Goal: Task Accomplishment & Management: Manage account settings

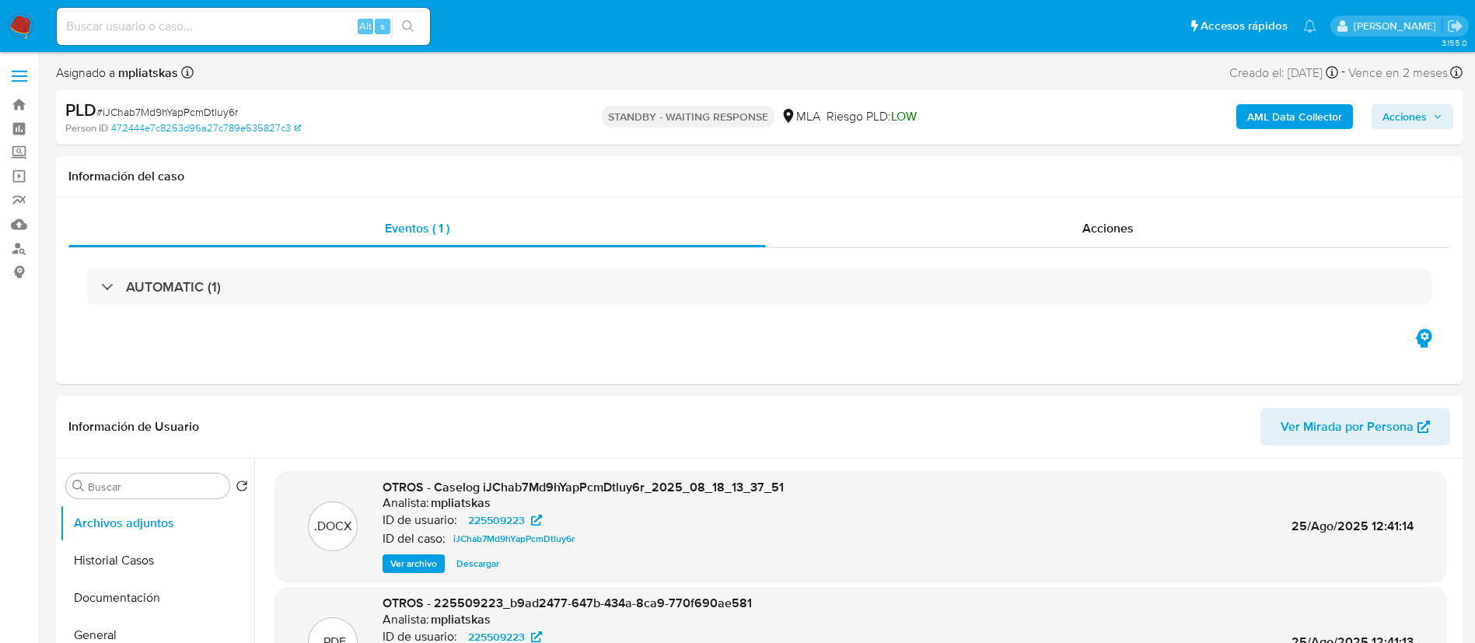
select select "10"
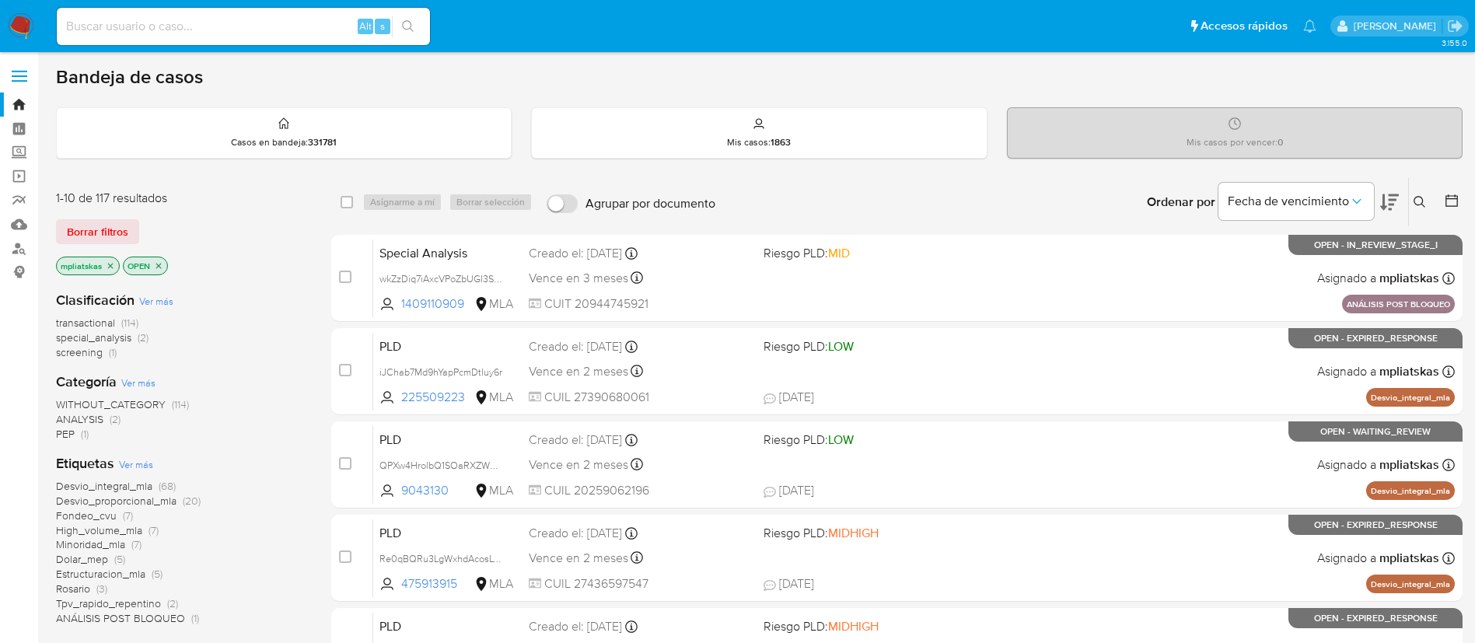
click at [320, 27] on input at bounding box center [243, 26] width 373 height 20
paste input "iJChab7Md9hYapPcmDtluy6r"
type input "iJChab7Md9hYapPcmDtluy6r"
click at [418, 18] on button "search-icon" at bounding box center [408, 27] width 32 height 22
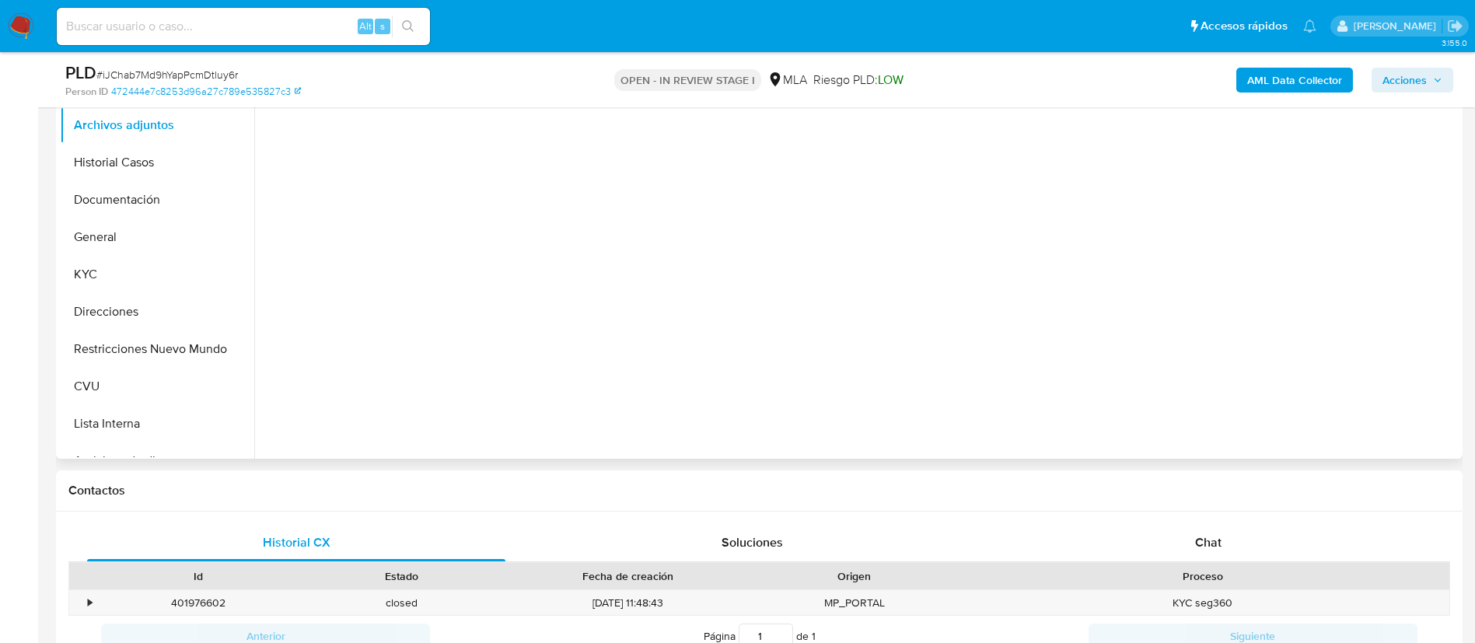
scroll to position [350, 0]
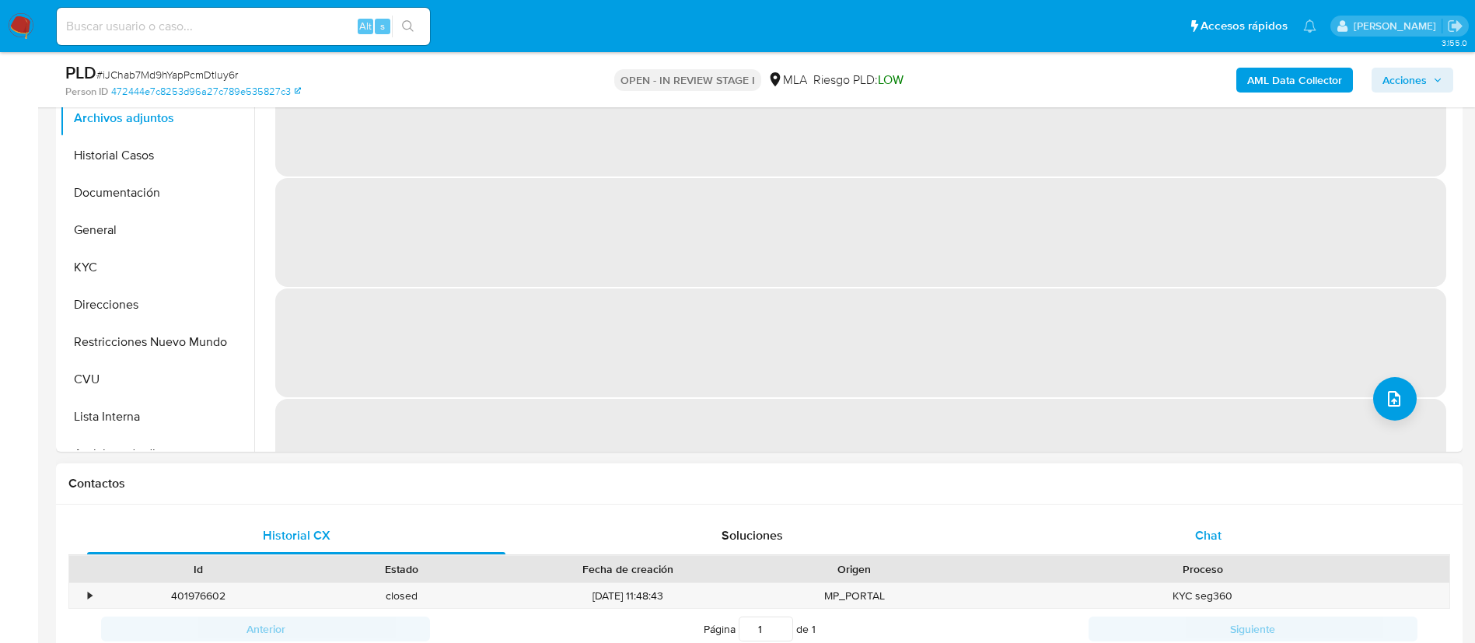
select select "10"
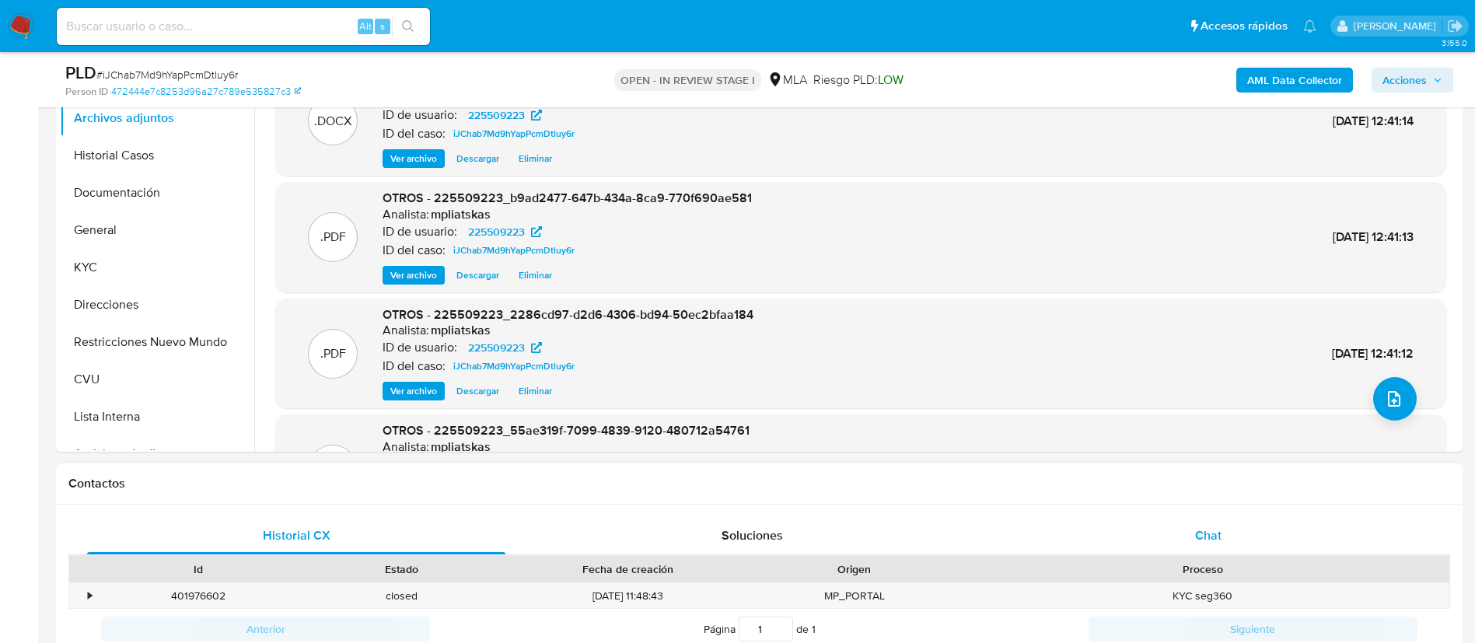
click at [1081, 530] on div "Chat" at bounding box center [1208, 535] width 418 height 37
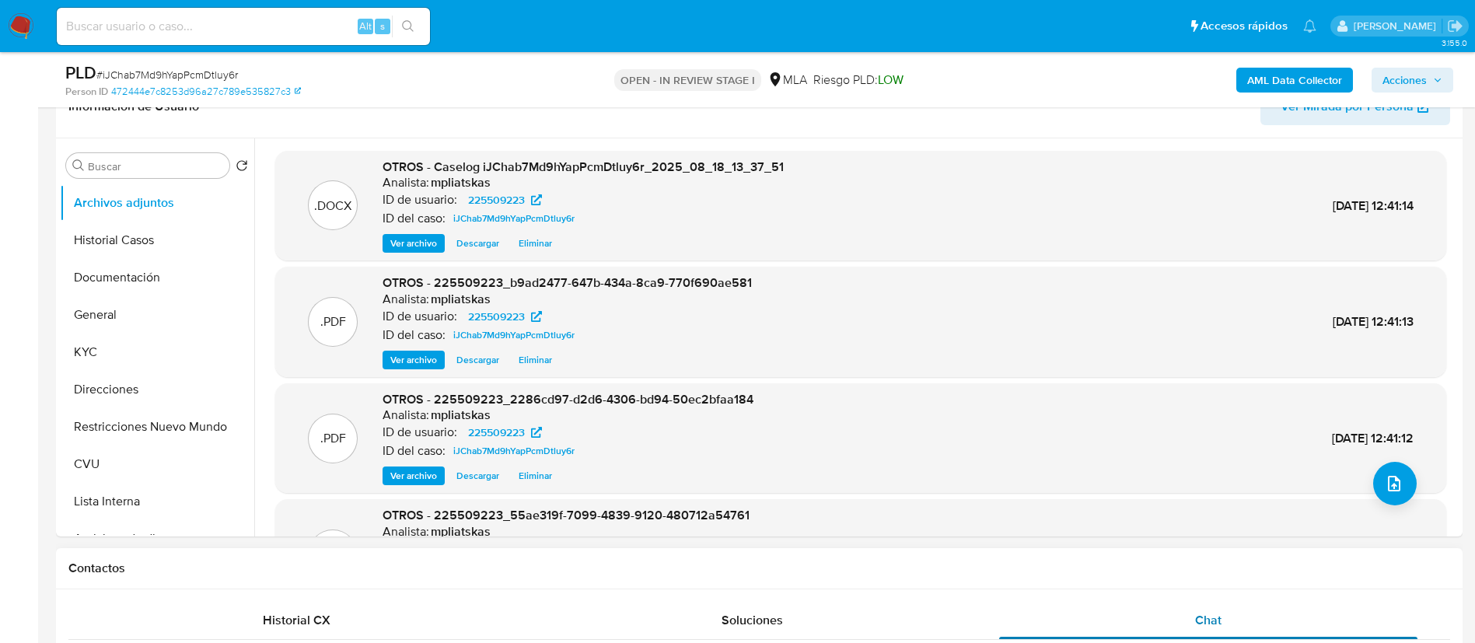
scroll to position [233, 0]
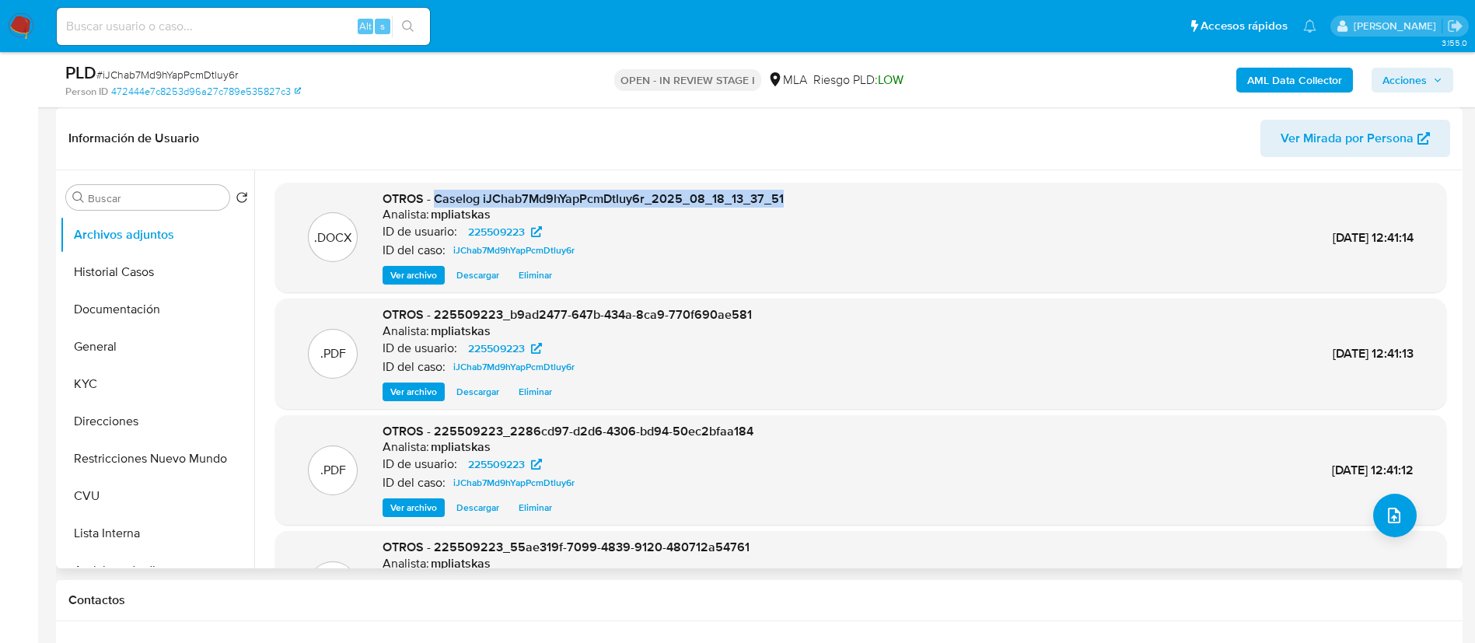
drag, startPoint x: 435, startPoint y: 192, endPoint x: 830, endPoint y: 196, distance: 395.0
click at [830, 196] on div ".DOCX OTROS - Caselog iJChab7Md9hYapPcmDtluy6r_2025_08_18_13_37_51 Analista: mp…" at bounding box center [860, 237] width 1155 height 95
copy span "Caselog iJChab7Md9hYapPcmDtluy6r_2025_08_18_13_37_51"
click at [1423, 84] on span "Acciones" at bounding box center [1404, 80] width 44 height 25
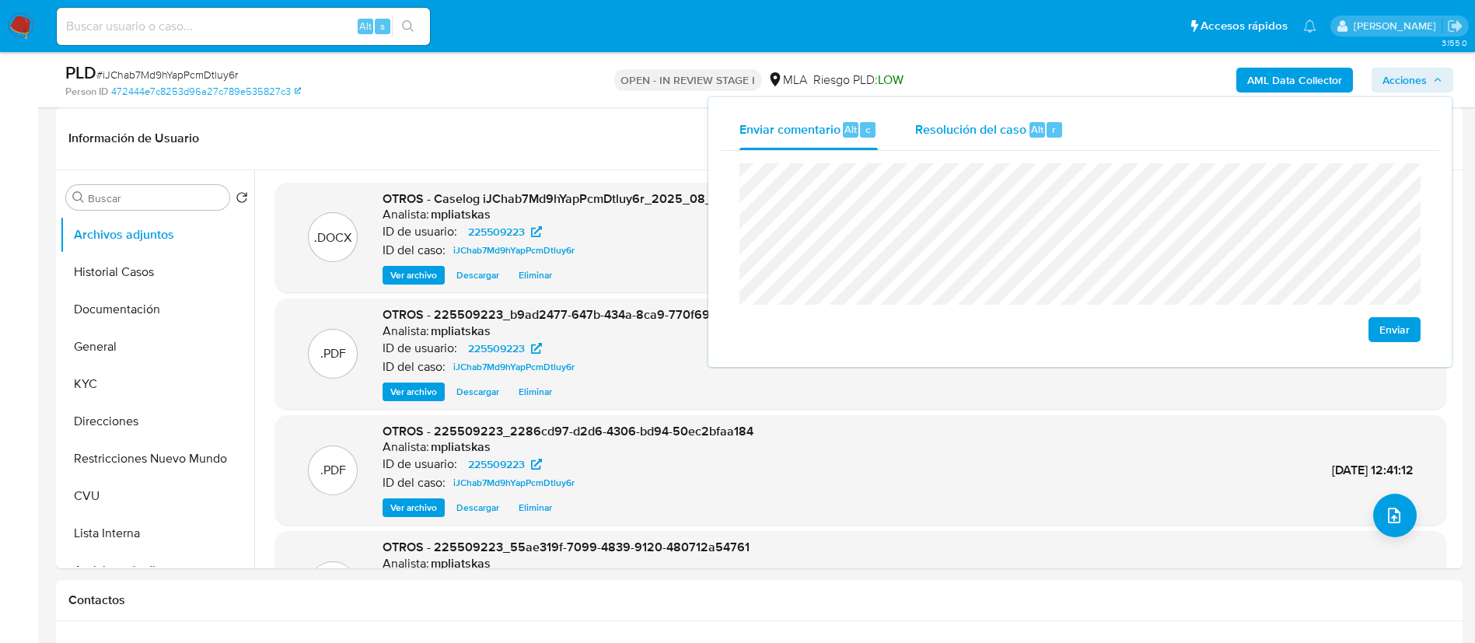
click at [1029, 132] on div "Alt" at bounding box center [1037, 130] width 16 height 16
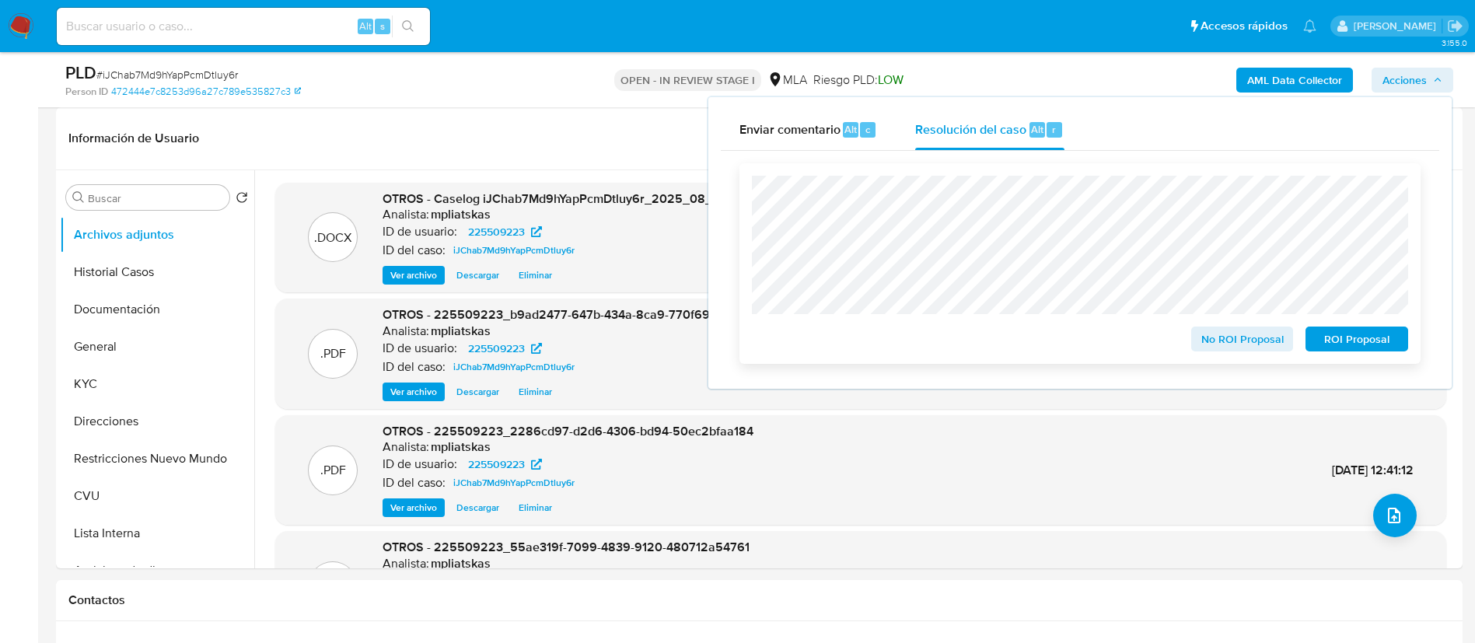
click at [1222, 341] on span "No ROI Proposal" at bounding box center [1242, 339] width 81 height 22
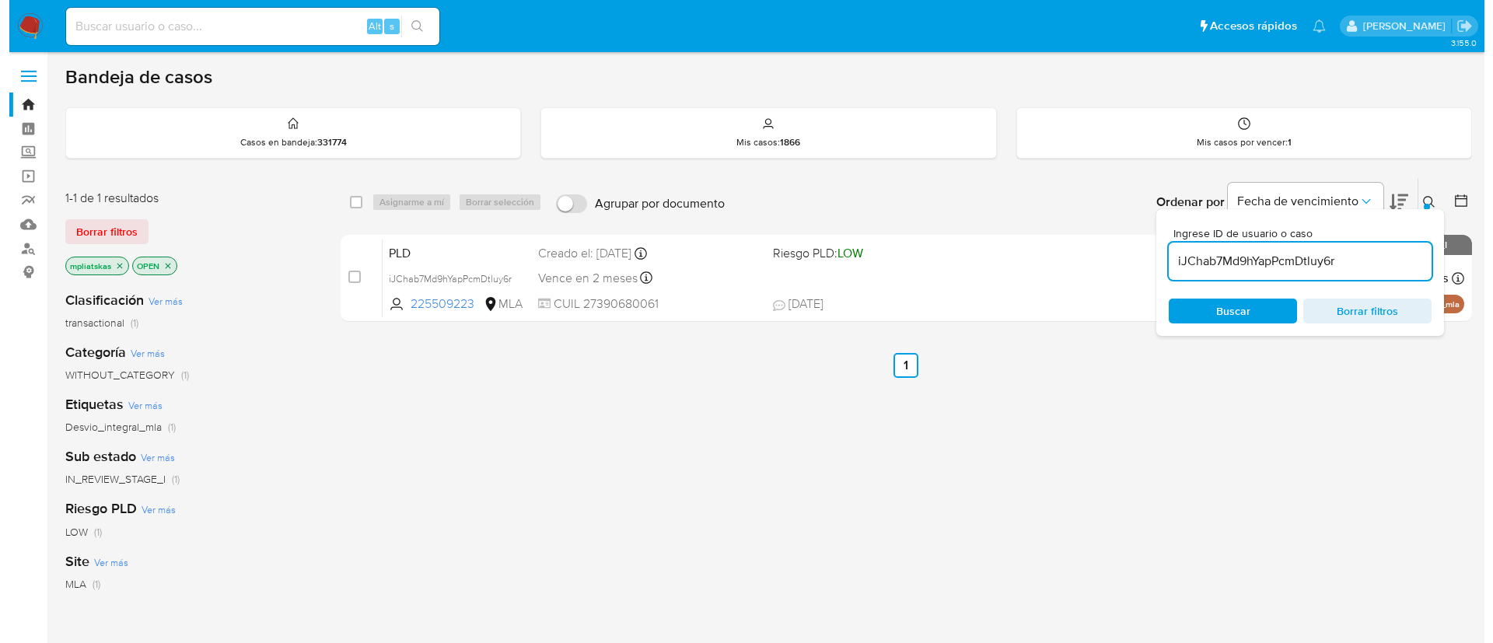
scroll to position [117, 0]
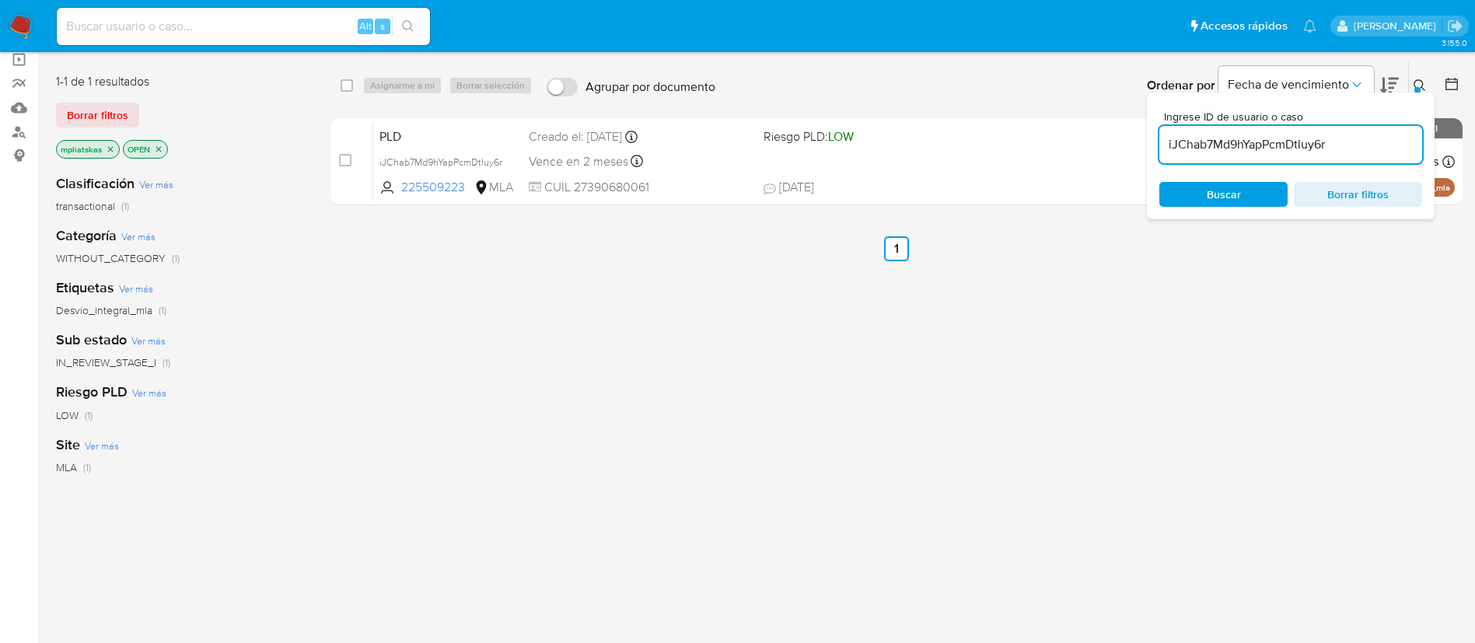
click at [1274, 142] on input "iJChab7Md9hYapPcmDtluy6r" at bounding box center [1290, 145] width 263 height 20
paste input "Re0qBQRu3LgWxhdAcosLV6gh"
type input "Re0qBQRu3LgWxhdAcosLV6gh"
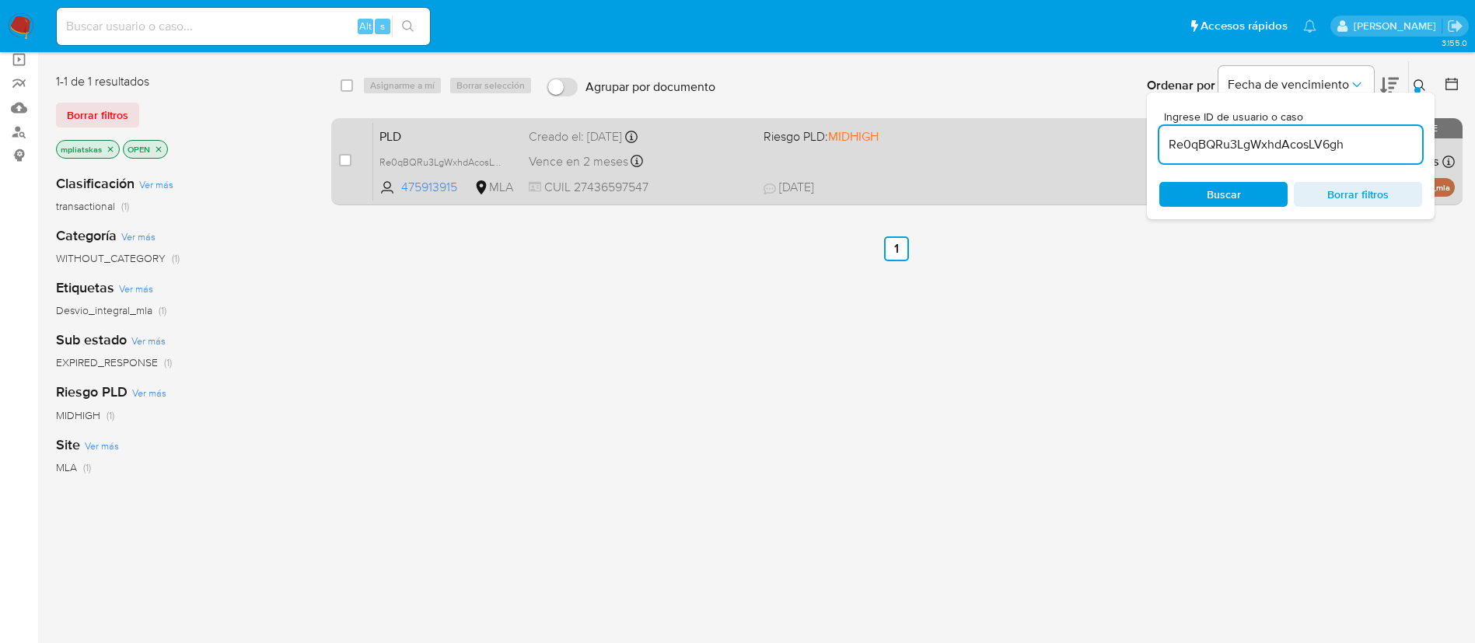
click at [350, 152] on div "case-item-checkbox" at bounding box center [345, 160] width 12 height 16
click at [351, 162] on div "case-item-checkbox No es posible asignar el caso" at bounding box center [356, 161] width 34 height 79
click at [348, 159] on input "checkbox" at bounding box center [345, 160] width 12 height 12
checkbox input "true"
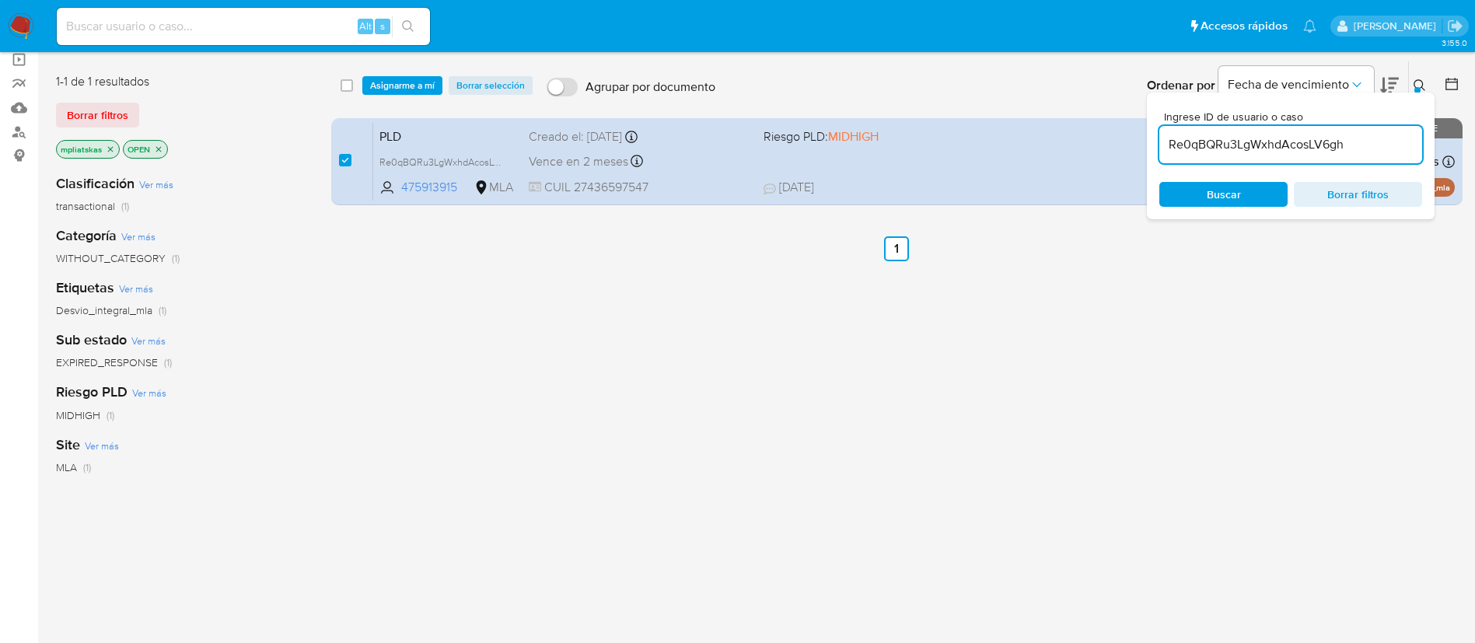
drag, startPoint x: 396, startPoint y: 89, endPoint x: 398, endPoint y: 103, distance: 15.0
click at [396, 88] on span "Asignarme a mí" at bounding box center [402, 86] width 65 height 16
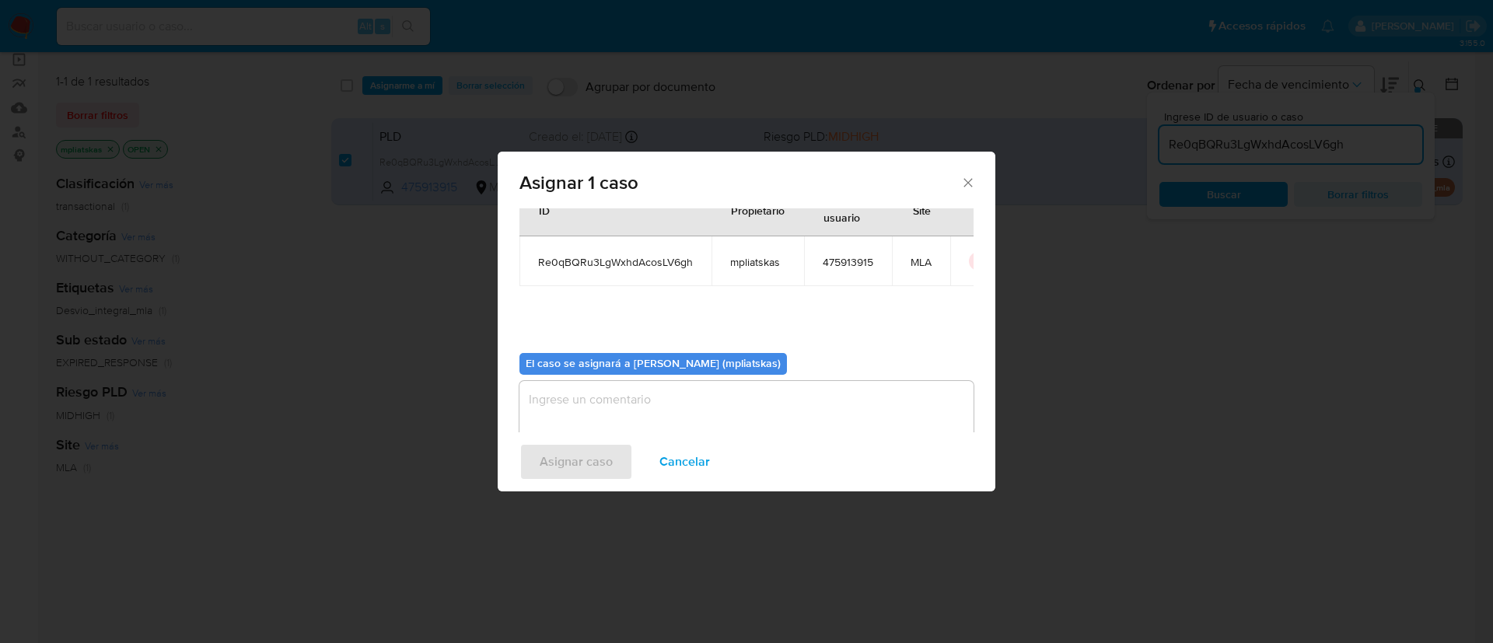
scroll to position [81, 0]
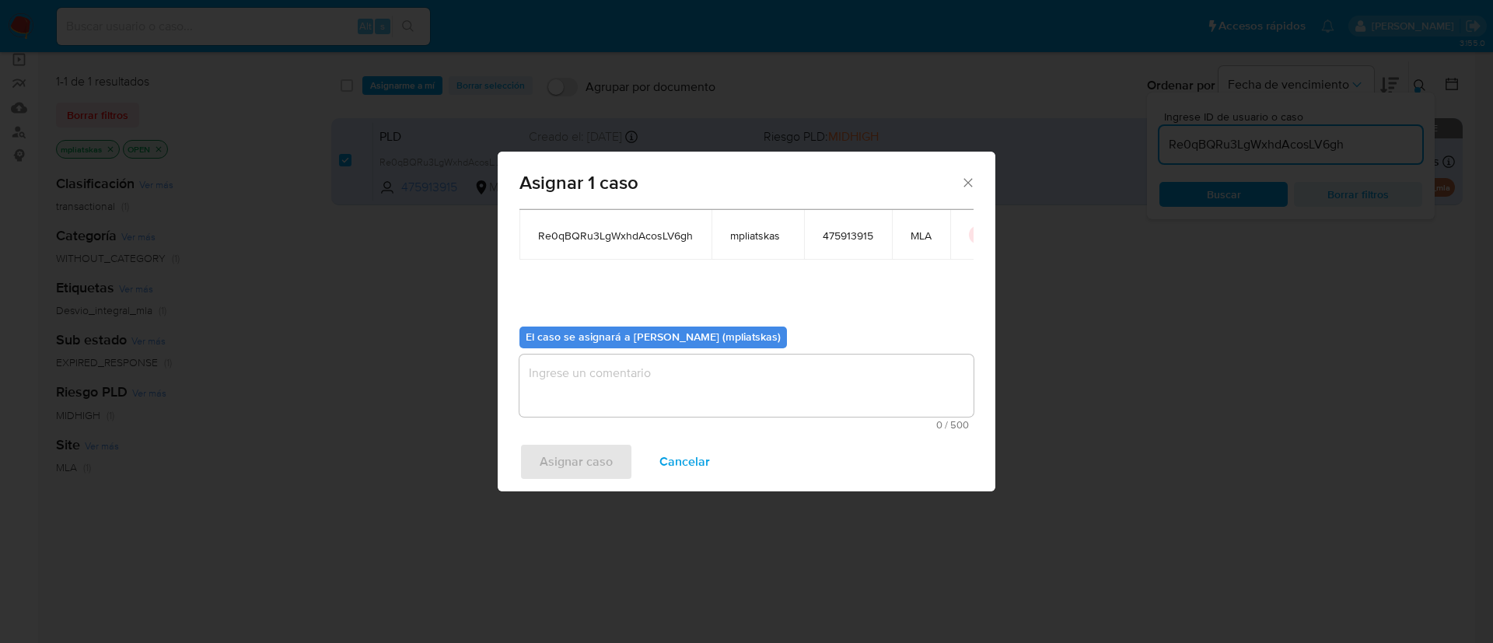
click at [691, 462] on span "Cancelar" at bounding box center [684, 462] width 51 height 34
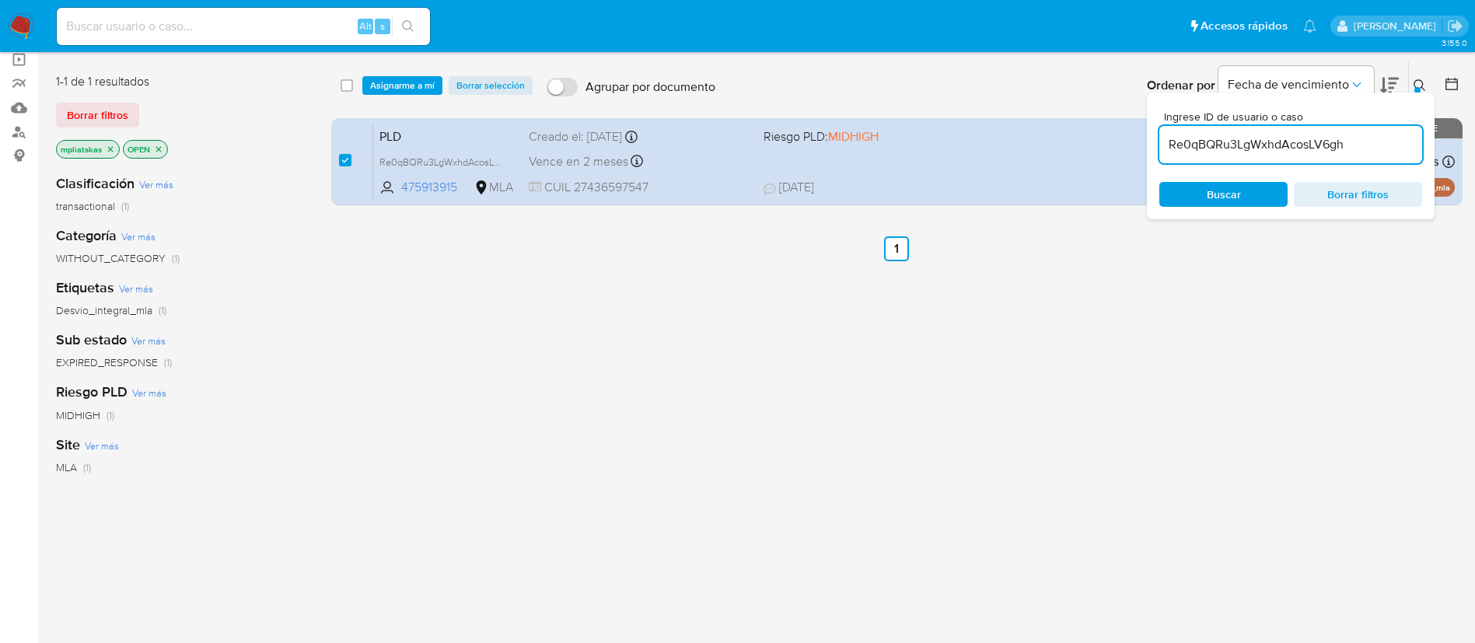
click at [1218, 146] on input "Re0qBQRu3LgWxhdAcosLV6gh" at bounding box center [1290, 145] width 263 height 20
paste input "iJChab7Md9hYapPcmDtluy6r"
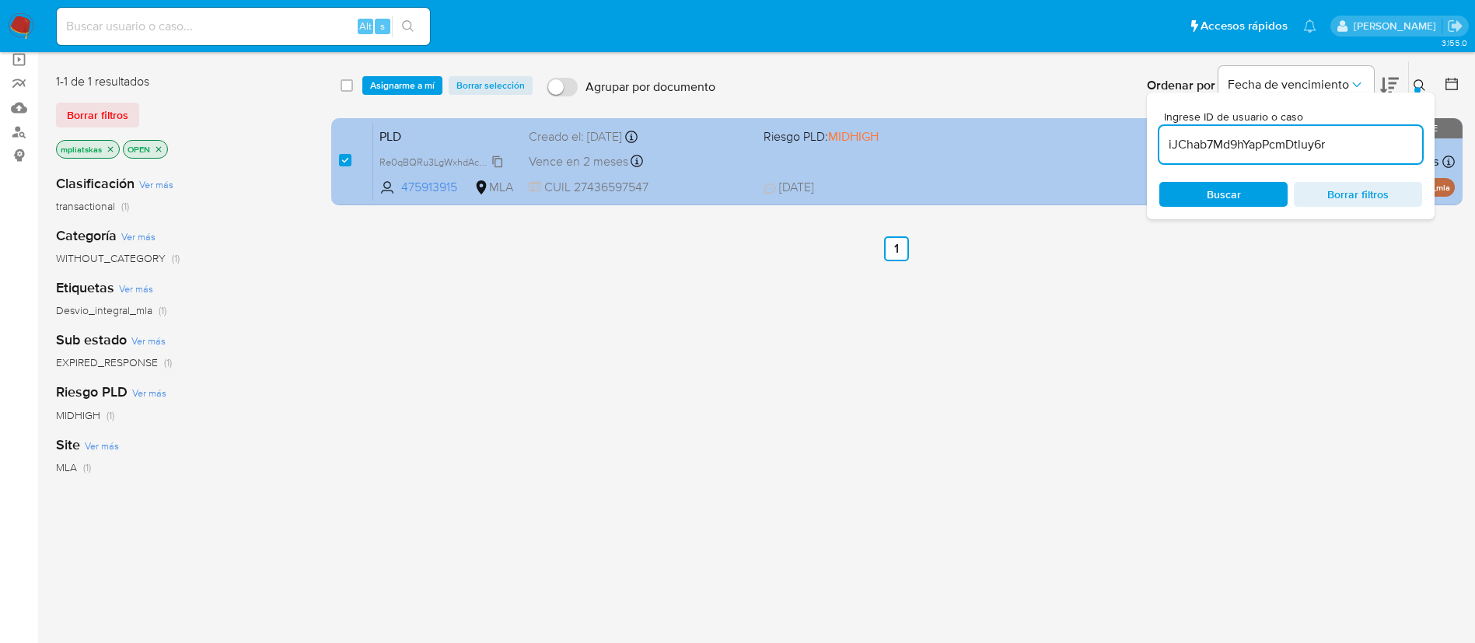
type input "iJChab7Md9hYapPcmDtluy6r"
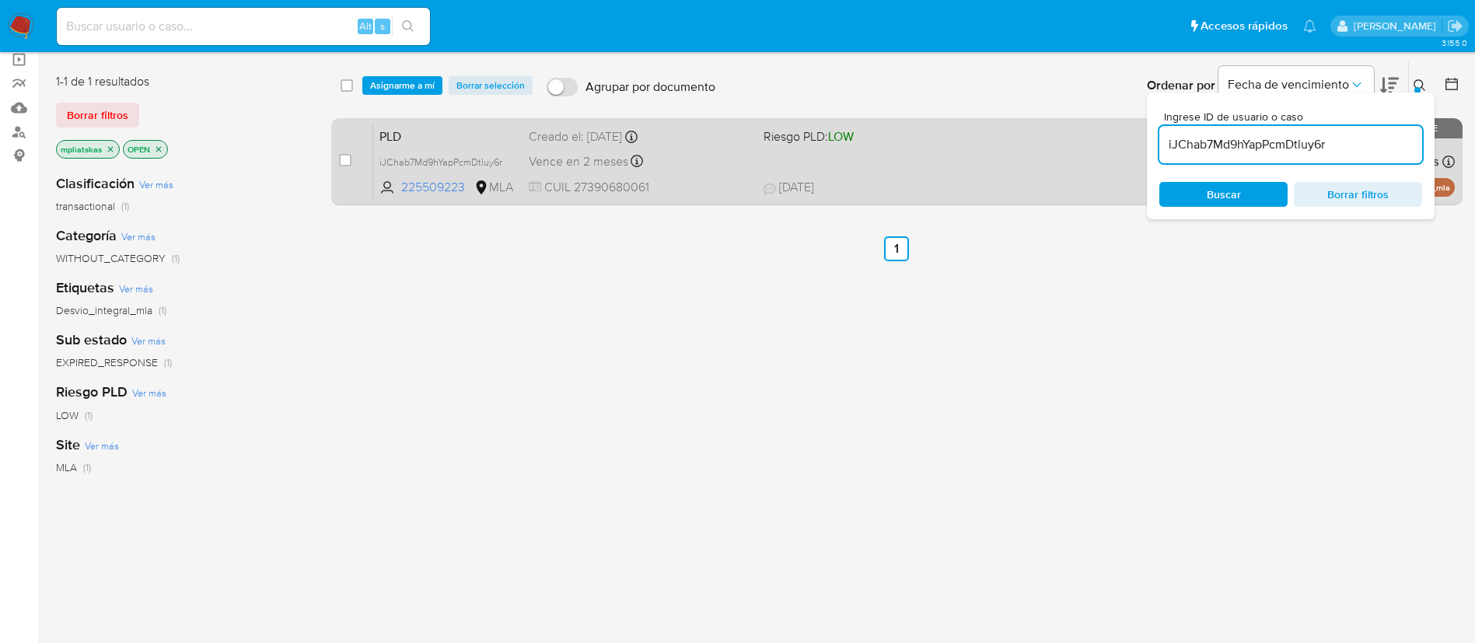
drag, startPoint x: 359, startPoint y: 150, endPoint x: 348, endPoint y: 152, distance: 11.1
click at [348, 152] on div "case-item-checkbox" at bounding box center [345, 160] width 12 height 16
click at [346, 156] on input "checkbox" at bounding box center [345, 160] width 12 height 12
checkbox input "true"
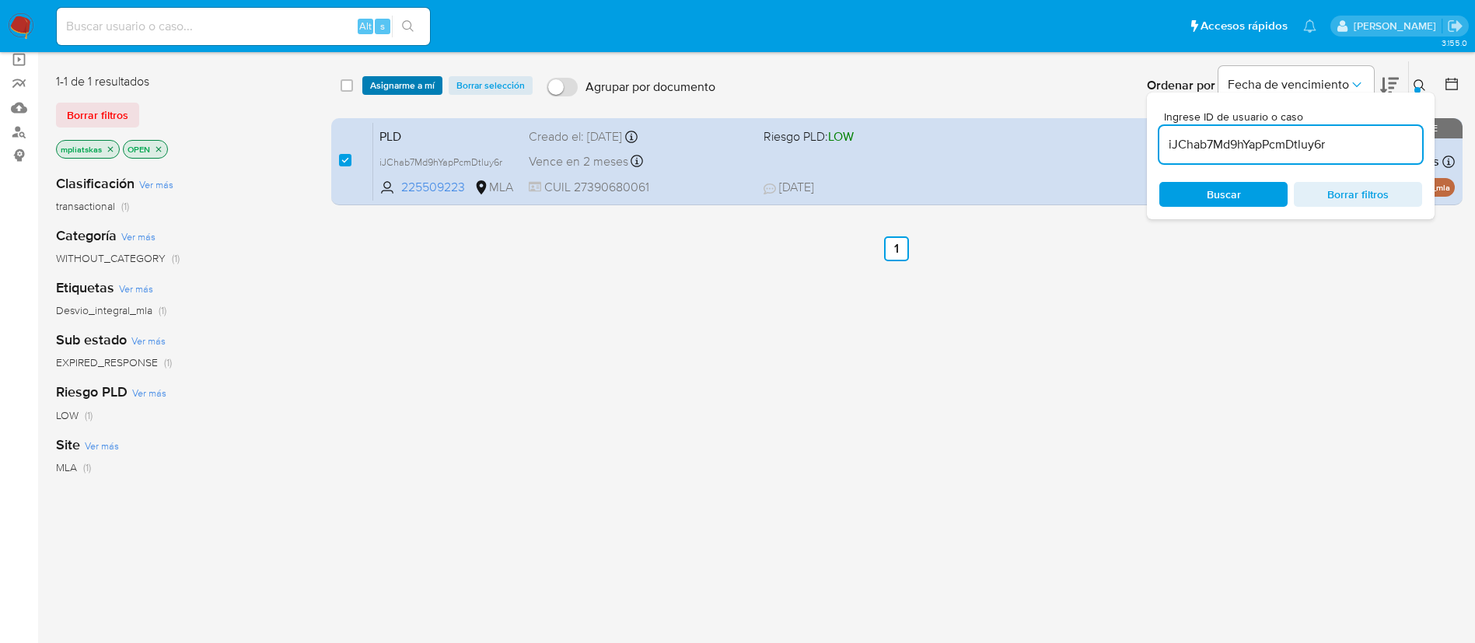
click at [398, 82] on span "Asignarme a mí" at bounding box center [402, 86] width 65 height 16
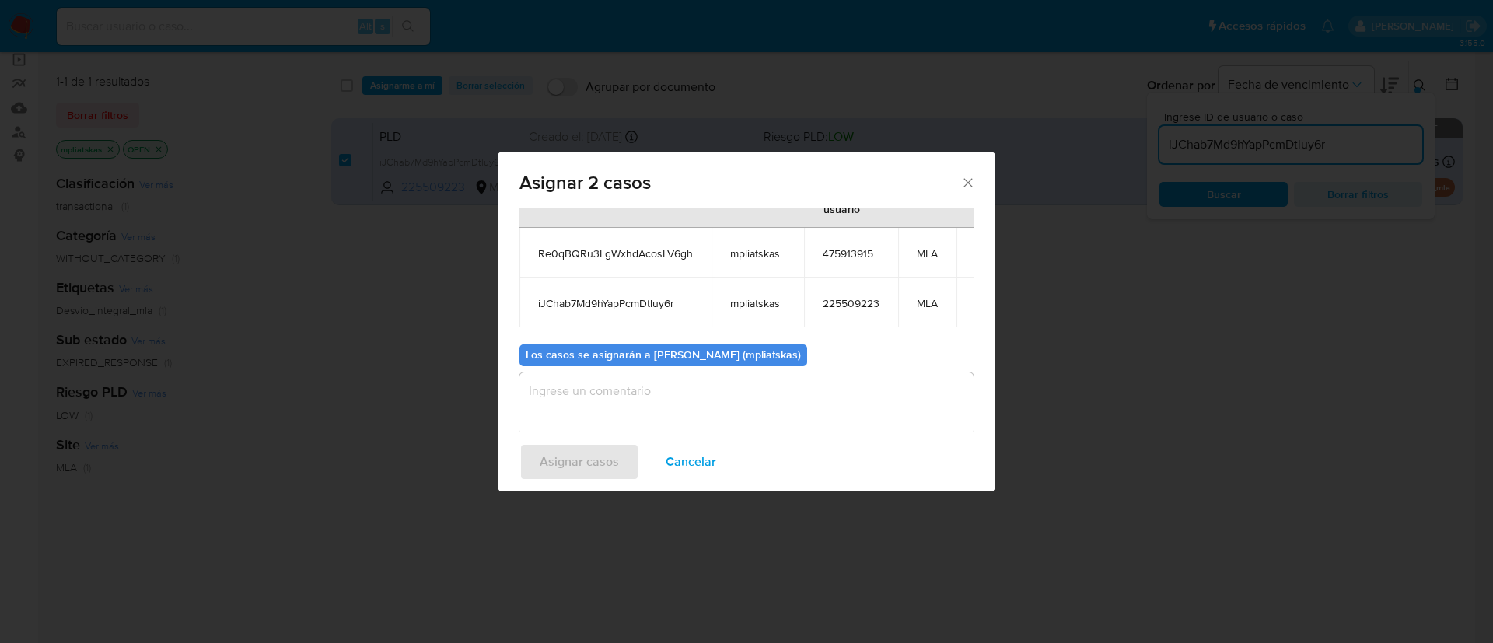
scroll to position [94, 0]
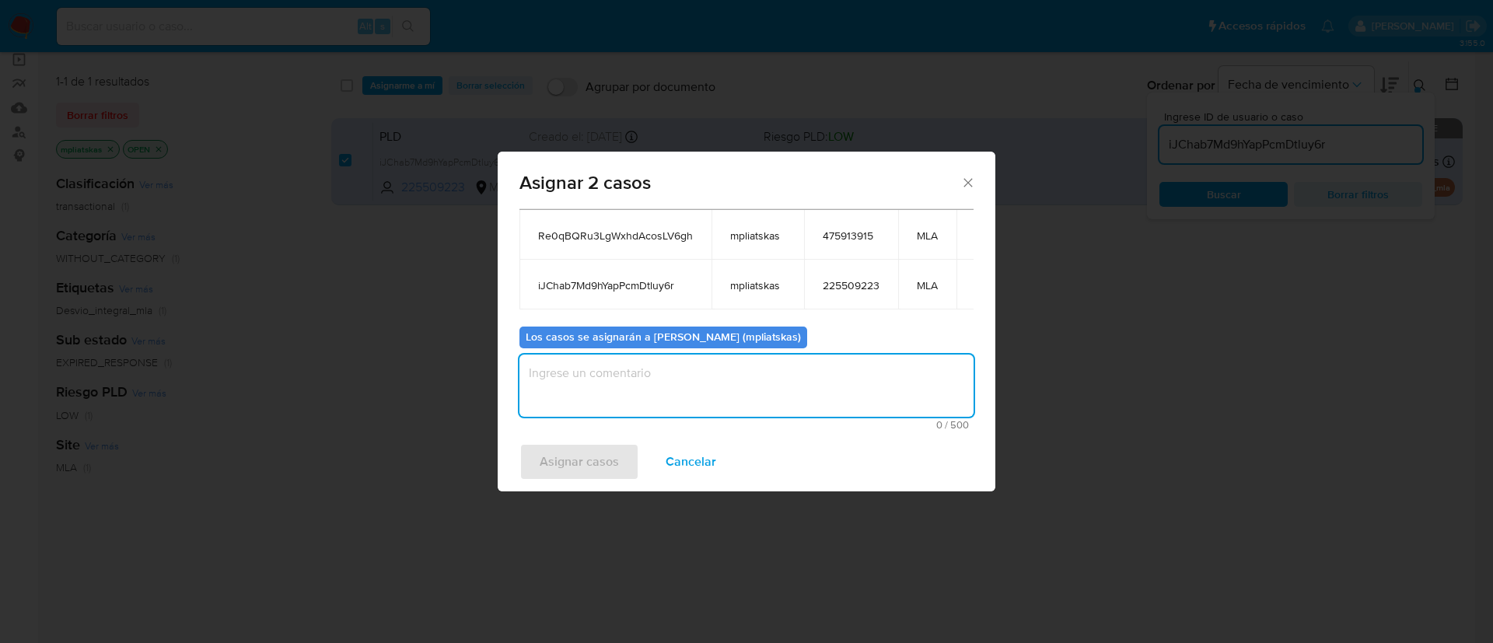
click at [608, 390] on textarea "assign-modal" at bounding box center [746, 386] width 454 height 62
click at [581, 445] on span "Asignar casos" at bounding box center [579, 462] width 79 height 34
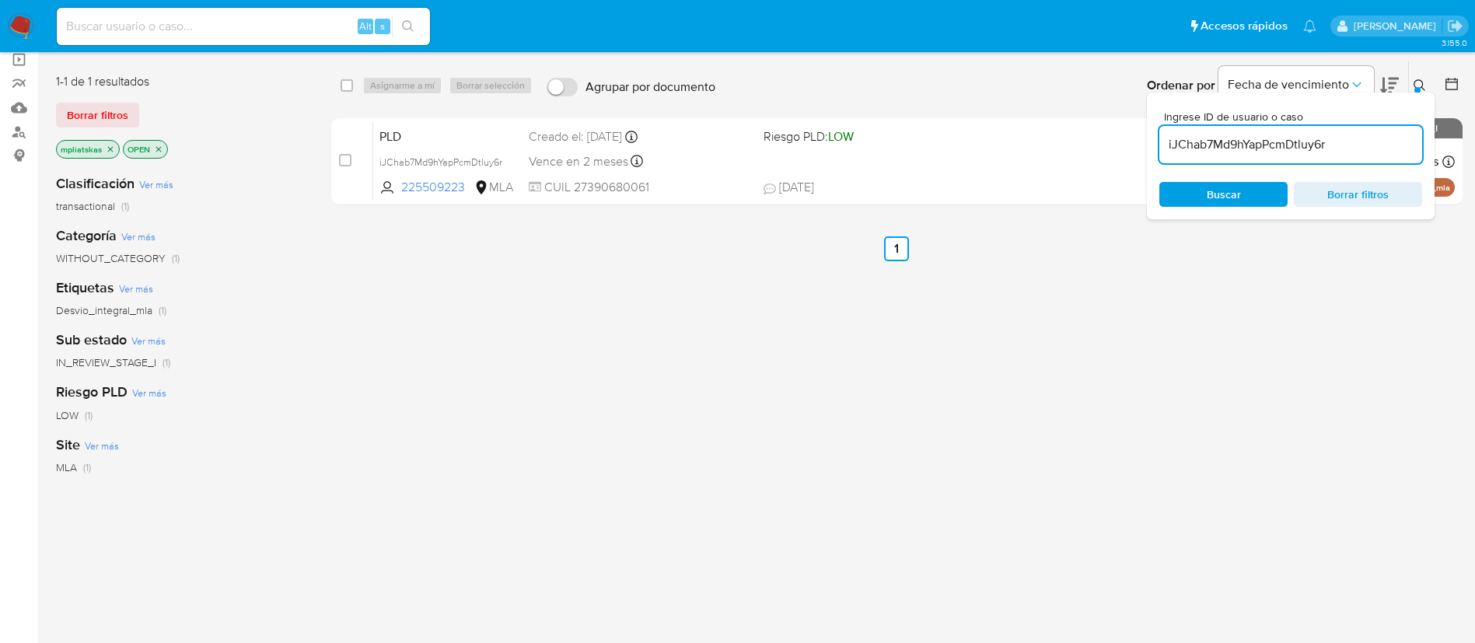
click at [1188, 152] on input "iJChab7Md9hYapPcmDtluy6r" at bounding box center [1290, 145] width 263 height 20
paste input "uC6MxYCjzwKS93n9GX6nlfrO"
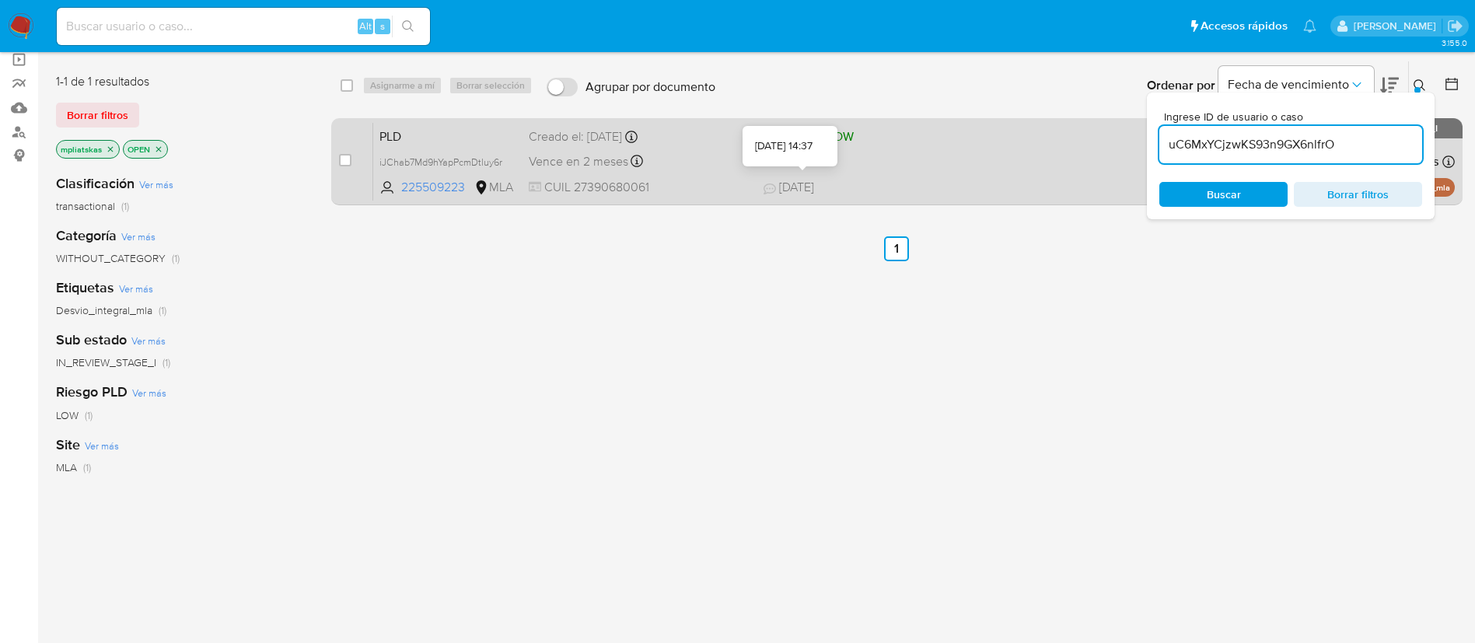
type input "uC6MxYCjzwKS93n9GX6nlfrO"
click at [348, 161] on input "checkbox" at bounding box center [345, 160] width 12 height 12
checkbox input "true"
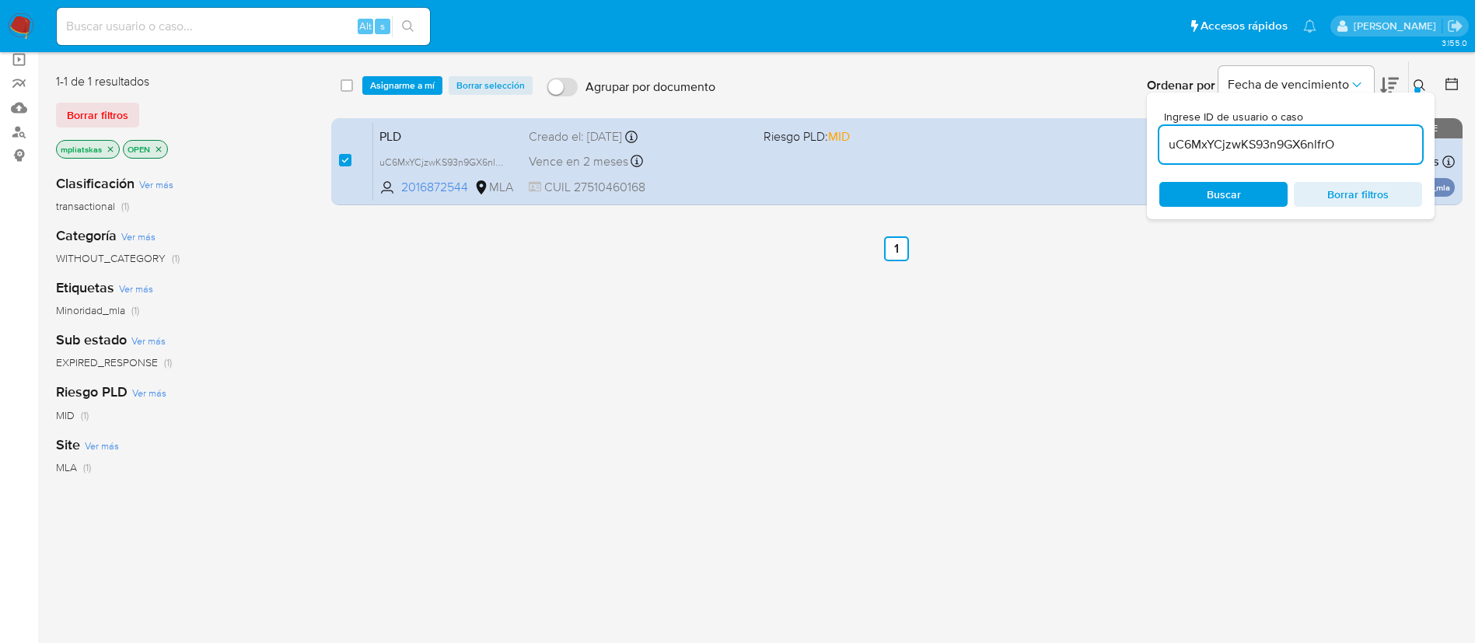
click at [1247, 139] on input "uC6MxYCjzwKS93n9GX6nlfrO" at bounding box center [1290, 145] width 263 height 20
type input "WIrDZNDaM4KsCszkHFZYzpTS"
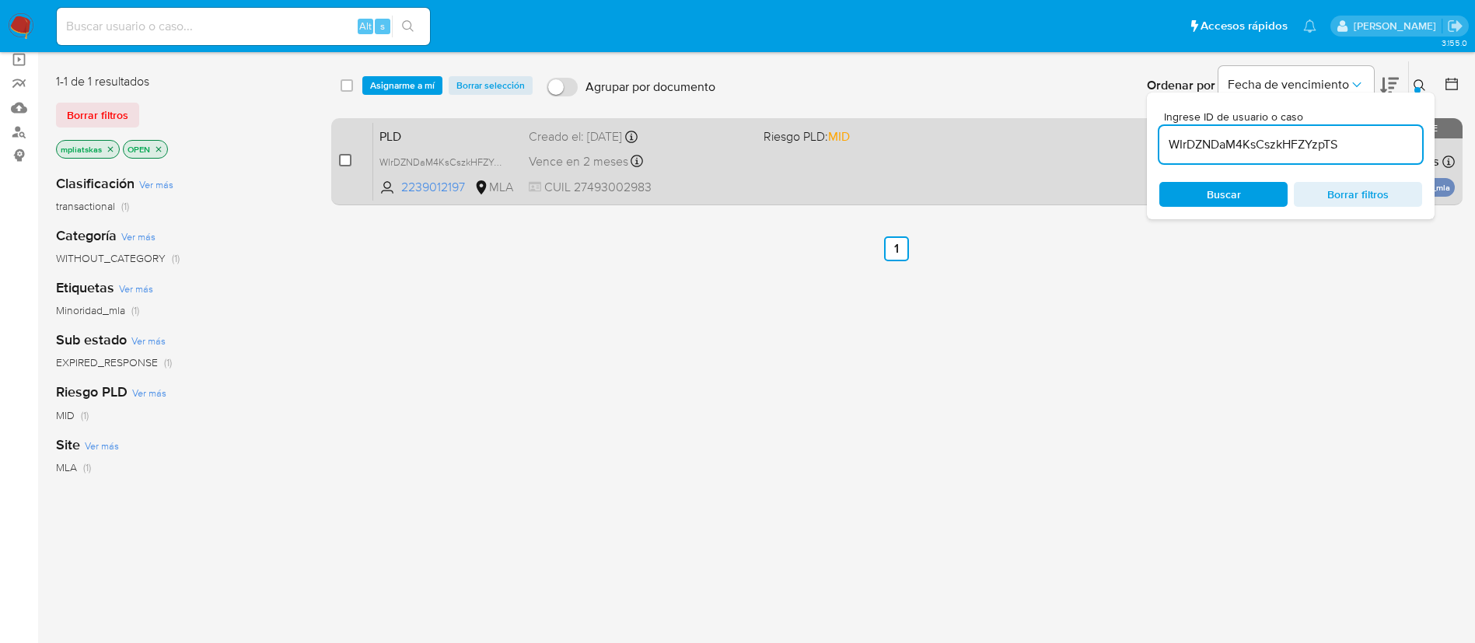
click at [349, 159] on input "checkbox" at bounding box center [345, 160] width 12 height 12
checkbox input "true"
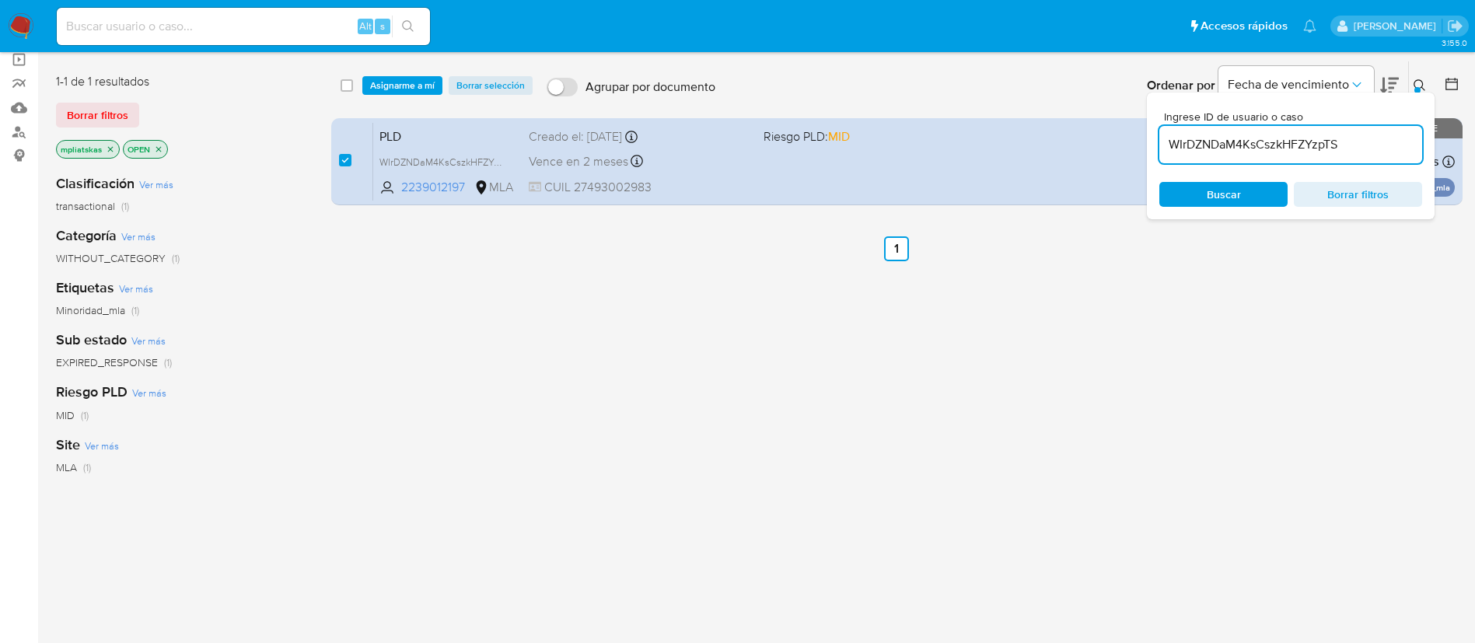
click at [1207, 145] on input "WIrDZNDaM4KsCszkHFZYzpTS" at bounding box center [1290, 145] width 263 height 20
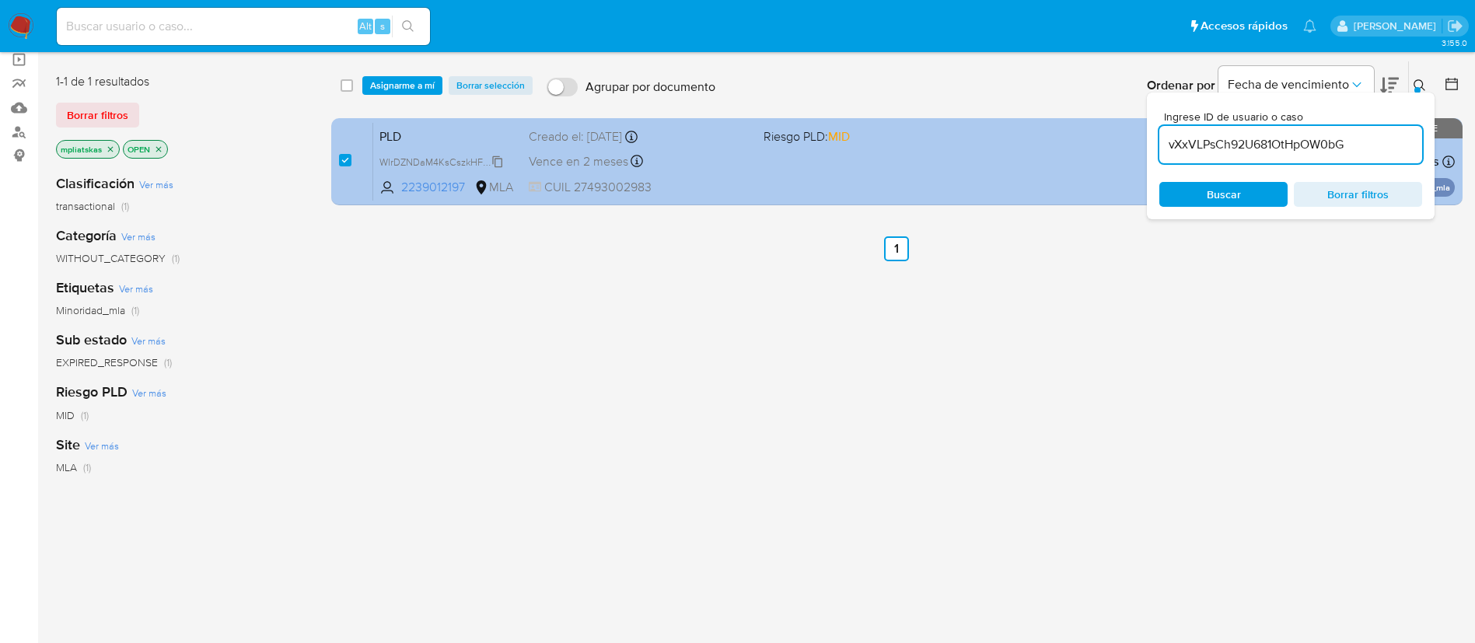
type input "vXxVLPsCh92U681OtHpOW0bG"
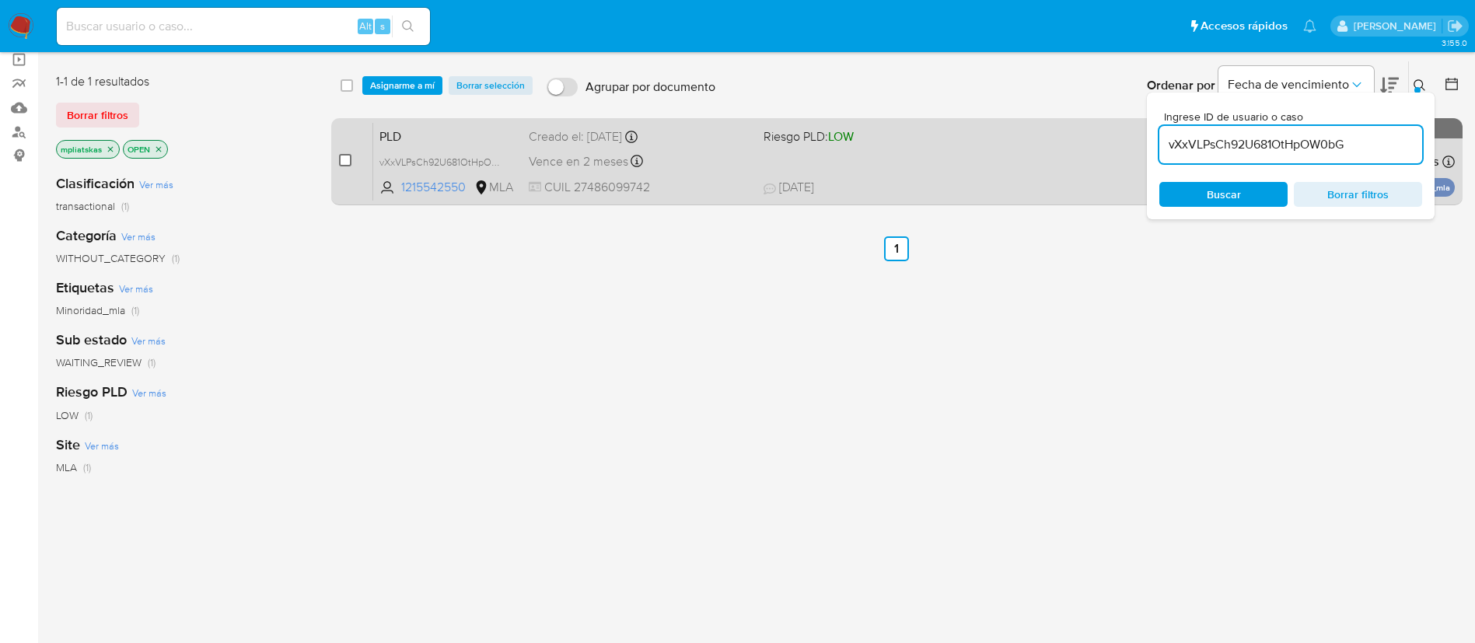
click at [340, 155] on input "checkbox" at bounding box center [345, 160] width 12 height 12
checkbox input "true"
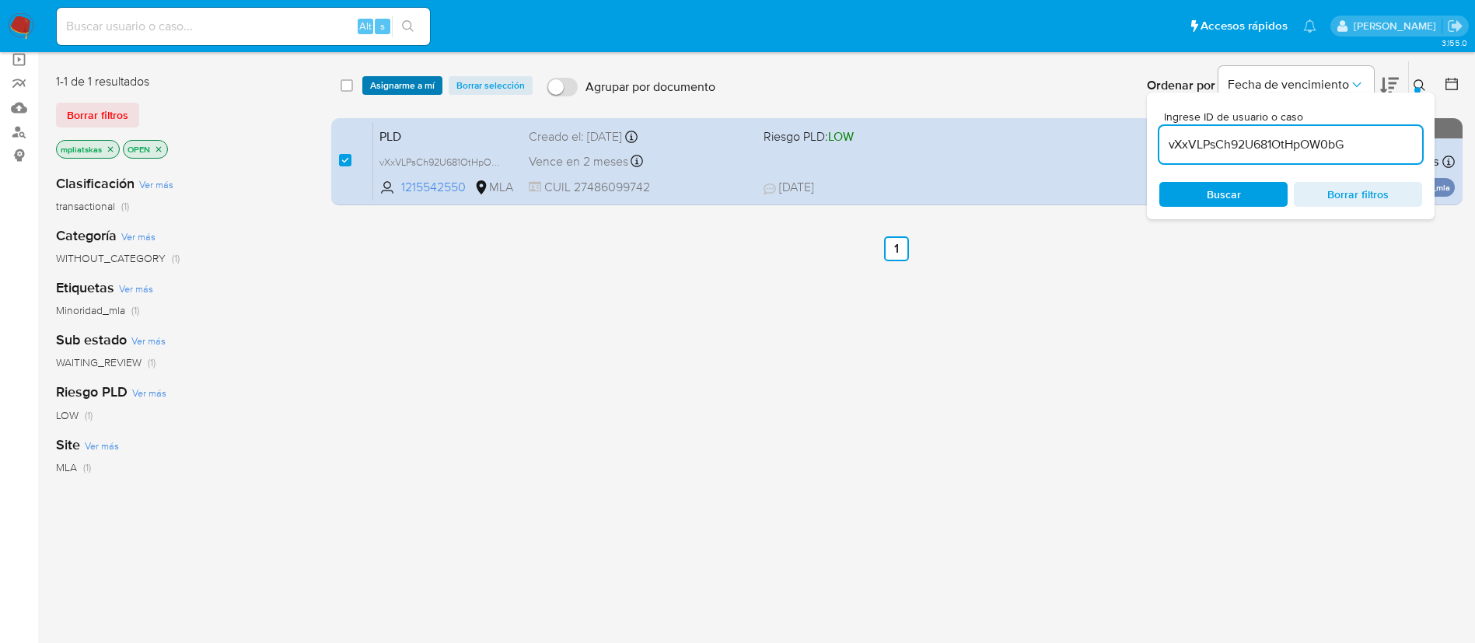
click at [386, 81] on span "Asignarme a mí" at bounding box center [402, 86] width 65 height 16
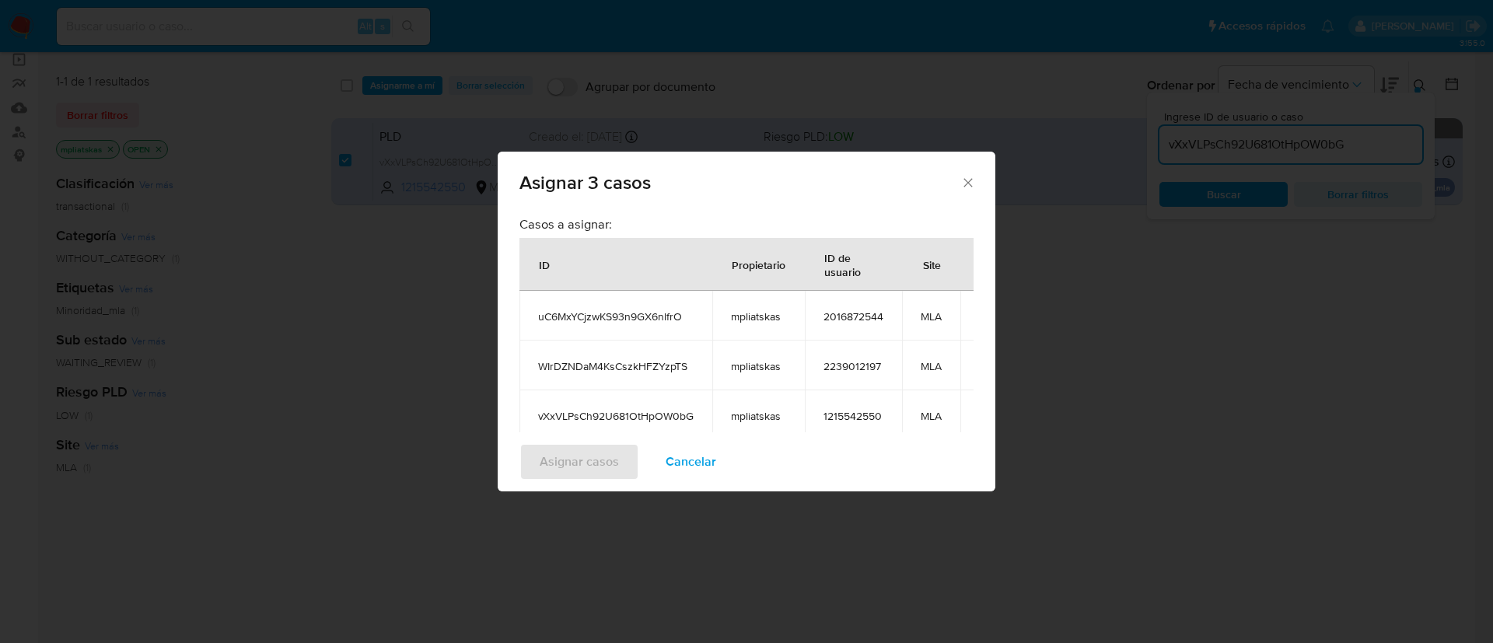
scroll to position [162, 0]
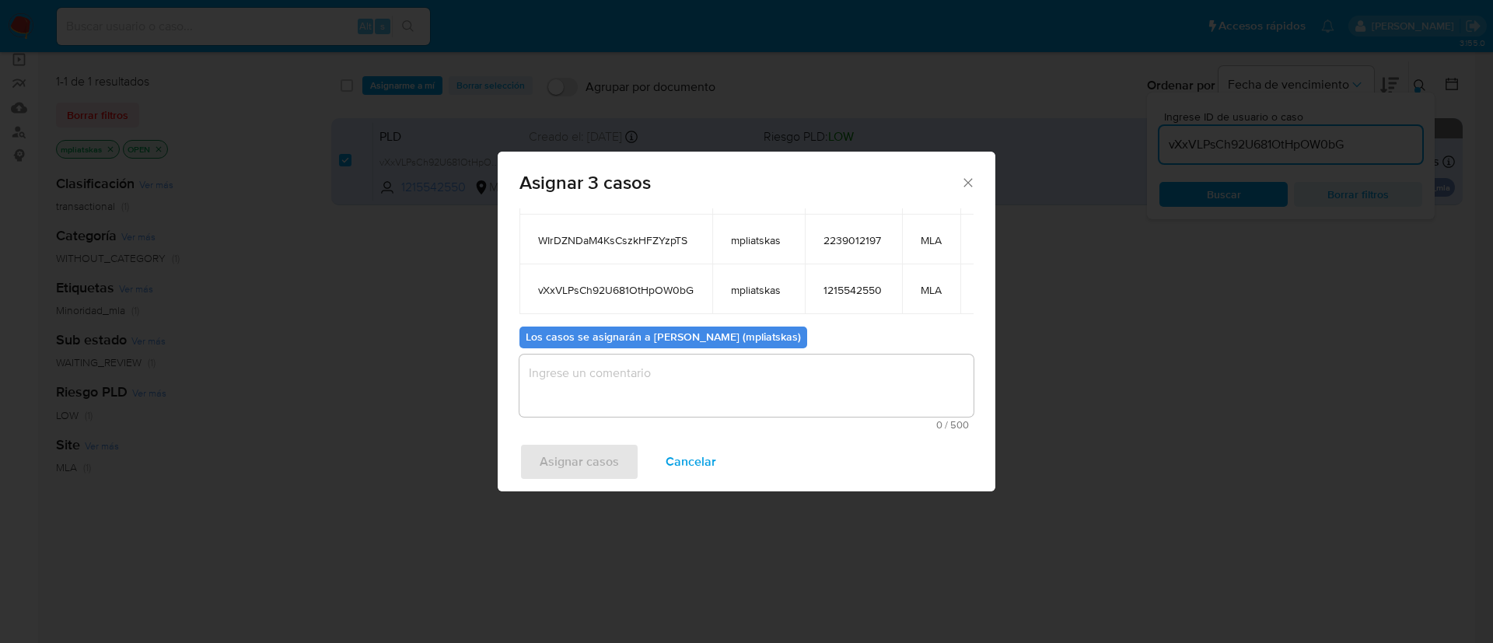
click at [638, 378] on textarea "assign-modal" at bounding box center [746, 386] width 454 height 62
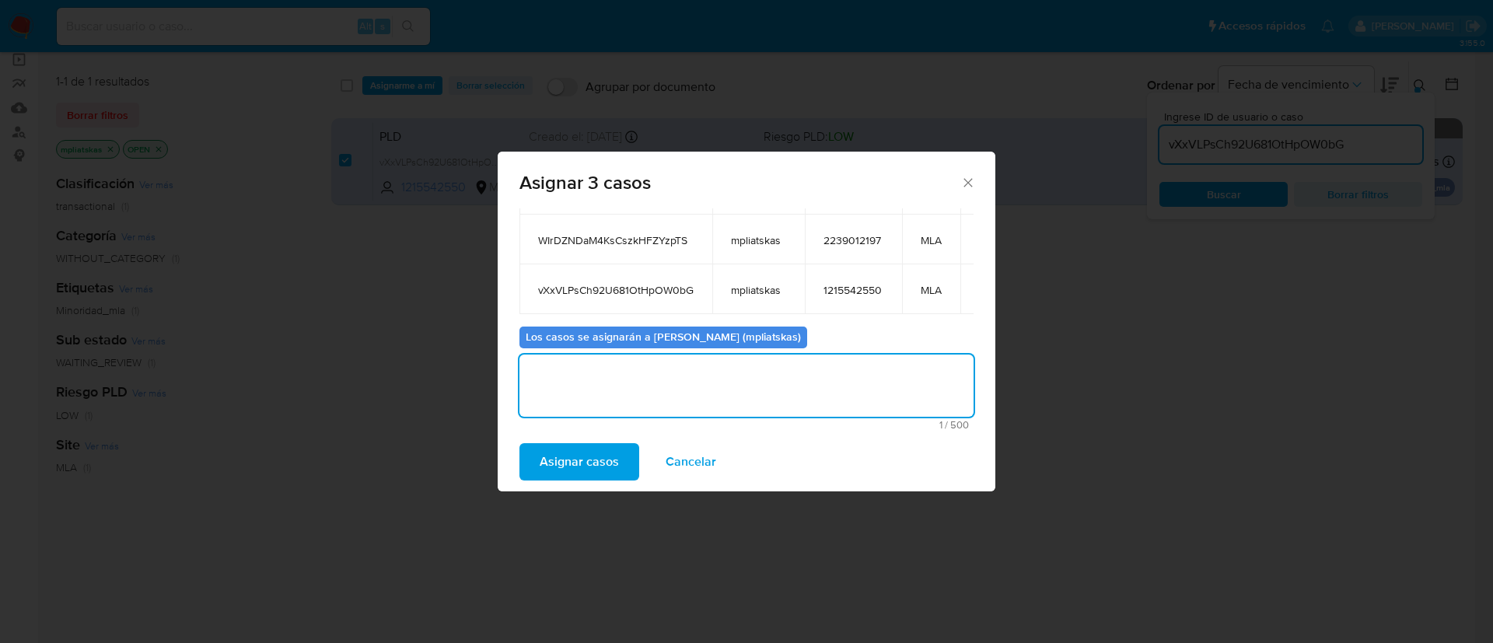
click at [571, 457] on span "Asignar casos" at bounding box center [579, 462] width 79 height 34
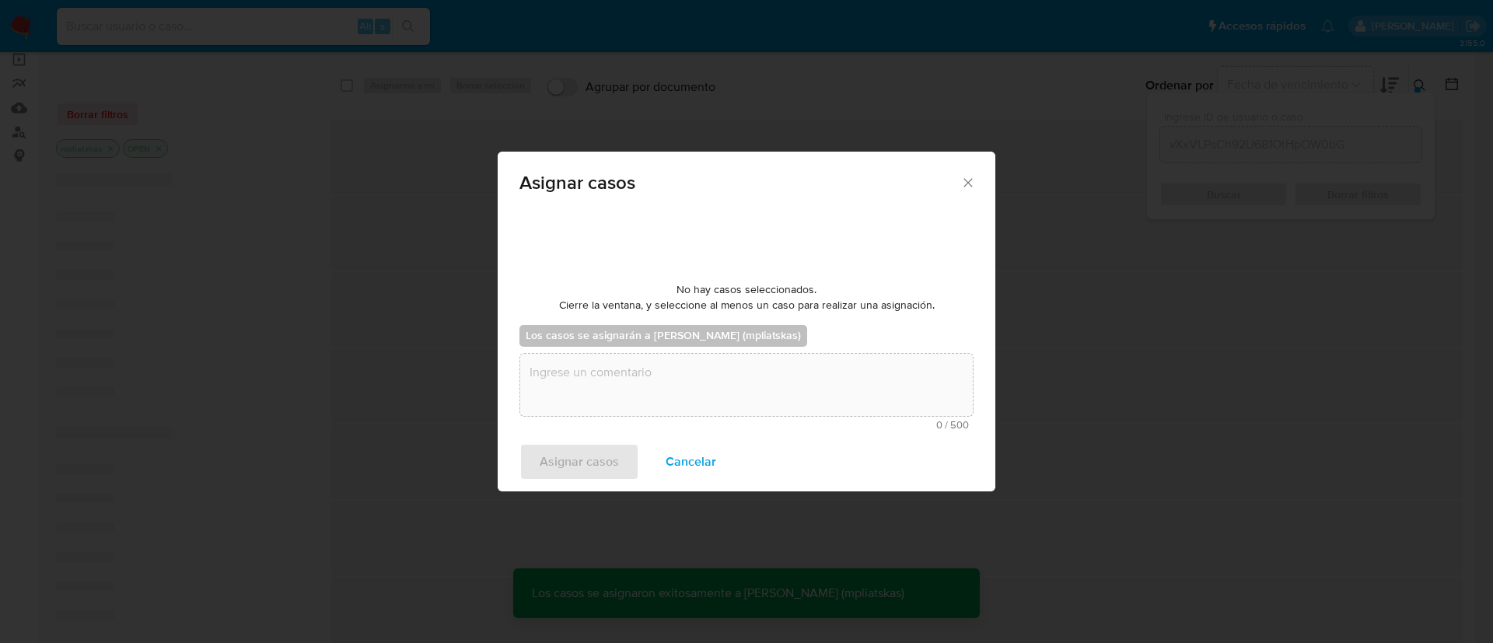
scroll to position [94, 0]
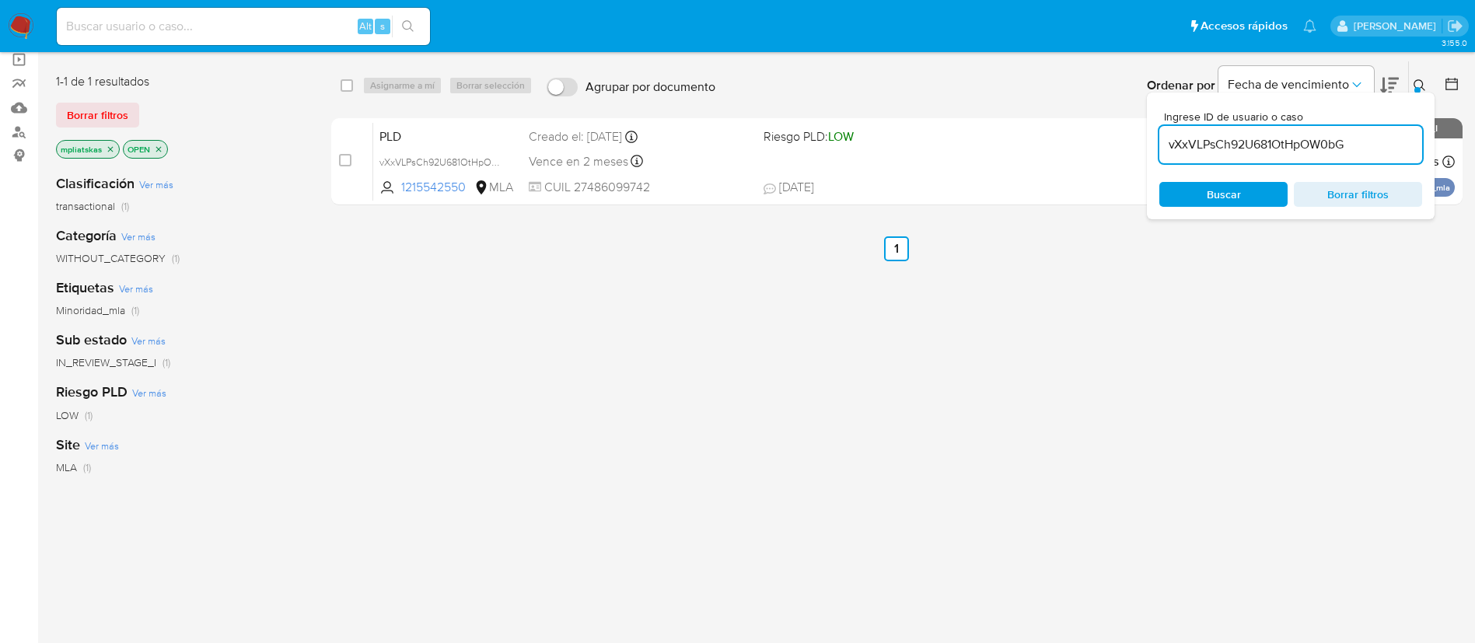
click at [1183, 143] on input "vXxVLPsCh92U681OtHpOW0bG" at bounding box center [1290, 145] width 263 height 20
paste input "3KEFuoWsGs5fAbSUaU5B1YoW"
type input "3KEFuoWsGs5fAbSUaU5B1YoW"
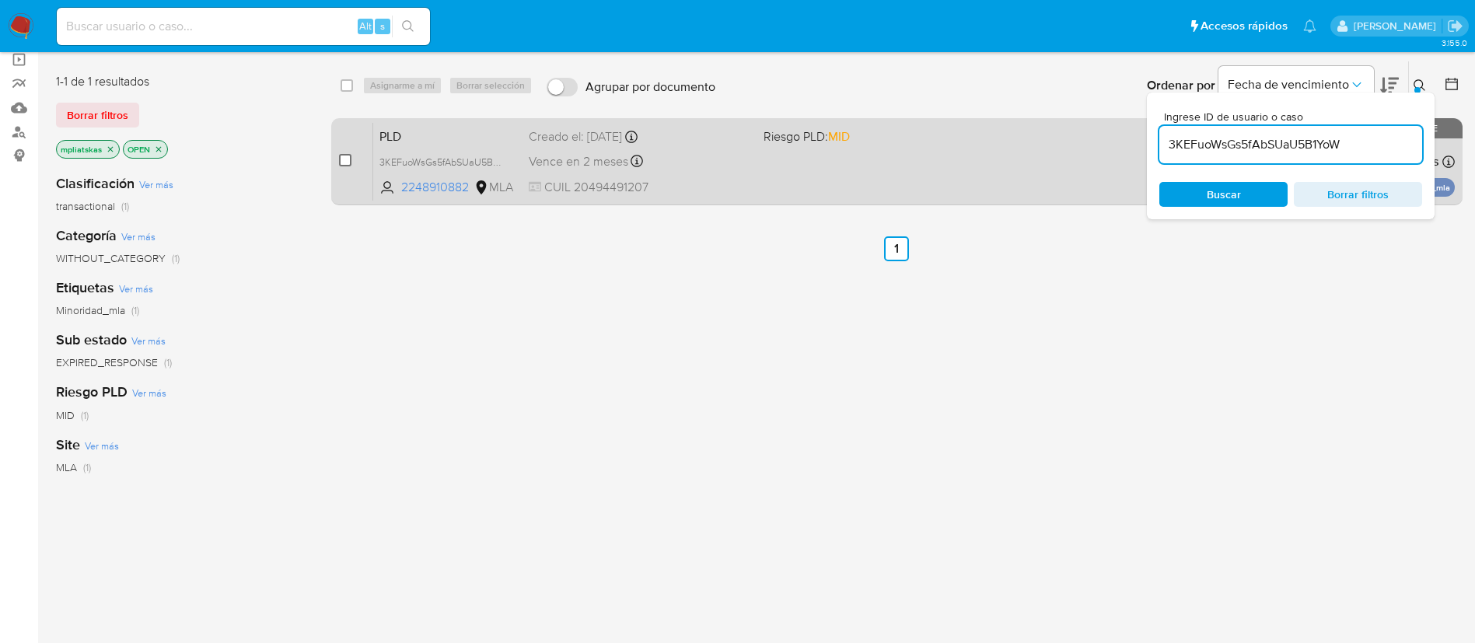
click at [347, 160] on input "checkbox" at bounding box center [345, 160] width 12 height 12
checkbox input "true"
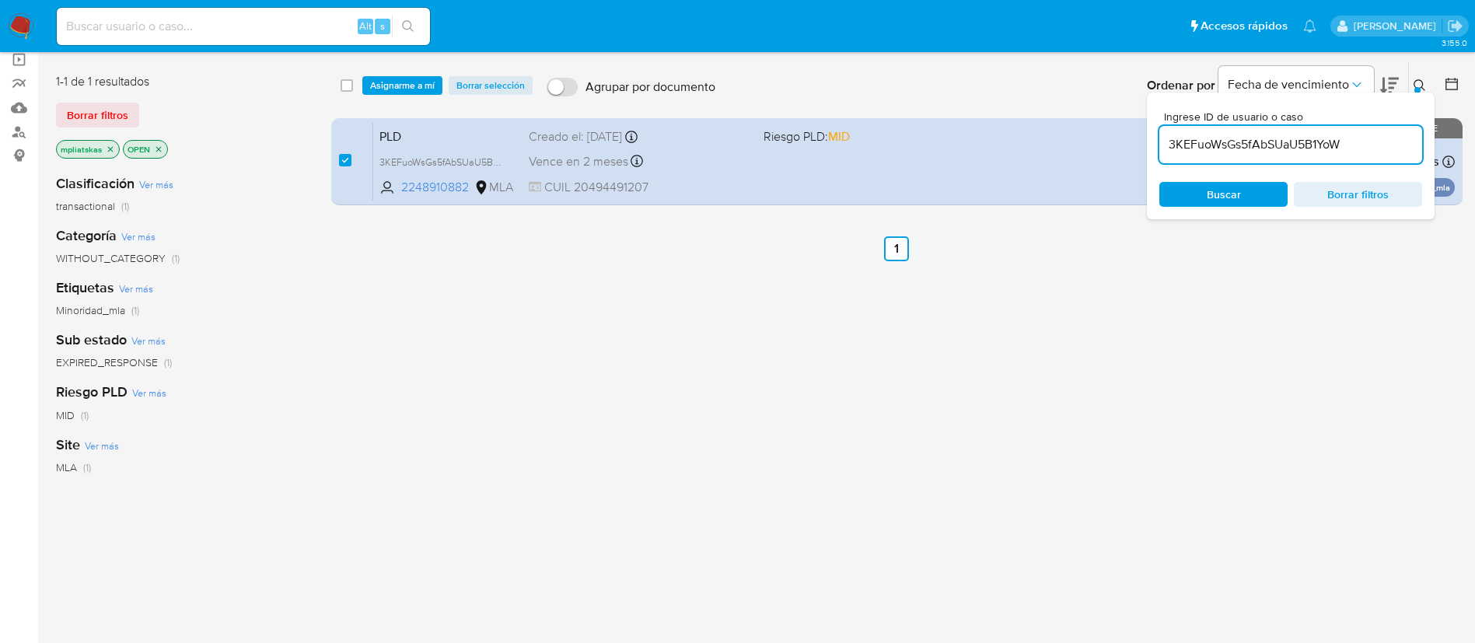
click at [1188, 128] on div "3KEFuoWsGs5fAbSUaU5B1YoW" at bounding box center [1290, 144] width 263 height 37
click at [1194, 145] on input "3KEFuoWsGs5fAbSUaU5B1YoW" at bounding box center [1290, 145] width 263 height 20
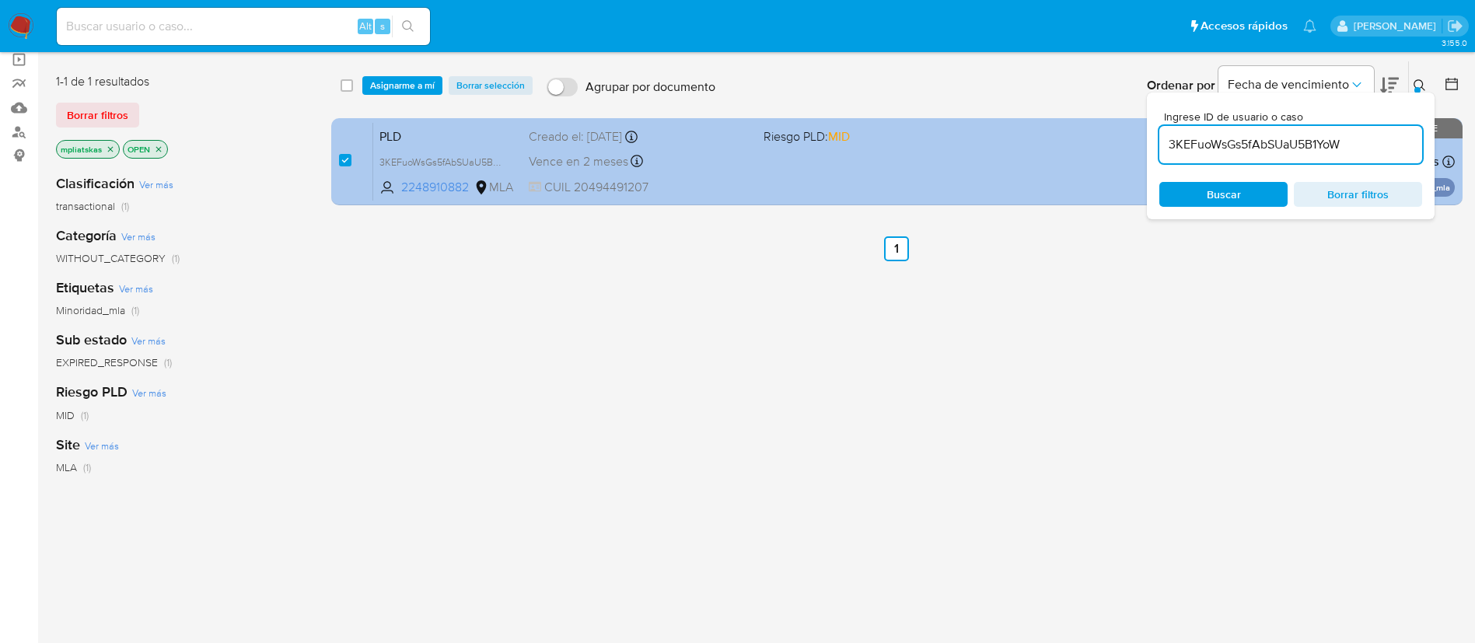
paste input "WXhDjVKsB7prJspWR20fOYpf"
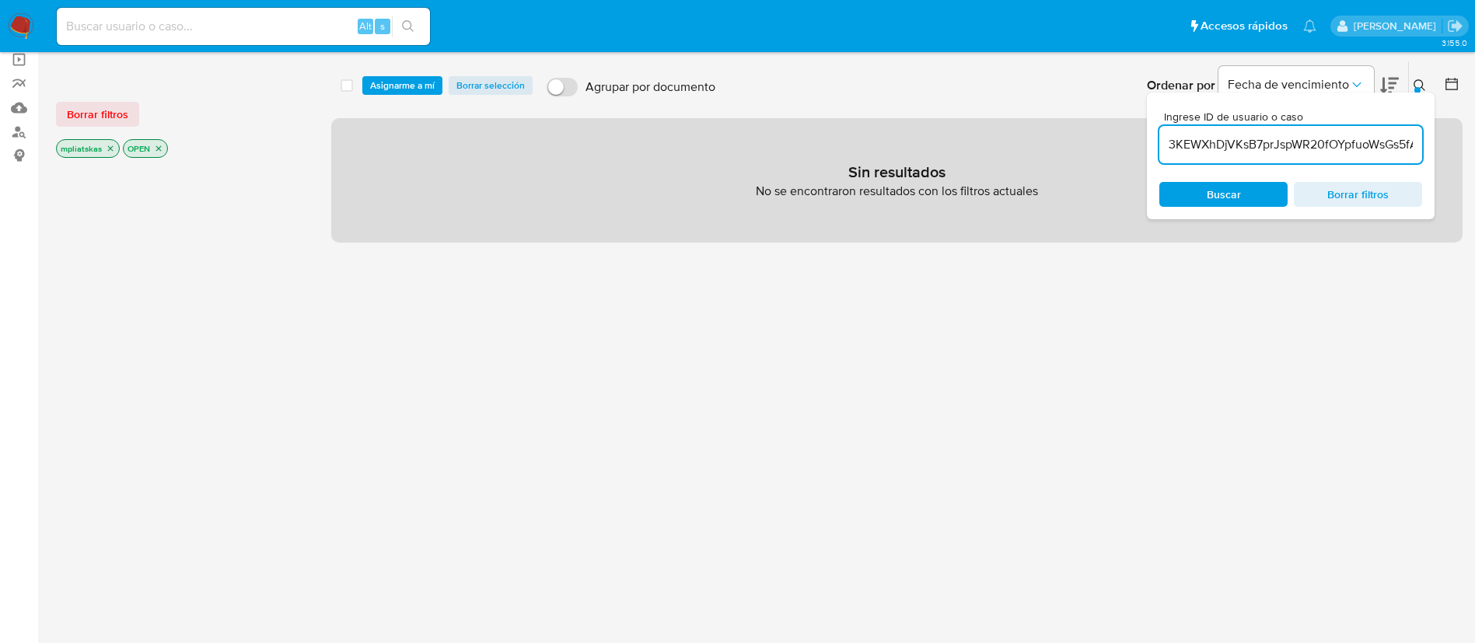
click at [1295, 144] on input "3KEWXhDjVKsB7prJspWR20fOYpfuoWsGs5fAbSUaU5B1YoW" at bounding box center [1290, 145] width 263 height 20
paste input "WXhDjVKsB7prJspWR20fOYpf"
type input "WXhDjVKsB7prJspWR20fOYpf"
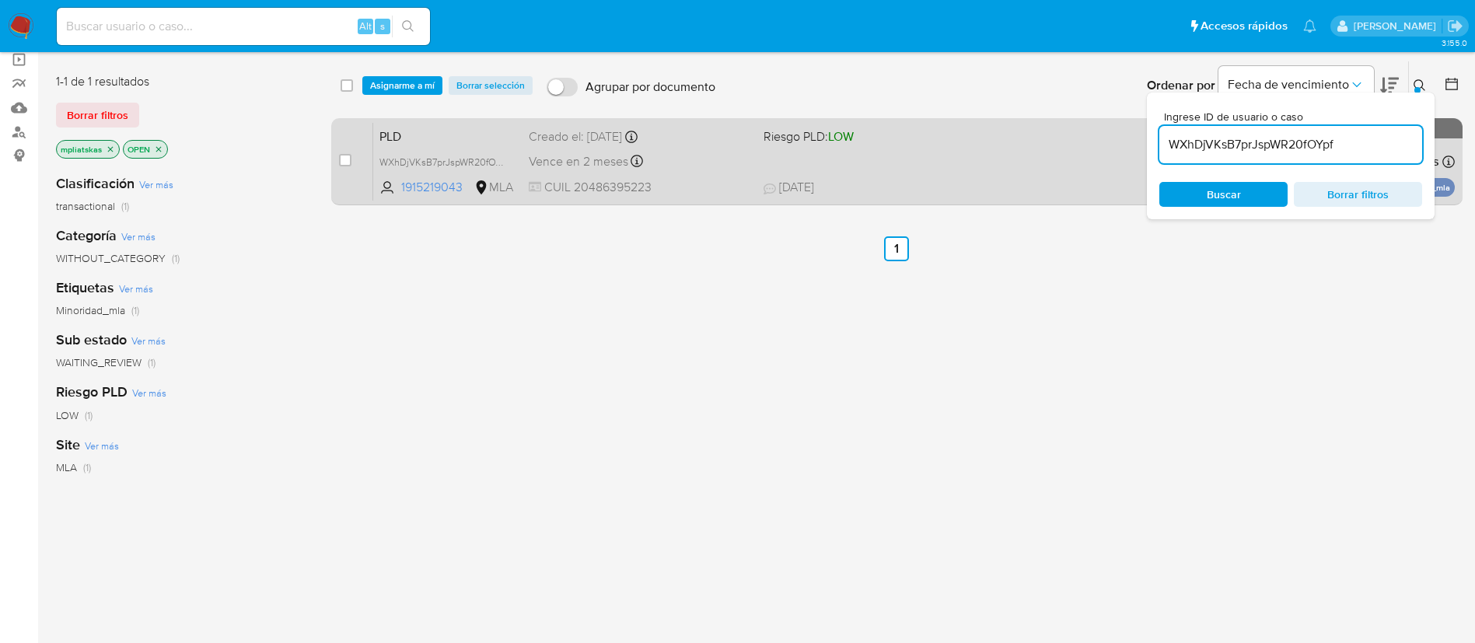
click at [344, 166] on div "case-item-checkbox" at bounding box center [345, 160] width 12 height 16
click at [342, 162] on input "checkbox" at bounding box center [345, 160] width 12 height 12
checkbox input "true"
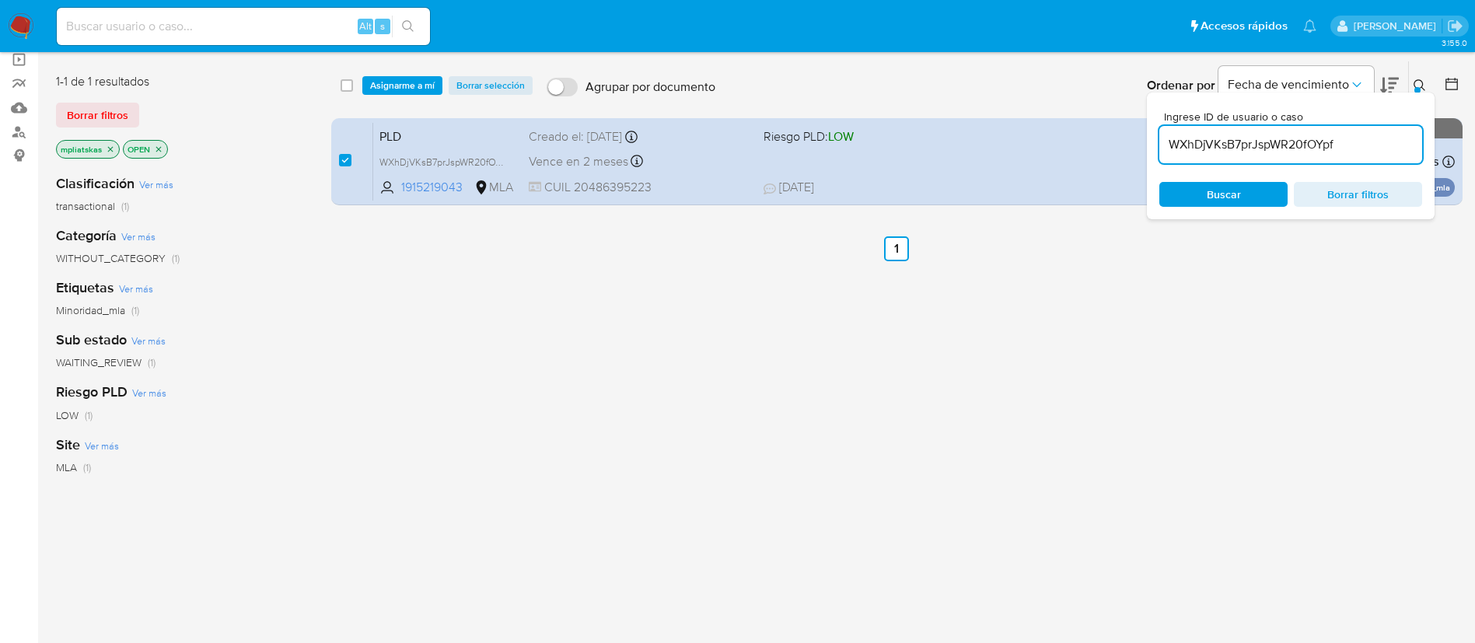
click at [1174, 155] on div "WXhDjVKsB7prJspWR20fOYpf" at bounding box center [1290, 144] width 263 height 37
click at [1174, 146] on input "WXhDjVKsB7prJspWR20fOYpf" at bounding box center [1290, 145] width 263 height 20
paste input "ESEvgmilJjEXue4FxoaDbXLK"
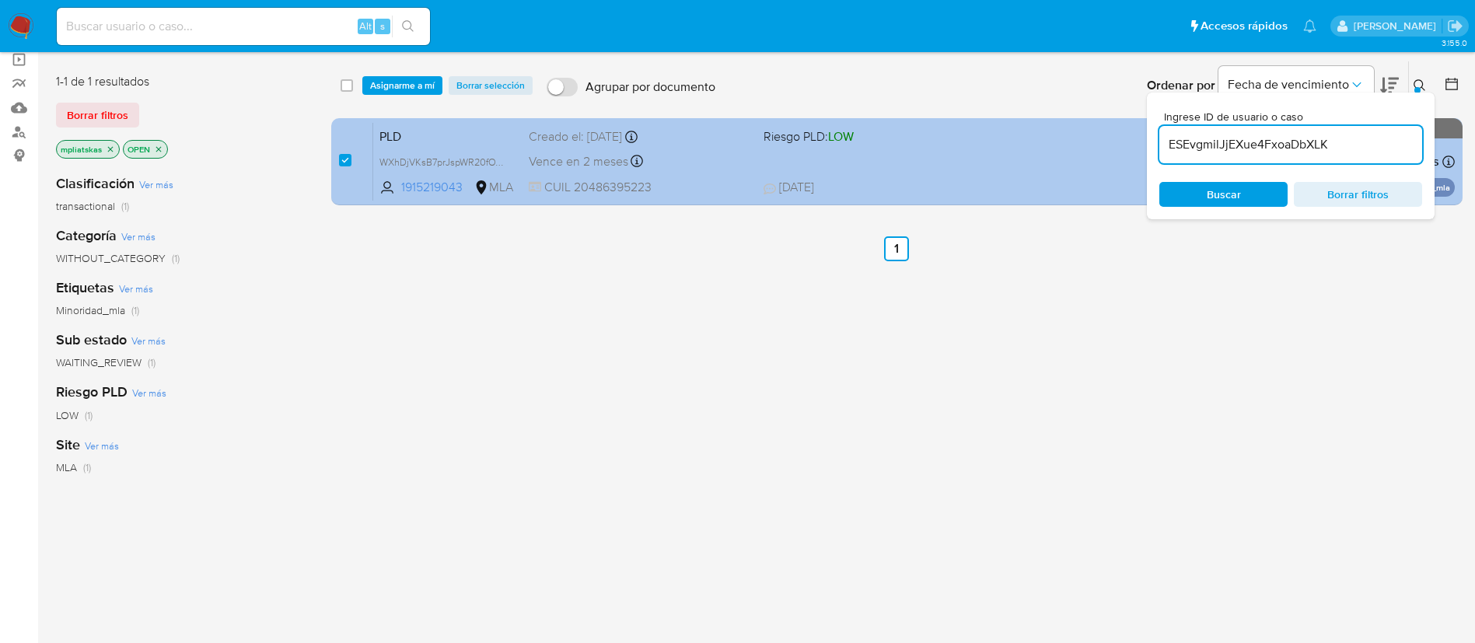
type input "ESEvgmilJjEXue4FxoaDbXLK"
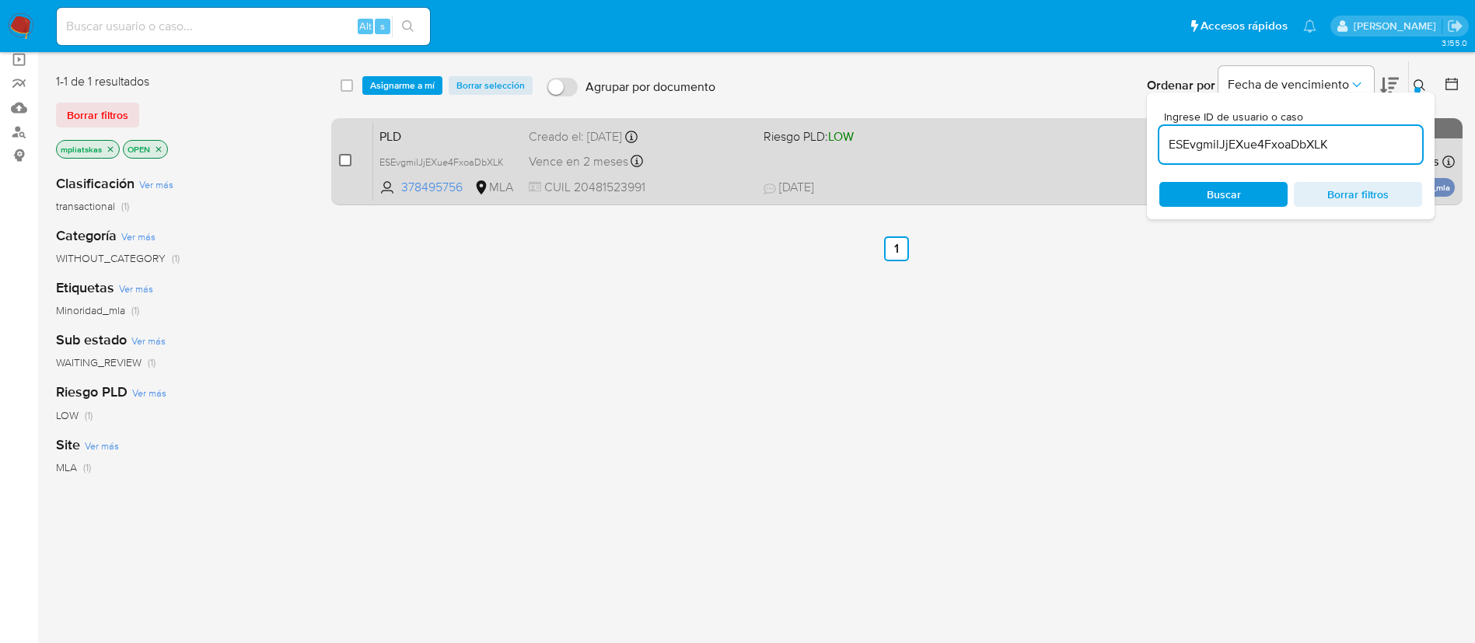
click at [344, 159] on input "checkbox" at bounding box center [345, 160] width 12 height 12
checkbox input "true"
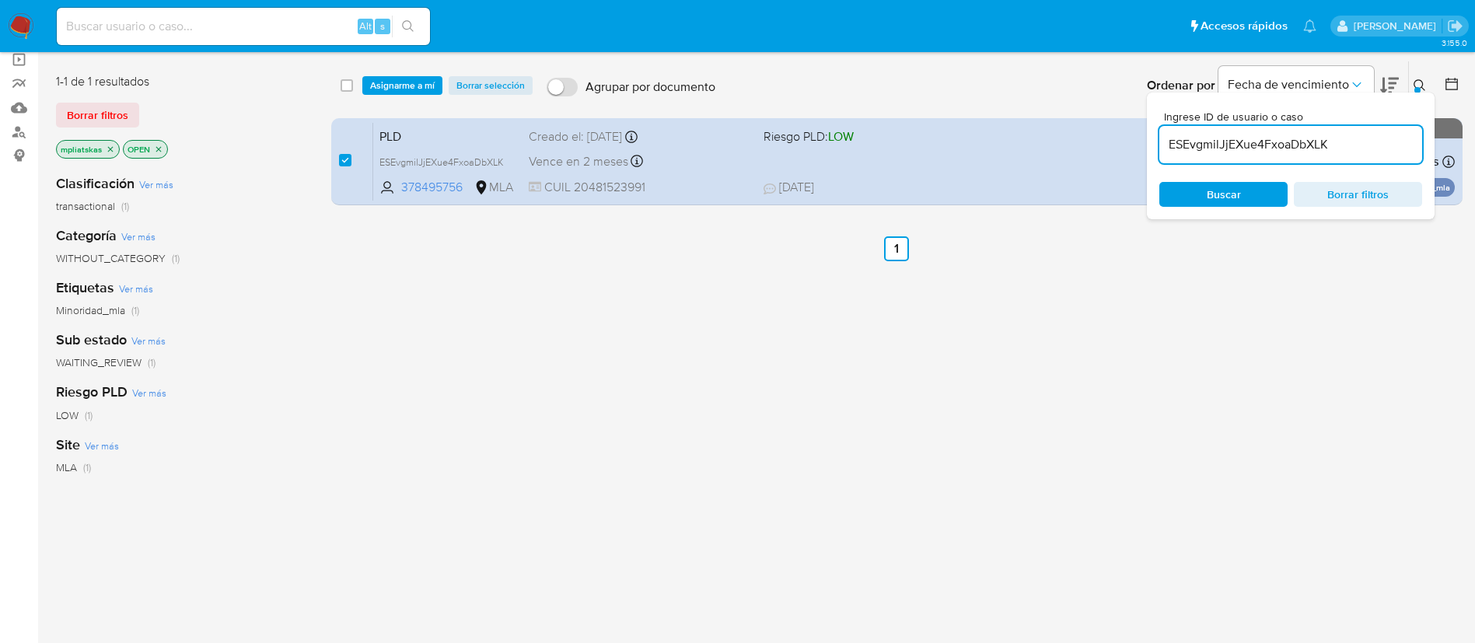
click at [1200, 139] on input "ESEvgmilJjEXue4FxoaDbXLK" at bounding box center [1290, 145] width 263 height 20
click at [1200, 139] on input "ESEvlSvV3qzsp9tJePTy0vUQdXsHmilJjEXue4FxoaDbXLK" at bounding box center [1290, 145] width 263 height 20
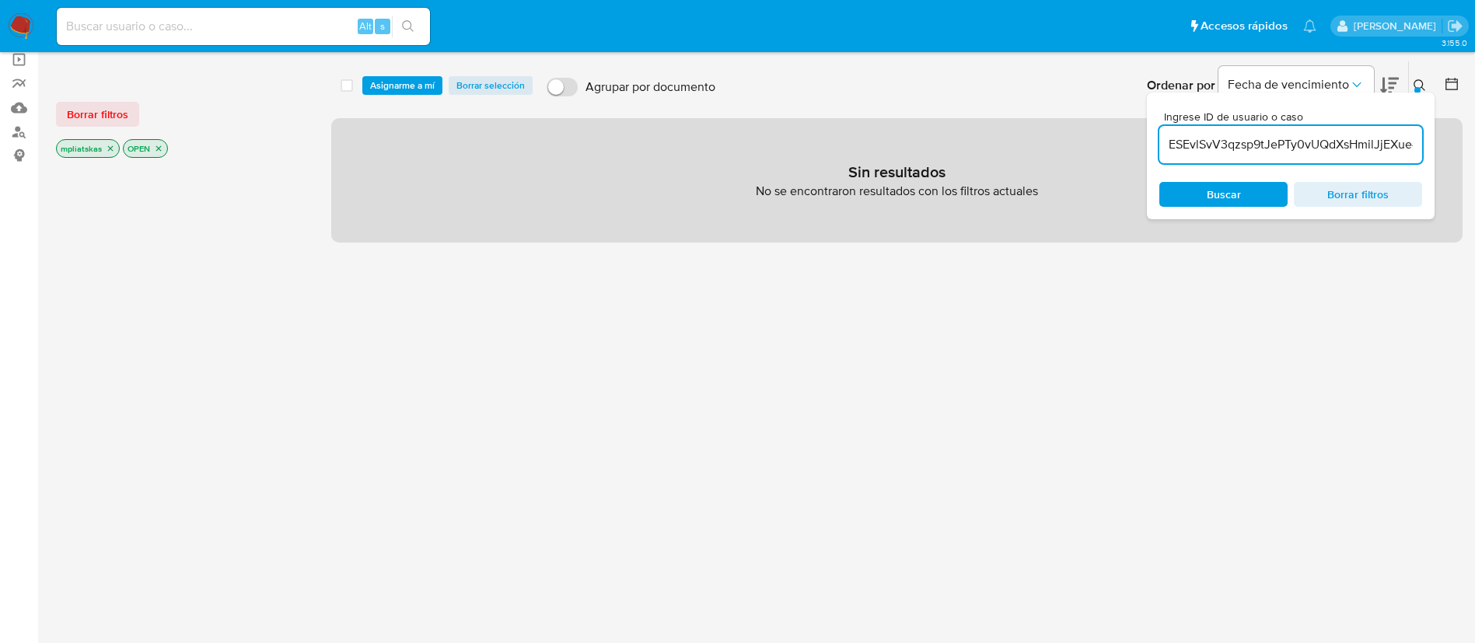
click at [1200, 139] on input "ESEvlSvV3qzsp9tJePTy0vUQdXsHmilJjEXue4FxoaDbXLK" at bounding box center [1290, 145] width 263 height 20
paste input "lSvV3qzsp9tJePTy0vUQdXsH"
type input "lSvV3qzsp9tJePTy0vUQdXsH"
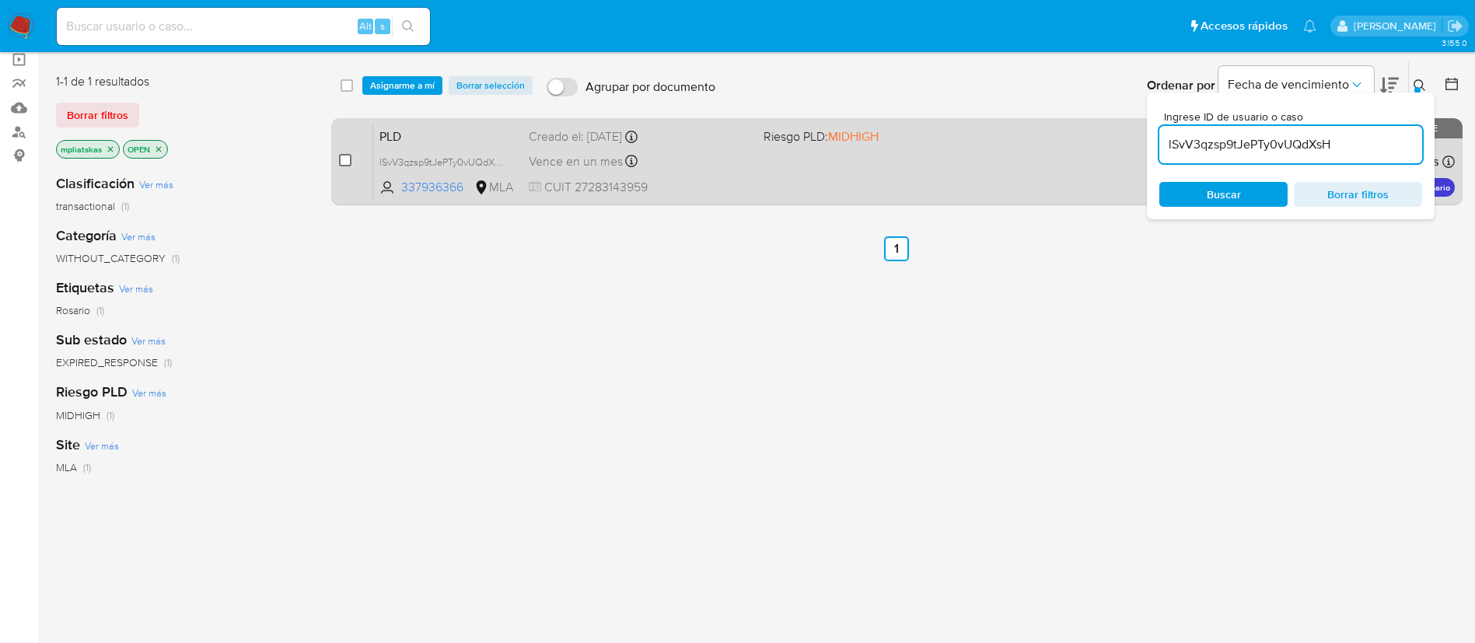
click at [346, 162] on input "checkbox" at bounding box center [345, 160] width 12 height 12
checkbox input "true"
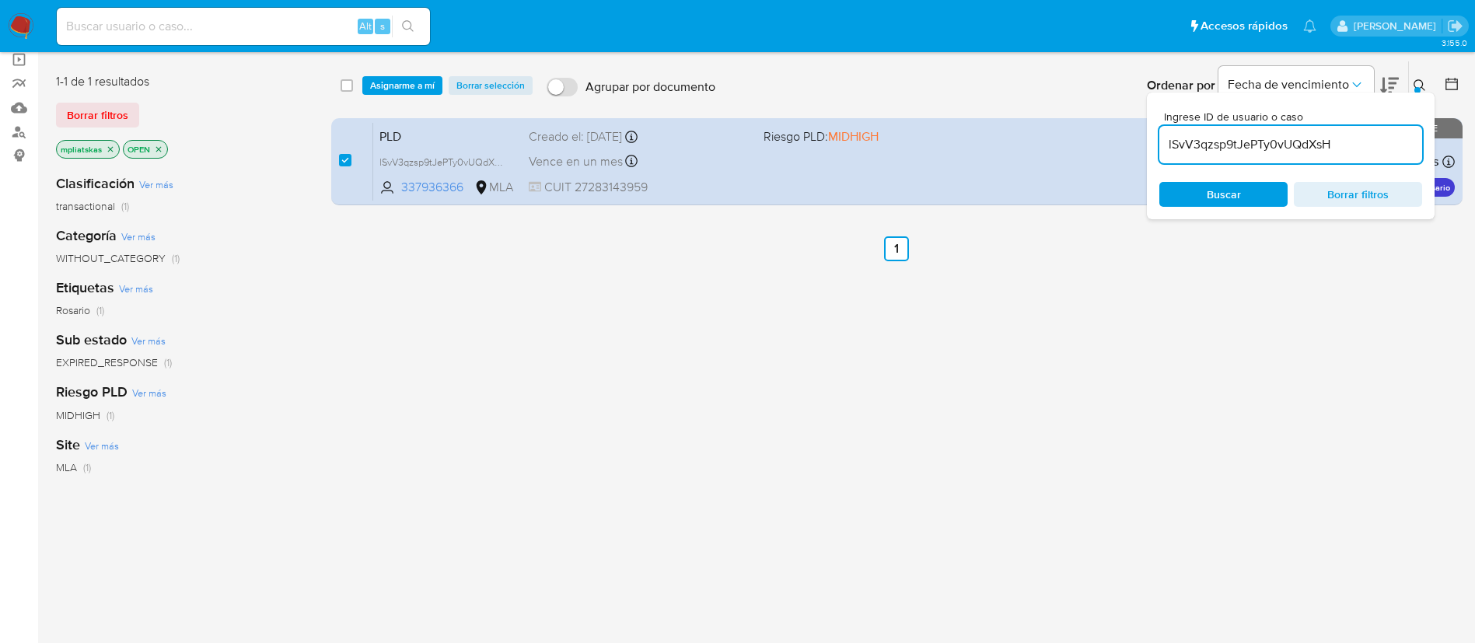
click at [1214, 135] on input "lSvV3qzsp9tJePTy0vUQdXsH" at bounding box center [1290, 145] width 263 height 20
type input "9RCHL70HMU9dOdJmTheYhW3p"
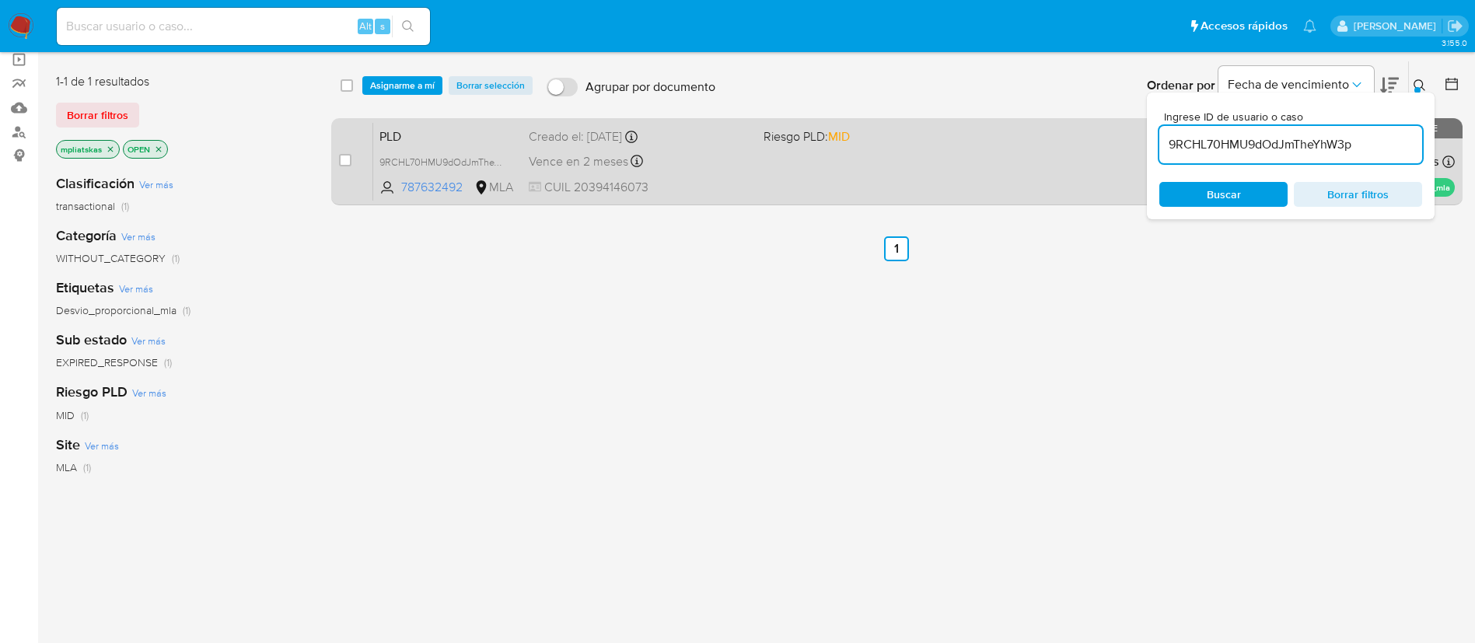
click at [339, 164] on span at bounding box center [345, 160] width 12 height 12
click at [342, 163] on input "checkbox" at bounding box center [345, 160] width 12 height 12
checkbox input "true"
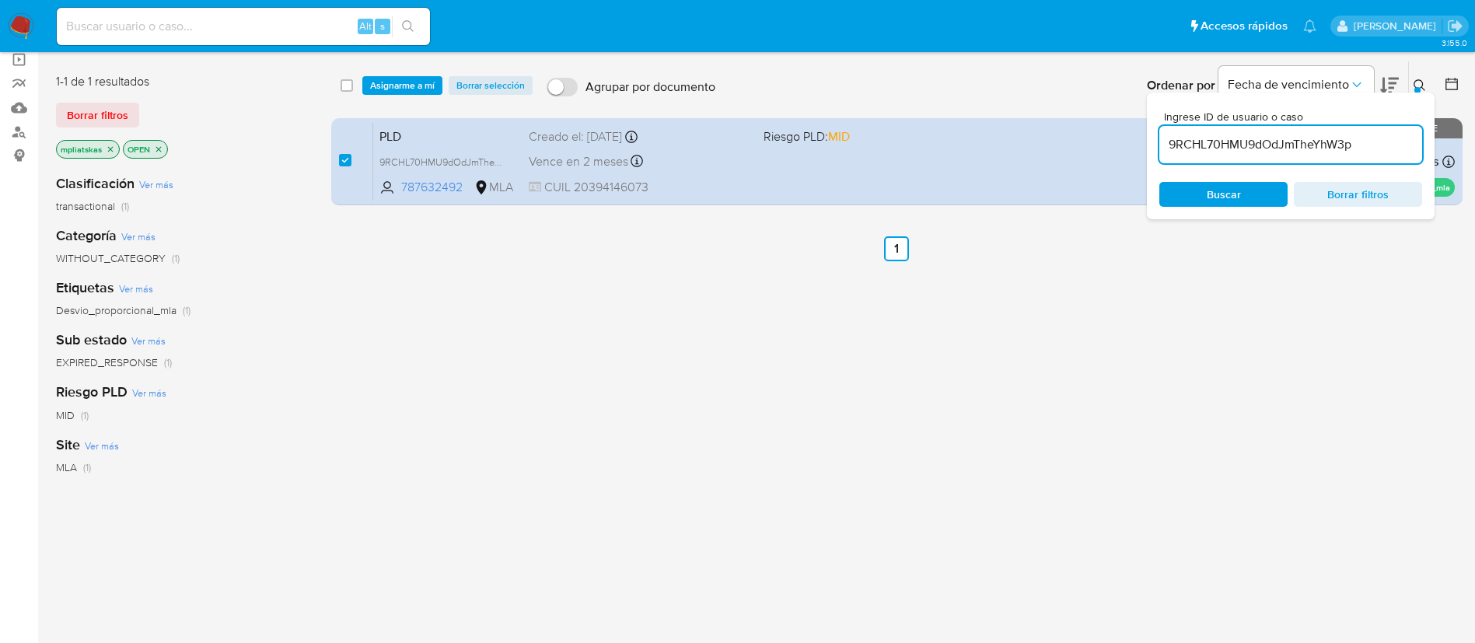
click at [397, 66] on div "select-all-cases-checkbox Asignarme a mí Borrar selección Agrupar por documento…" at bounding box center [896, 85] width 1131 height 48
click at [400, 78] on span "Asignarme a mí" at bounding box center [402, 86] width 65 height 16
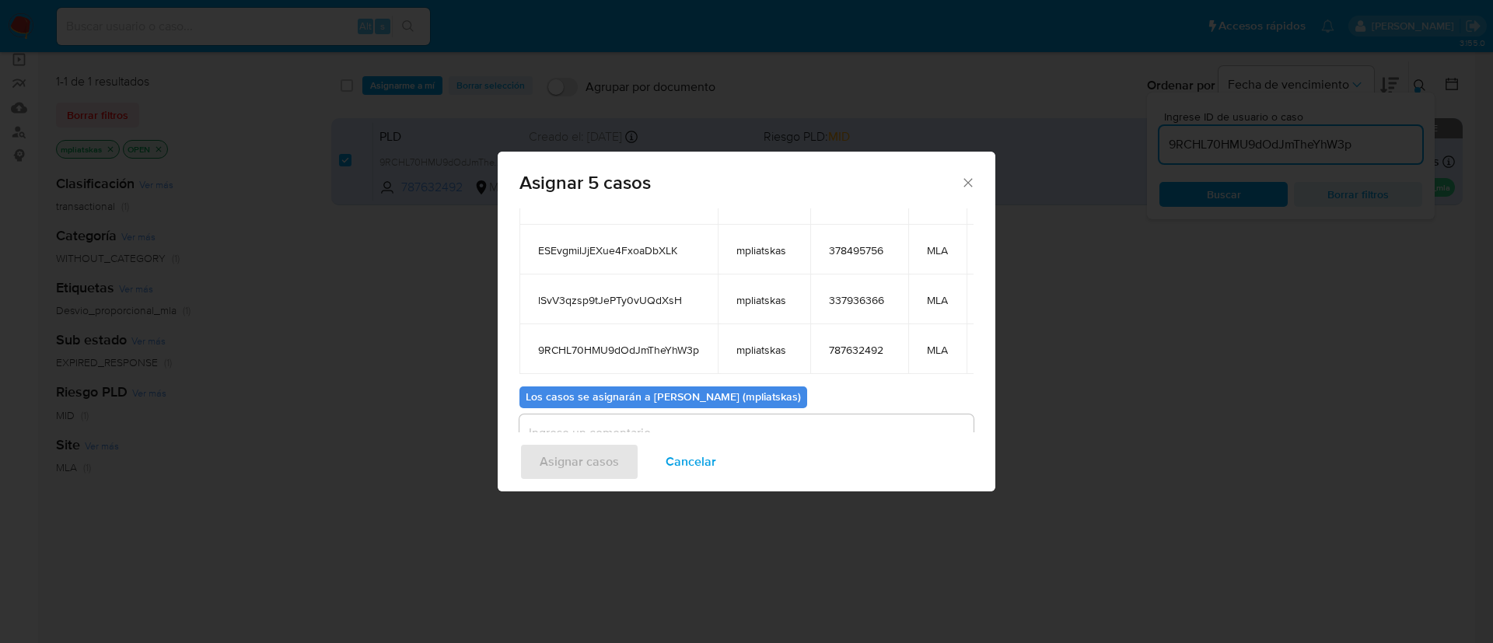
scroll to position [261, 0]
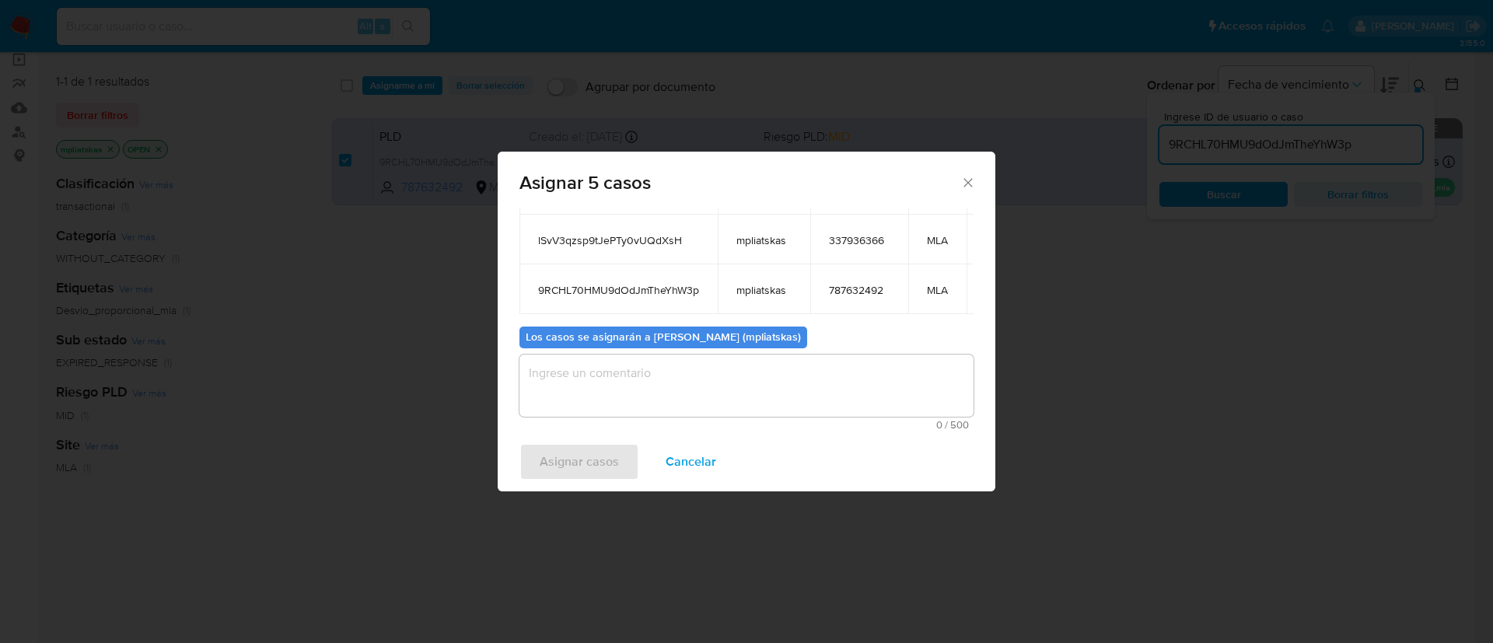
click at [692, 369] on textarea "assign-modal" at bounding box center [746, 386] width 454 height 62
click at [585, 467] on span "Asignar casos" at bounding box center [579, 462] width 79 height 34
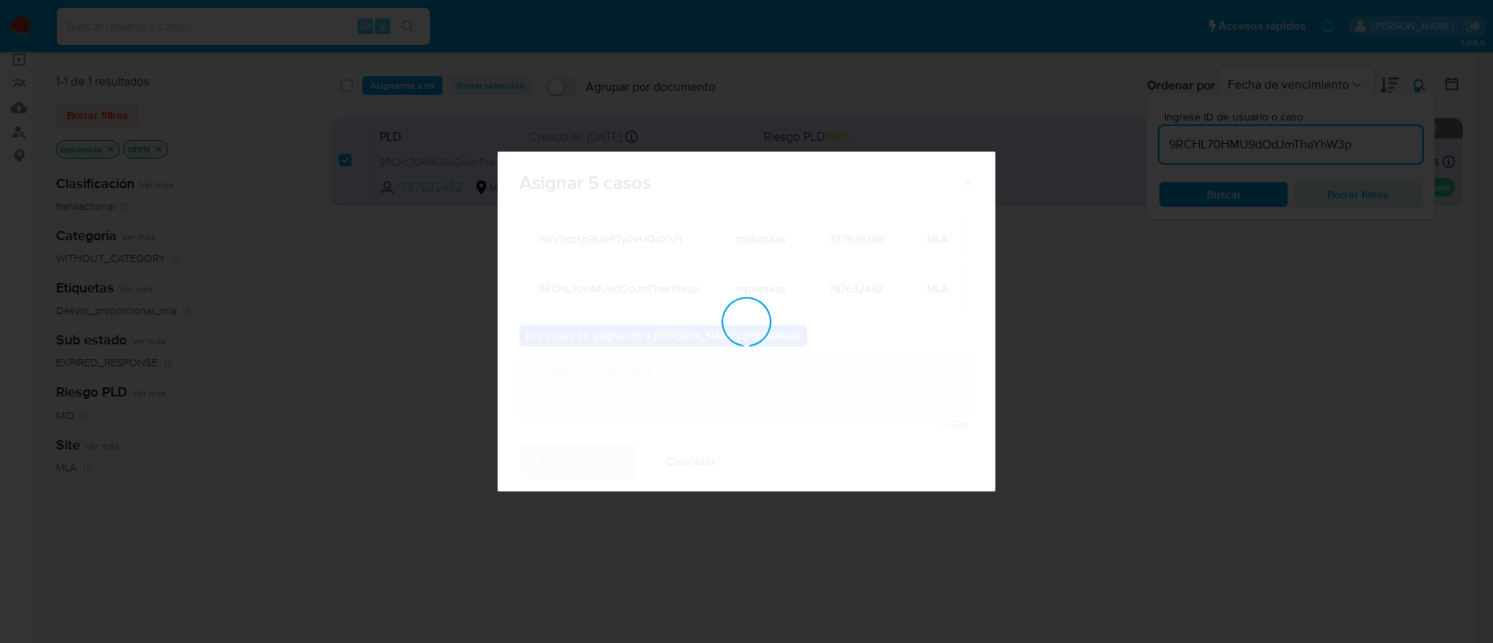
scroll to position [94, 0]
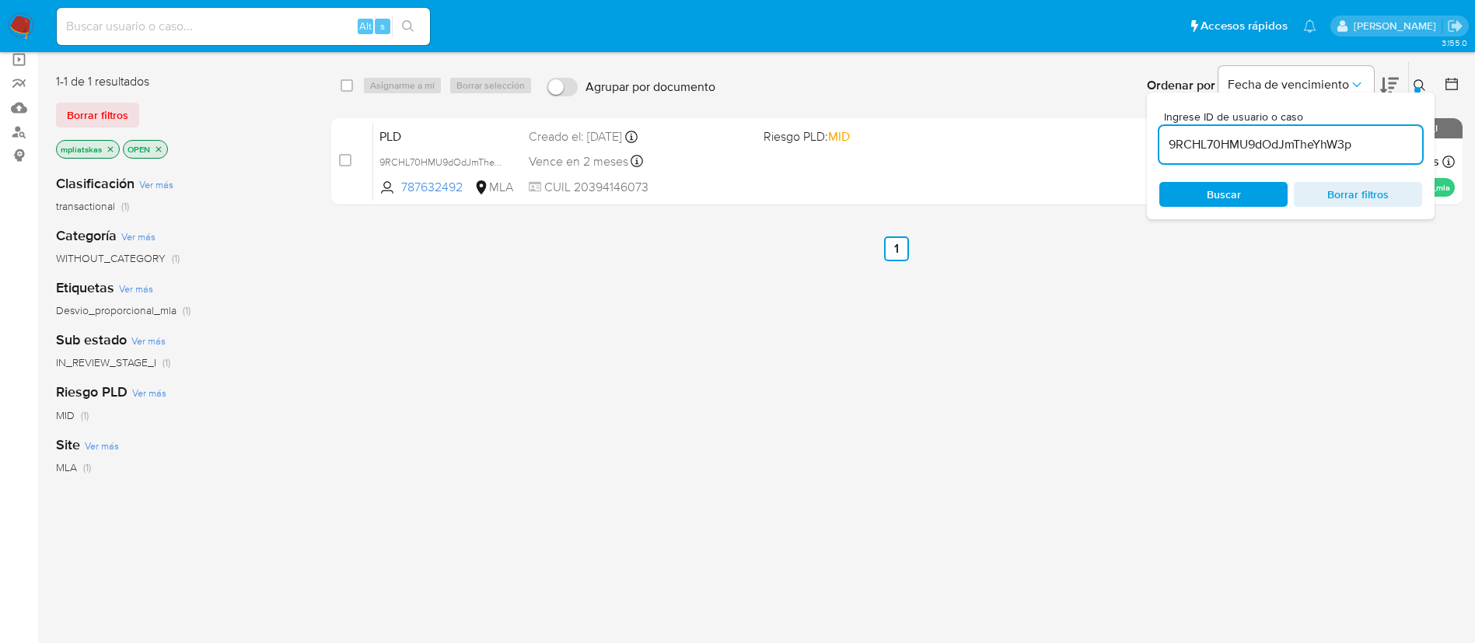
click at [1238, 149] on input "9RCHL70HMU9dOdJmTheYhW3p" at bounding box center [1290, 145] width 263 height 20
paste input "c2CKGvazO32Ei7HpWVcUIsnn"
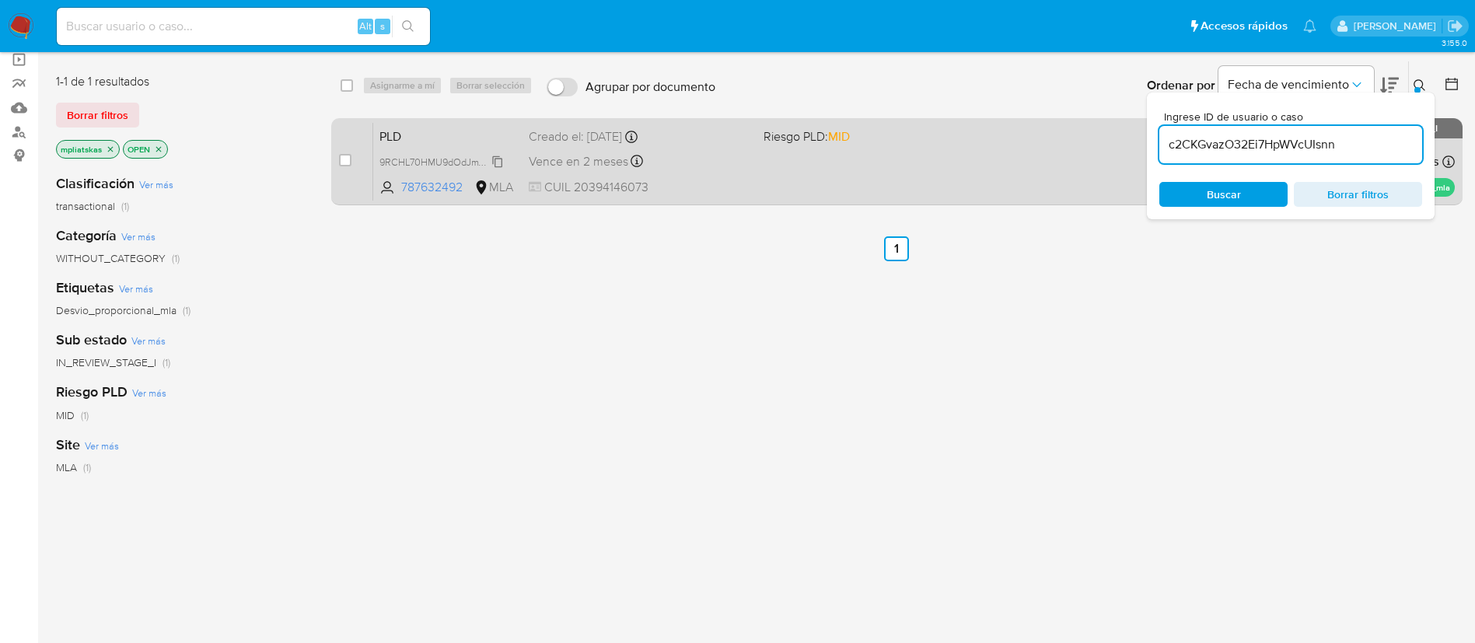
type input "c2CKGvazO32Ei7HpWVcUIsnn"
click at [343, 156] on input "checkbox" at bounding box center [345, 160] width 12 height 12
checkbox input "true"
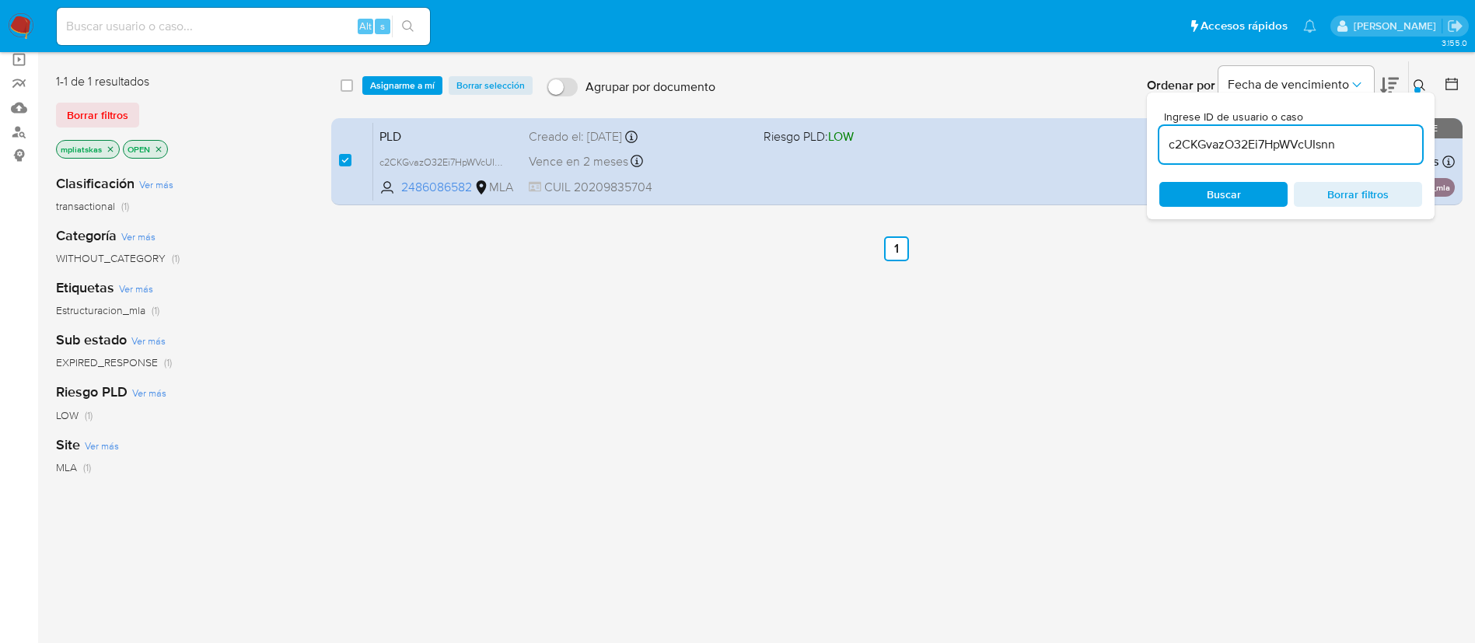
click at [1197, 145] on input "c2CKGvazO32Ei7HpWVcUIsnn" at bounding box center [1290, 145] width 263 height 20
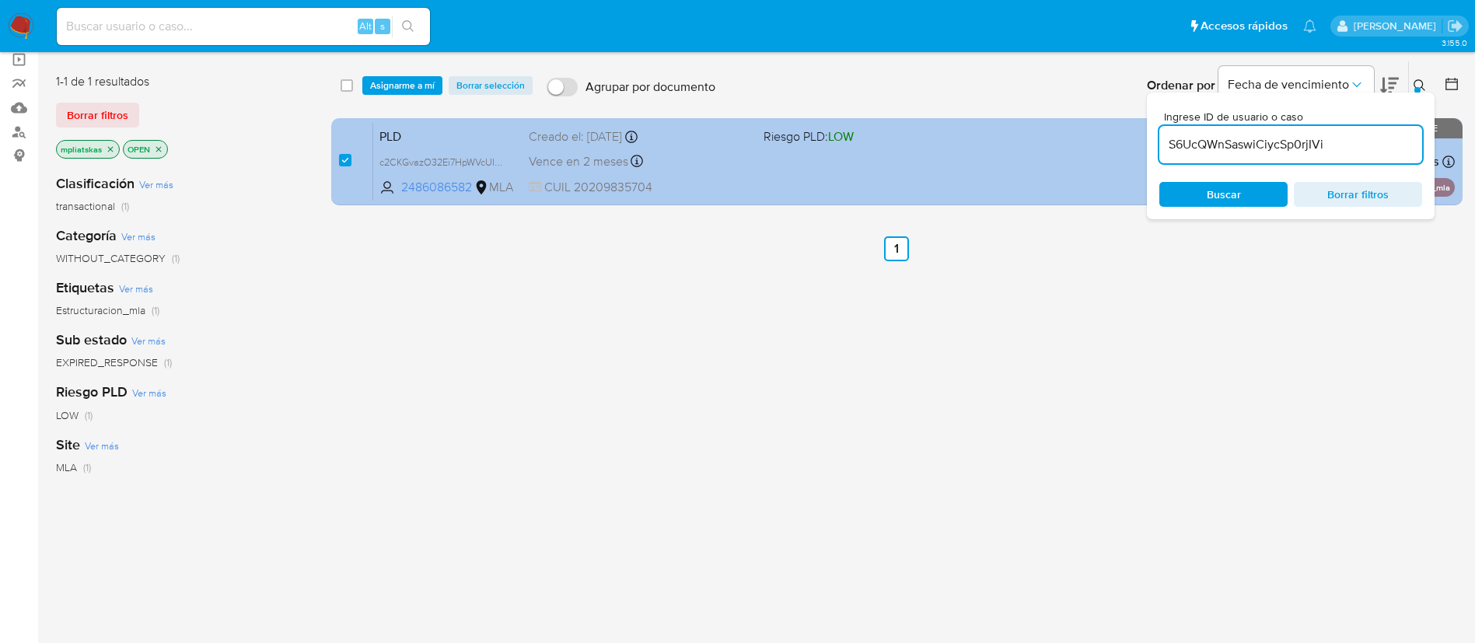
type input "S6UcQWnSaswiCiycSp0rjIVi"
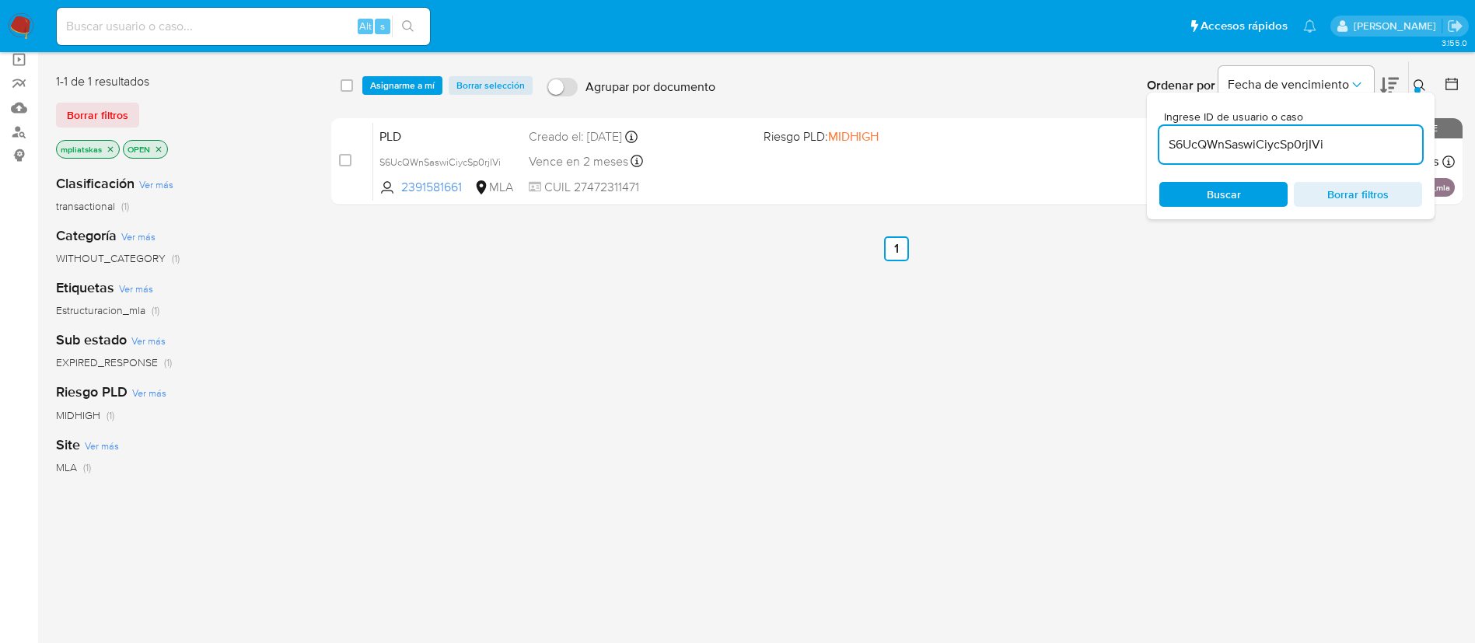
click at [344, 158] on input "checkbox" at bounding box center [345, 160] width 12 height 12
checkbox input "true"
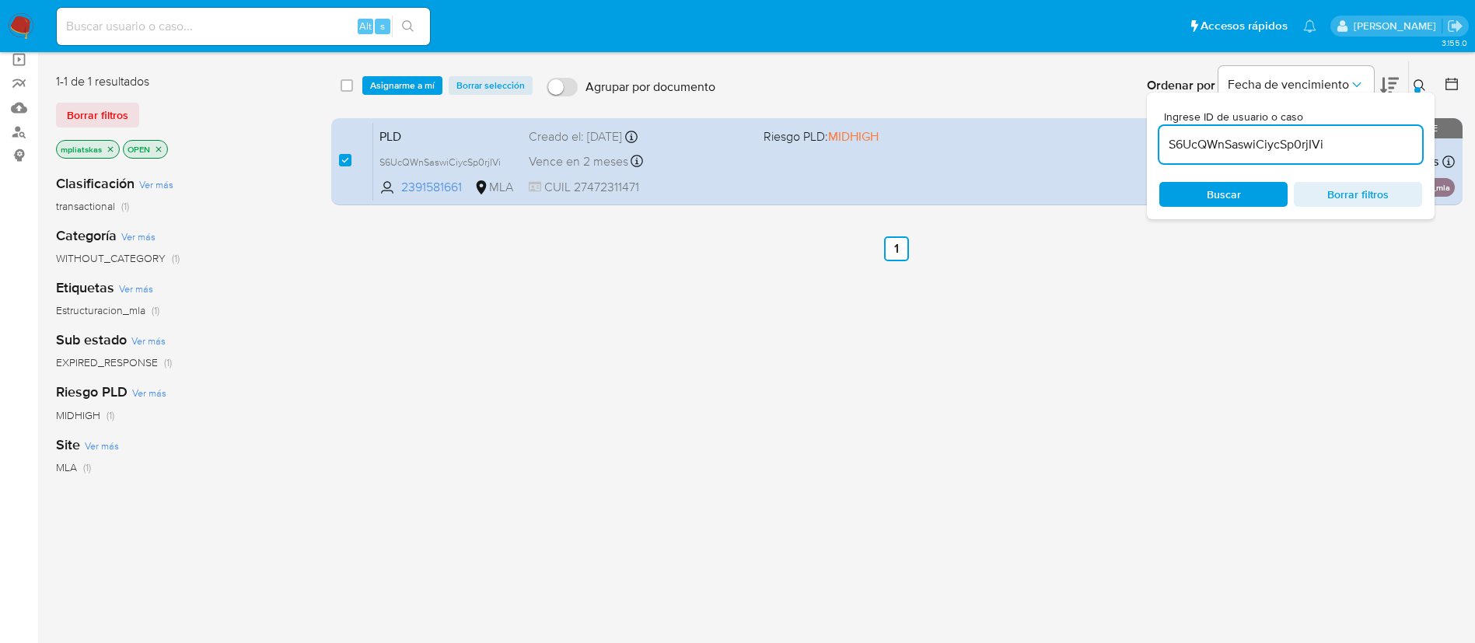
click at [1200, 138] on input "S6UcQWnSaswiCiycSp0rjIVi" at bounding box center [1290, 145] width 263 height 20
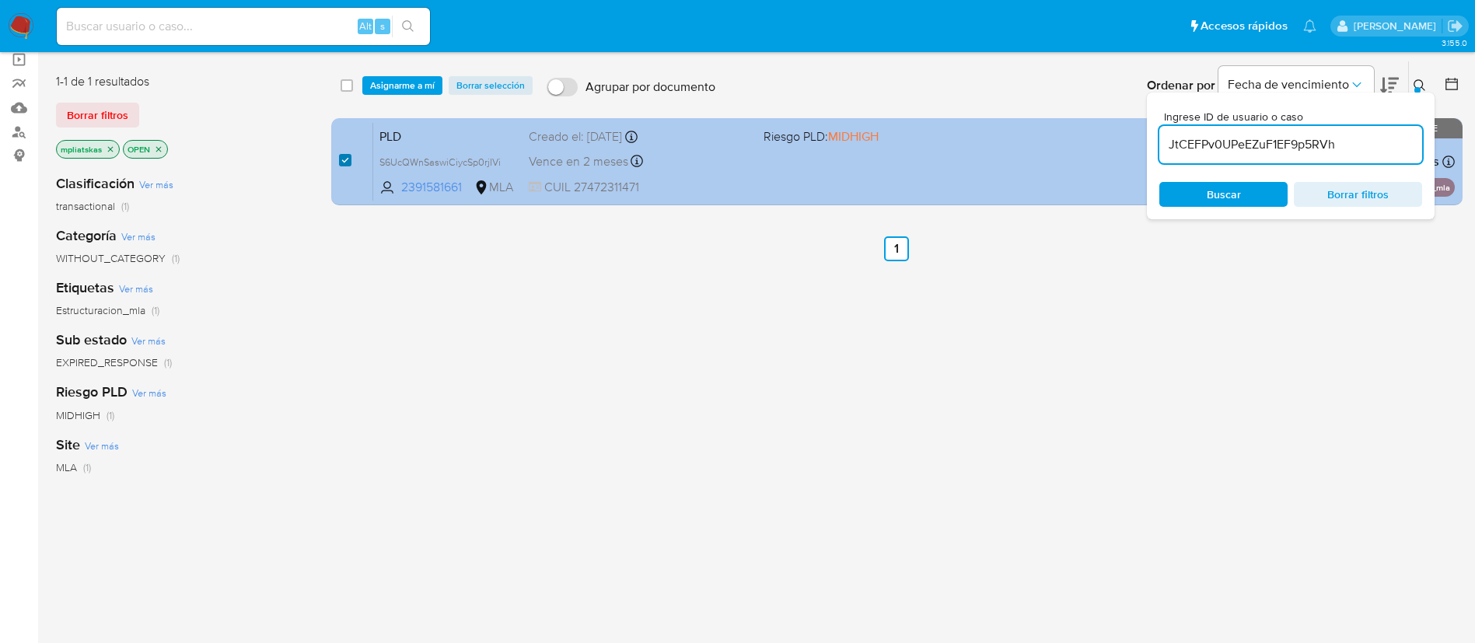
type input "JtCEFPv0UPeEZuF1EF9p5RVh"
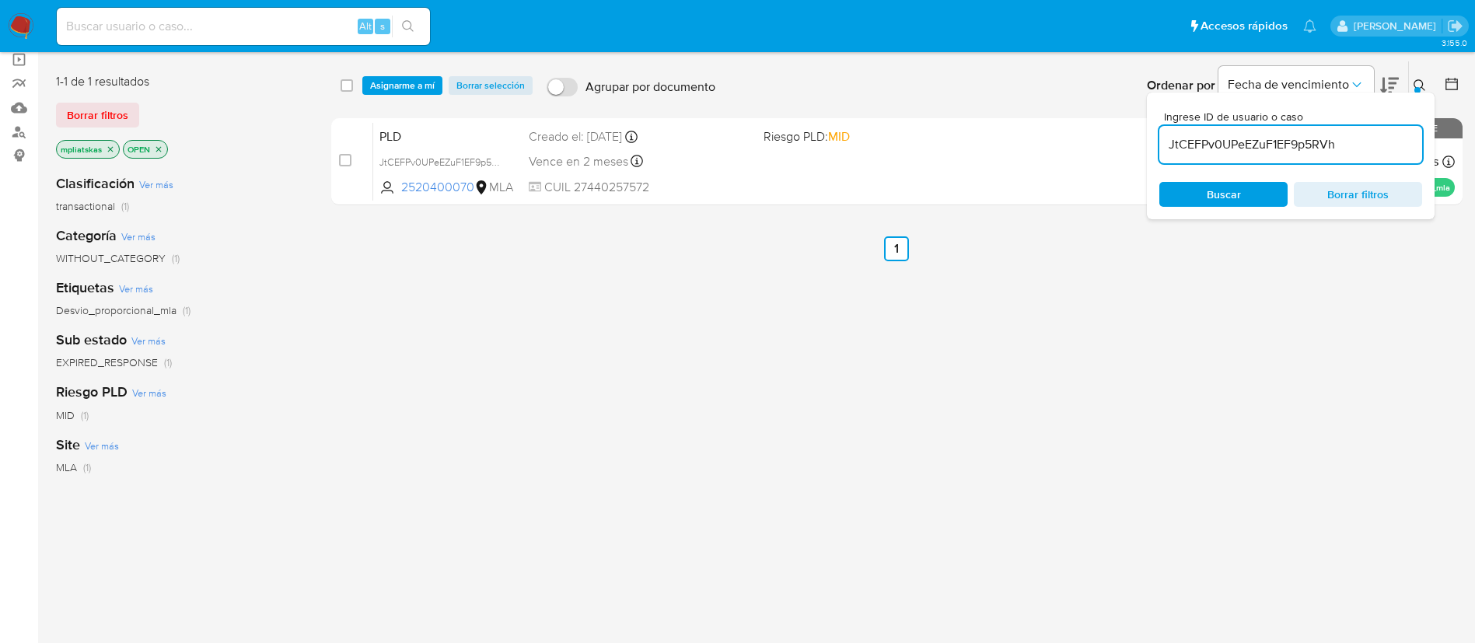
click at [344, 161] on input "checkbox" at bounding box center [345, 160] width 12 height 12
checkbox input "true"
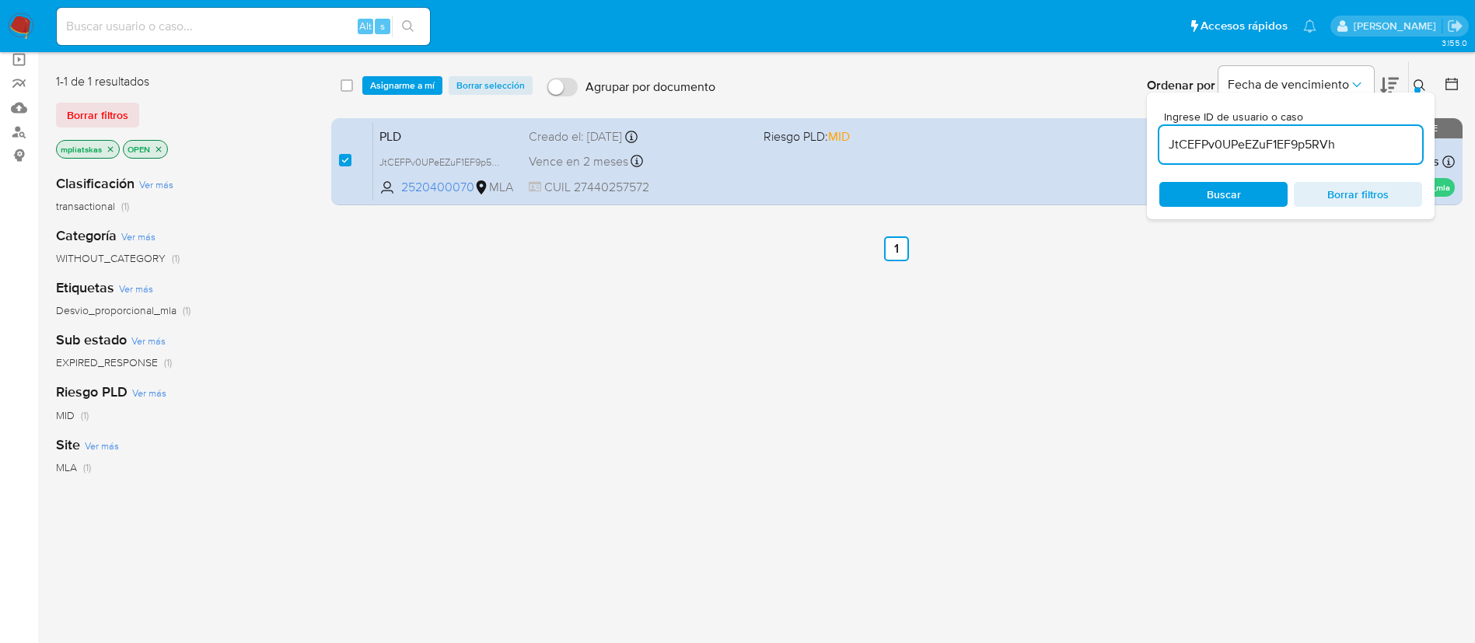
click at [1204, 152] on input "JtCEFPv0UPeEZuF1EF9p5RVh" at bounding box center [1290, 145] width 263 height 20
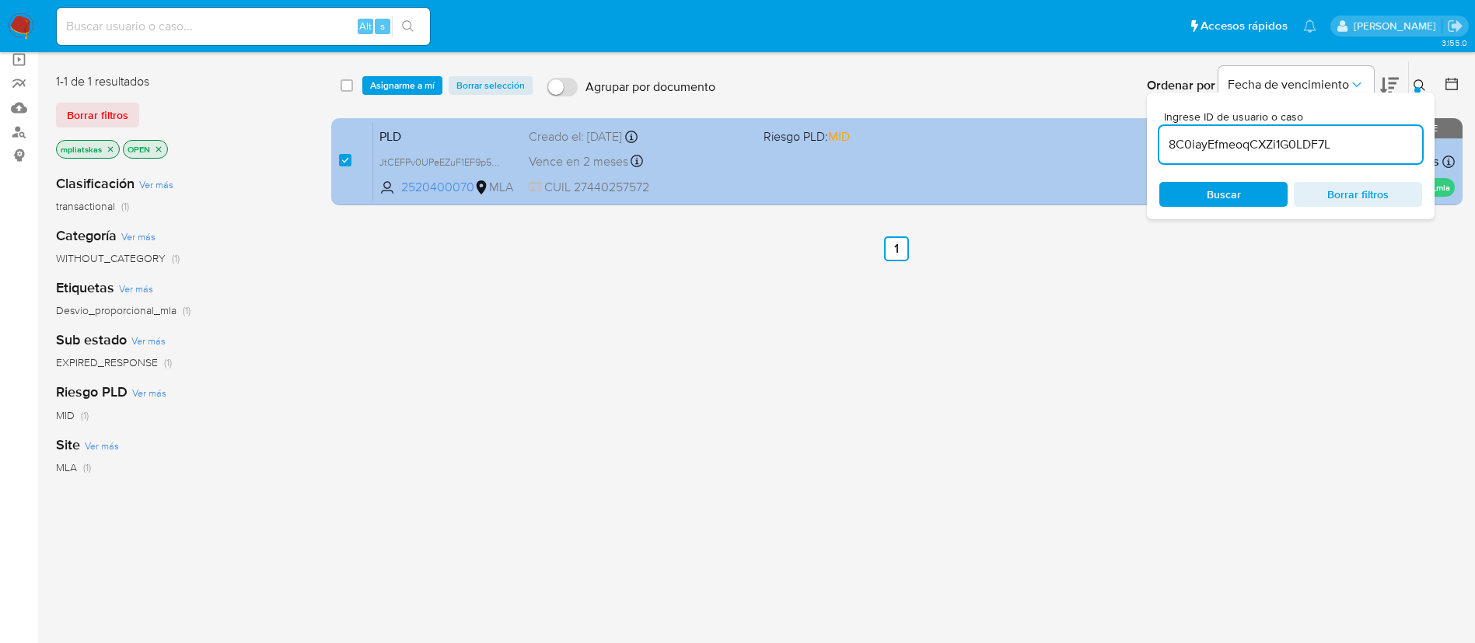
type input "8C0iayEfmeoqCXZi1G0LDF7L"
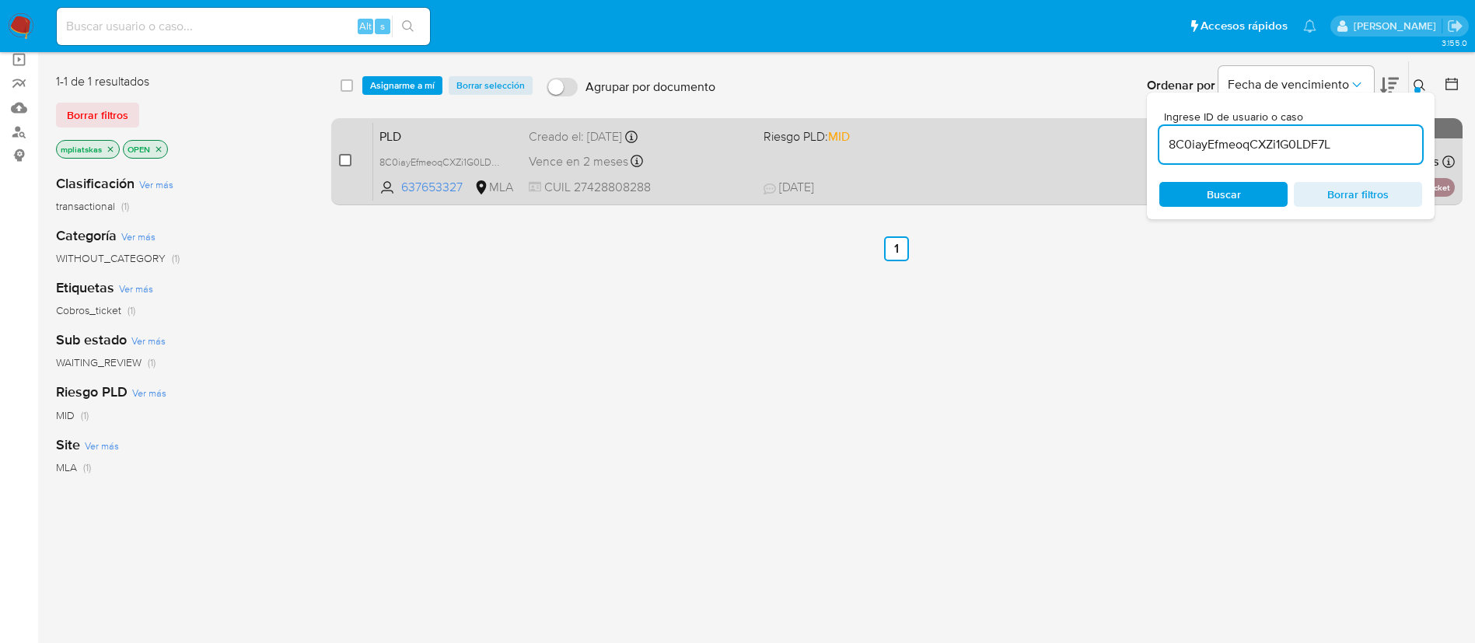
click at [348, 164] on input "checkbox" at bounding box center [345, 160] width 12 height 12
checkbox input "true"
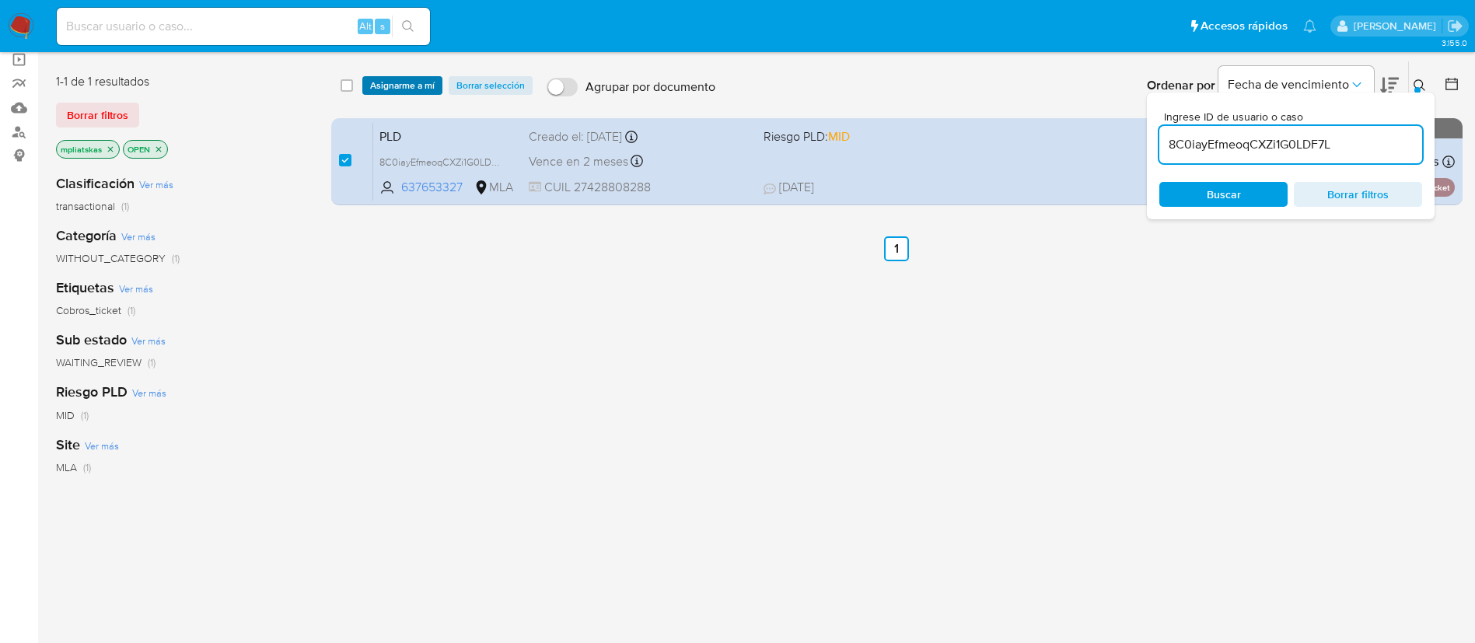
click at [372, 91] on span "Asignarme a mí" at bounding box center [402, 86] width 65 height 16
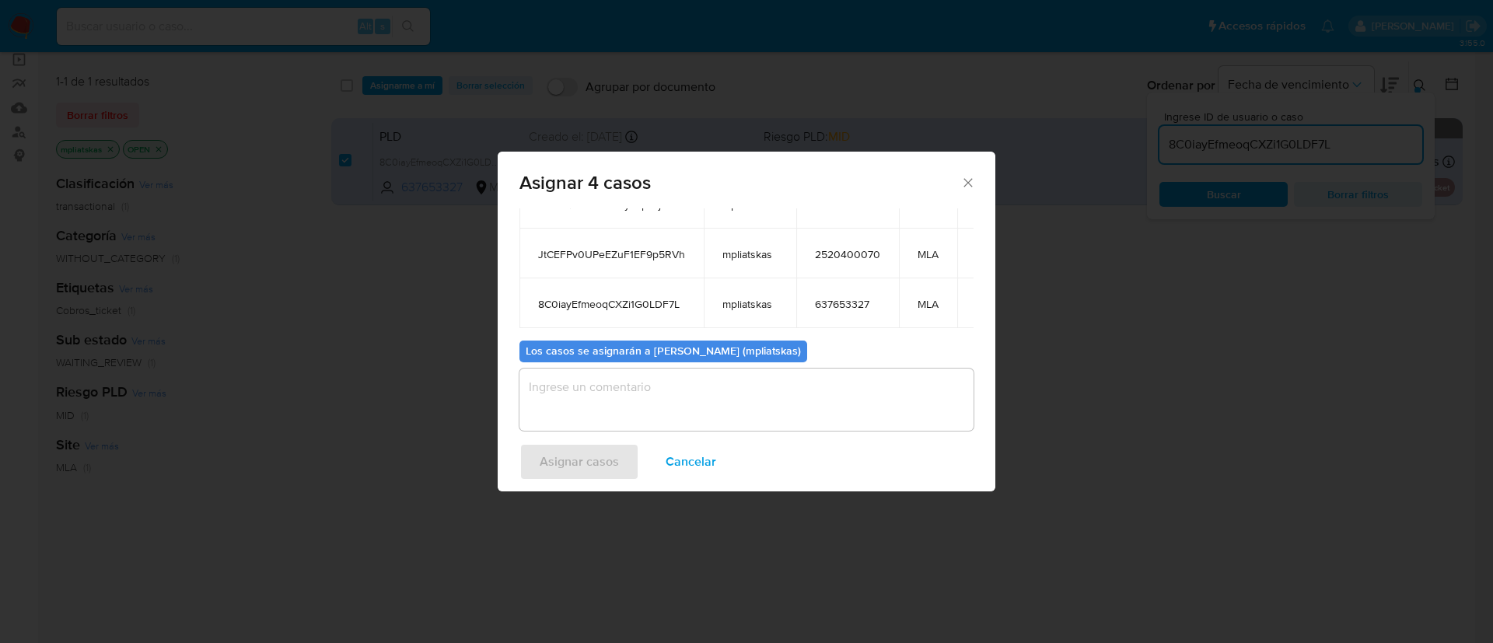
scroll to position [194, 0]
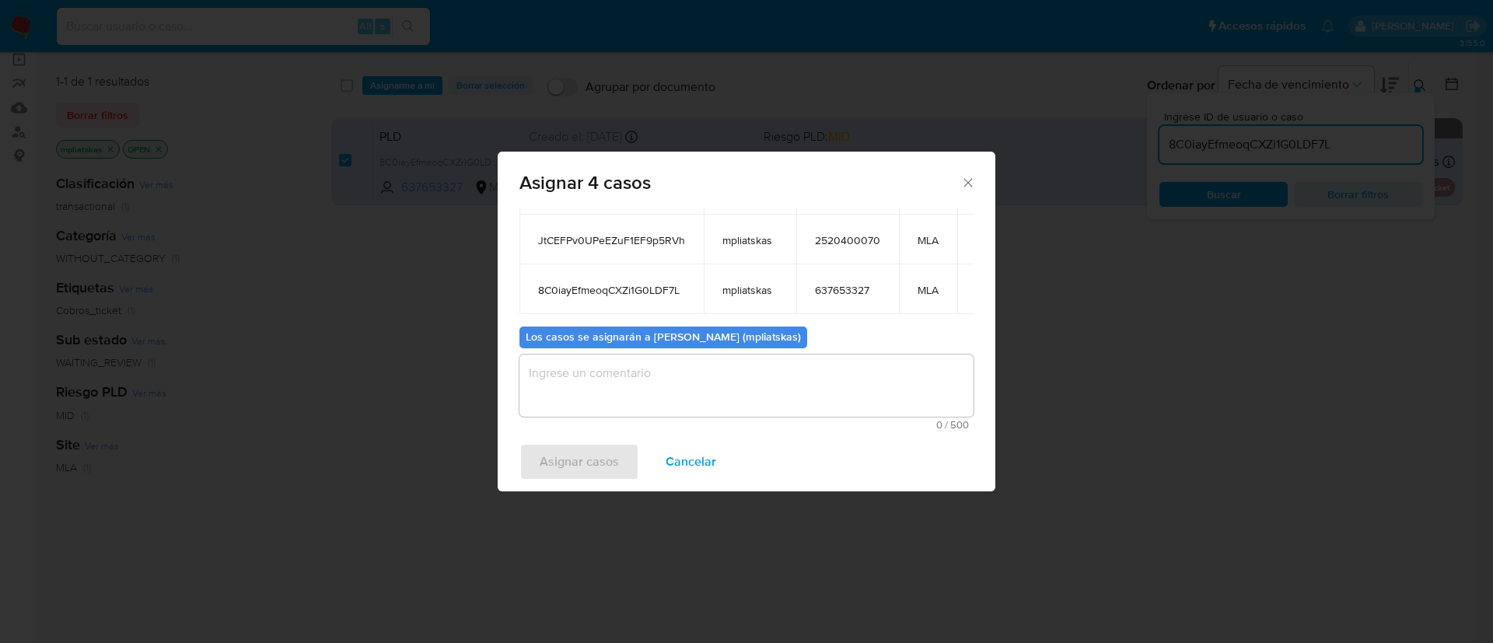
click at [669, 412] on textarea "assign-modal" at bounding box center [746, 386] width 454 height 62
click at [620, 439] on div "Asignar casos Cancelar" at bounding box center [747, 461] width 498 height 59
click at [599, 467] on span "Asignar casos" at bounding box center [579, 462] width 79 height 34
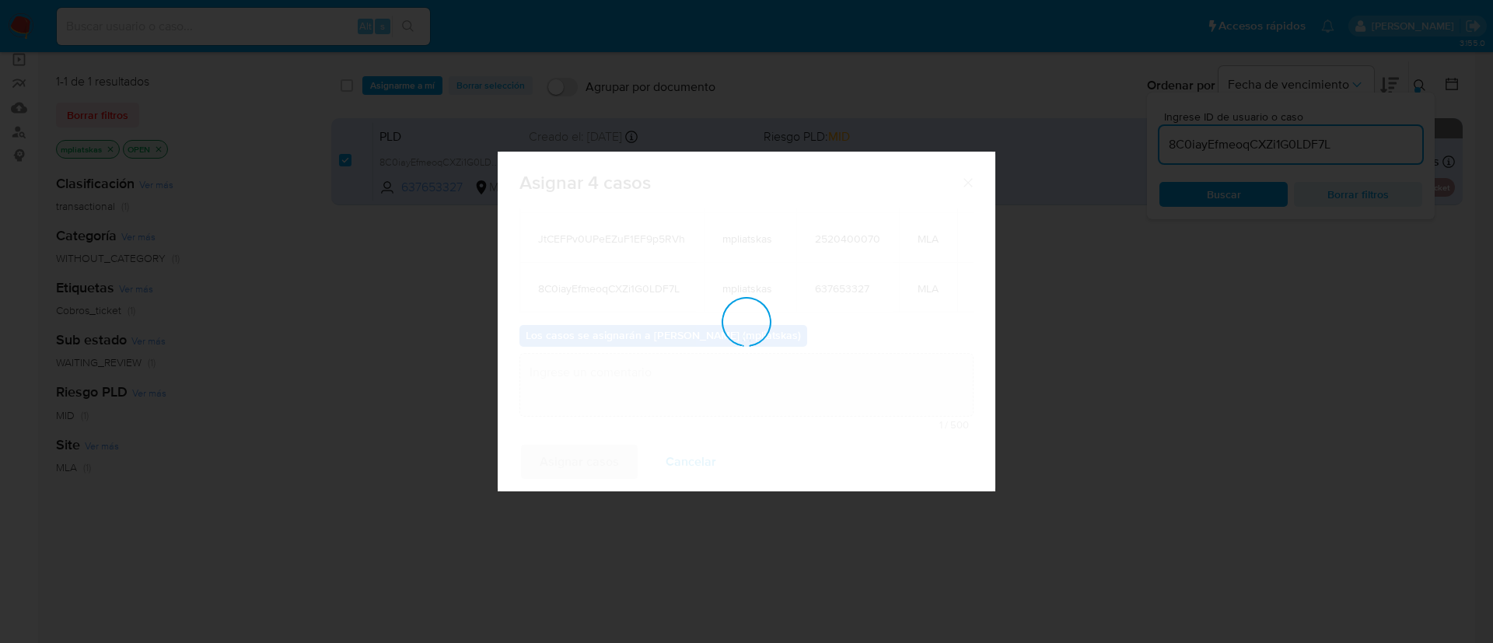
scroll to position [94, 0]
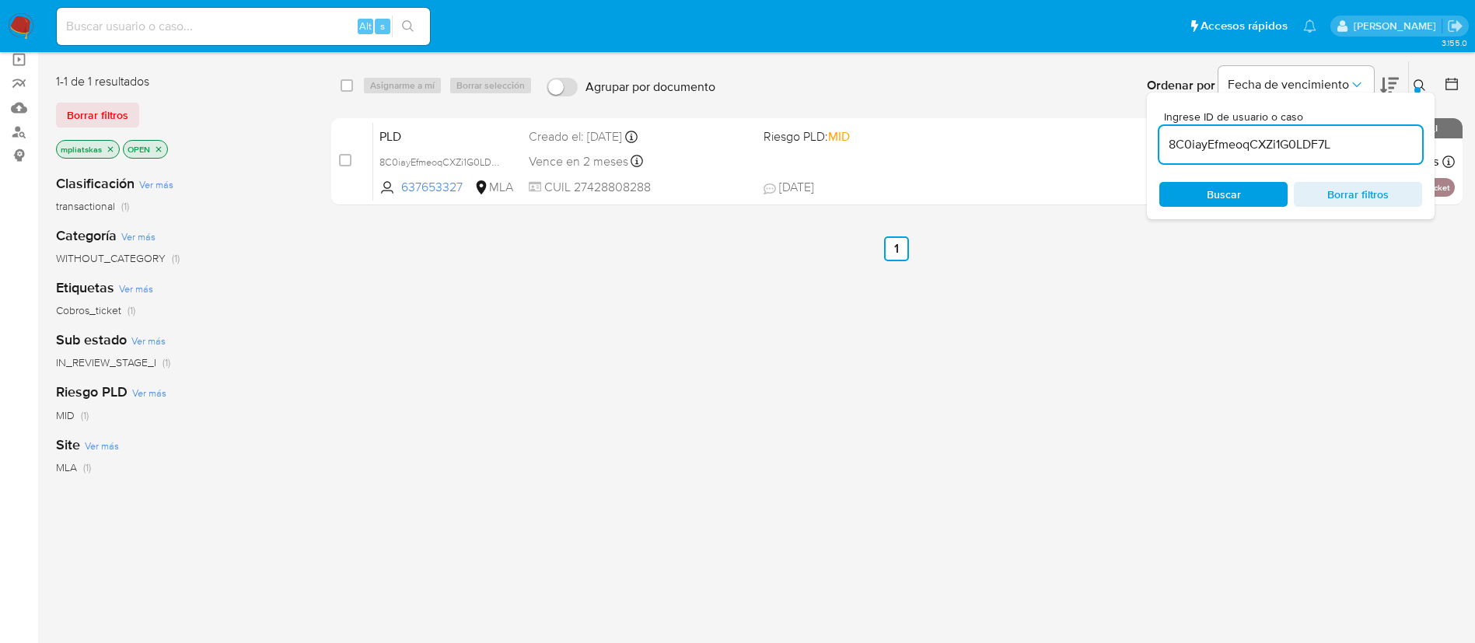
click at [1165, 142] on input "8C0iayEfmeoqCXZi1G0LDF7L" at bounding box center [1290, 145] width 263 height 20
paste input "msdToR2feIh44CdIdNPDX1lj"
type input "msdToR2feIh44CdIdNPDX1lj"
click at [348, 159] on input "checkbox" at bounding box center [345, 160] width 12 height 12
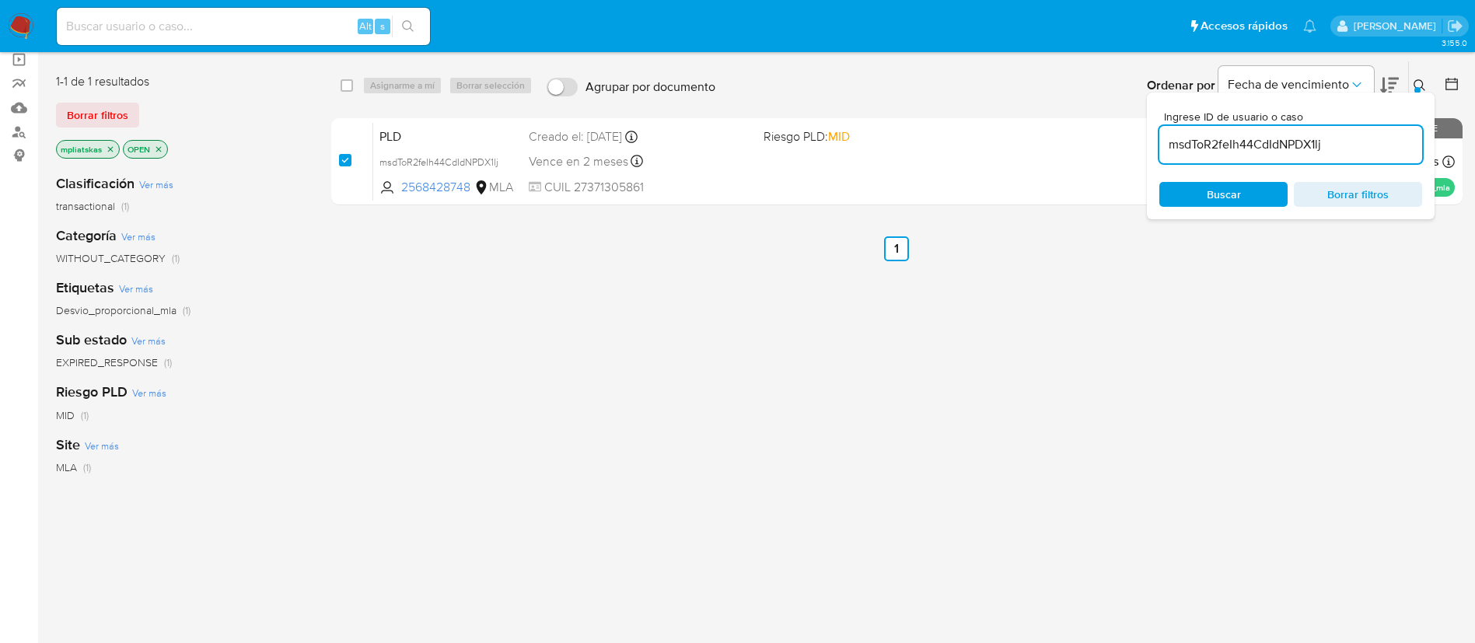
checkbox input "true"
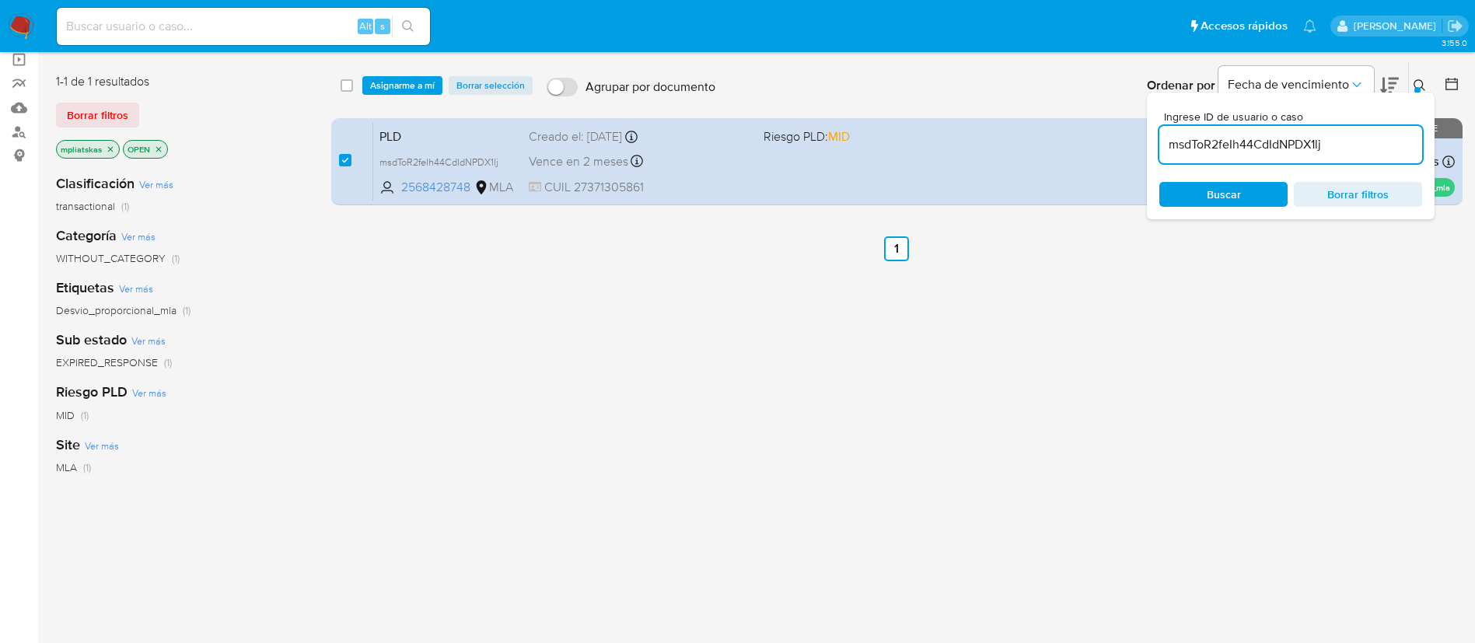
click at [1199, 138] on input "msdToR2feIh44CdIdNPDX1lj" at bounding box center [1290, 145] width 263 height 20
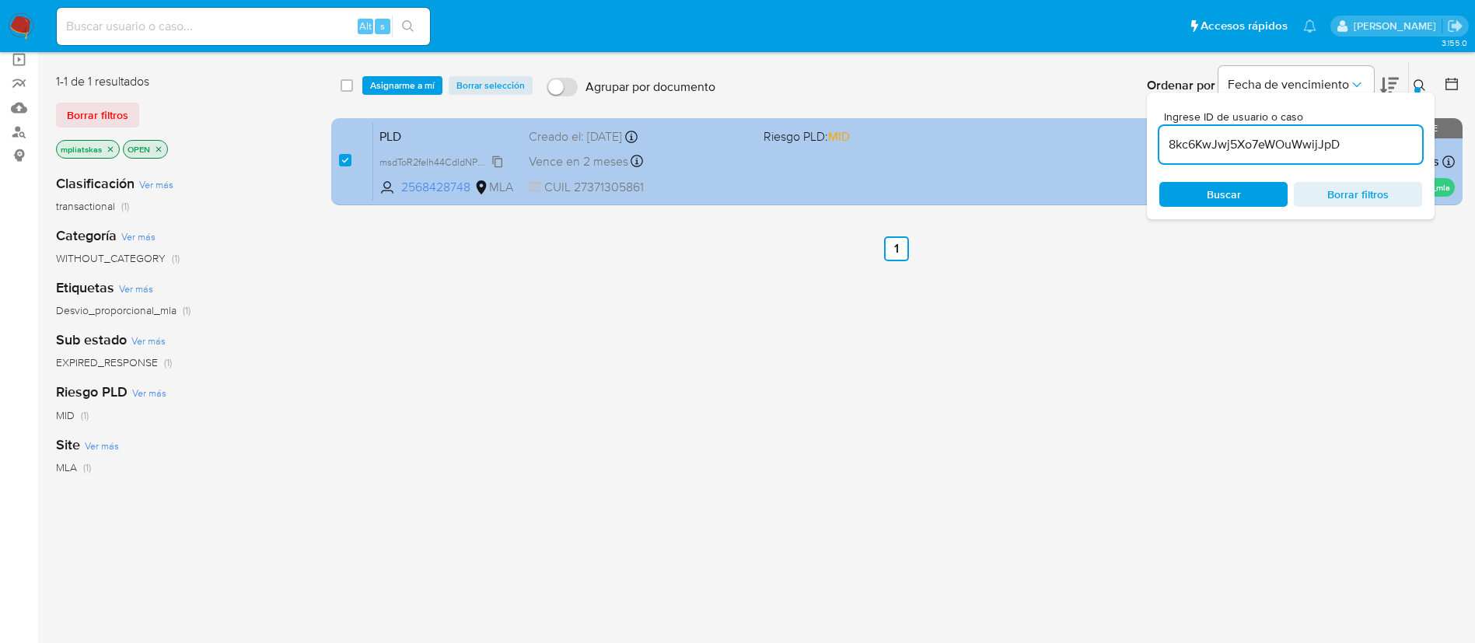
type input "8kc6KwJwj5Xo7eWOuWwijJpD"
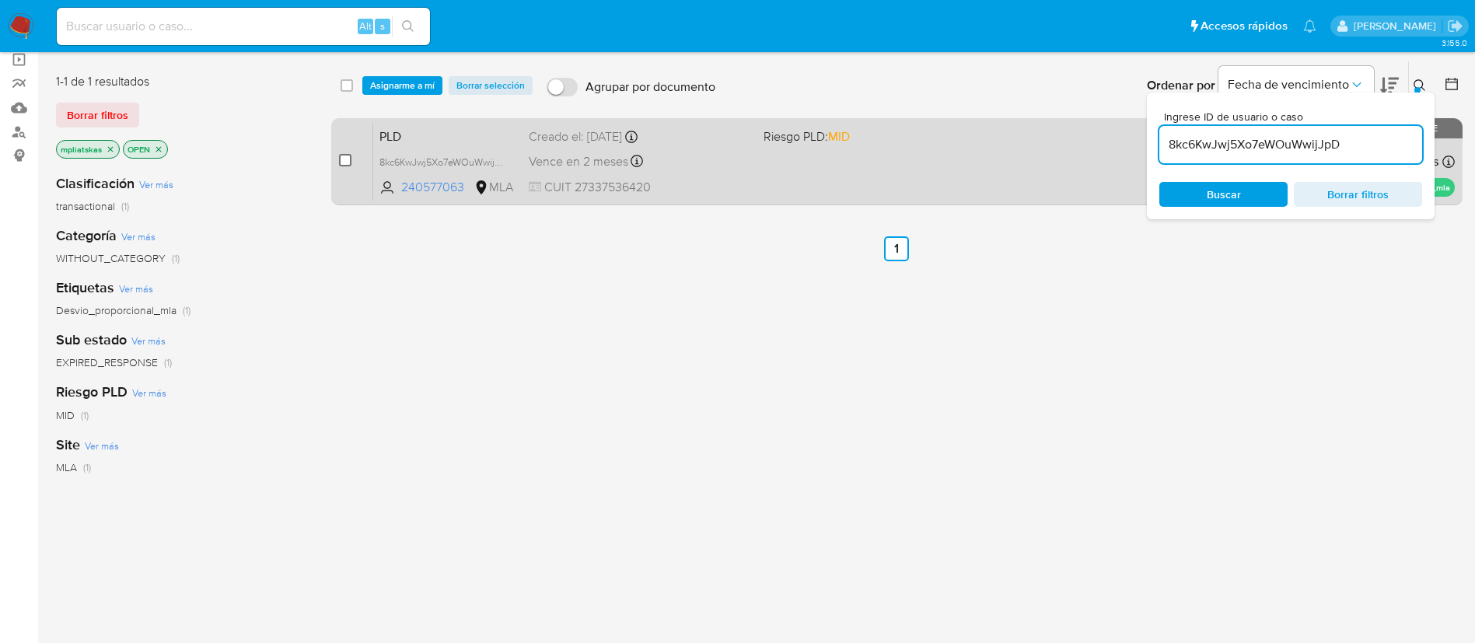
click at [341, 159] on input "checkbox" at bounding box center [345, 160] width 12 height 12
checkbox input "true"
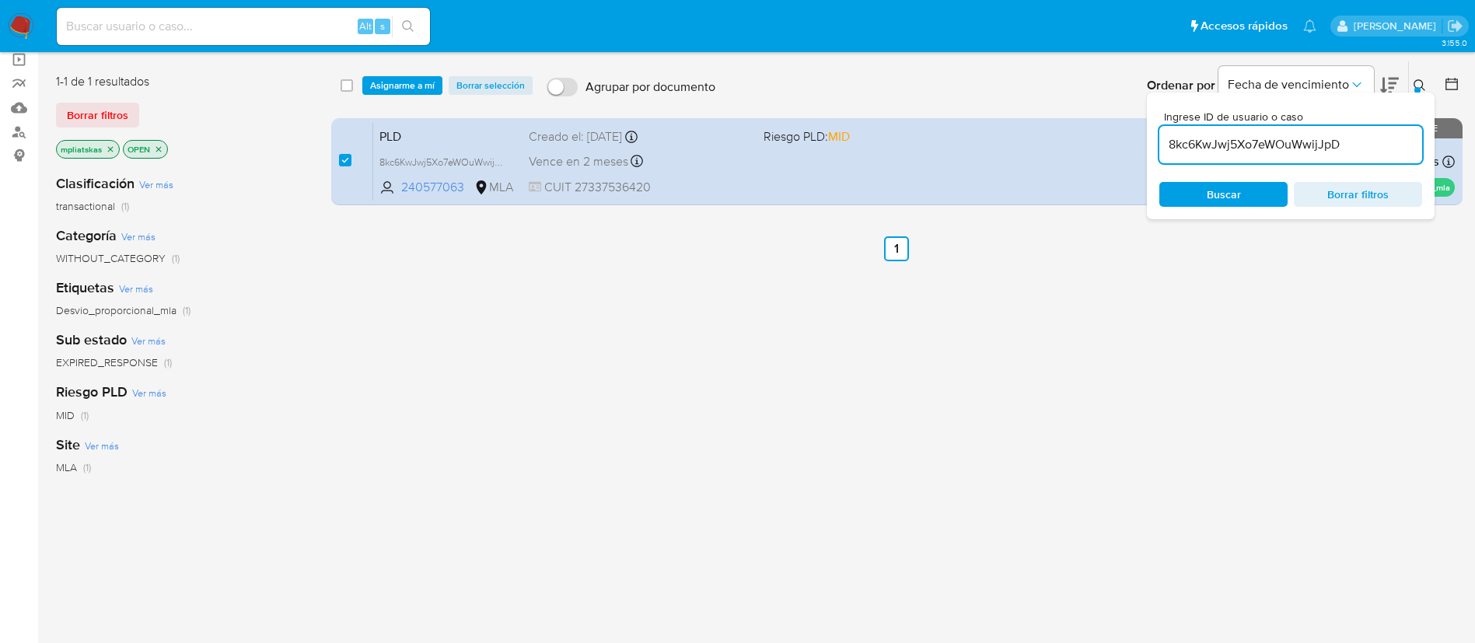
click at [1182, 149] on input "8kc6KwJwj5Xo7eWOuWwijJpD" at bounding box center [1290, 145] width 263 height 20
type input "ayyVD3bpAkI1AWpGmn91hKi9"
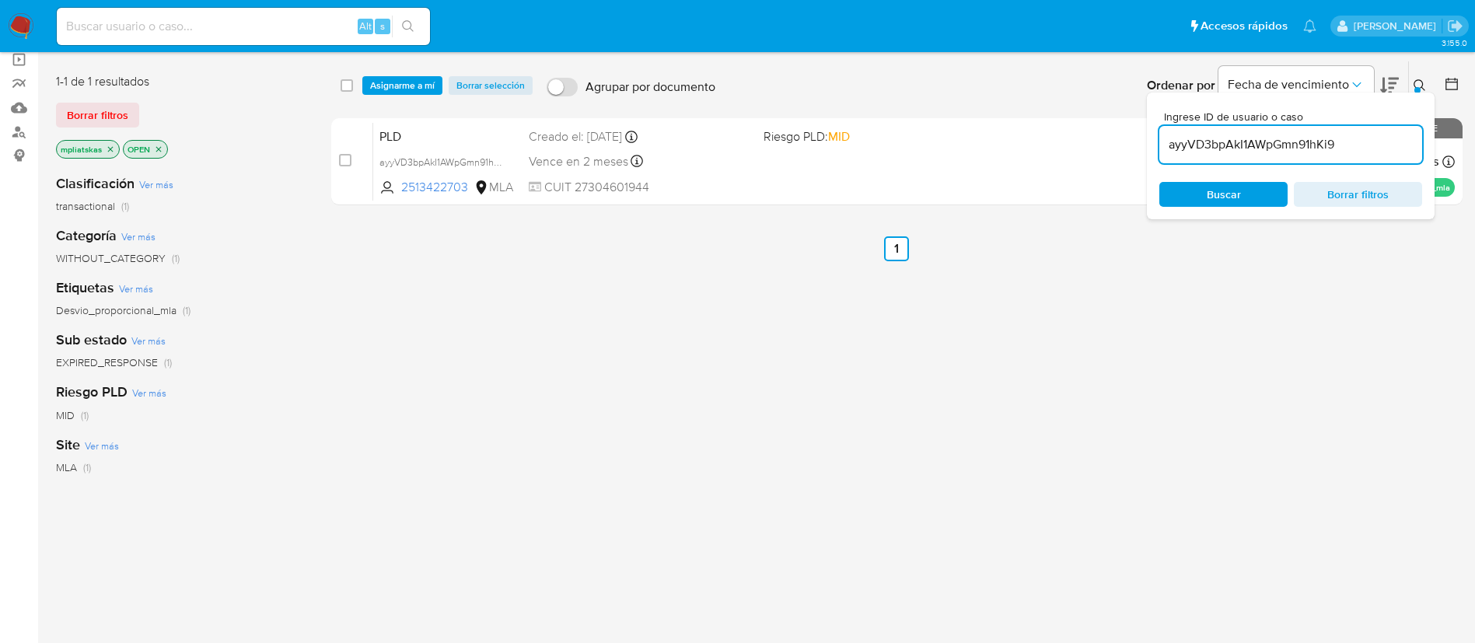
click at [343, 157] on input "checkbox" at bounding box center [345, 160] width 12 height 12
checkbox input "true"
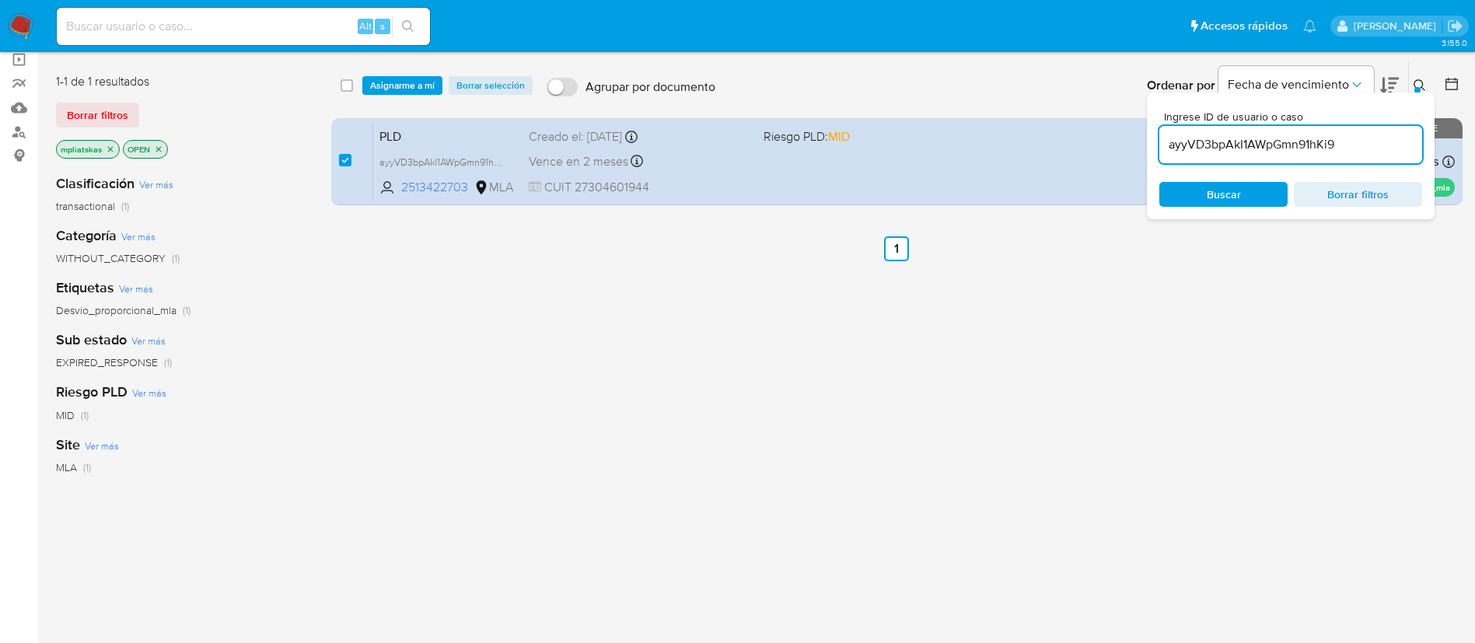
click at [1190, 144] on input "ayyVD3bpAkI1AWpGmn91hKi9" at bounding box center [1290, 145] width 263 height 20
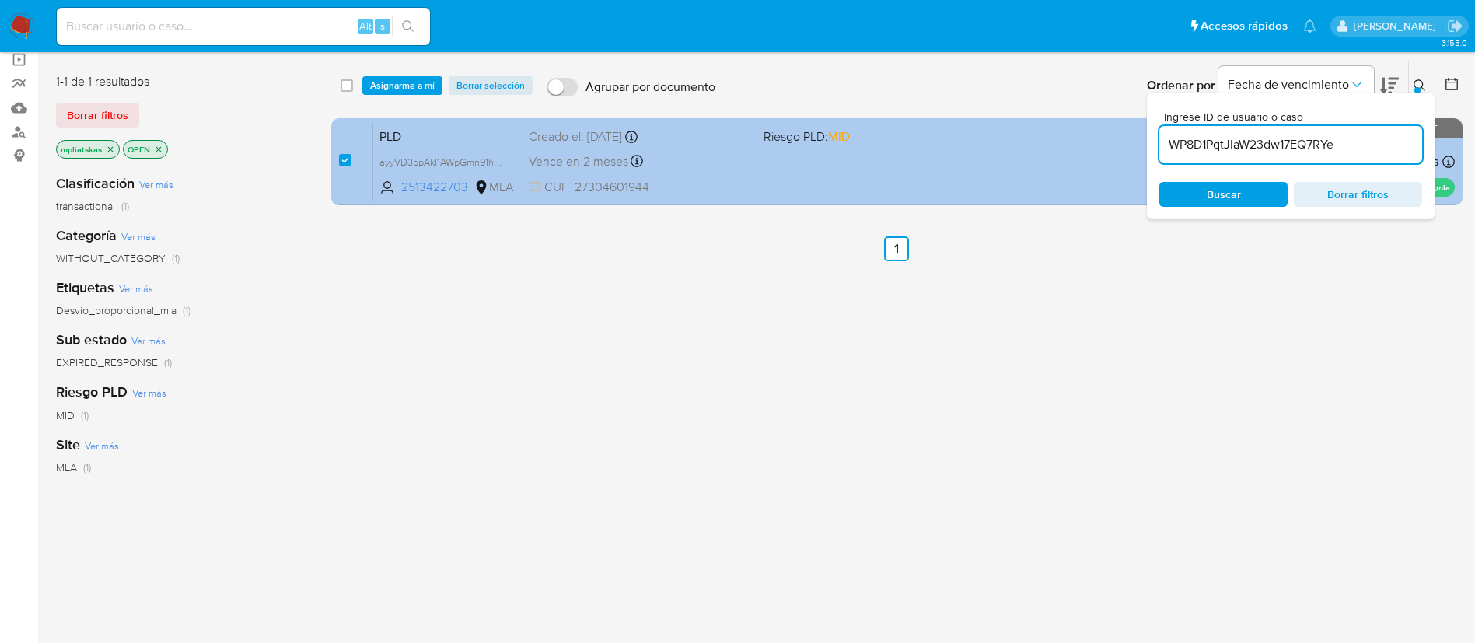
type input "WP8D1PqtJIaW23dw17EQ7RYe"
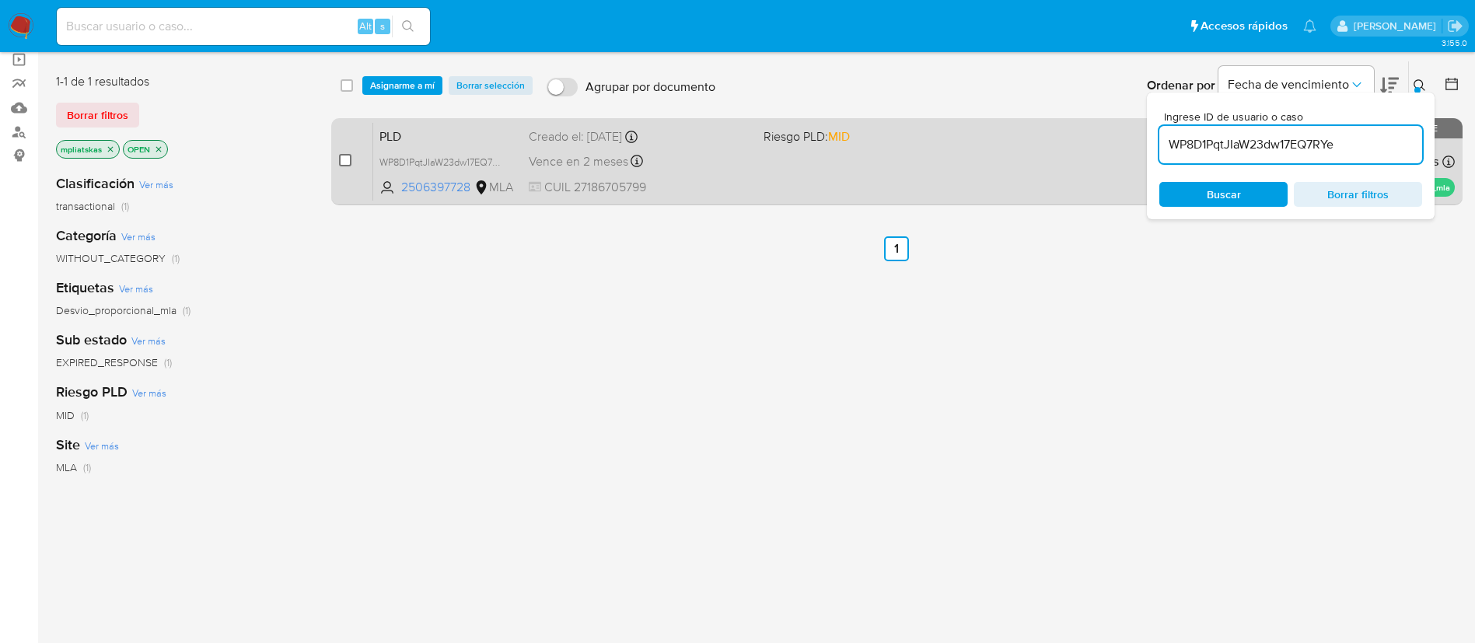
click at [344, 159] on input "checkbox" at bounding box center [345, 160] width 12 height 12
checkbox input "true"
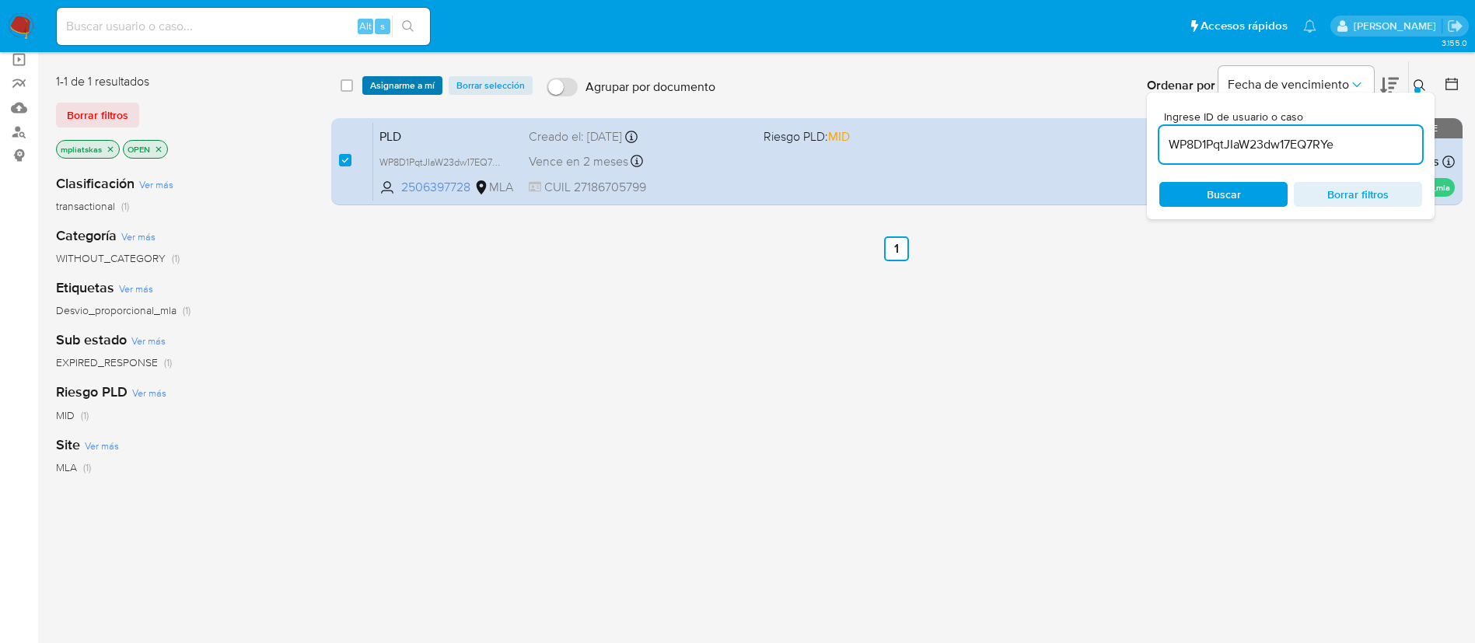
click at [379, 80] on span "Asignarme a mí" at bounding box center [402, 86] width 65 height 16
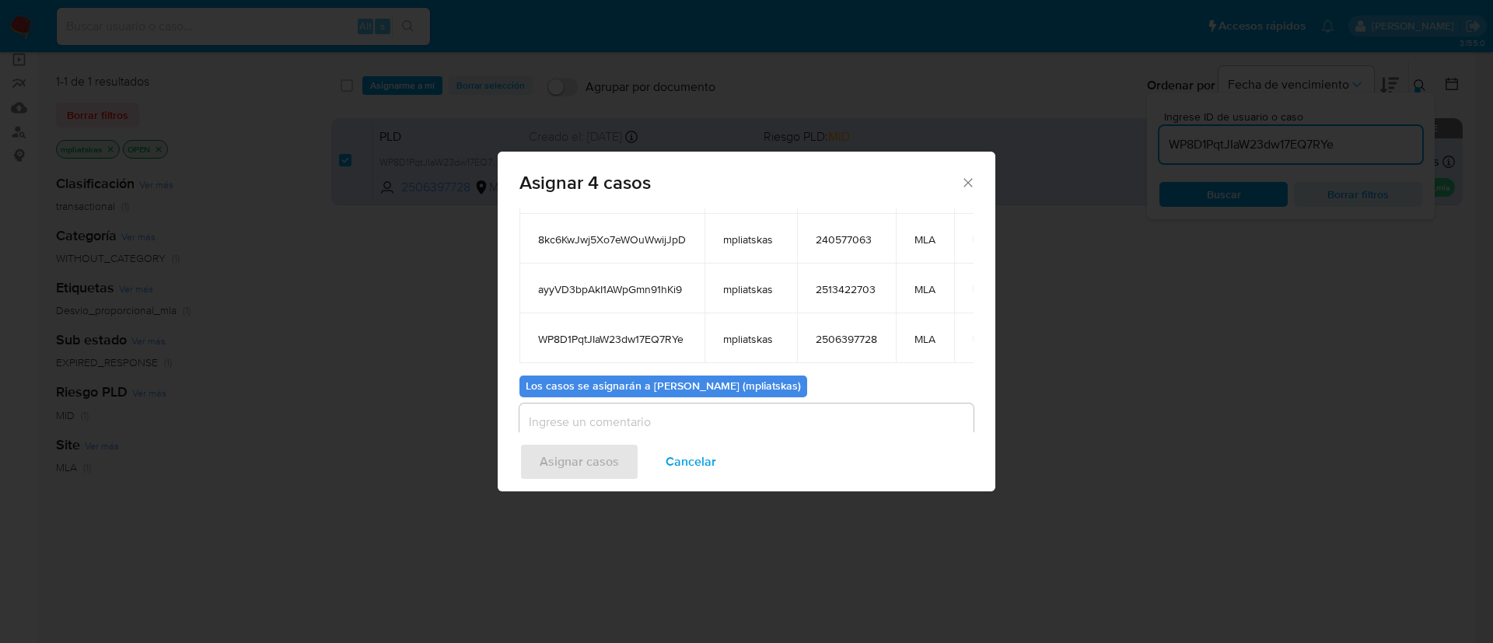
scroll to position [194, 0]
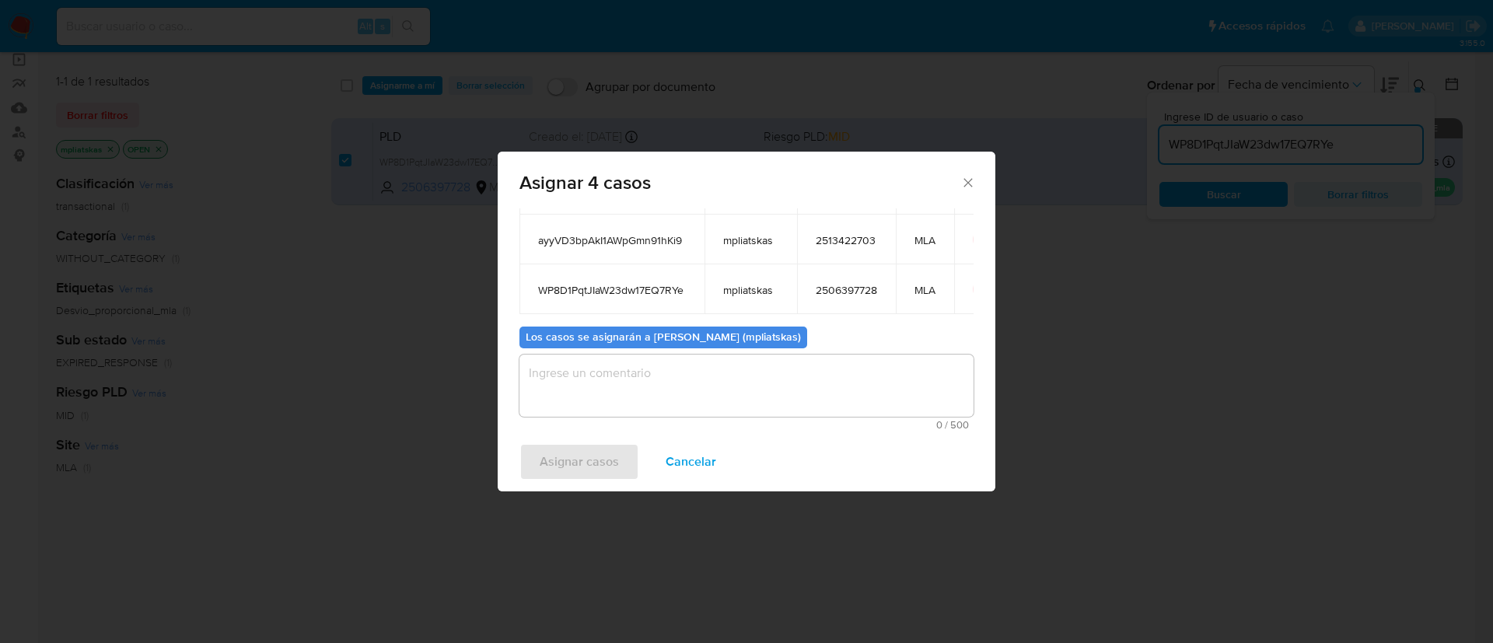
click at [599, 395] on textarea "assign-modal" at bounding box center [746, 386] width 454 height 62
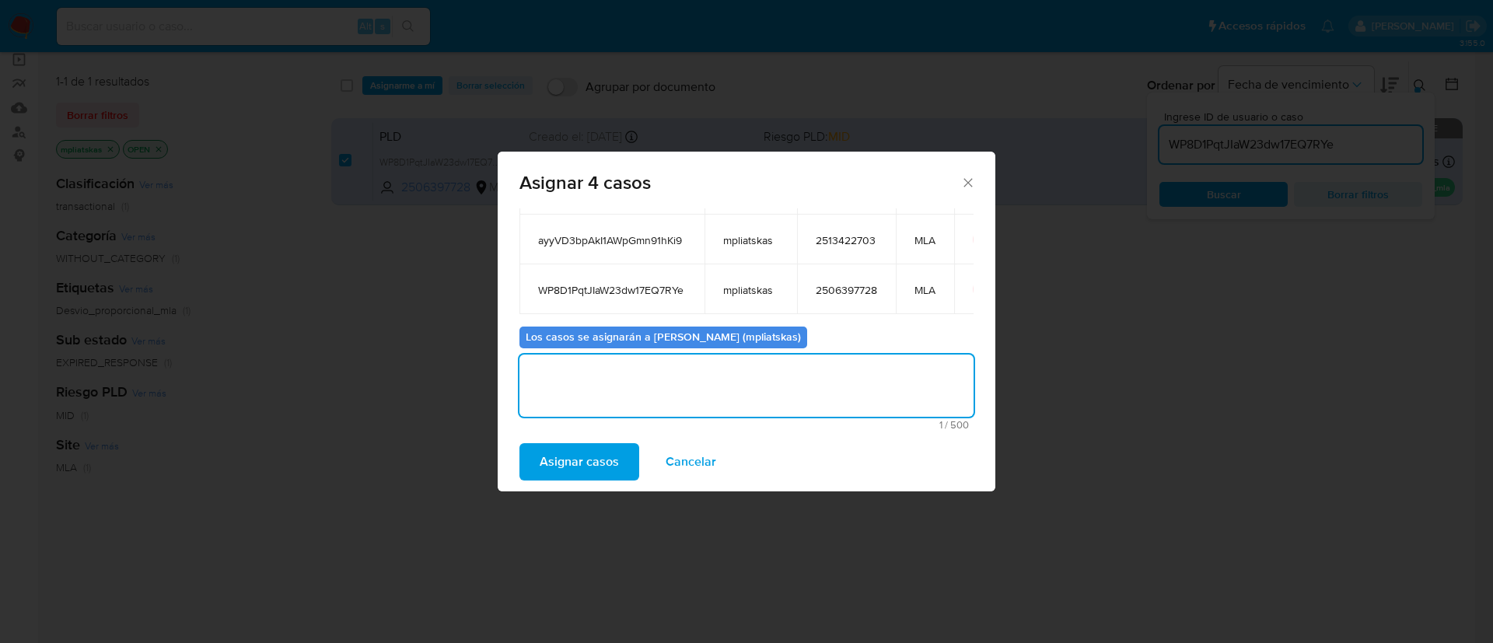
click at [581, 453] on span "Asignar casos" at bounding box center [579, 462] width 79 height 34
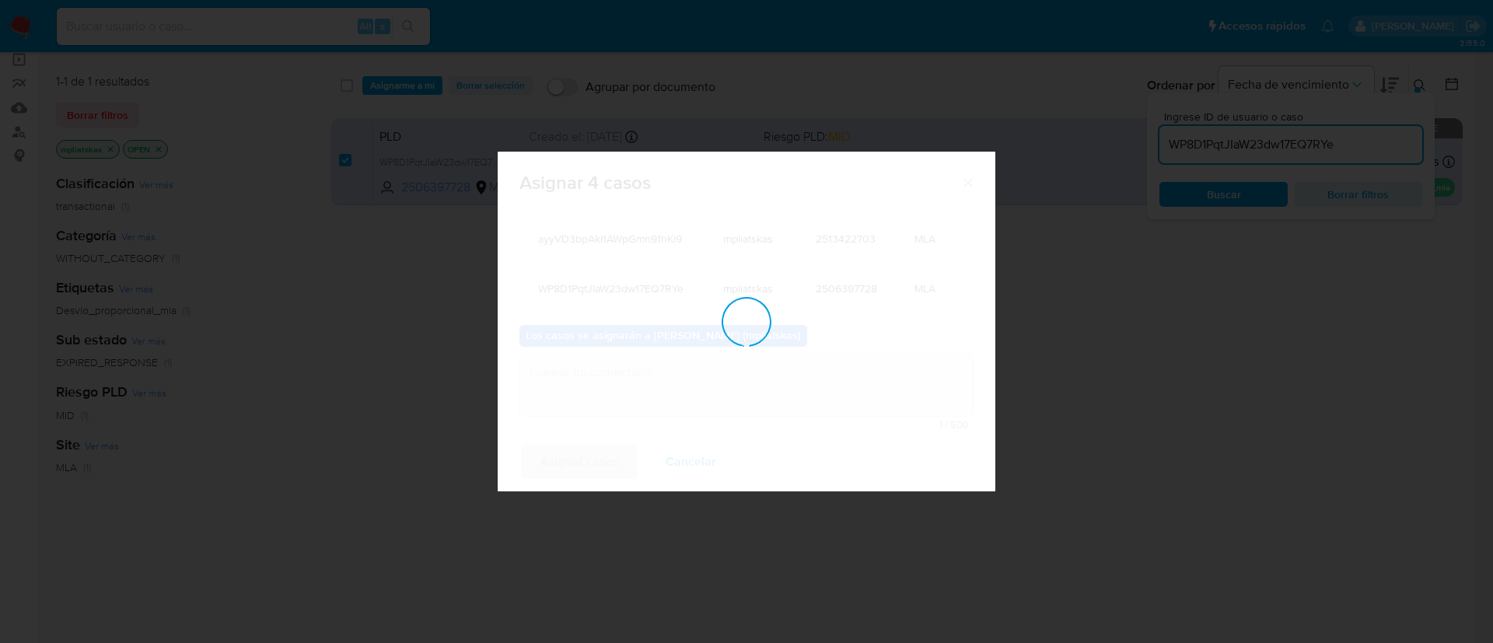
scroll to position [94, 0]
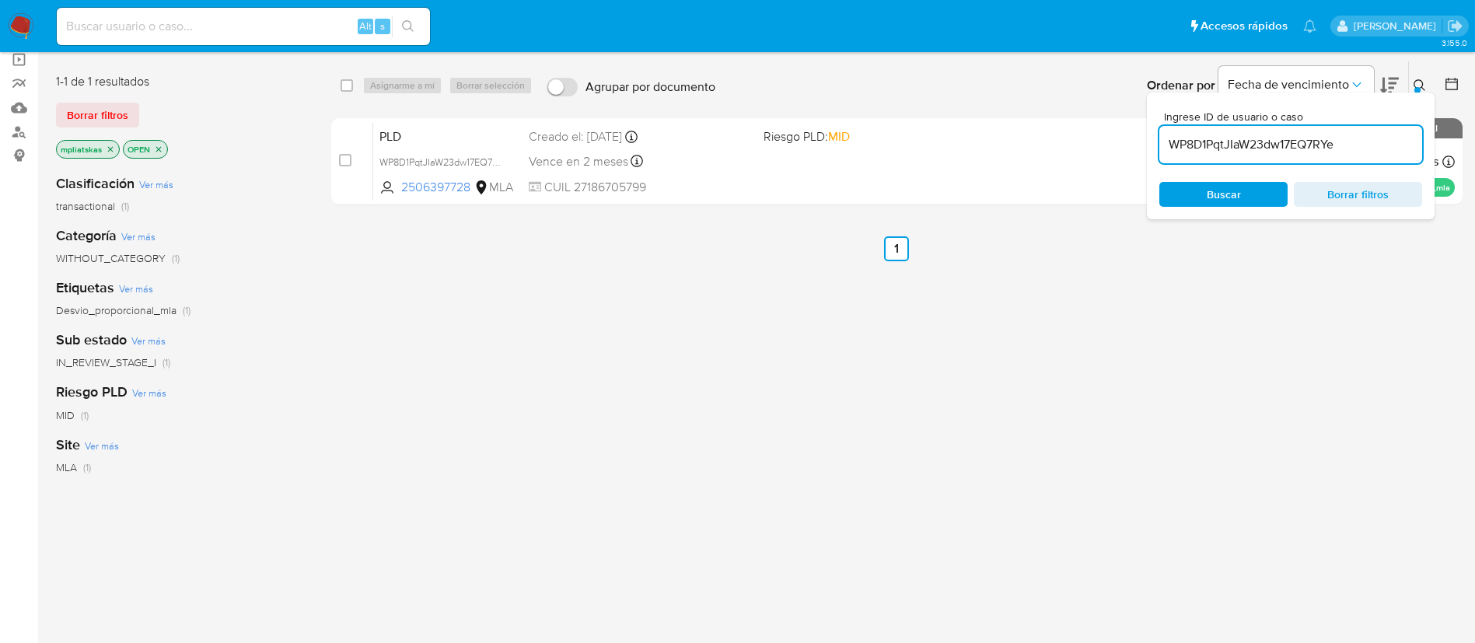
click at [1309, 145] on input "WP8D1PqtJIaW23dw17EQ7RYe" at bounding box center [1290, 145] width 263 height 20
paste input "8C0iayEfmeoqCXZi1G0LDF7L"
type input "8C0iayEfmeoqCXZi1G0LDF7L"
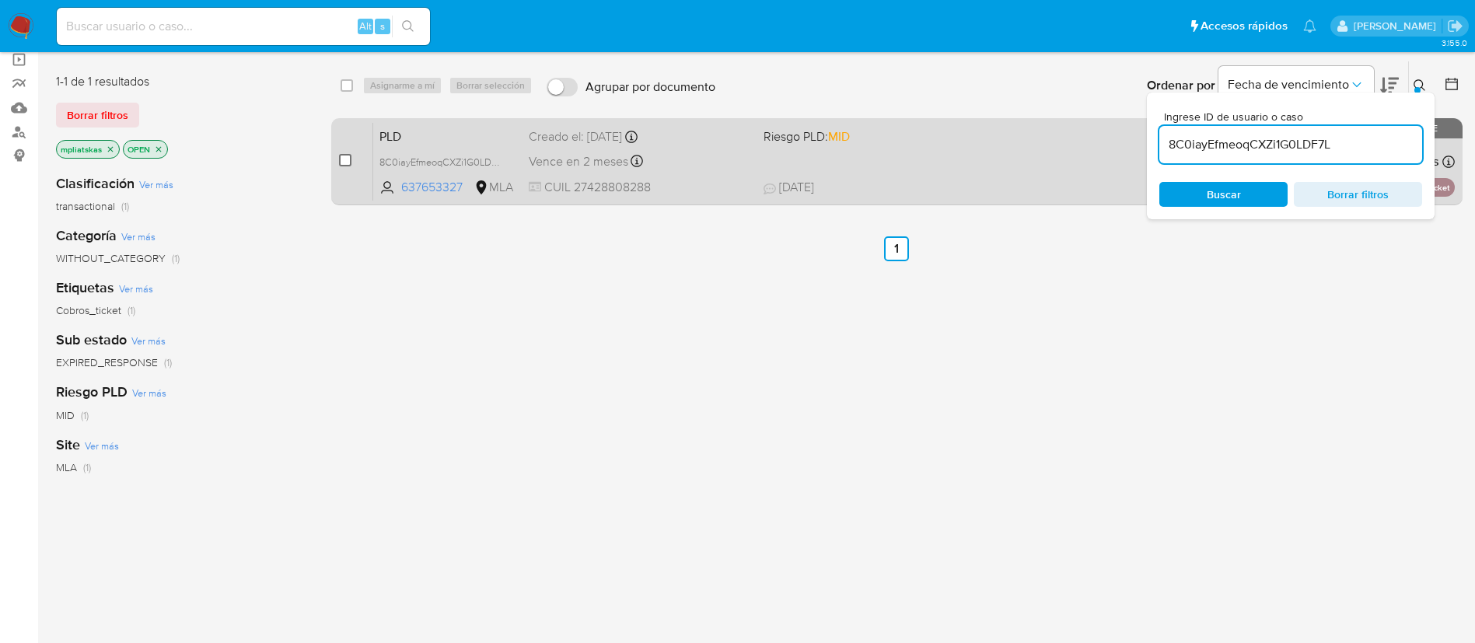
click at [347, 166] on input "checkbox" at bounding box center [345, 160] width 12 height 12
checkbox input "true"
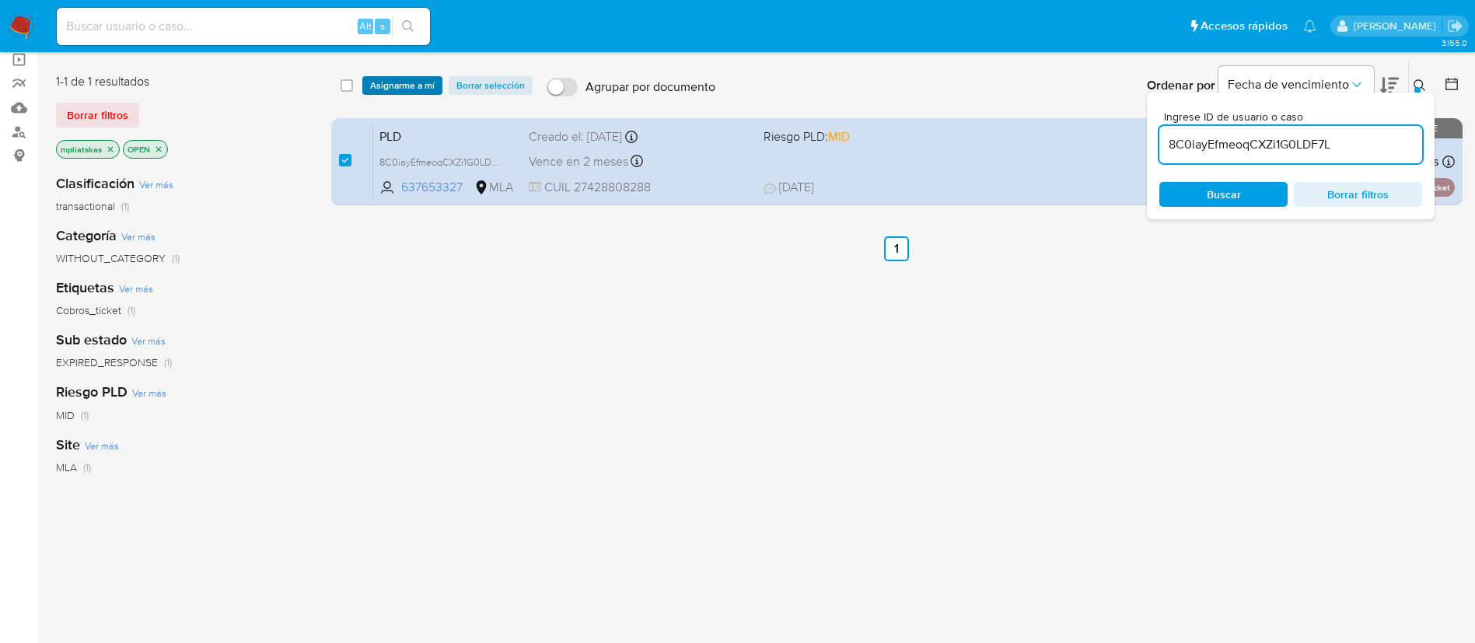
click at [391, 80] on span "Asignarme a mí" at bounding box center [402, 86] width 65 height 16
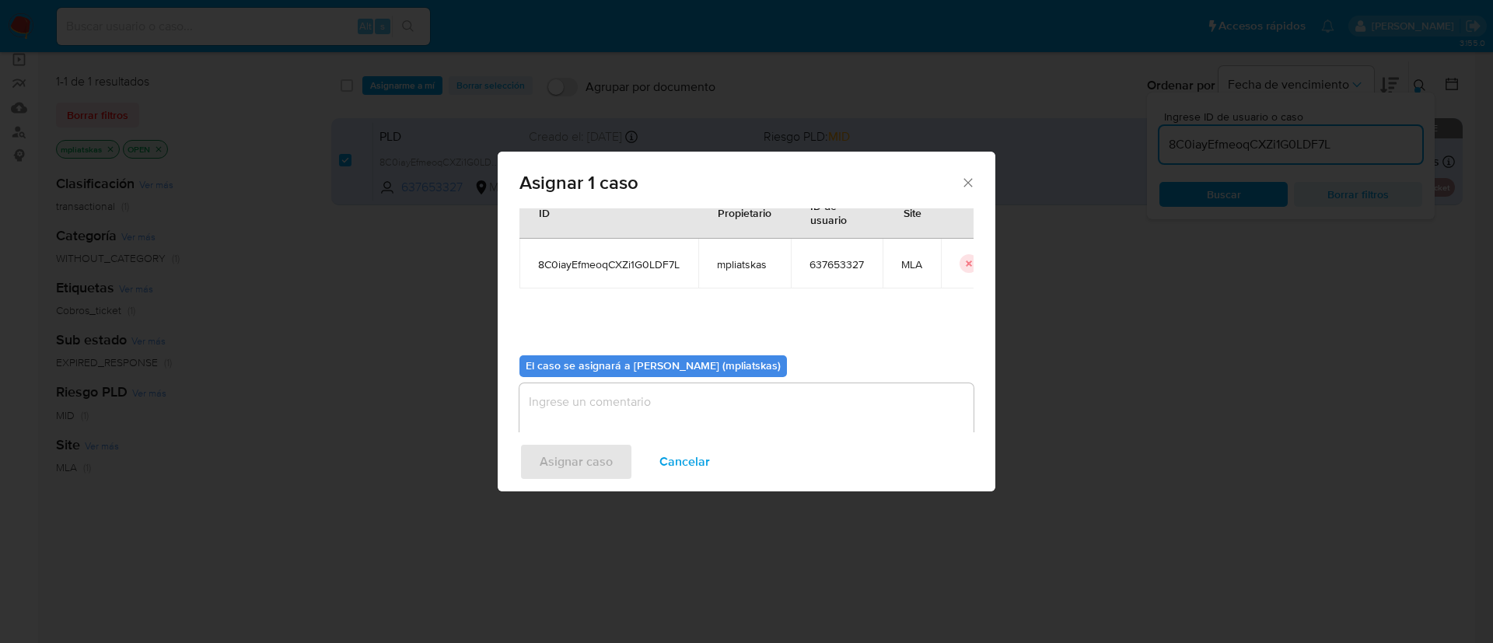
scroll to position [81, 0]
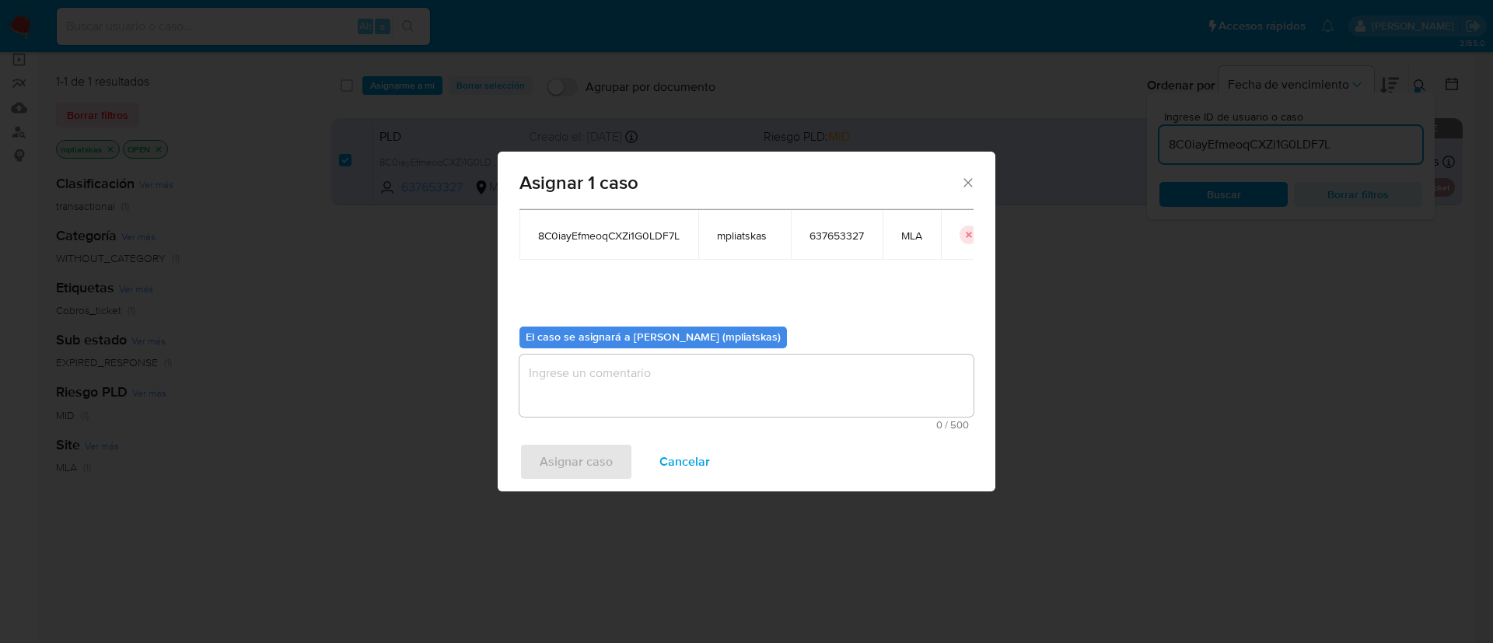
click at [626, 356] on div "El caso se asignará a Micaela Pliatskas (mpliatskas) 0 / 500 500 caracteres res…" at bounding box center [746, 372] width 454 height 116
click at [622, 379] on textarea "assign-modal" at bounding box center [746, 386] width 454 height 62
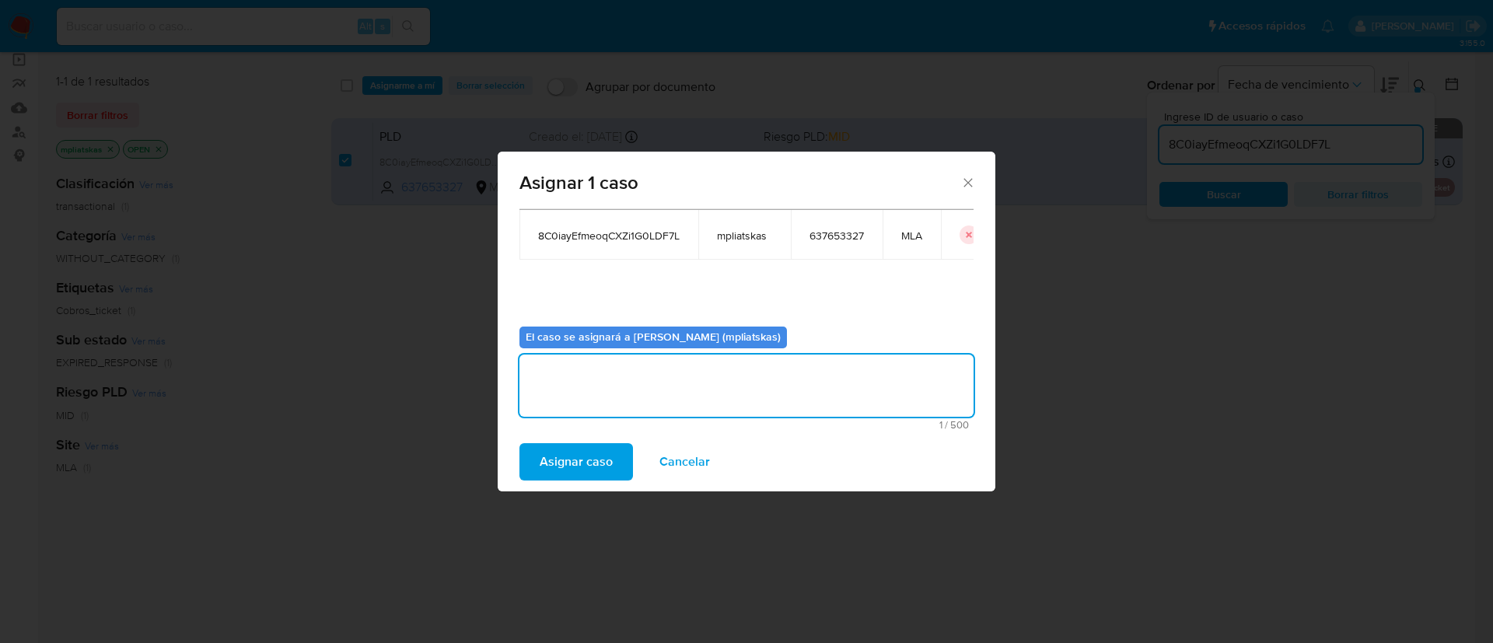
click at [589, 462] on span "Asignar caso" at bounding box center [576, 462] width 73 height 34
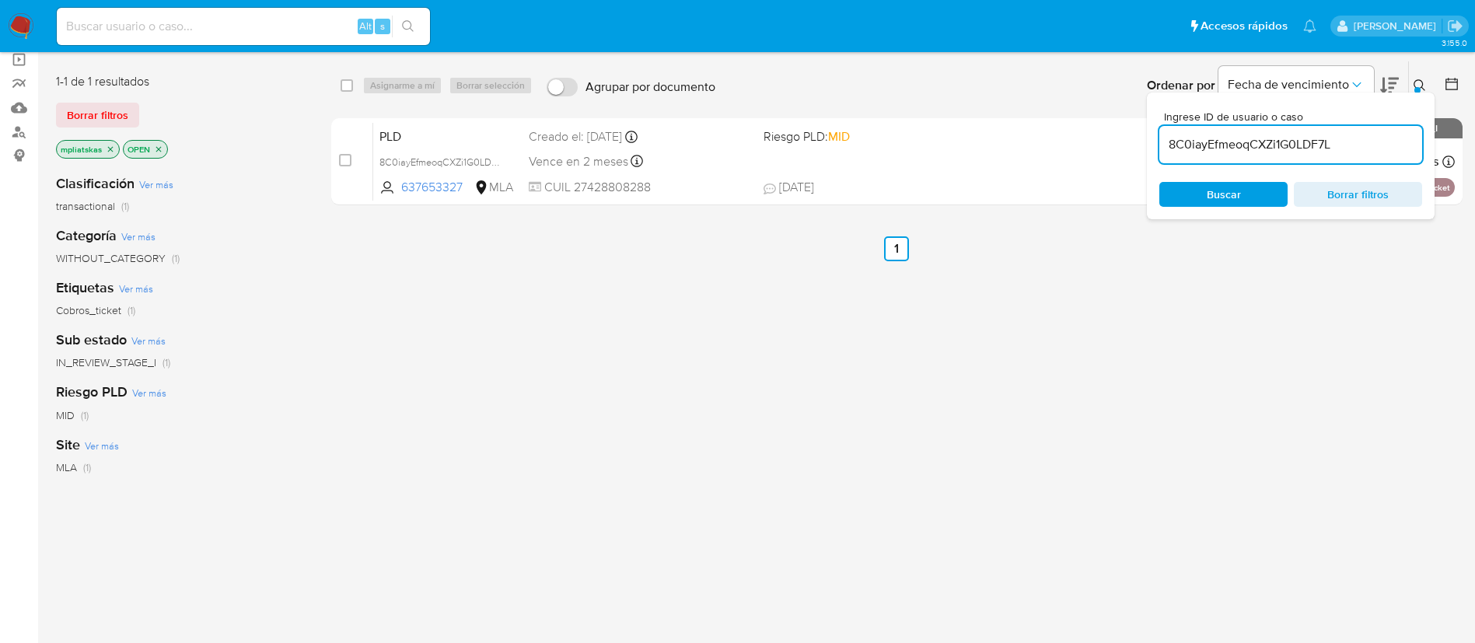
click at [1211, 151] on input "8C0iayEfmeoqCXZi1G0LDF7L" at bounding box center [1290, 145] width 263 height 20
click at [1213, 151] on input "8C0iayEfmeoqCXZi1G0LDF7L" at bounding box center [1290, 145] width 263 height 20
paste input "vXxVLPsCh92U681OtHpOW0bG"
type input "vXxVLPsCh92U681OtHpOW0bG"
click at [342, 160] on input "checkbox" at bounding box center [345, 160] width 12 height 12
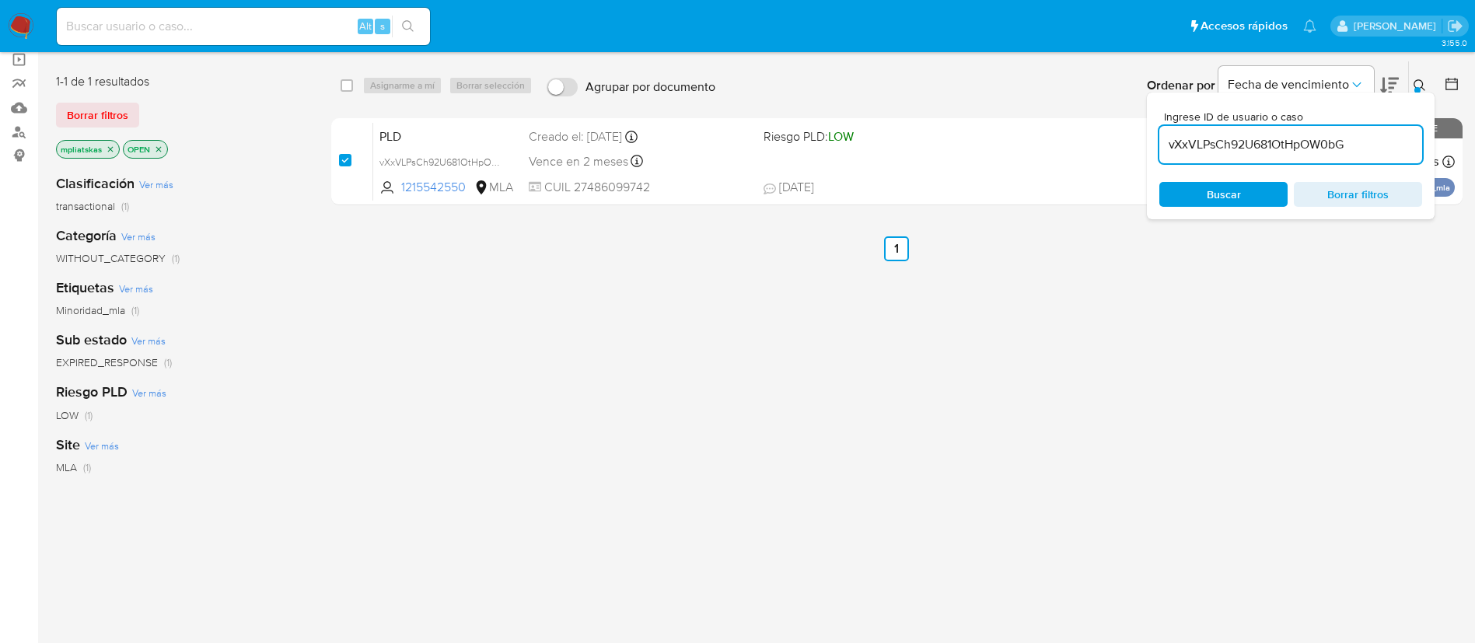
checkbox input "true"
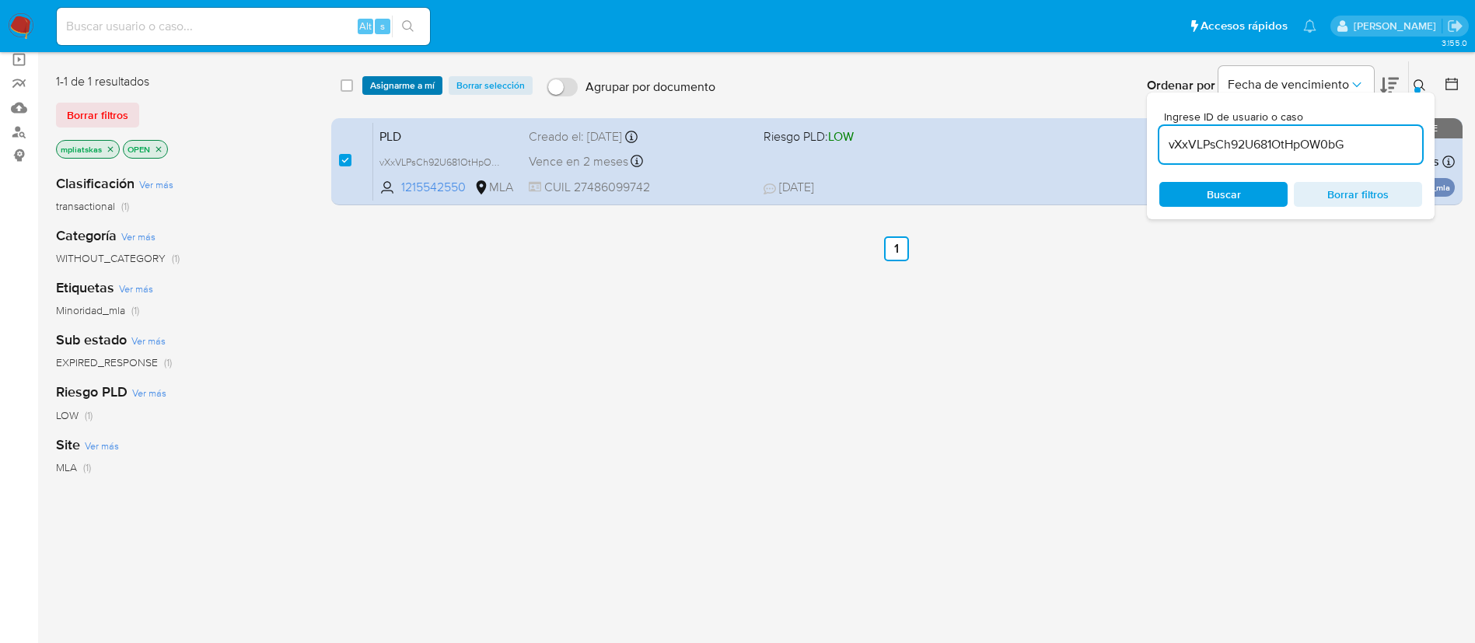
click at [383, 90] on span "Asignarme a mí" at bounding box center [402, 86] width 65 height 16
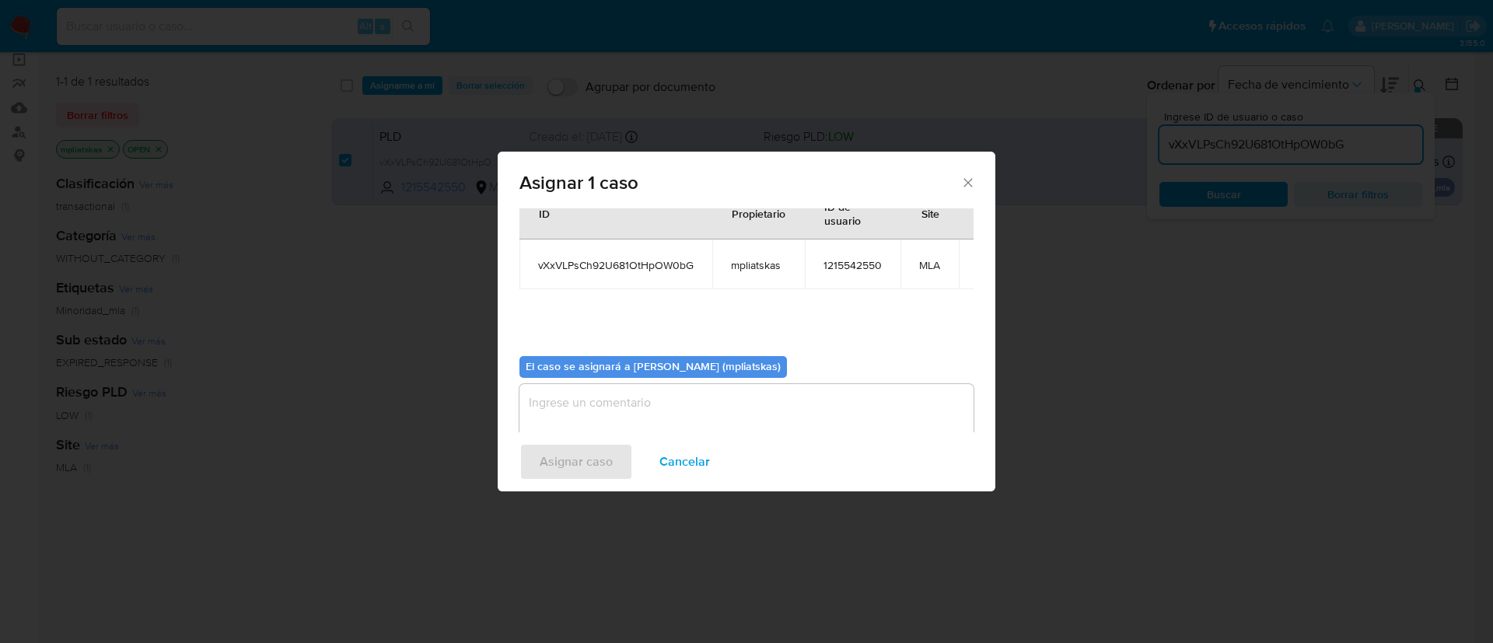
scroll to position [99, 0]
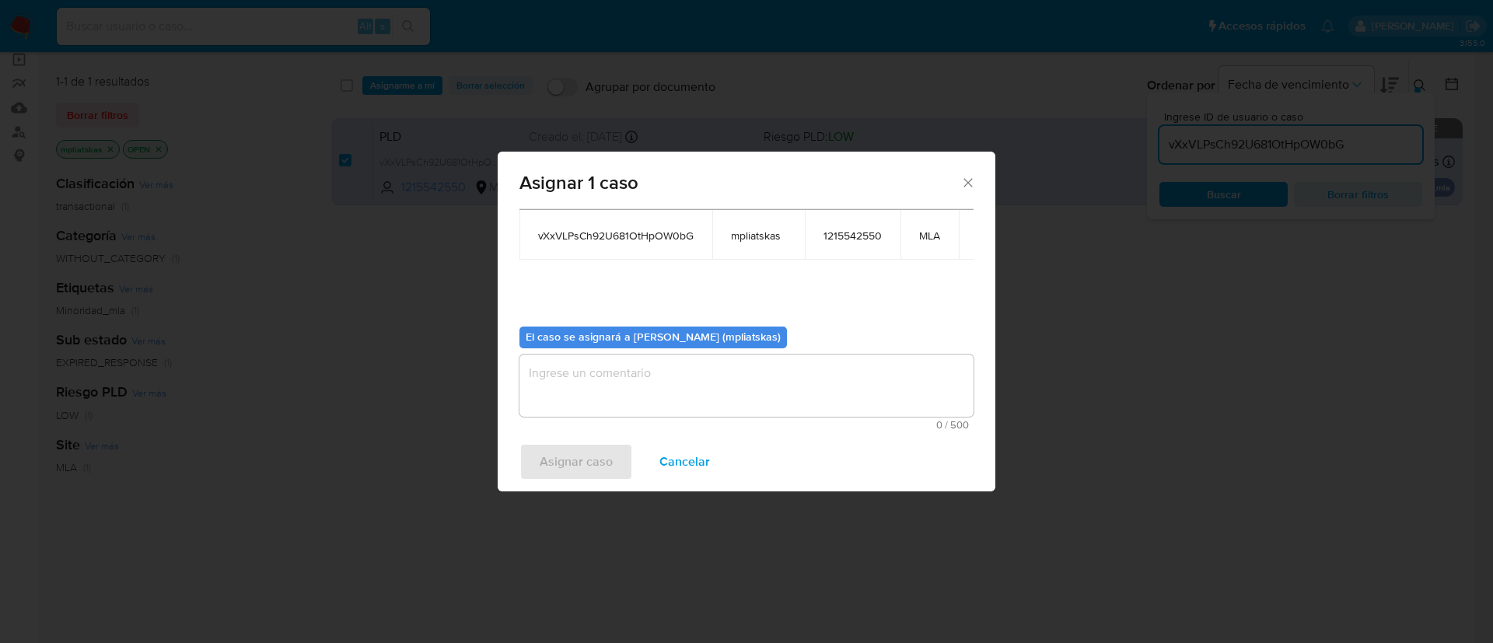
drag, startPoint x: 613, startPoint y: 383, endPoint x: 600, endPoint y: 401, distance: 22.2
click at [613, 383] on textarea "assign-modal" at bounding box center [746, 386] width 454 height 62
click at [573, 442] on div "Asignar caso Cancelar" at bounding box center [747, 461] width 498 height 59
click at [571, 463] on span "Asignar caso" at bounding box center [576, 462] width 73 height 34
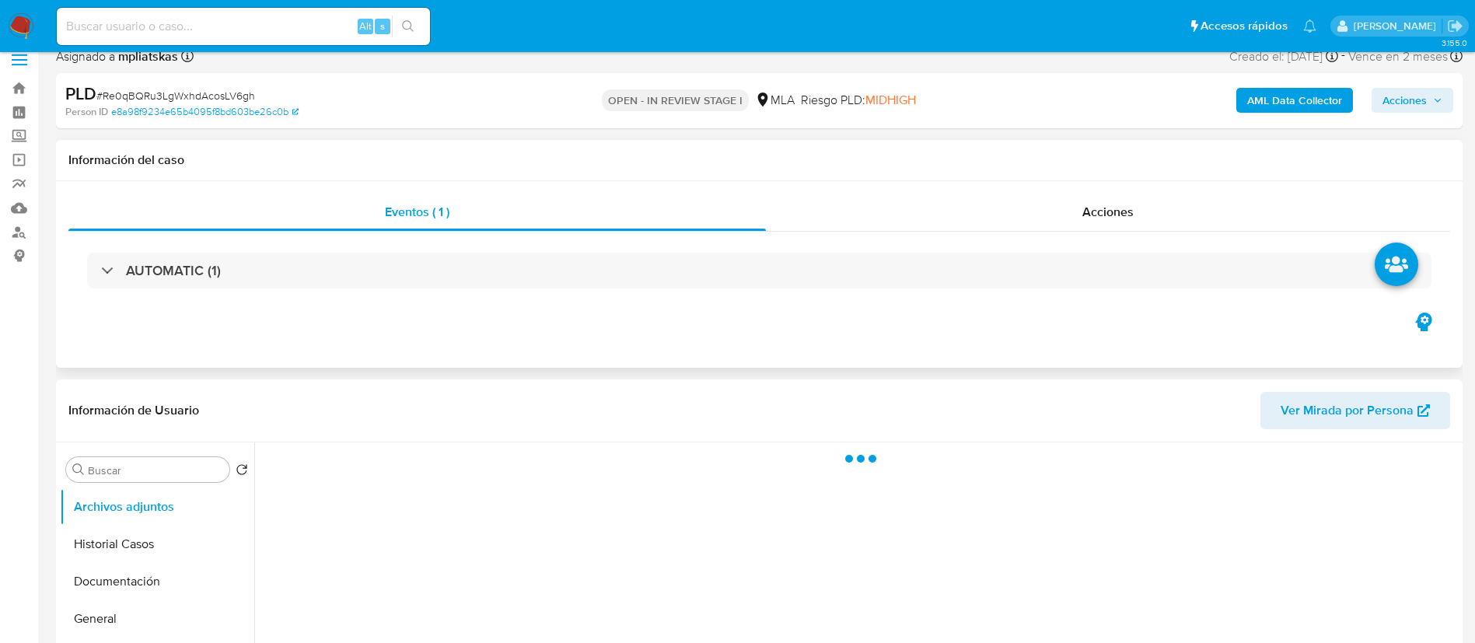
scroll to position [233, 0]
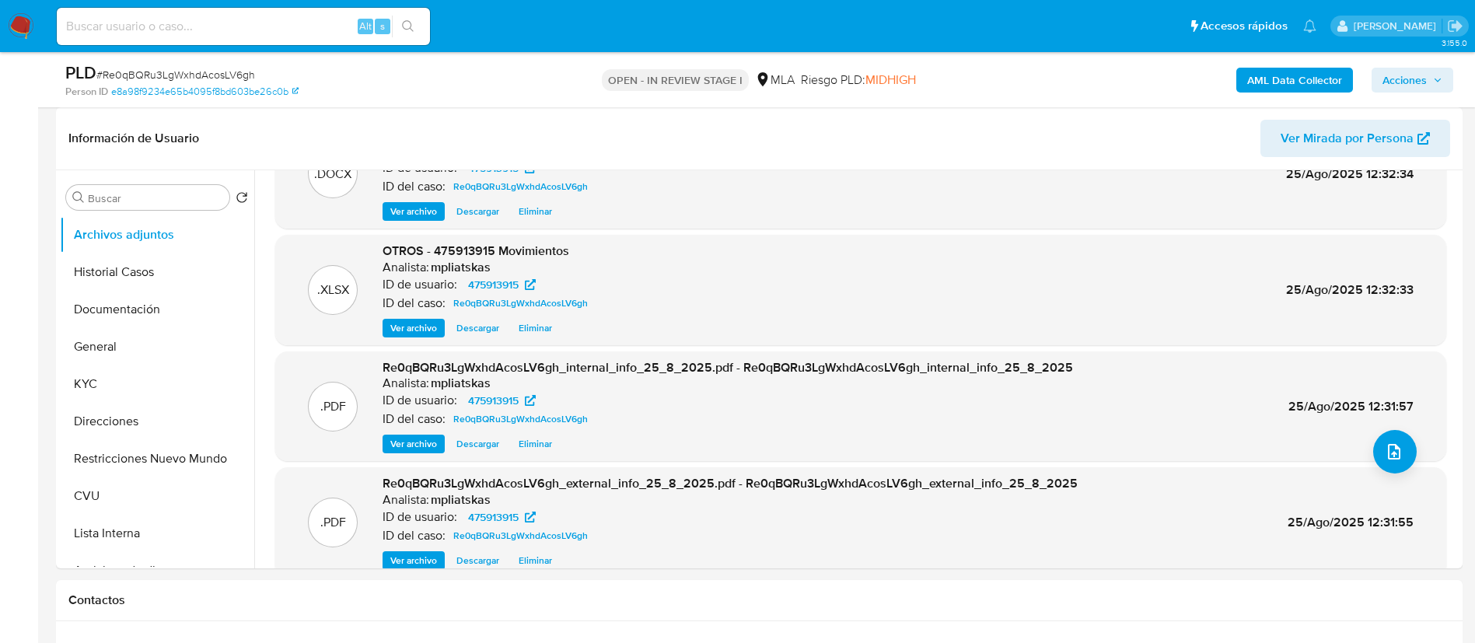
select select "10"
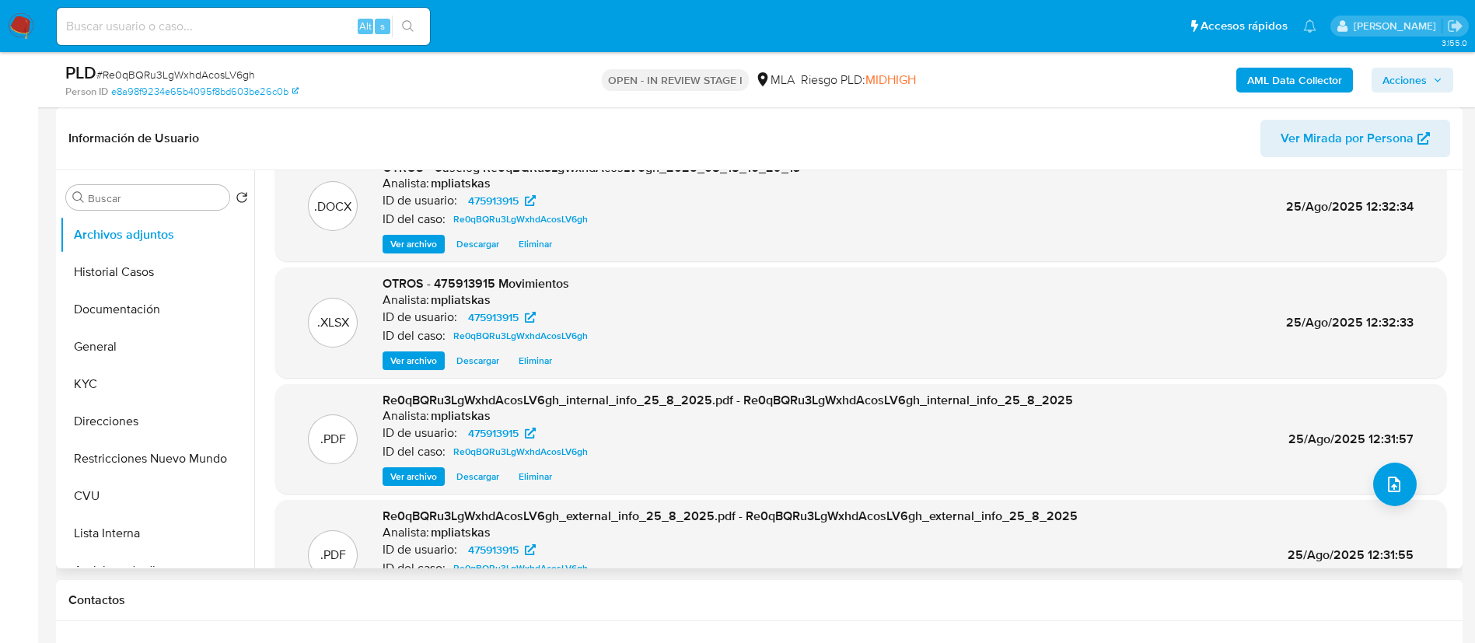
scroll to position [0, 0]
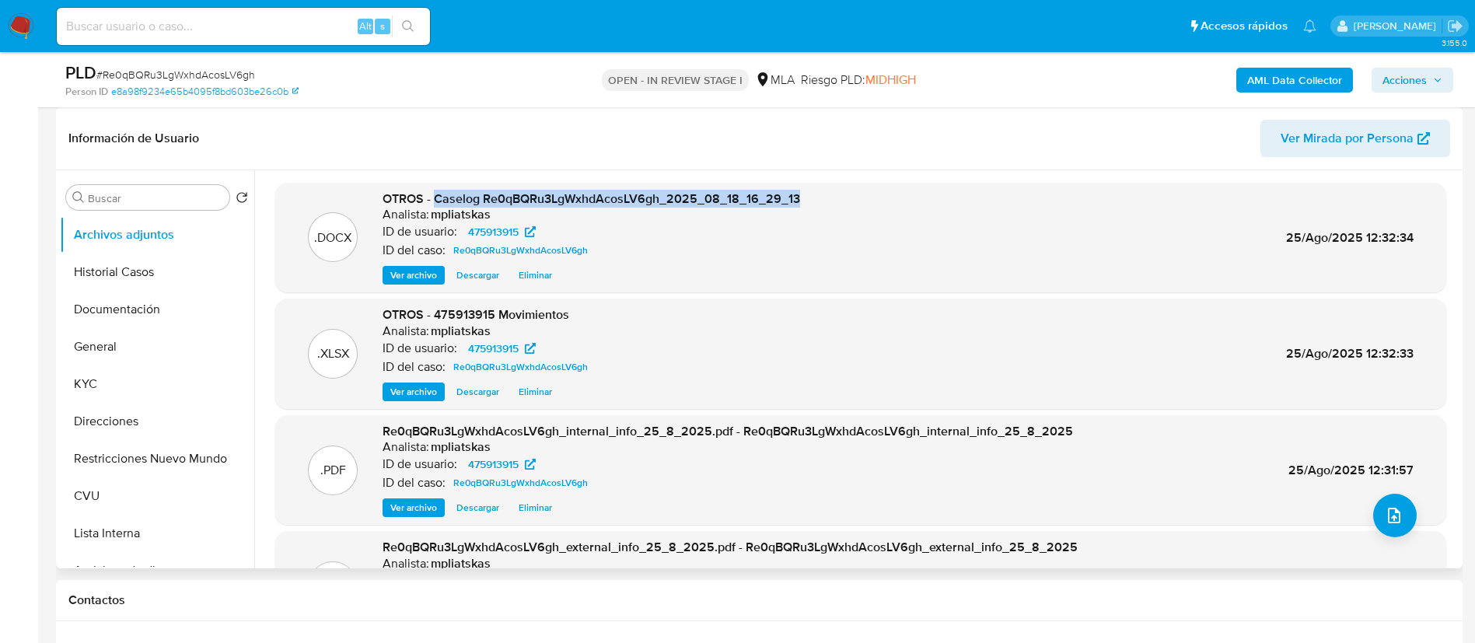
drag, startPoint x: 435, startPoint y: 196, endPoint x: 836, endPoint y: 197, distance: 400.4
click at [836, 197] on div ".DOCX OTROS - Caselog Re0qBQRu3LgWxhdAcosLV6gh_2025_08_18_16_29_13 Analista: mp…" at bounding box center [860, 237] width 1155 height 95
copy span "Caselog Re0qBQRu3LgWxhdAcosLV6gh_2025_08_18_16_29_13"
click at [1434, 75] on icon "button" at bounding box center [1437, 79] width 9 height 9
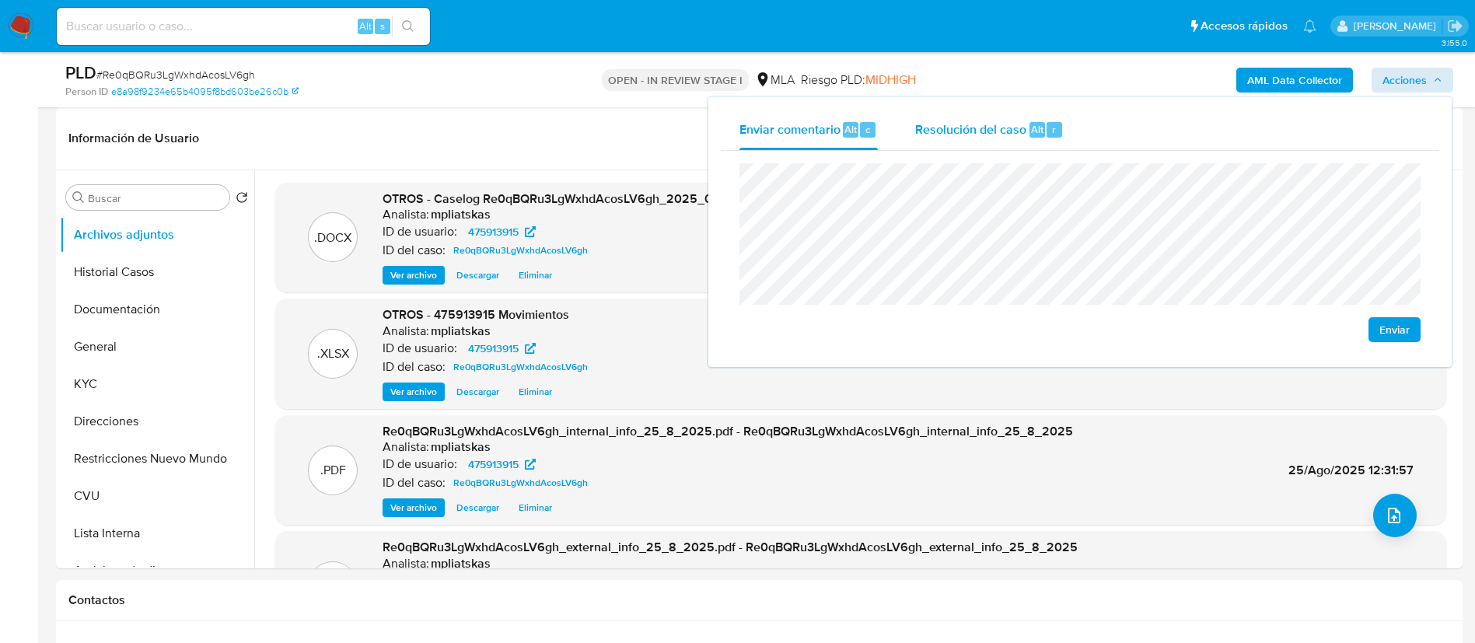
click at [1017, 149] on div "Resolución del caso Alt r" at bounding box center [989, 130] width 149 height 40
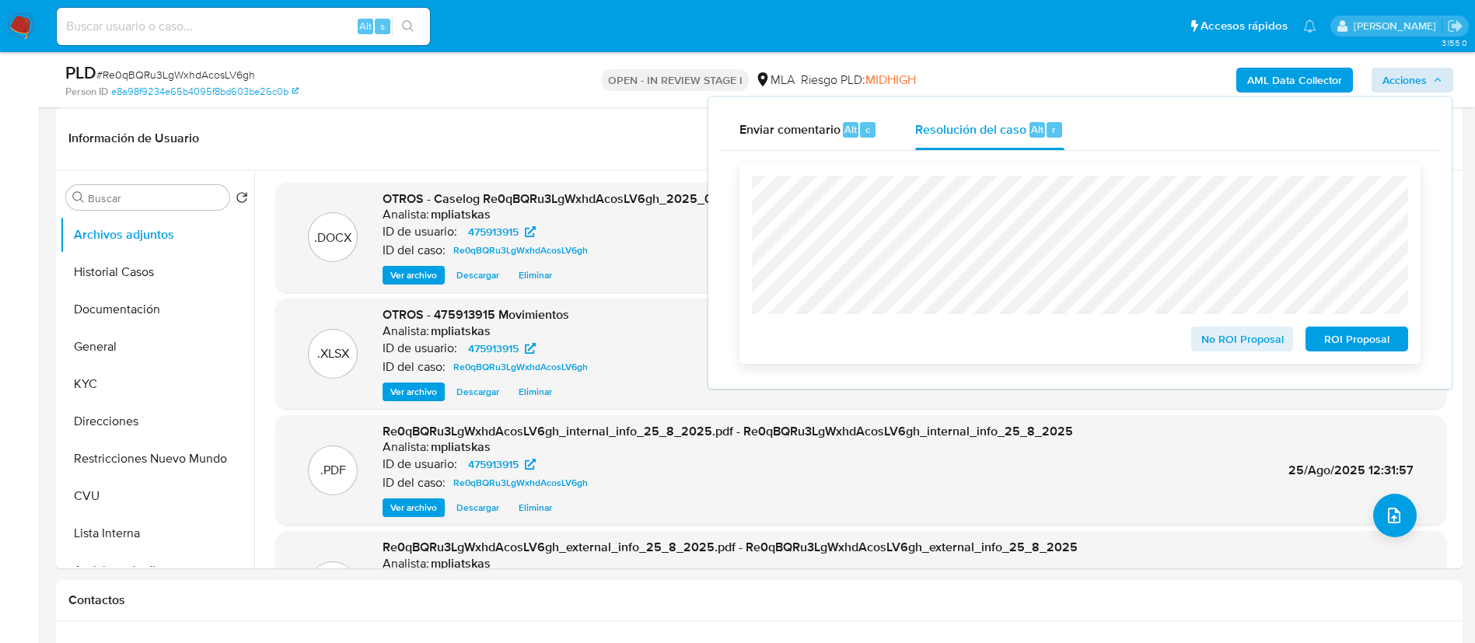
click at [1367, 334] on span "ROI Proposal" at bounding box center [1356, 339] width 81 height 22
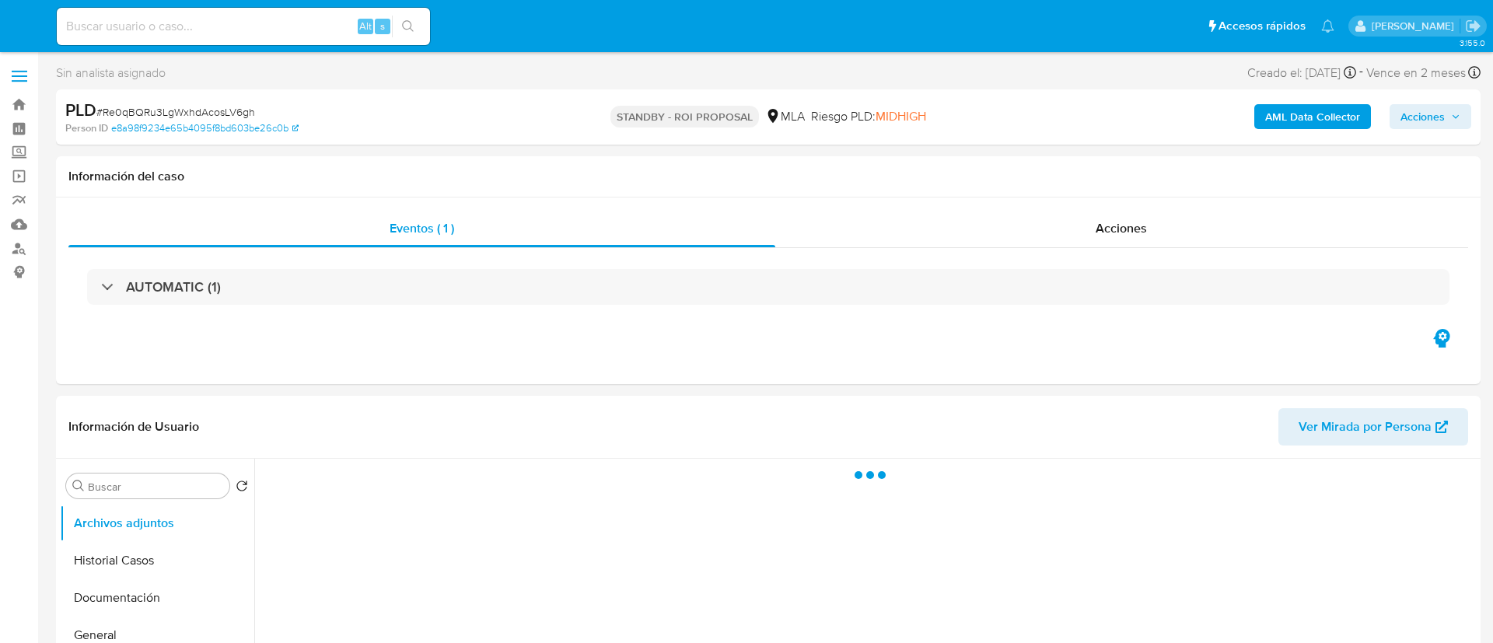
select select "10"
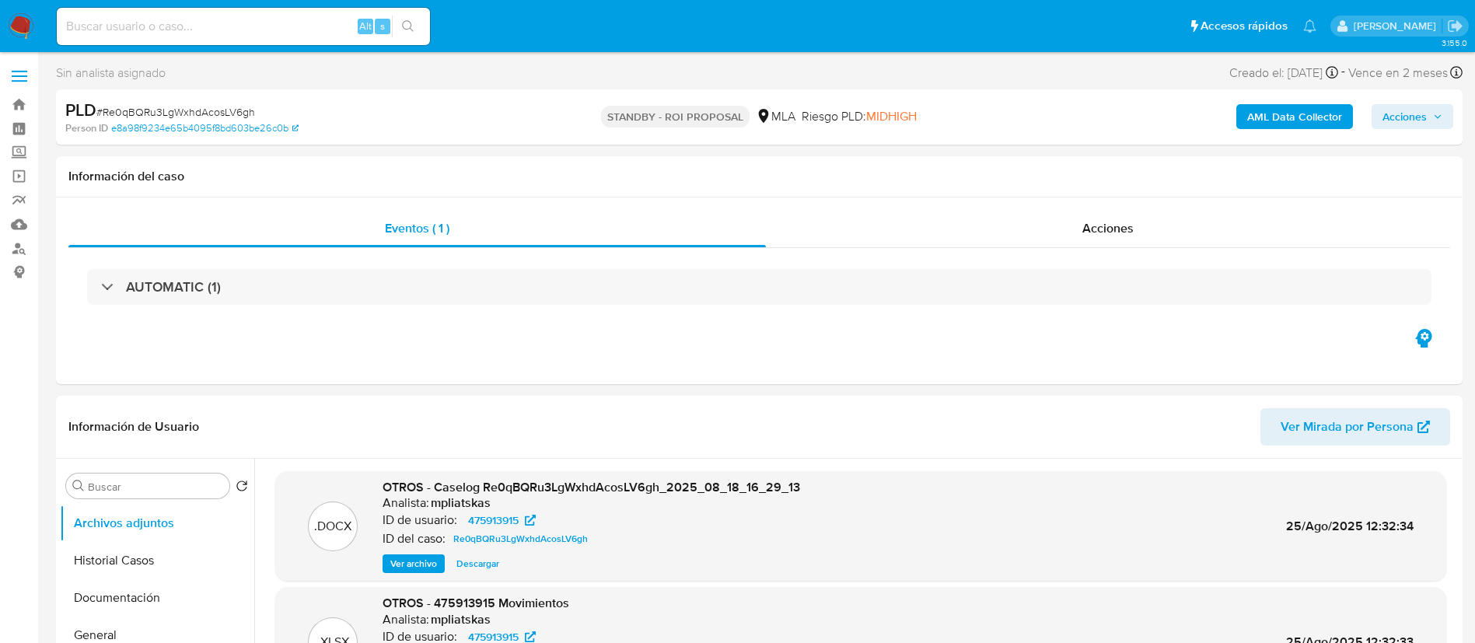
click at [306, 30] on input at bounding box center [243, 26] width 373 height 20
paste input "uC6MxYCjzwKS93n9GX6nlfrO"
type input "uC6MxYCjzwKS93n9GX6nlfrO"
drag, startPoint x: 406, startPoint y: 26, endPoint x: 432, endPoint y: 26, distance: 26.4
click at [407, 27] on icon "search-icon" at bounding box center [408, 26] width 12 height 12
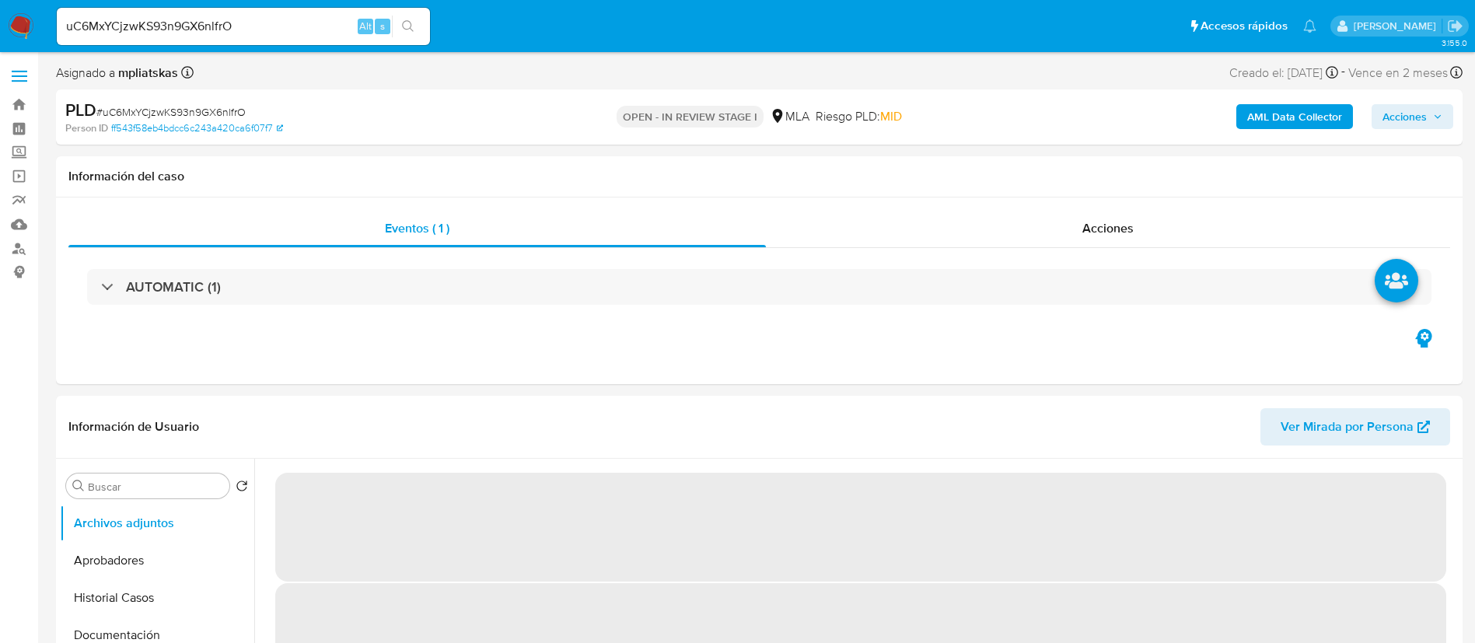
select select "10"
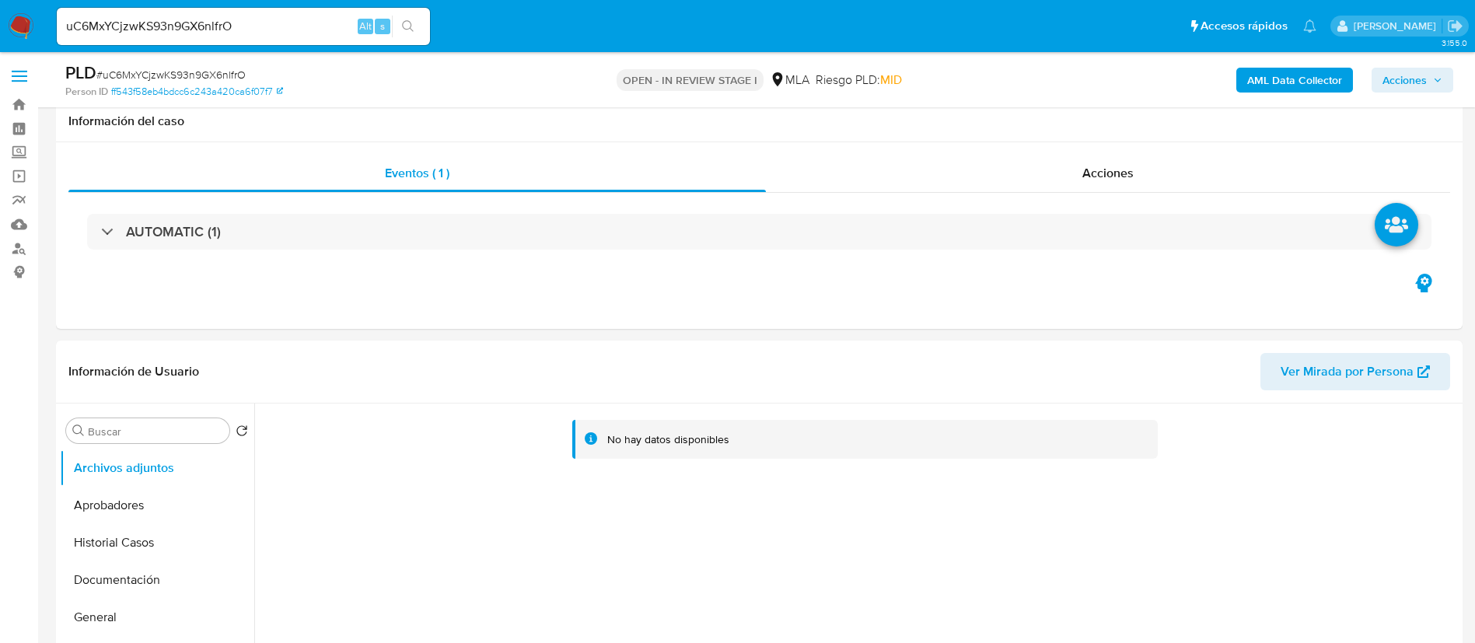
scroll to position [583, 0]
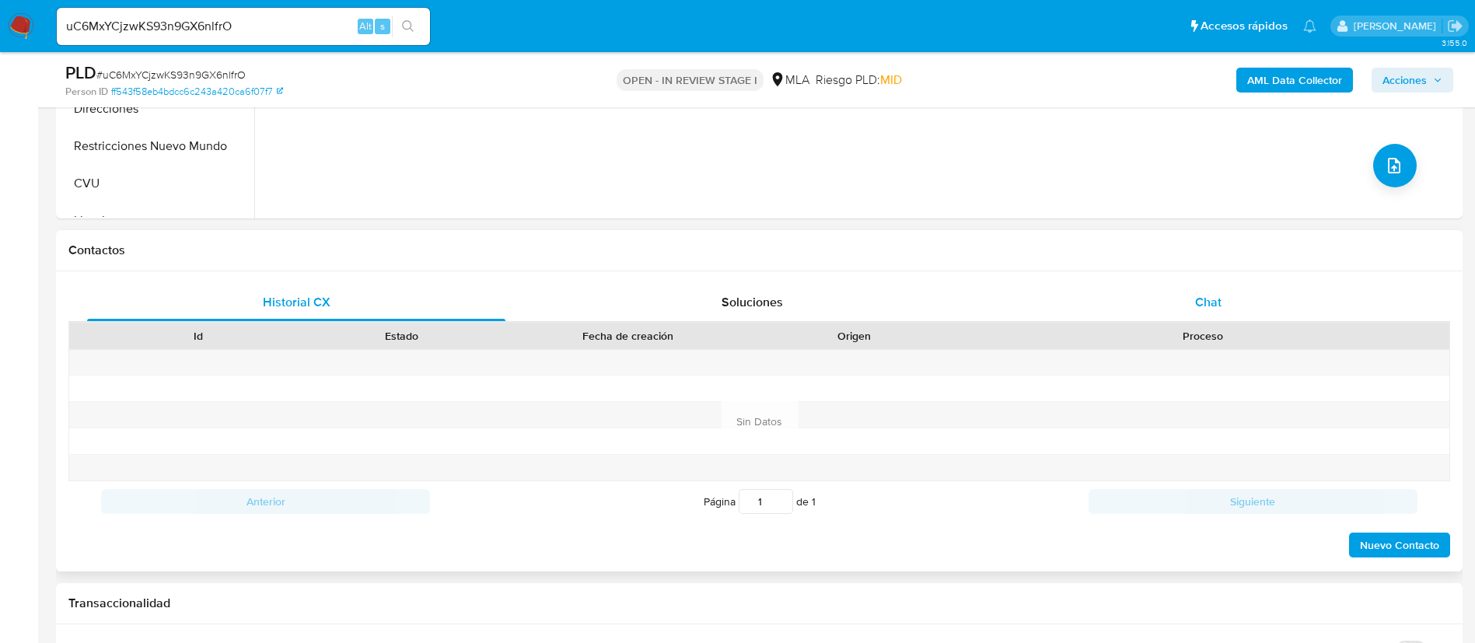
click at [1172, 302] on div "Chat" at bounding box center [1208, 302] width 418 height 37
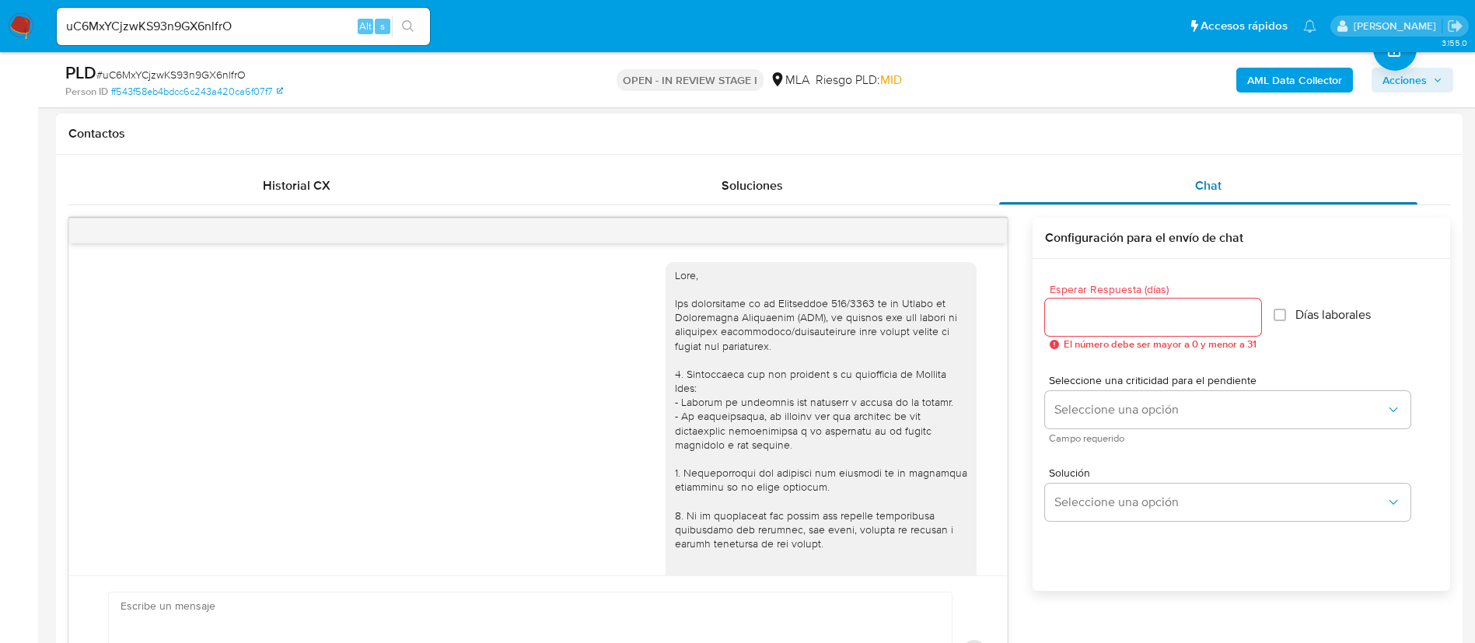
scroll to position [722, 0]
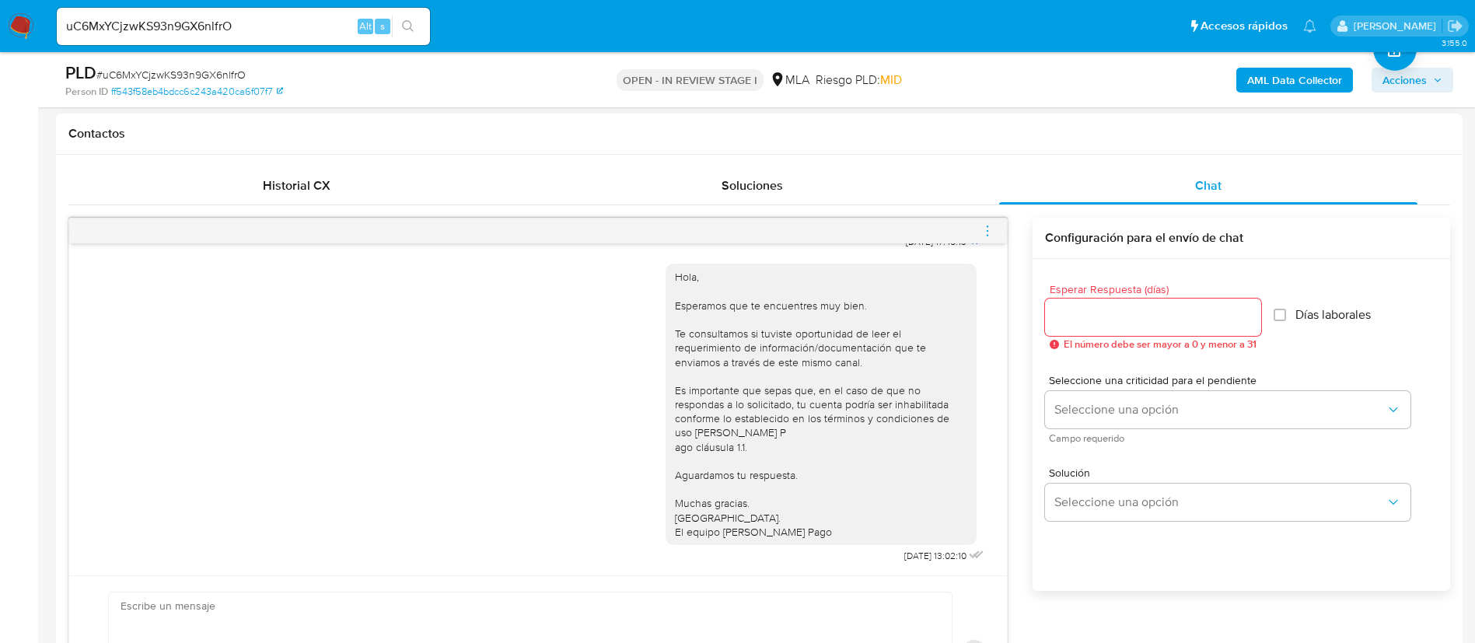
click at [977, 229] on div at bounding box center [538, 230] width 938 height 25
click at [980, 229] on div at bounding box center [538, 230] width 938 height 25
click at [980, 232] on div at bounding box center [538, 230] width 938 height 25
click at [984, 232] on icon "menu-action" at bounding box center [987, 231] width 14 height 14
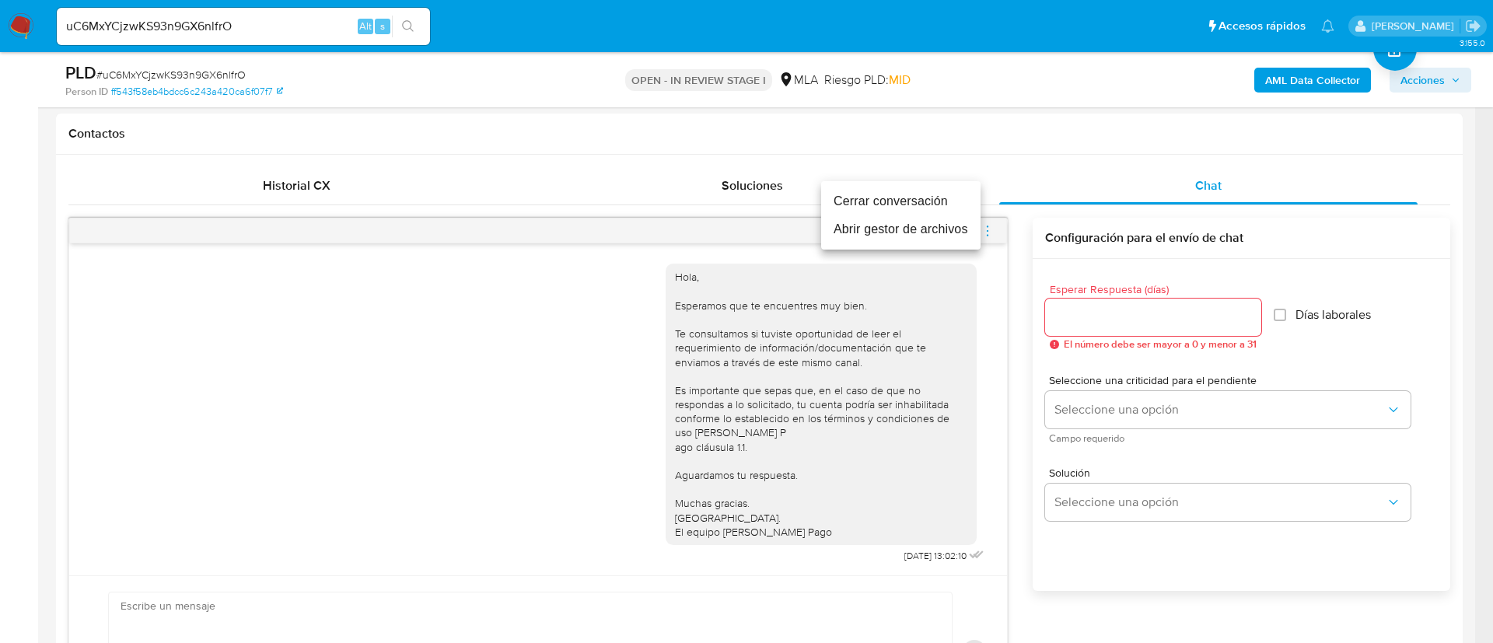
click at [938, 204] on li "Cerrar conversación" at bounding box center [900, 201] width 159 height 28
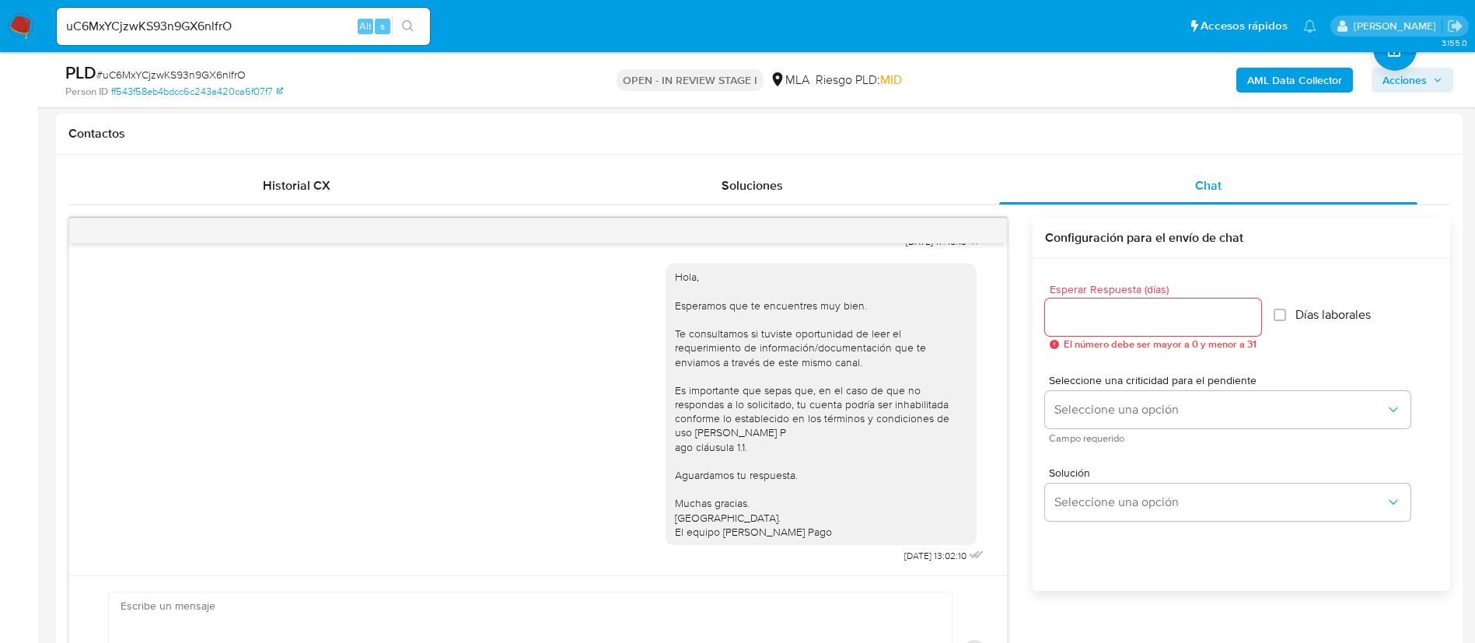
click at [1267, 82] on b "AML Data Collector" at bounding box center [1294, 80] width 95 height 25
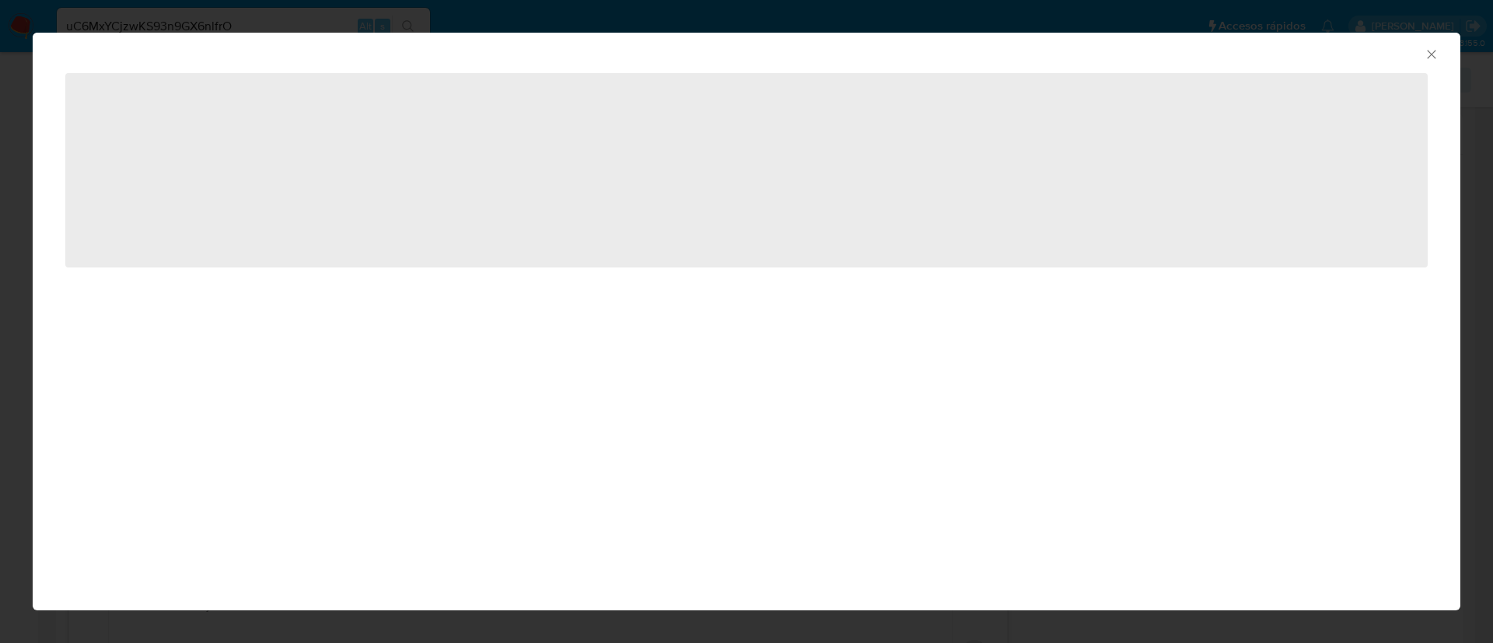
click at [466, 296] on div "‌" at bounding box center [747, 186] width 1428 height 229
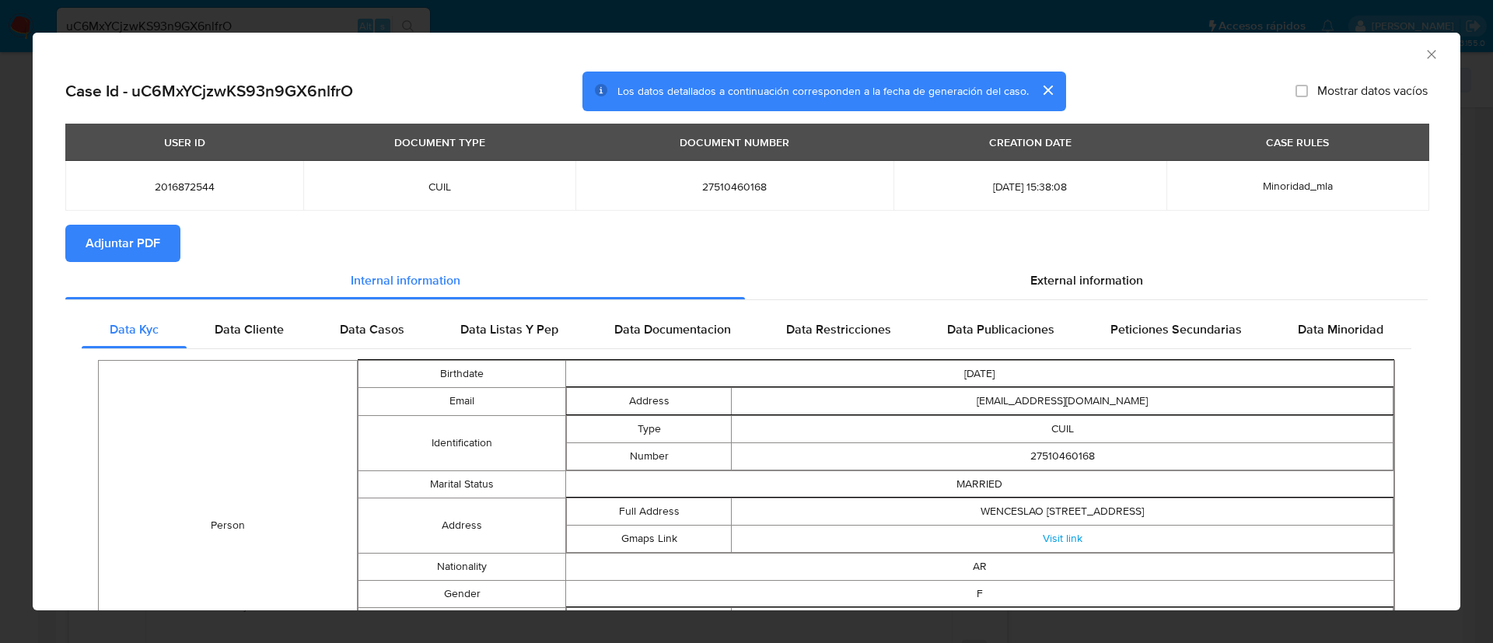
click at [154, 236] on span "Adjuntar PDF" at bounding box center [123, 243] width 75 height 34
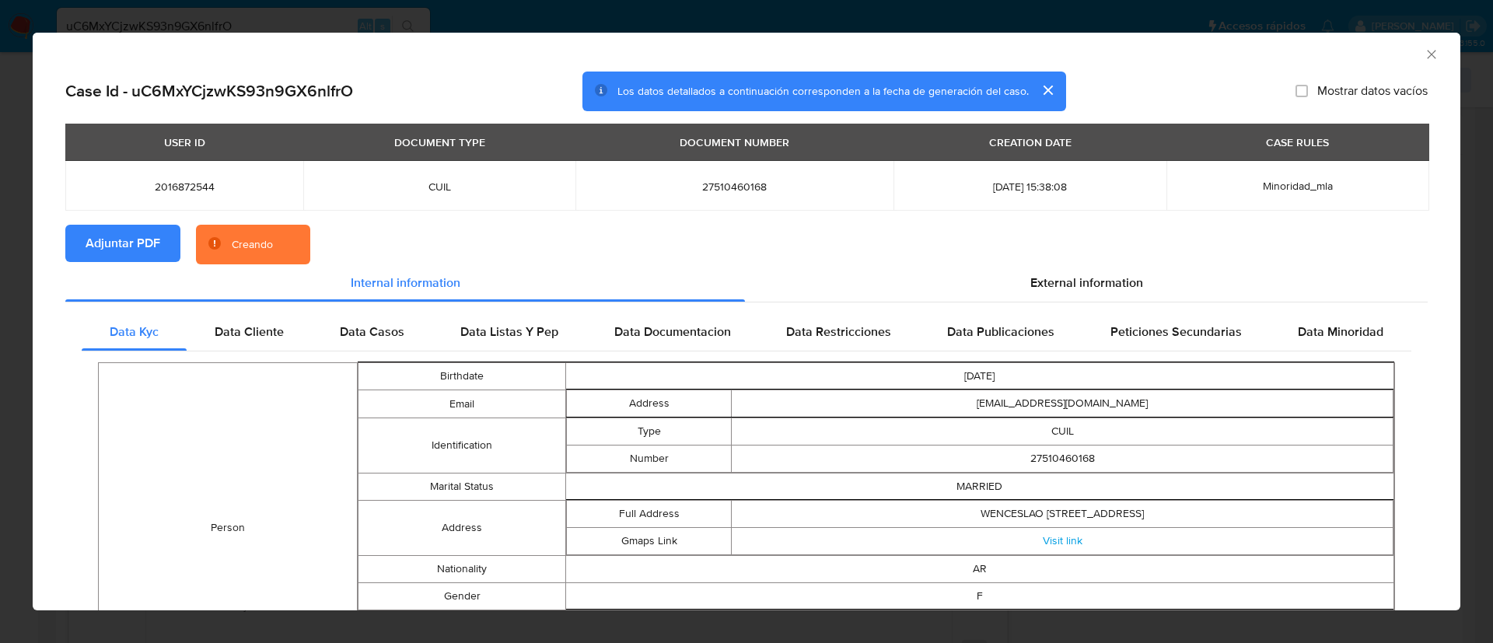
click at [190, 185] on span "2016872544" at bounding box center [184, 187] width 201 height 14
copy span "2016872544"
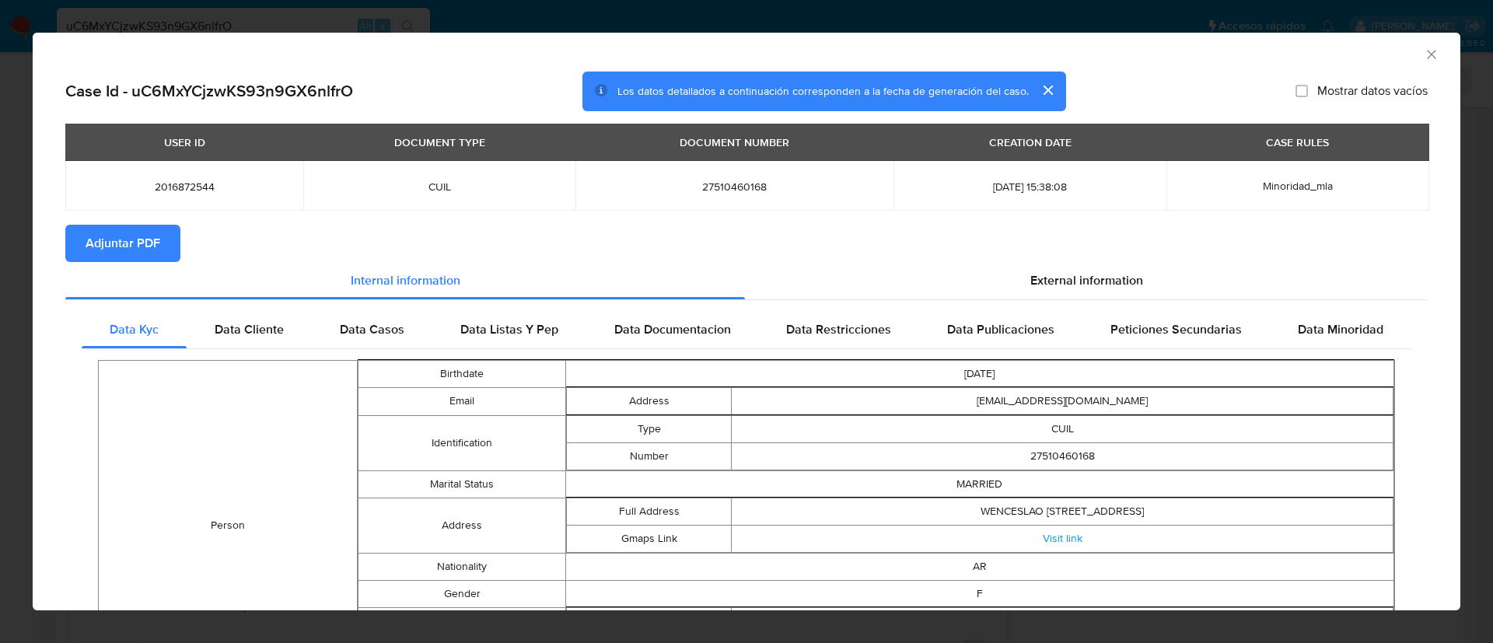
click at [1418, 59] on div "AML Data Collector" at bounding box center [747, 52] width 1428 height 39
click at [1424, 55] on icon "Cerrar ventana" at bounding box center [1432, 55] width 16 height 16
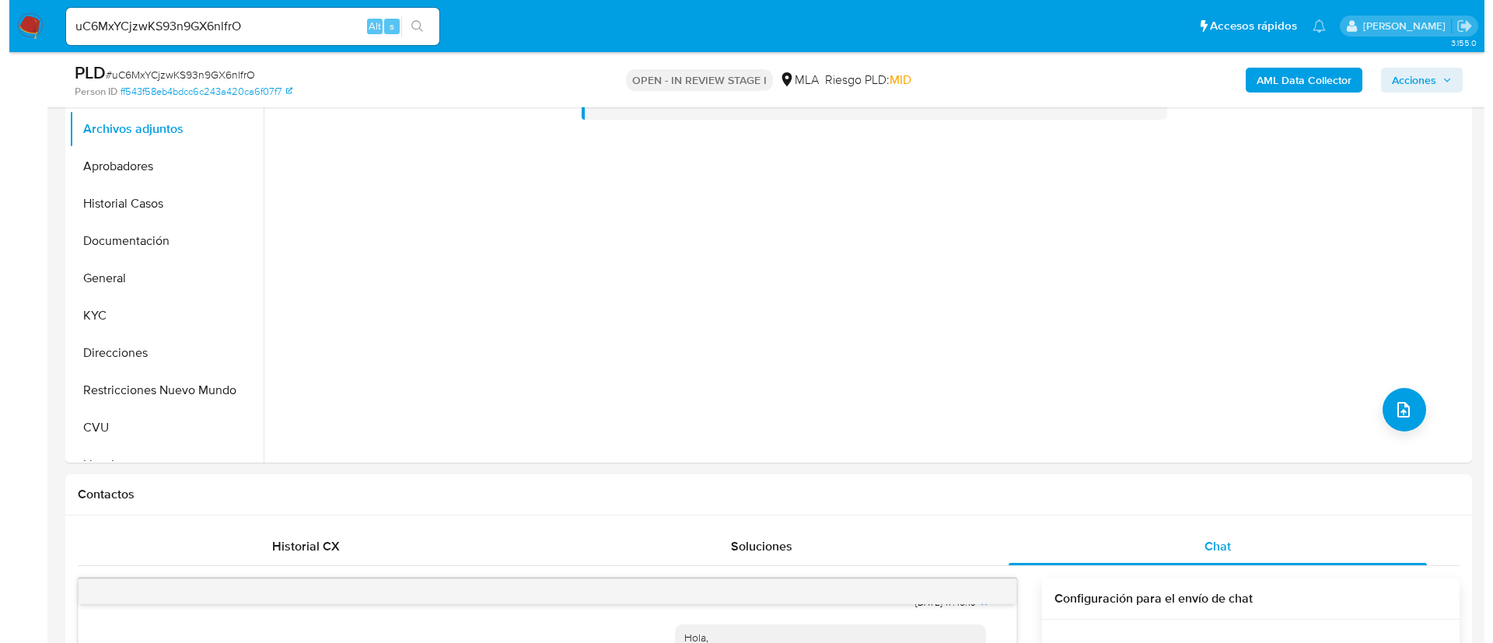
scroll to position [350, 0]
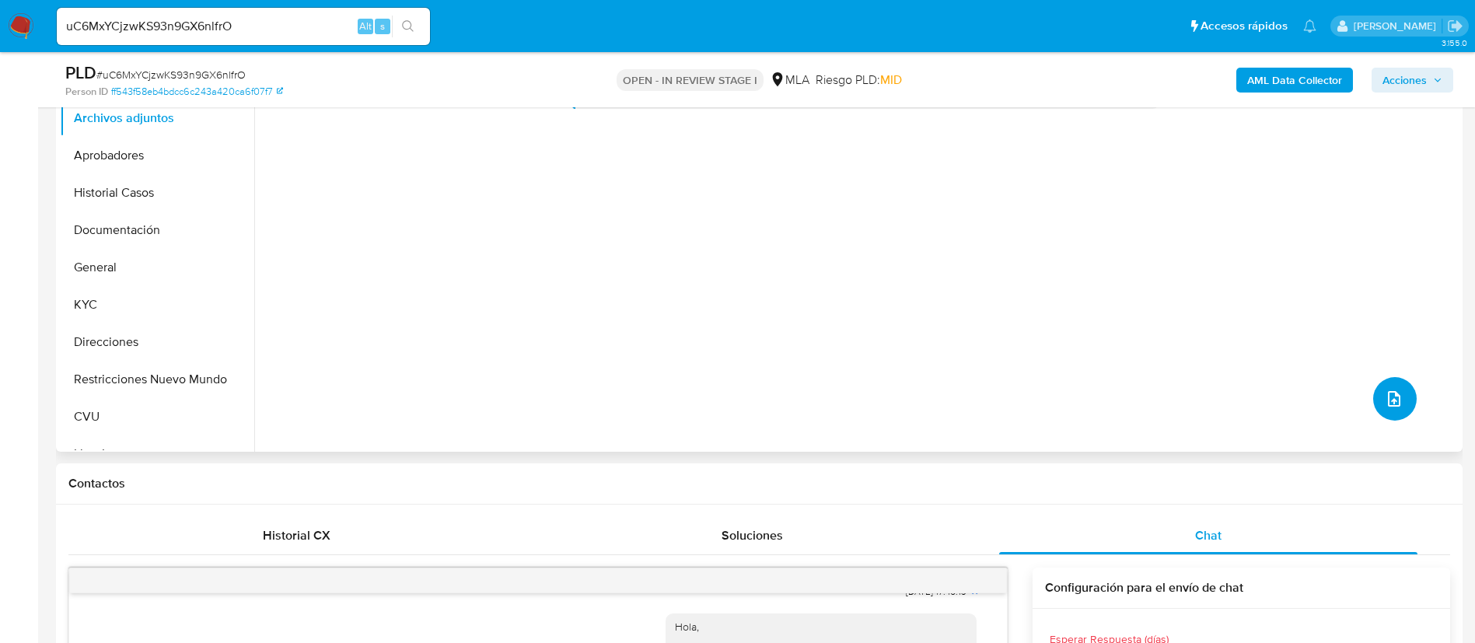
click at [1400, 404] on button "upload-file" at bounding box center [1395, 399] width 44 height 44
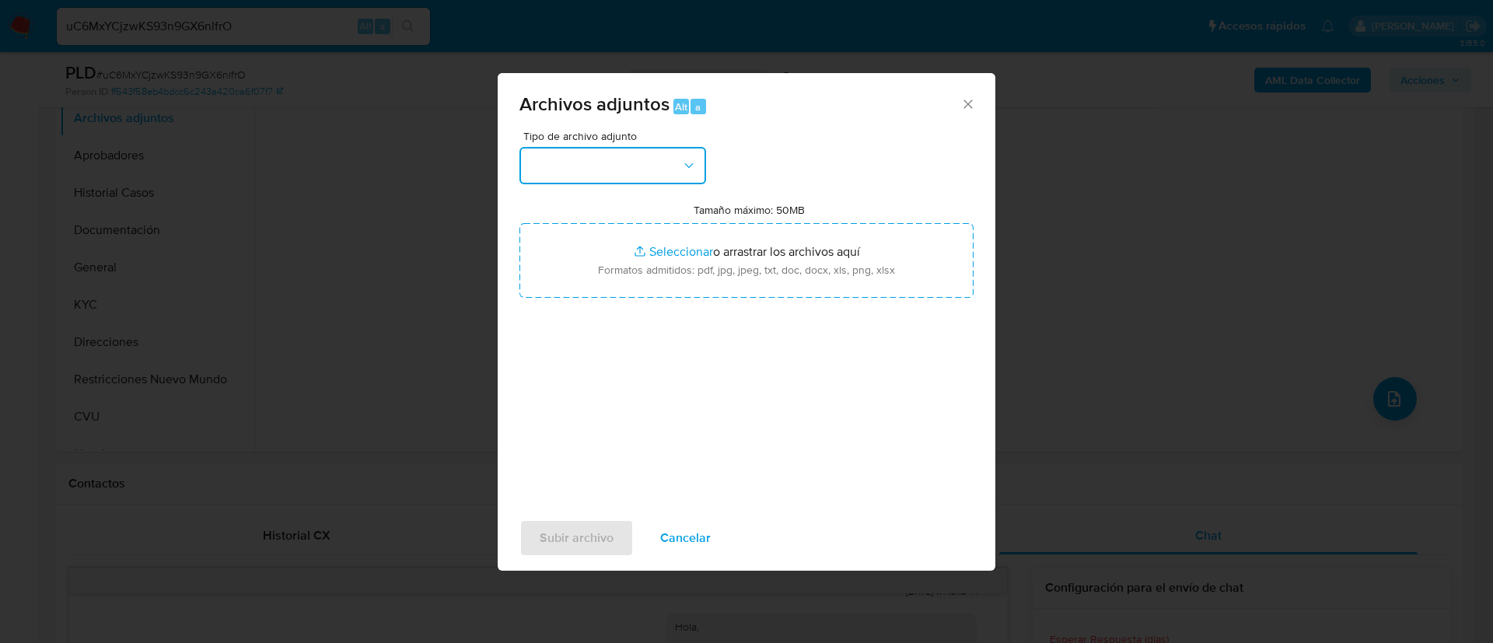
click at [596, 159] on button "button" at bounding box center [612, 165] width 187 height 37
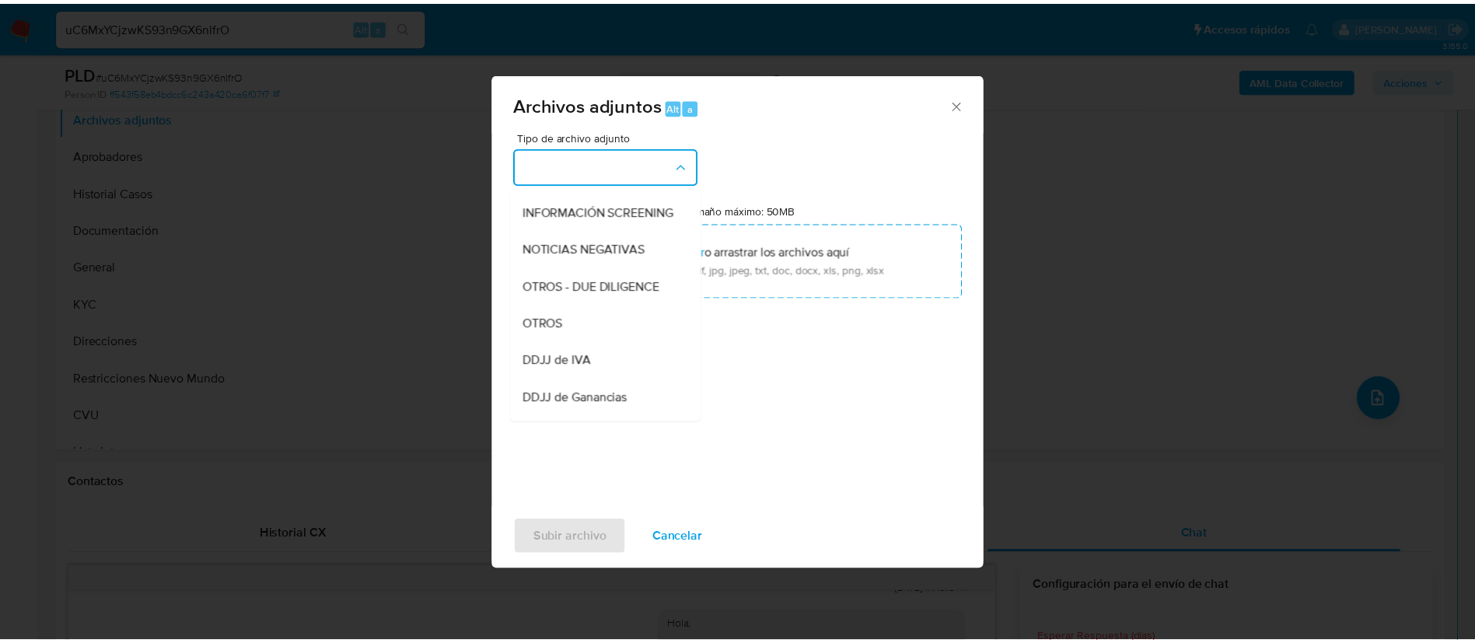
scroll to position [117, 0]
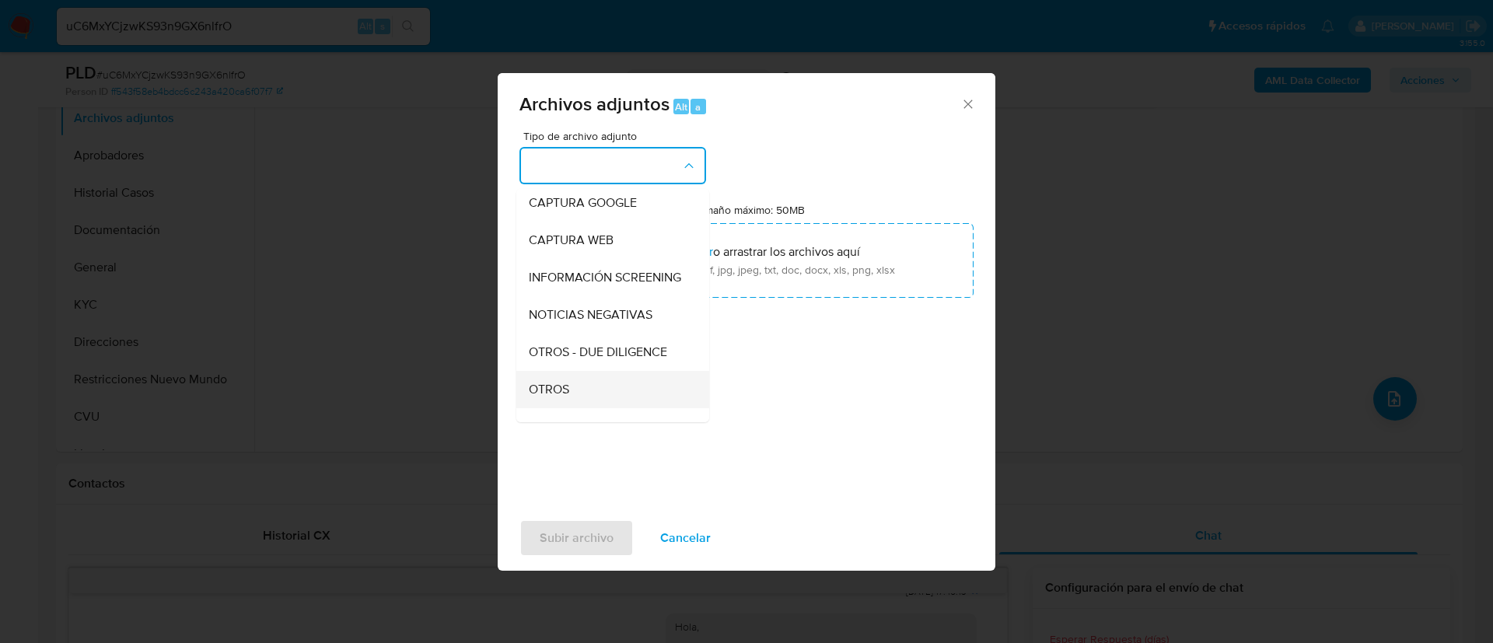
click at [588, 393] on div "OTROS" at bounding box center [608, 389] width 159 height 37
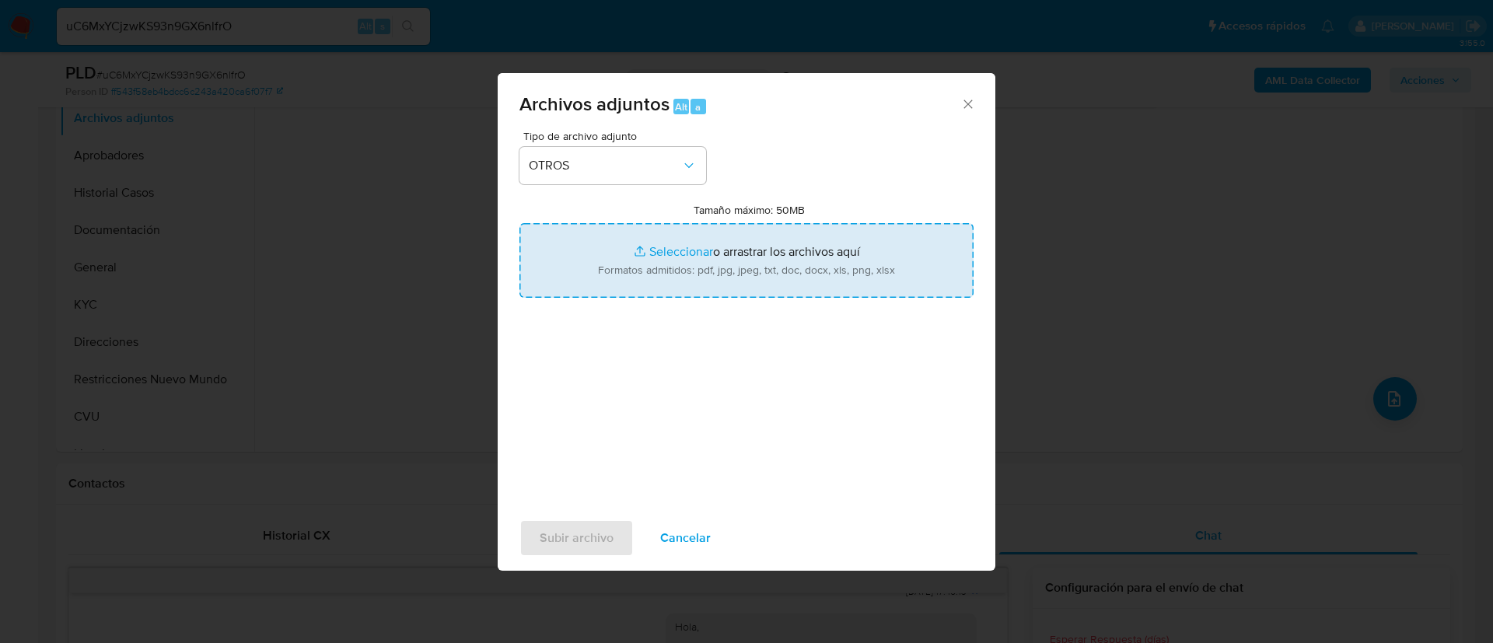
click at [662, 274] on input "Tamaño máximo: 50MB Seleccionar archivos" at bounding box center [746, 260] width 454 height 75
type input "C:\fakepath\2016872544 Movimientos.xlsx"
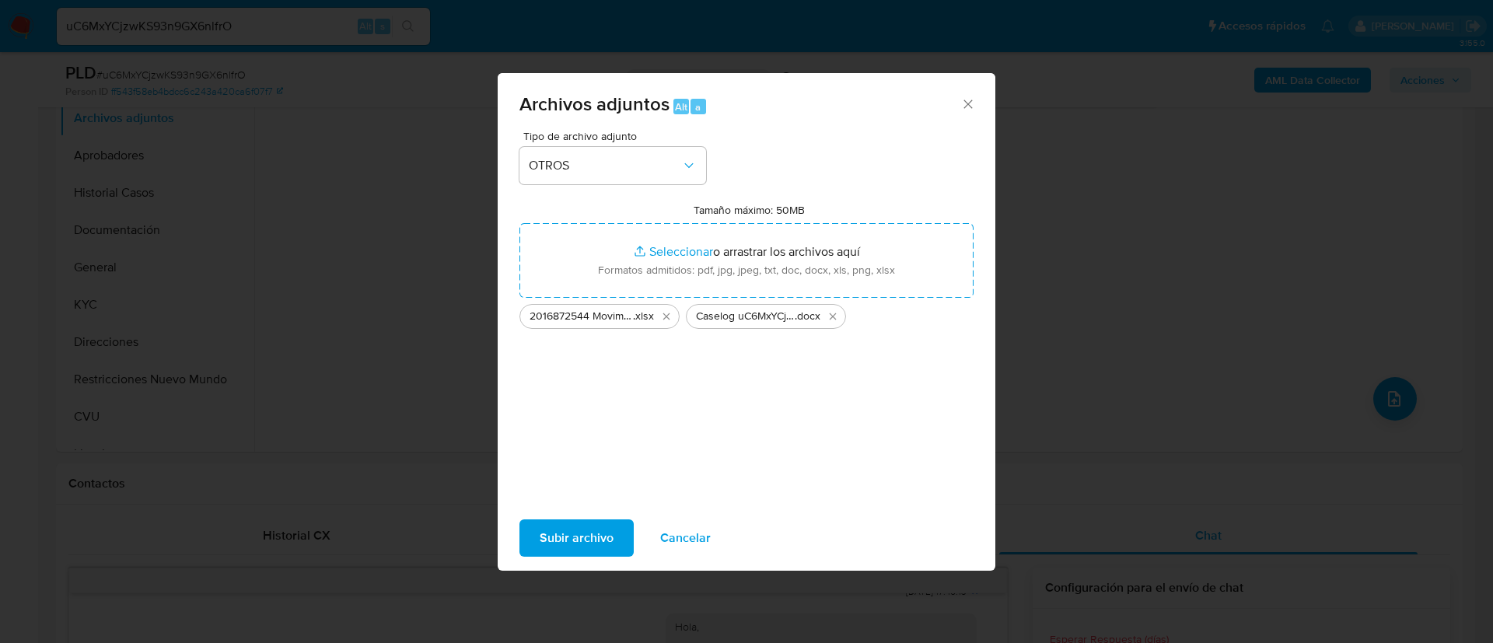
click at [576, 537] on span "Subir archivo" at bounding box center [577, 538] width 74 height 34
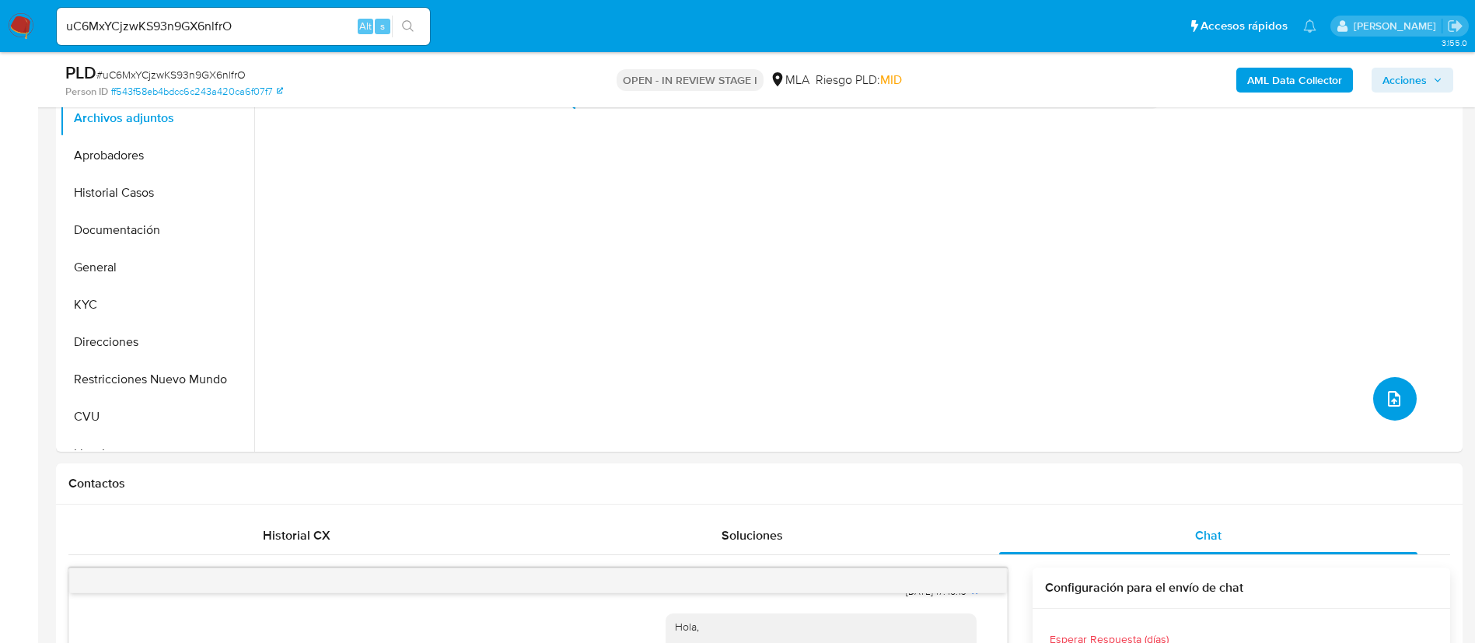
scroll to position [233, 0]
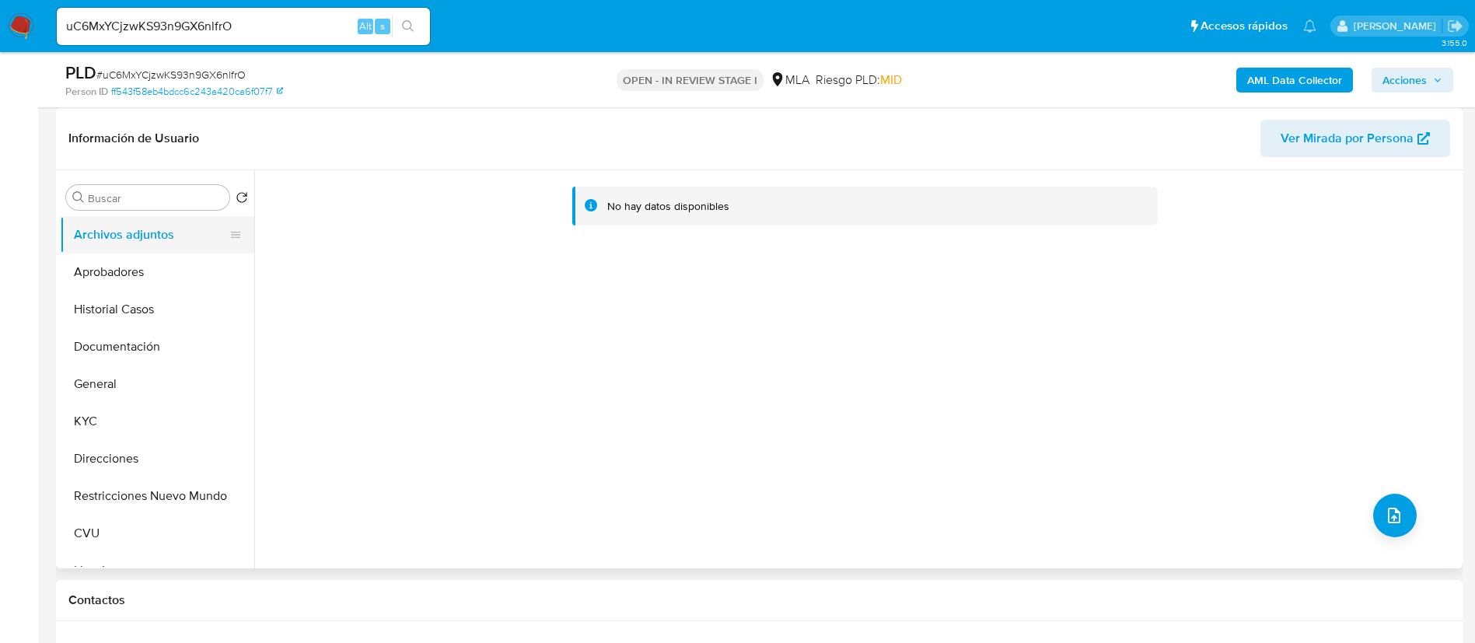
drag, startPoint x: 169, startPoint y: 279, endPoint x: 156, endPoint y: 240, distance: 40.8
click at [168, 273] on button "Aprobadores" at bounding box center [157, 271] width 194 height 37
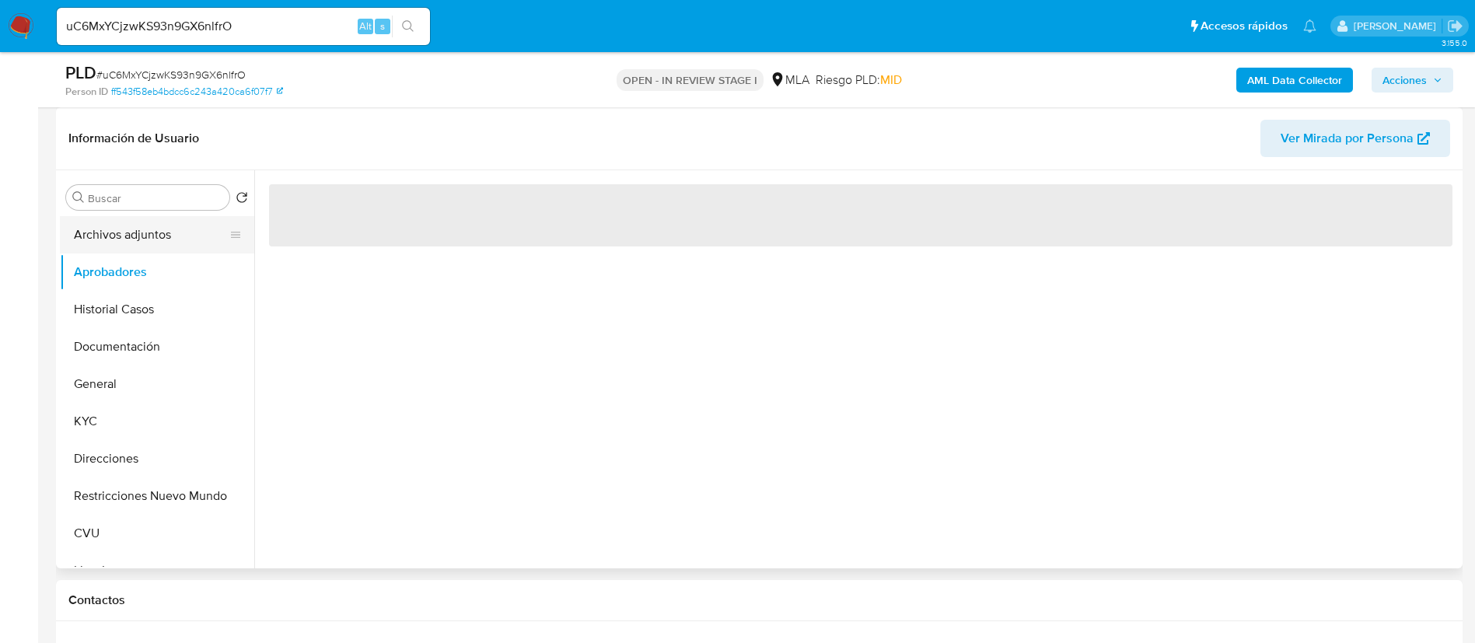
click at [152, 232] on button "Archivos adjuntos" at bounding box center [151, 234] width 182 height 37
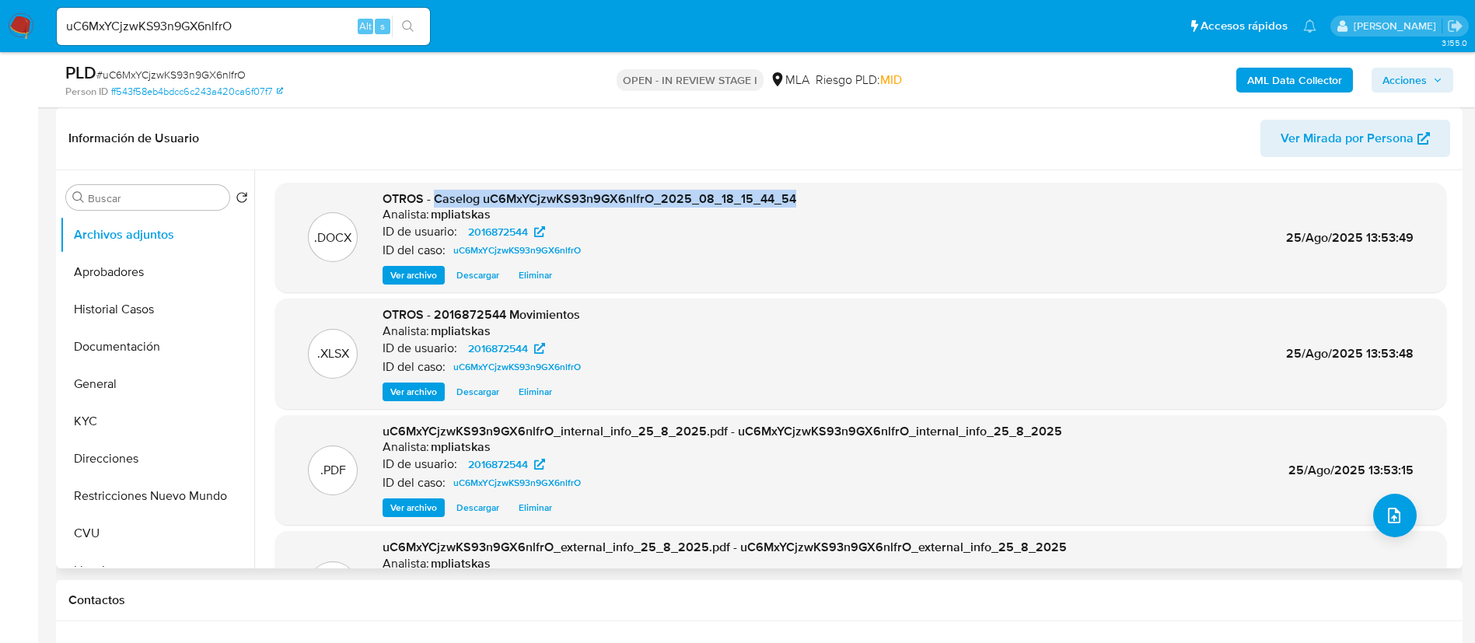
drag, startPoint x: 435, startPoint y: 191, endPoint x: 831, endPoint y: 194, distance: 395.8
click at [831, 194] on div ".DOCX OTROS - Caselog uC6MxYCjzwKS93n9GX6nlfrO_2025_08_18_15_44_54 Analista: mp…" at bounding box center [860, 237] width 1155 height 95
copy span "Caselog uC6MxYCjzwKS93n9GX6nlfrO_2025_08_18_15_44_54"
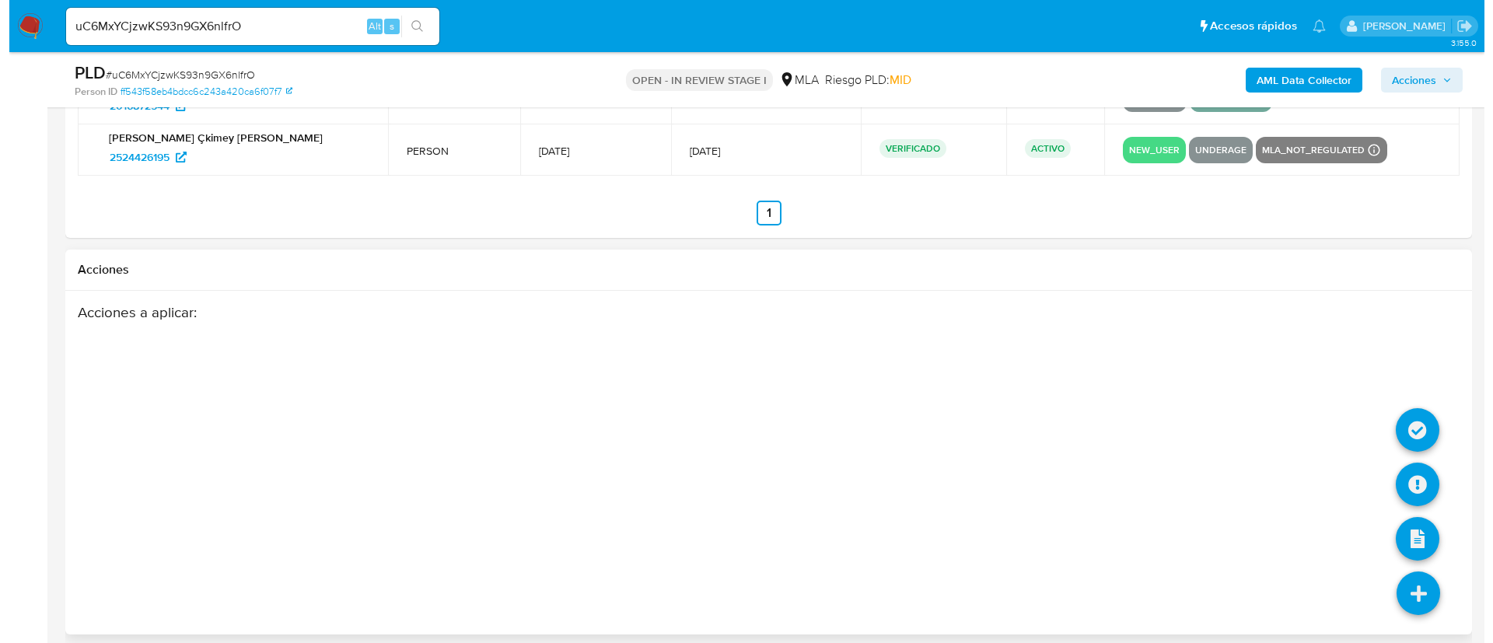
scroll to position [2837, 0]
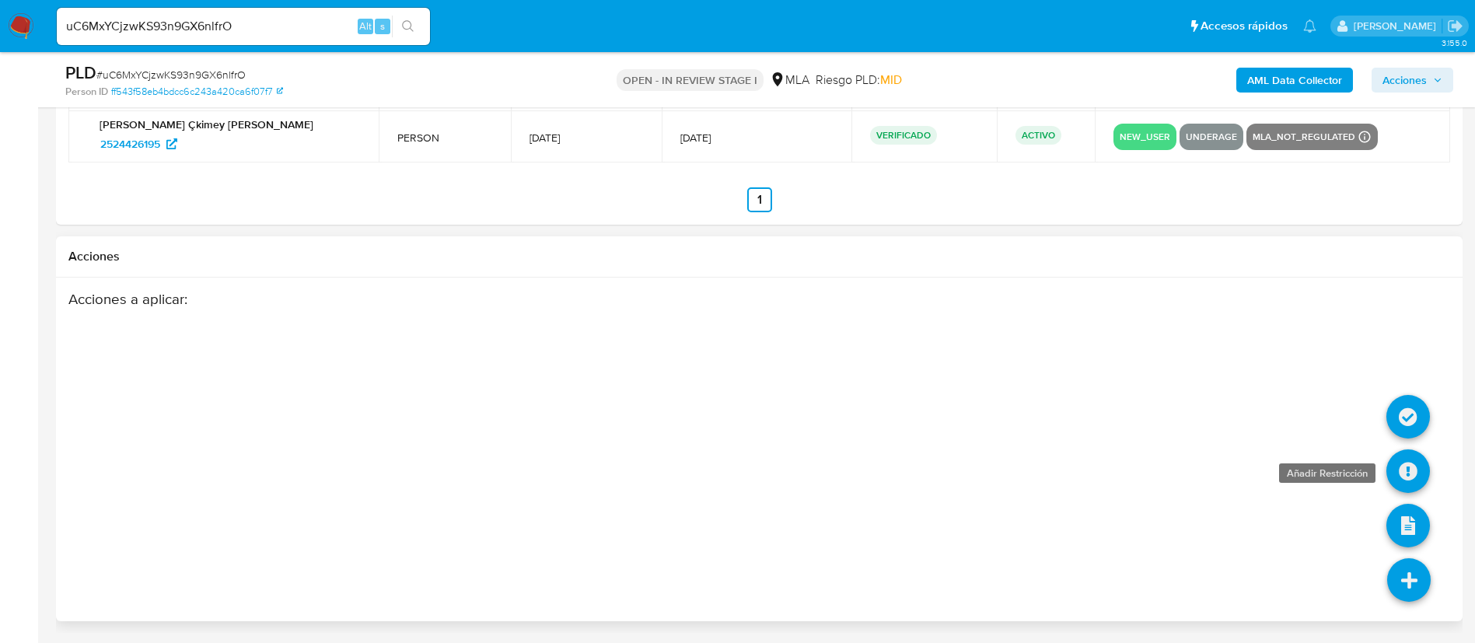
click at [1400, 476] on icon at bounding box center [1408, 471] width 44 height 44
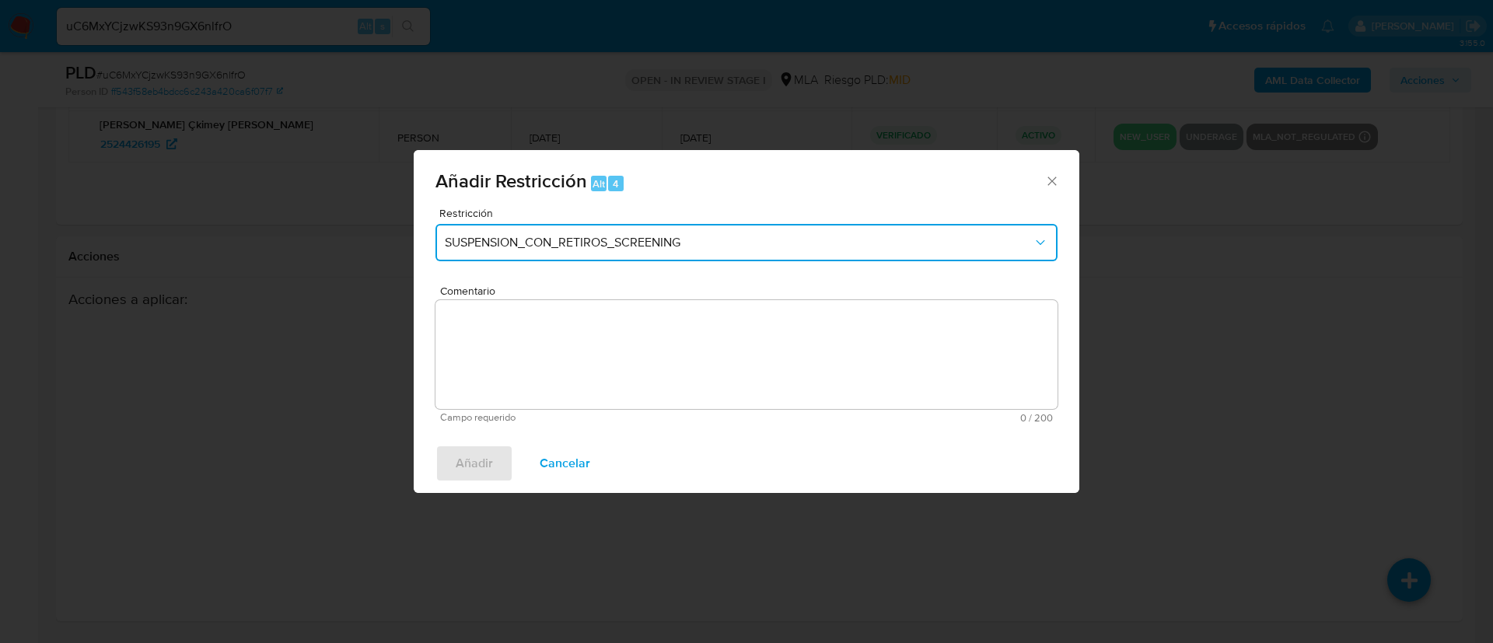
click at [617, 229] on button "SUSPENSION_CON_RETIROS_SCREENING" at bounding box center [746, 242] width 622 height 37
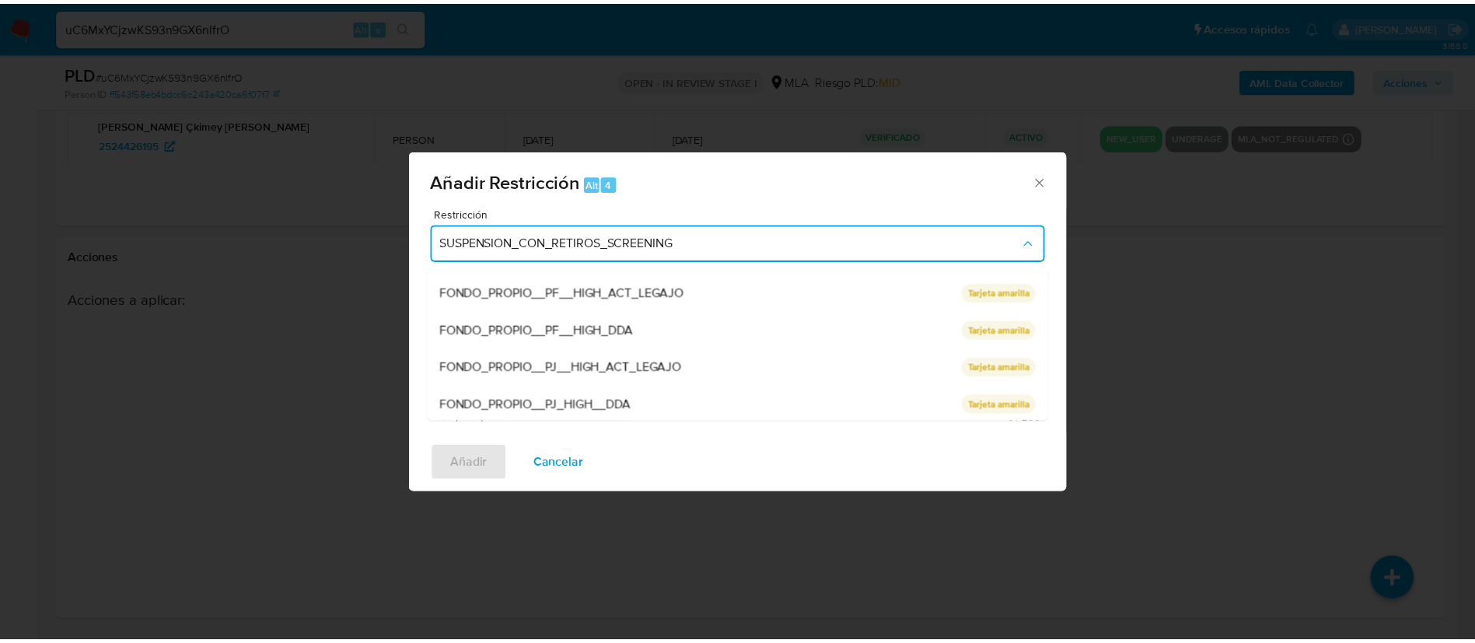
scroll to position [330, 0]
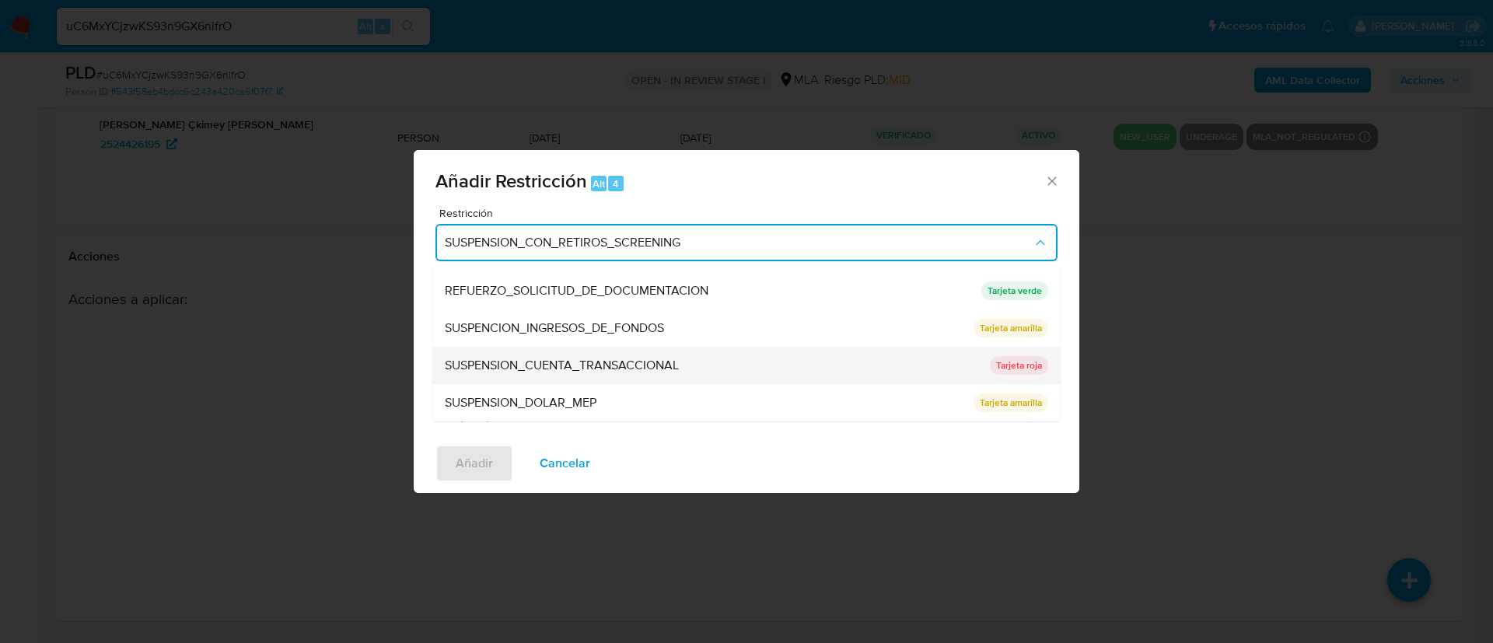
click at [628, 360] on span "SUSPENSION_CUENTA_TRANSACCIONAL" at bounding box center [562, 366] width 234 height 16
click at [628, 360] on textarea "Comentario" at bounding box center [746, 354] width 622 height 109
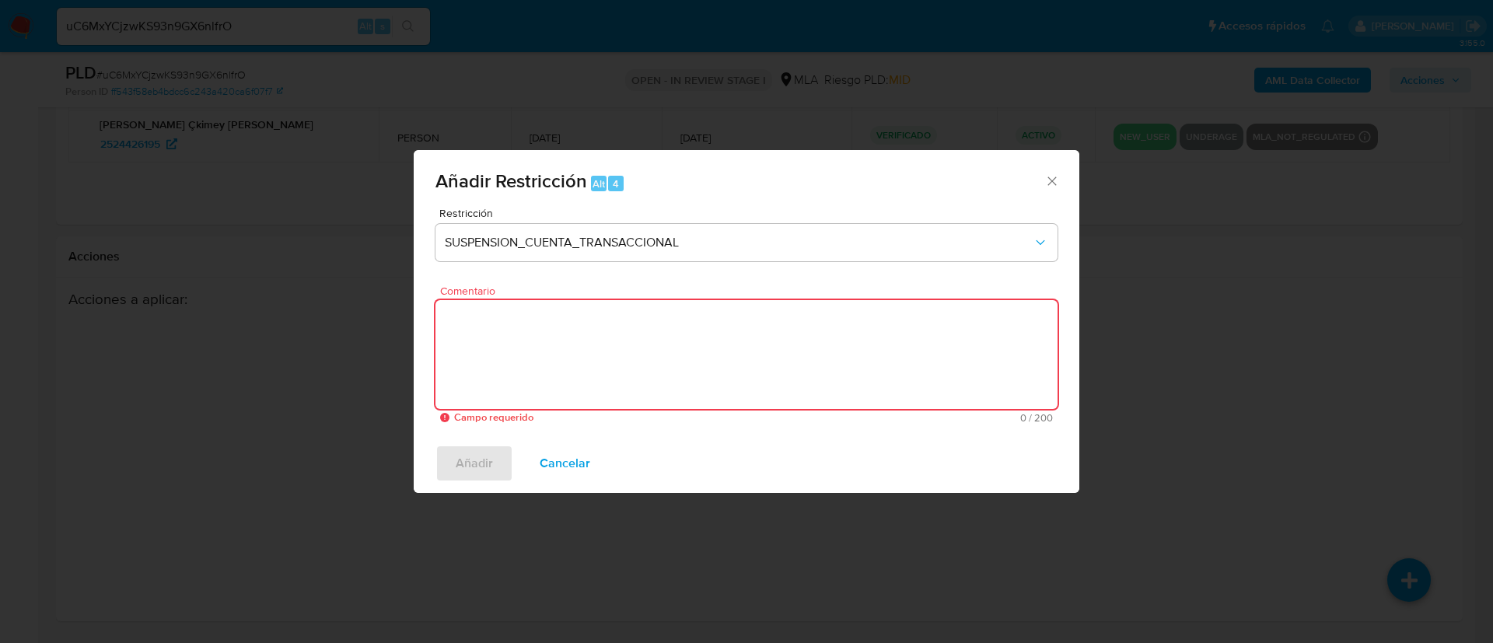
click at [628, 359] on textarea "Comentario" at bounding box center [746, 354] width 622 height 109
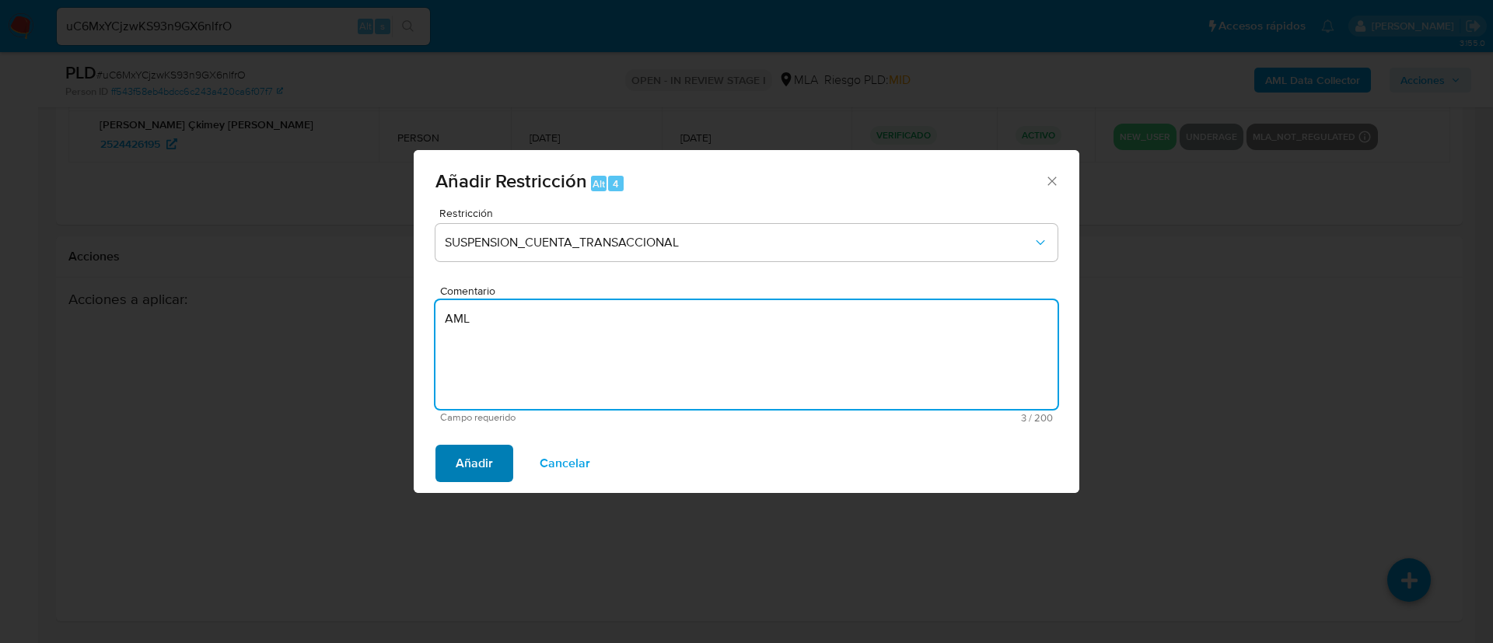
type textarea "AML"
click at [467, 460] on span "Añadir" at bounding box center [474, 463] width 37 height 34
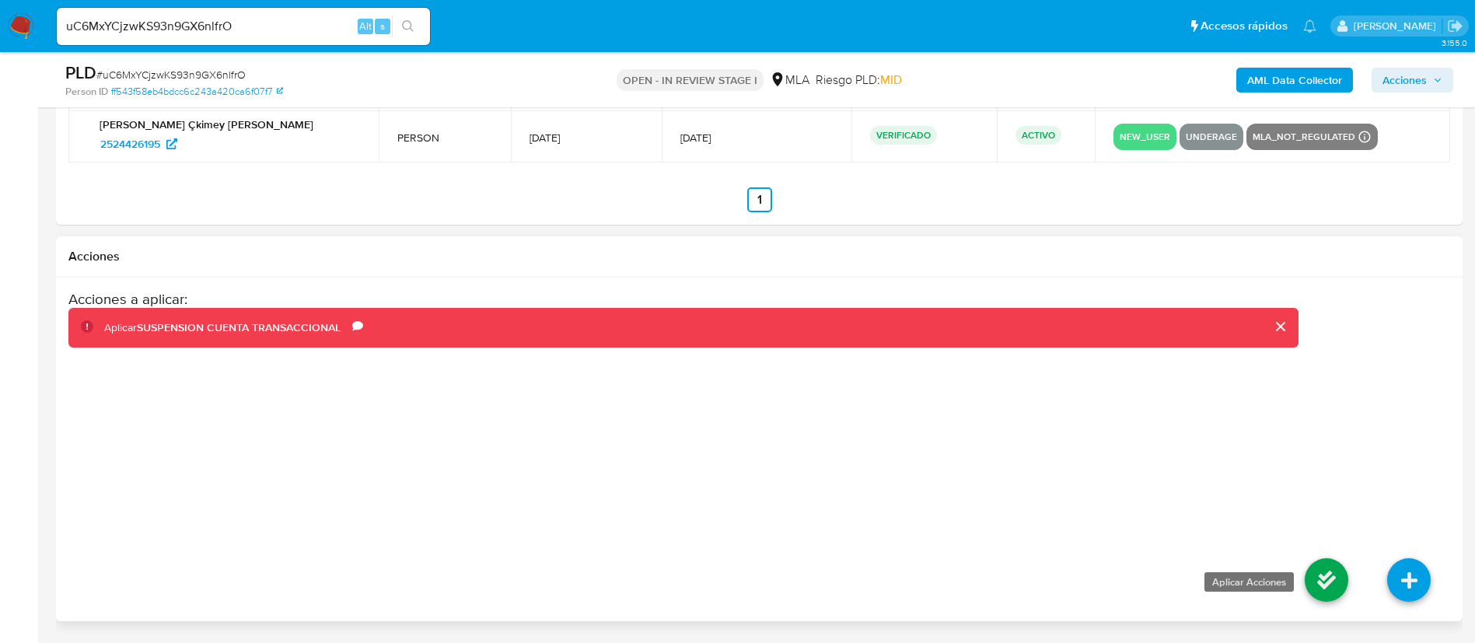
click at [1328, 585] on icon at bounding box center [1327, 580] width 44 height 44
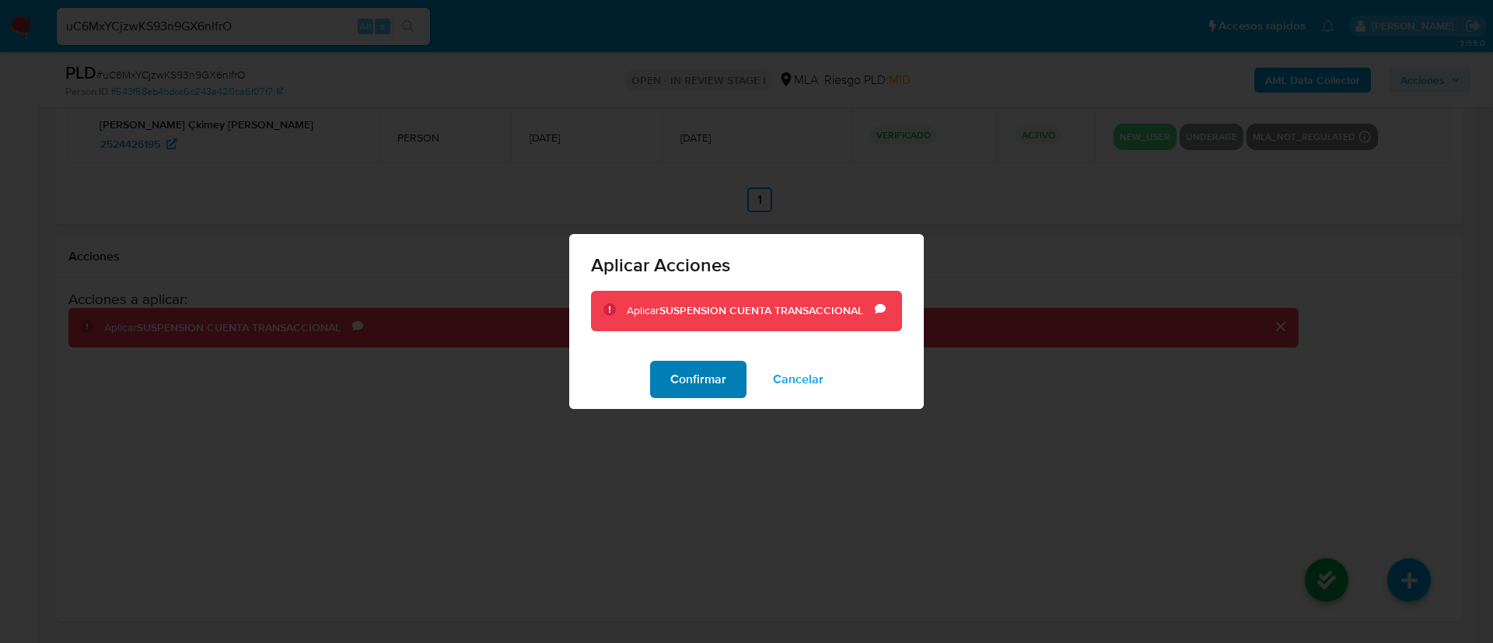
drag, startPoint x: 680, startPoint y: 374, endPoint x: 743, endPoint y: 443, distance: 93.0
click at [680, 375] on span "Confirmar" at bounding box center [698, 379] width 56 height 34
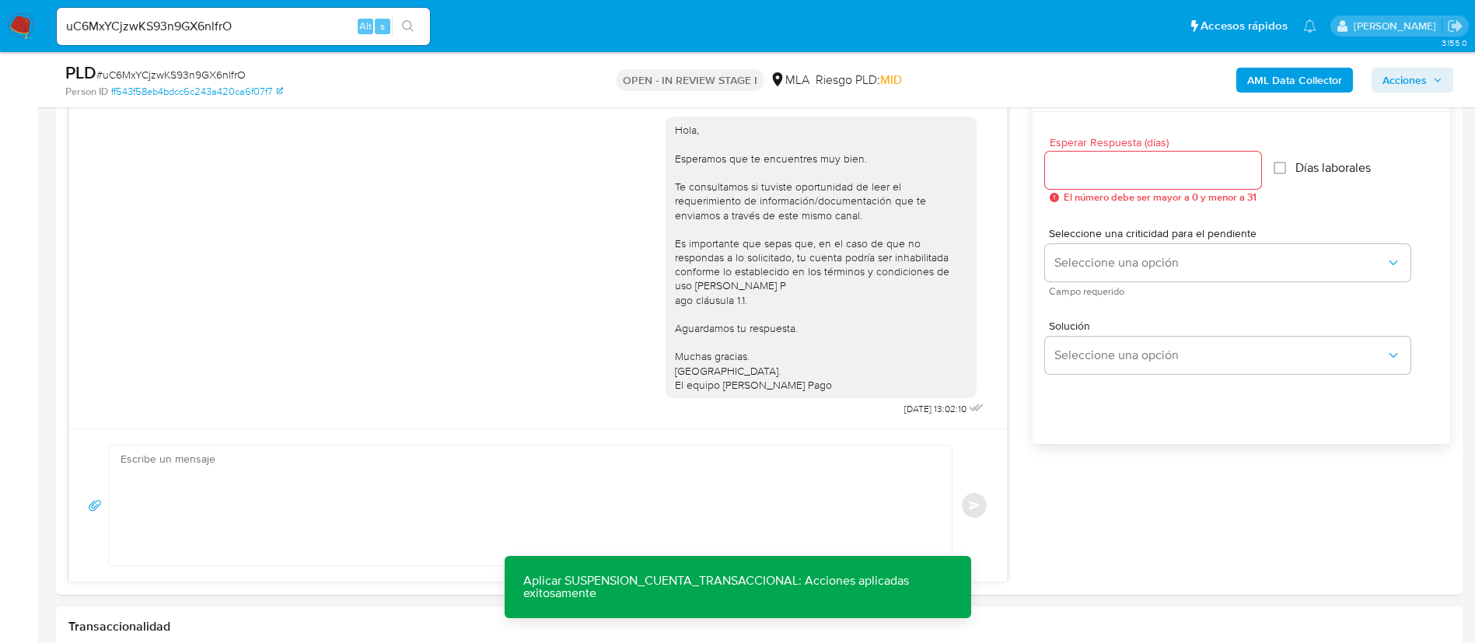
scroll to position [271, 0]
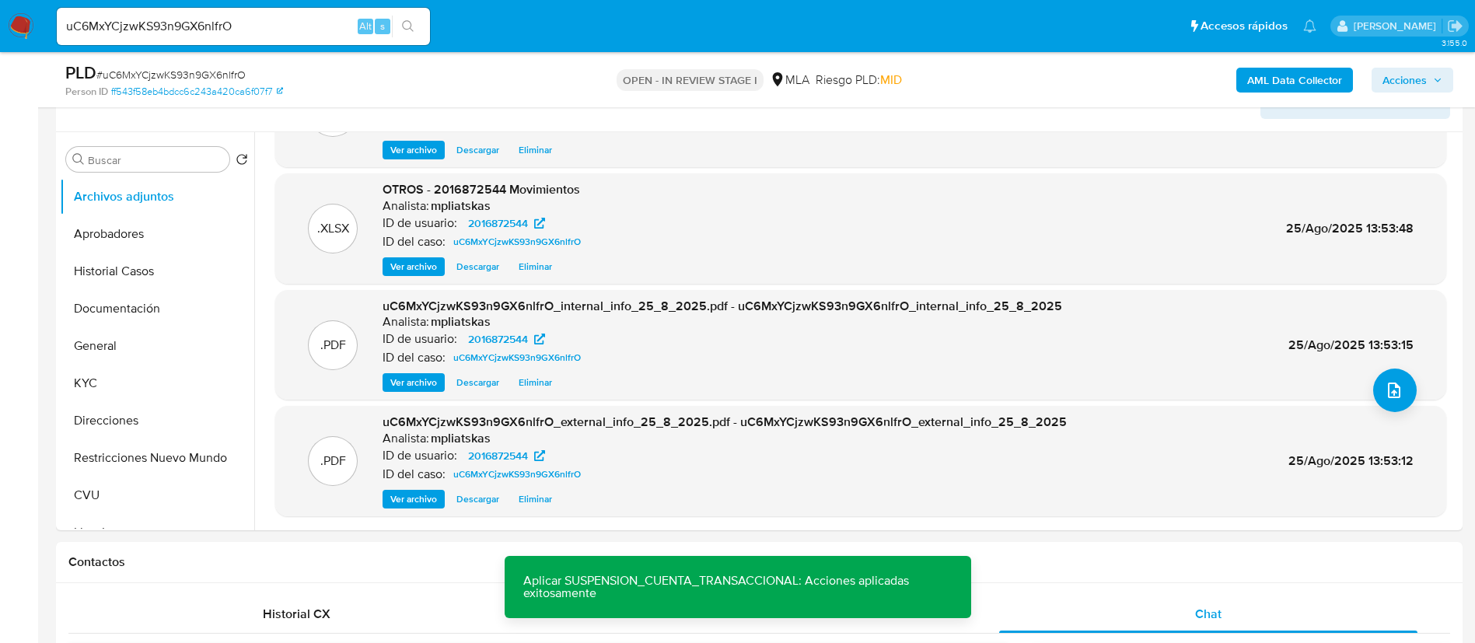
click at [1420, 69] on span "Acciones" at bounding box center [1404, 80] width 44 height 25
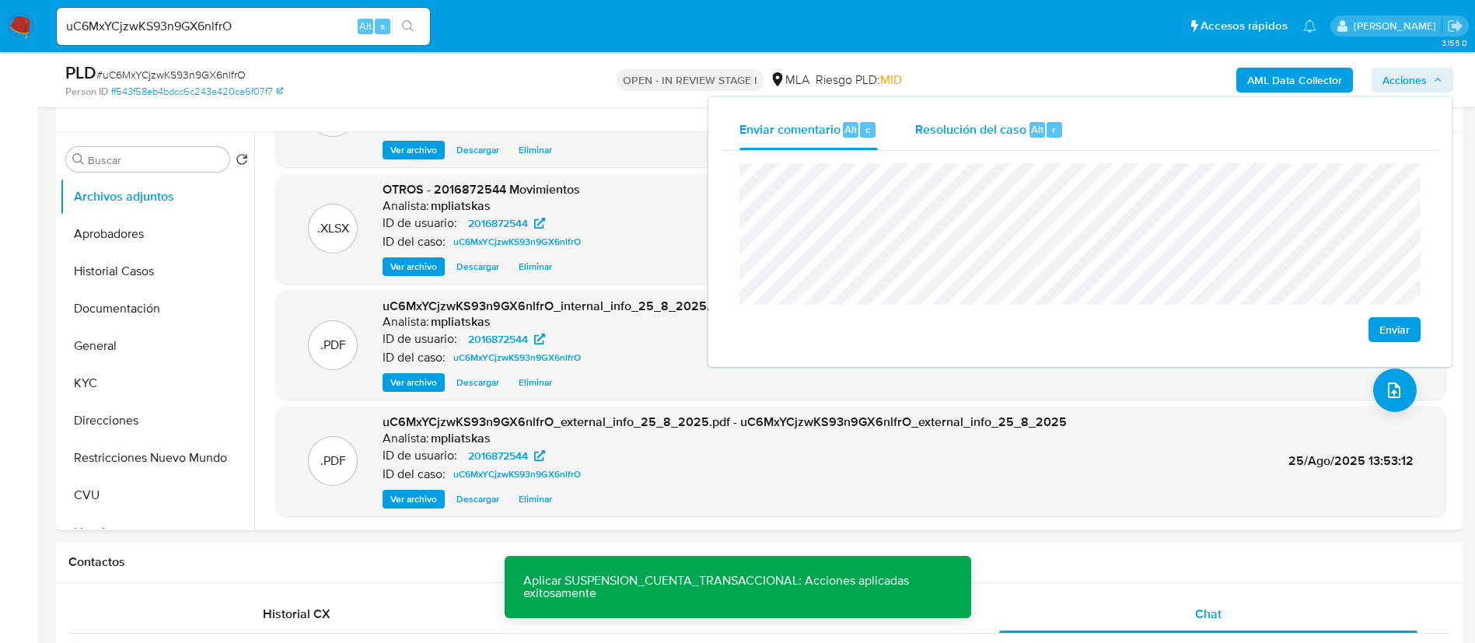
click at [1026, 137] on div "Resolución del caso Alt r" at bounding box center [989, 130] width 149 height 40
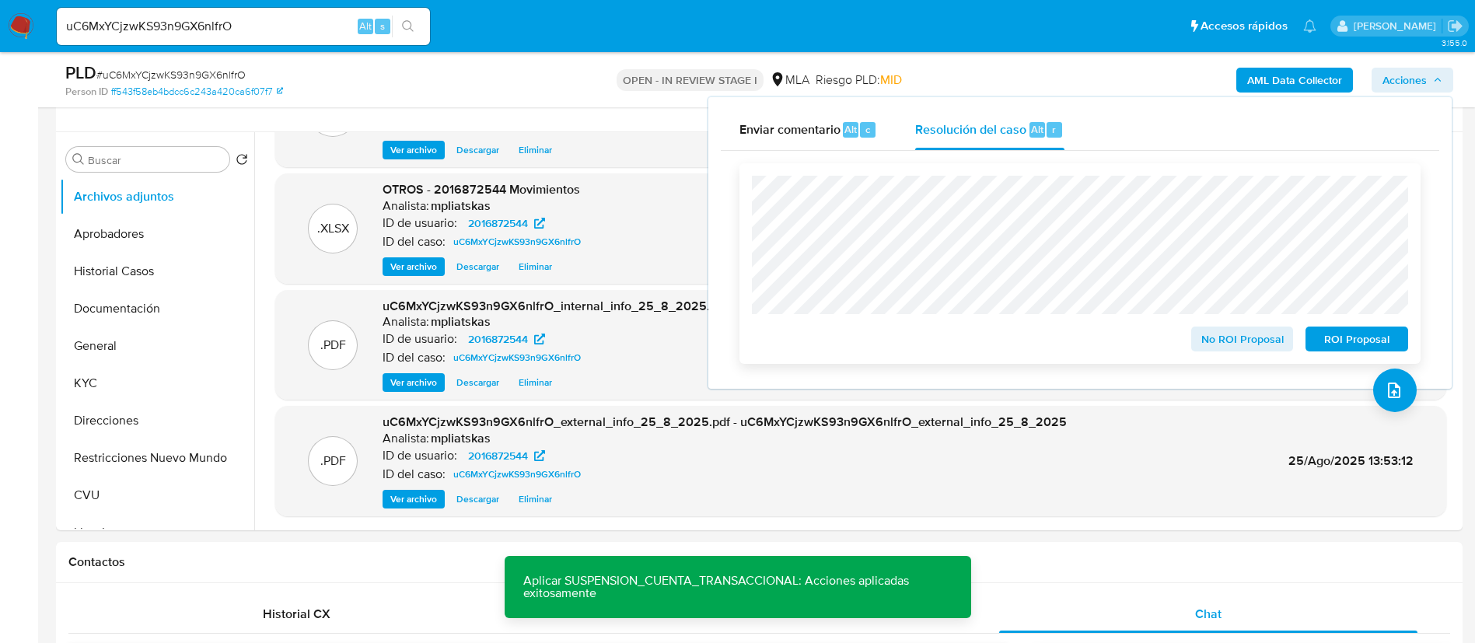
click at [1363, 350] on span "ROI Proposal" at bounding box center [1356, 339] width 81 height 22
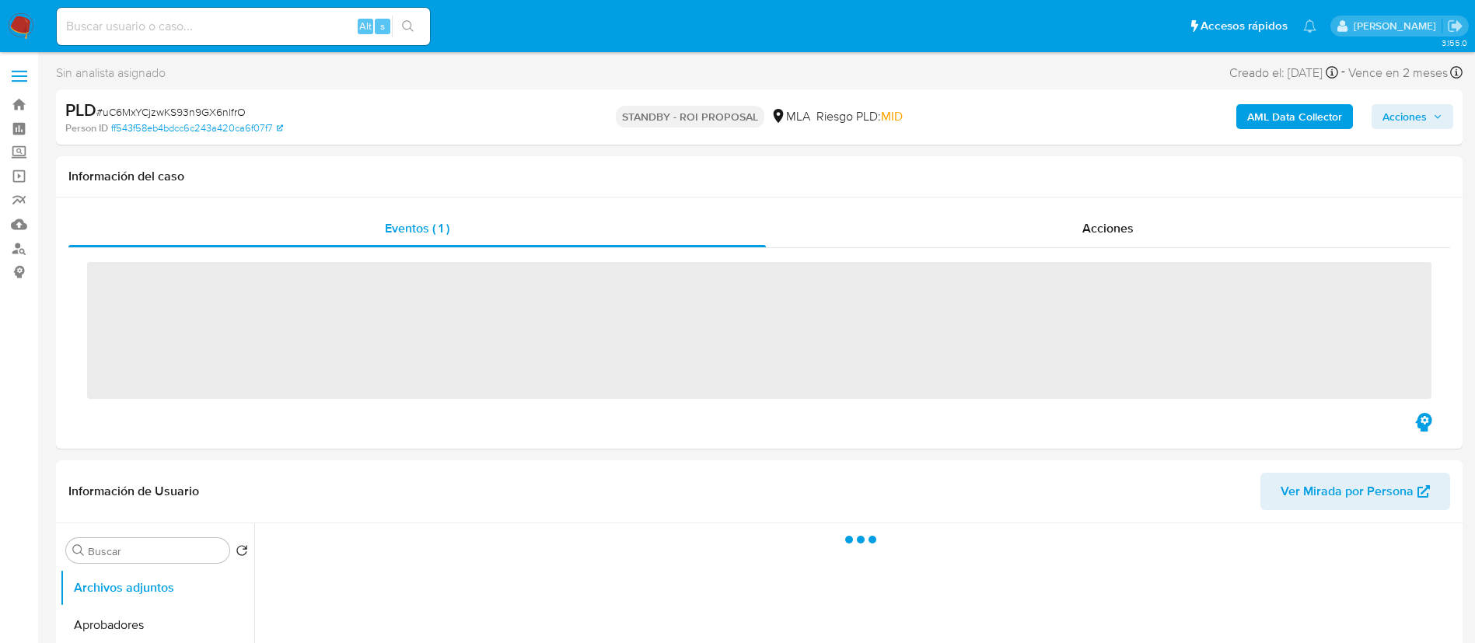
click at [338, 24] on input at bounding box center [243, 26] width 373 height 20
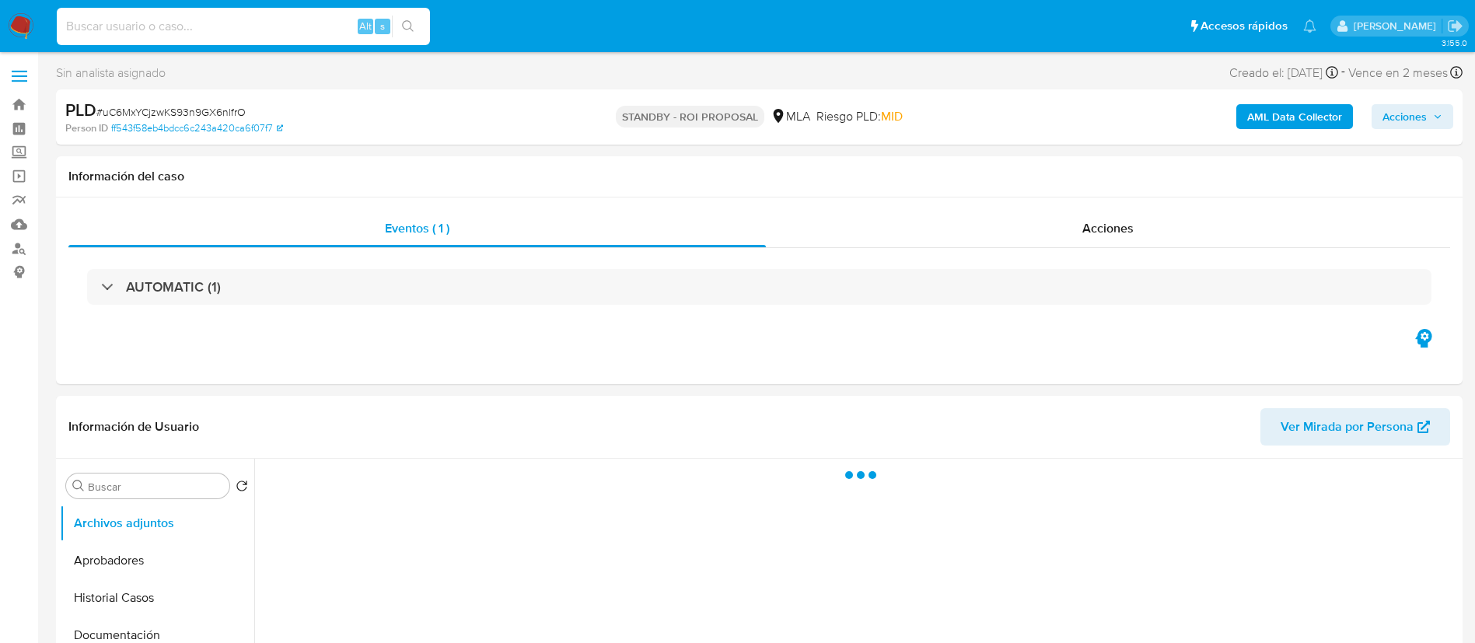
paste input "WIrDZNDaM4KsCszkHFZYzpTS"
type input "WIrDZNDaM4KsCszkHFZYzpTS"
click at [393, 34] on button "search-icon" at bounding box center [408, 27] width 32 height 22
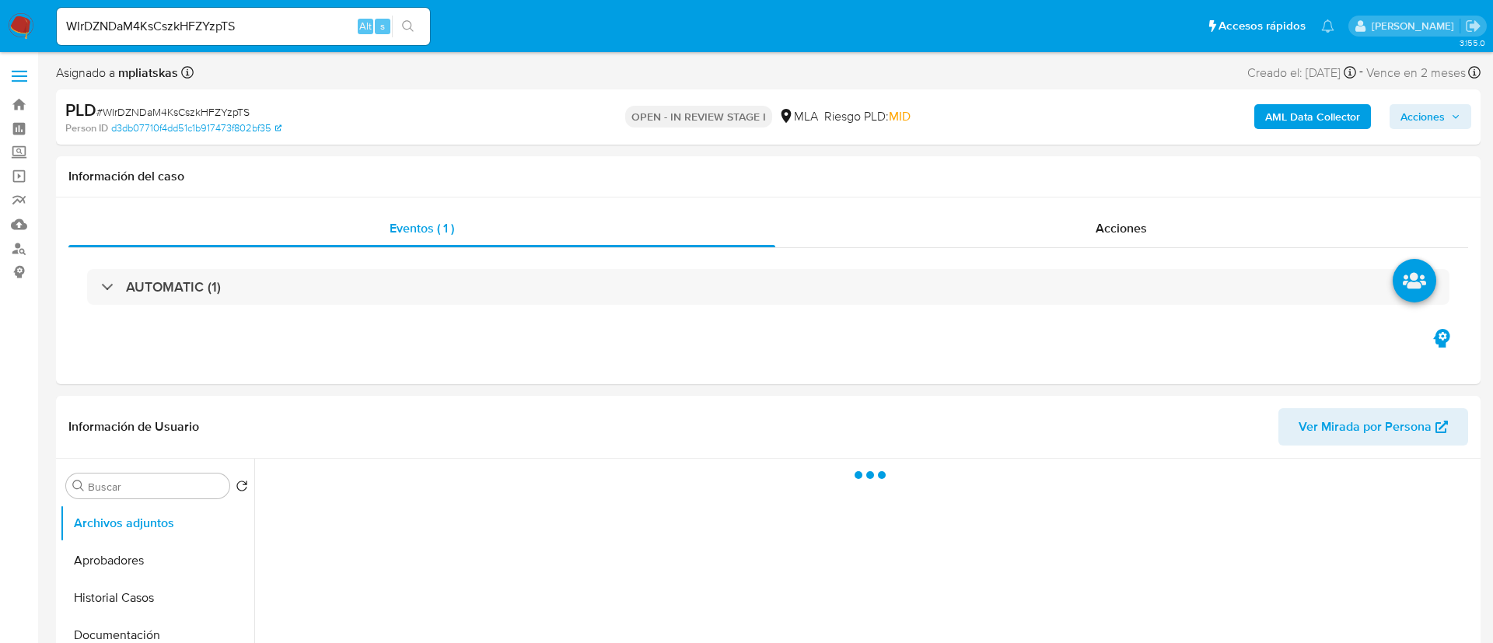
select select "10"
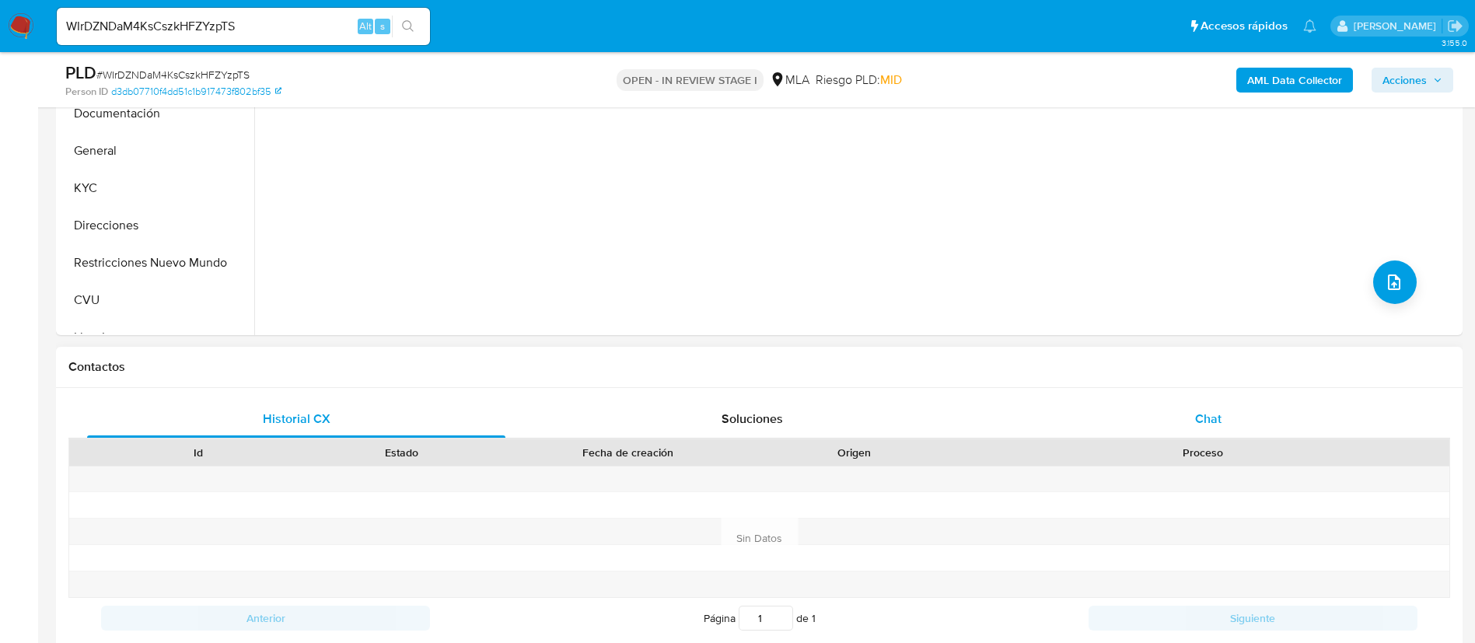
click at [1141, 414] on div "Chat" at bounding box center [1208, 418] width 418 height 37
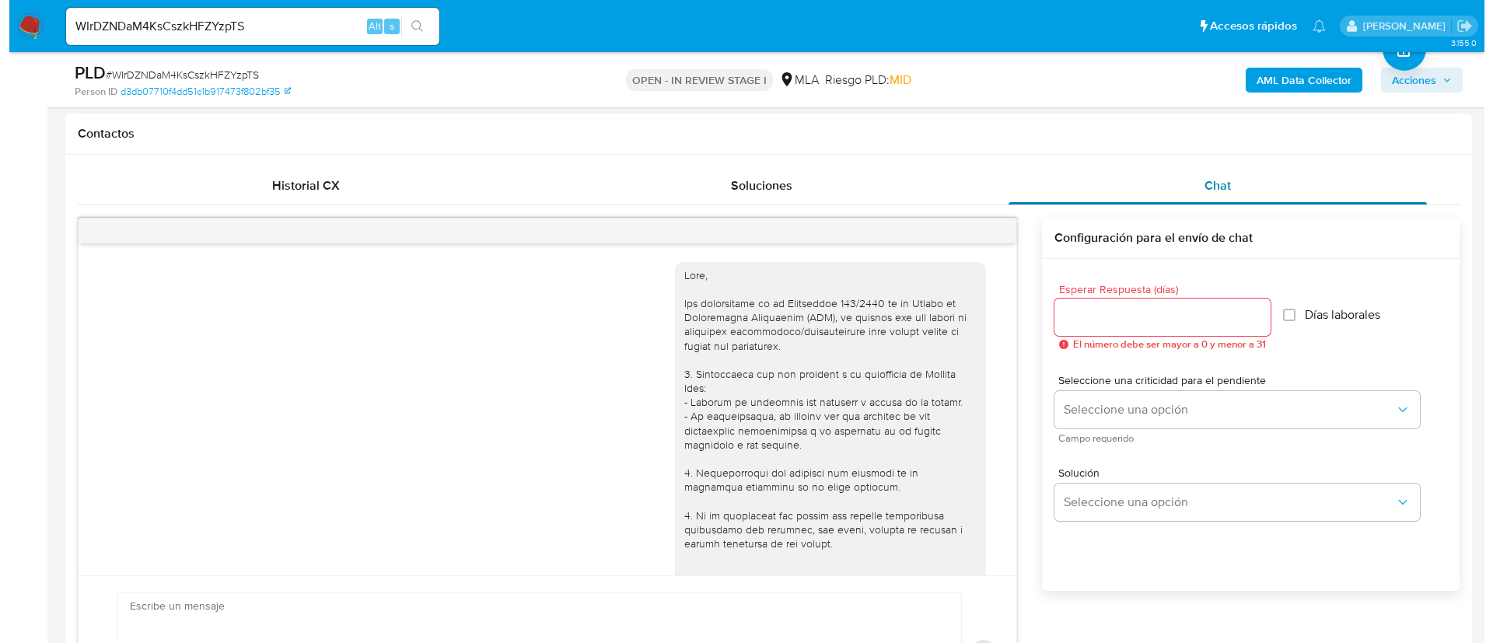
scroll to position [722, 0]
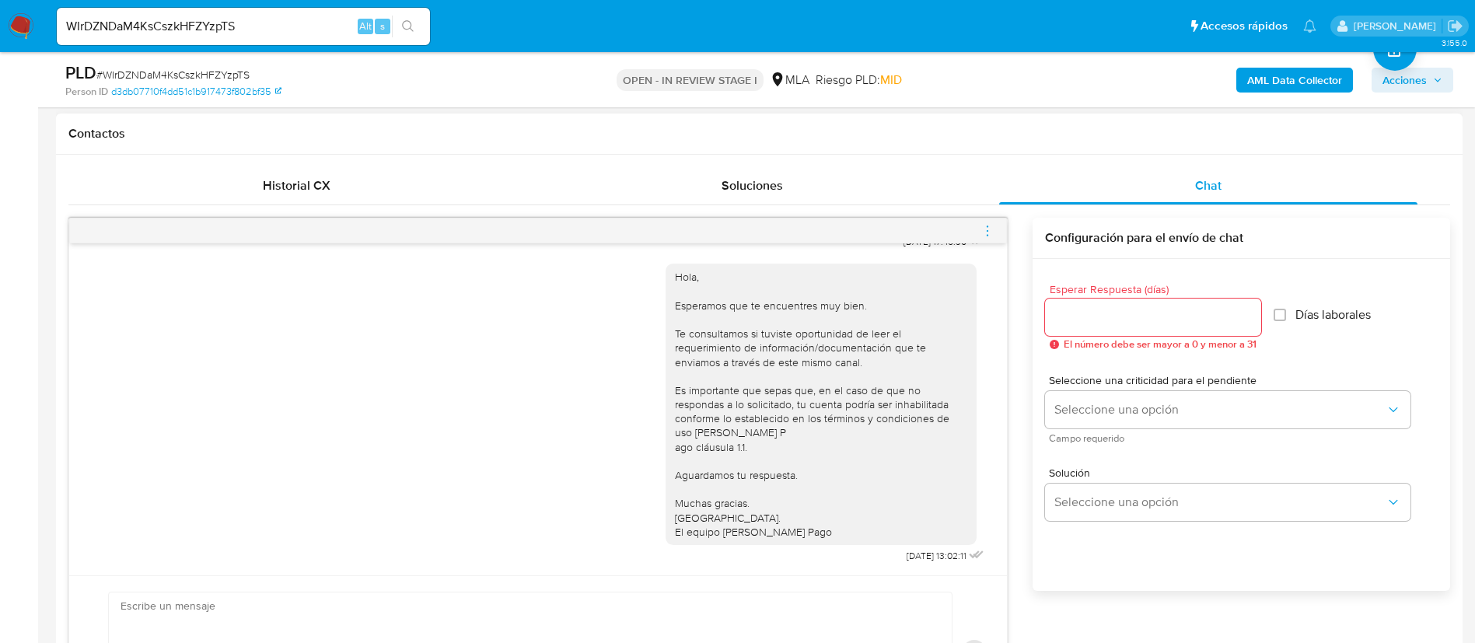
click at [984, 232] on icon "menu-action" at bounding box center [987, 231] width 14 height 14
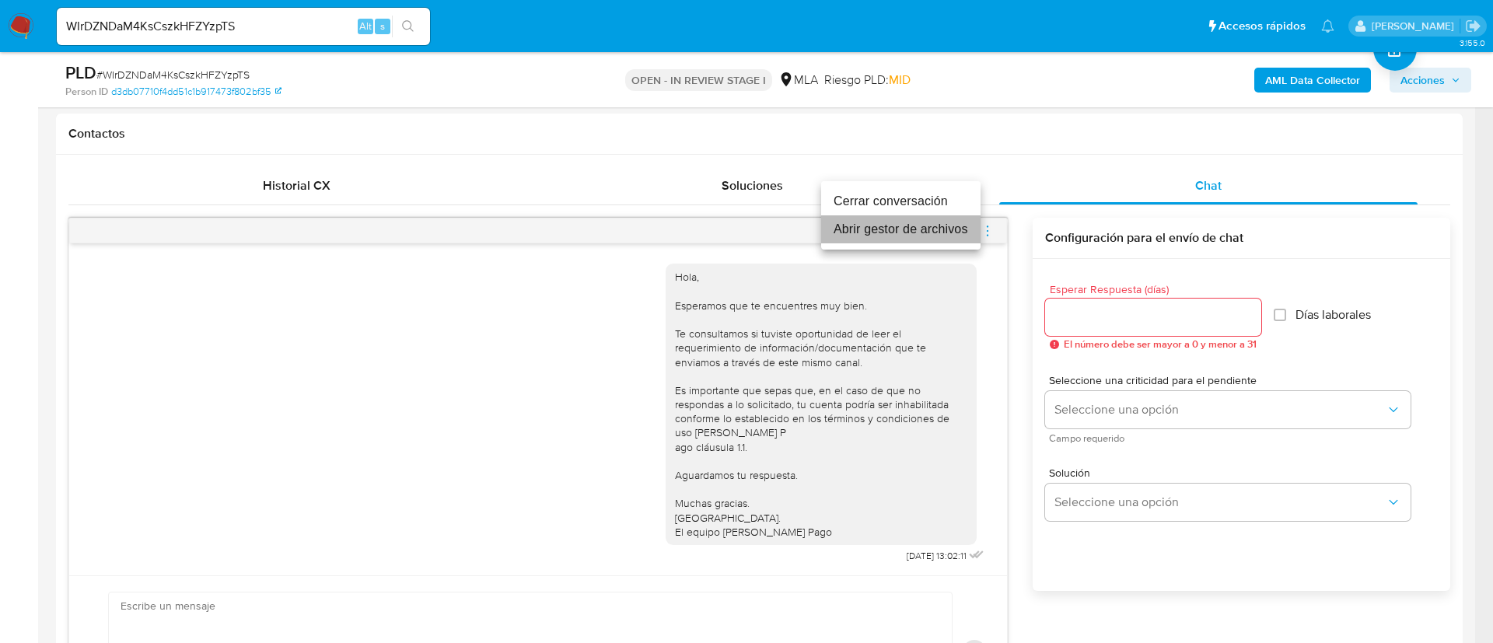
click at [928, 215] on li "Abrir gestor de archivos" at bounding box center [900, 229] width 159 height 28
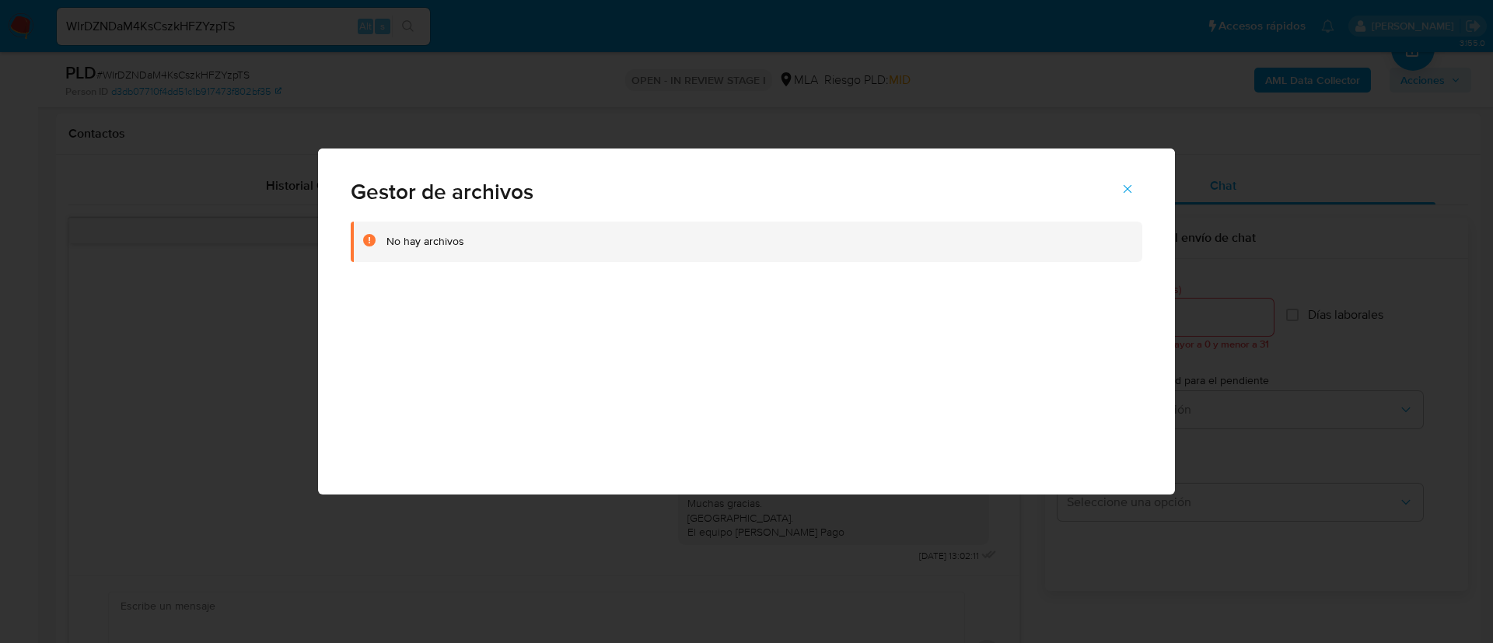
click at [1127, 190] on icon "Cerrar" at bounding box center [1127, 189] width 14 height 14
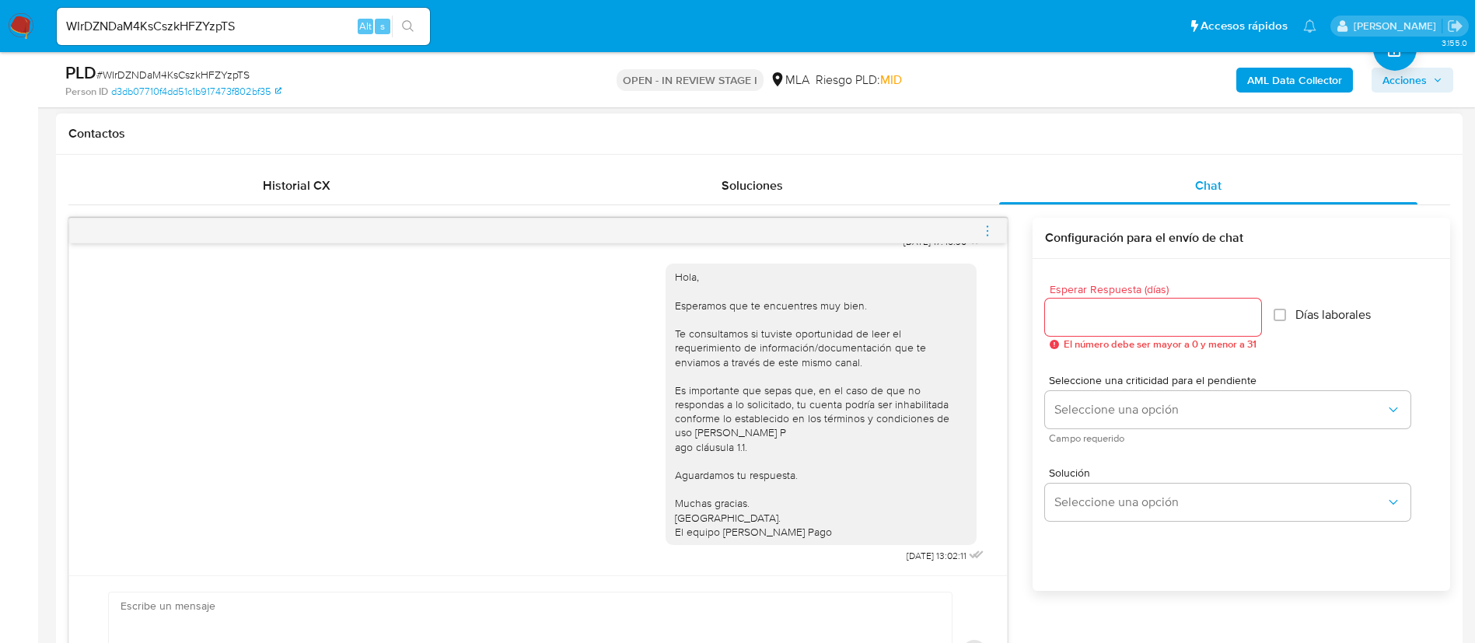
click at [1001, 232] on div at bounding box center [538, 230] width 938 height 25
click at [987, 237] on icon "menu-action" at bounding box center [987, 231] width 14 height 14
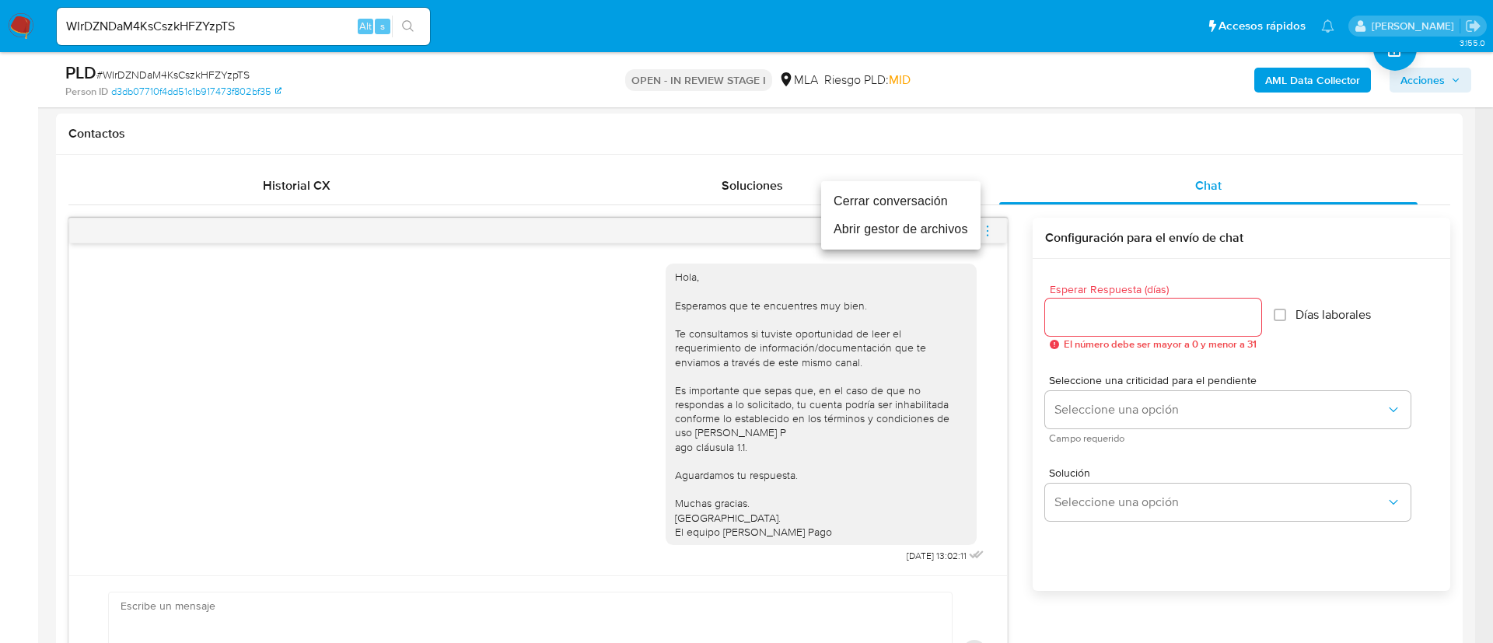
click at [927, 206] on li "Cerrar conversación" at bounding box center [900, 201] width 159 height 28
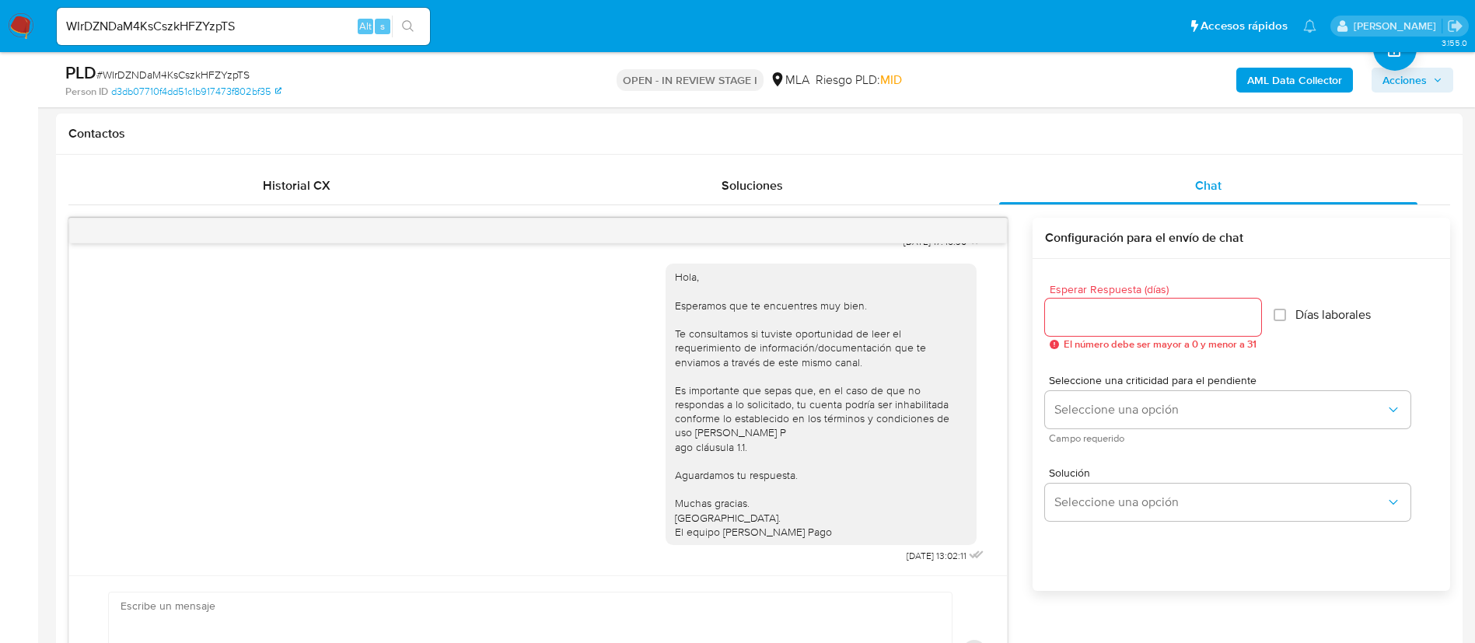
click at [1275, 79] on b "AML Data Collector" at bounding box center [1294, 80] width 95 height 25
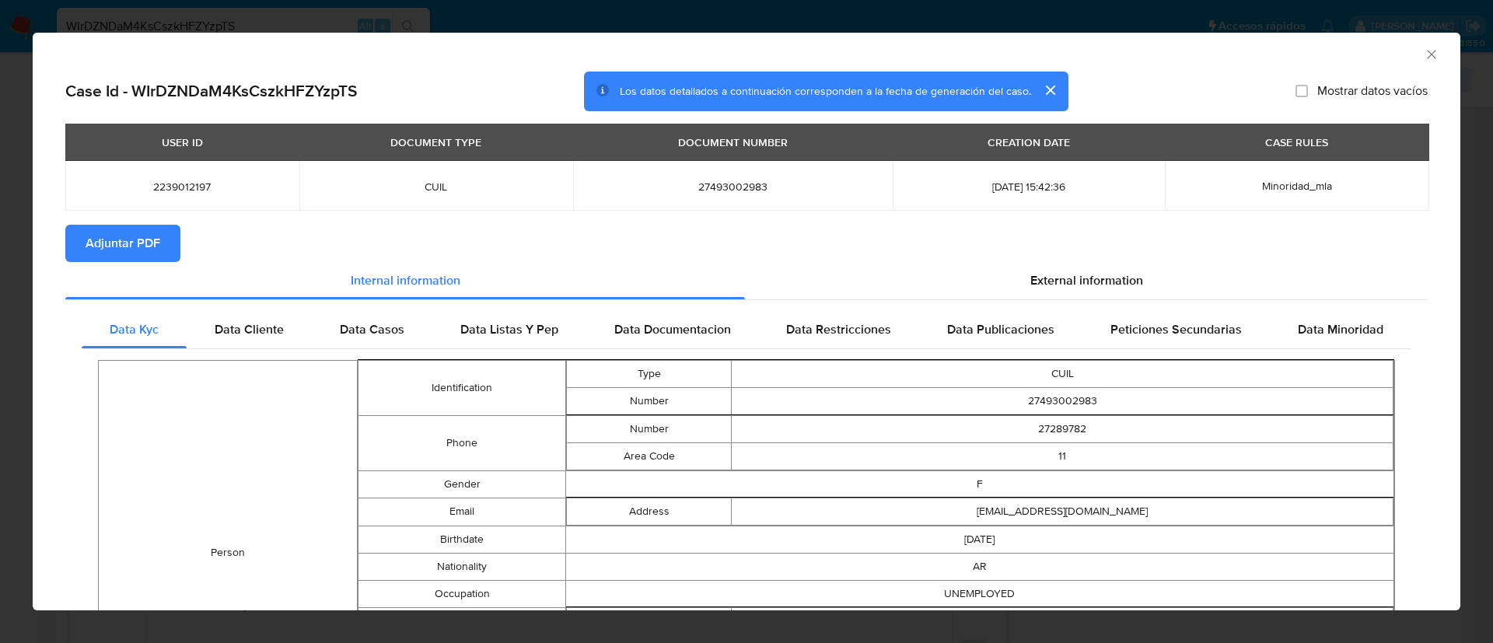
click at [156, 244] on span "Adjuntar PDF" at bounding box center [123, 243] width 75 height 34
click at [1081, 208] on td "2025-08-12 15:42:36" at bounding box center [1029, 186] width 272 height 50
click at [185, 191] on span "2239012197" at bounding box center [182, 187] width 197 height 14
copy span "2239012197"
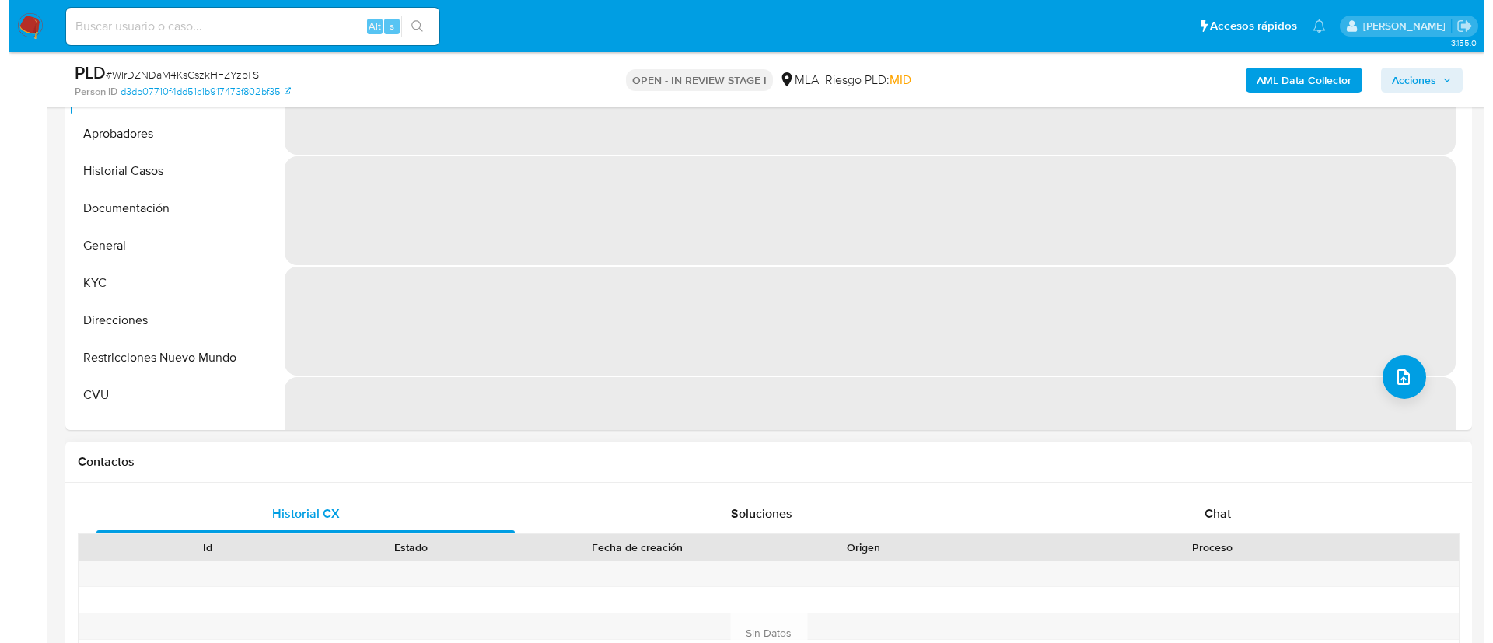
scroll to position [350, 0]
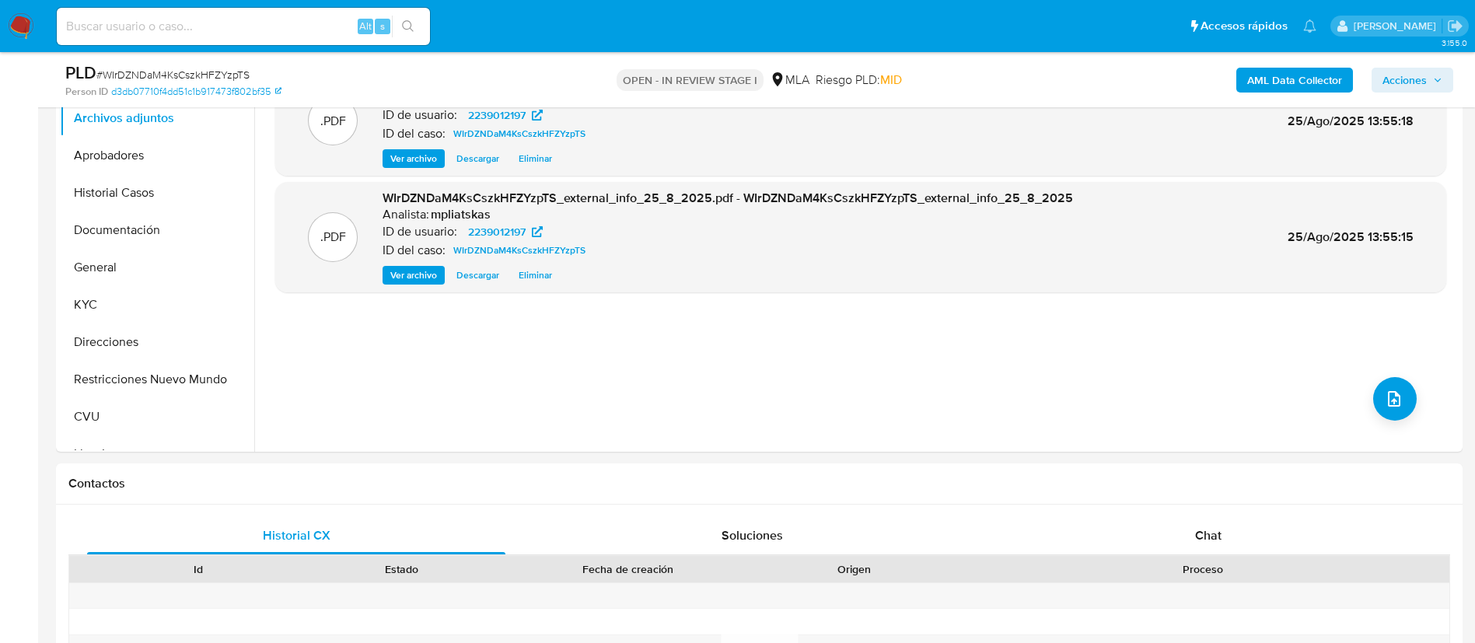
select select "10"
click at [1385, 401] on icon "upload-file" at bounding box center [1394, 399] width 19 height 19
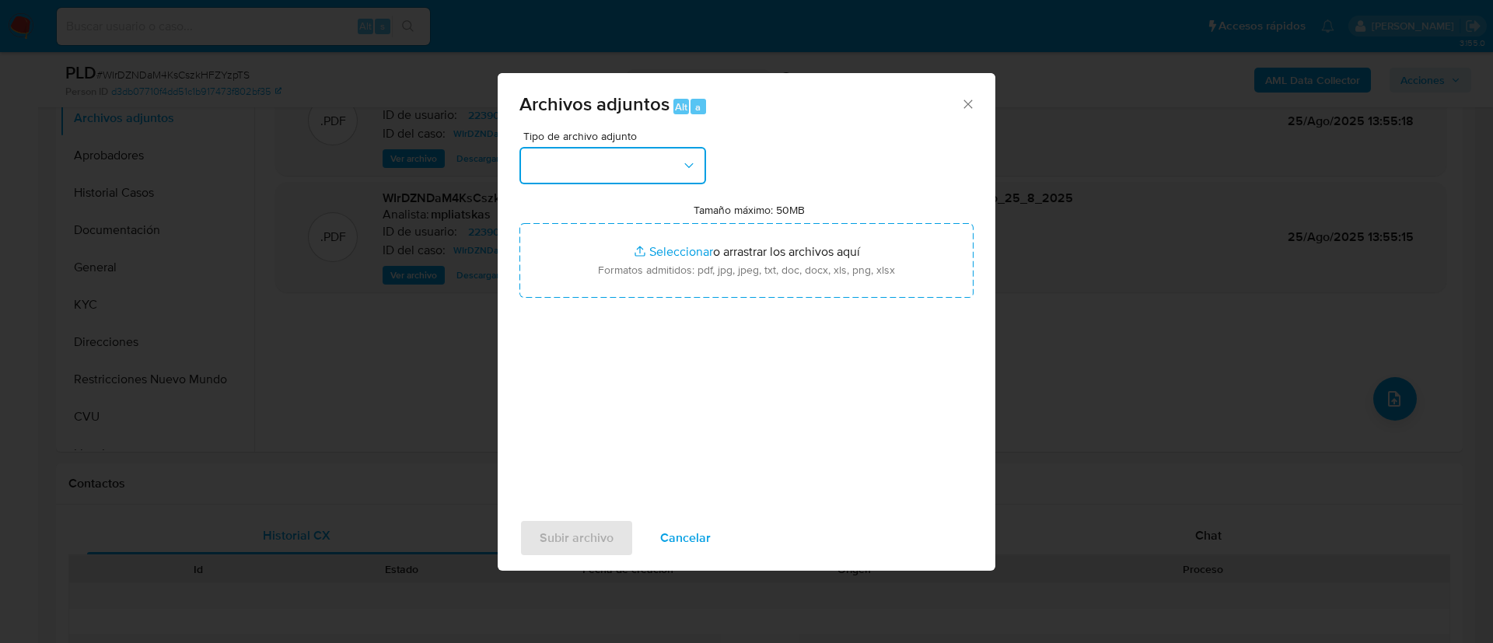
click at [672, 171] on button "button" at bounding box center [612, 165] width 187 height 37
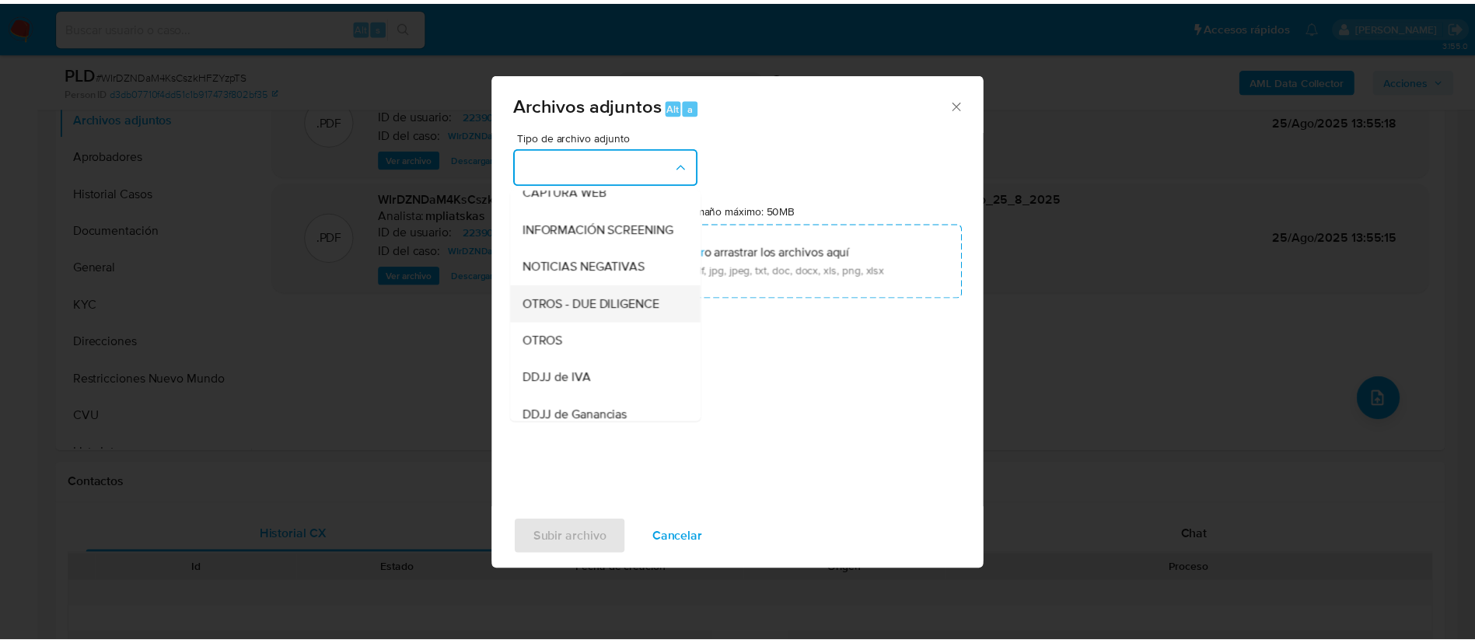
scroll to position [233, 0]
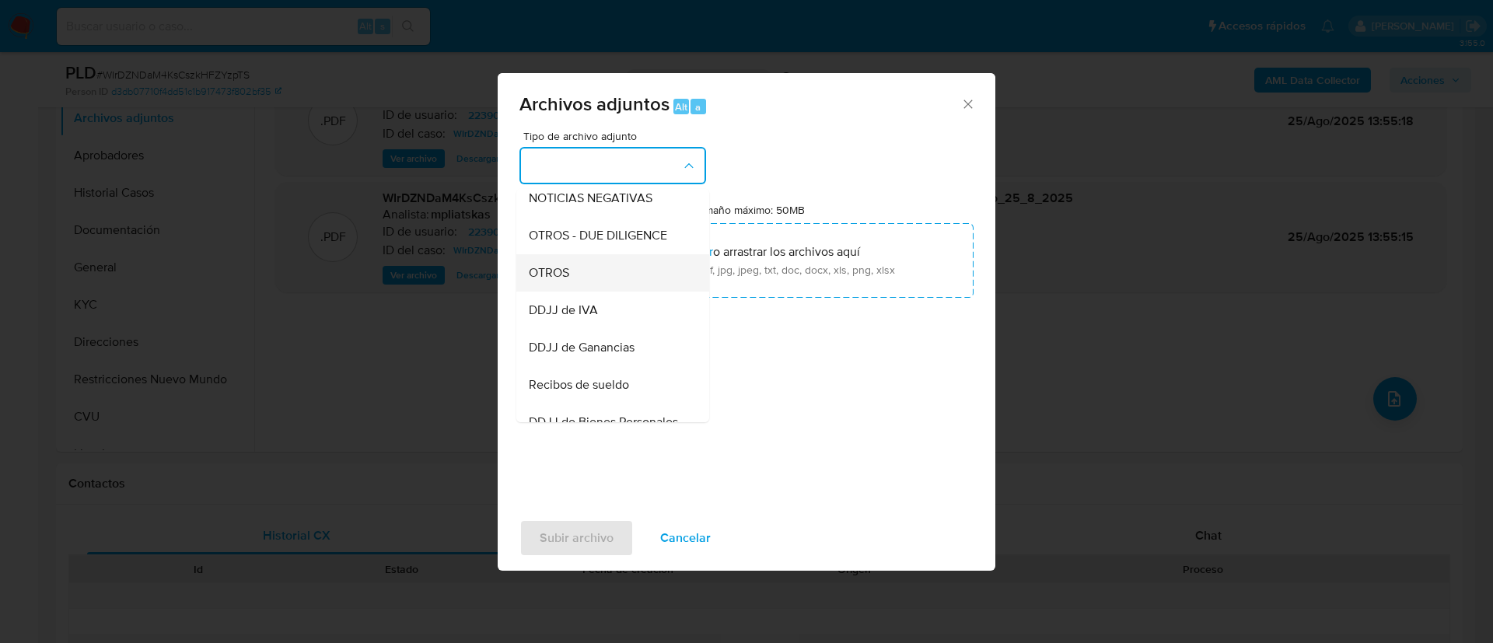
click at [634, 290] on div "OTROS" at bounding box center [608, 272] width 159 height 37
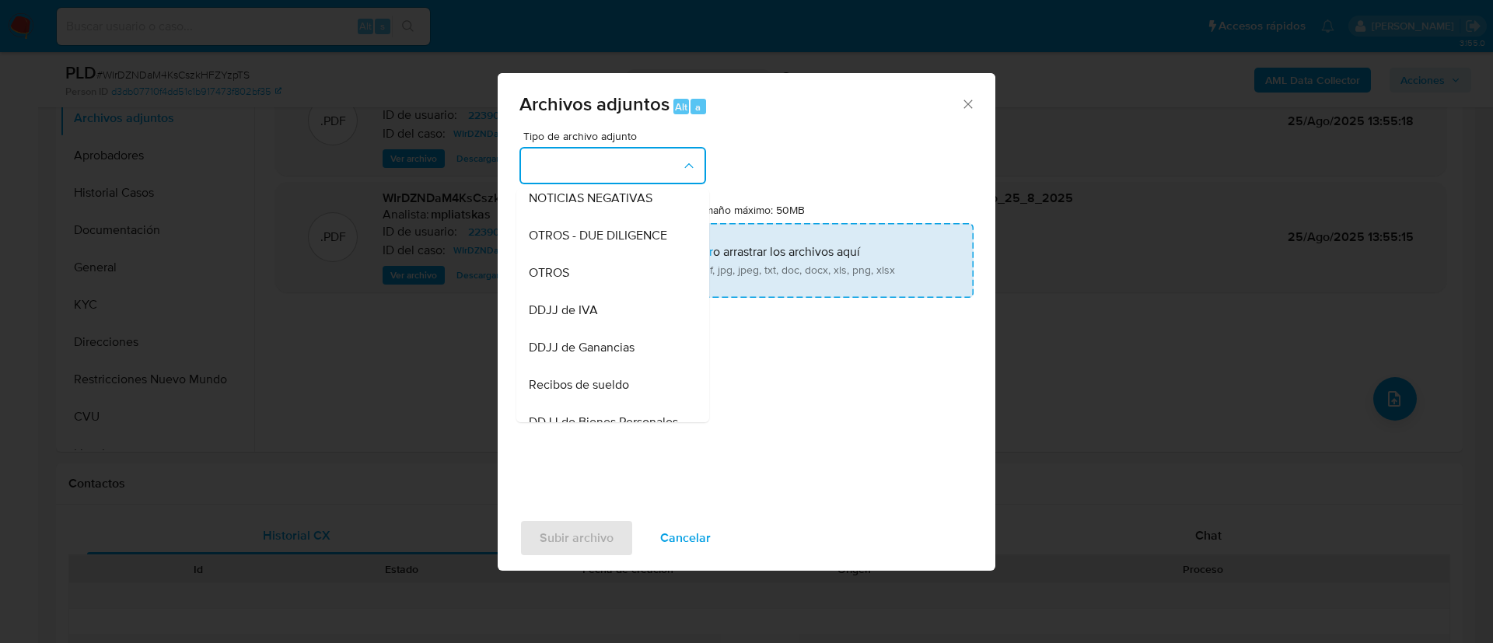
click at [751, 257] on input "Tamaño máximo: 50MB Seleccionar archivos" at bounding box center [746, 260] width 454 height 75
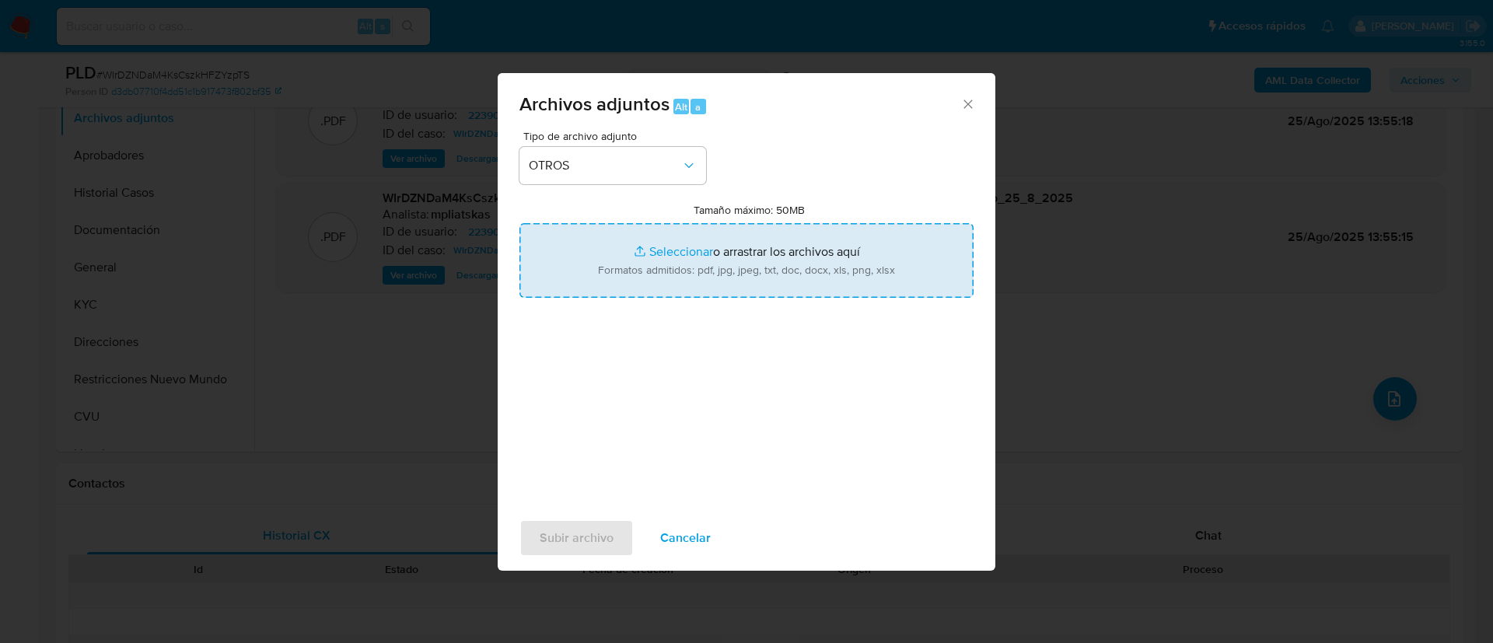
type input "C:\fakepath\2239012197 Movimientos.xlsx"
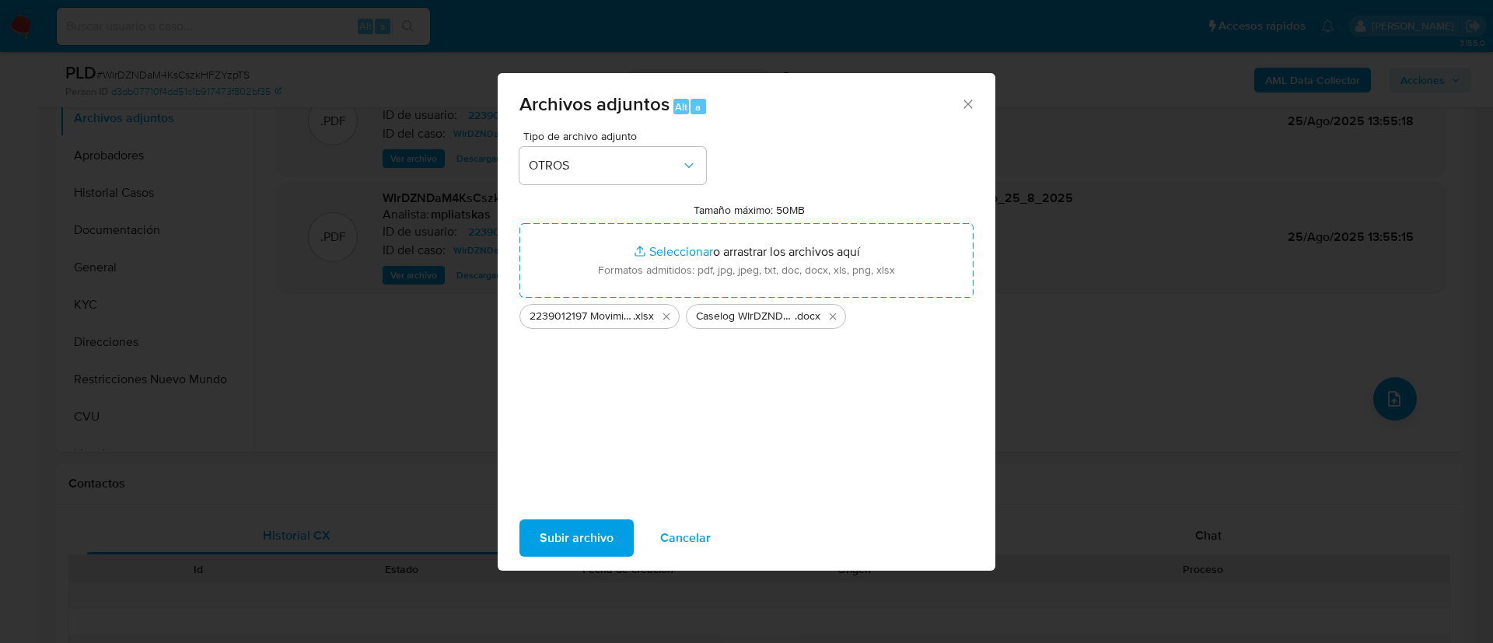
click at [604, 539] on span "Subir archivo" at bounding box center [577, 538] width 74 height 34
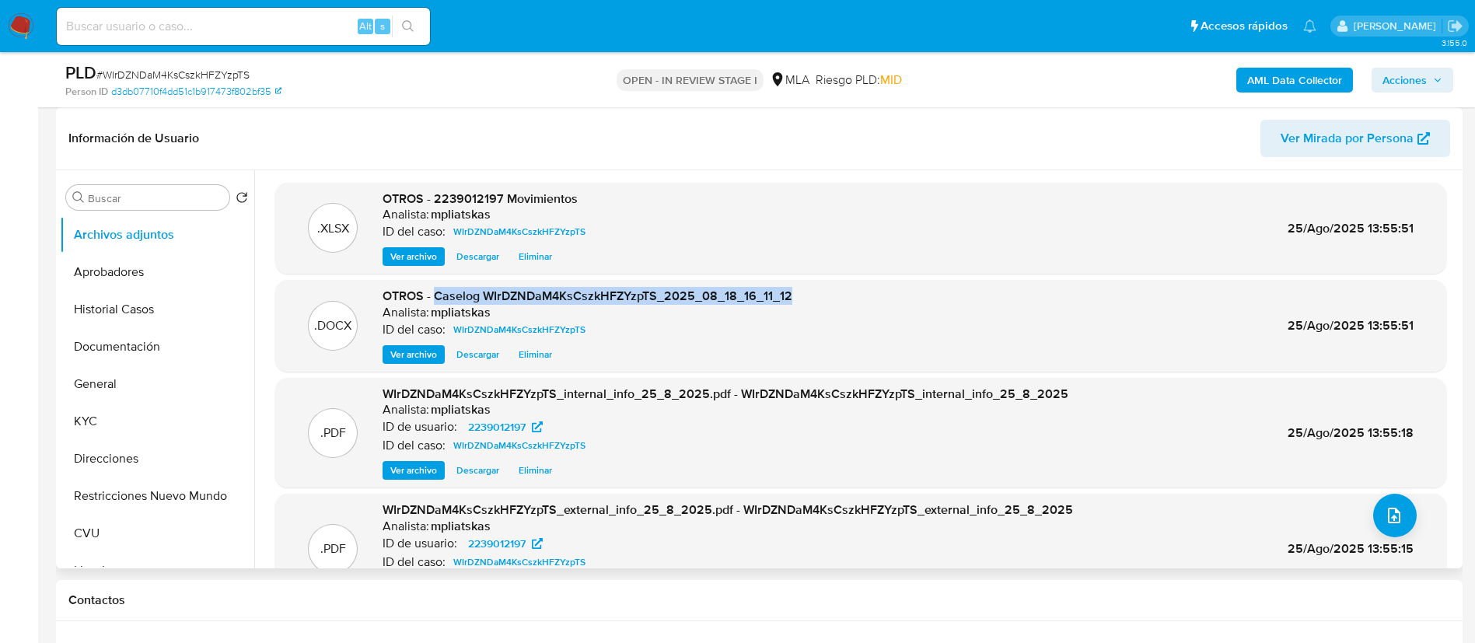
drag, startPoint x: 435, startPoint y: 294, endPoint x: 898, endPoint y: 294, distance: 463.4
click at [898, 294] on div ".DOCX OTROS - Caselog WIrDZNDaM4KsCszkHFZYzpTS_2025_08_18_16_11_12 Analista: mp…" at bounding box center [860, 326] width 1155 height 76
copy span "Caselog WIrDZNDaM4KsCszkHFZYzpTS_2025_08_18_16_11_12"
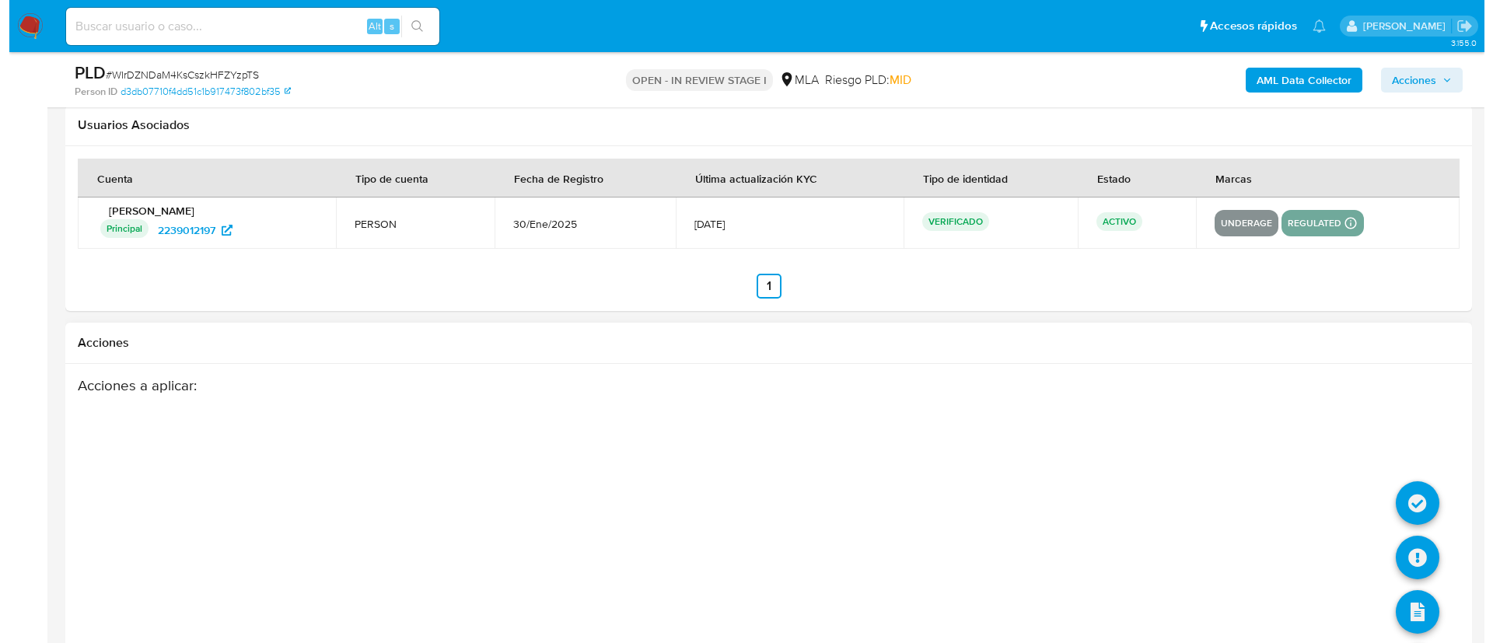
scroll to position [2448, 0]
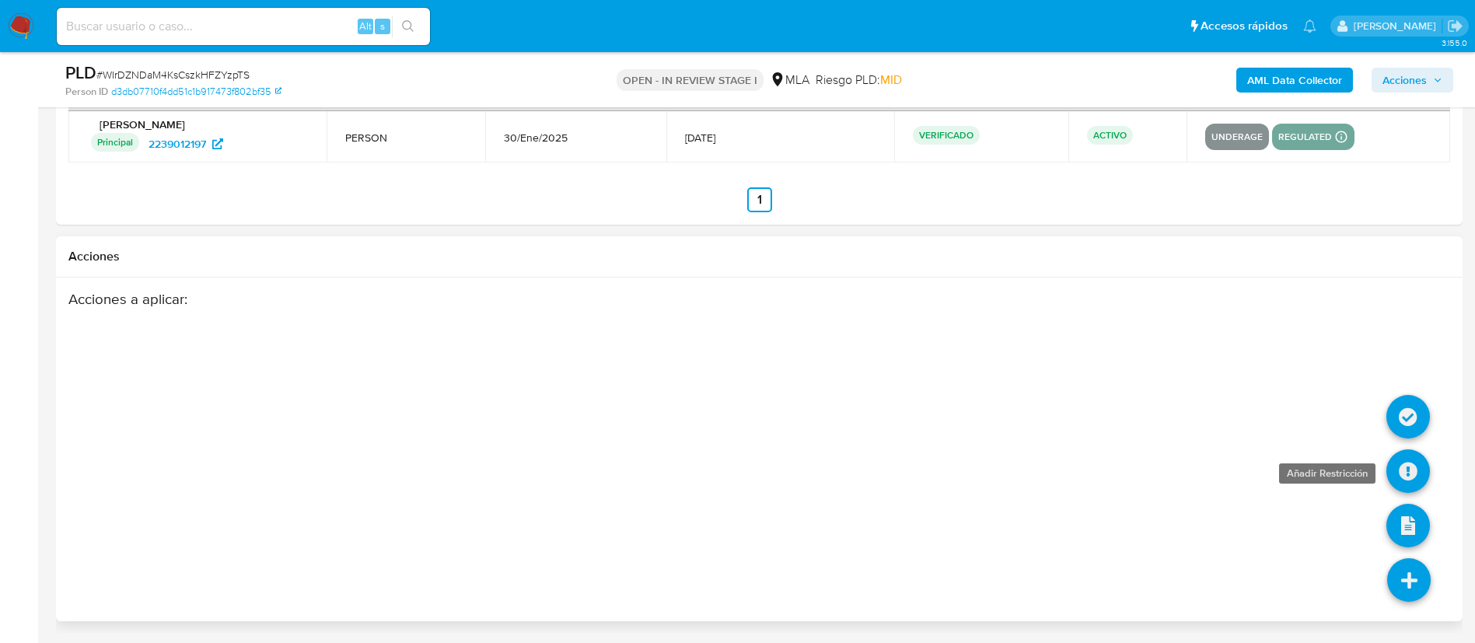
click at [1396, 466] on icon at bounding box center [1408, 471] width 44 height 44
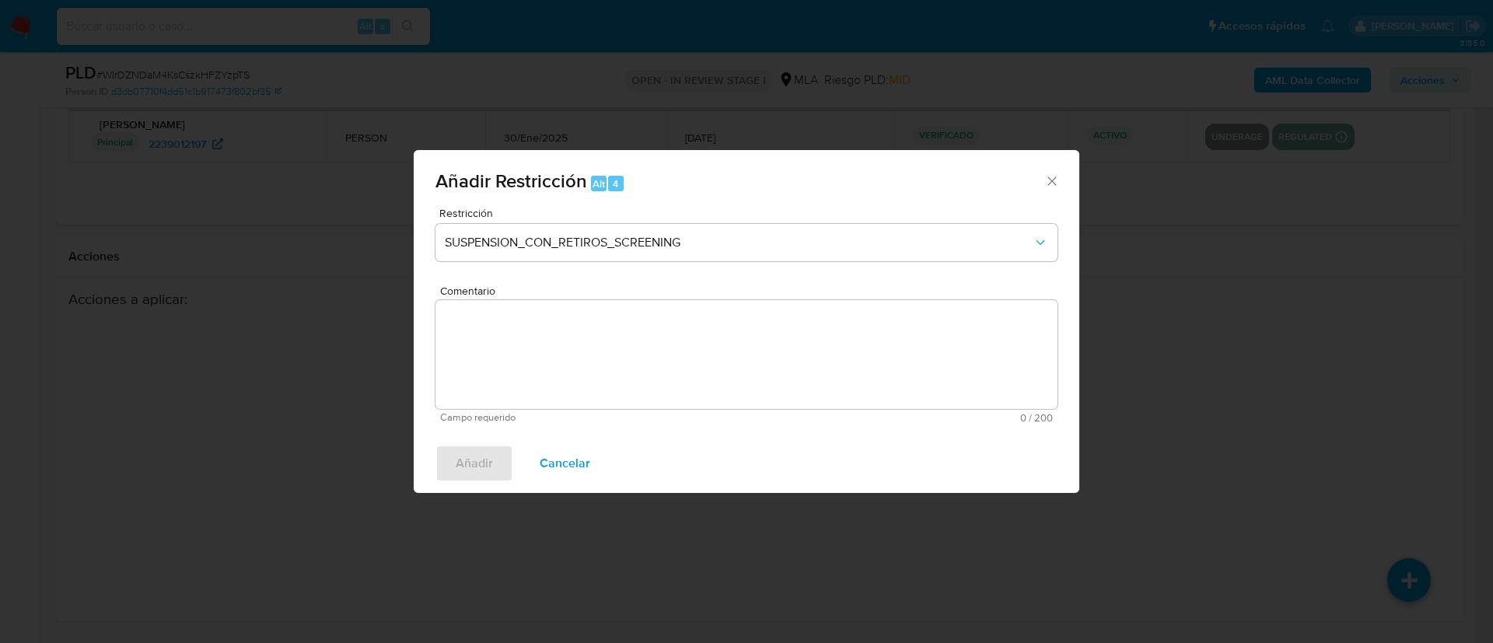
click at [610, 261] on div "Restricción SUSPENSION_CON_RETIROS_SCREENING" at bounding box center [746, 245] width 622 height 74
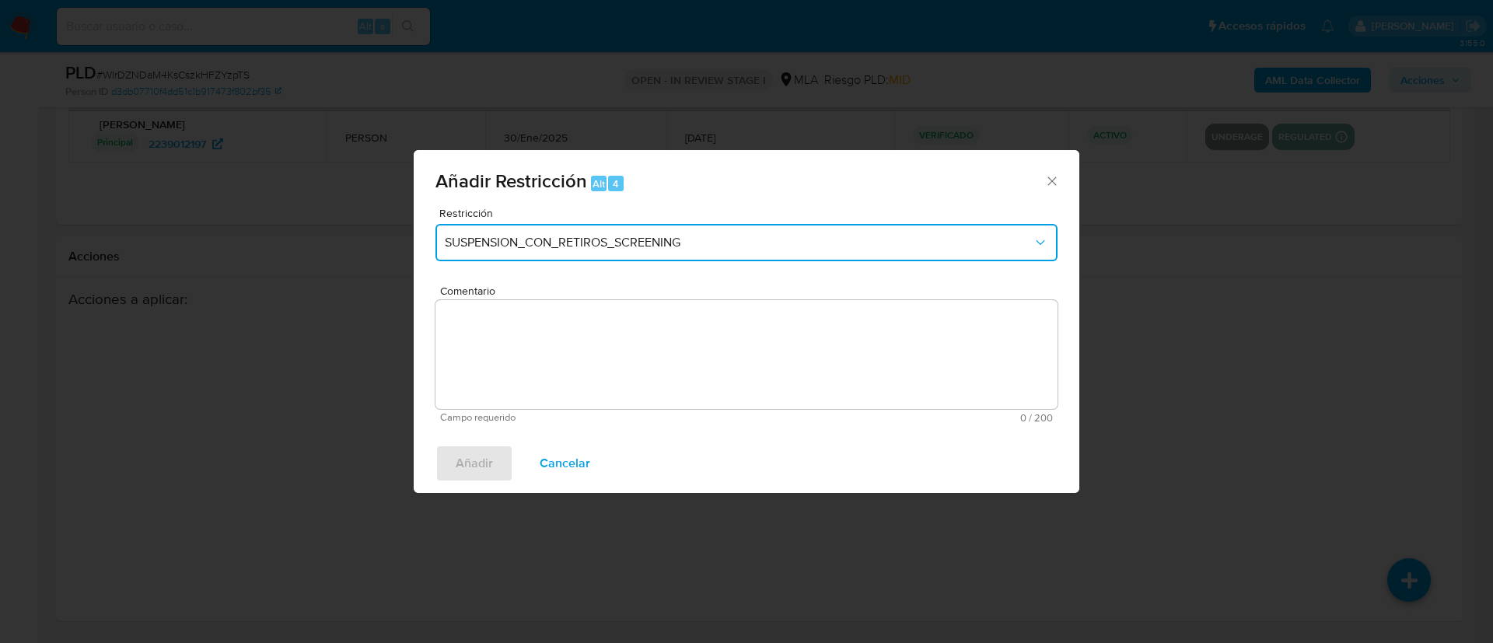
click at [616, 243] on span "SUSPENSION_CON_RETIROS_SCREENING" at bounding box center [739, 243] width 588 height 16
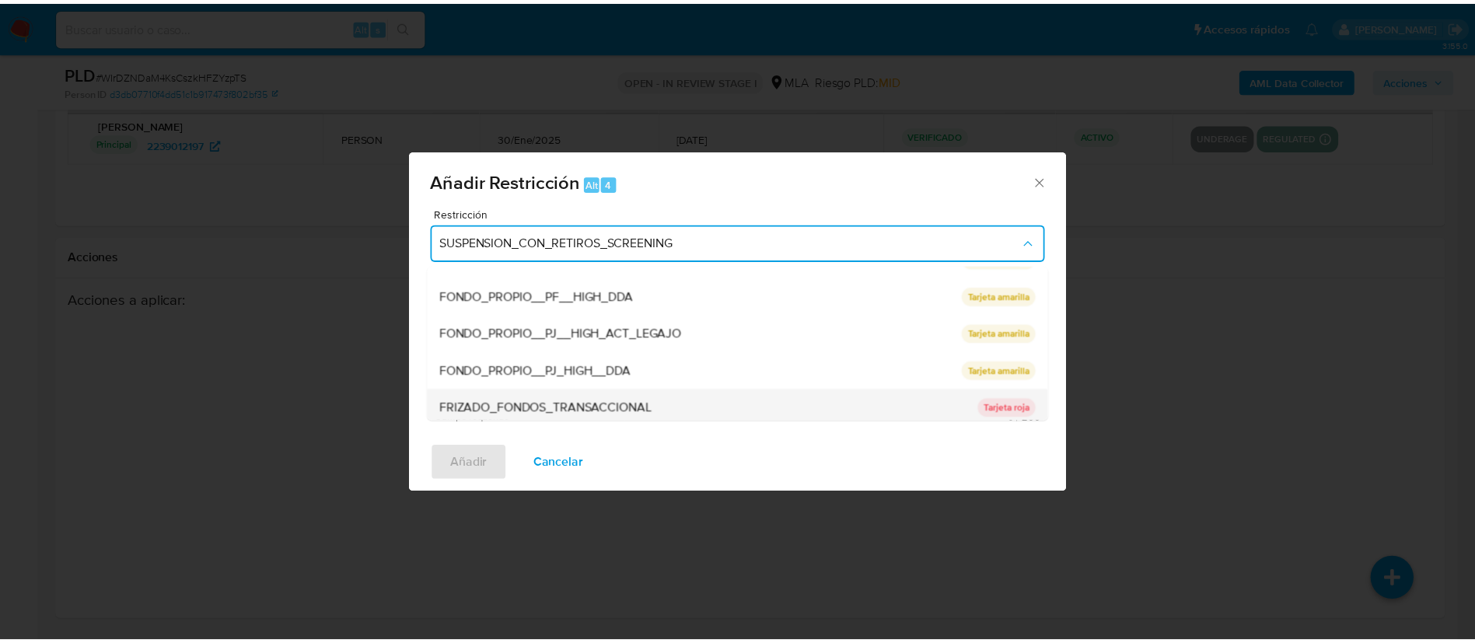
scroll to position [330, 0]
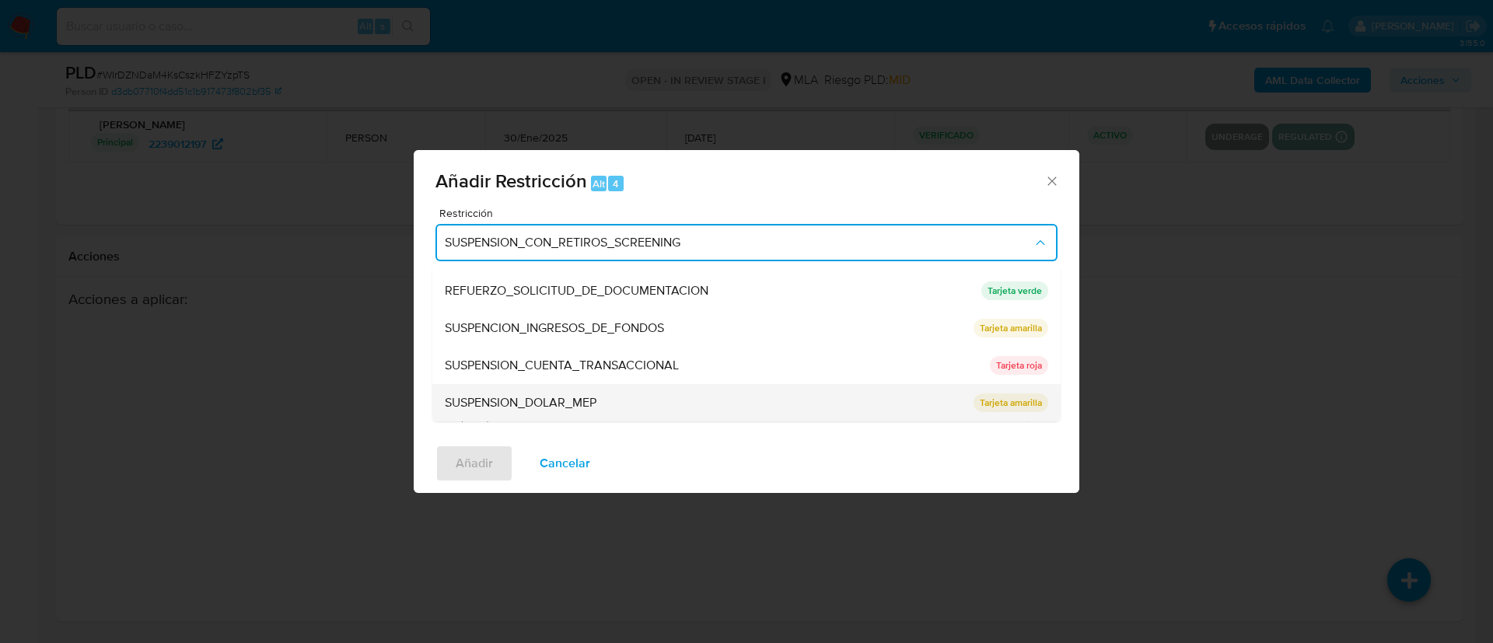
drag, startPoint x: 645, startPoint y: 369, endPoint x: 580, endPoint y: 391, distance: 68.1
click at [584, 400] on ul "SUSPENSION_CON_RETIROS_SCREENING SUSPENSION_CON_RETIROS_SCREENING Tarjeta roja …" at bounding box center [746, 178] width 628 height 485
click at [577, 377] on div "SUSPENSION_CUENTA_TRANSACCIONAL" at bounding box center [713, 365] width 536 height 37
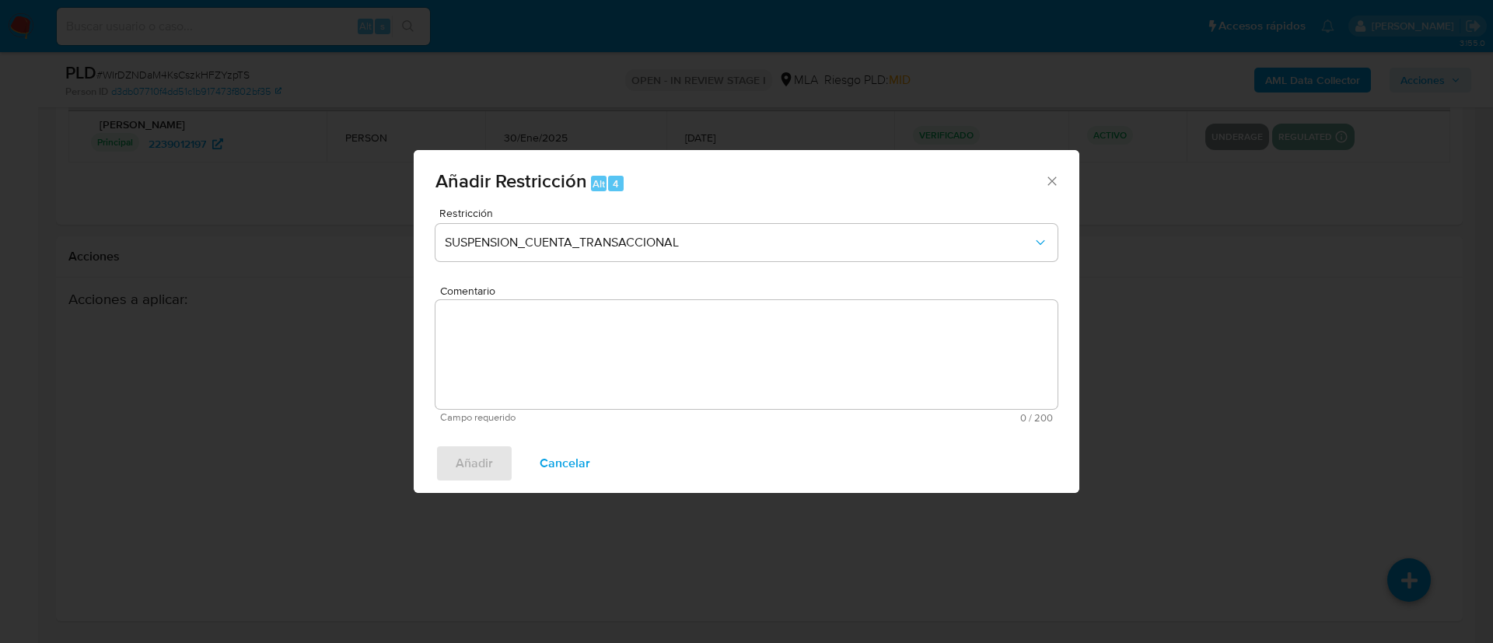
click at [575, 376] on textarea "Comentario" at bounding box center [746, 354] width 622 height 109
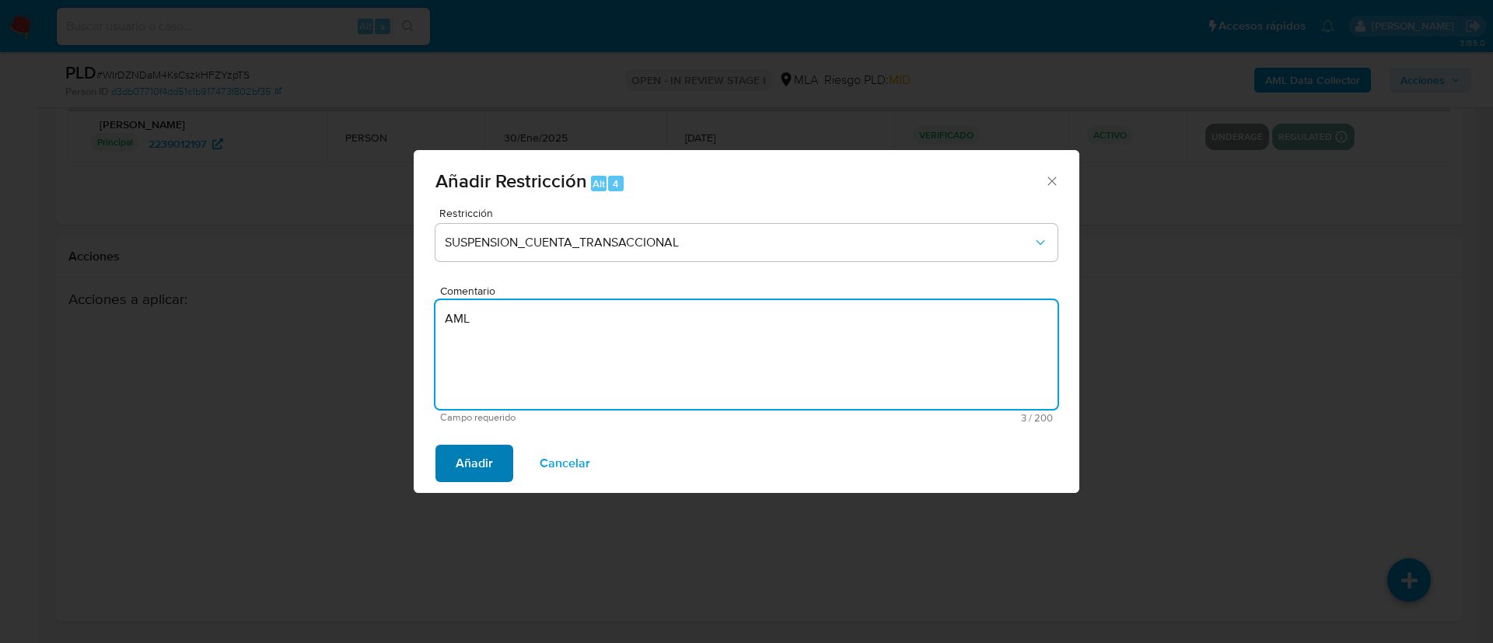
type textarea "AML"
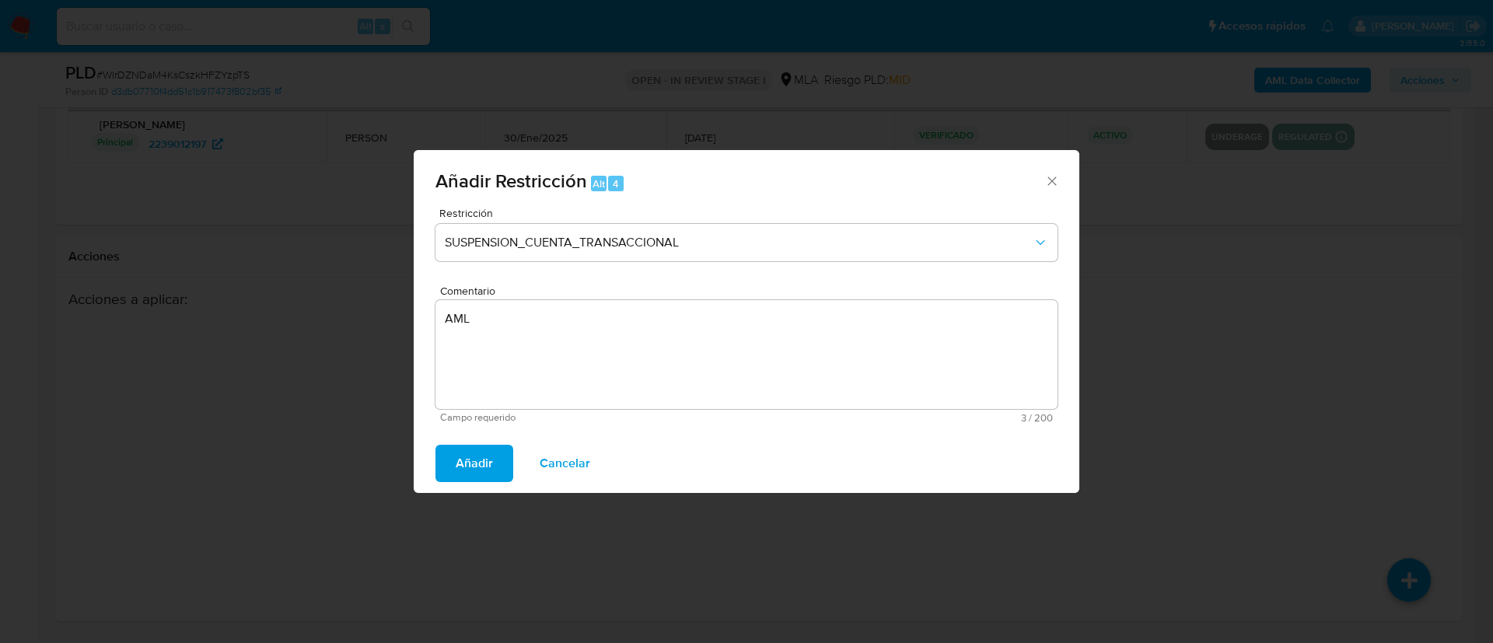
click at [506, 456] on button "Añadir" at bounding box center [474, 463] width 78 height 37
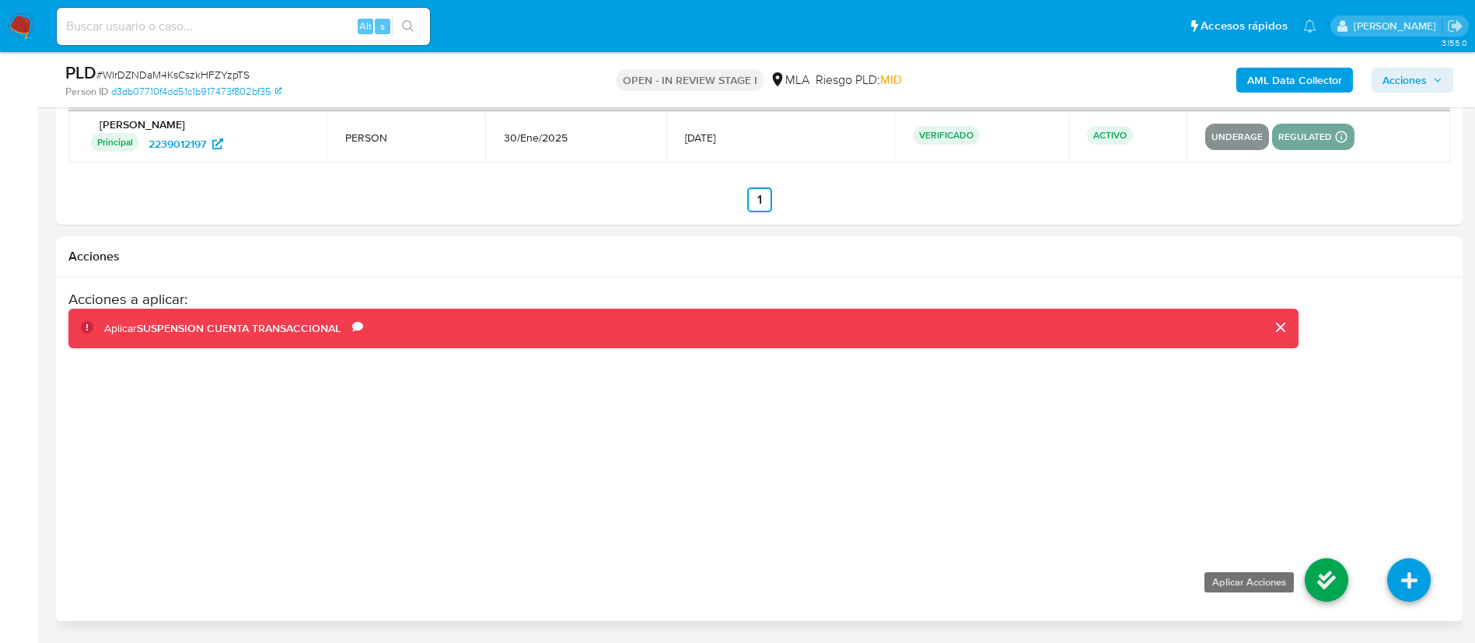
click at [1319, 582] on icon at bounding box center [1327, 580] width 44 height 44
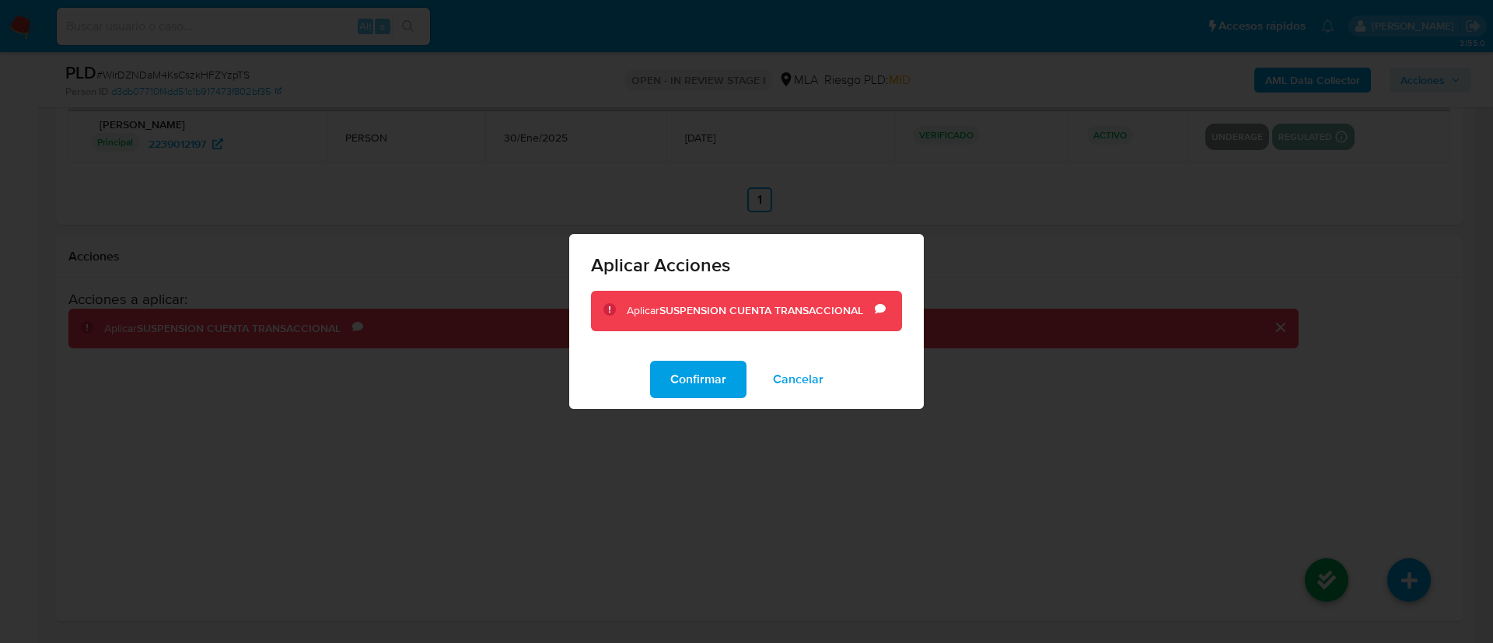
click at [715, 358] on div "Confirmar Cancelar" at bounding box center [746, 379] width 355 height 59
click at [711, 378] on span "Confirmar" at bounding box center [698, 379] width 56 height 34
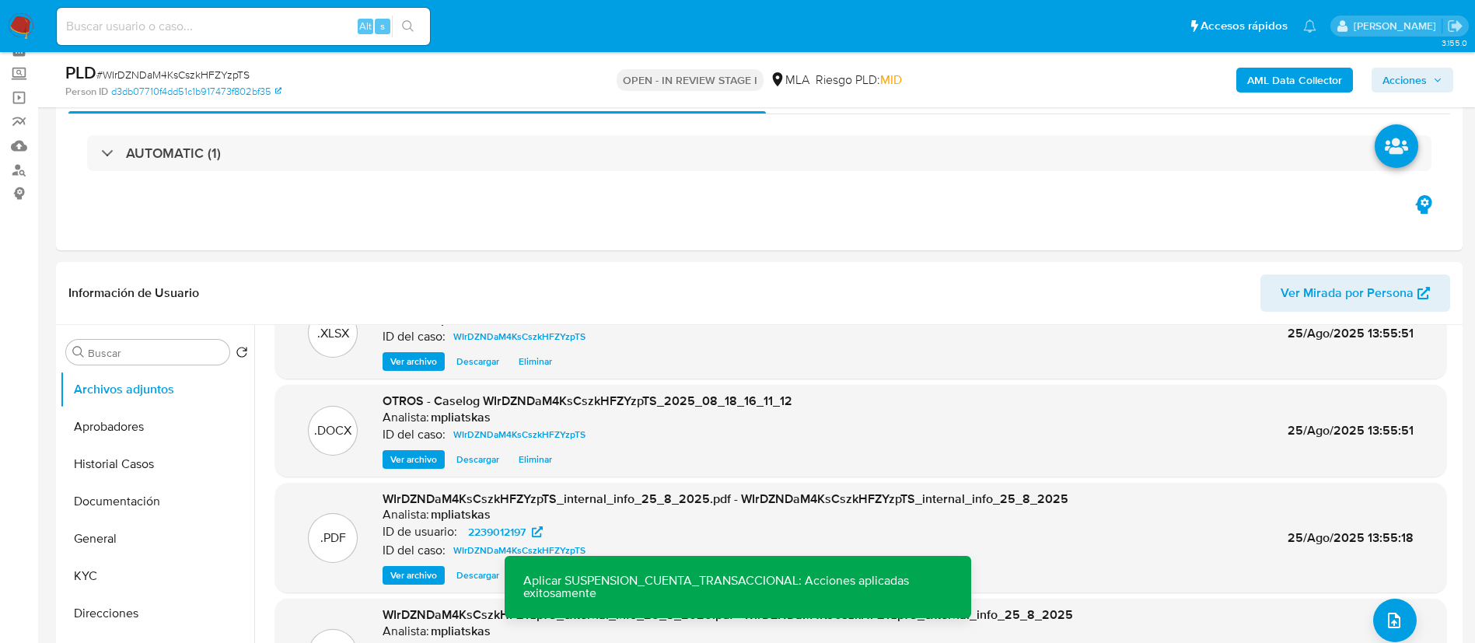
scroll to position [0, 0]
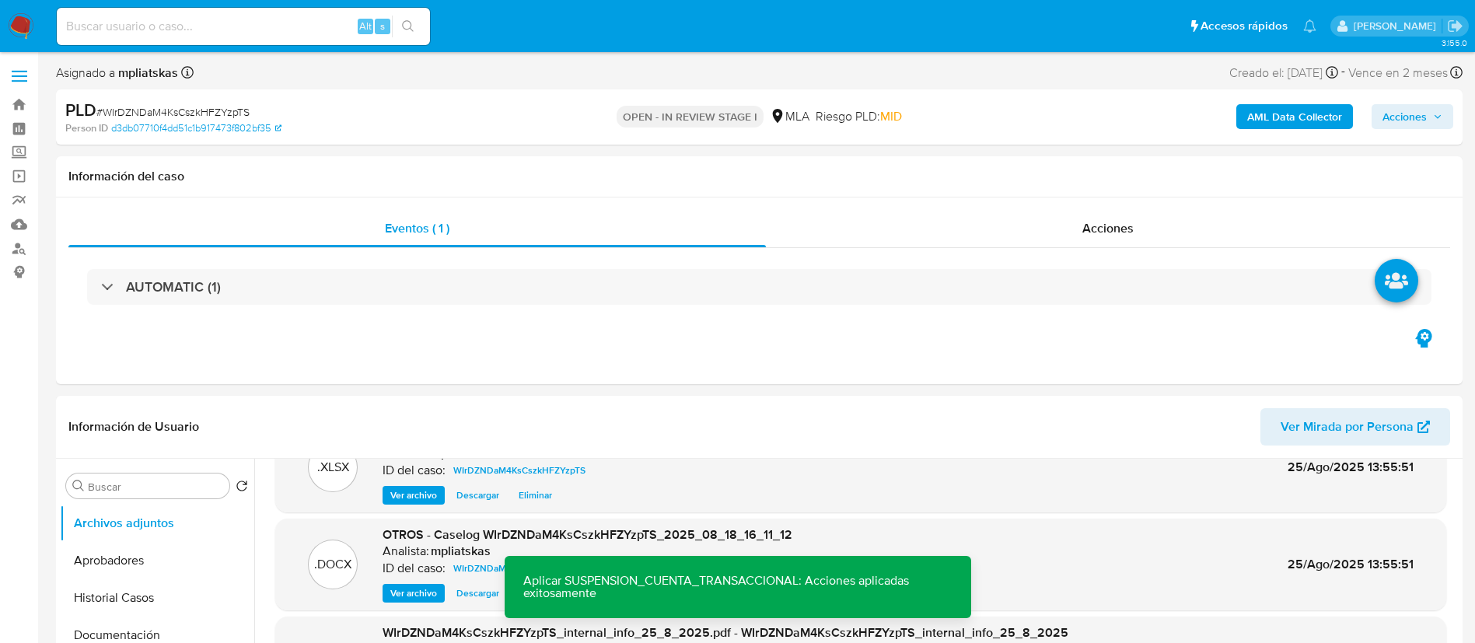
drag, startPoint x: 1393, startPoint y: 118, endPoint x: 1380, endPoint y: 130, distance: 17.1
click at [1393, 117] on span "Acciones" at bounding box center [1404, 116] width 44 height 25
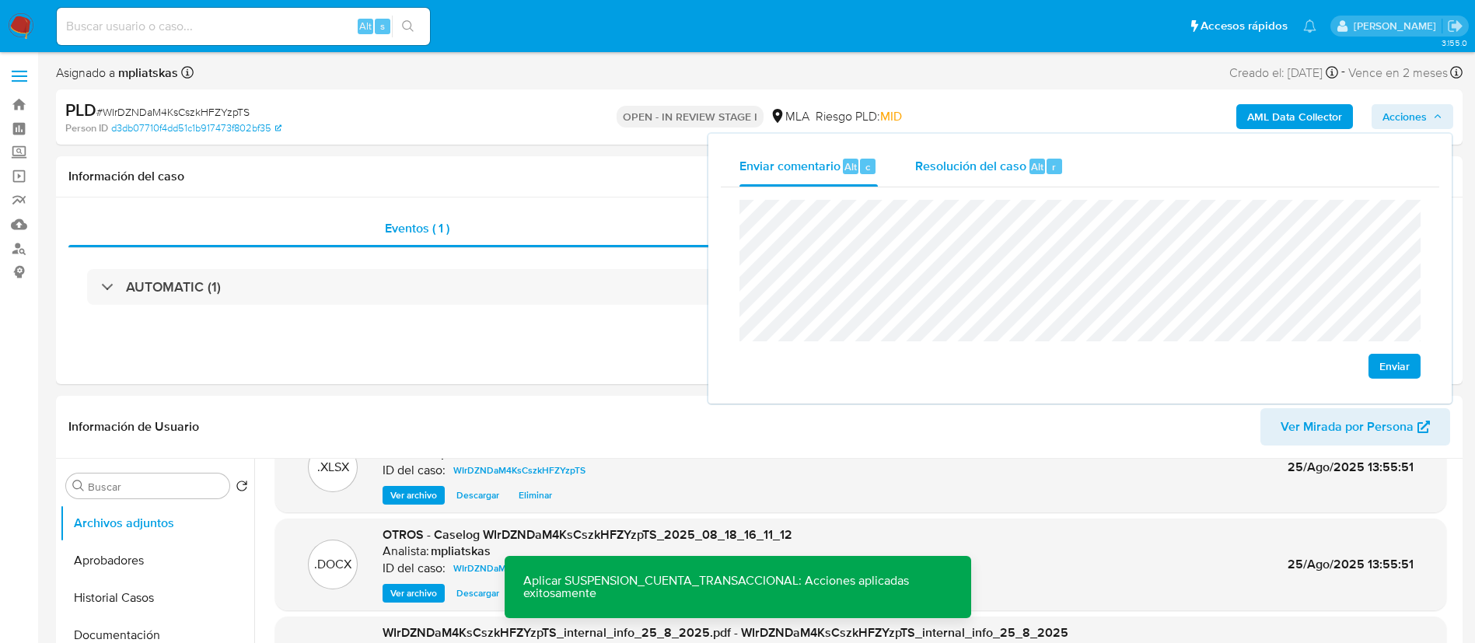
click at [984, 147] on div "Resolución del caso Alt r" at bounding box center [989, 166] width 149 height 40
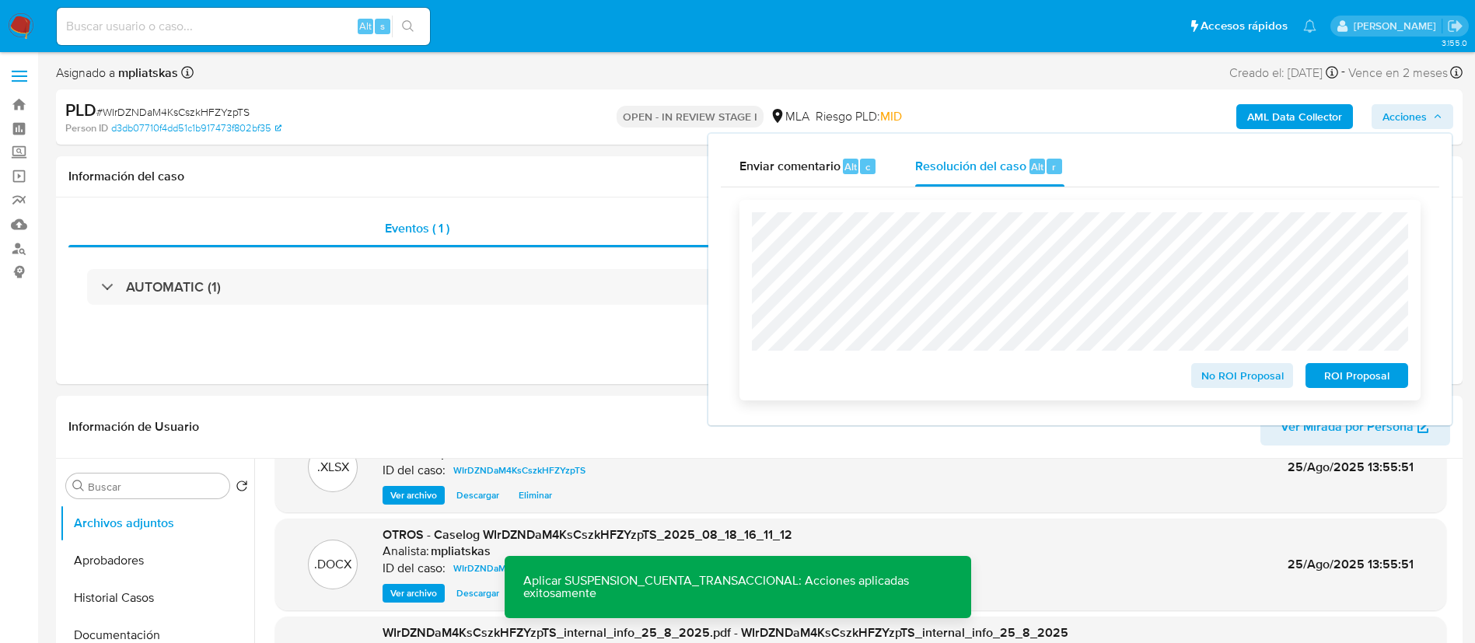
click at [1331, 369] on span "ROI Proposal" at bounding box center [1356, 376] width 81 height 22
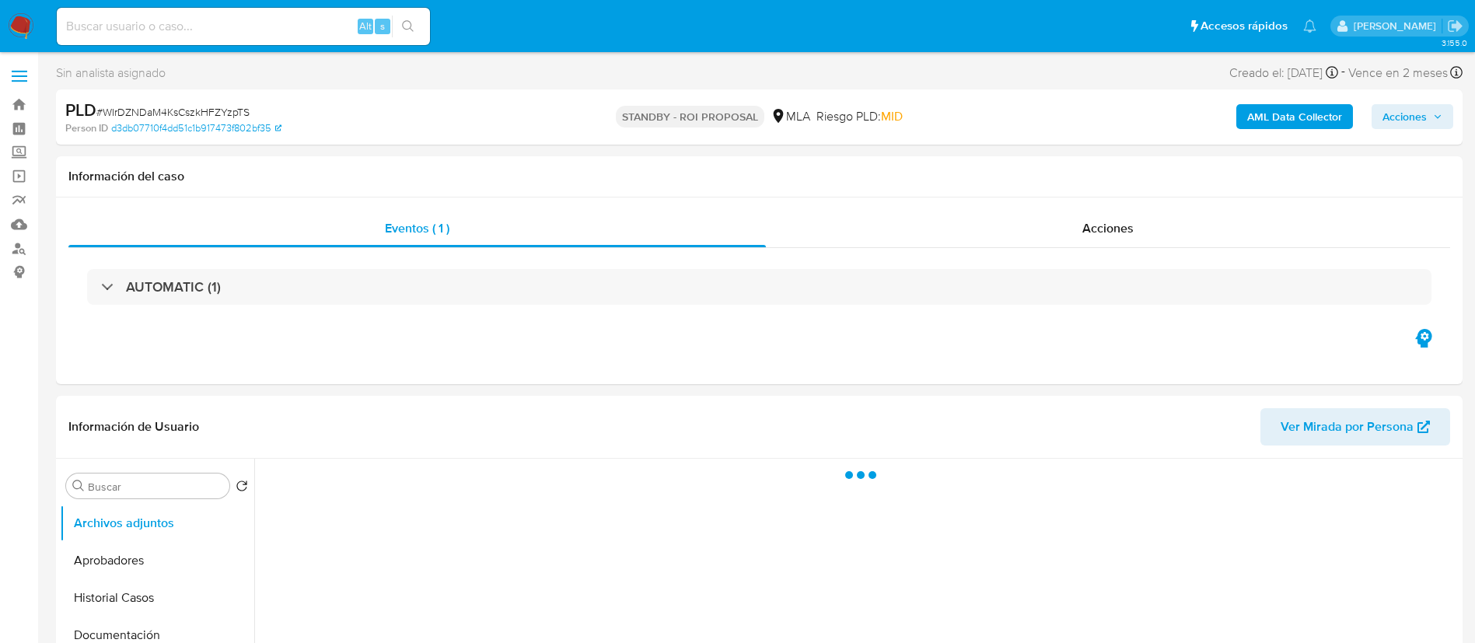
click at [349, 26] on input at bounding box center [243, 26] width 373 height 20
paste input "vXxVLPsCh92U681OtHpOW0bG"
type input "vXxVLPsCh92U681OtHpOW0bG"
click at [406, 33] on button "search-icon" at bounding box center [408, 27] width 32 height 22
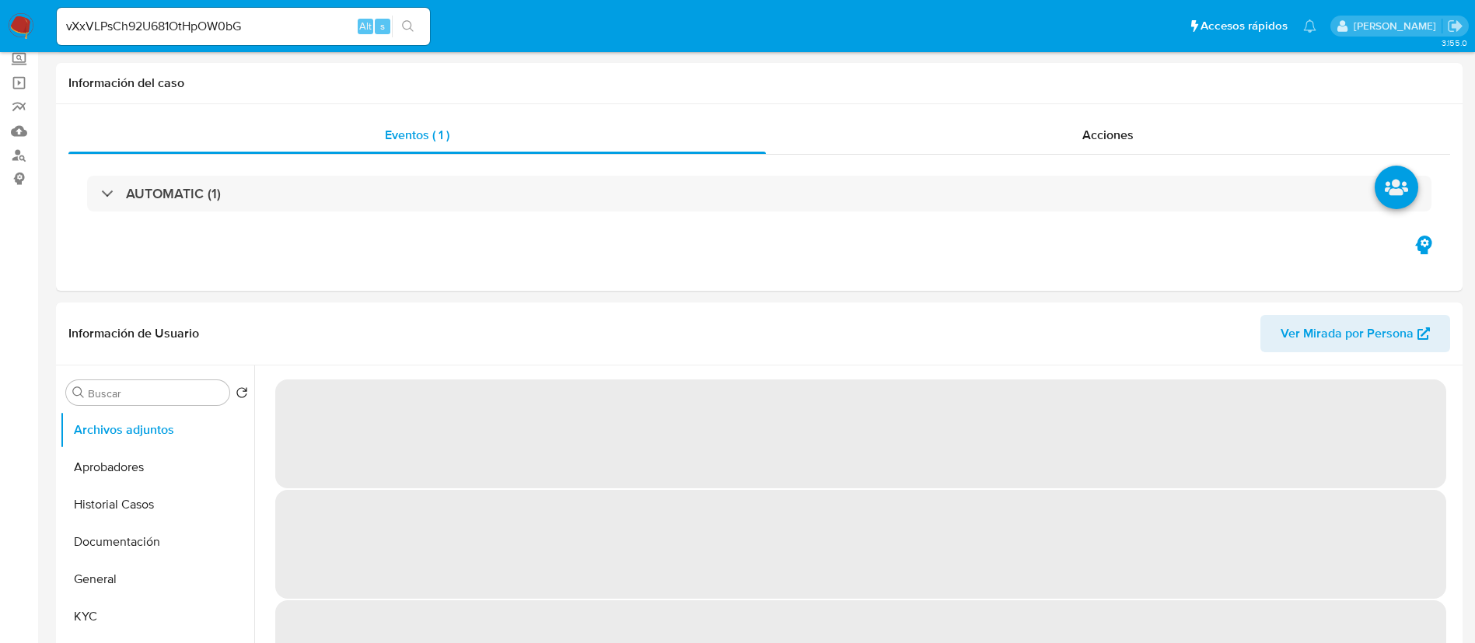
select select "10"
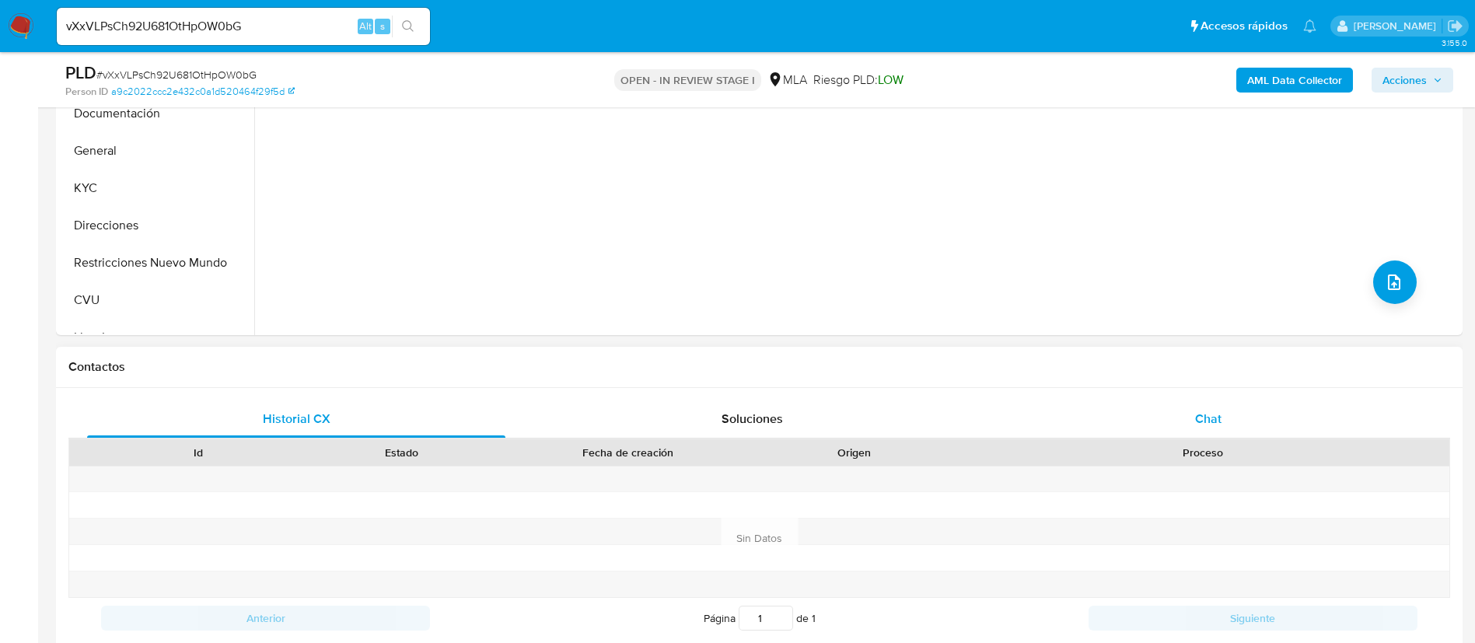
click at [1170, 432] on div "Chat" at bounding box center [1208, 418] width 418 height 37
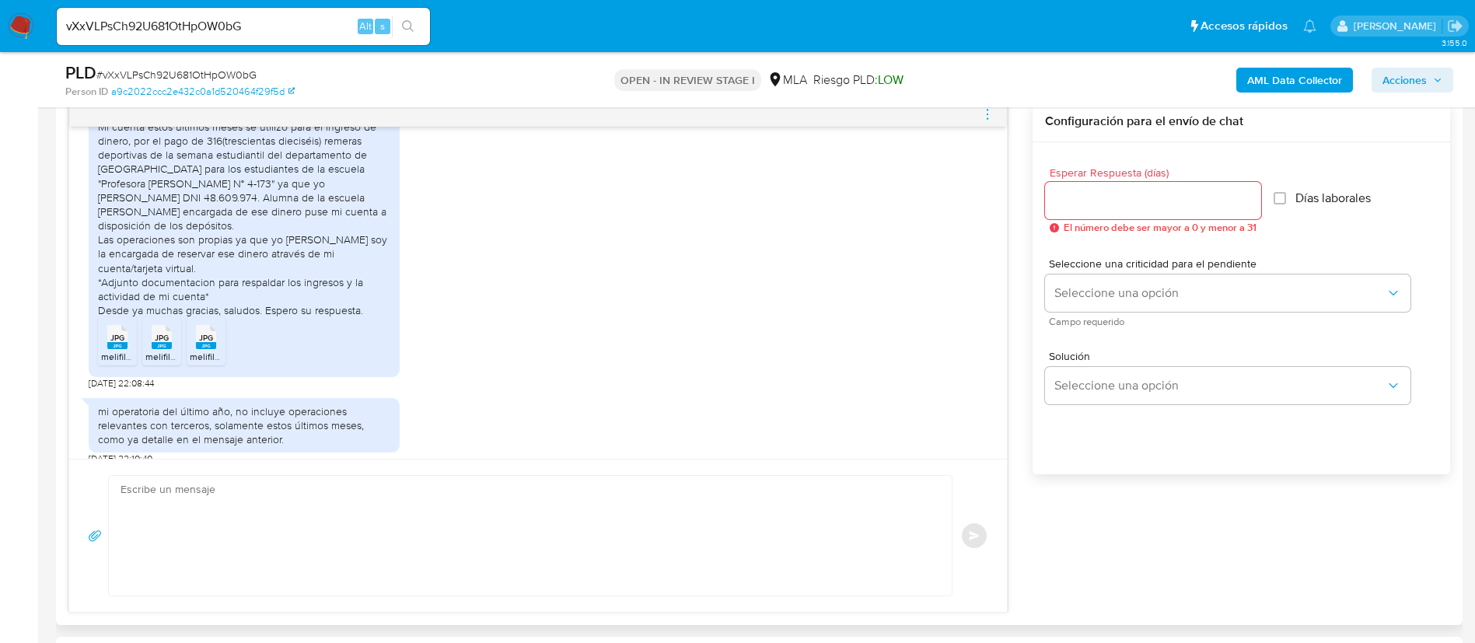
scroll to position [781, 0]
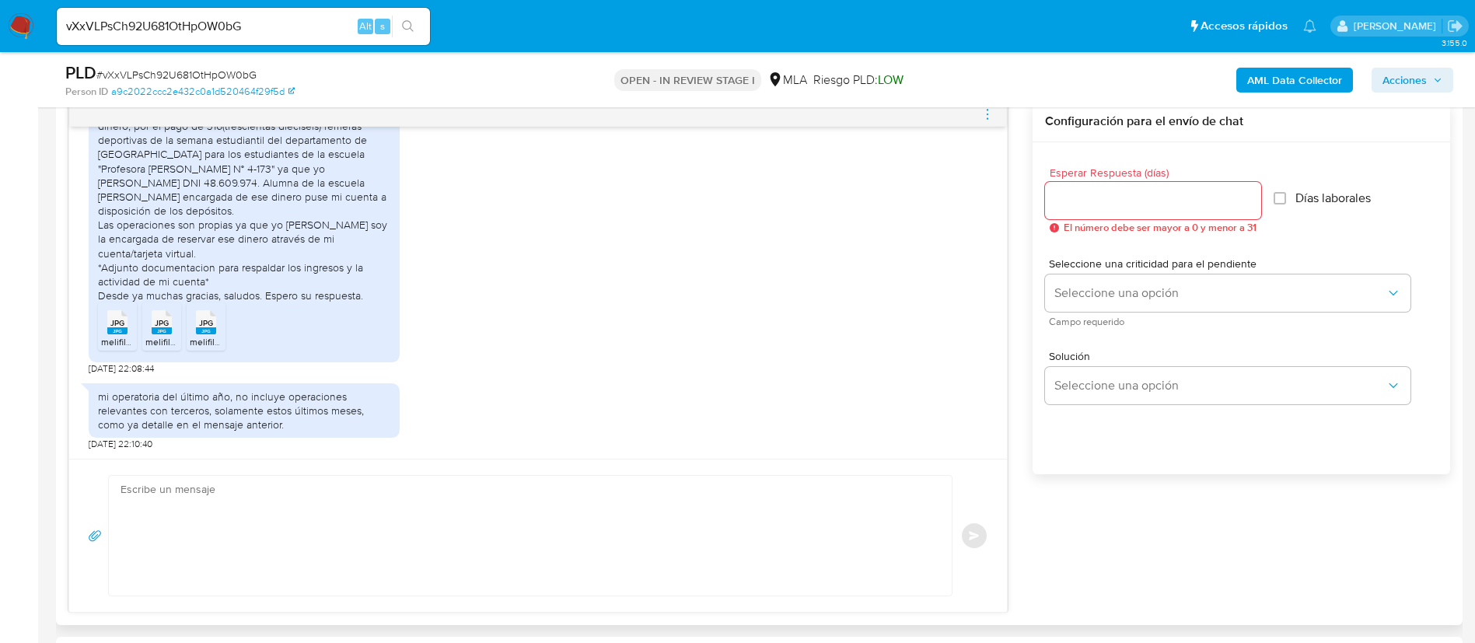
click at [122, 333] on rect at bounding box center [117, 330] width 20 height 7
click at [156, 343] on span "melifile2351687742024995902.jpg" at bounding box center [217, 341] width 145 height 13
click at [194, 330] on div "JPG JPG" at bounding box center [206, 321] width 33 height 30
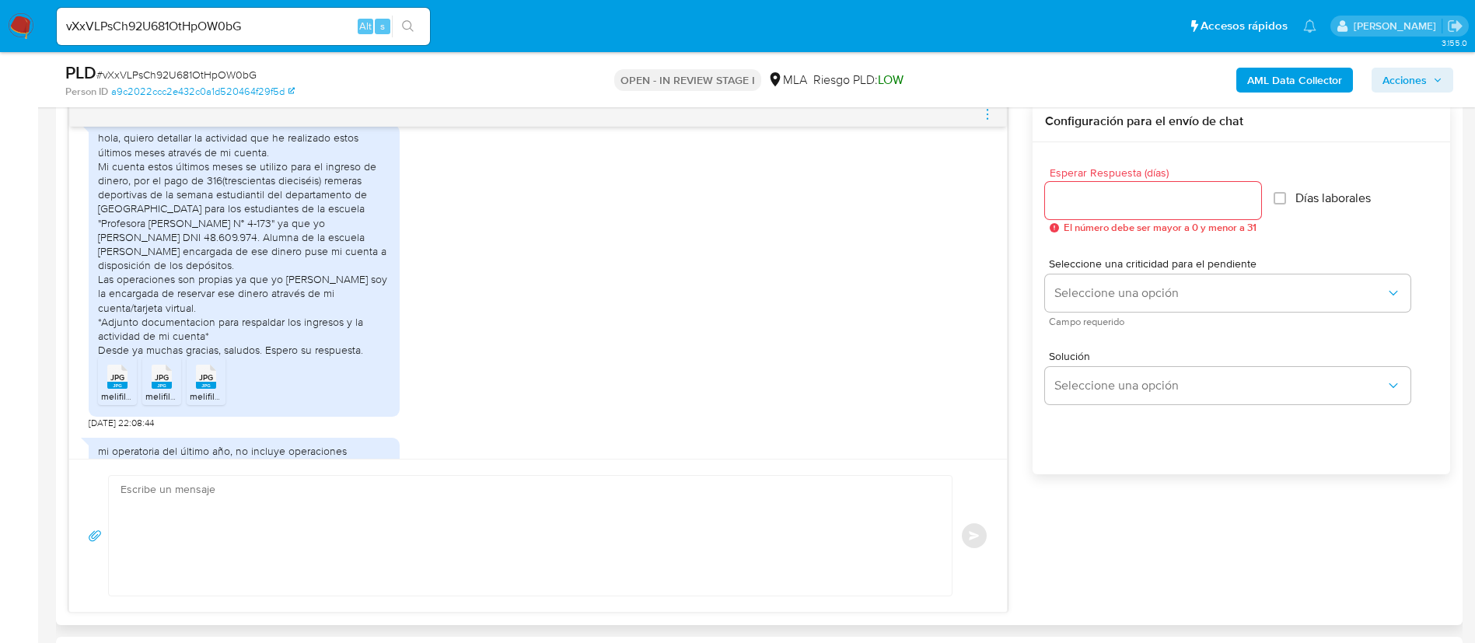
scroll to position [665, 0]
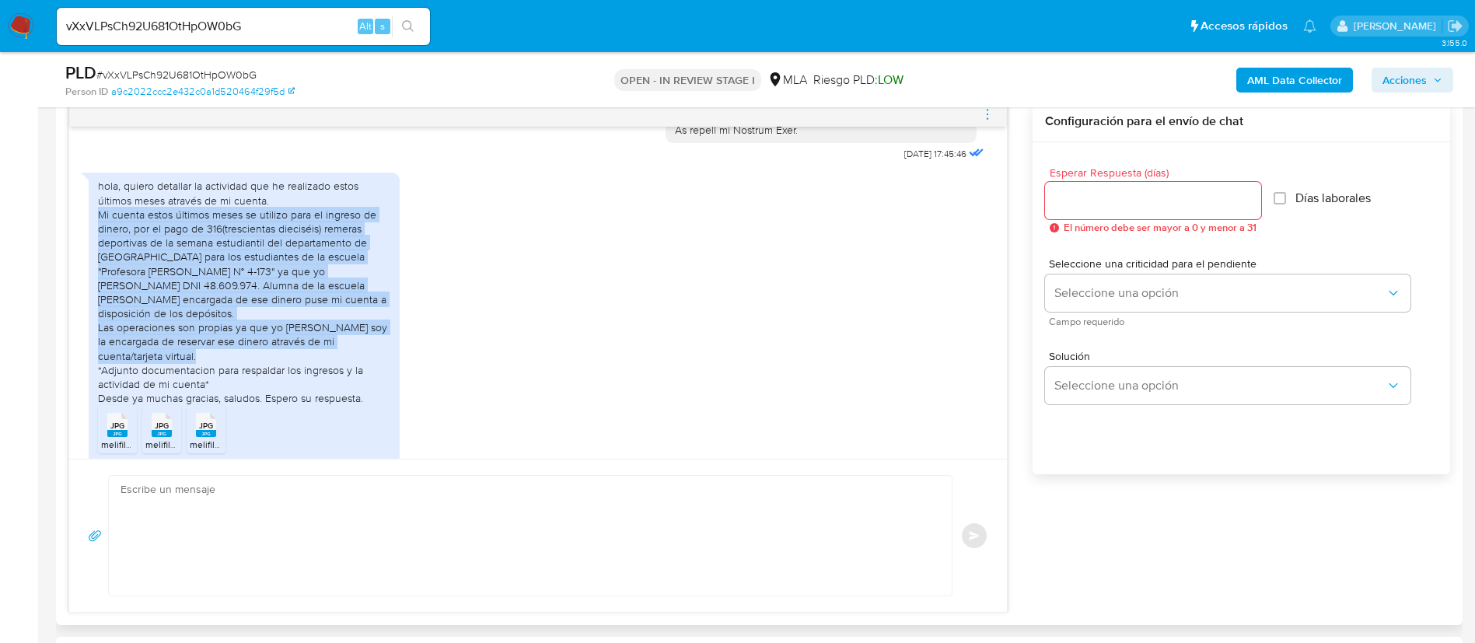
drag, startPoint x: 95, startPoint y: 222, endPoint x: 204, endPoint y: 372, distance: 185.8
click at [204, 372] on div "hola, quiero detallar la actividad que he realizado estos últimos meses através…" at bounding box center [244, 319] width 311 height 292
copy div "Mi cuenta estos últimos meses se utilizo para el ingreso de dinero, por el pago…"
click at [1287, 82] on b "AML Data Collector" at bounding box center [1294, 80] width 95 height 25
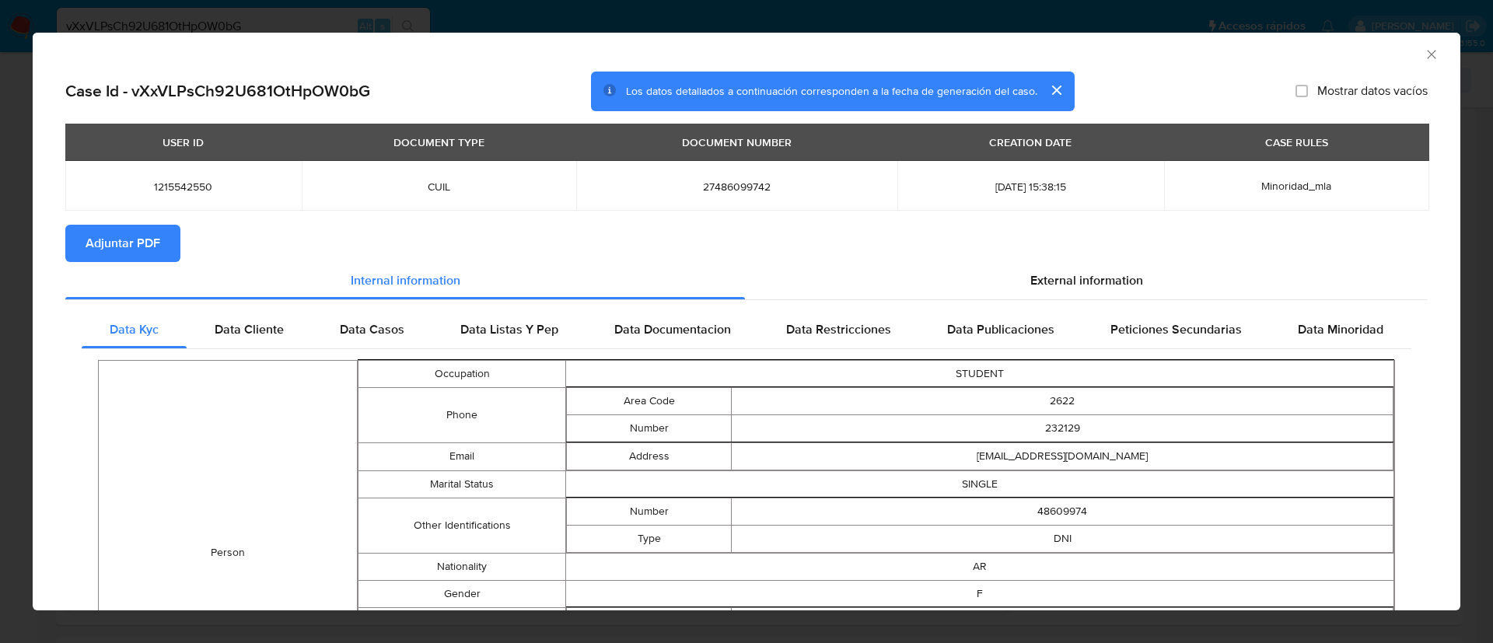
click at [136, 248] on span "Adjuntar PDF" at bounding box center [123, 243] width 75 height 34
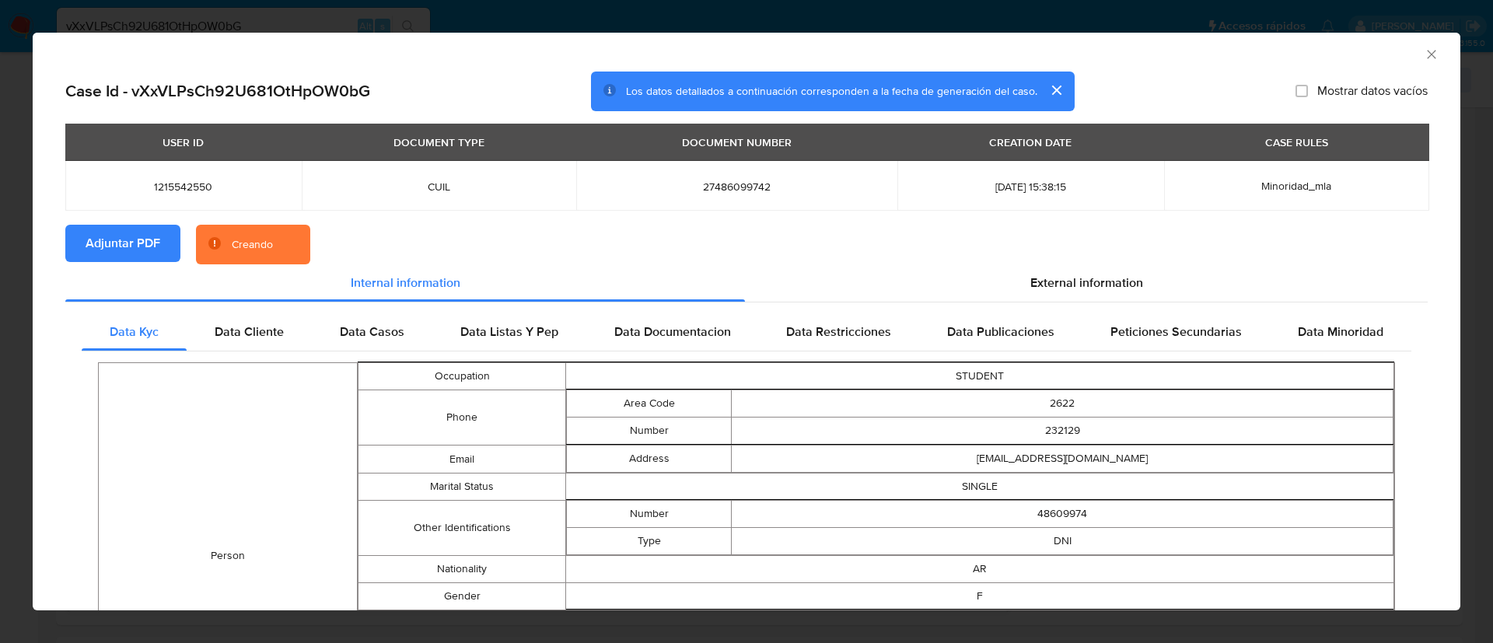
click at [177, 192] on span "1215542550" at bounding box center [183, 187] width 199 height 14
copy span "1215542550"
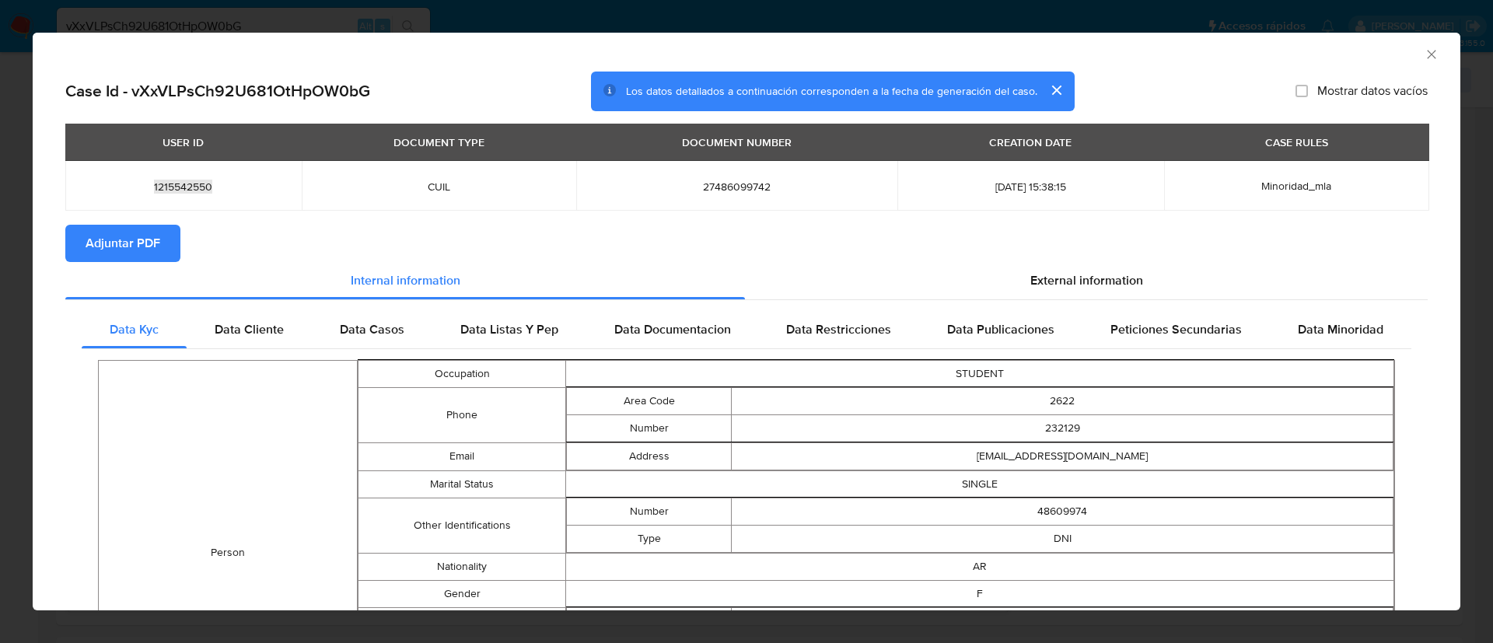
click at [1424, 50] on icon "Cerrar ventana" at bounding box center [1432, 55] width 16 height 16
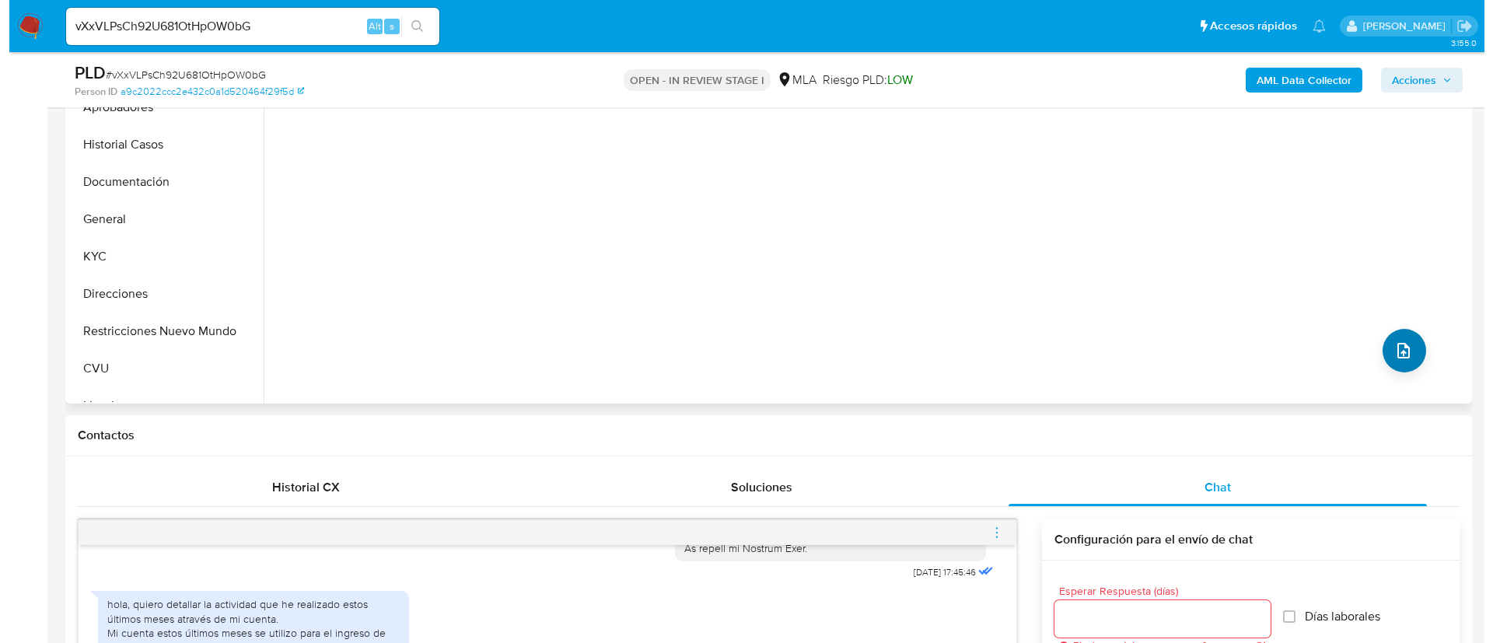
scroll to position [350, 0]
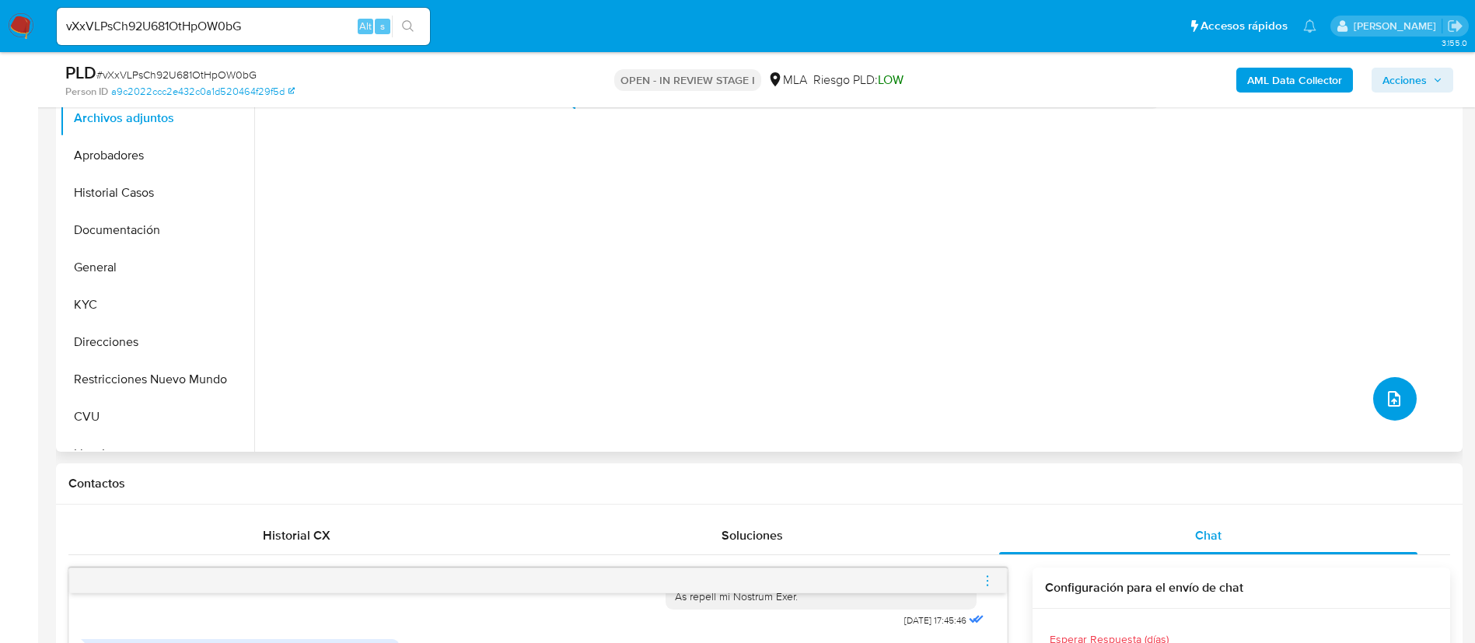
click at [1407, 403] on button "upload-file" at bounding box center [1395, 399] width 44 height 44
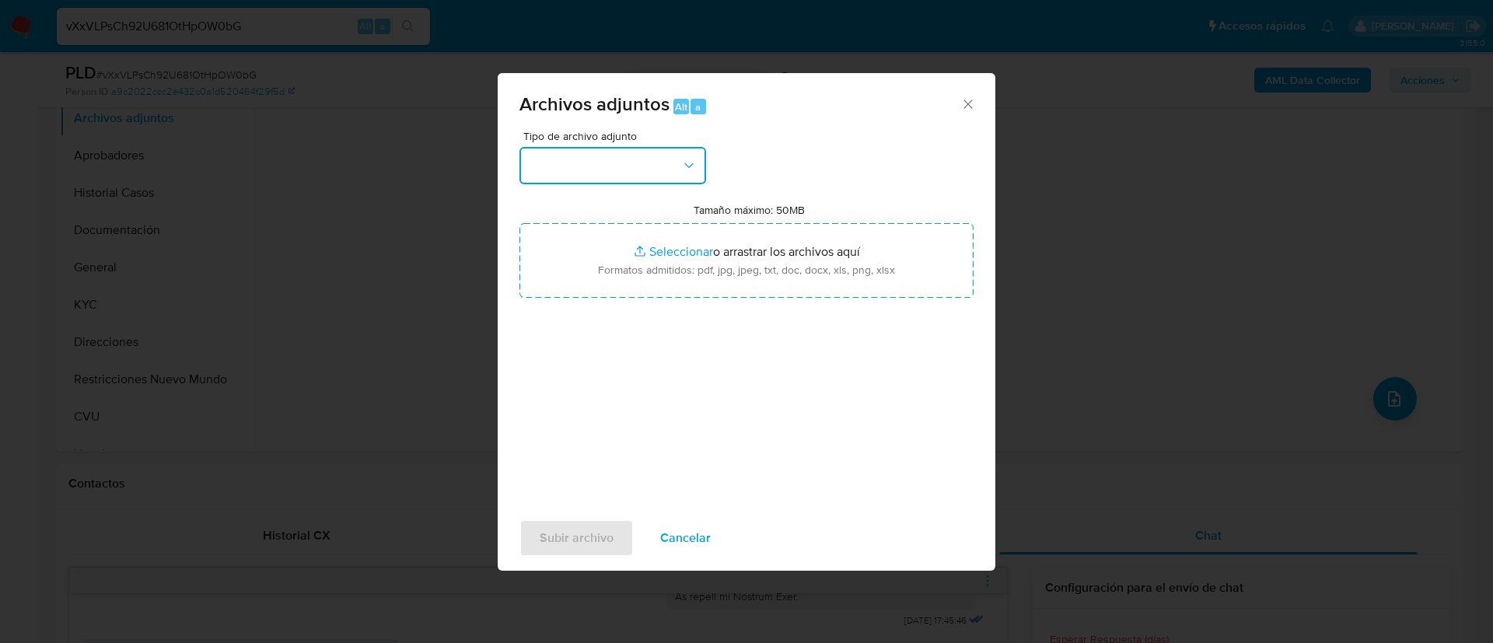
click at [614, 168] on button "button" at bounding box center [612, 165] width 187 height 37
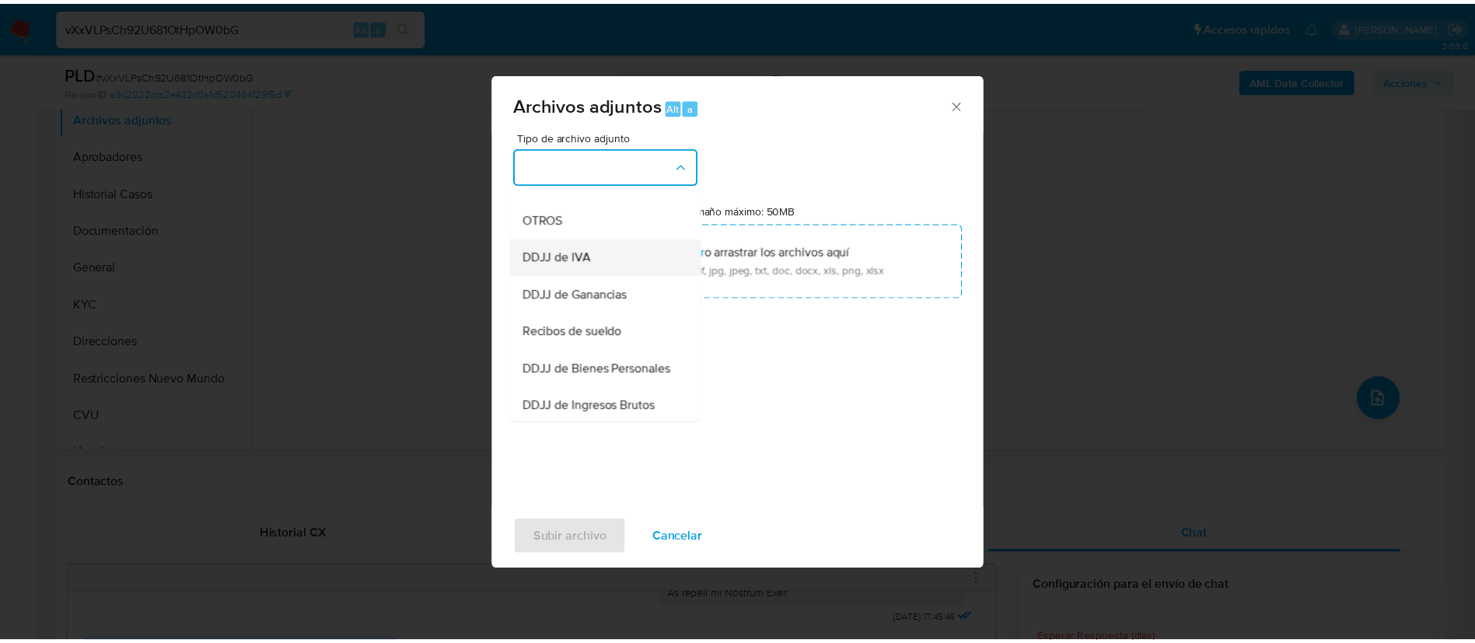
scroll to position [233, 0]
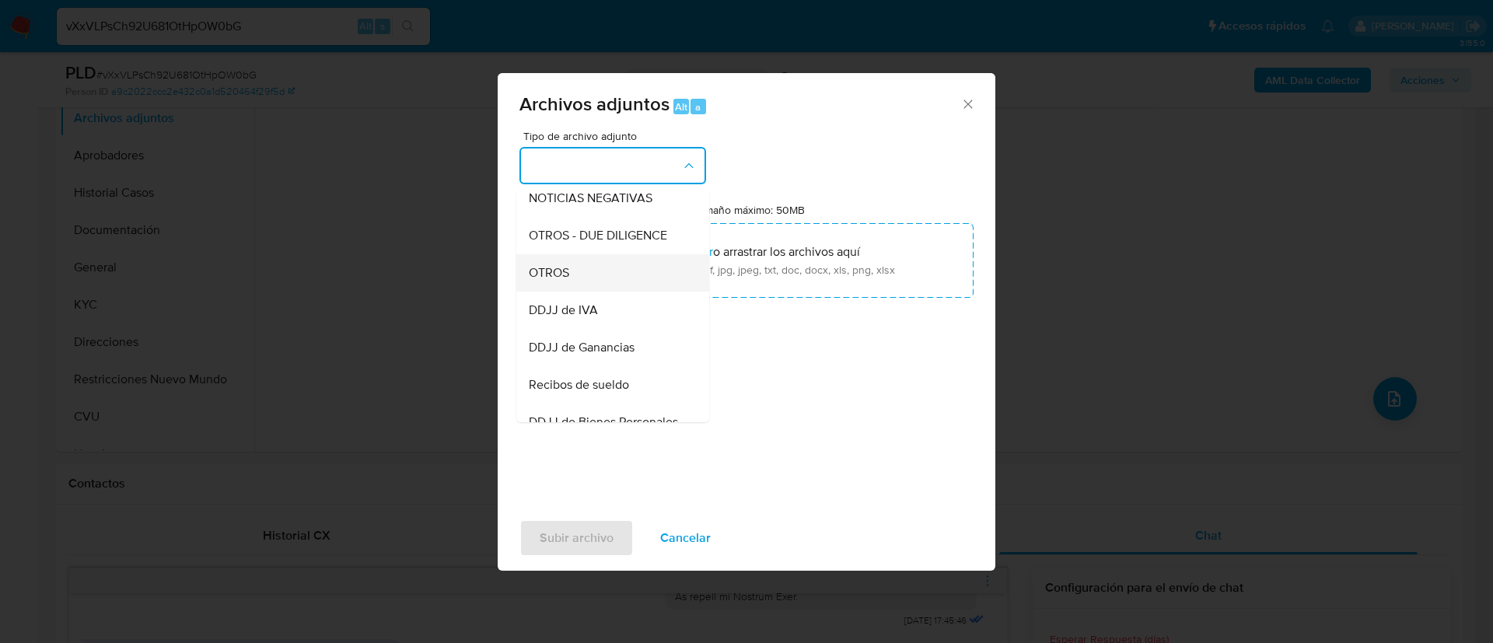
click at [604, 275] on div "OTROS" at bounding box center [608, 272] width 159 height 37
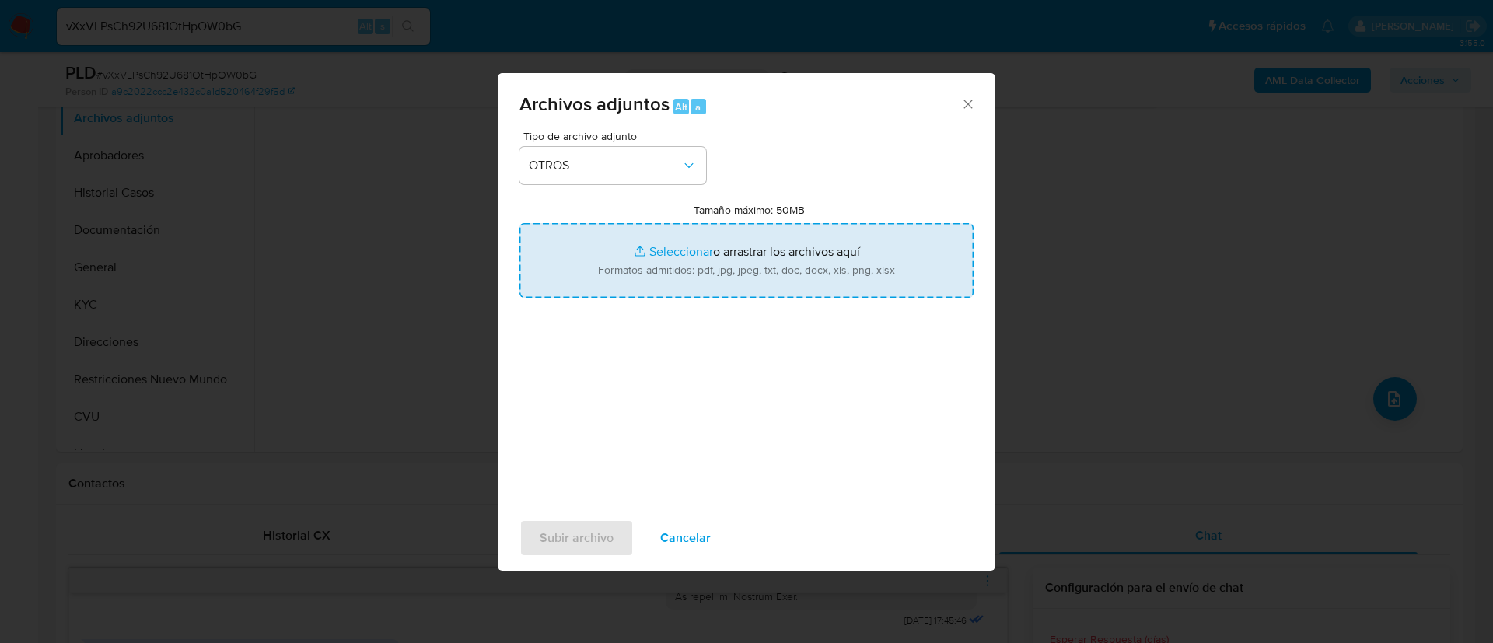
click at [608, 271] on input "Tamaño máximo: 50MB Seleccionar archivos" at bounding box center [746, 260] width 454 height 75
type input "C:\fakepath\1215542550 Movimientos.xlsx"
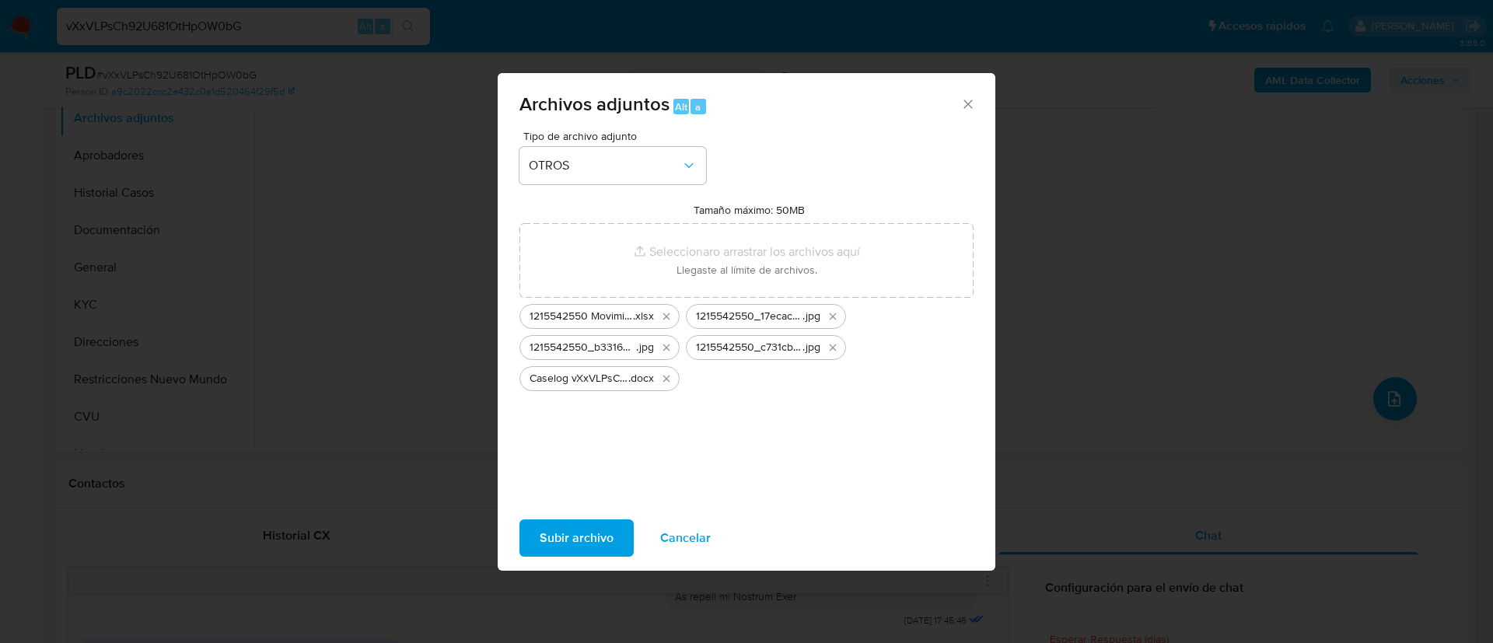
click at [571, 540] on span "Subir archivo" at bounding box center [577, 538] width 74 height 34
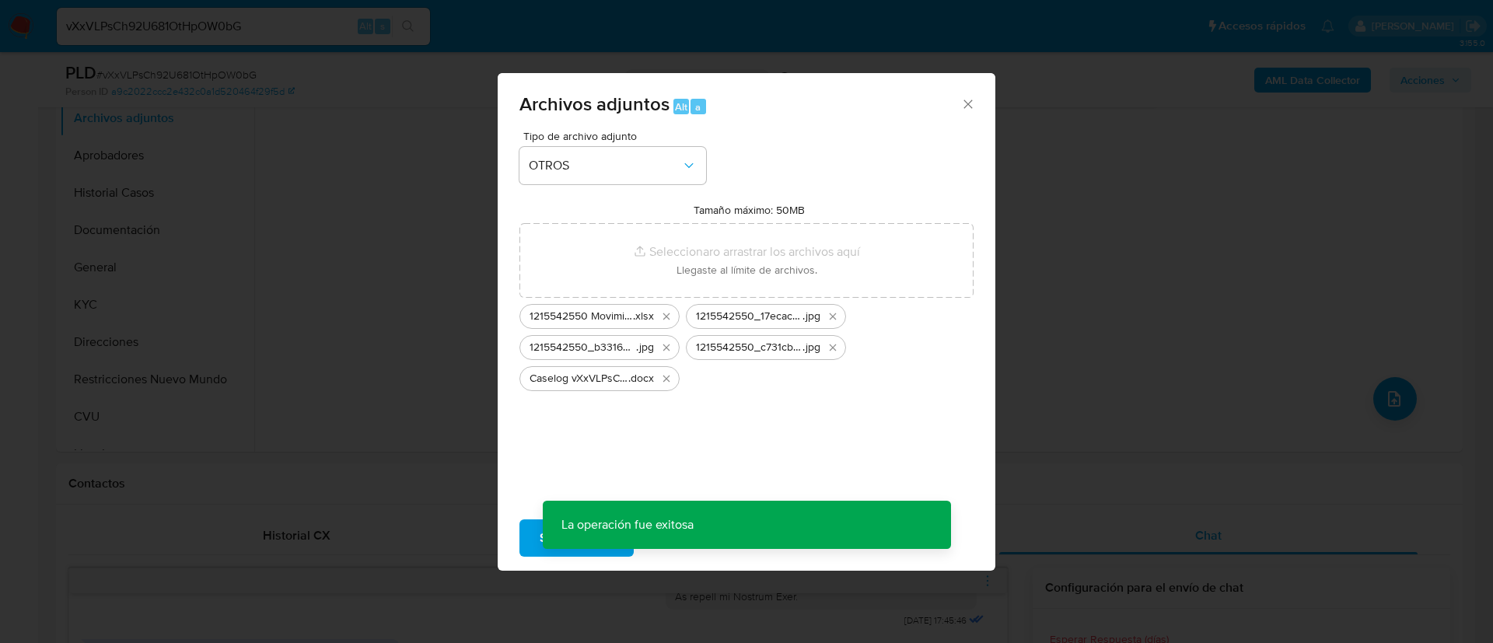
click at [519, 519] on button "Subir archivo" at bounding box center [576, 537] width 114 height 37
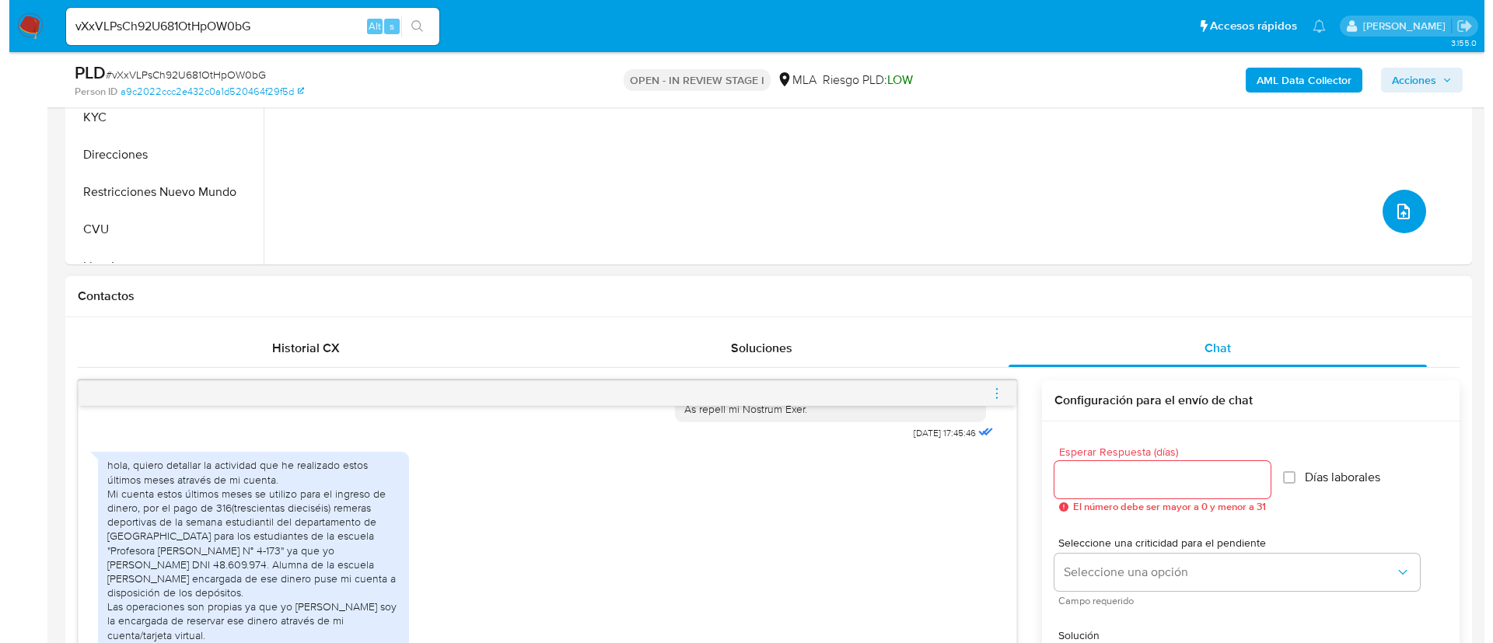
scroll to position [816, 0]
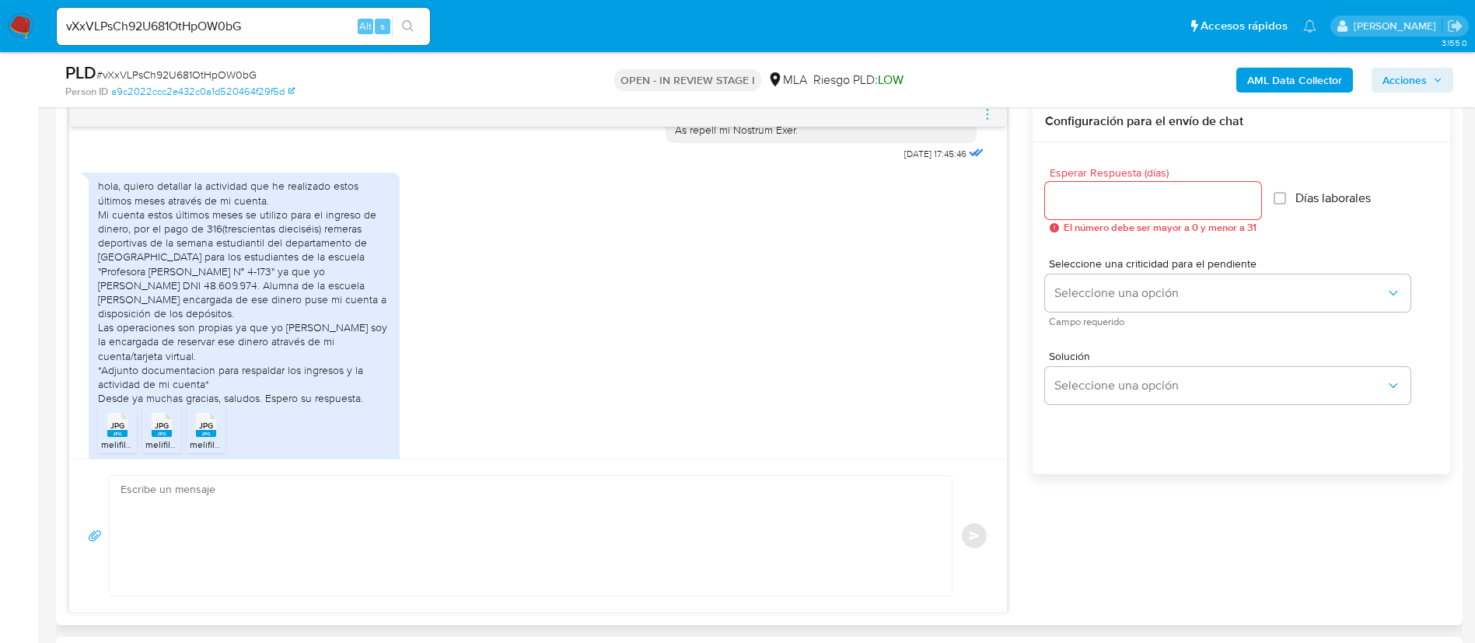
click at [635, 550] on textarea at bounding box center [527, 536] width 812 height 120
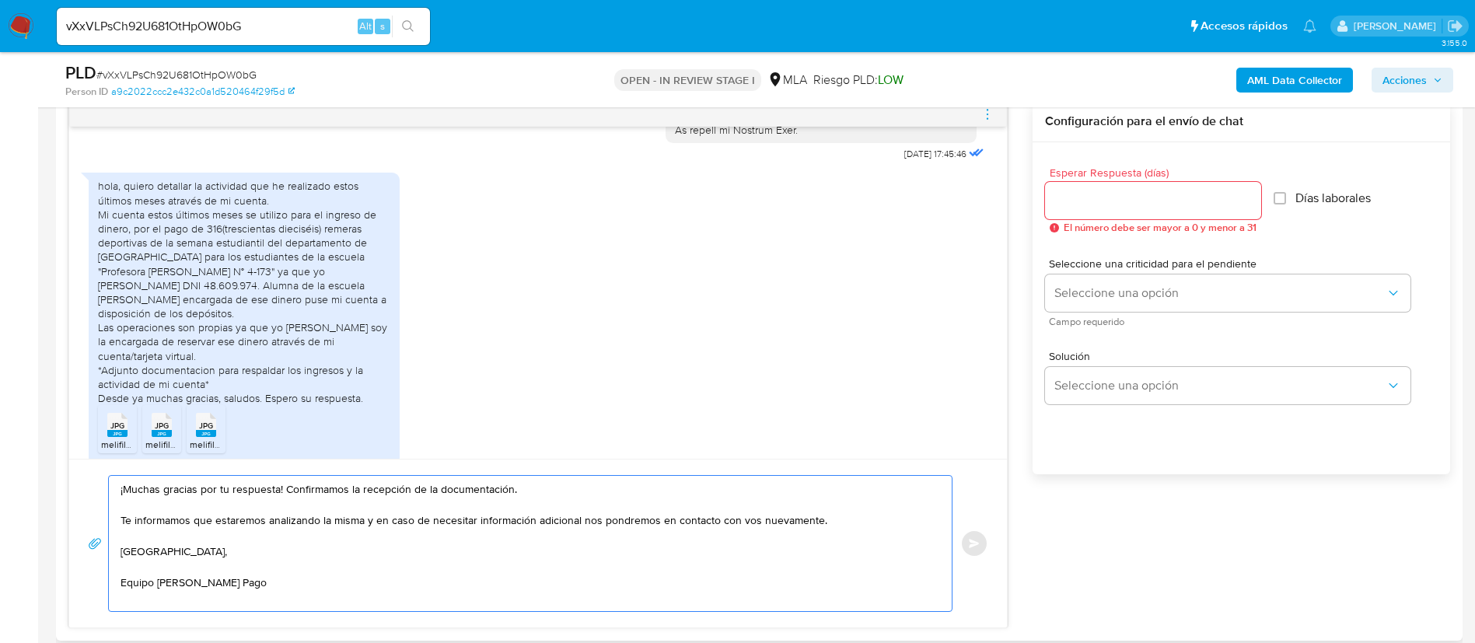
click at [844, 529] on textarea "¡Muchas gracias por tu respuesta! Confirmamos la recepción de la documentación.…" at bounding box center [527, 543] width 812 height 135
paste textarea "Queremos informarte que el uso de la cuenta es personal y no se deben canalizar…"
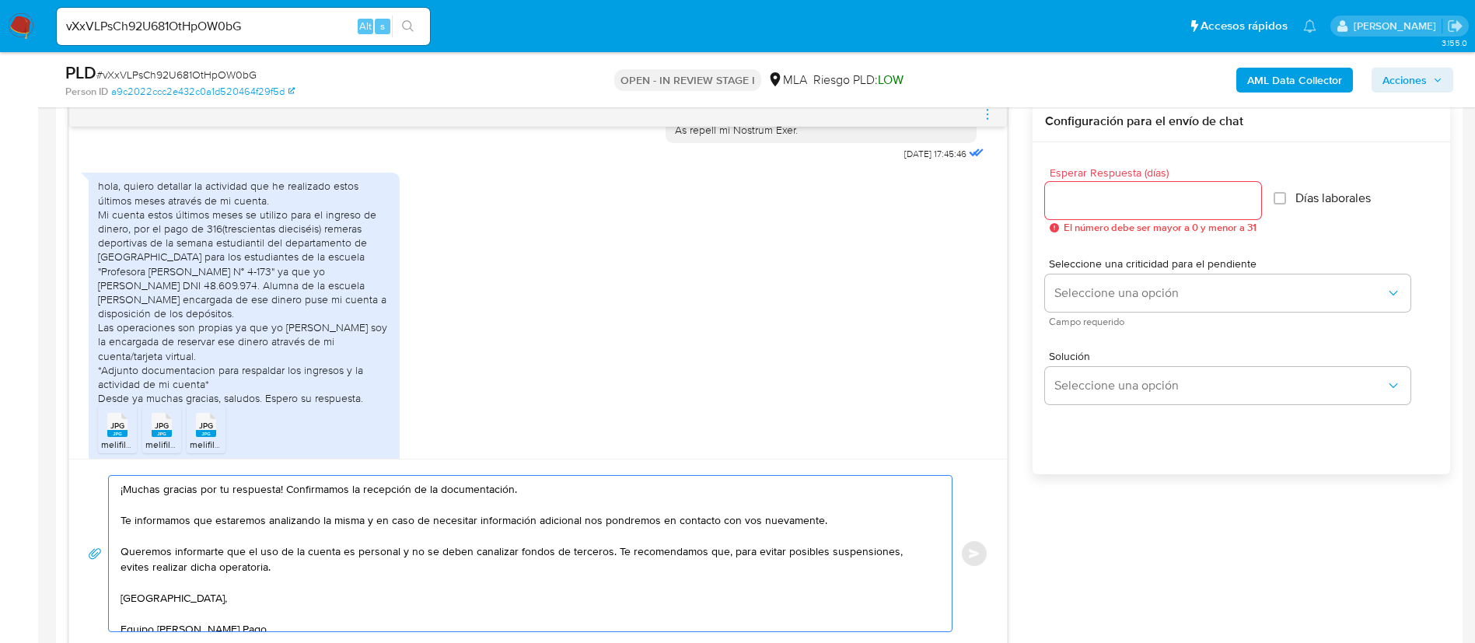
type textarea "¡Muchas gracias por tu respuesta! Confirmamos la recepción de la documentación.…"
click at [1113, 187] on div at bounding box center [1153, 200] width 216 height 37
click at [1117, 192] on input "Esperar Respuesta (días)" at bounding box center [1153, 200] width 216 height 20
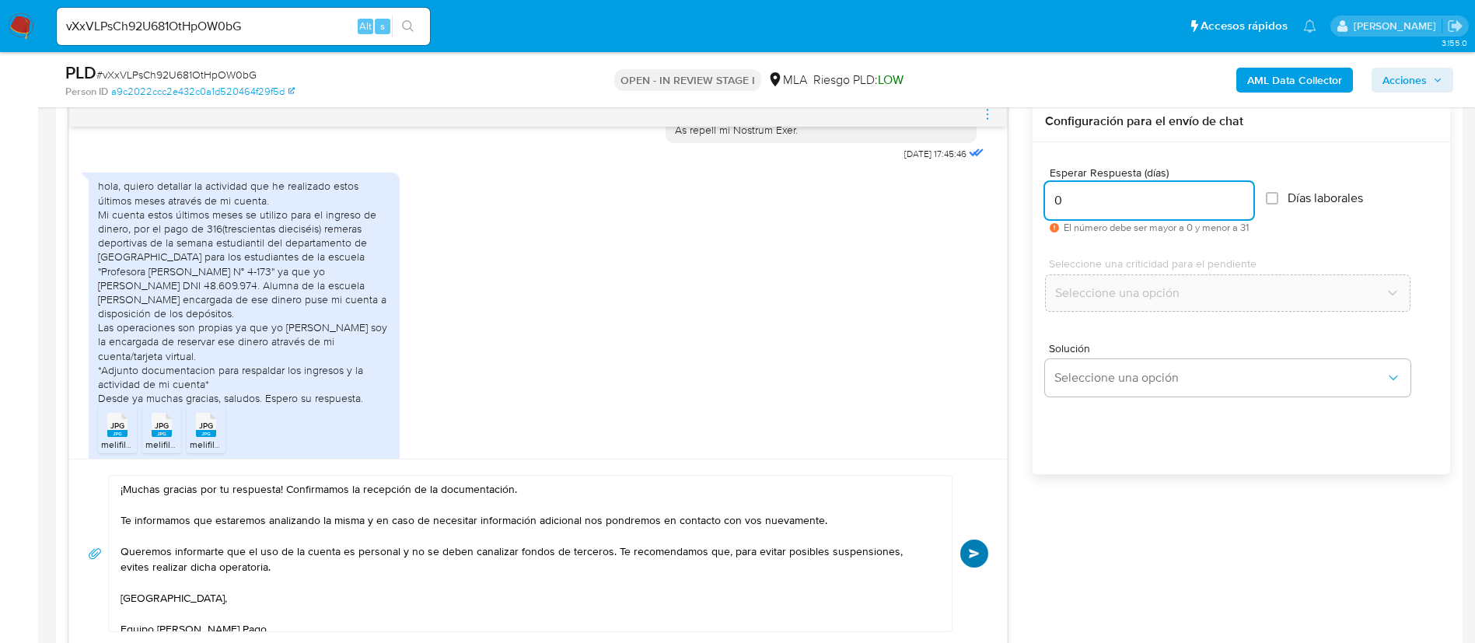
type input "0"
click at [979, 554] on span "Enviar" at bounding box center [974, 553] width 11 height 9
click at [980, 118] on icon "menu-action" at bounding box center [987, 114] width 14 height 14
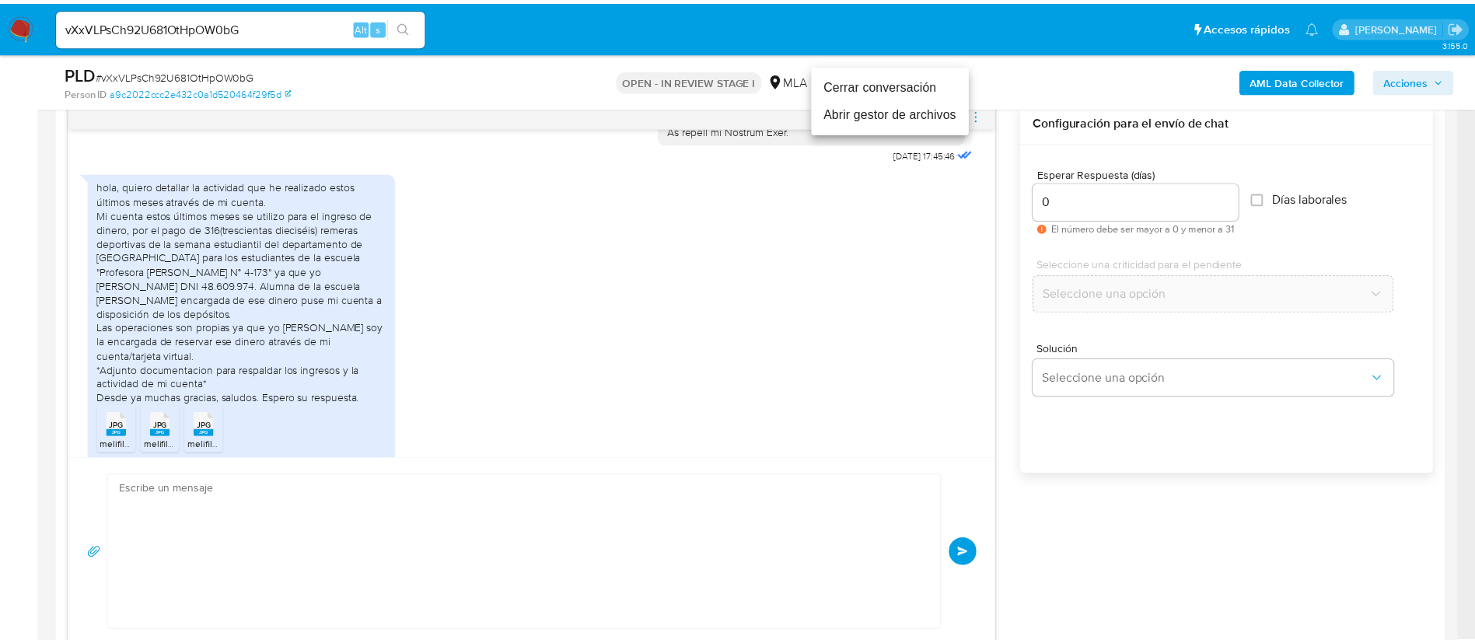
scroll to position [1039, 0]
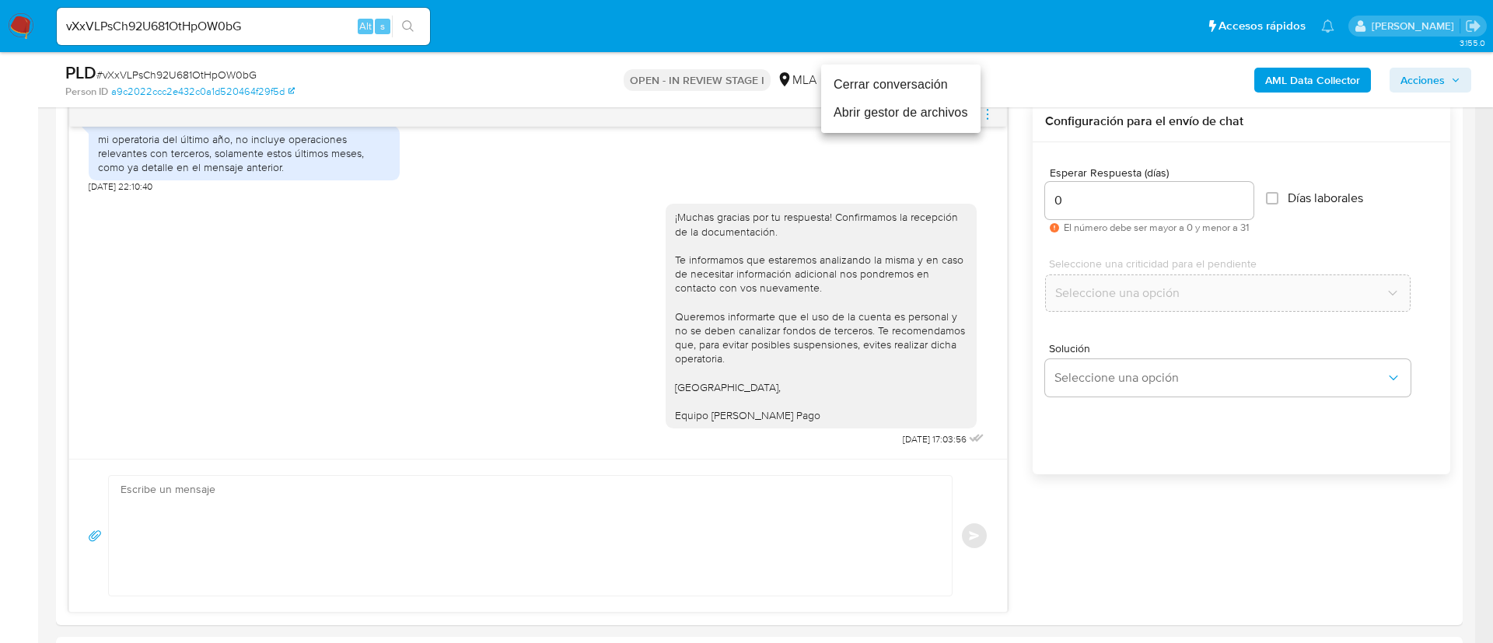
click at [951, 83] on li "Cerrar conversación" at bounding box center [900, 85] width 159 height 28
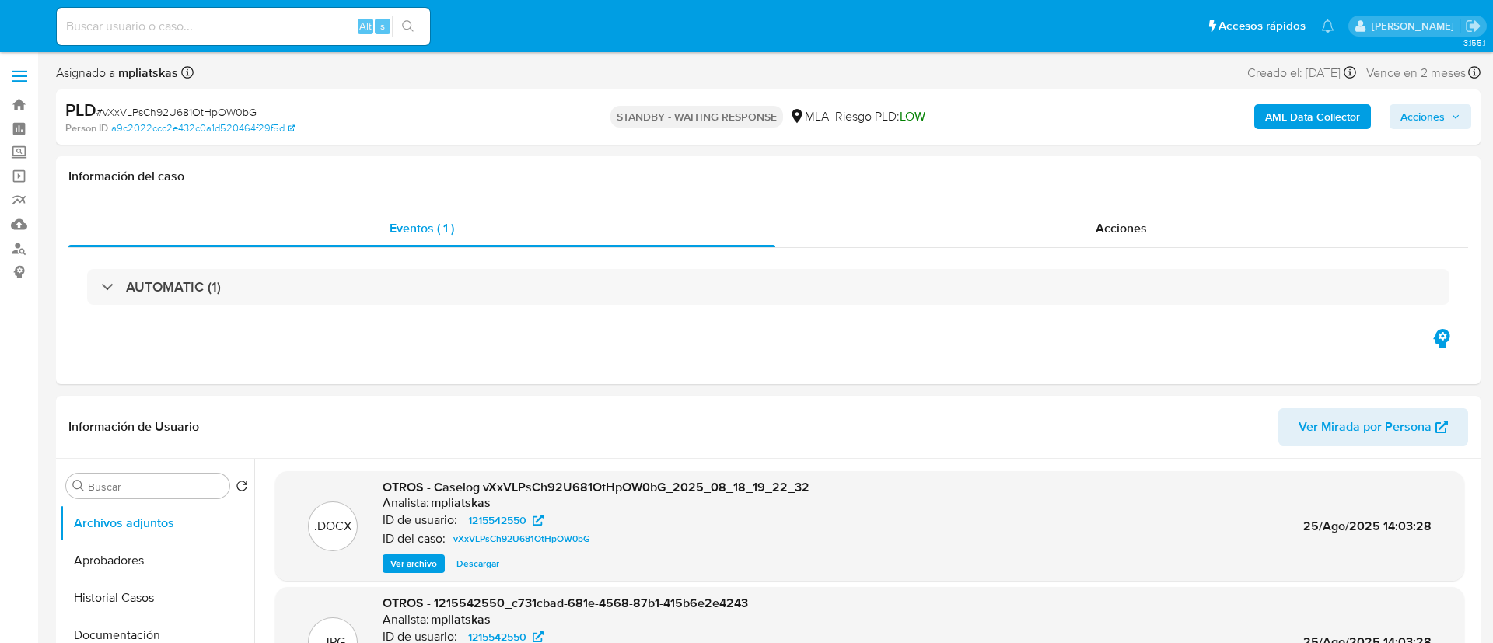
select select "10"
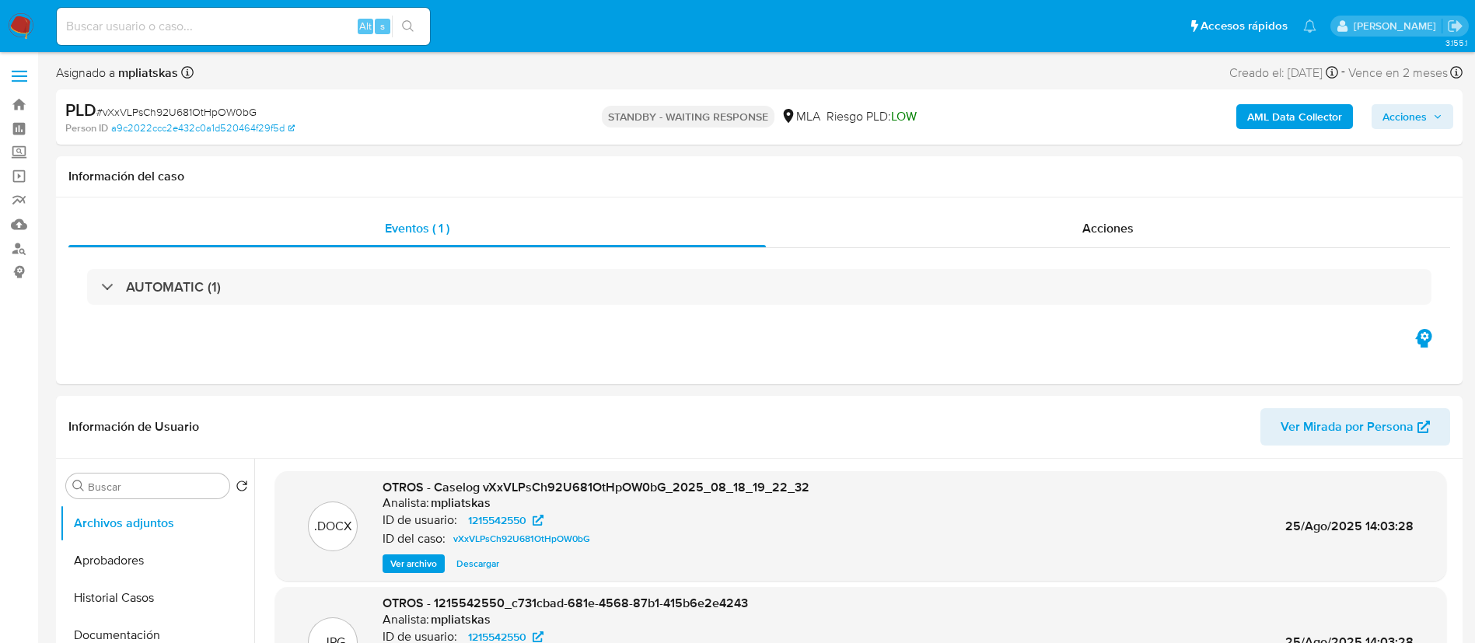
drag, startPoint x: 285, startPoint y: 39, endPoint x: 339, endPoint y: 33, distance: 53.9
click at [285, 37] on div "Alt s" at bounding box center [243, 26] width 373 height 37
click at [346, 32] on input at bounding box center [243, 26] width 373 height 20
paste input "3KEFuoWsGs5fAbSUaU5B1YoW"
type input "3KEFuoWsGs5fAbSUaU5B1YoW"
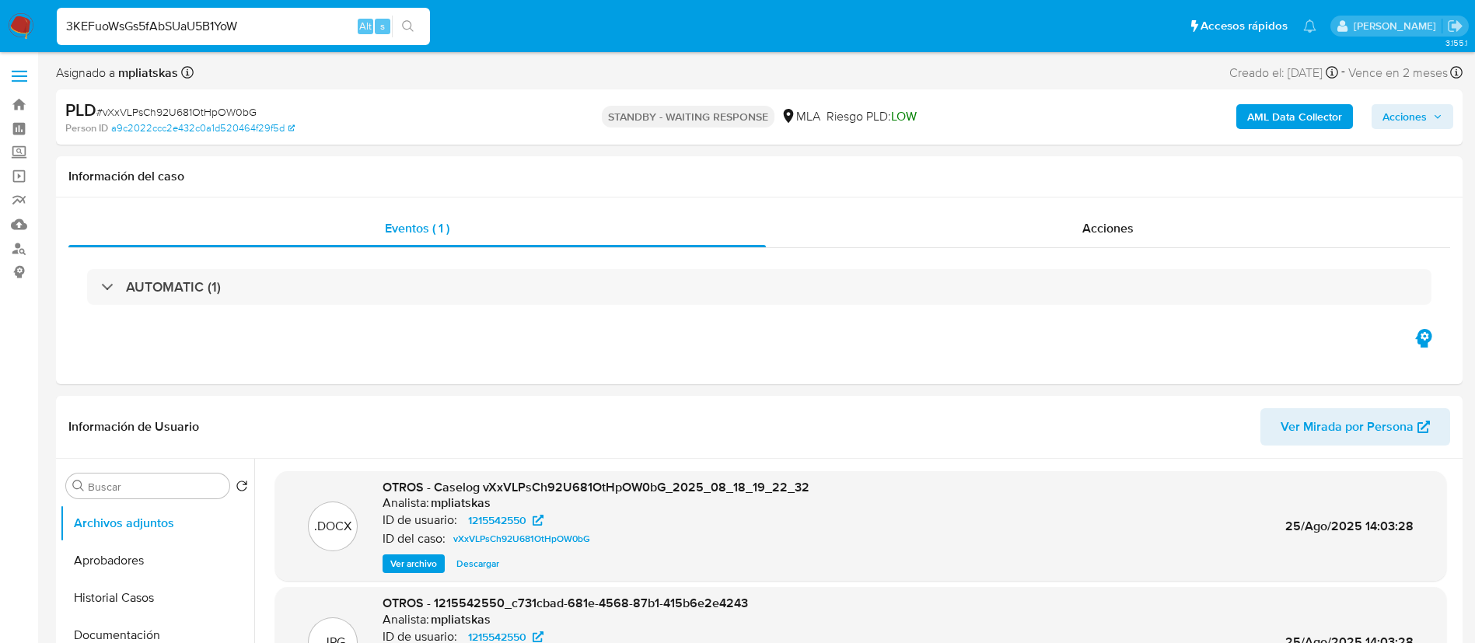
click at [424, 30] on button "search-icon" at bounding box center [408, 27] width 32 height 22
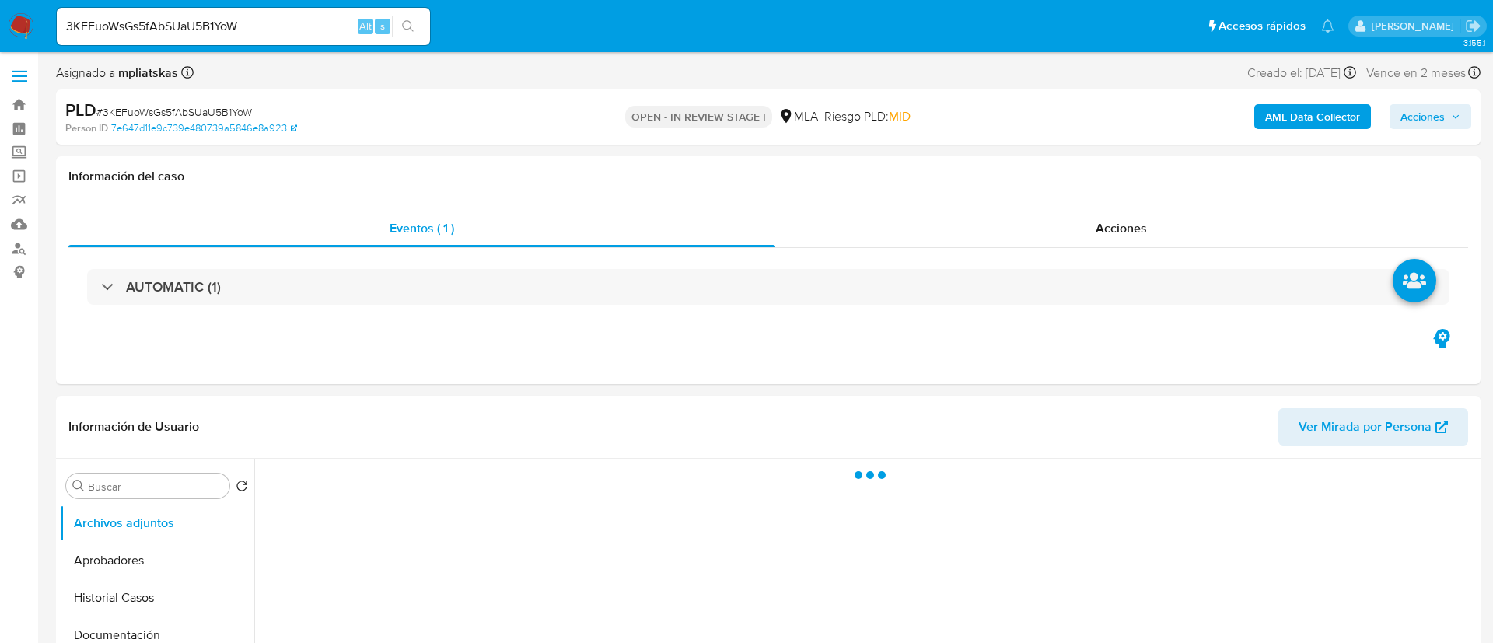
select select "10"
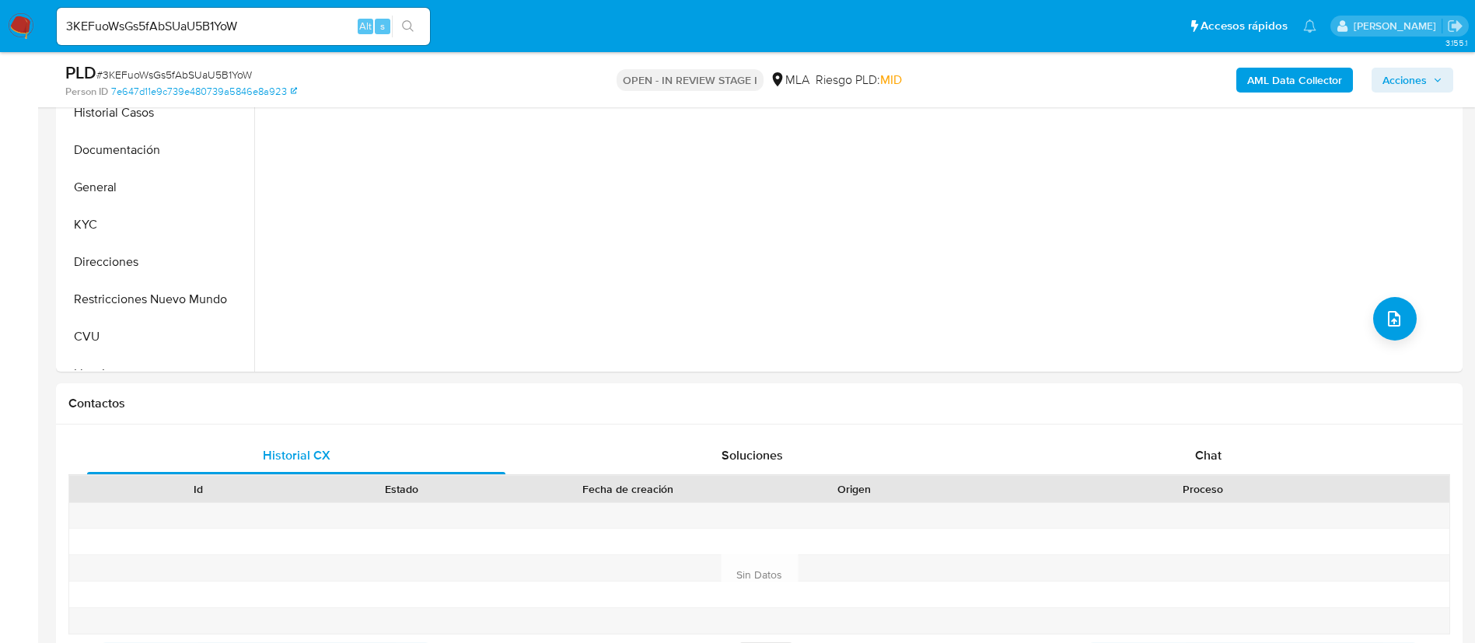
scroll to position [467, 0]
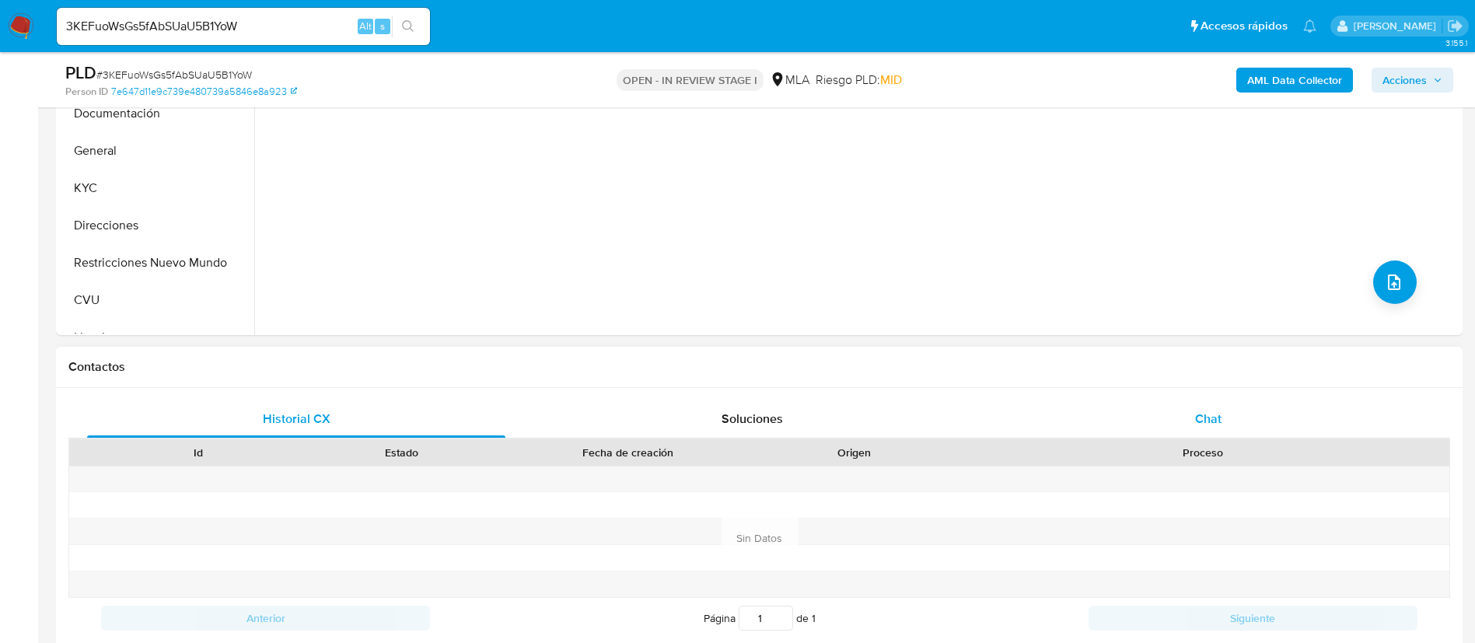
click at [1079, 402] on div "Chat" at bounding box center [1208, 418] width 418 height 37
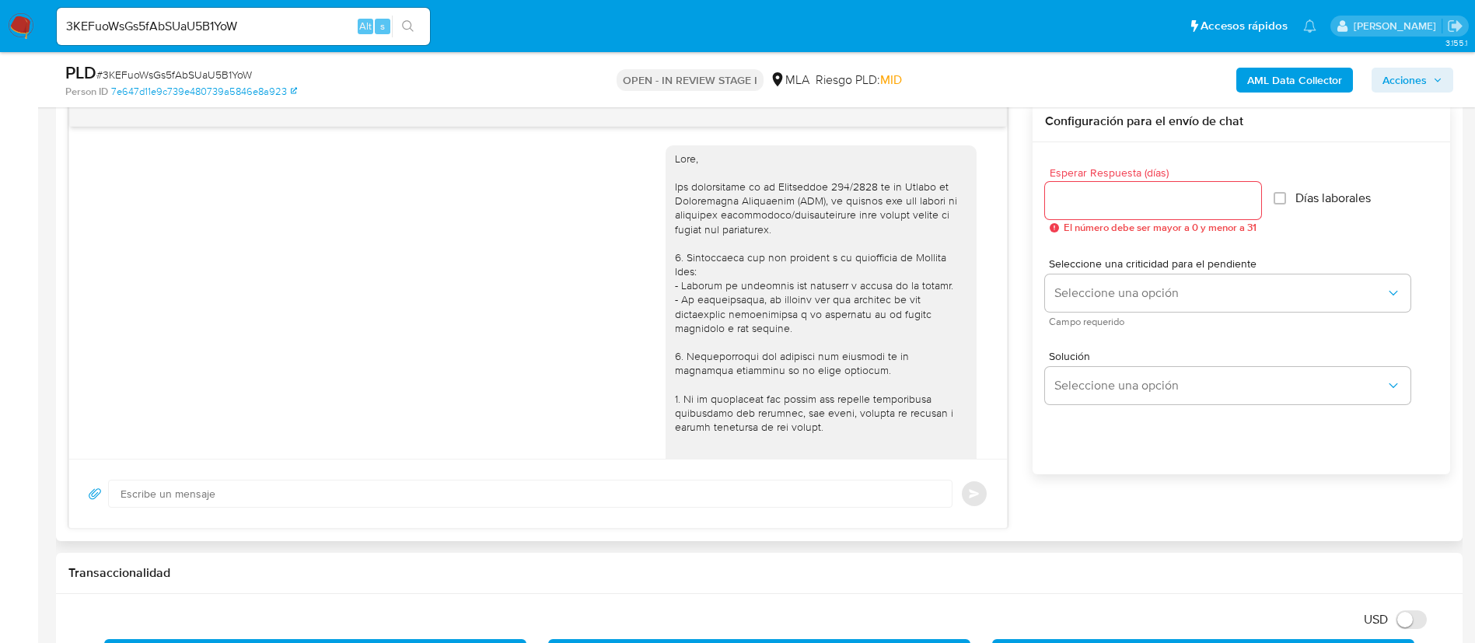
scroll to position [722, 0]
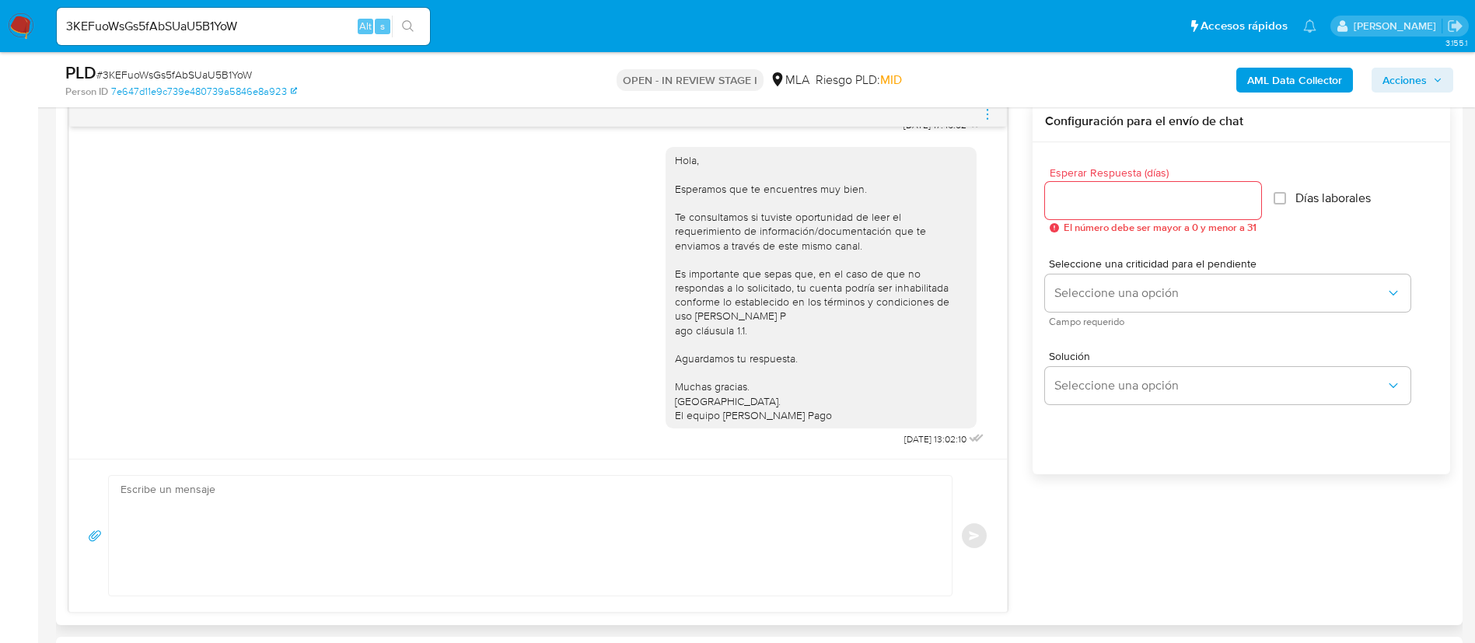
click at [990, 117] on icon "menu-action" at bounding box center [987, 114] width 14 height 14
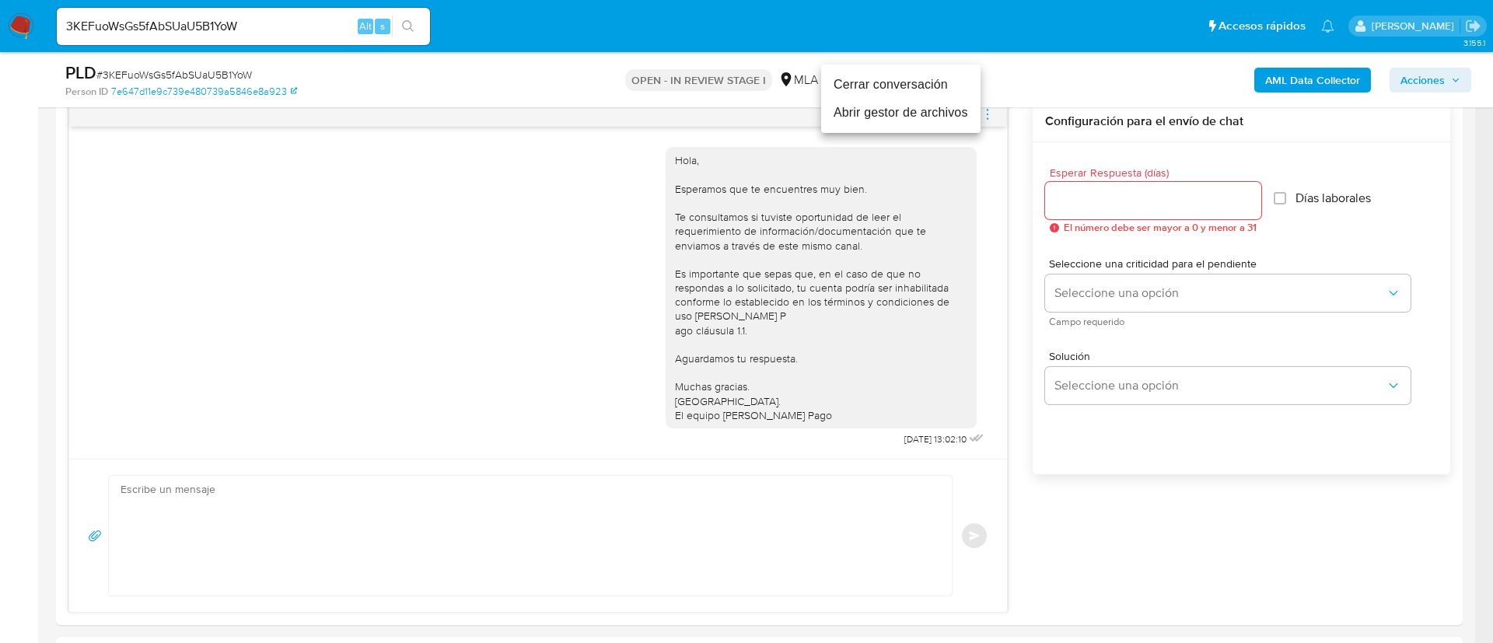
click at [952, 88] on li "Cerrar conversación" at bounding box center [900, 85] width 159 height 28
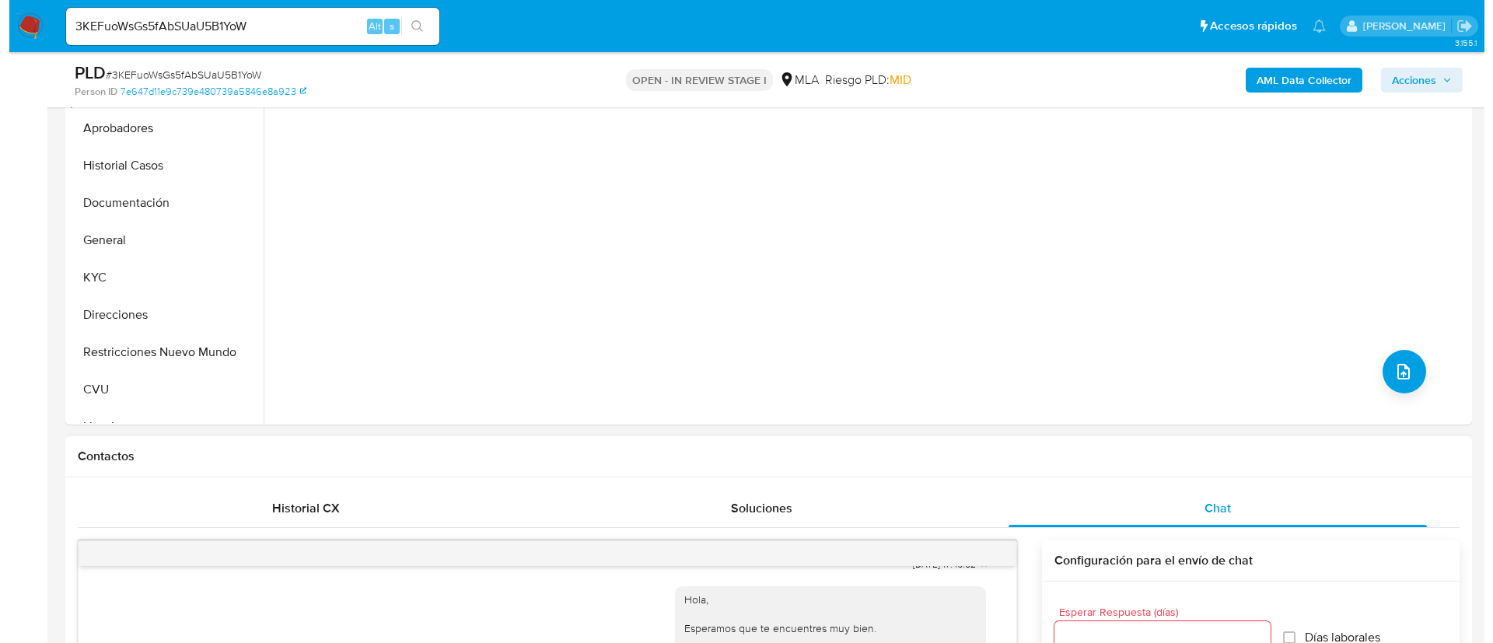
scroll to position [350, 0]
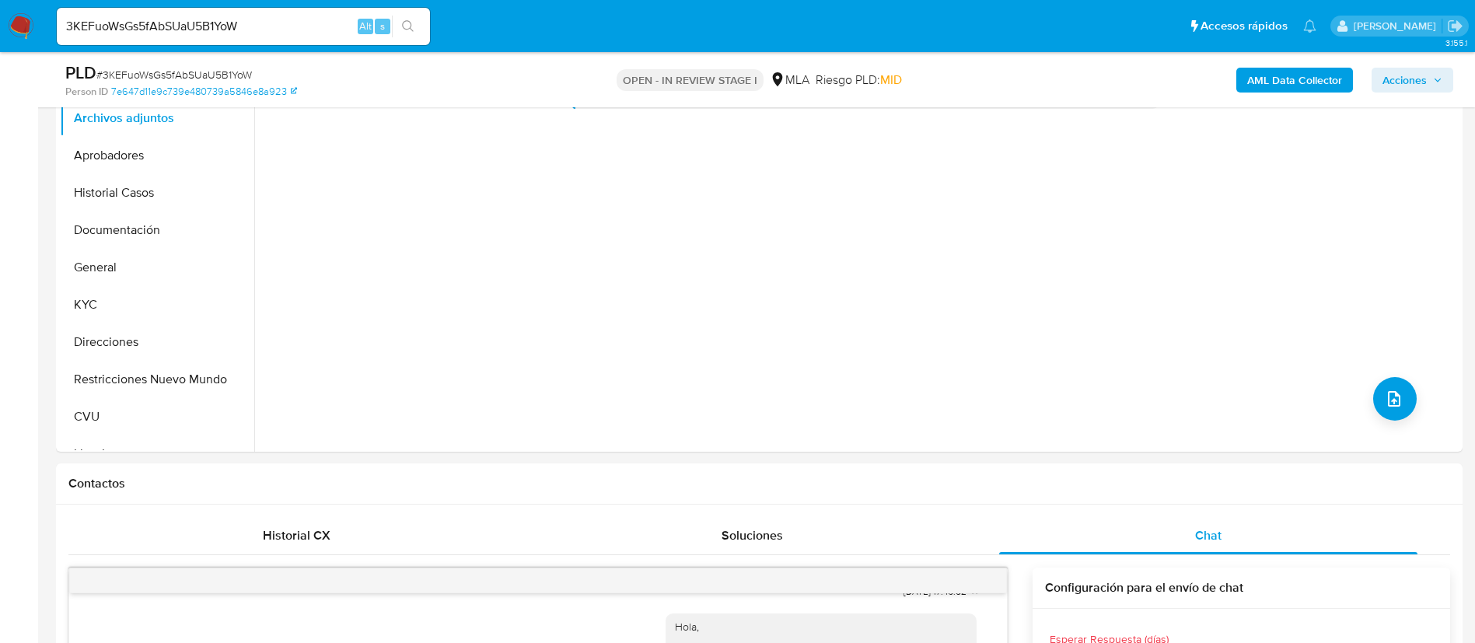
click at [1295, 84] on b "AML Data Collector" at bounding box center [1294, 80] width 95 height 25
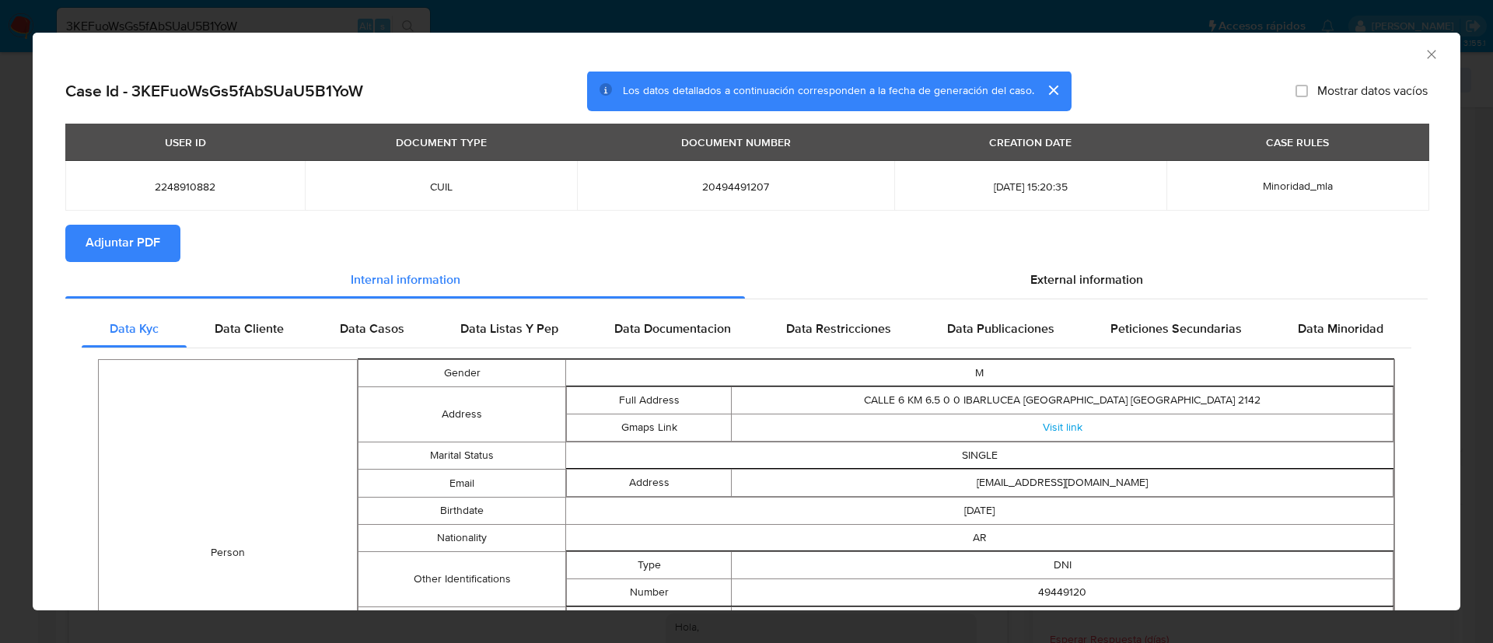
click at [152, 235] on span "Adjuntar PDF" at bounding box center [123, 243] width 75 height 34
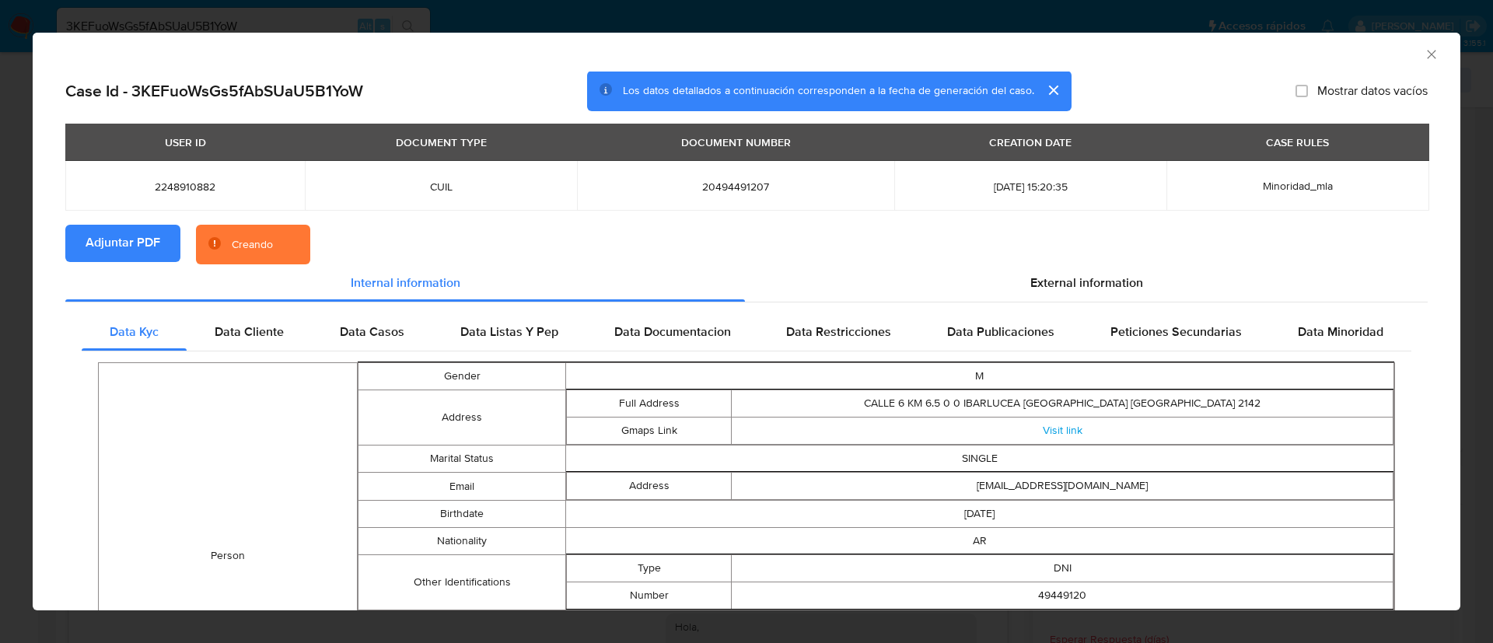
click at [173, 192] on span "2248910882" at bounding box center [185, 187] width 202 height 14
copy span "2248910882"
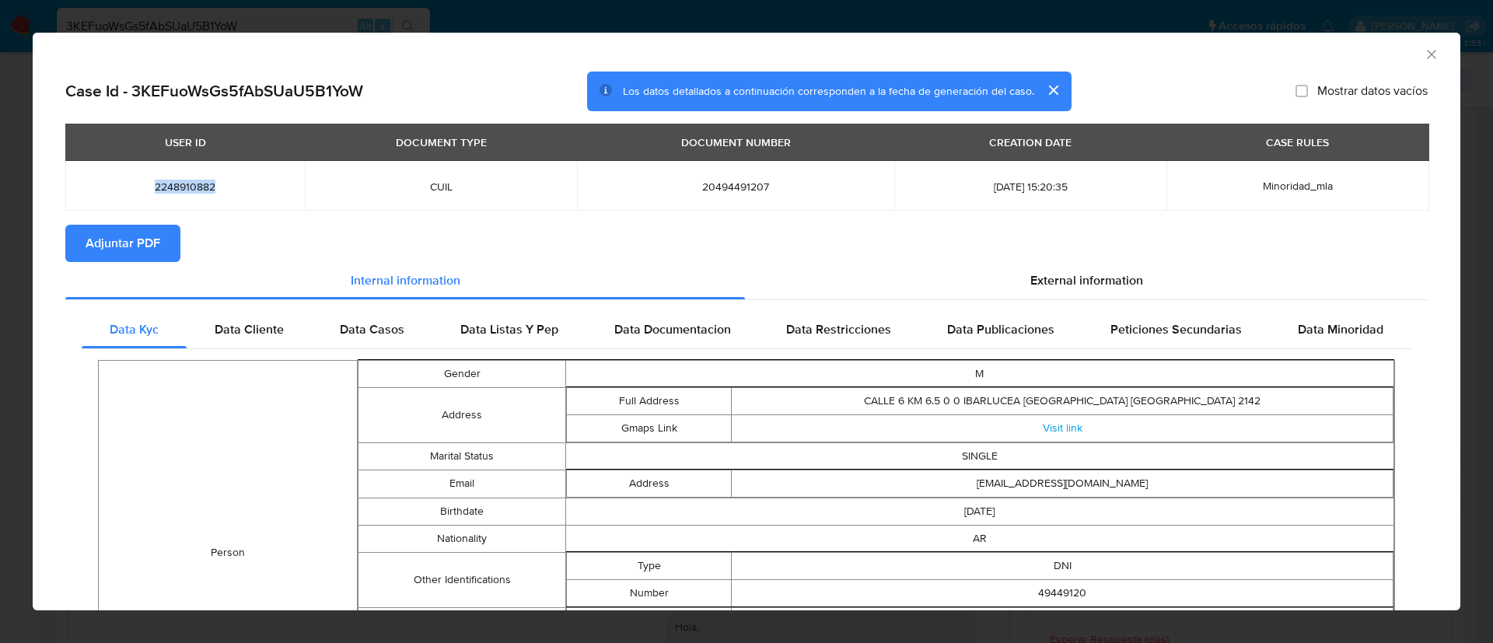
click at [1424, 55] on icon "Cerrar ventana" at bounding box center [1432, 55] width 16 height 16
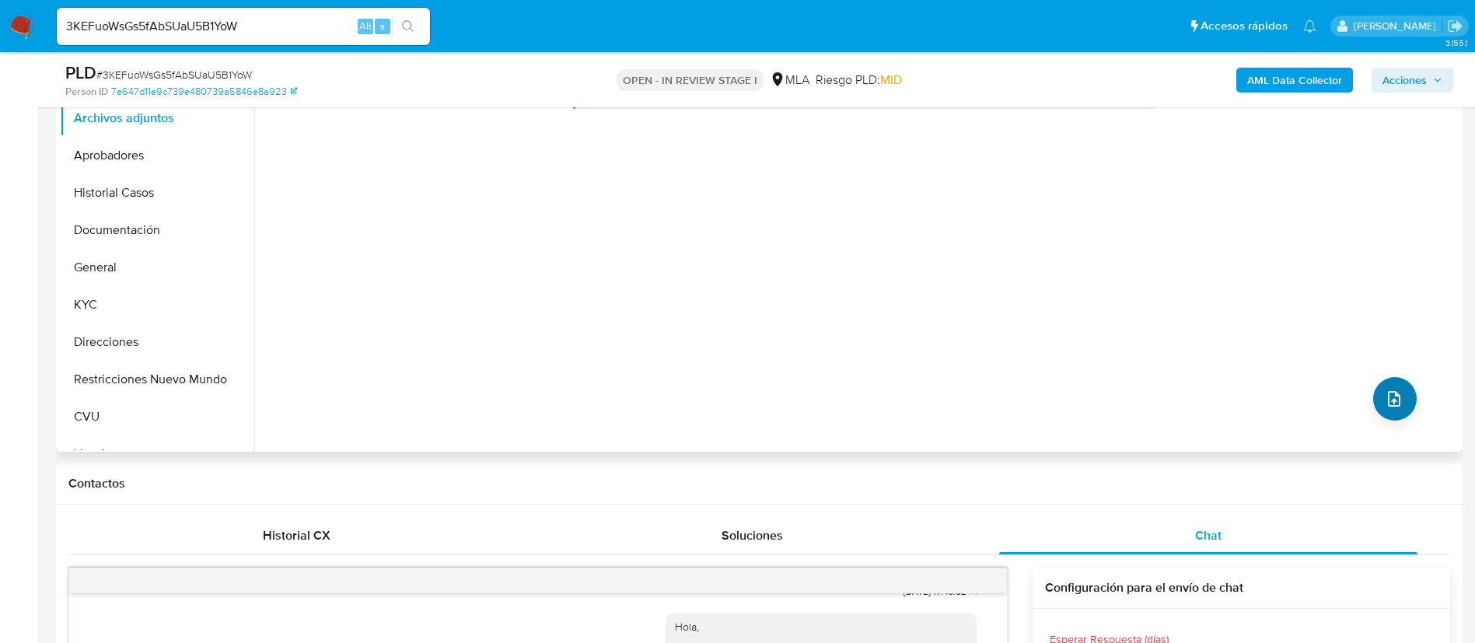
click at [1366, 385] on div "No hay datos disponibles" at bounding box center [856, 253] width 1204 height 398
click at [1386, 402] on icon "upload-file" at bounding box center [1394, 399] width 19 height 19
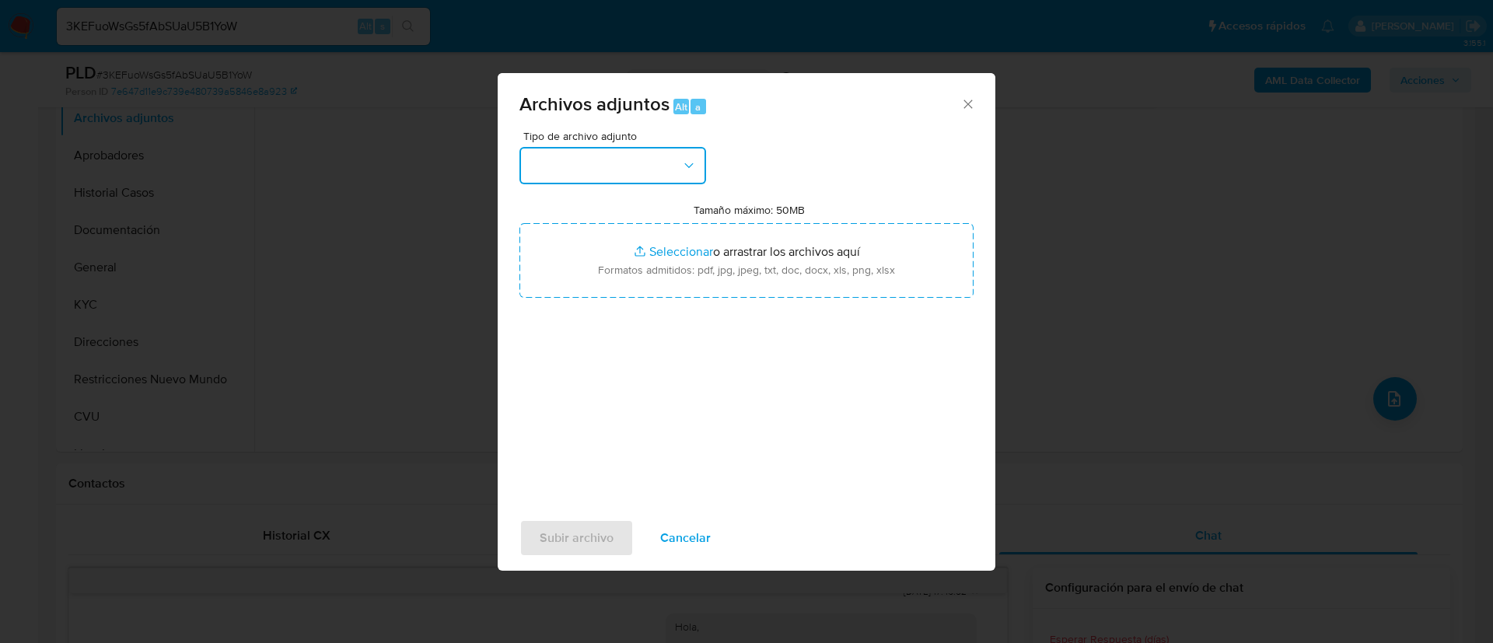
click at [691, 156] on button "button" at bounding box center [612, 165] width 187 height 37
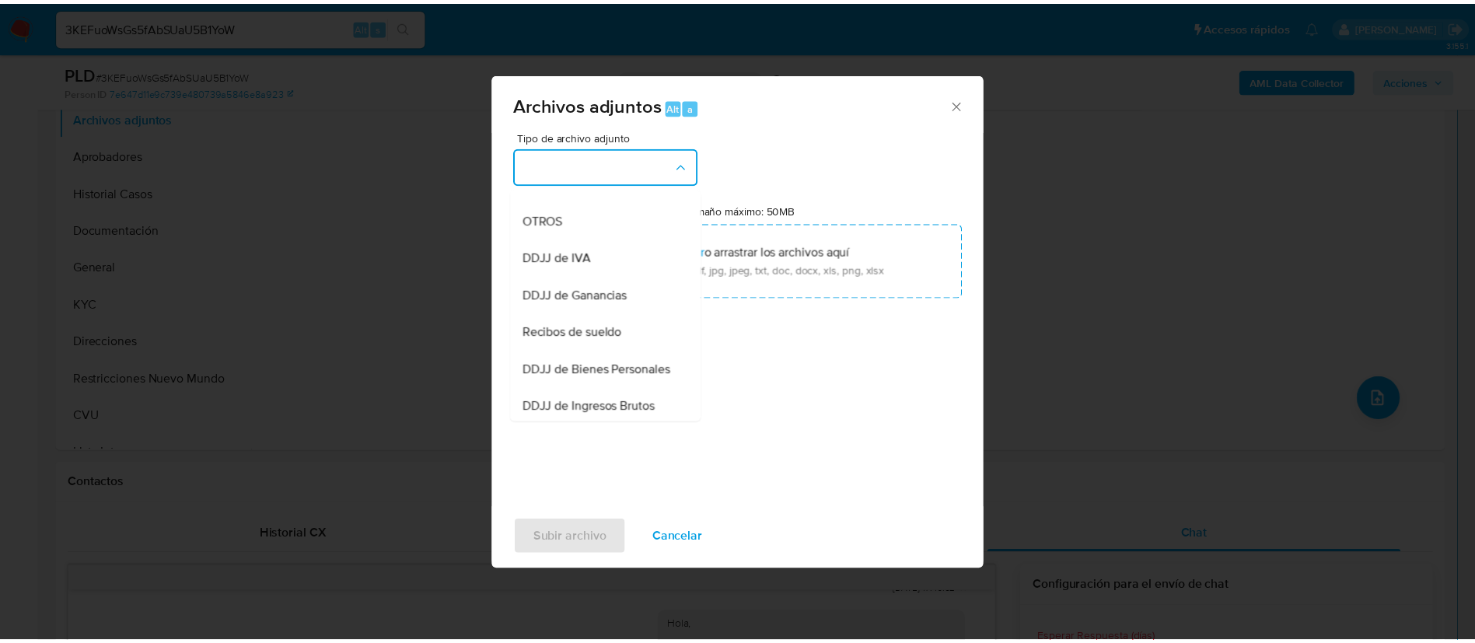
scroll to position [233, 0]
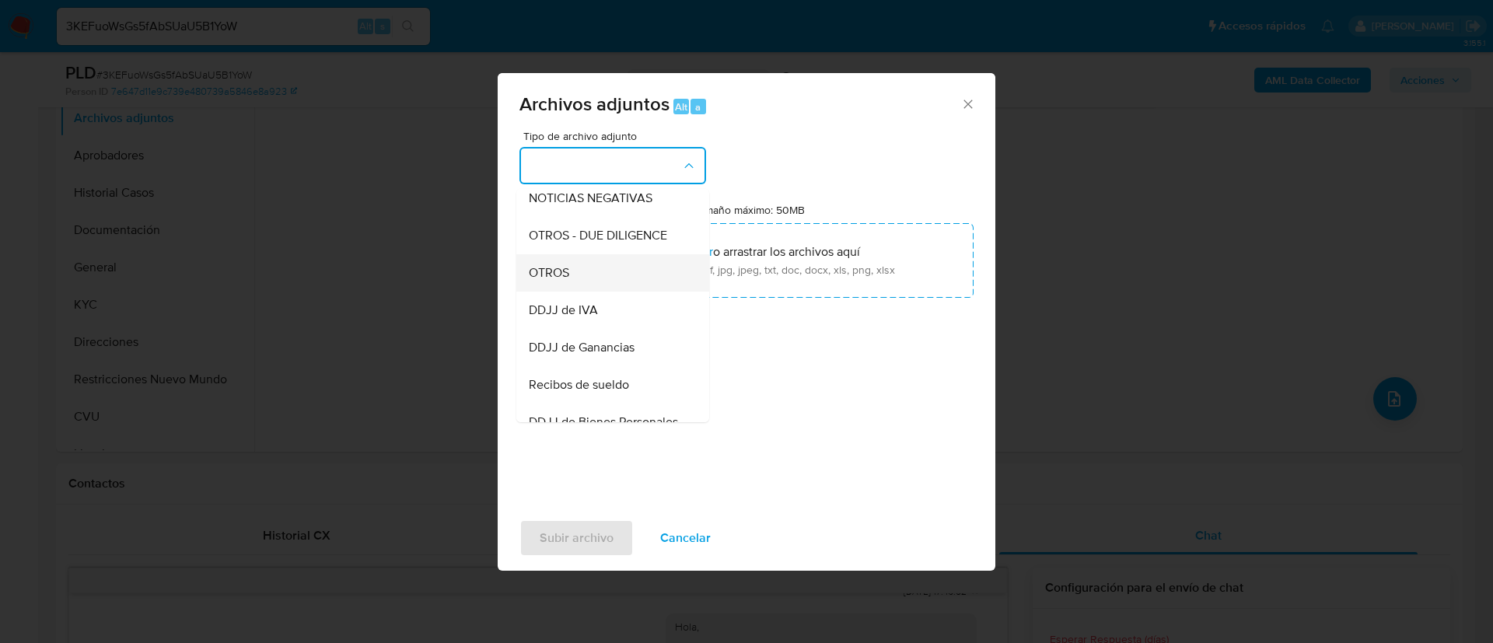
click at [597, 287] on div "OTROS" at bounding box center [608, 272] width 159 height 37
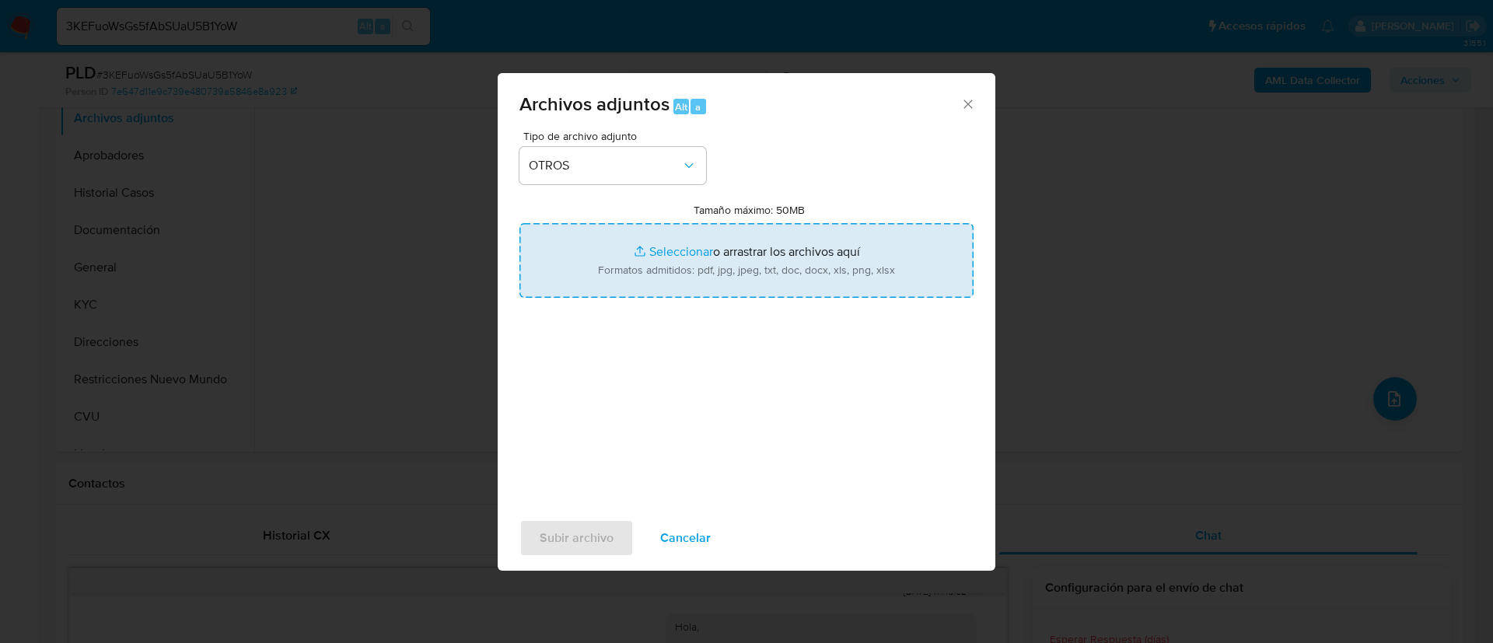
click at [620, 274] on input "Tamaño máximo: 50MB Seleccionar archivos" at bounding box center [746, 260] width 454 height 75
type input "C:\fakepath\2248910882 Movimientos.xlsx"
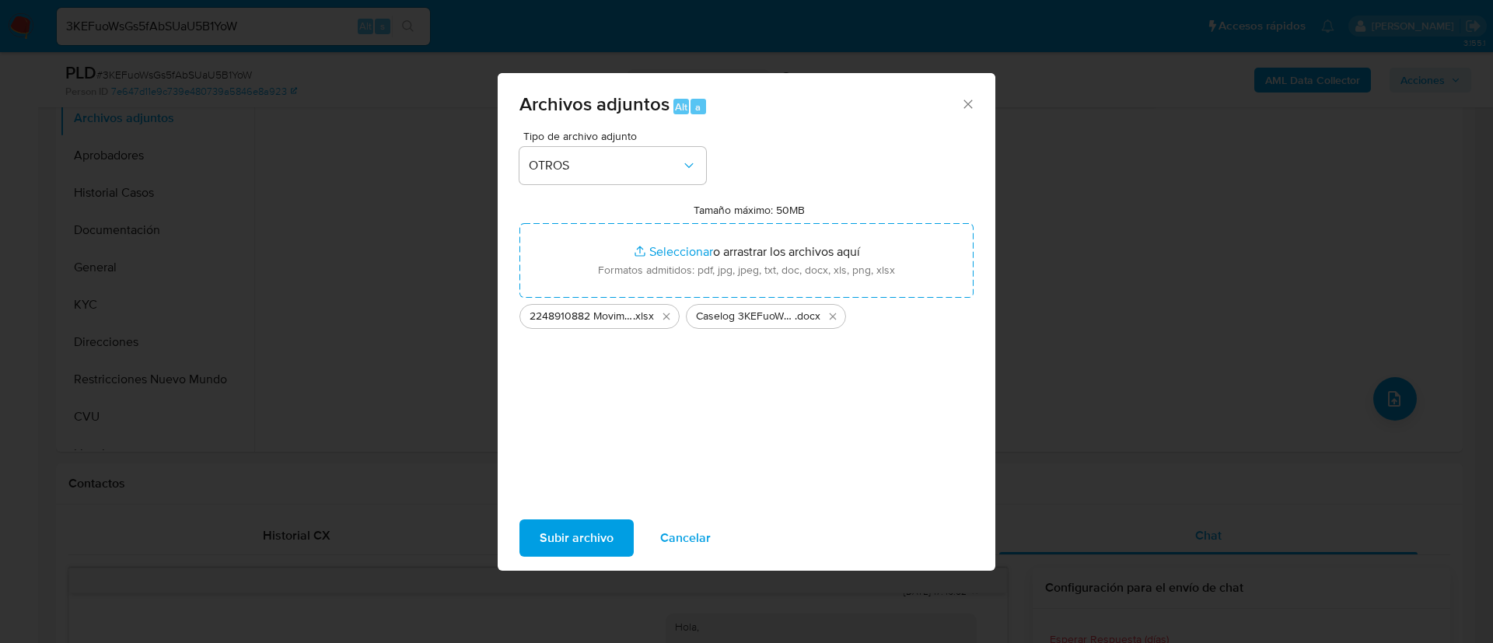
click at [559, 540] on span "Subir archivo" at bounding box center [577, 538] width 74 height 34
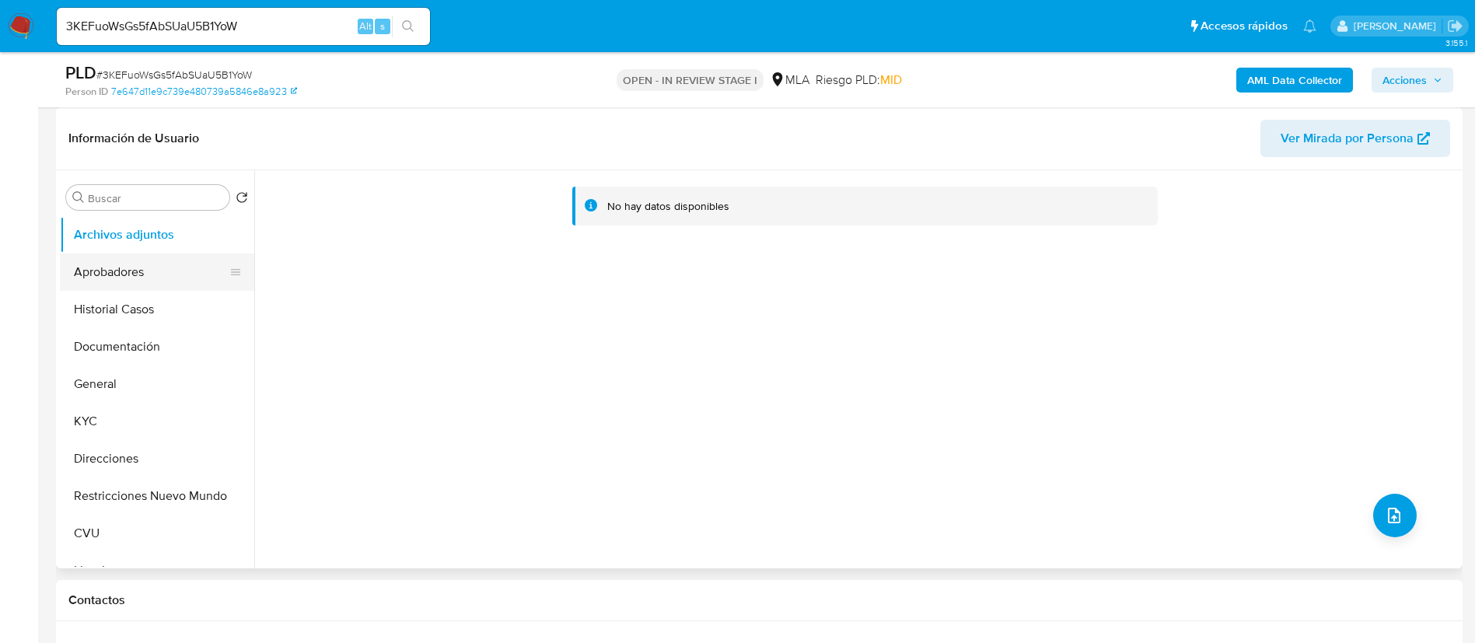
click at [108, 285] on button "Aprobadores" at bounding box center [151, 271] width 182 height 37
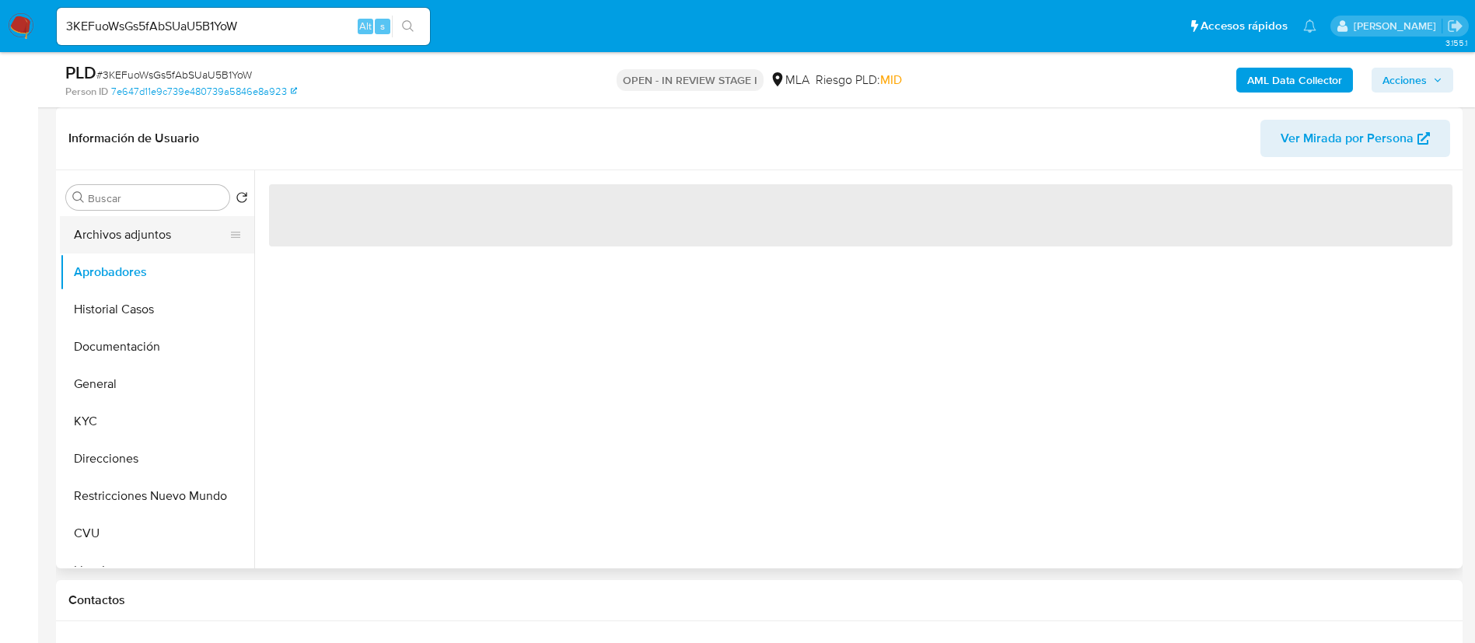
click at [119, 245] on button "Archivos adjuntos" at bounding box center [151, 234] width 182 height 37
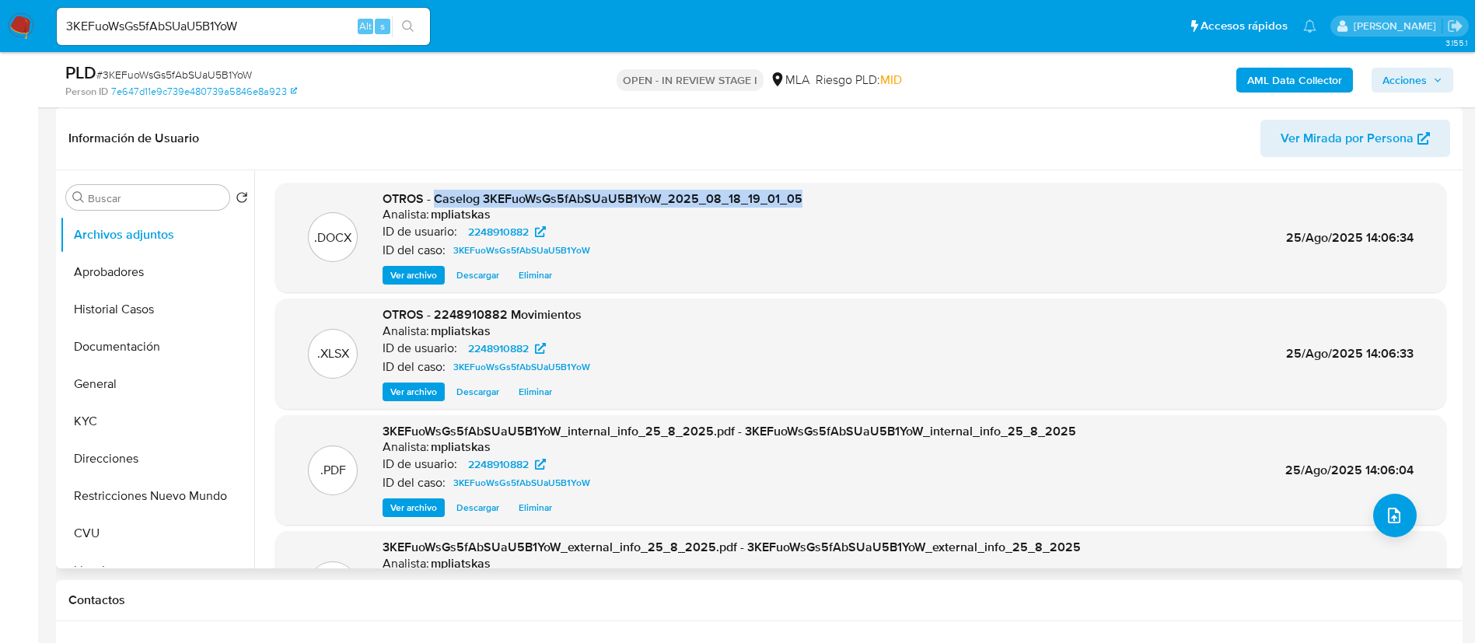
drag, startPoint x: 432, startPoint y: 197, endPoint x: 818, endPoint y: 190, distance: 386.5
click at [818, 190] on div ".DOCX OTROS - Caselog 3KEFuoWsGs5fAbSUaU5B1YoW_2025_08_18_19_01_05 Analista: mp…" at bounding box center [860, 237] width 1155 height 95
copy span "Caselog 3KEFuoWsGs5fAbSUaU5B1YoW_2025_08_18_19_01_05"
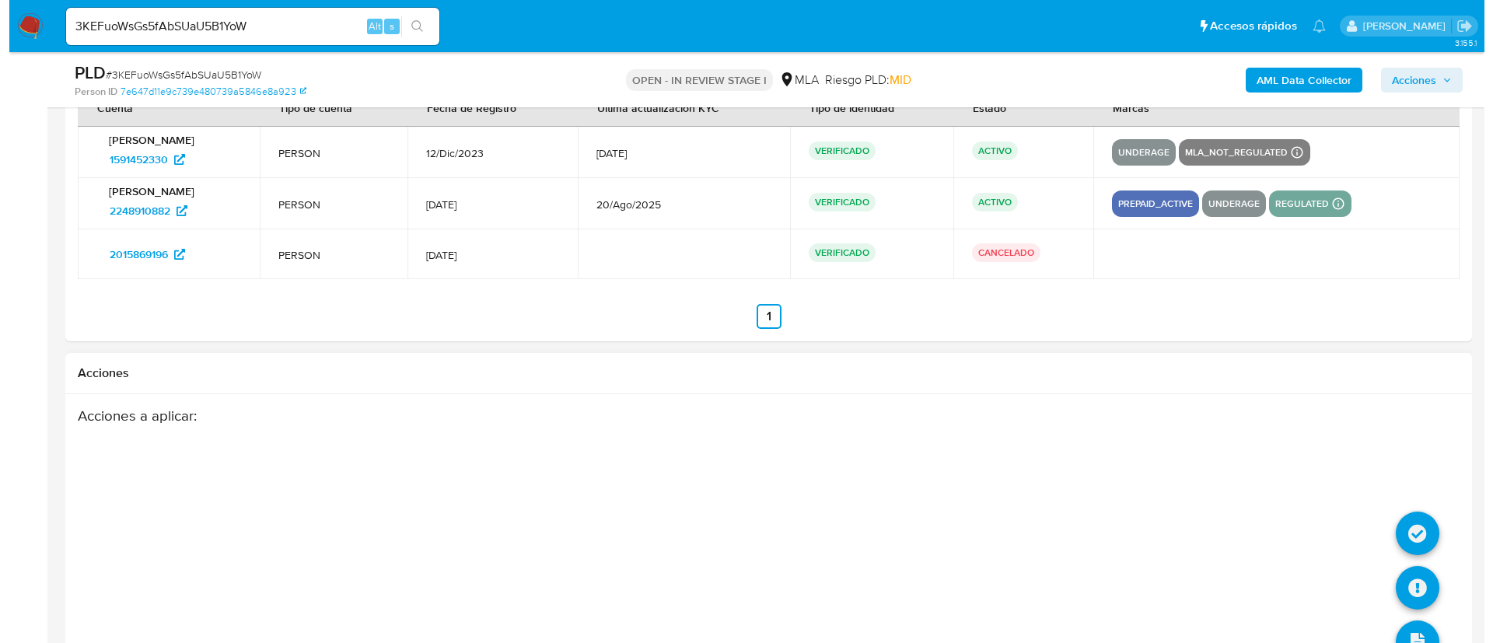
scroll to position [2836, 0]
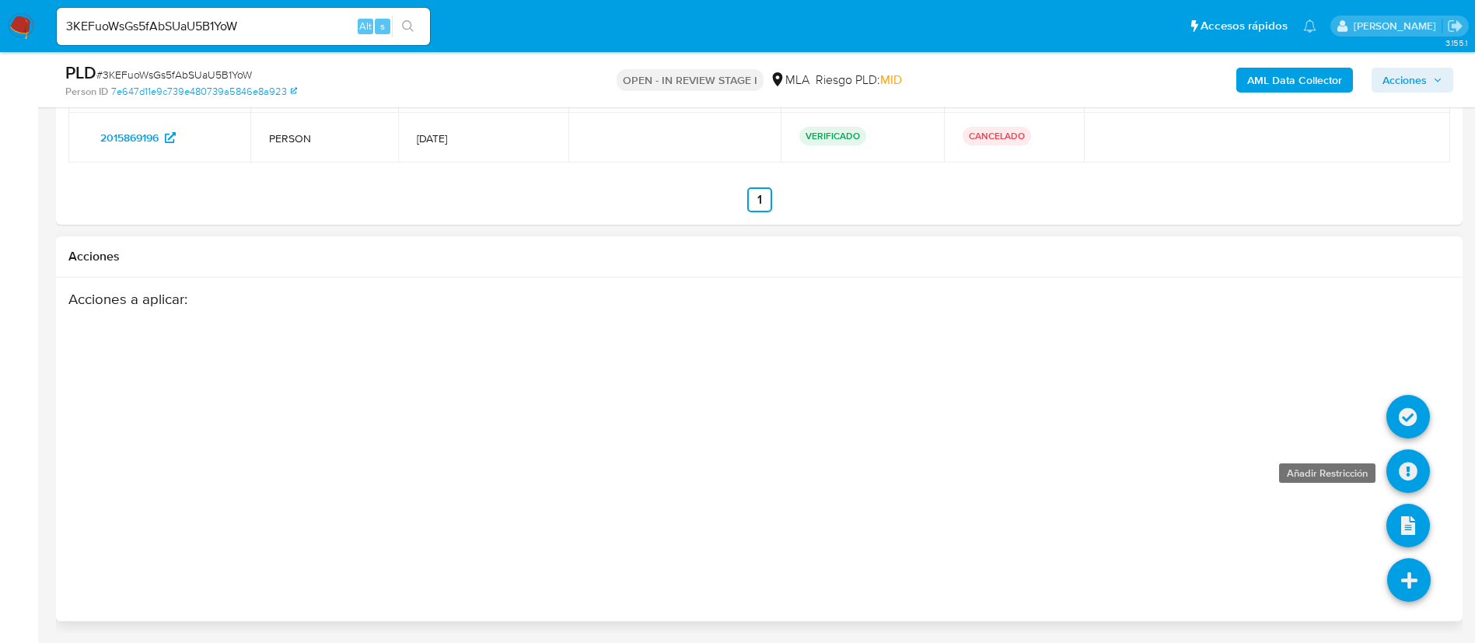
click at [1415, 477] on icon at bounding box center [1408, 471] width 44 height 44
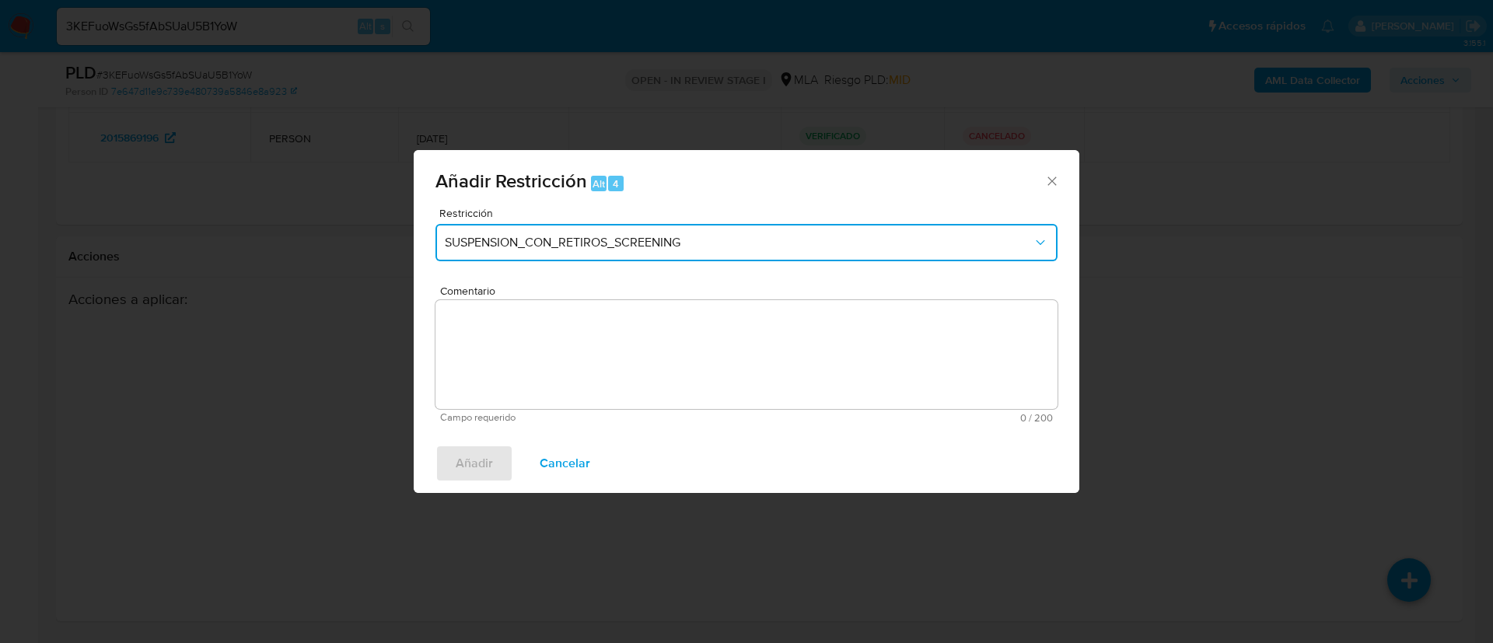
click at [730, 239] on span "SUSPENSION_CON_RETIROS_SCREENING" at bounding box center [739, 243] width 588 height 16
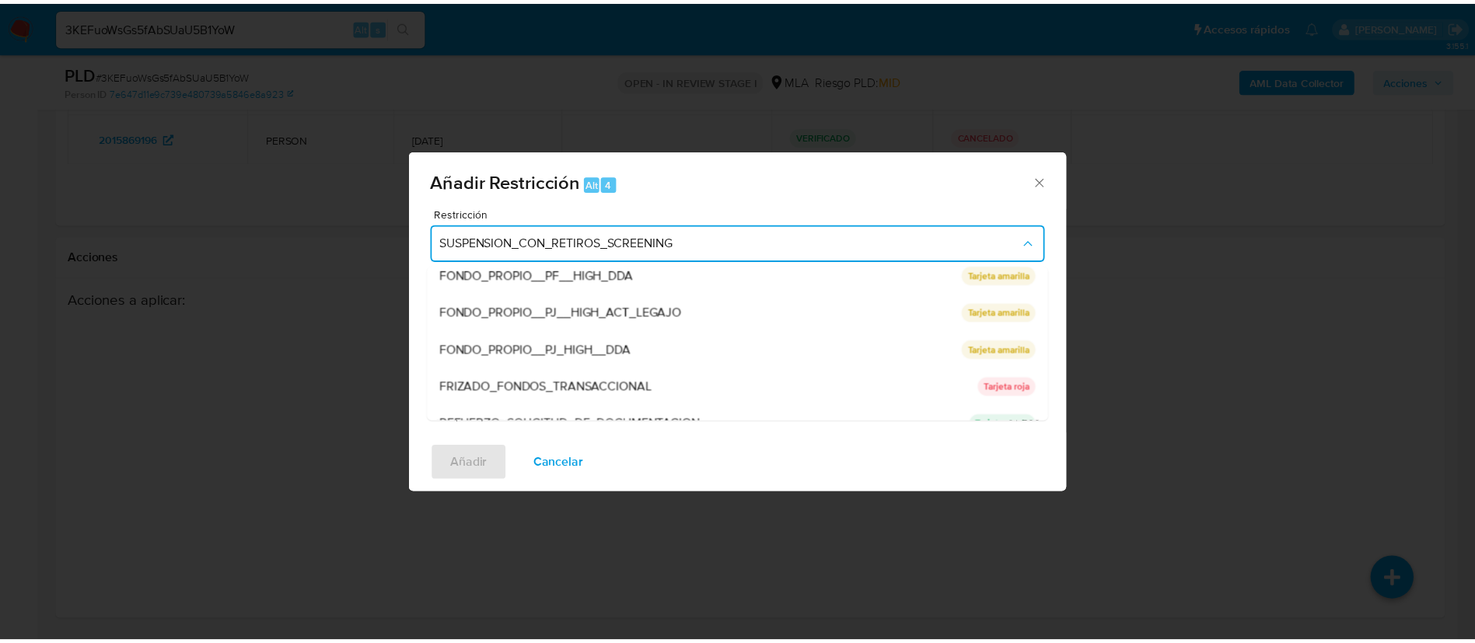
scroll to position [330, 0]
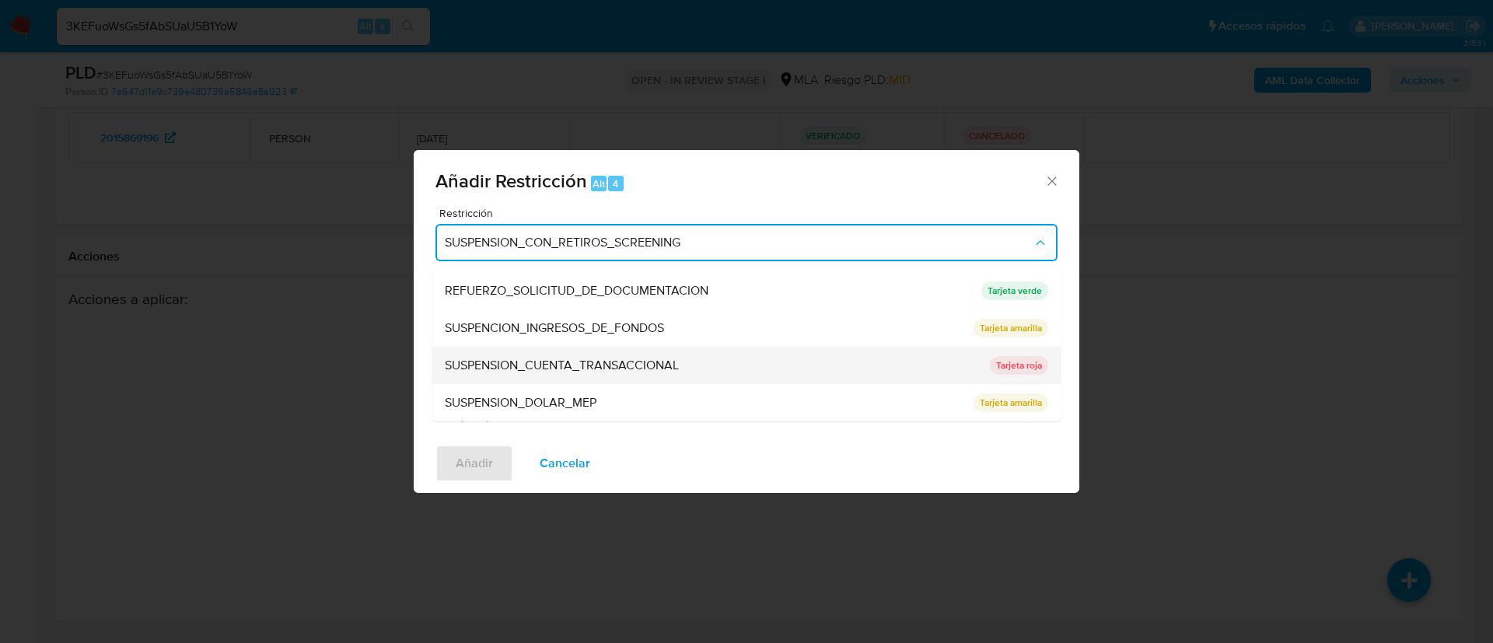
click at [715, 363] on div "SUSPENSION_CUENTA_TRANSACCIONAL" at bounding box center [713, 365] width 536 height 37
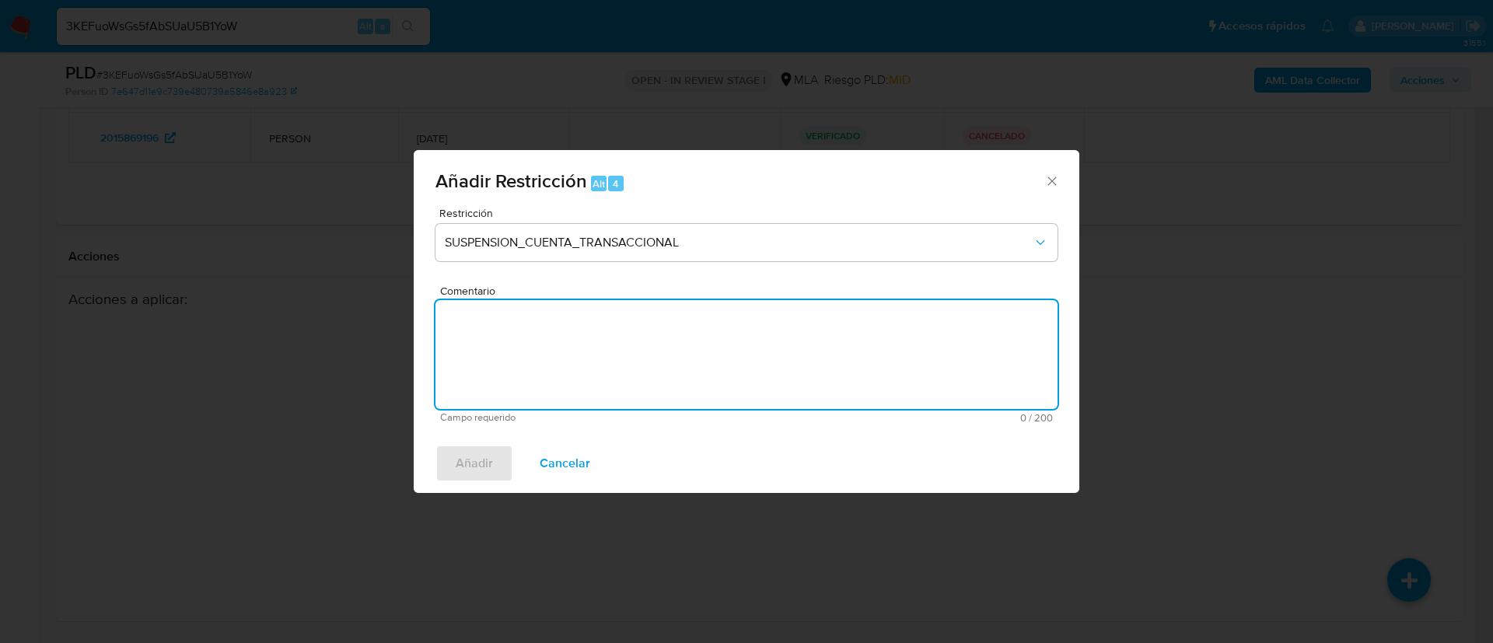
click at [715, 363] on textarea "Comentario" at bounding box center [746, 354] width 622 height 109
type textarea "AML"
click at [456, 435] on div "Añadir Cancelar" at bounding box center [747, 463] width 666 height 59
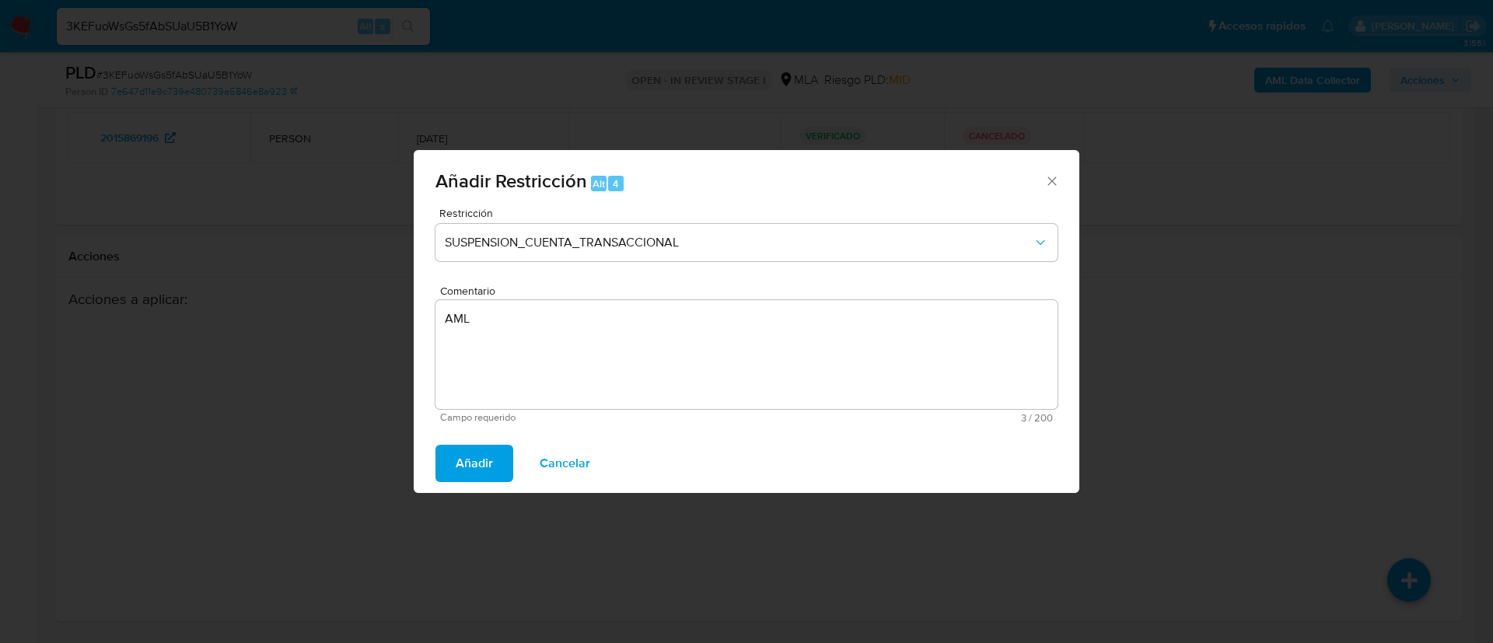
click at [456, 439] on div "Añadir Cancelar" at bounding box center [747, 463] width 666 height 59
click at [464, 461] on span "Añadir" at bounding box center [474, 463] width 37 height 34
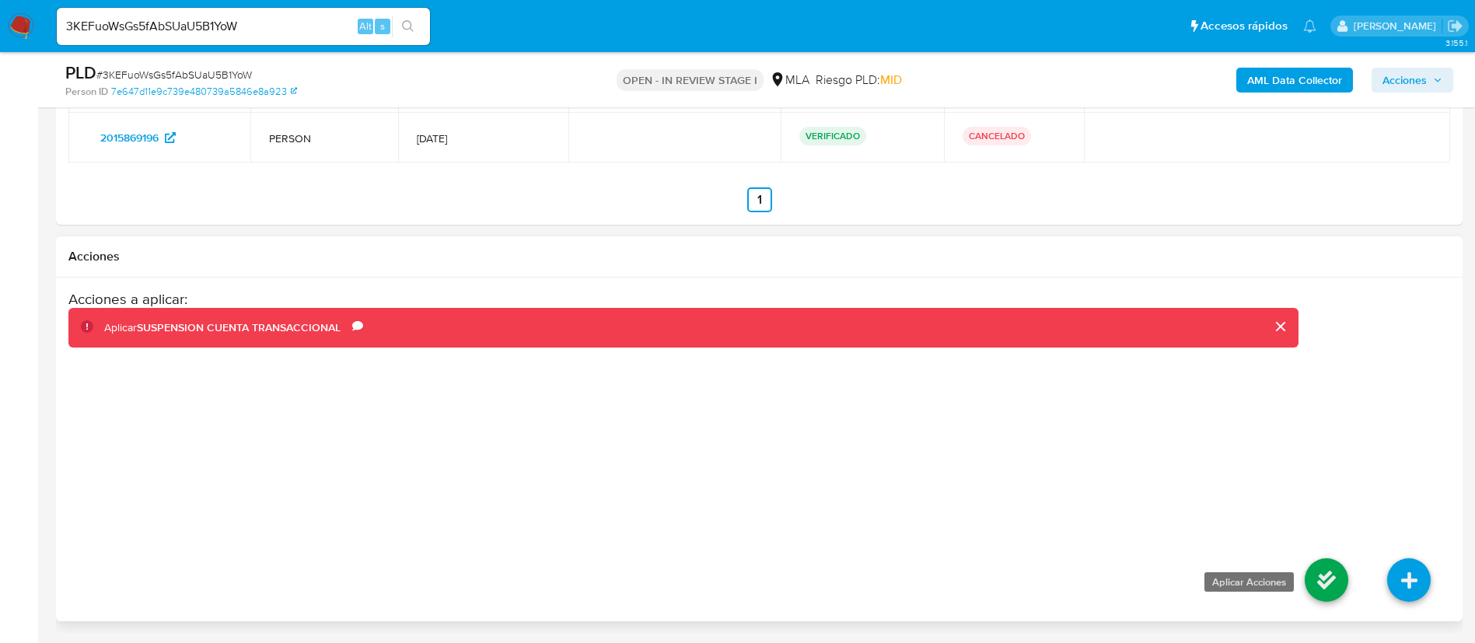
click at [1325, 572] on icon at bounding box center [1327, 580] width 44 height 44
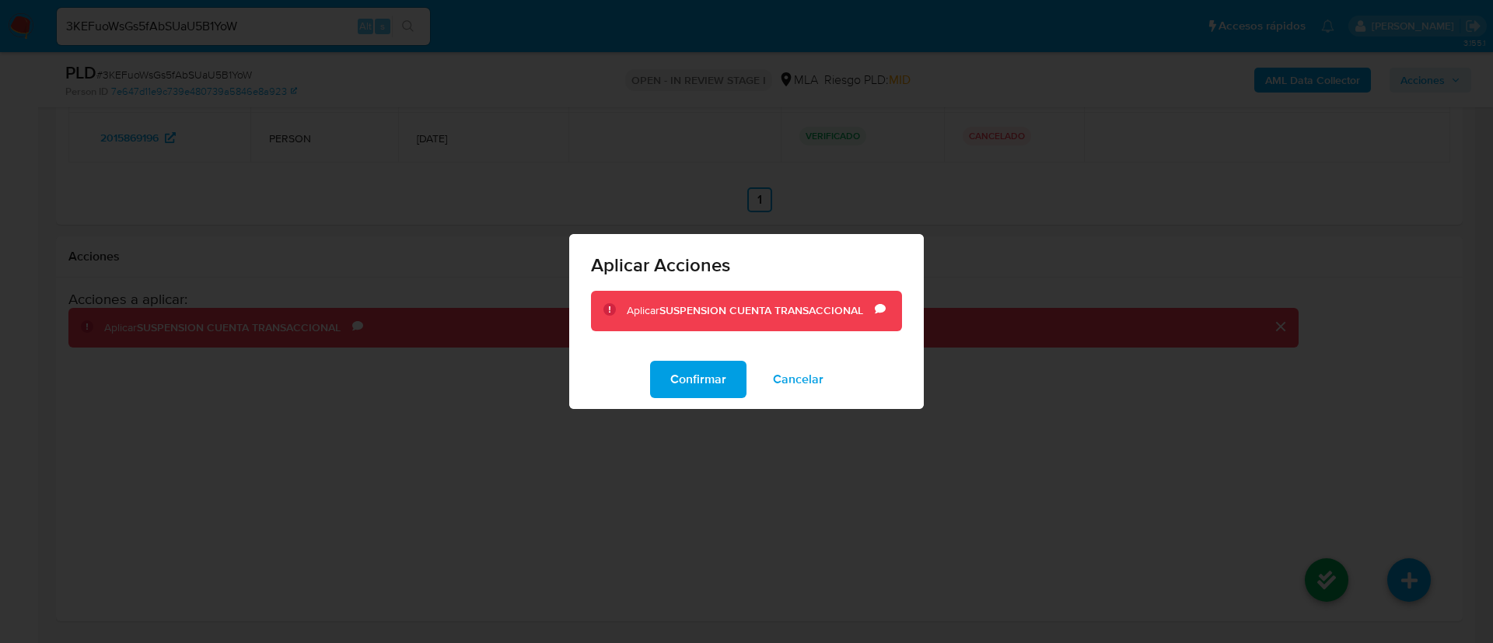
click at [740, 383] on button "Confirmar" at bounding box center [698, 379] width 96 height 37
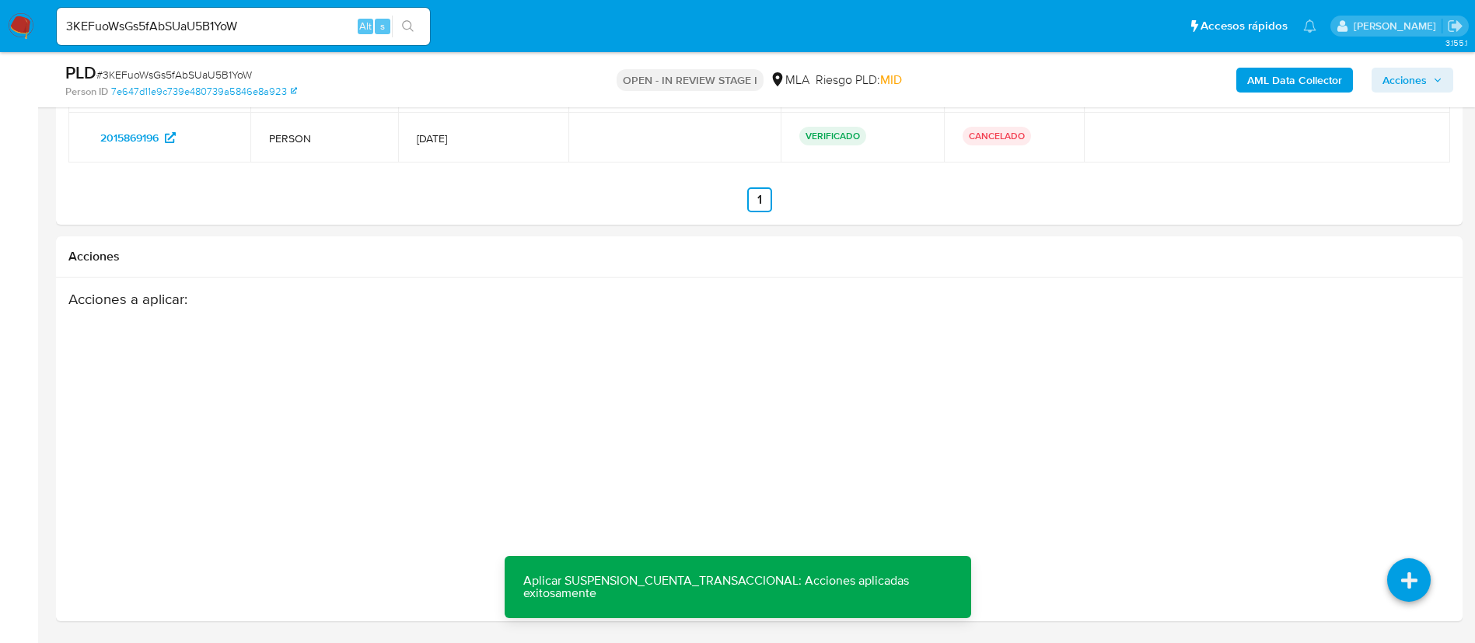
click at [1425, 71] on span "Acciones" at bounding box center [1404, 80] width 44 height 25
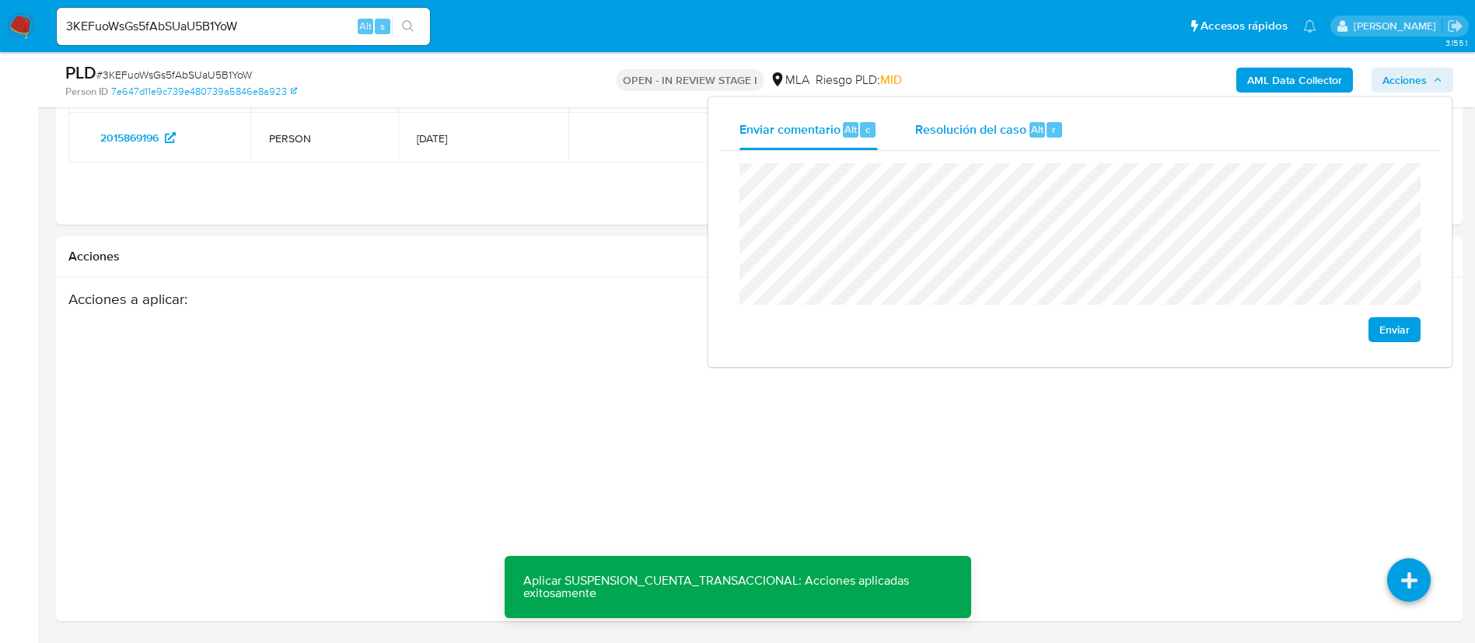
click at [1005, 149] on div "Resolución del caso Alt r" at bounding box center [989, 130] width 149 height 40
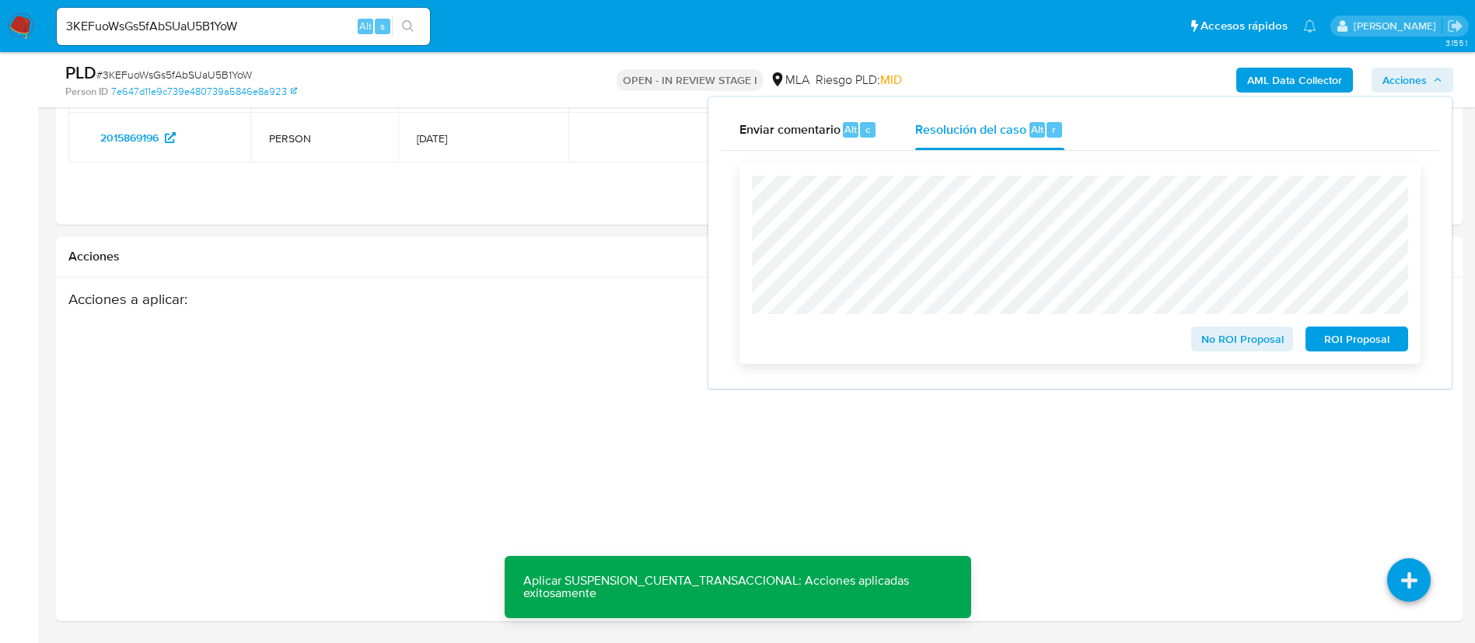
click at [1319, 342] on span "ROI Proposal" at bounding box center [1356, 339] width 81 height 22
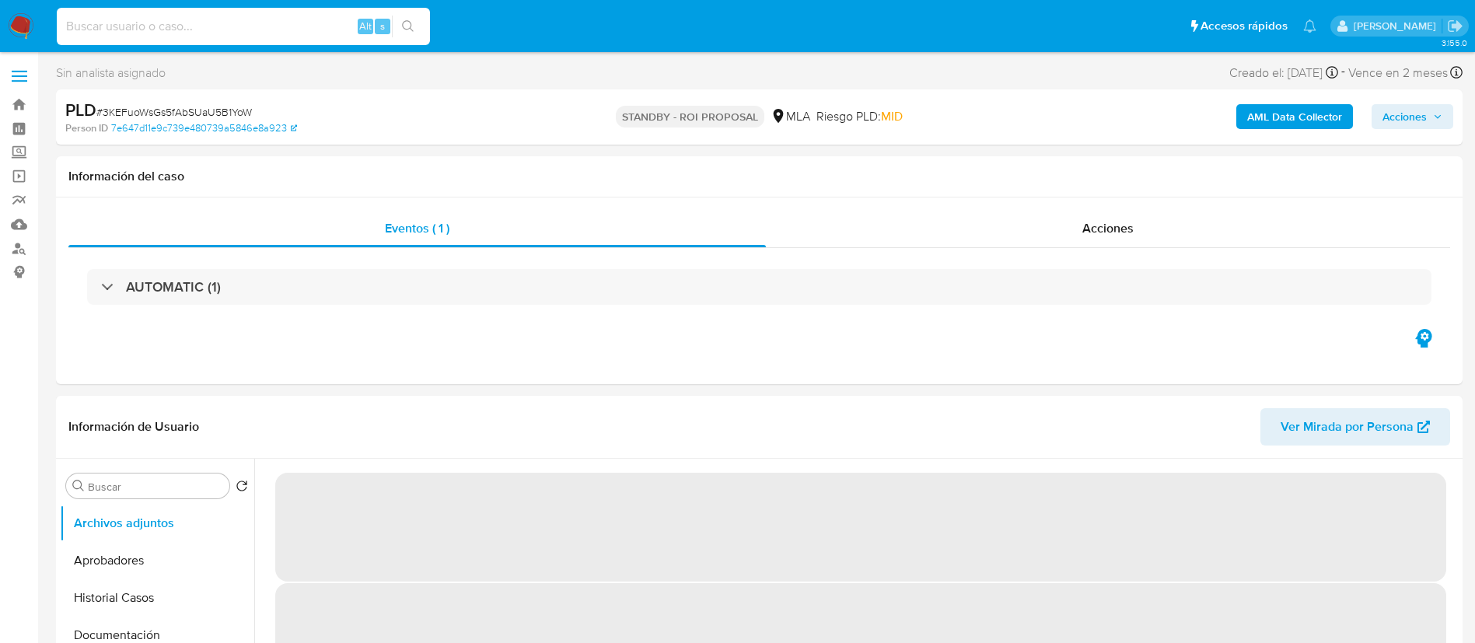
click at [292, 36] on input at bounding box center [243, 26] width 373 height 20
select select "10"
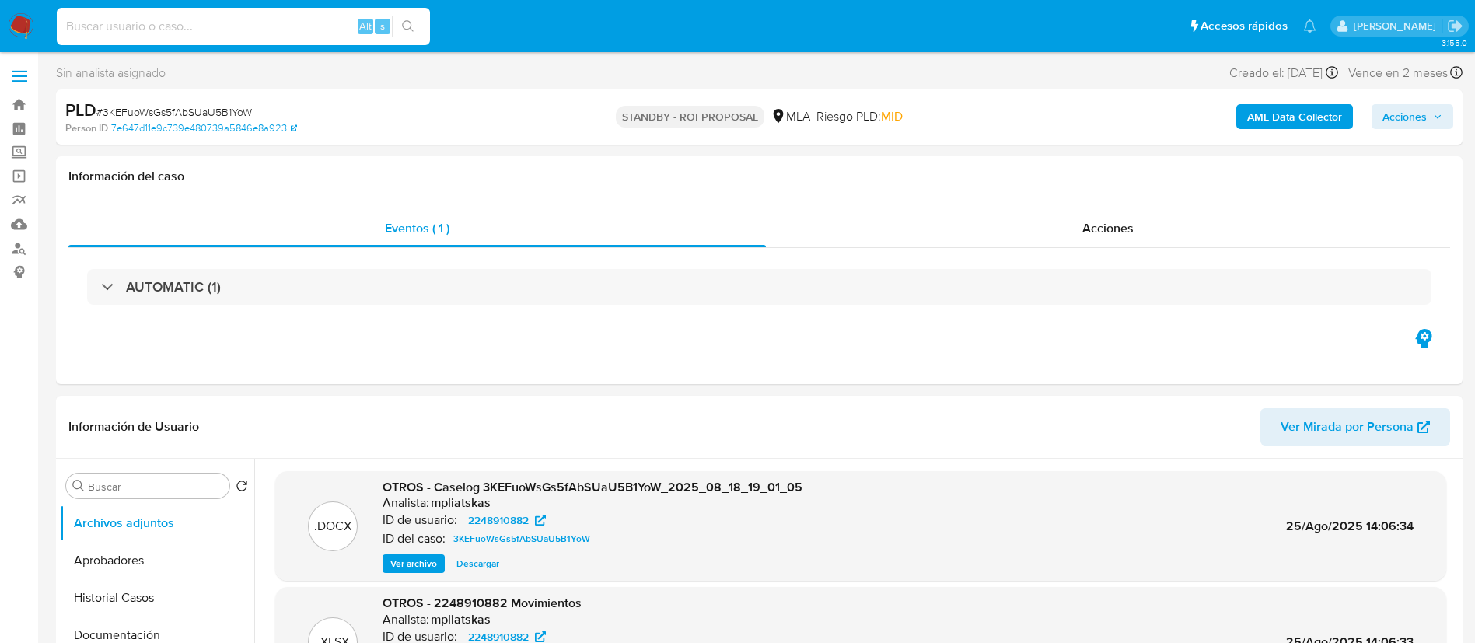
paste input "WXhDjVKsB7prJspWR20fOYpf"
type input "WXhDjVKsB7prJspWR20fOYpf"
click at [397, 32] on button "search-icon" at bounding box center [408, 27] width 32 height 22
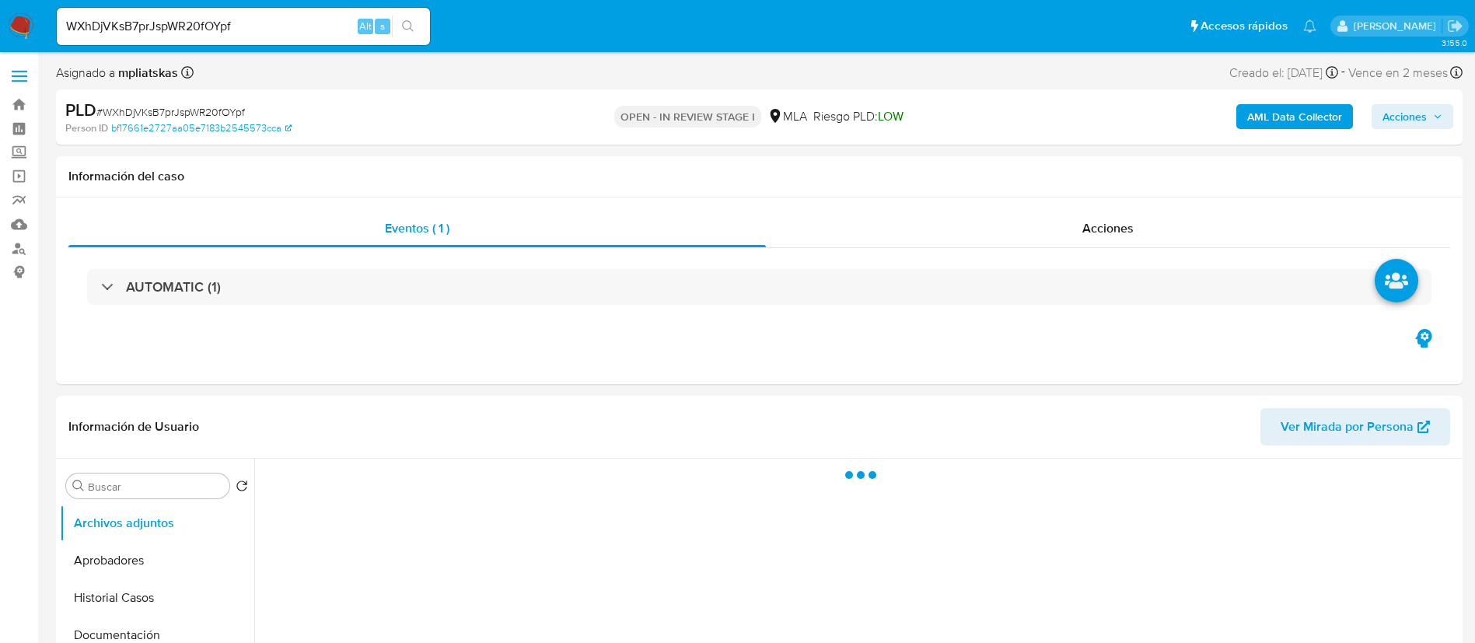
select select "10"
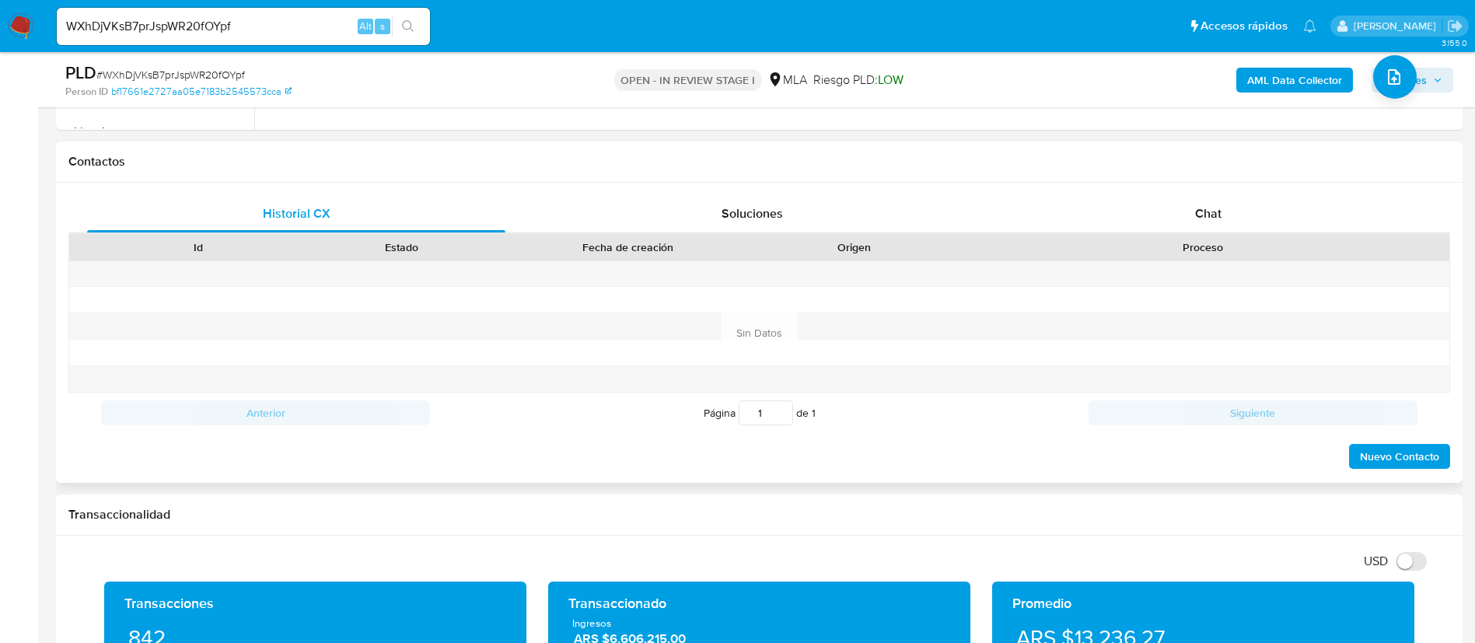
scroll to position [700, 0]
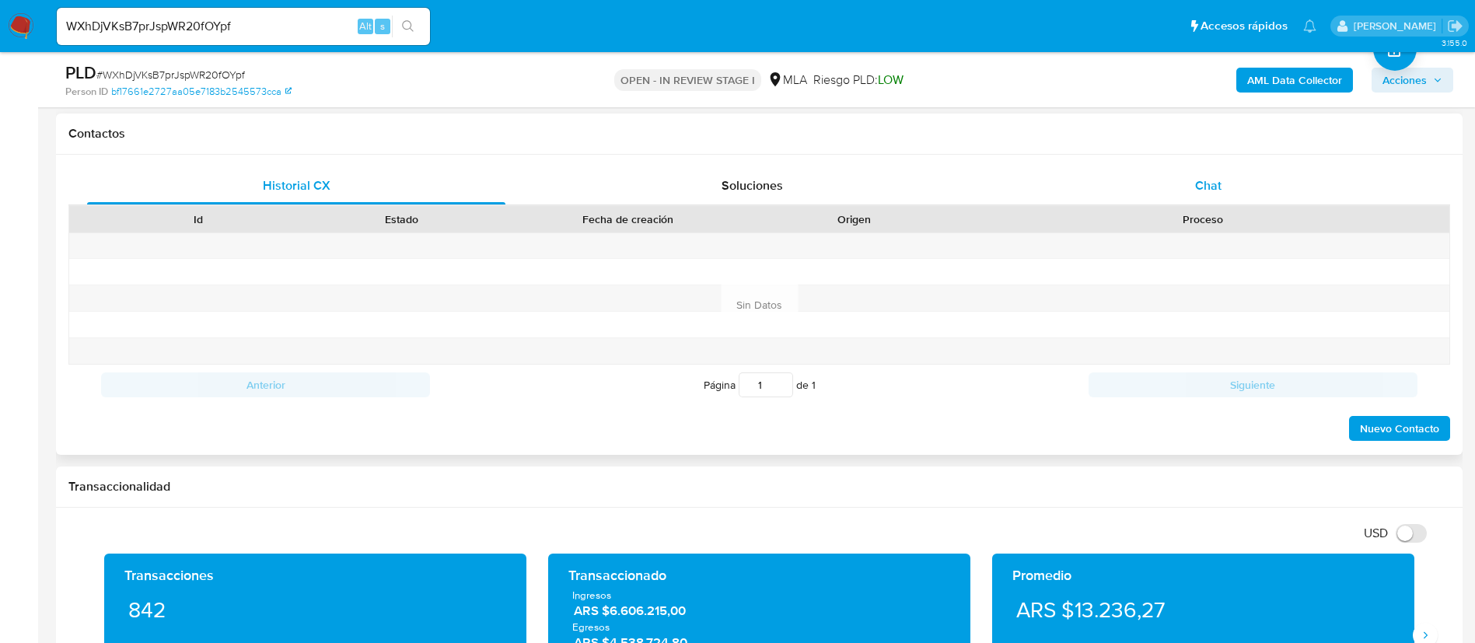
click at [1225, 187] on div "Chat" at bounding box center [1208, 185] width 418 height 37
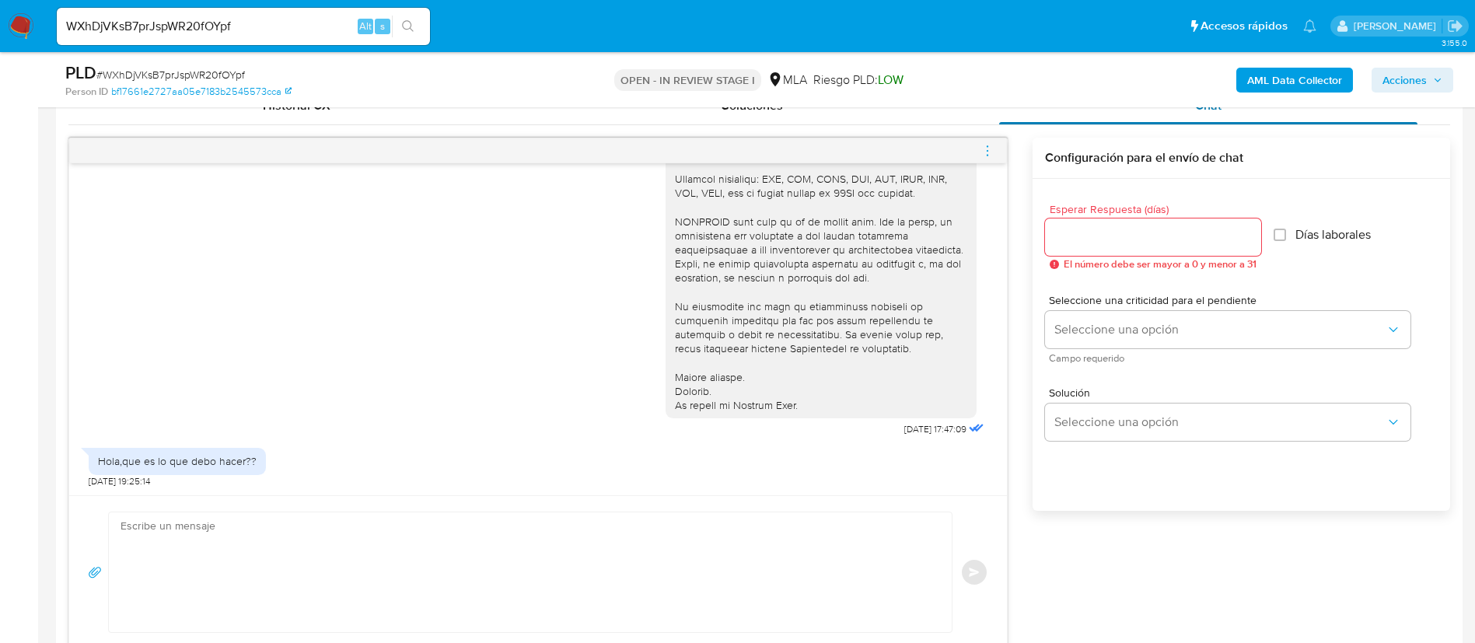
scroll to position [816, 0]
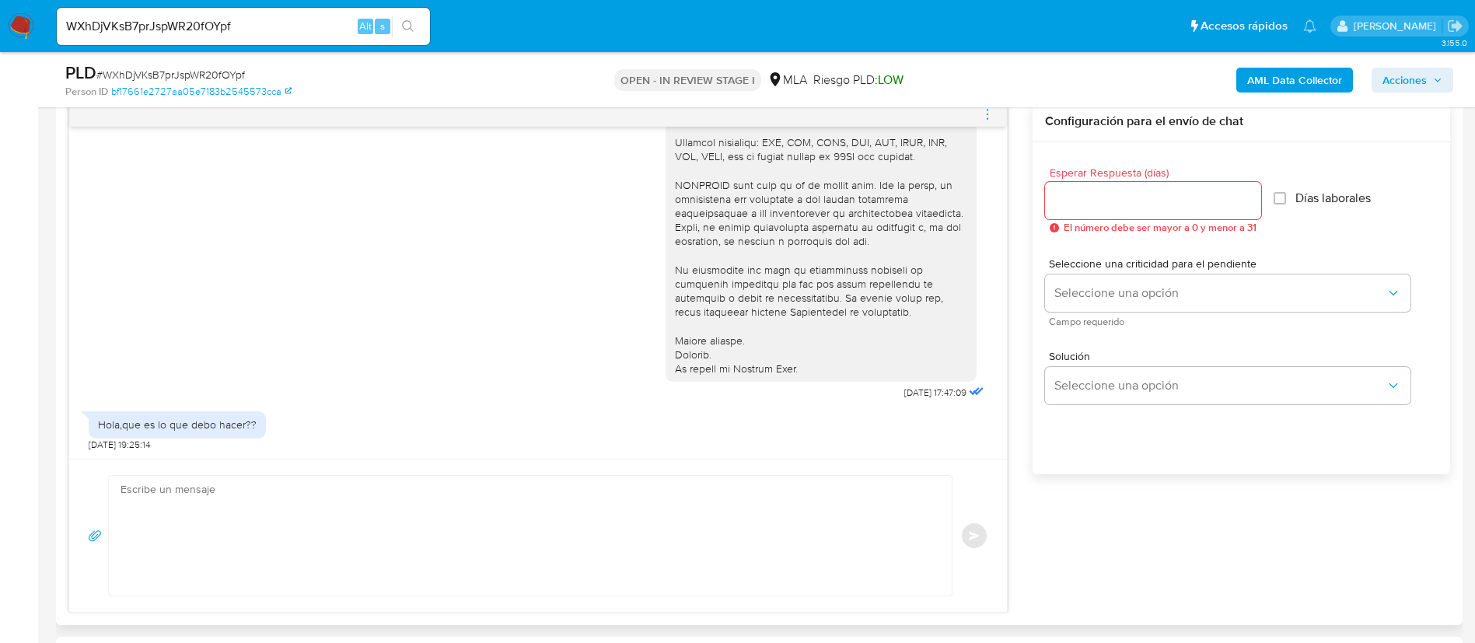
click at [531, 509] on textarea at bounding box center [527, 536] width 812 height 120
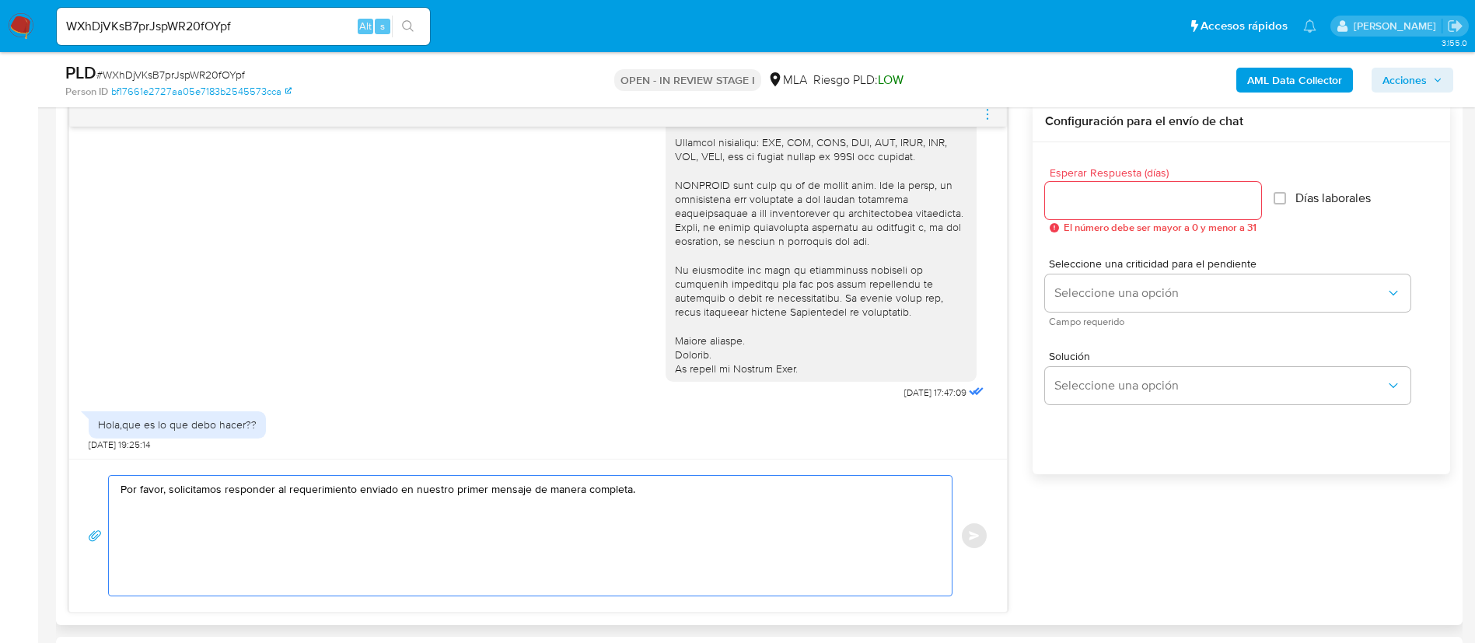
type textarea "Por favor, solicitamos responder al requerimiento enviado en nuestro primer men…"
drag, startPoint x: 1094, startPoint y: 169, endPoint x: 1080, endPoint y: 197, distance: 30.6
click at [1092, 176] on span "Esperar Respuesta (días)" at bounding box center [1158, 173] width 216 height 12
click at [1092, 190] on input "Esperar Respuesta (días)" at bounding box center [1153, 200] width 216 height 20
click at [1080, 197] on input "Esperar Respuesta (días)" at bounding box center [1153, 200] width 216 height 20
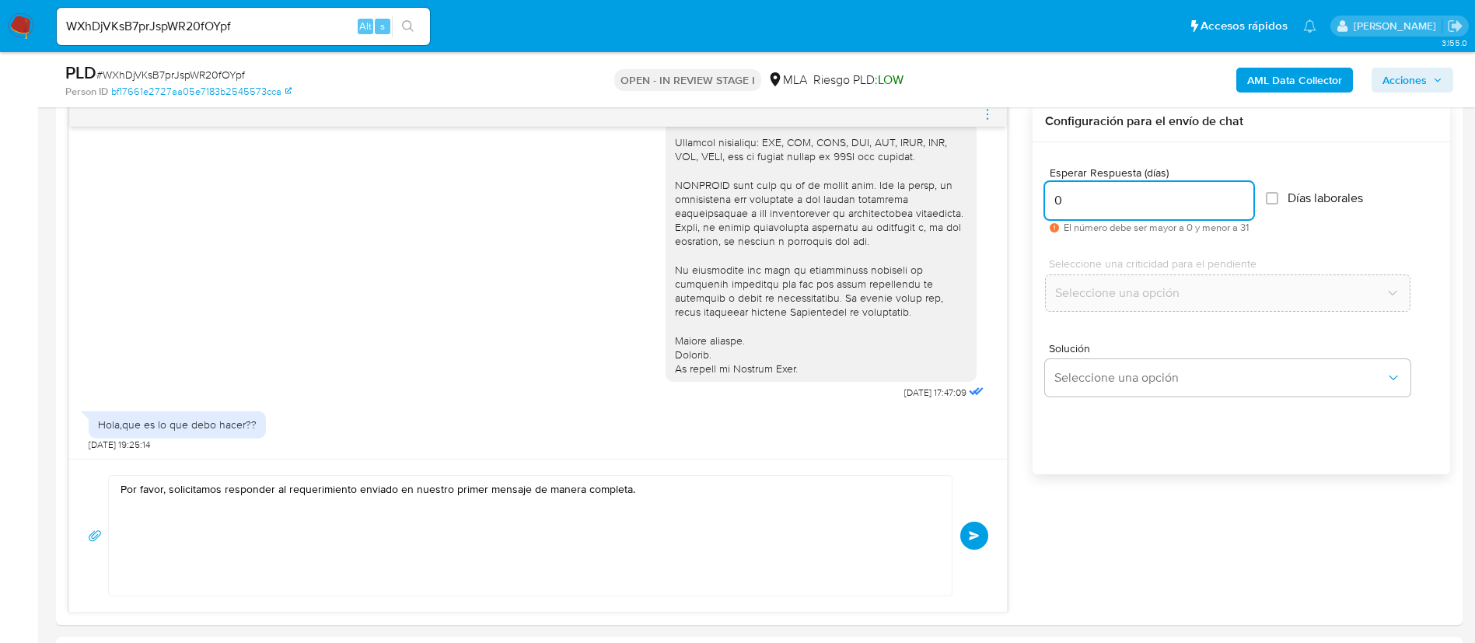
type input "0"
click at [974, 533] on span "Enviar" at bounding box center [974, 535] width 11 height 9
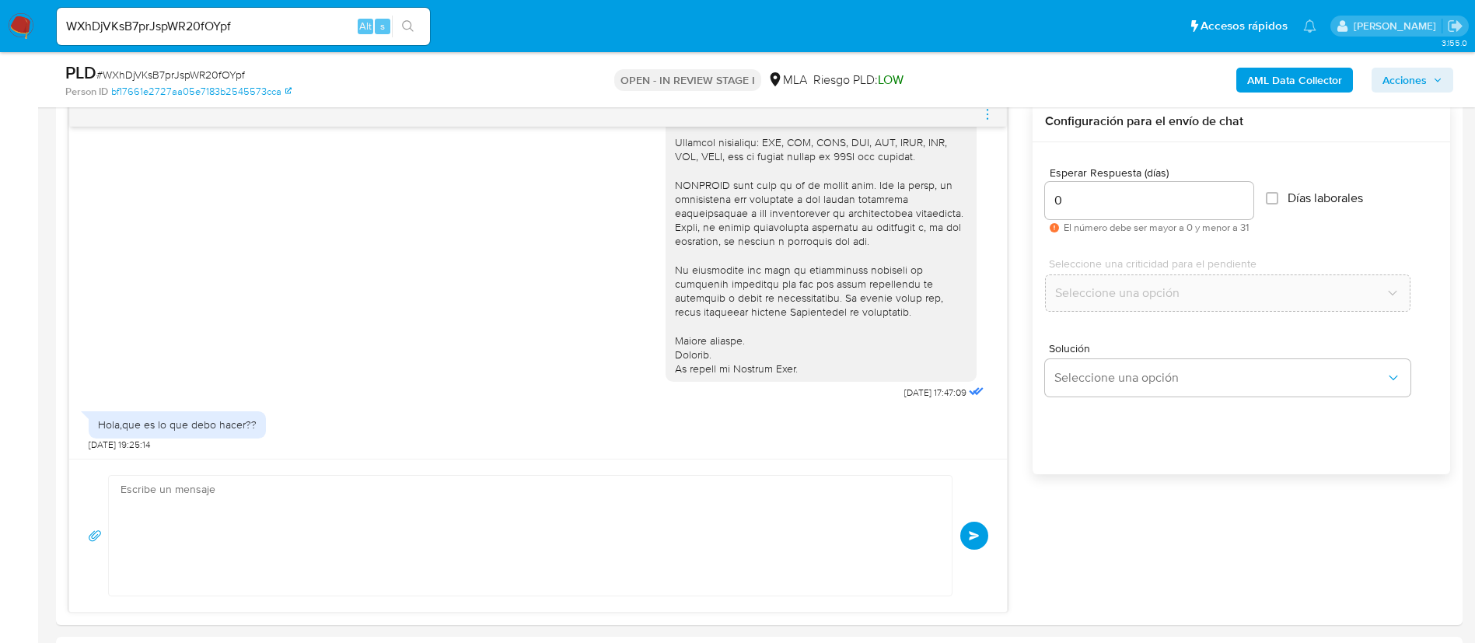
scroll to position [514, 0]
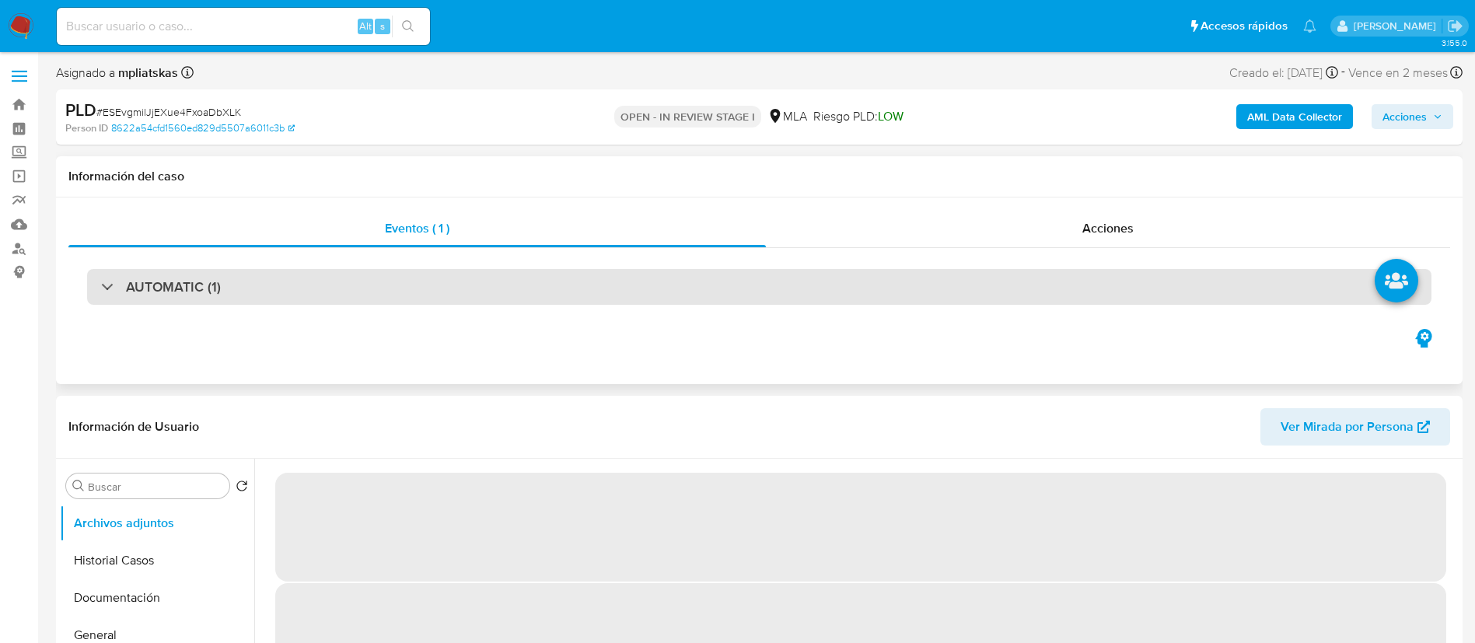
select select "10"
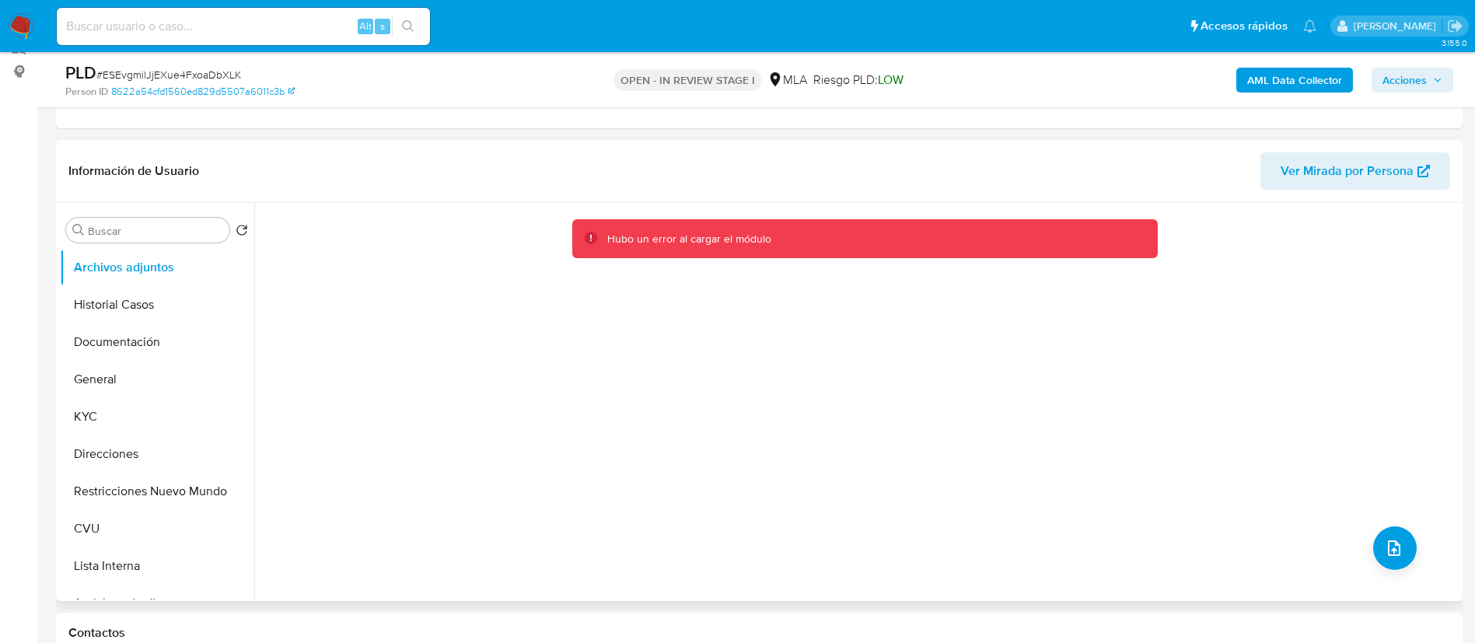
scroll to position [350, 0]
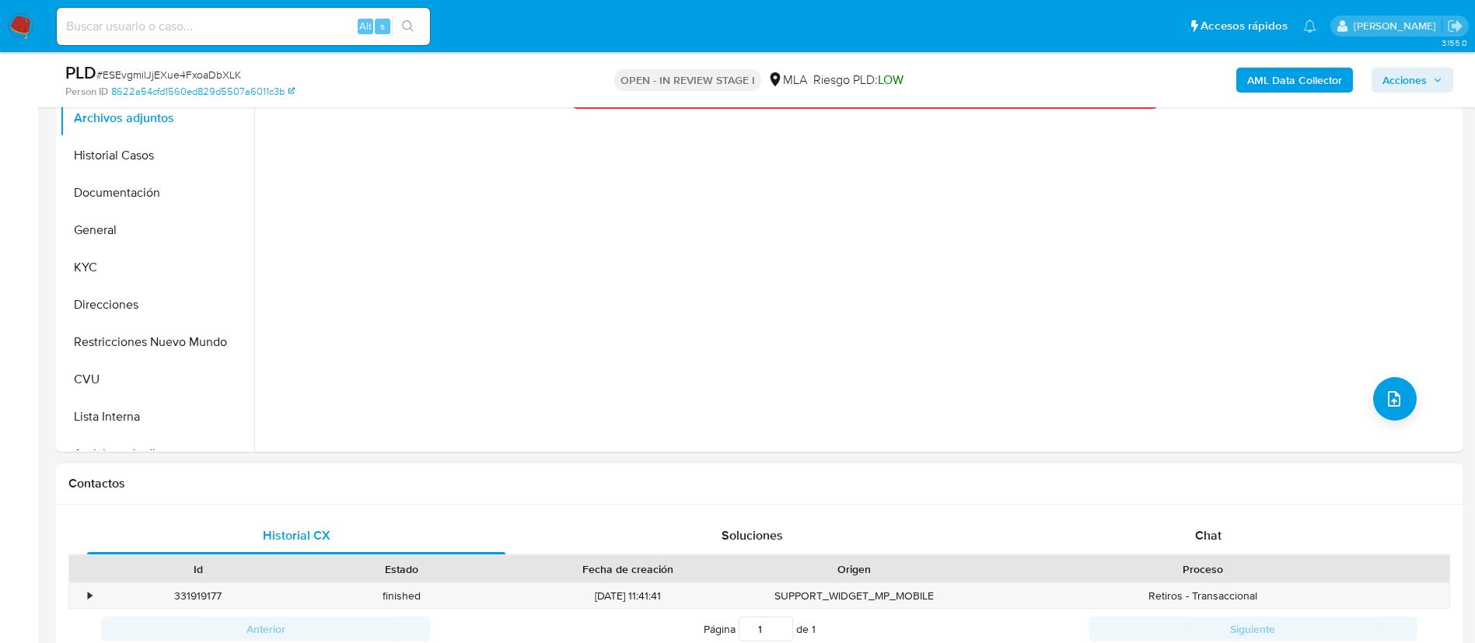
click at [1246, 563] on div "Proceso" at bounding box center [1202, 569] width 471 height 16
click at [1241, 540] on div "Chat" at bounding box center [1208, 535] width 418 height 37
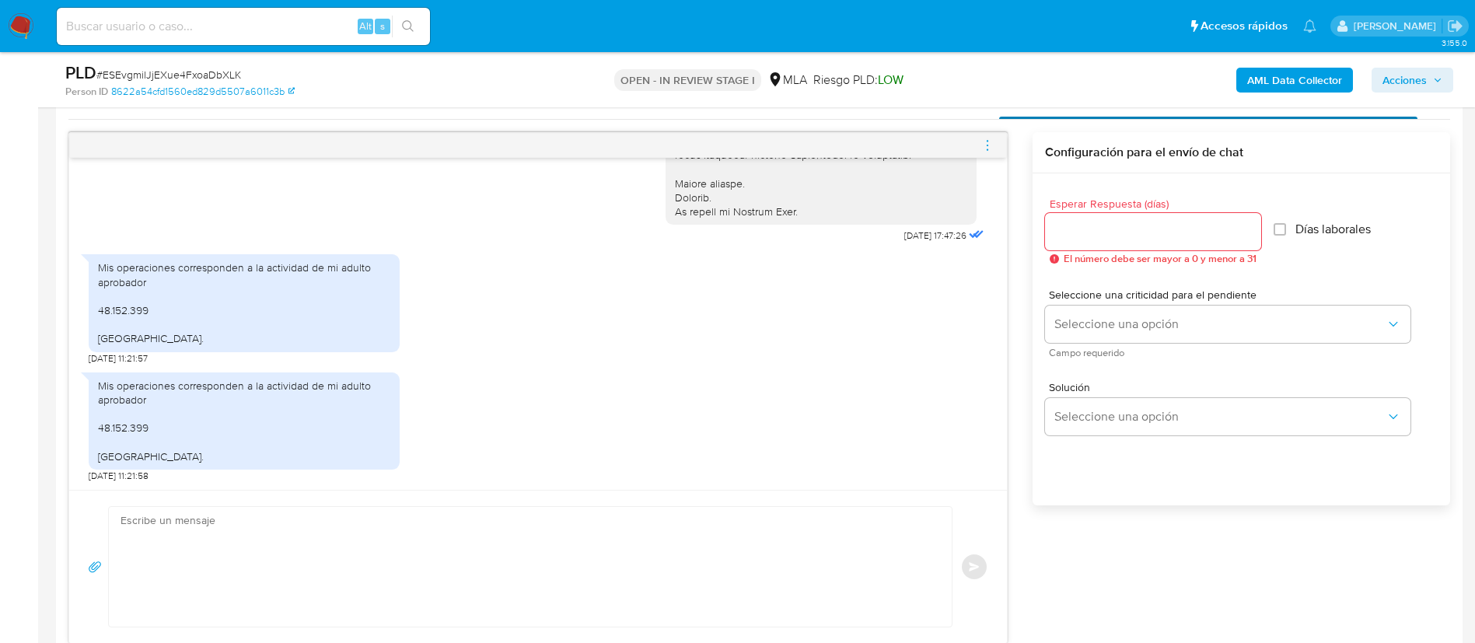
scroll to position [816, 0]
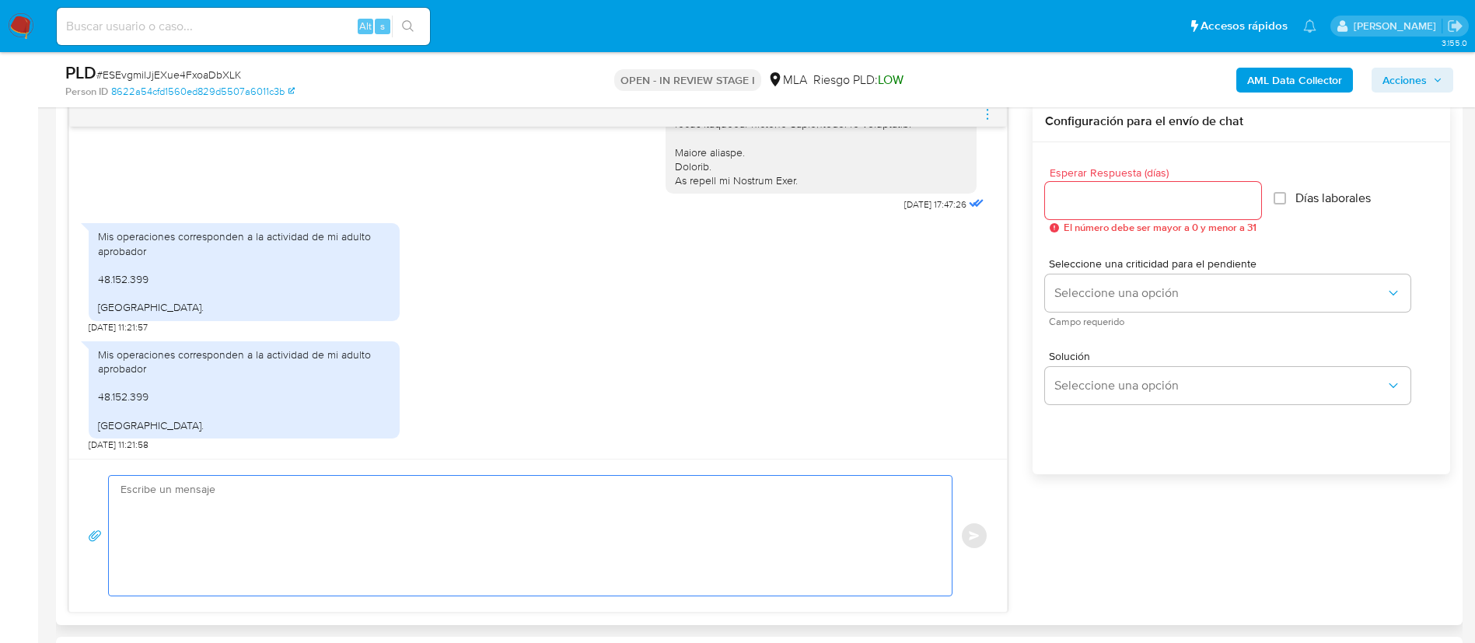
click at [456, 521] on textarea at bounding box center [527, 536] width 812 height 120
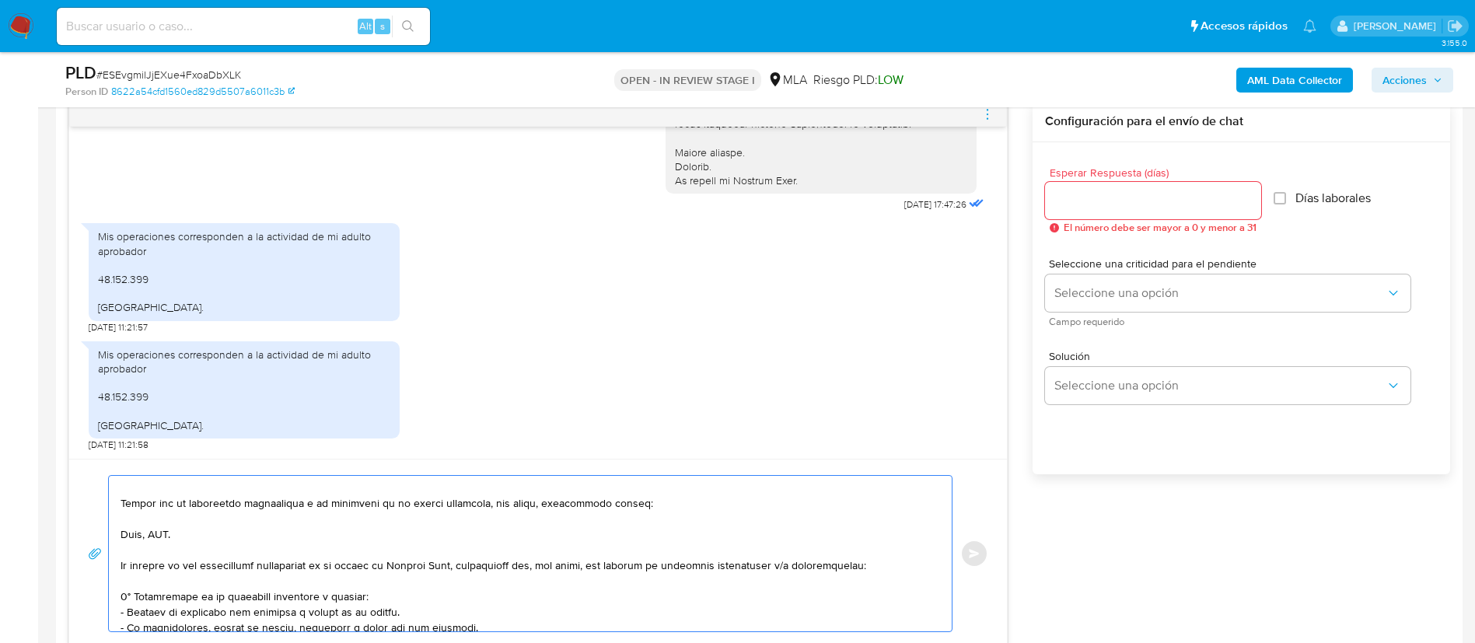
scroll to position [117, 0]
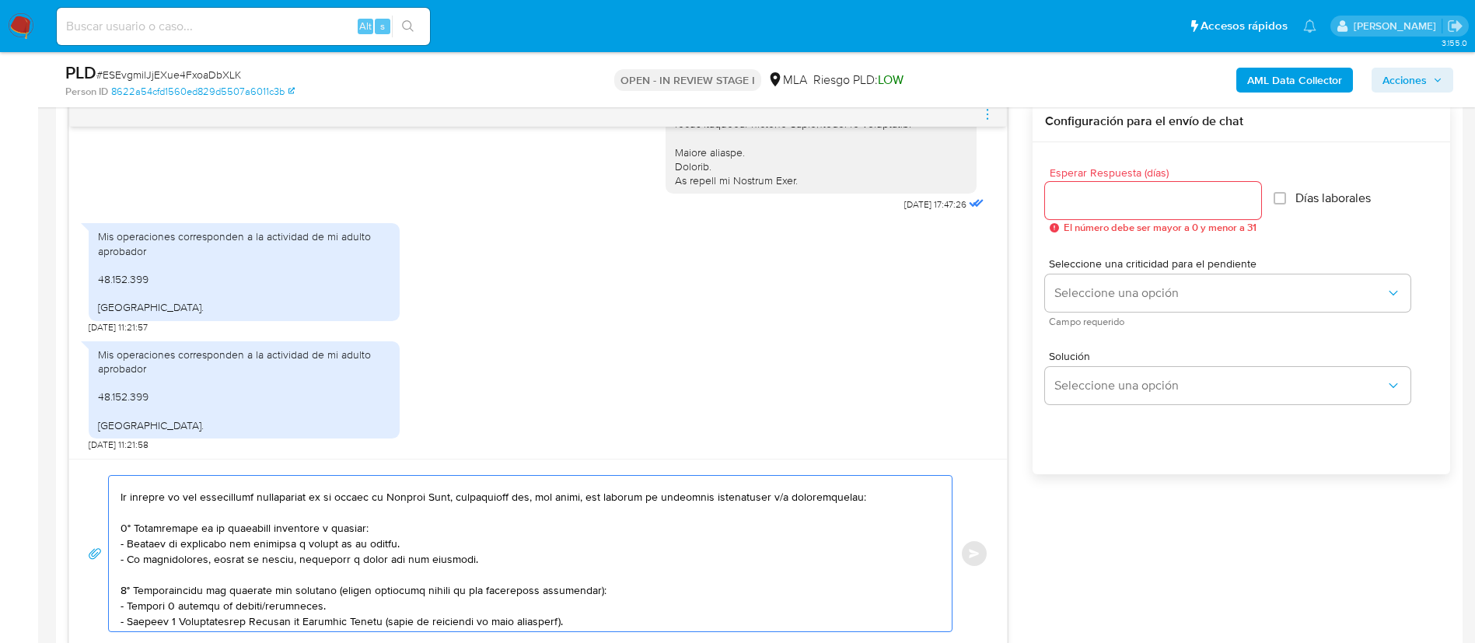
drag, startPoint x: 121, startPoint y: 582, endPoint x: 893, endPoint y: 509, distance: 775.4
click at [893, 509] on textarea at bounding box center [527, 554] width 812 height 156
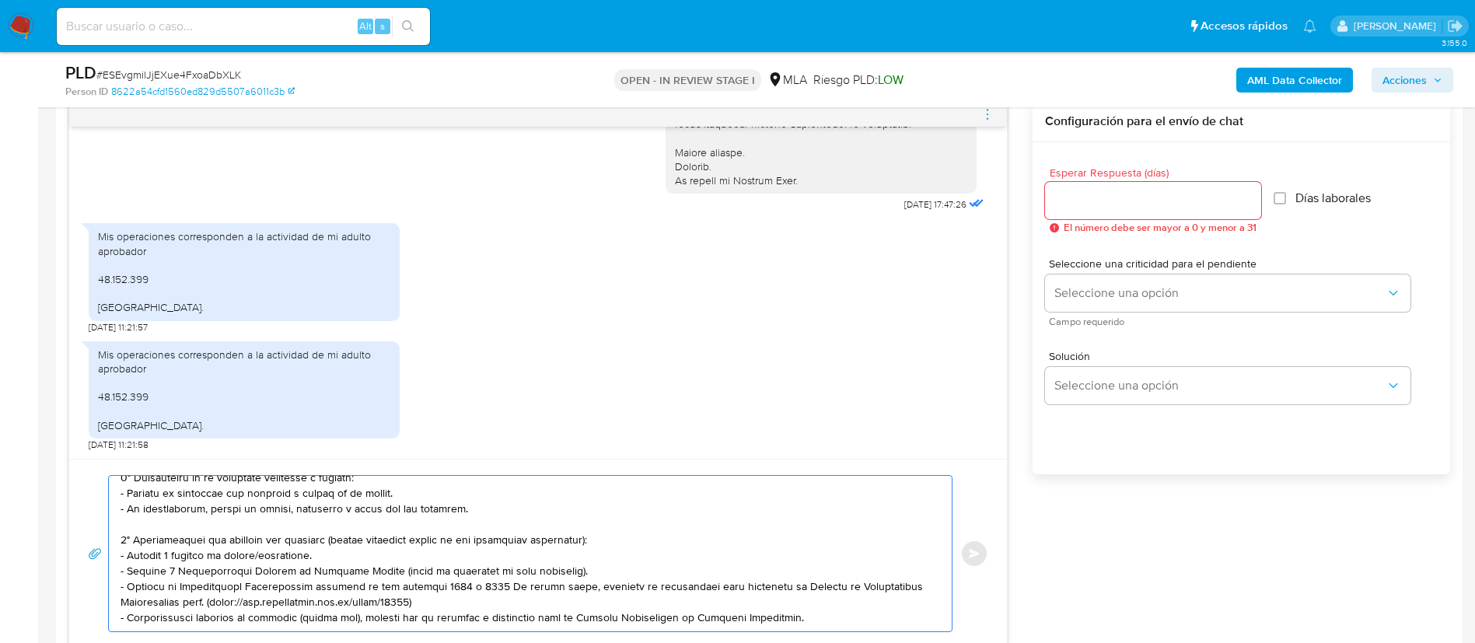
scroll to position [54, 0]
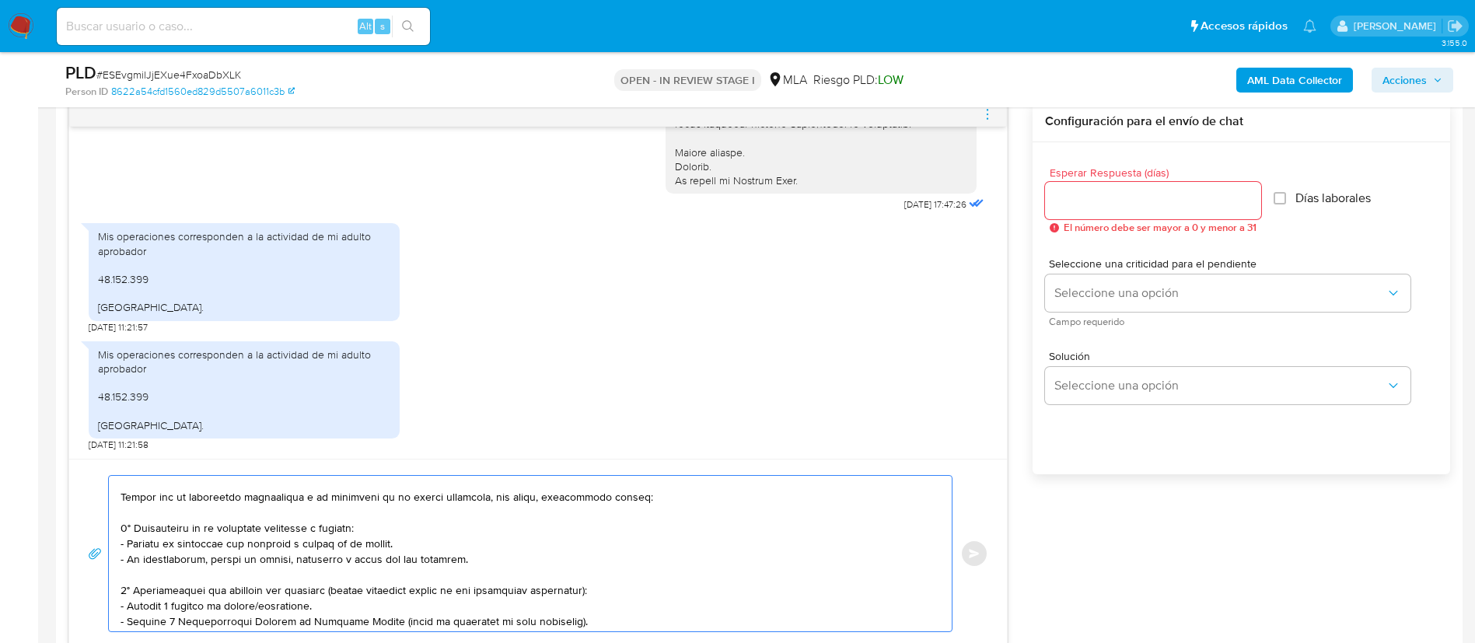
drag, startPoint x: 276, startPoint y: 590, endPoint x: 334, endPoint y: 591, distance: 58.3
click at [334, 591] on textarea at bounding box center [527, 554] width 812 height 156
click at [293, 600] on textarea at bounding box center [527, 554] width 812 height 156
click at [292, 600] on textarea at bounding box center [527, 554] width 812 height 156
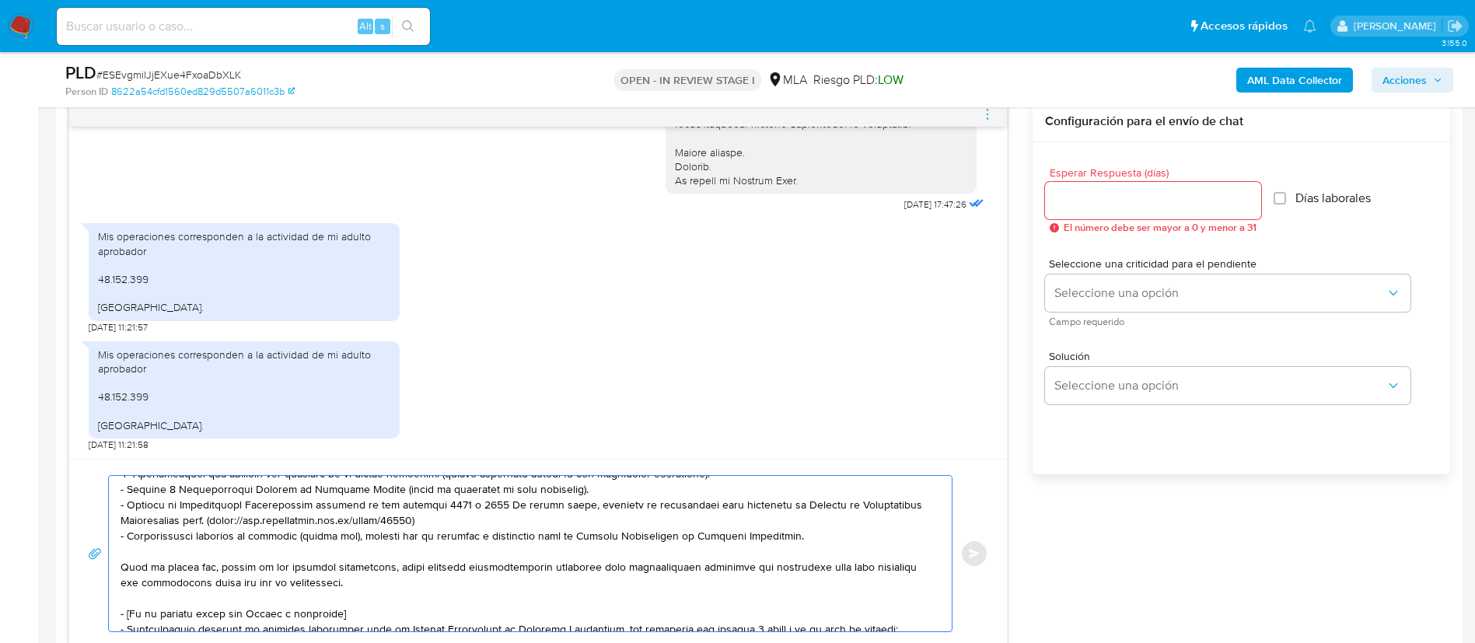
scroll to position [288, 0]
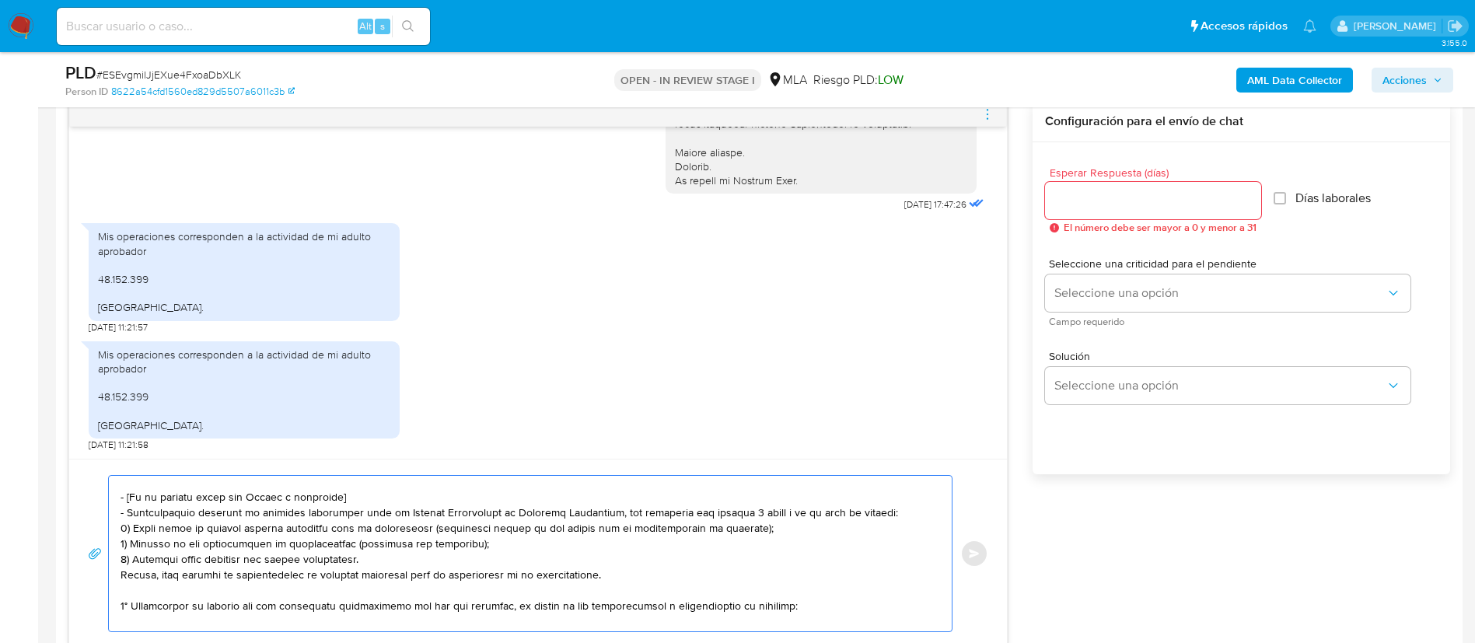
drag, startPoint x: 121, startPoint y: 498, endPoint x: 603, endPoint y: 579, distance: 489.6
click at [603, 579] on textarea at bounding box center [527, 554] width 812 height 156
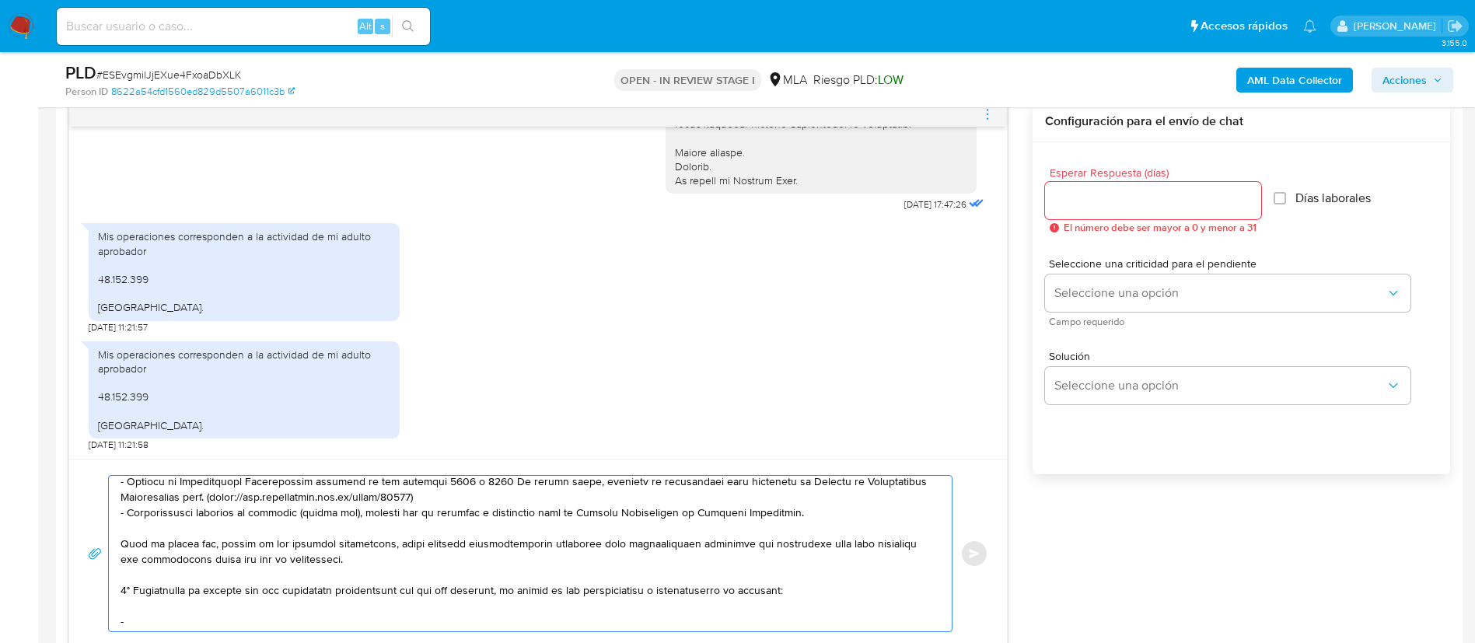
scroll to position [179, 0]
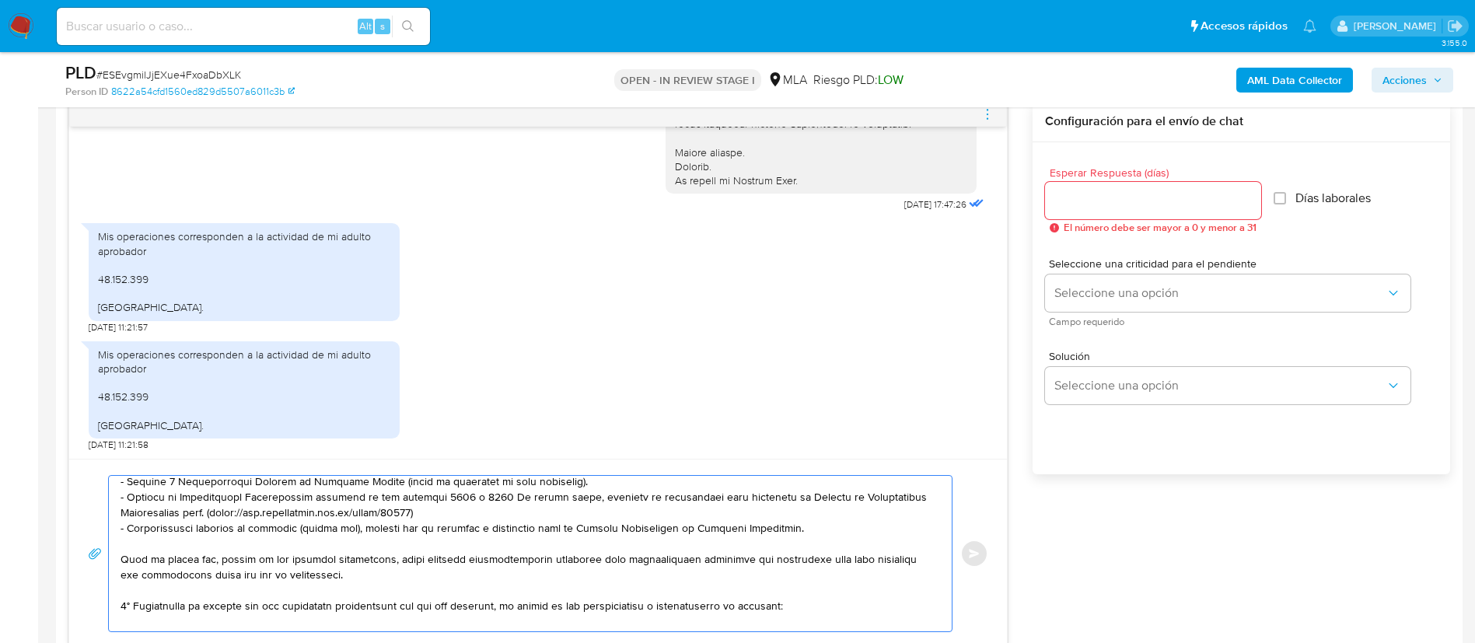
drag, startPoint x: 122, startPoint y: 606, endPoint x: 130, endPoint y: 608, distance: 8.1
click at [130, 608] on textarea at bounding box center [527, 554] width 812 height 156
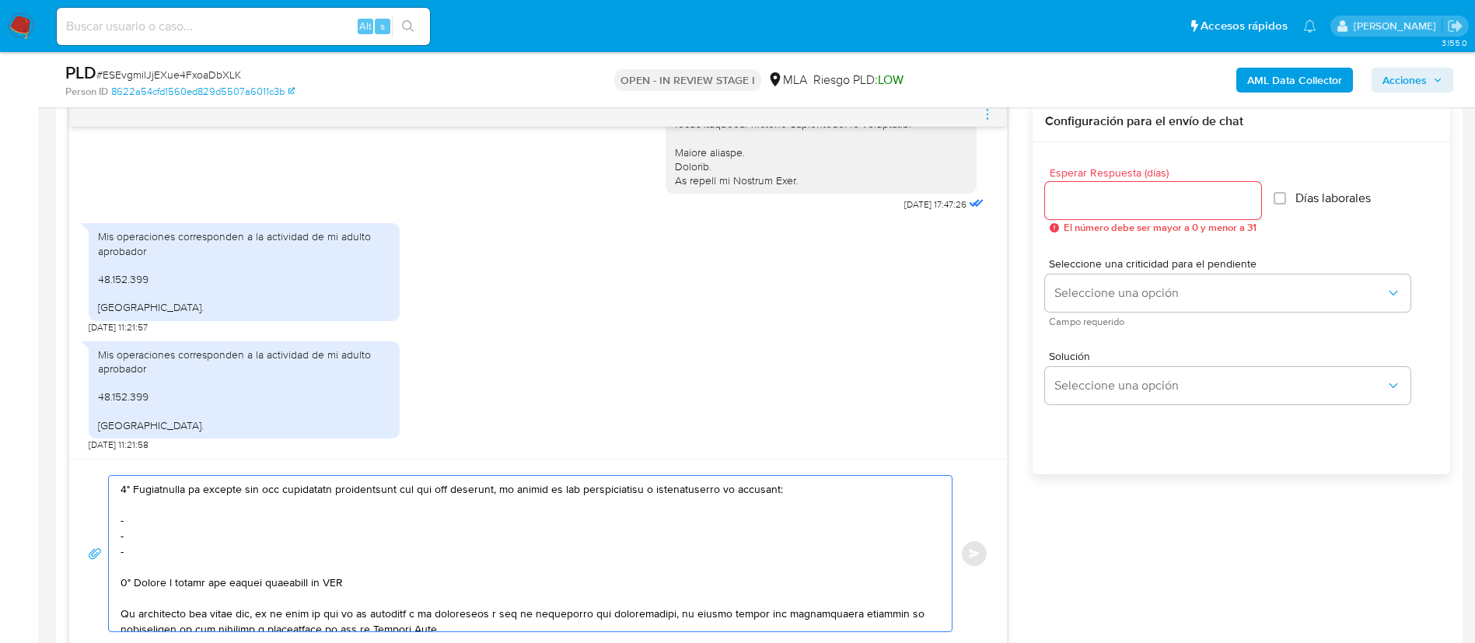
click at [123, 498] on textarea at bounding box center [527, 554] width 812 height 156
drag, startPoint x: 122, startPoint y: 491, endPoint x: 361, endPoint y: 578, distance: 254.1
click at [361, 578] on textarea at bounding box center [527, 554] width 812 height 156
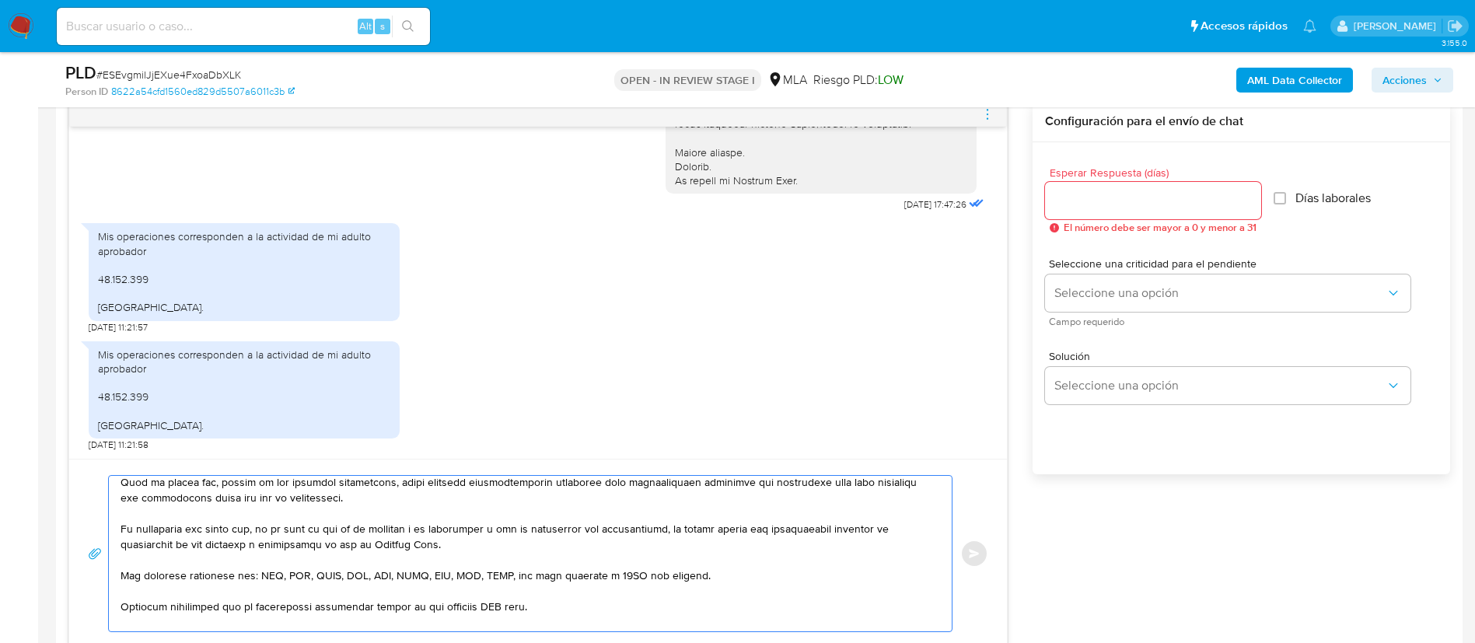
scroll to position [288, 0]
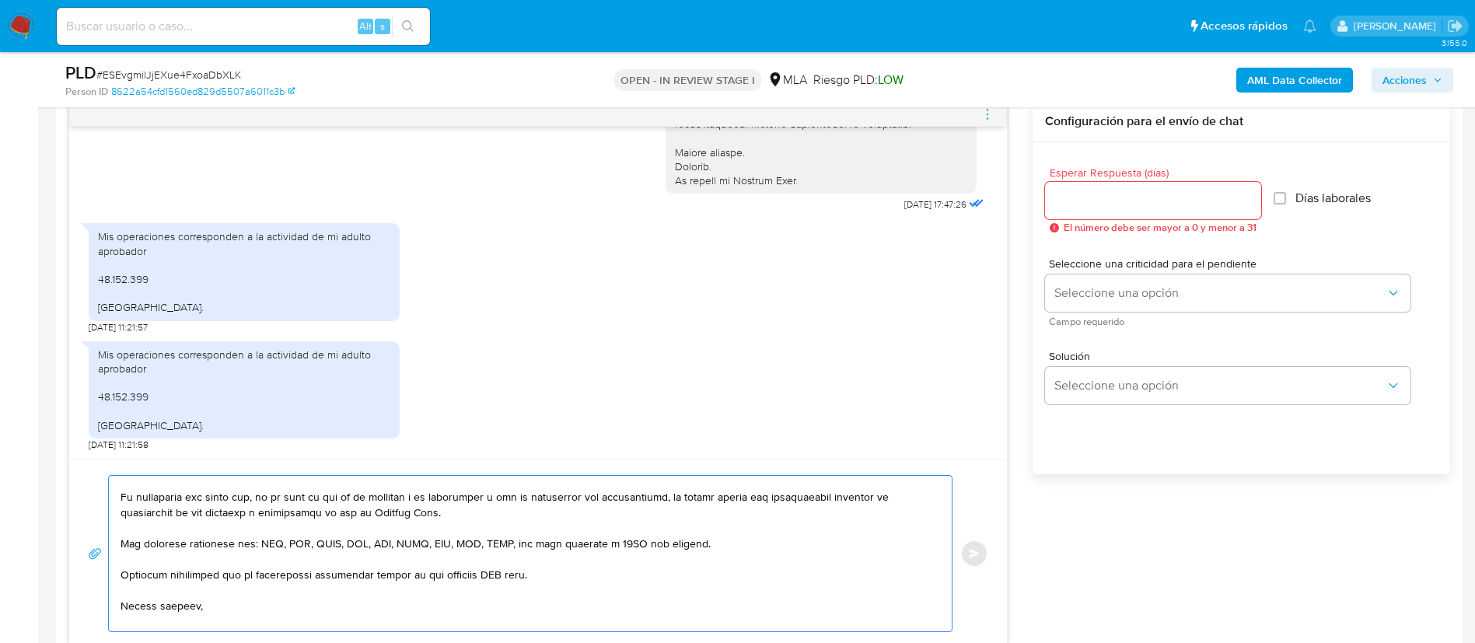
drag, startPoint x: 500, startPoint y: 579, endPoint x: 489, endPoint y: 571, distance: 13.4
click at [497, 578] on textarea at bounding box center [527, 554] width 812 height 156
click at [489, 571] on textarea at bounding box center [527, 554] width 812 height 156
type textarea "Buenas tardes, Gracias por la respuesta. Siendo que tu operatoria corresponde a…"
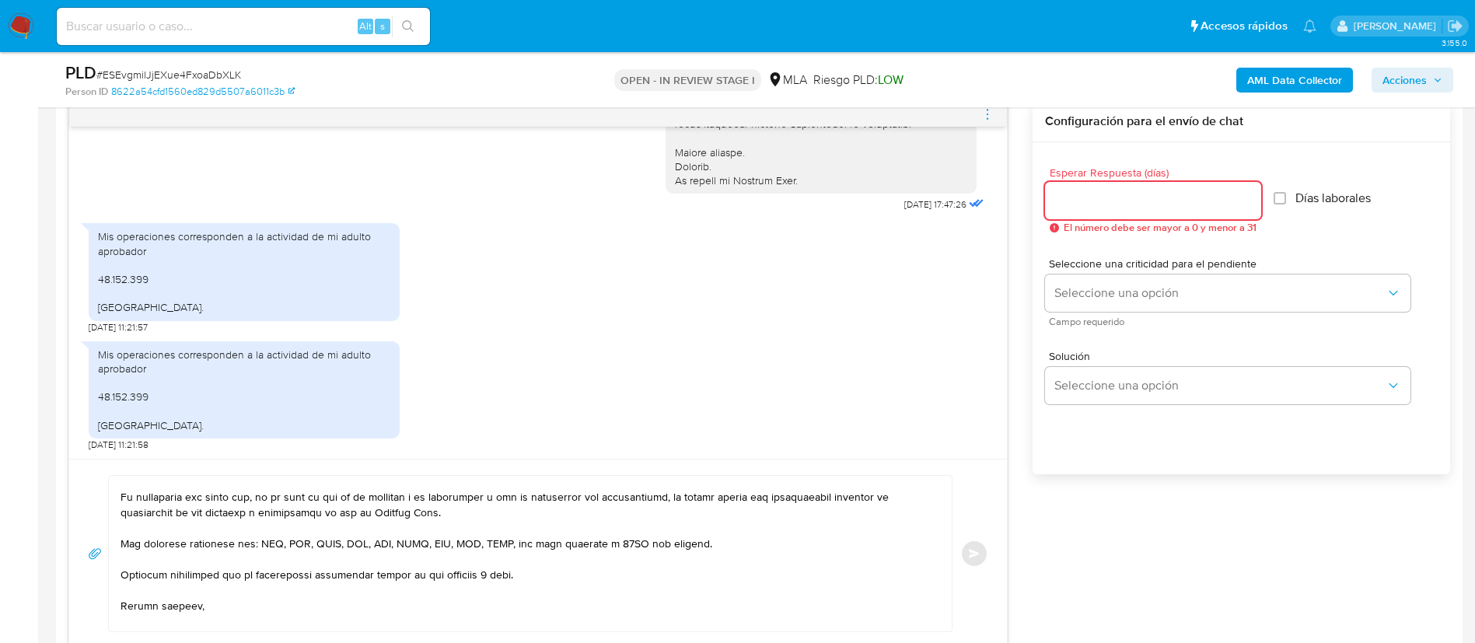
click at [1076, 198] on input "Esperar Respuesta (días)" at bounding box center [1153, 200] width 216 height 20
type input "3"
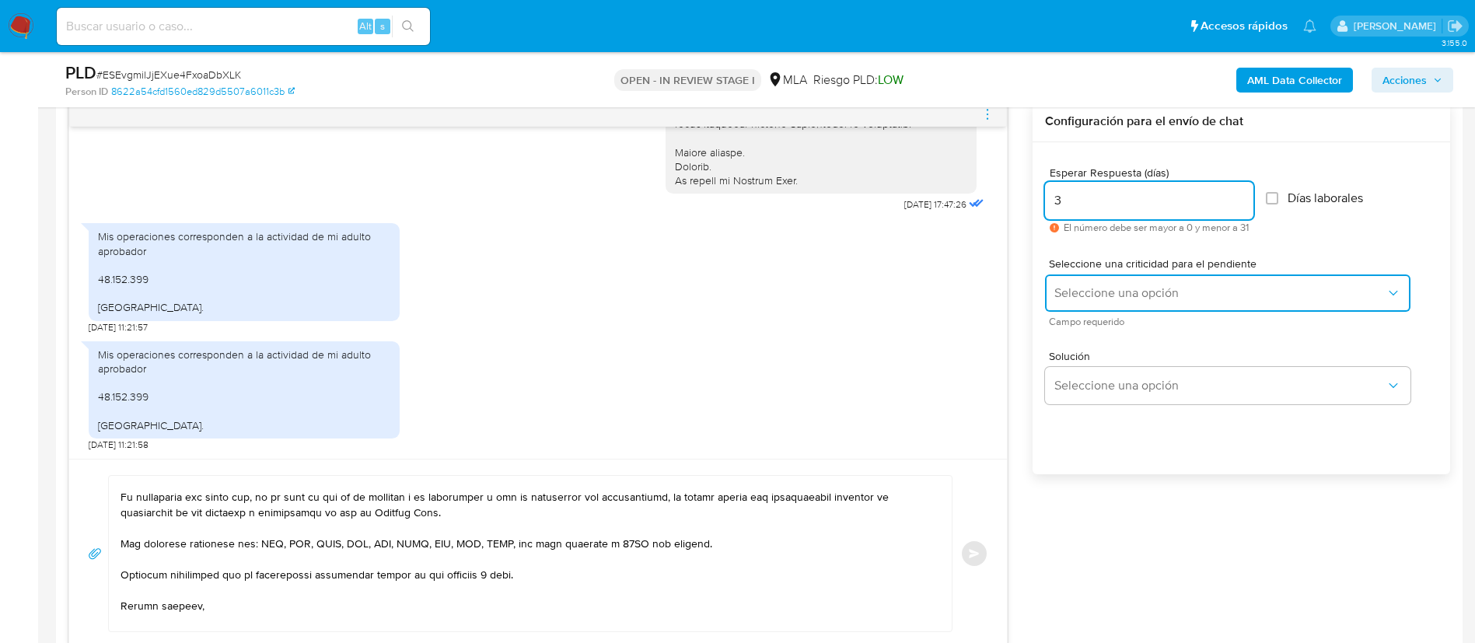
click at [1098, 285] on span "Seleccione una opción" at bounding box center [1219, 293] width 331 height 16
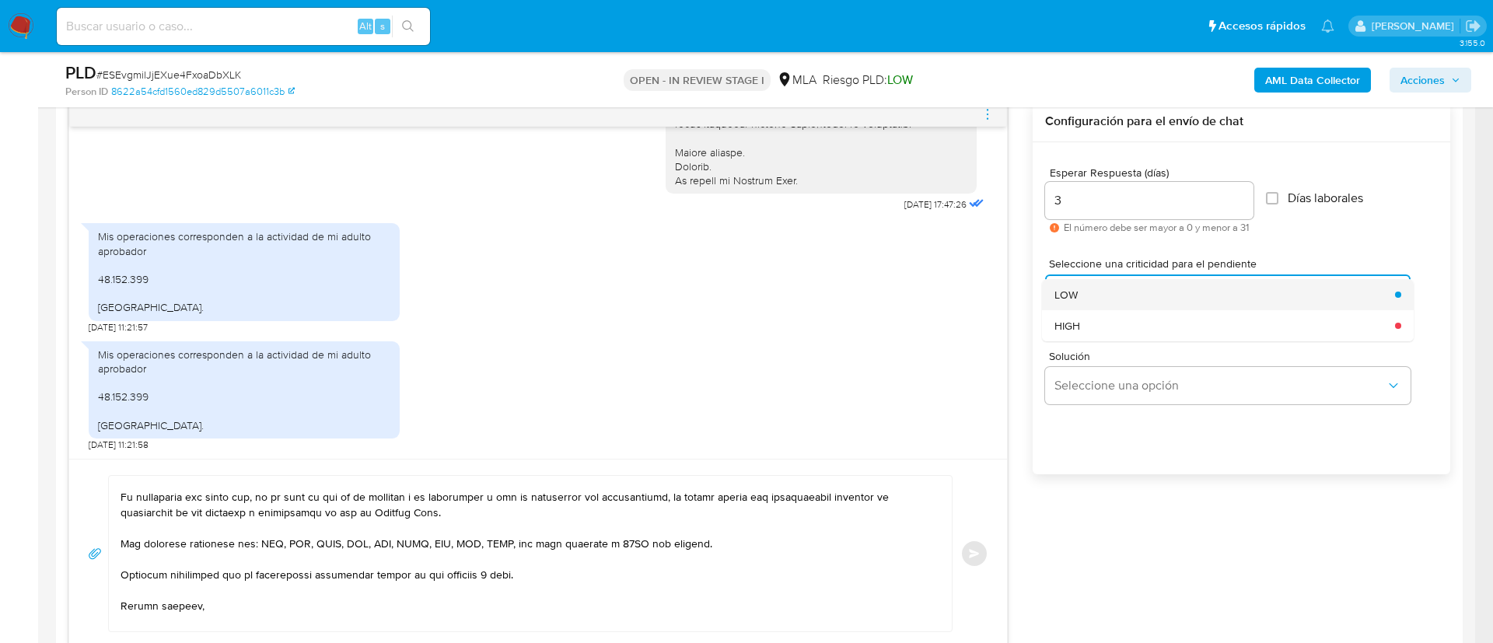
click at [1098, 291] on div "LOW" at bounding box center [1219, 294] width 331 height 31
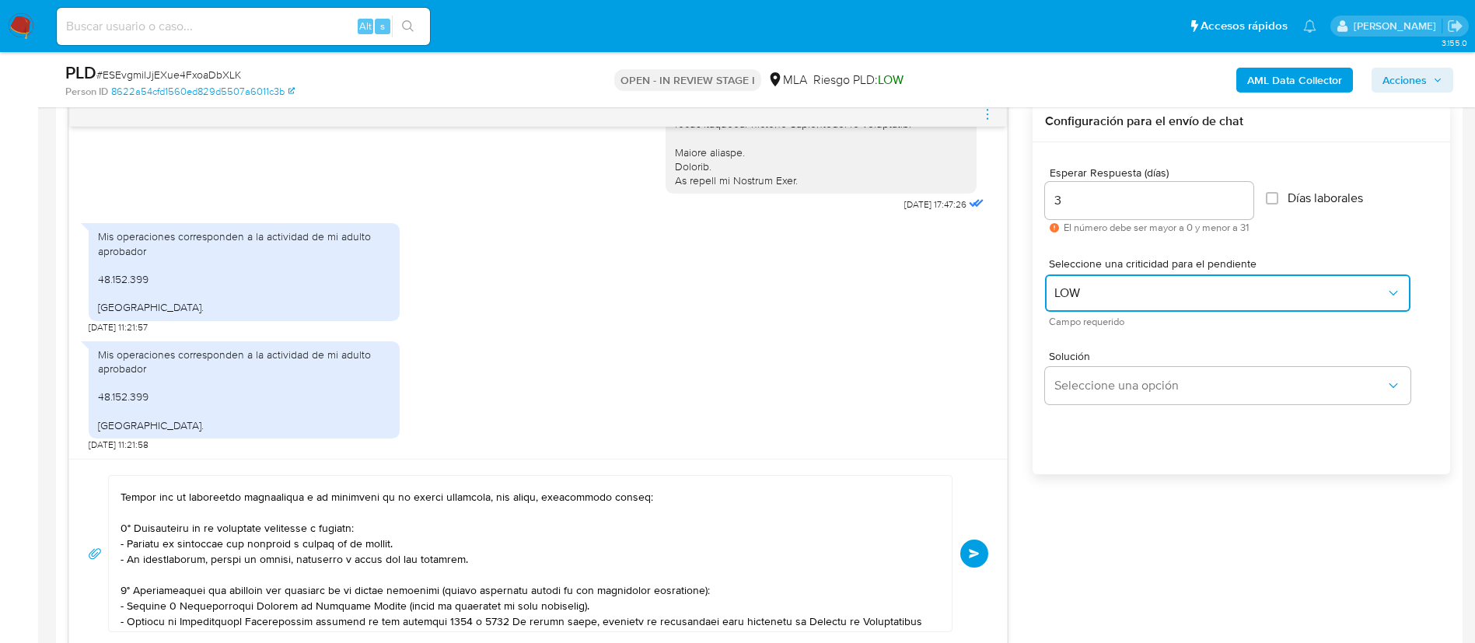
scroll to position [0, 0]
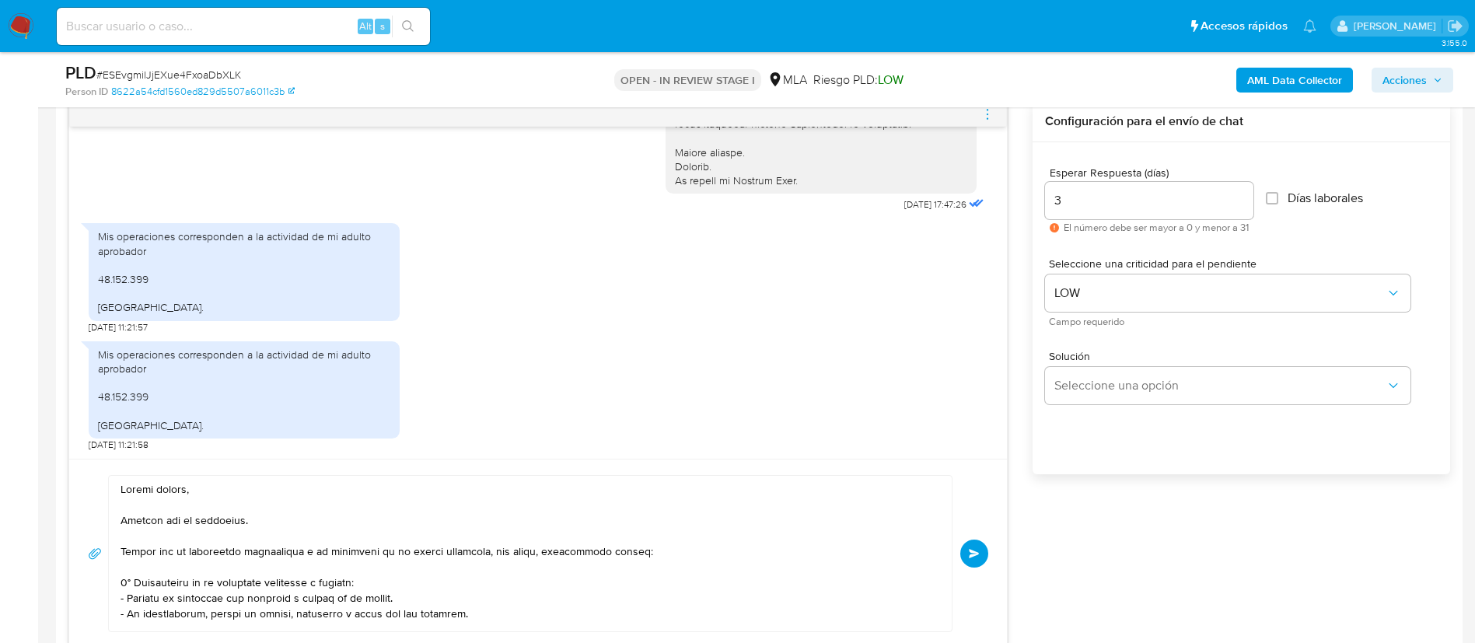
click at [973, 559] on button "Enviar" at bounding box center [974, 554] width 28 height 28
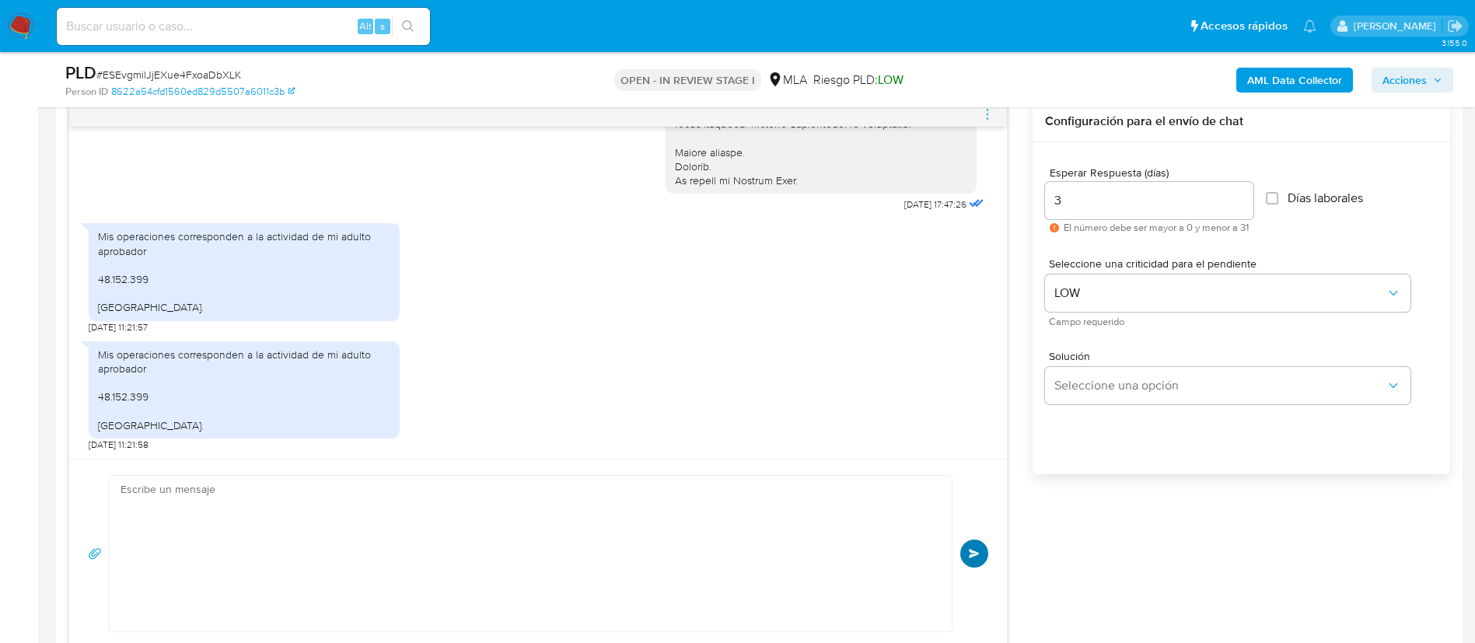
scroll to position [1310, 0]
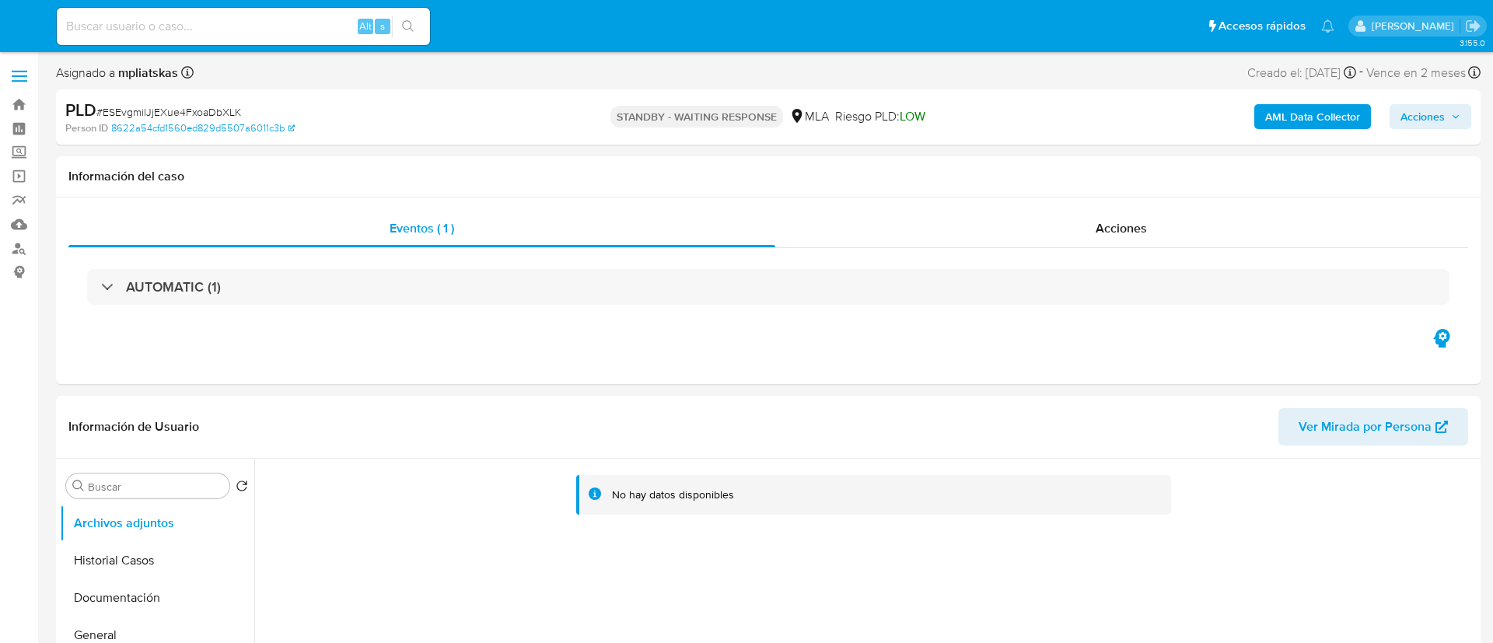
select select "10"
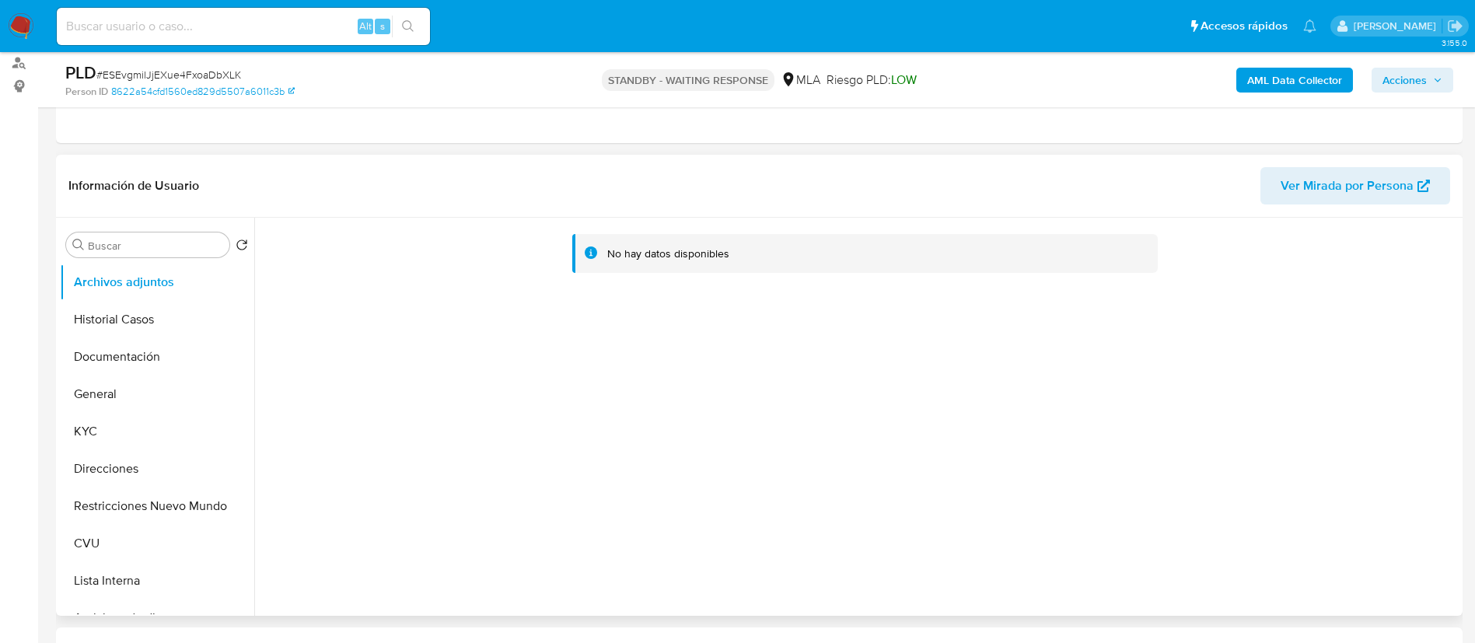
scroll to position [350, 0]
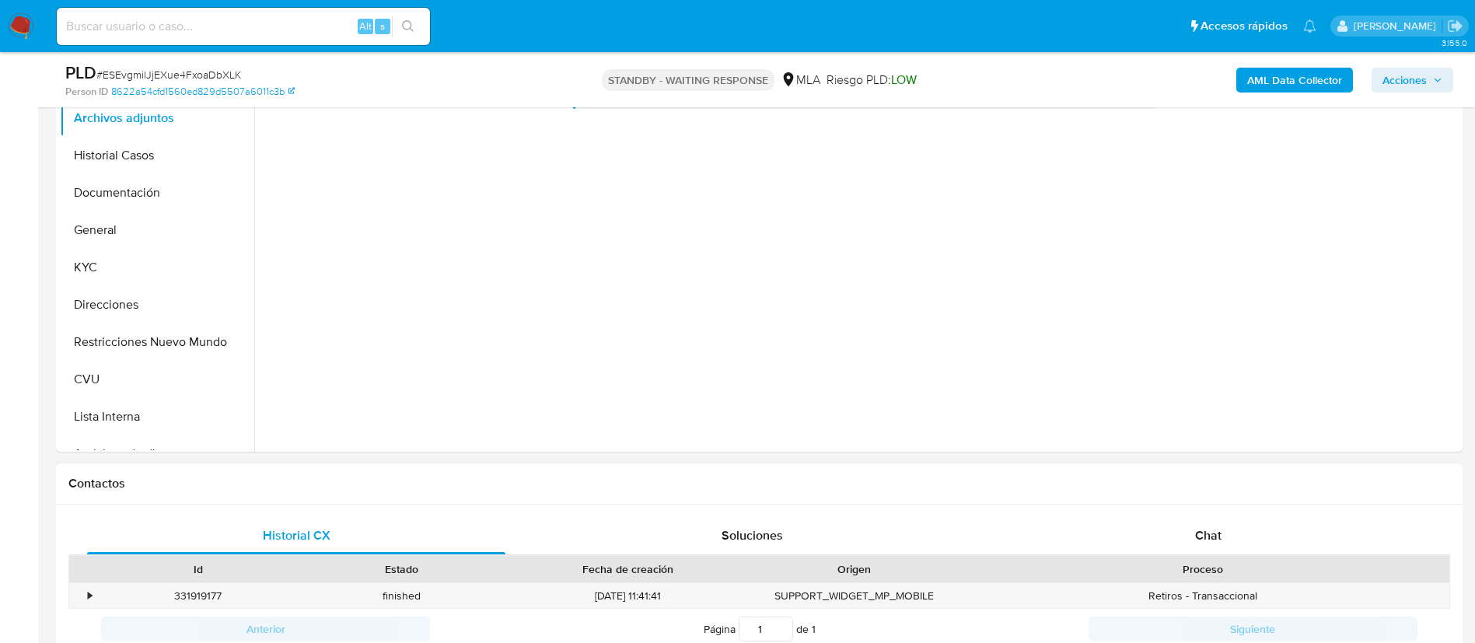
click at [1195, 505] on div "Historial CX Soluciones Chat Id Estado Fecha de creación Origen Proceso • 33191…" at bounding box center [759, 584] width 1407 height 158
click at [1193, 515] on div "Historial CX Soluciones Chat Id Estado Fecha de creación Origen Proceso • 33191…" at bounding box center [759, 584] width 1407 height 158
click at [1188, 523] on div "Chat" at bounding box center [1208, 535] width 418 height 37
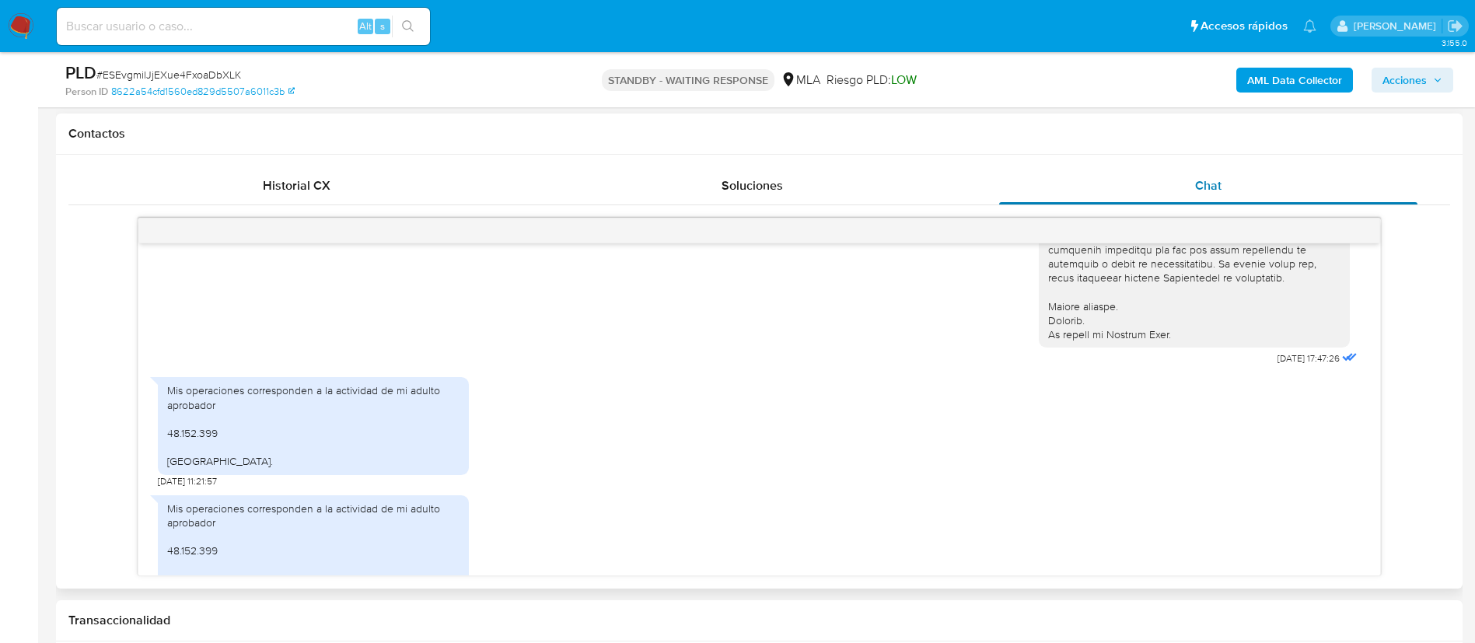
scroll to position [610, 0]
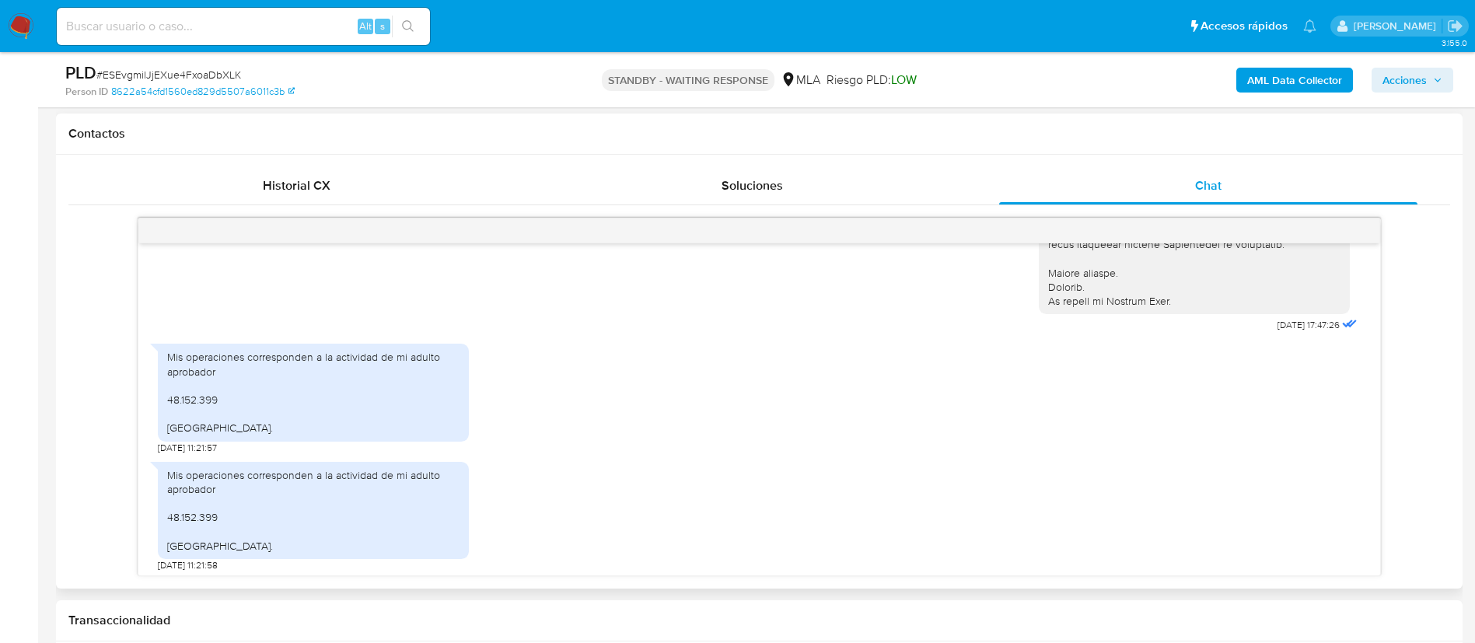
click at [239, 384] on div "Mis operaciones corresponden a la actividad de mi adulto aprobador 48.152.399 B…" at bounding box center [313, 392] width 292 height 85
copy div "Mis operaciones corresponden a la actividad de mi adulto aprobador"
click at [316, 18] on input at bounding box center [243, 26] width 373 height 20
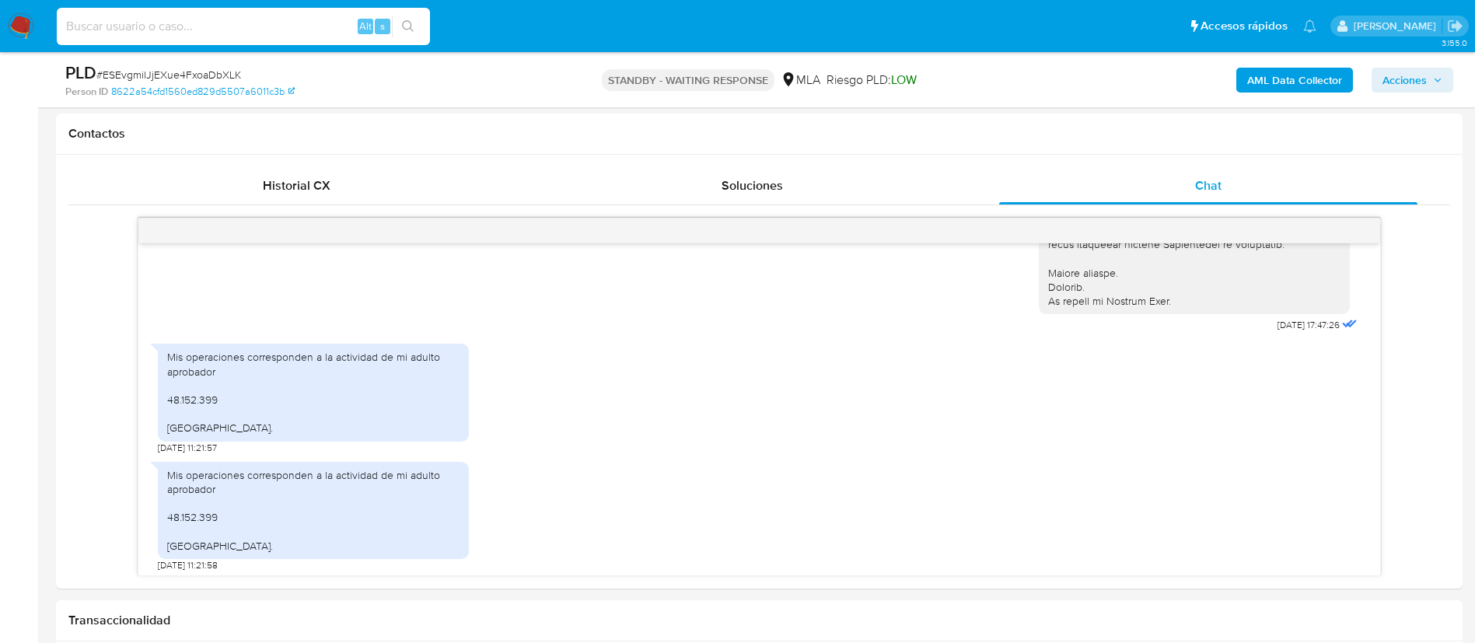
paste input "lSvV3qzsp9tJePTy0vUQdXsH"
type input "lSvV3qzsp9tJePTy0vUQdXsH"
click at [404, 41] on div "lSvV3qzsp9tJePTy0vUQdXsH Alt s" at bounding box center [243, 26] width 373 height 37
click at [411, 30] on icon "search-icon" at bounding box center [408, 26] width 12 height 12
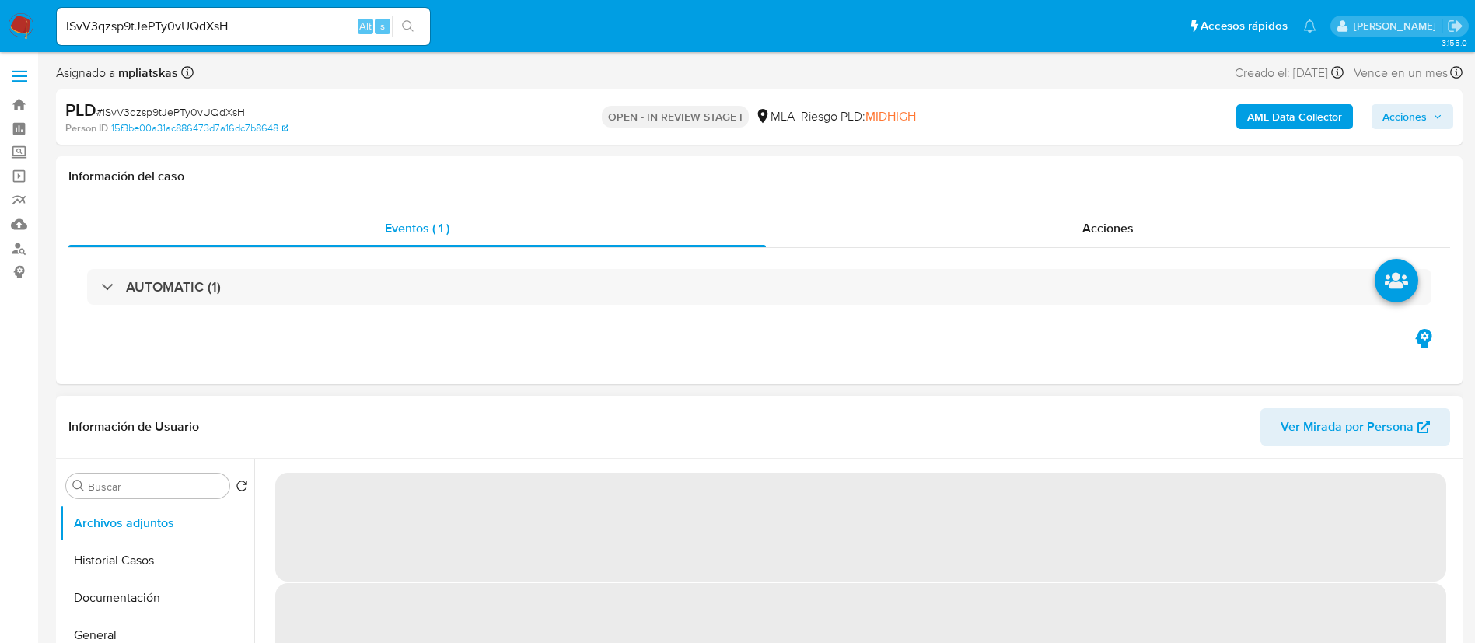
select select "10"
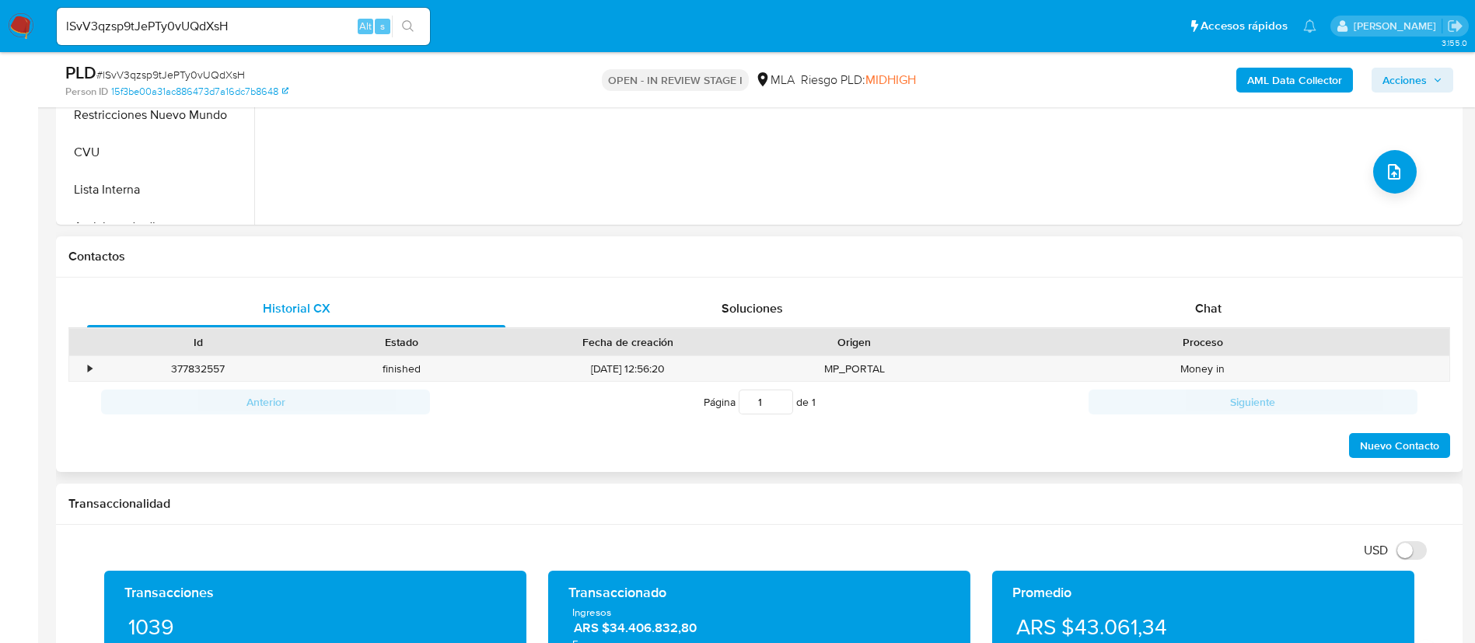
scroll to position [583, 0]
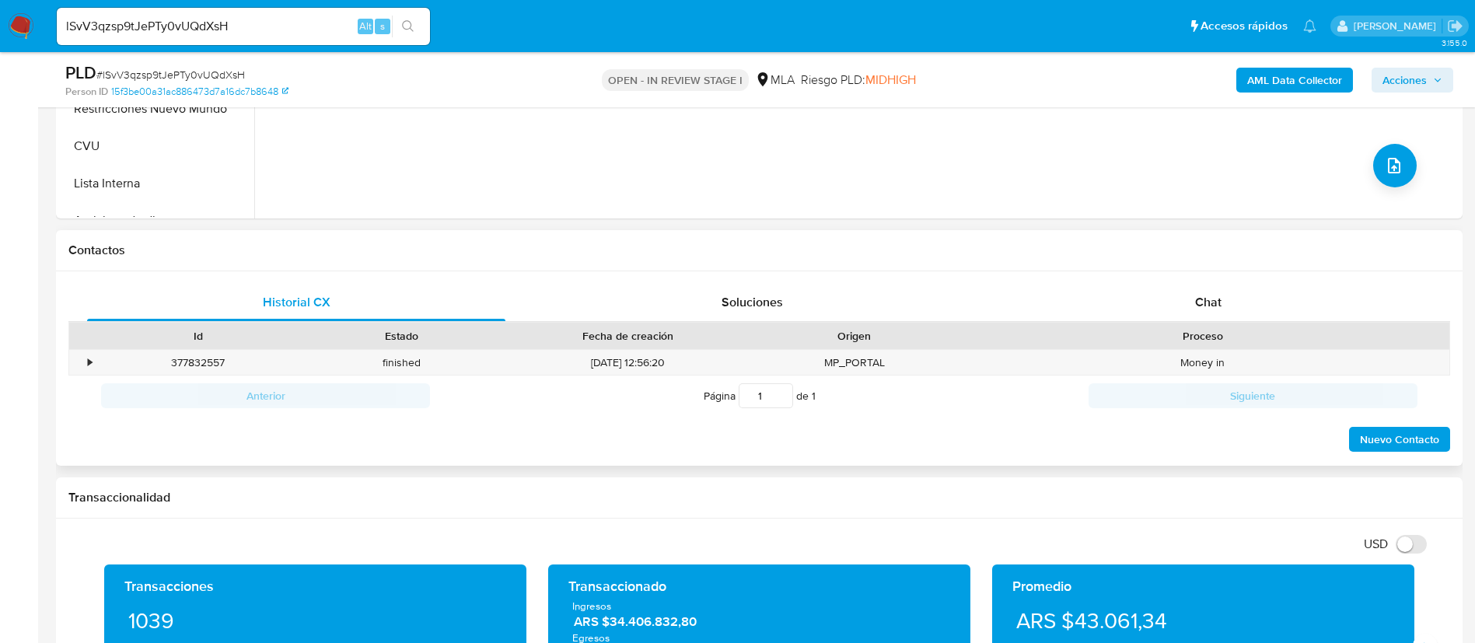
click at [1154, 323] on div "Proceso" at bounding box center [1202, 336] width 493 height 26
click at [1151, 305] on div "Chat" at bounding box center [1208, 302] width 418 height 37
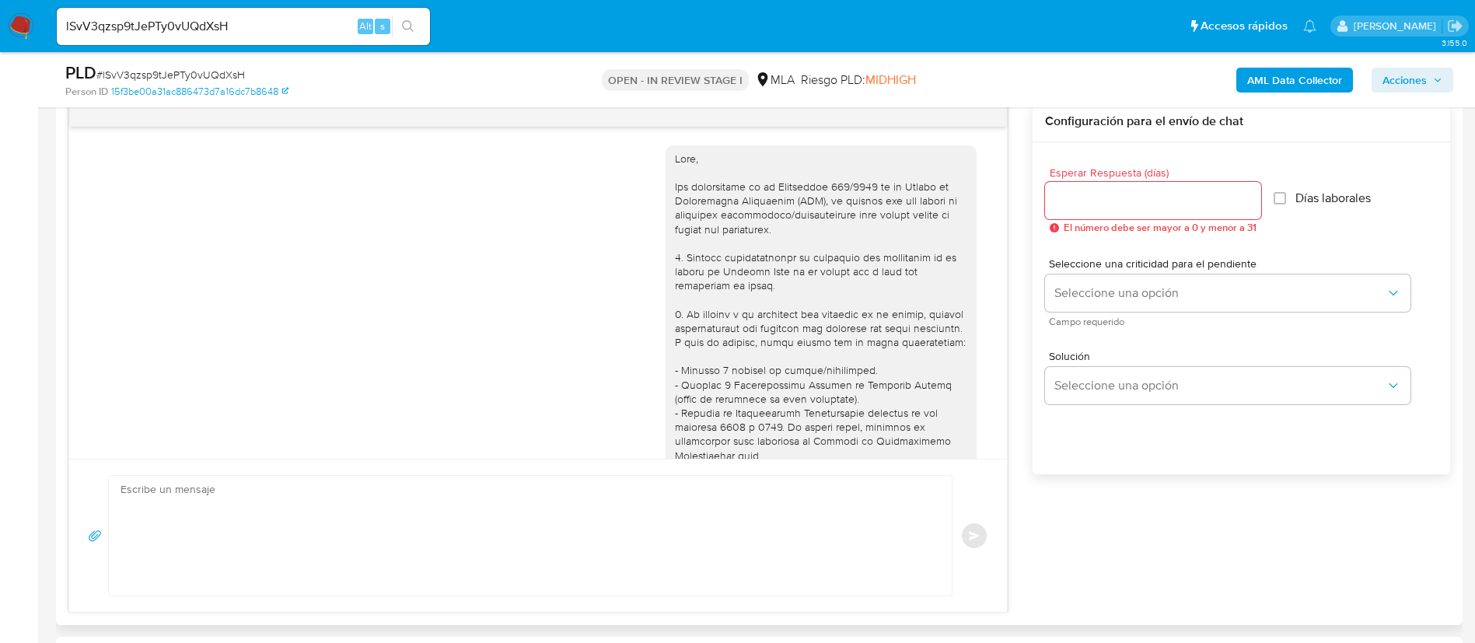
scroll to position [891, 0]
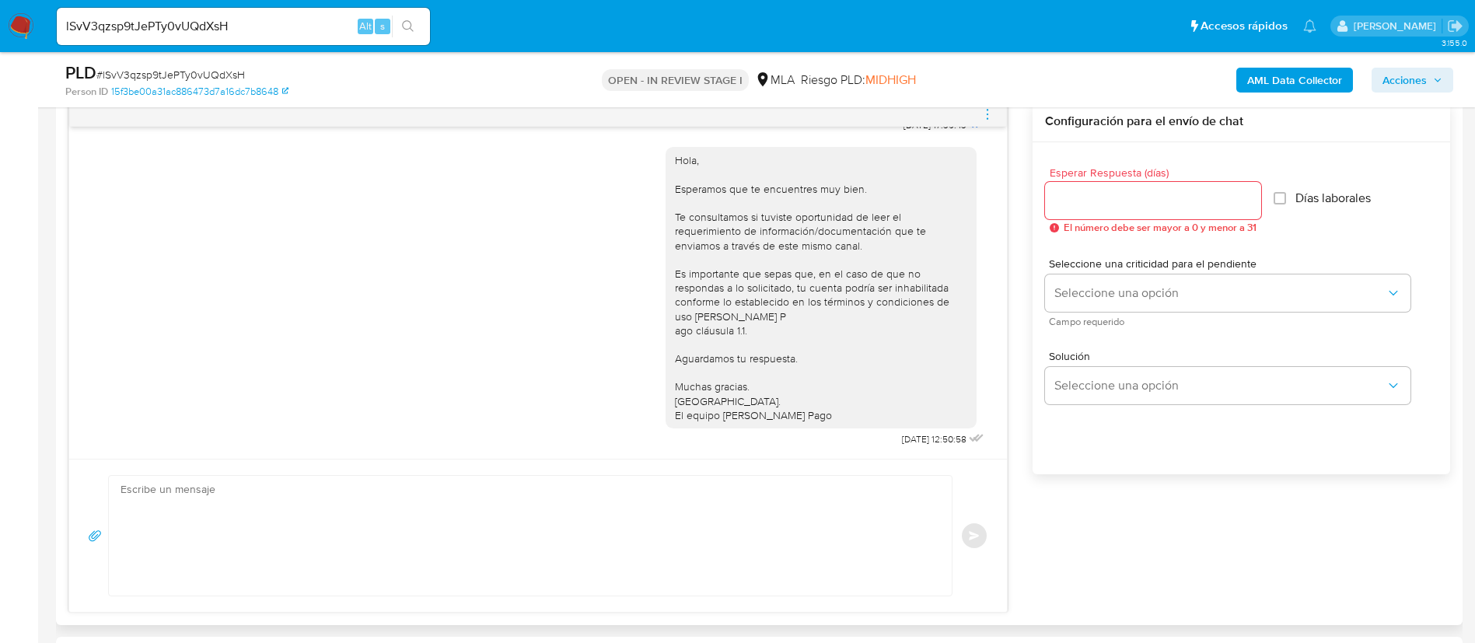
click at [986, 115] on icon "menu-action" at bounding box center [987, 114] width 14 height 14
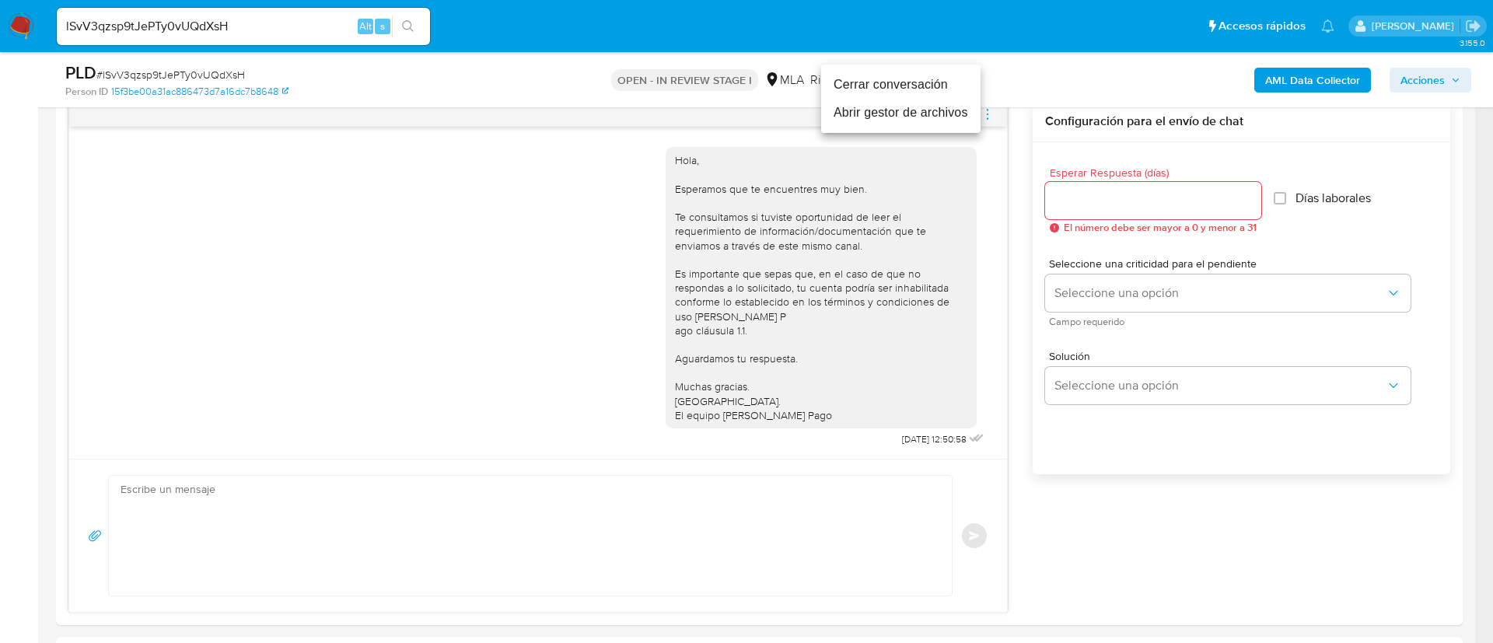
click at [942, 79] on li "Cerrar conversación" at bounding box center [900, 85] width 159 height 28
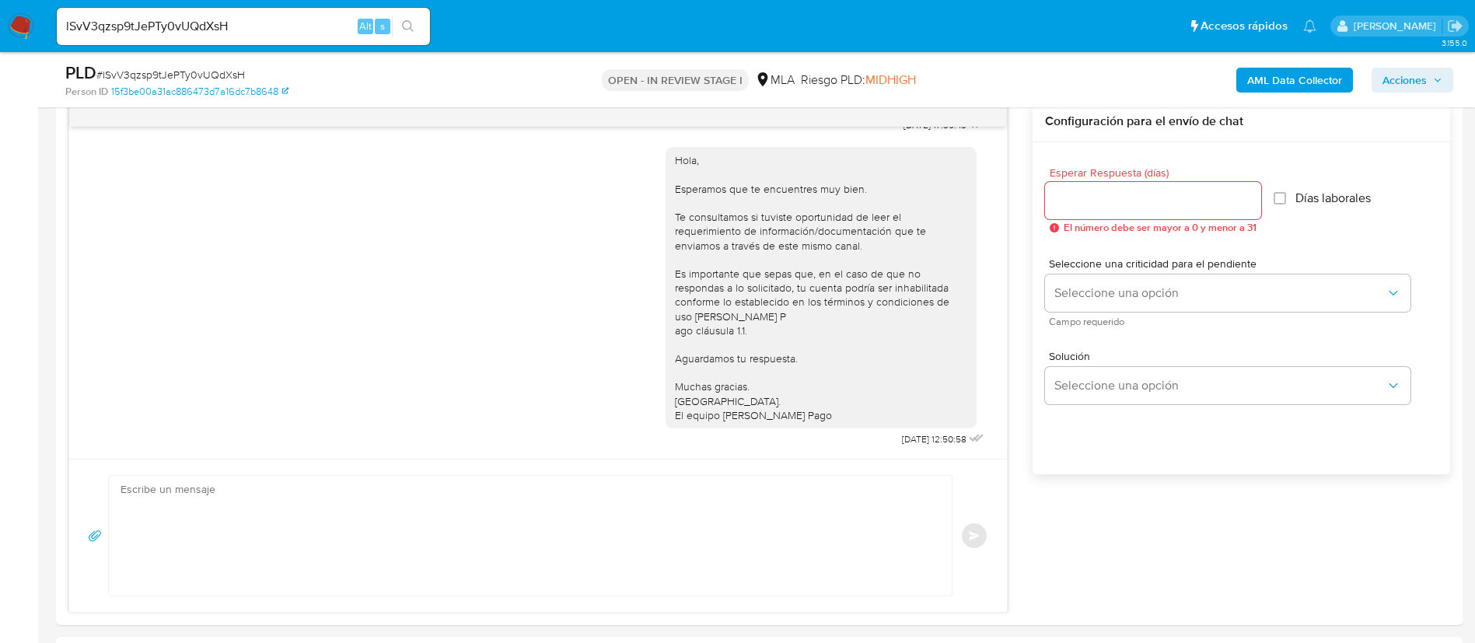
click at [1272, 73] on b "AML Data Collector" at bounding box center [1294, 80] width 95 height 25
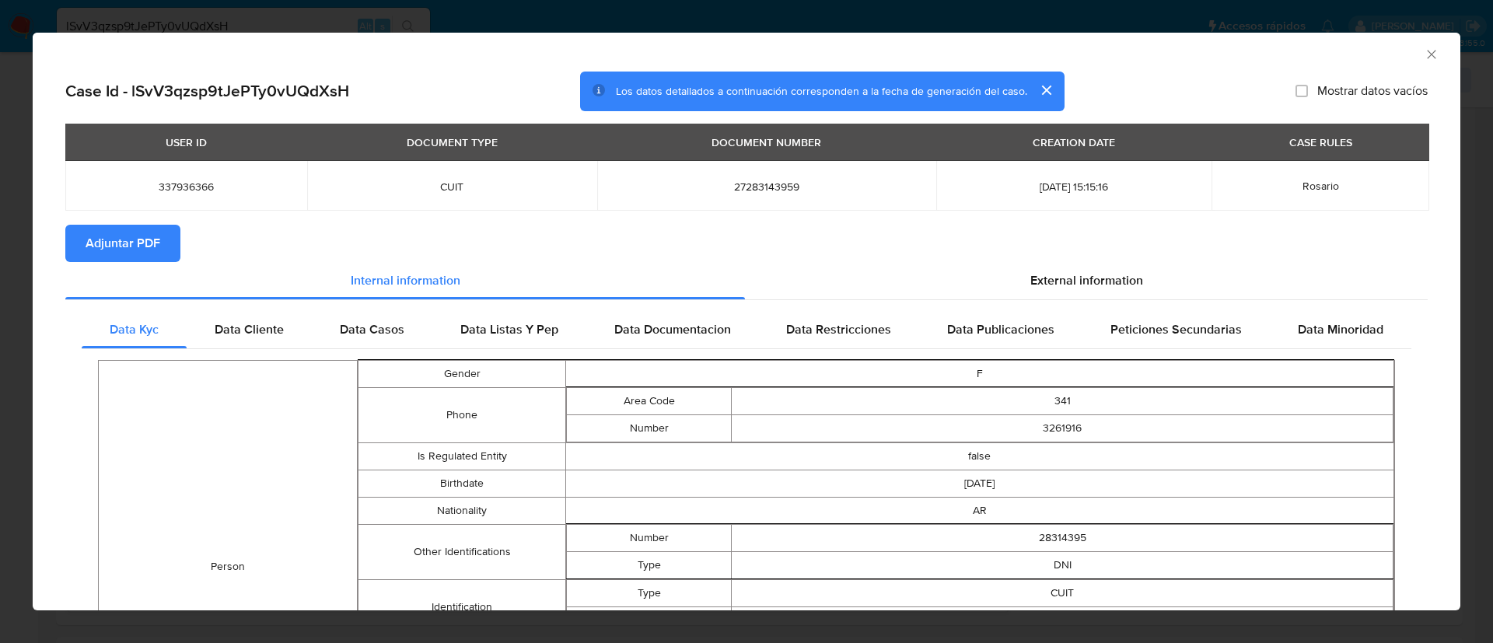
click at [117, 234] on span "Adjuntar PDF" at bounding box center [123, 243] width 75 height 34
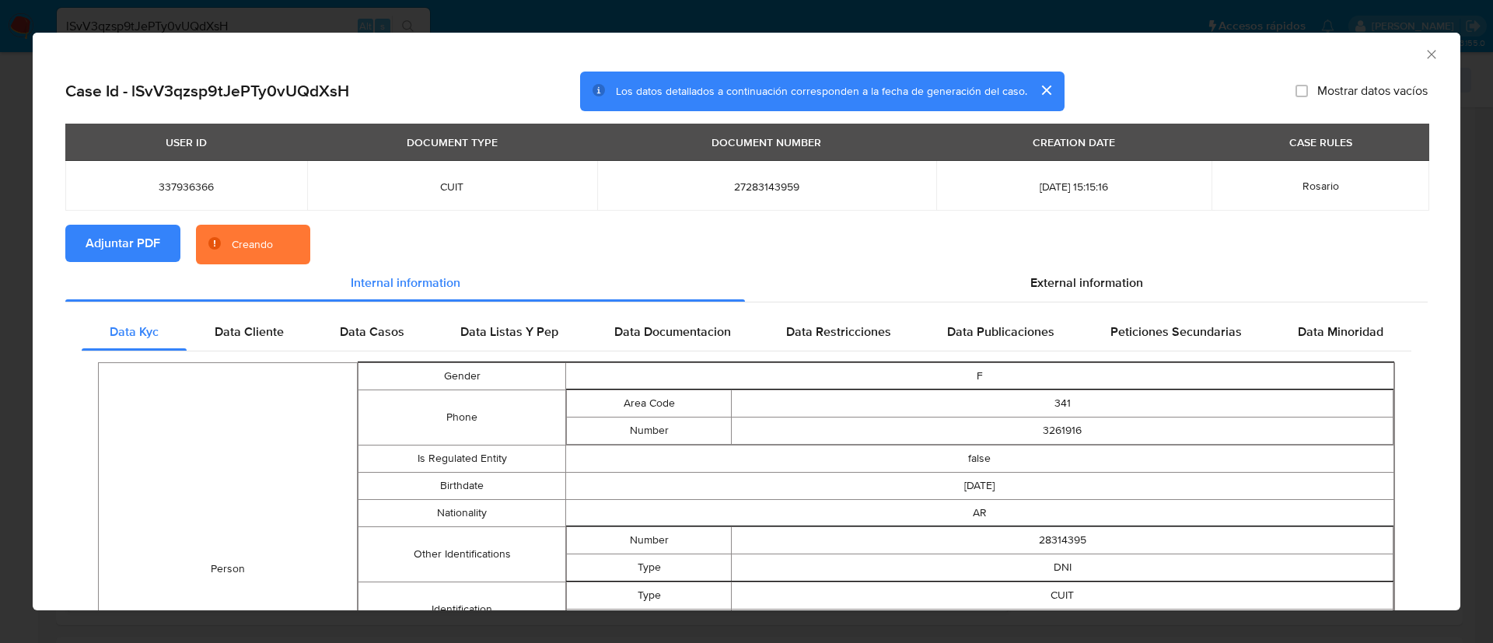
click at [193, 184] on span "337936366" at bounding box center [186, 187] width 204 height 14
copy span "337936366"
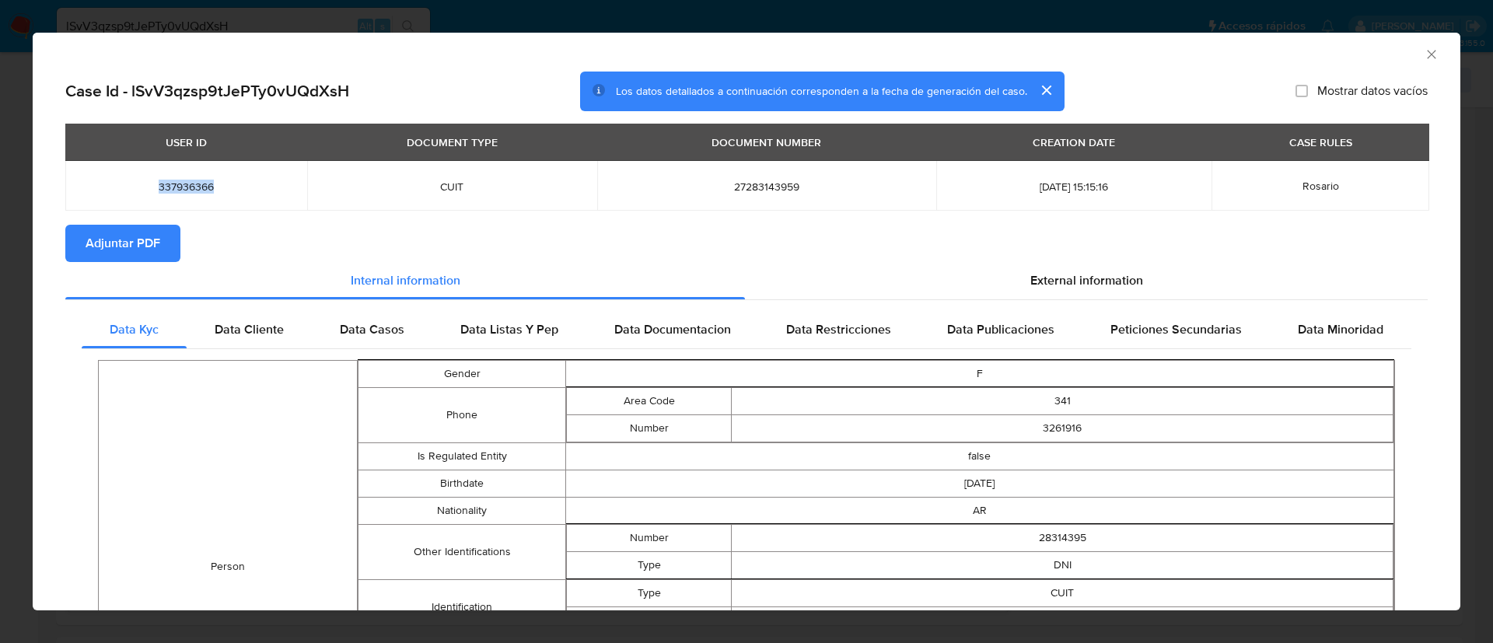
click at [1424, 49] on icon "Cerrar ventana" at bounding box center [1432, 55] width 16 height 16
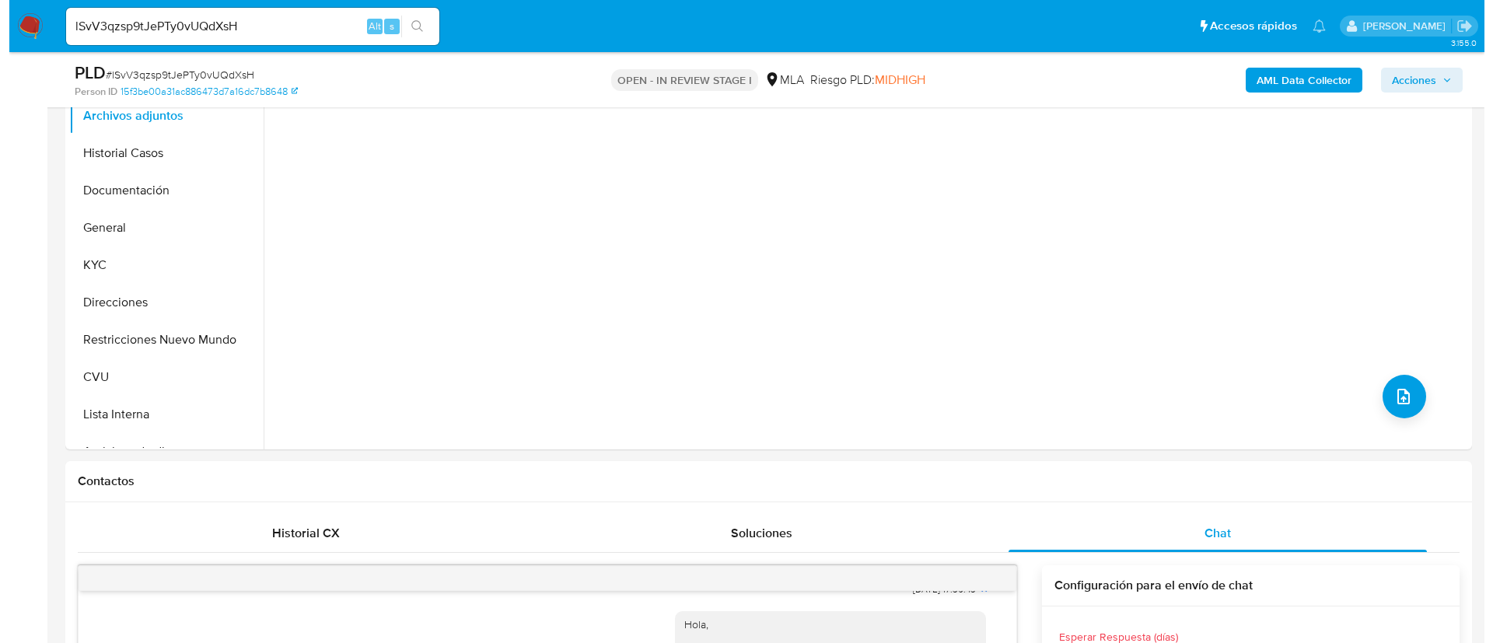
scroll to position [350, 0]
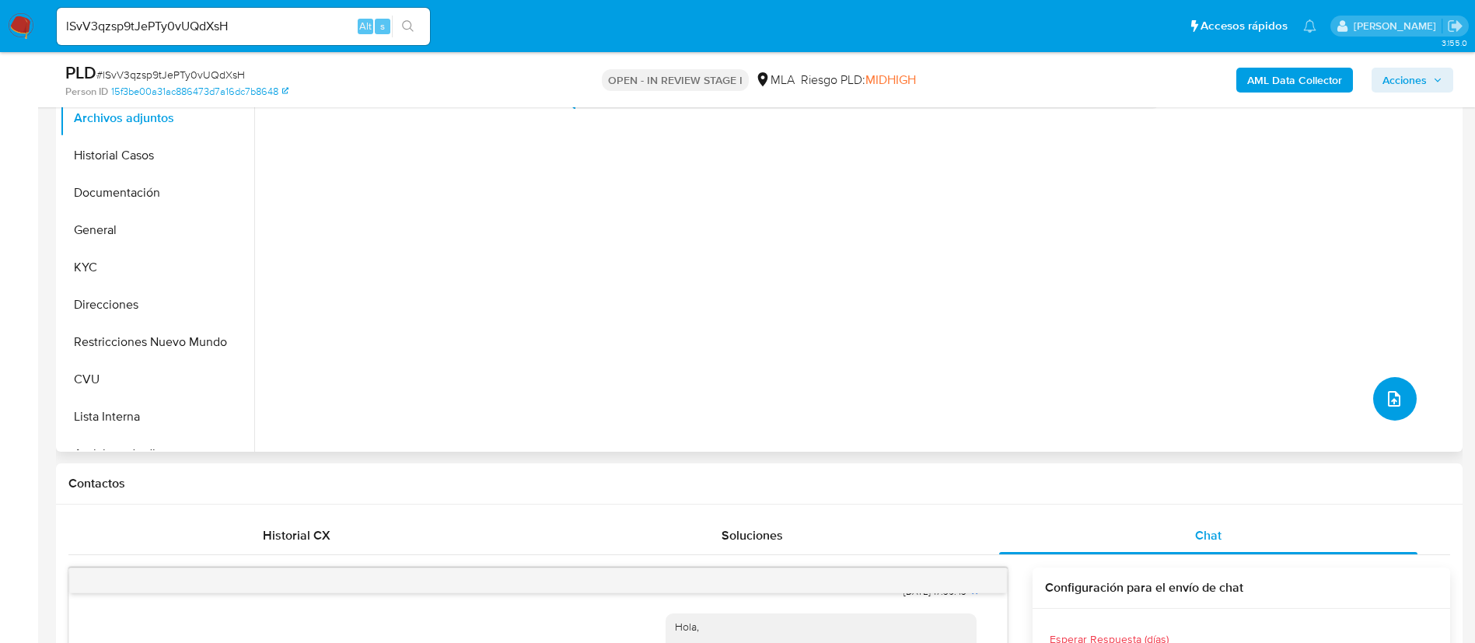
click at [1377, 386] on button "upload-file" at bounding box center [1395, 399] width 44 height 44
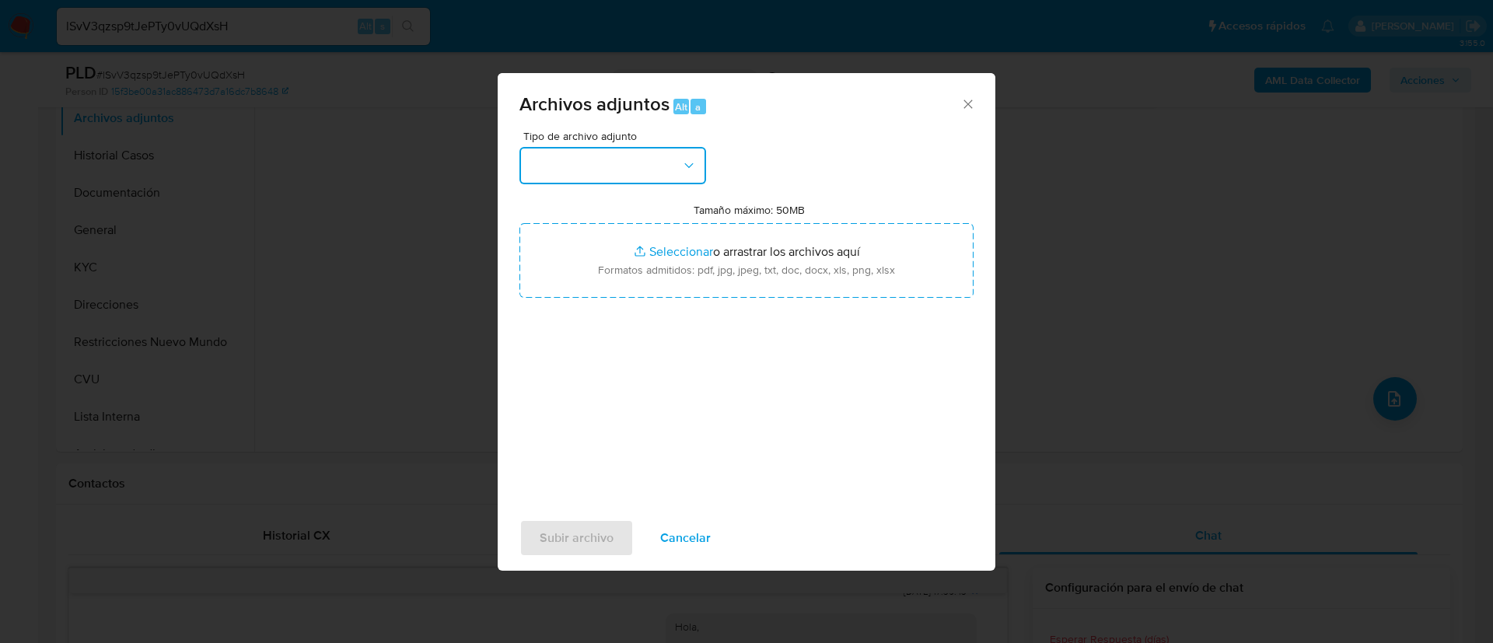
click at [630, 183] on button "button" at bounding box center [612, 165] width 187 height 37
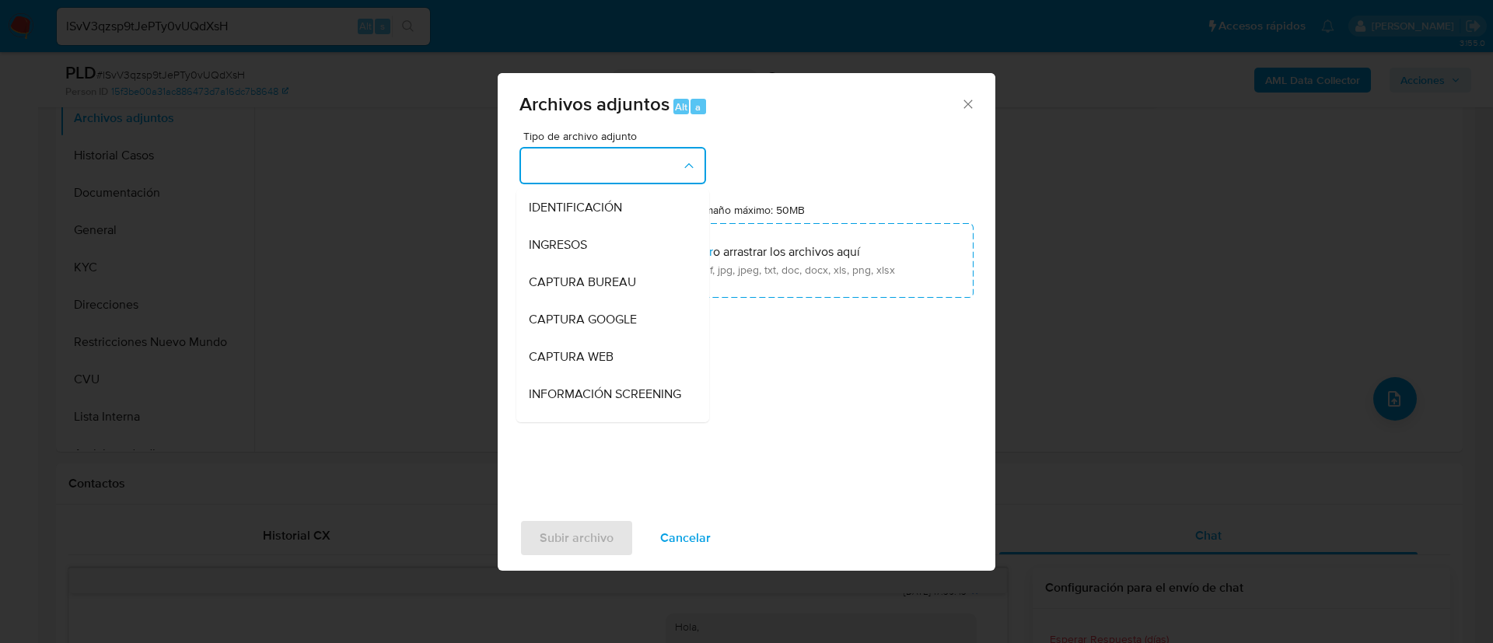
click at [631, 163] on button "button" at bounding box center [612, 165] width 187 height 37
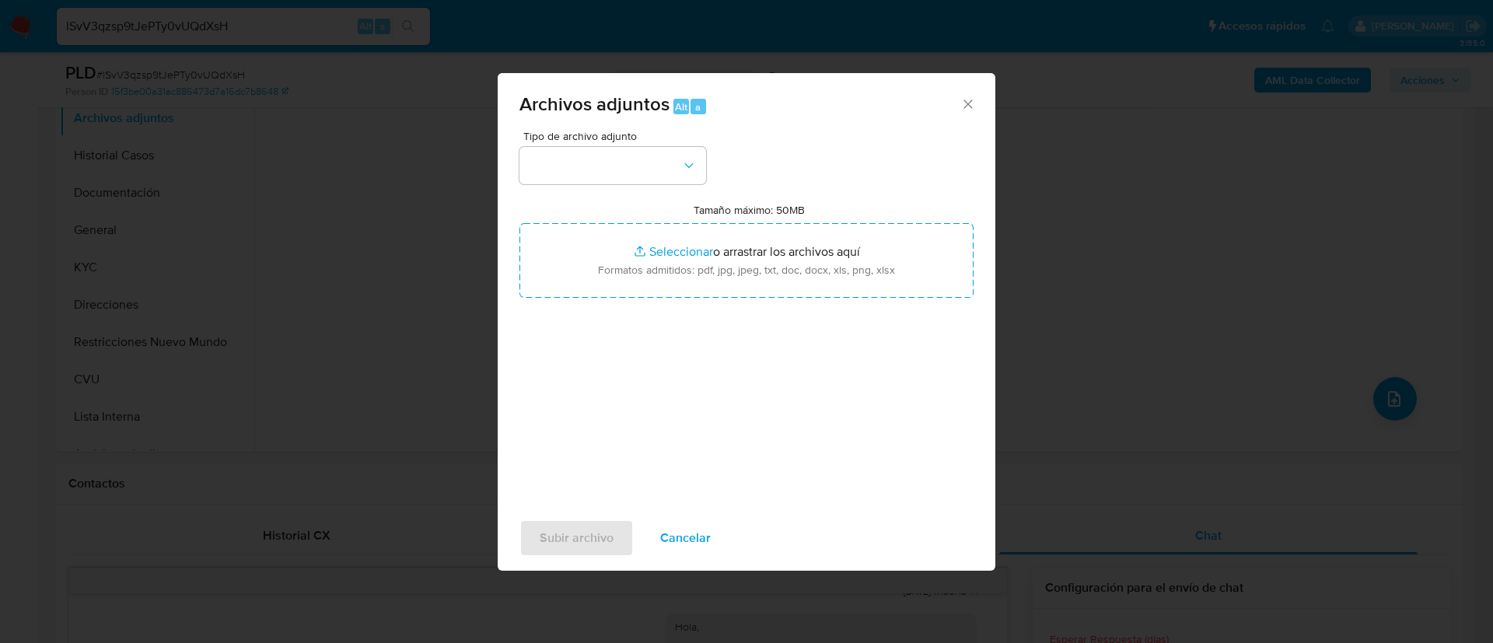
click at [632, 186] on div "Tipo de archivo adjunto Tamaño máximo: 50MB Seleccionar archivos Seleccionar o …" at bounding box center [746, 314] width 454 height 367
click at [631, 174] on button "button" at bounding box center [612, 165] width 187 height 37
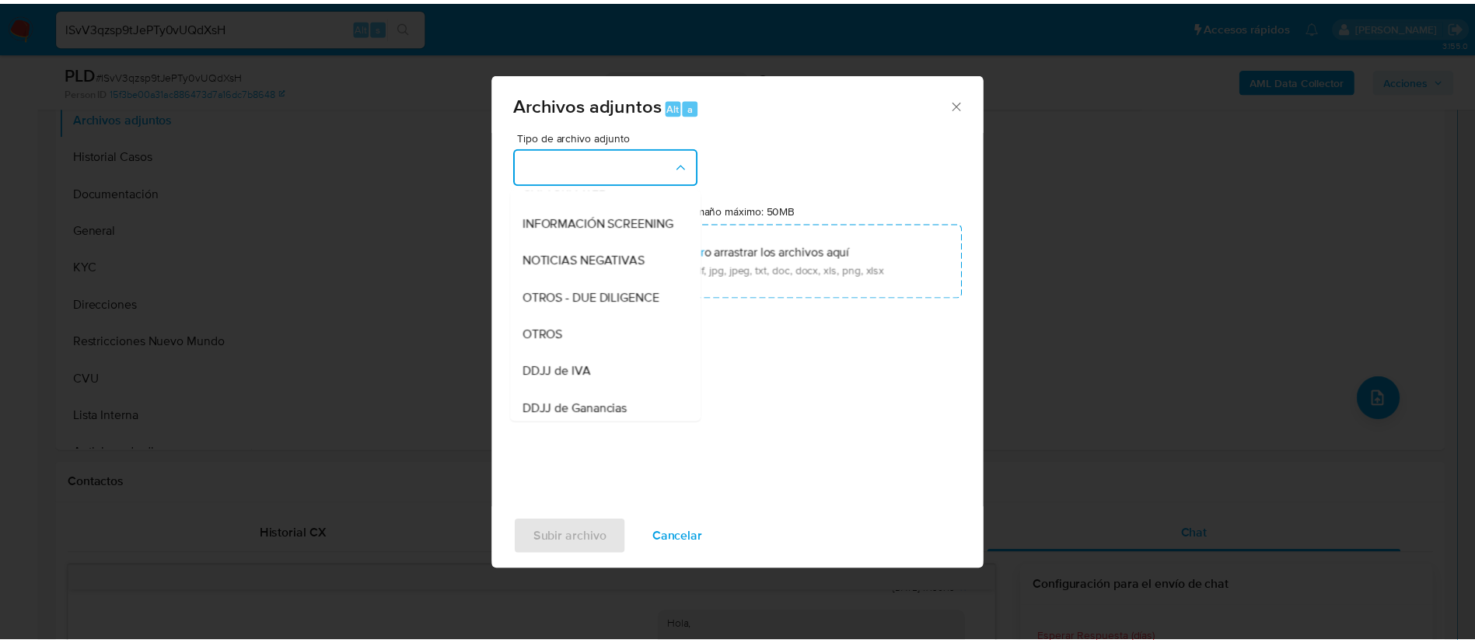
scroll to position [120, 0]
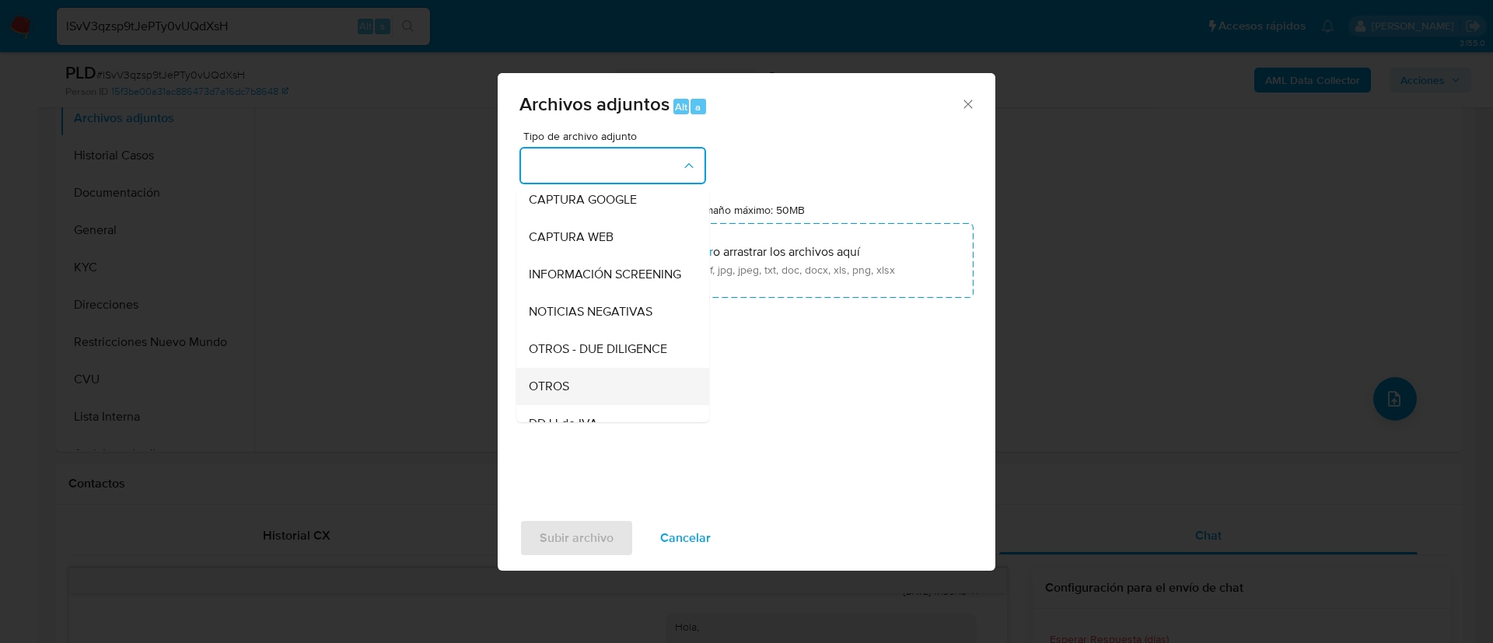
click at [595, 404] on div "OTROS" at bounding box center [608, 386] width 159 height 37
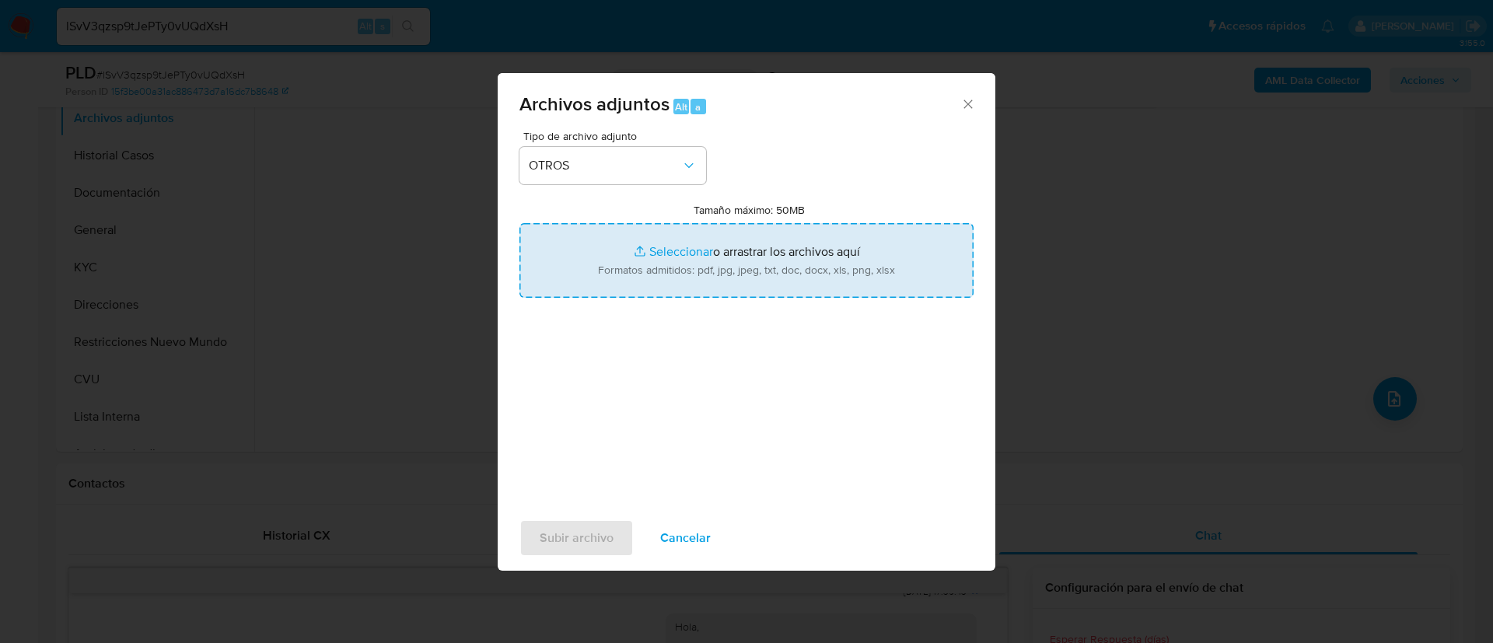
click at [661, 263] on input "Tamaño máximo: 50MB Seleccionar archivos" at bounding box center [746, 260] width 454 height 75
type input "C:\fakepath\337936366 Movimientos.xlsx"
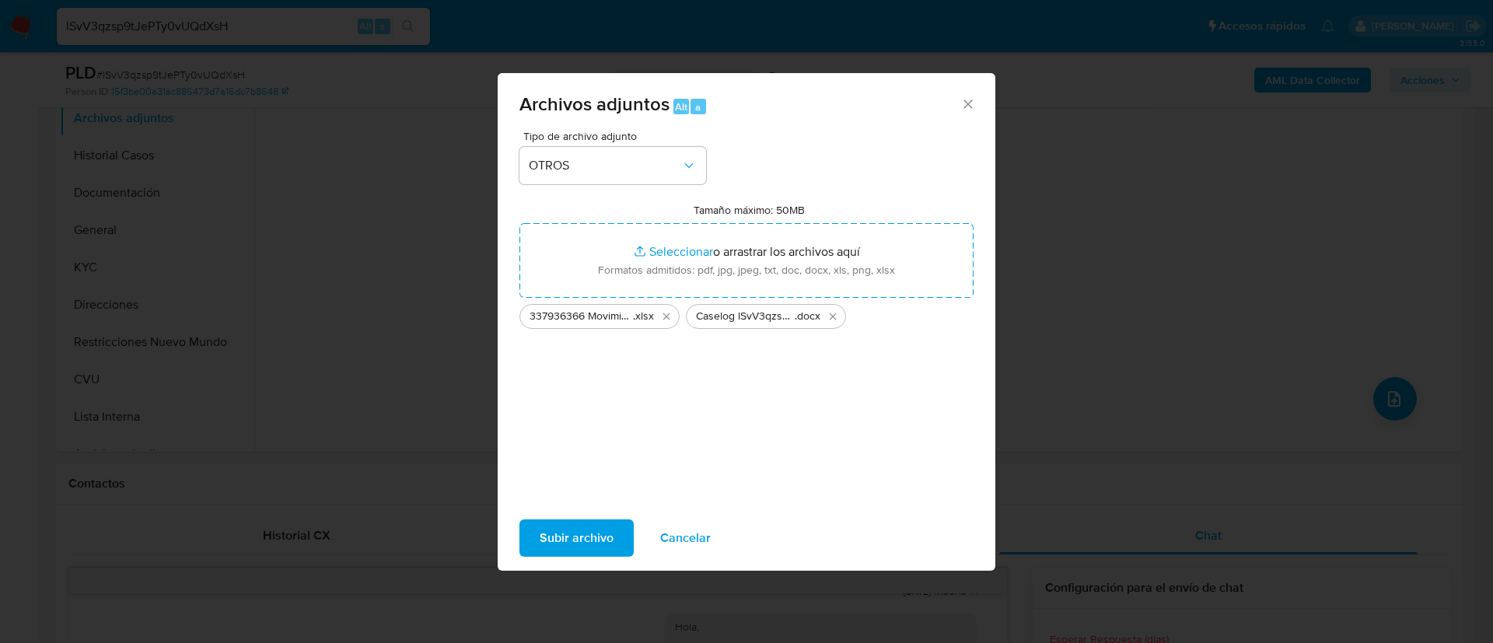
click at [575, 550] on span "Subir archivo" at bounding box center [577, 538] width 74 height 34
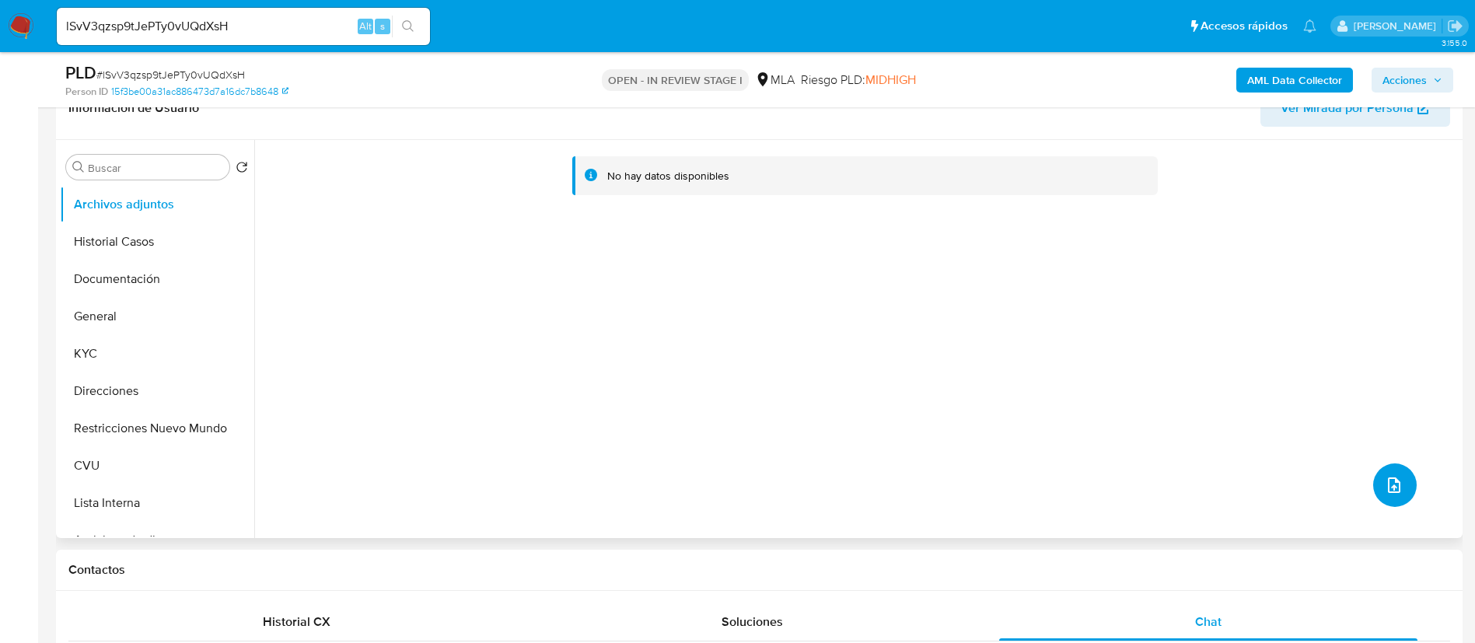
scroll to position [233, 0]
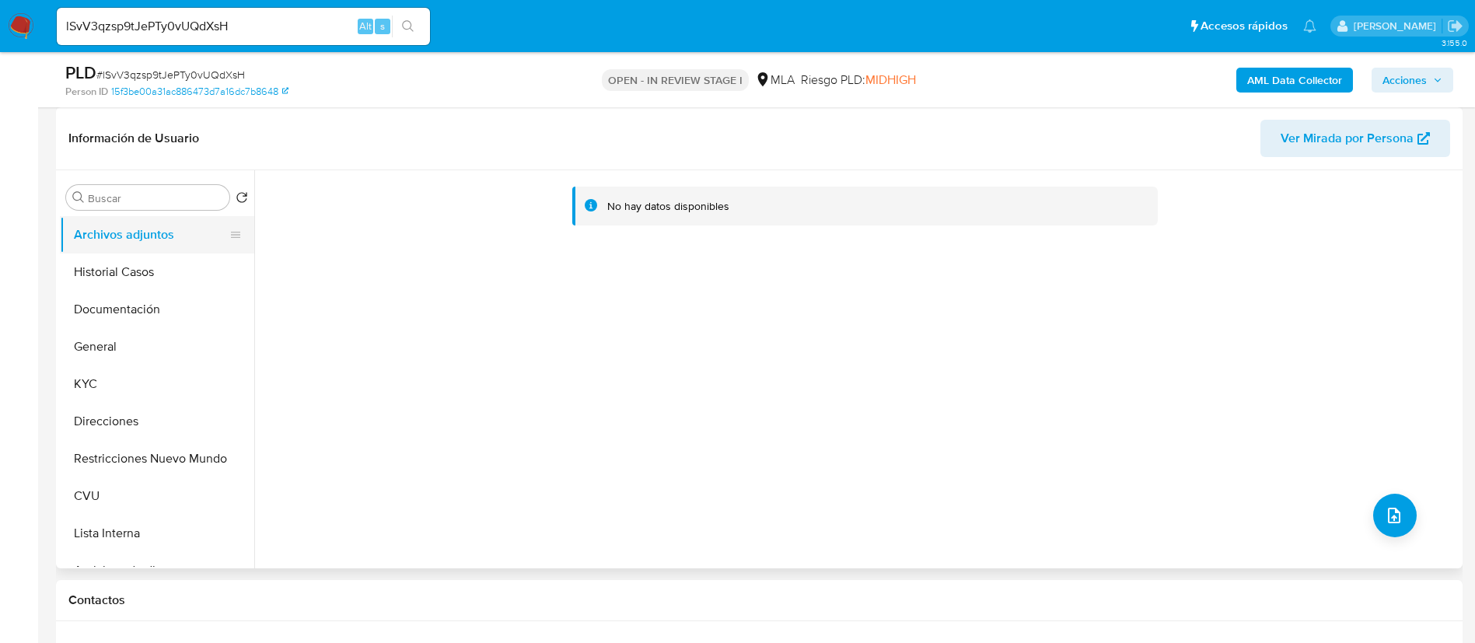
click at [96, 249] on button "Archivos adjuntos" at bounding box center [151, 234] width 182 height 37
click at [103, 272] on button "Historial Casos" at bounding box center [151, 271] width 182 height 37
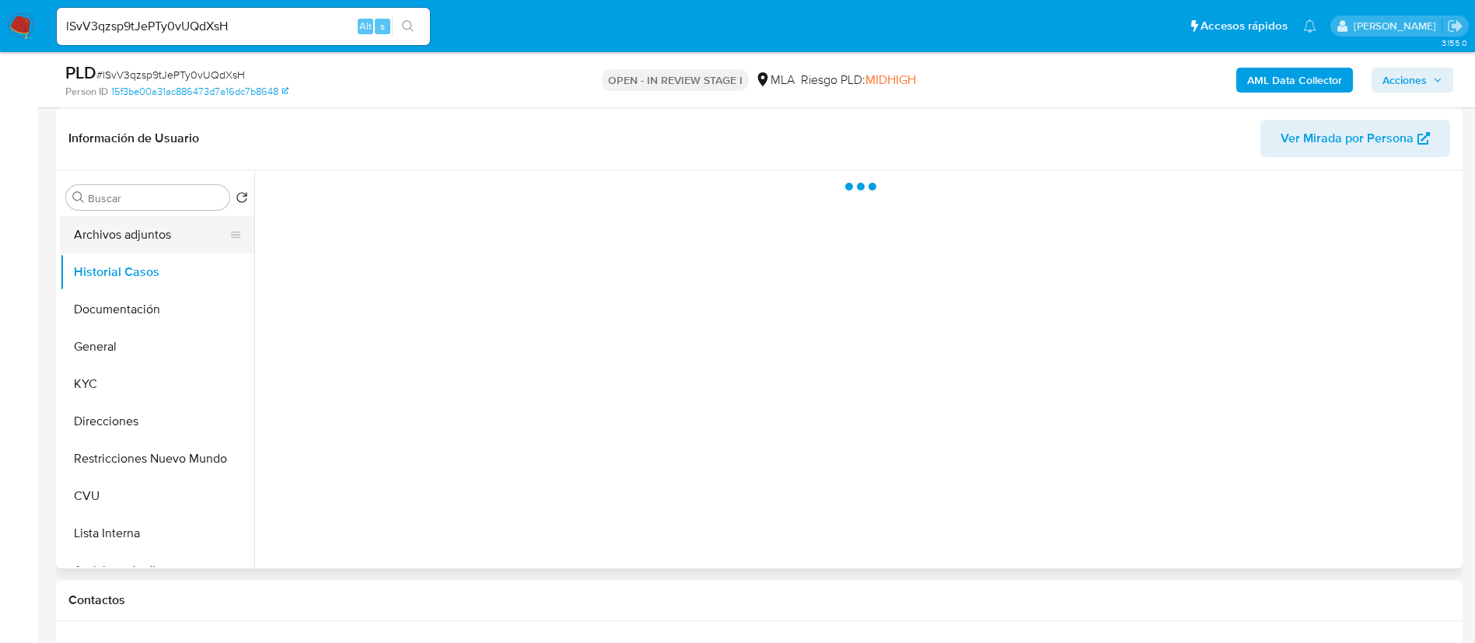
click at [114, 251] on button "Archivos adjuntos" at bounding box center [151, 234] width 182 height 37
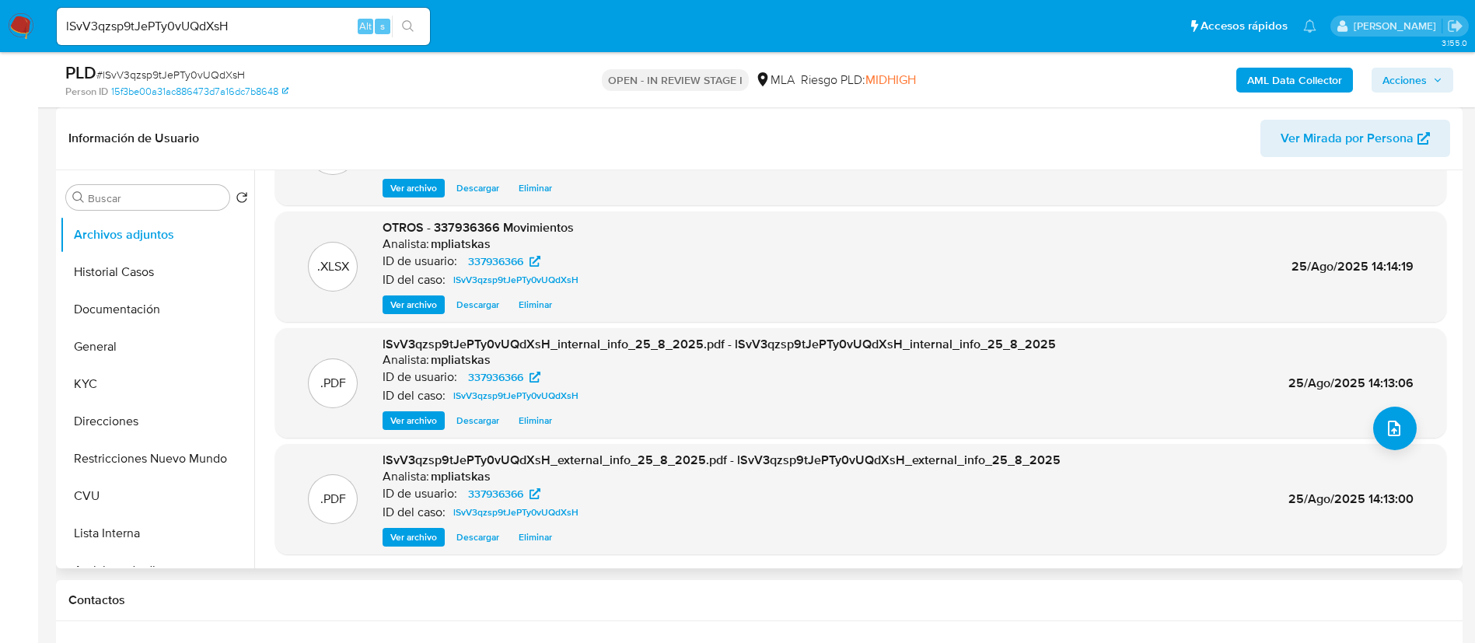
scroll to position [0, 0]
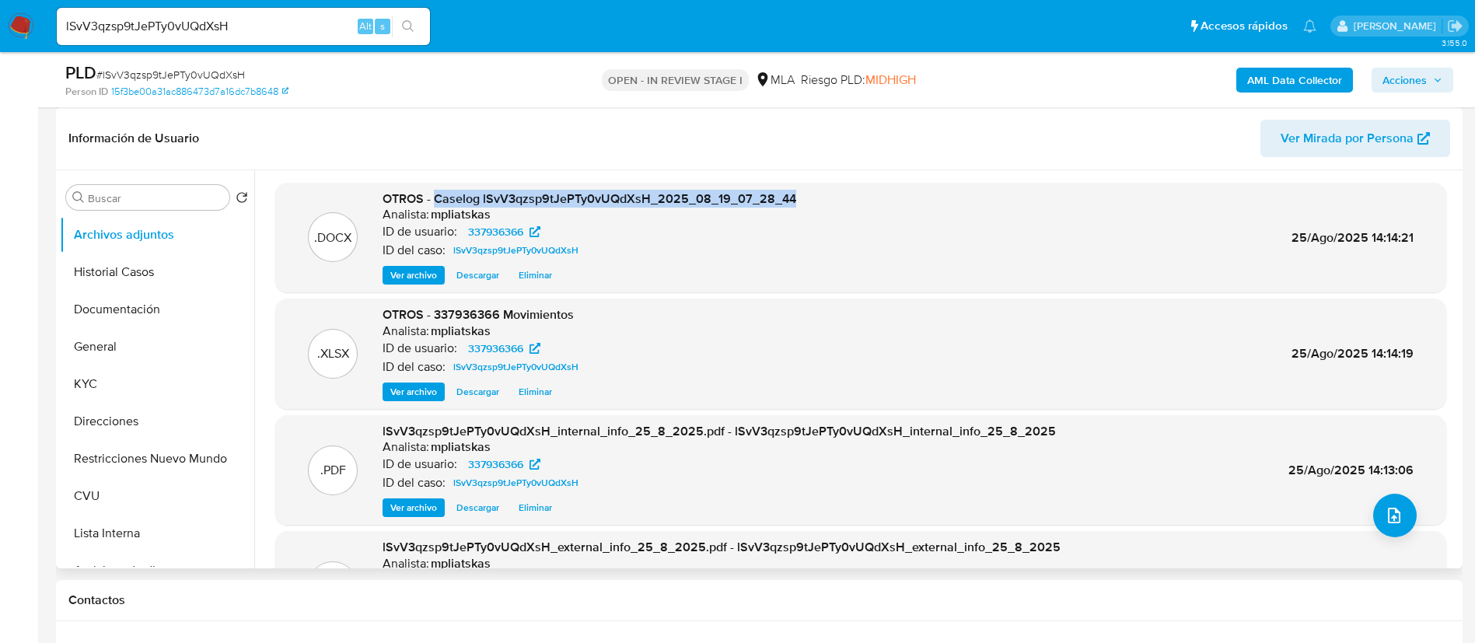
drag, startPoint x: 432, startPoint y: 192, endPoint x: 795, endPoint y: 176, distance: 362.7
click at [795, 176] on div ".DOCX OTROS - Caselog lSvV3qzsp9tJePTy0vUQdXsH_2025_08_19_07_28_44 Analista: mp…" at bounding box center [856, 369] width 1204 height 398
copy span "Caselog lSvV3qzsp9tJePTy0vUQdXsH_2025_08_19_07_28_44"
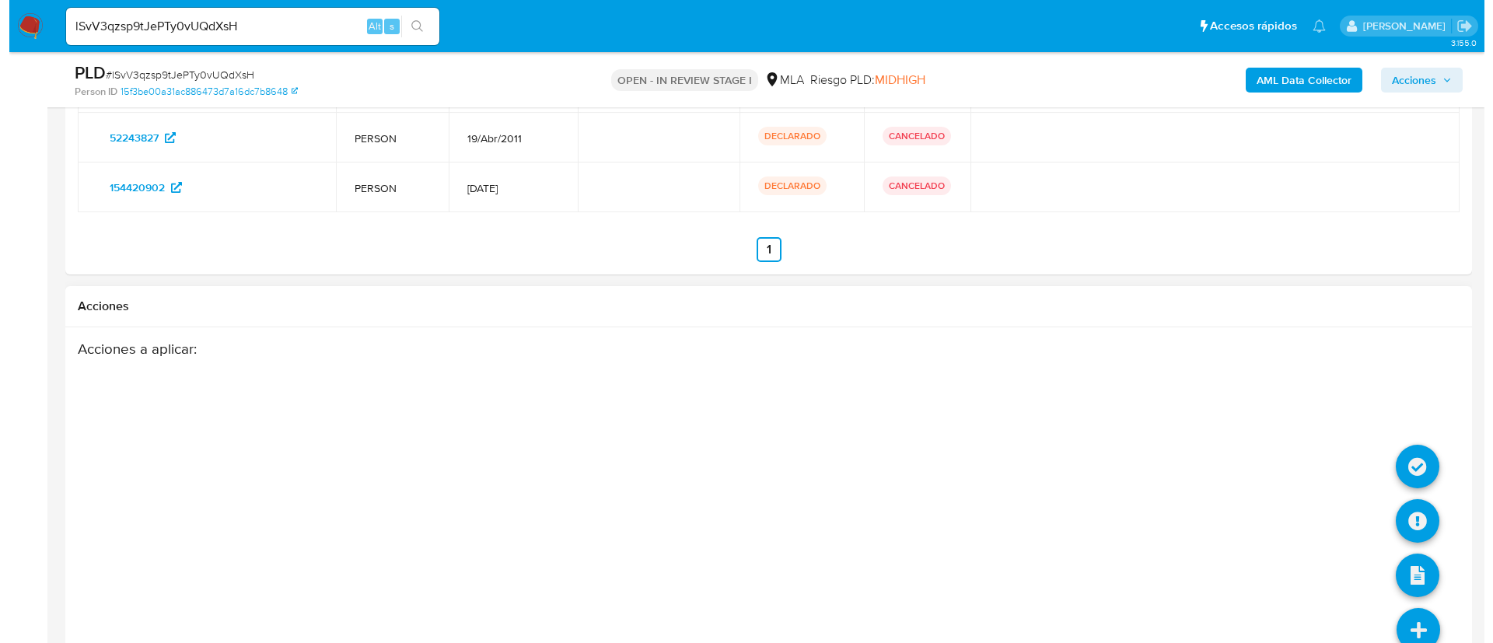
scroll to position [2988, 0]
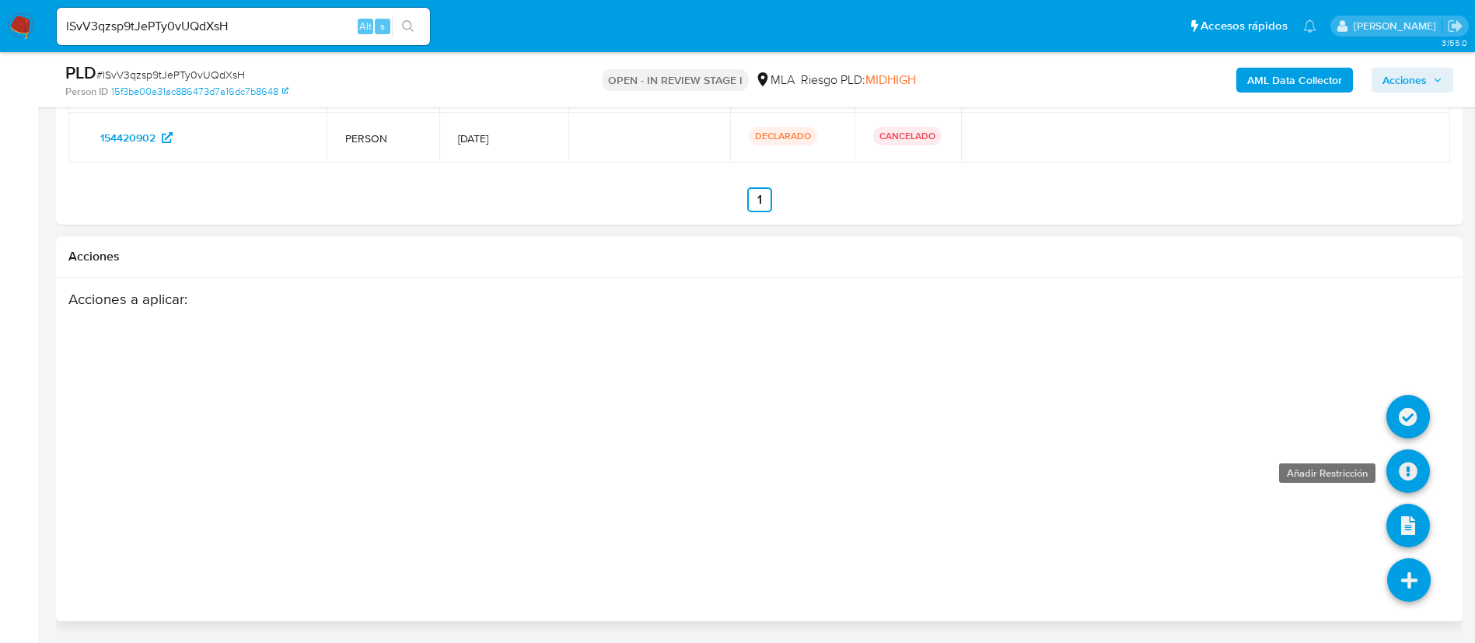
click at [1409, 491] on icon at bounding box center [1408, 471] width 44 height 44
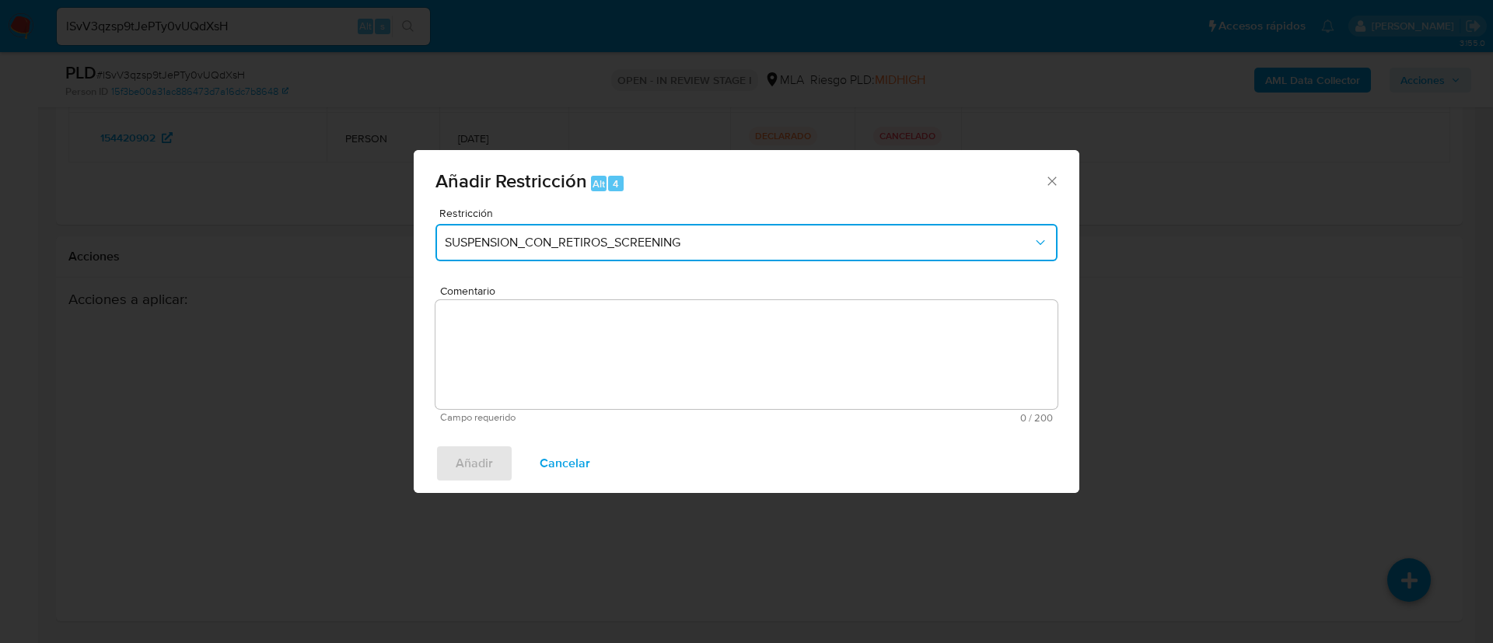
click at [679, 243] on span "SUSPENSION_CON_RETIROS_SCREENING" at bounding box center [739, 243] width 588 height 16
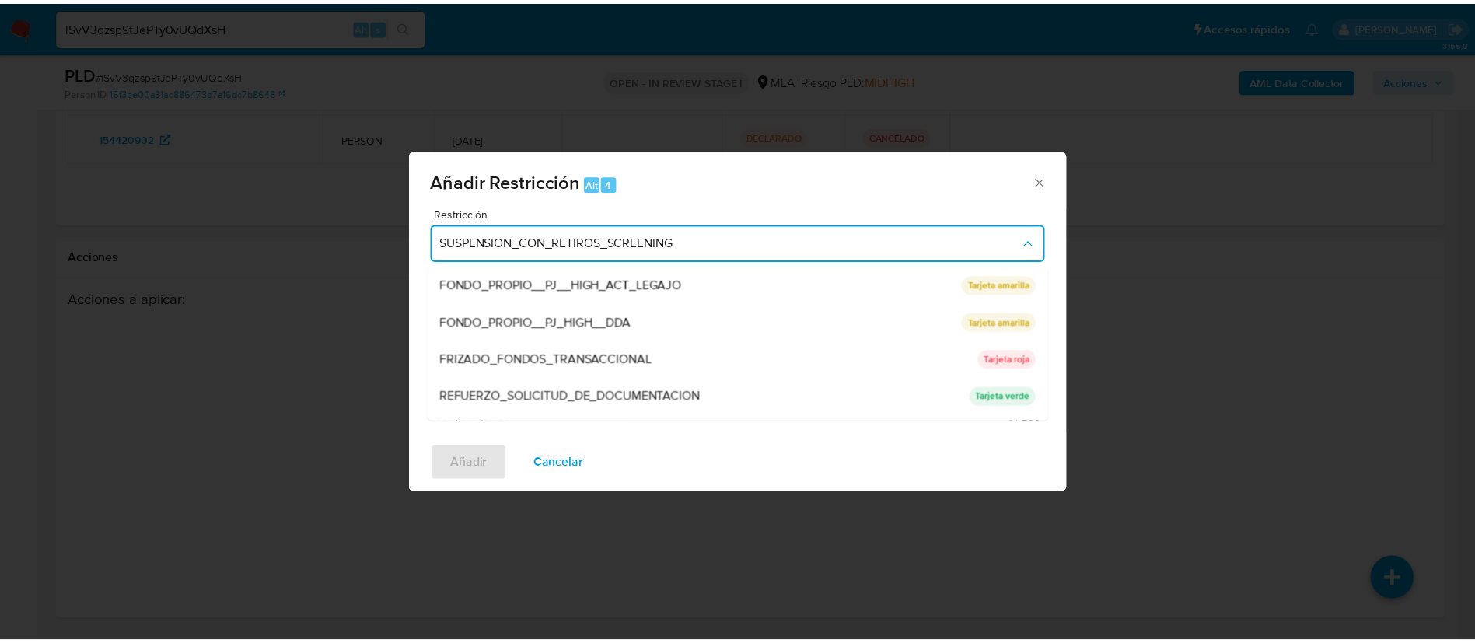
scroll to position [330, 0]
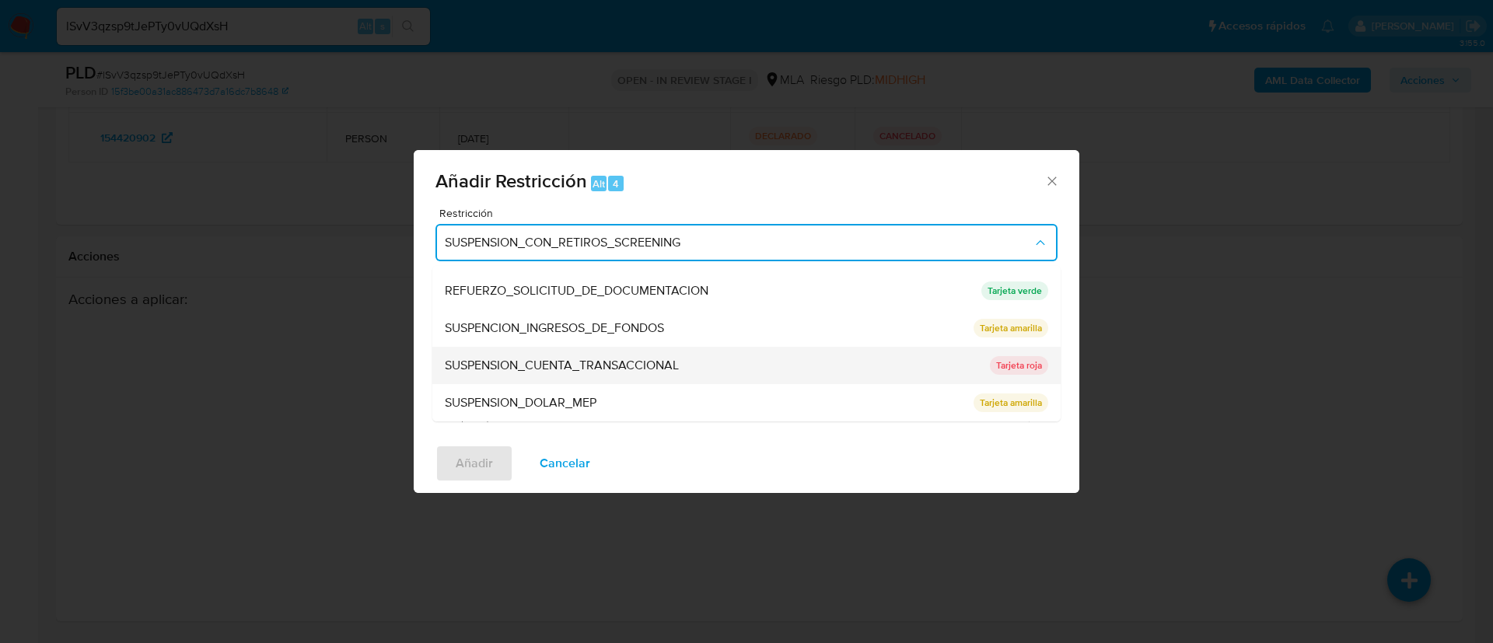
click at [669, 360] on span "SUSPENSION_CUENTA_TRANSACCIONAL" at bounding box center [562, 366] width 234 height 16
click at [669, 360] on textarea "Comentario" at bounding box center [746, 354] width 622 height 109
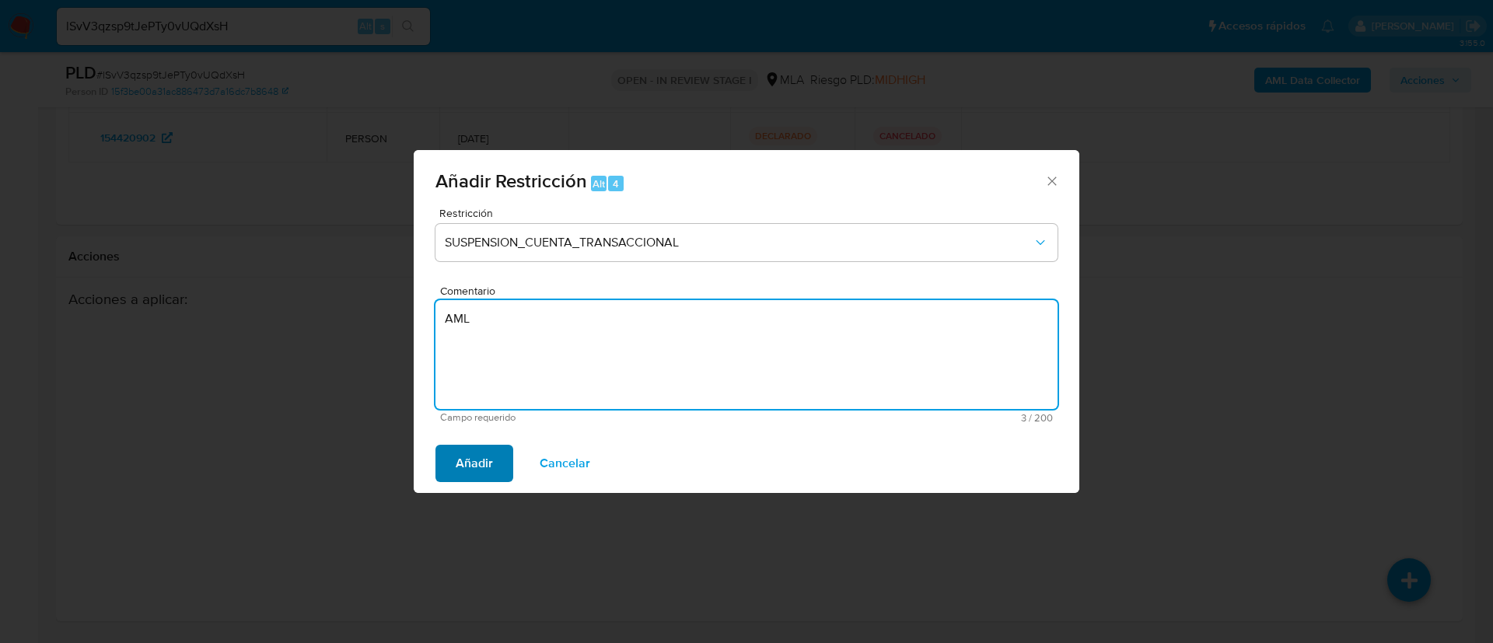
type textarea "AML"
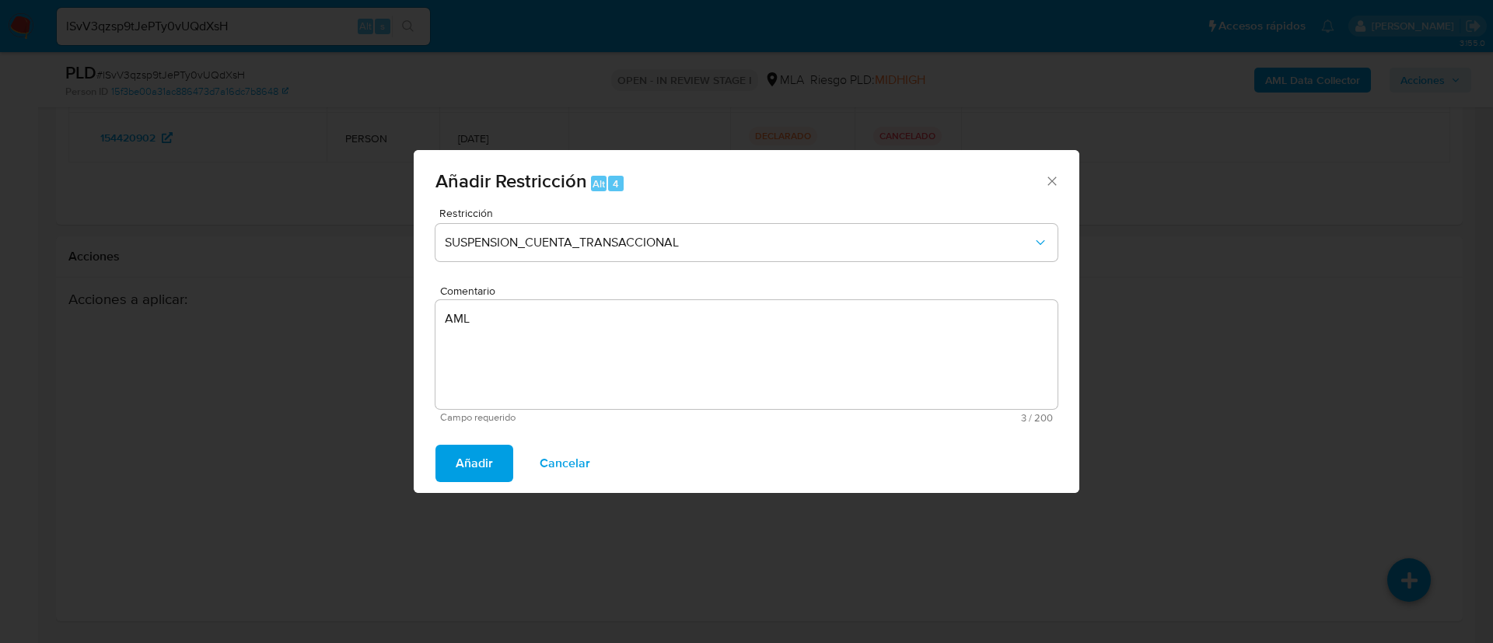
click at [501, 458] on button "Añadir" at bounding box center [474, 463] width 78 height 37
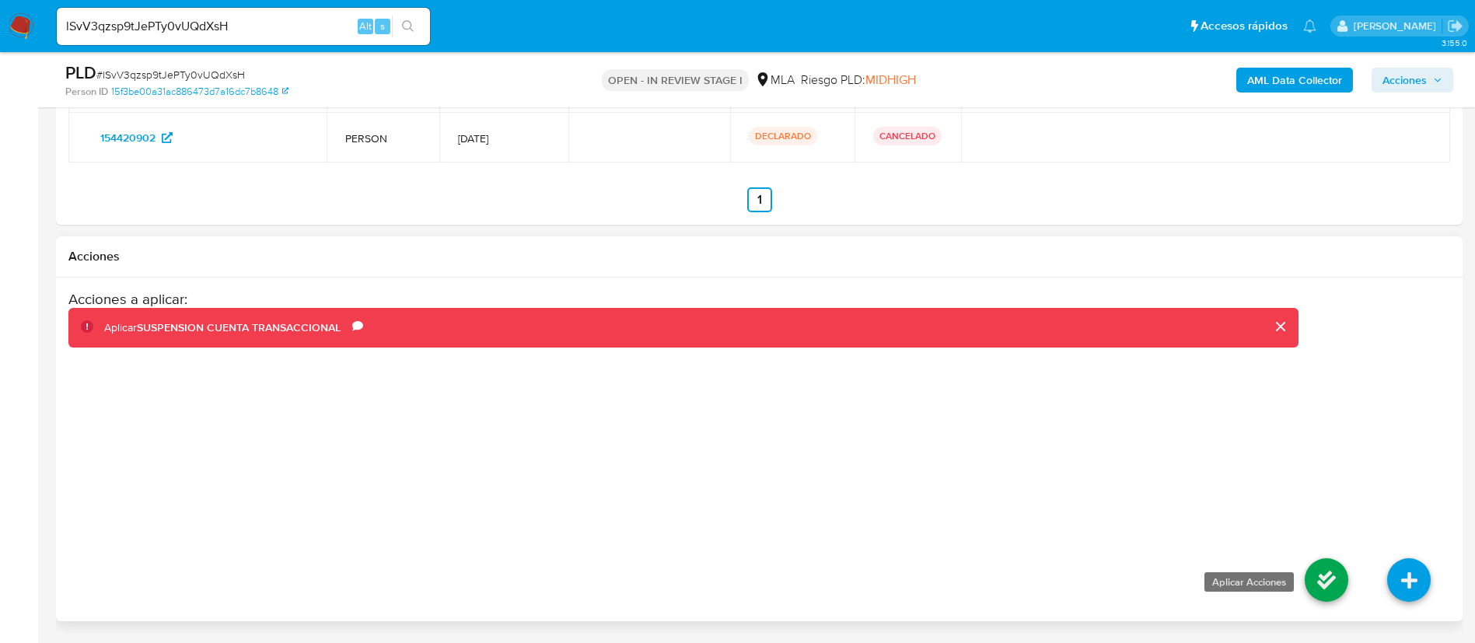
click at [1312, 590] on icon at bounding box center [1327, 580] width 44 height 44
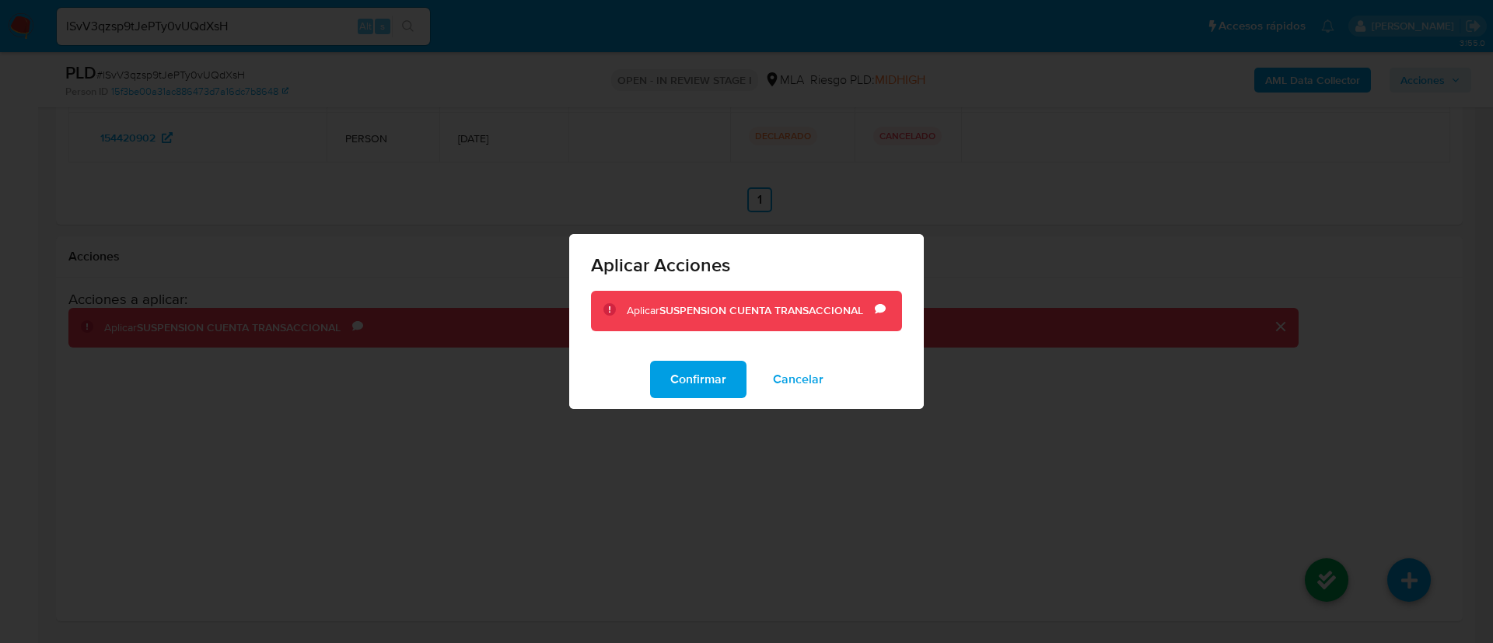
click at [682, 382] on span "Confirmar" at bounding box center [698, 379] width 56 height 34
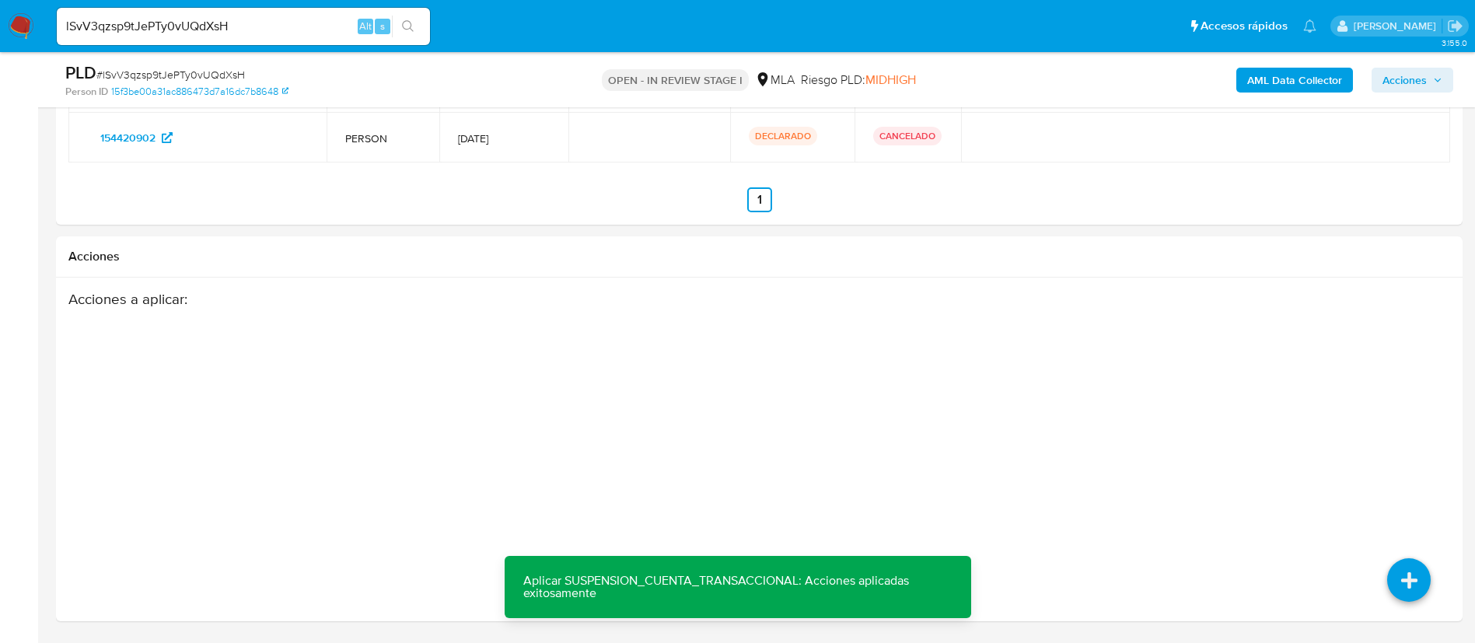
click at [1440, 90] on button "Acciones" at bounding box center [1413, 80] width 82 height 25
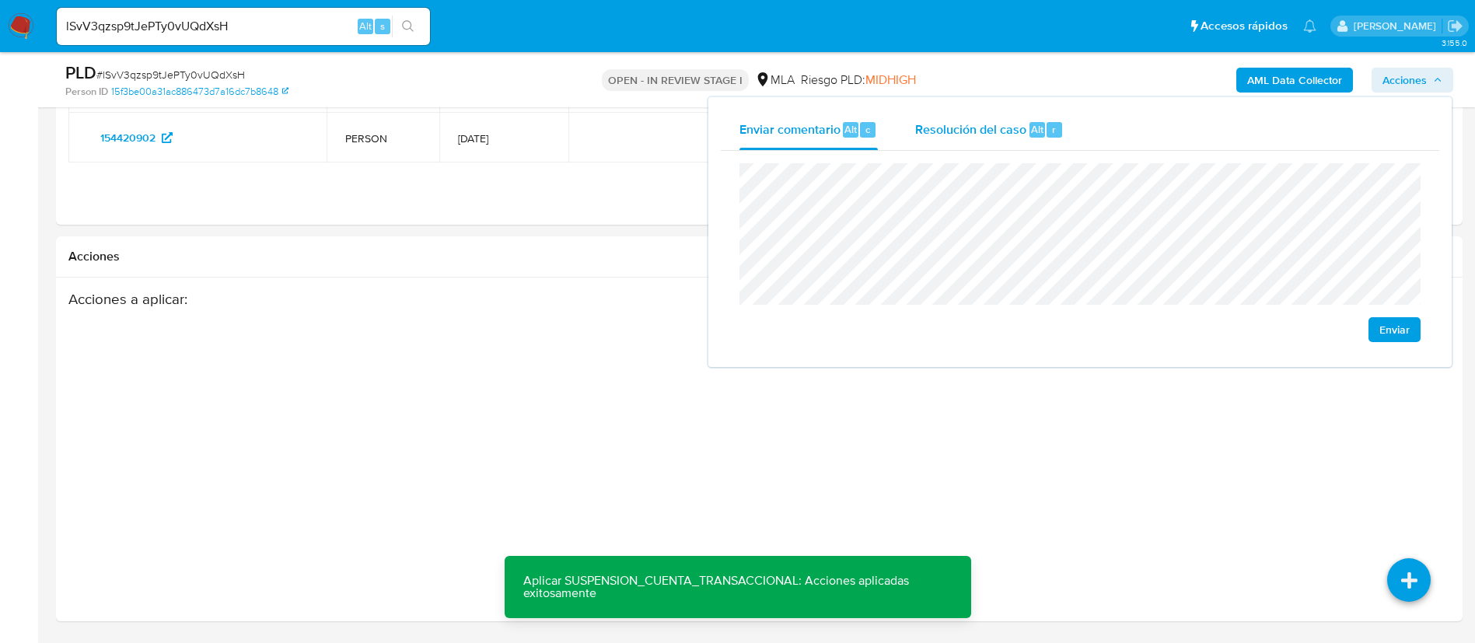
click at [949, 142] on div "Resolución del caso Alt r" at bounding box center [989, 130] width 149 height 40
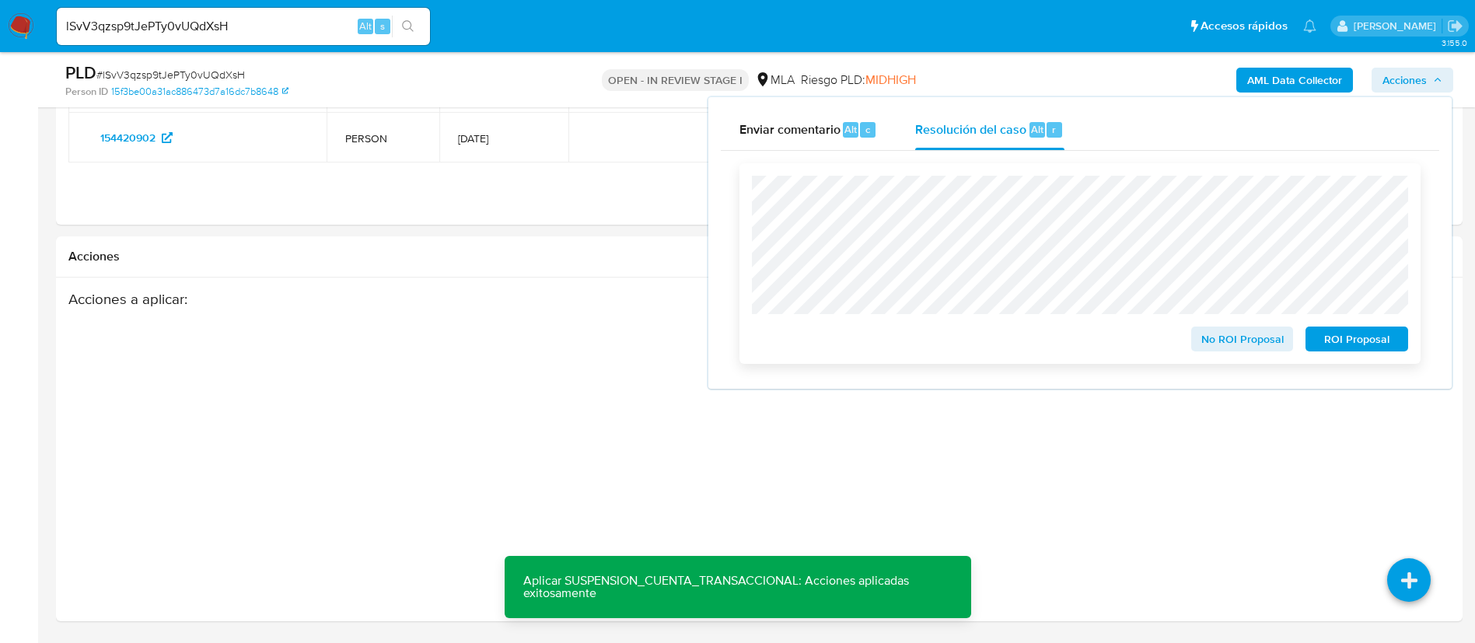
click at [1339, 335] on span "ROI Proposal" at bounding box center [1356, 339] width 81 height 22
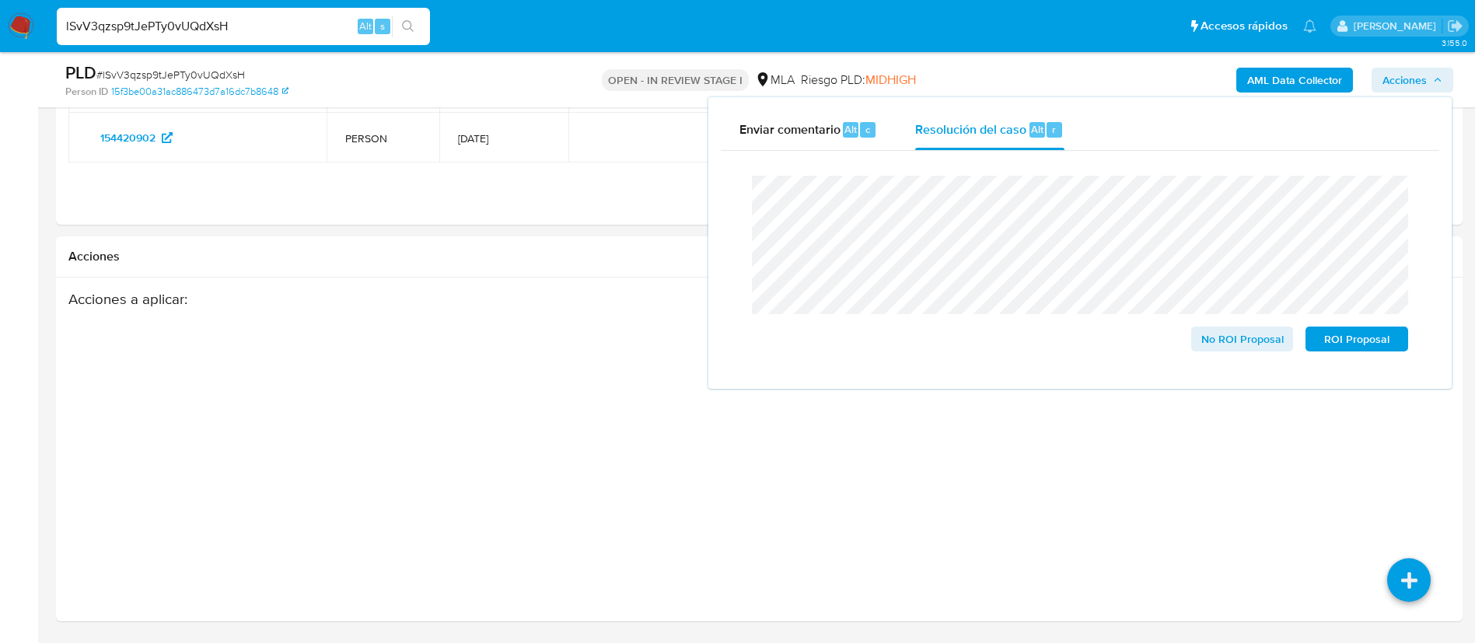
click at [319, 31] on input "lSvV3qzsp9tJePTy0vUQdXsH" at bounding box center [243, 26] width 373 height 20
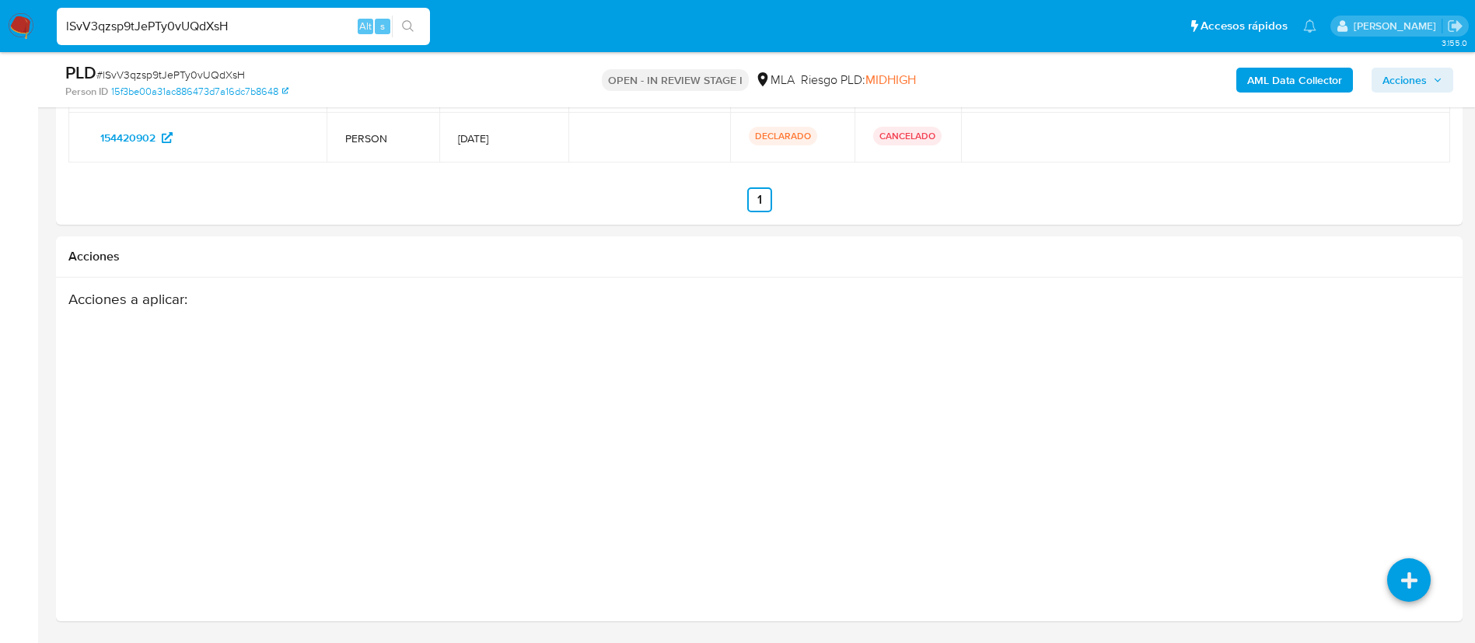
paste input "9RCHL70HMU9dOdJmTheYhW3p"
type input "9RCHL70HMU9dOdJmTheYhW3p"
click at [412, 30] on icon "search-icon" at bounding box center [408, 26] width 12 height 12
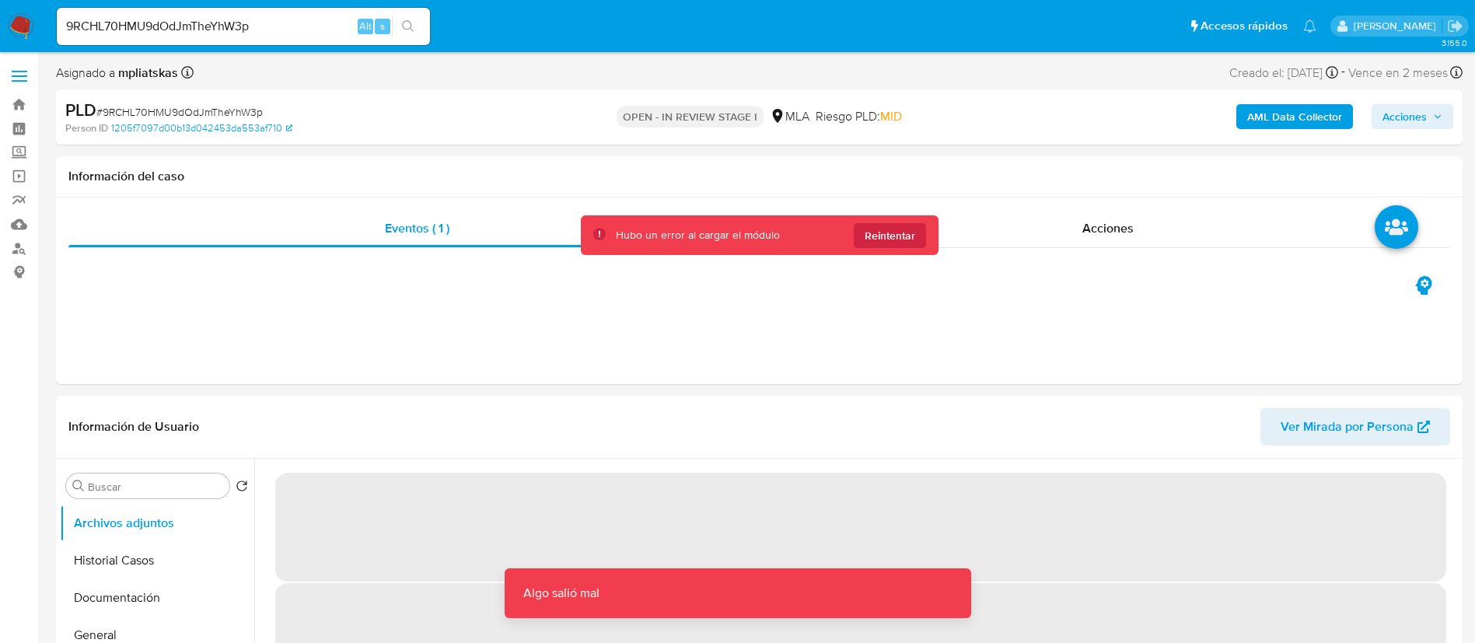
select select "10"
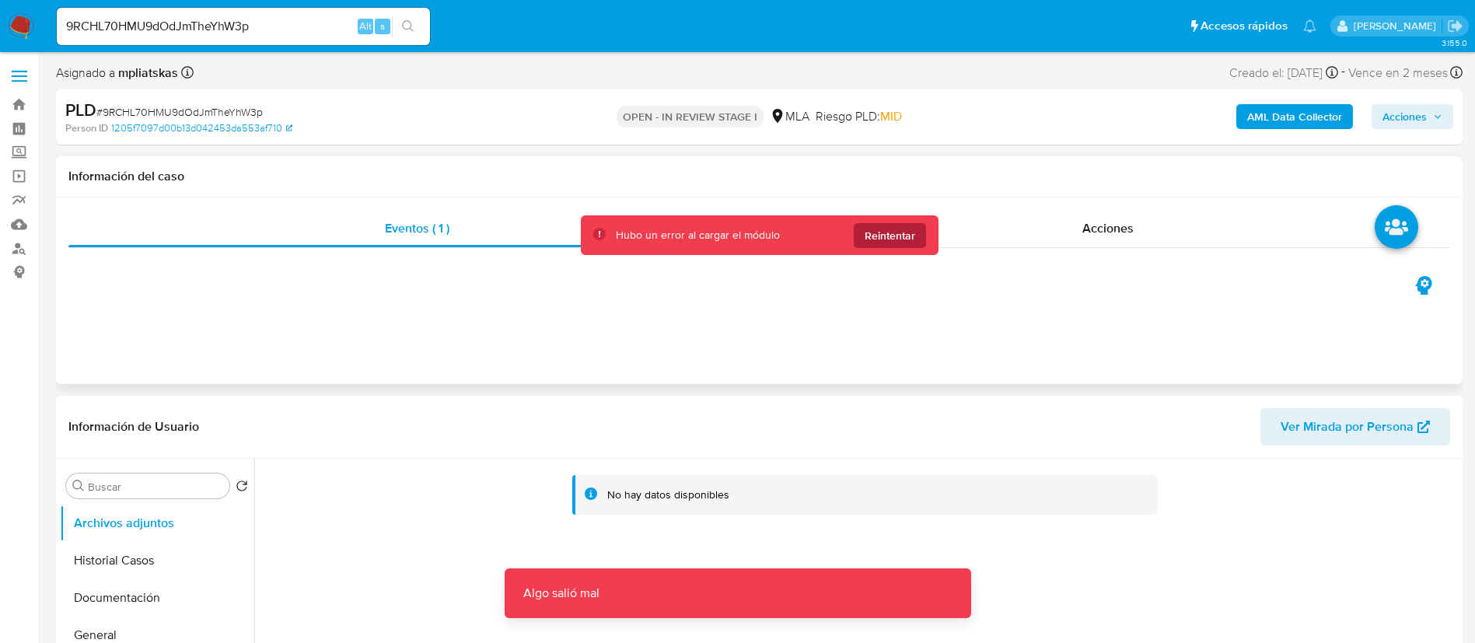
click at [874, 234] on span "Reintentar" at bounding box center [890, 235] width 51 height 25
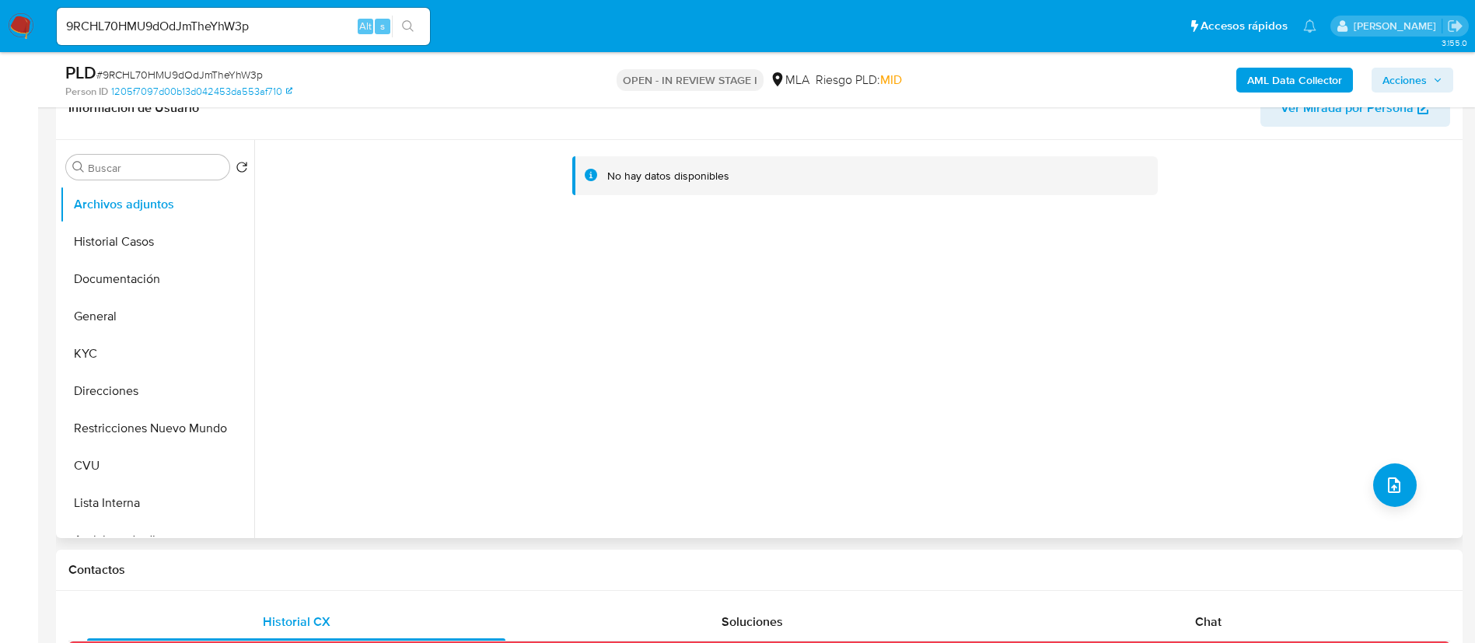
scroll to position [350, 0]
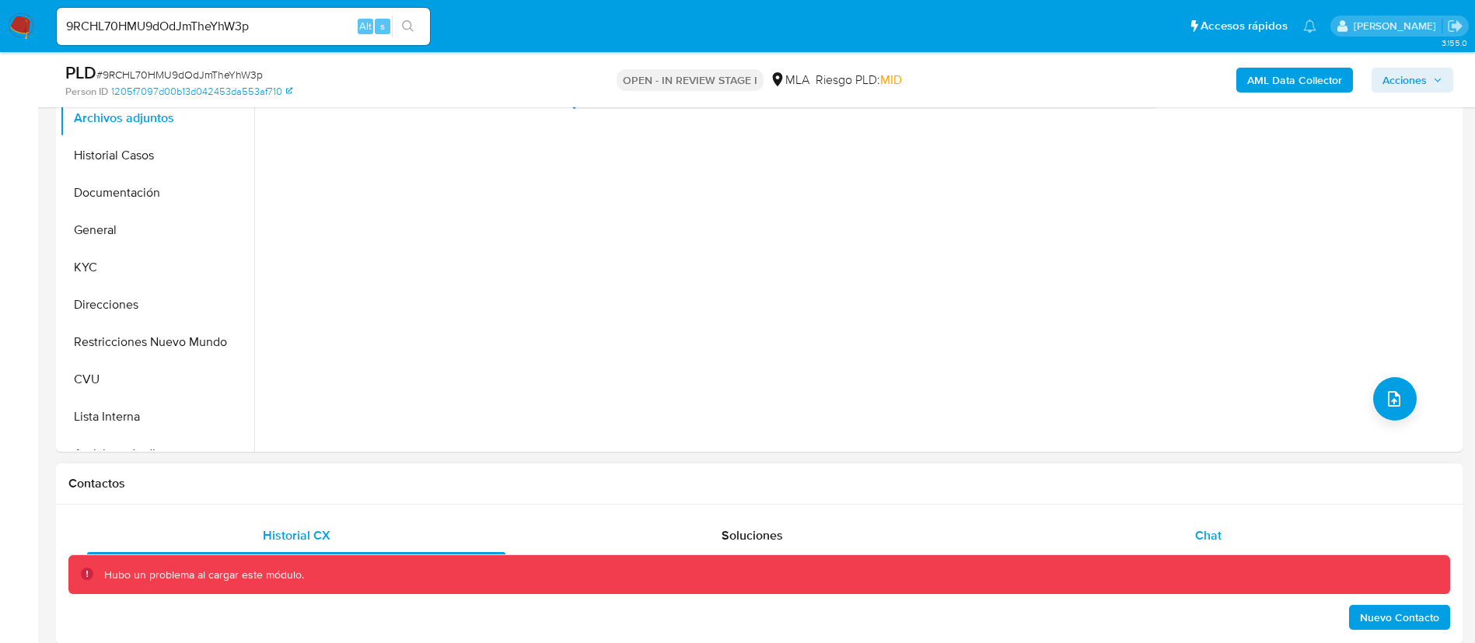
click at [1078, 526] on div "Chat" at bounding box center [1208, 535] width 418 height 37
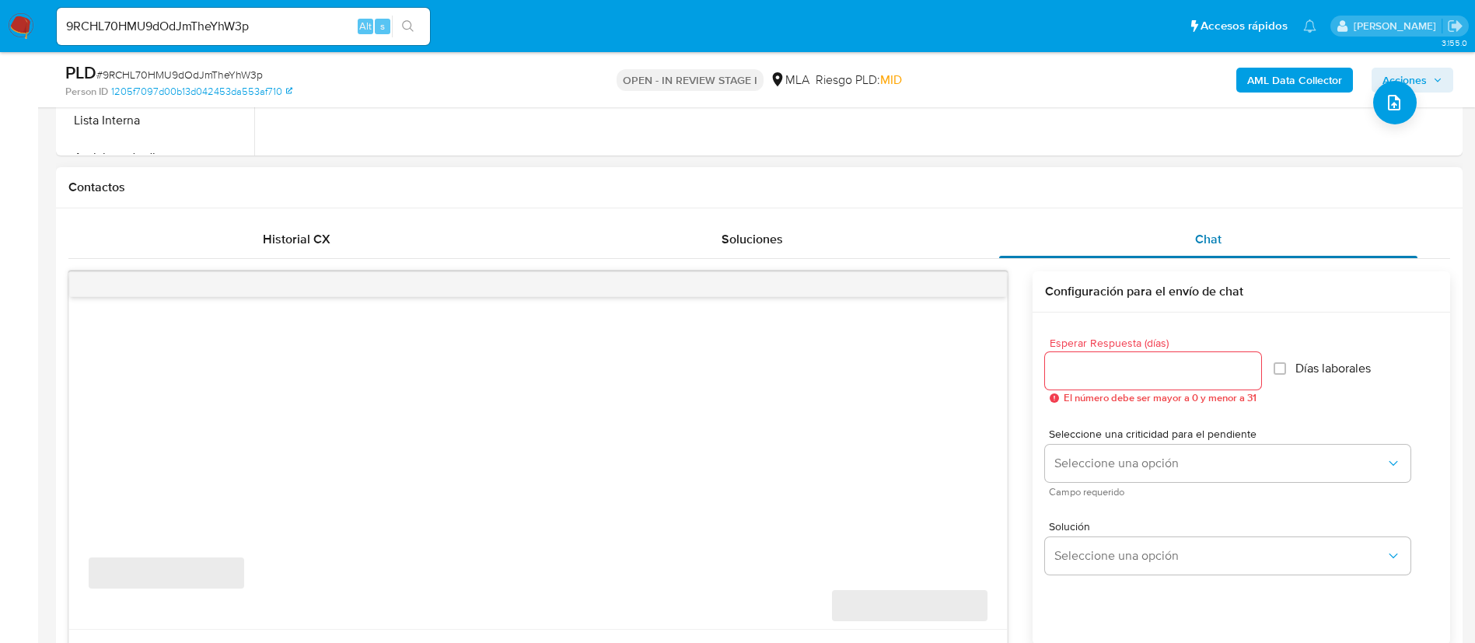
scroll to position [700, 0]
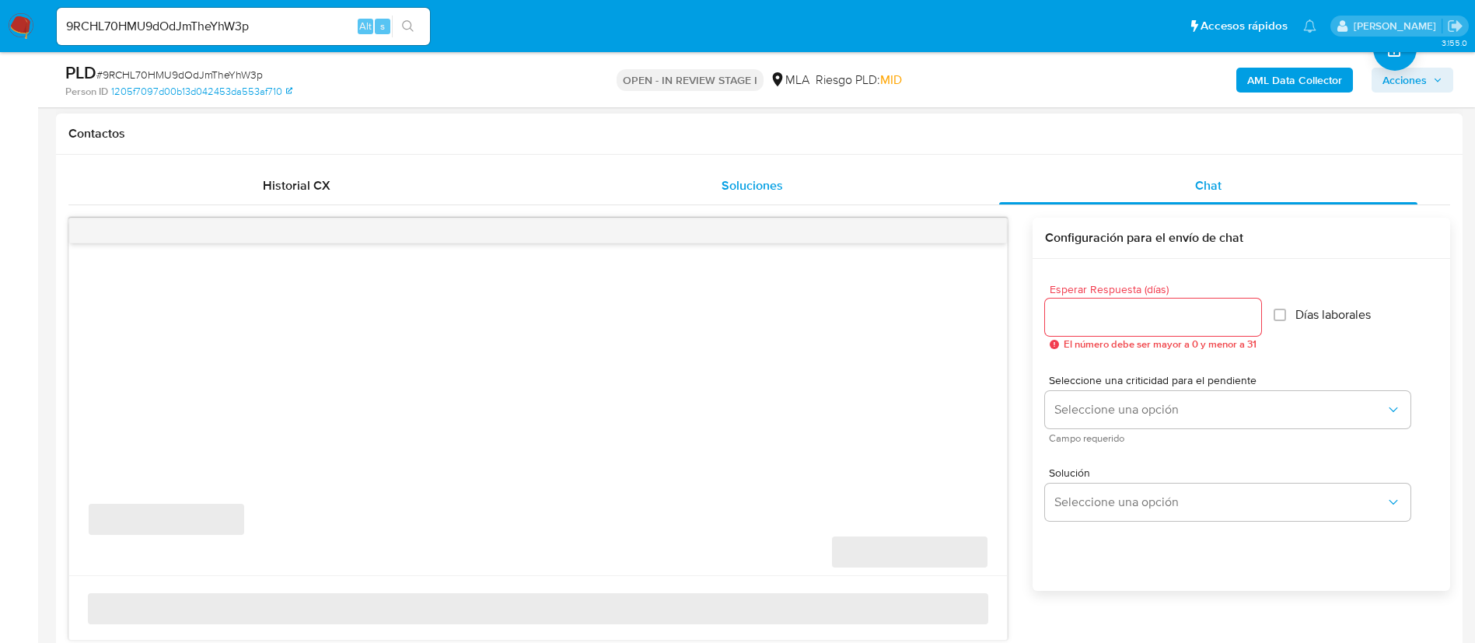
click at [855, 189] on div "Soluciones" at bounding box center [752, 185] width 418 height 37
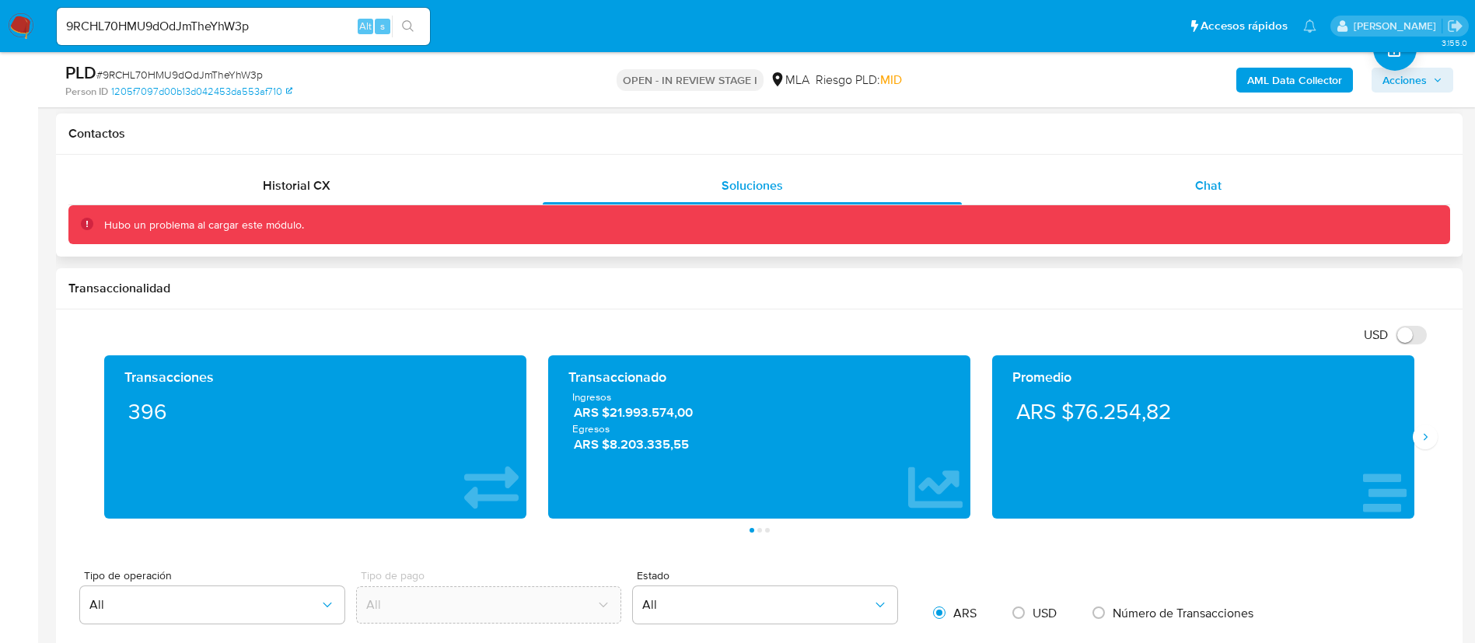
click at [1071, 167] on div "Chat" at bounding box center [1208, 185] width 418 height 37
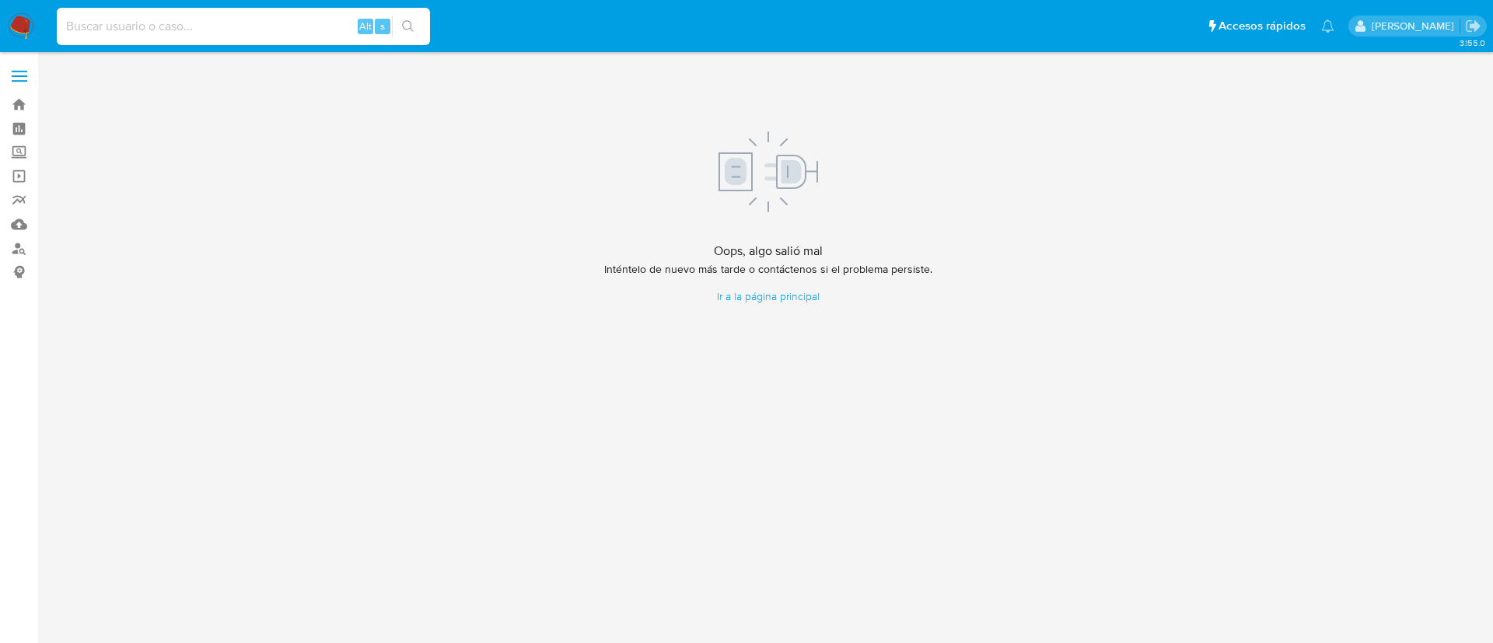
click at [259, 22] on input at bounding box center [243, 26] width 373 height 20
paste input "9RCHL70HMU9dOdJmTheYhW3p"
type input "9RCHL70HMU9dOdJmTheYhW3p"
click at [401, 23] on button "search-icon" at bounding box center [408, 27] width 32 height 22
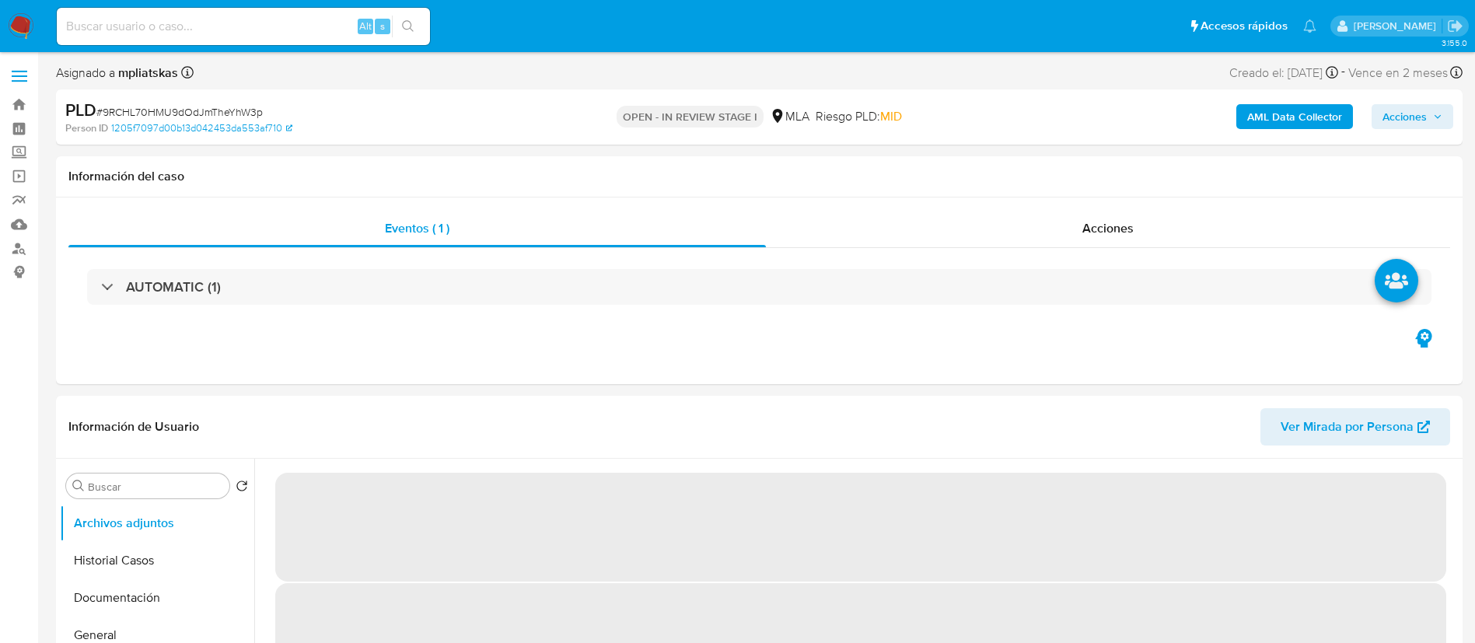
select select "10"
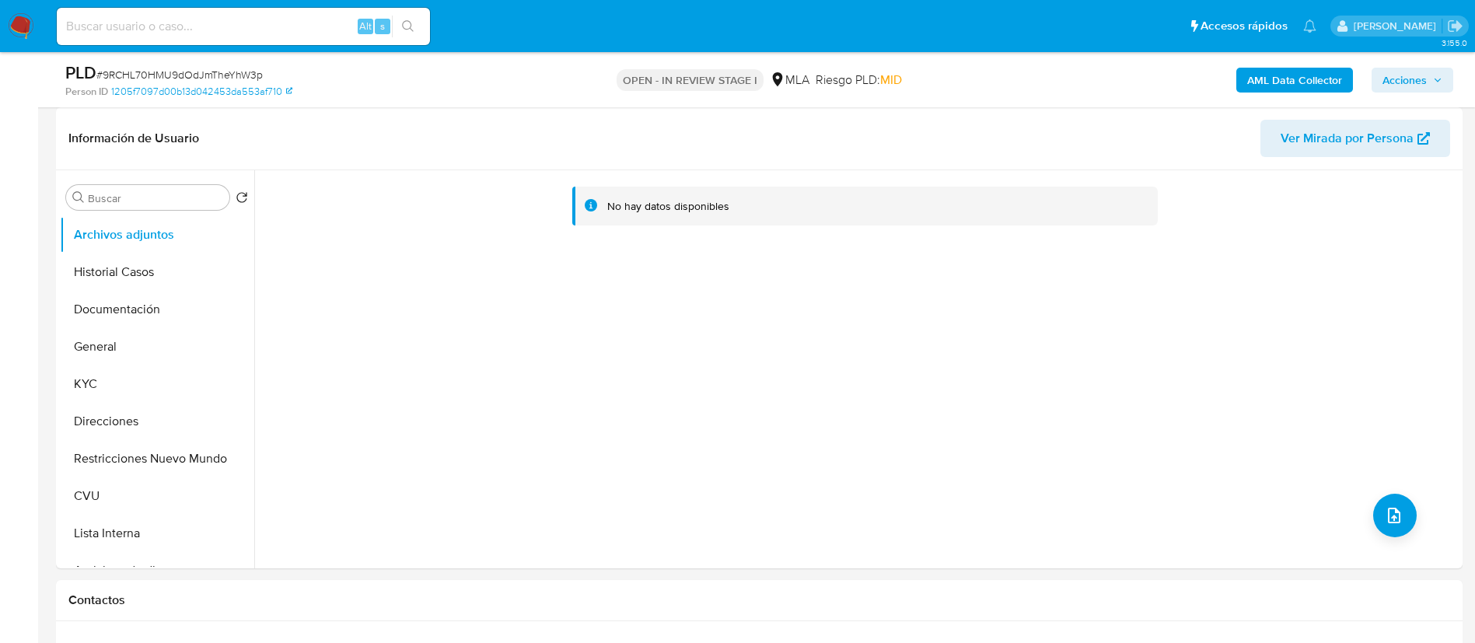
scroll to position [350, 0]
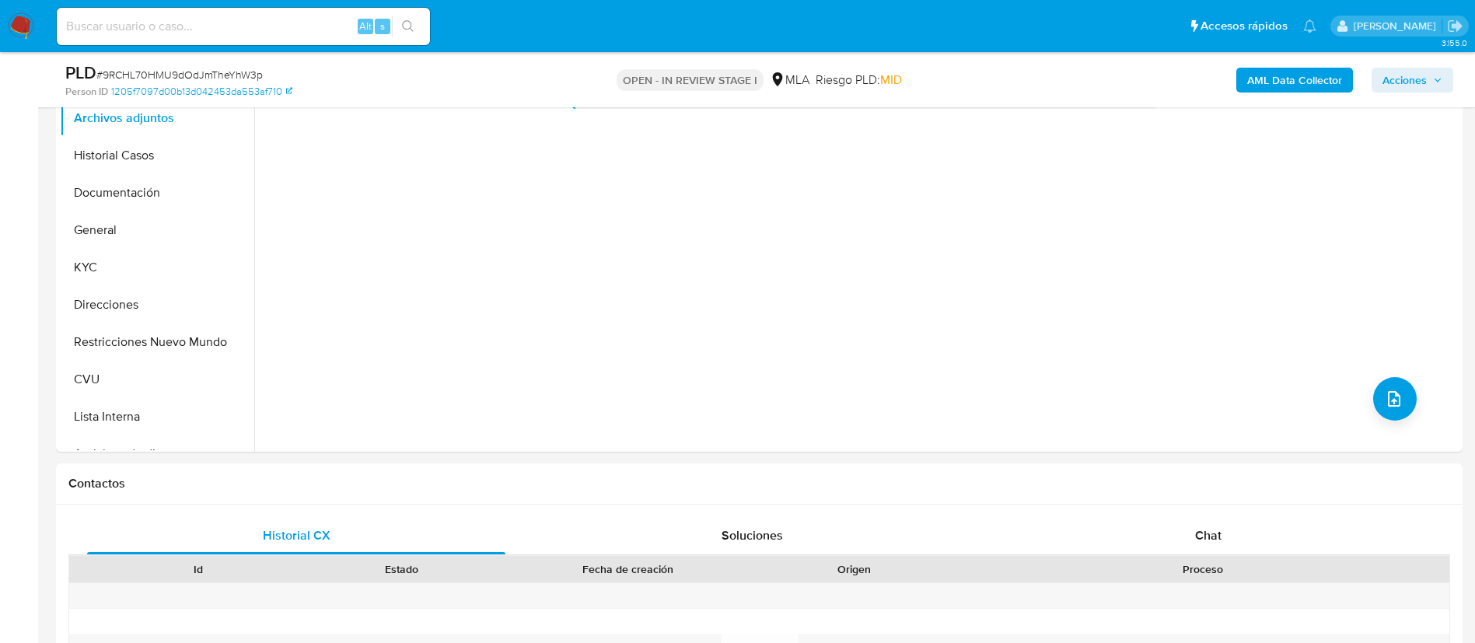
click at [413, 28] on icon "search-icon" at bounding box center [408, 26] width 12 height 12
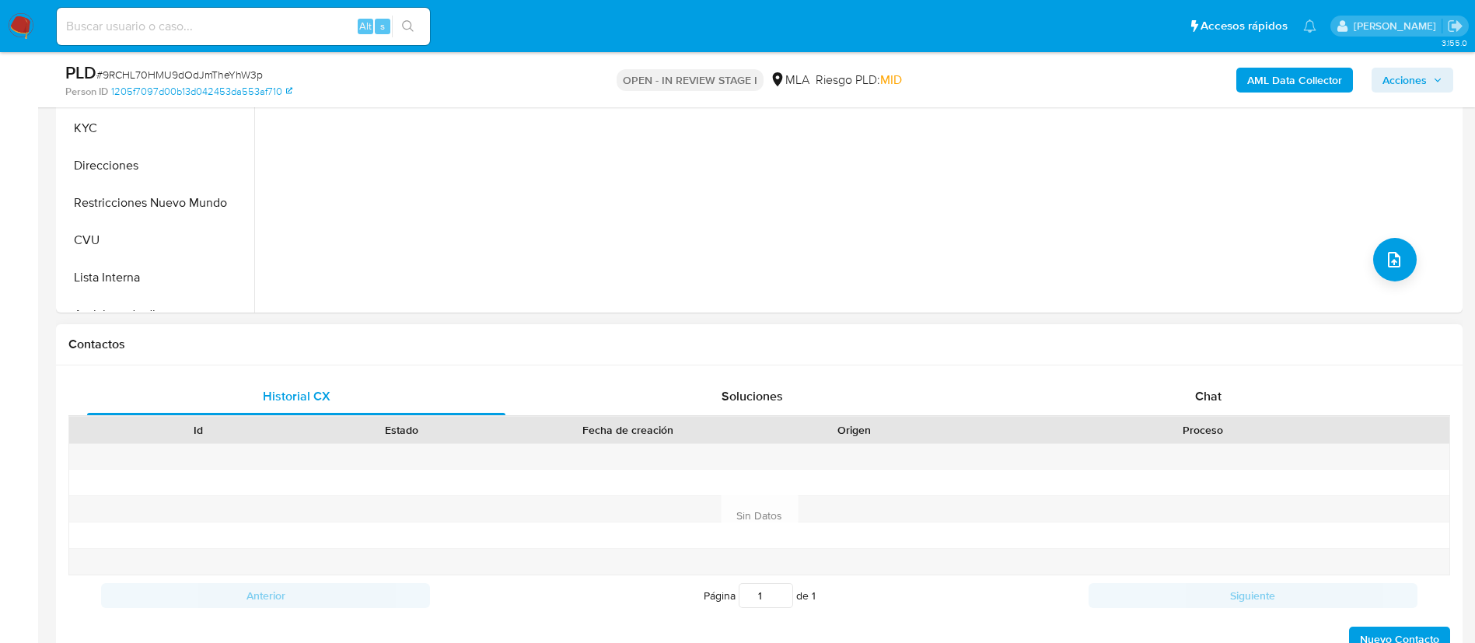
scroll to position [467, 0]
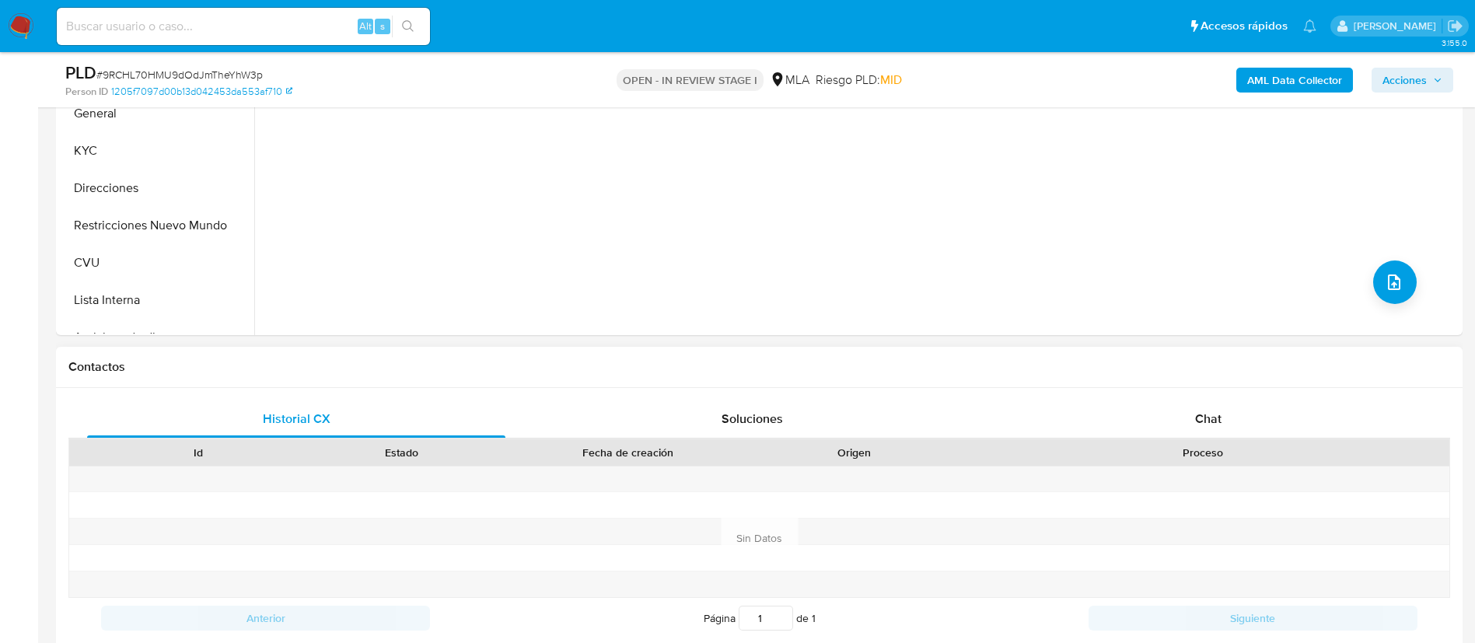
click at [1247, 380] on div "Contactos" at bounding box center [759, 367] width 1407 height 41
click at [1247, 406] on div "Chat" at bounding box center [1208, 418] width 418 height 37
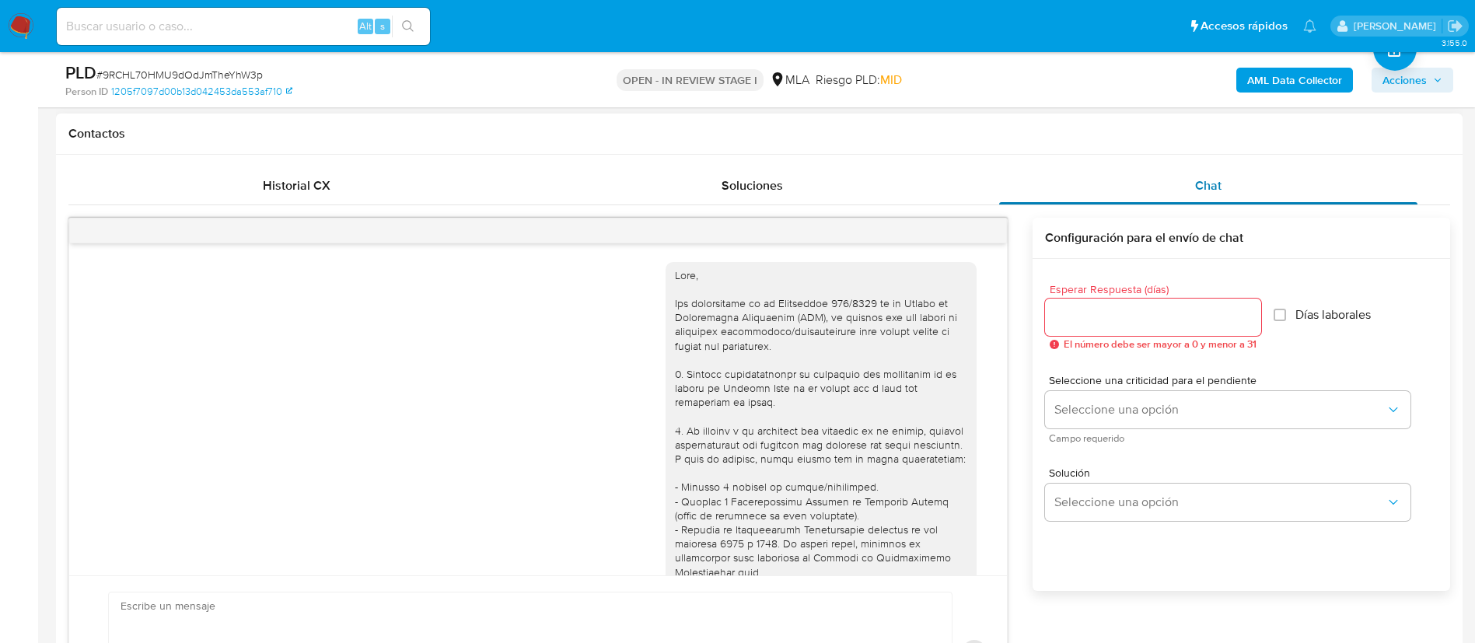
scroll to position [891, 0]
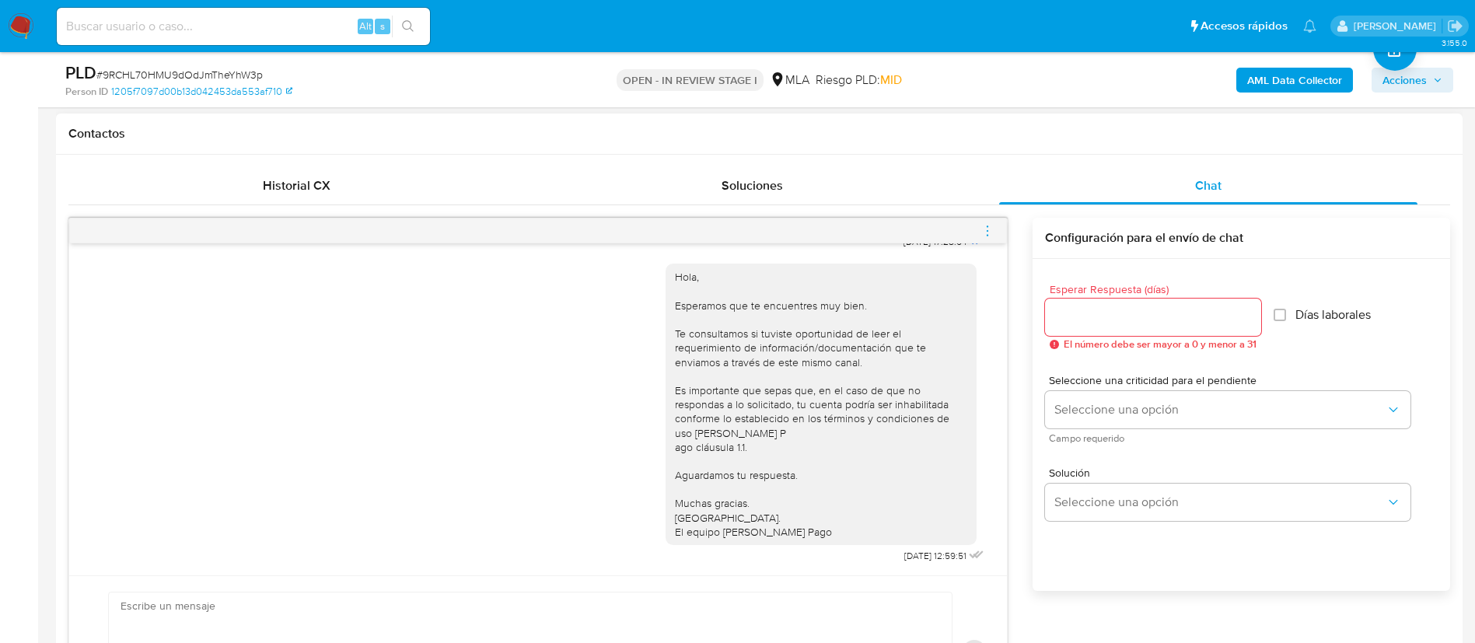
click at [987, 226] on icon "menu-action" at bounding box center [987, 231] width 14 height 14
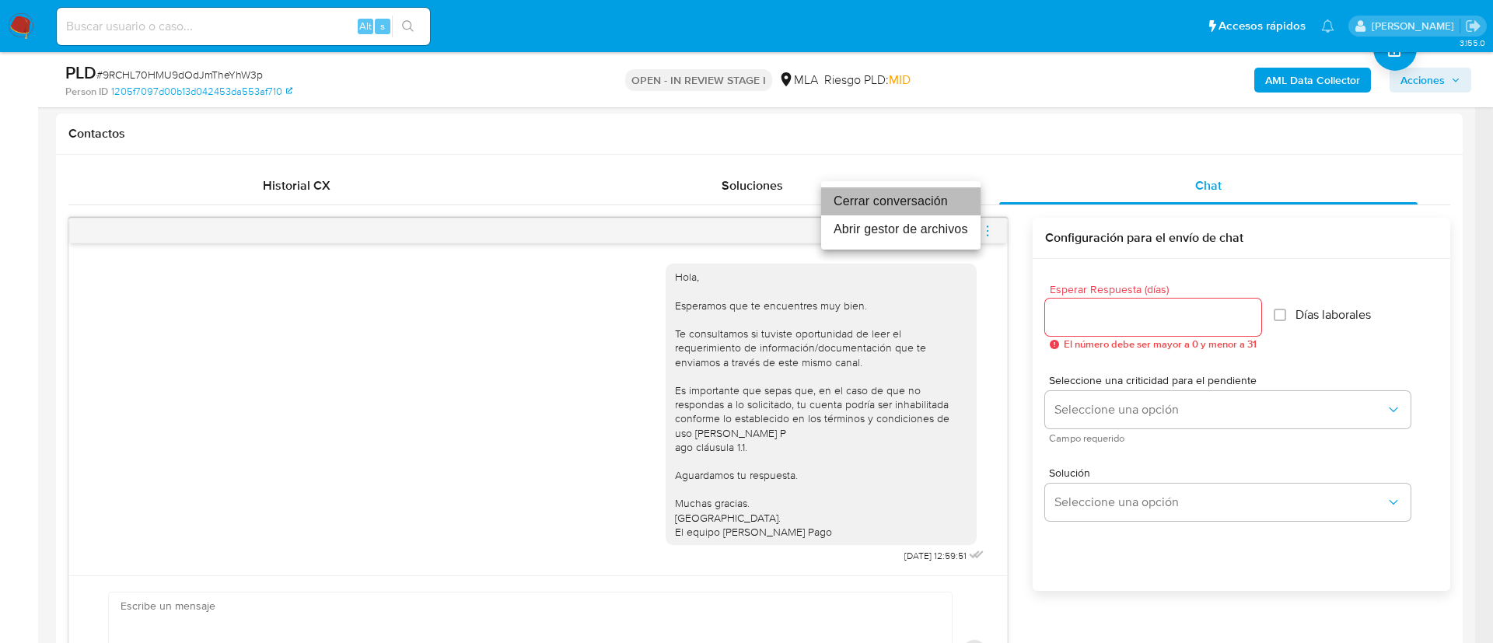
click at [934, 203] on li "Cerrar conversación" at bounding box center [900, 201] width 159 height 28
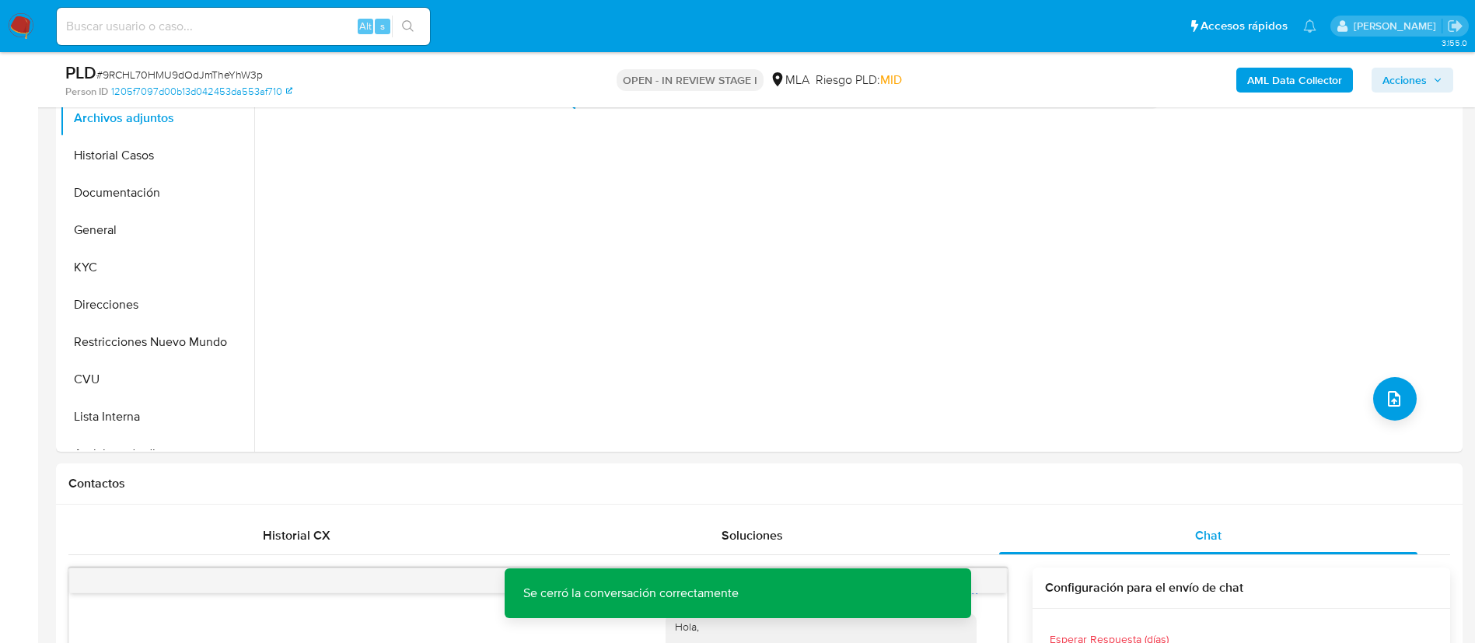
scroll to position [233, 0]
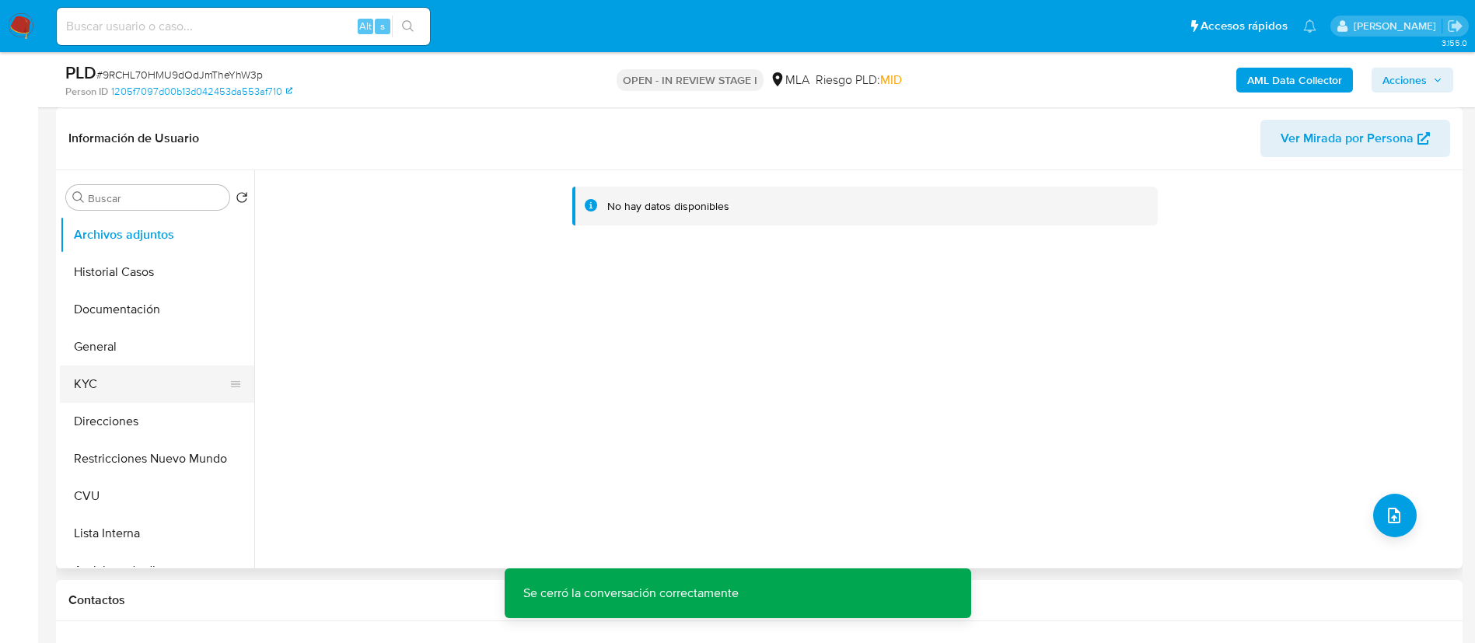
click at [159, 389] on button "KYC" at bounding box center [151, 383] width 182 height 37
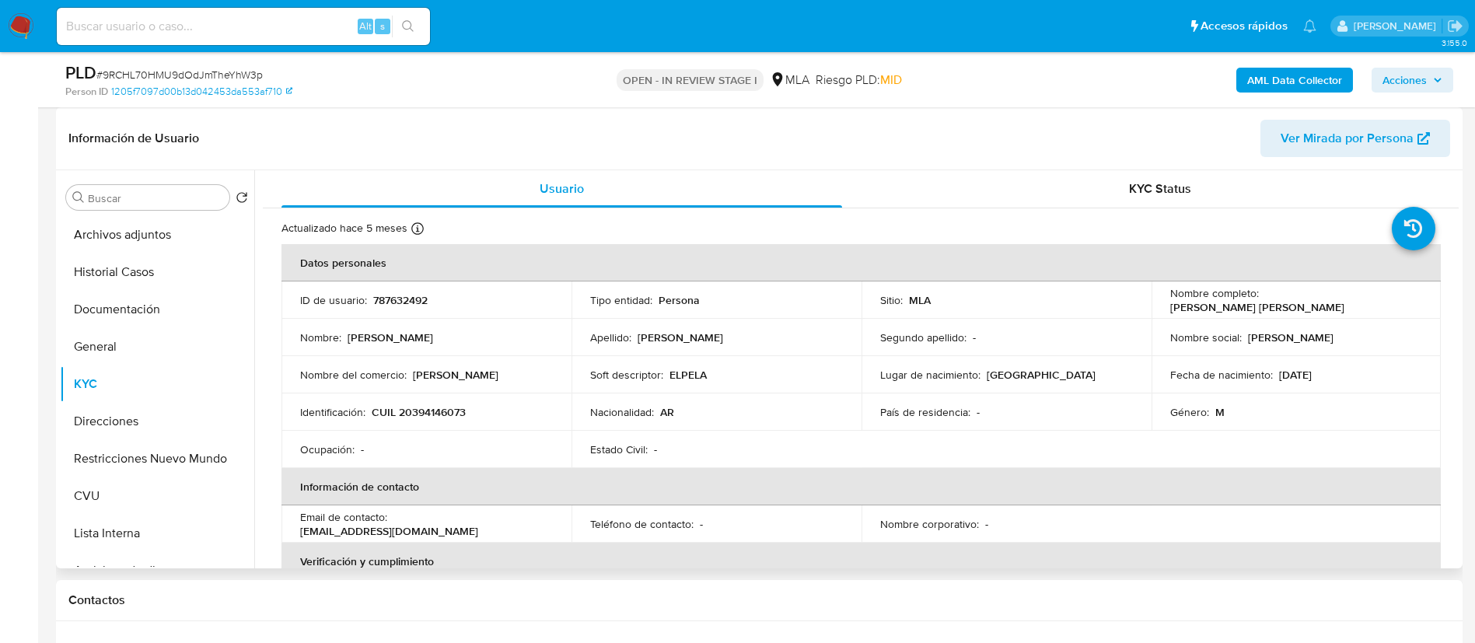
click at [384, 308] on td "ID de usuario : 787632492" at bounding box center [426, 299] width 290 height 37
click at [384, 307] on td "ID de usuario : 787632492" at bounding box center [426, 299] width 290 height 37
click at [383, 295] on p "787632492" at bounding box center [400, 300] width 54 height 14
click at [1281, 83] on b "AML Data Collector" at bounding box center [1294, 80] width 95 height 25
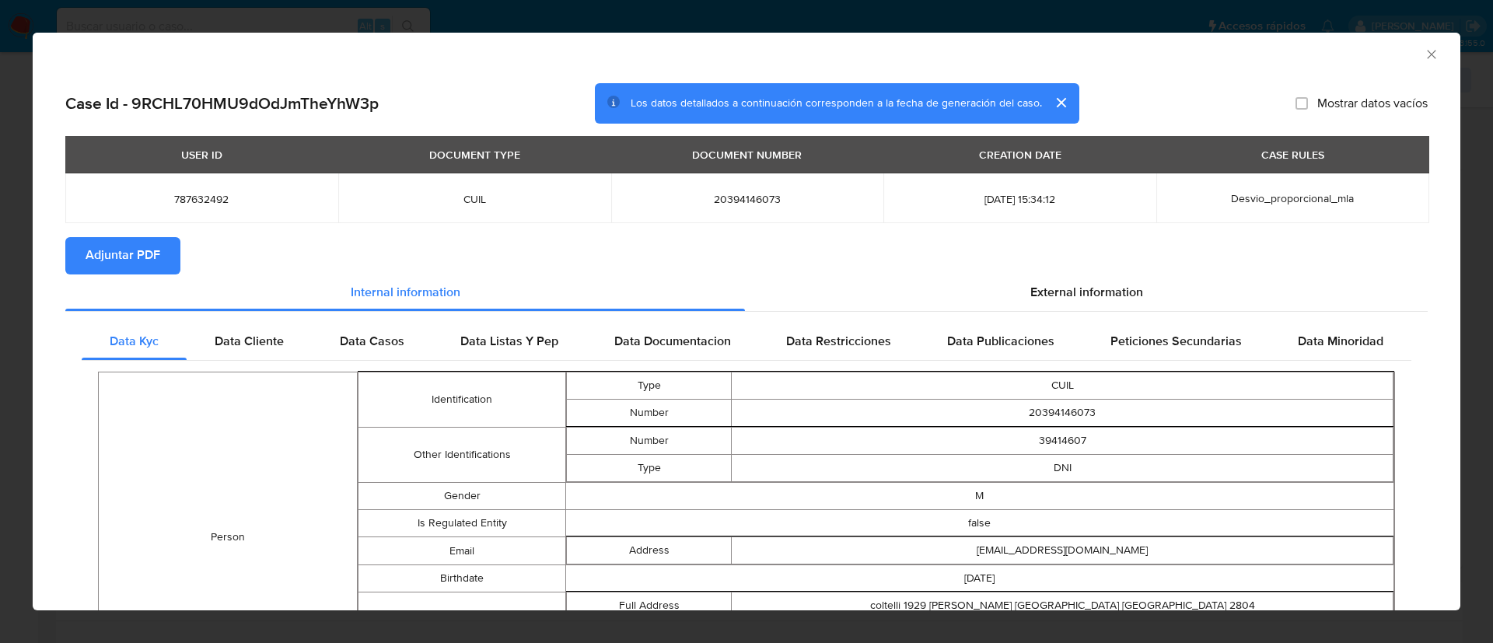
click at [162, 259] on button "Adjuntar PDF" at bounding box center [122, 255] width 115 height 37
click at [1422, 50] on div "AML Data Collector" at bounding box center [747, 52] width 1428 height 39
click at [1424, 53] on icon "Cerrar ventana" at bounding box center [1432, 55] width 16 height 16
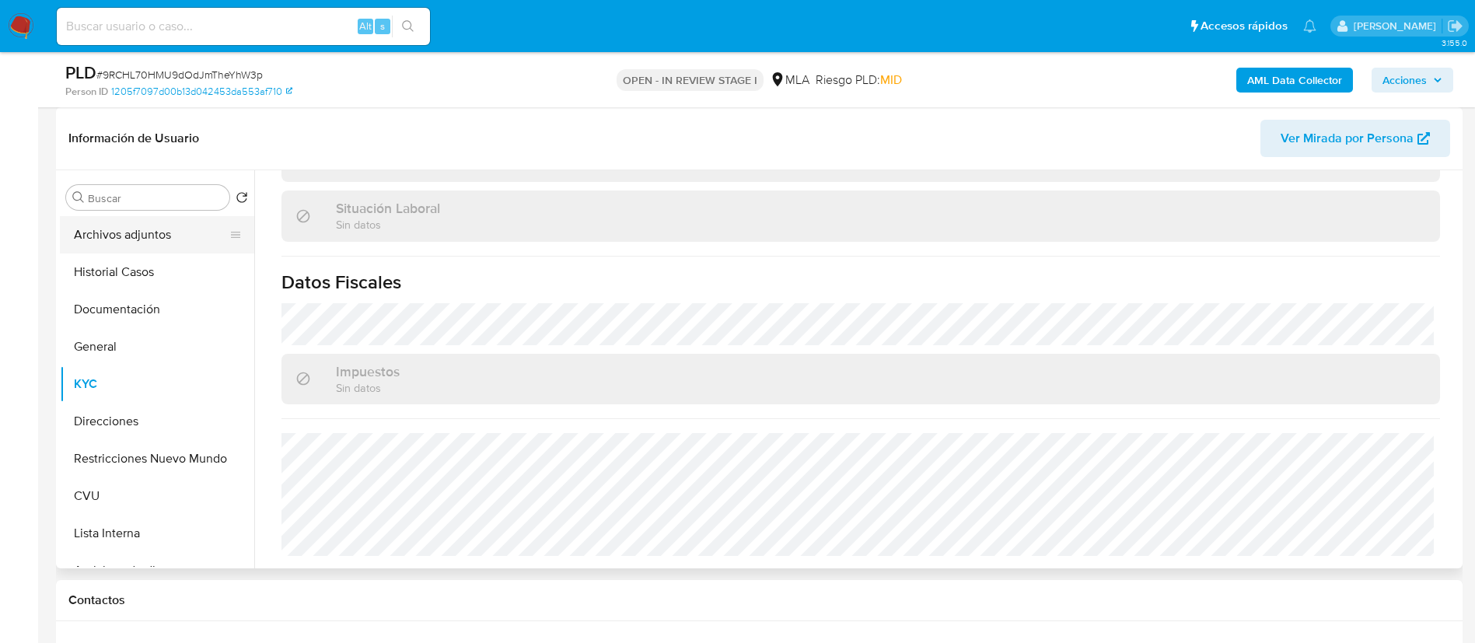
click at [117, 246] on button "Archivos adjuntos" at bounding box center [151, 234] width 182 height 37
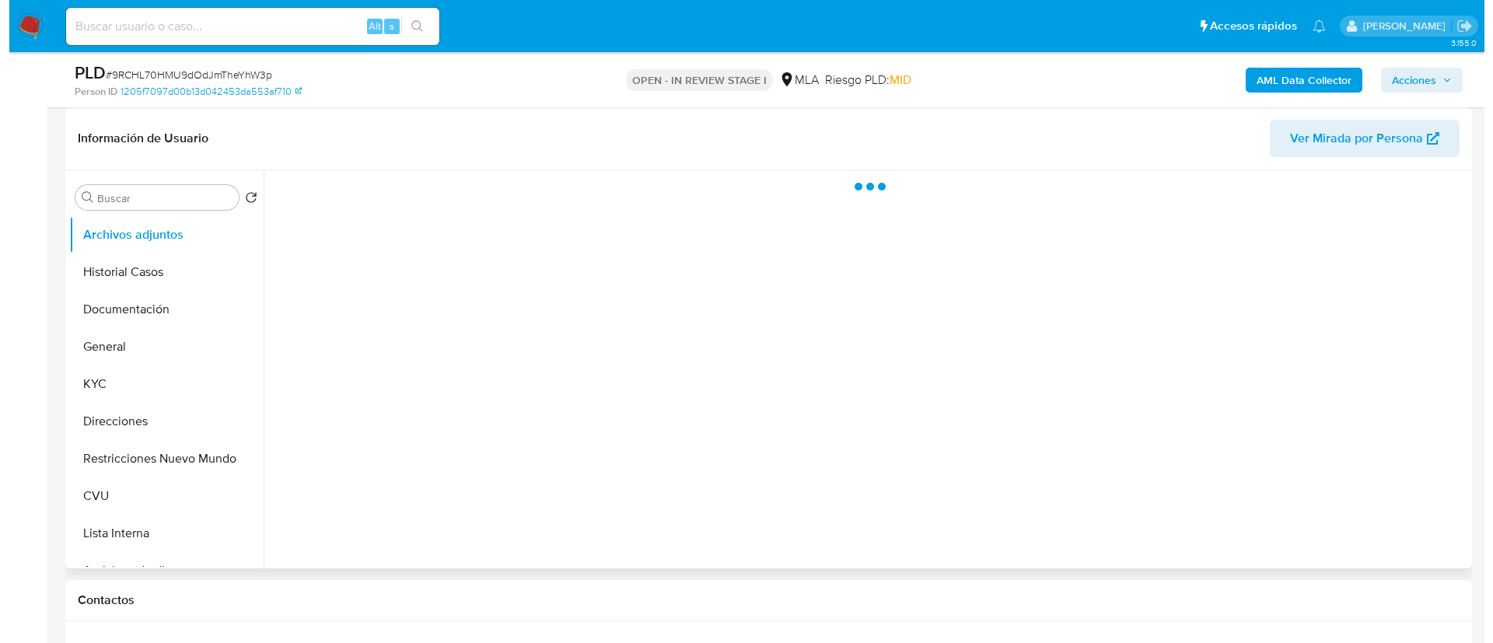
scroll to position [0, 0]
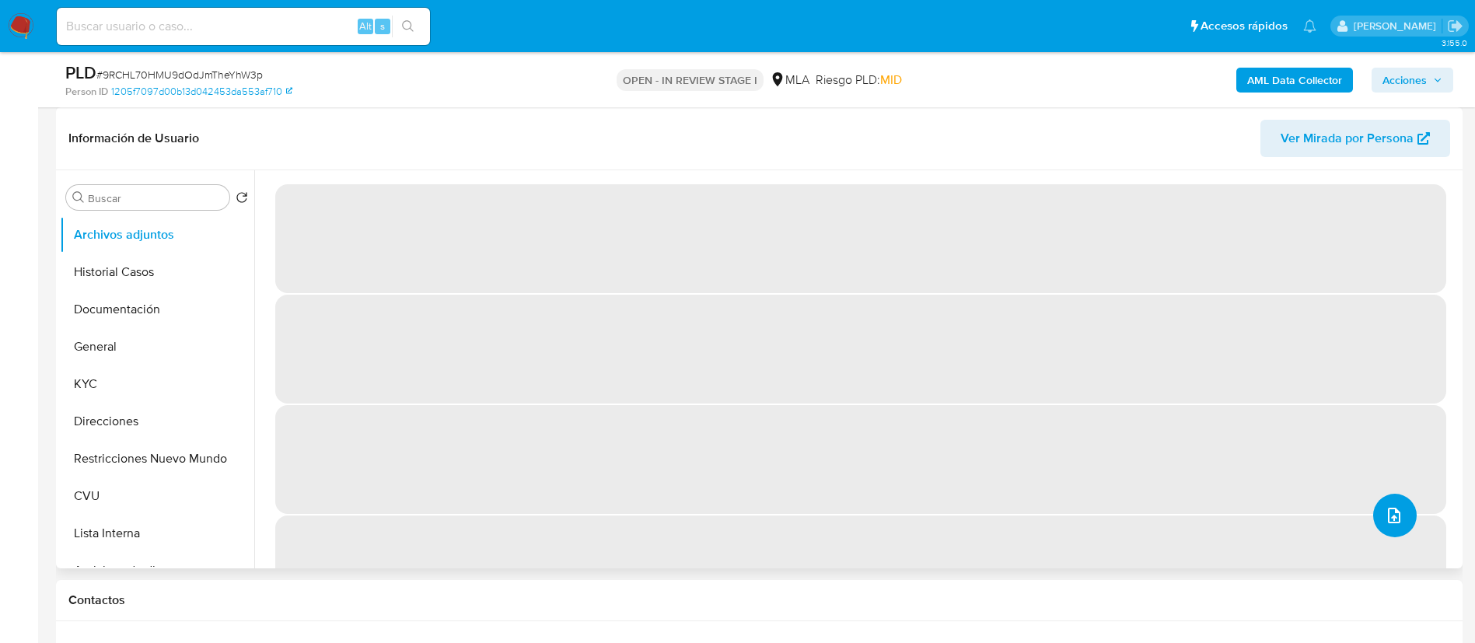
click at [1394, 523] on span "upload-file" at bounding box center [1394, 515] width 19 height 19
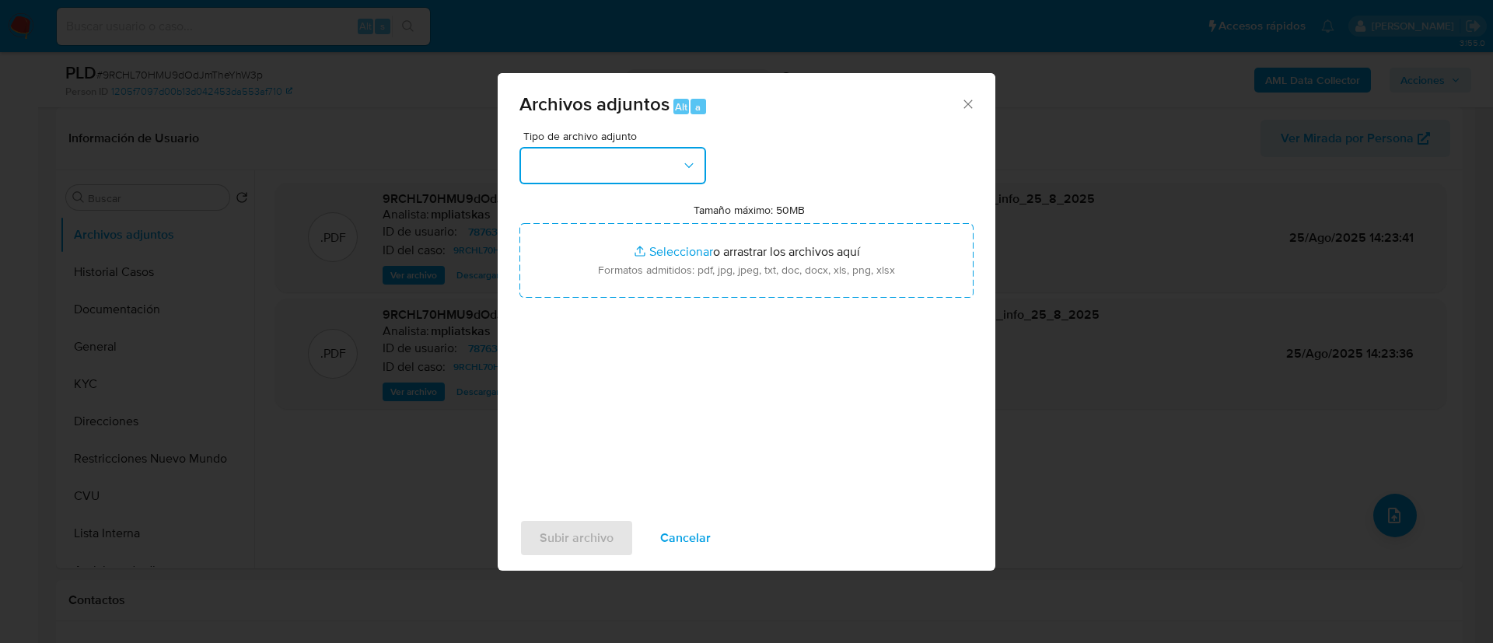
click at [652, 159] on button "button" at bounding box center [612, 165] width 187 height 37
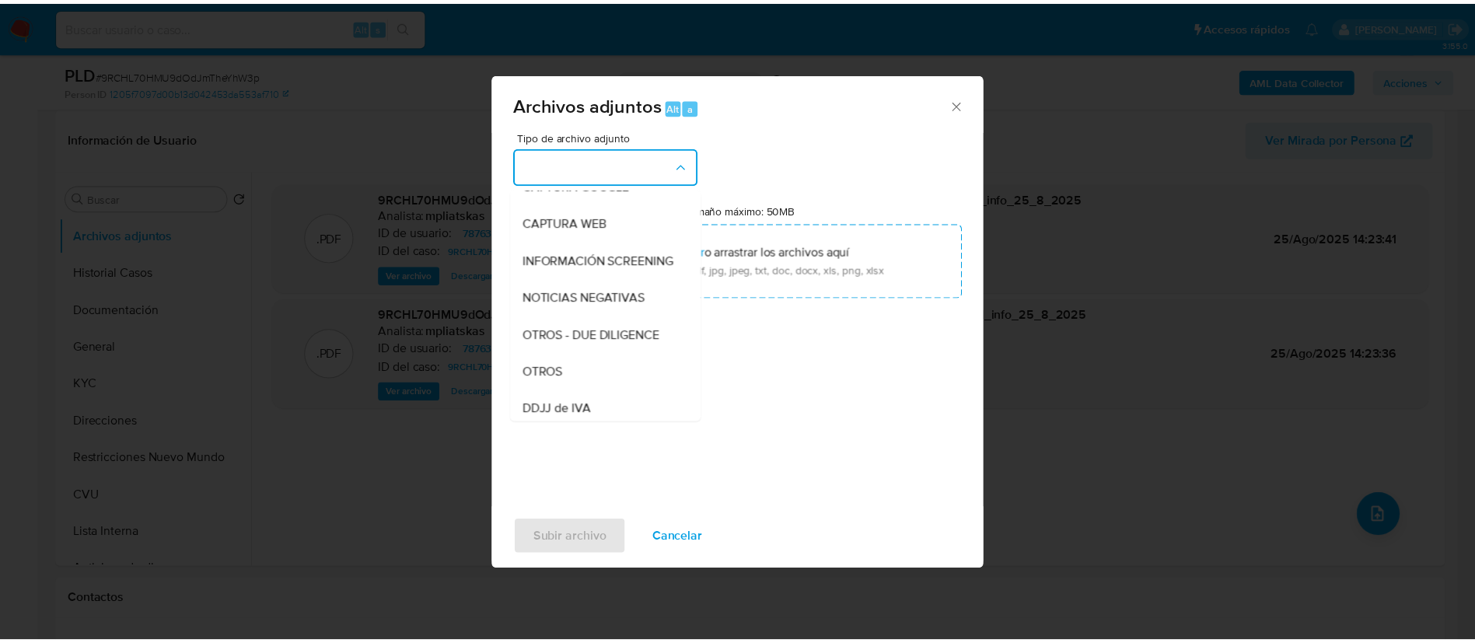
scroll to position [233, 0]
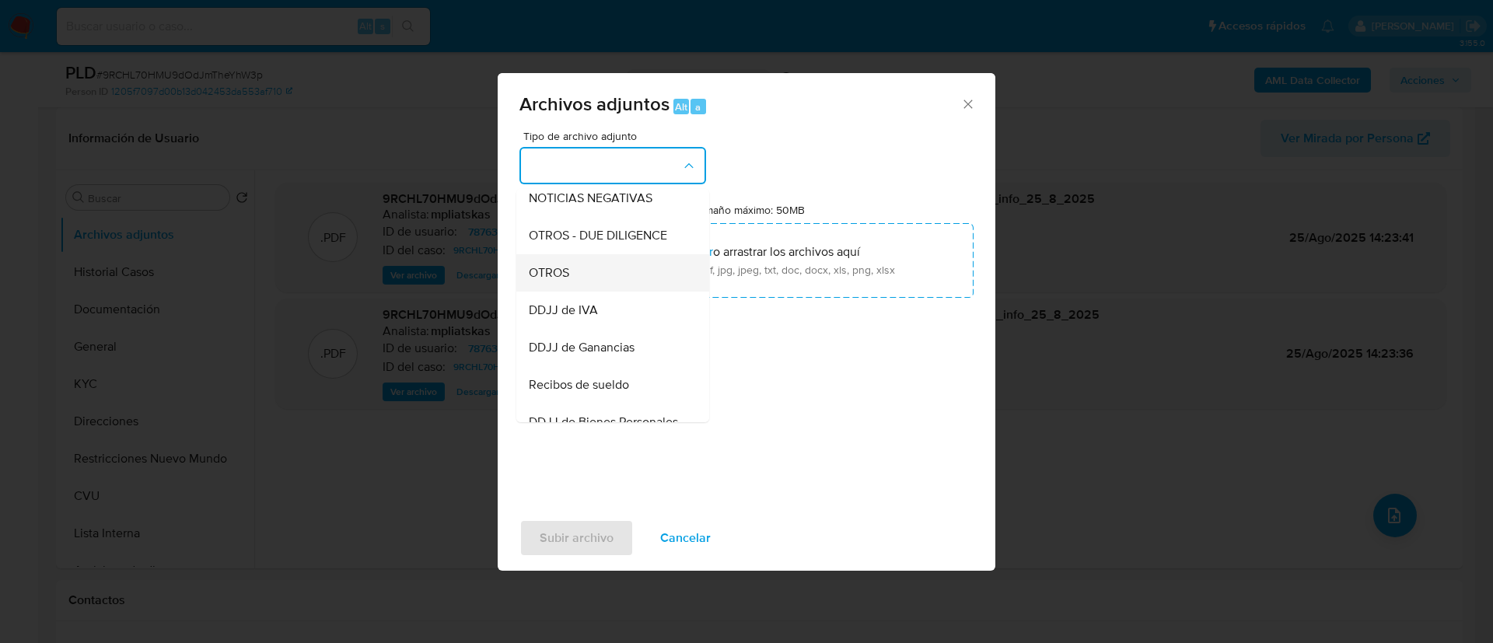
click at [613, 292] on div "OTROS" at bounding box center [608, 272] width 159 height 37
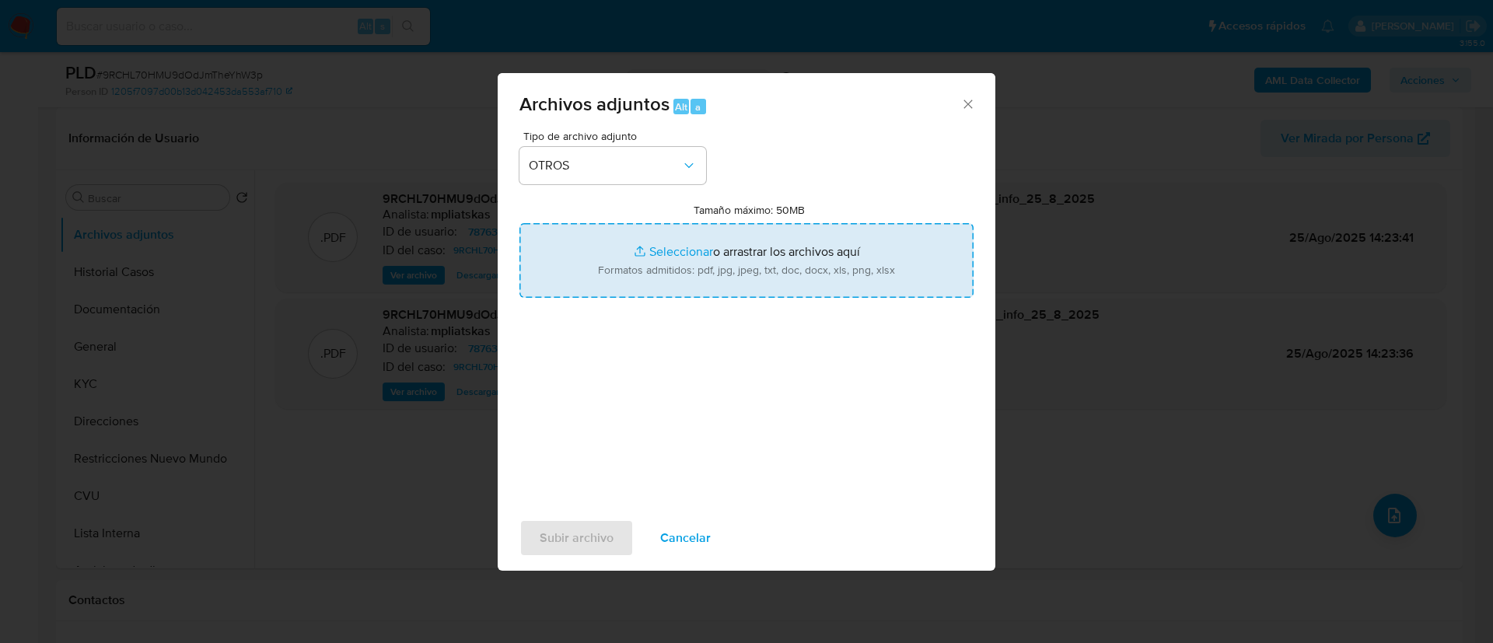
click at [648, 271] on input "Tamaño máximo: 50MB Seleccionar archivos" at bounding box center [746, 260] width 454 height 75
type input "C:\fakepath\787632492 Movimientos.xlsx"
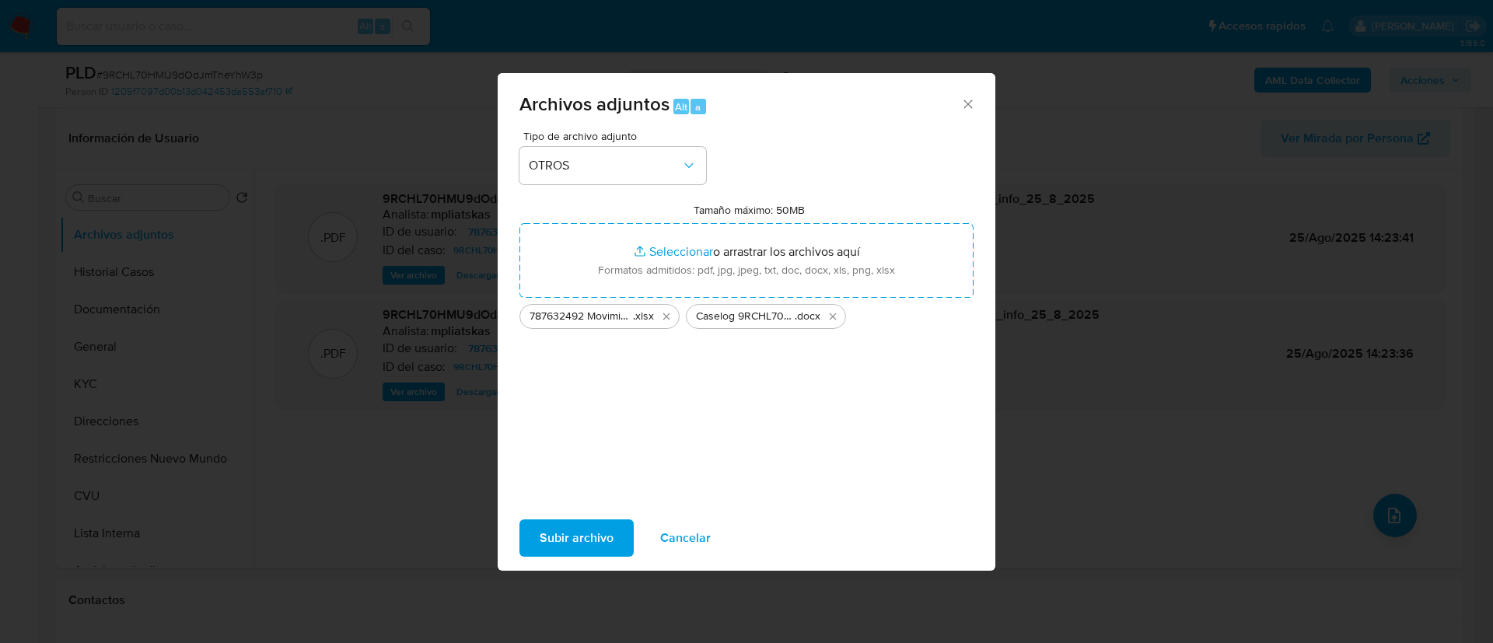
click at [606, 521] on span "Subir archivo" at bounding box center [577, 538] width 74 height 34
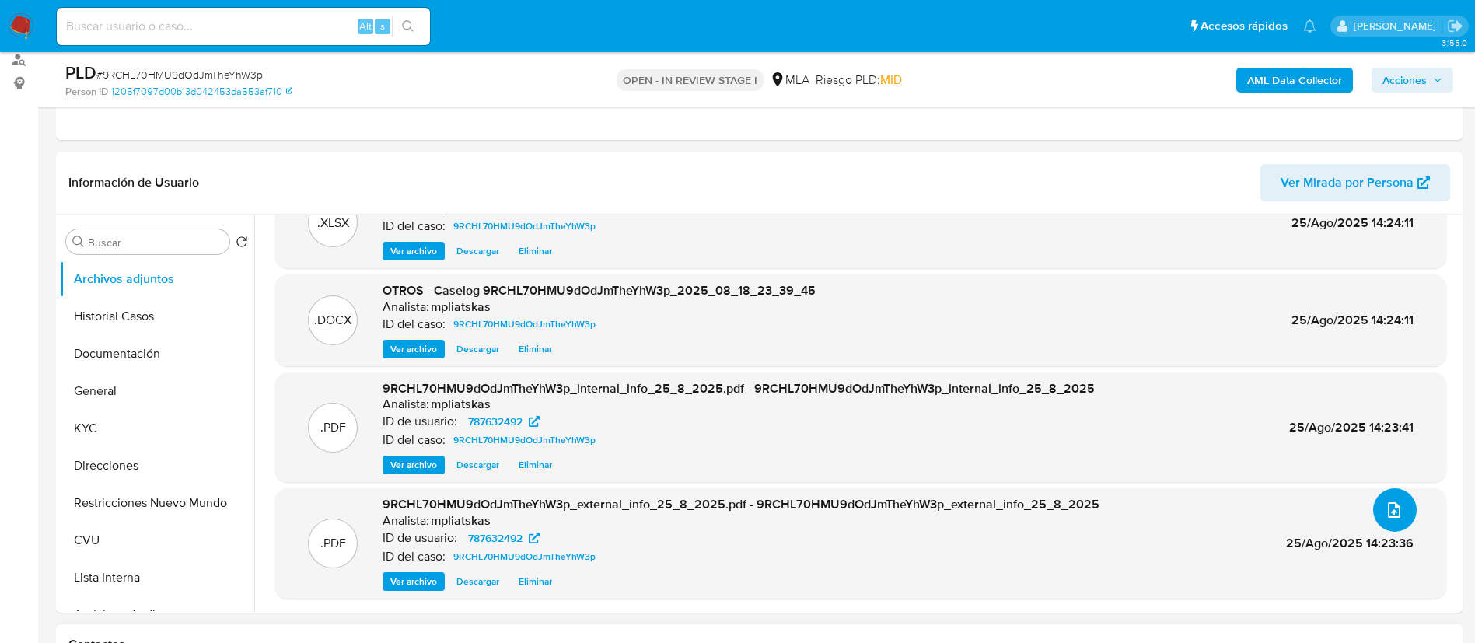
scroll to position [117, 0]
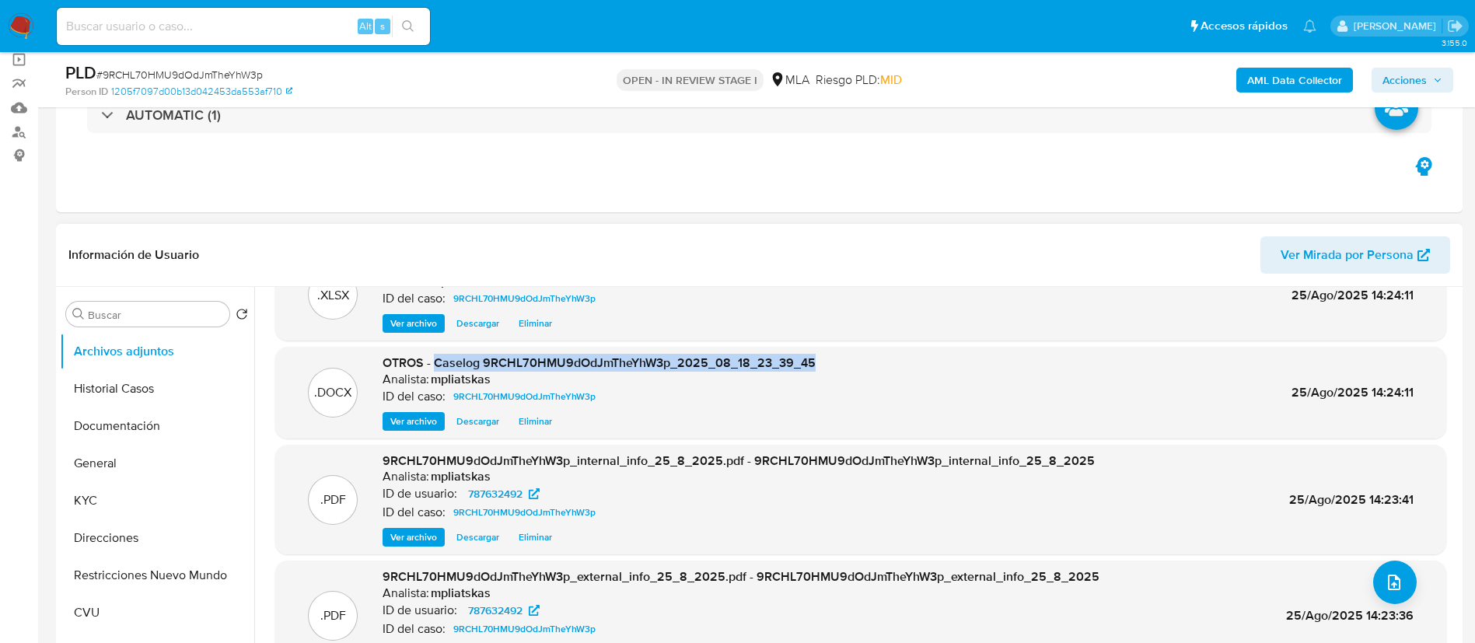
drag, startPoint x: 437, startPoint y: 357, endPoint x: 845, endPoint y: 349, distance: 408.3
click at [845, 349] on div ".DOCX OTROS - Caselog 9RCHL70HMU9dOdJmTheYhW3p_2025_08_18_23_39_45 Analista: mp…" at bounding box center [860, 393] width 1171 height 92
copy span "Caselog 9RCHL70HMU9dOdJmTheYhW3p_2025_08_18_23_39_45"
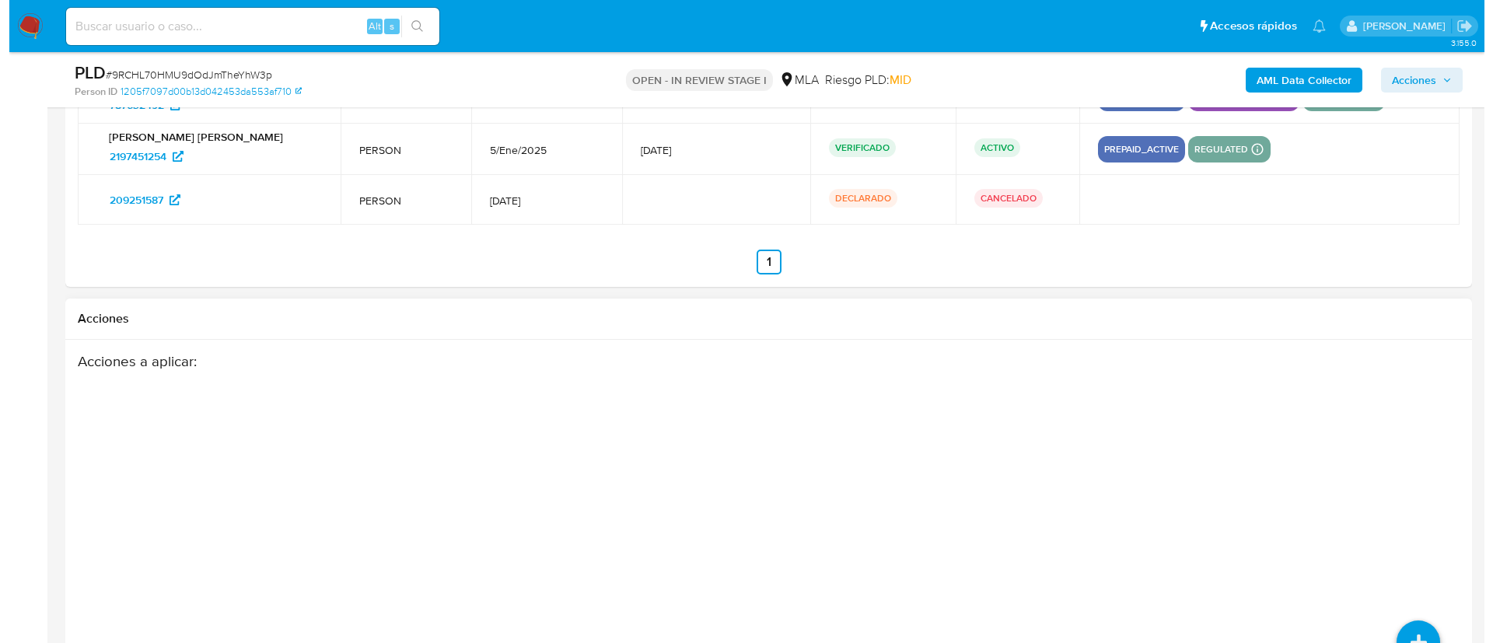
scroll to position [2836, 0]
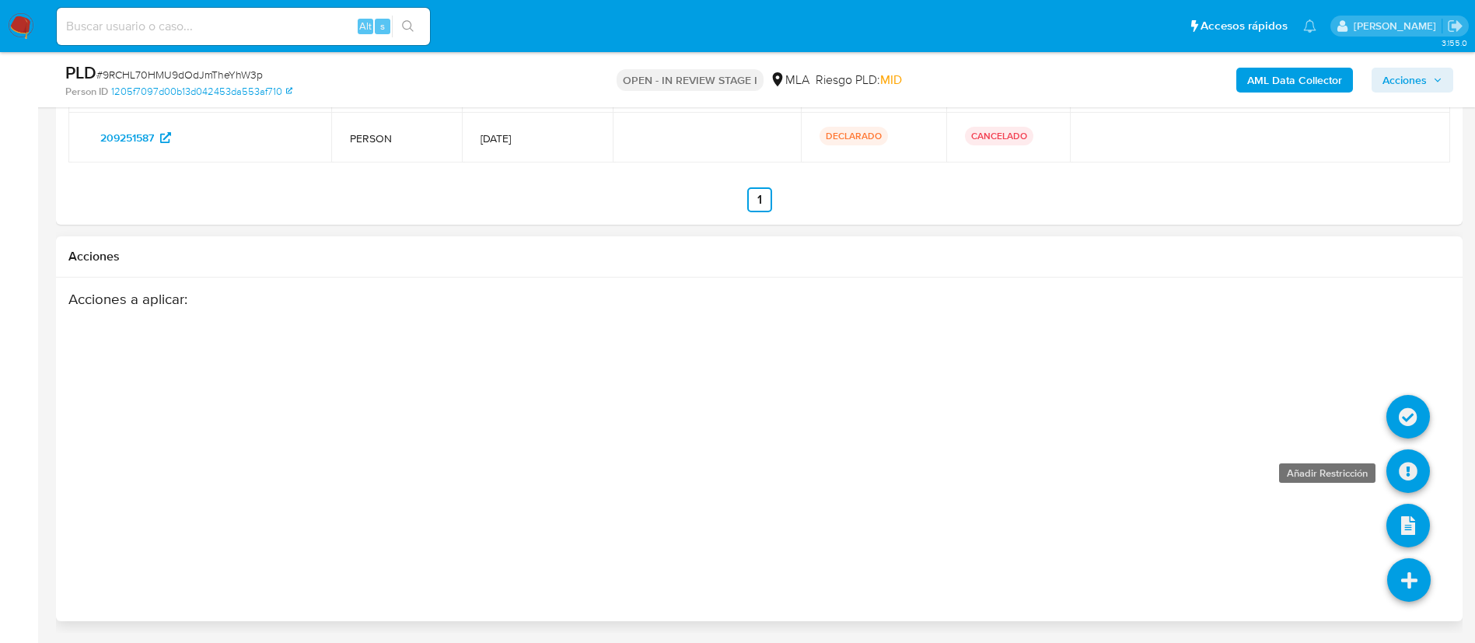
click at [1396, 487] on icon at bounding box center [1408, 471] width 44 height 44
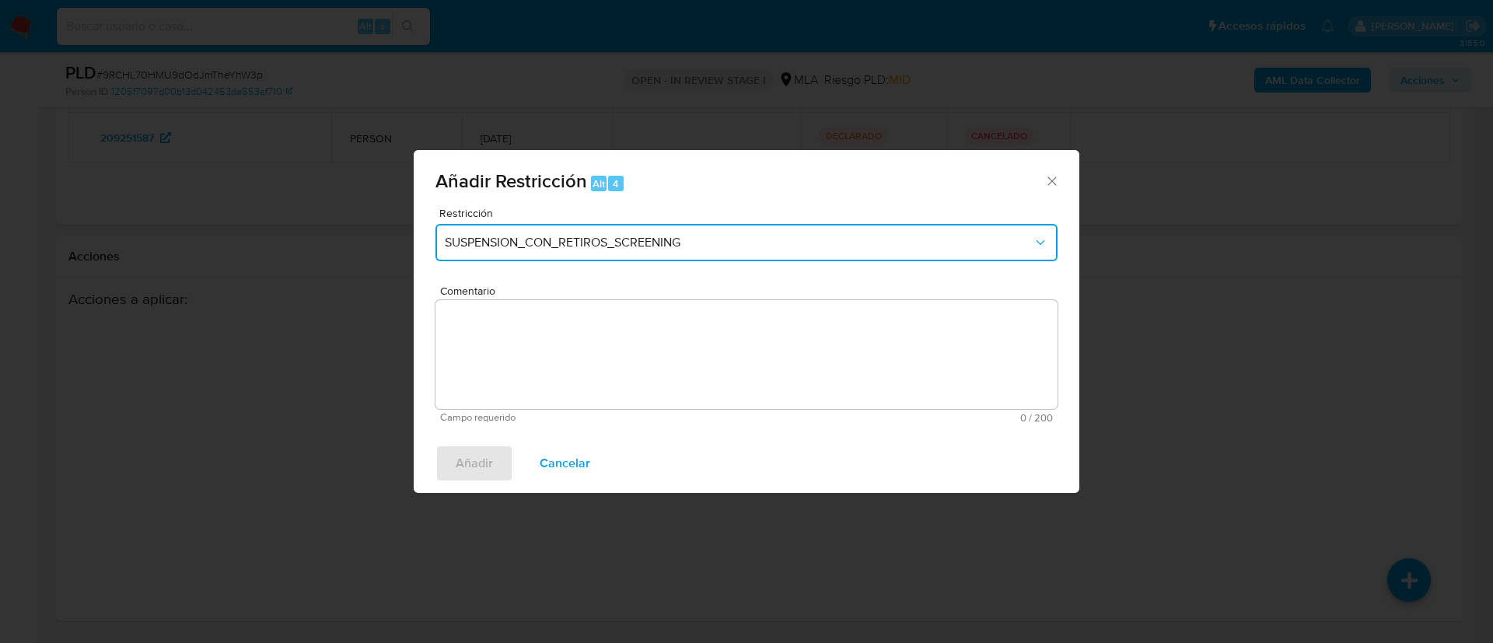
click at [725, 249] on span "SUSPENSION_CON_RETIROS_SCREENING" at bounding box center [739, 243] width 588 height 16
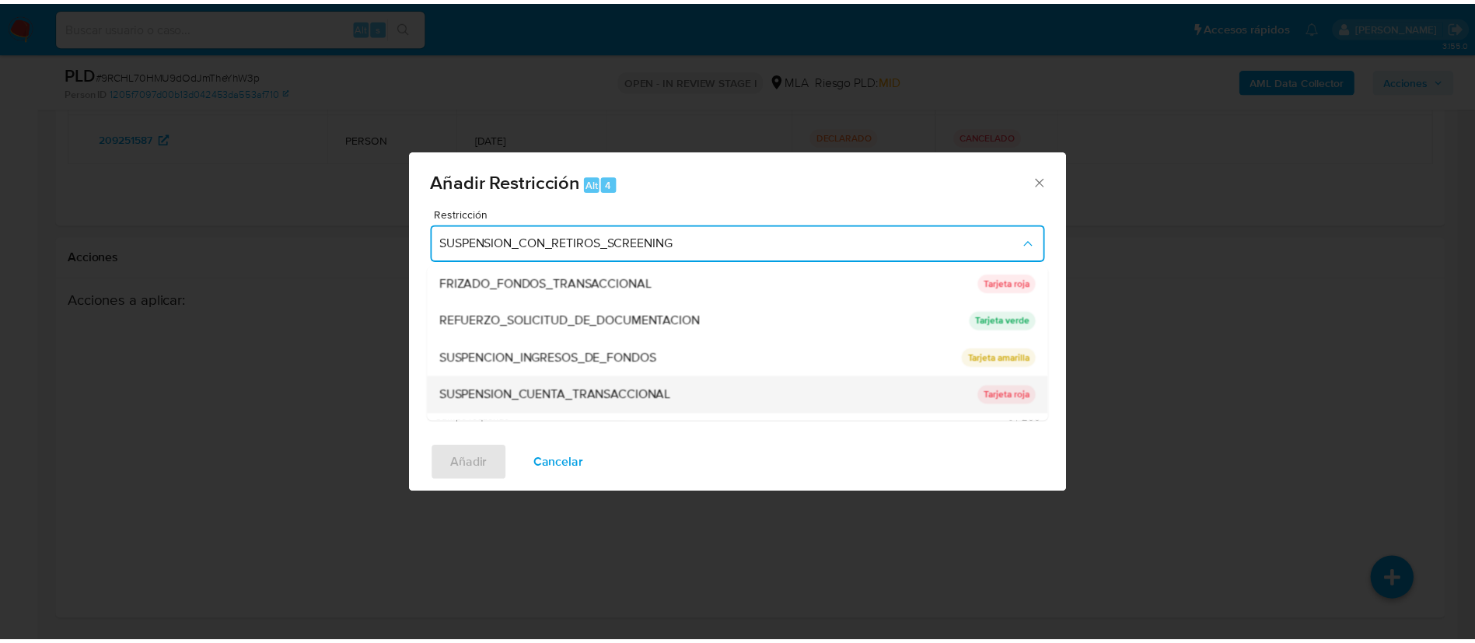
scroll to position [330, 0]
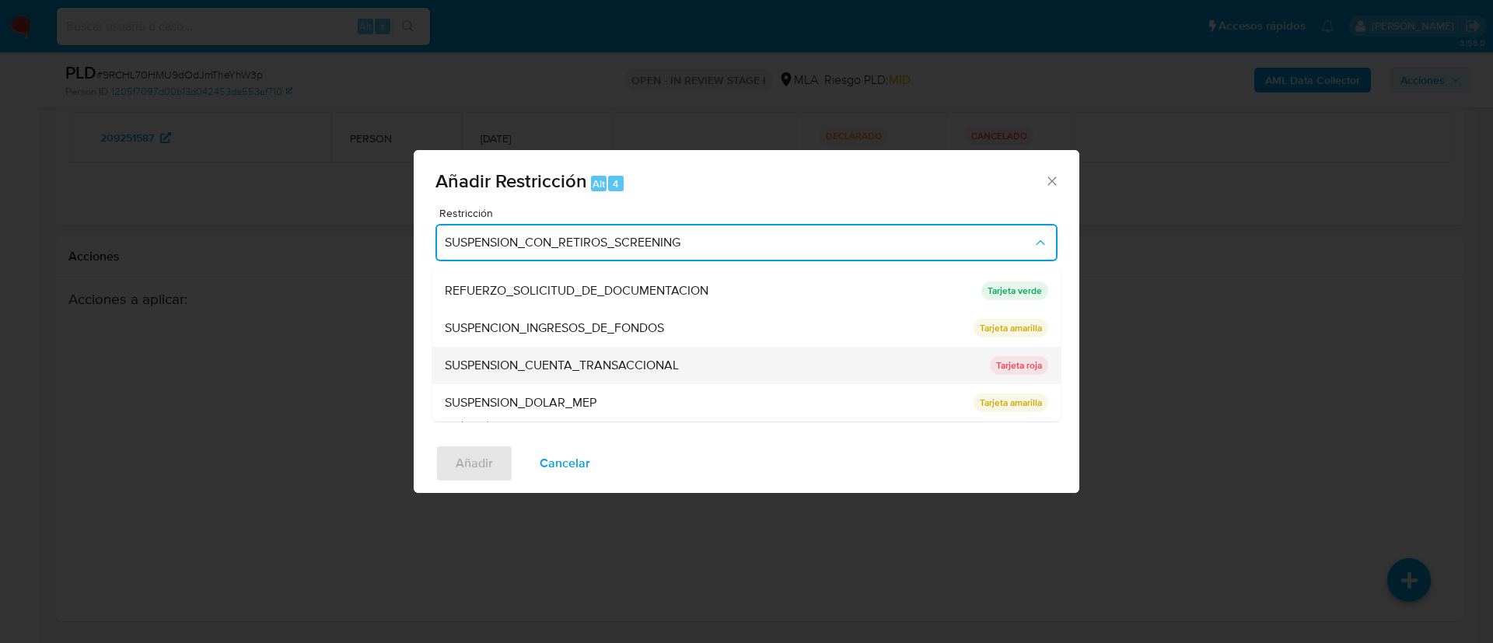
click at [682, 372] on div "SUSPENSION_CUENTA_TRANSACCIONAL" at bounding box center [713, 365] width 536 height 37
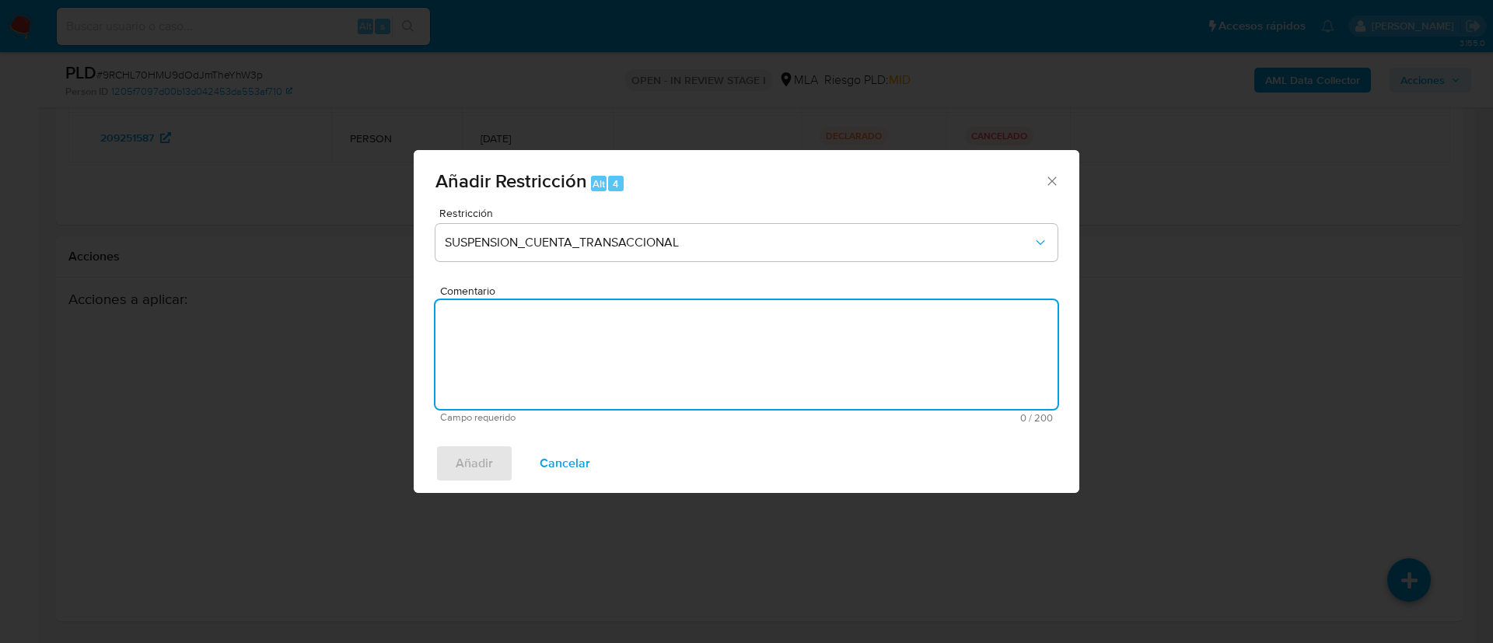
click at [682, 372] on textarea "Comentario" at bounding box center [746, 354] width 622 height 109
type textarea "AML"
click at [498, 474] on button "Añadir" at bounding box center [474, 463] width 78 height 37
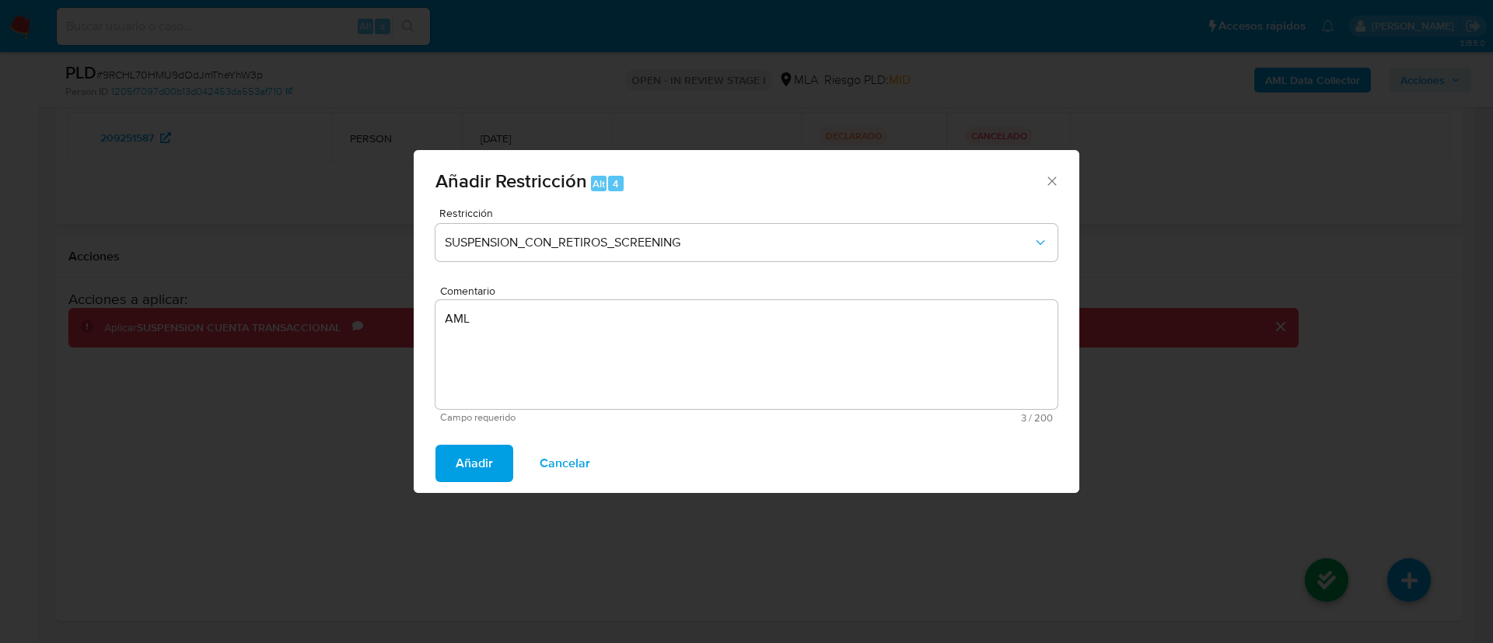
click at [447, 454] on div "Añadir Cancelar" at bounding box center [747, 463] width 666 height 59
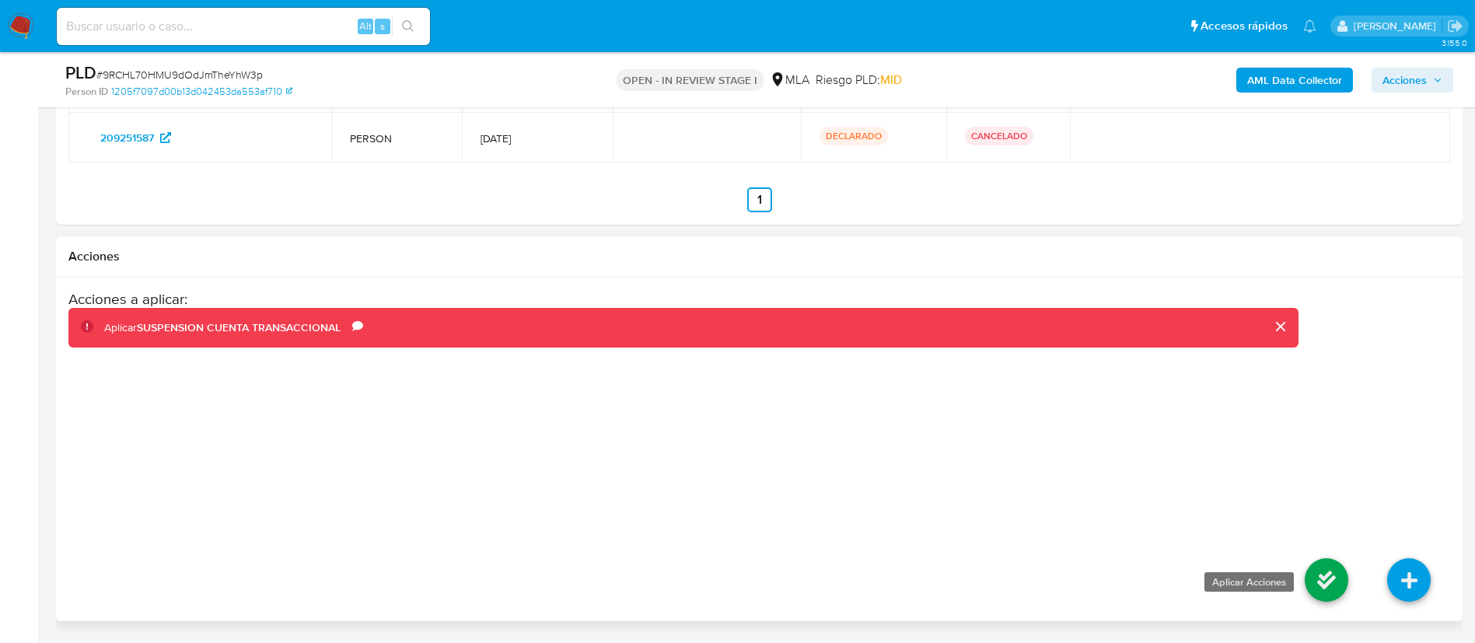
click at [1306, 580] on icon at bounding box center [1327, 580] width 44 height 44
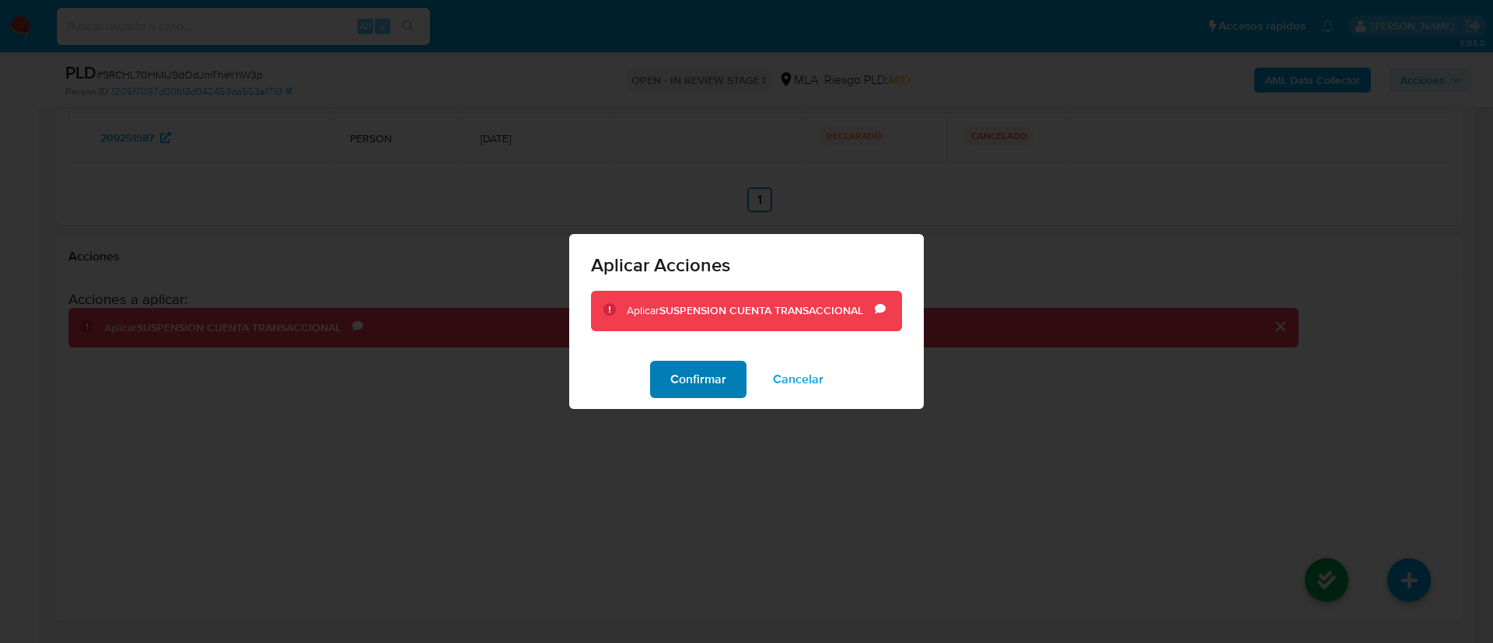
click at [694, 385] on span "Confirmar" at bounding box center [698, 379] width 56 height 34
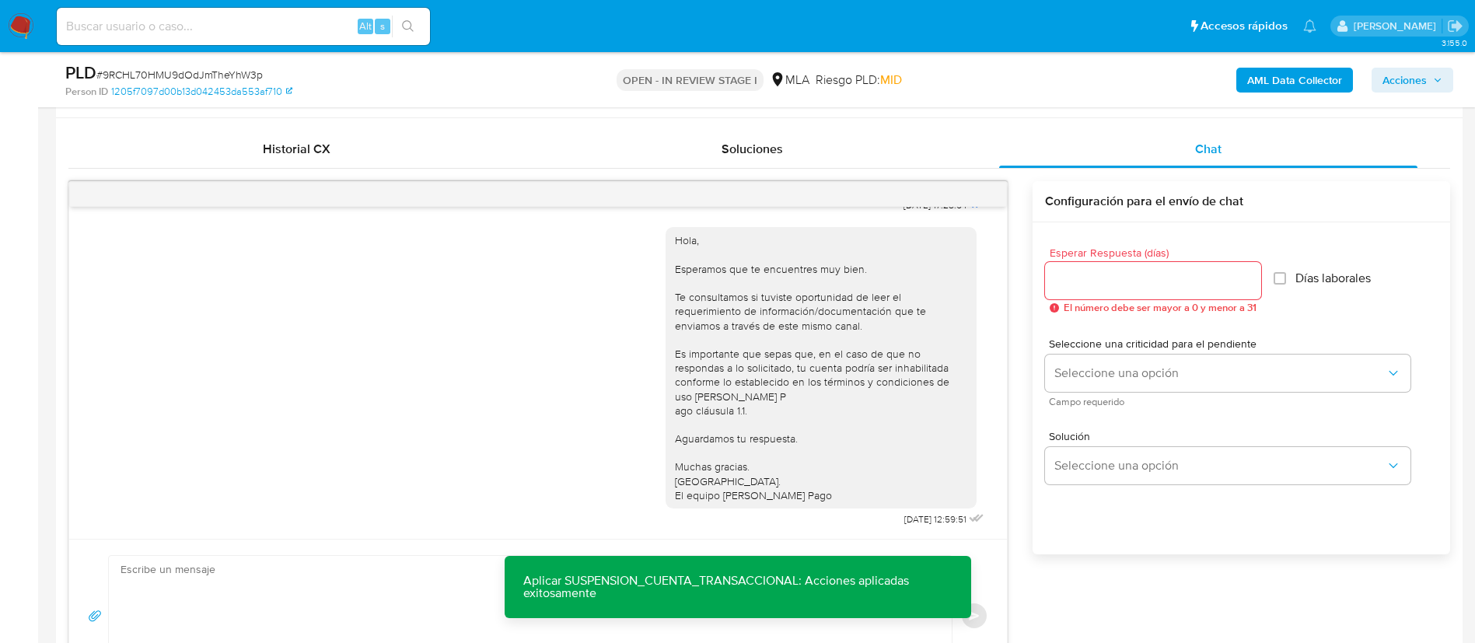
scroll to position [37, 0]
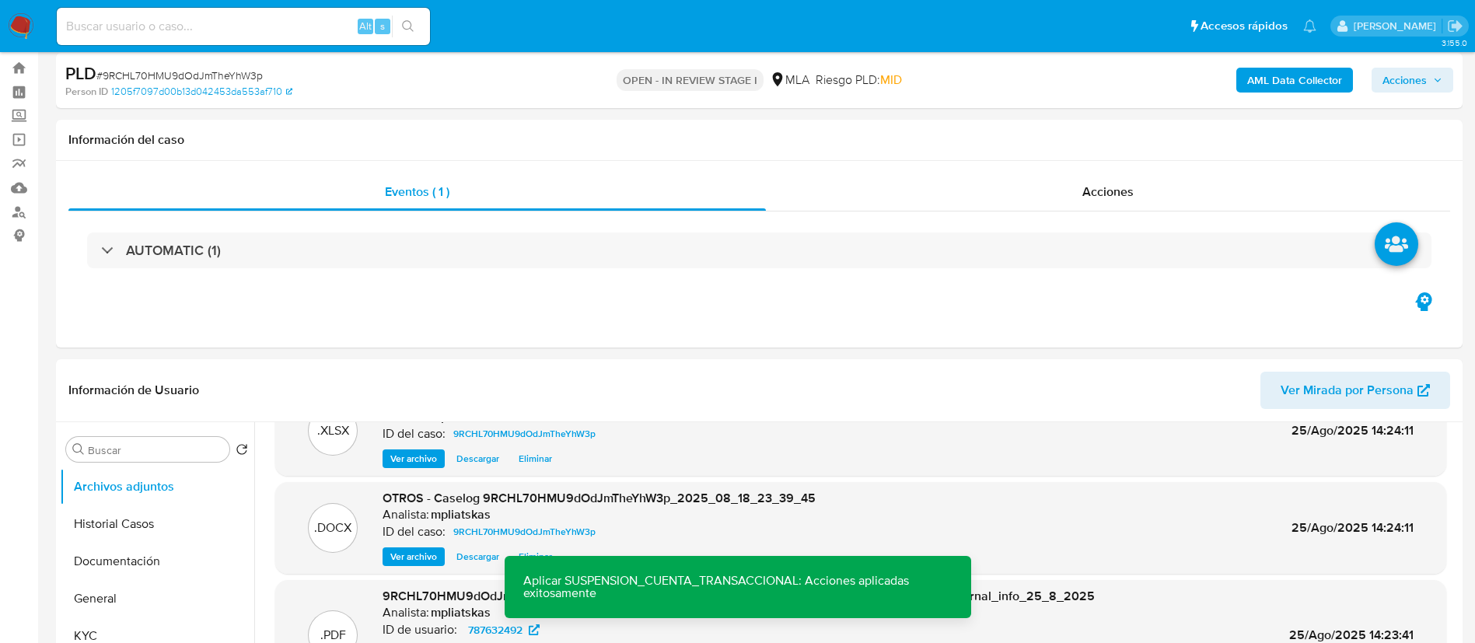
click at [1399, 73] on span "Acciones" at bounding box center [1404, 80] width 44 height 25
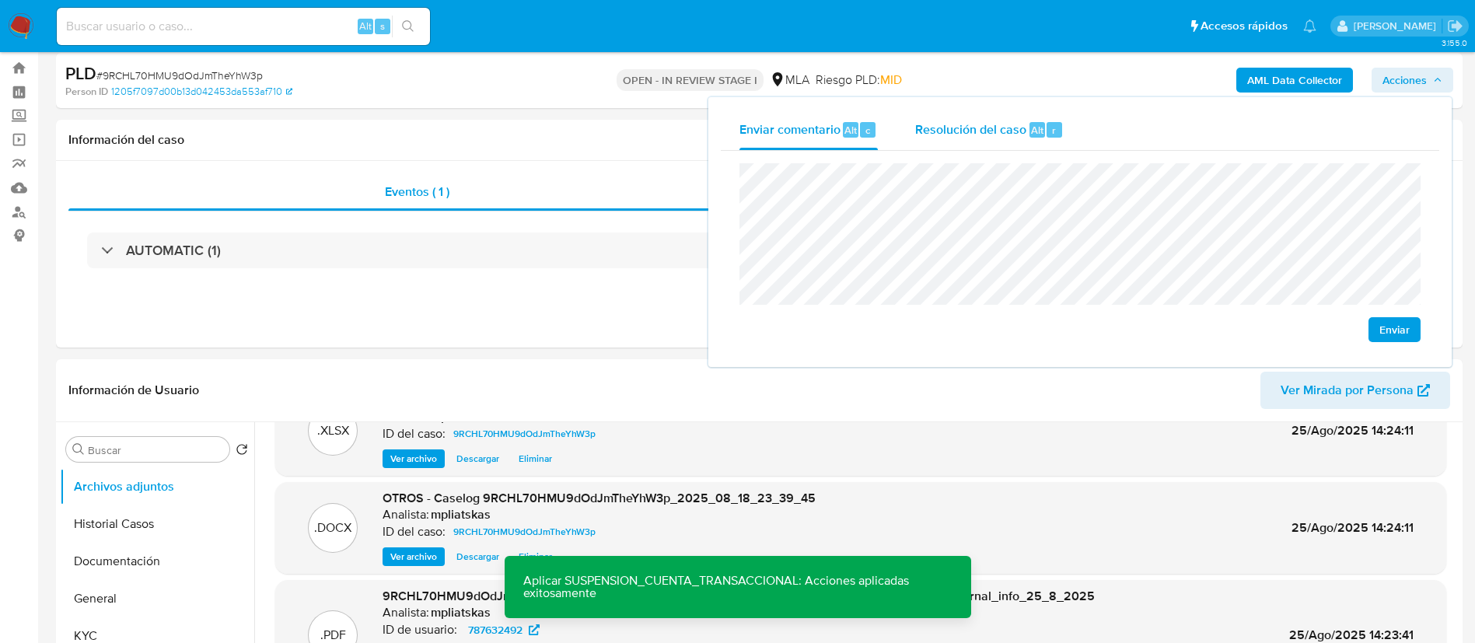
click at [1019, 143] on div "Resolución del caso Alt r" at bounding box center [989, 130] width 149 height 40
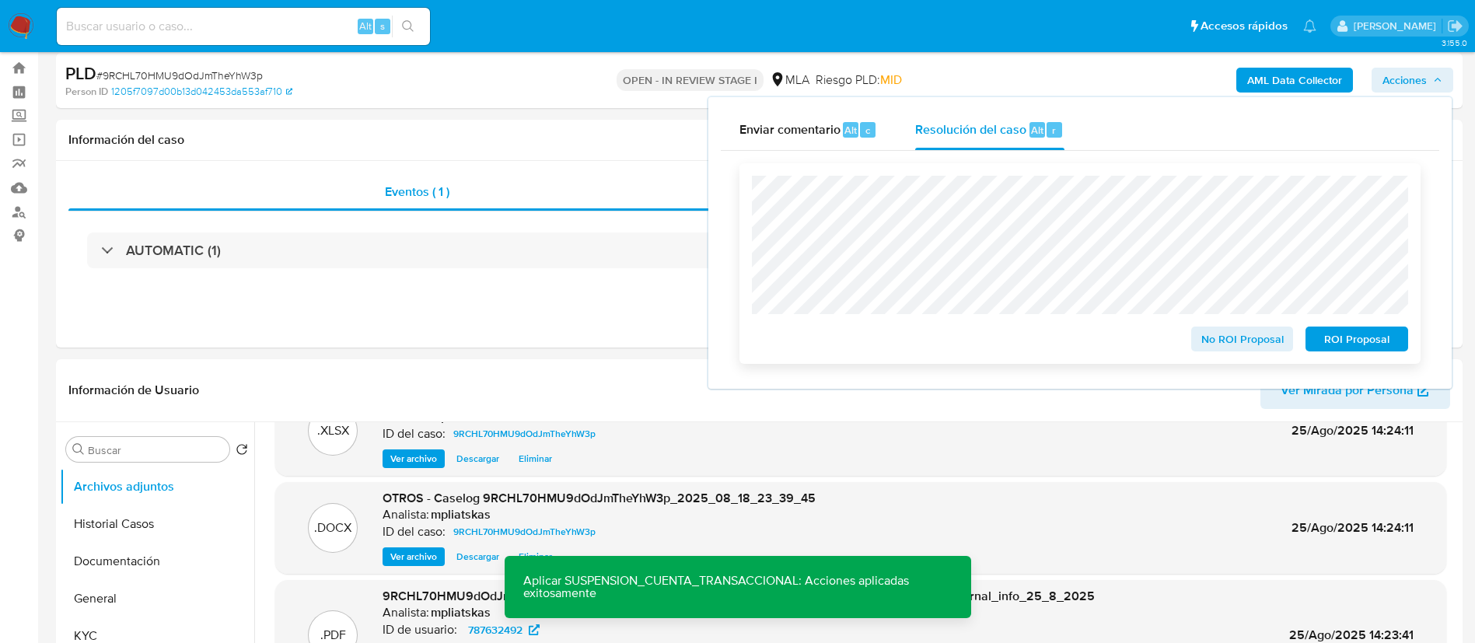
click at [1323, 341] on span "ROI Proposal" at bounding box center [1356, 339] width 81 height 22
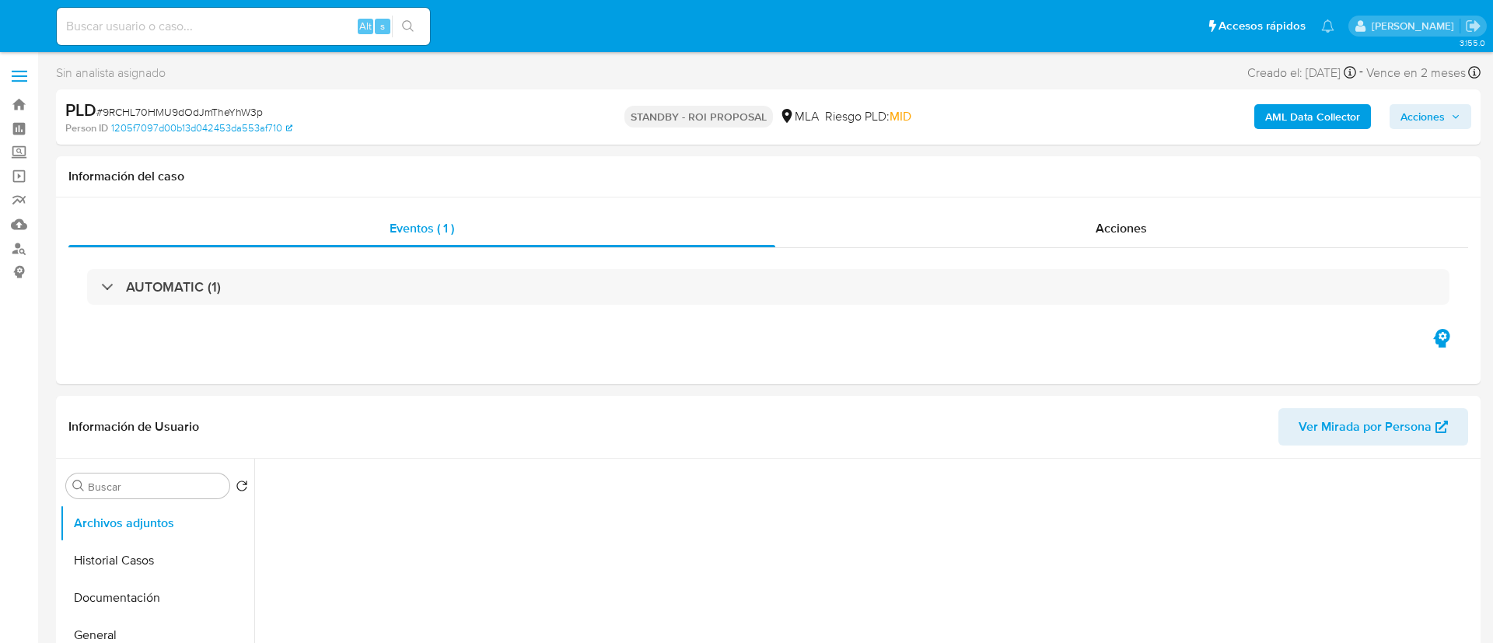
select select "10"
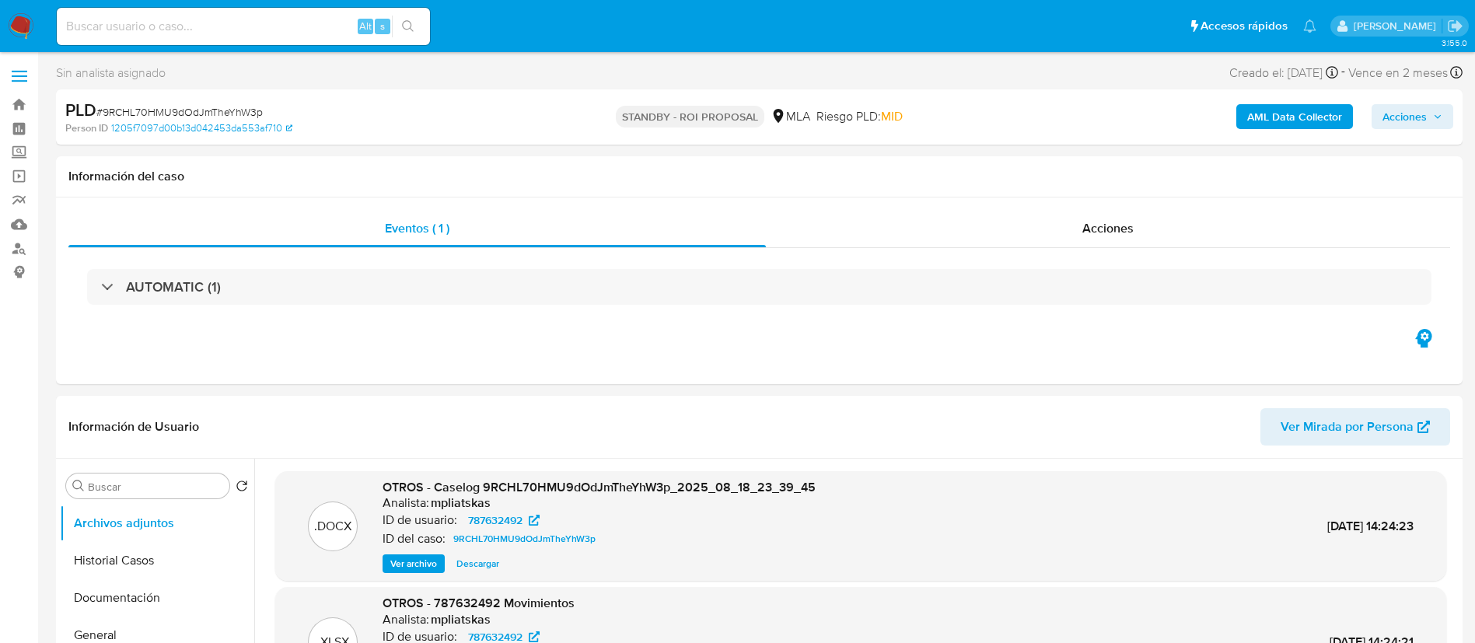
click at [323, 29] on input at bounding box center [243, 26] width 373 height 20
paste input "c2CKGvazO32Ei7HpWVcUIsnn"
type input "c2CKGvazO32Ei7HpWVcUIsnn"
click at [406, 30] on icon "search-icon" at bounding box center [408, 26] width 12 height 12
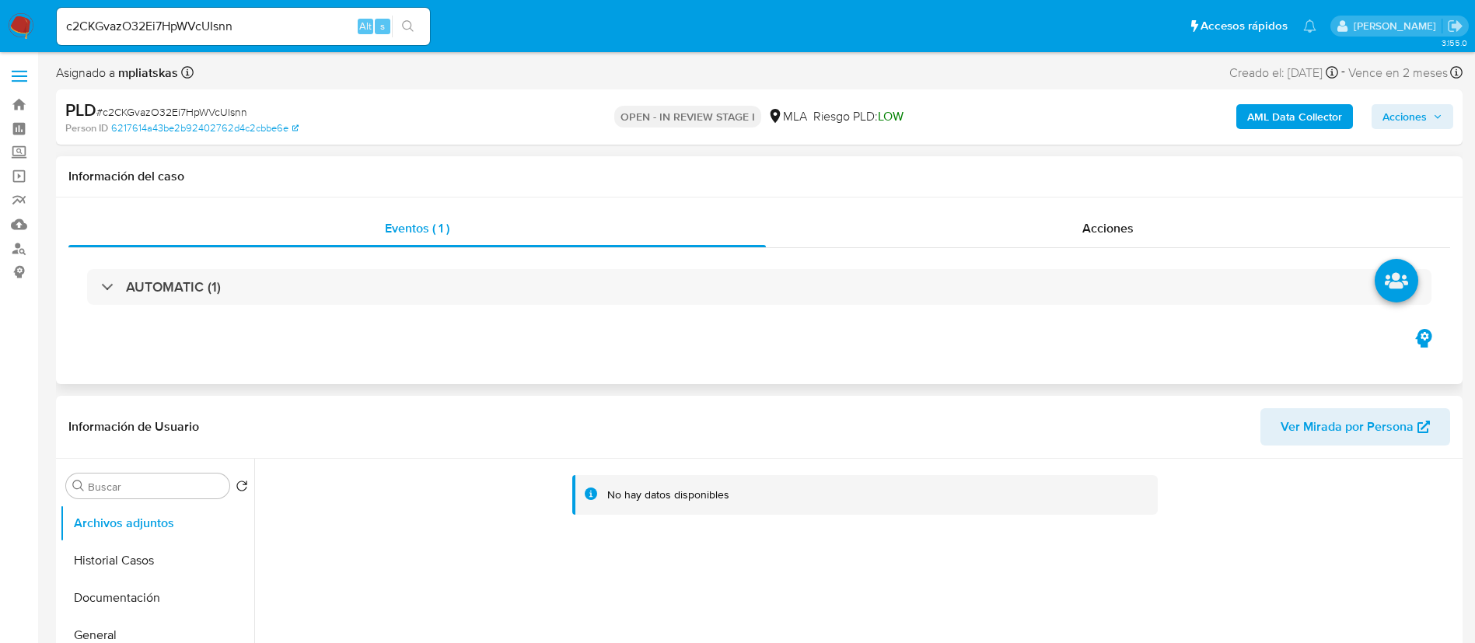
select select "10"
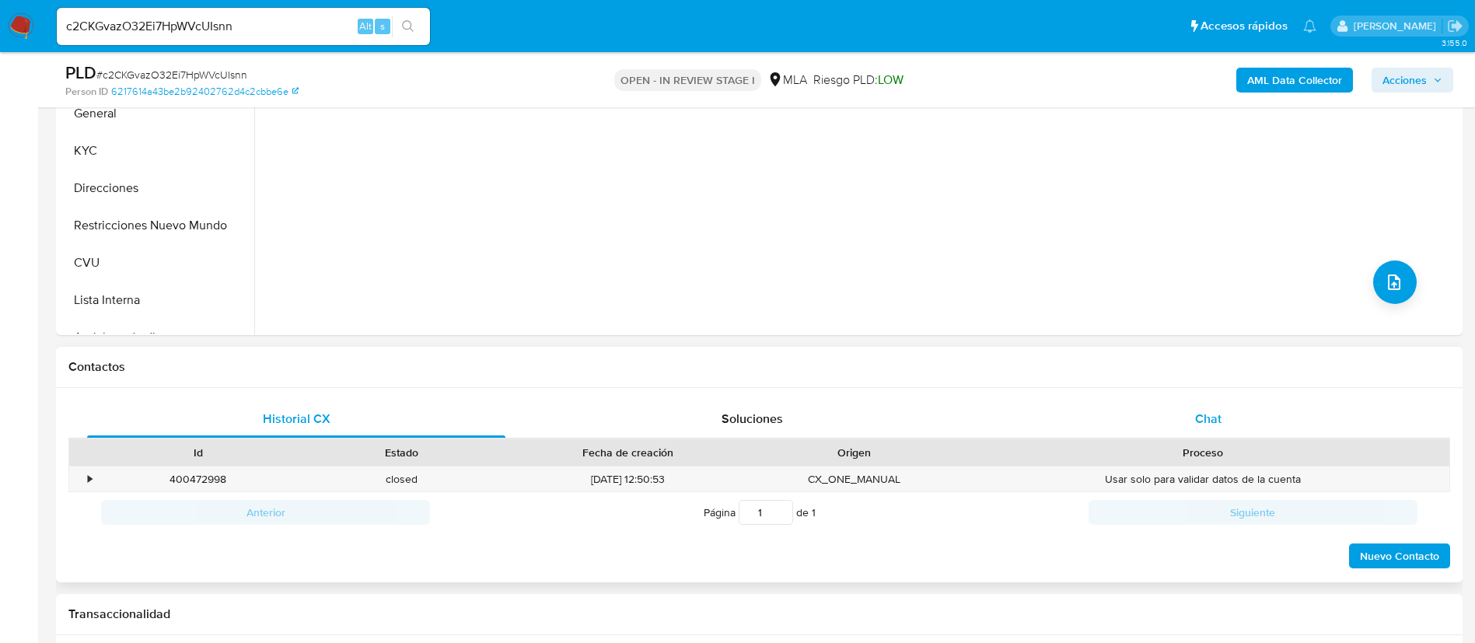
click at [1170, 413] on div "Chat" at bounding box center [1208, 418] width 418 height 37
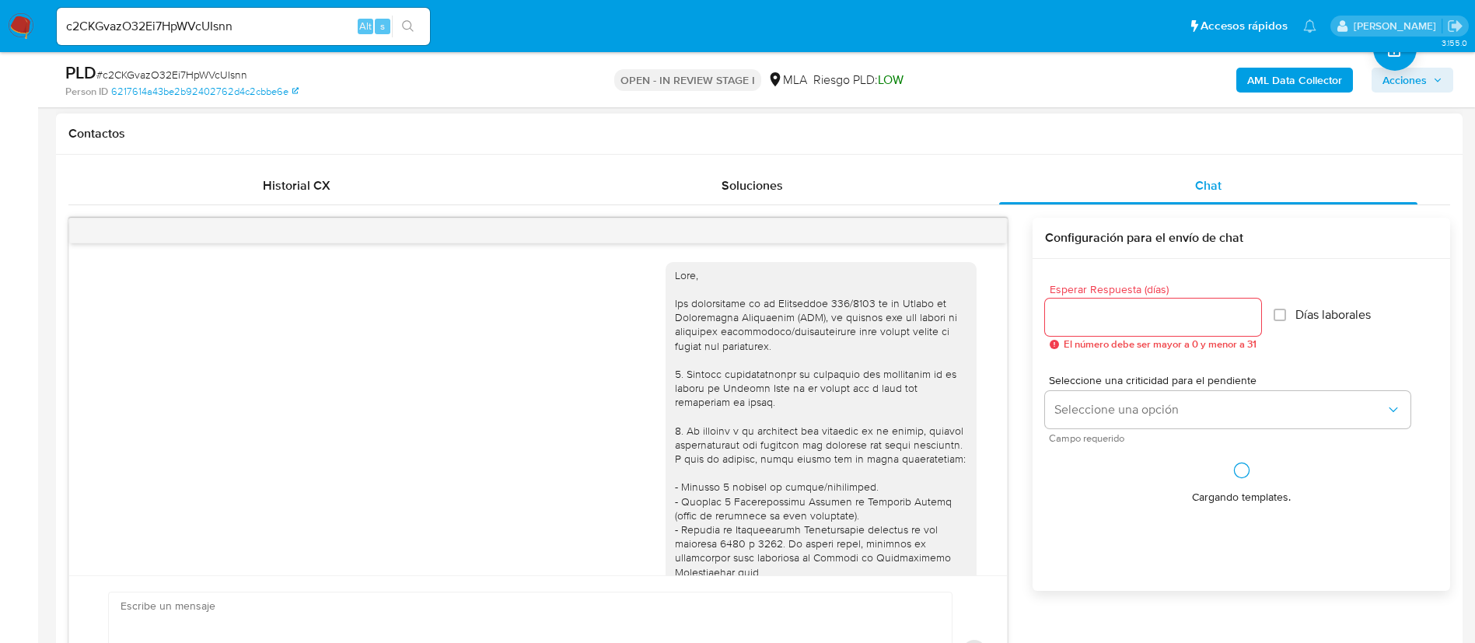
scroll to position [891, 0]
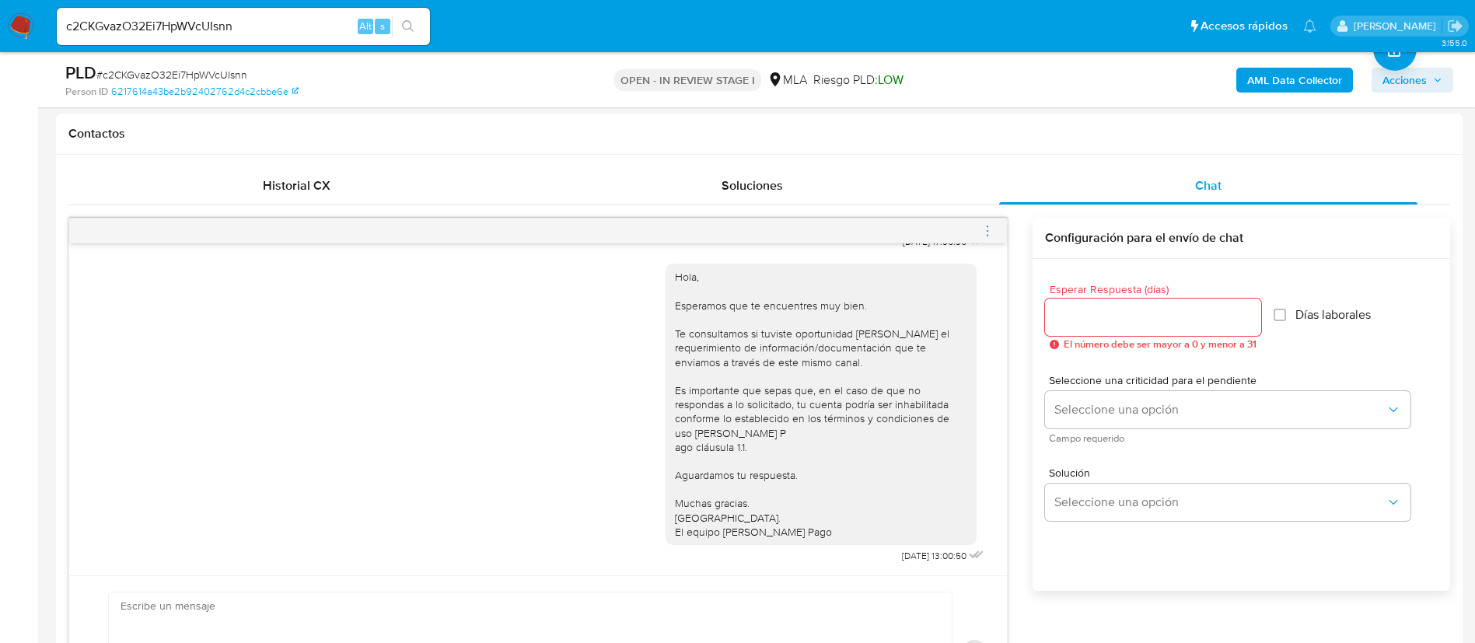
click at [986, 228] on icon "menu-action" at bounding box center [987, 231] width 14 height 14
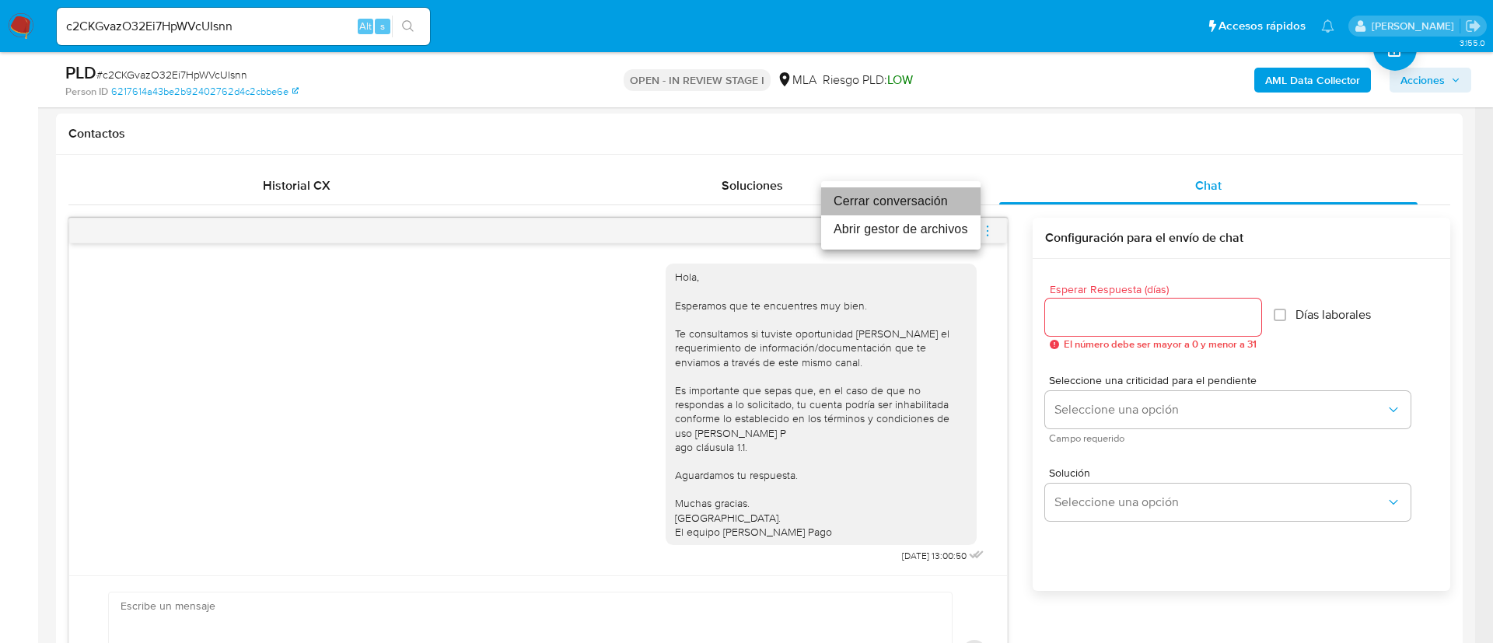
click at [935, 203] on li "Cerrar conversación" at bounding box center [900, 201] width 159 height 28
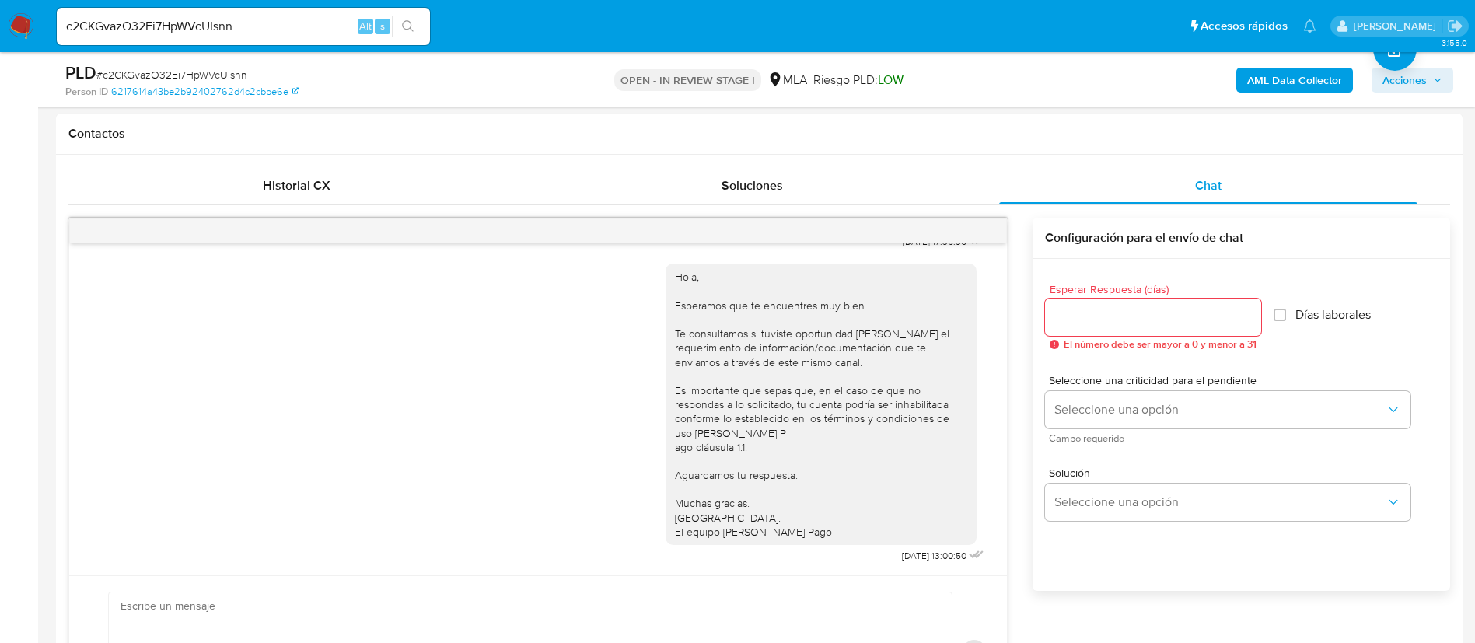
click at [1266, 89] on b "AML Data Collector" at bounding box center [1294, 80] width 95 height 25
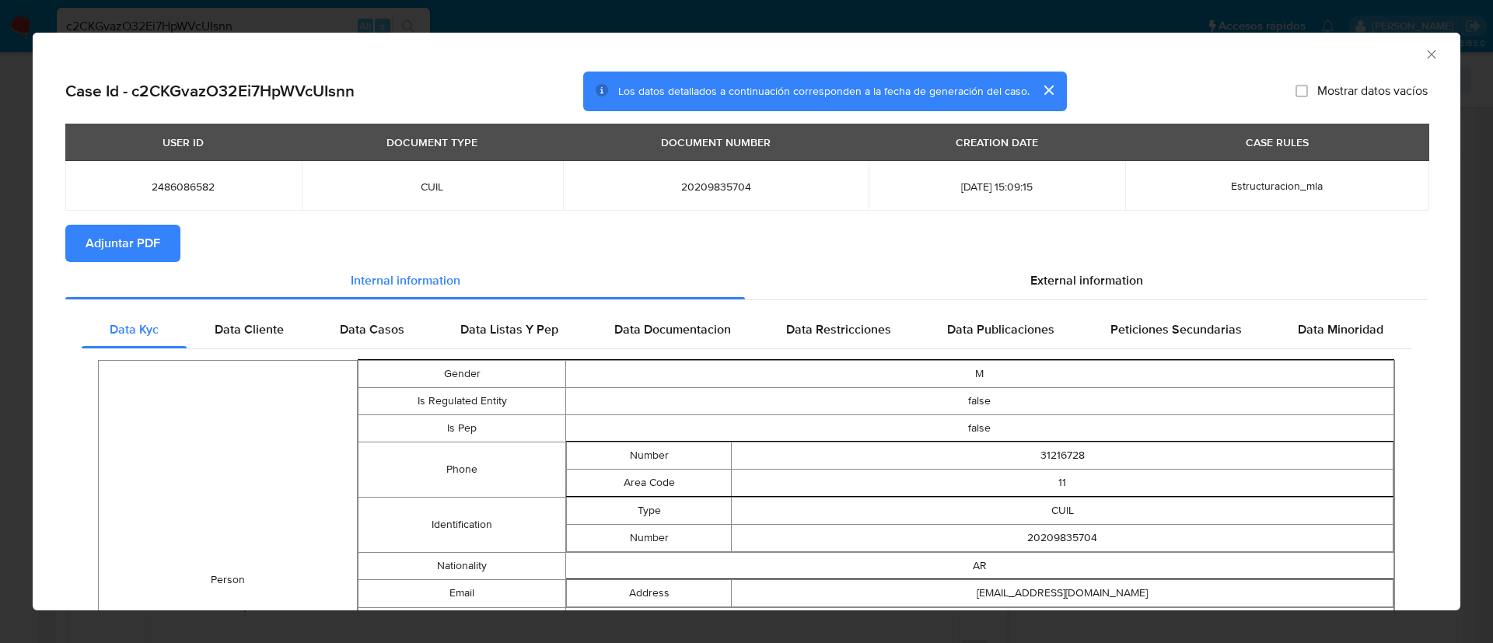
click at [135, 231] on span "Adjuntar PDF" at bounding box center [123, 243] width 75 height 34
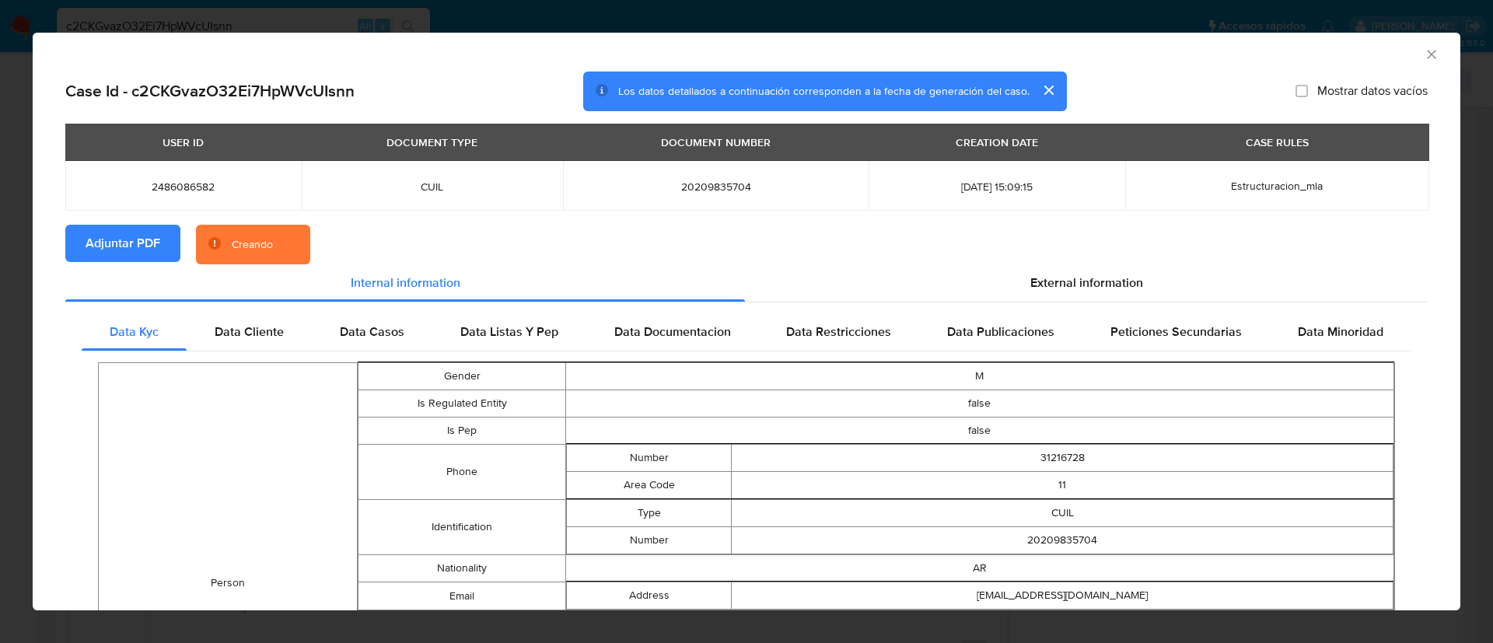
click at [169, 200] on td "2486086582" at bounding box center [183, 186] width 236 height 50
copy span "2486086582"
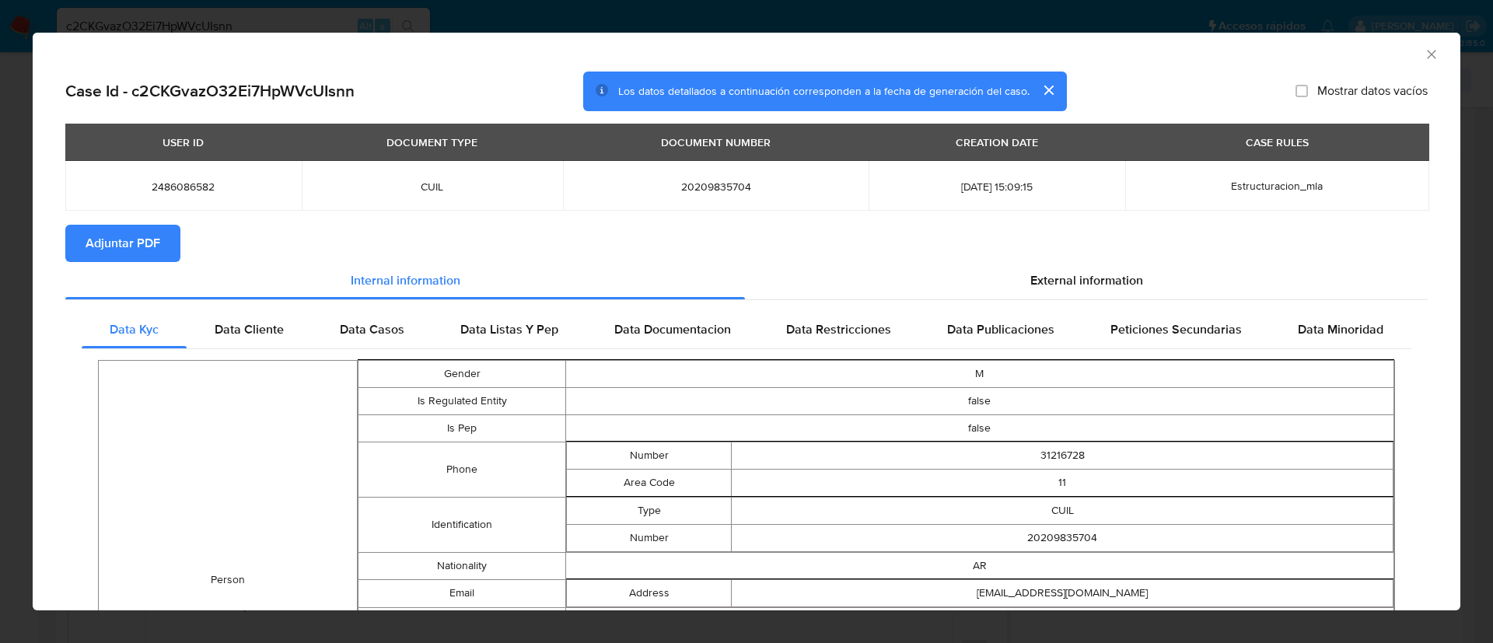
click at [1421, 54] on div "AML Data Collector" at bounding box center [747, 52] width 1428 height 39
click at [1424, 55] on icon "Cerrar ventana" at bounding box center [1432, 55] width 16 height 16
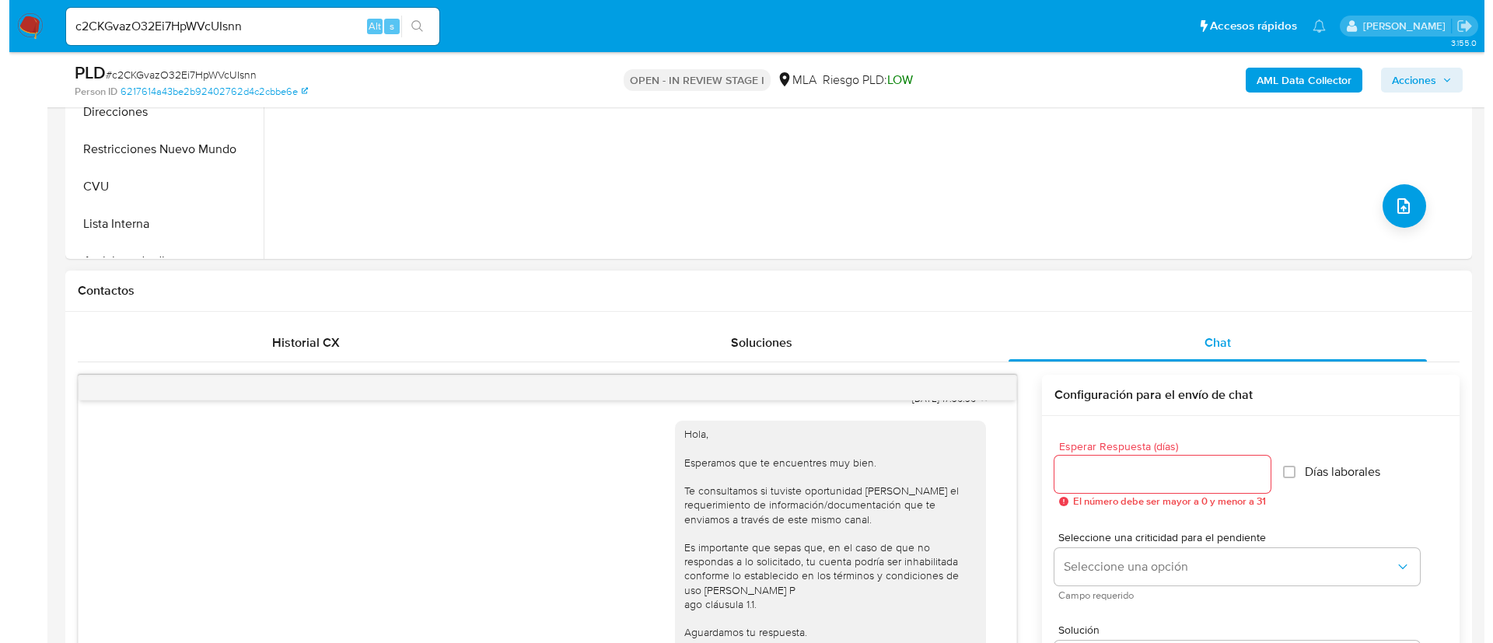
scroll to position [350, 0]
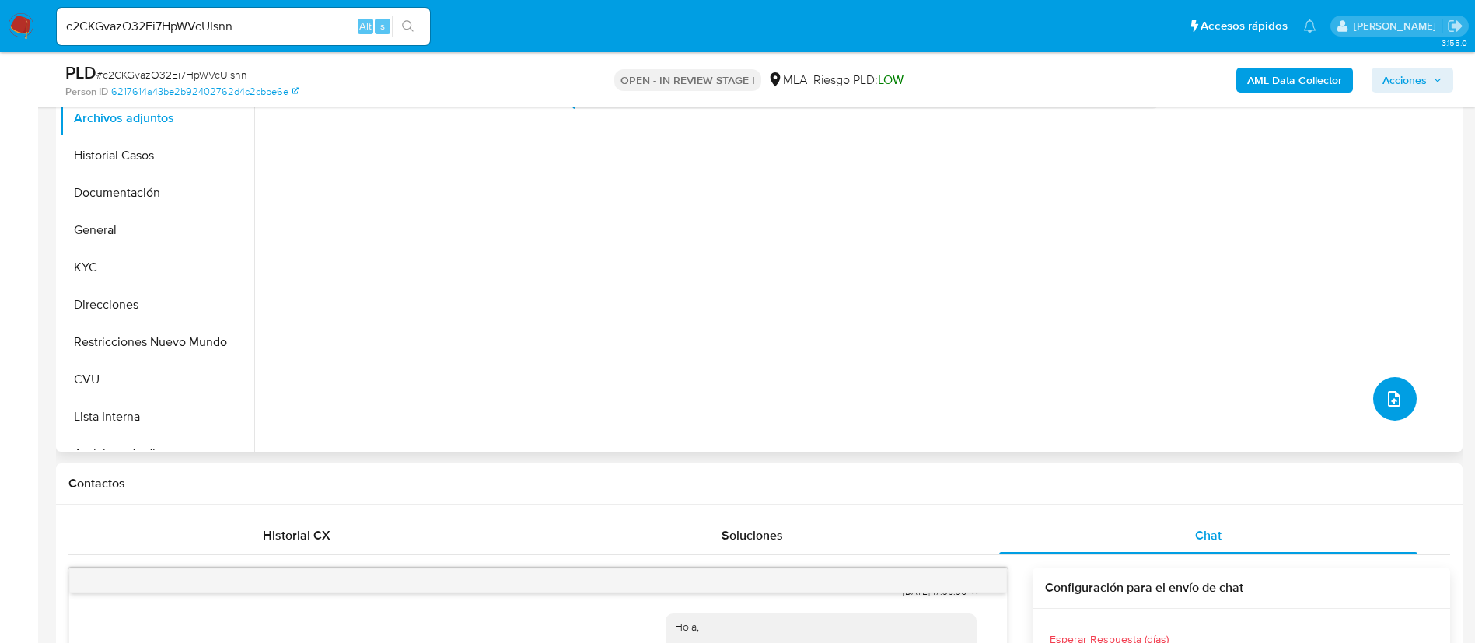
click at [1389, 410] on button "upload-file" at bounding box center [1395, 399] width 44 height 44
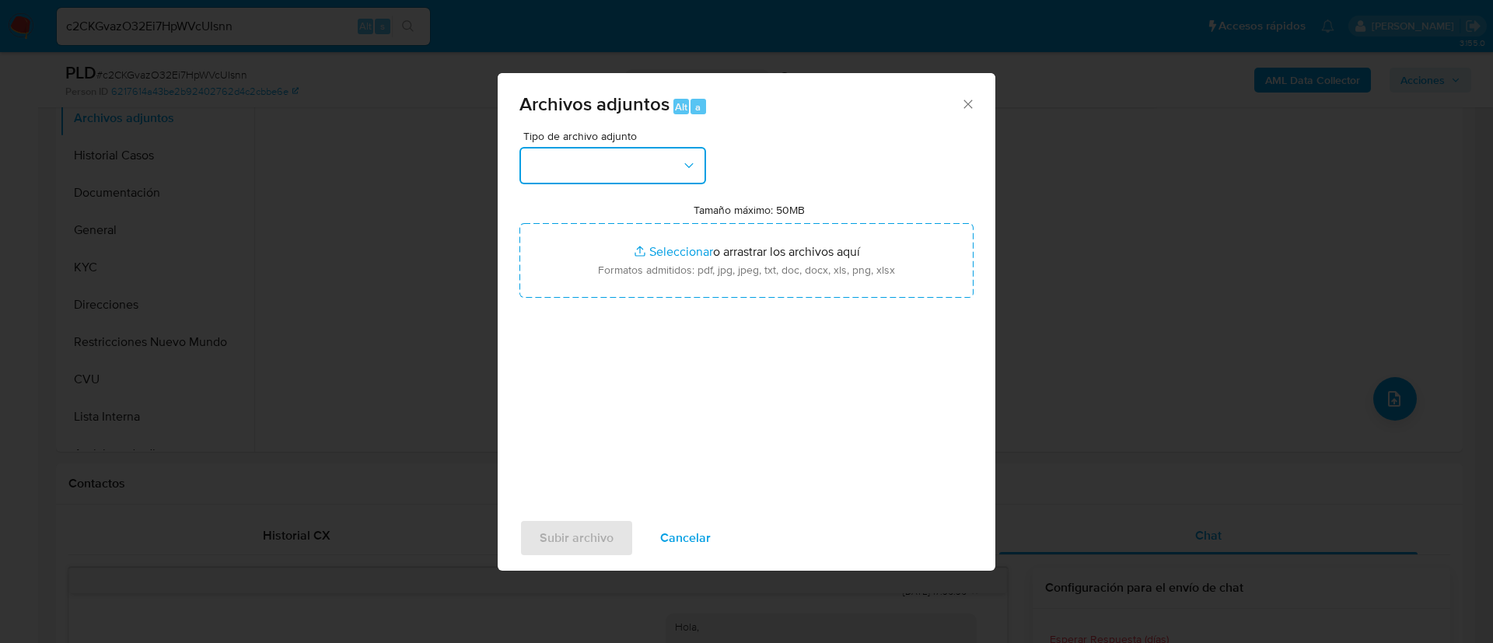
click at [611, 172] on button "button" at bounding box center [612, 165] width 187 height 37
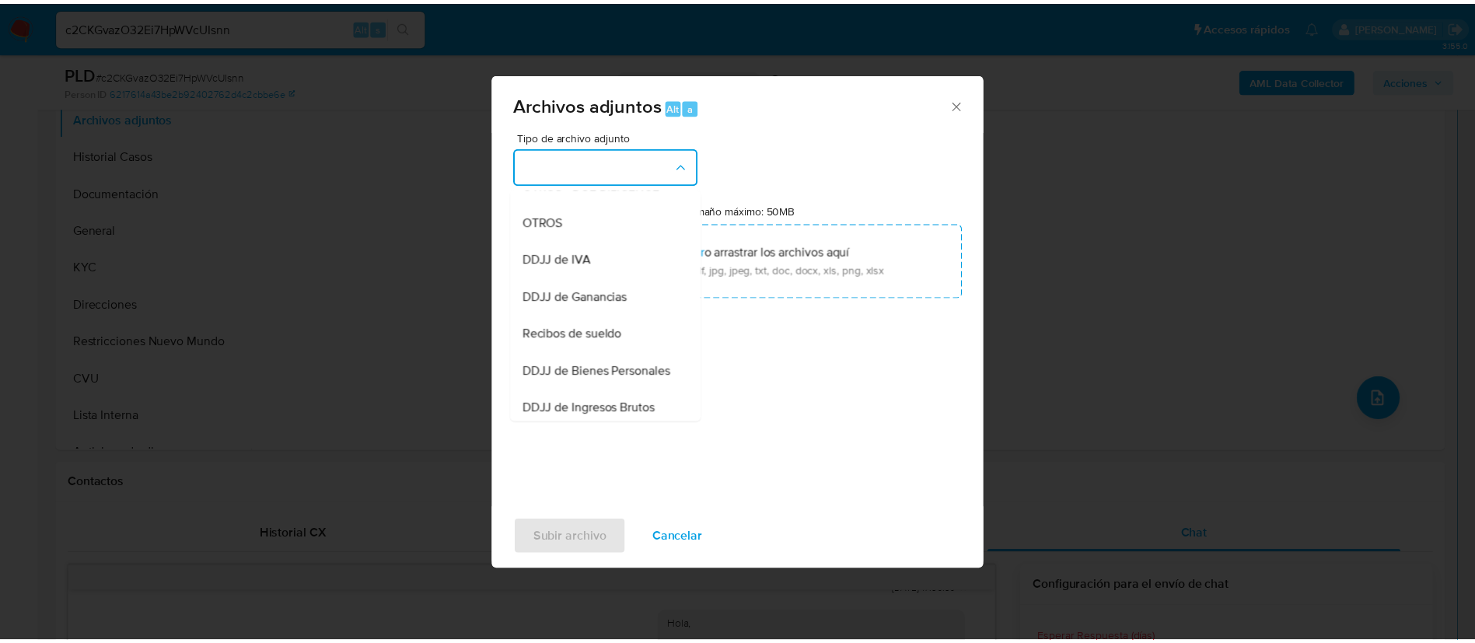
scroll to position [236, 0]
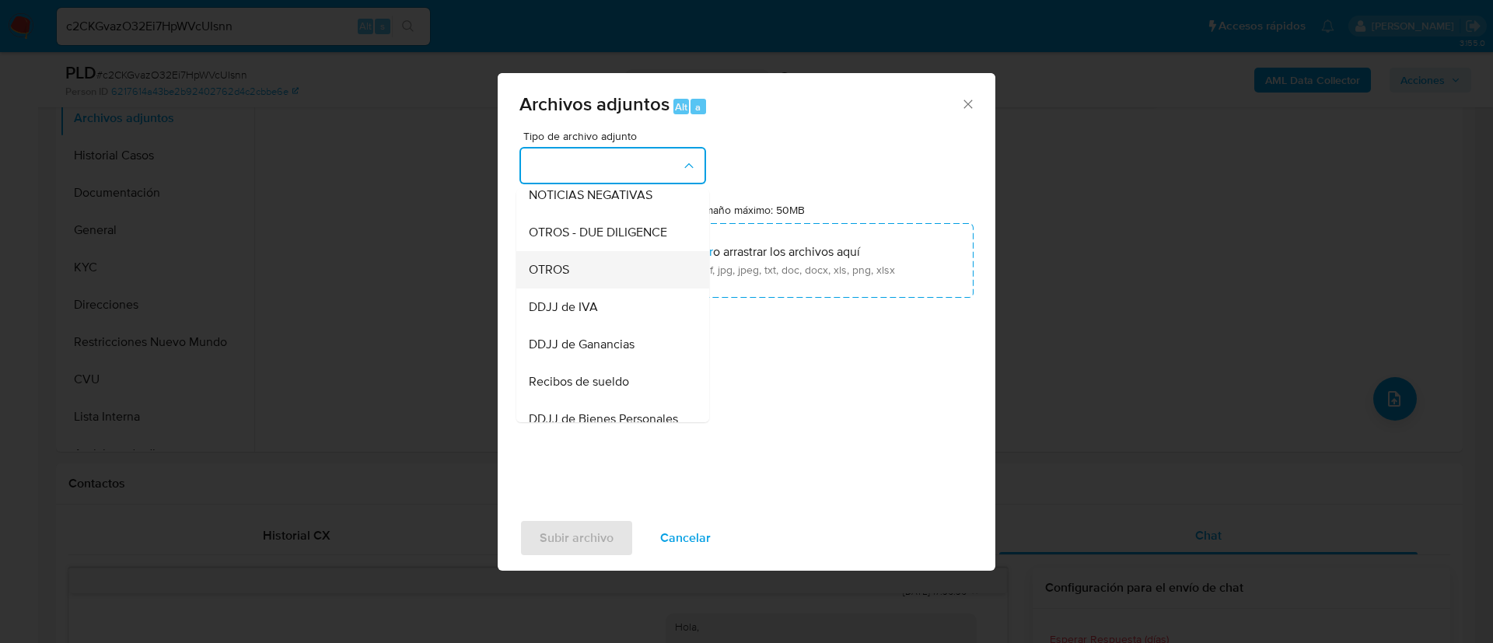
click at [603, 288] on div "OTROS" at bounding box center [608, 269] width 159 height 37
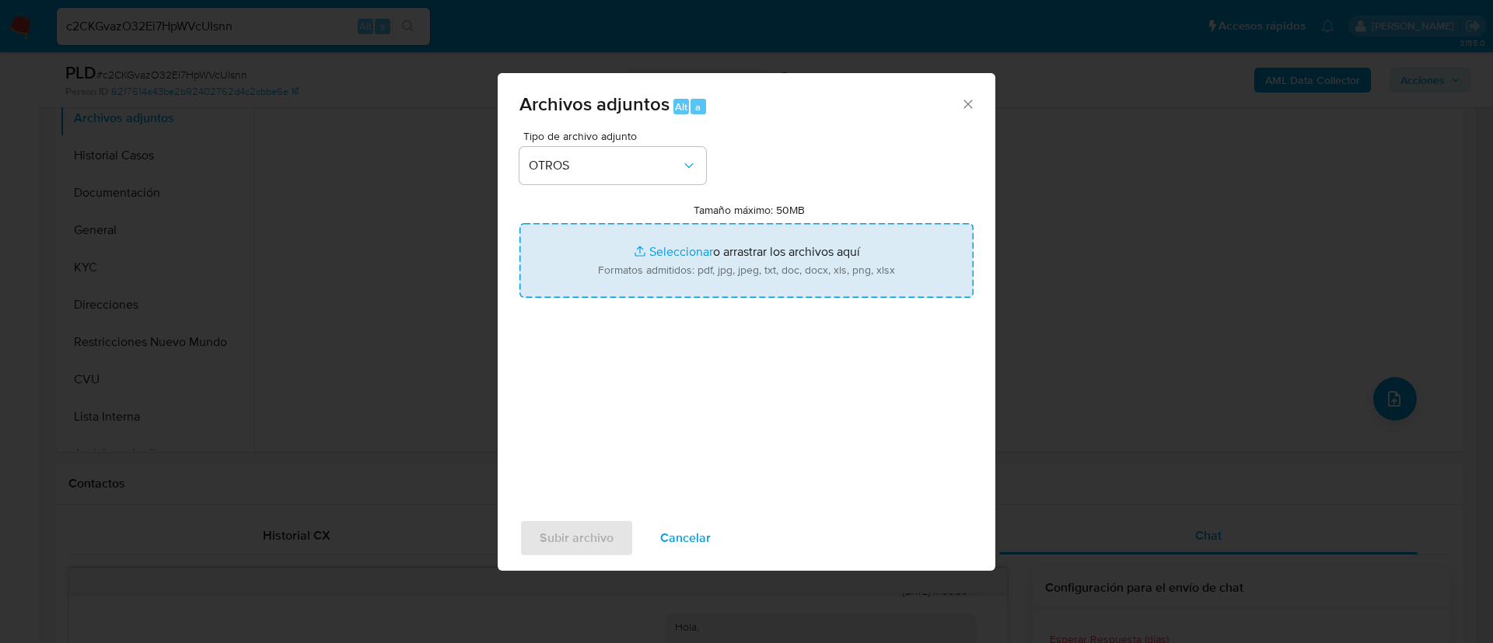
click at [641, 278] on input "Tamaño máximo: 50MB Seleccionar archivos" at bounding box center [746, 260] width 454 height 75
type input "C:\fakepath\2486086582 Movimientos.xlsx"
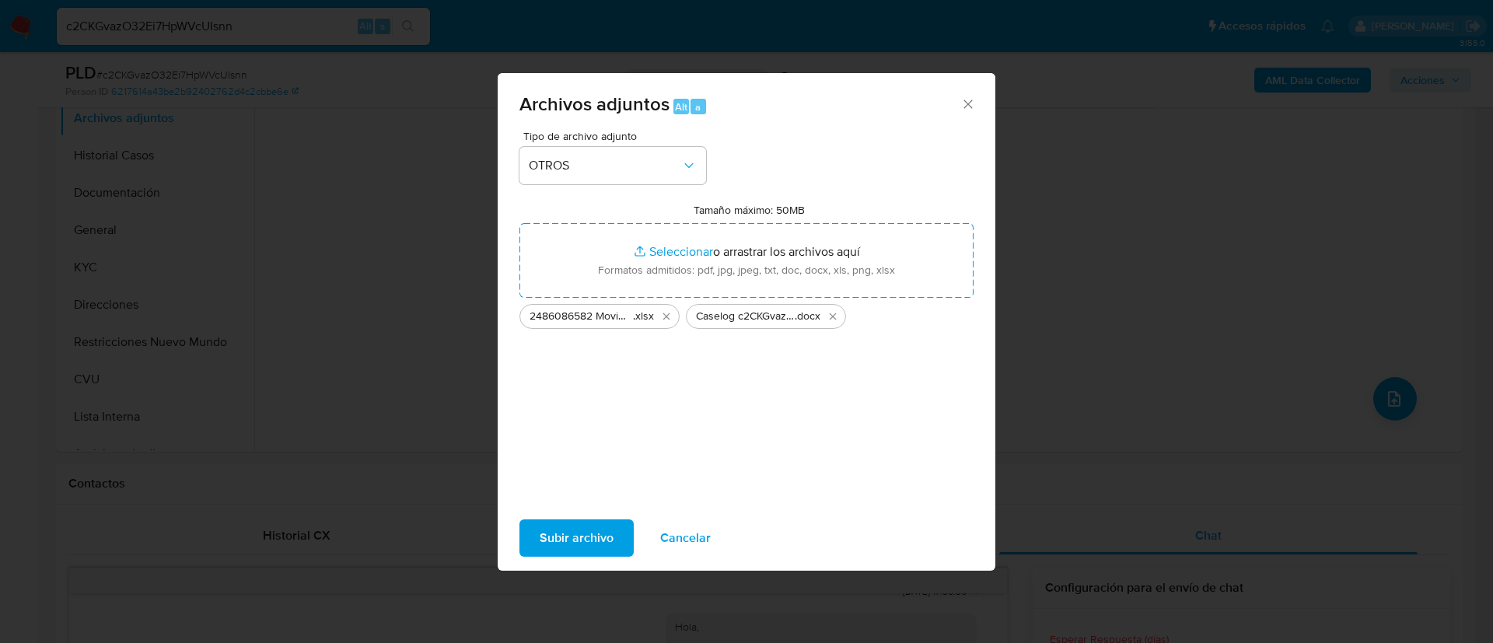
click at [602, 522] on span "Subir archivo" at bounding box center [577, 538] width 74 height 34
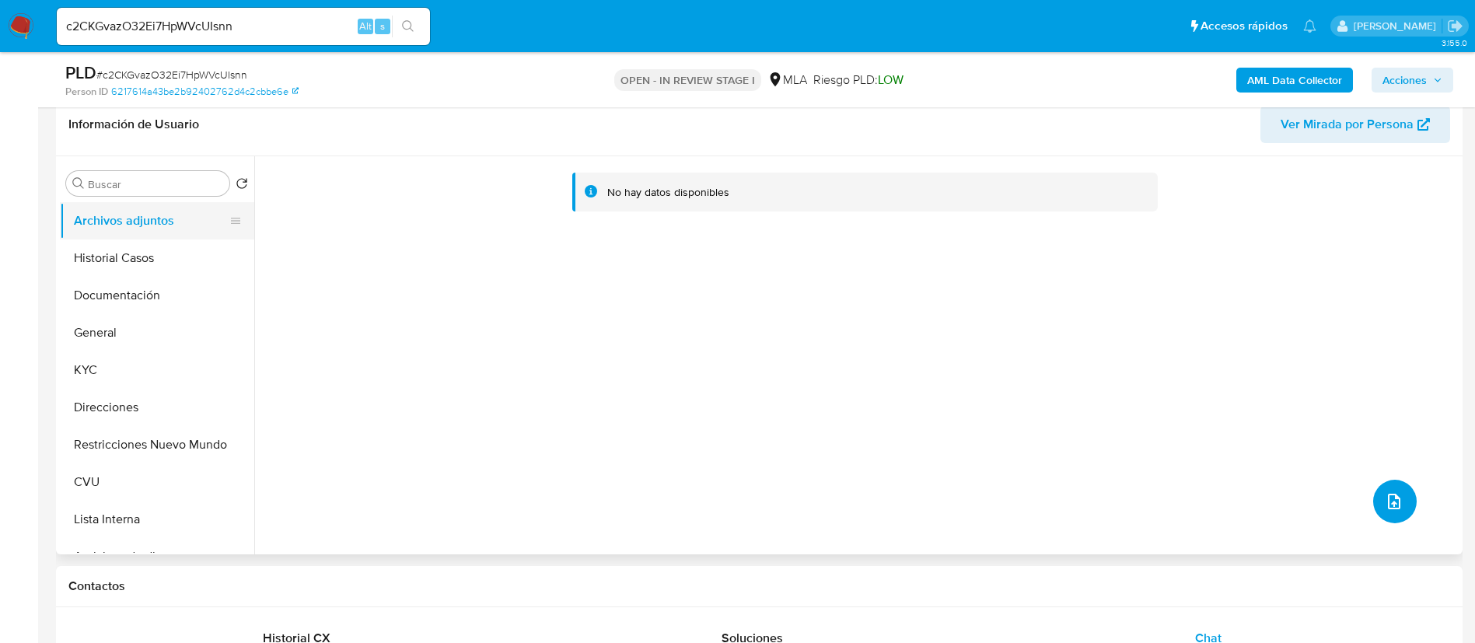
scroll to position [117, 0]
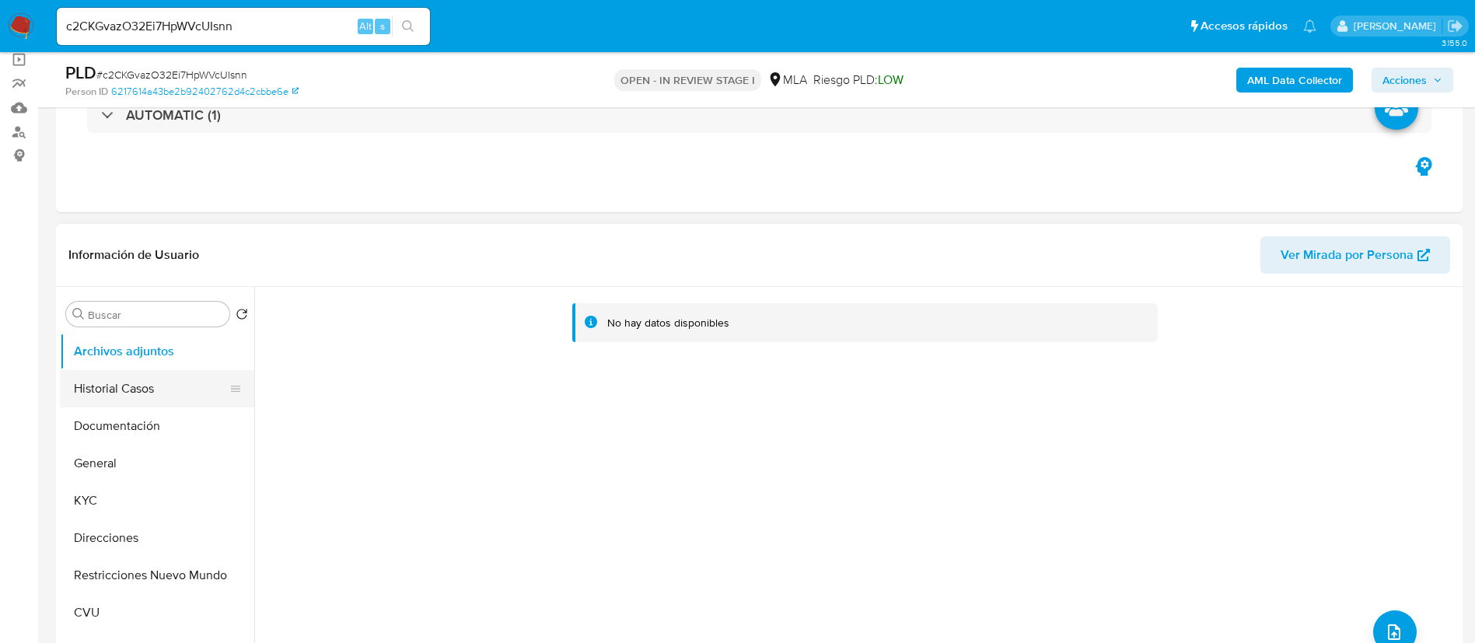
click at [163, 374] on button "Historial Casos" at bounding box center [151, 388] width 182 height 37
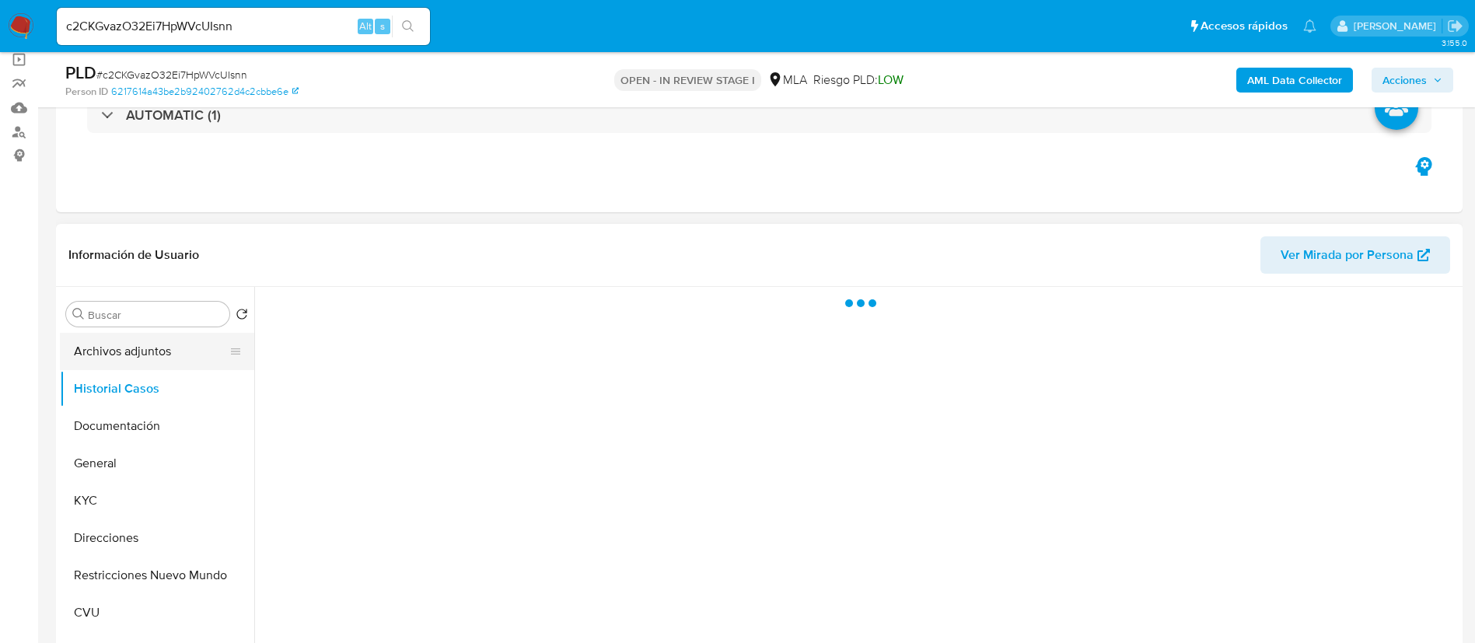
click at [162, 357] on button "Archivos adjuntos" at bounding box center [151, 351] width 182 height 37
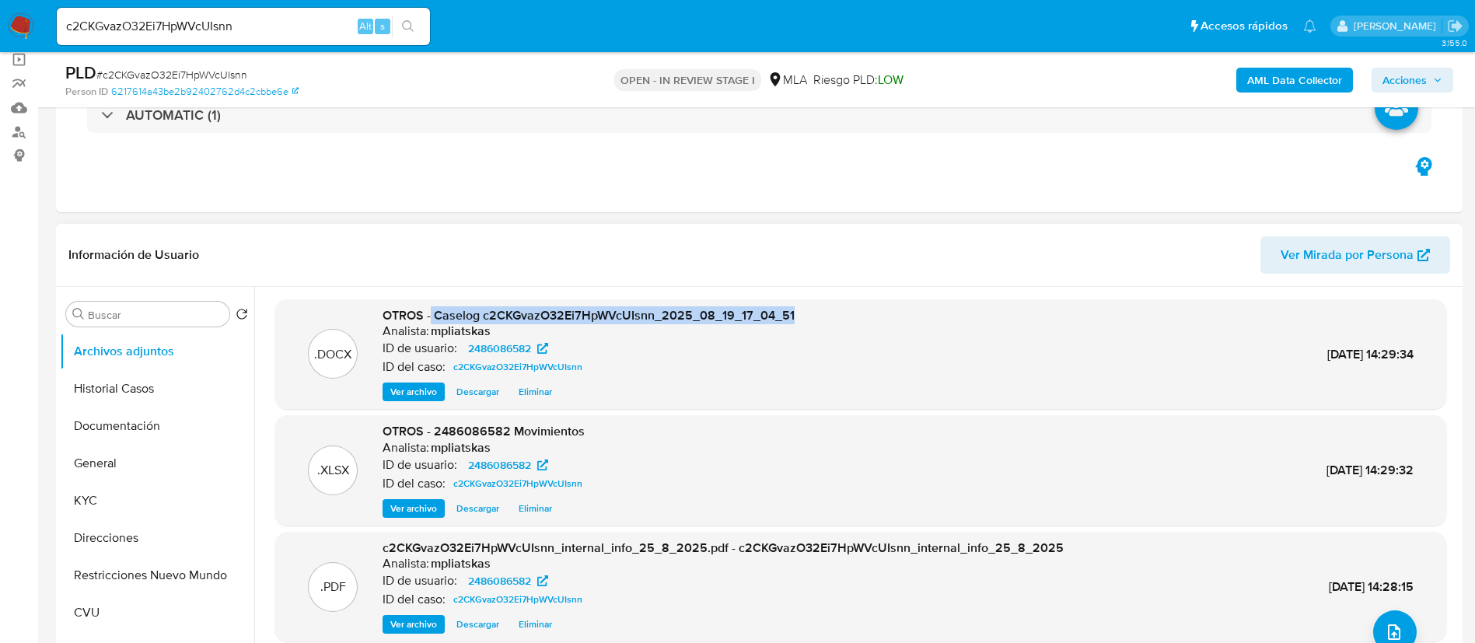
drag, startPoint x: 432, startPoint y: 309, endPoint x: 807, endPoint y: 309, distance: 374.8
click at [807, 309] on div ".DOCX OTROS - Caselog c2CKGvazO32Ei7HpWVcUIsnn_2025_08_19_17_04_51 Analista: mp…" at bounding box center [860, 354] width 1155 height 95
copy span "Caselog c2CKGvazO32Ei7HpWVcUIsnn_2025_08_19_17_04_51"
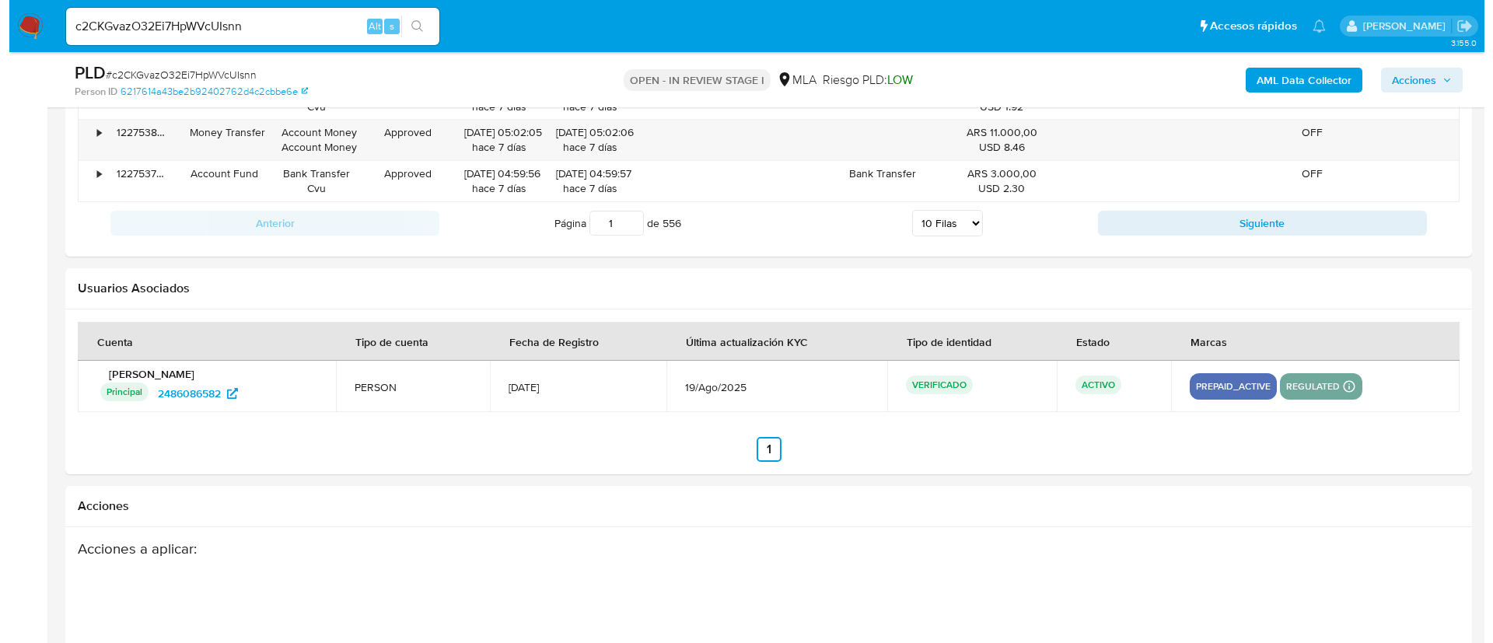
scroll to position [2735, 0]
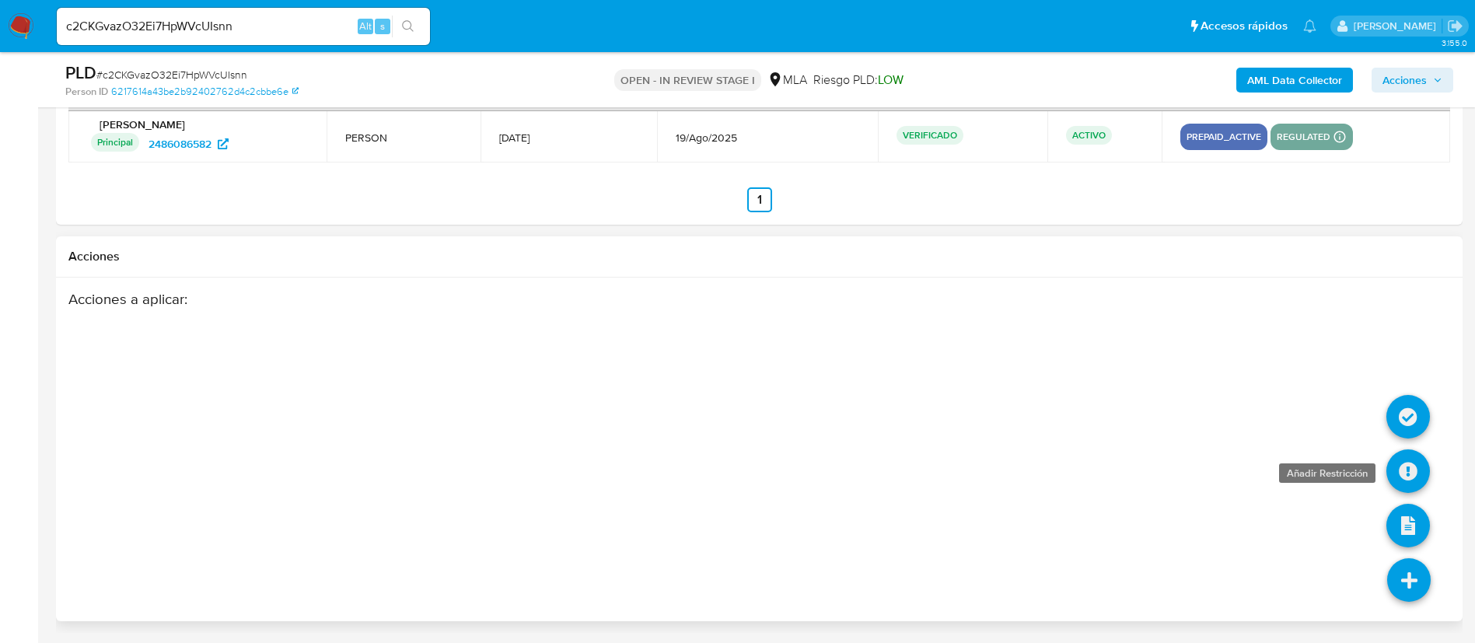
click at [1407, 477] on icon at bounding box center [1408, 471] width 44 height 44
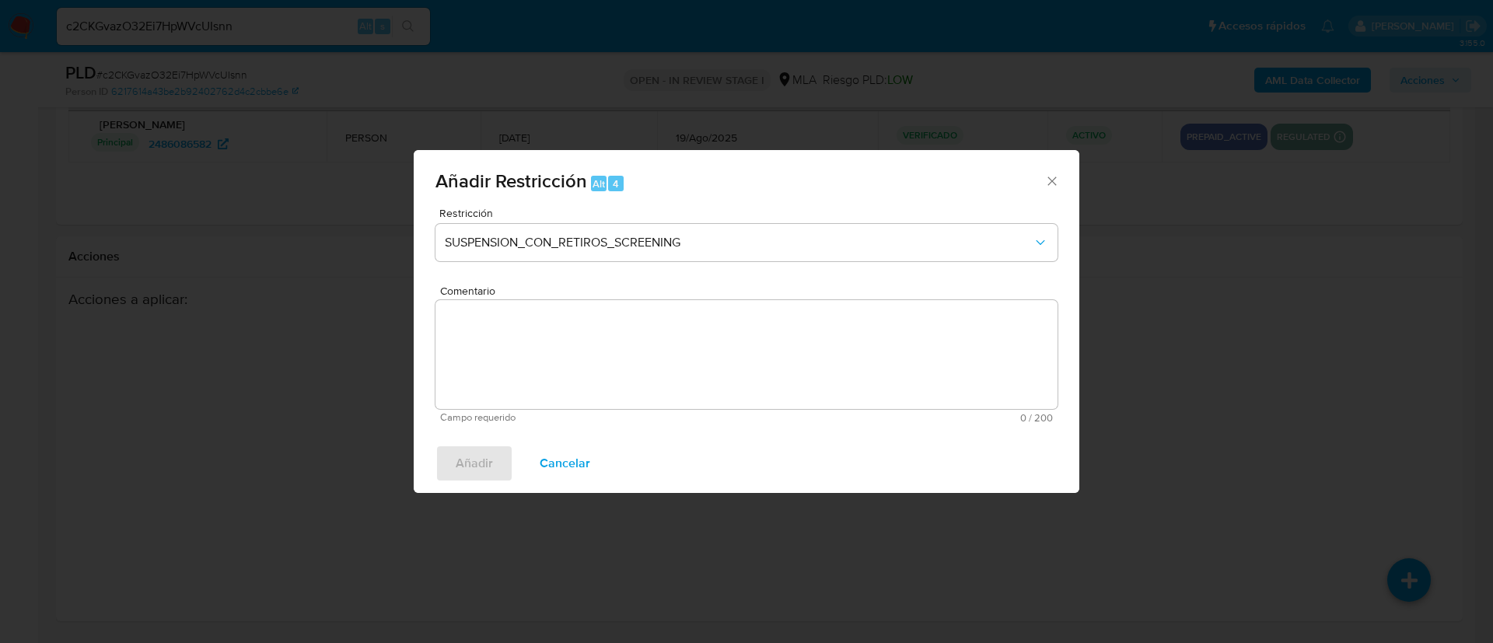
click at [801, 266] on div "Restricción SUSPENSION_CON_RETIROS_SCREENING" at bounding box center [746, 245] width 622 height 74
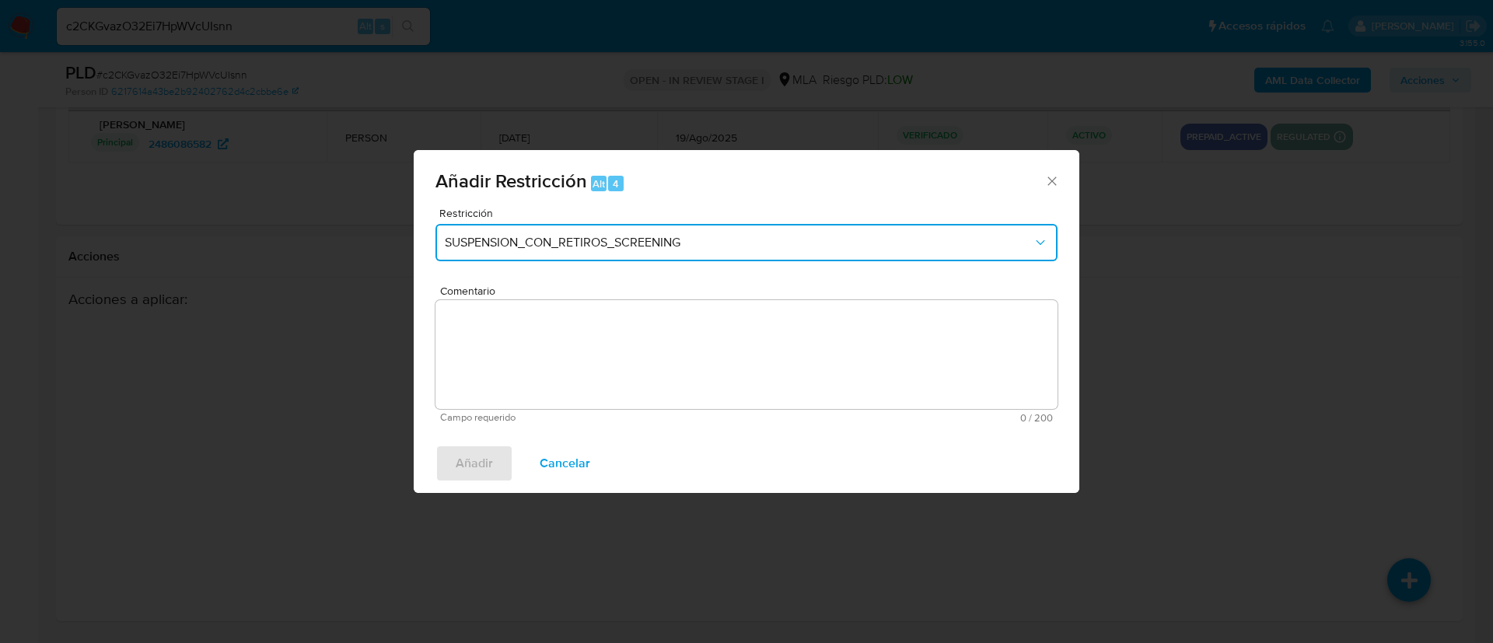
click at [786, 250] on button "SUSPENSION_CON_RETIROS_SCREENING" at bounding box center [746, 242] width 622 height 37
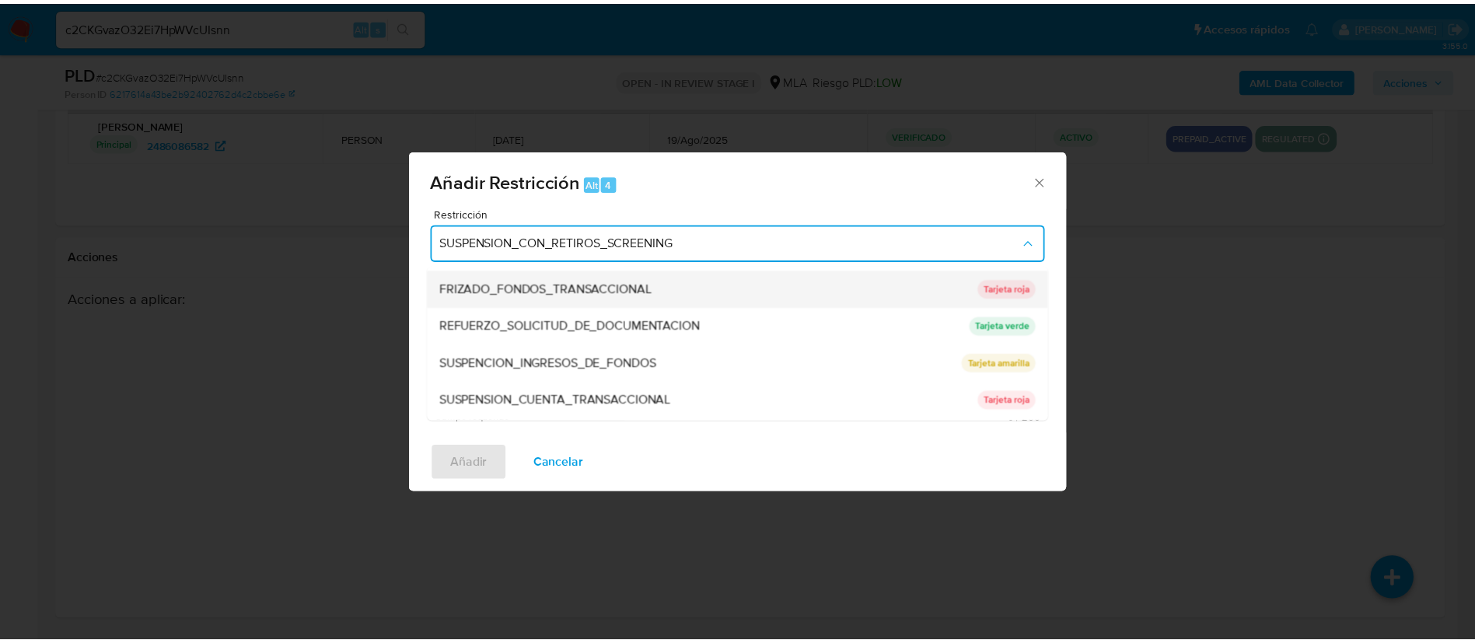
scroll to position [330, 0]
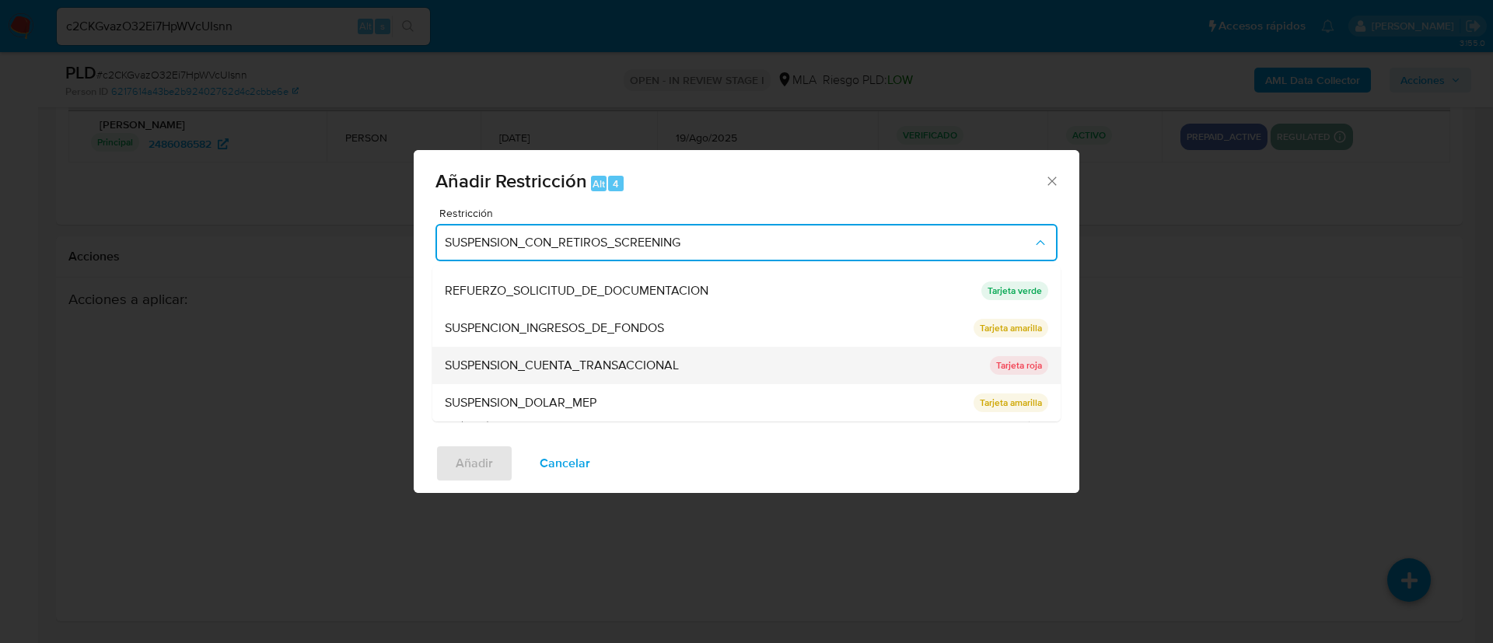
click at [697, 353] on div "SUSPENSION_CUENTA_TRANSACCIONAL" at bounding box center [713, 365] width 536 height 37
click at [697, 353] on textarea "Comentario" at bounding box center [746, 354] width 622 height 109
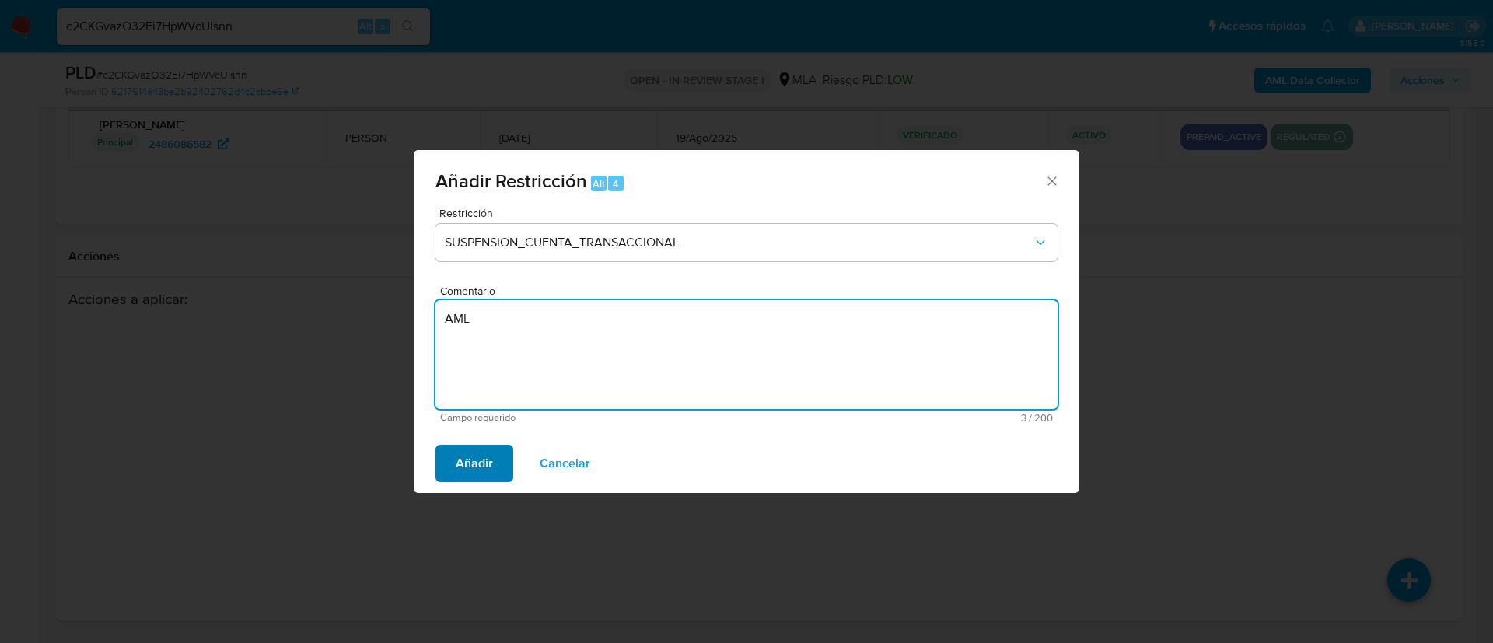
type textarea "AML"
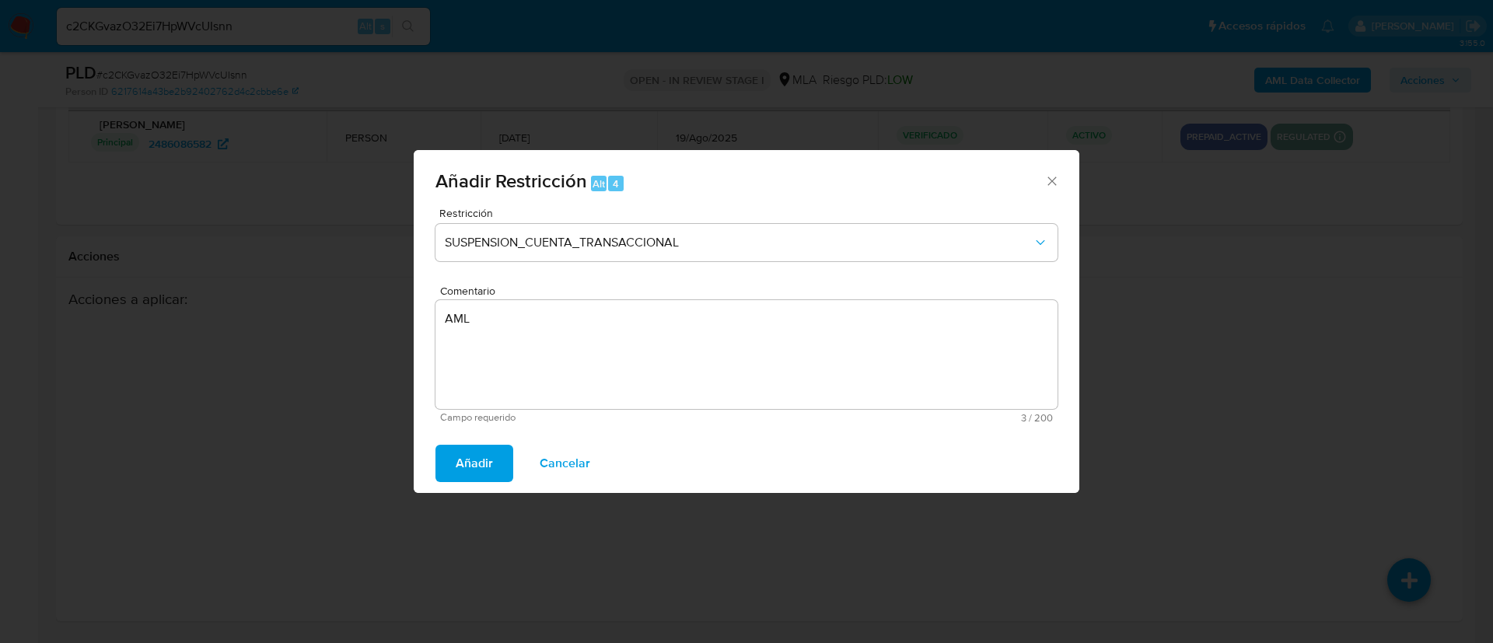
click at [487, 456] on span "Añadir" at bounding box center [474, 463] width 37 height 34
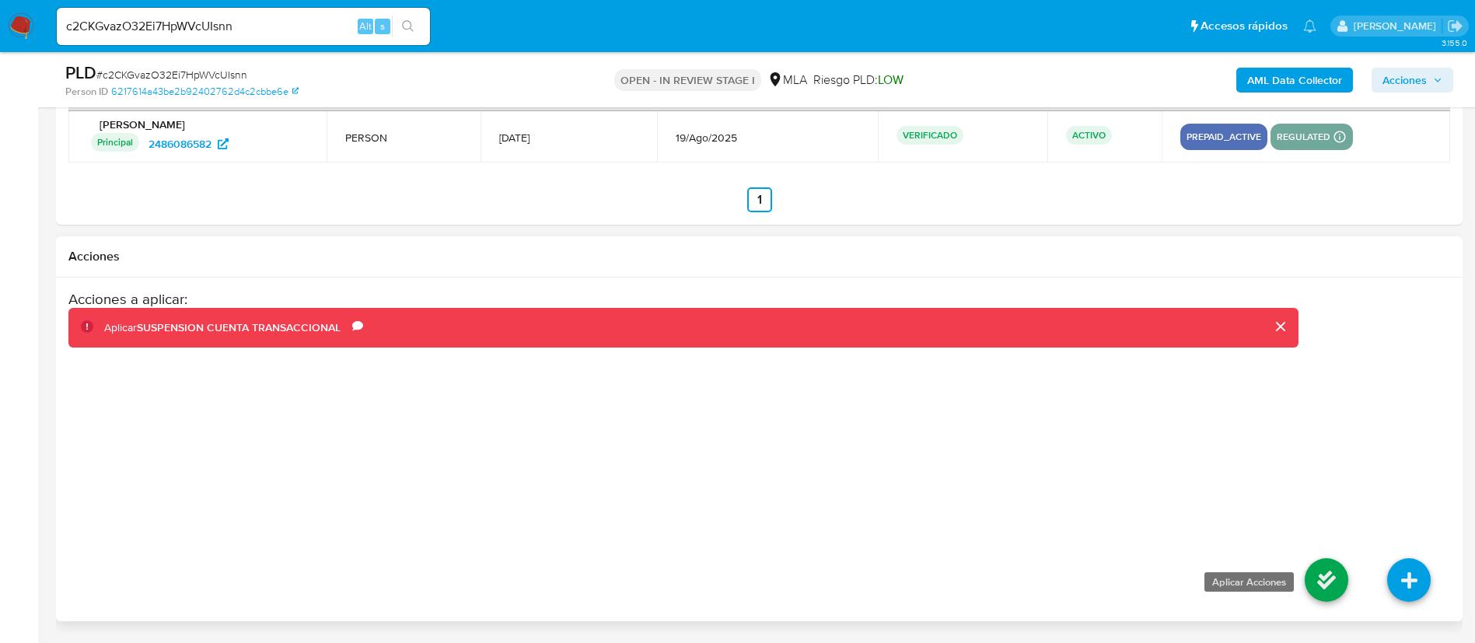
click at [1329, 596] on icon at bounding box center [1327, 580] width 44 height 44
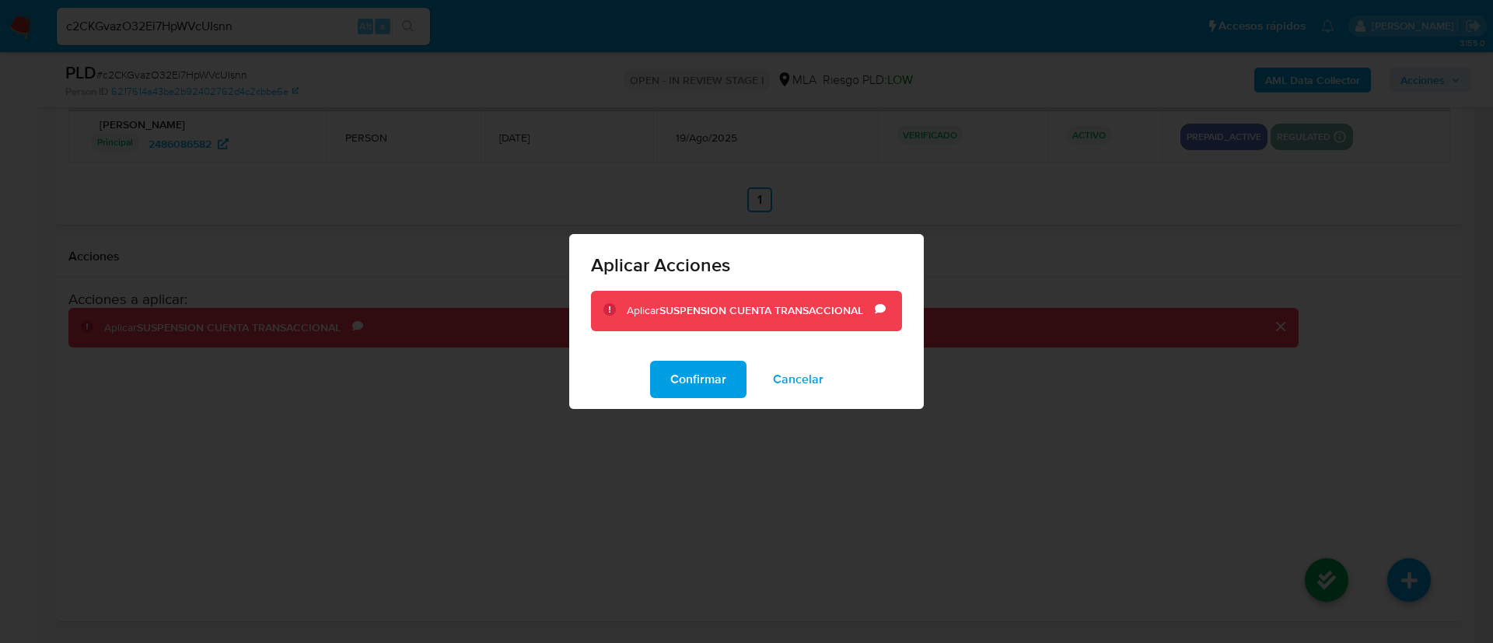
click at [662, 388] on button "Confirmar" at bounding box center [698, 379] width 96 height 37
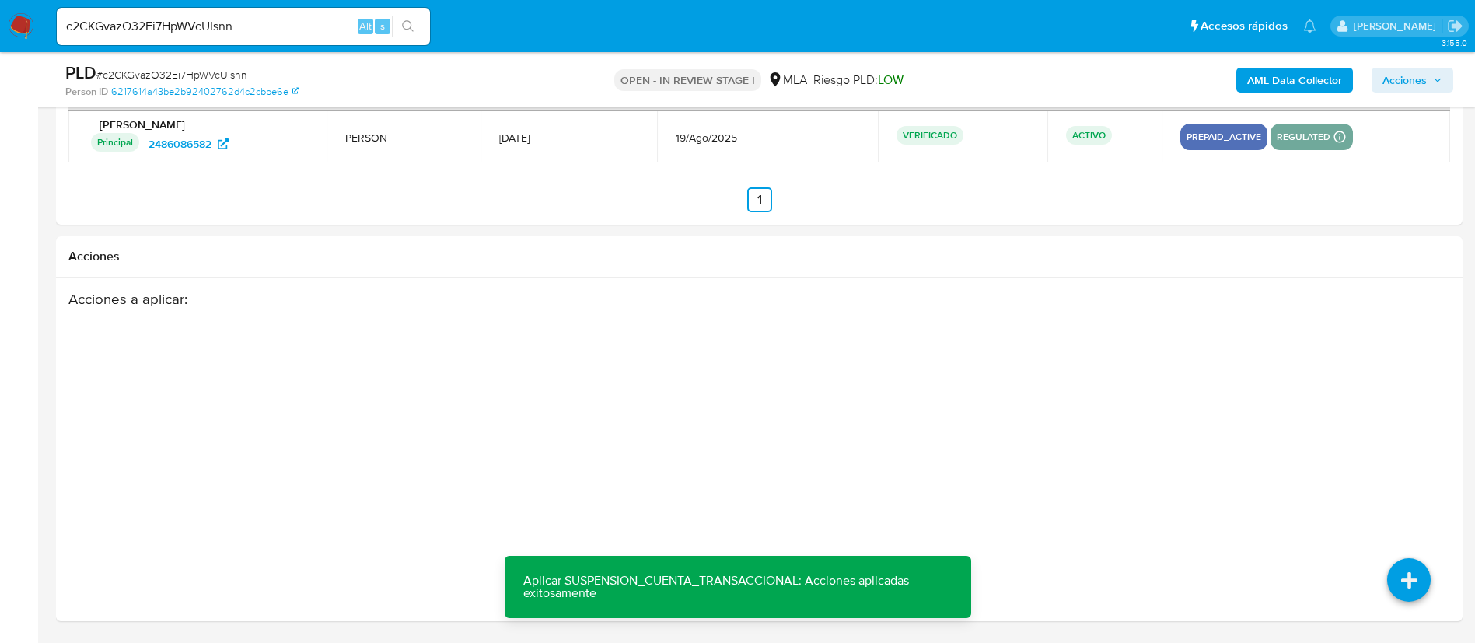
click at [1394, 74] on span "Acciones" at bounding box center [1404, 80] width 44 height 25
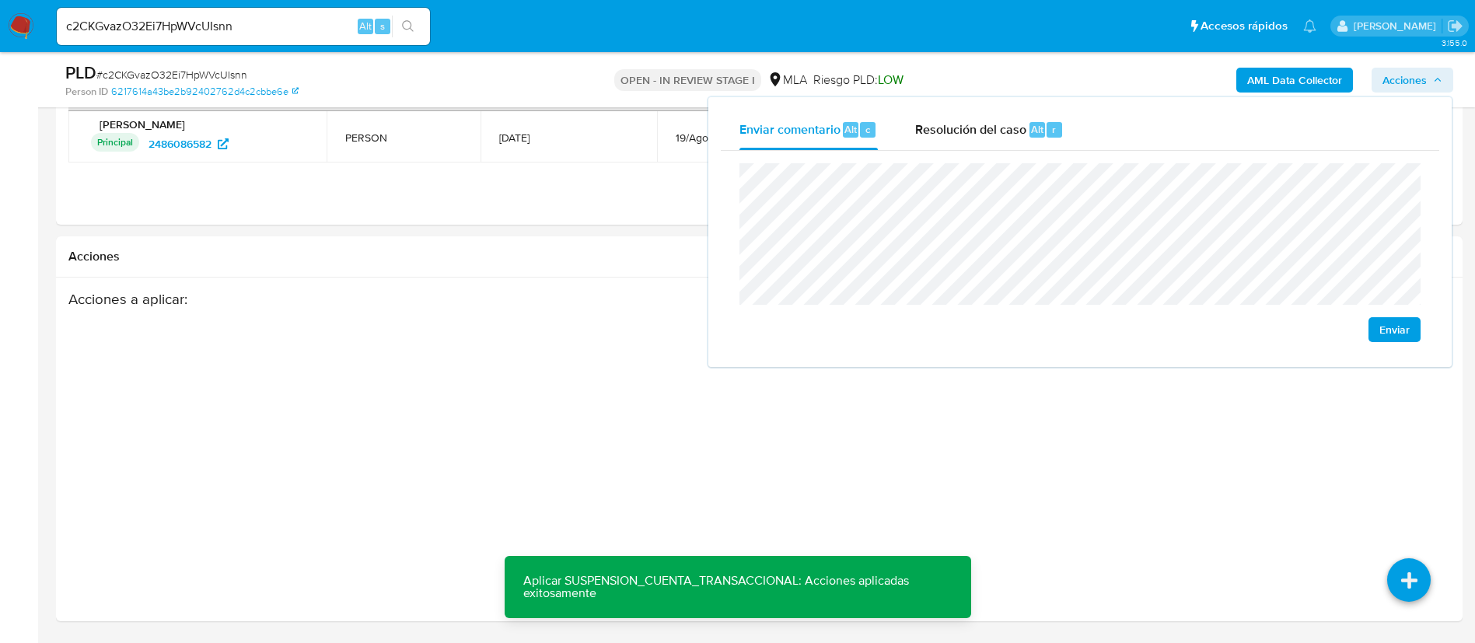
click at [998, 153] on div "Enviar" at bounding box center [1080, 253] width 718 height 204
click at [984, 137] on span "Resolución del caso" at bounding box center [970, 129] width 111 height 18
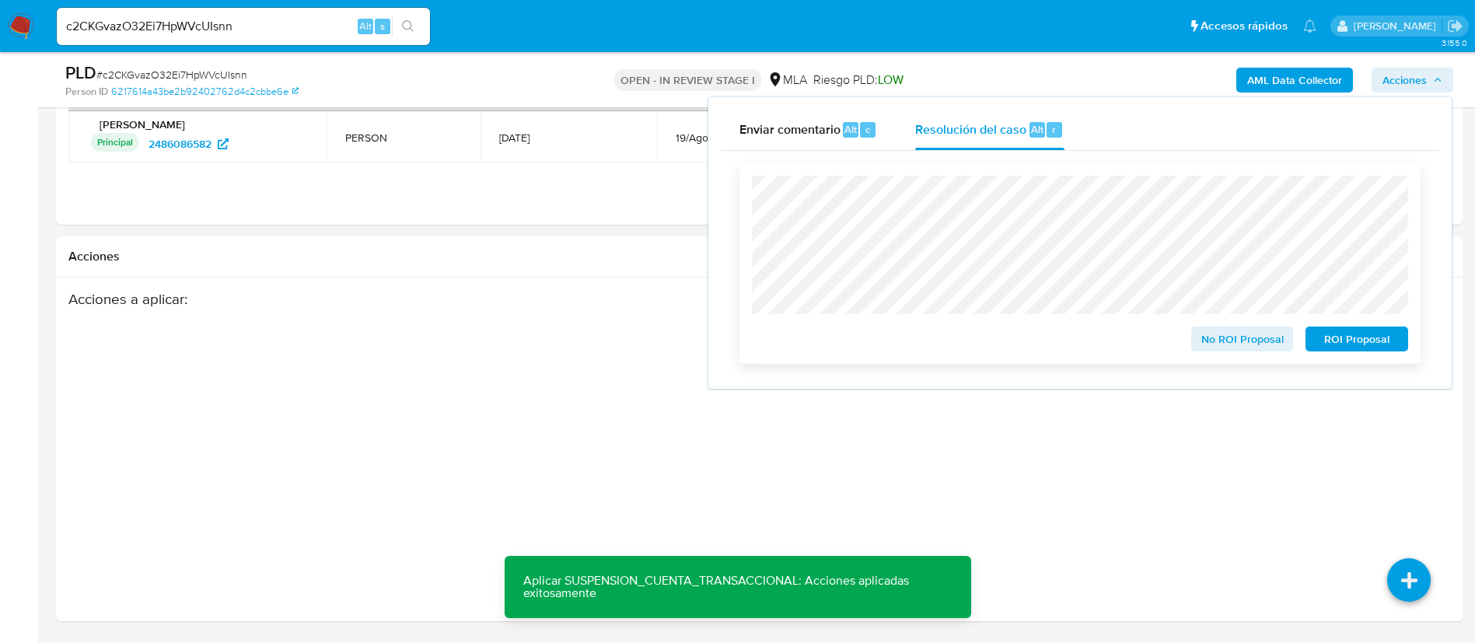
click at [1333, 339] on span "ROI Proposal" at bounding box center [1356, 339] width 81 height 22
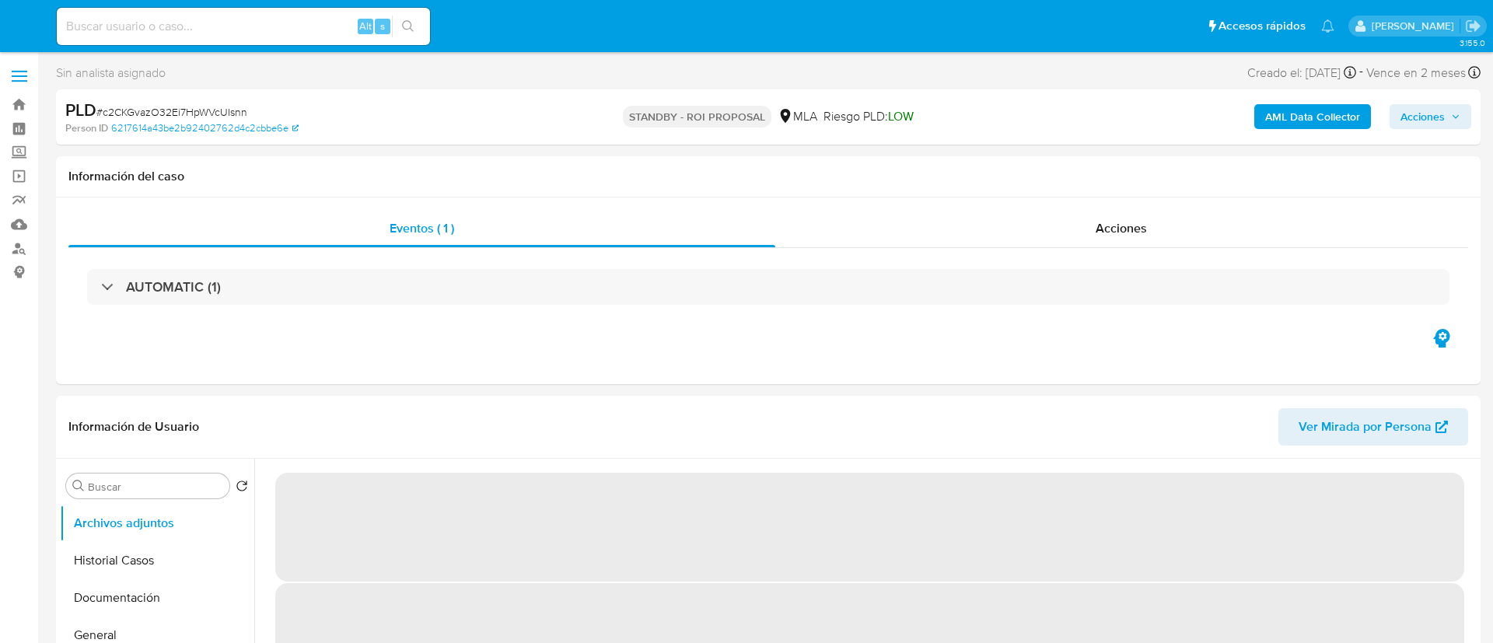
select select "10"
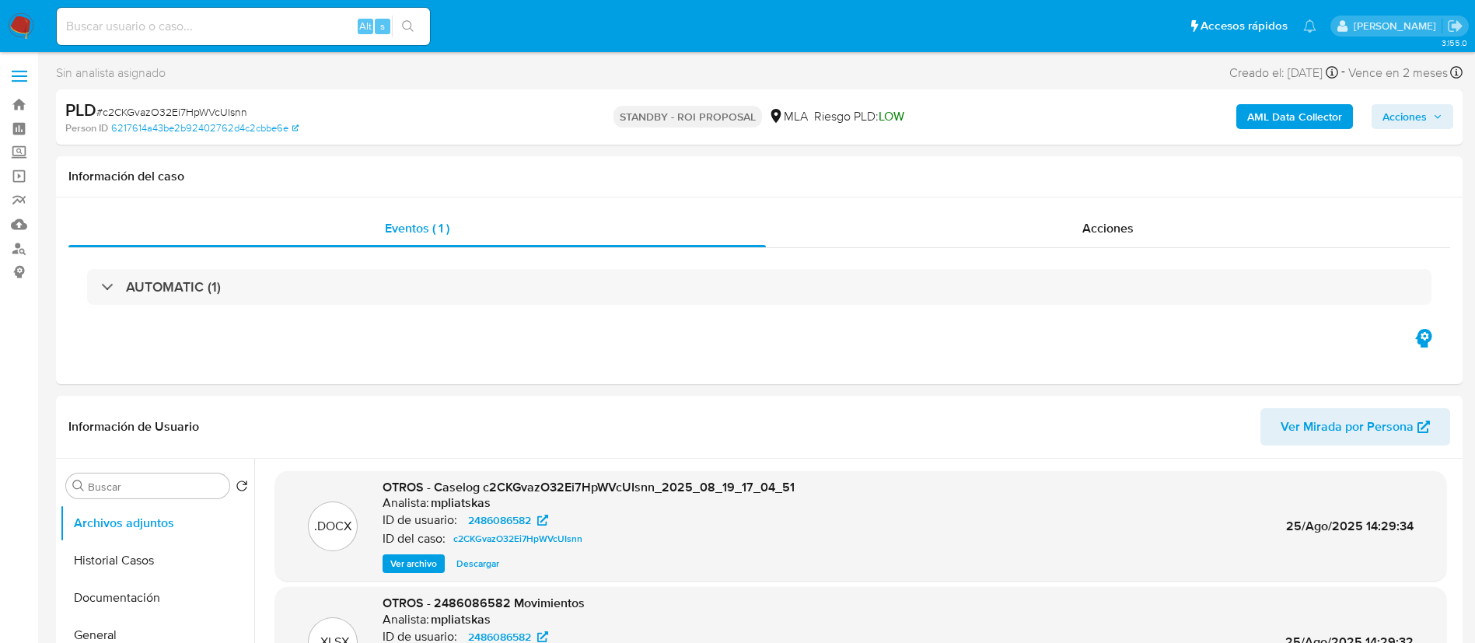
click at [341, 35] on input at bounding box center [243, 26] width 373 height 20
paste input "S6UcQWnSaswiCiycSp0rjIVi"
type input "S6UcQWnSaswiCiycSp0rjIVi"
click at [399, 29] on button "search-icon" at bounding box center [408, 27] width 32 height 22
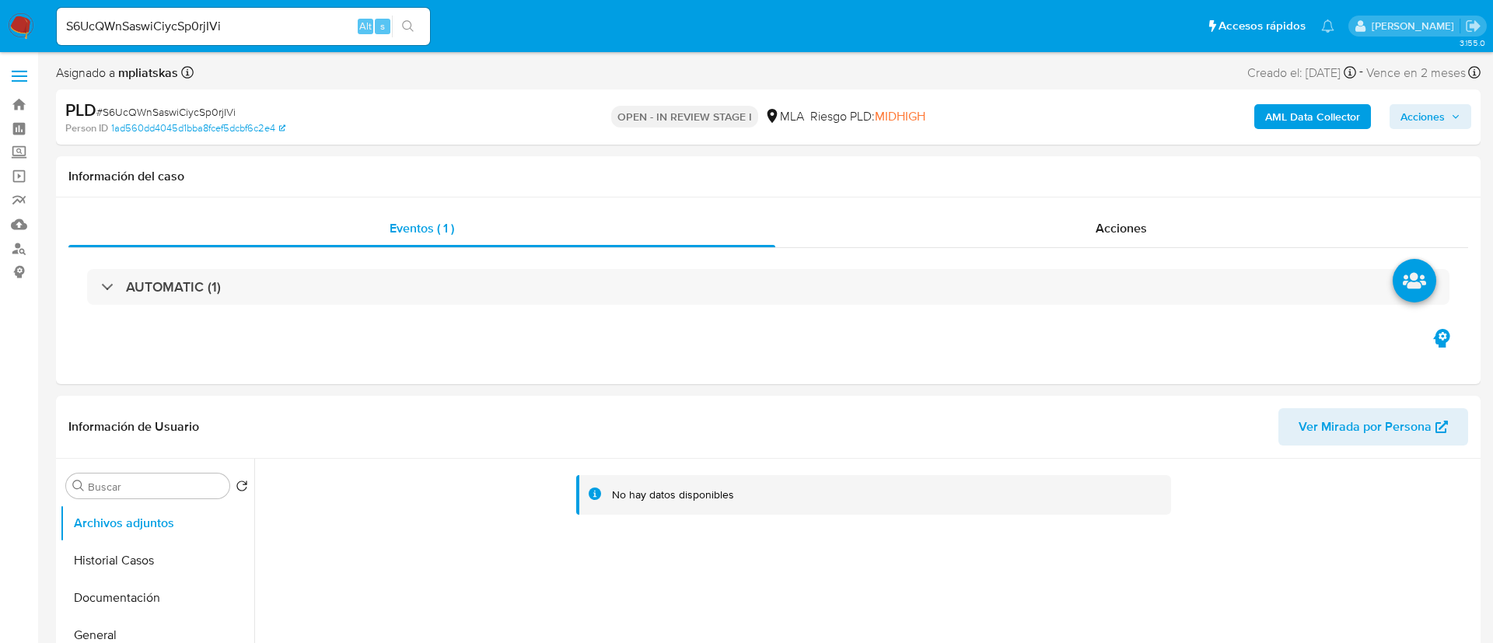
select select "10"
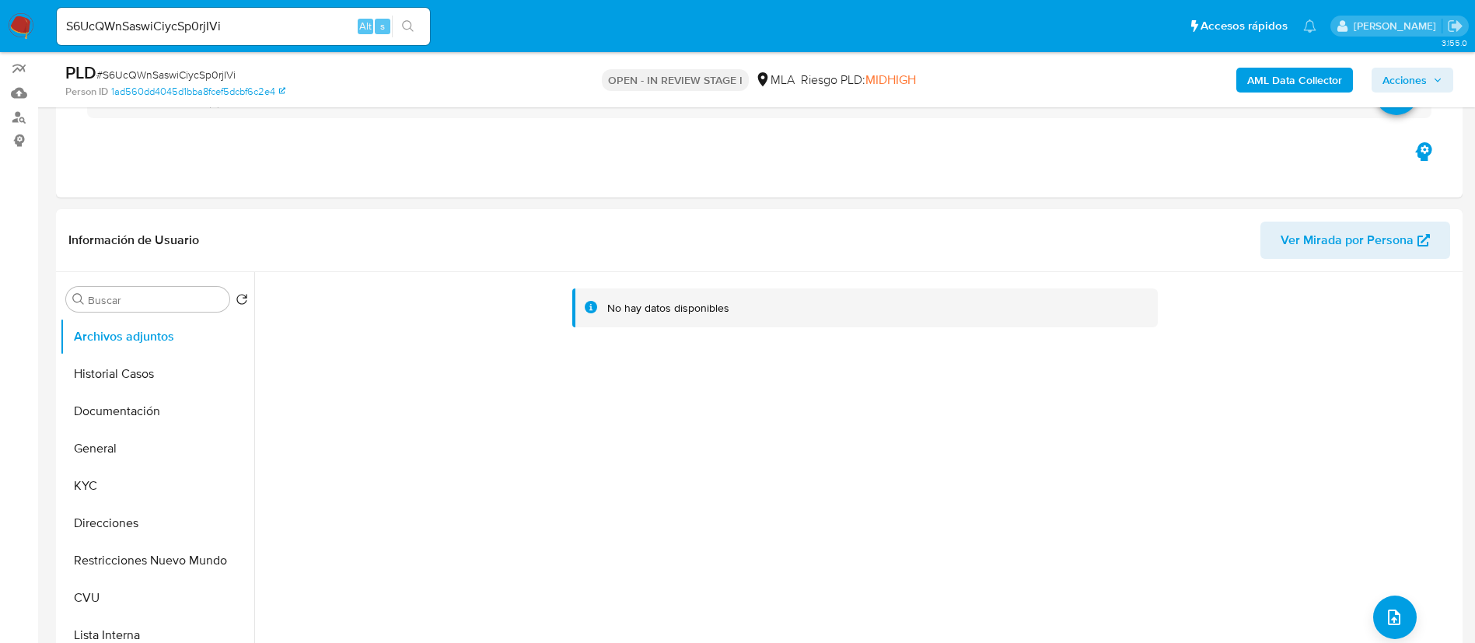
scroll to position [467, 0]
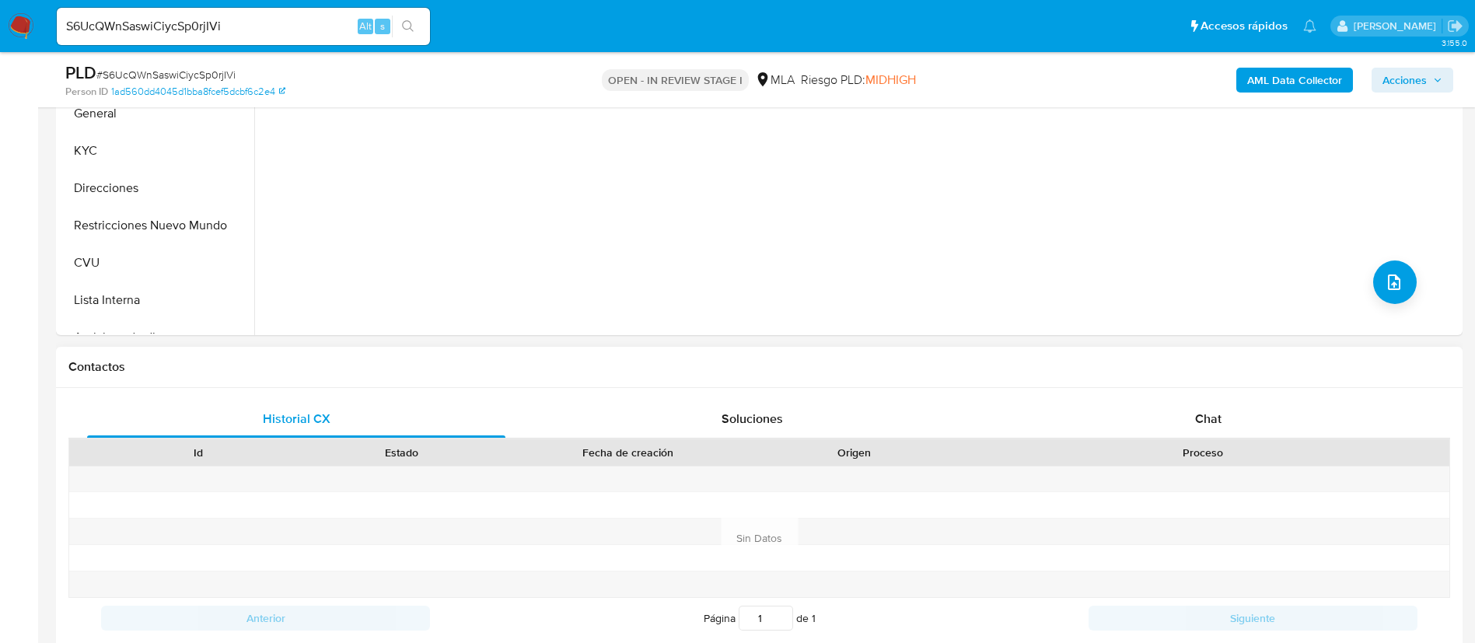
click at [1228, 396] on div "Historial CX Soluciones Chat Id Estado Fecha de creación Origen Proceso Anterio…" at bounding box center [759, 538] width 1407 height 300
click at [1229, 424] on div "Chat" at bounding box center [1208, 418] width 418 height 37
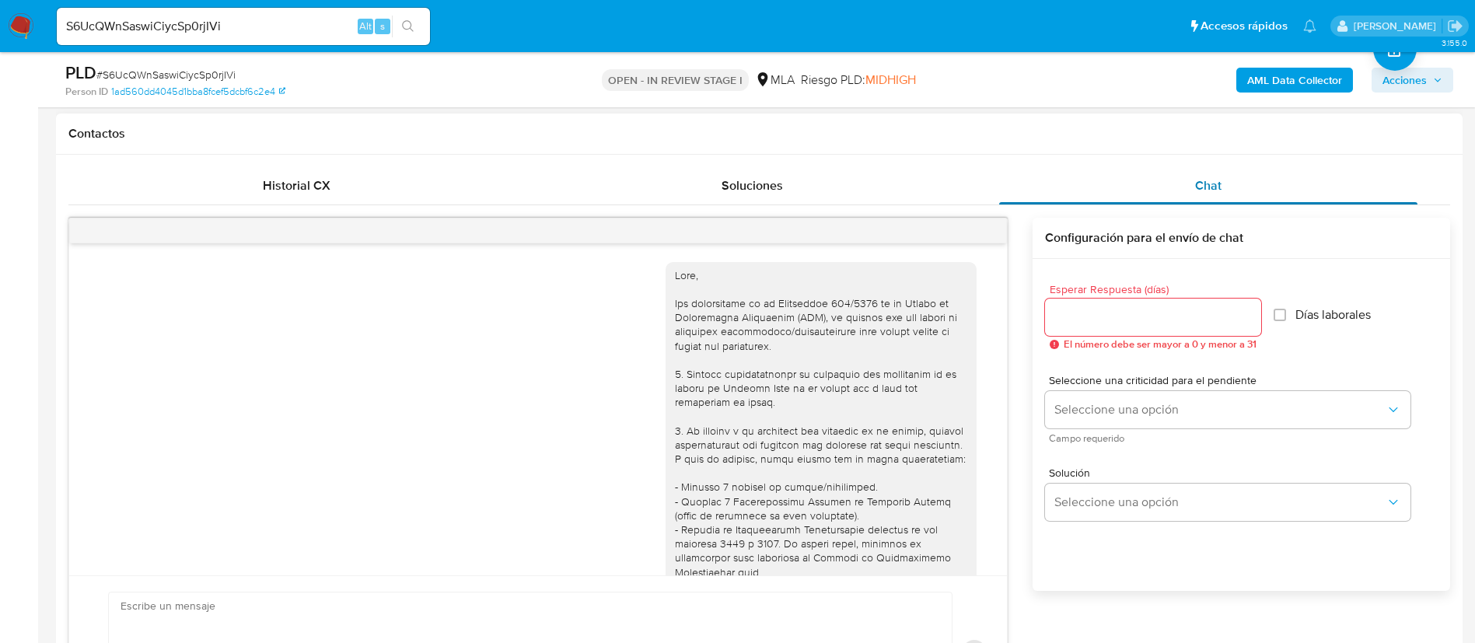
scroll to position [891, 0]
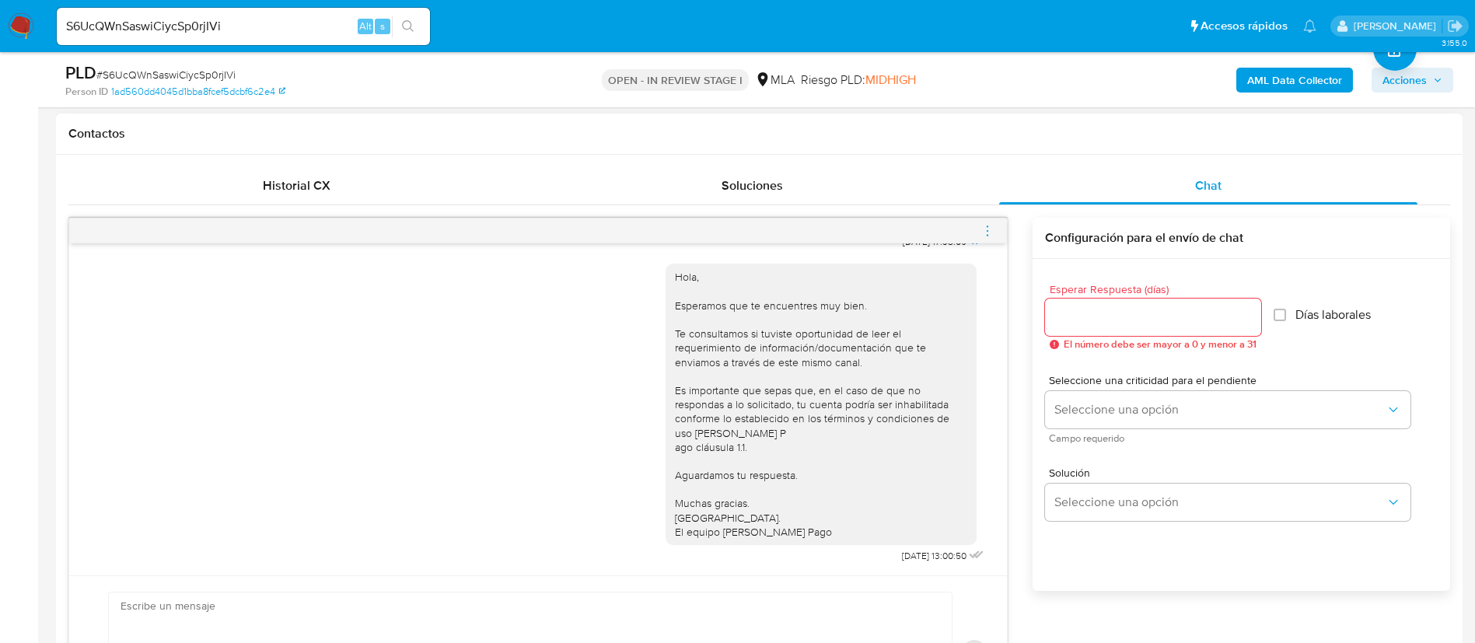
click at [991, 232] on icon "menu-action" at bounding box center [987, 231] width 14 height 14
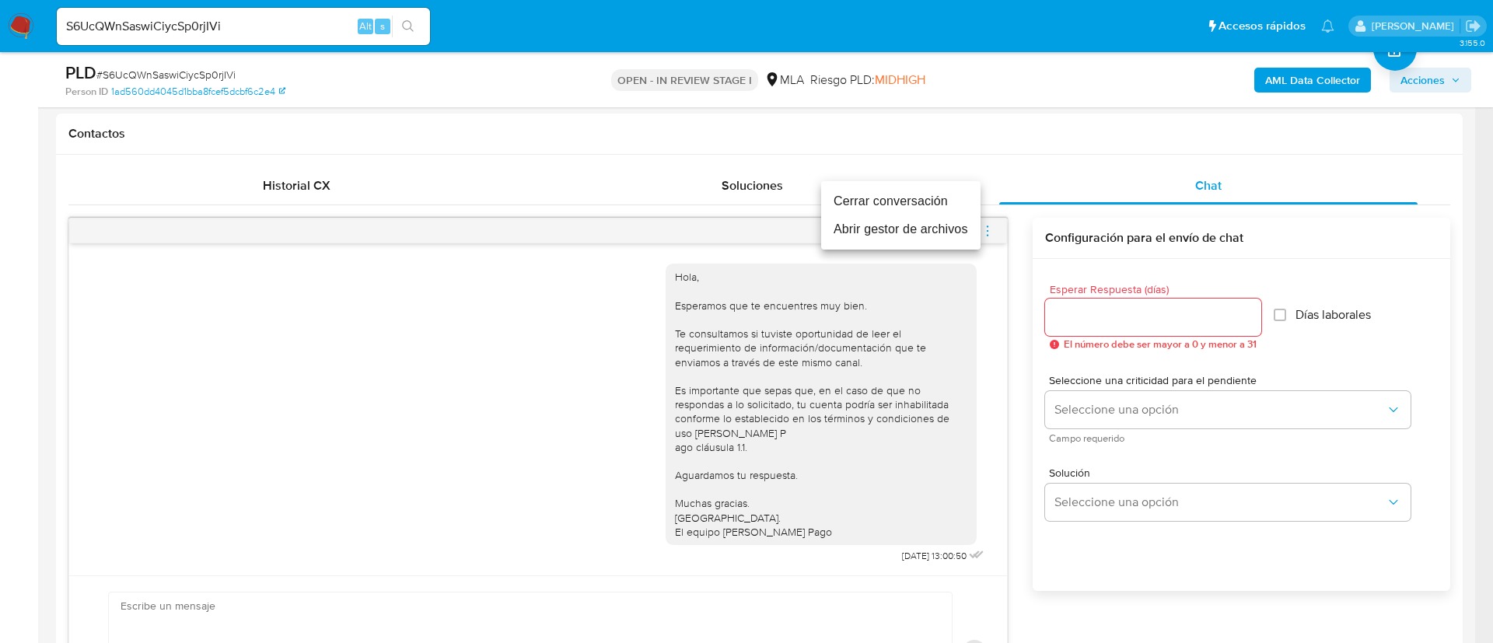
click at [902, 208] on li "Cerrar conversación" at bounding box center [900, 201] width 159 height 28
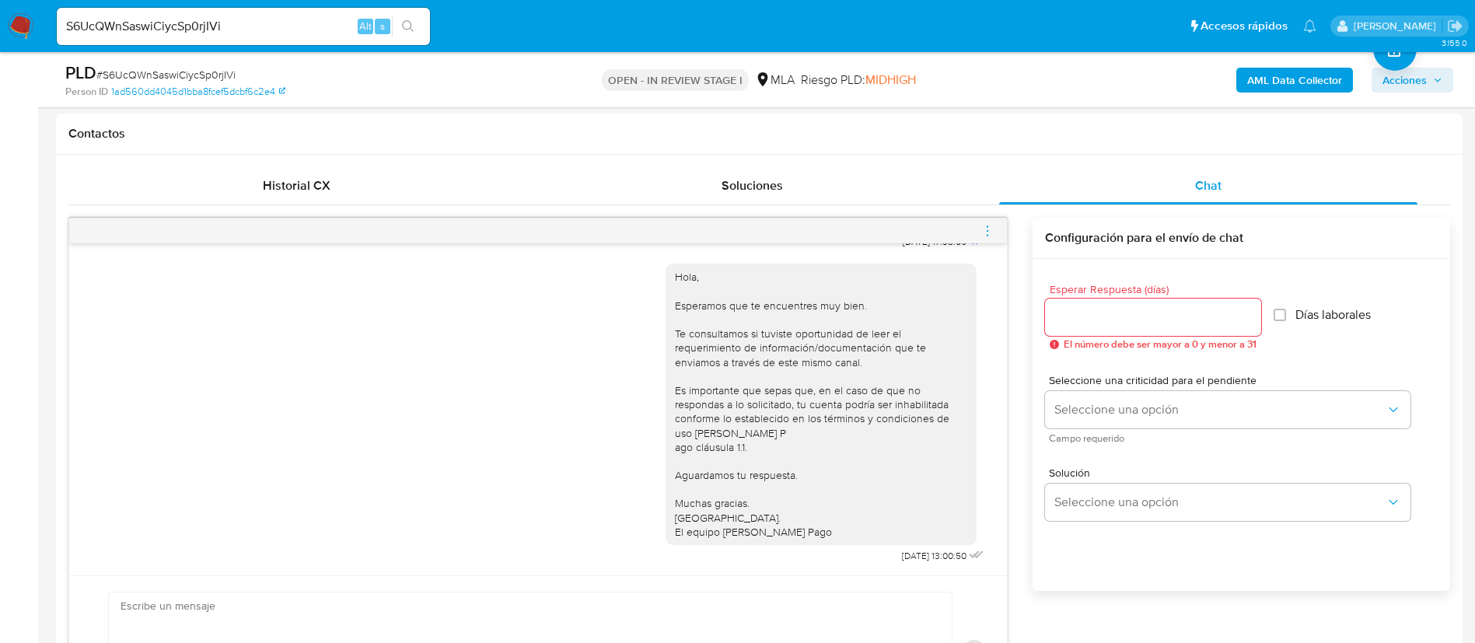
click at [1276, 71] on b "AML Data Collector" at bounding box center [1294, 80] width 95 height 25
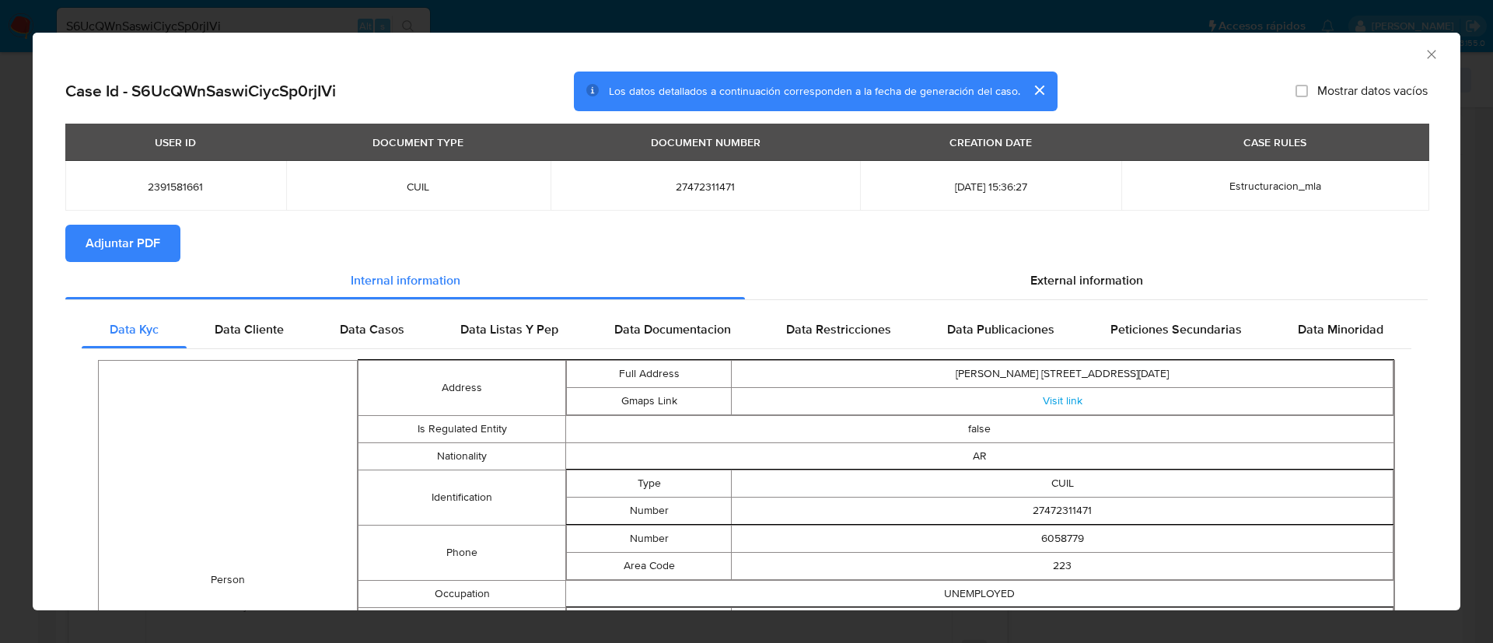
click at [147, 180] on span "2391581661" at bounding box center [175, 187] width 183 height 14
copy span "2391581661"
click at [137, 246] on span "Adjuntar PDF" at bounding box center [123, 243] width 75 height 34
click at [1421, 58] on div "AML Data Collector" at bounding box center [747, 52] width 1428 height 39
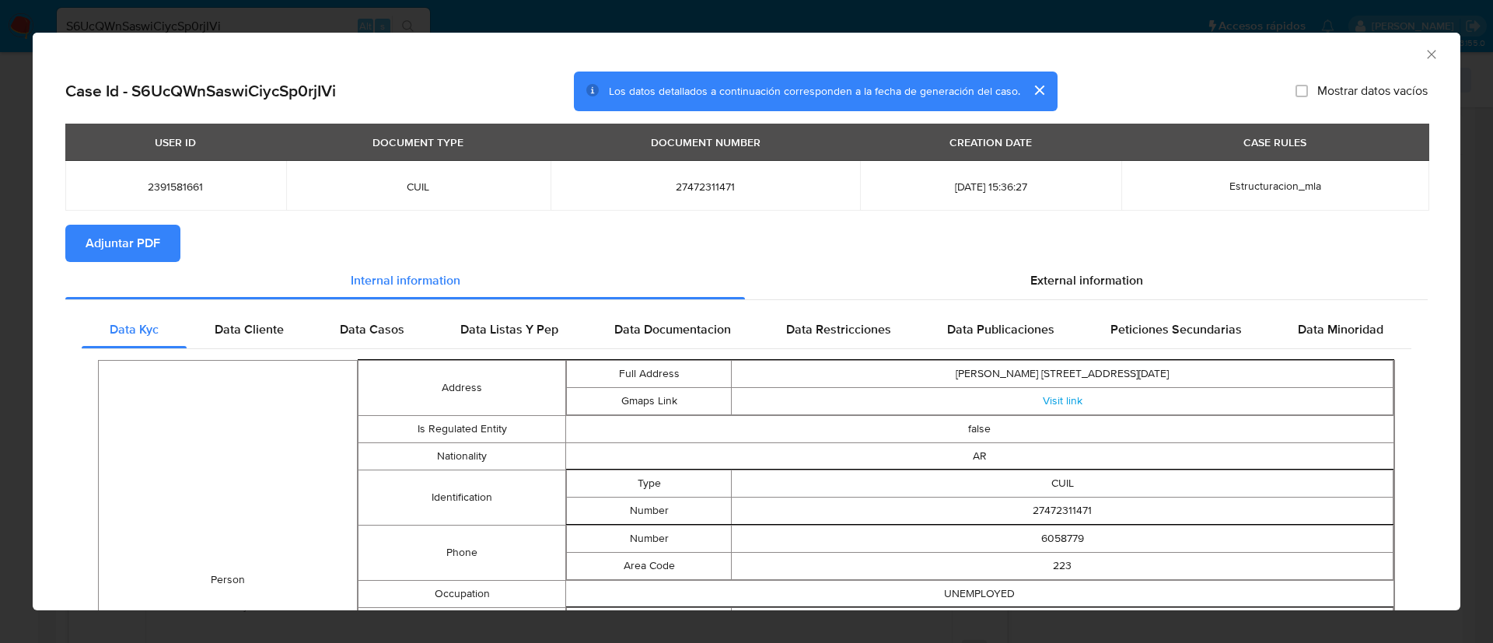
drag, startPoint x: 1410, startPoint y: 55, endPoint x: 1404, endPoint y: 92, distance: 37.1
click at [1424, 54] on icon "Cerrar ventana" at bounding box center [1432, 55] width 16 height 16
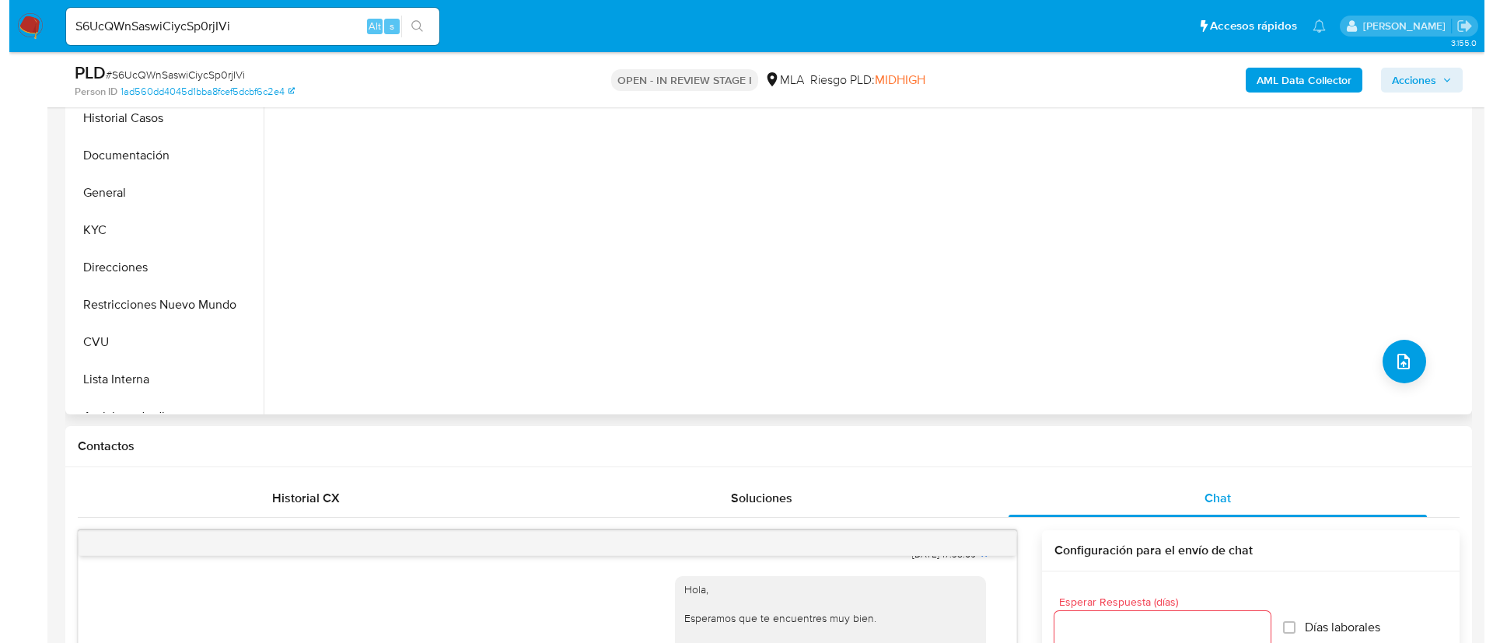
scroll to position [350, 0]
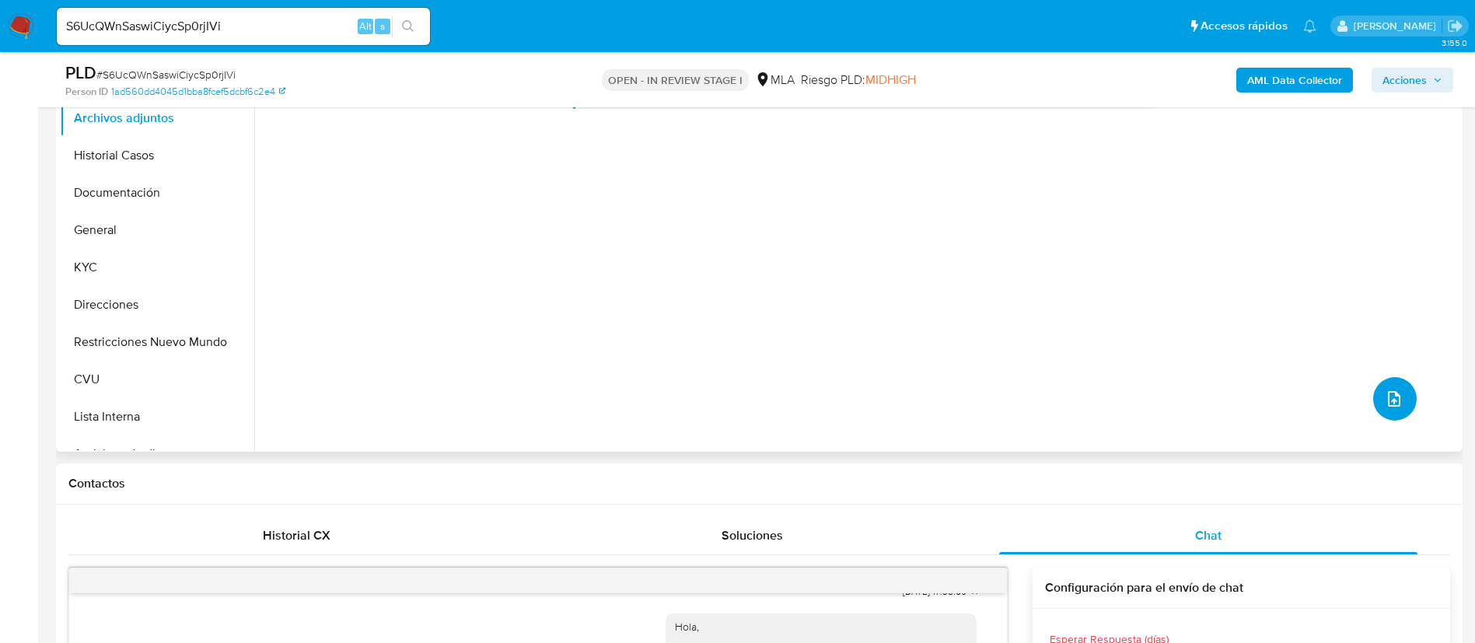
click at [1376, 384] on button "upload-file" at bounding box center [1395, 399] width 44 height 44
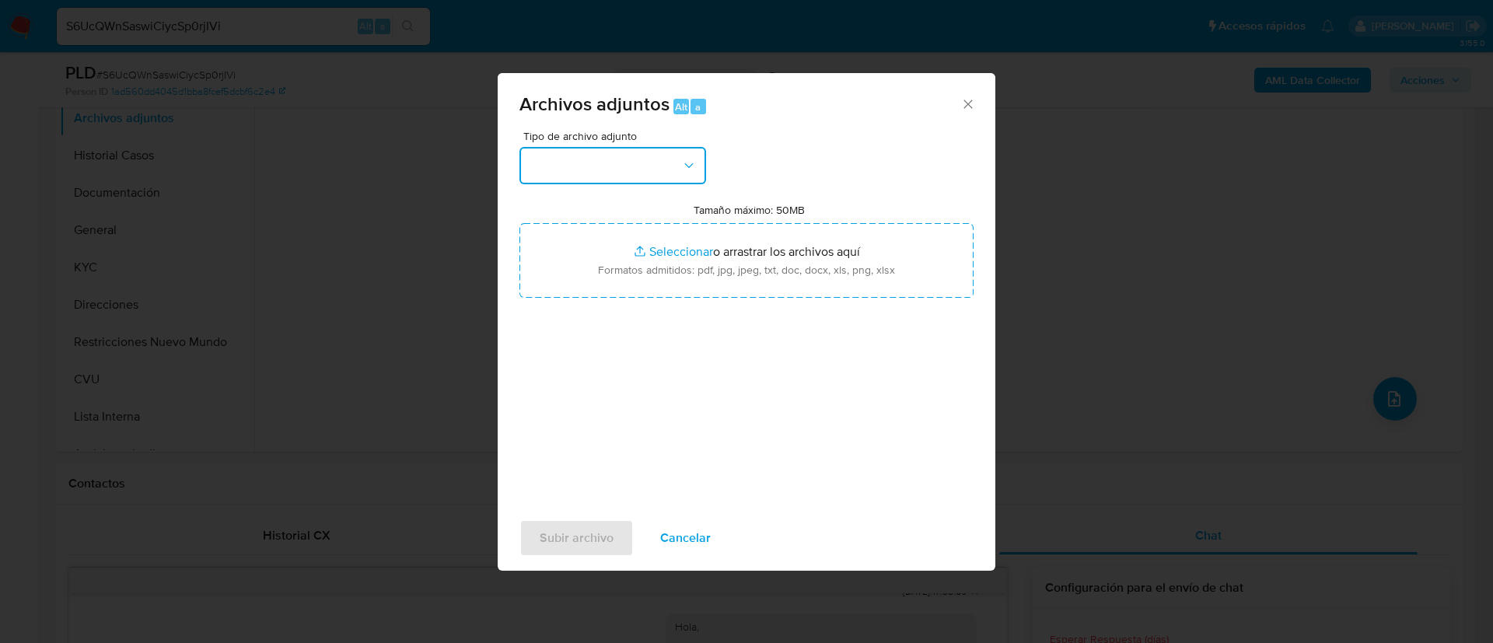
click at [650, 162] on button "button" at bounding box center [612, 165] width 187 height 37
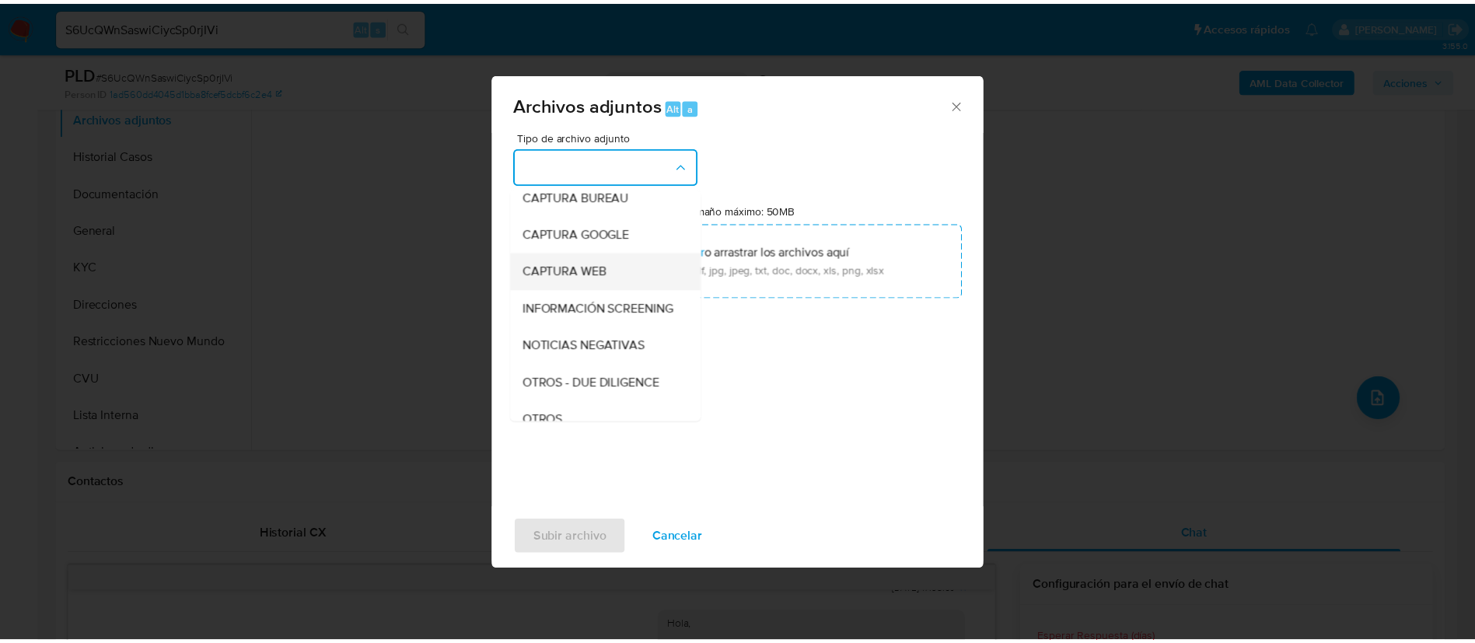
scroll to position [233, 0]
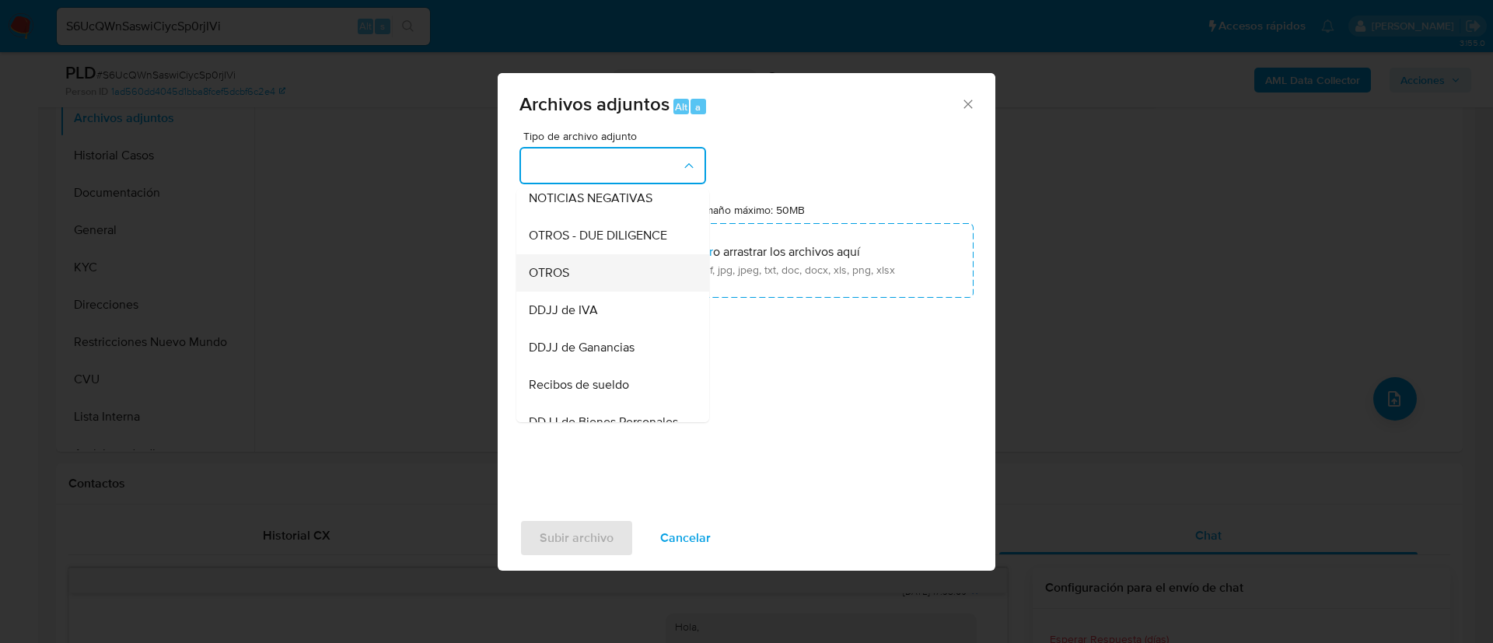
click at [615, 284] on div "OTROS" at bounding box center [608, 272] width 159 height 37
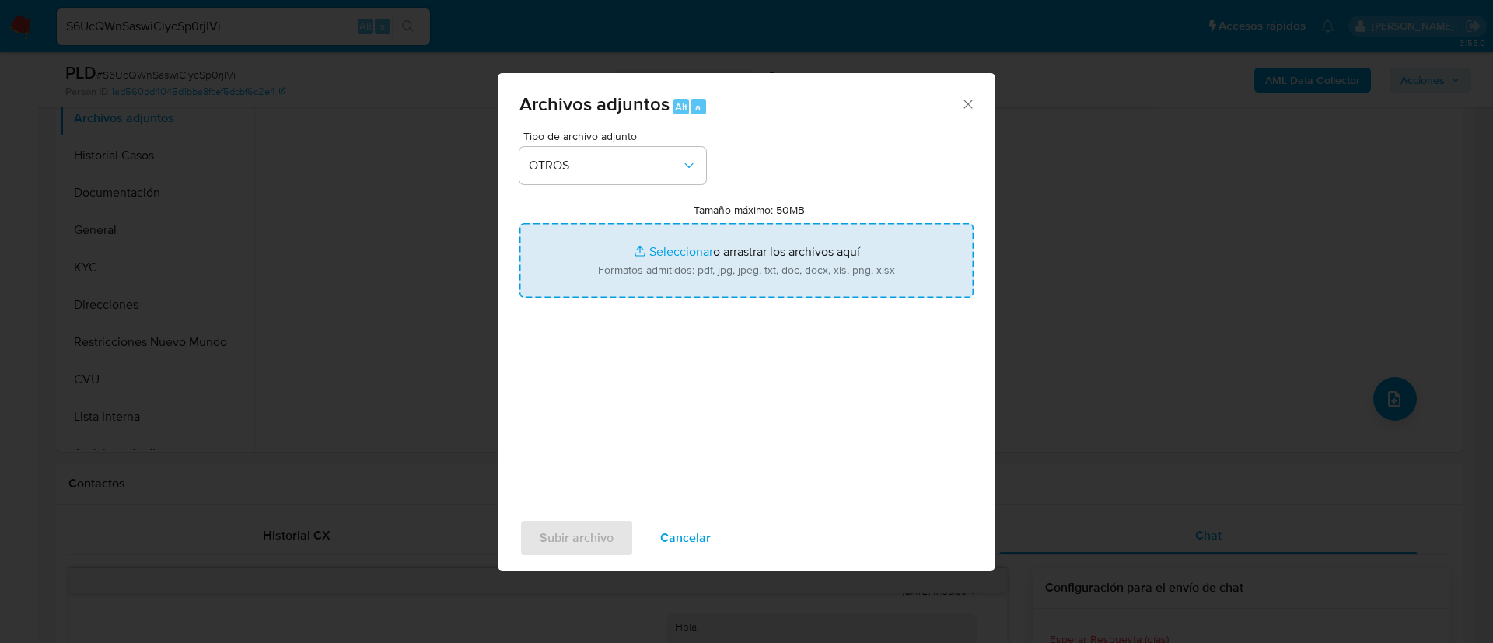
click at [646, 272] on input "Tamaño máximo: 50MB Seleccionar archivos" at bounding box center [746, 260] width 454 height 75
type input "C:\fakepath\2391581661 Movimientos.xlsx"
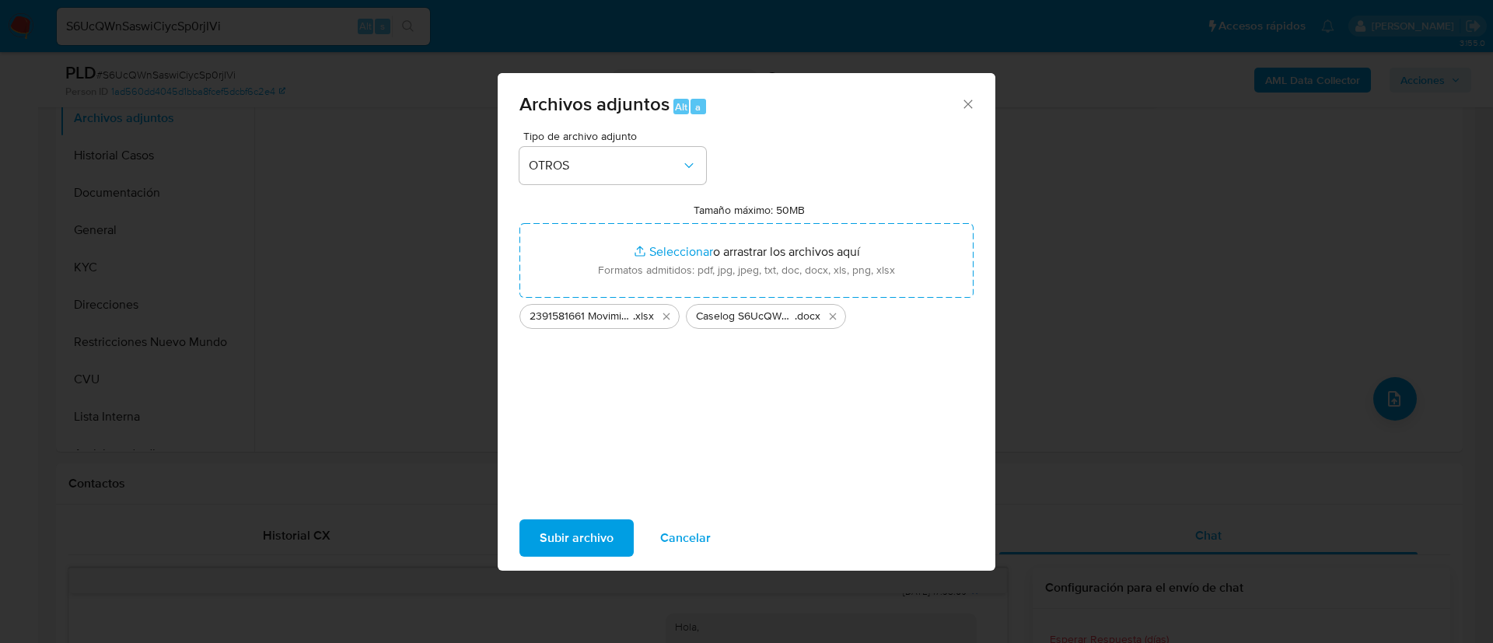
click at [593, 549] on span "Subir archivo" at bounding box center [577, 538] width 74 height 34
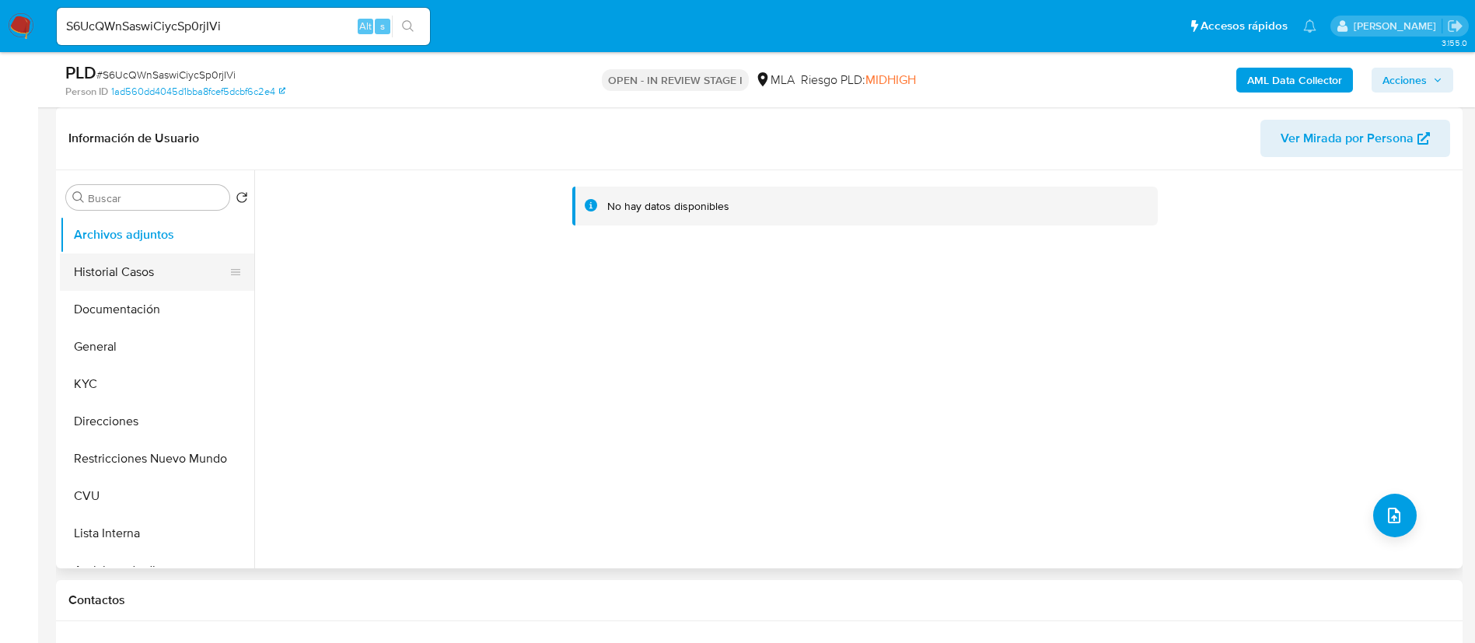
click at [121, 267] on button "Historial Casos" at bounding box center [151, 271] width 182 height 37
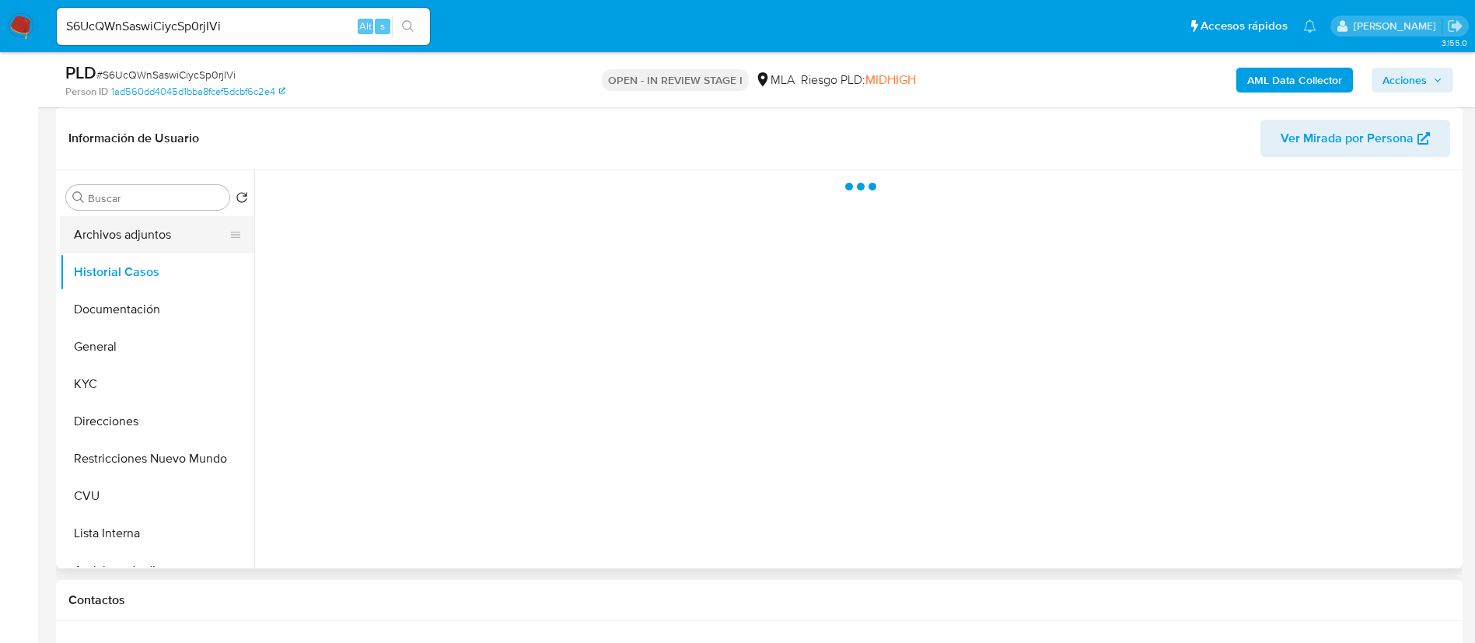
click at [114, 235] on button "Archivos adjuntos" at bounding box center [151, 234] width 182 height 37
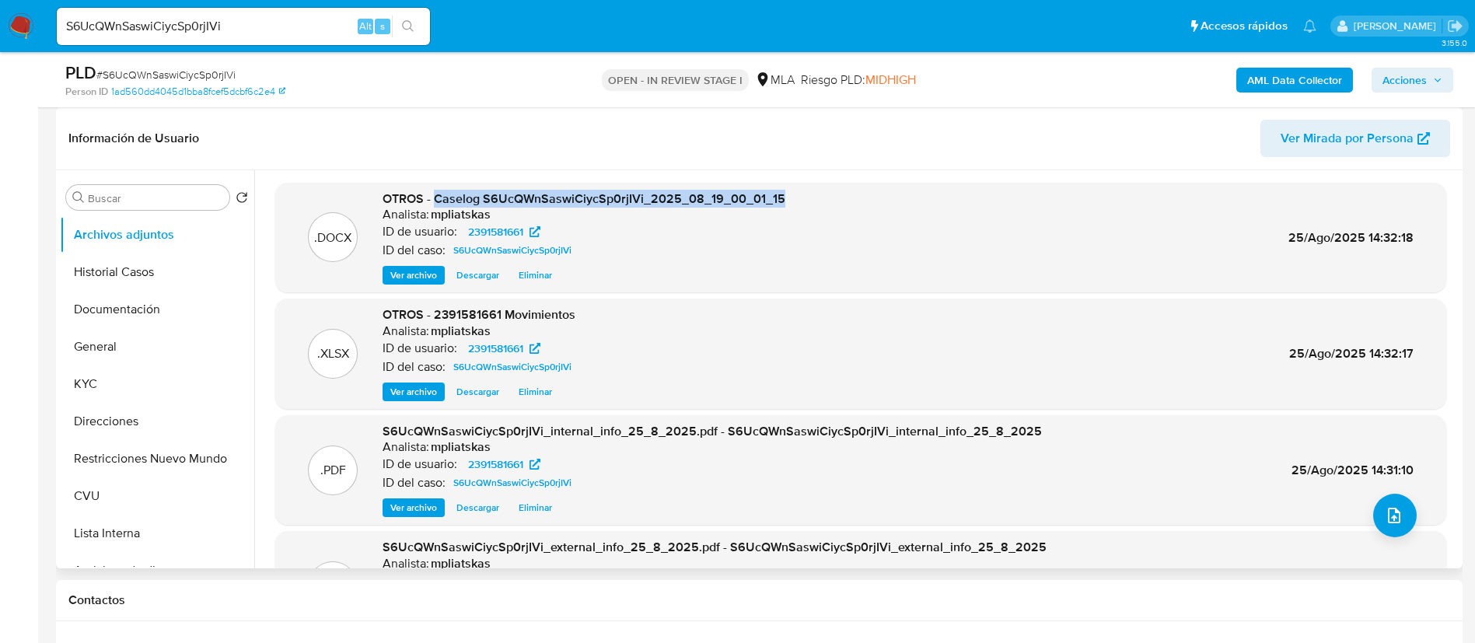
drag, startPoint x: 434, startPoint y: 202, endPoint x: 817, endPoint y: 187, distance: 383.6
click at [817, 187] on div ".DOCX OTROS - Caselog S6UcQWnSaswiCiycSp0rjIVi_2025_08_19_00_01_15 Analista: mp…" at bounding box center [860, 238] width 1171 height 110
copy span "Caselog S6UcQWnSaswiCiycSp0rjIVi_2025_08_19_00_01_15"
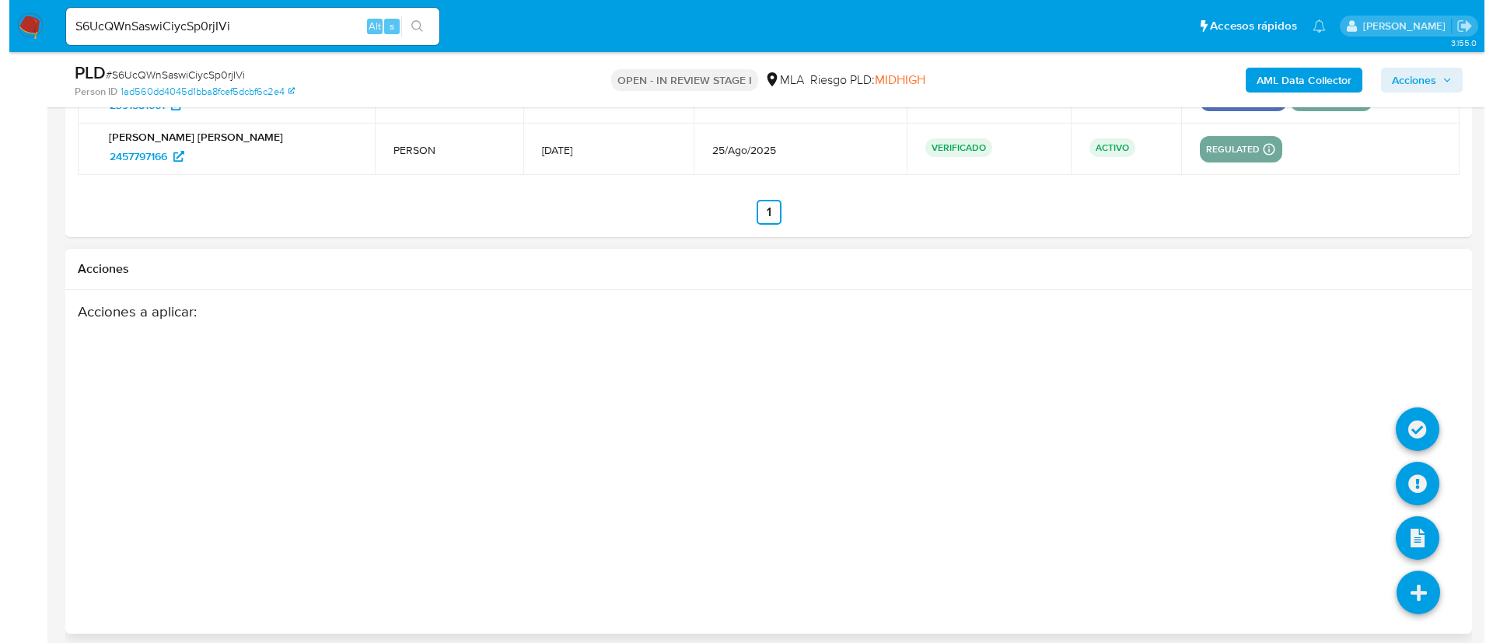
scroll to position [2837, 0]
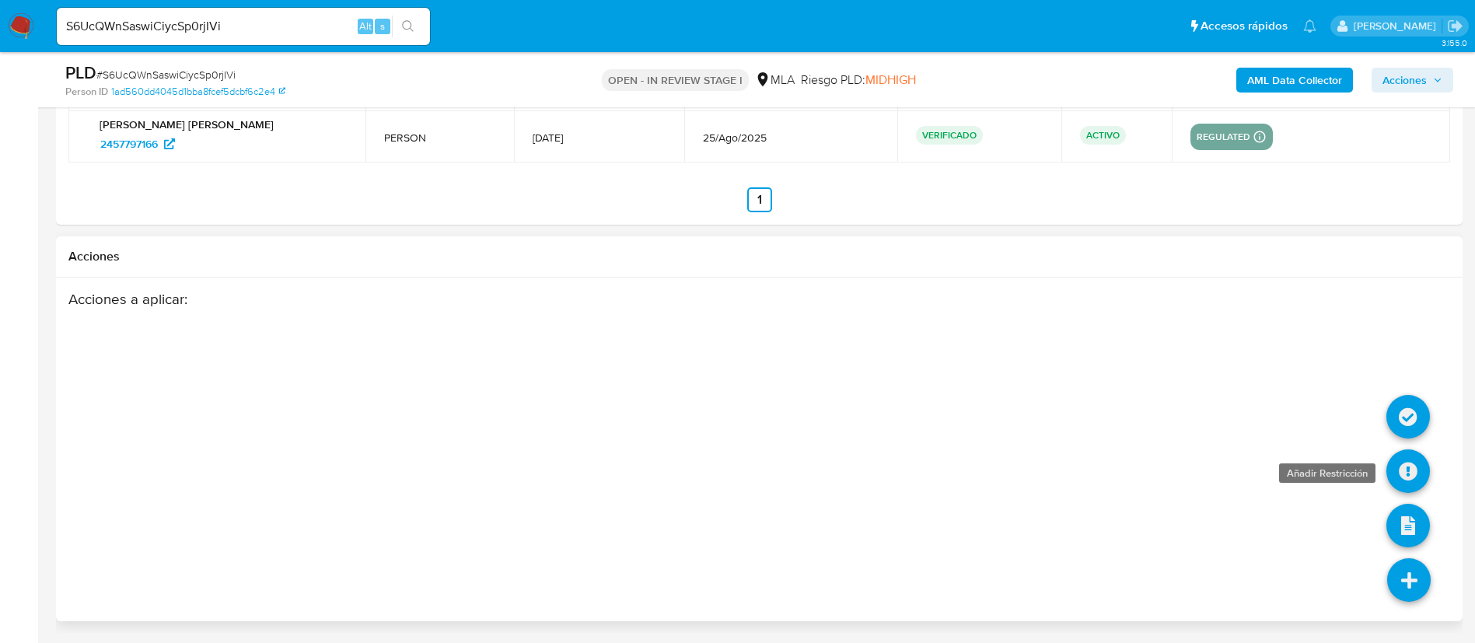
click at [1412, 474] on icon at bounding box center [1408, 471] width 44 height 44
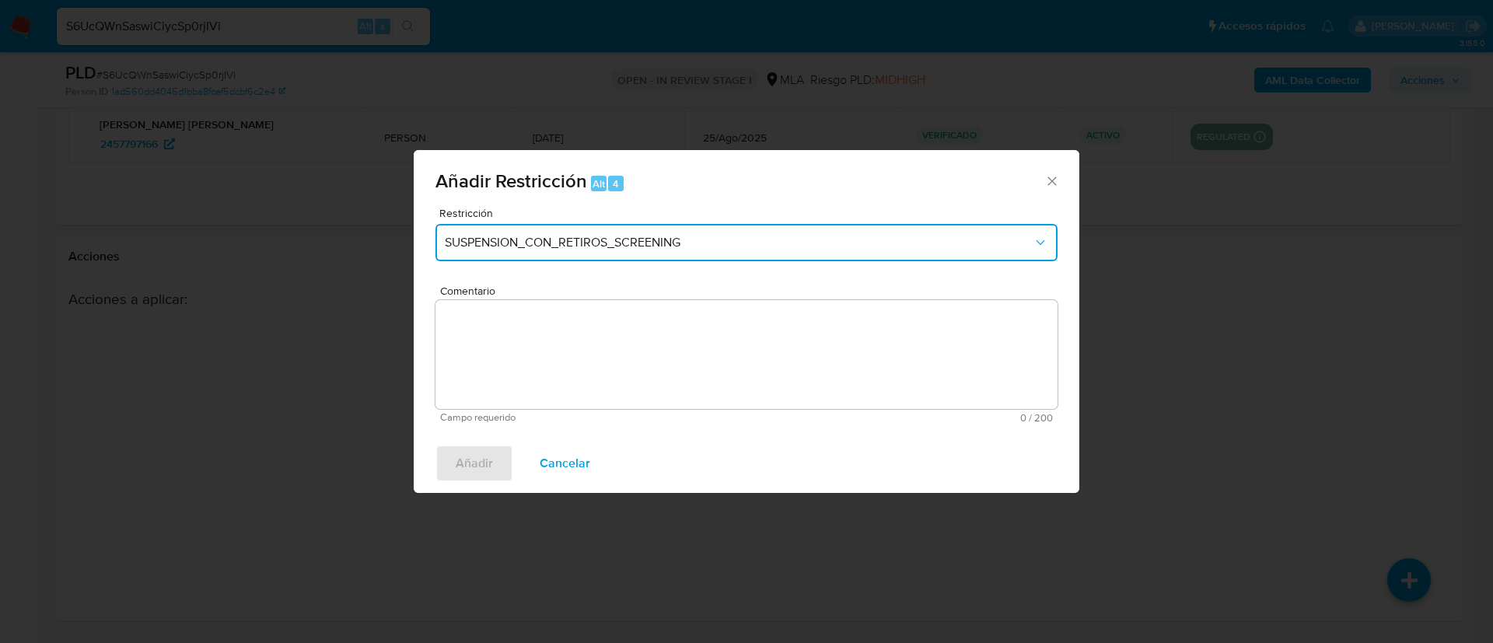
click at [610, 251] on button "SUSPENSION_CON_RETIROS_SCREENING" at bounding box center [746, 242] width 622 height 37
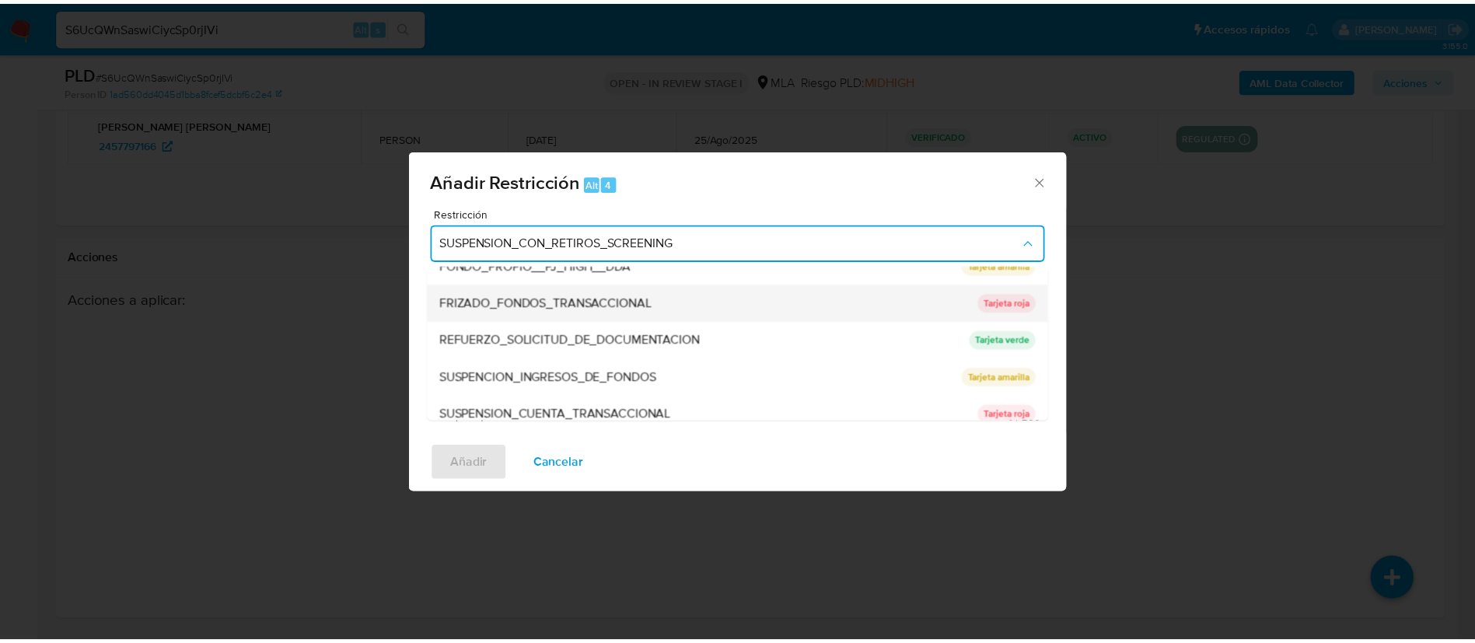
scroll to position [330, 0]
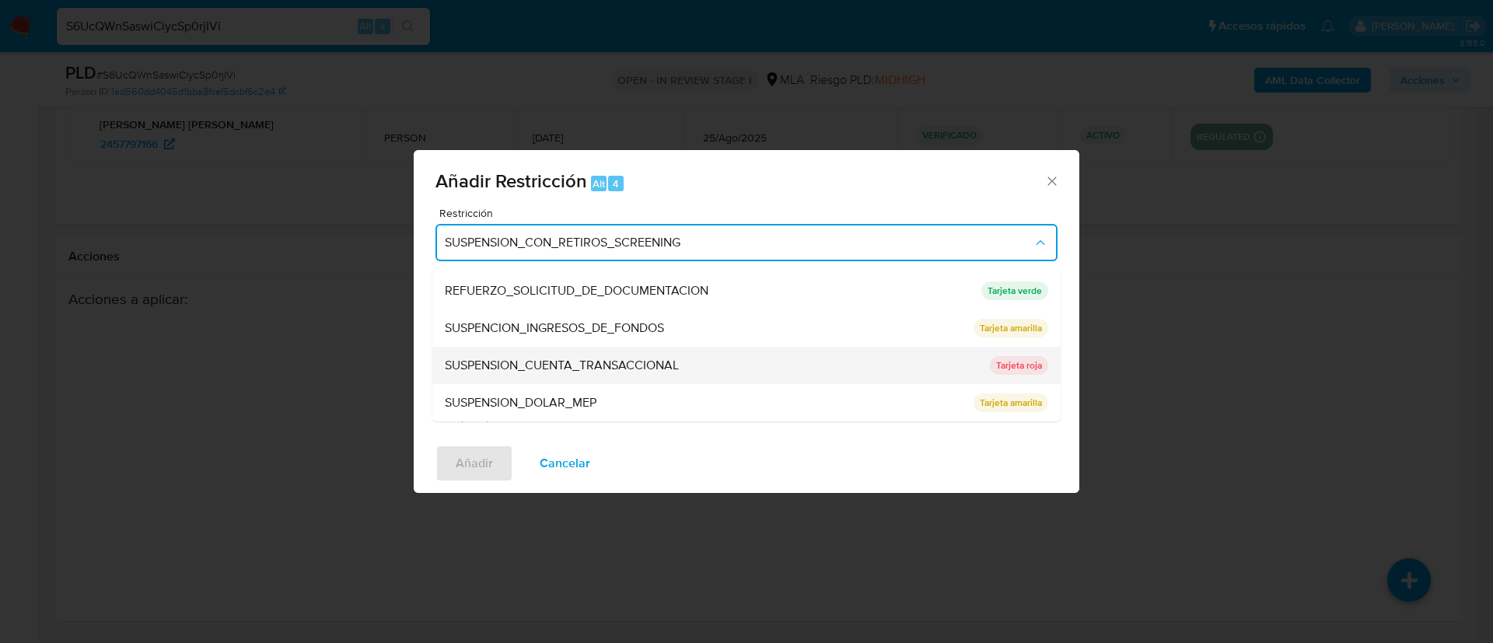
click at [603, 369] on span "SUSPENSION_CUENTA_TRANSACCIONAL" at bounding box center [562, 366] width 234 height 16
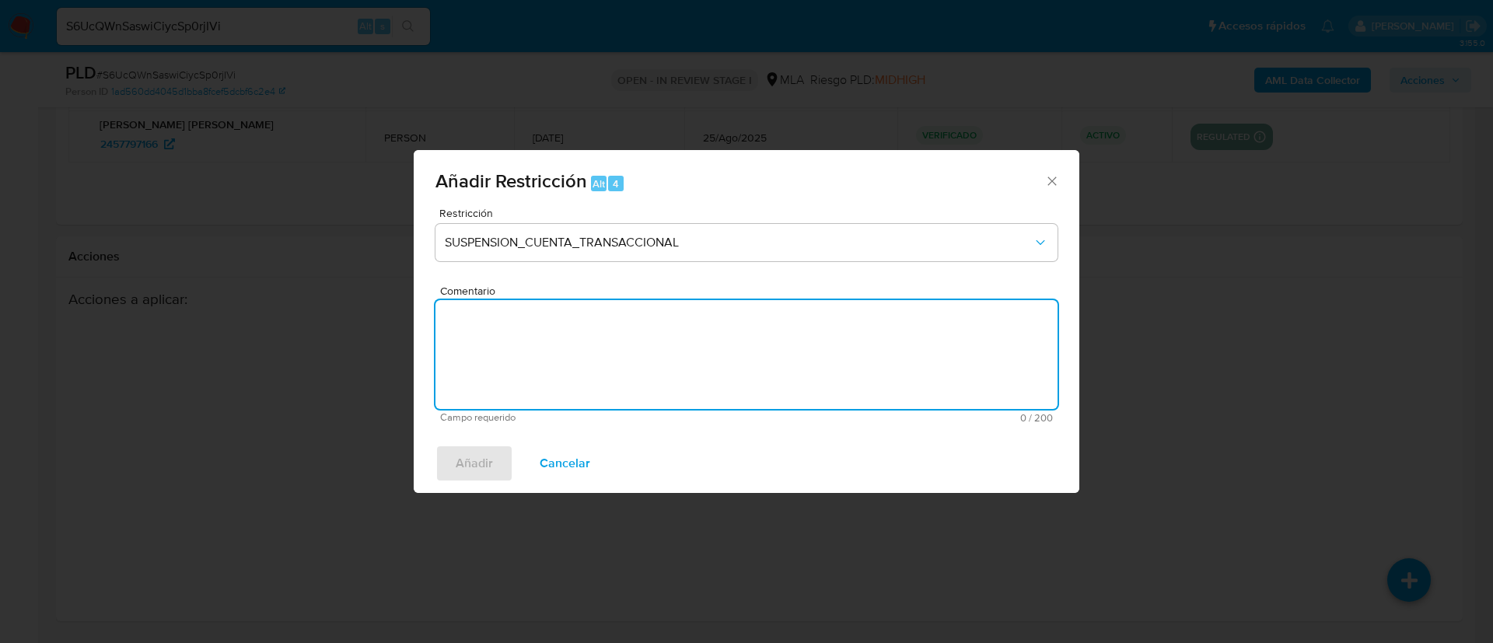
click at [603, 369] on textarea "Comentario" at bounding box center [746, 354] width 622 height 109
type textarea "AML"
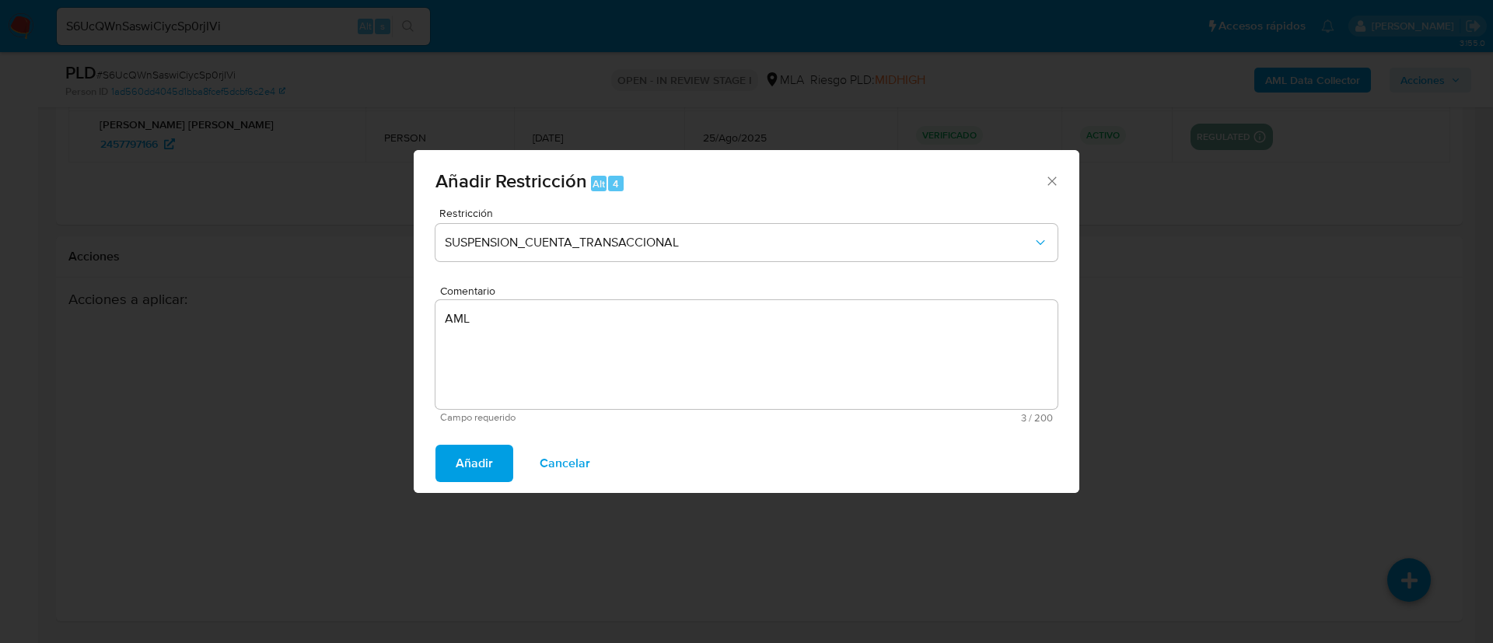
click at [472, 450] on span "Añadir" at bounding box center [474, 463] width 37 height 34
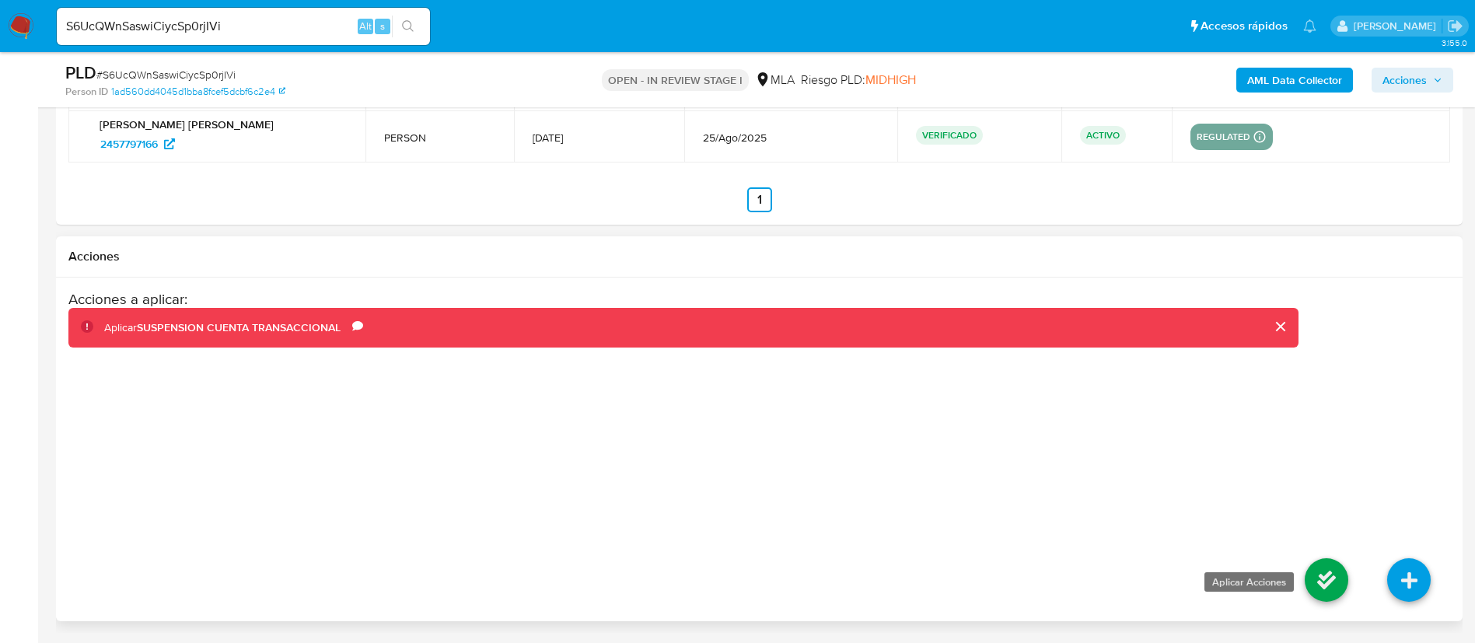
click at [1316, 578] on icon at bounding box center [1327, 580] width 44 height 44
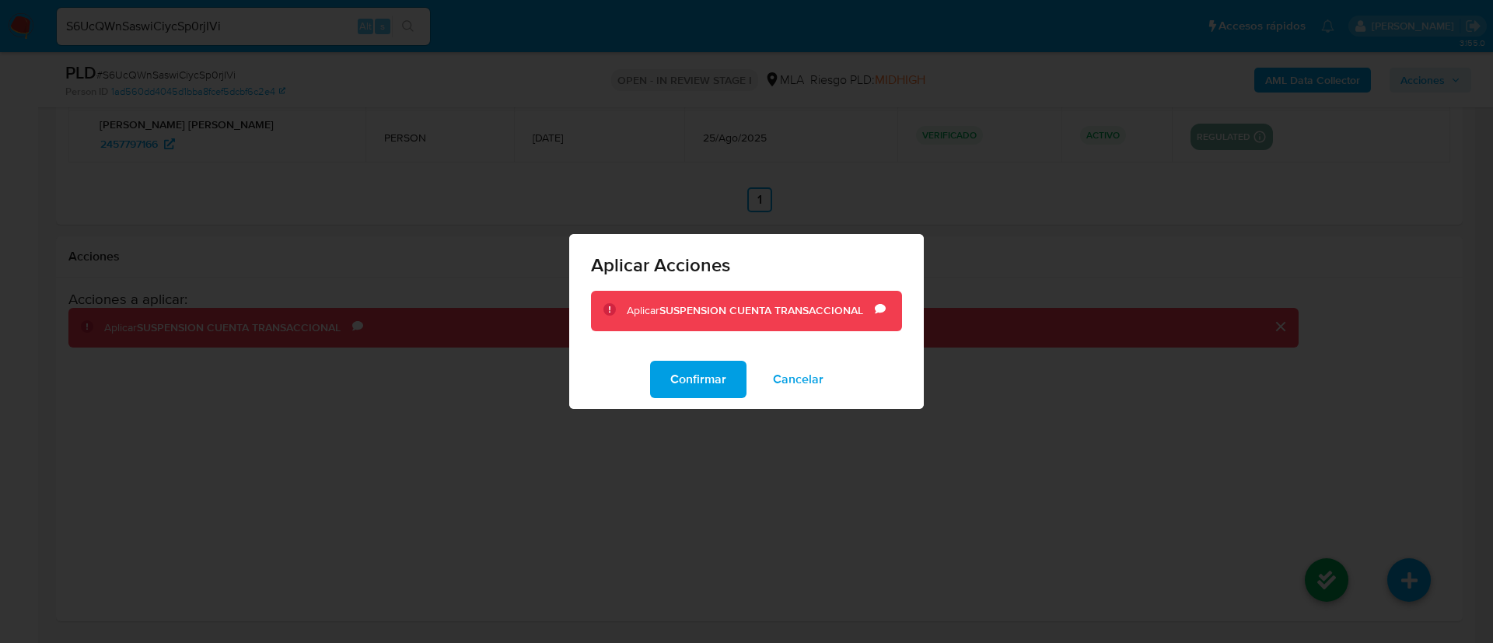
click at [720, 379] on span "Confirmar" at bounding box center [698, 379] width 56 height 34
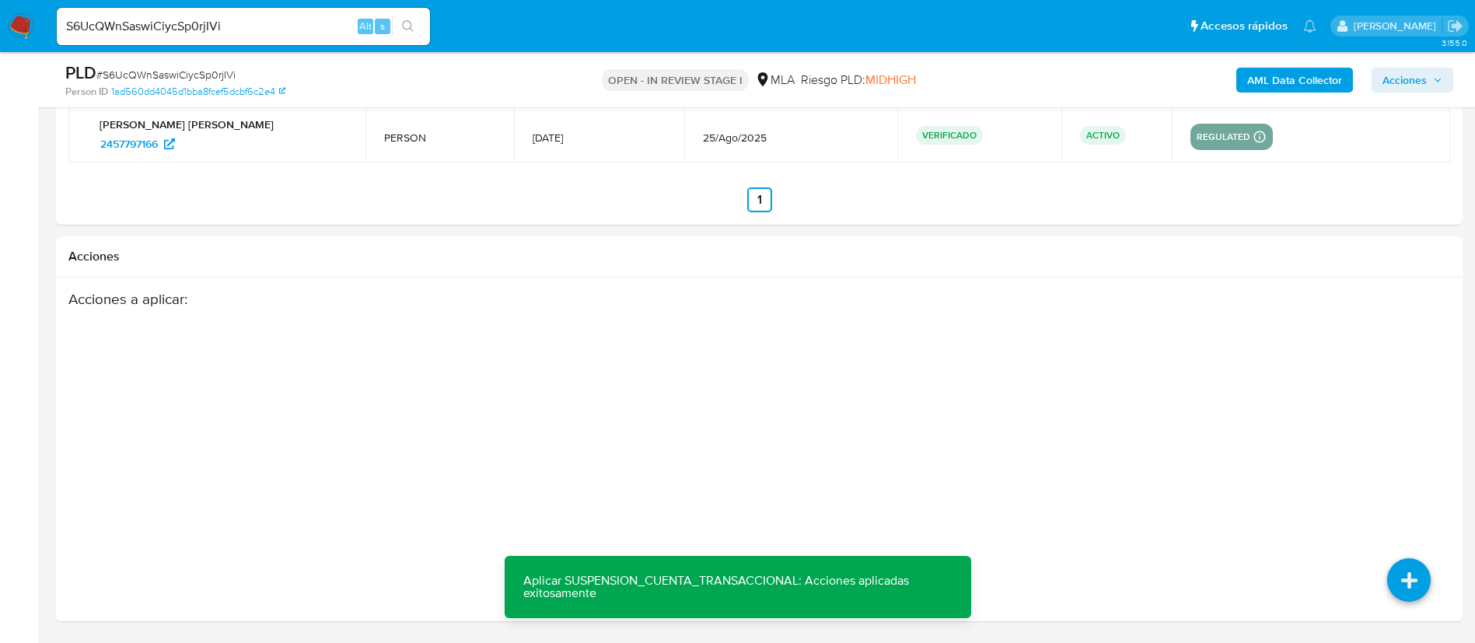
click at [1396, 69] on span "Acciones" at bounding box center [1404, 80] width 44 height 25
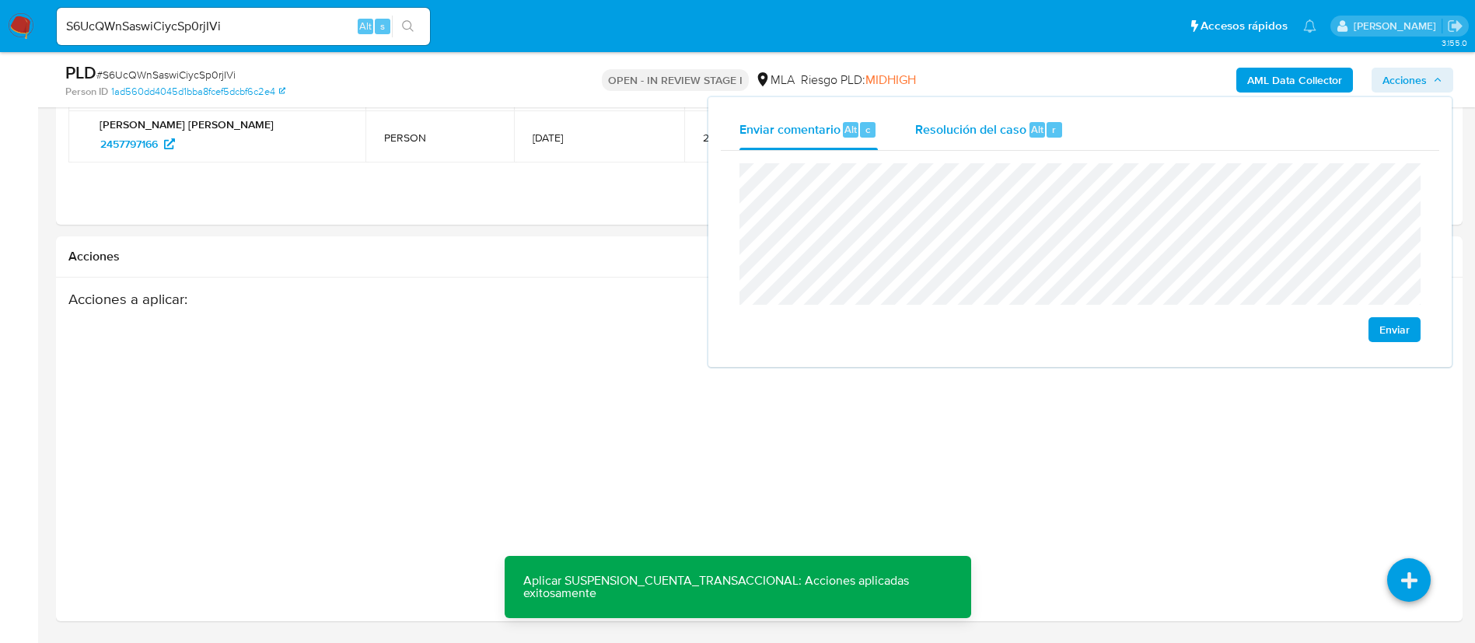
click at [1012, 113] on div "Resolución del caso Alt r" at bounding box center [989, 130] width 149 height 40
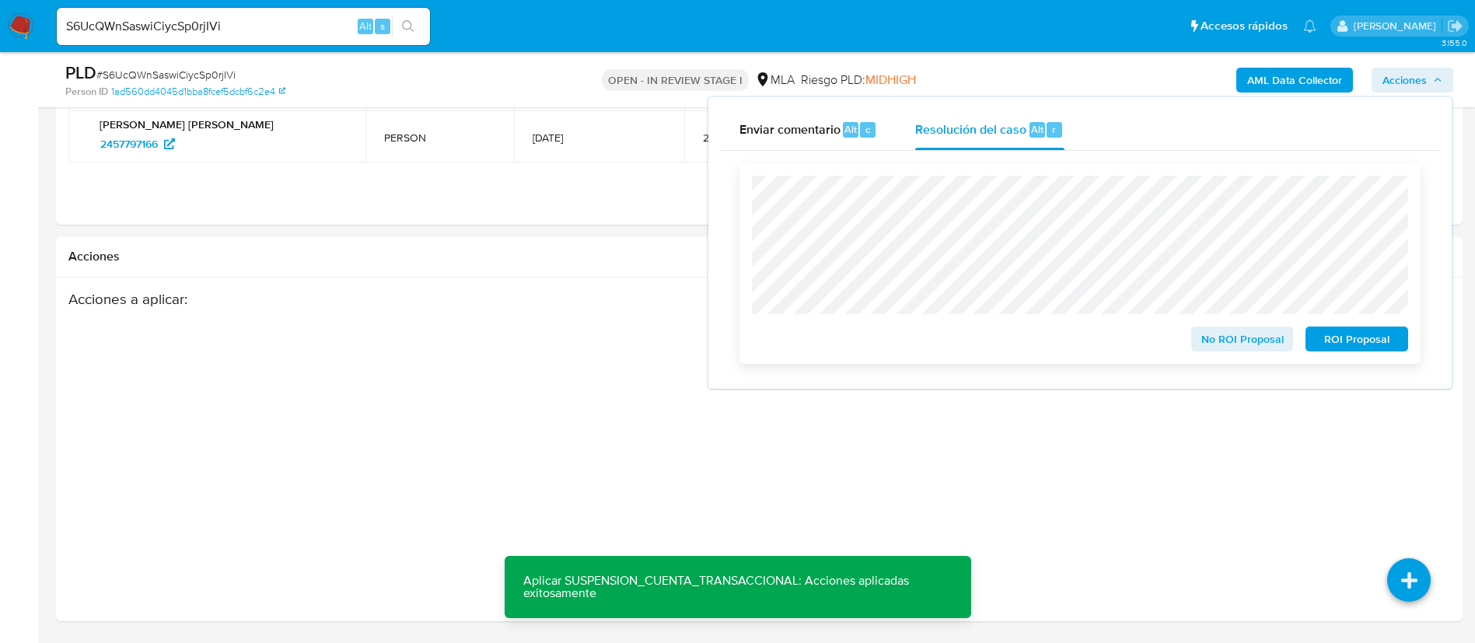
click at [1316, 346] on button "ROI Proposal" at bounding box center [1356, 339] width 103 height 25
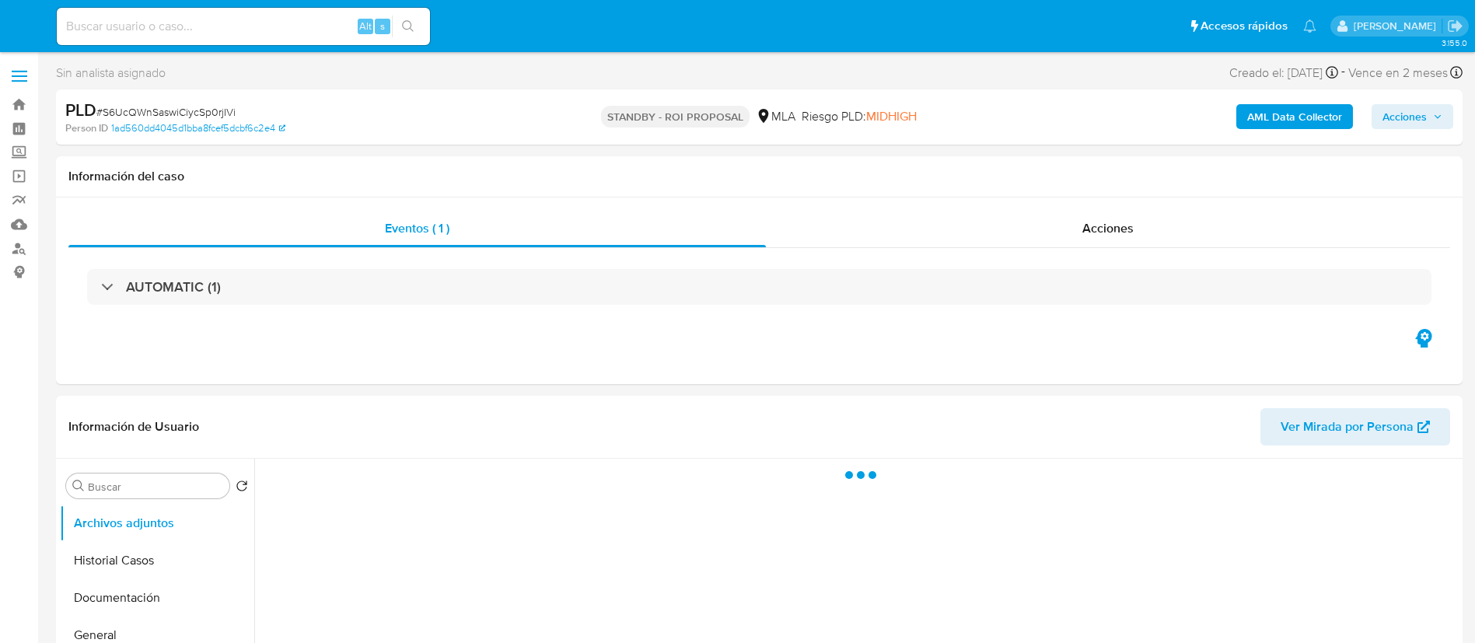
select select "10"
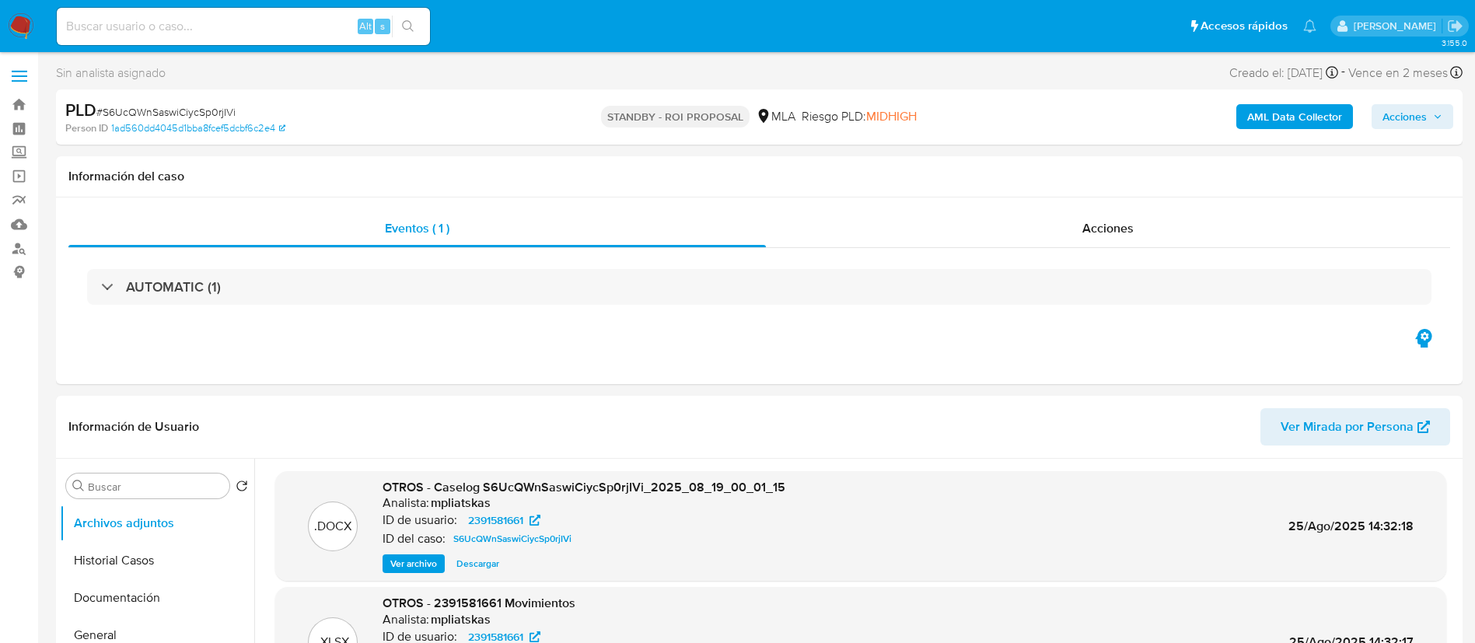
click at [333, 22] on input at bounding box center [243, 26] width 373 height 20
paste input "JtCEFPv0UPeEZuF1EF9p5RVh"
type input "JtCEFPv0UPeEZuF1EF9p5RVh"
click at [413, 19] on button "search-icon" at bounding box center [408, 27] width 32 height 22
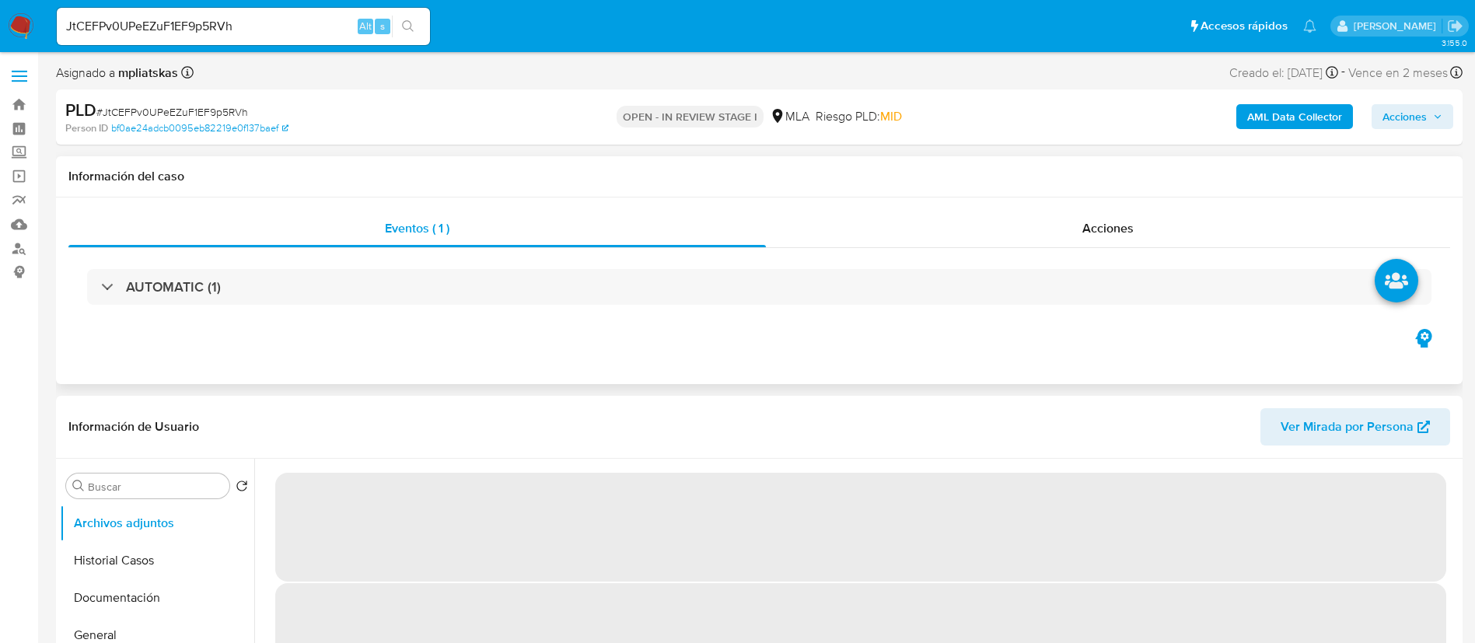
select select "10"
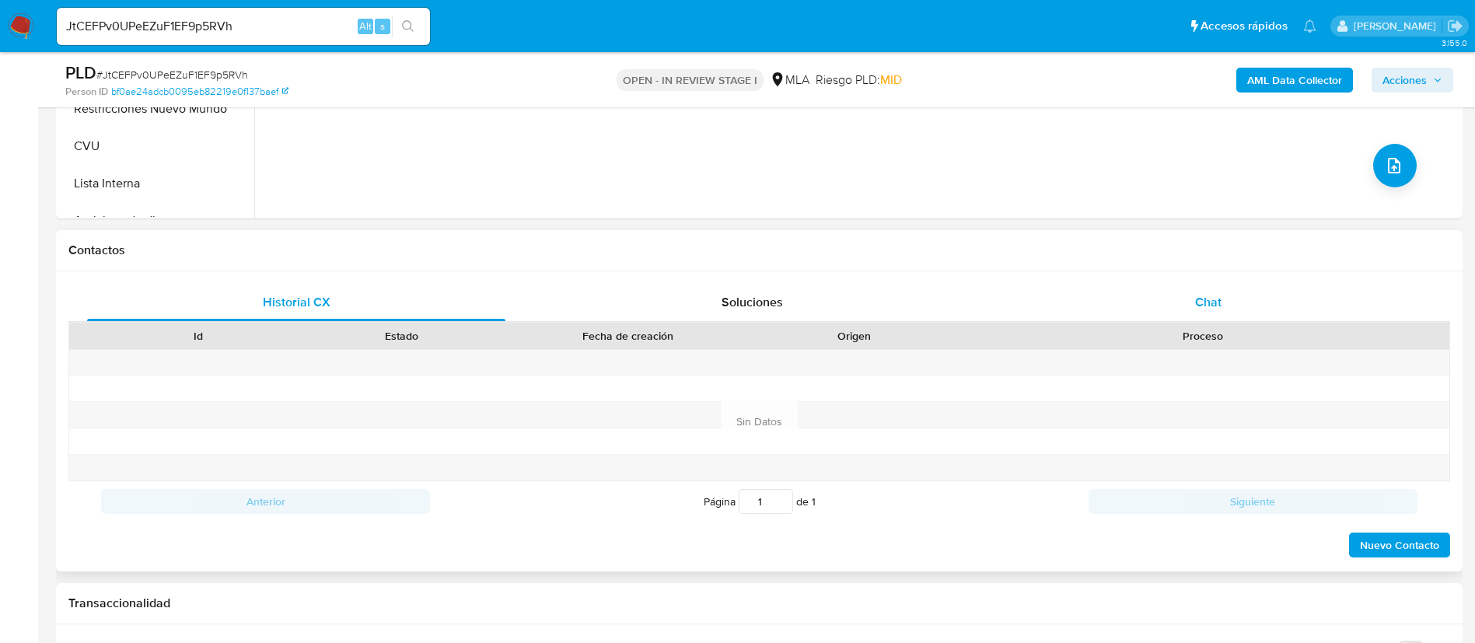
click at [1207, 306] on span "Chat" at bounding box center [1208, 302] width 26 height 18
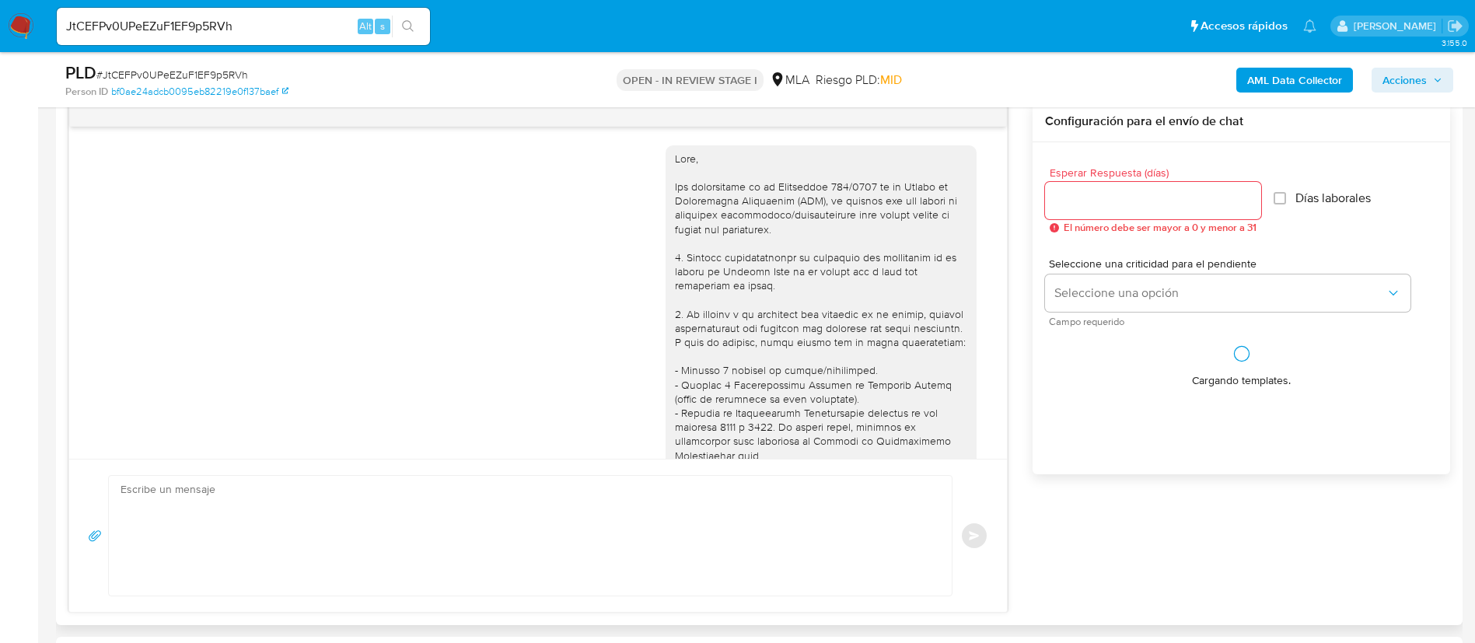
scroll to position [891, 0]
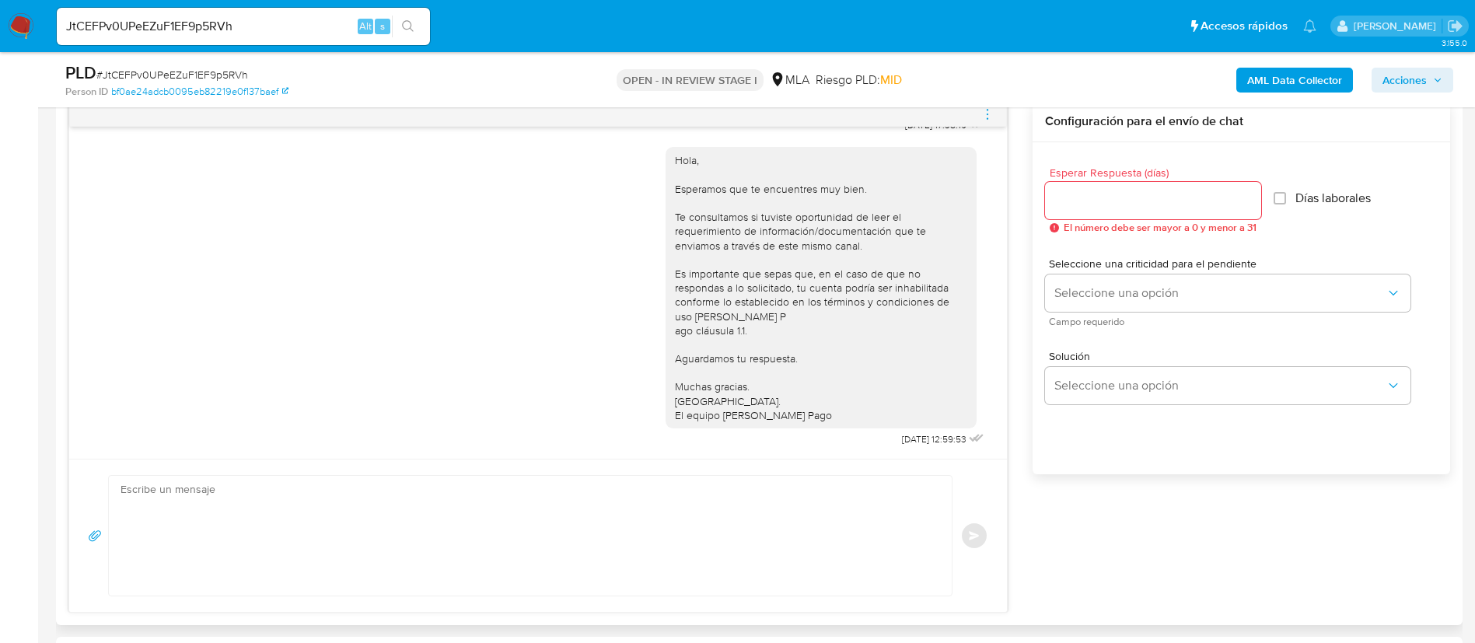
click at [988, 117] on icon "menu-action" at bounding box center [988, 118] width 2 height 2
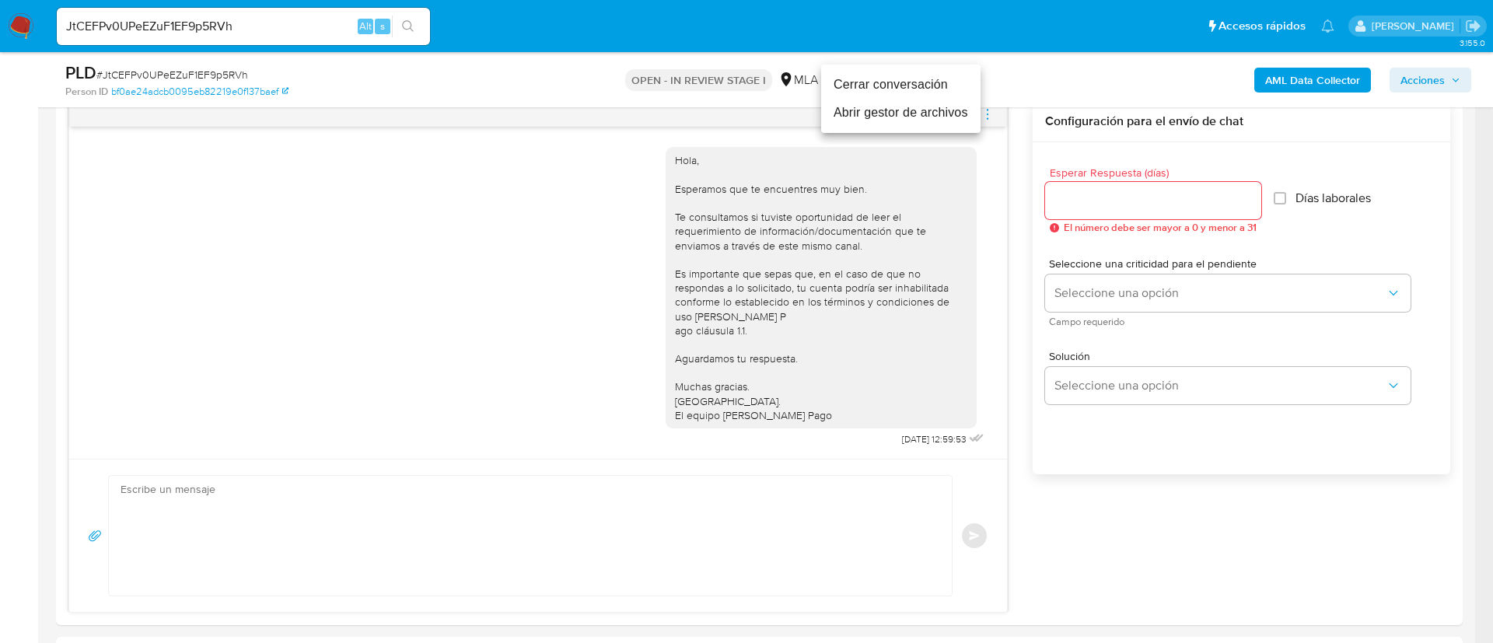
click at [945, 86] on li "Cerrar conversación" at bounding box center [900, 85] width 159 height 28
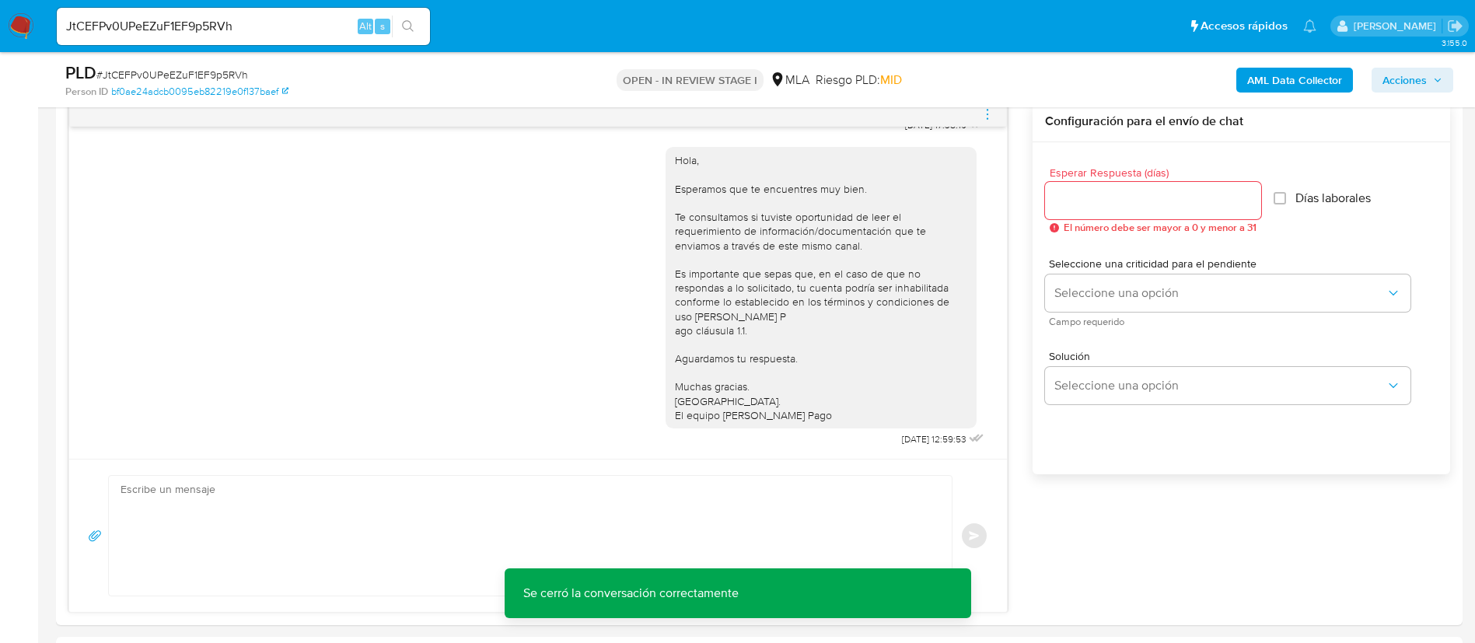
click at [1272, 82] on b "AML Data Collector" at bounding box center [1294, 80] width 95 height 25
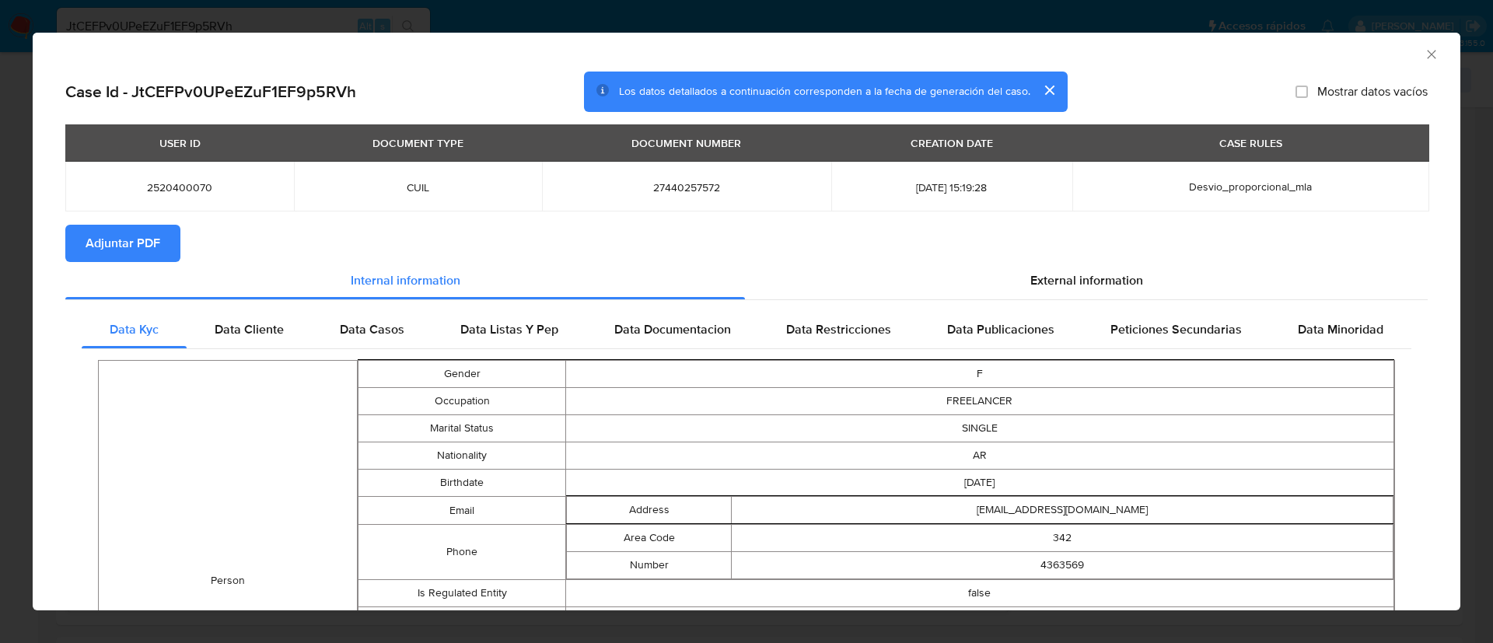
click at [143, 231] on span "Adjuntar PDF" at bounding box center [123, 243] width 75 height 34
click at [173, 173] on td "2520400070" at bounding box center [179, 186] width 229 height 50
copy span "2520400070"
click at [1424, 54] on icon "Cerrar ventana" at bounding box center [1432, 55] width 16 height 16
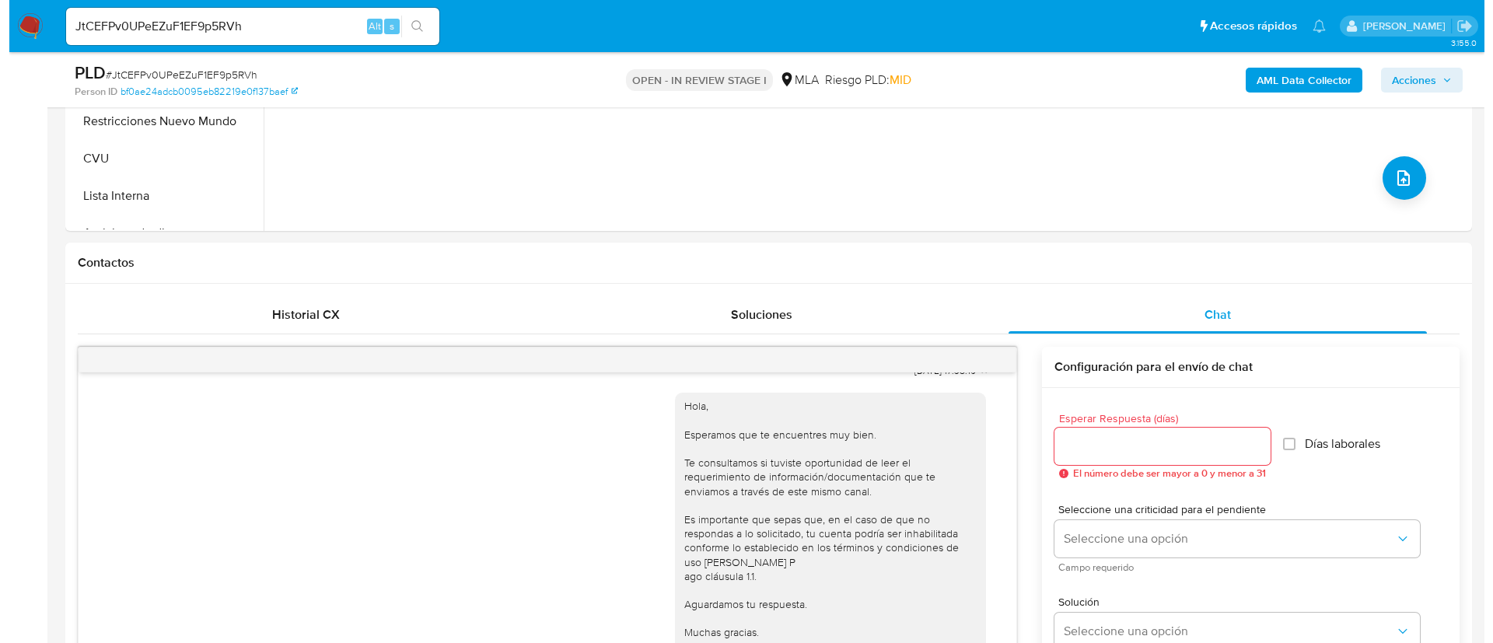
scroll to position [350, 0]
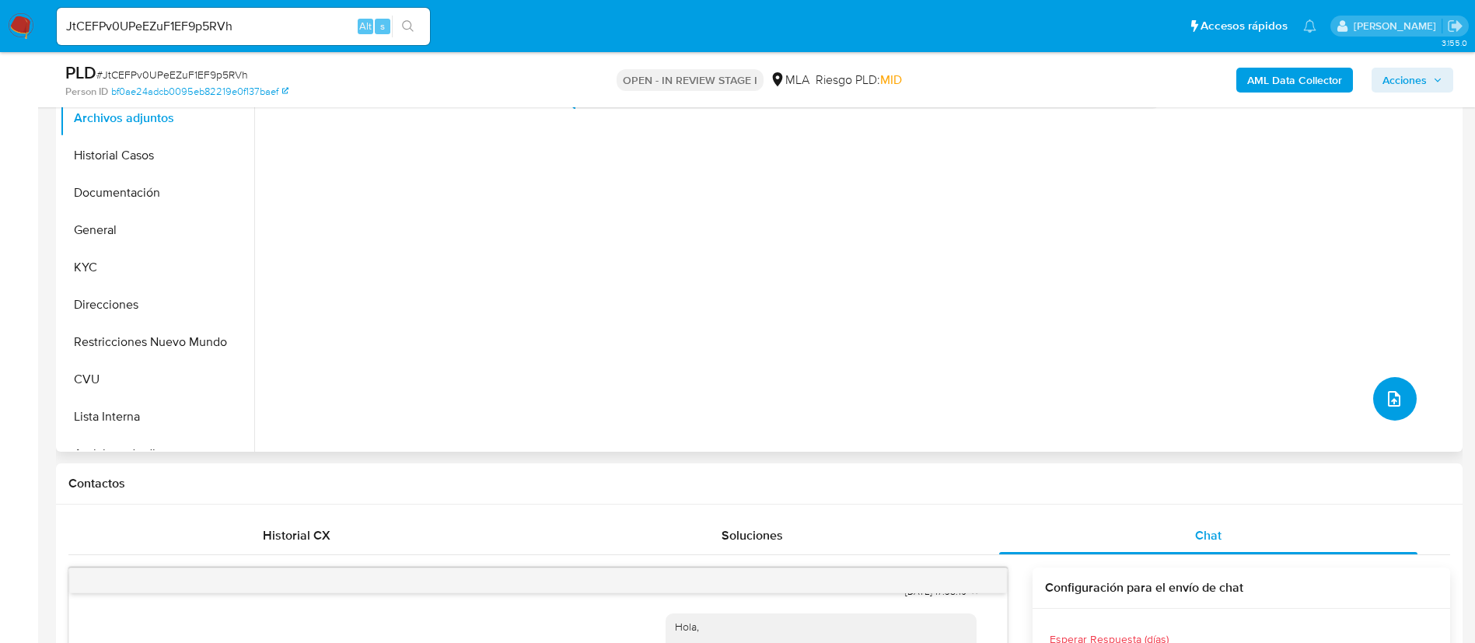
click at [1382, 411] on button "upload-file" at bounding box center [1395, 399] width 44 height 44
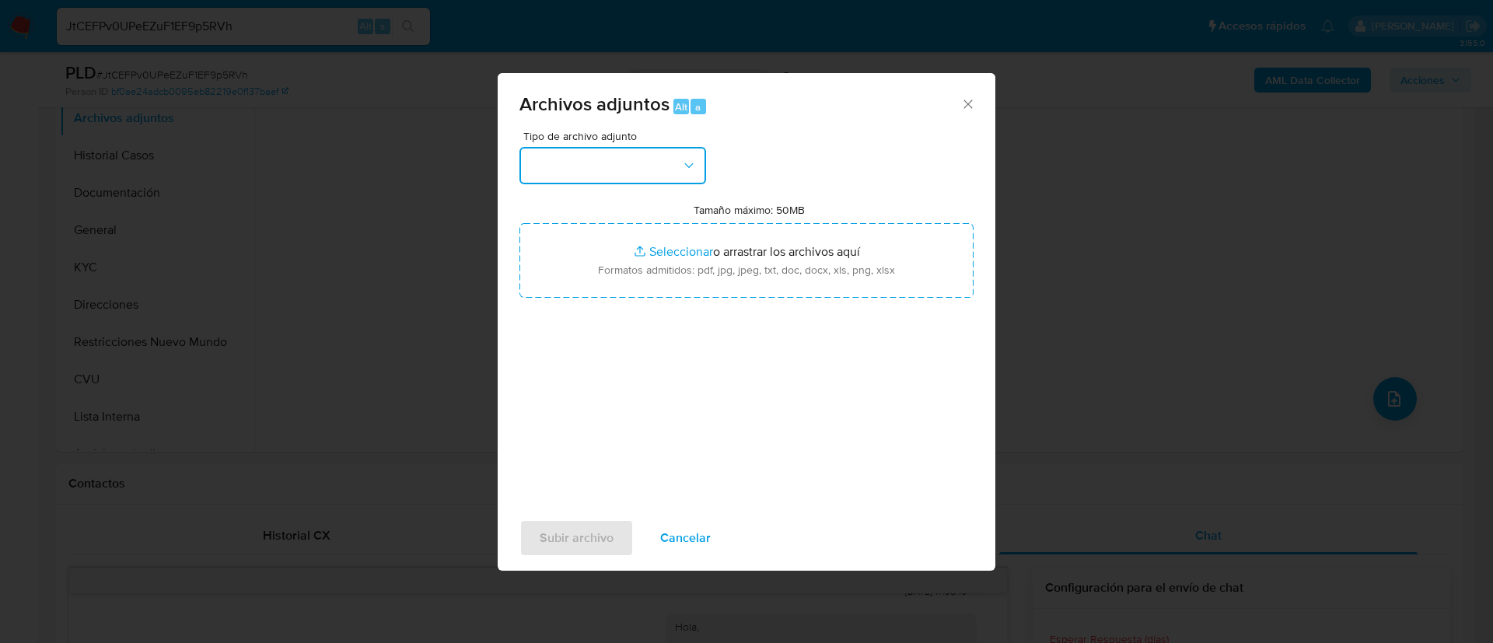
click at [662, 171] on button "button" at bounding box center [612, 165] width 187 height 37
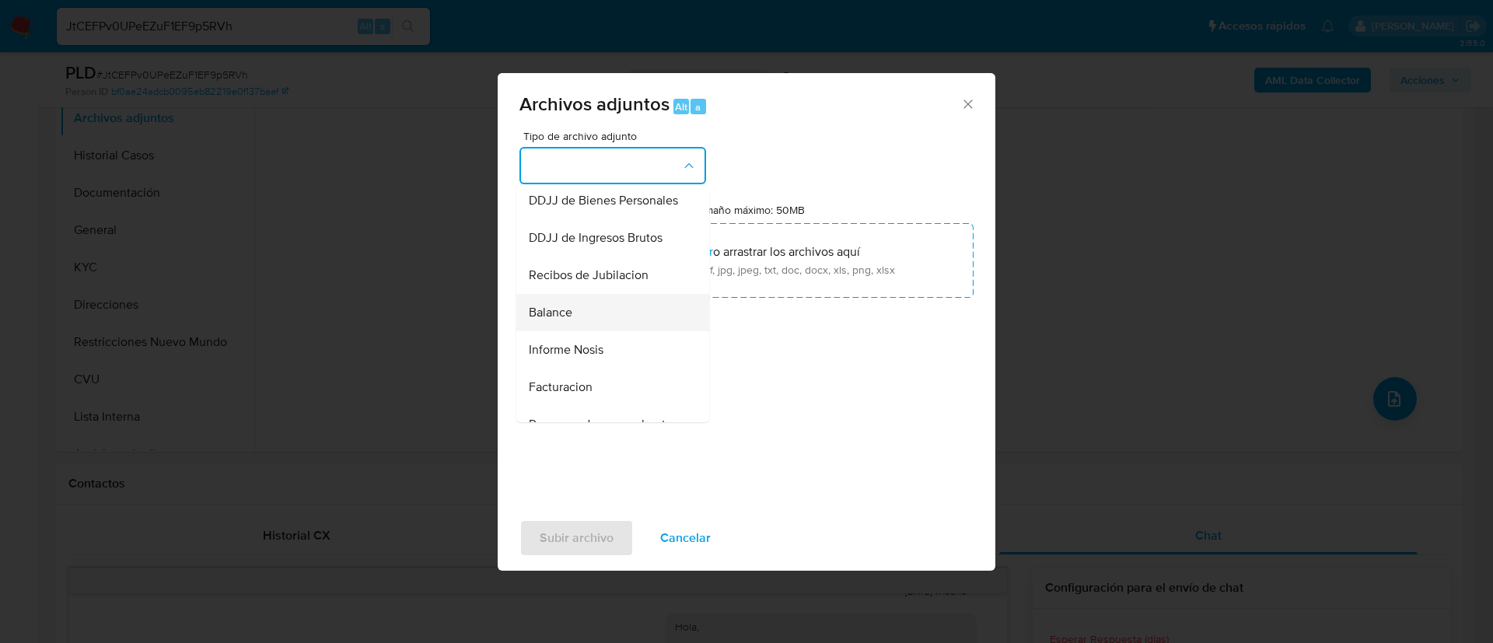
scroll to position [467, 0]
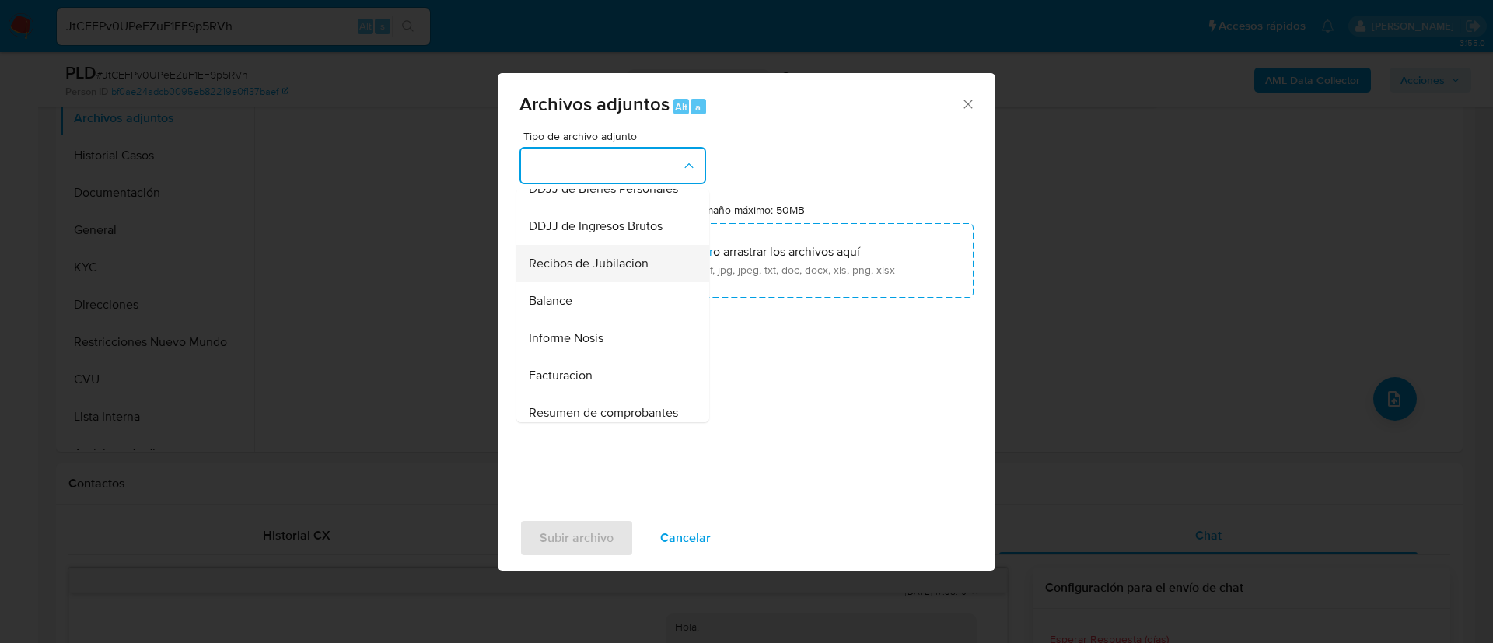
drag, startPoint x: 645, startPoint y: 337, endPoint x: 606, endPoint y: 302, distance: 51.7
click at [604, 267] on ul "IDENTIFICACIÓN INGRESOS CAPTURA BUREAU CAPTURA GOOGLE CAPTURA WEB INFORMACIÓN S…" at bounding box center [612, 159] width 193 height 874
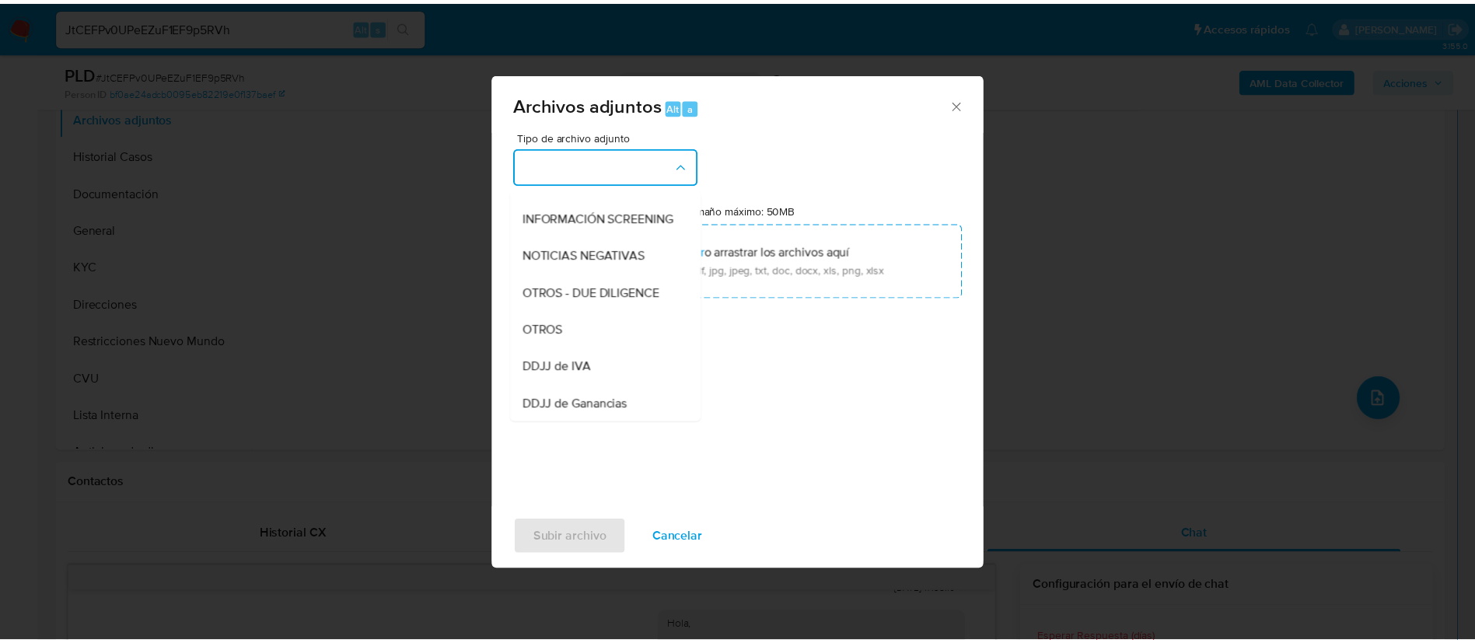
scroll to position [236, 0]
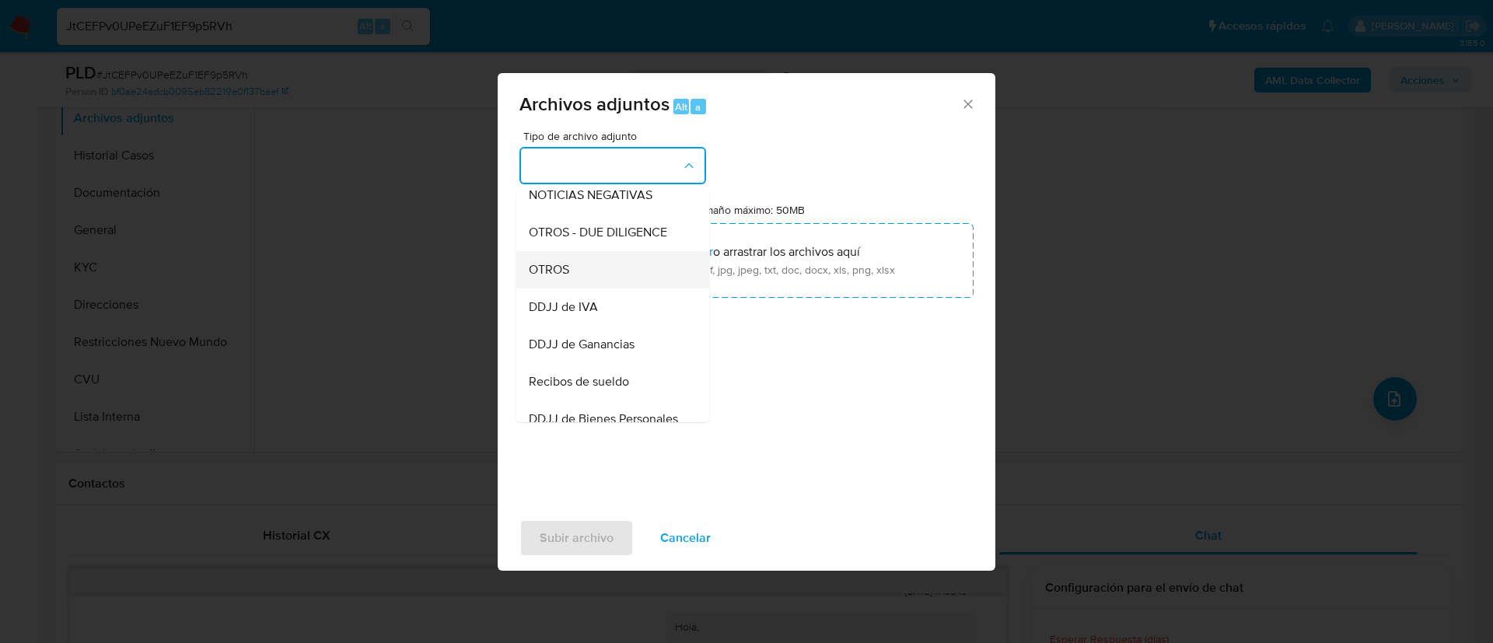
click at [584, 285] on div "OTROS" at bounding box center [608, 269] width 159 height 37
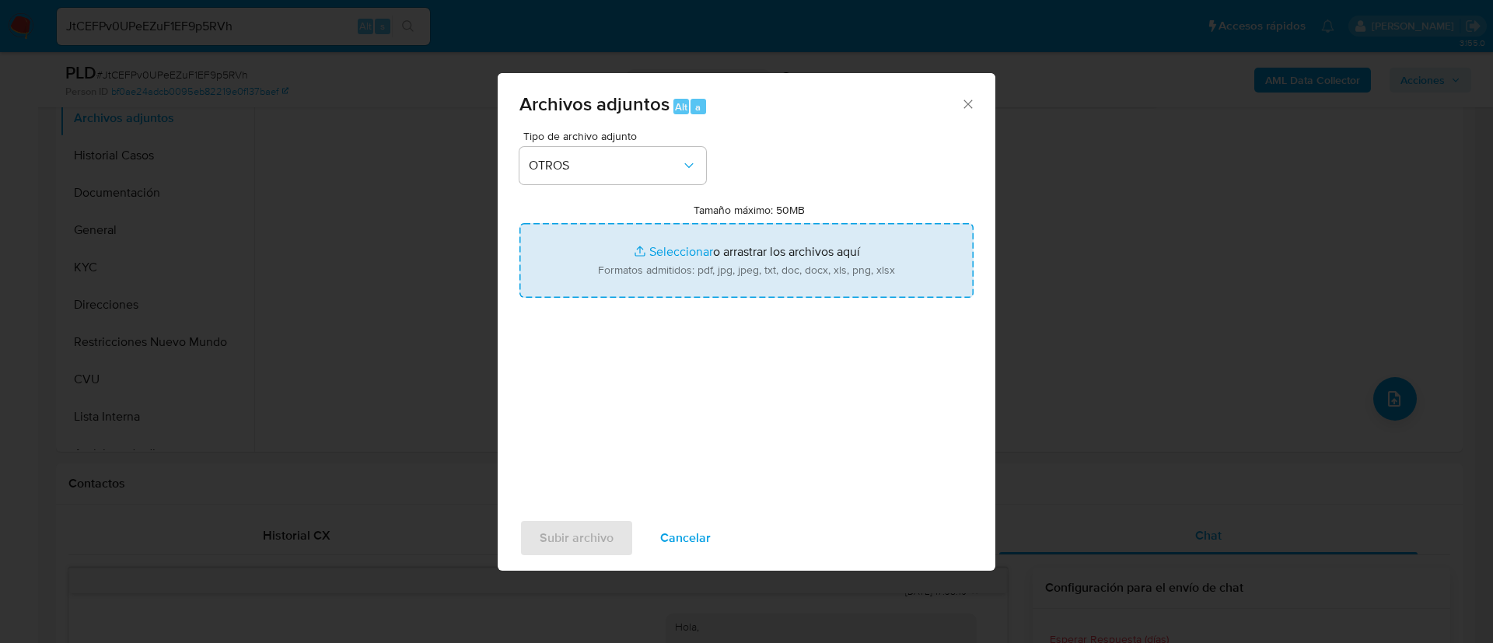
click at [624, 276] on input "Tamaño máximo: 50MB Seleccionar archivos" at bounding box center [746, 260] width 454 height 75
type input "C:\fakepath\2520400070 Movimientos.xlsx"
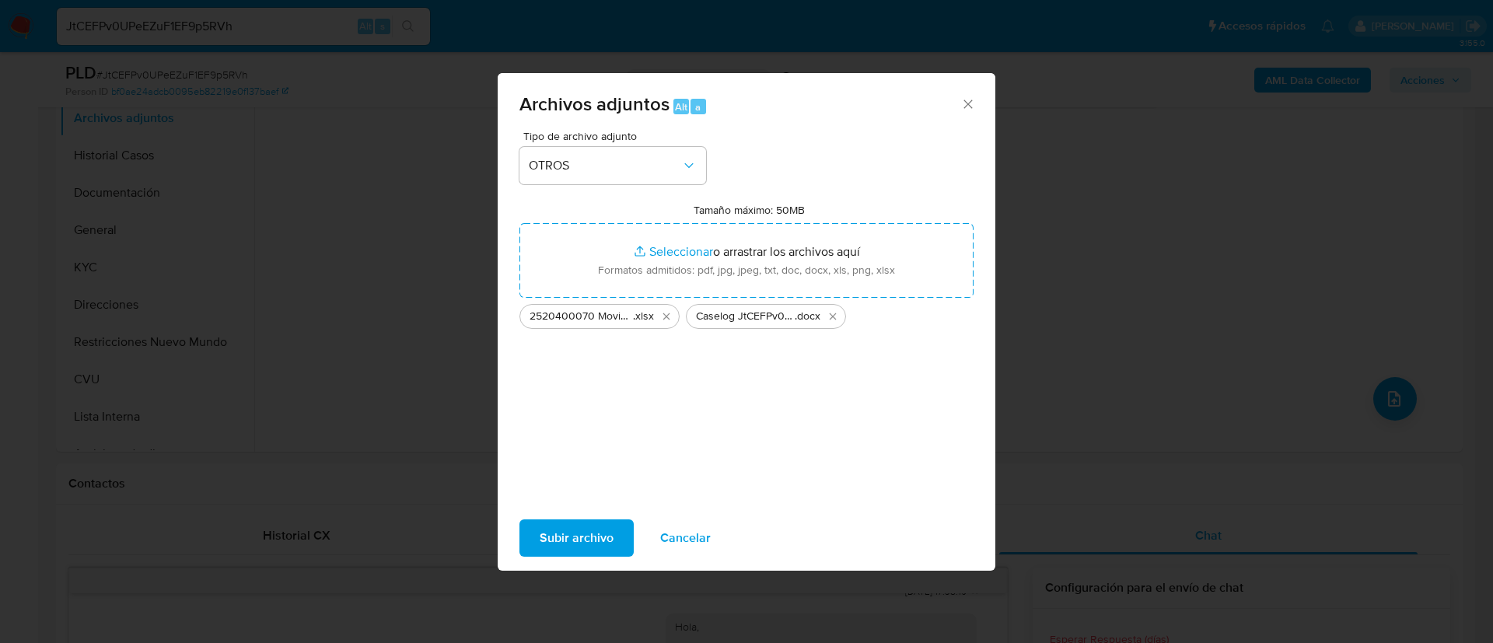
click at [561, 529] on span "Subir archivo" at bounding box center [577, 538] width 74 height 34
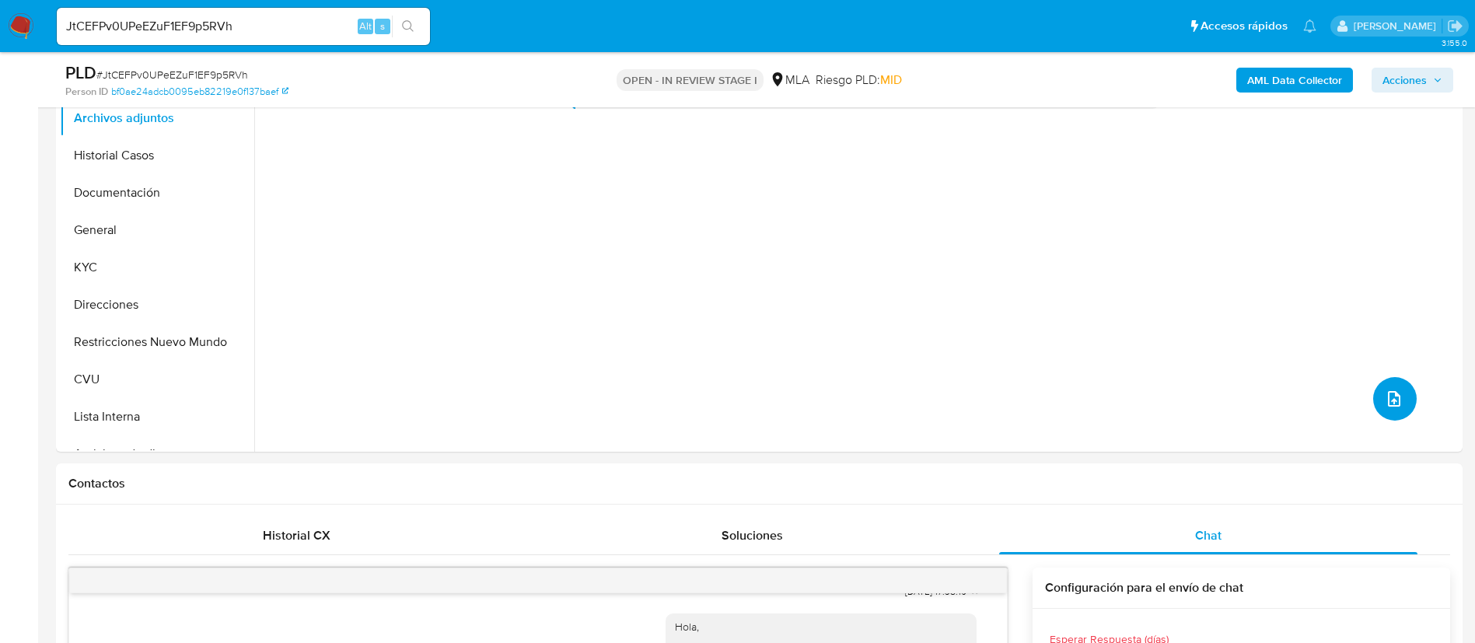
scroll to position [233, 0]
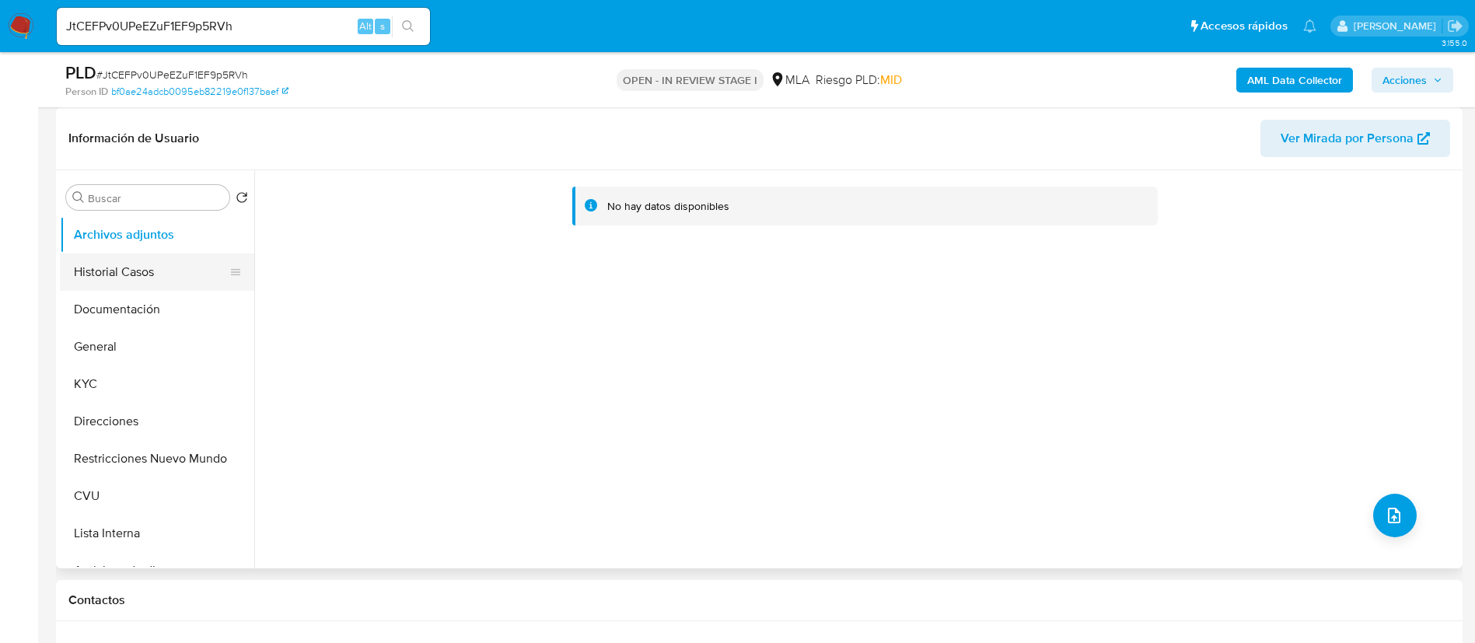
drag, startPoint x: 167, startPoint y: 285, endPoint x: 150, endPoint y: 254, distance: 34.8
click at [164, 281] on button "Historial Casos" at bounding box center [151, 271] width 182 height 37
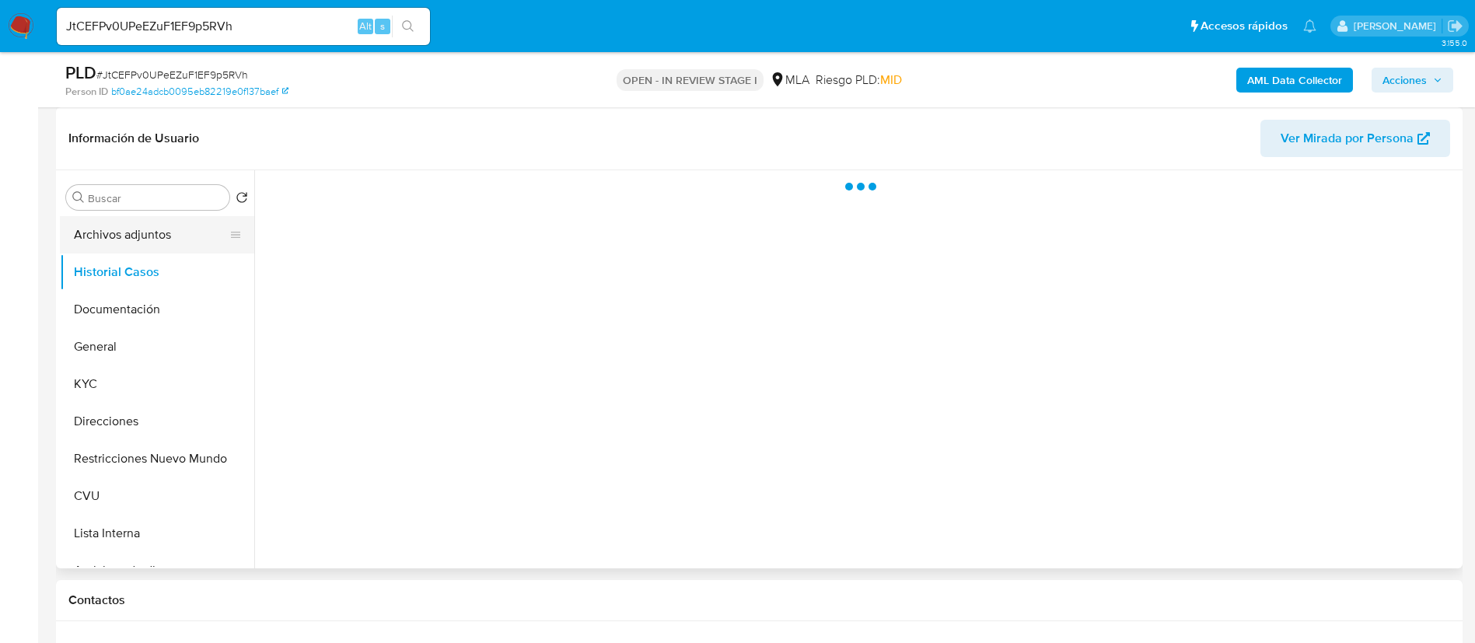
click at [147, 250] on button "Archivos adjuntos" at bounding box center [151, 234] width 182 height 37
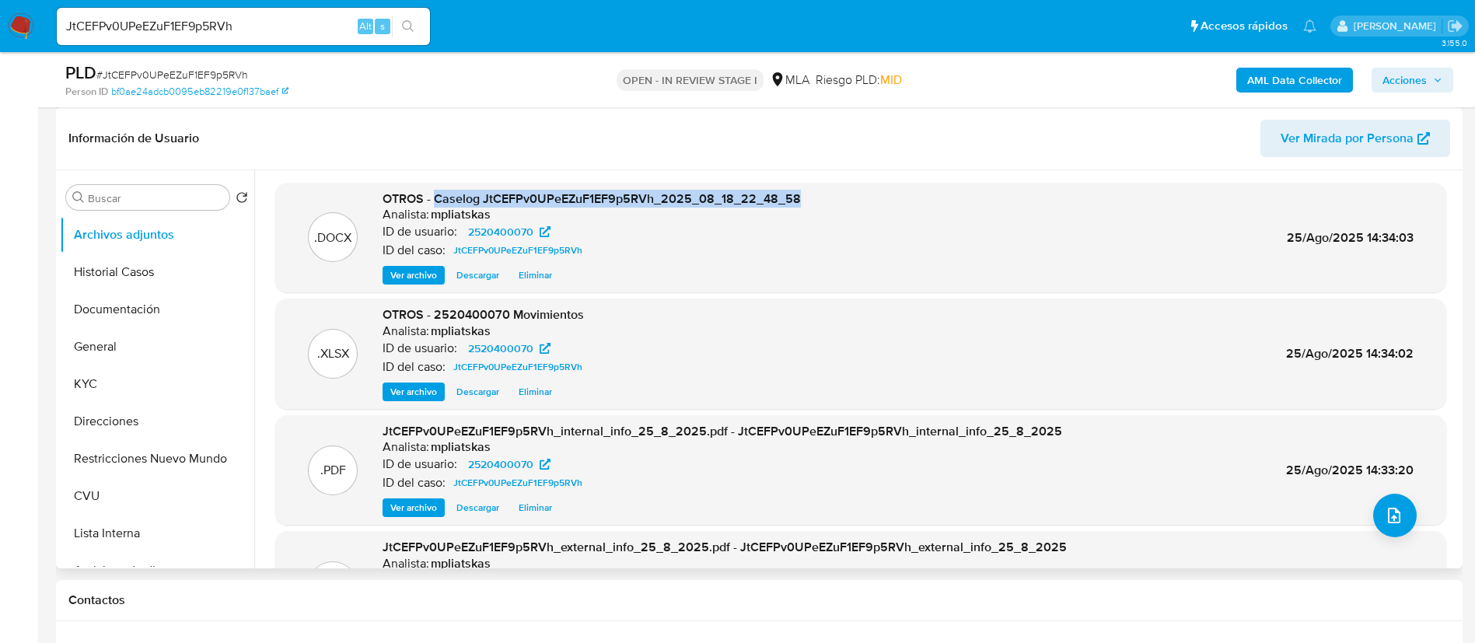
drag, startPoint x: 435, startPoint y: 203, endPoint x: 836, endPoint y: 188, distance: 400.7
click at [836, 188] on div ".DOCX OTROS - Caselog JtCEFPv0UPeEZuF1EF9p5RVh_2025_08_18_22_48_58 Analista: mp…" at bounding box center [860, 238] width 1171 height 110
copy span "Caselog JtCEFPv0UPeEZuF1EF9p5RVh_2025_08_18_22_48_58"
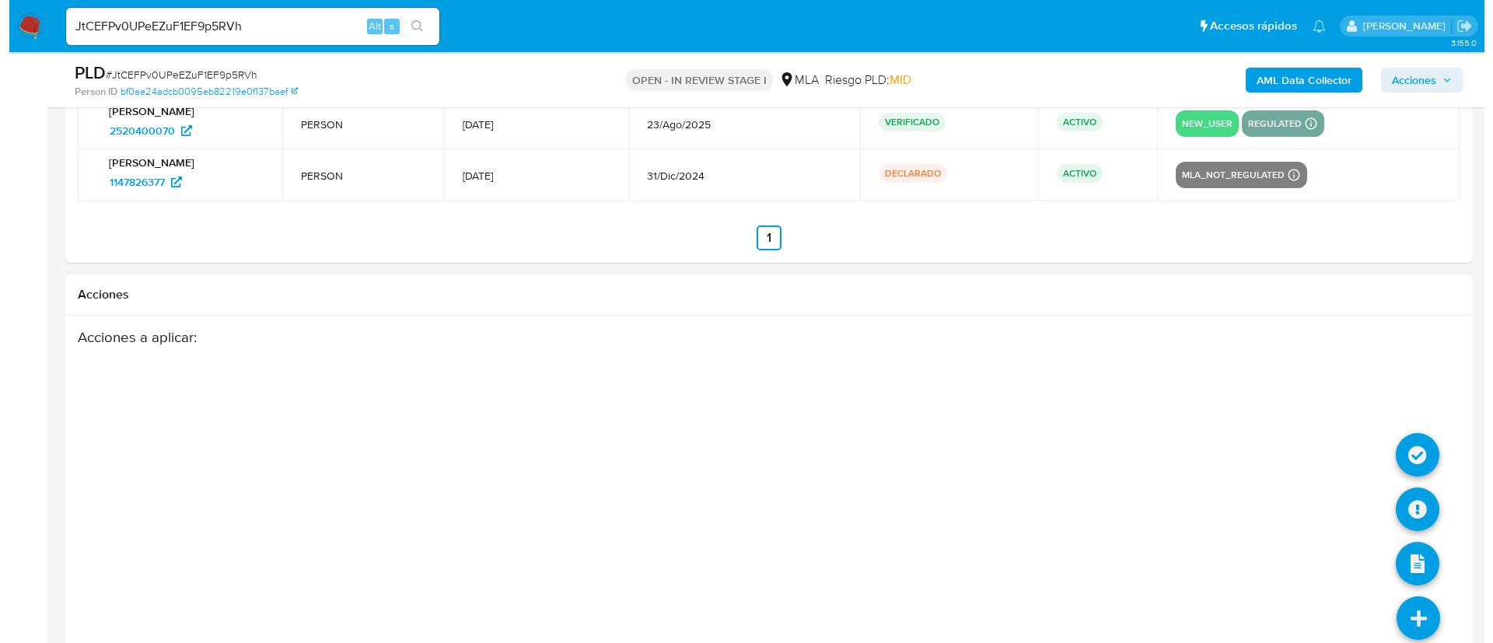
scroll to position [2837, 0]
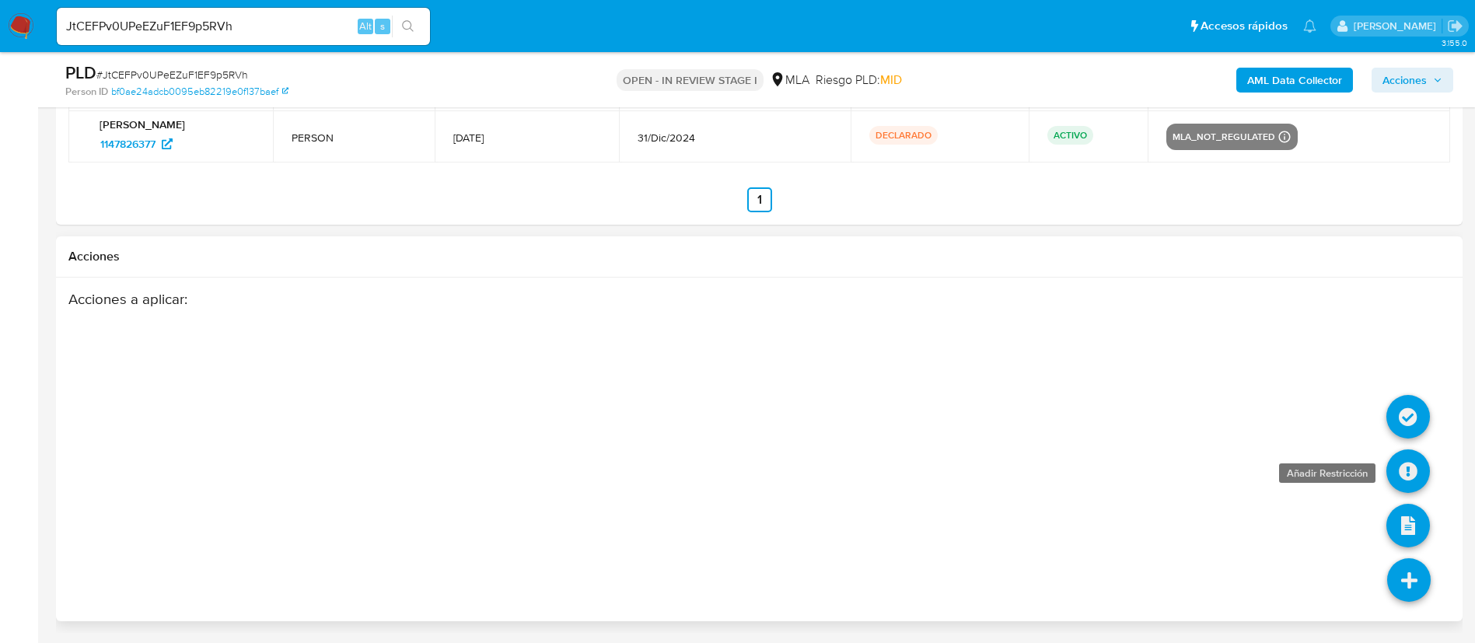
click at [1414, 470] on icon at bounding box center [1408, 471] width 44 height 44
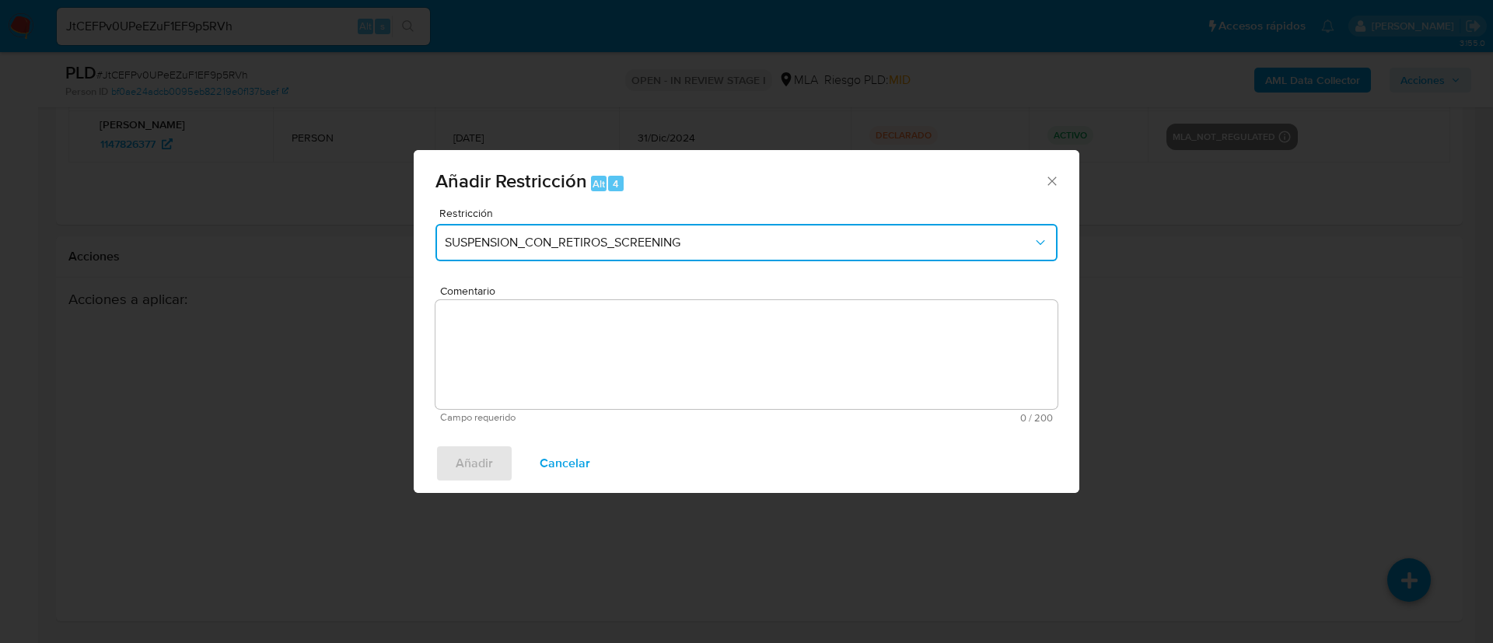
click at [515, 257] on button "SUSPENSION_CON_RETIROS_SCREENING" at bounding box center [746, 242] width 622 height 37
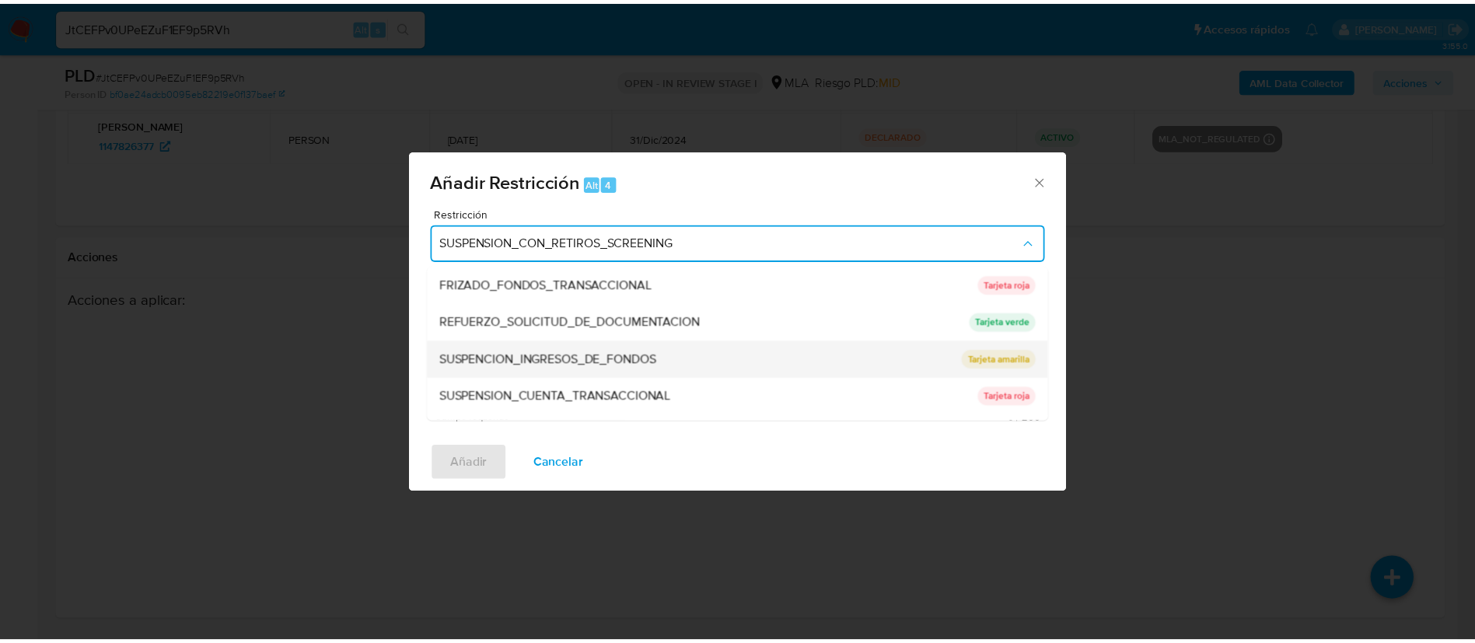
scroll to position [330, 0]
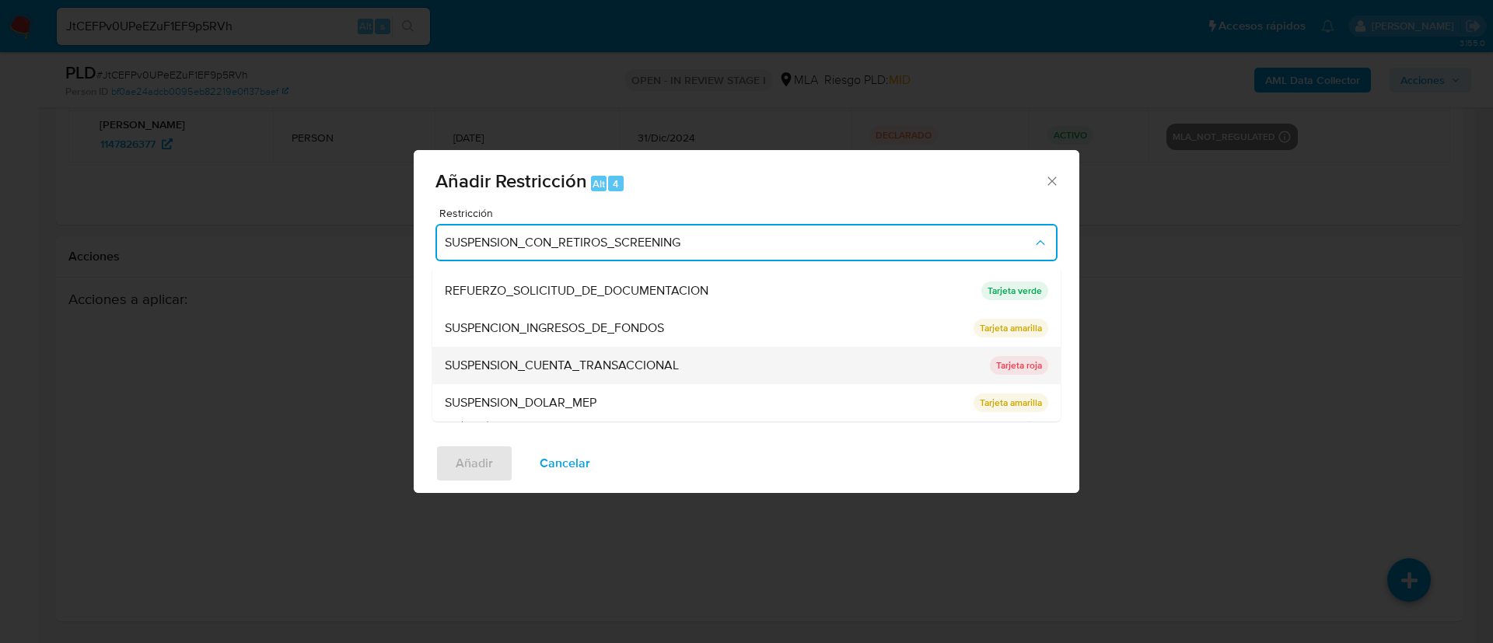
click at [558, 369] on span "SUSPENSION_CUENTA_TRANSACCIONAL" at bounding box center [562, 366] width 234 height 16
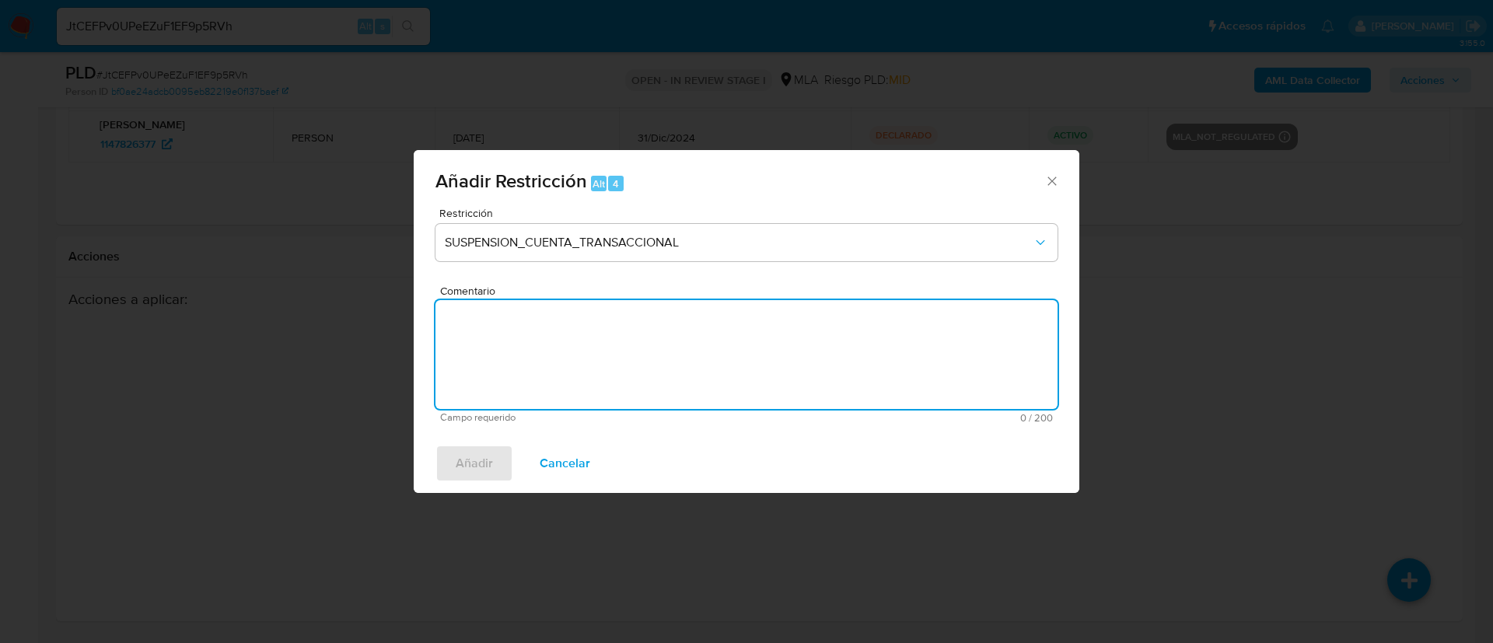
click at [558, 369] on textarea "Comentario" at bounding box center [746, 354] width 622 height 109
type textarea "AML"
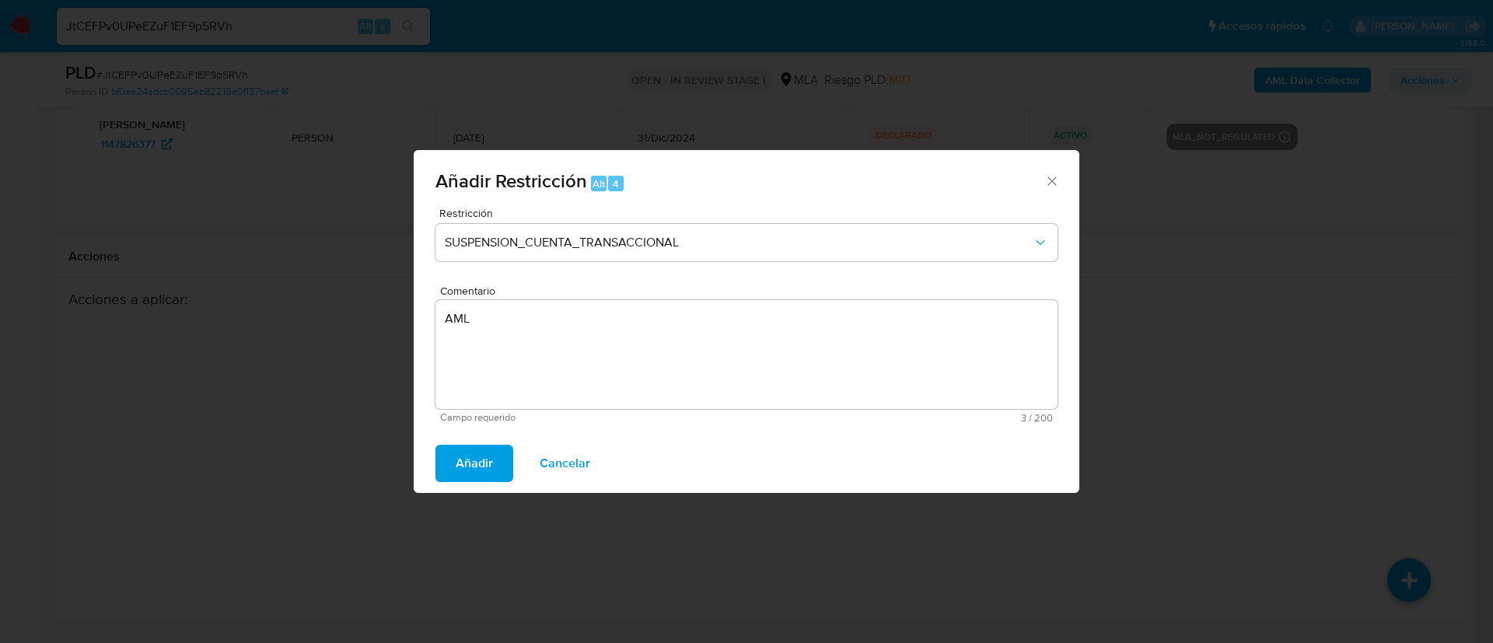
click at [491, 463] on span "Añadir" at bounding box center [474, 463] width 37 height 34
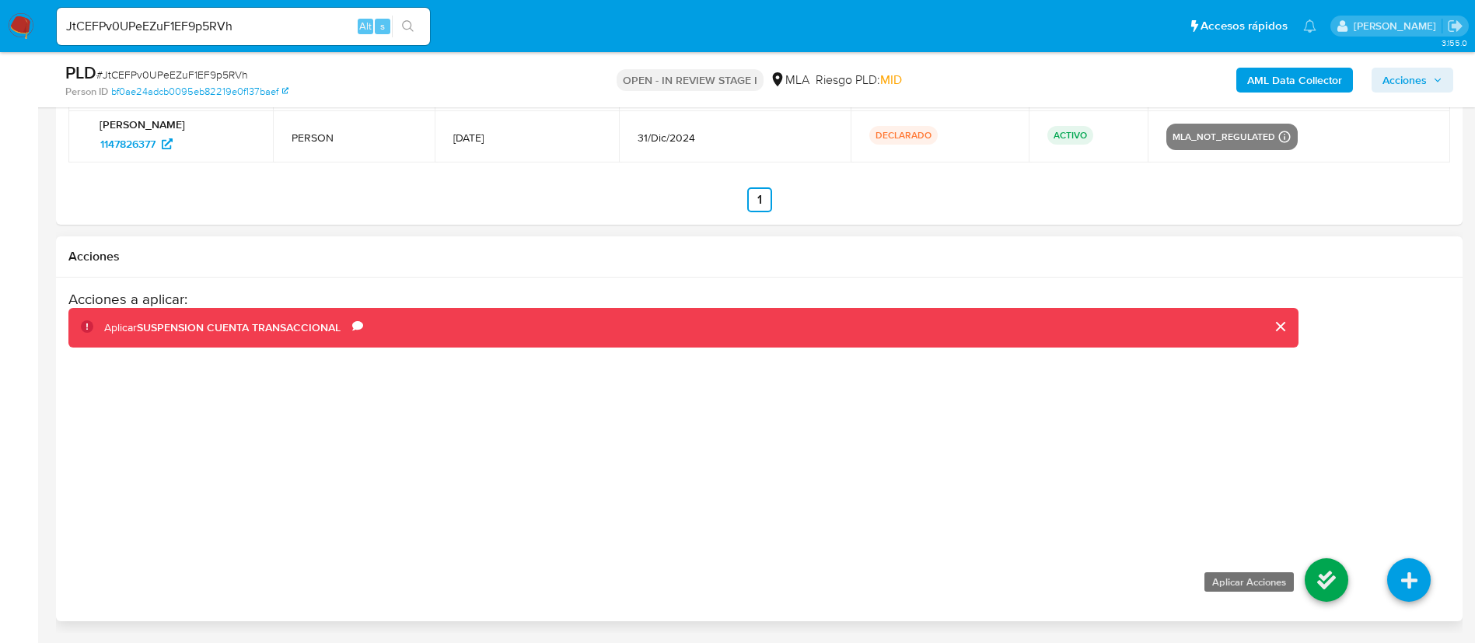
click at [1337, 582] on icon at bounding box center [1327, 580] width 44 height 44
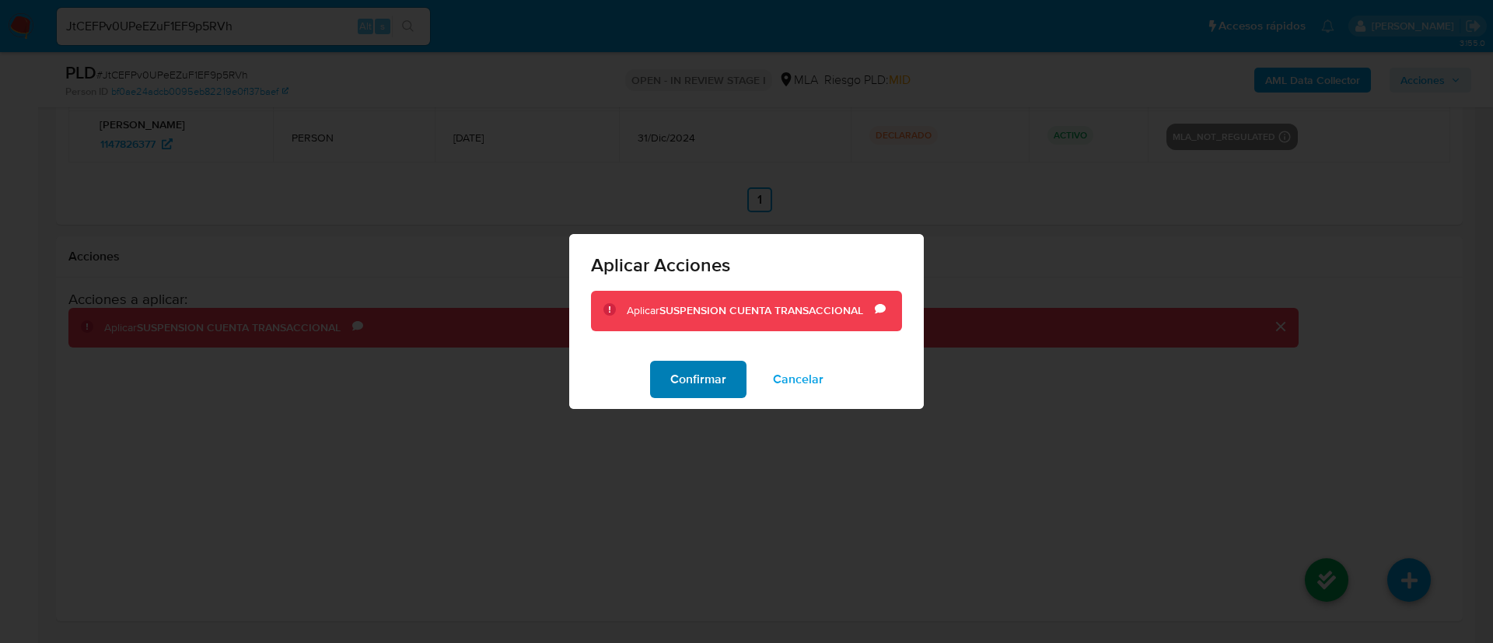
click at [712, 389] on span "Confirmar" at bounding box center [698, 379] width 56 height 34
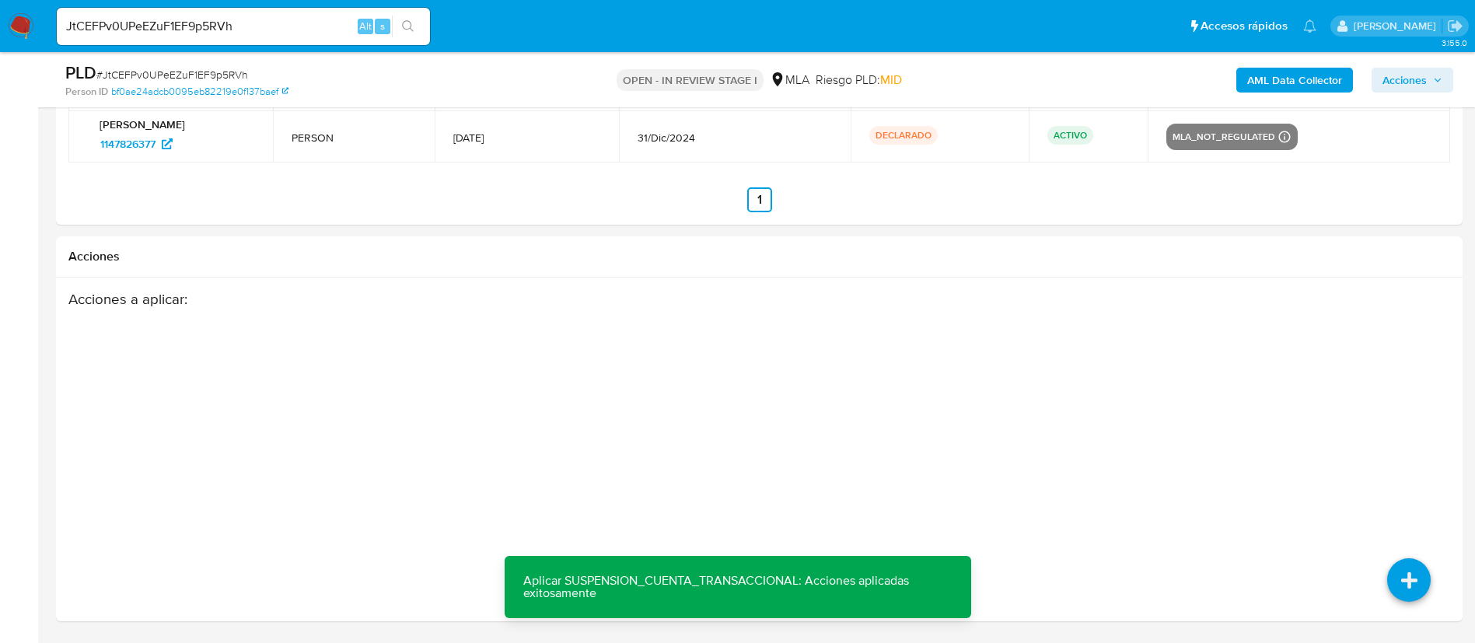
click at [1395, 77] on span "Acciones" at bounding box center [1404, 80] width 44 height 25
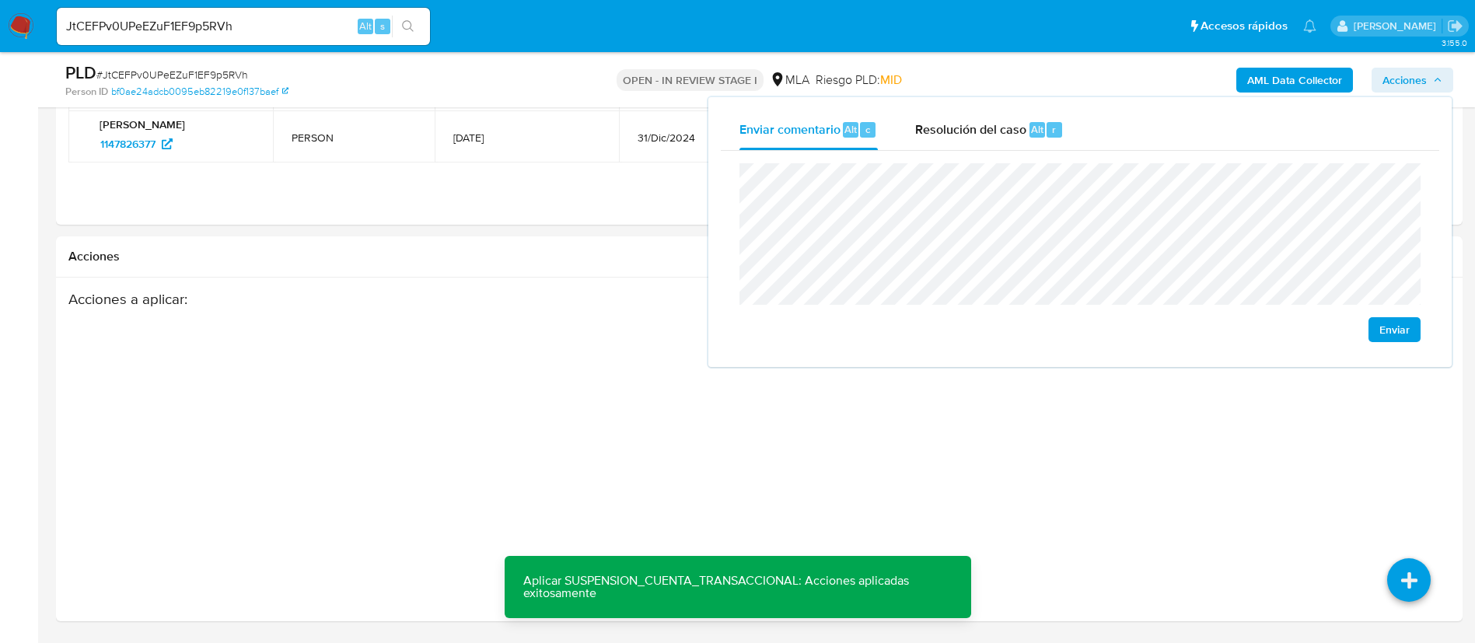
drag, startPoint x: 1020, startPoint y: 133, endPoint x: 1022, endPoint y: 152, distance: 18.8
click at [1019, 133] on span "Resolución del caso" at bounding box center [970, 129] width 111 height 18
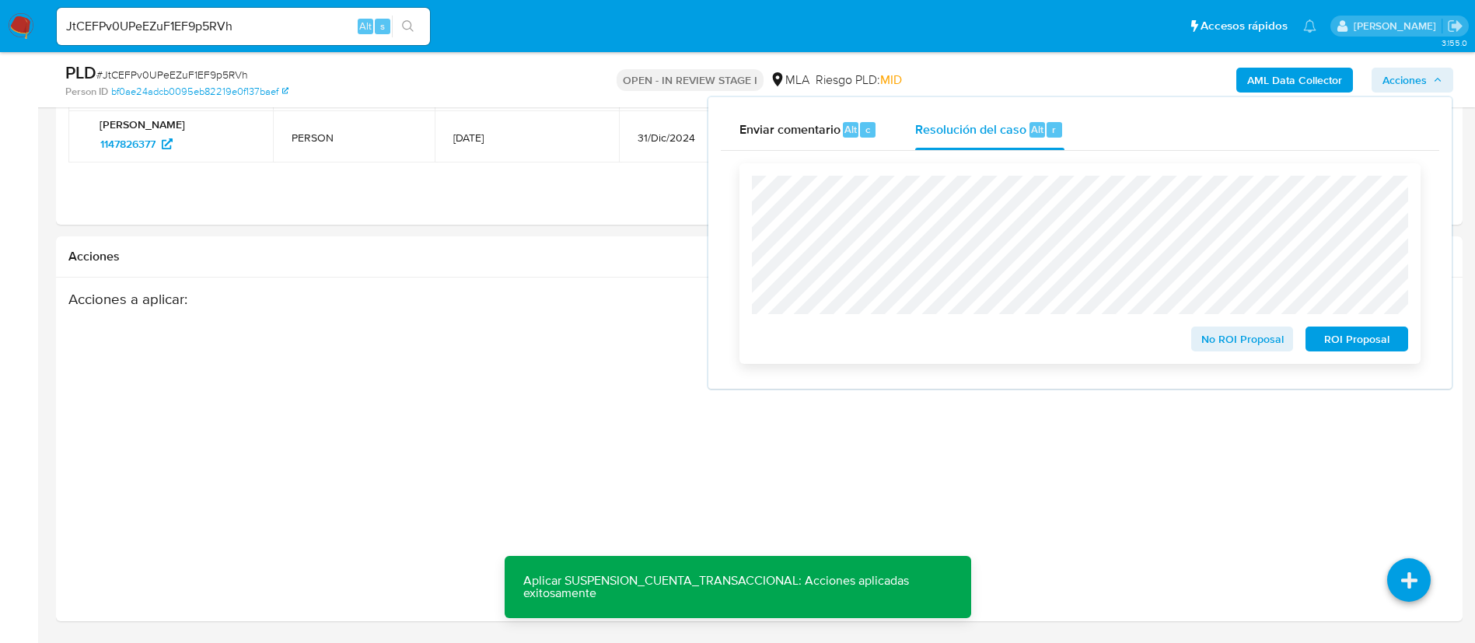
click at [1333, 350] on span "ROI Proposal" at bounding box center [1356, 339] width 81 height 22
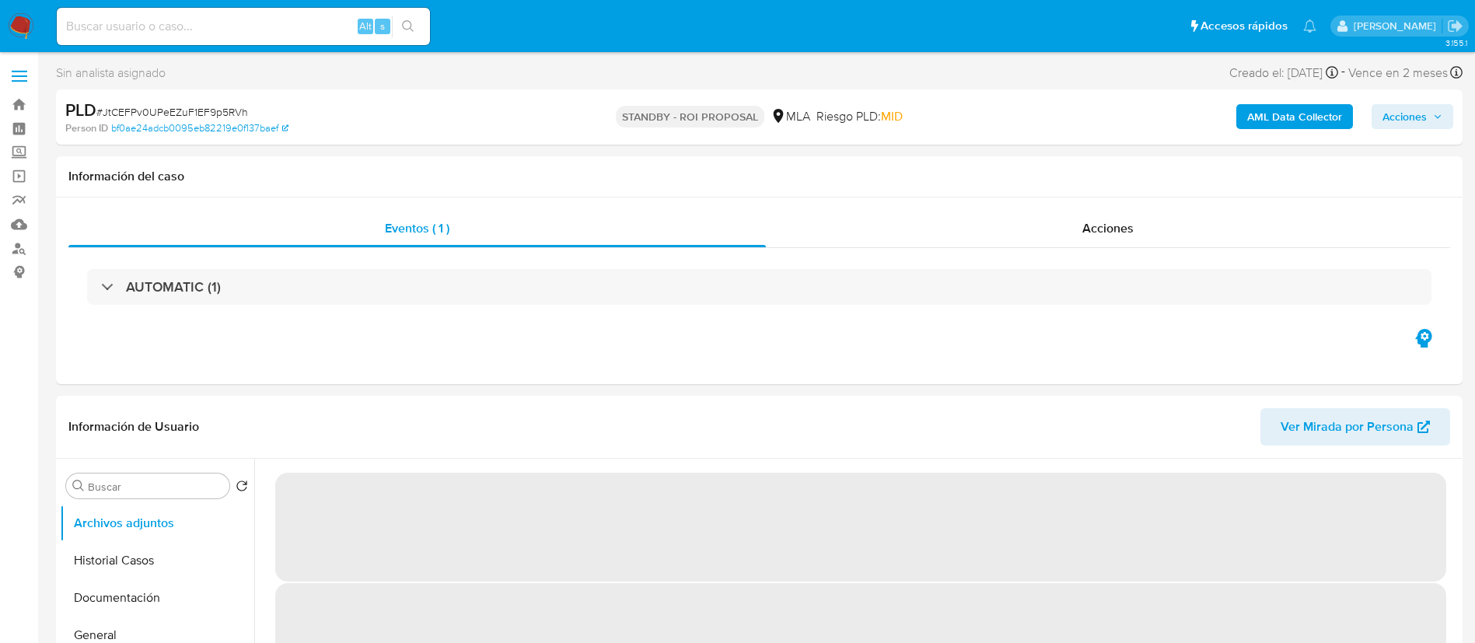
click at [357, 34] on input at bounding box center [243, 26] width 373 height 20
select select "10"
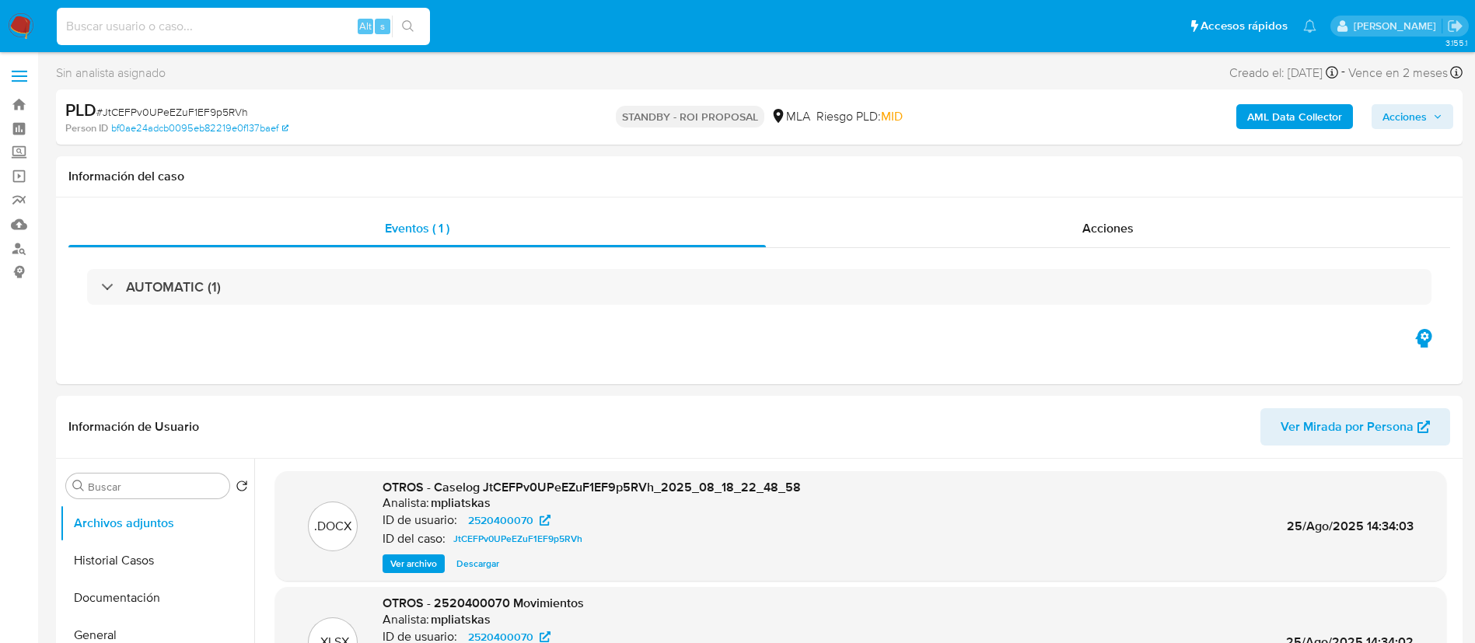
paste input "8C0iayEfmeoqCXZi1G0LDF7L"
type input "8C0iayEfmeoqCXZi1G0LDF7L"
click at [400, 26] on button "search-icon" at bounding box center [408, 27] width 32 height 22
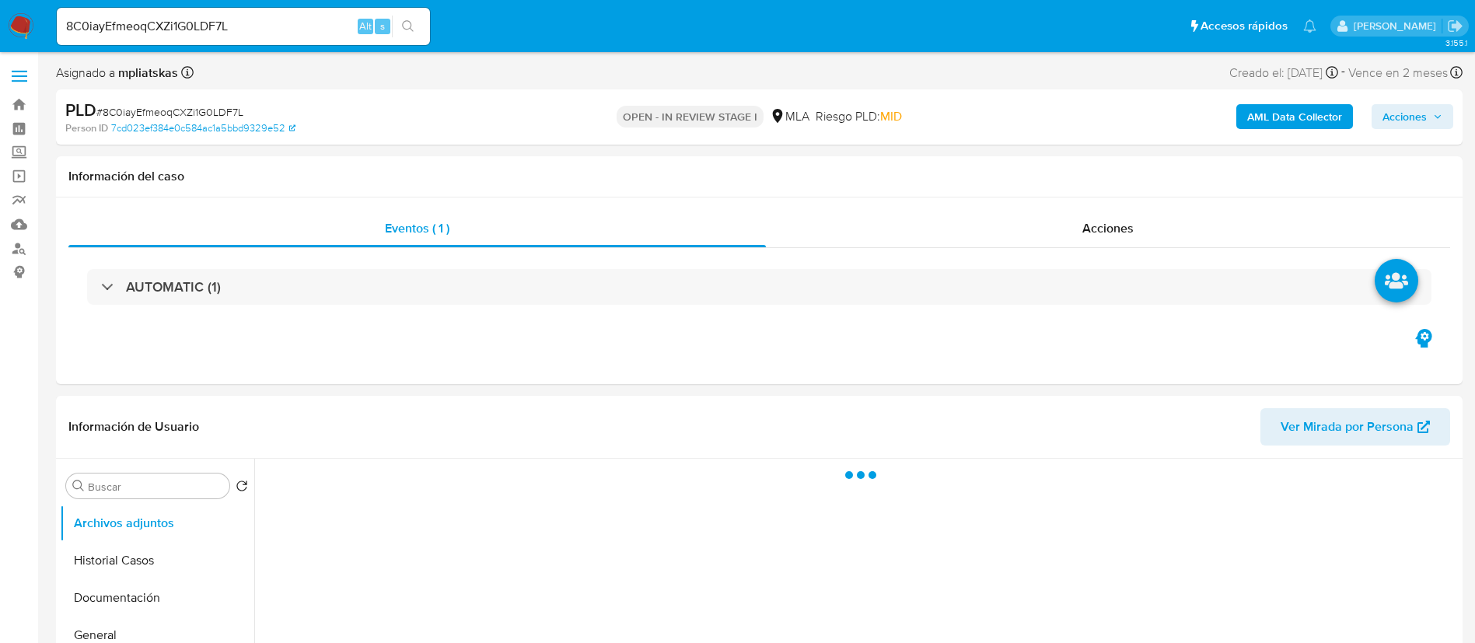
select select "10"
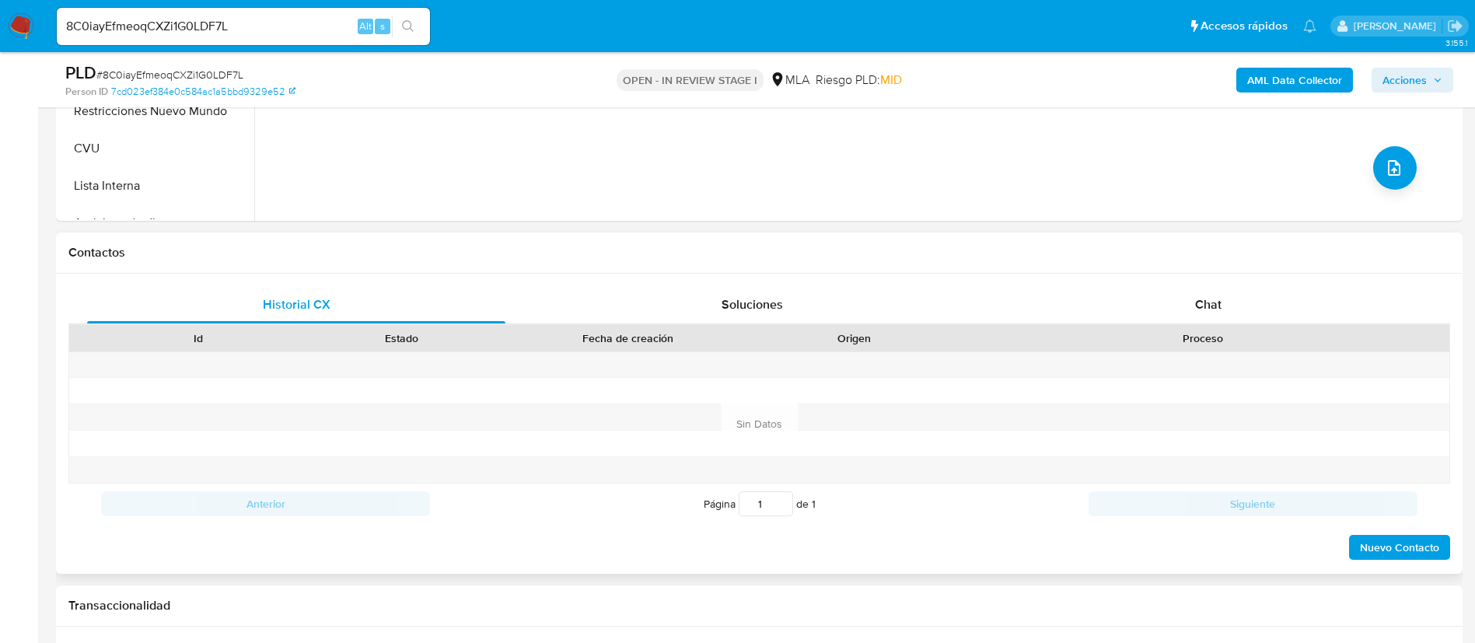
scroll to position [583, 0]
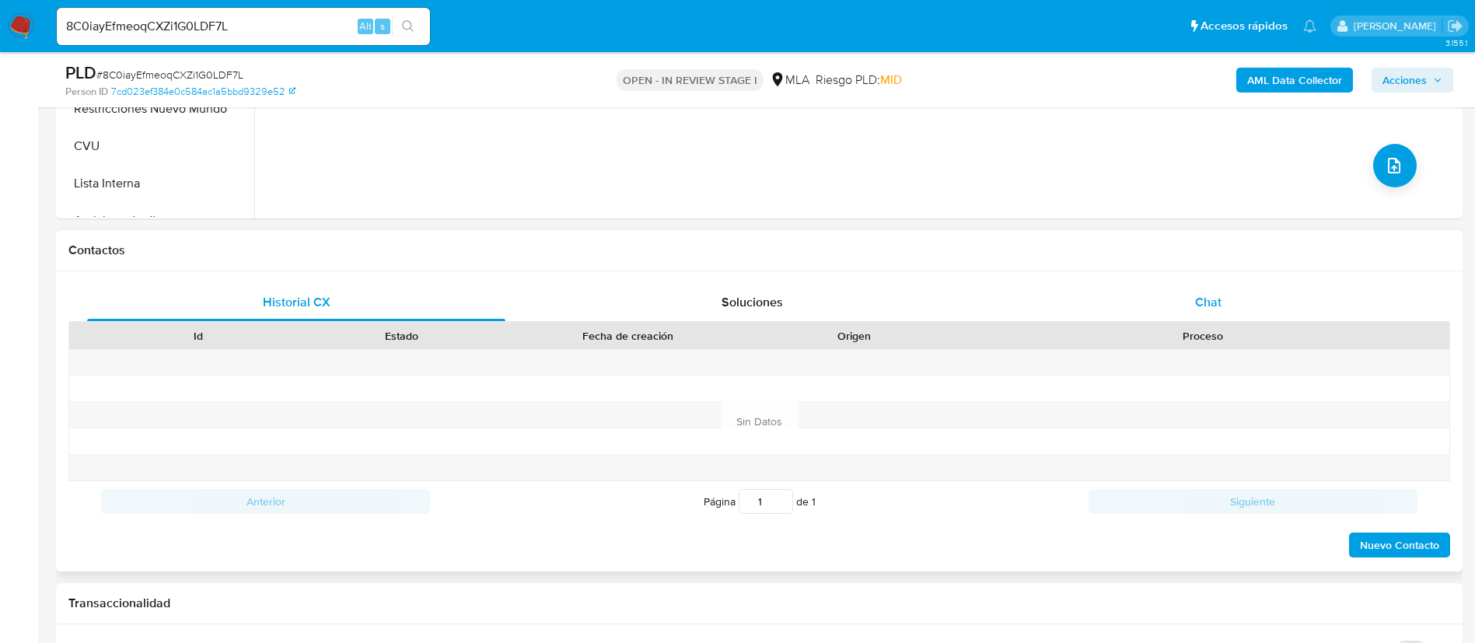
click at [1267, 284] on div "Chat" at bounding box center [1208, 302] width 418 height 37
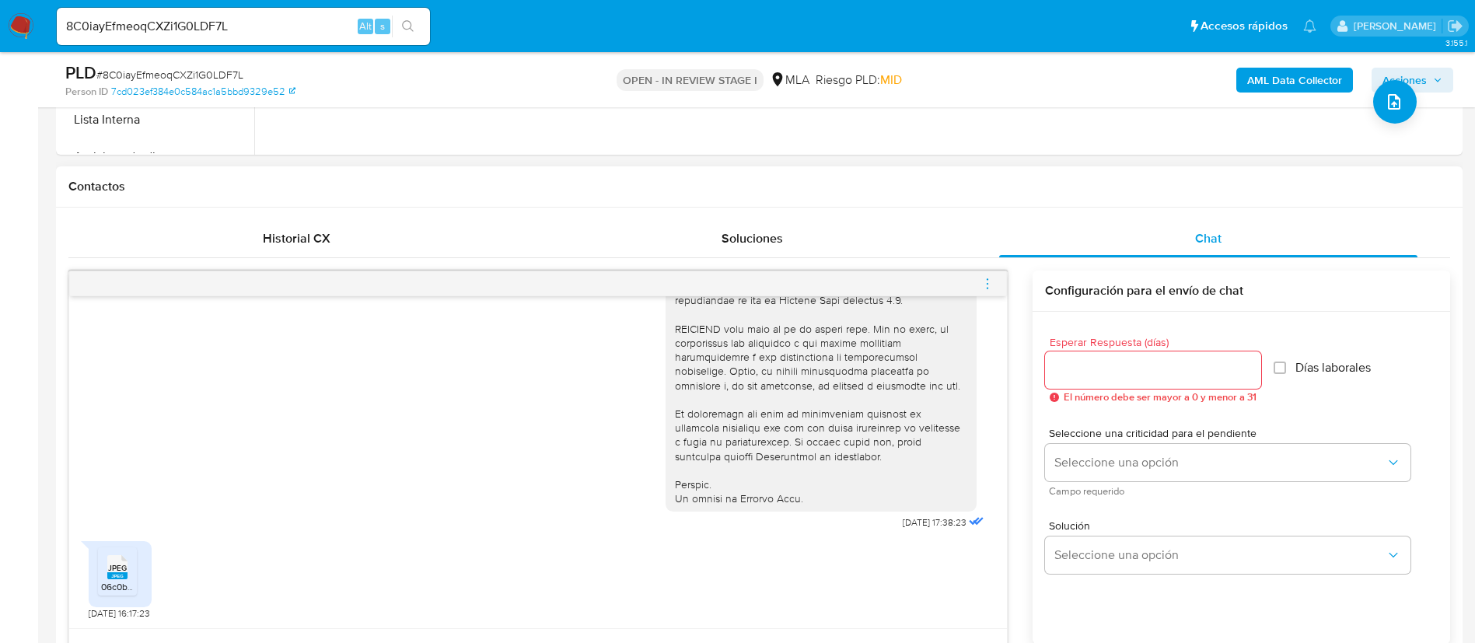
scroll to position [700, 0]
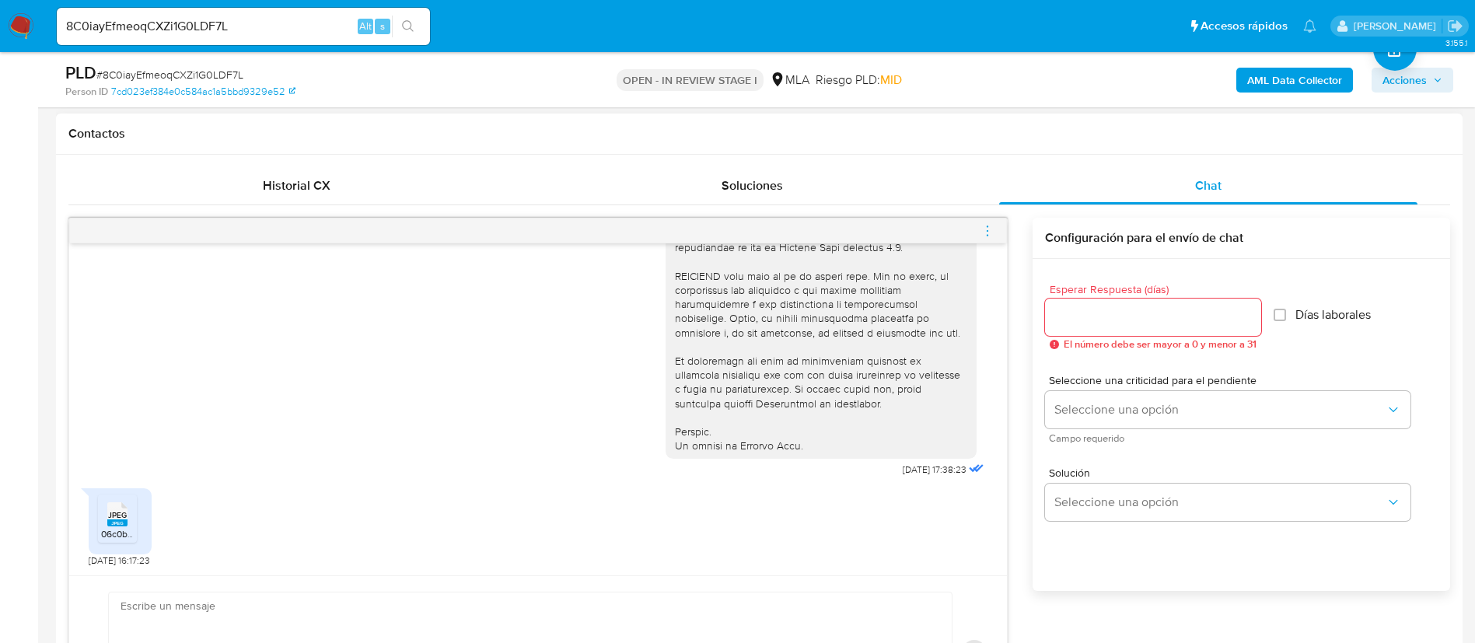
click at [131, 513] on div "JPEG JPEG" at bounding box center [117, 513] width 33 height 30
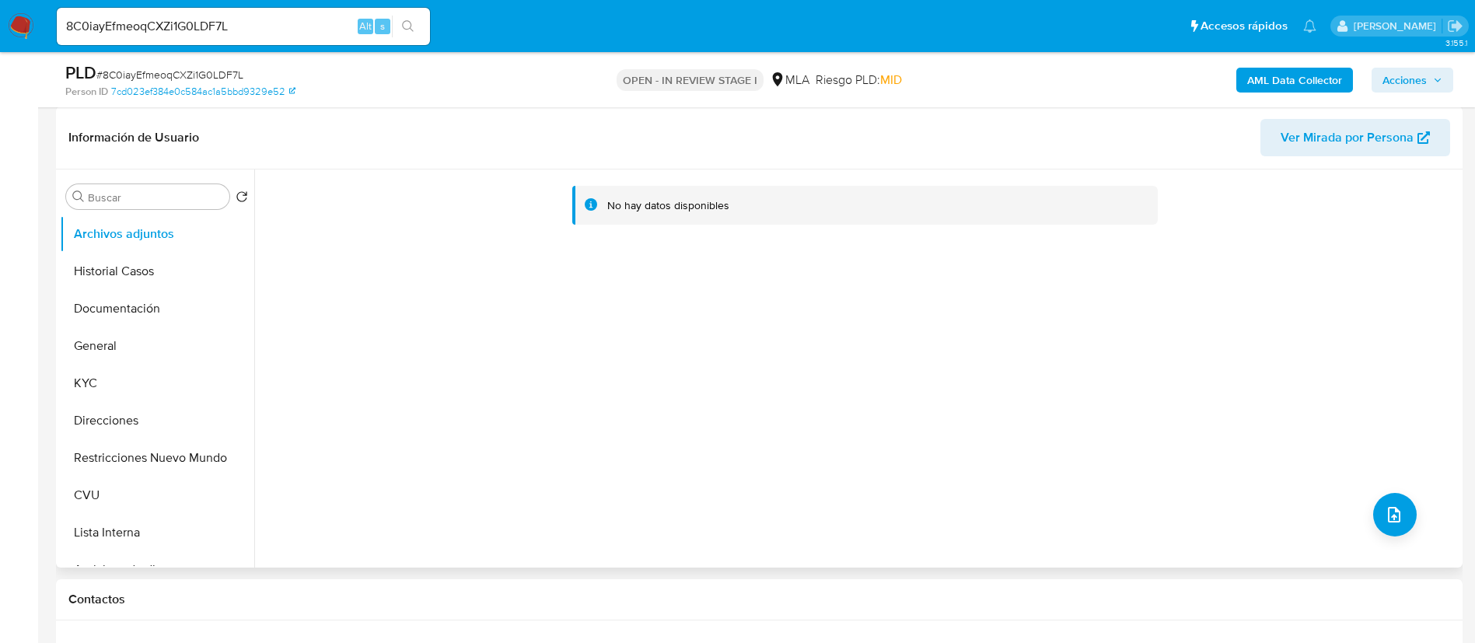
scroll to position [233, 0]
click at [145, 391] on button "KYC" at bounding box center [151, 383] width 182 height 37
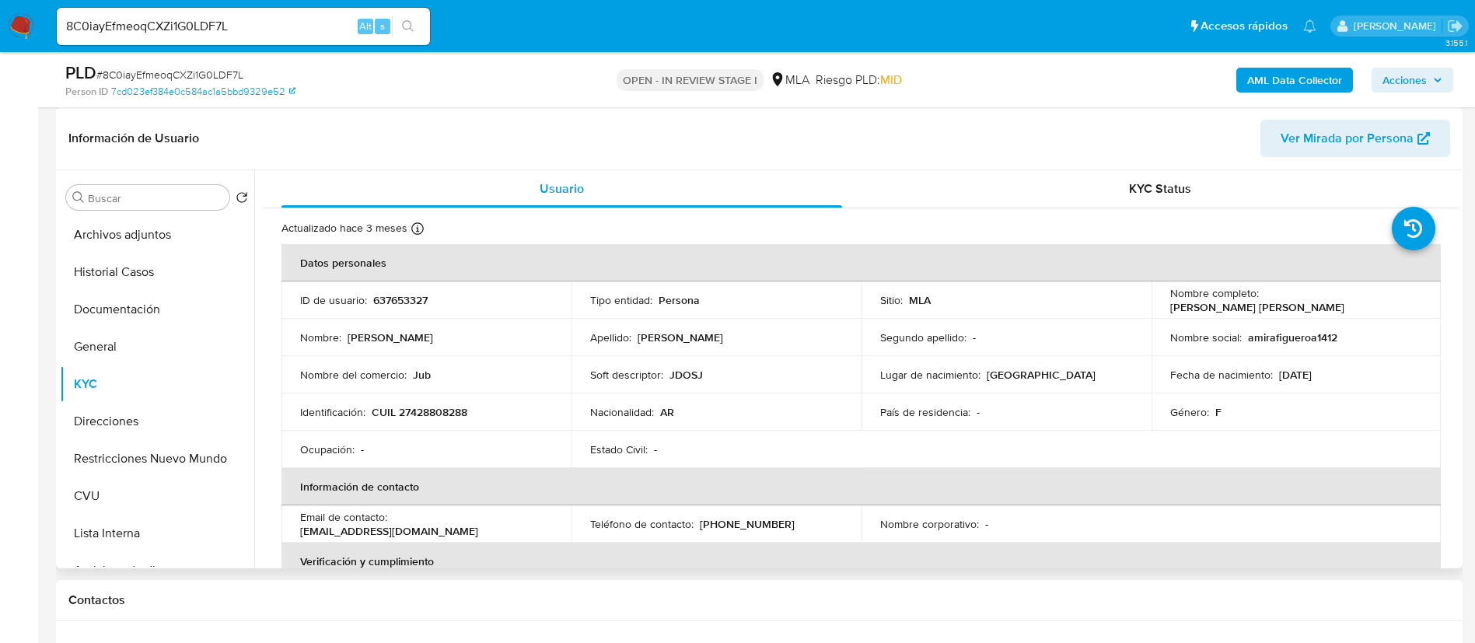
click at [423, 422] on td "Identificación : CUIL 27428808288" at bounding box center [426, 411] width 290 height 37
click at [415, 414] on p "CUIL 27428808288" at bounding box center [420, 412] width 96 height 14
copy p "27428808288"
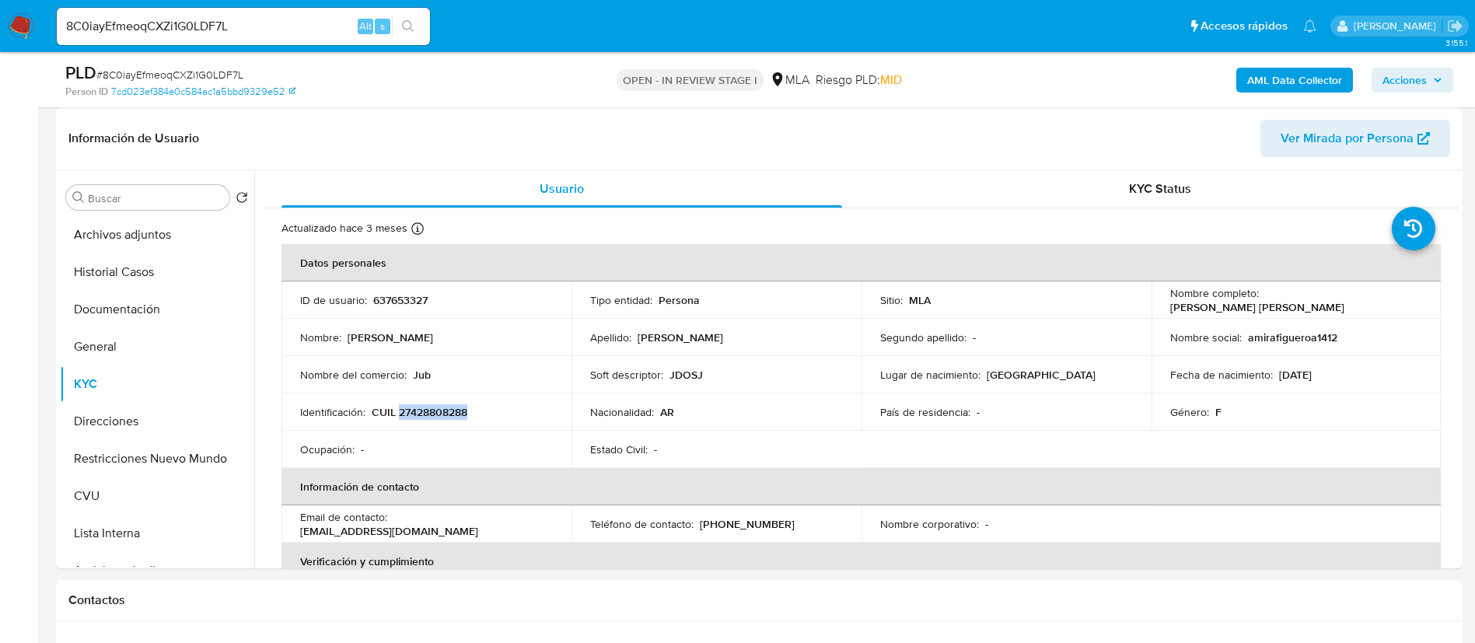
click at [1251, 86] on b "AML Data Collector" at bounding box center [1294, 80] width 95 height 25
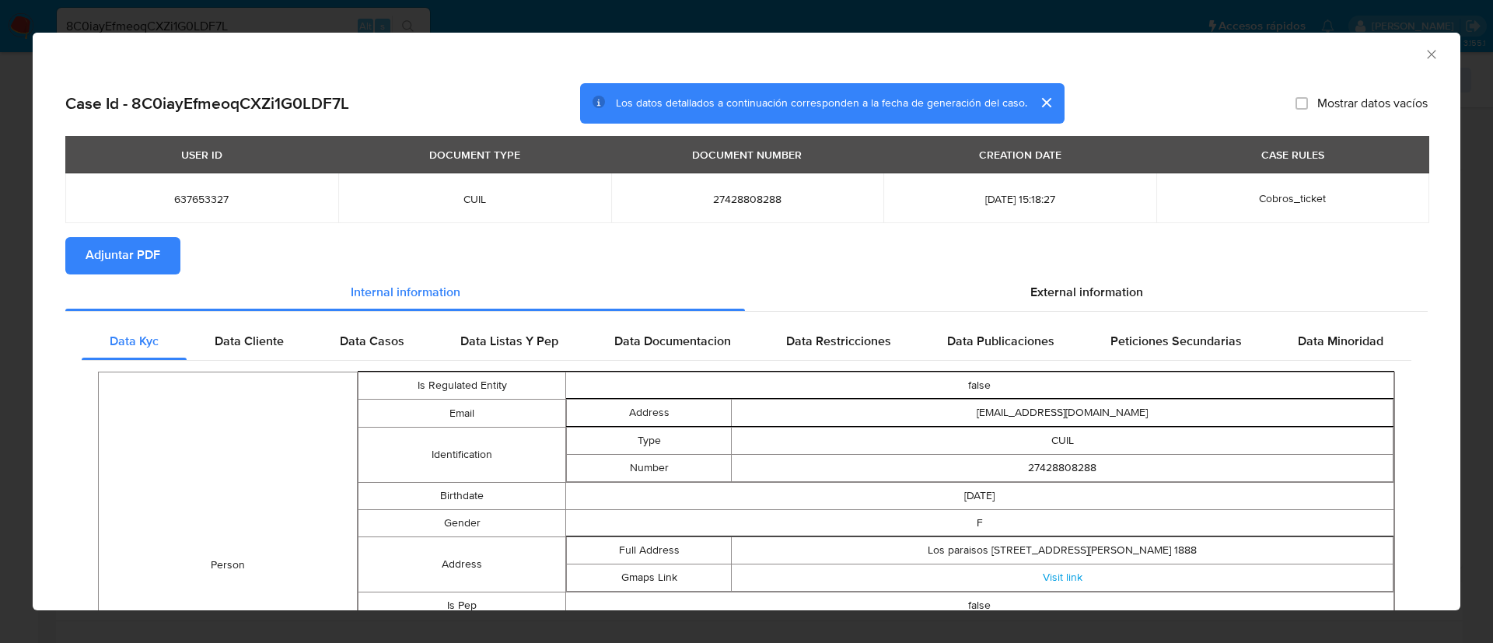
click at [208, 200] on span "637653327" at bounding box center [202, 199] width 236 height 14
copy span "637653327"
click at [166, 251] on button "Adjuntar PDF" at bounding box center [122, 255] width 115 height 37
click at [1410, 44] on div "AML Data Collector" at bounding box center [747, 52] width 1428 height 39
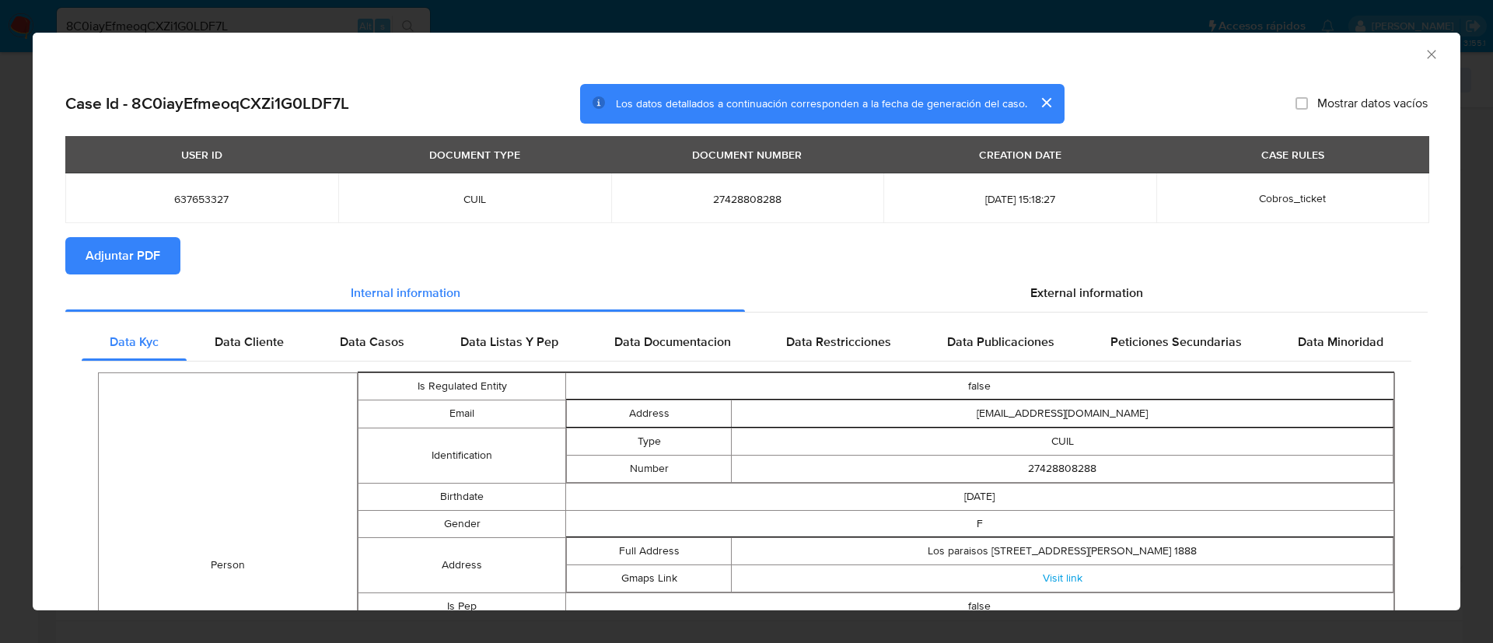
click at [1424, 57] on icon "Cerrar ventana" at bounding box center [1432, 55] width 16 height 16
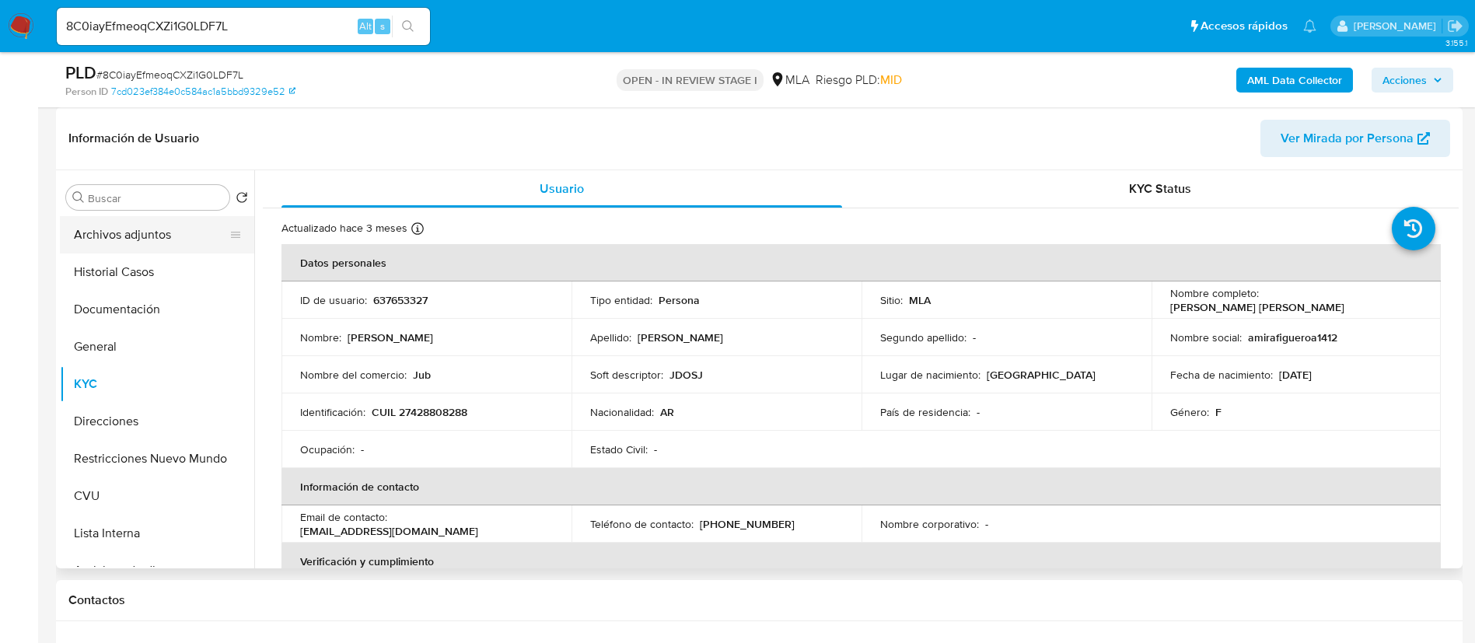
click at [135, 244] on button "Archivos adjuntos" at bounding box center [151, 234] width 182 height 37
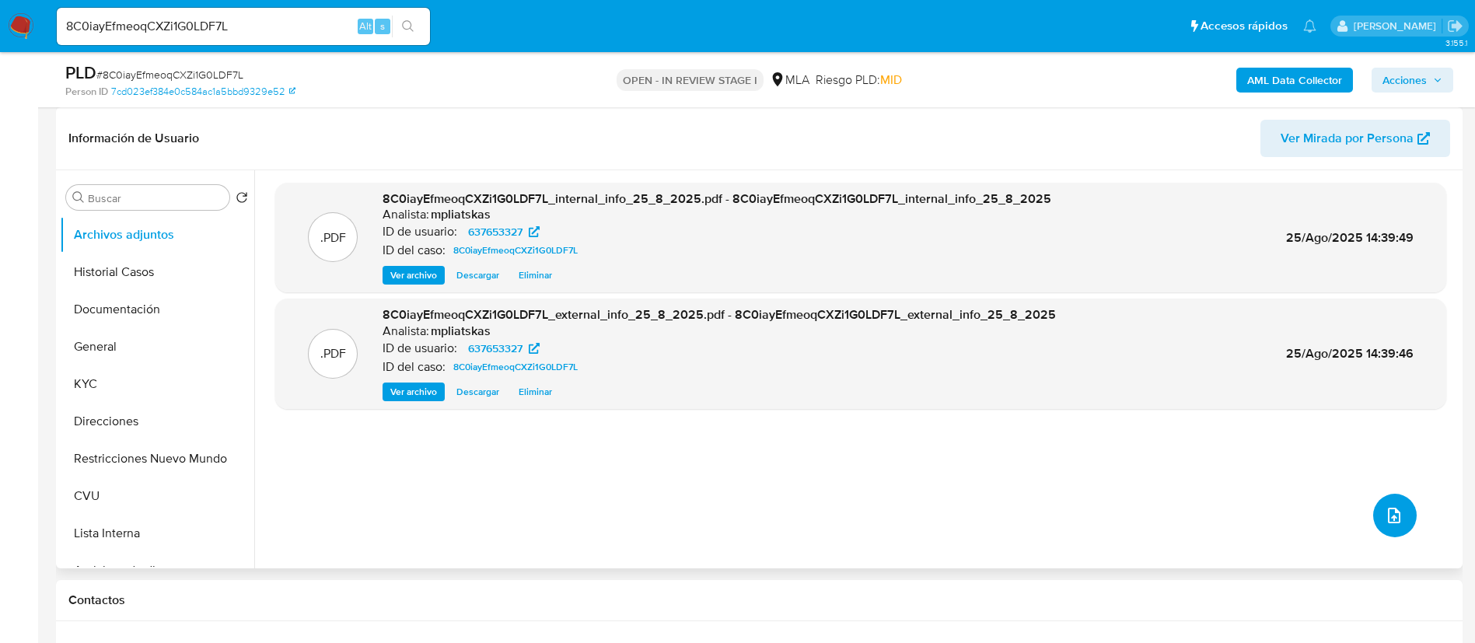
click at [1392, 508] on icon "upload-file" at bounding box center [1394, 516] width 12 height 16
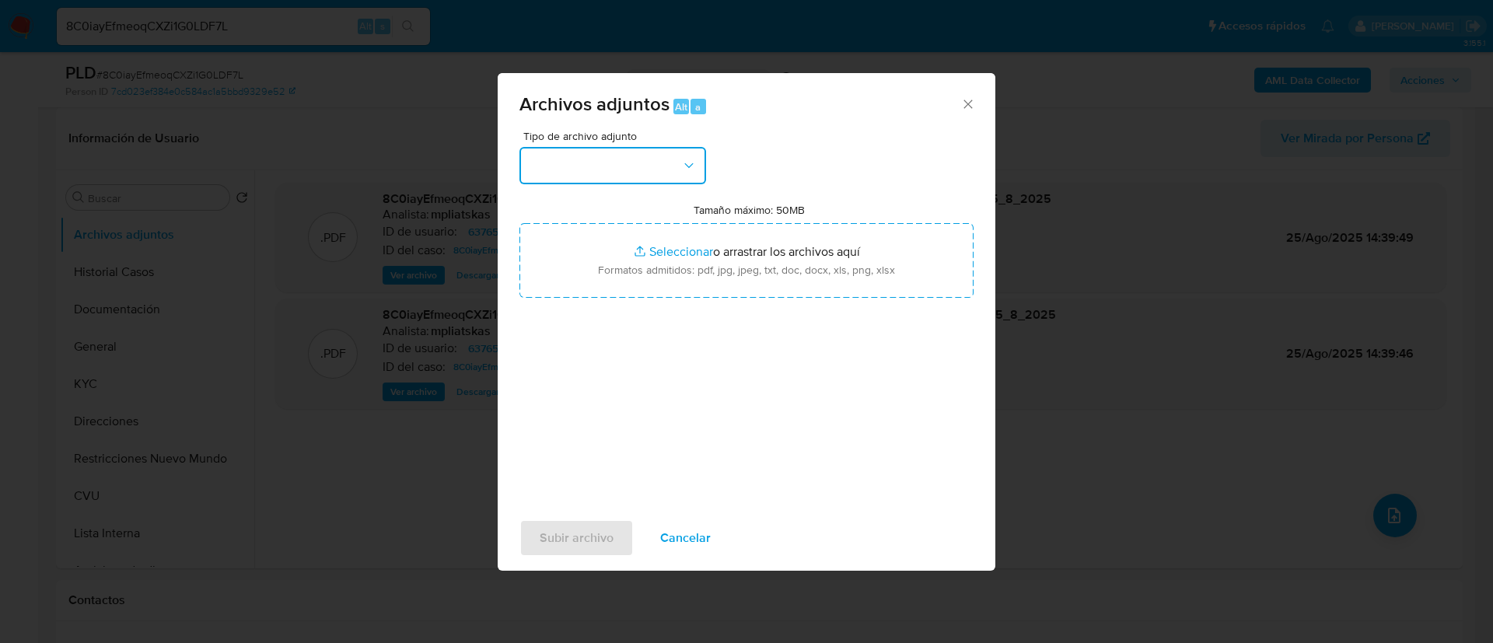
click at [673, 176] on button "button" at bounding box center [612, 165] width 187 height 37
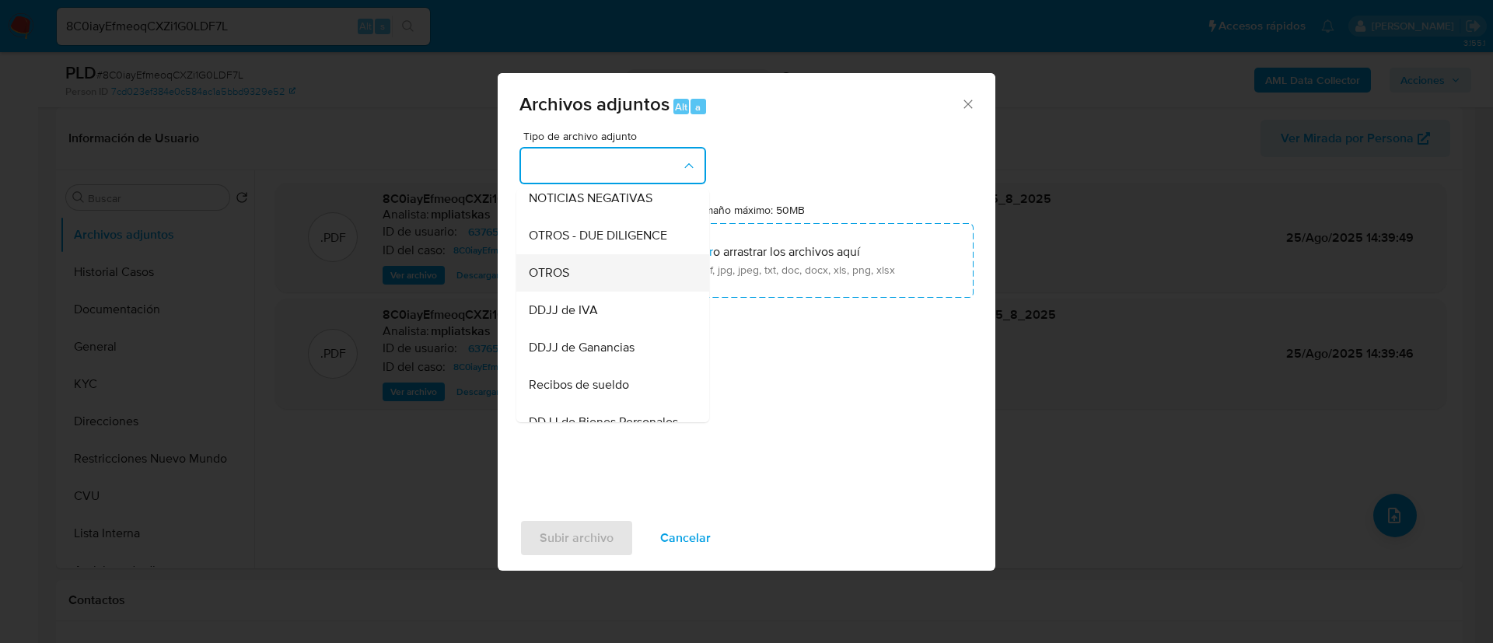
click at [591, 285] on div "OTROS" at bounding box center [608, 272] width 159 height 37
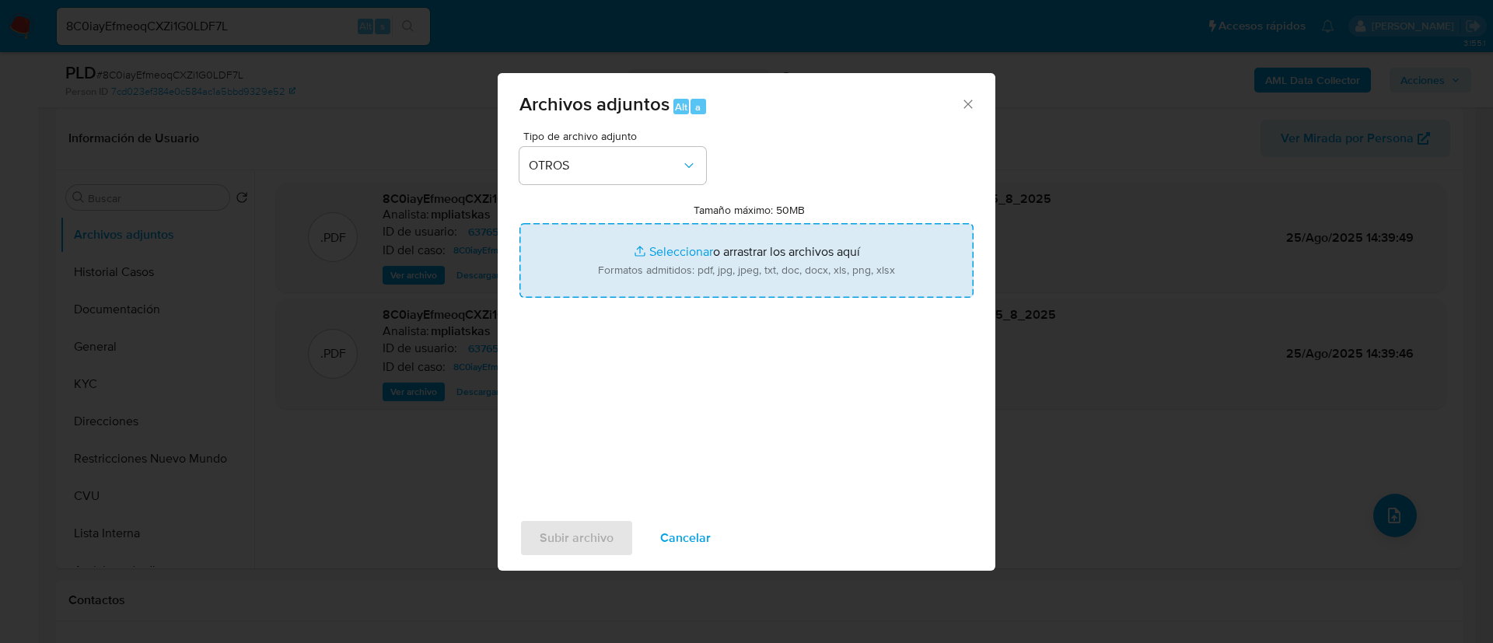
click at [596, 280] on input "Tamaño máximo: 50MB Seleccionar archivos" at bounding box center [746, 260] width 454 height 75
type input "C:\fakepath\637653327 Movimientos.xlsx"
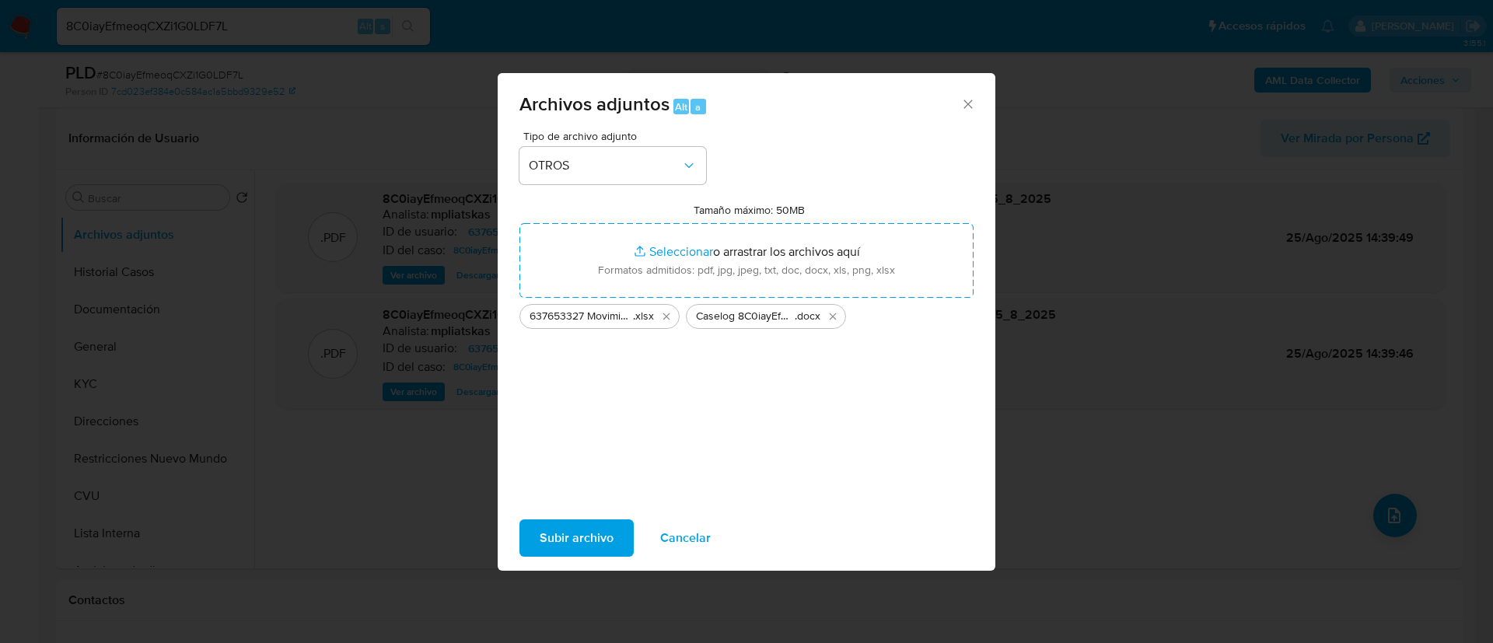
click at [557, 536] on span "Subir archivo" at bounding box center [577, 538] width 74 height 34
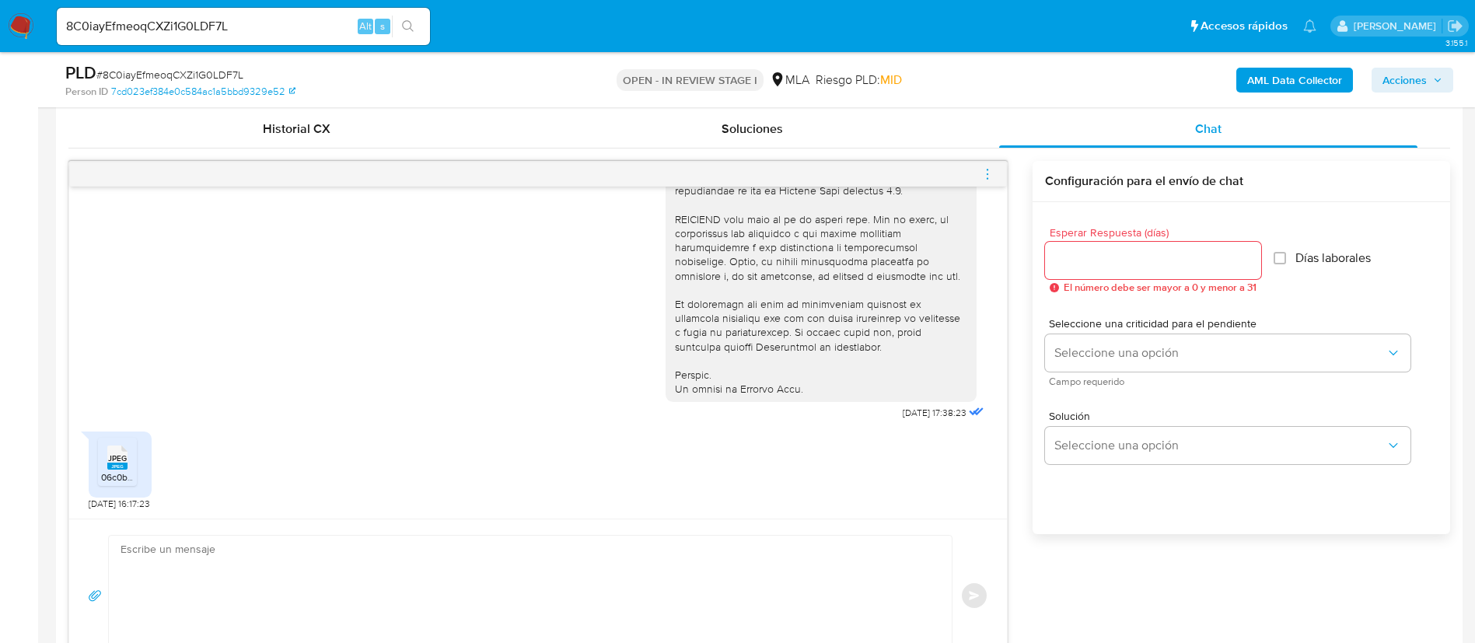
scroll to position [933, 0]
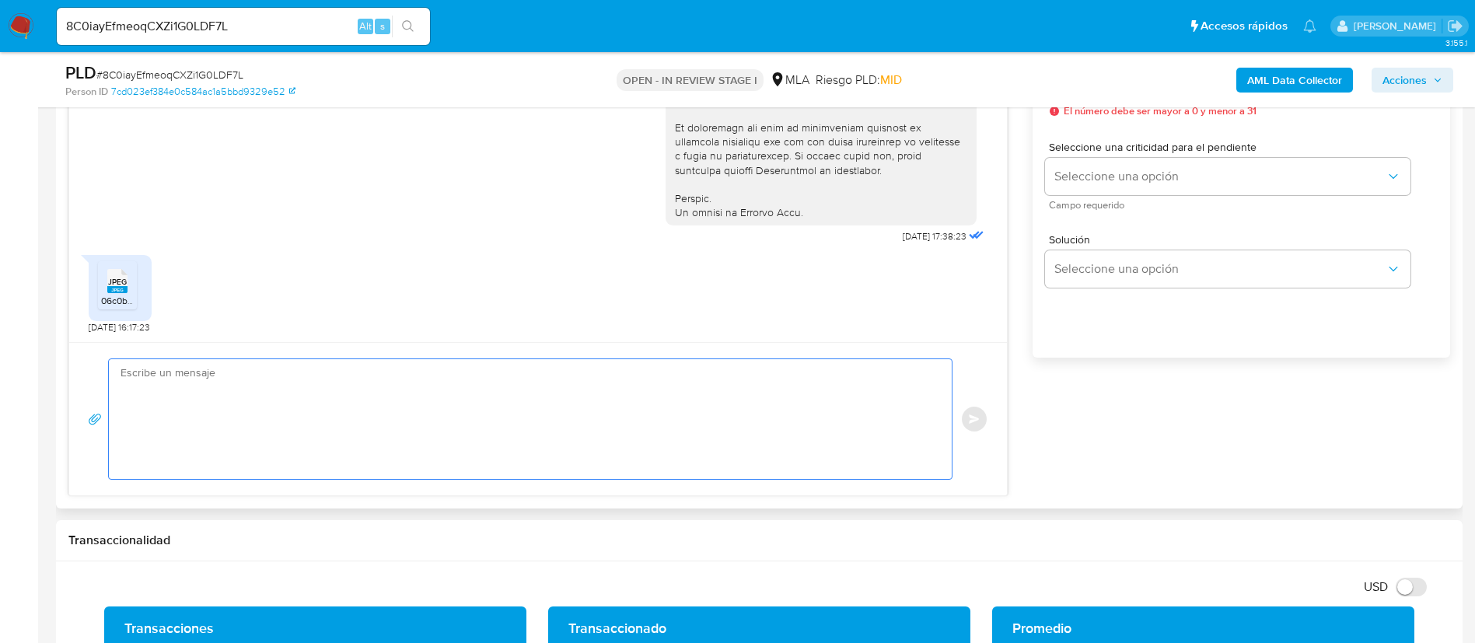
click at [557, 464] on textarea at bounding box center [527, 419] width 812 height 120
paste textarea "Muchas gracias por la respuesta. Analizamos tu caso y notamos que la informació…"
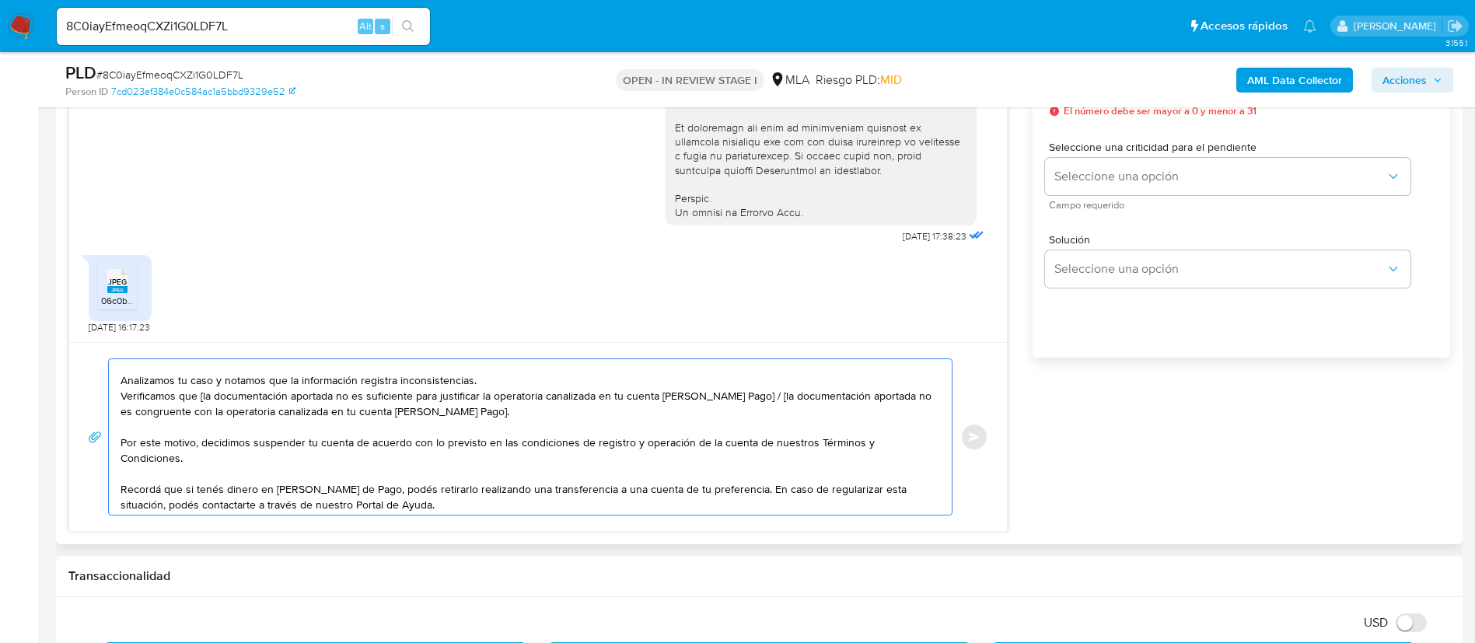
scroll to position [0, 0]
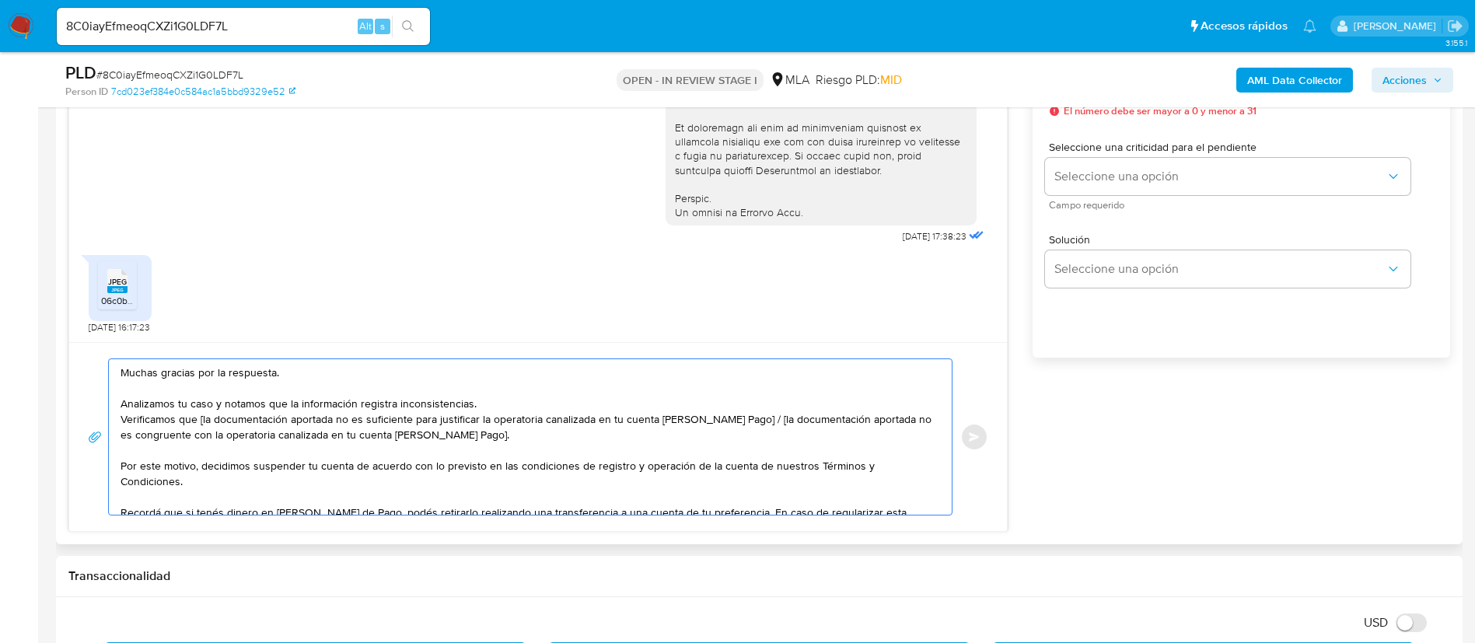
click at [203, 423] on textarea "Muchas gracias por la respuesta. Analizamos tu caso y notamos que la informació…" at bounding box center [527, 437] width 812 height 156
drag, startPoint x: 739, startPoint y: 418, endPoint x: 464, endPoint y: 429, distance: 274.7
click at [464, 429] on textarea "Muchas gracias por la respuesta. Analizamos tu caso y notamos que la informació…" at bounding box center [527, 437] width 812 height 156
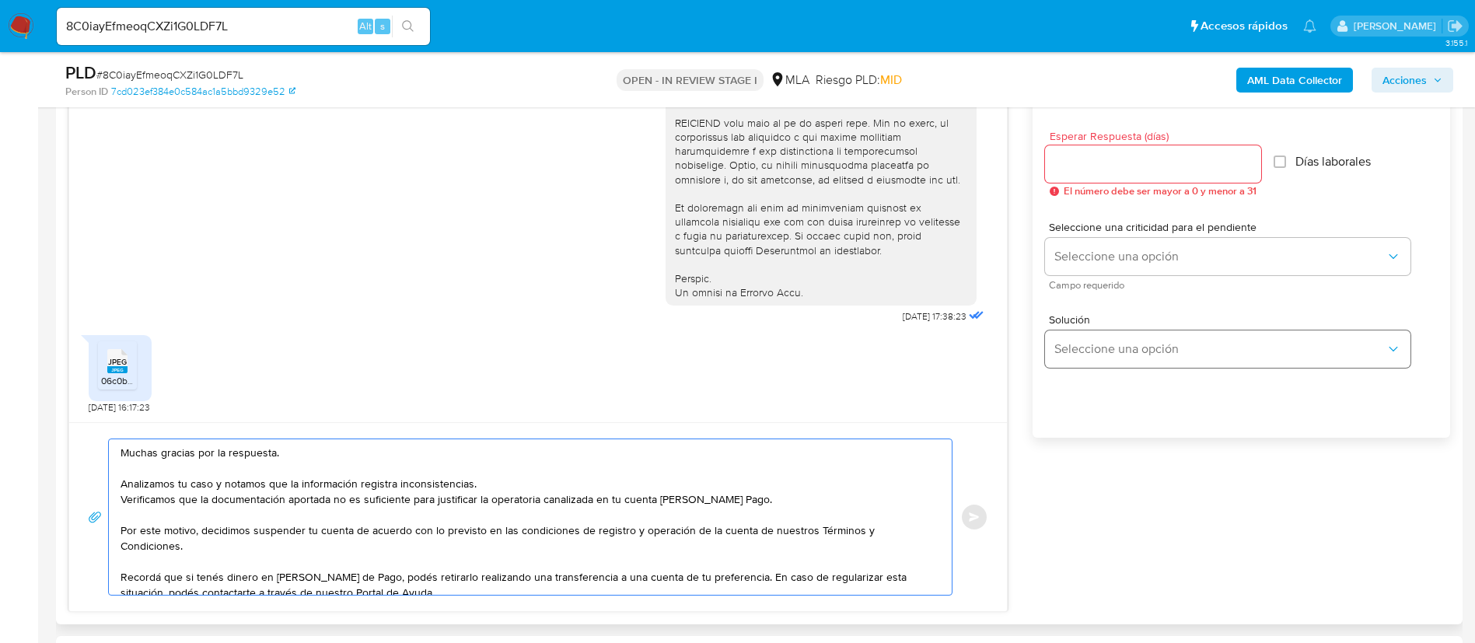
scroll to position [816, 0]
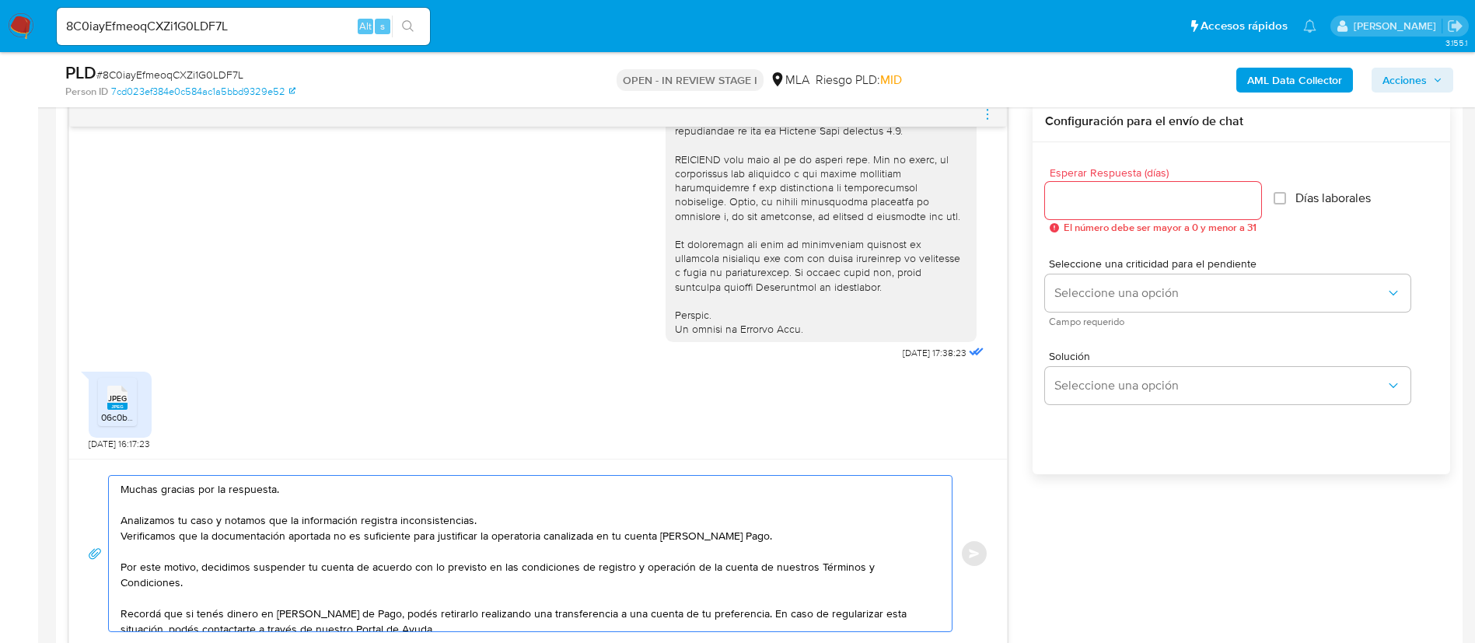
type textarea "Muchas gracias por la respuesta. Analizamos tu caso y notamos que la informació…"
click at [1075, 186] on div at bounding box center [1153, 200] width 216 height 37
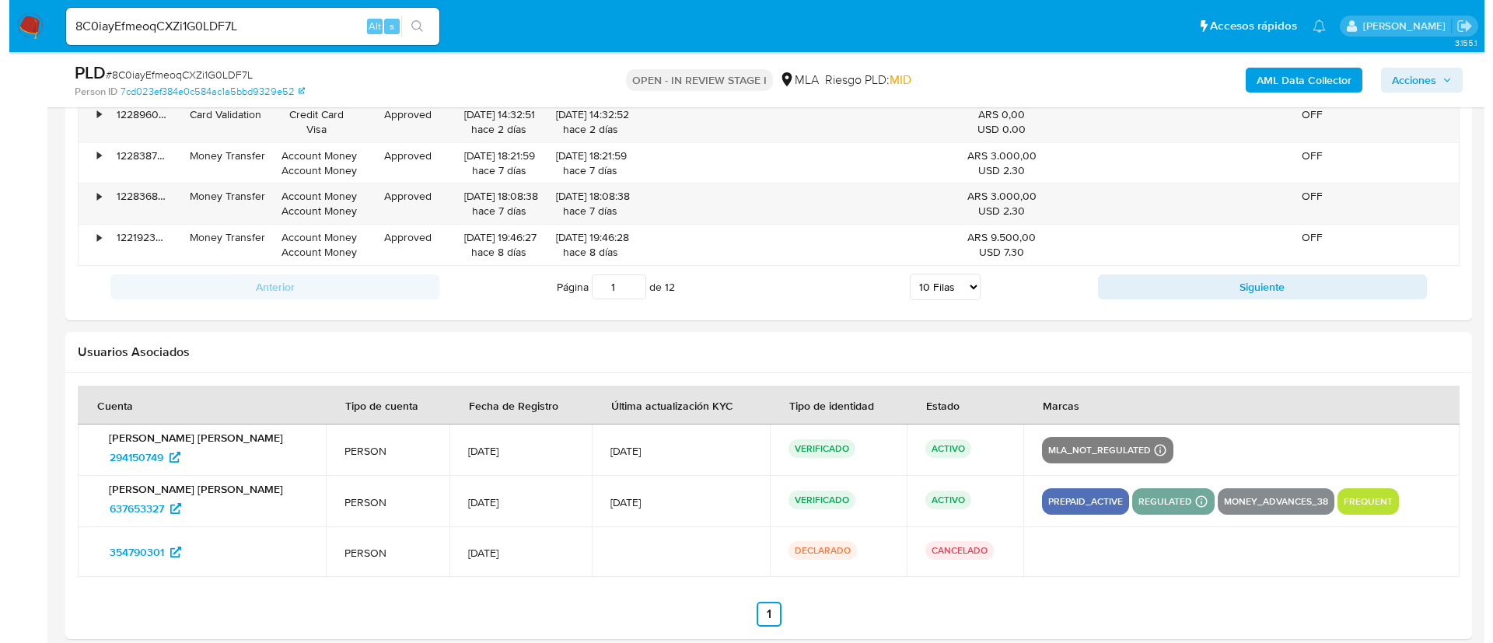
scroll to position [2871, 0]
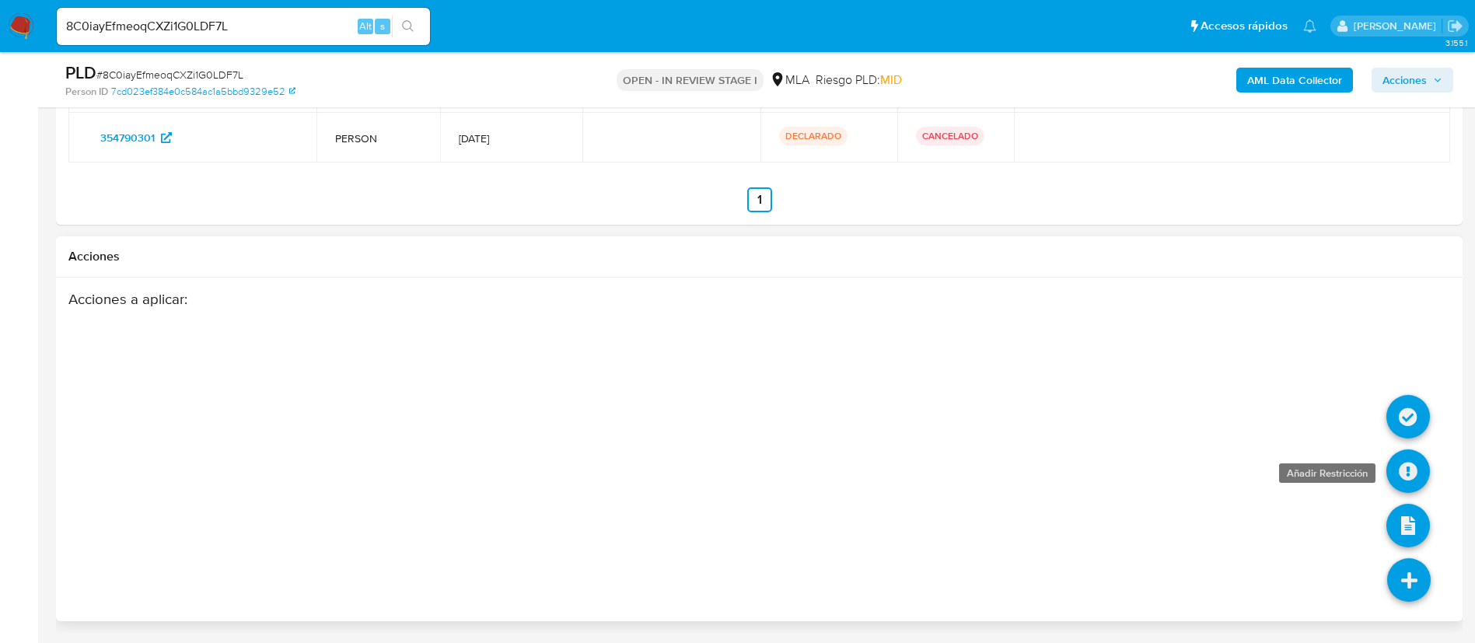
click at [1424, 475] on icon at bounding box center [1408, 471] width 44 height 44
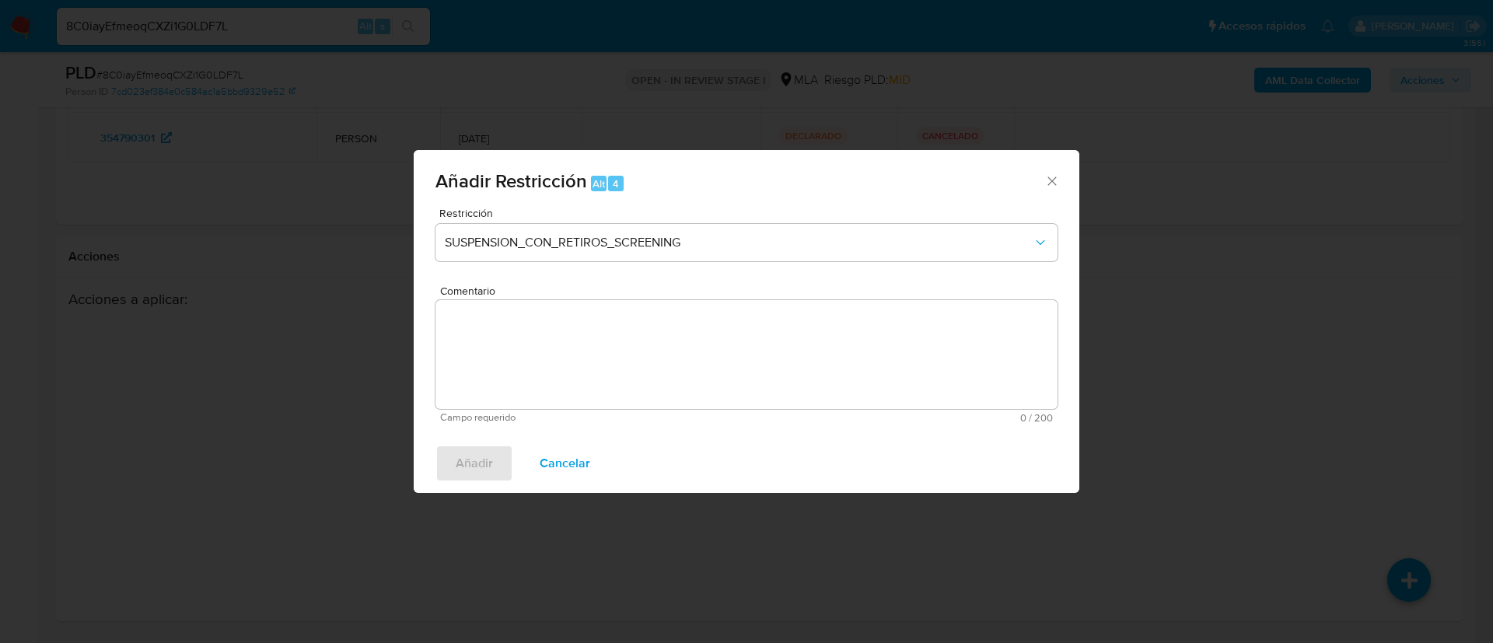
click at [792, 222] on div "Restricción SUSPENSION_CON_RETIROS_SCREENING" at bounding box center [746, 245] width 622 height 74
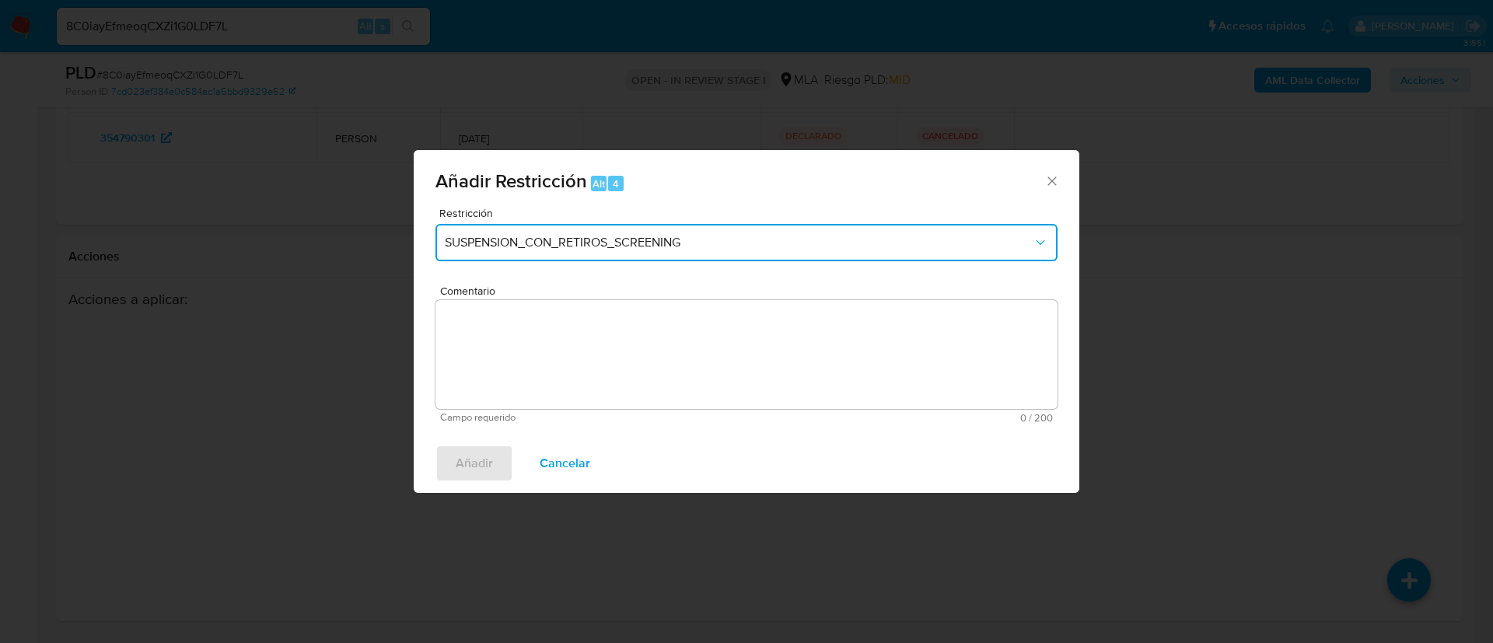
click at [764, 258] on button "SUSPENSION_CON_RETIROS_SCREENING" at bounding box center [746, 242] width 622 height 37
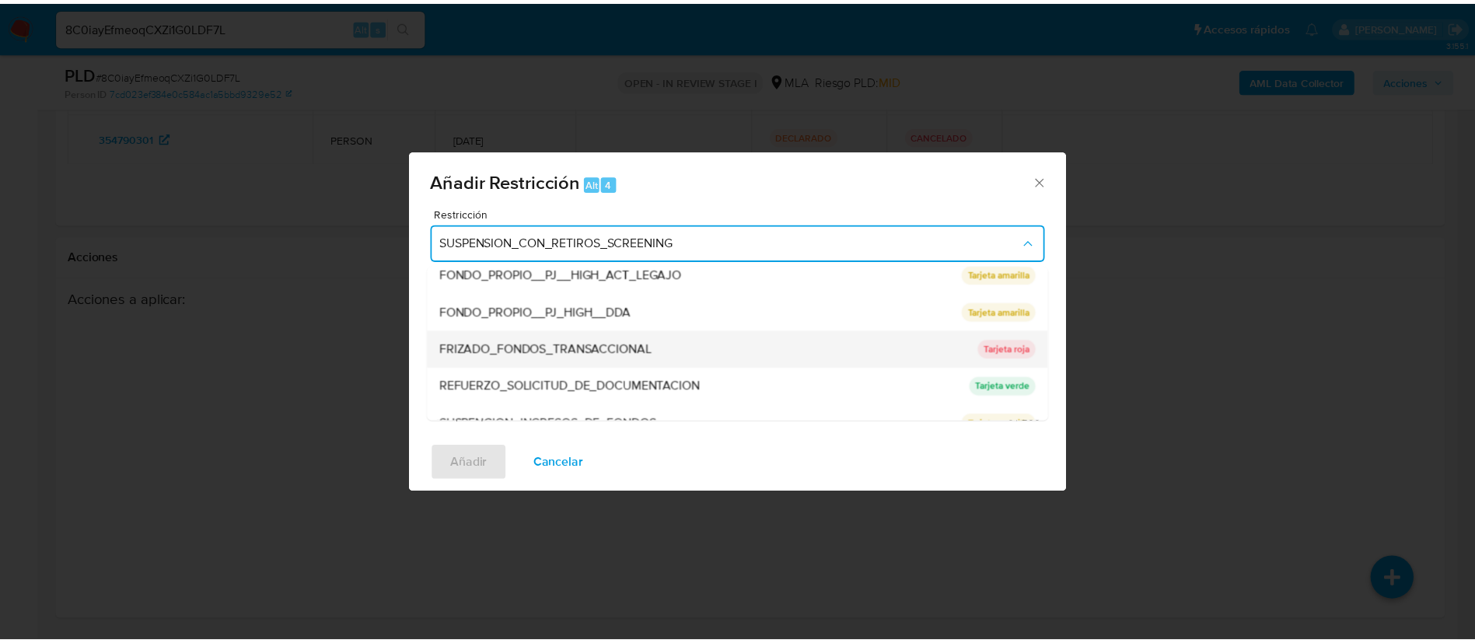
scroll to position [330, 0]
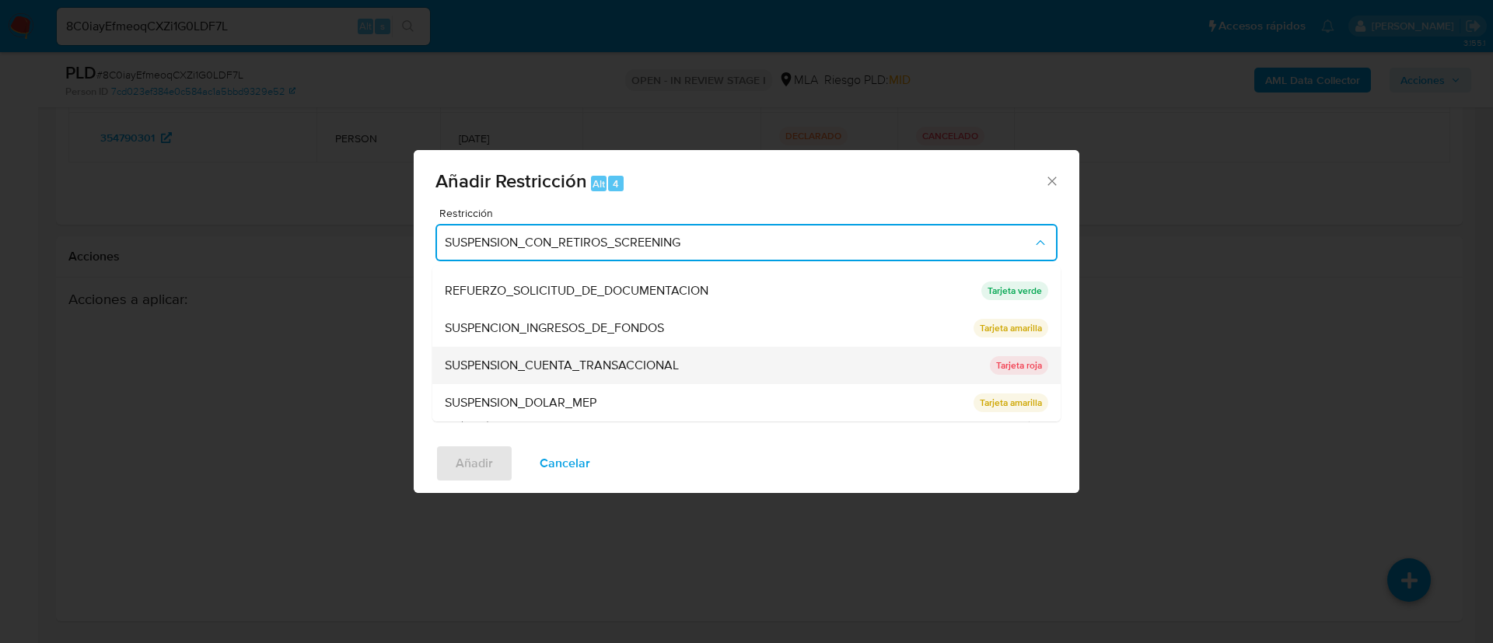
click at [733, 355] on div "SUSPENSION_CUENTA_TRANSACCIONAL" at bounding box center [713, 365] width 536 height 37
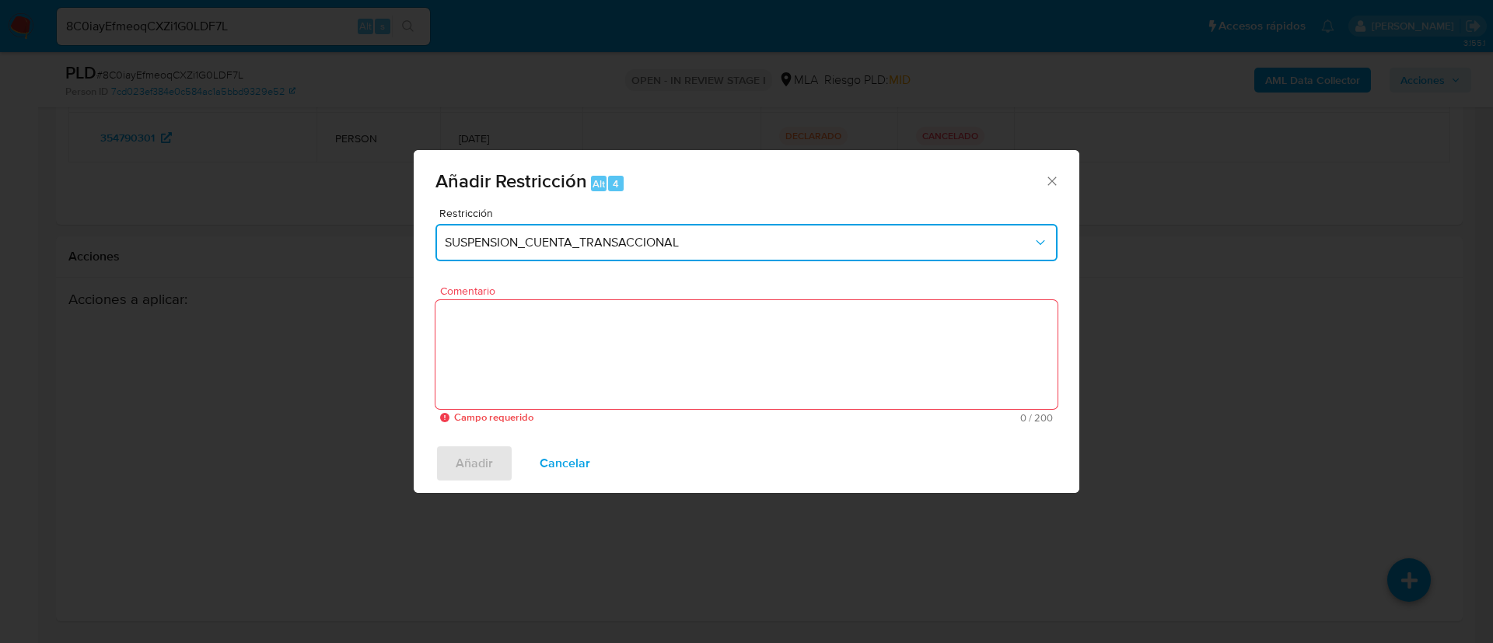
click at [733, 355] on textarea "Comentario" at bounding box center [746, 354] width 622 height 109
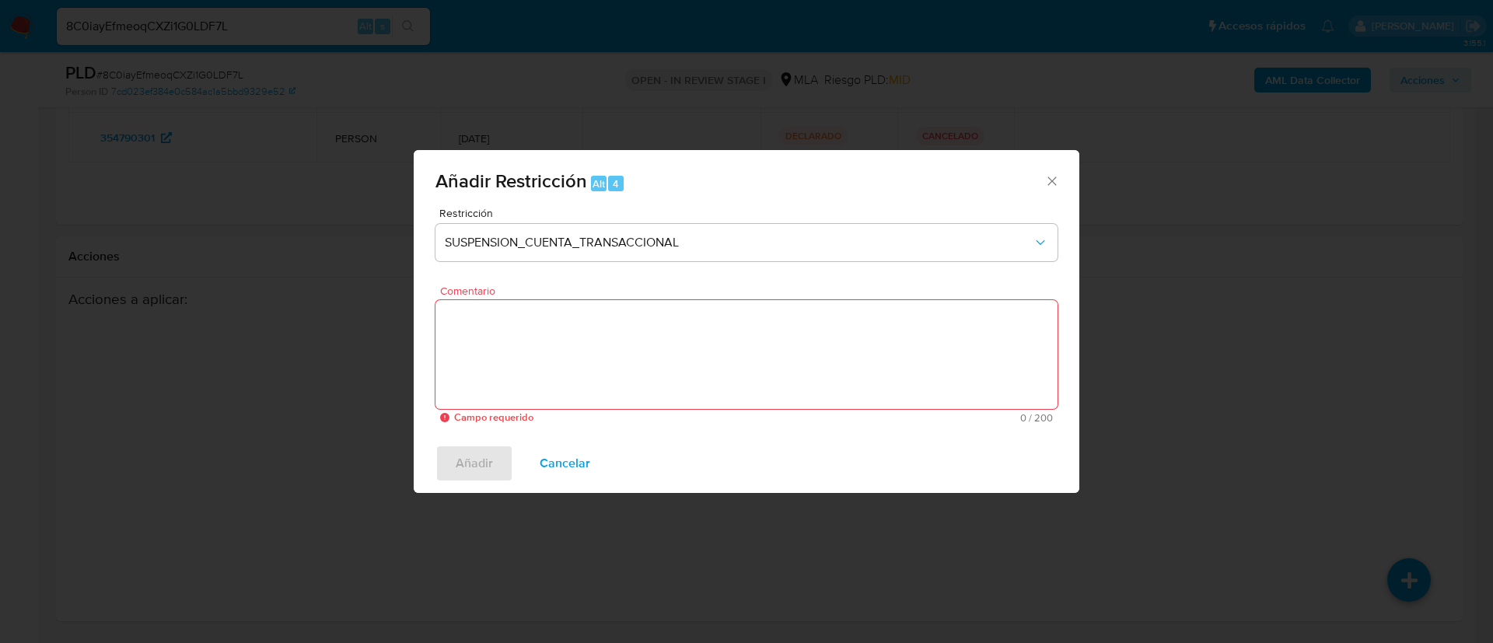
click at [733, 354] on textarea "Comentario" at bounding box center [746, 354] width 622 height 109
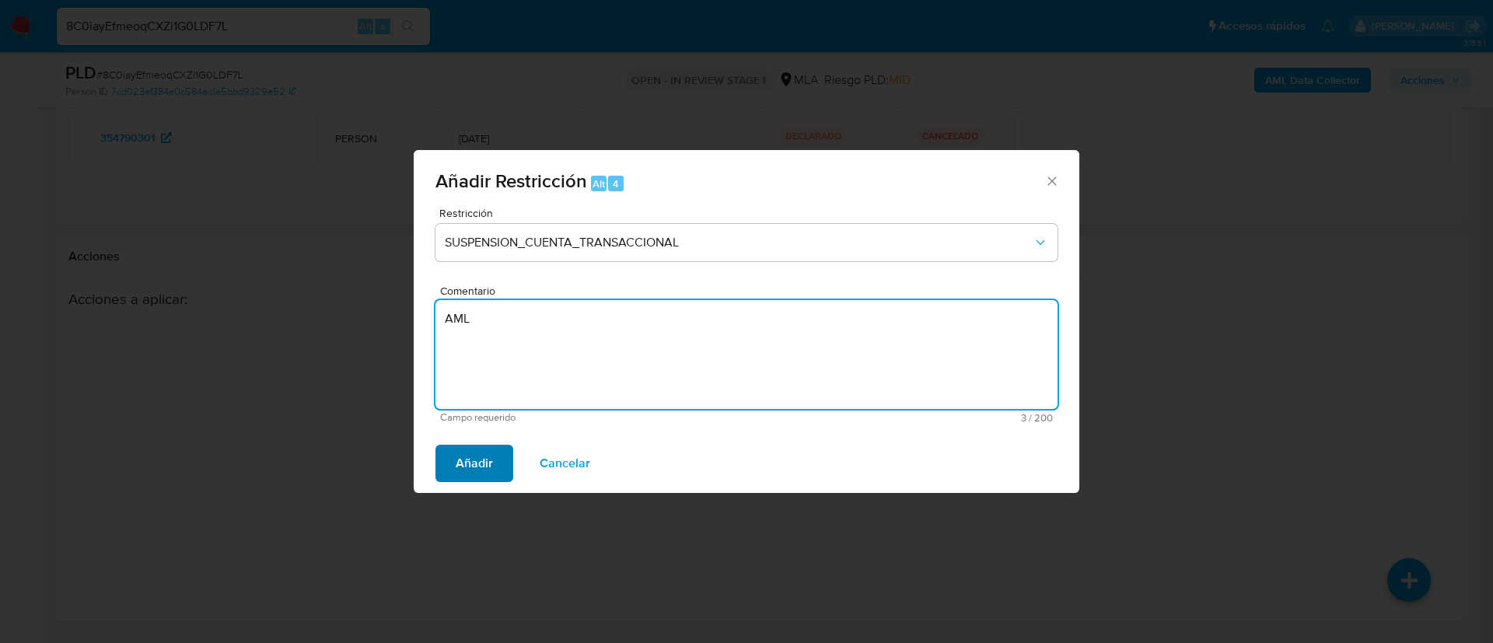
type textarea "AML"
click at [464, 460] on span "Añadir" at bounding box center [474, 463] width 37 height 34
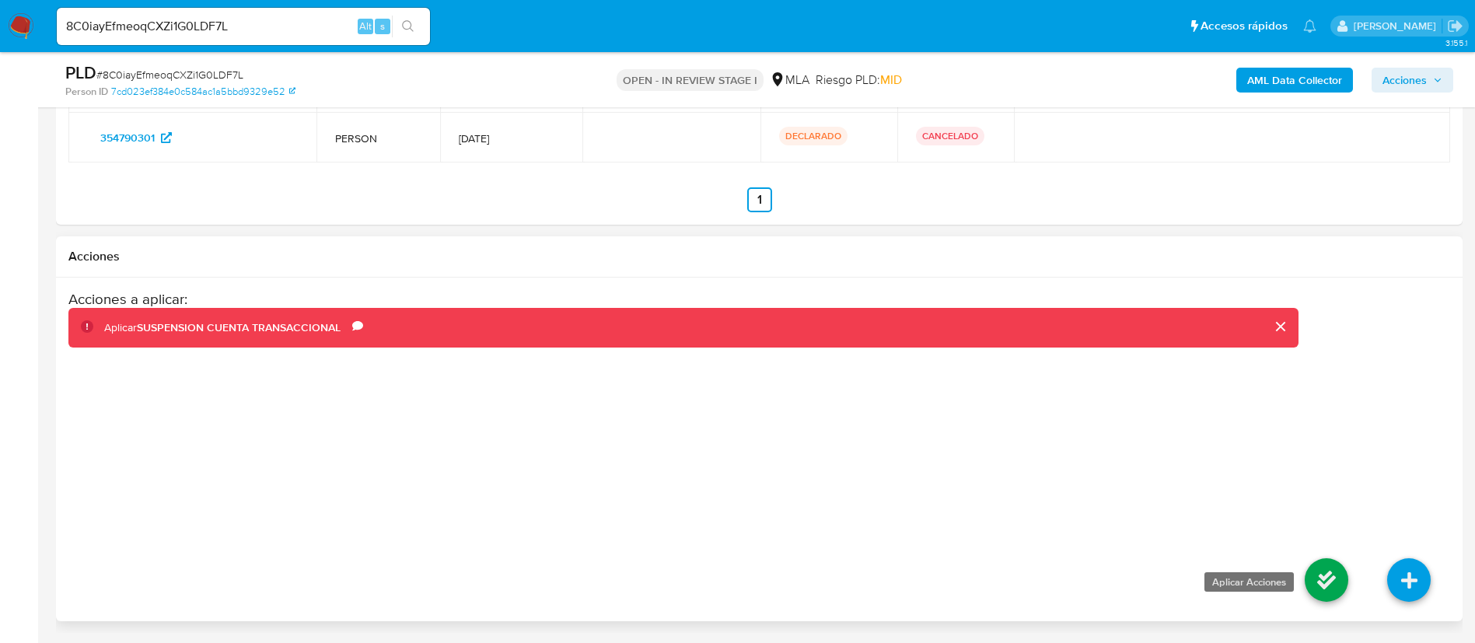
drag, startPoint x: 1324, startPoint y: 587, endPoint x: 1316, endPoint y: 589, distance: 7.9
click at [1321, 587] on icon at bounding box center [1327, 580] width 44 height 44
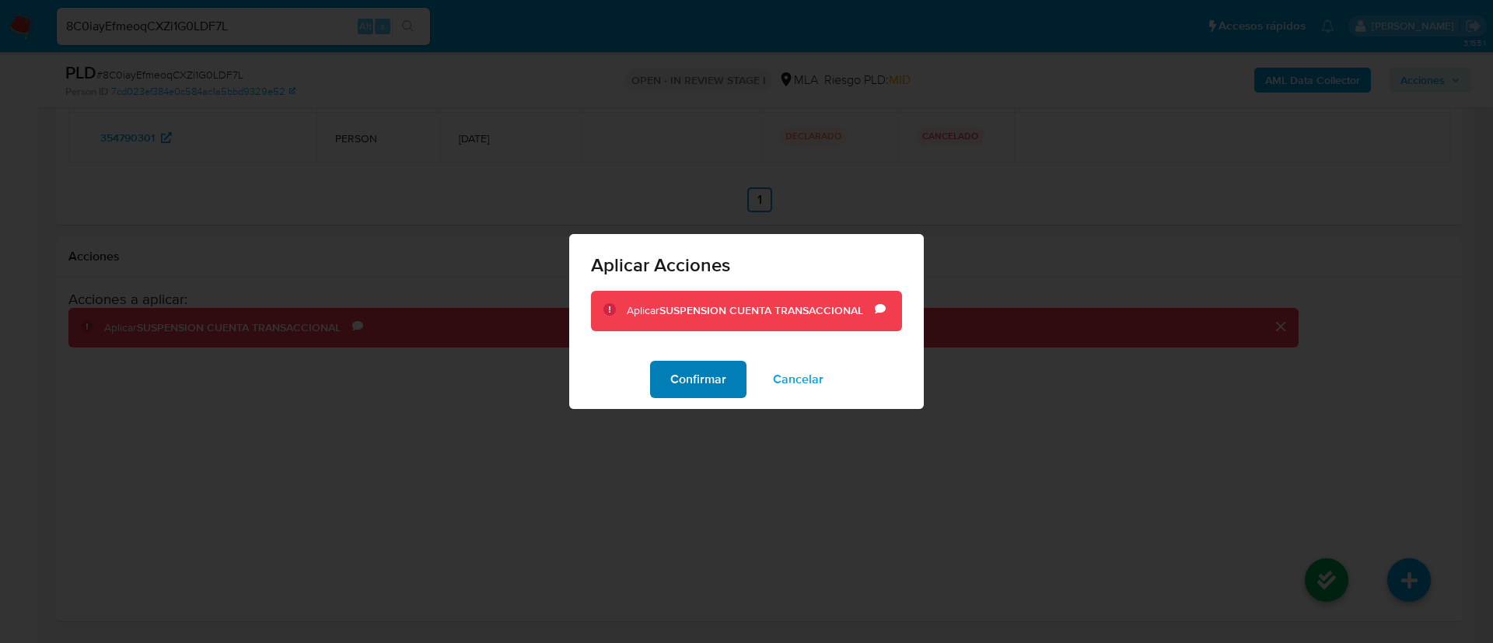
click at [707, 389] on span "Confirmar" at bounding box center [698, 379] width 56 height 34
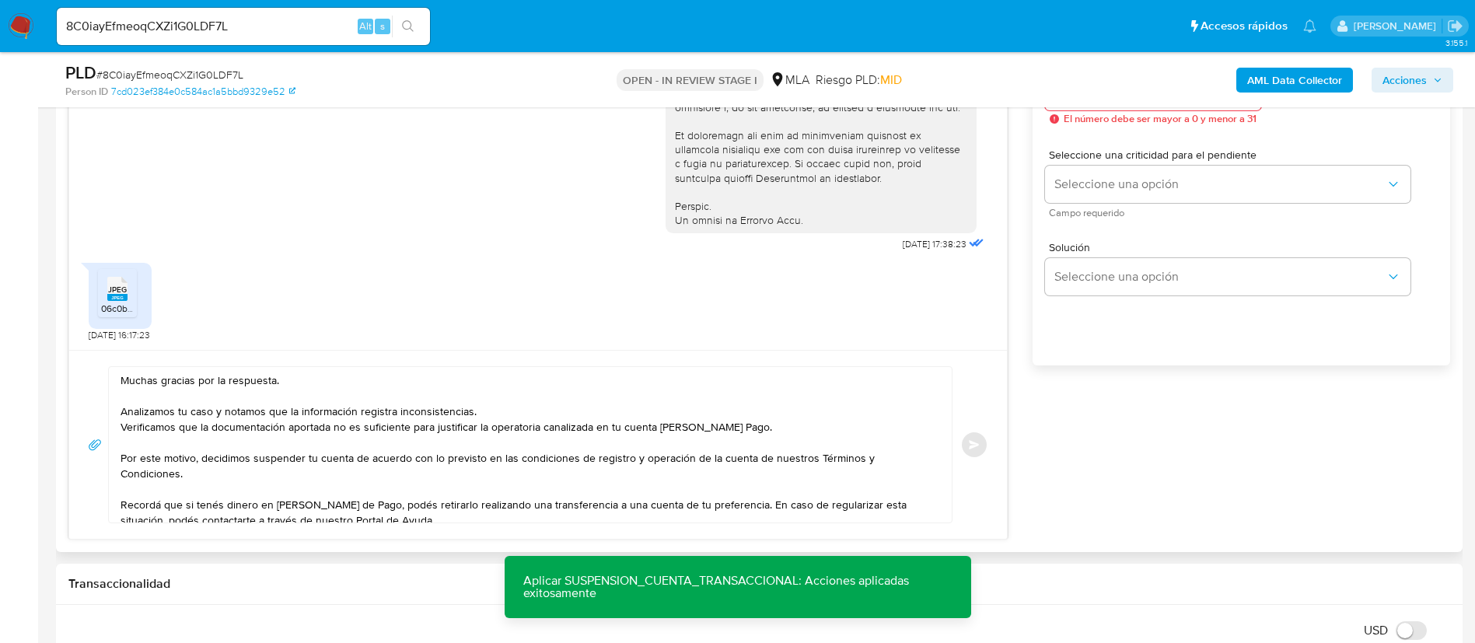
scroll to position [889, 0]
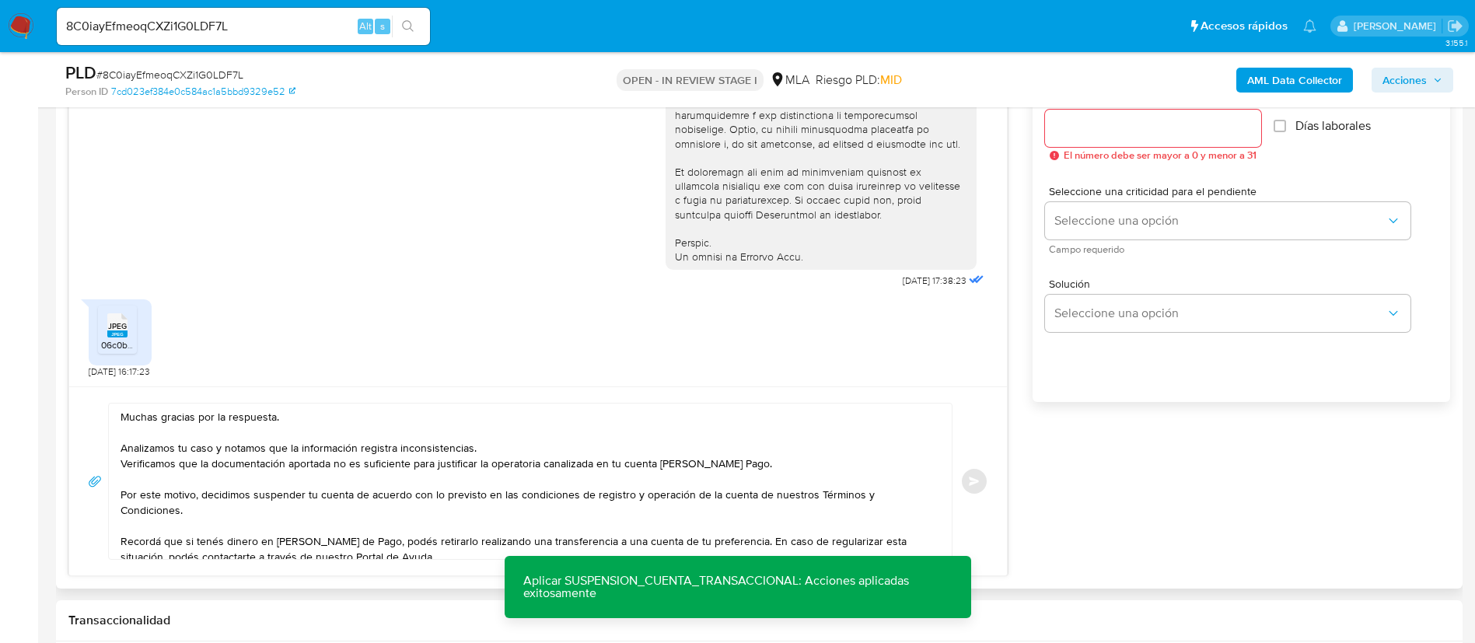
click at [1082, 123] on input "Esperar Respuesta (días)" at bounding box center [1153, 128] width 216 height 20
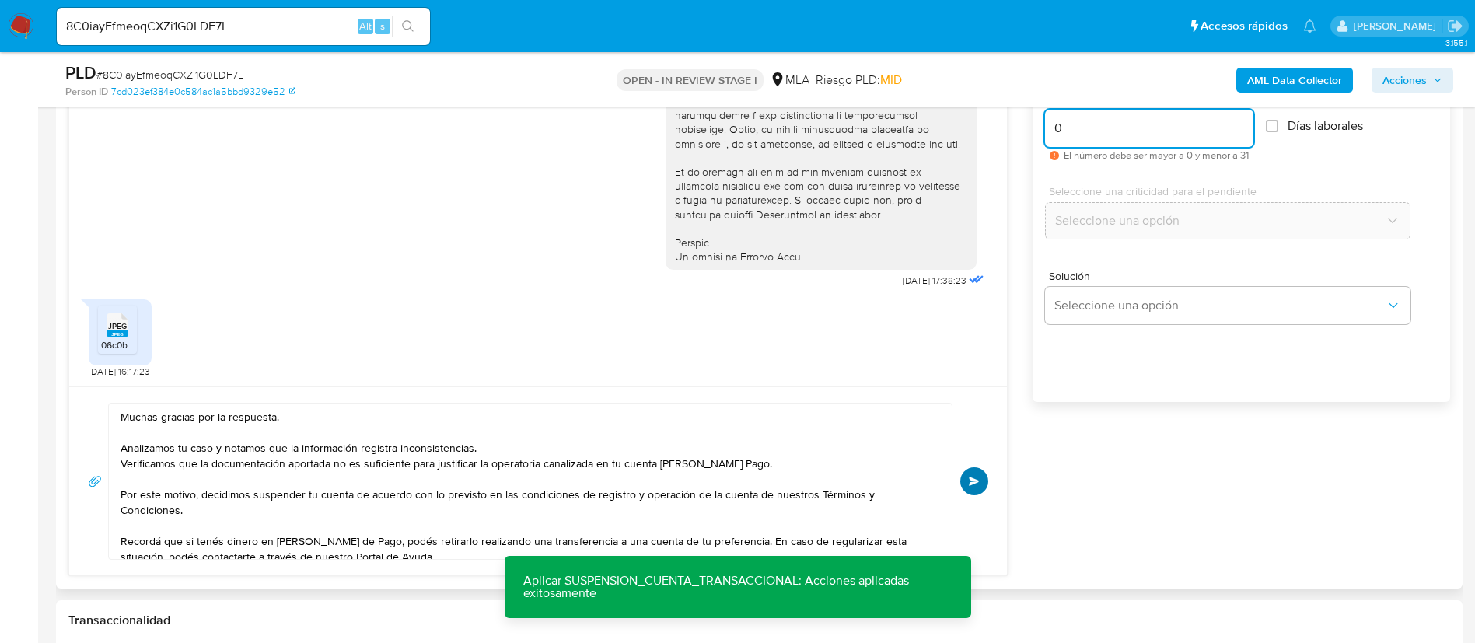
type input "0"
click at [983, 480] on button "Enviar" at bounding box center [974, 481] width 28 height 28
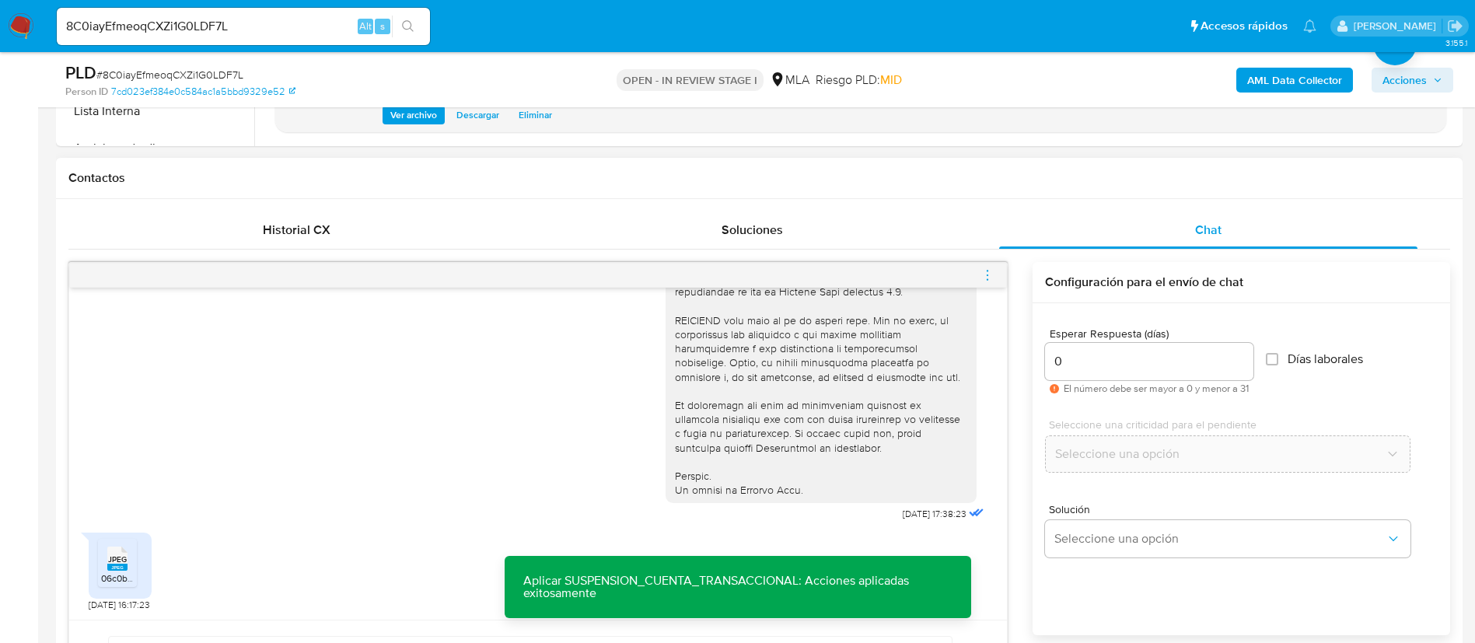
scroll to position [949, 0]
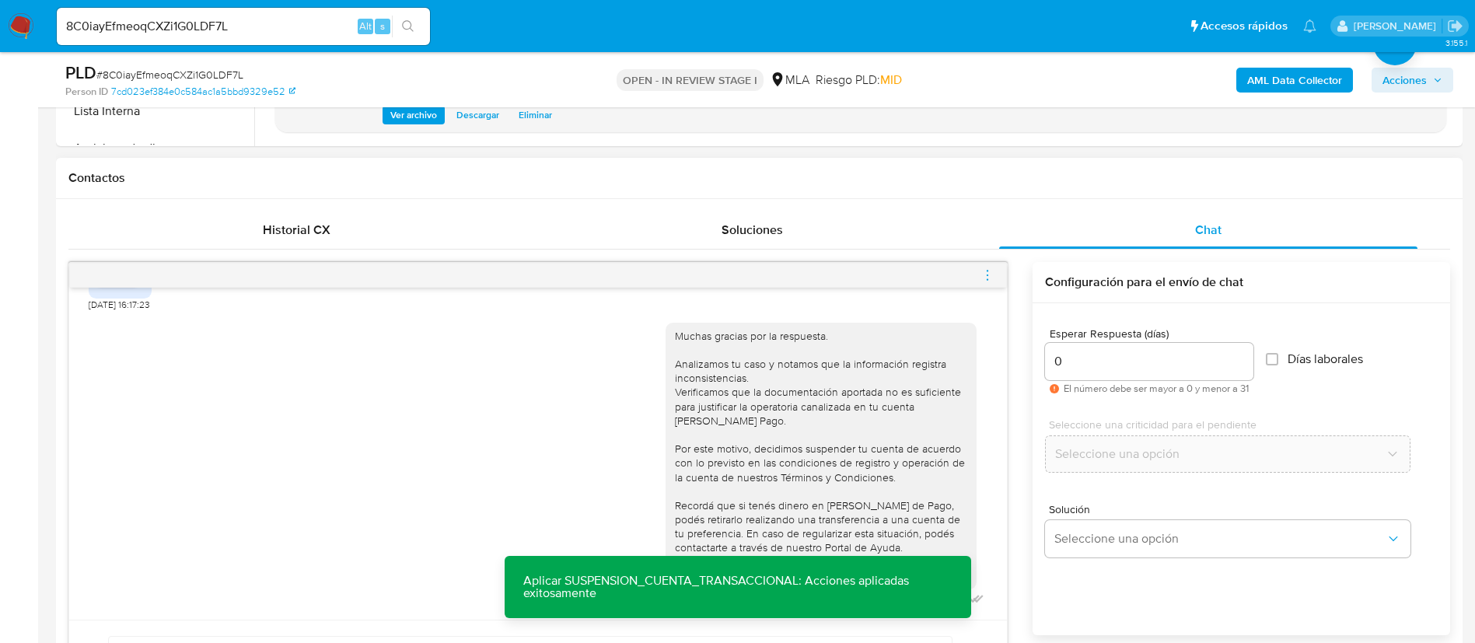
click at [982, 271] on icon "menu-action" at bounding box center [987, 275] width 14 height 14
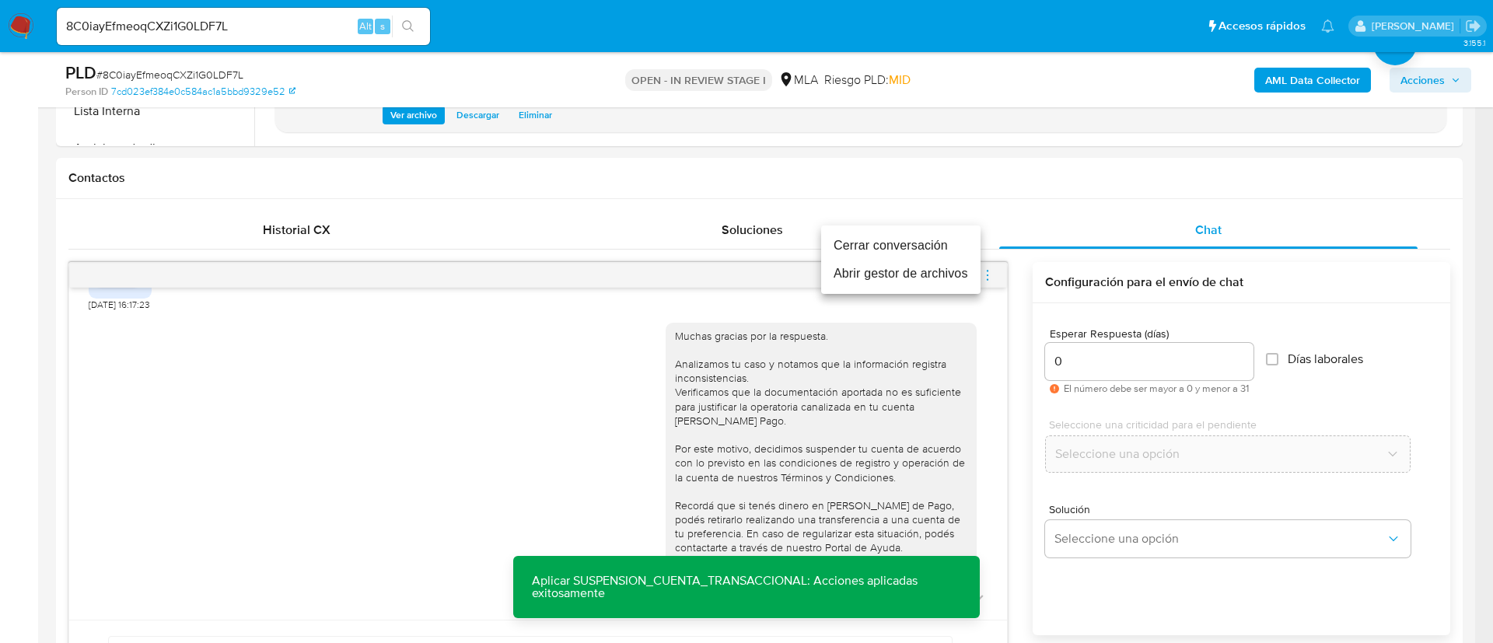
click at [943, 243] on li "Cerrar conversación" at bounding box center [900, 246] width 159 height 28
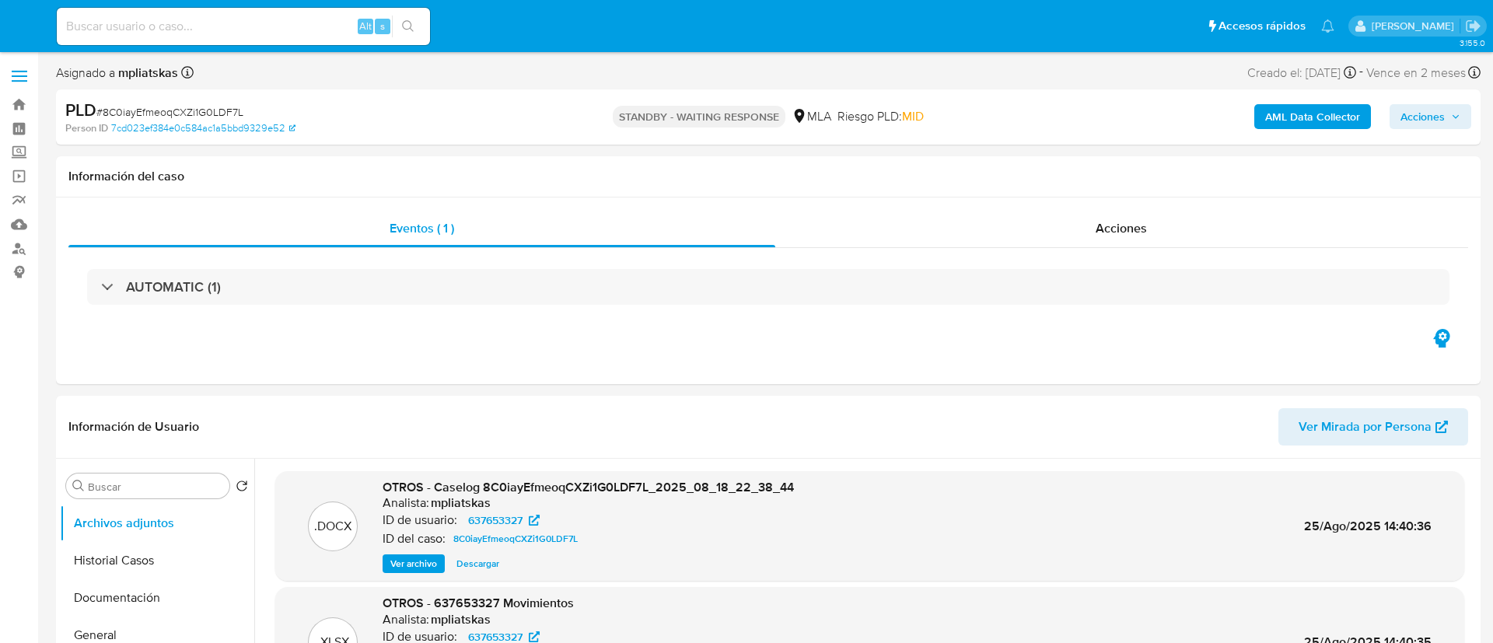
select select "10"
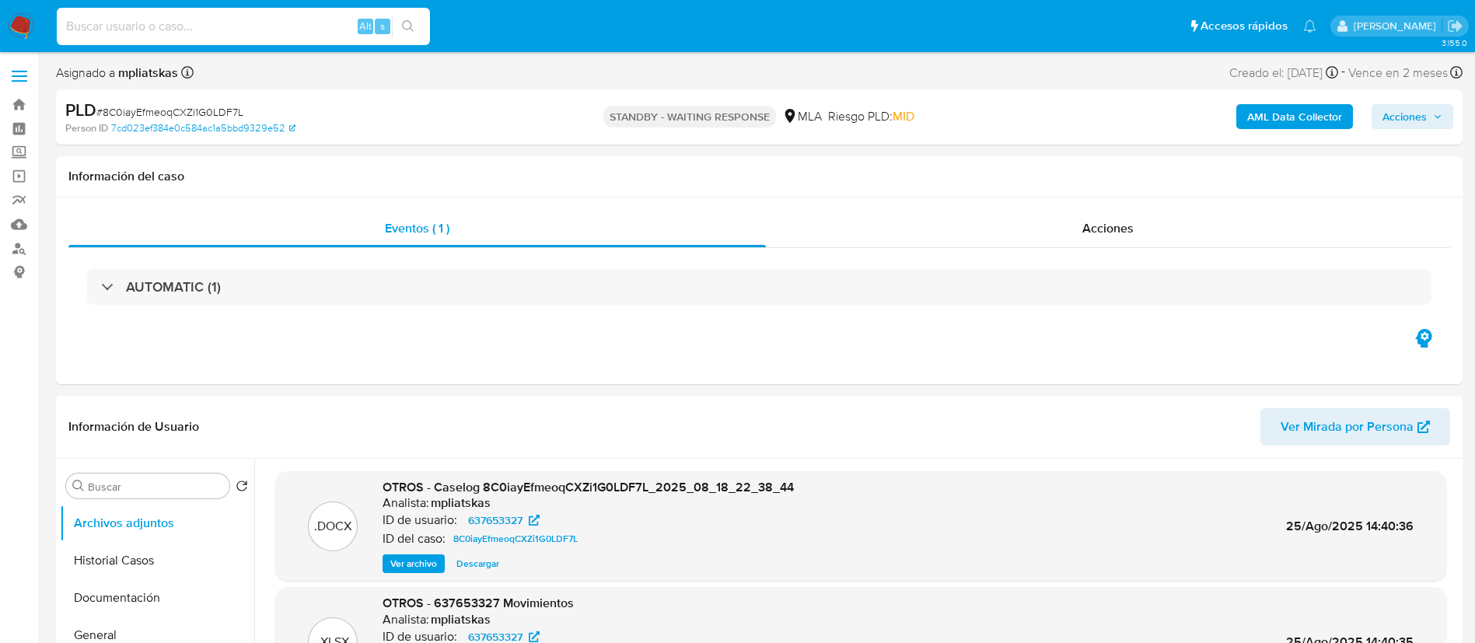
click at [317, 33] on input at bounding box center [243, 26] width 373 height 20
paste input "msdToR2feIh44CdIdNPDX1lj"
type input "msdToR2feIh44CdIdNPDX1lj"
click at [415, 19] on button "search-icon" at bounding box center [408, 27] width 32 height 22
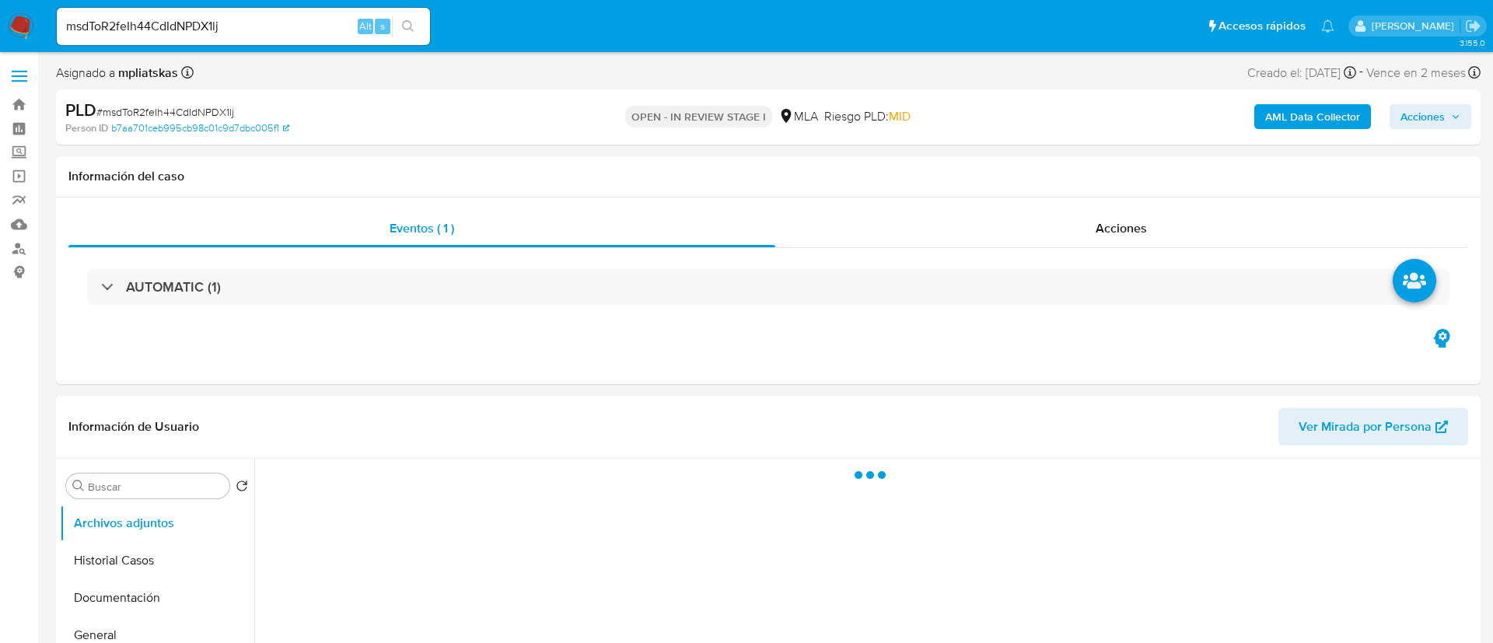
select select "10"
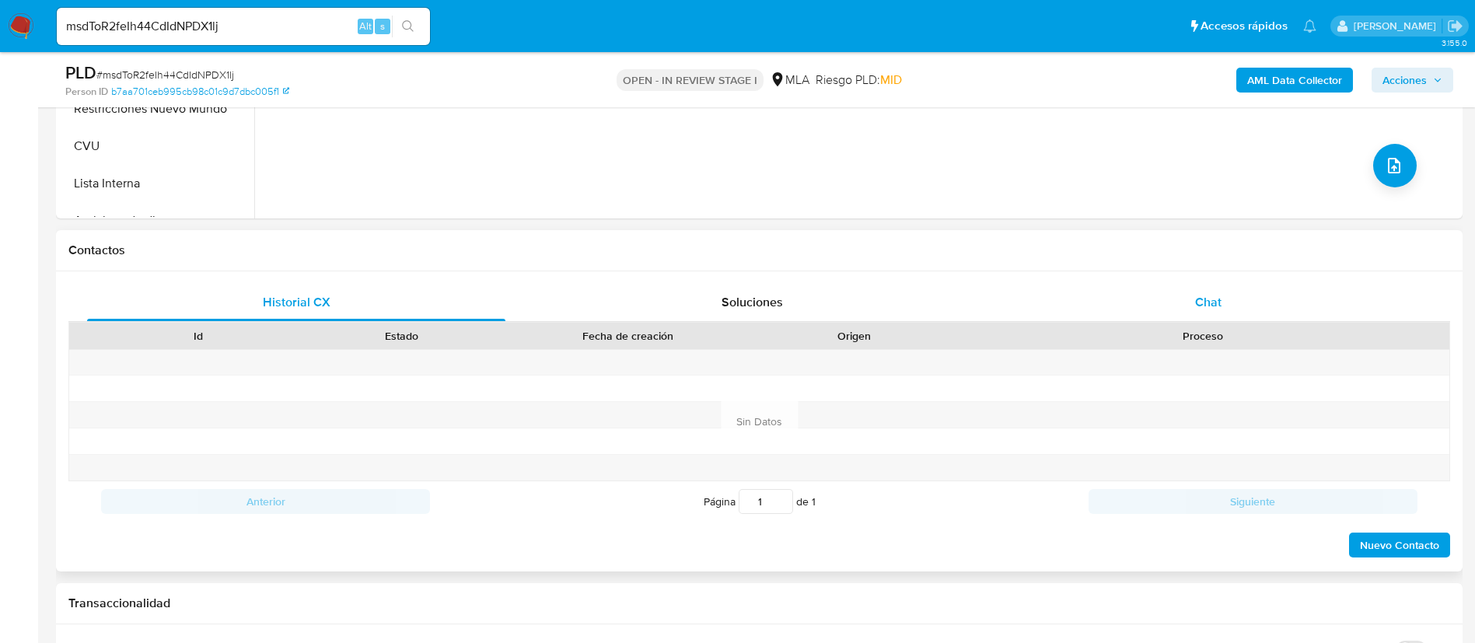
click at [1175, 320] on div "Chat" at bounding box center [1208, 302] width 418 height 37
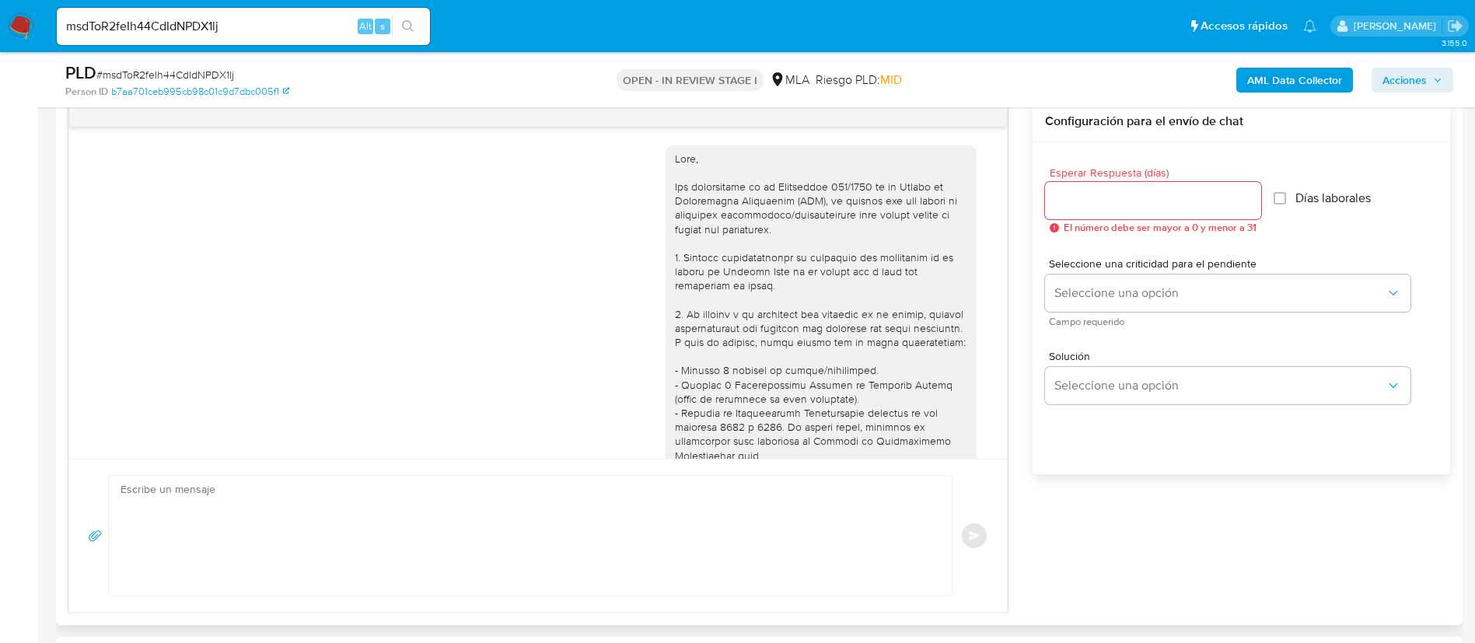
scroll to position [891, 0]
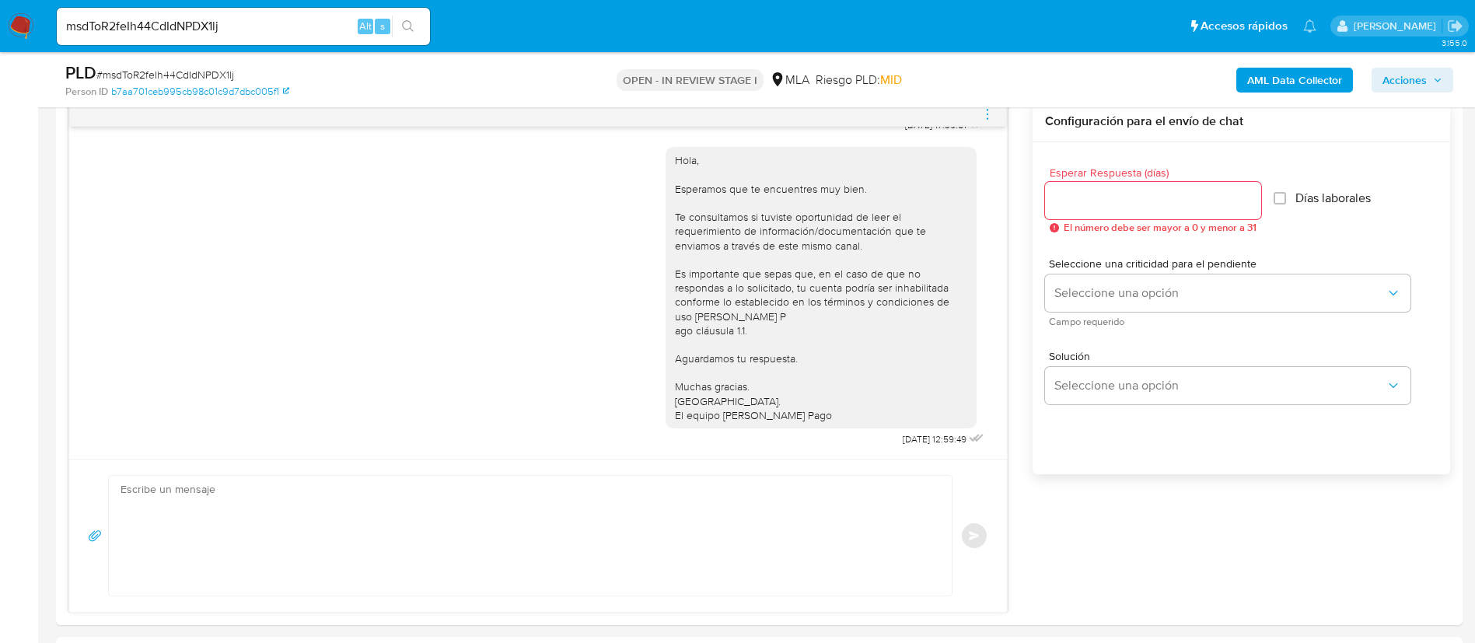
click at [987, 124] on span "menu-action" at bounding box center [987, 114] width 14 height 37
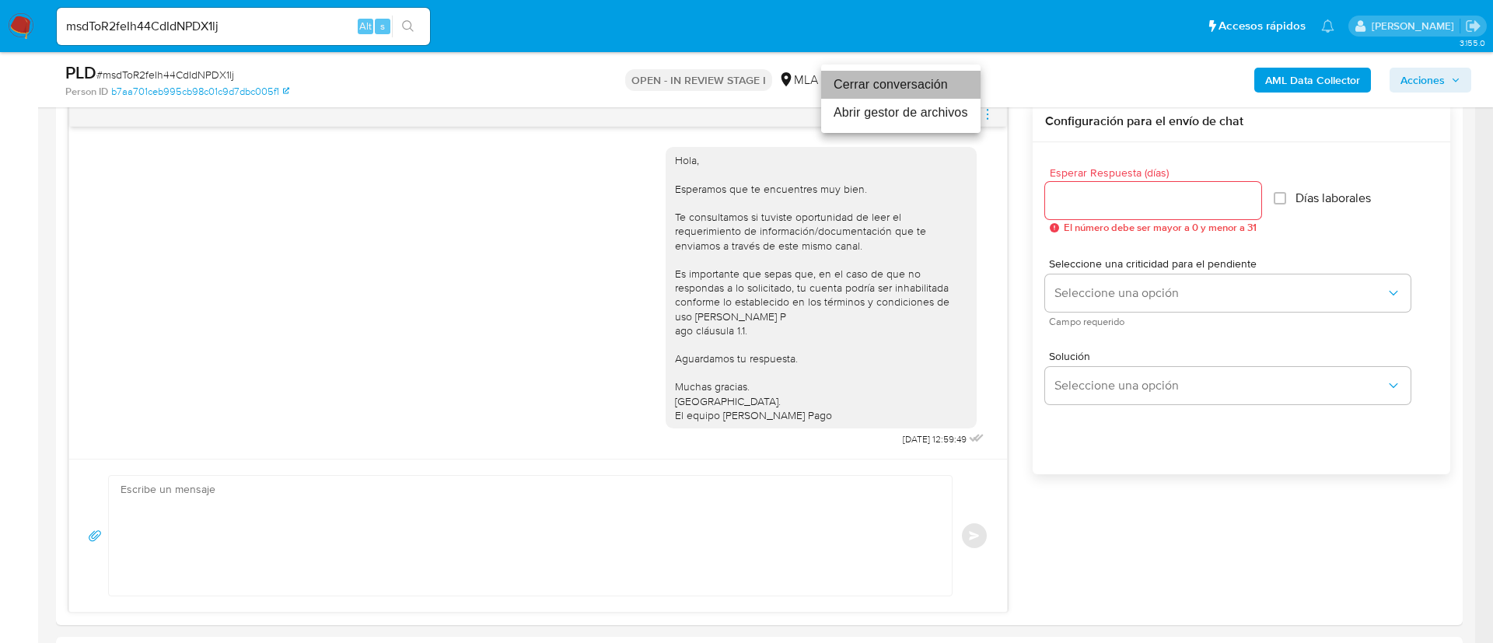
click at [937, 82] on li "Cerrar conversación" at bounding box center [900, 85] width 159 height 28
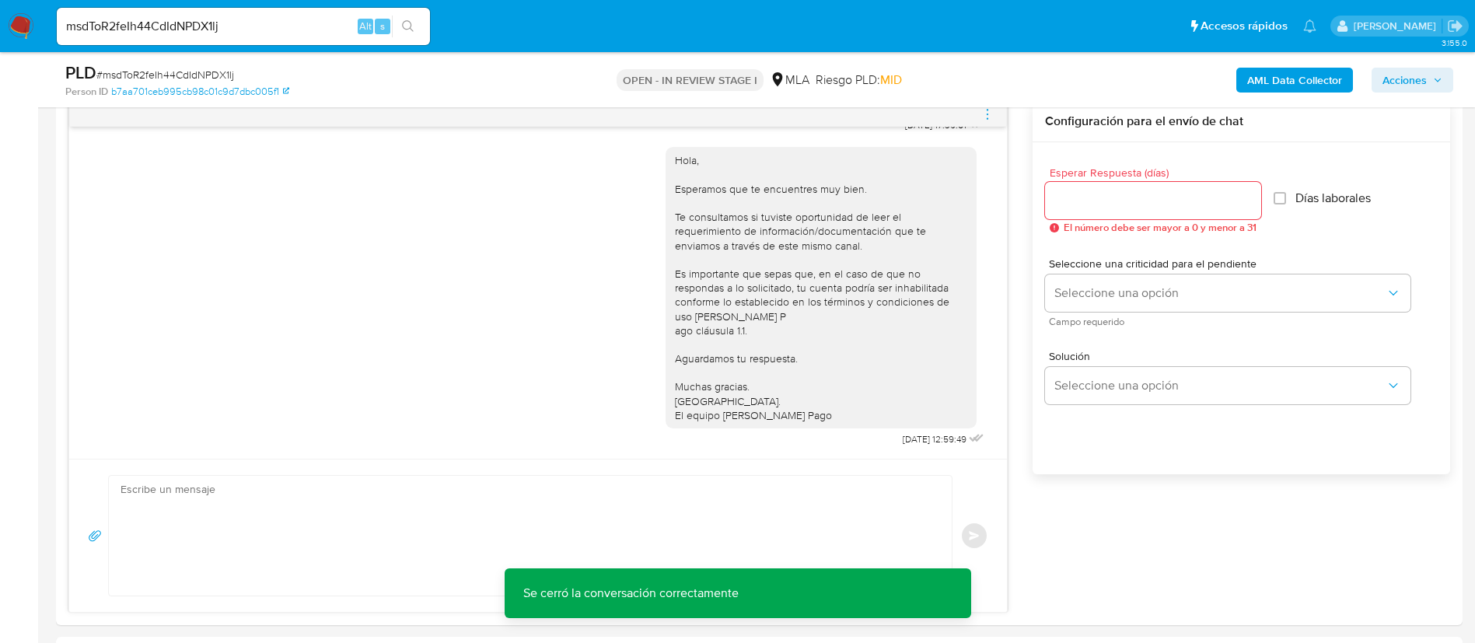
click at [1263, 79] on b "AML Data Collector" at bounding box center [1294, 80] width 95 height 25
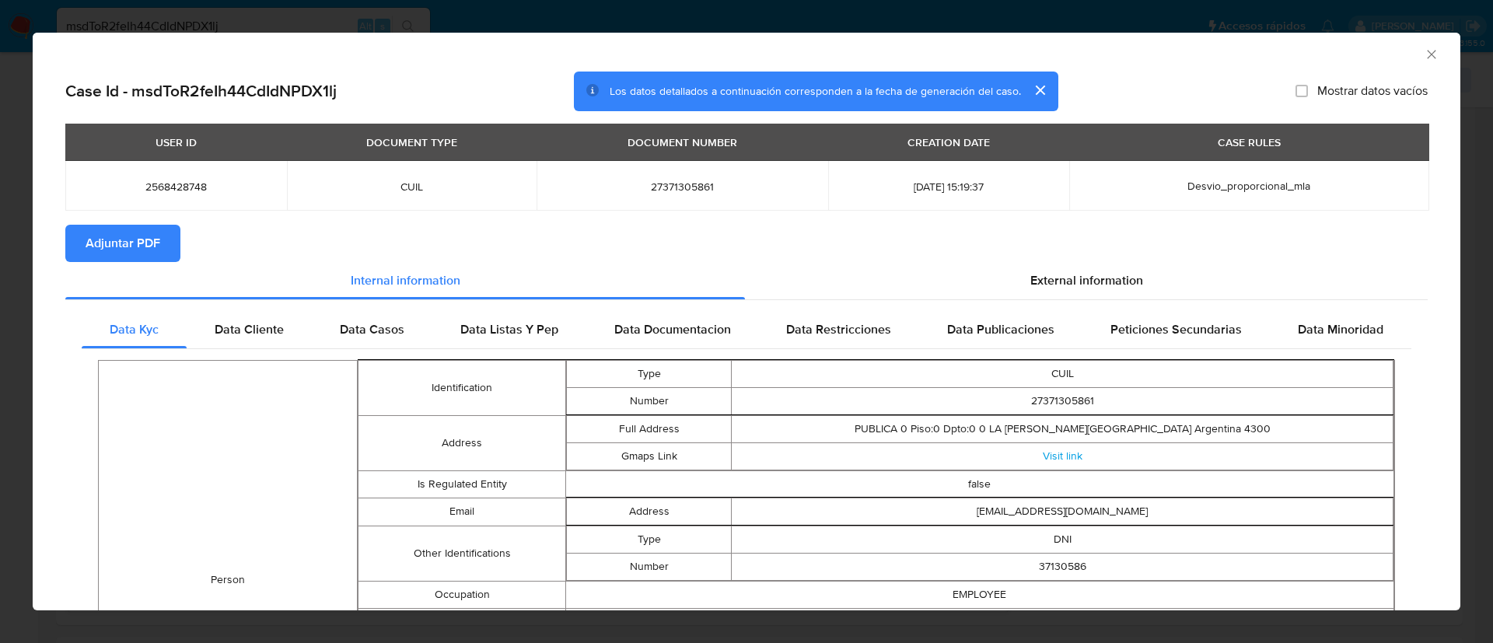
click at [181, 193] on span "2568428748" at bounding box center [176, 187] width 184 height 14
copy span "2568428748"
click at [166, 257] on button "Adjuntar PDF" at bounding box center [122, 243] width 115 height 37
click at [1424, 54] on icon "Cerrar ventana" at bounding box center [1432, 55] width 16 height 16
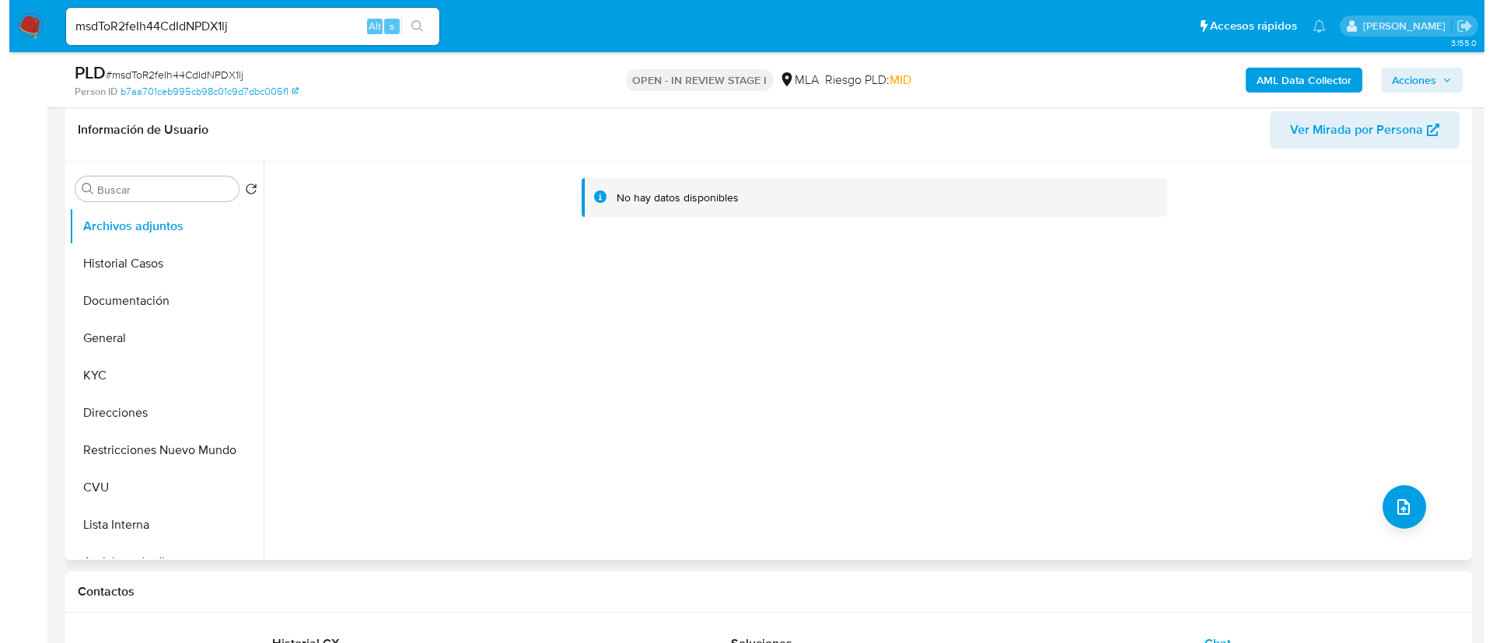
scroll to position [233, 0]
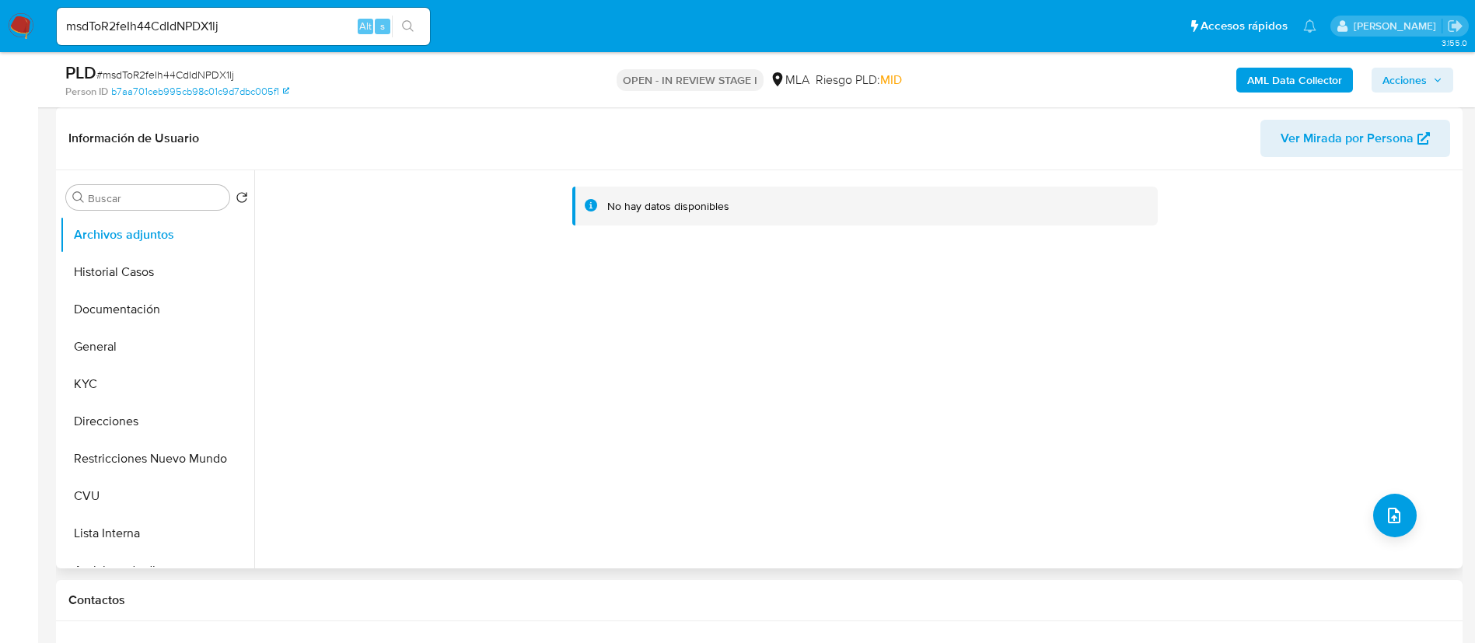
click at [1382, 478] on div "No hay datos disponibles" at bounding box center [856, 369] width 1204 height 398
click at [1382, 502] on button "upload-file" at bounding box center [1395, 516] width 44 height 44
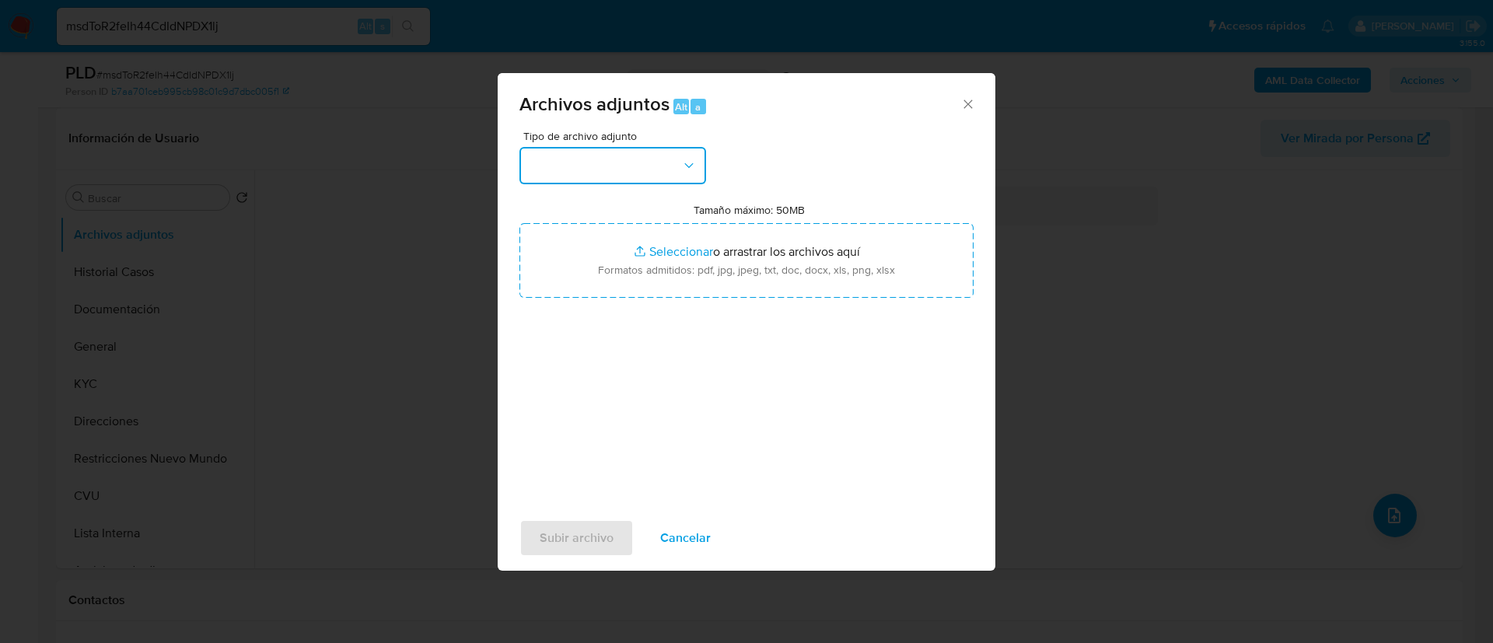
click at [636, 152] on button "button" at bounding box center [612, 165] width 187 height 37
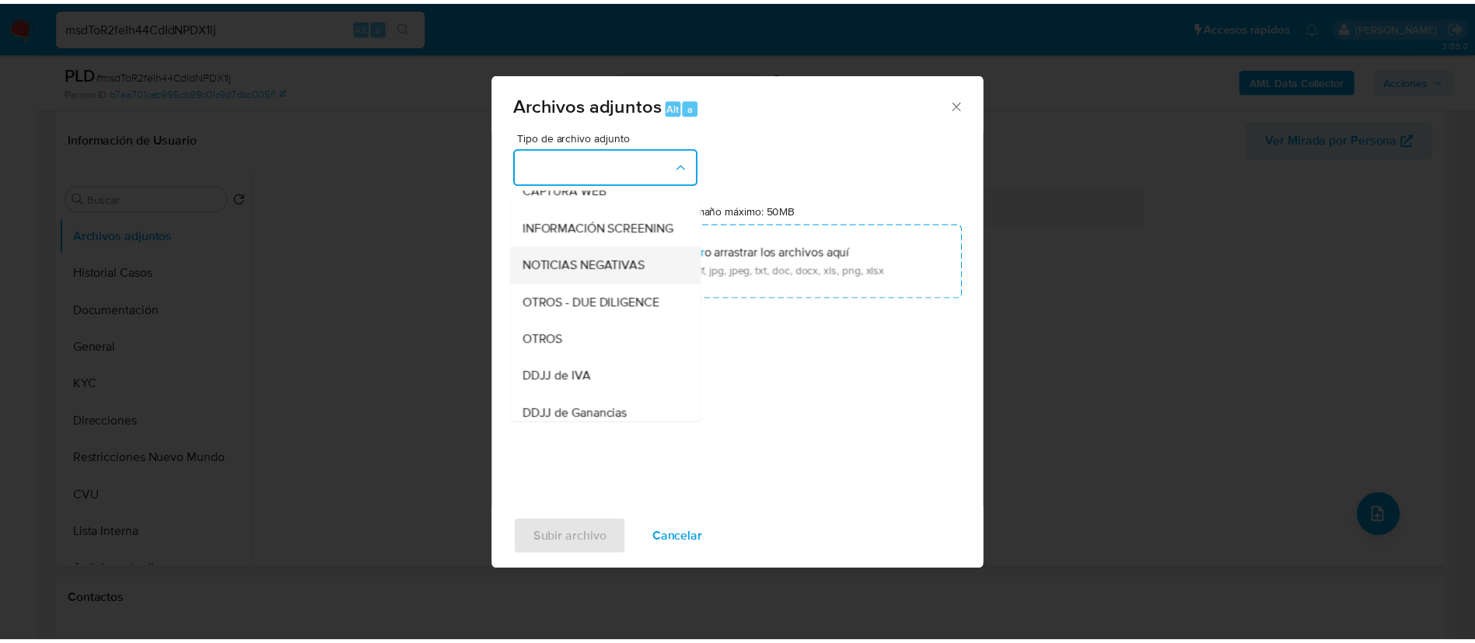
scroll to position [120, 0]
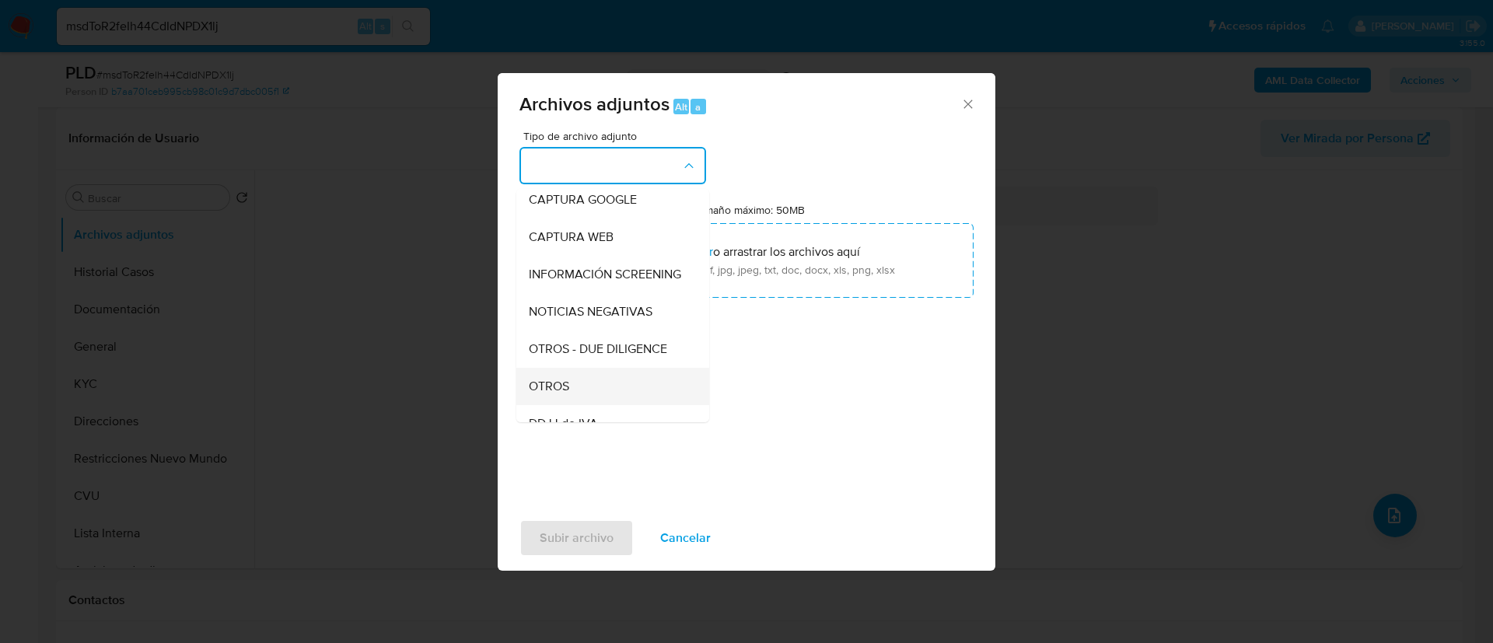
click at [587, 393] on div "OTROS" at bounding box center [608, 386] width 159 height 37
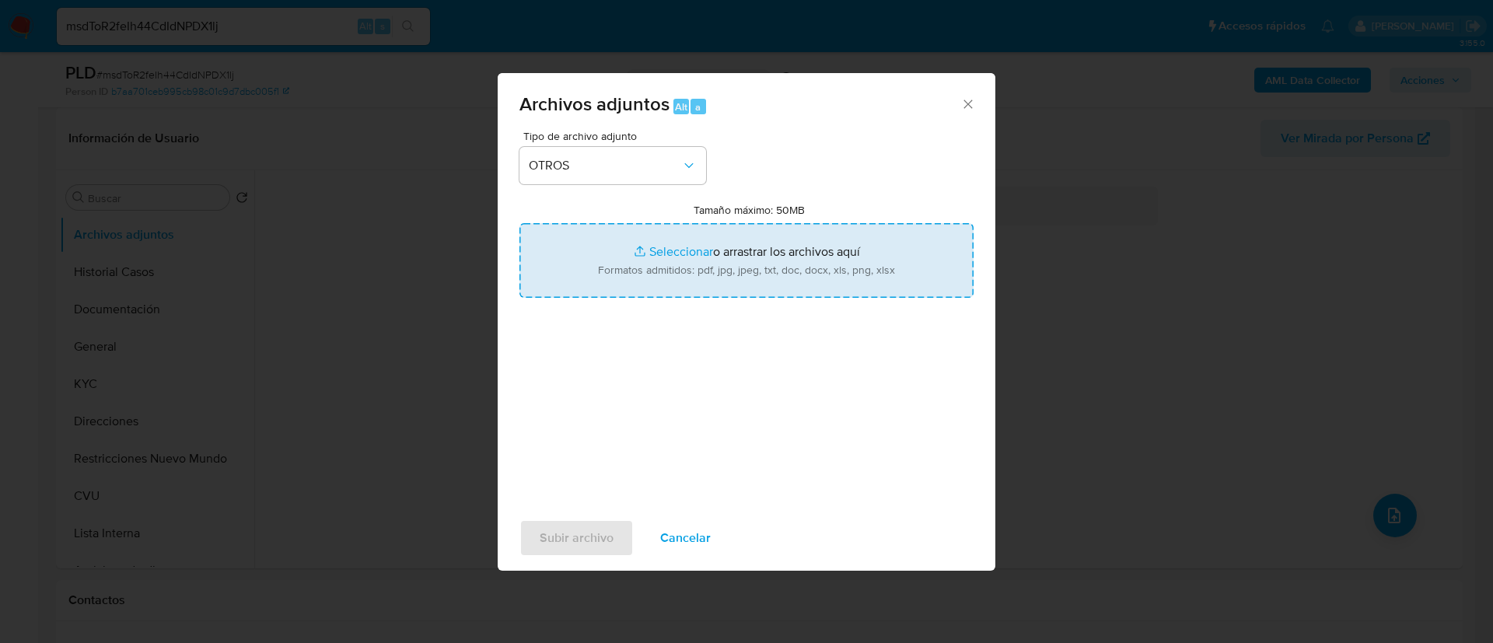
click at [673, 264] on input "Tamaño máximo: 50MB Seleccionar archivos" at bounding box center [746, 260] width 454 height 75
type input "C:\fakepath\2568428748 Movimientos.xlsx"
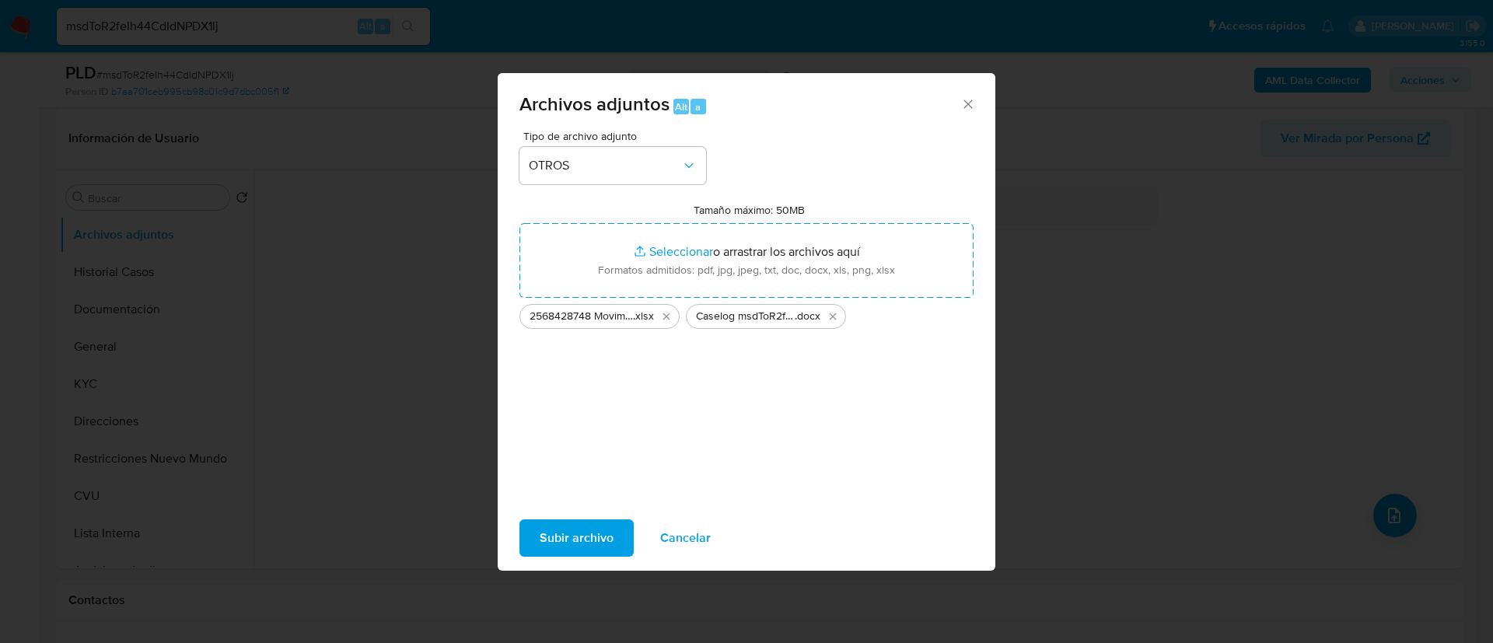
click at [576, 534] on span "Subir archivo" at bounding box center [577, 538] width 74 height 34
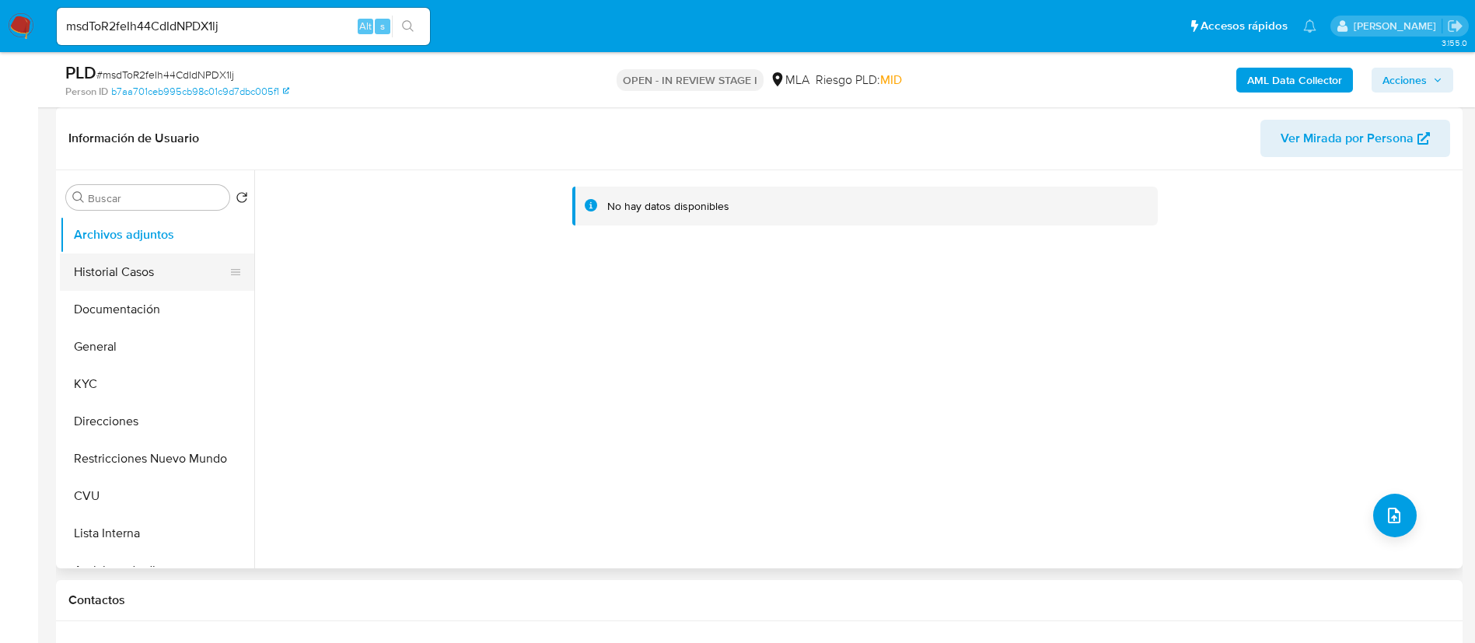
click at [101, 276] on button "Historial Casos" at bounding box center [151, 271] width 182 height 37
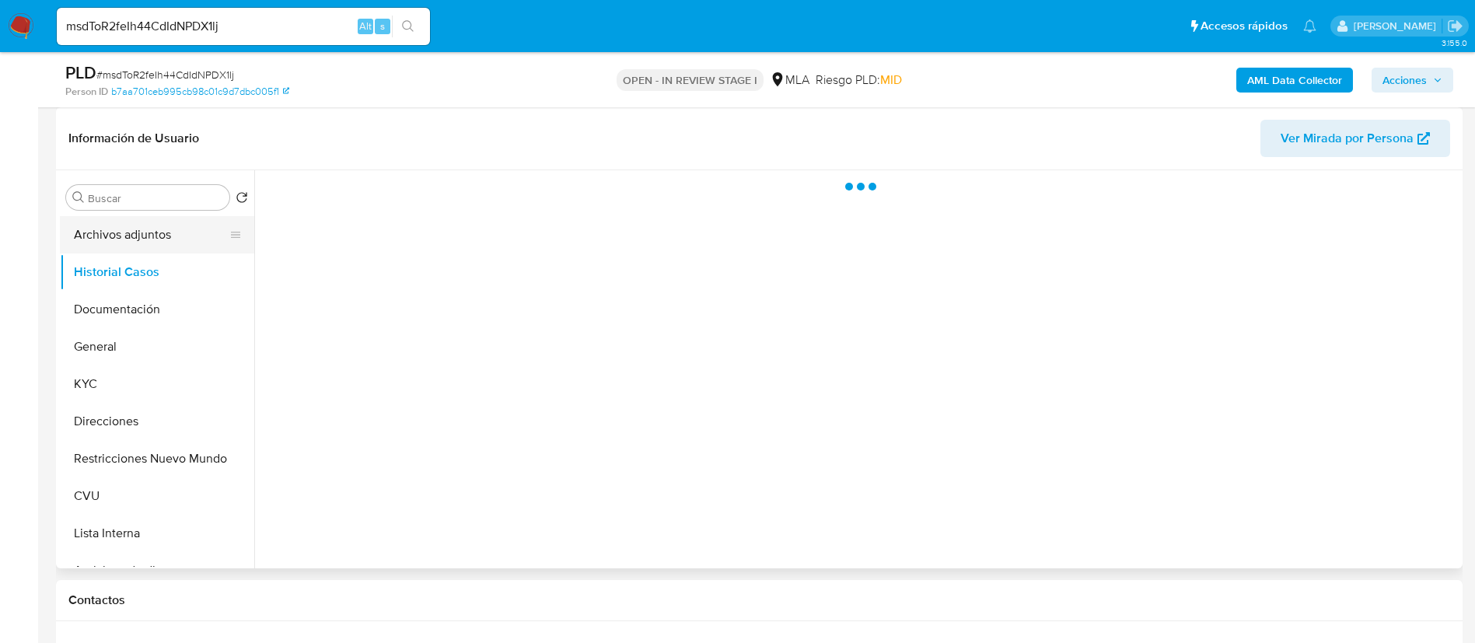
click at [95, 240] on button "Archivos adjuntos" at bounding box center [151, 234] width 182 height 37
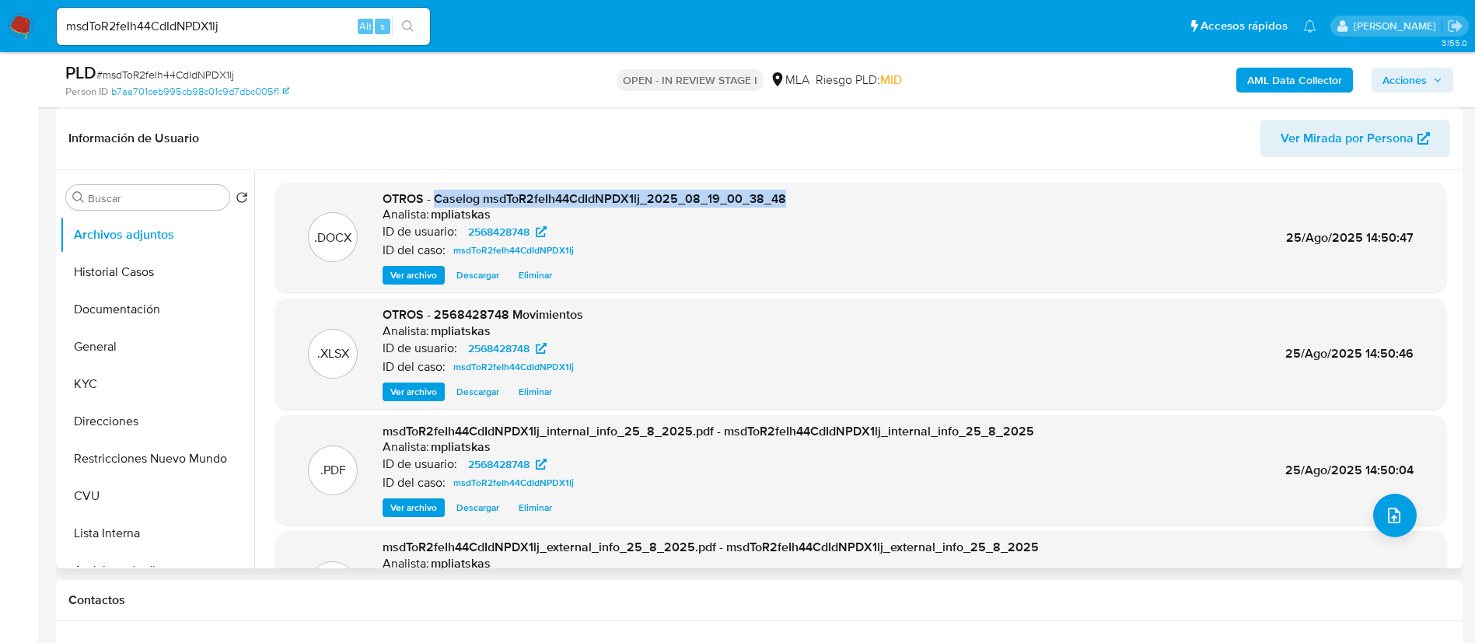
drag, startPoint x: 434, startPoint y: 200, endPoint x: 866, endPoint y: 195, distance: 432.3
click at [866, 195] on div ".DOCX OTROS - Caselog msdToR2feIh44CdIdNPDX1lj_2025_08_19_00_38_48 Analista: mp…" at bounding box center [860, 237] width 1155 height 95
copy span "Caselog msdToR2feIh44CdIdNPDX1lj_2025_08_19_00_38_48"
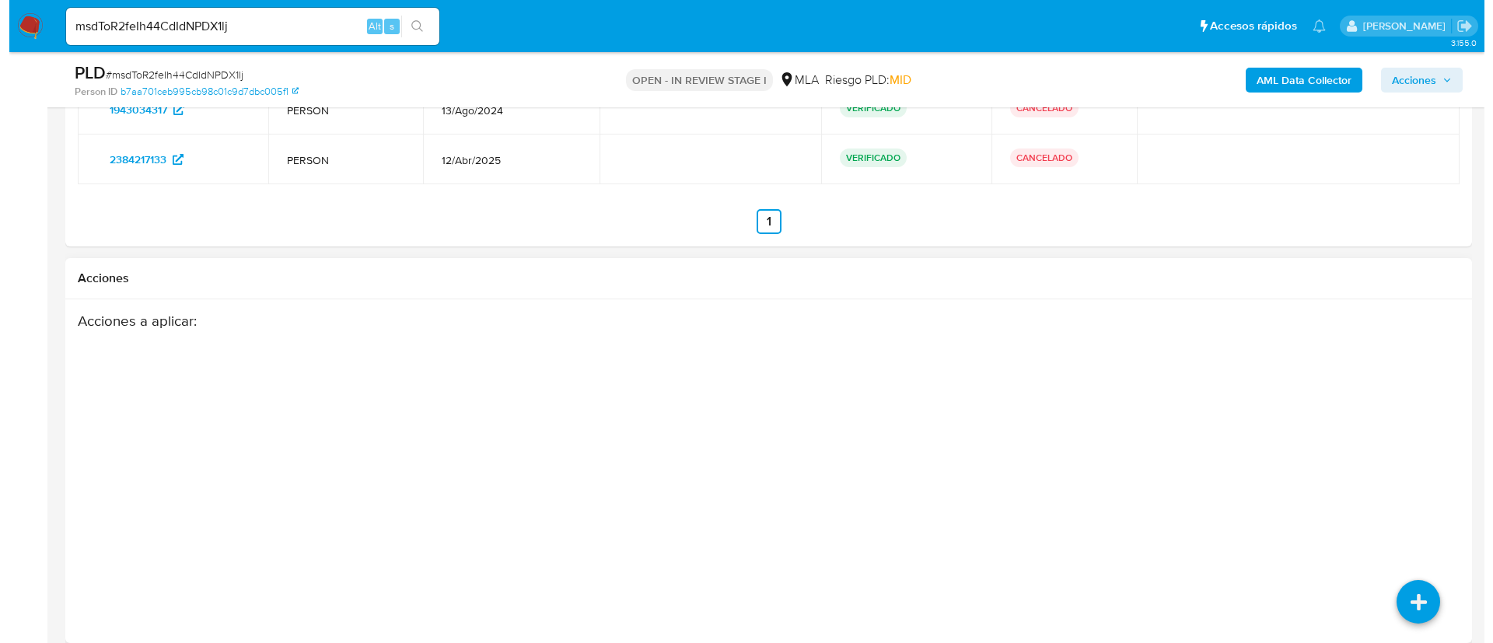
scroll to position [2916, 0]
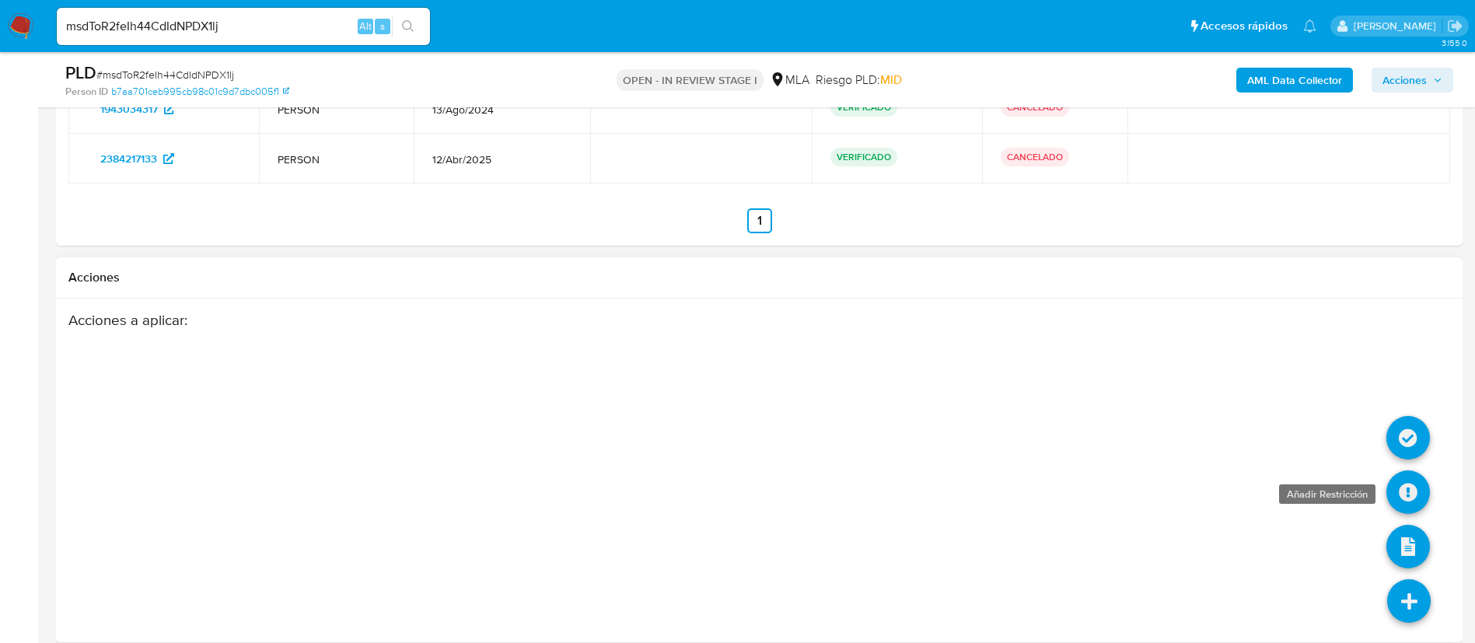
click at [1404, 487] on icon at bounding box center [1408, 492] width 44 height 44
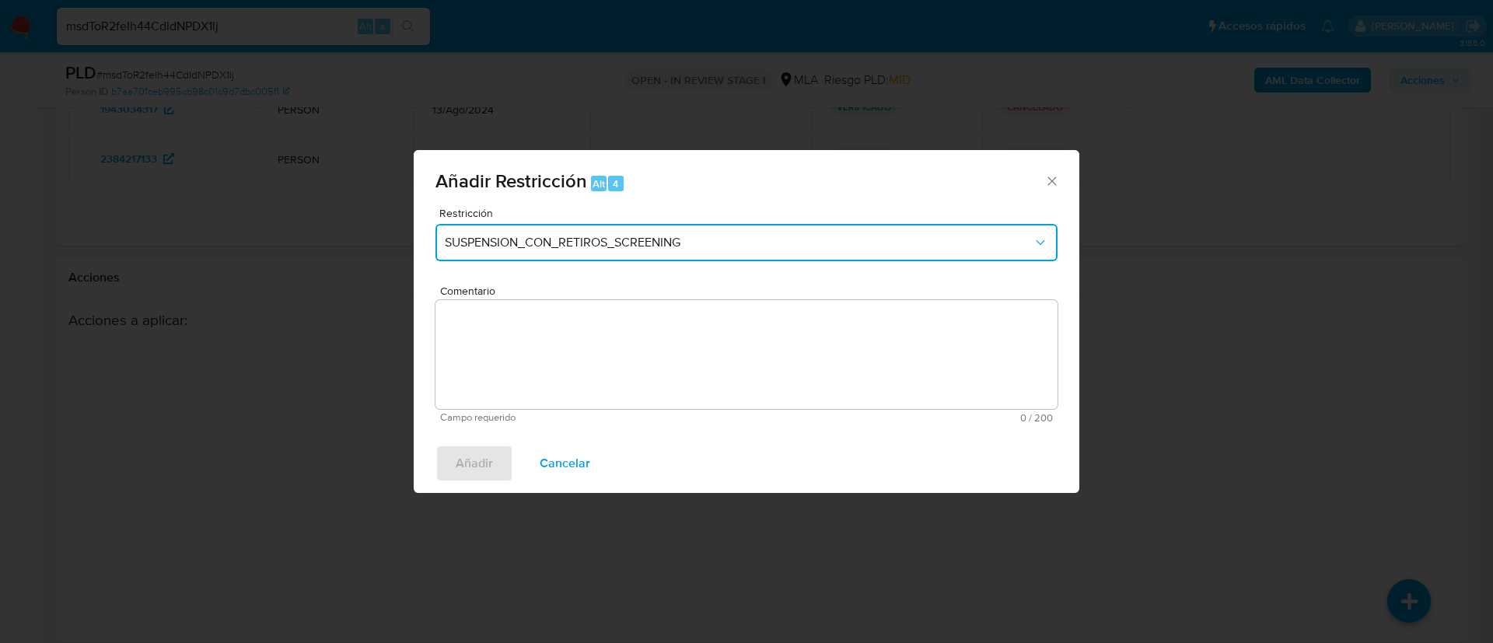
click at [730, 235] on span "SUSPENSION_CON_RETIROS_SCREENING" at bounding box center [739, 243] width 588 height 16
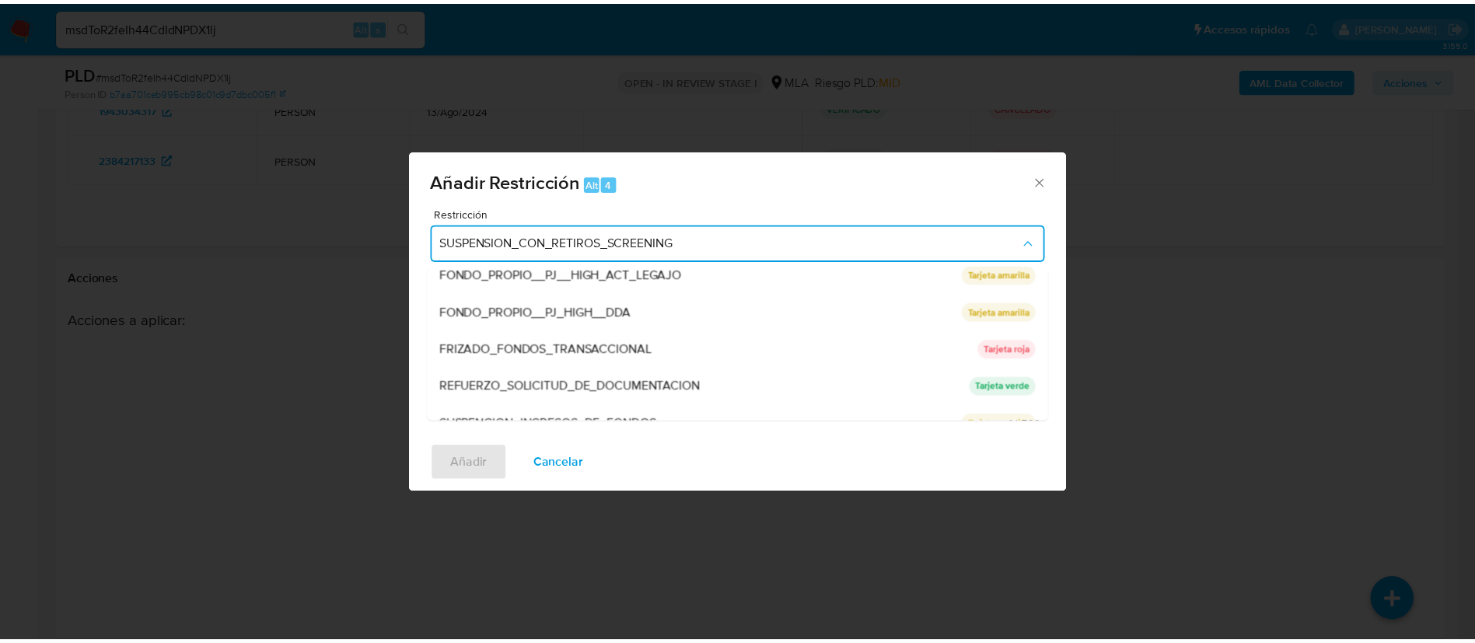
scroll to position [330, 0]
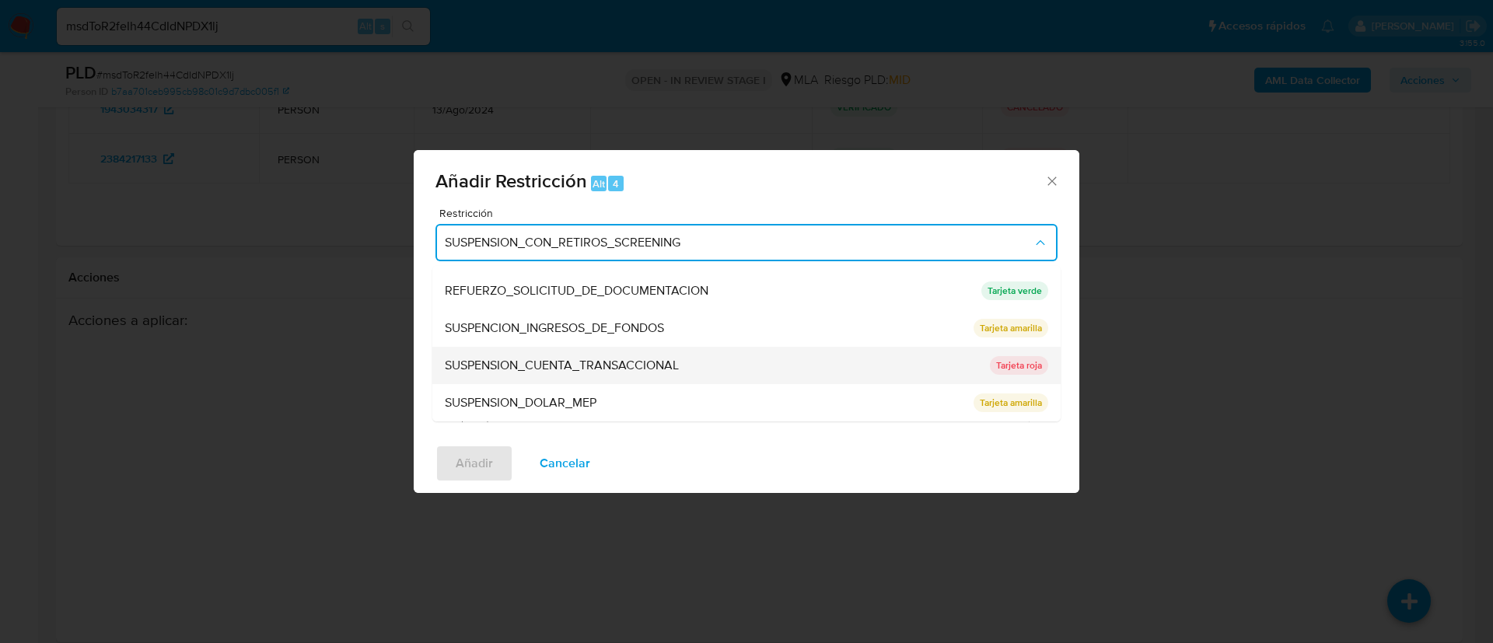
click at [681, 373] on div "SUSPENSION_CUENTA_TRANSACCIONAL" at bounding box center [713, 365] width 536 height 37
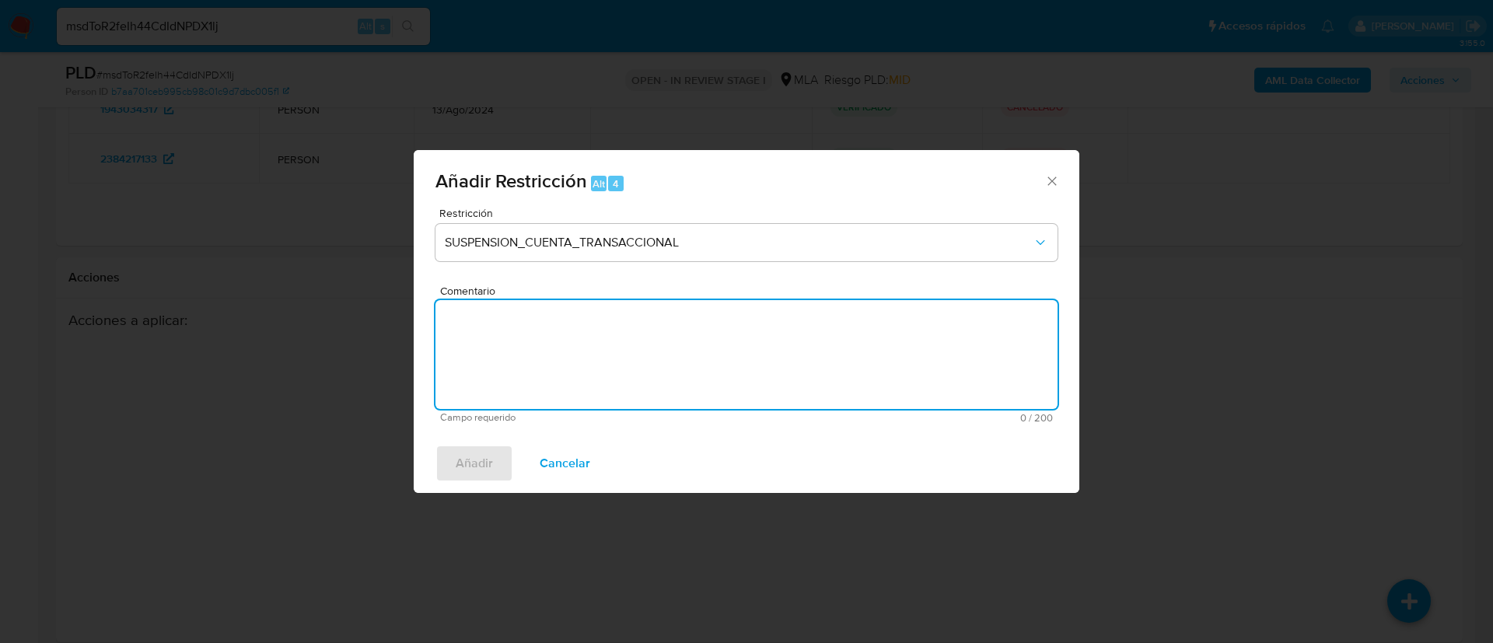
click at [681, 373] on textarea "Comentario" at bounding box center [746, 354] width 622 height 109
type textarea "AML"
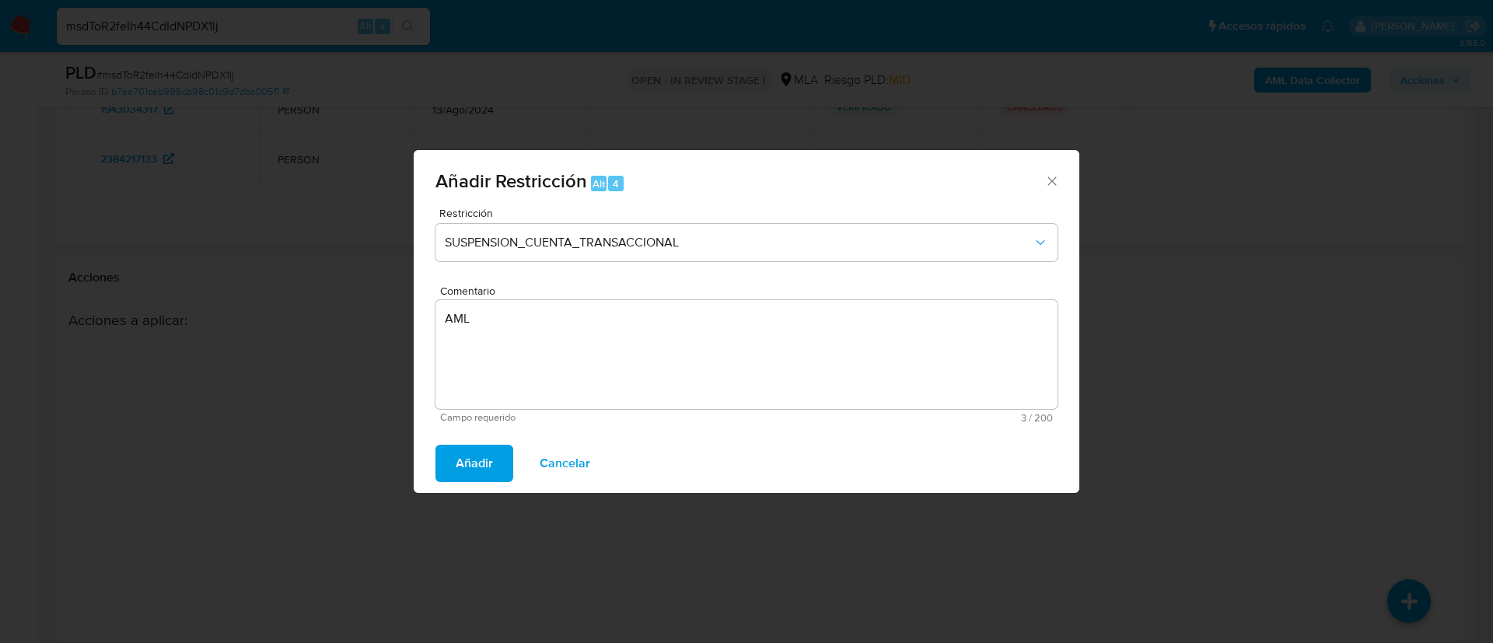
click at [472, 457] on span "Añadir" at bounding box center [474, 463] width 37 height 34
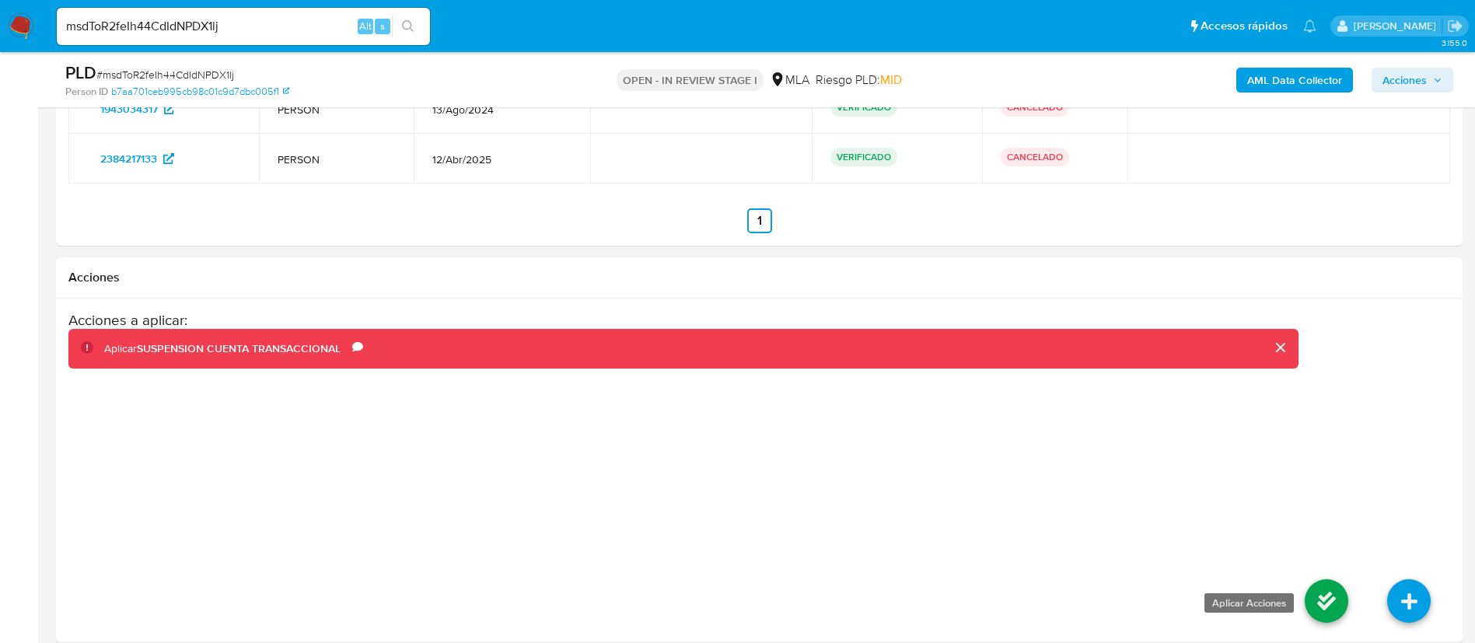
click at [1316, 605] on icon at bounding box center [1327, 601] width 44 height 44
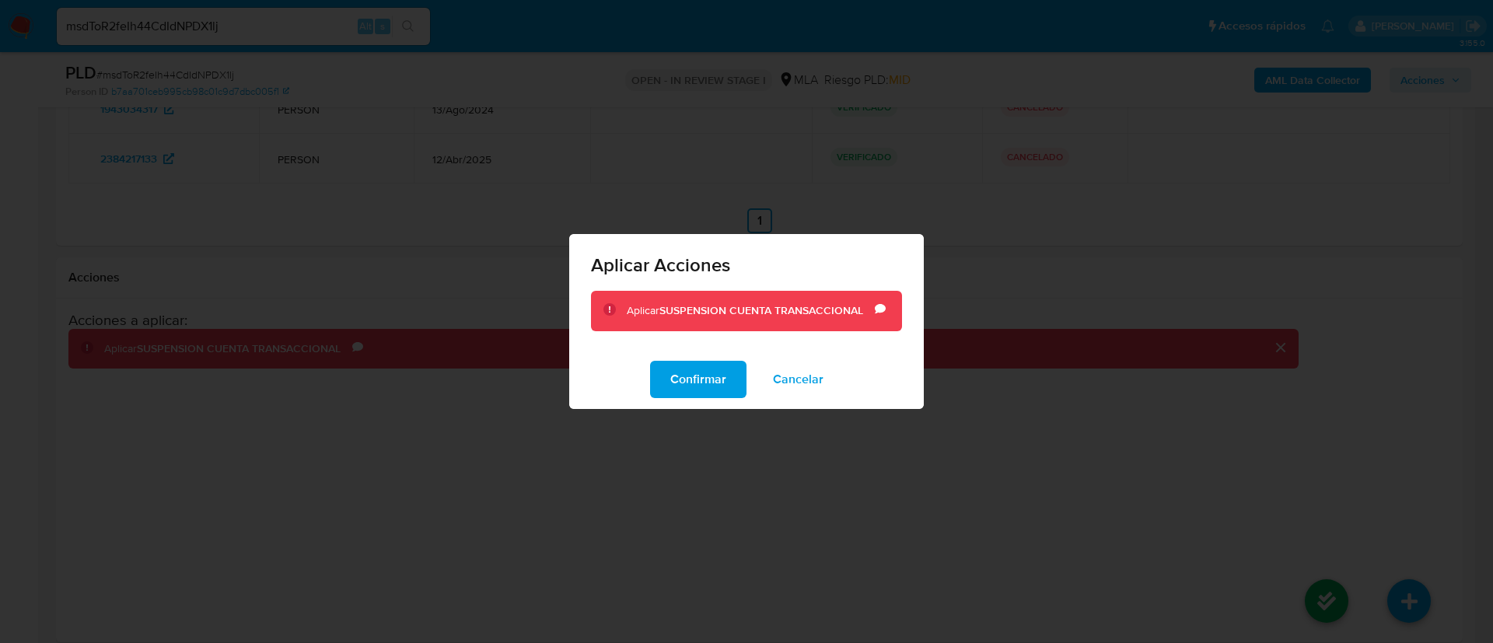
click at [699, 389] on span "Confirmar" at bounding box center [698, 379] width 56 height 34
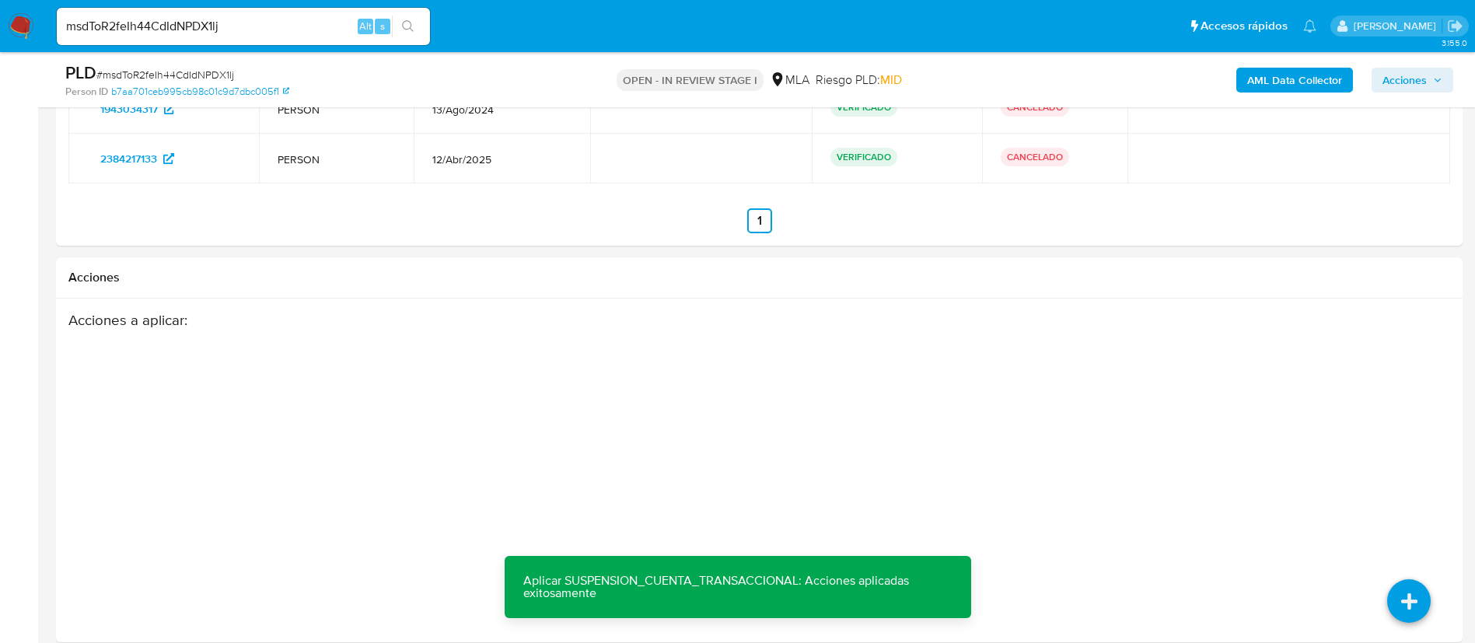
click at [1437, 81] on icon "button" at bounding box center [1437, 79] width 9 height 9
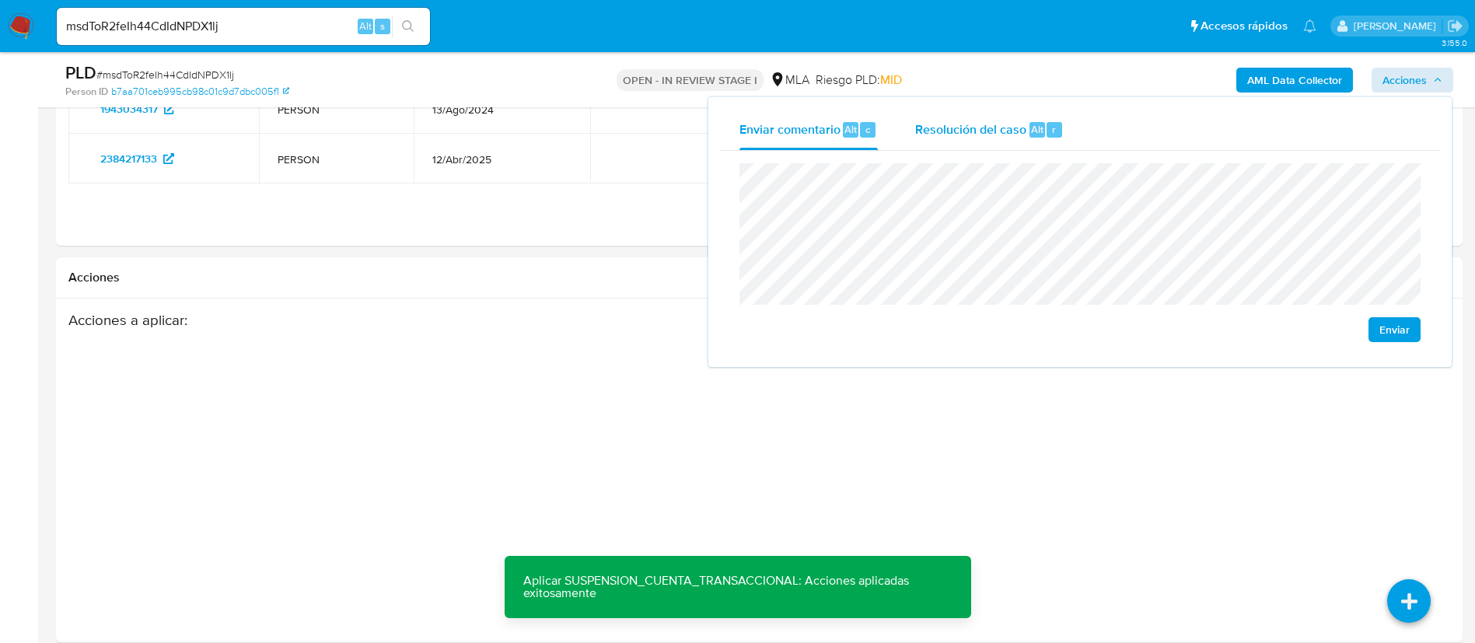
click at [1022, 140] on div "Resolución del caso Alt r" at bounding box center [989, 130] width 149 height 40
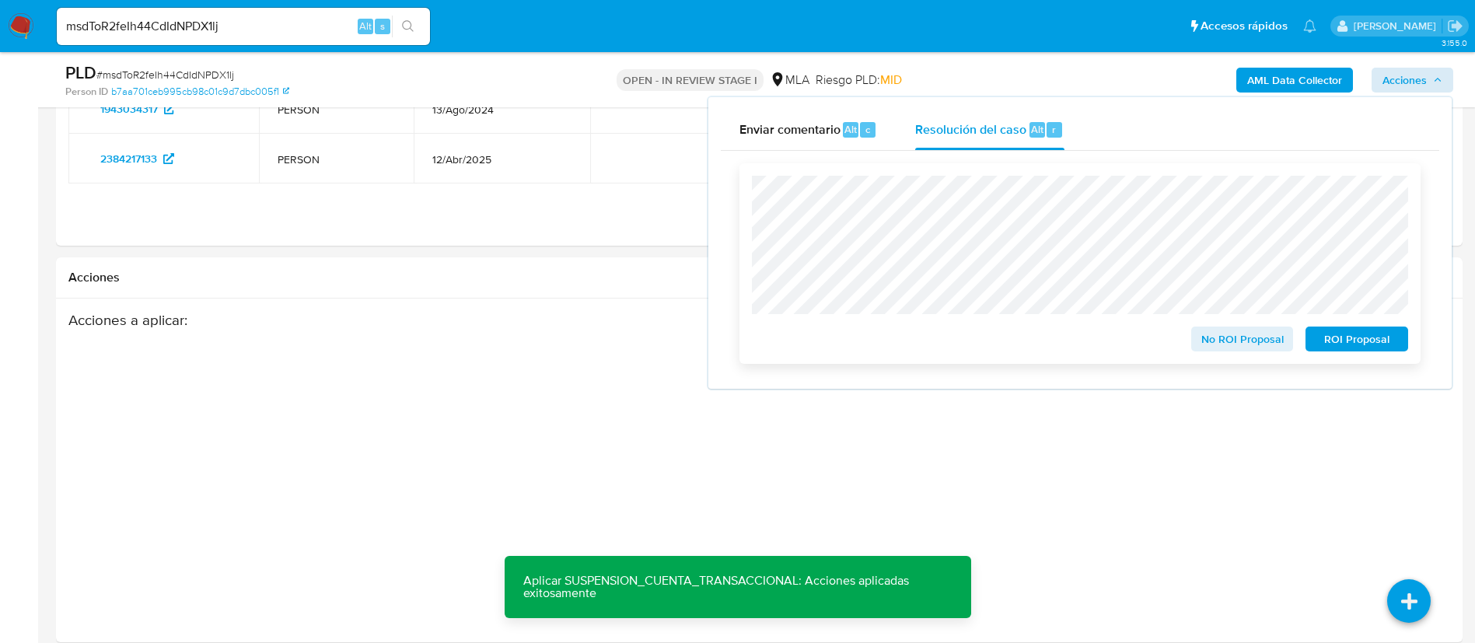
click at [1354, 350] on span "ROI Proposal" at bounding box center [1356, 339] width 81 height 22
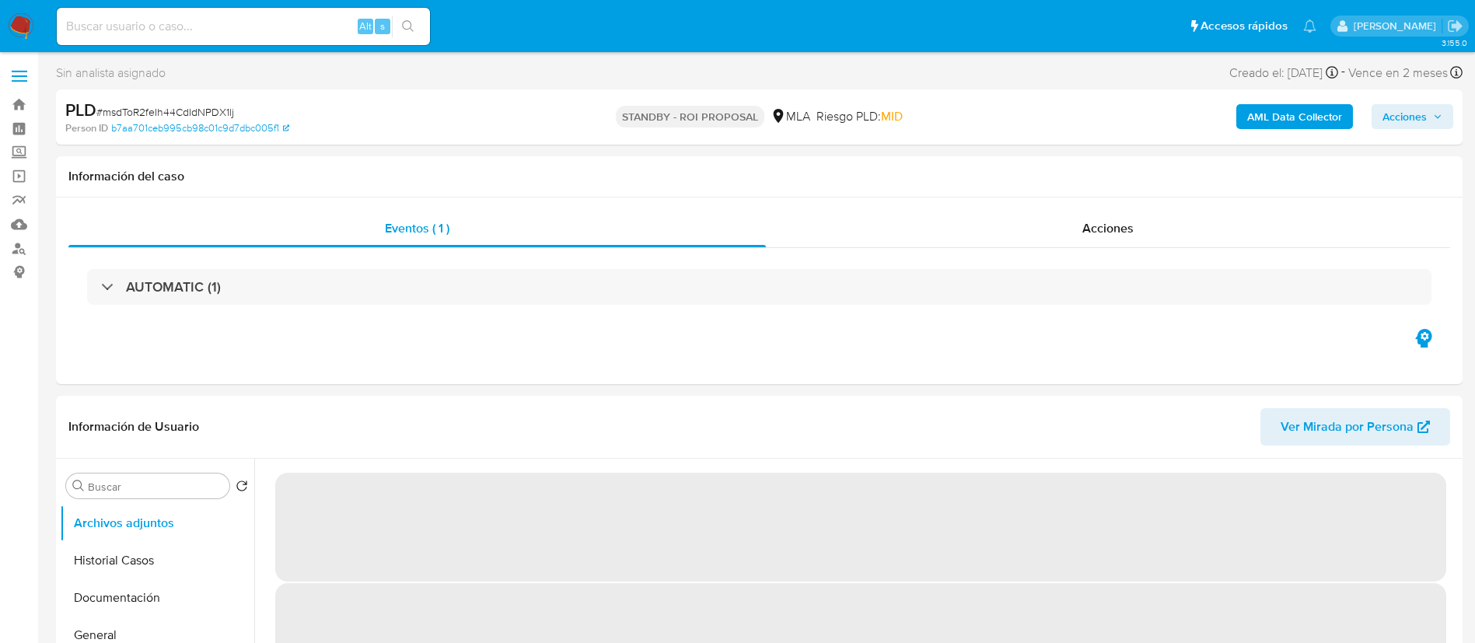
click at [339, 23] on input at bounding box center [243, 26] width 373 height 20
paste input "8kc6KwJwj5Xo7eWOuWwijJpD"
type input "8kc6KwJwj5Xo7eWOuWwijJpD"
select select "10"
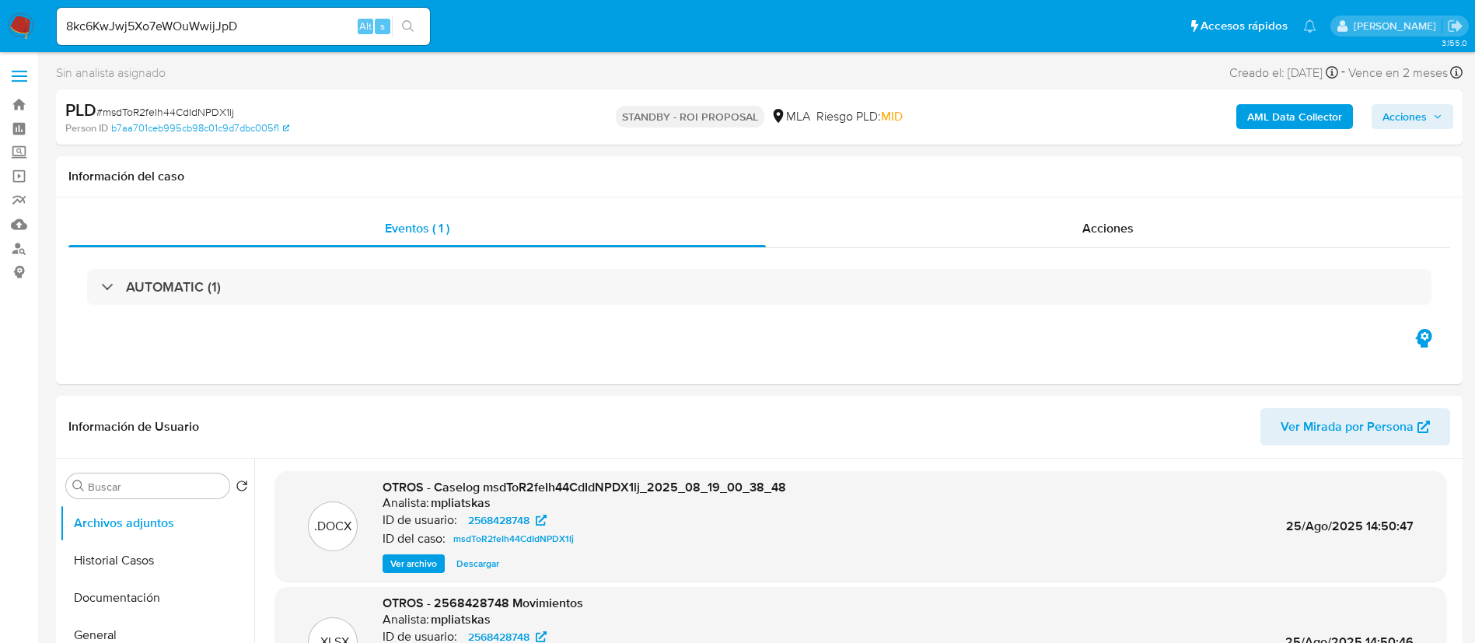
click at [407, 30] on icon "search-icon" at bounding box center [408, 26] width 12 height 12
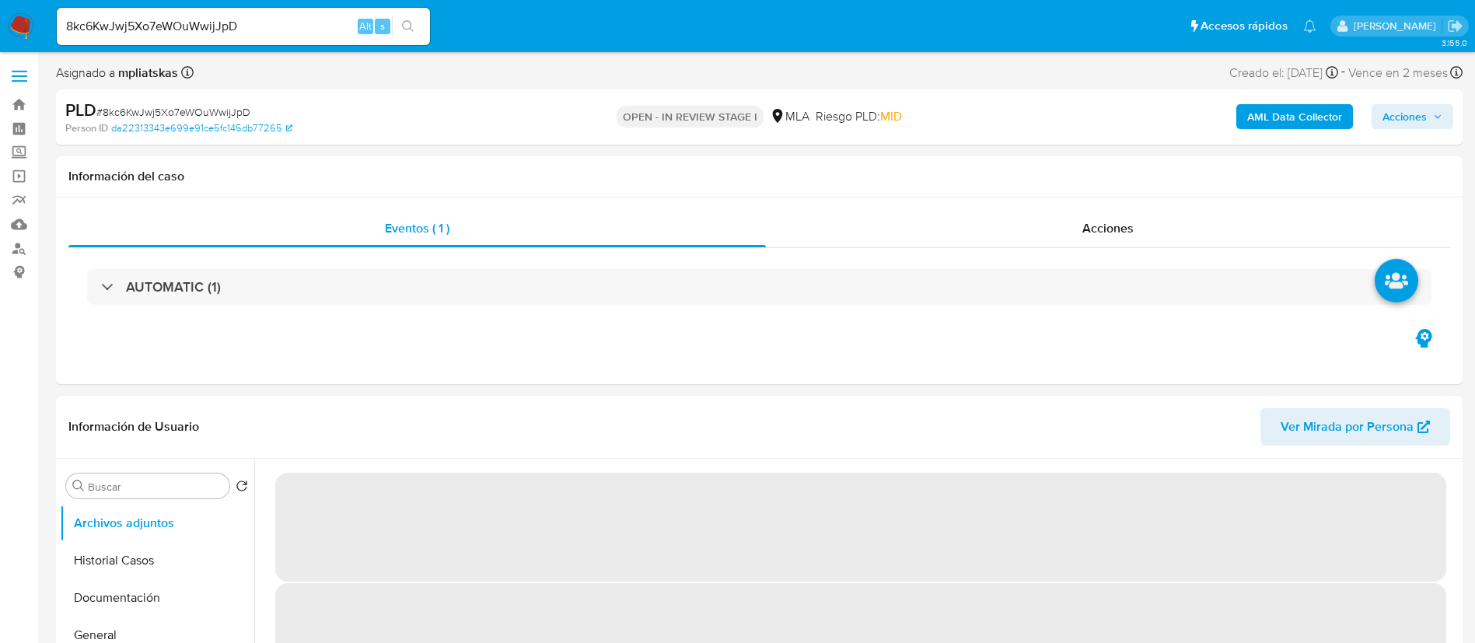
select select "10"
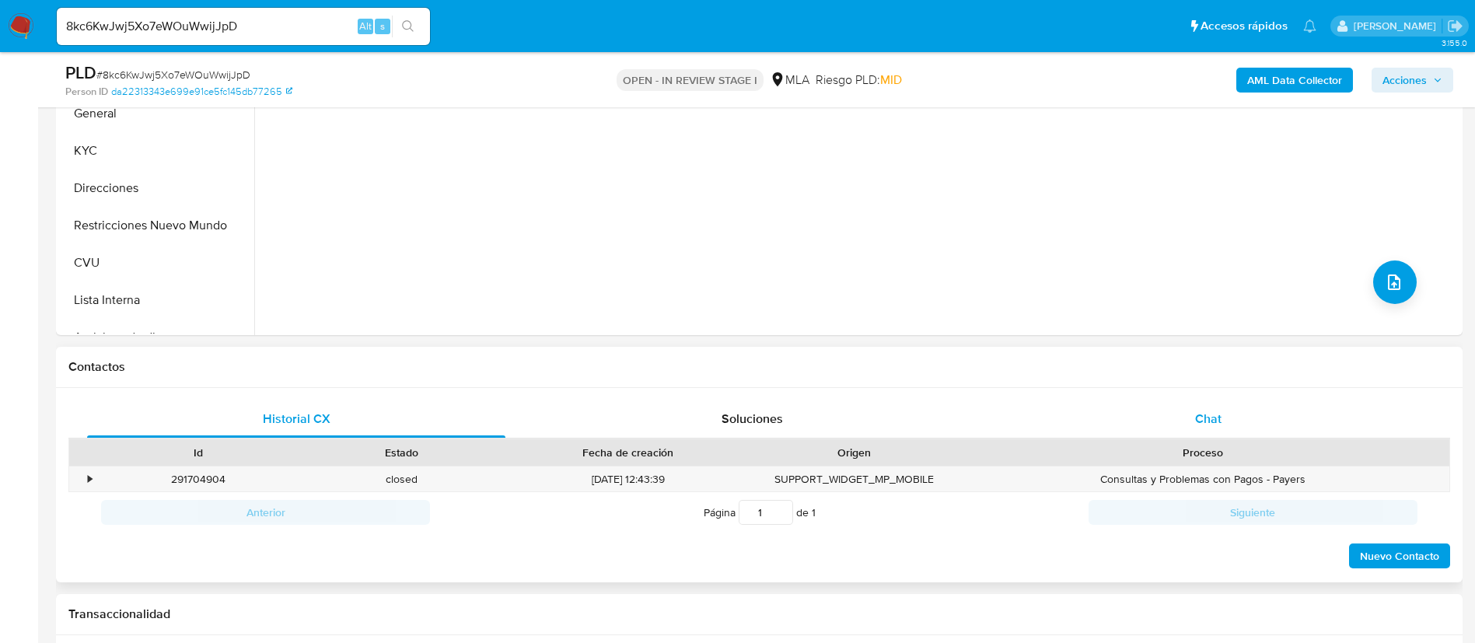
click at [1151, 417] on div "Chat" at bounding box center [1208, 418] width 418 height 37
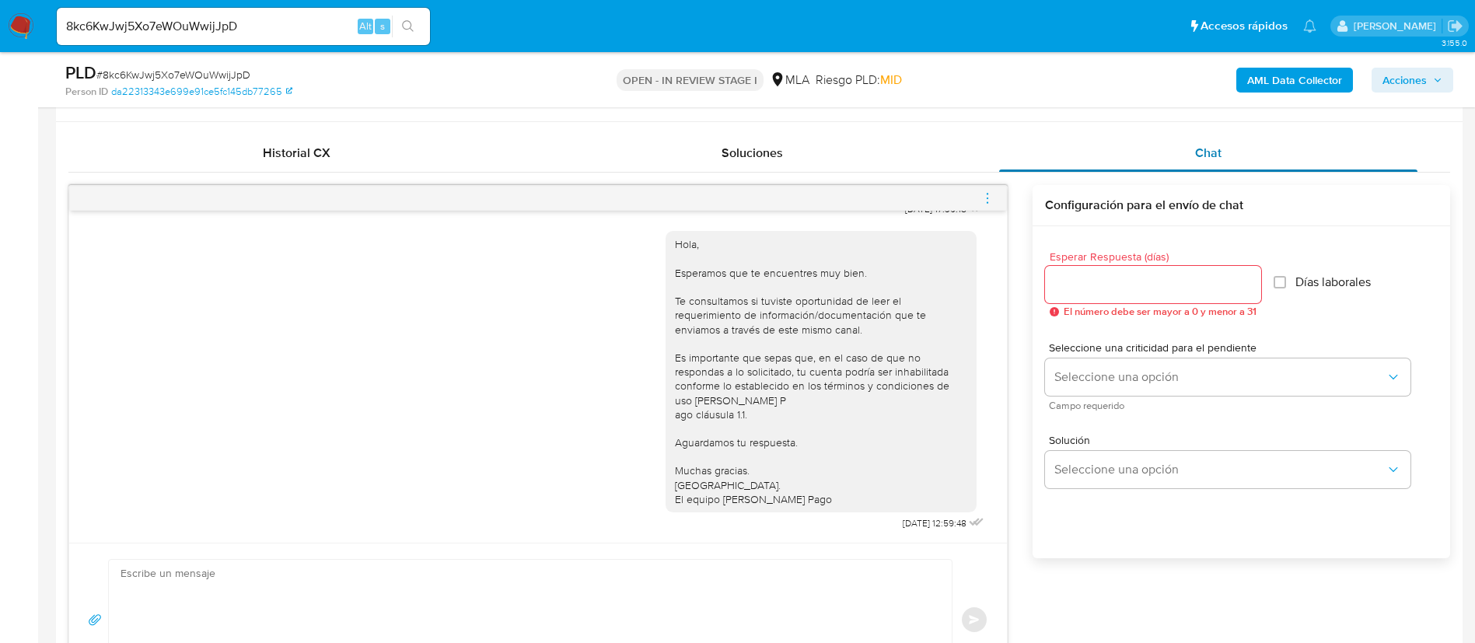
scroll to position [816, 0]
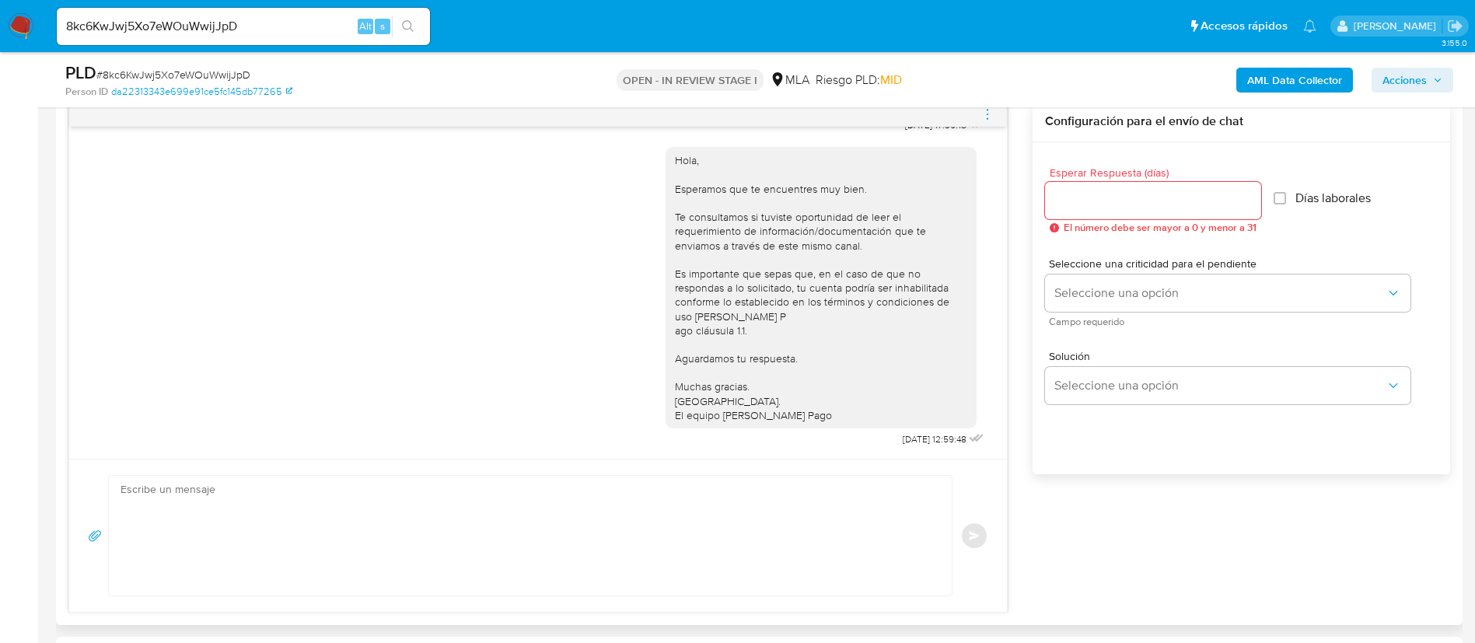
click at [984, 115] on icon "menu-action" at bounding box center [987, 114] width 14 height 14
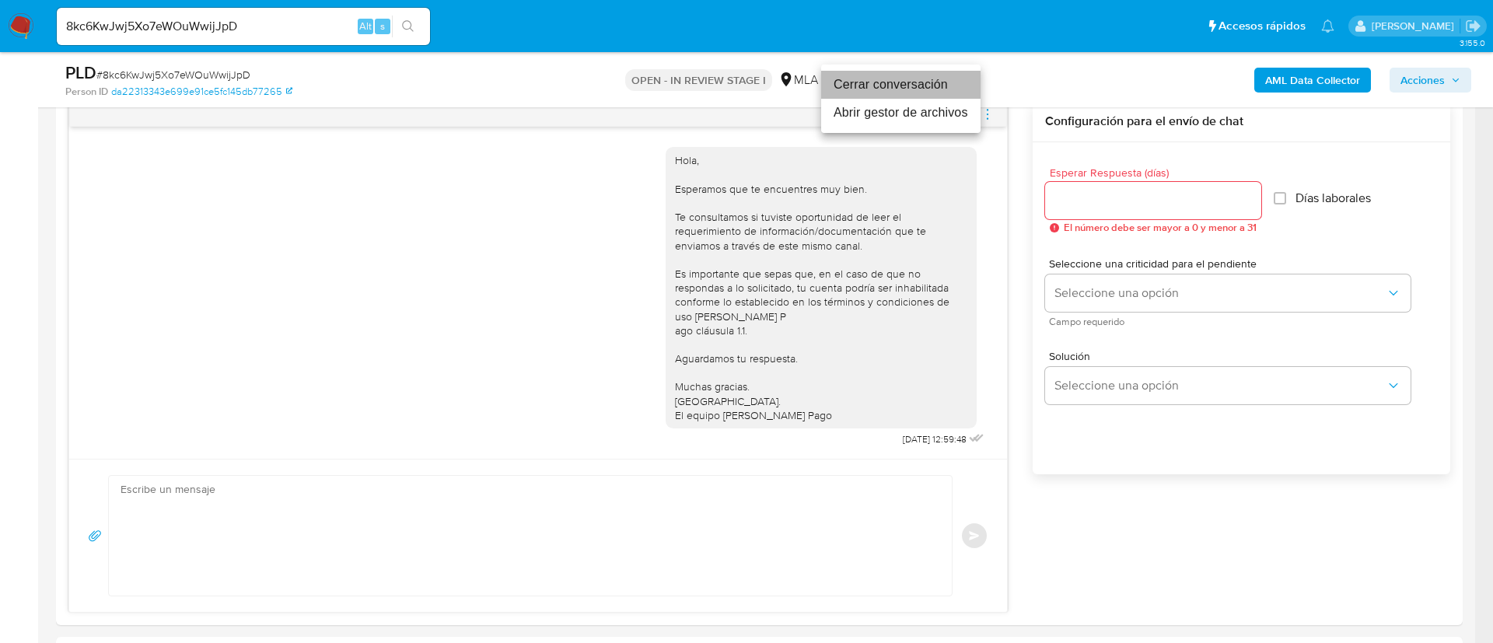
click at [948, 90] on li "Cerrar conversación" at bounding box center [900, 85] width 159 height 28
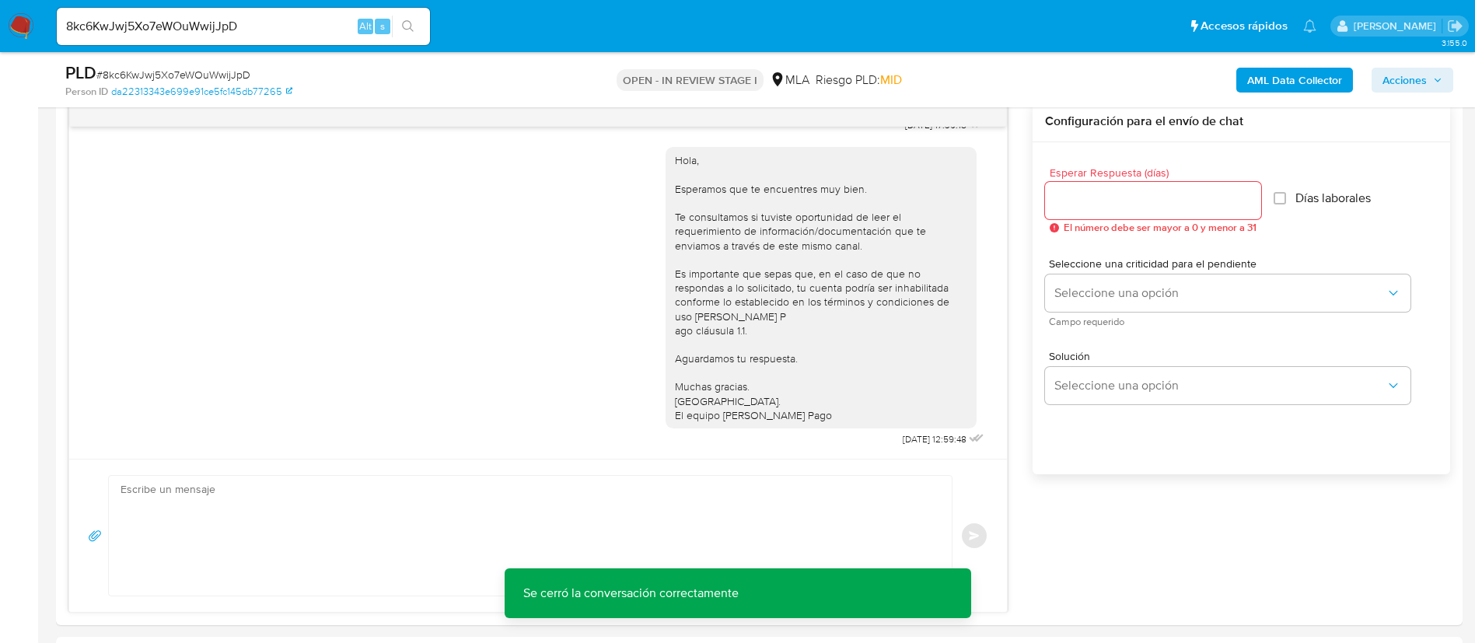
click at [1300, 82] on b "AML Data Collector" at bounding box center [1294, 80] width 95 height 25
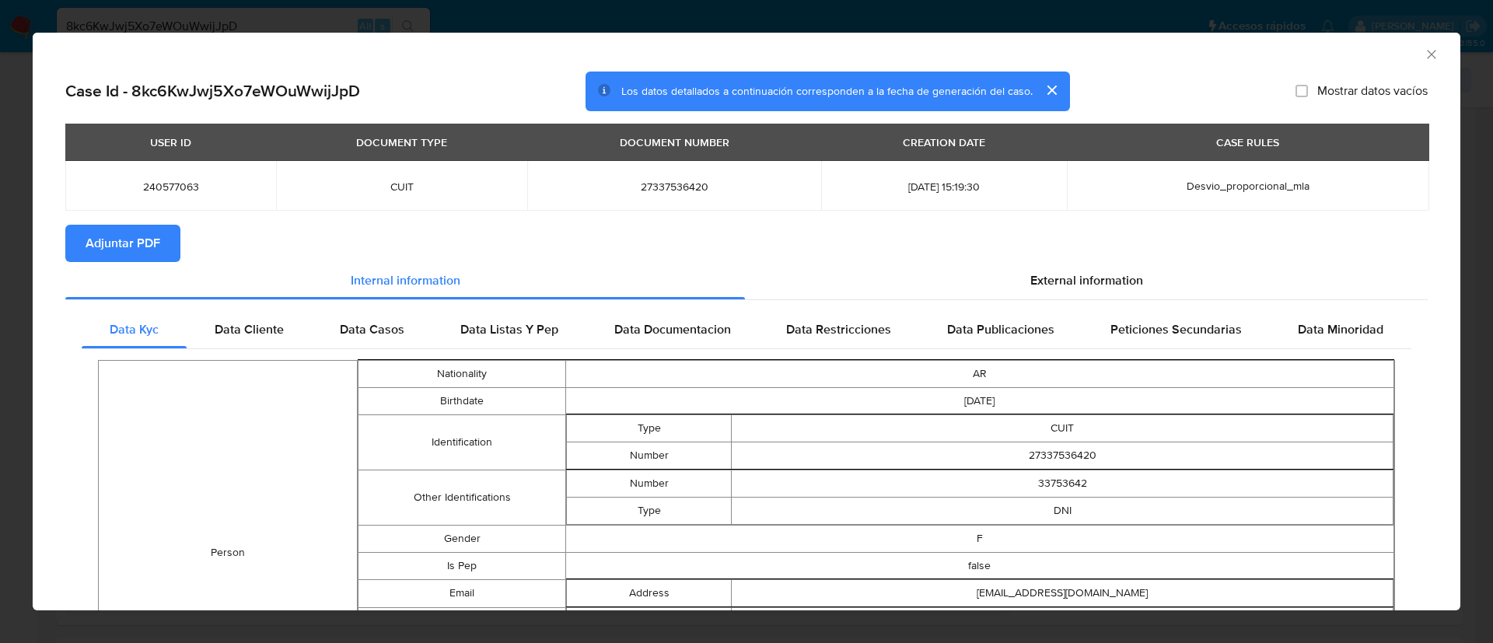
click at [131, 241] on span "Adjuntar PDF" at bounding box center [123, 243] width 75 height 34
click at [154, 185] on span "240577063" at bounding box center [170, 187] width 173 height 14
click at [154, 184] on span "240577063" at bounding box center [170, 187] width 173 height 14
copy span "240577063"
click at [1427, 52] on icon "Cerrar ventana" at bounding box center [1431, 54] width 9 height 9
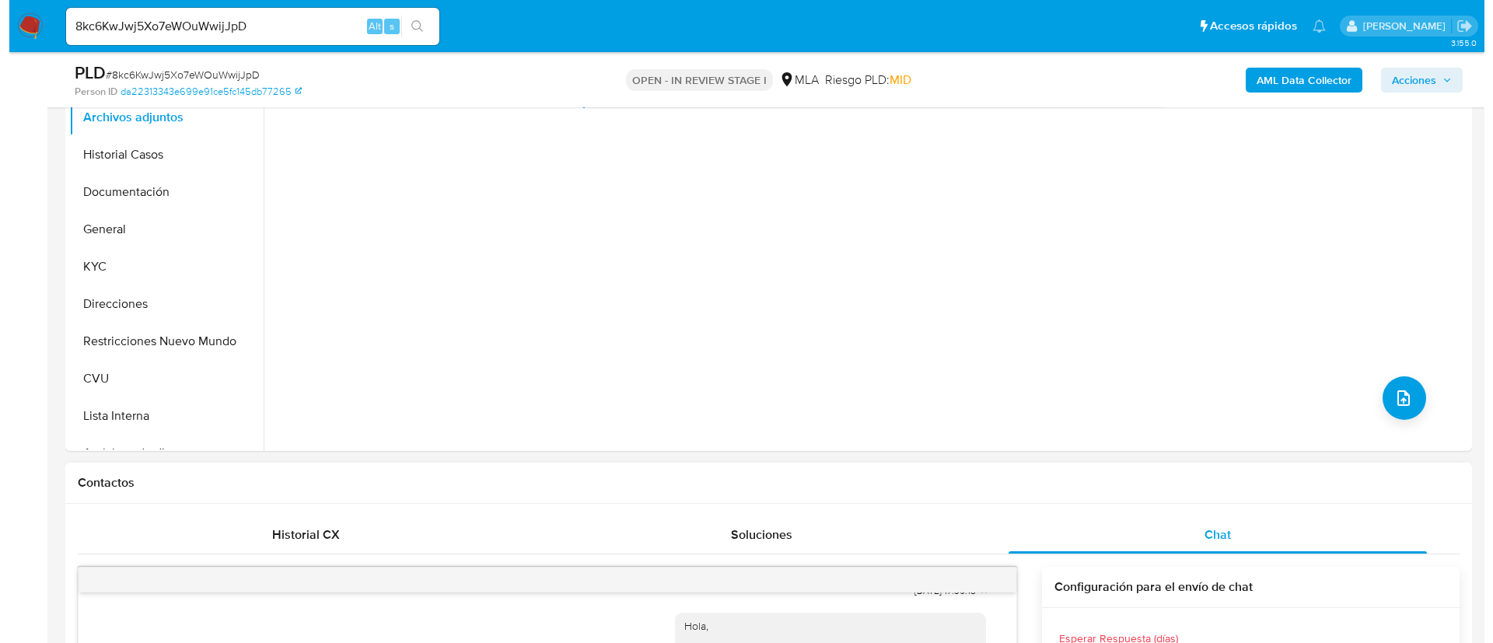
scroll to position [350, 0]
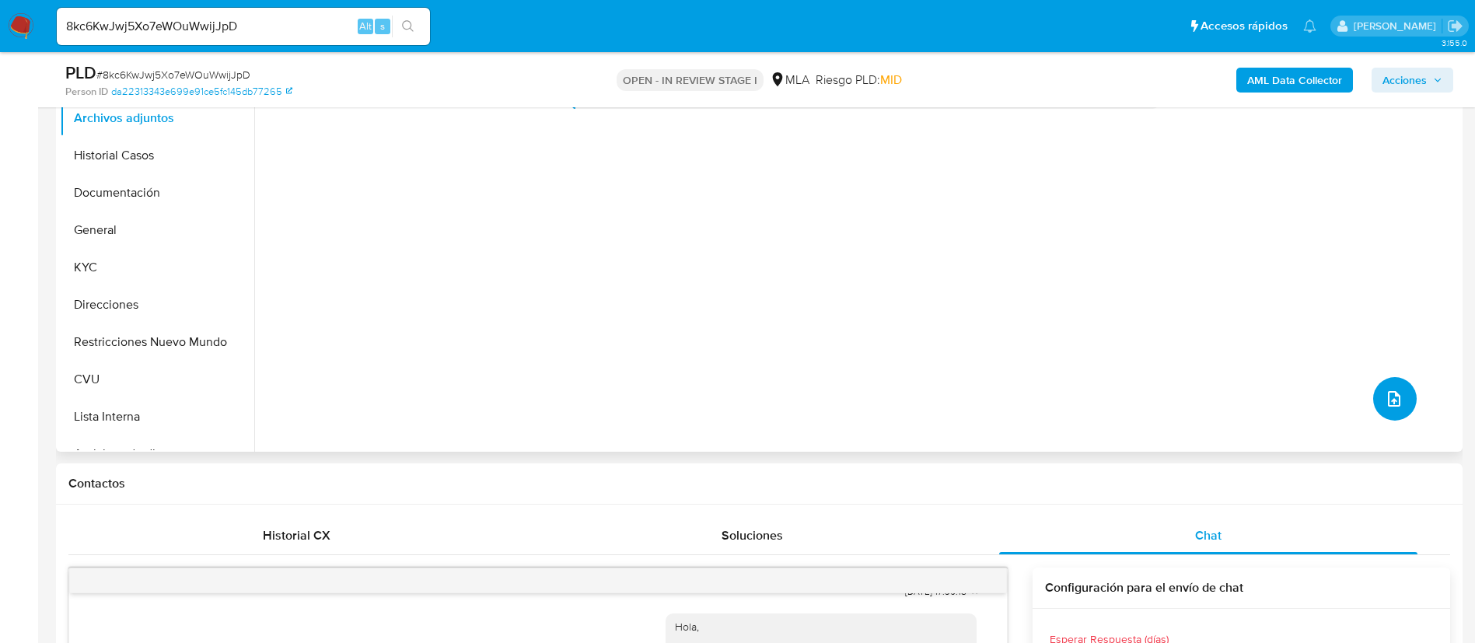
click at [1397, 380] on button "upload-file" at bounding box center [1395, 399] width 44 height 44
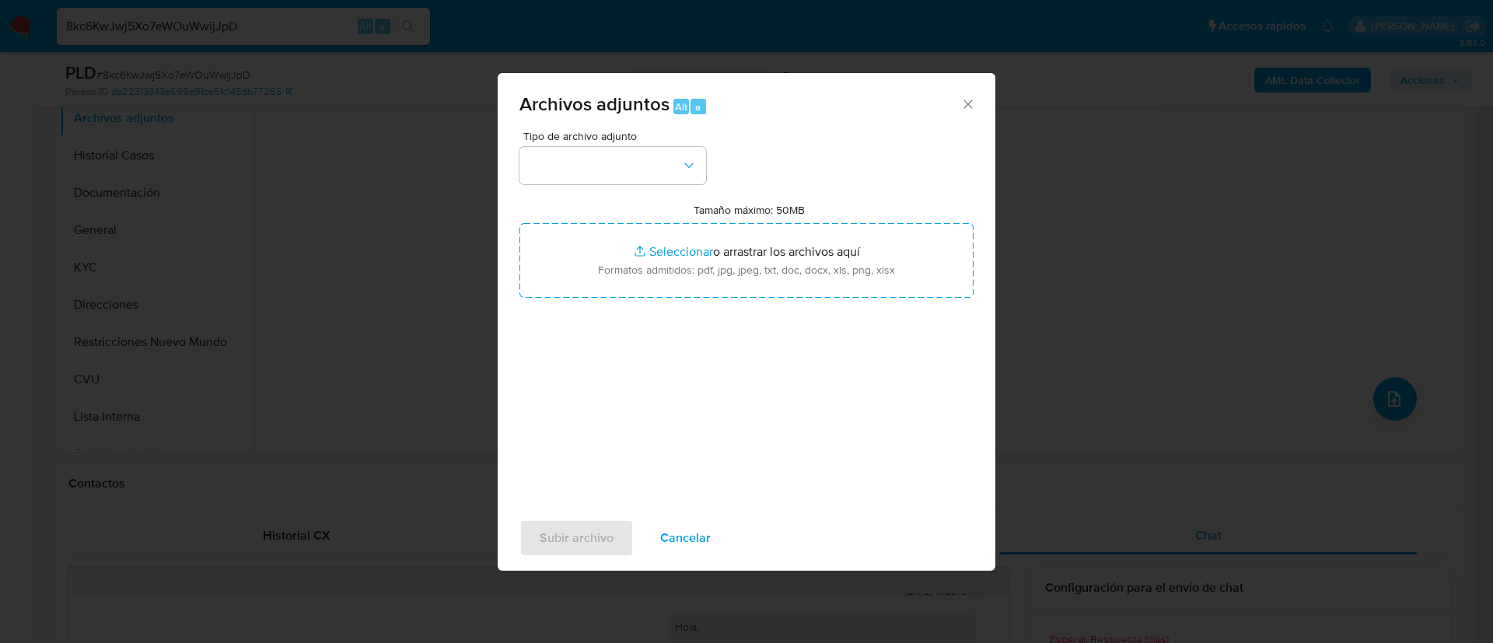
drag, startPoint x: 712, startPoint y: 184, endPoint x: 680, endPoint y: 184, distance: 31.9
click at [709, 183] on div "Tipo de archivo adjunto Tamaño máximo: 50MB Seleccionar archivos Seleccionar o …" at bounding box center [746, 314] width 454 height 367
click at [662, 177] on button "button" at bounding box center [612, 165] width 187 height 37
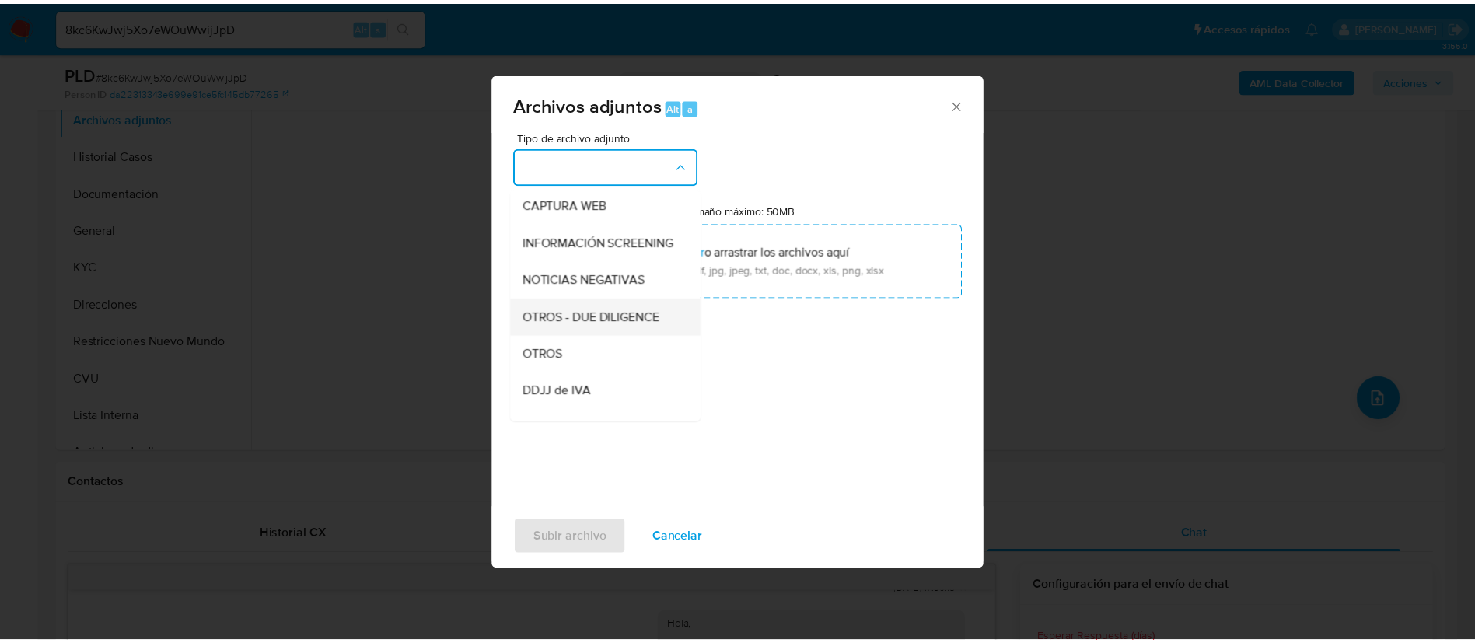
scroll to position [233, 0]
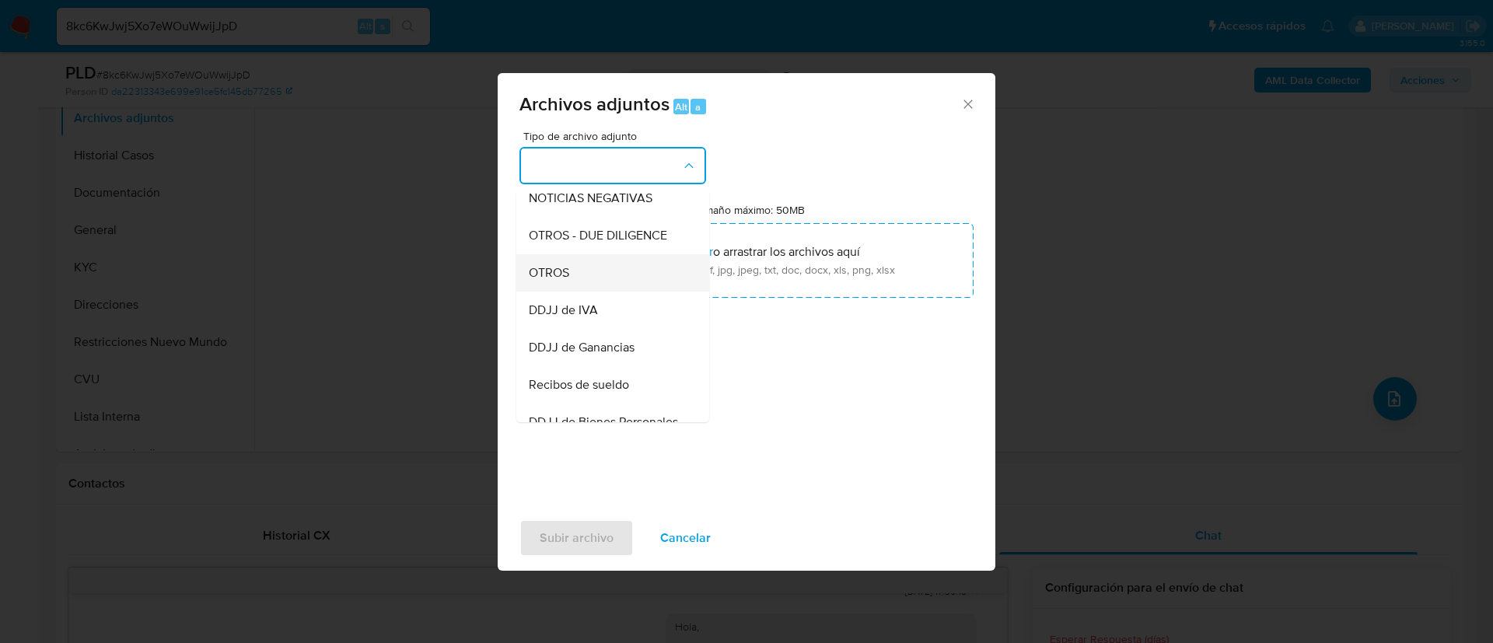
click at [652, 292] on div "OTROS" at bounding box center [608, 272] width 159 height 37
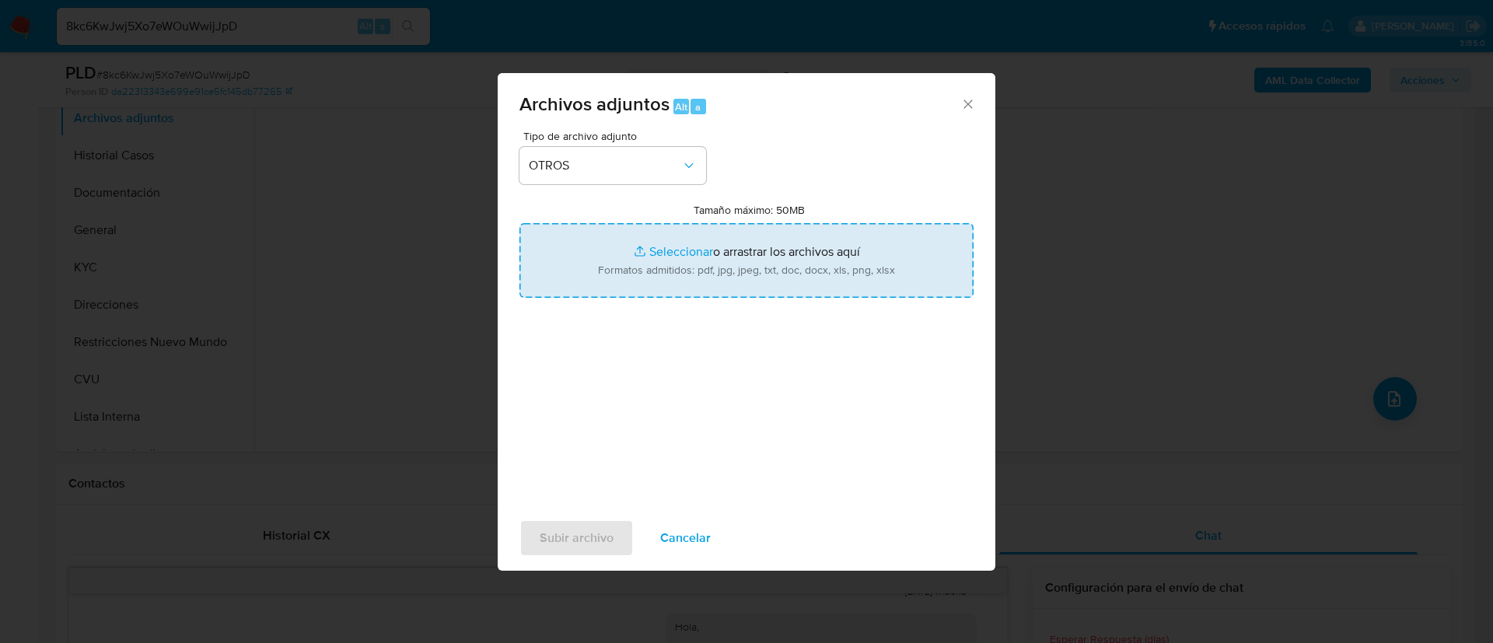
click at [662, 283] on input "Tamaño máximo: 50MB Seleccionar archivos" at bounding box center [746, 260] width 454 height 75
type input "C:\fakepath\240577063 Movimientos.xlsx"
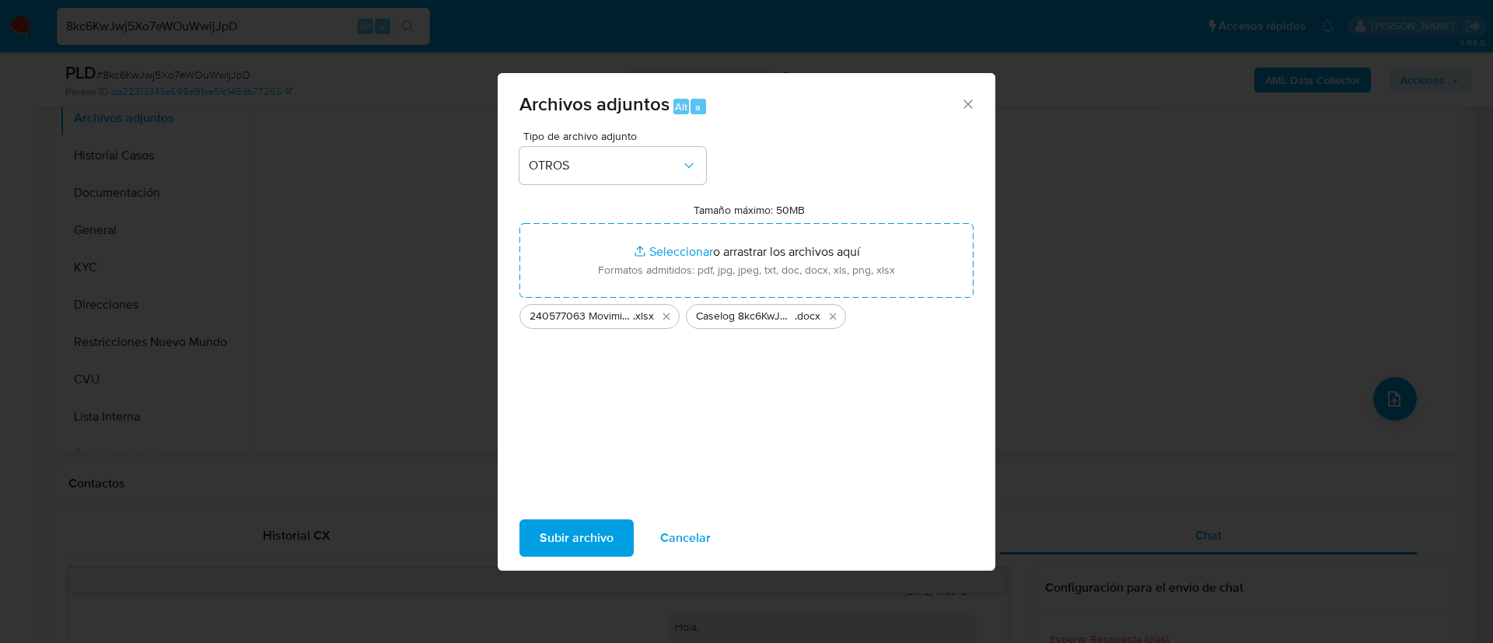
click at [585, 538] on span "Subir archivo" at bounding box center [577, 538] width 74 height 34
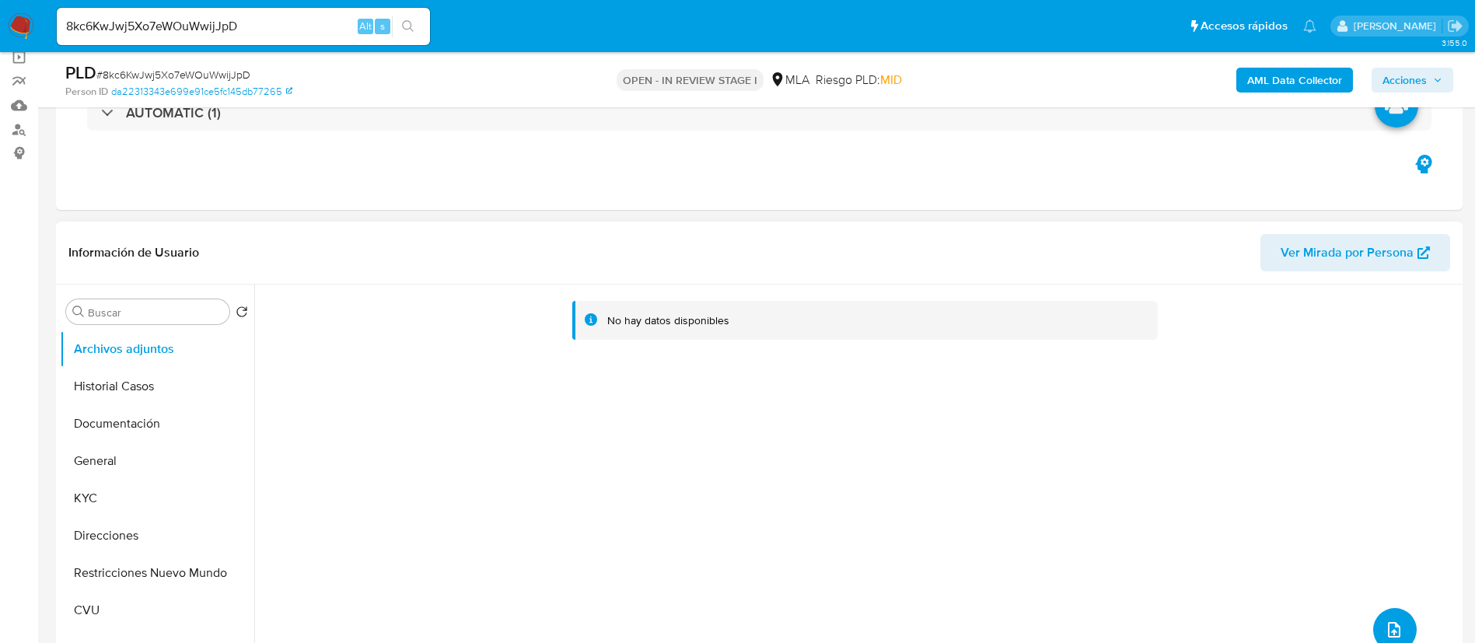
scroll to position [117, 0]
click at [164, 385] on button "Historial Casos" at bounding box center [151, 388] width 182 height 37
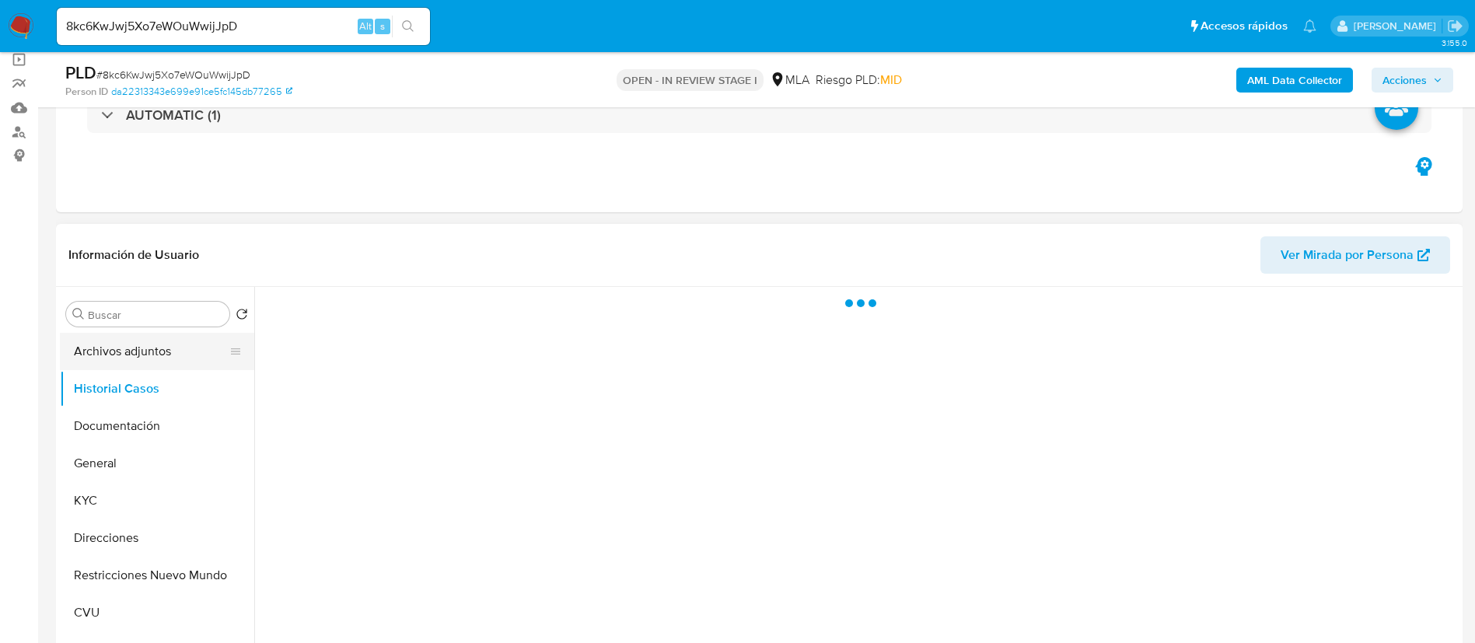
click at [148, 359] on button "Archivos adjuntos" at bounding box center [151, 351] width 182 height 37
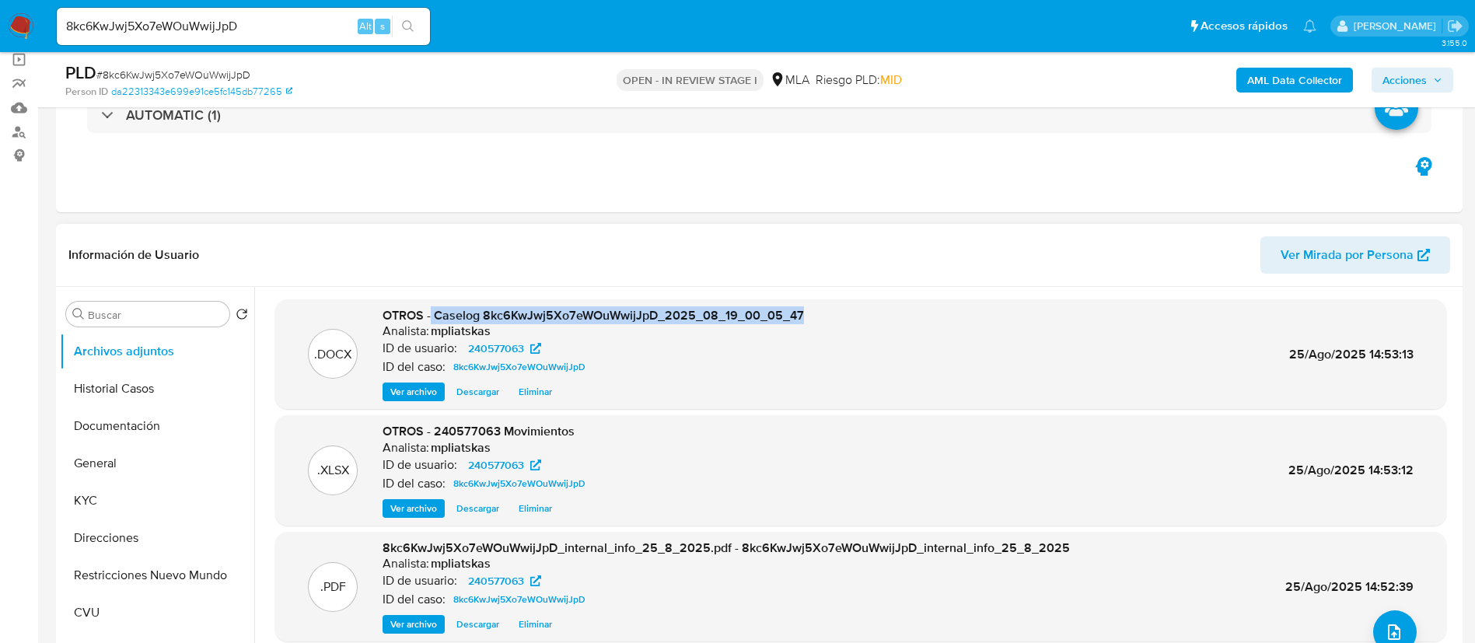
drag, startPoint x: 432, startPoint y: 316, endPoint x: 812, endPoint y: 309, distance: 379.5
click at [812, 309] on div ".DOCX OTROS - Caselog 8kc6KwJwj5Xo7eWOuWwijJpD_2025_08_19_00_05_47 Analista: mp…" at bounding box center [860, 354] width 1155 height 95
copy span "Caselog 8kc6KwJwj5Xo7eWOuWwijJpD_2025_08_19_00_05_47"
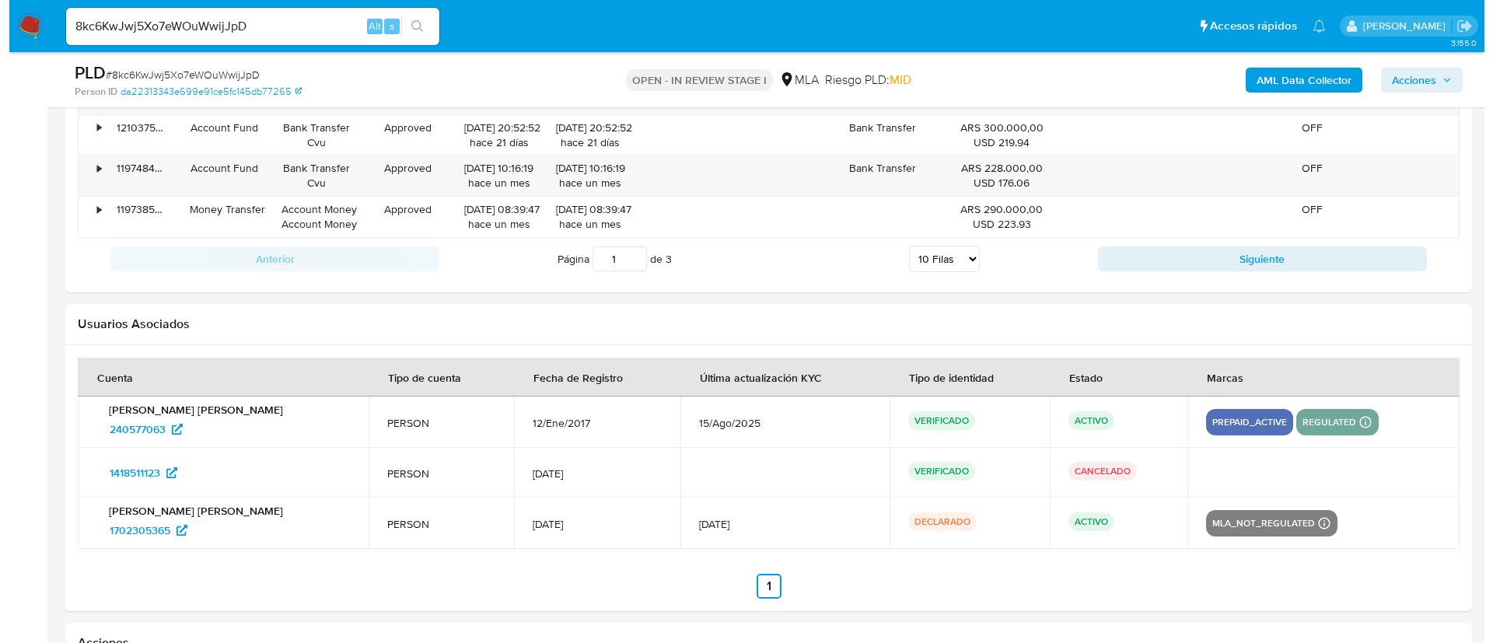
scroll to position [2836, 0]
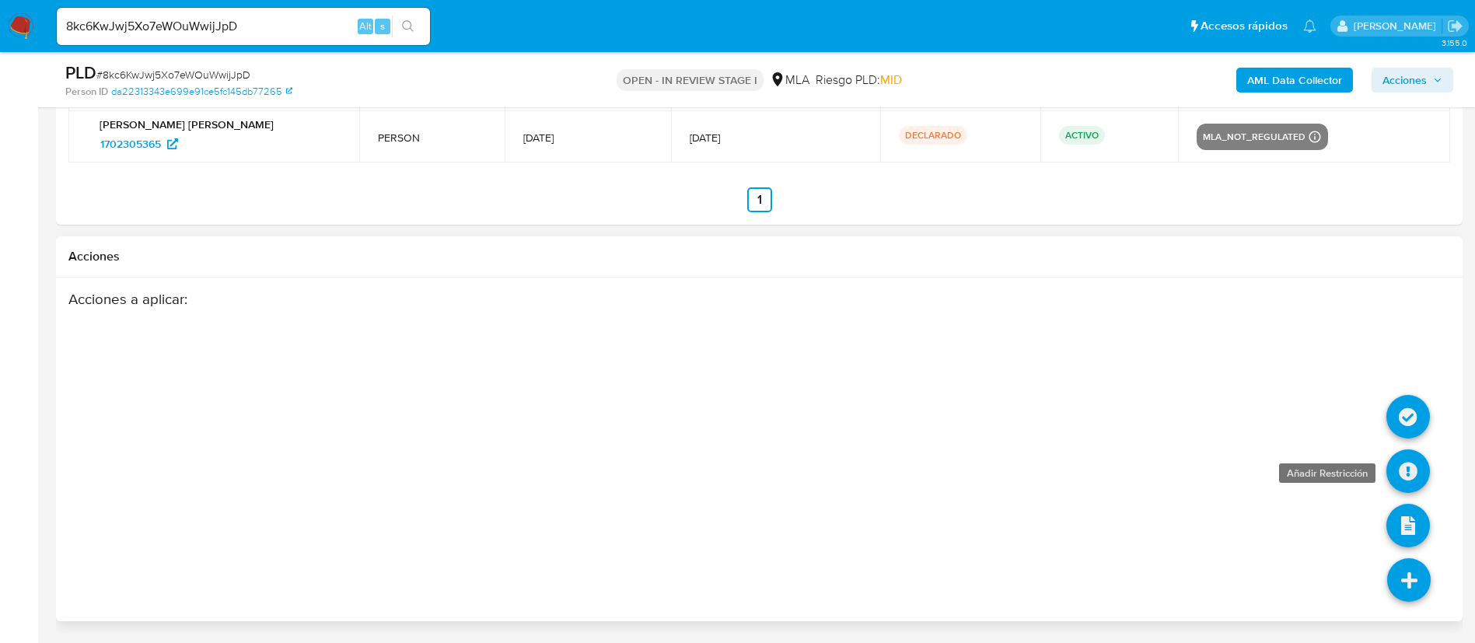
click at [1409, 467] on icon at bounding box center [1408, 471] width 44 height 44
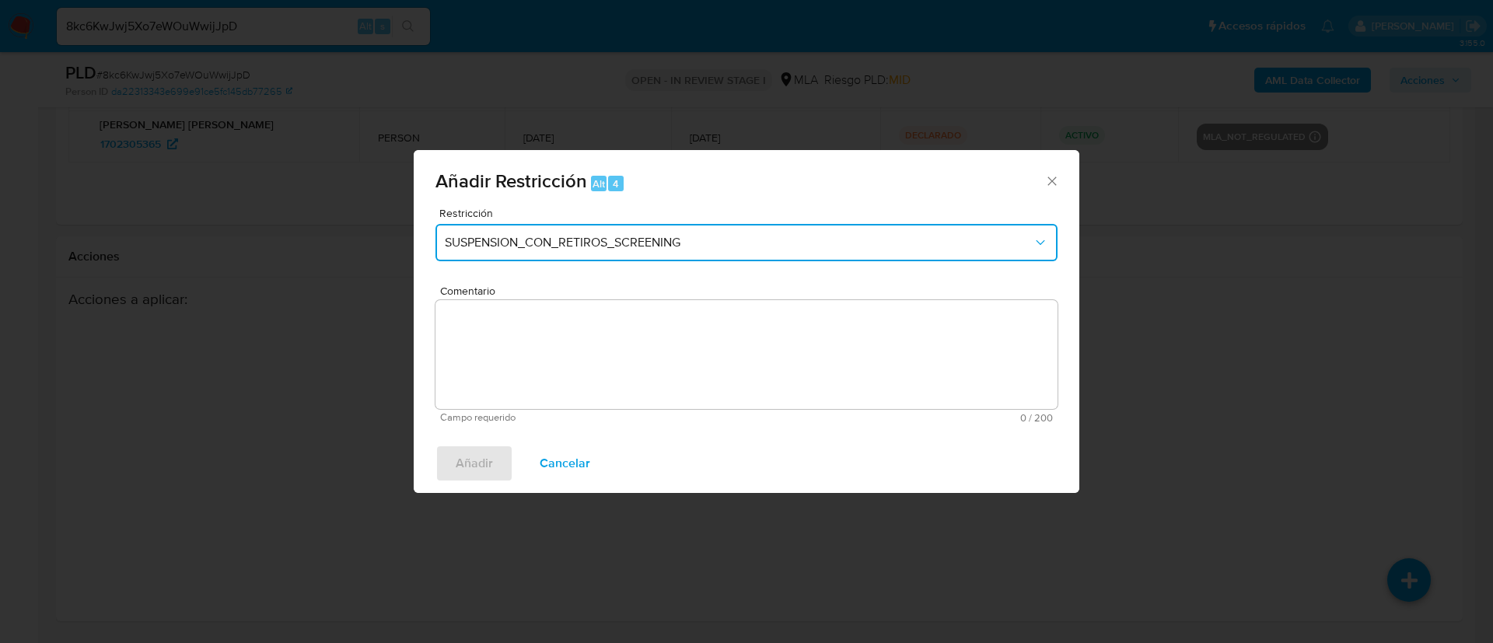
click at [602, 256] on button "SUSPENSION_CON_RETIROS_SCREENING" at bounding box center [746, 242] width 622 height 37
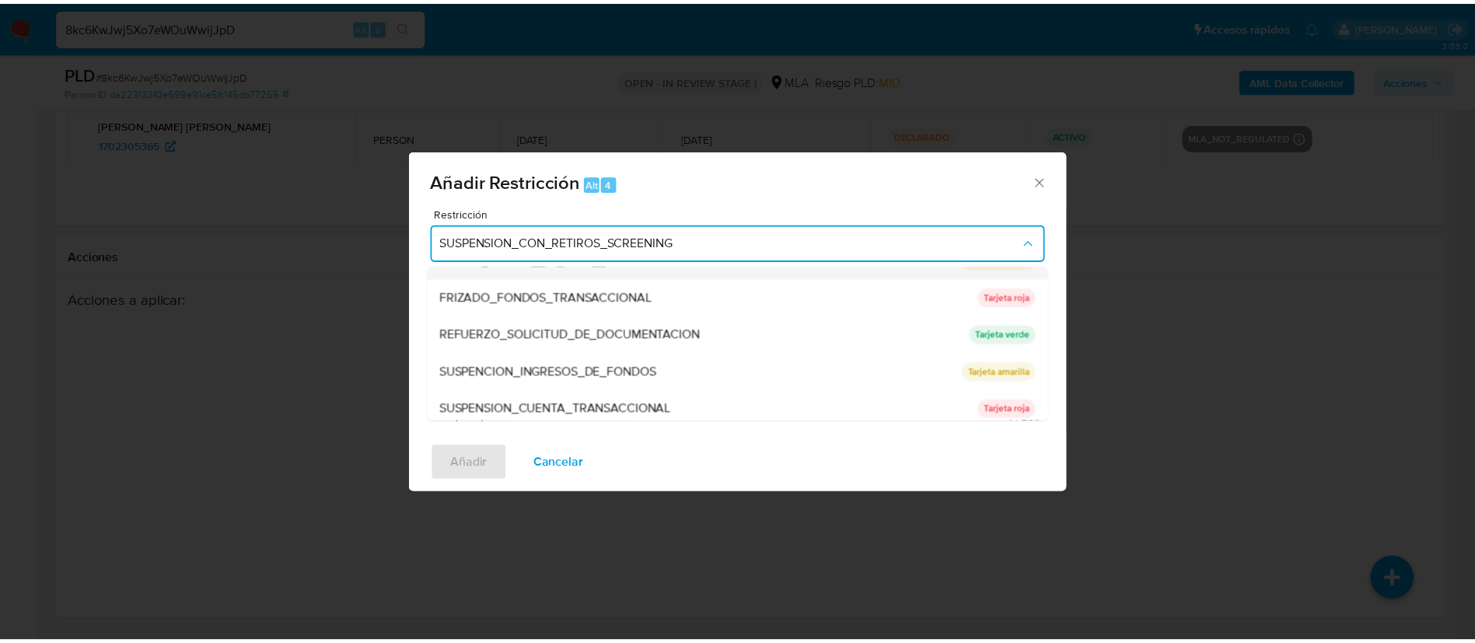
scroll to position [330, 0]
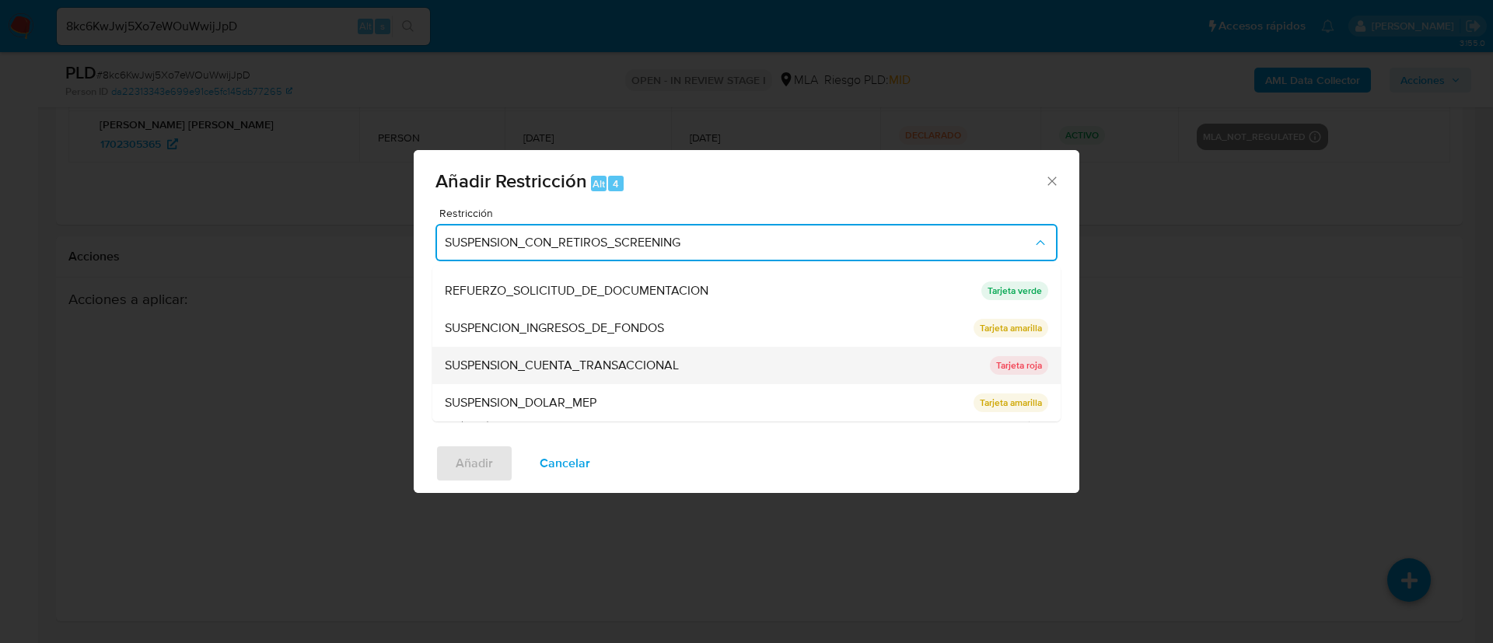
click at [618, 365] on span "SUSPENSION_CUENTA_TRANSACCIONAL" at bounding box center [562, 366] width 234 height 16
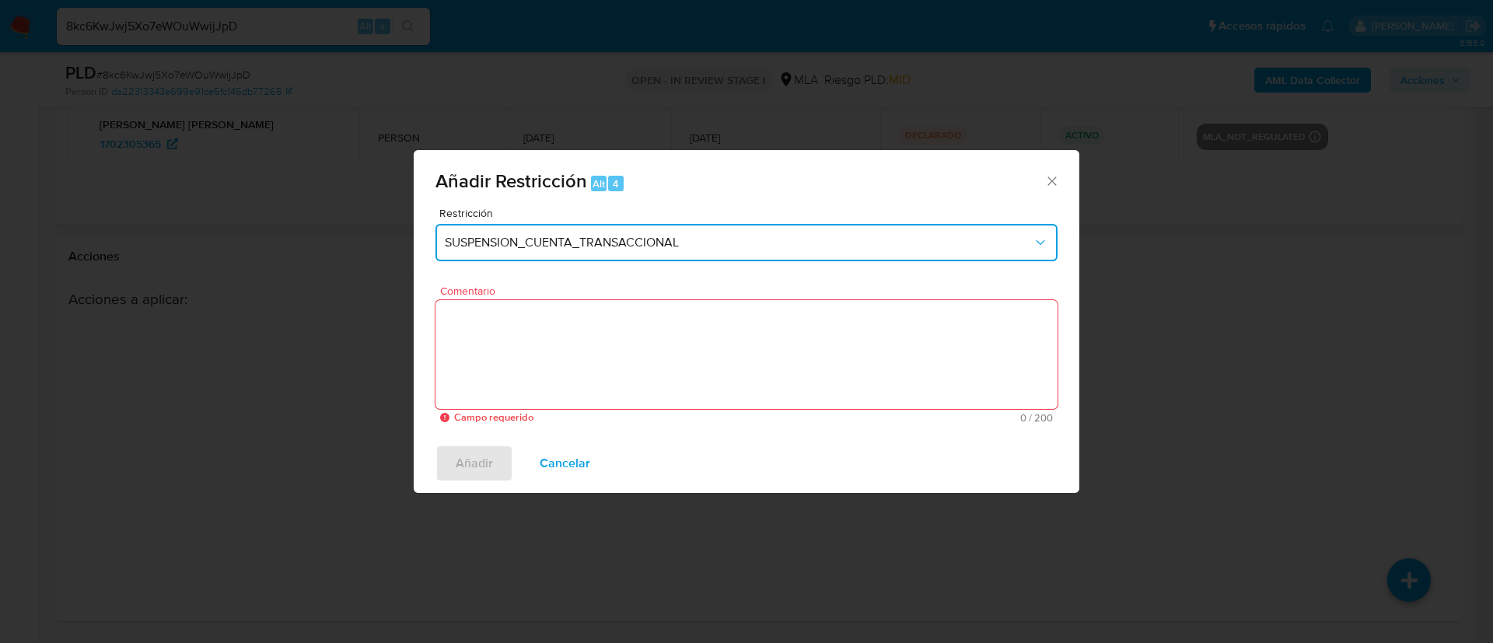
click at [618, 365] on textarea "Comentario" at bounding box center [746, 354] width 622 height 109
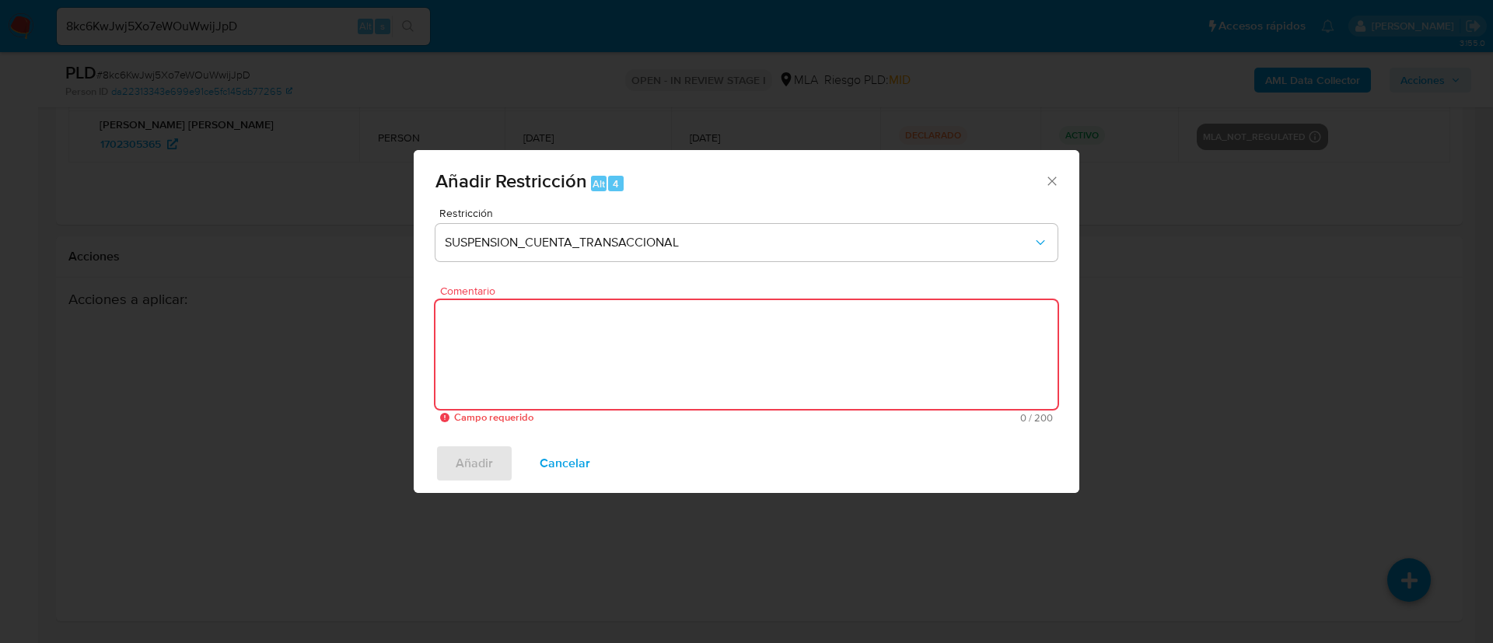
click at [618, 365] on textarea "Comentario" at bounding box center [746, 354] width 622 height 109
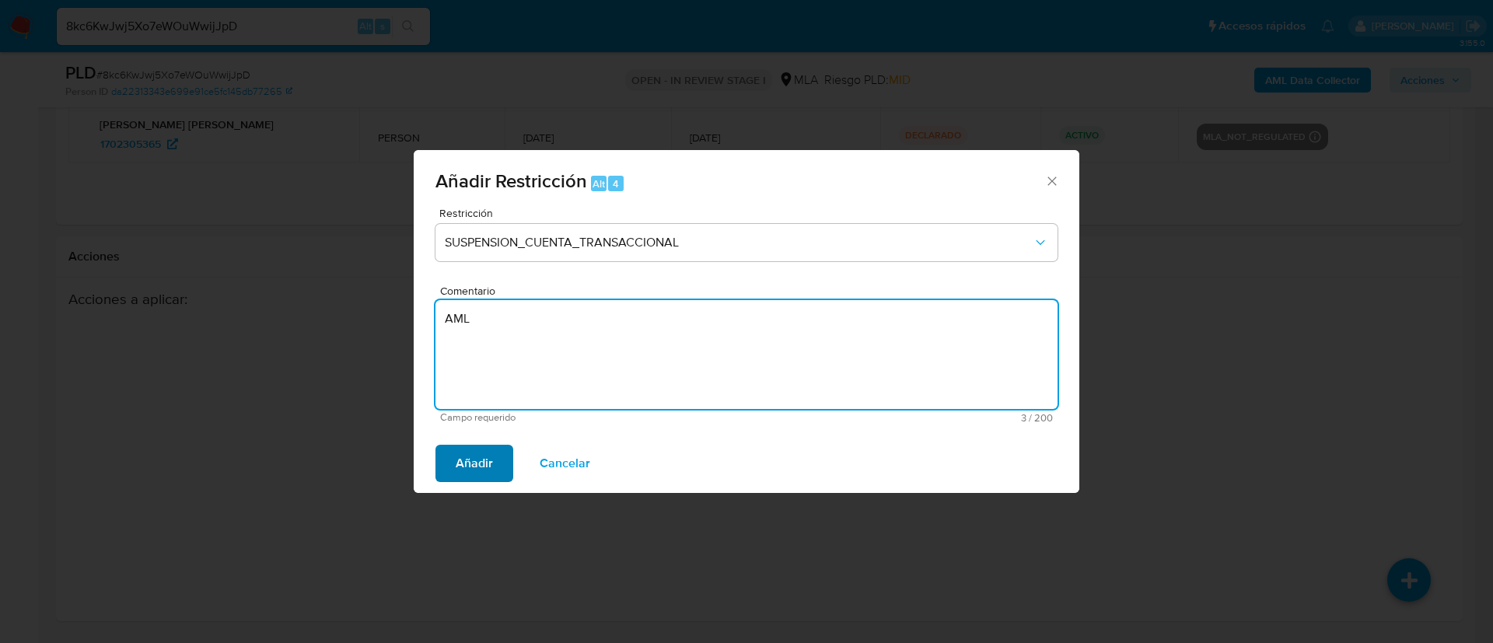
type textarea "AML"
click at [487, 459] on span "Añadir" at bounding box center [474, 463] width 37 height 34
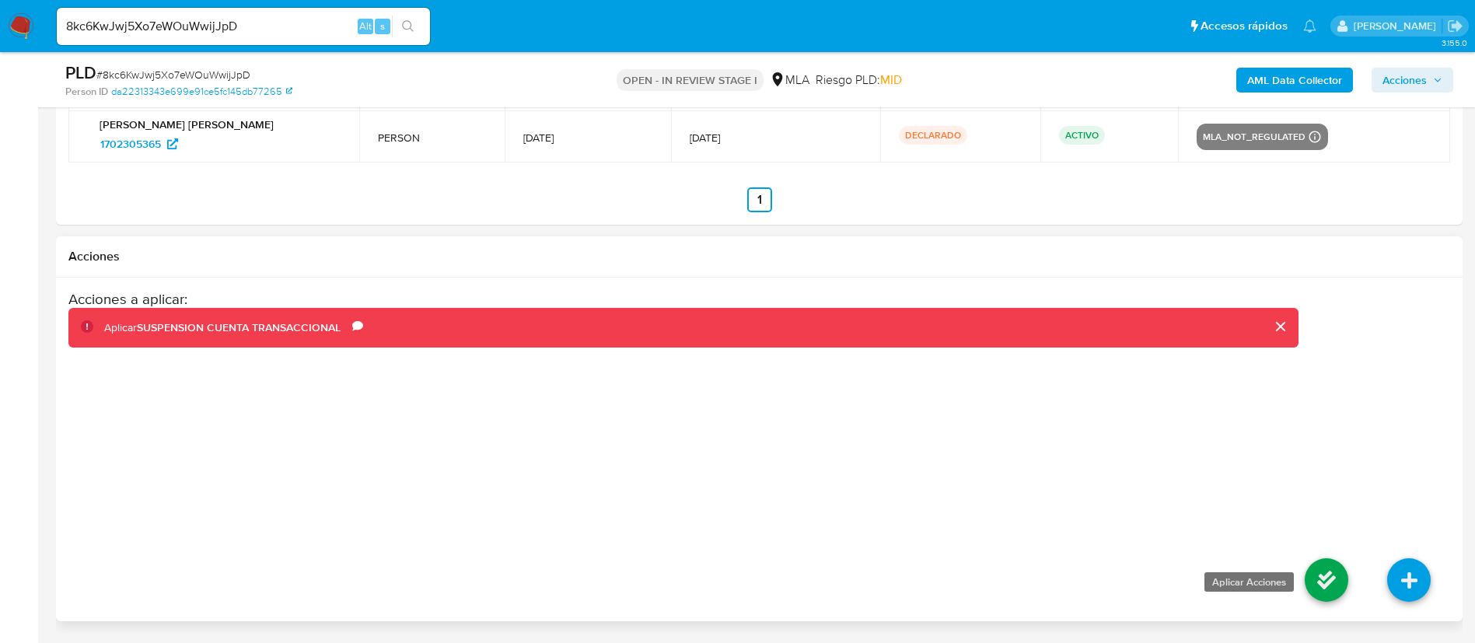
click at [1315, 573] on icon at bounding box center [1327, 580] width 44 height 44
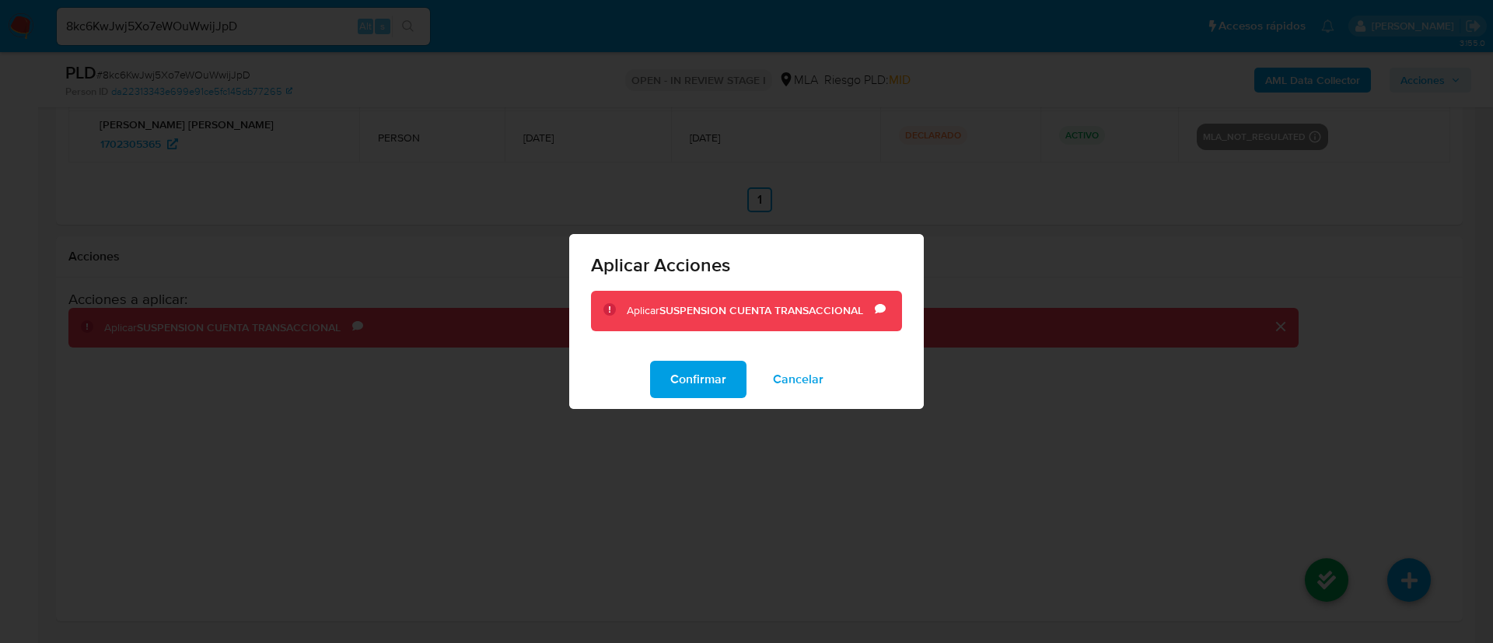
click at [688, 384] on span "Confirmar" at bounding box center [698, 379] width 56 height 34
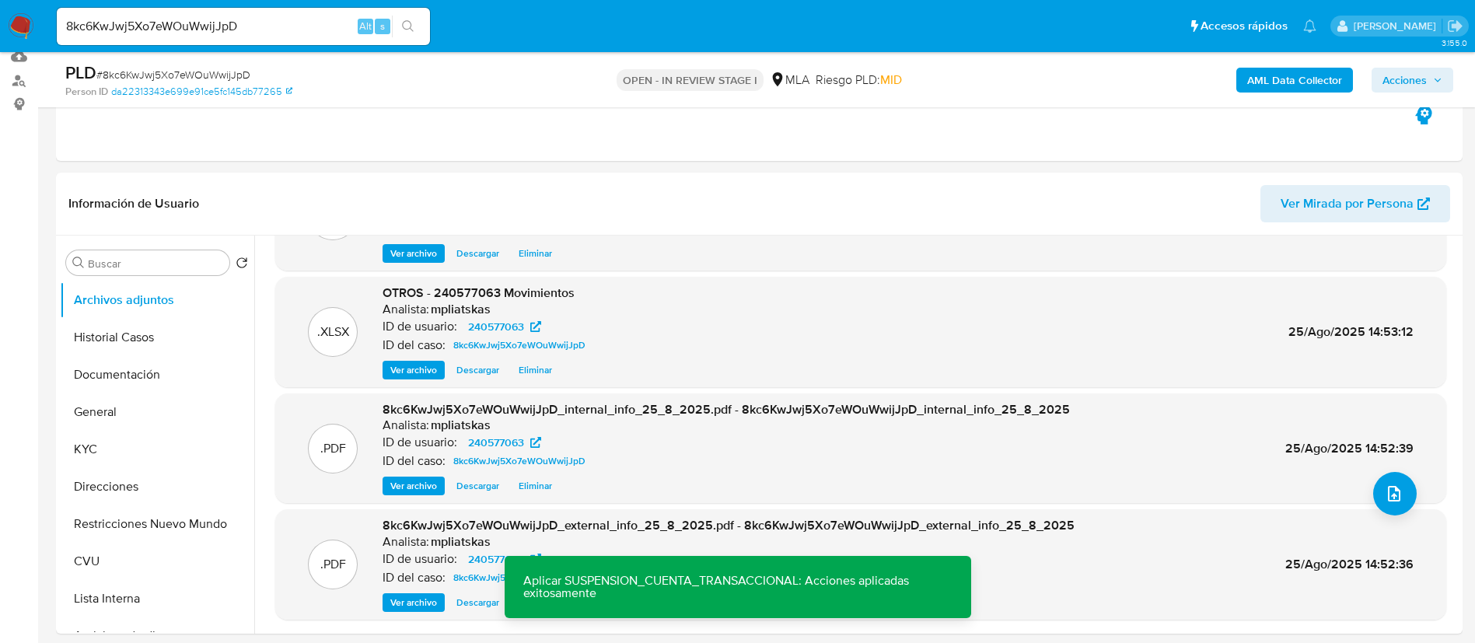
scroll to position [153, 0]
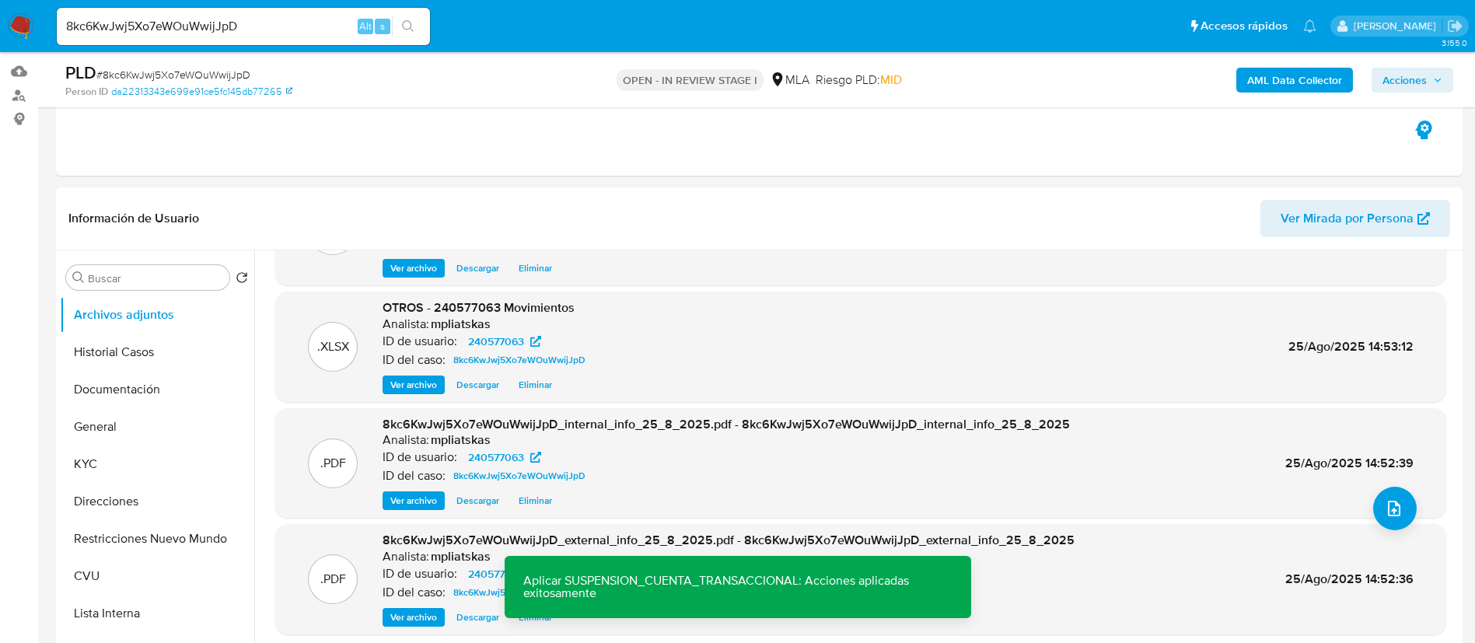
click at [1412, 82] on span "Acciones" at bounding box center [1404, 80] width 44 height 25
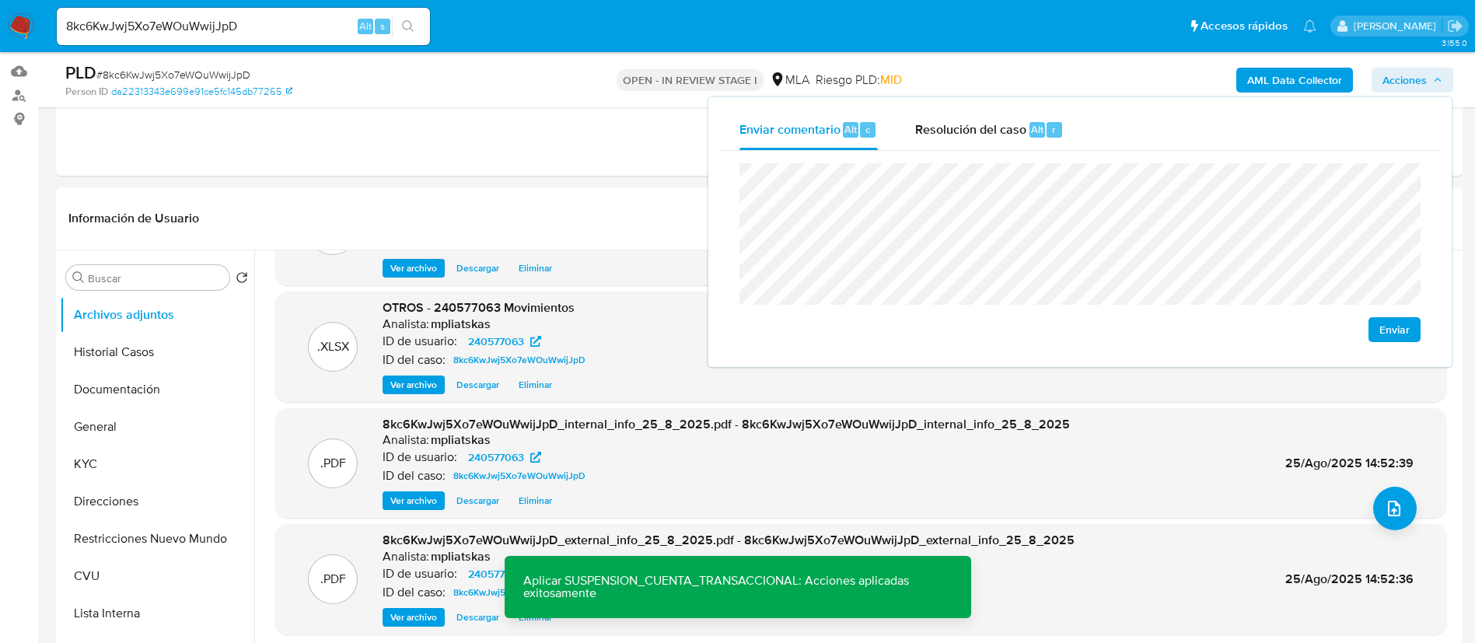
click at [738, 202] on div "Enviar" at bounding box center [1080, 253] width 718 height 204
click at [946, 138] on div "Resolución del caso Alt r" at bounding box center [989, 130] width 149 height 40
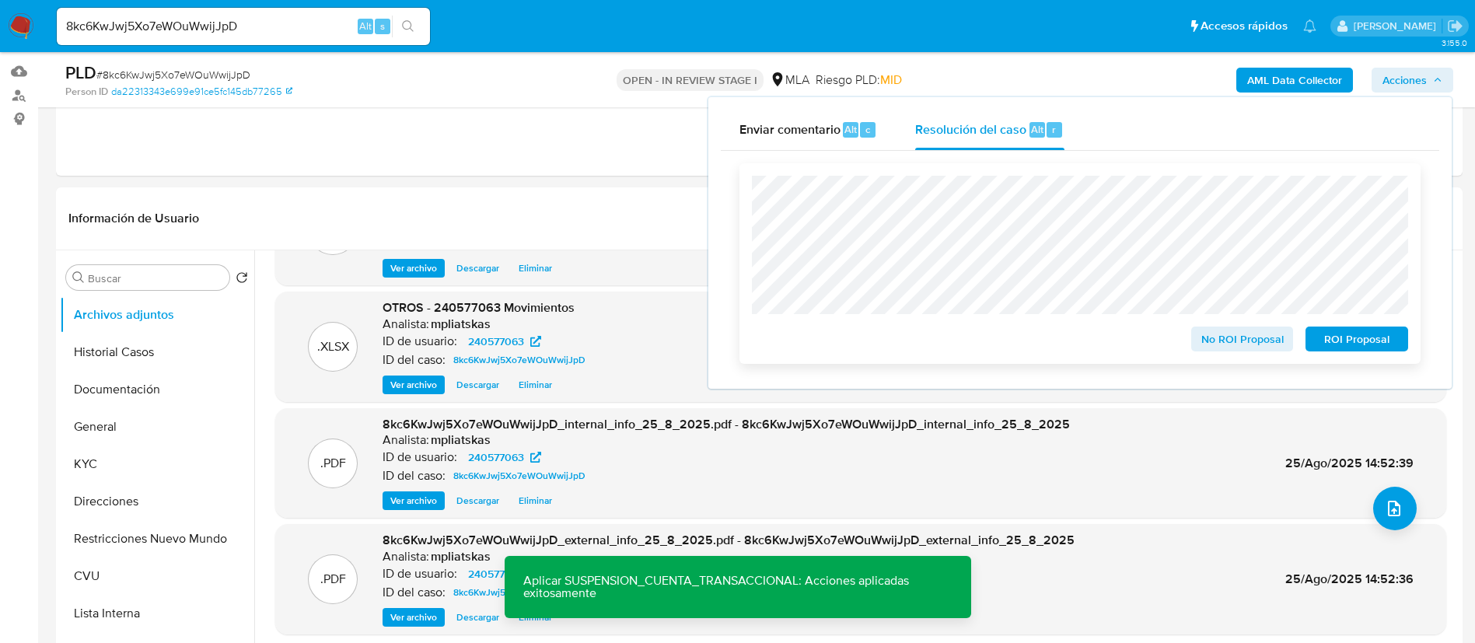
click at [1317, 339] on span "ROI Proposal" at bounding box center [1356, 339] width 81 height 22
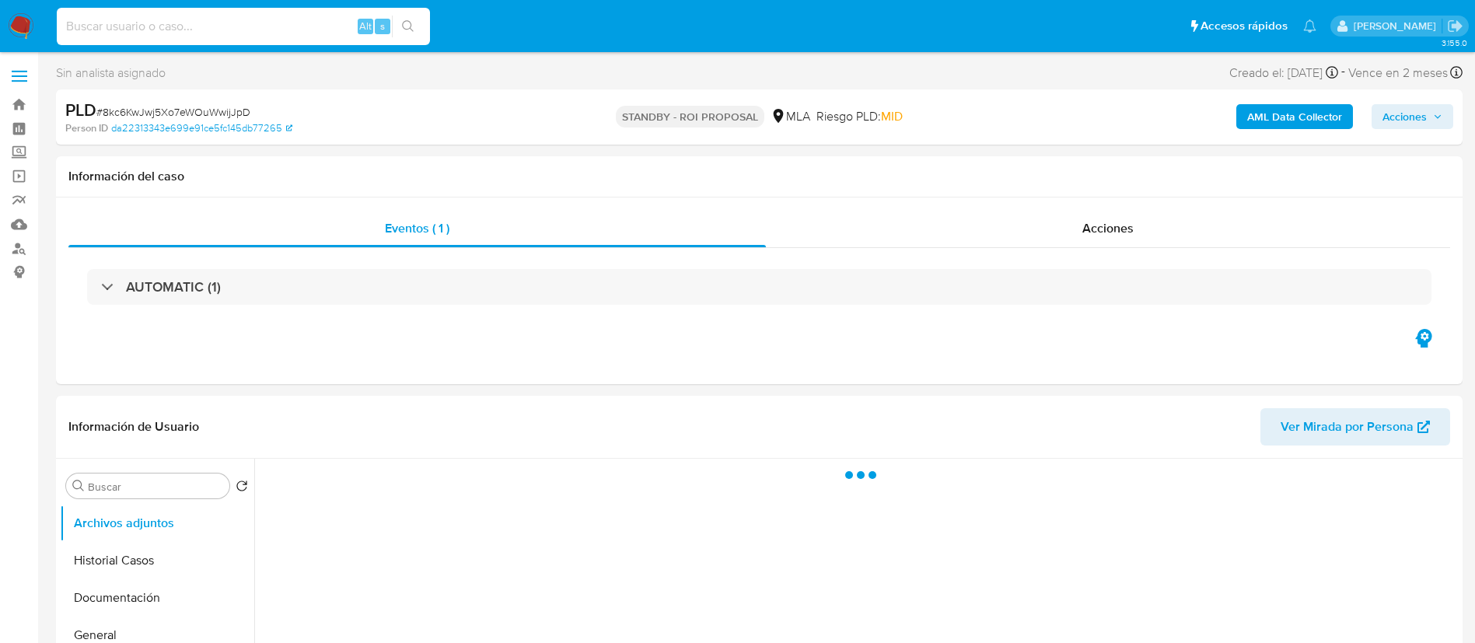
drag, startPoint x: 352, startPoint y: 19, endPoint x: 373, endPoint y: 30, distance: 24.0
click at [351, 19] on input at bounding box center [243, 26] width 373 height 20
paste input "ayyVD3bpAkI1AWpGmn91hKi9"
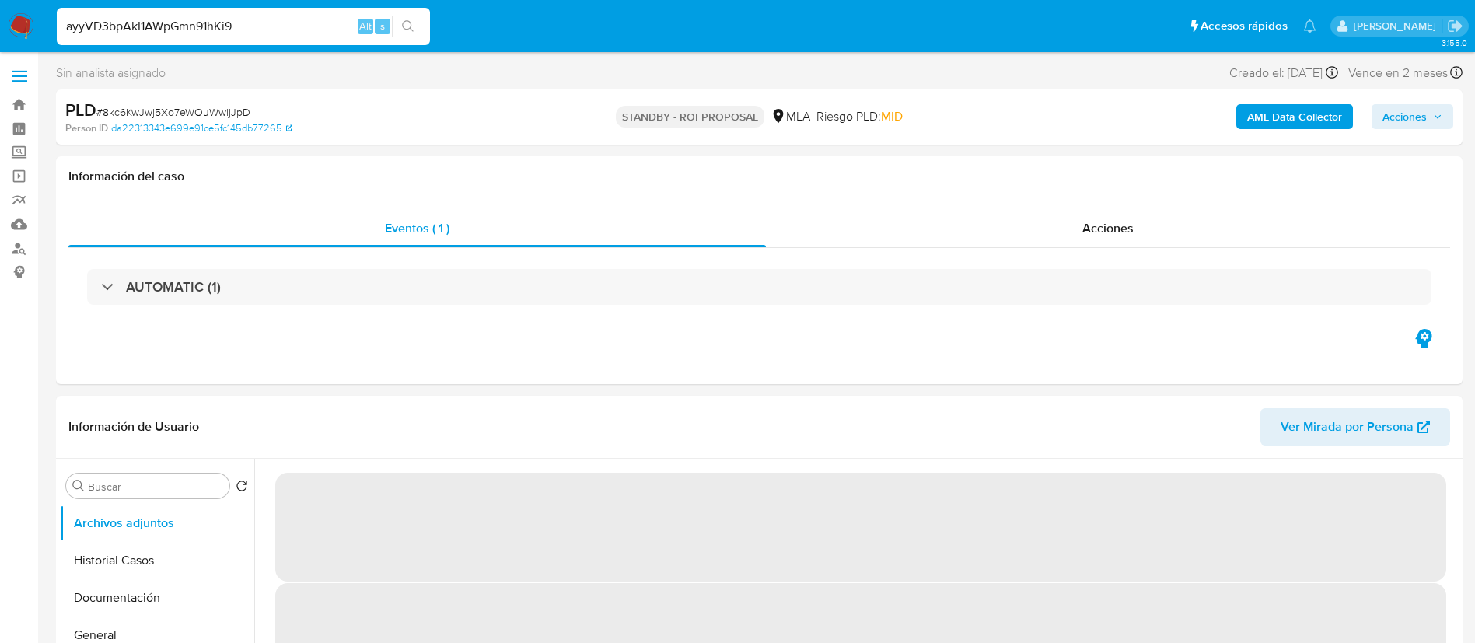
type input "ayyVD3bpAkI1AWpGmn91hKi9"
select select "10"
click at [403, 30] on icon "search-icon" at bounding box center [408, 26] width 12 height 12
select select "10"
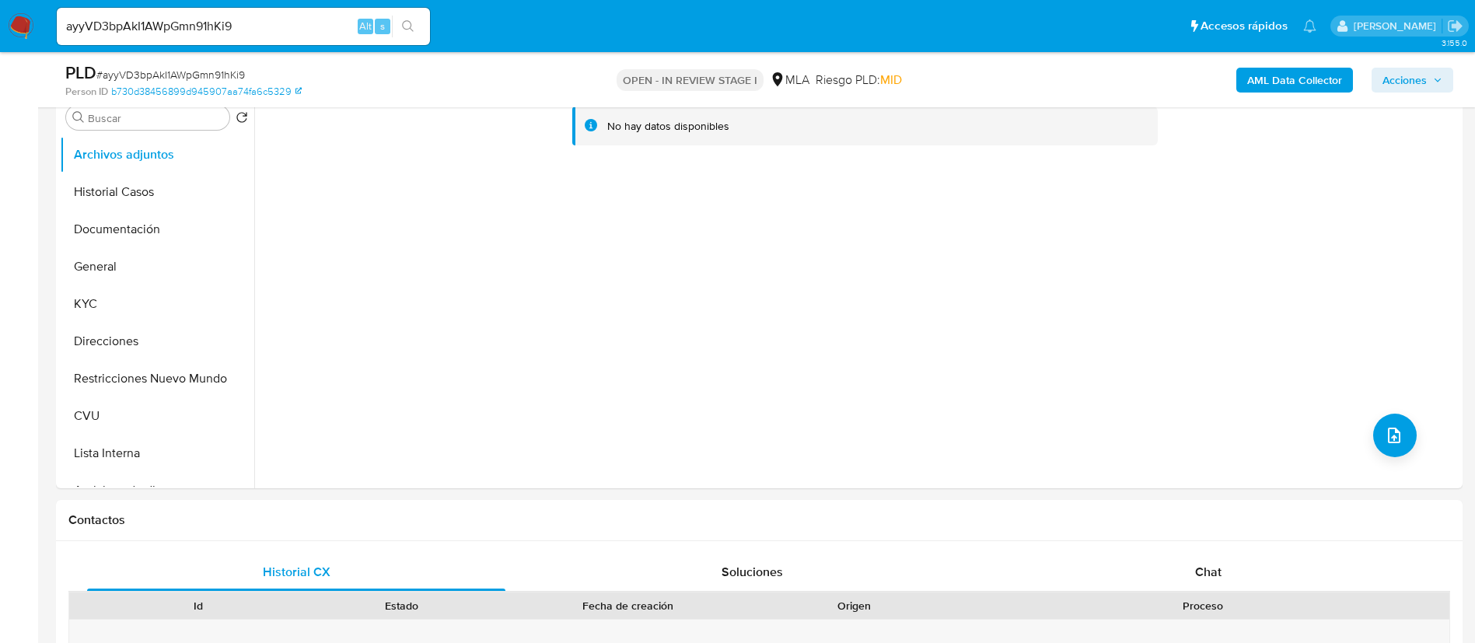
scroll to position [350, 0]
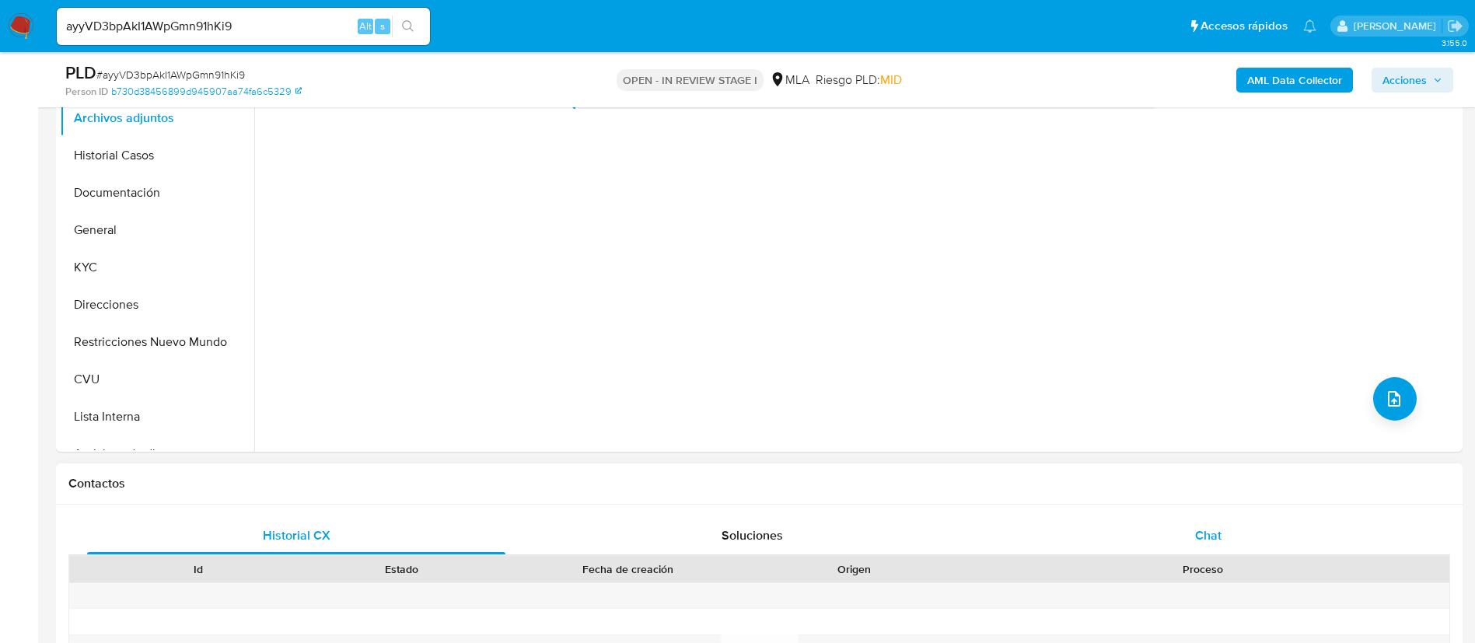
click at [1201, 544] on div "Chat" at bounding box center [1208, 535] width 418 height 37
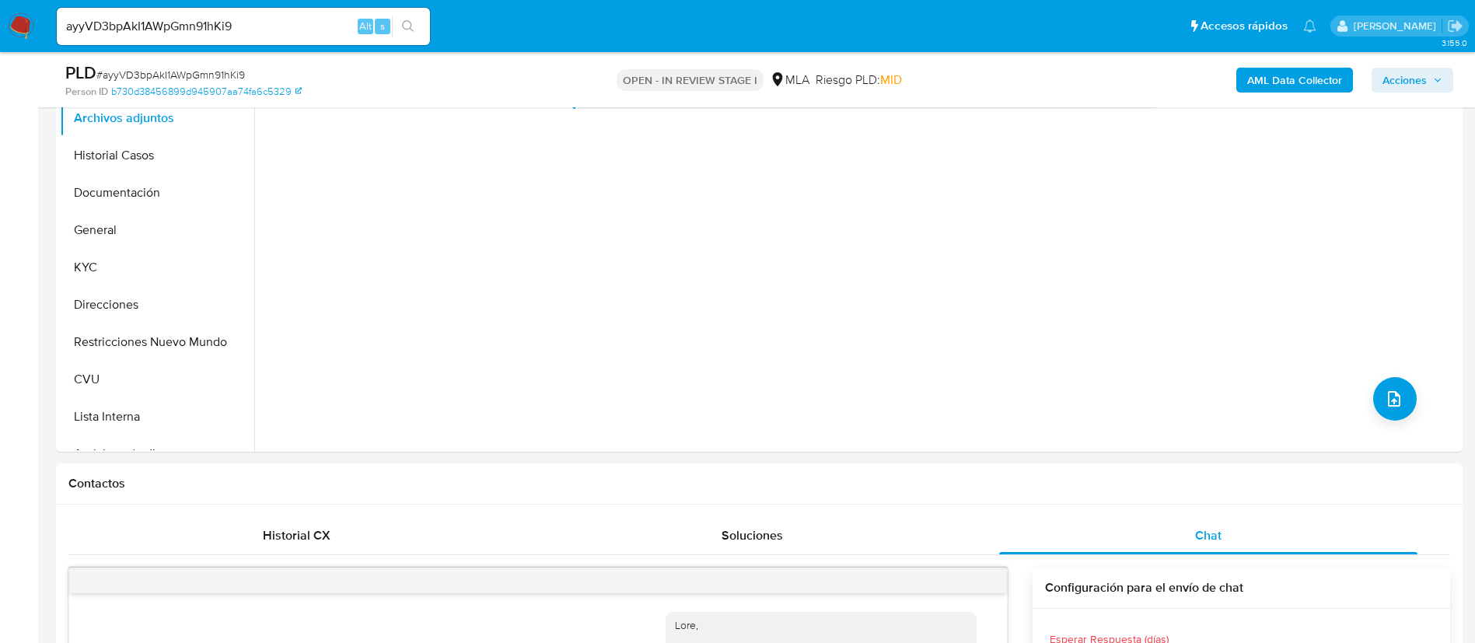
drag, startPoint x: 1198, startPoint y: 547, endPoint x: 1061, endPoint y: 697, distance: 203.1
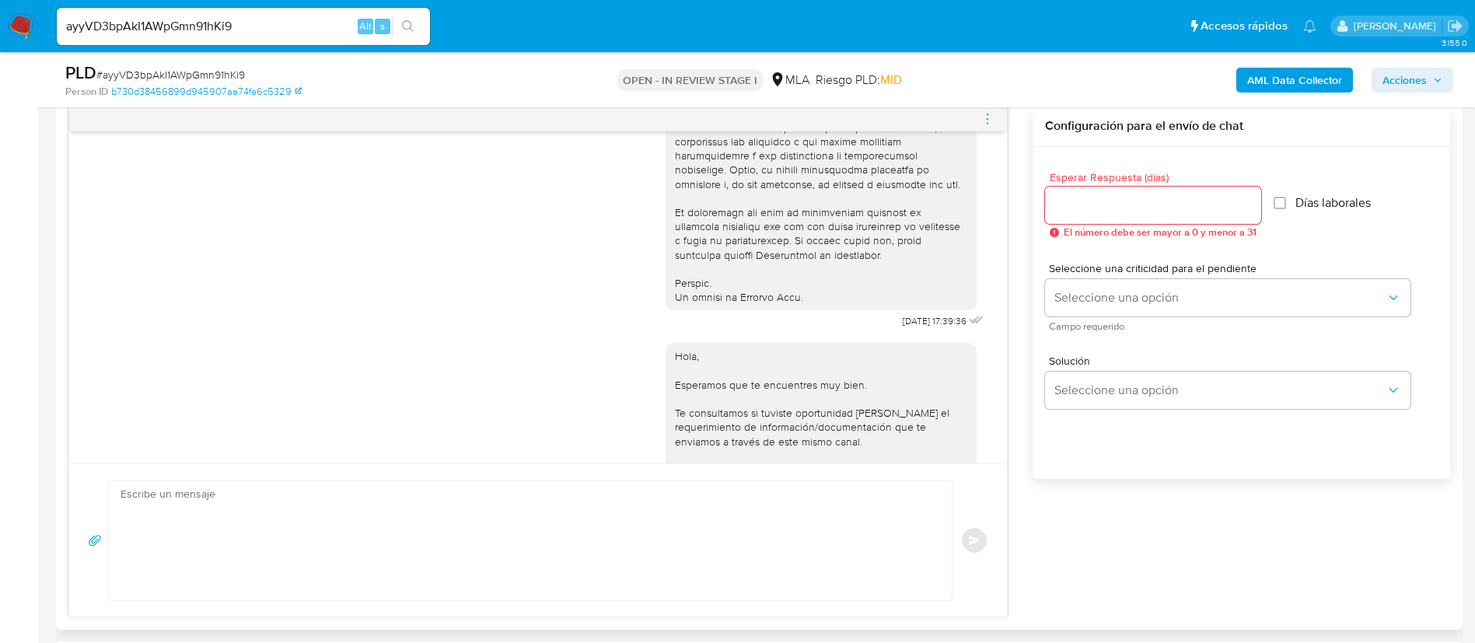
scroll to position [700, 0]
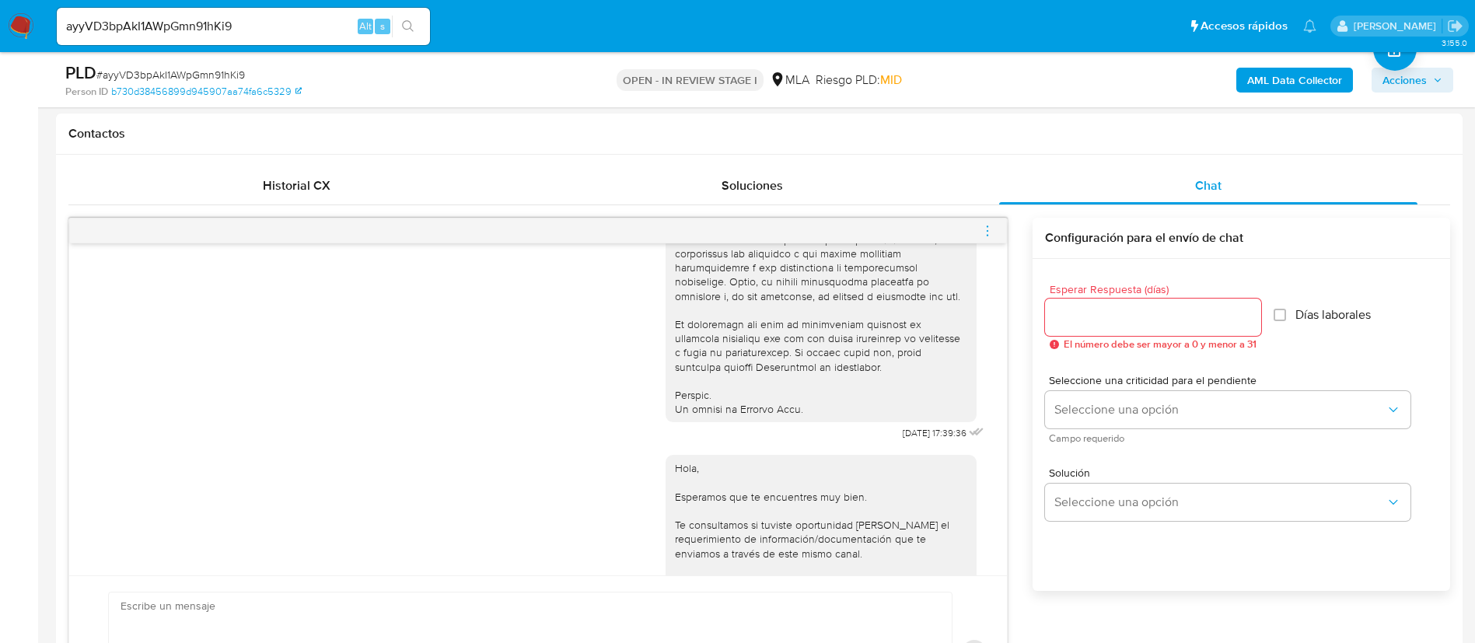
click at [989, 228] on icon "menu-action" at bounding box center [987, 231] width 14 height 14
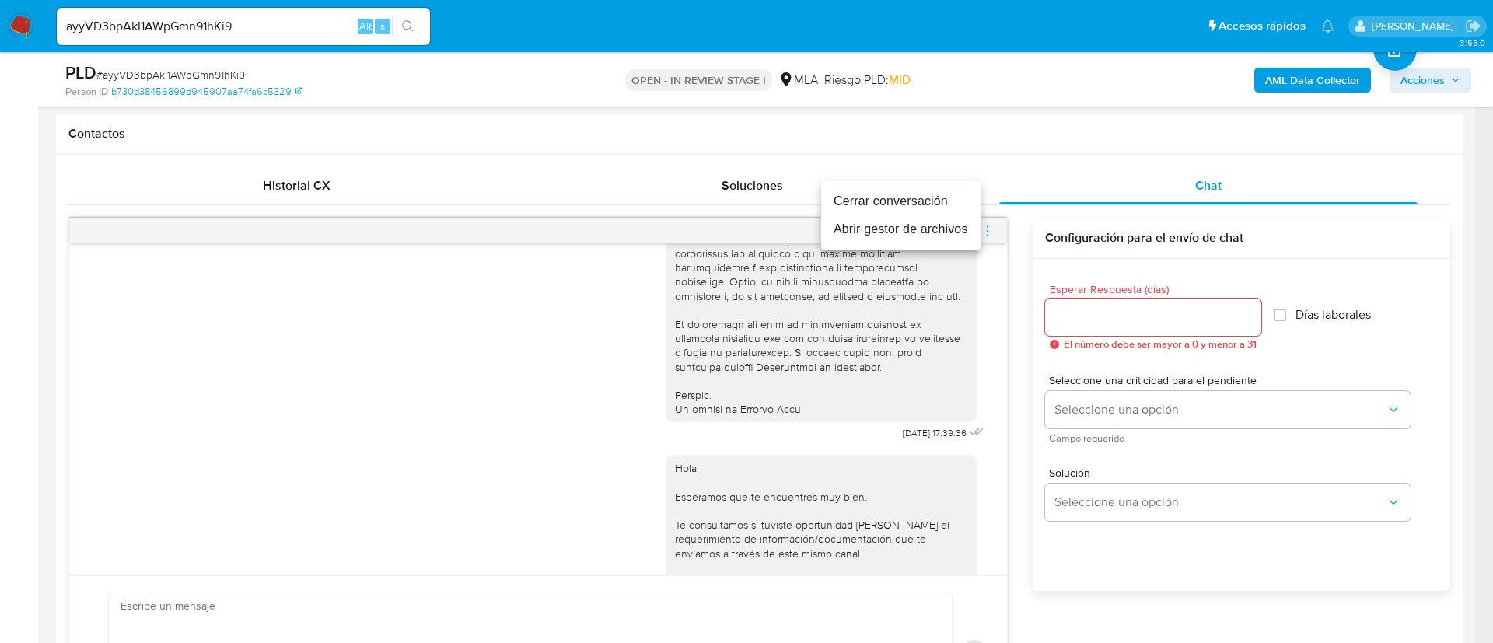
click at [928, 201] on li "Cerrar conversación" at bounding box center [900, 201] width 159 height 28
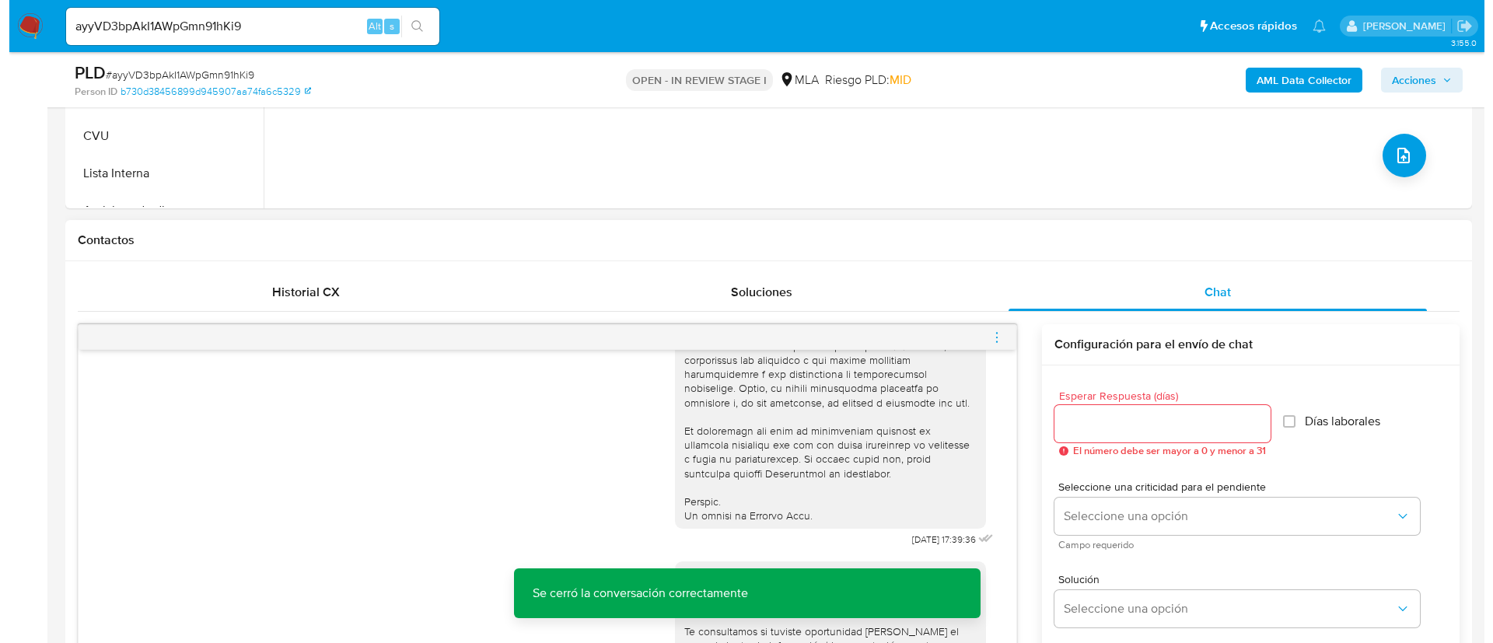
scroll to position [350, 0]
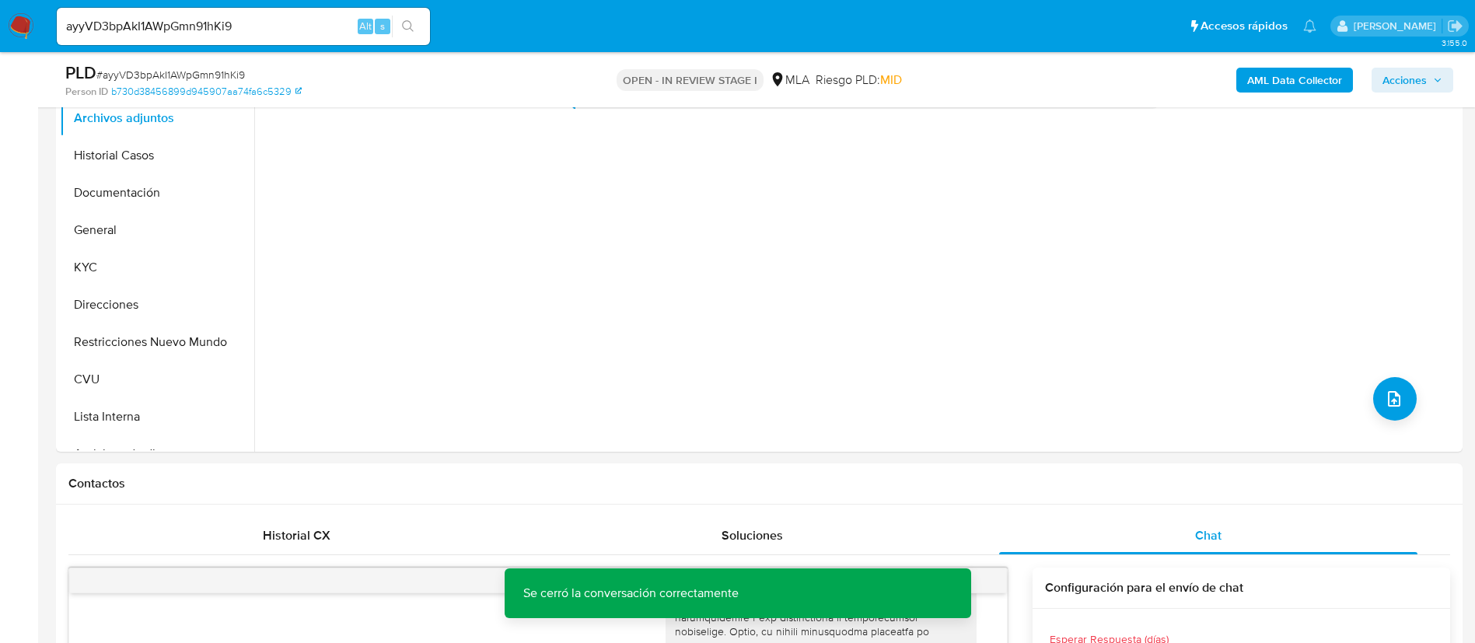
click at [1291, 93] on div "AML Data Collector Acciones" at bounding box center [1223, 79] width 459 height 37
click at [1284, 85] on b "AML Data Collector" at bounding box center [1294, 80] width 95 height 25
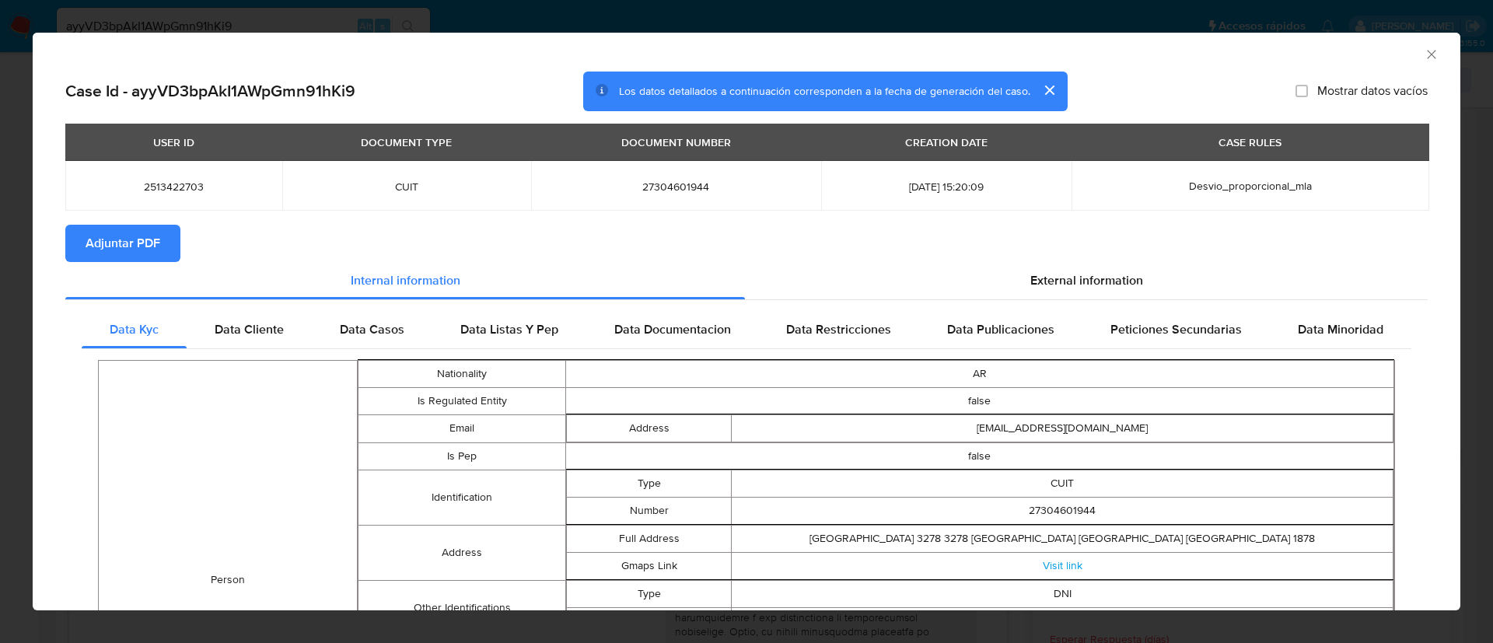
click at [142, 226] on span "Adjuntar PDF" at bounding box center [123, 243] width 75 height 34
click at [161, 197] on td "2513422703" at bounding box center [173, 186] width 217 height 50
copy span "2513422703"
click at [1424, 47] on icon "Cerrar ventana" at bounding box center [1432, 55] width 16 height 16
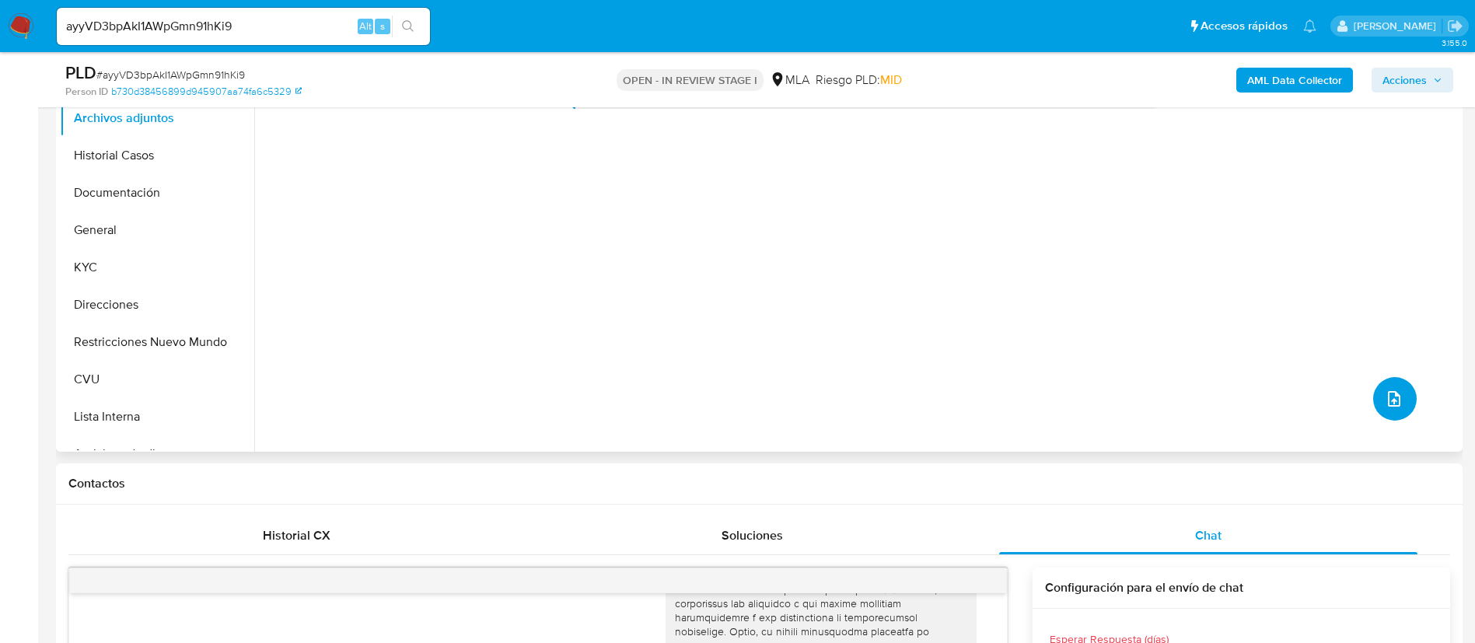
click at [1400, 401] on button "upload-file" at bounding box center [1395, 399] width 44 height 44
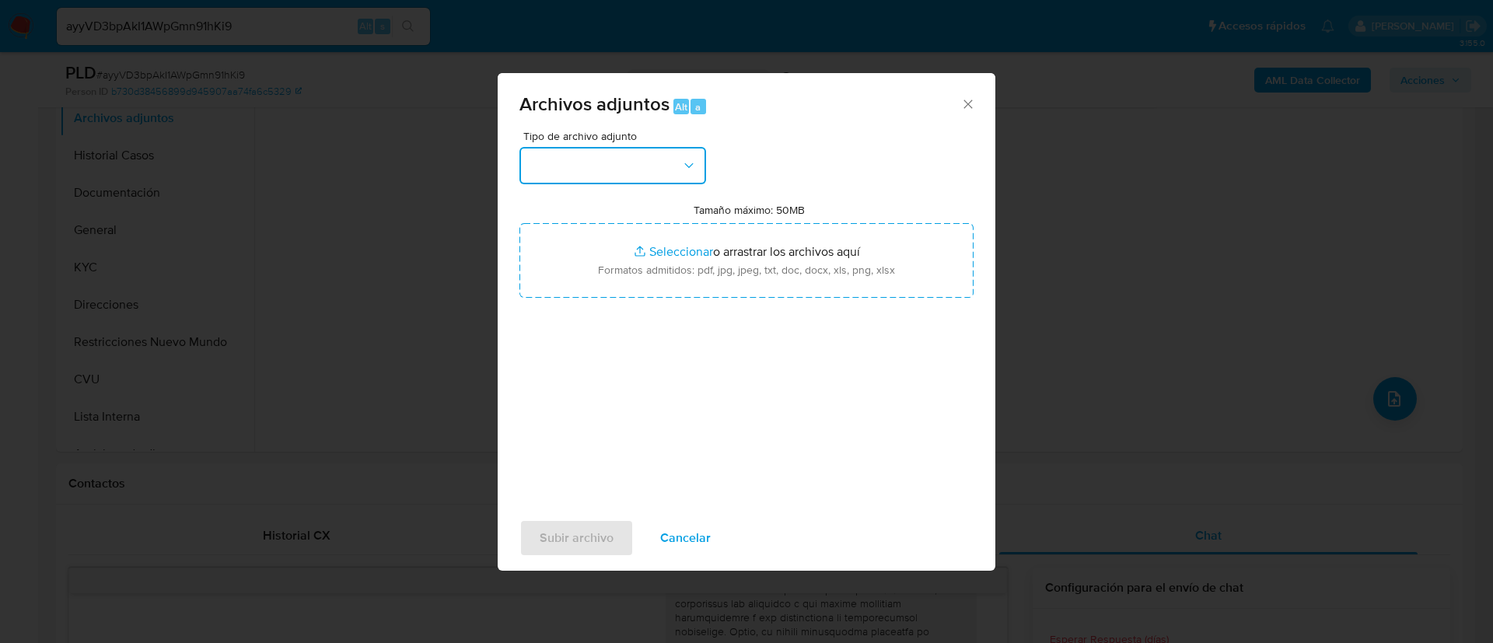
click at [672, 158] on button "button" at bounding box center [612, 165] width 187 height 37
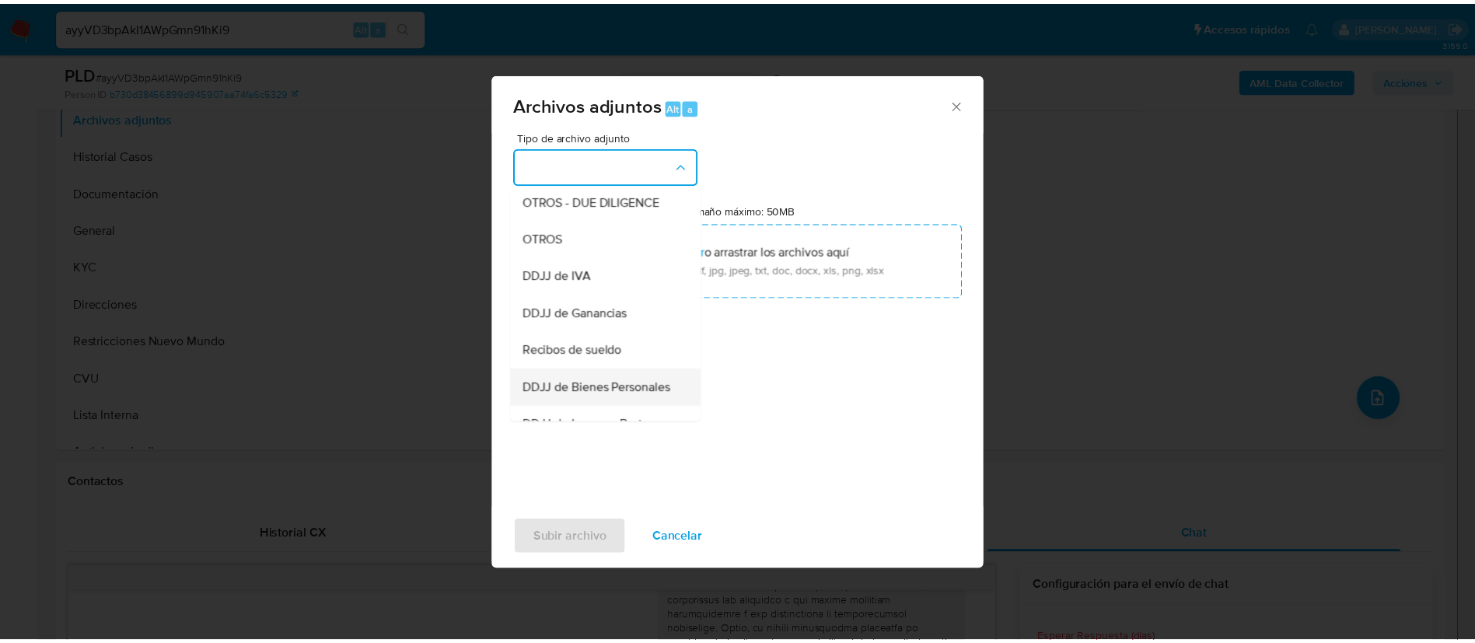
scroll to position [233, 0]
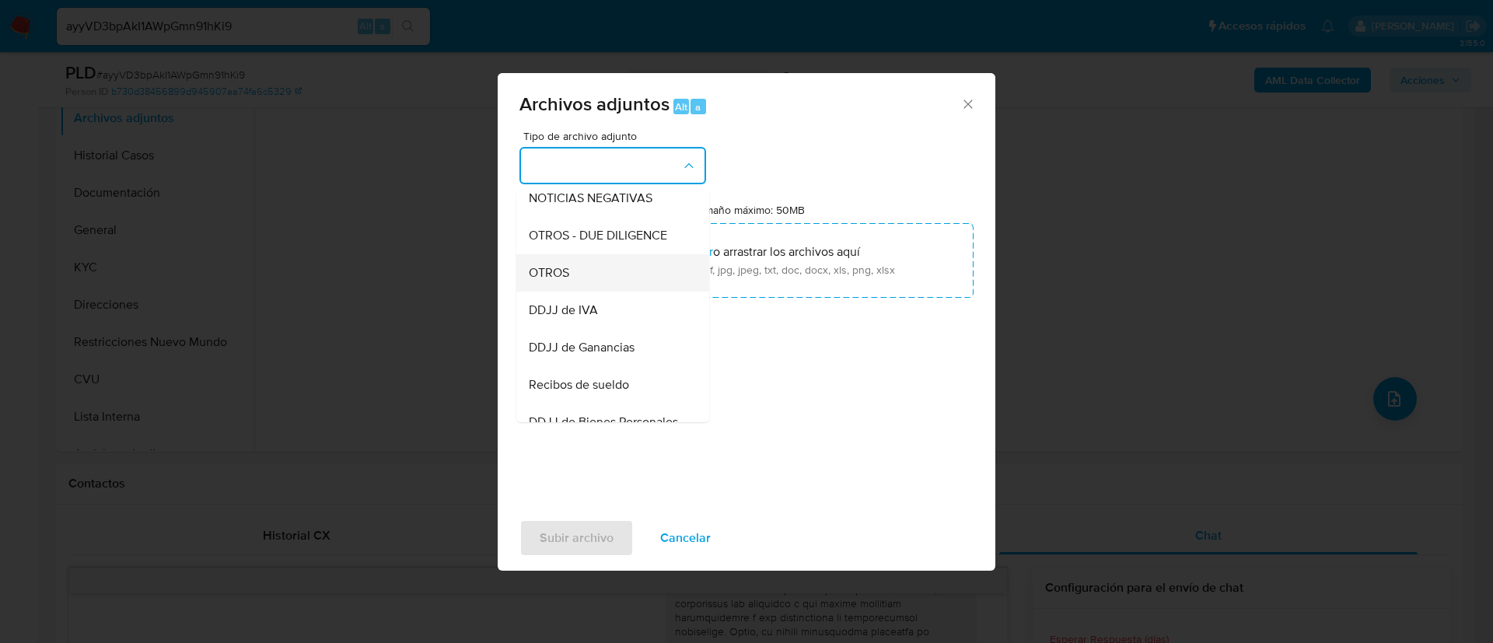
click at [586, 282] on div "OTROS" at bounding box center [608, 272] width 159 height 37
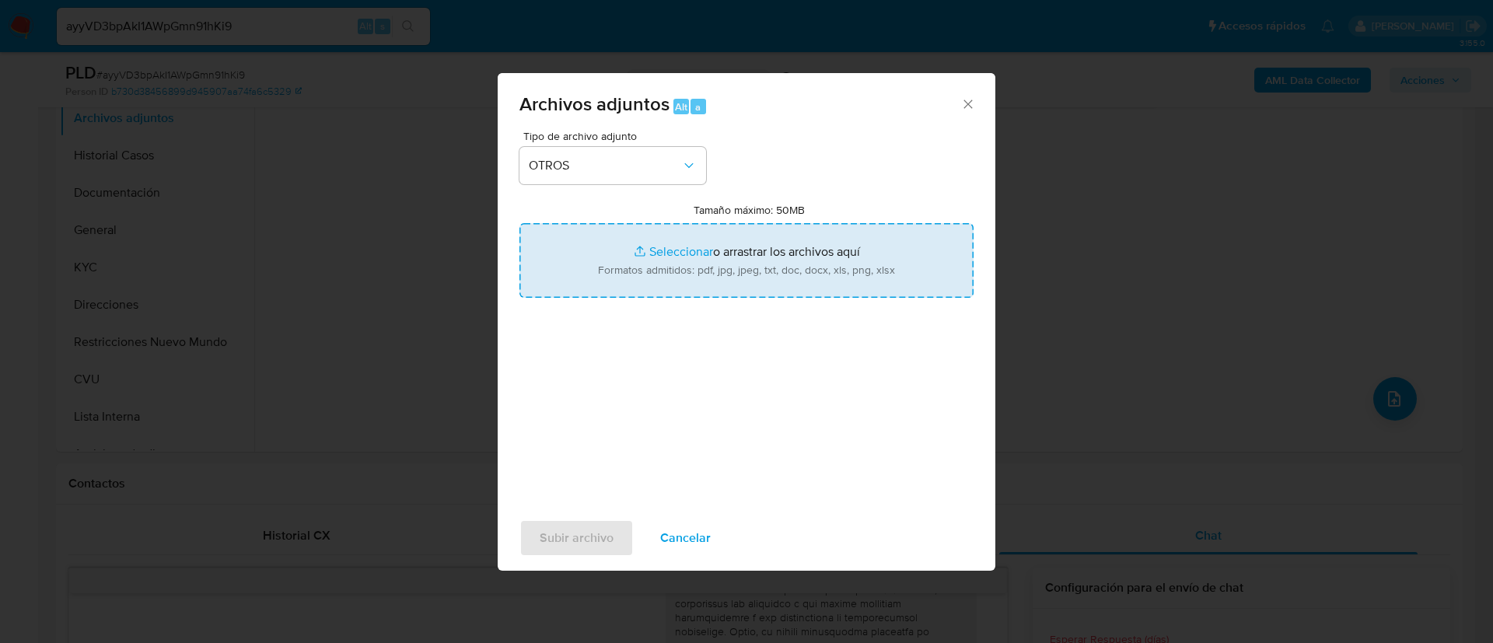
click at [705, 232] on input "Tamaño máximo: 50MB Seleccionar archivos" at bounding box center [746, 260] width 454 height 75
type input "C:\fakepath\2513422703 Movimientos.xlsx"
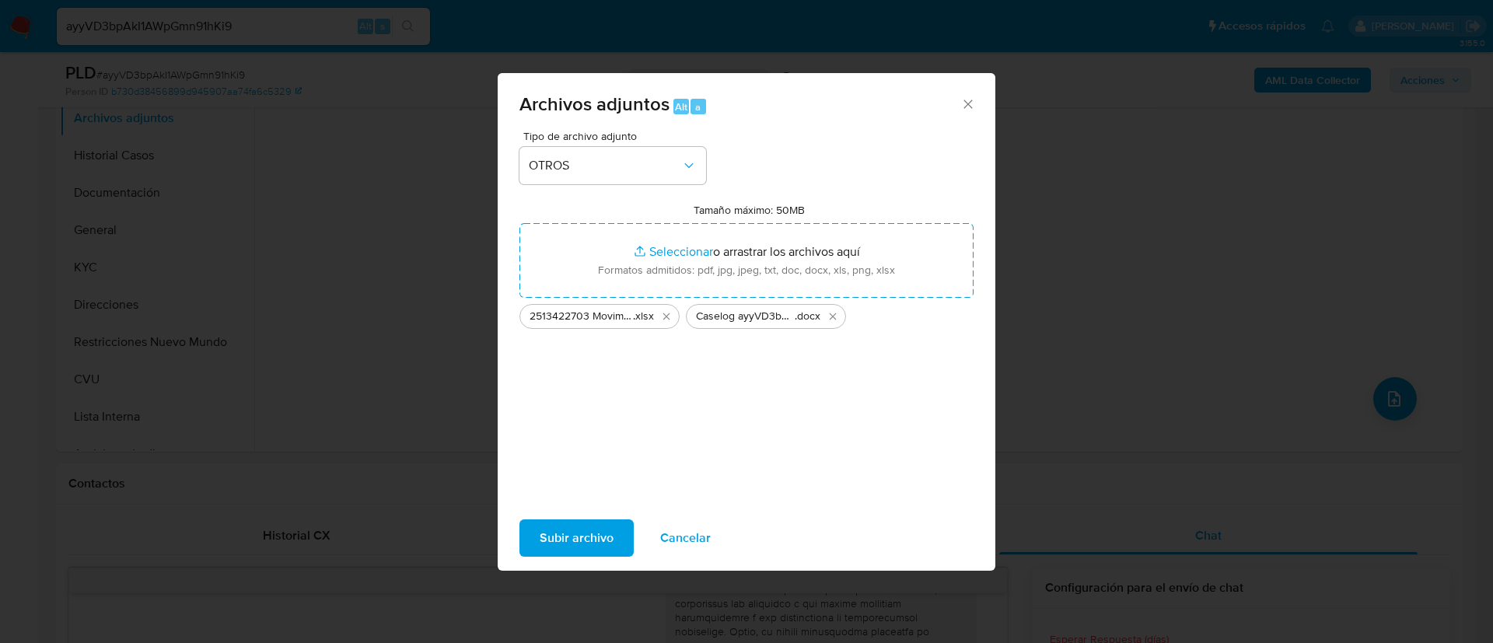
click at [530, 540] on button "Subir archivo" at bounding box center [576, 537] width 114 height 37
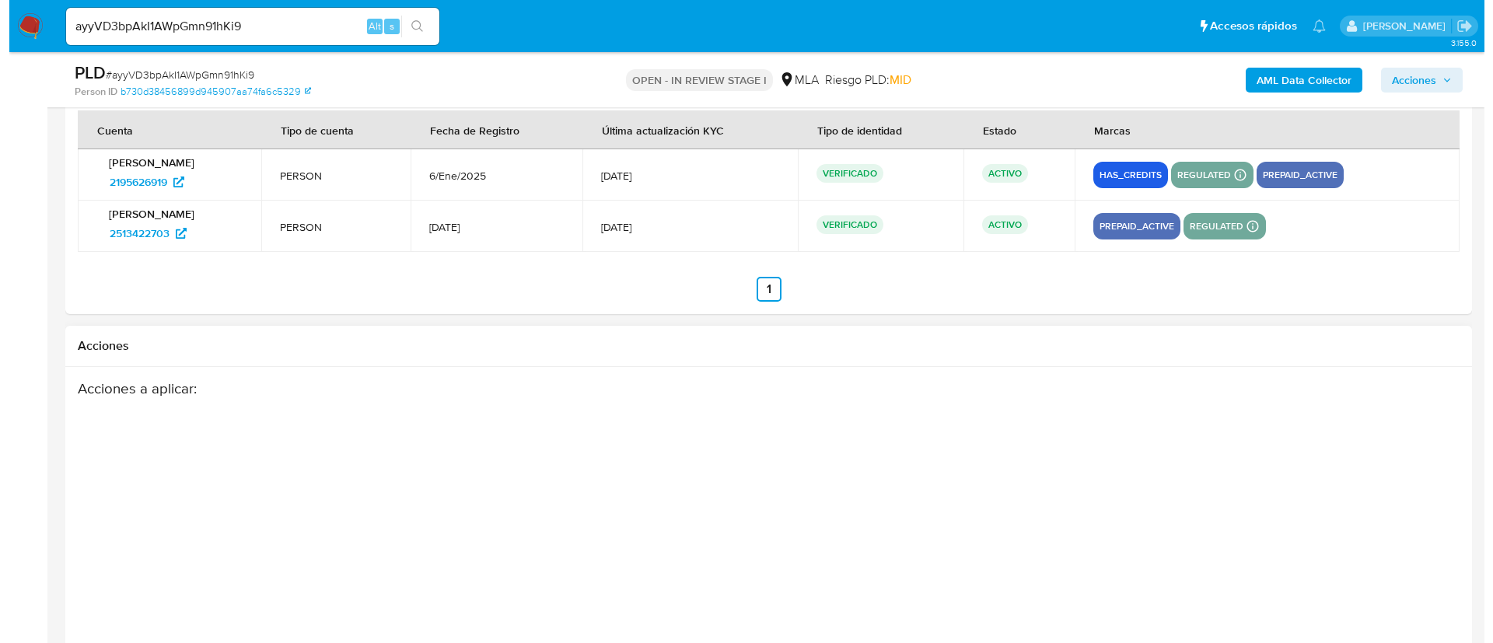
scroll to position [2786, 0]
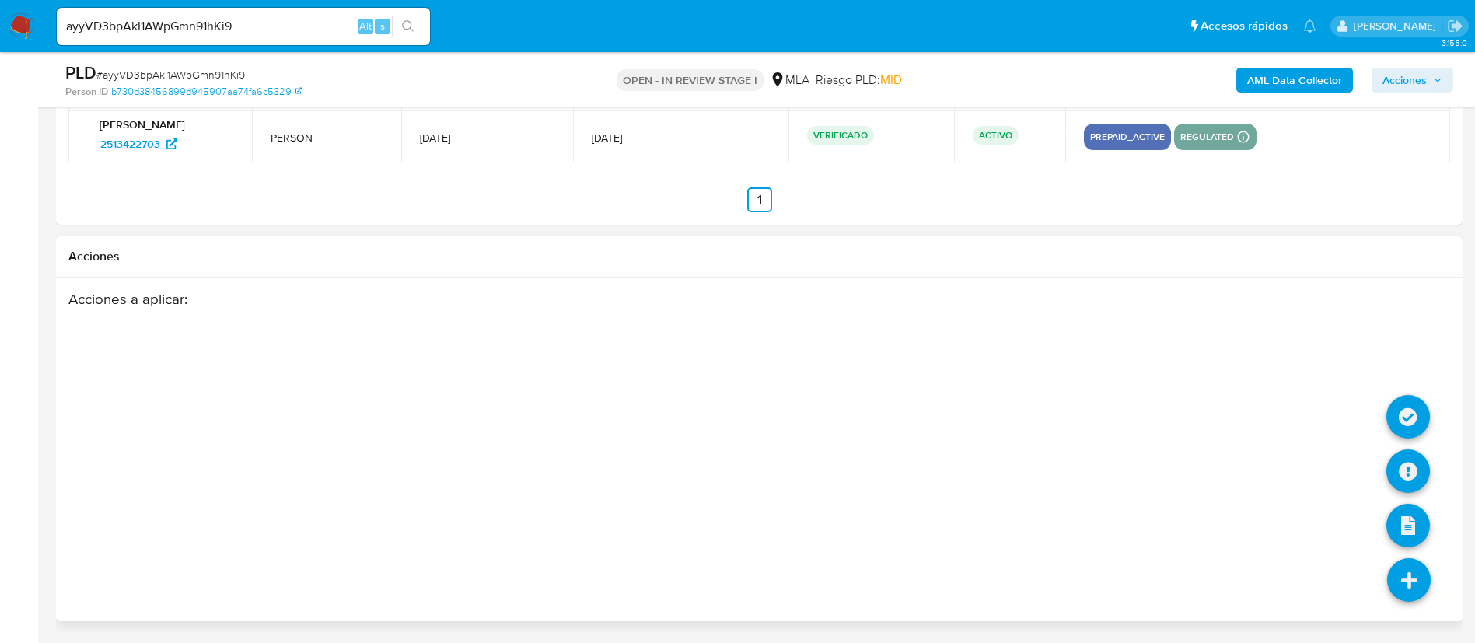
click at [1391, 568] on icon at bounding box center [1409, 580] width 44 height 44
click at [1406, 473] on icon at bounding box center [1408, 471] width 44 height 44
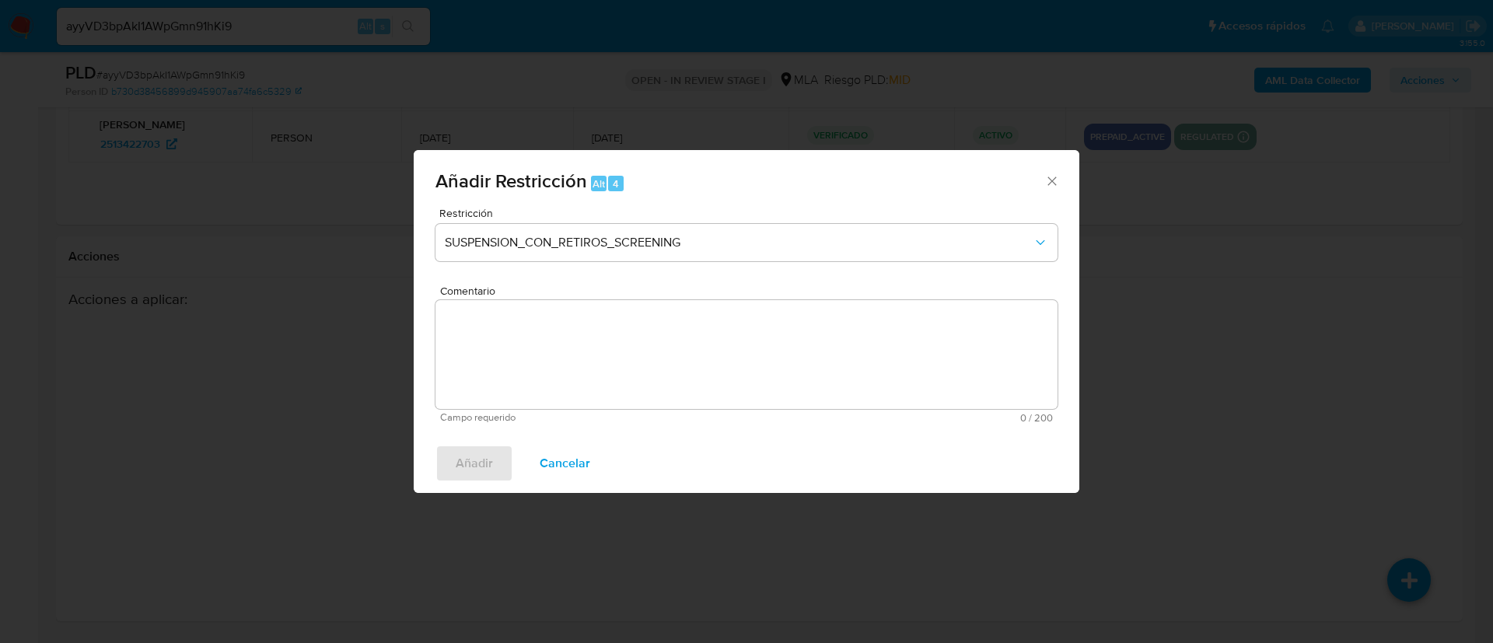
drag, startPoint x: 760, startPoint y: 273, endPoint x: 751, endPoint y: 264, distance: 12.1
click at [751, 264] on div "Restricción SUSPENSION_CON_RETIROS_SCREENING" at bounding box center [746, 245] width 622 height 74
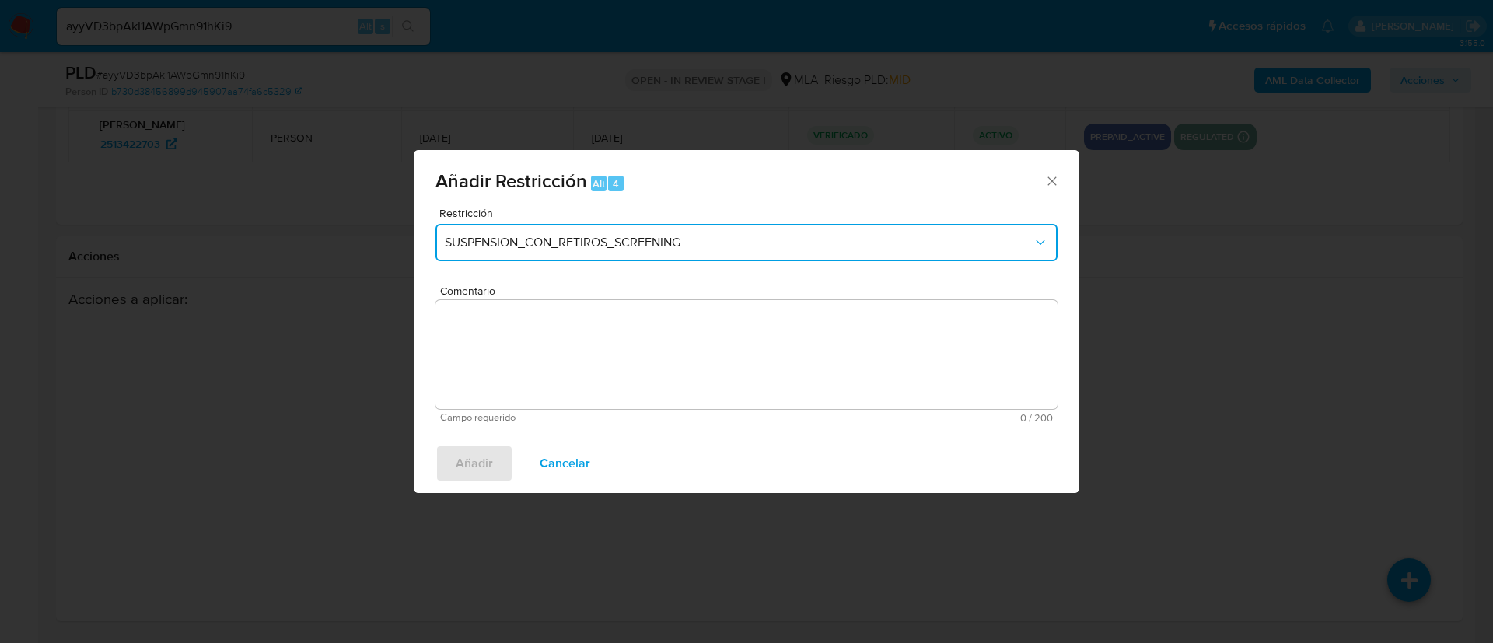
click at [737, 251] on button "SUSPENSION_CON_RETIROS_SCREENING" at bounding box center [746, 242] width 622 height 37
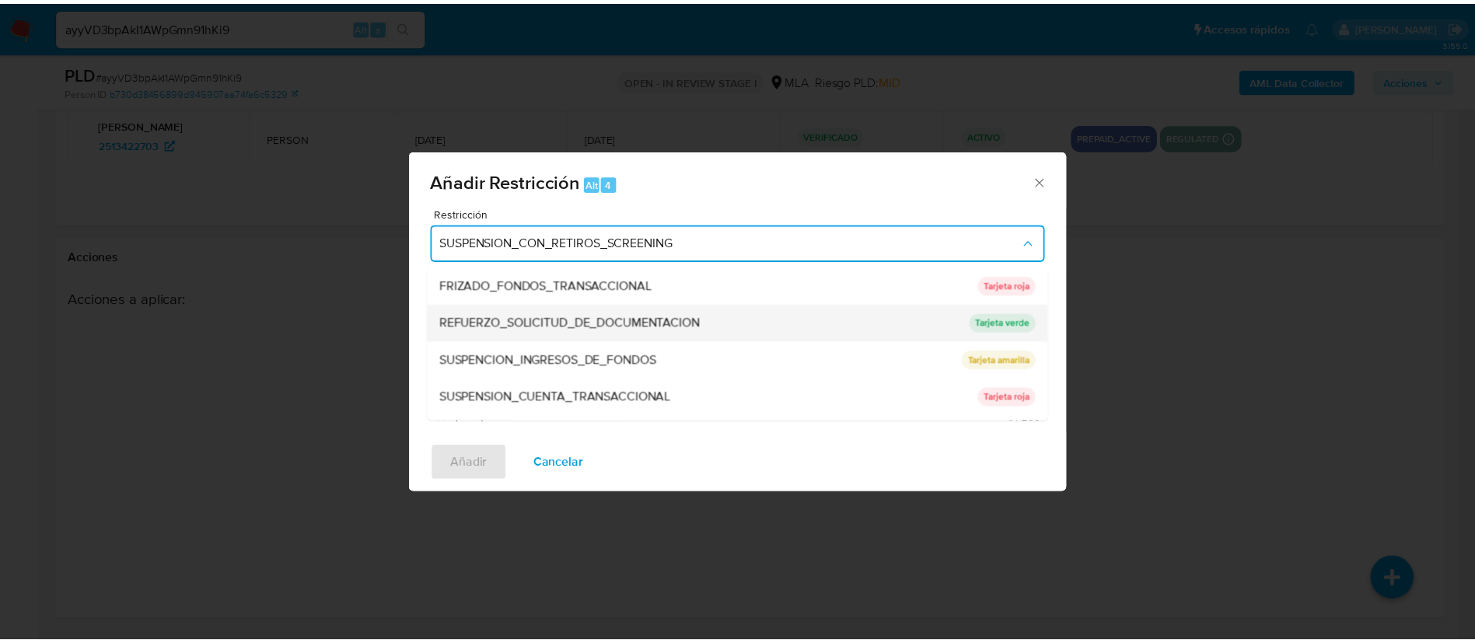
scroll to position [330, 0]
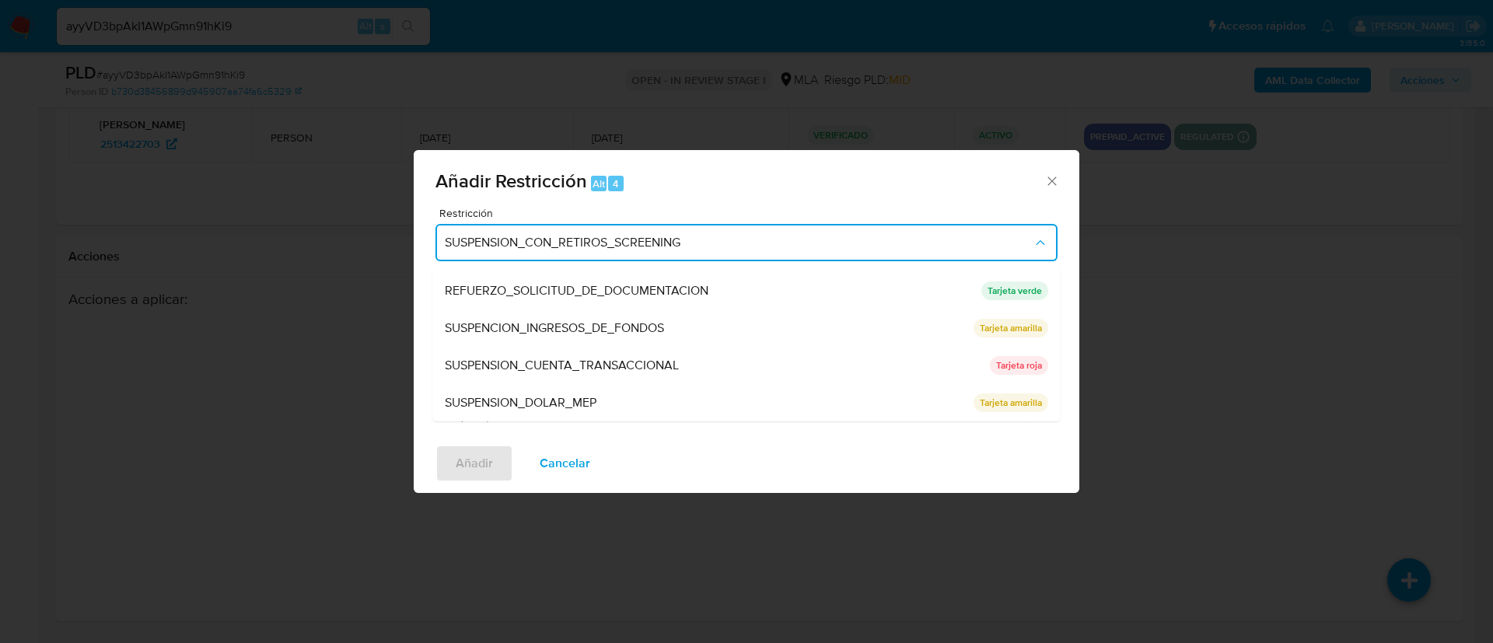
click at [679, 361] on span "SUSPENSION_CUENTA_TRANSACCIONAL" at bounding box center [562, 366] width 234 height 16
click at [680, 361] on textarea "Comentario" at bounding box center [746, 354] width 622 height 109
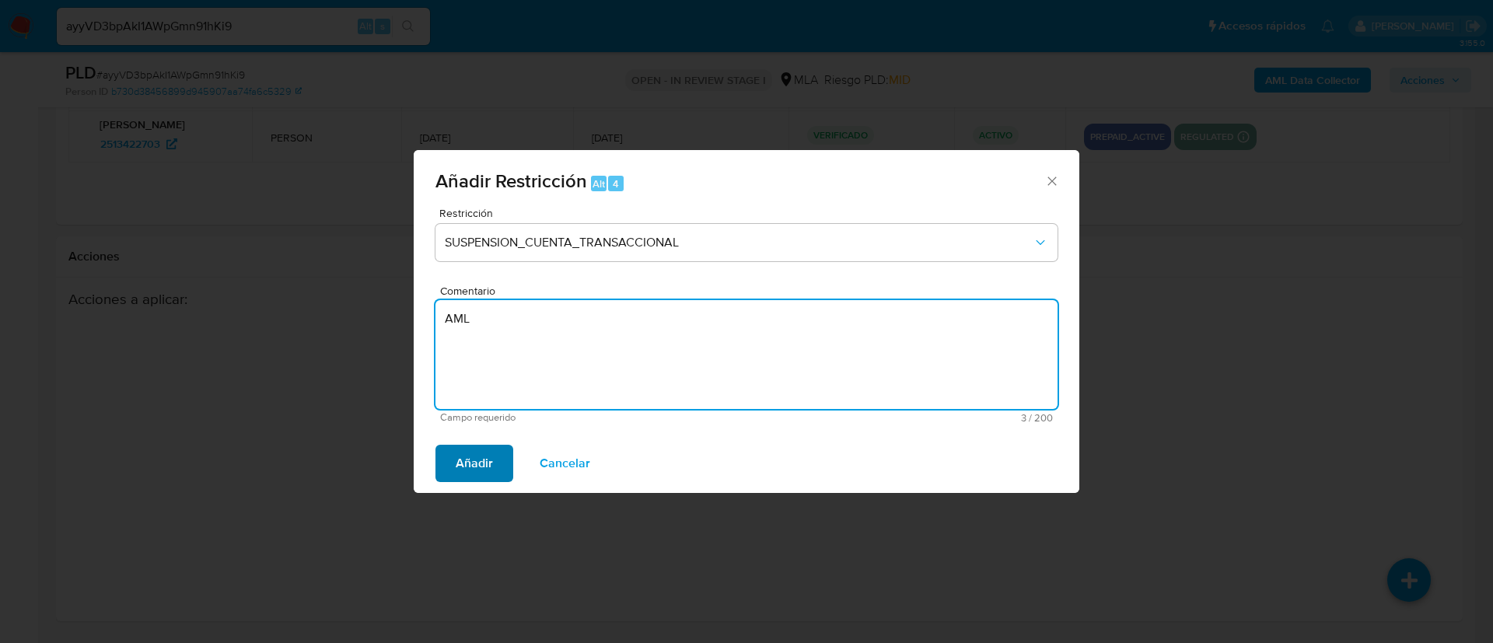
type textarea "AML"
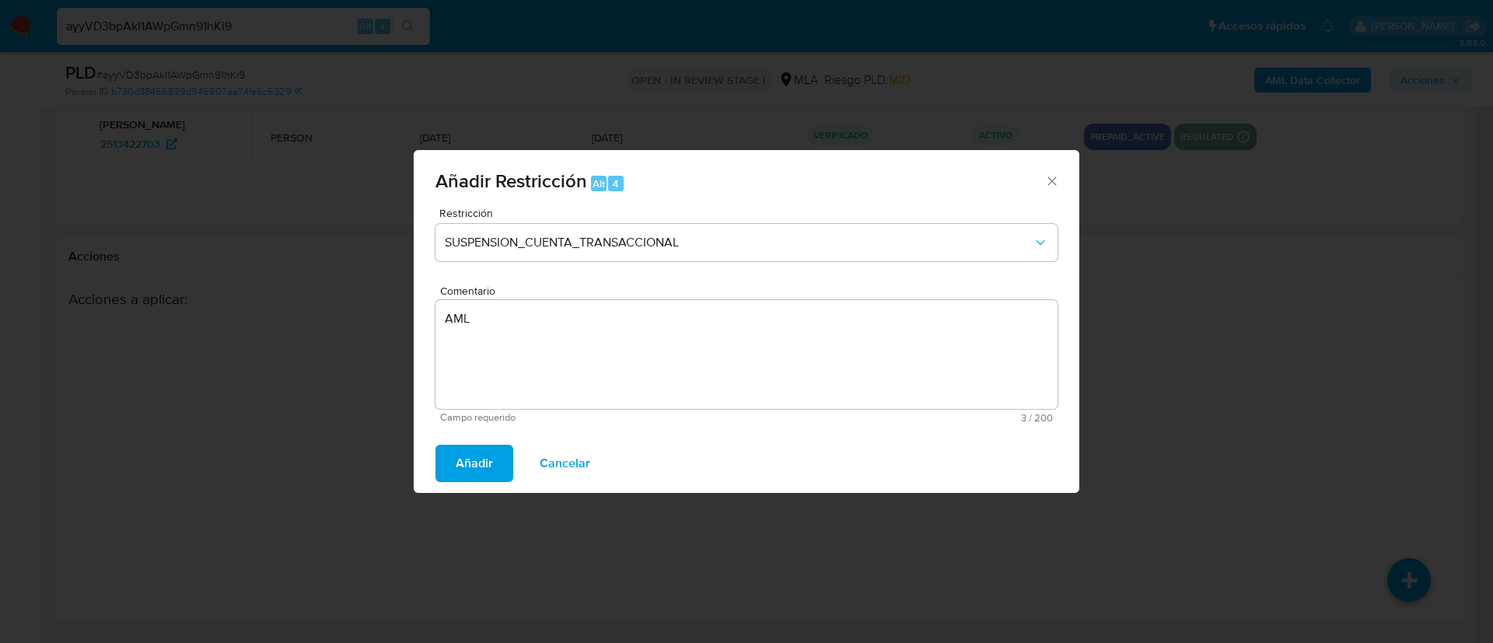
click at [463, 468] on span "Añadir" at bounding box center [474, 463] width 37 height 34
click at [445, 458] on button "Añadir" at bounding box center [474, 463] width 78 height 37
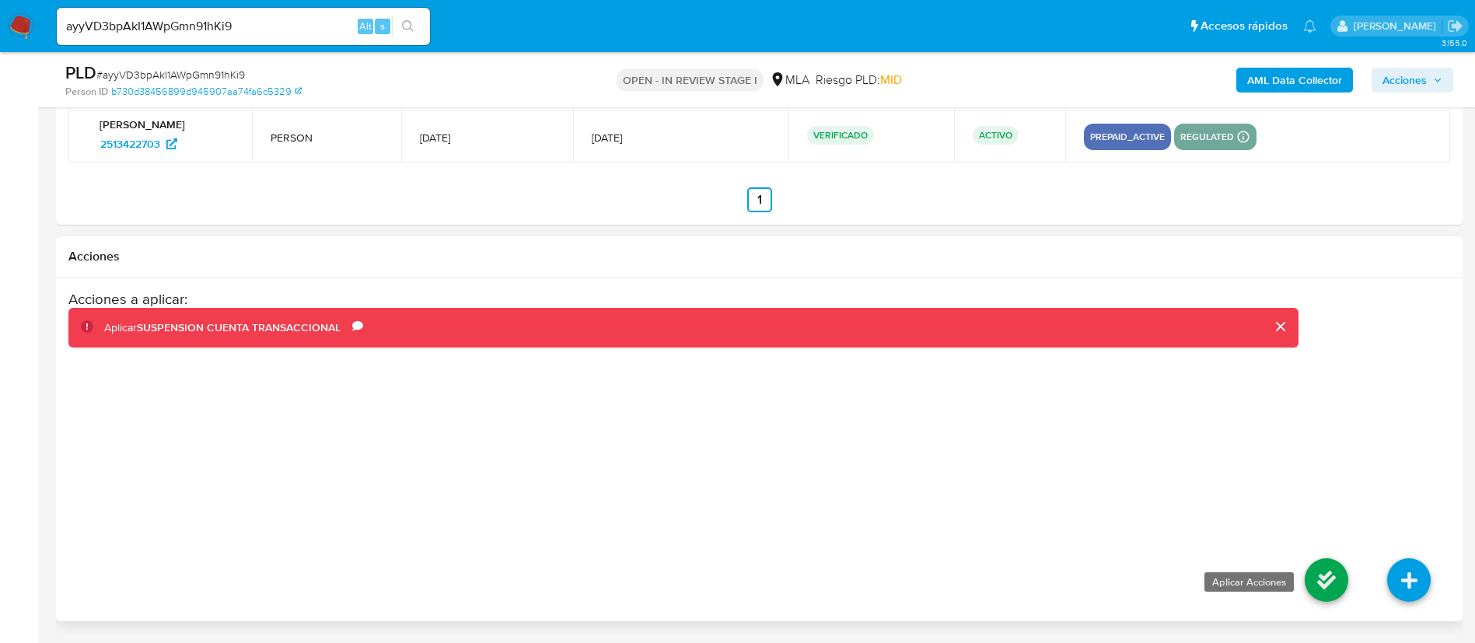
click at [1323, 568] on icon at bounding box center [1327, 580] width 44 height 44
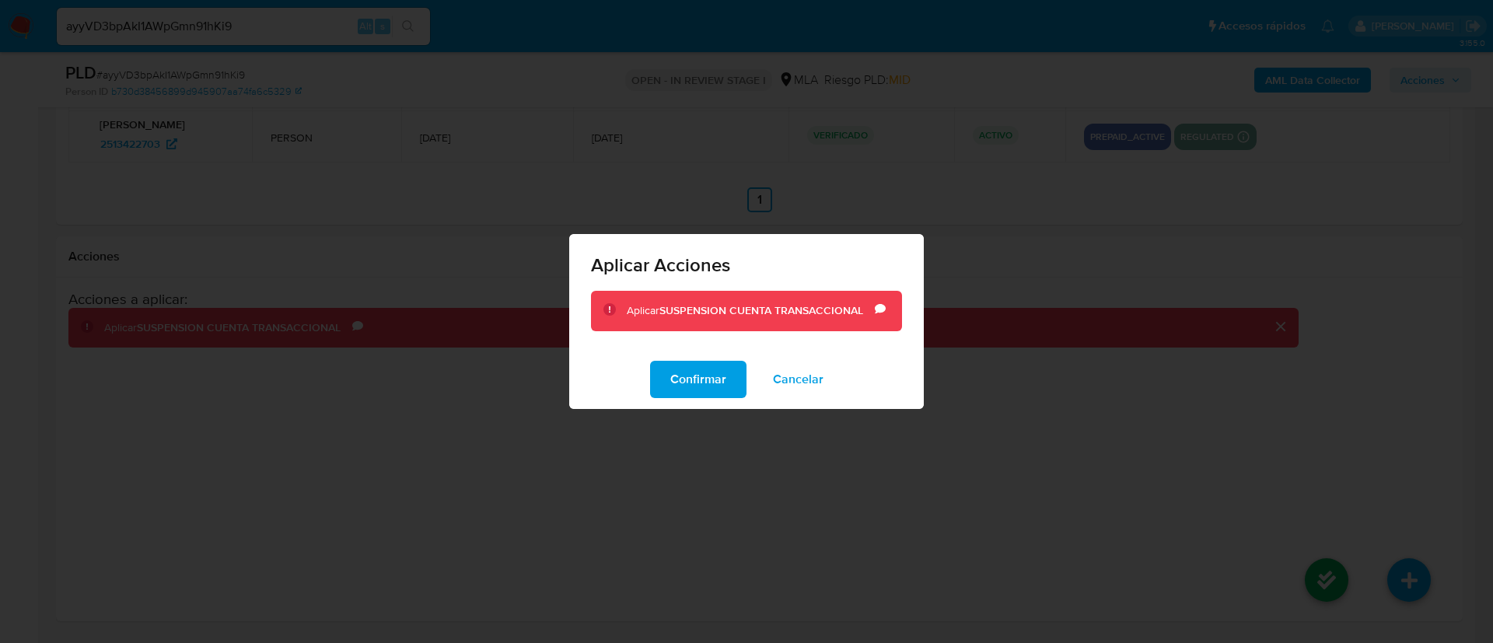
click at [719, 383] on span "Confirmar" at bounding box center [698, 379] width 56 height 34
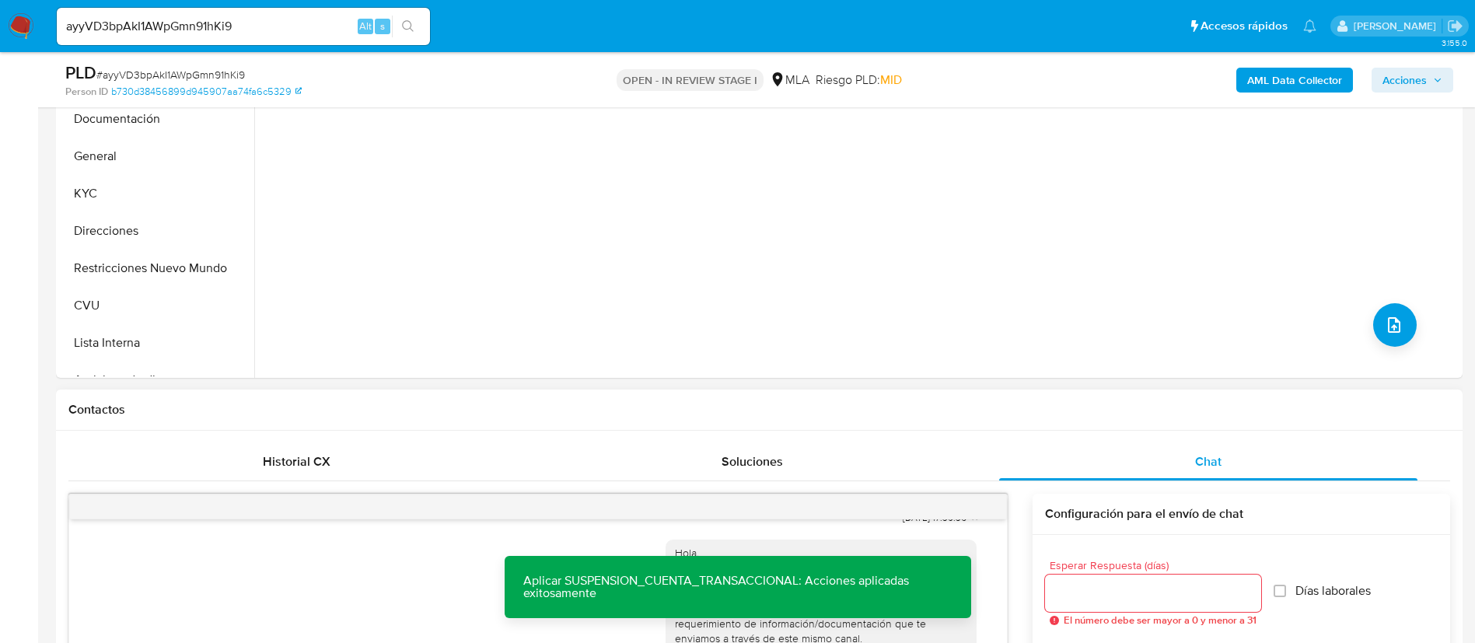
scroll to position [337, 0]
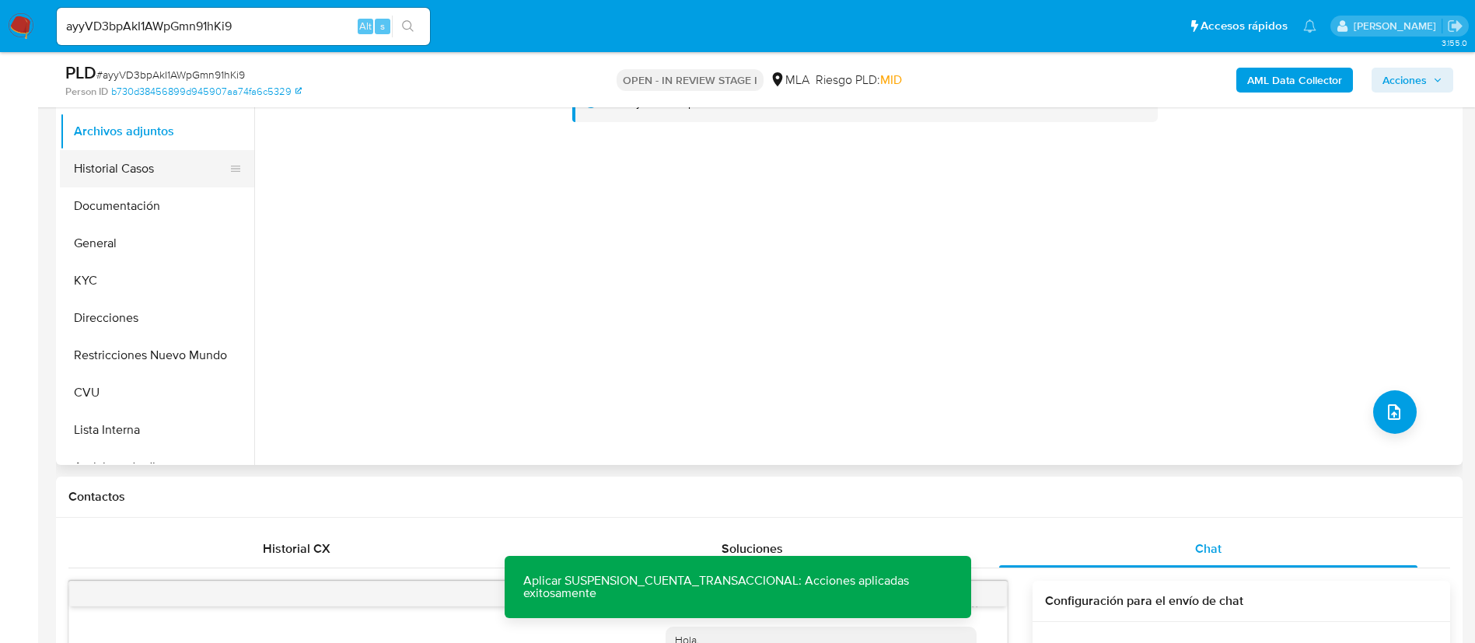
click at [135, 185] on button "Historial Casos" at bounding box center [151, 168] width 182 height 37
click at [122, 141] on button "Archivos adjuntos" at bounding box center [151, 131] width 182 height 37
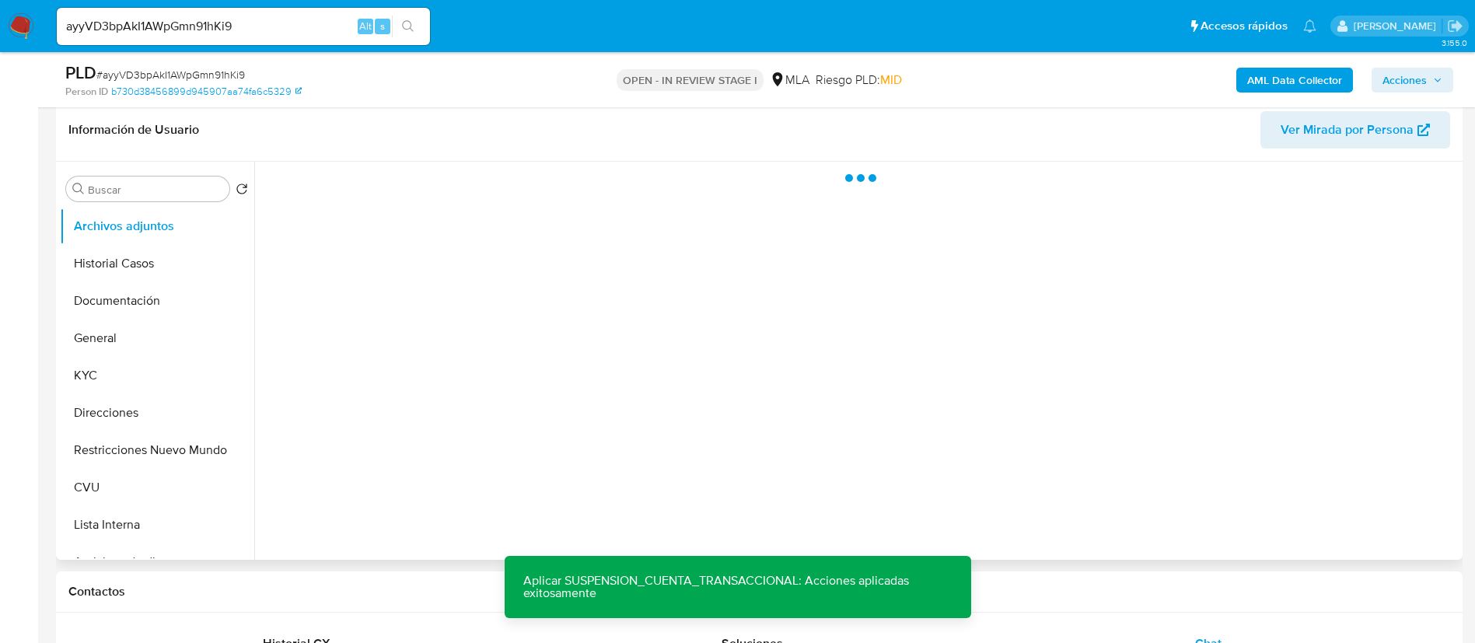
scroll to position [220, 0]
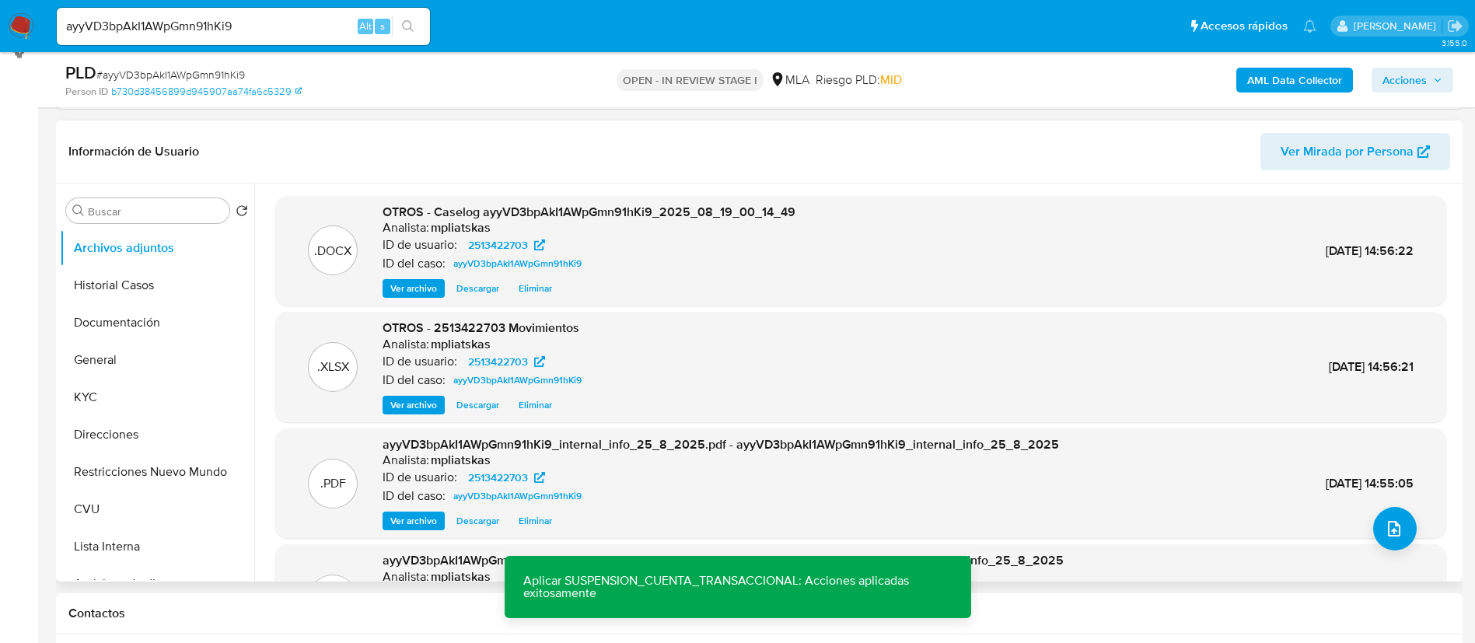
drag, startPoint x: 433, startPoint y: 218, endPoint x: 801, endPoint y: 220, distance: 367.8
click at [801, 220] on div ".DOCX OTROS - Caselog ayyVD3bpAkI1AWpGmn91hKi9_2025_08_19_00_14_49 Analista: mp…" at bounding box center [860, 251] width 1155 height 95
drag, startPoint x: 432, startPoint y: 211, endPoint x: 805, endPoint y: 190, distance: 373.0
click at [805, 190] on div ".DOCX OTROS - Caselog ayyVD3bpAkI1AWpGmn91hKi9_2025_08_19_00_14_49 Analista: mp…" at bounding box center [856, 382] width 1204 height 398
copy span "Caselog ayyVD3bpAkI1AWpGmn91hKi9_2025_08_19_00_14_49"
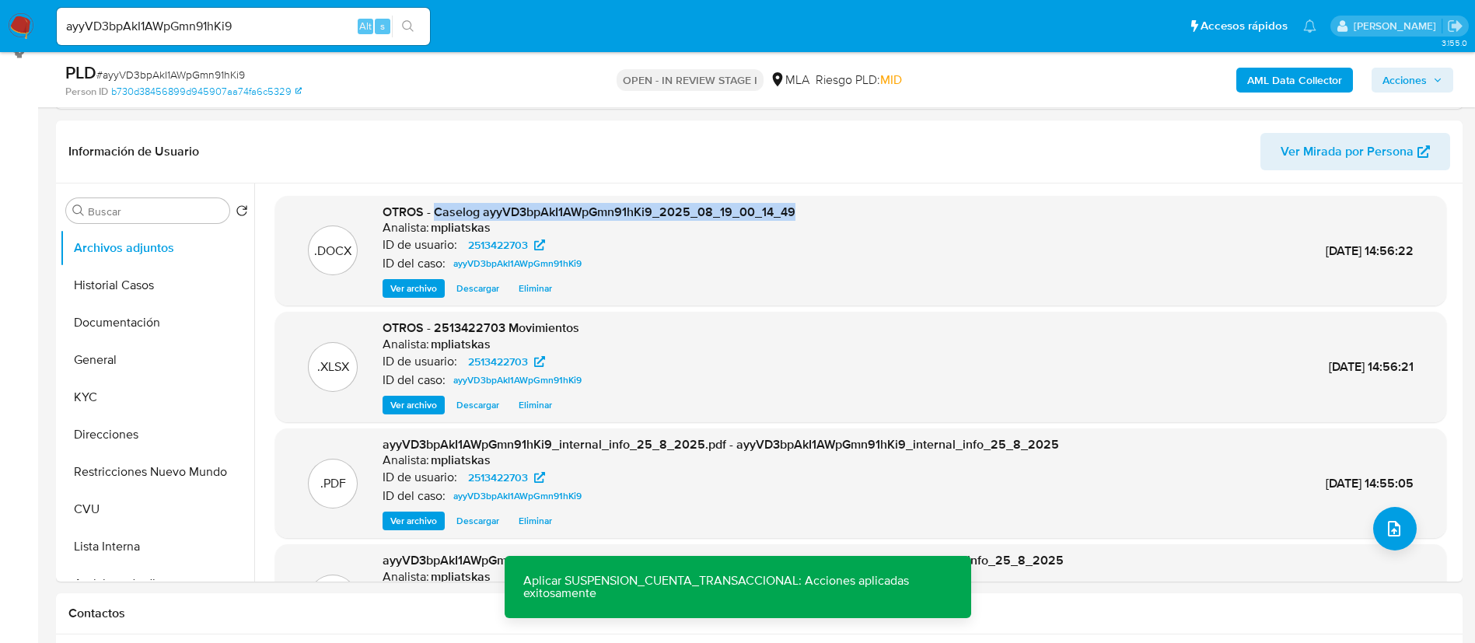
click at [1400, 74] on span "Acciones" at bounding box center [1404, 80] width 44 height 25
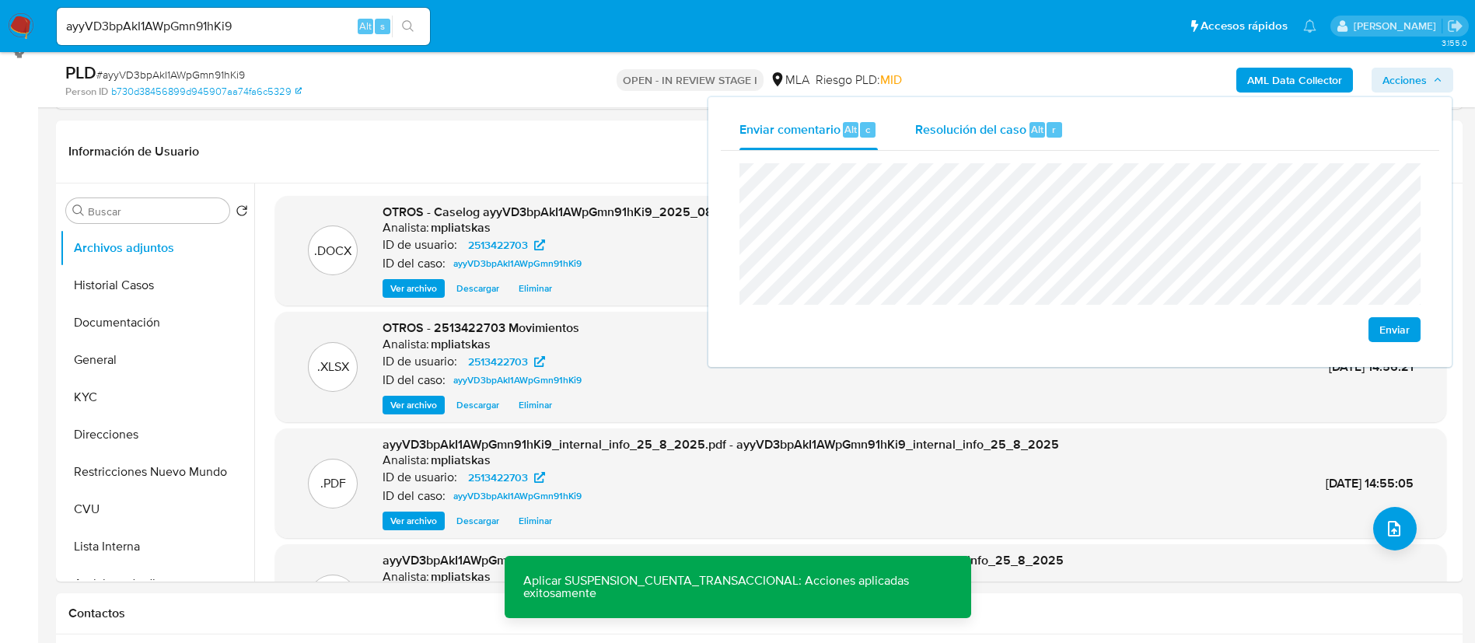
click at [987, 136] on span "Resolución del caso" at bounding box center [970, 129] width 111 height 18
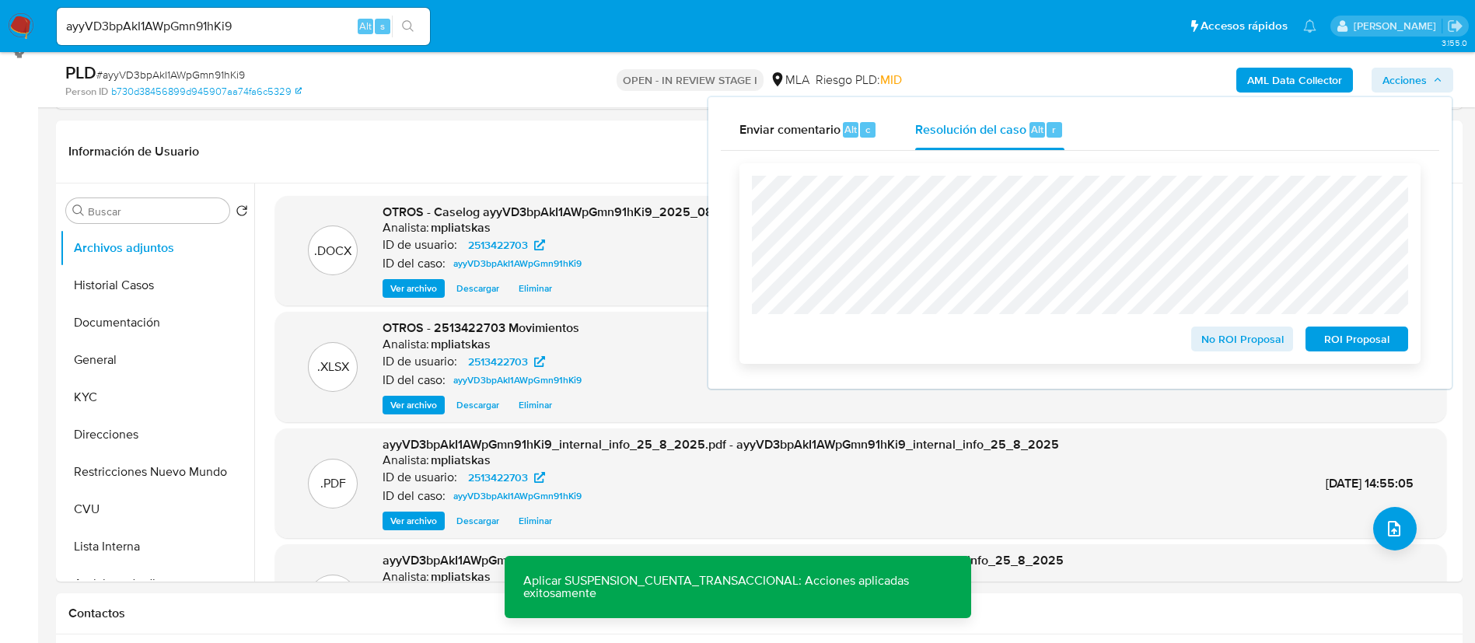
click at [1358, 348] on span "ROI Proposal" at bounding box center [1356, 339] width 81 height 22
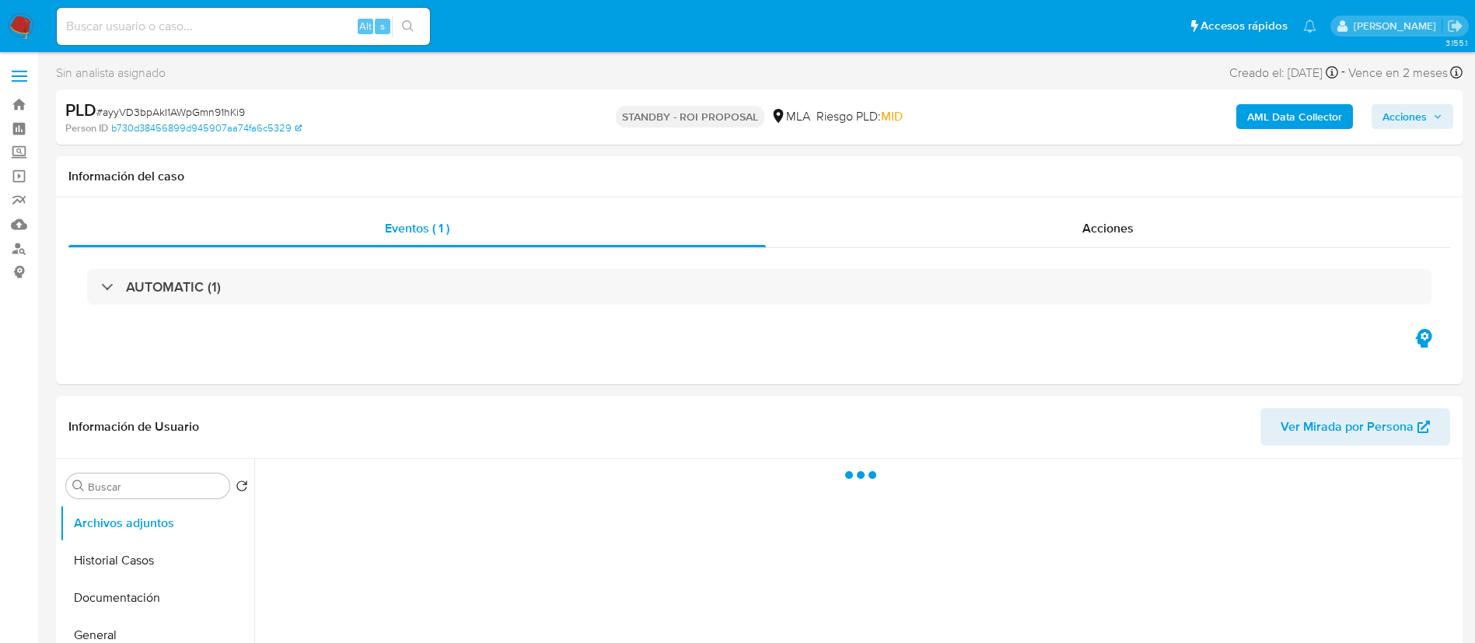
click at [309, 13] on div "Alt s" at bounding box center [243, 26] width 373 height 37
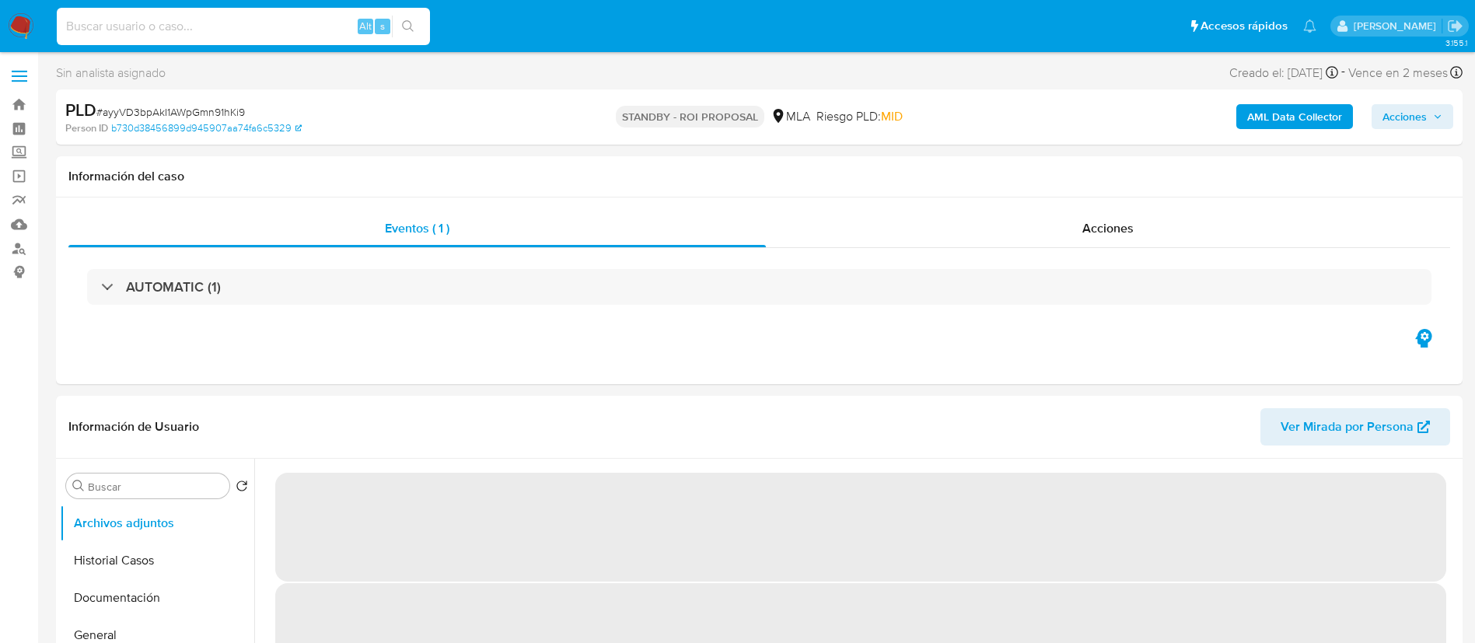
click at [340, 30] on input at bounding box center [243, 26] width 373 height 20
paste input "WP8D1PqtJIaW23dw17EQ7RYe"
type input "WP8D1PqtJIaW23dw17EQ7RYe"
select select "10"
type input "WP8D1PqtJIaW23dw17EQ7RYe"
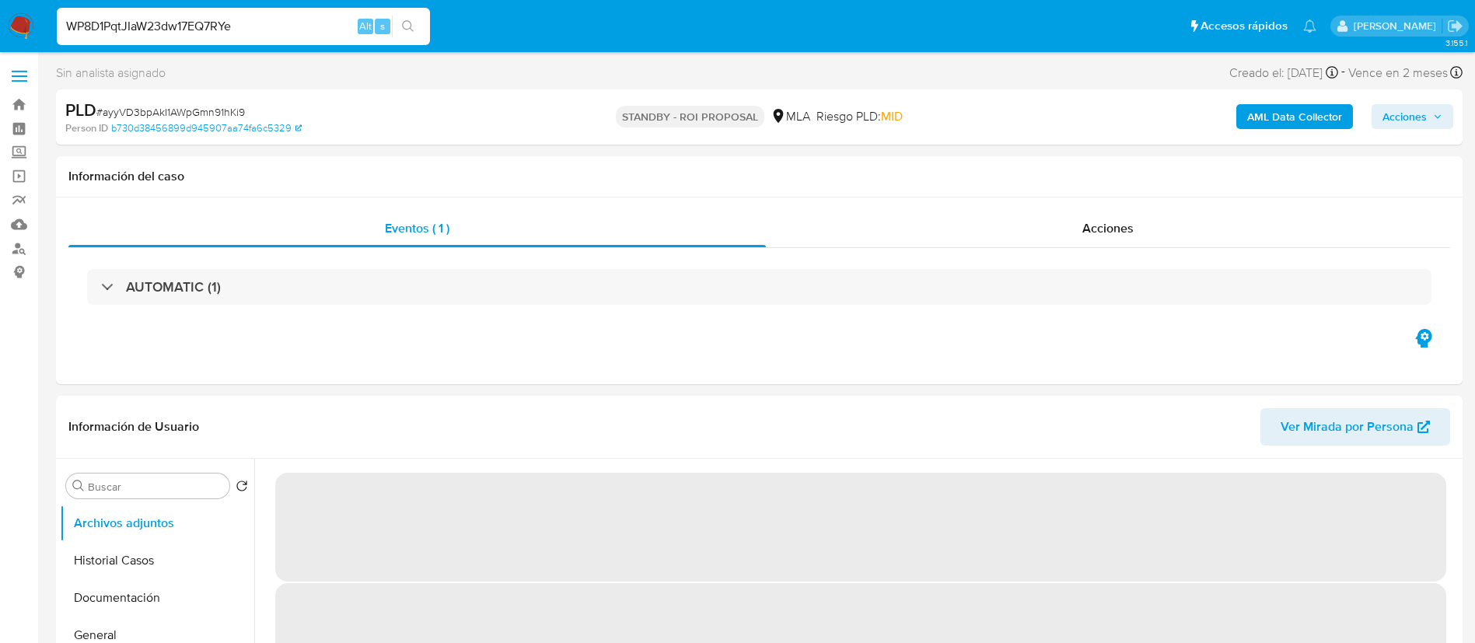
click at [400, 37] on div "WP8D1PqtJIaW23dw17EQ7RYe Alt s" at bounding box center [243, 26] width 373 height 37
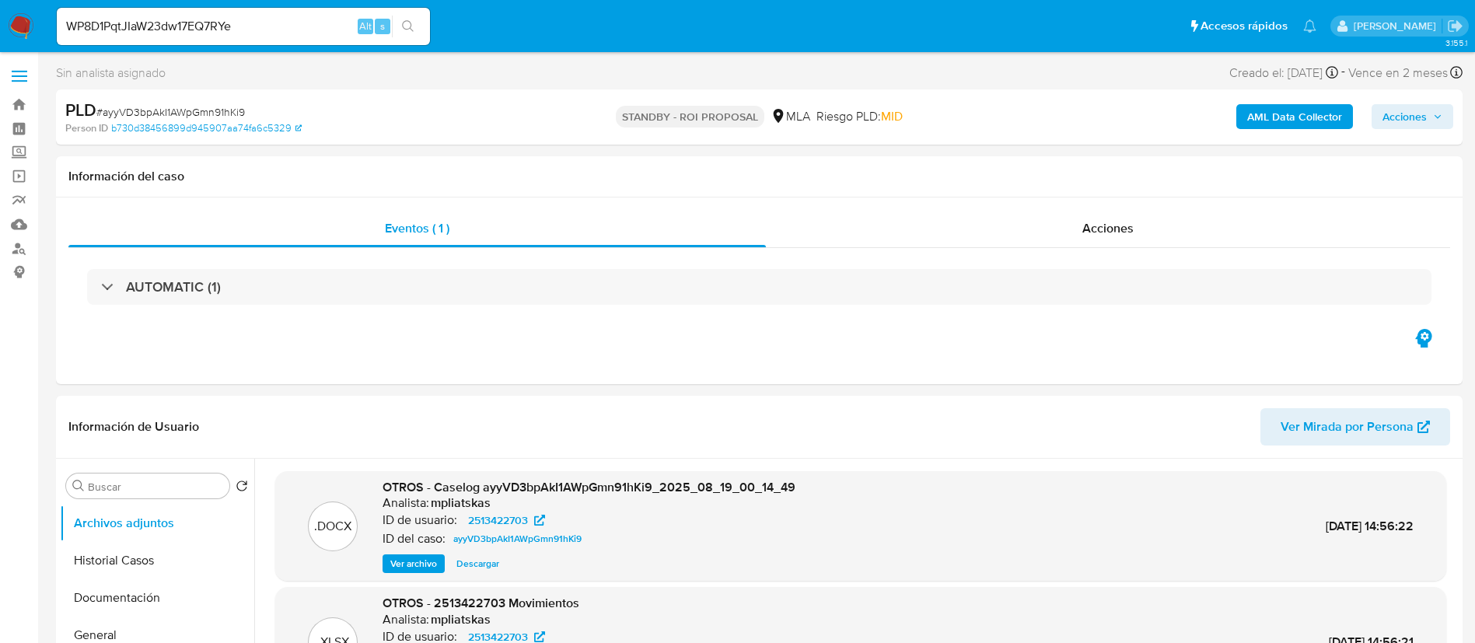
click at [409, 25] on icon "search-icon" at bounding box center [408, 26] width 12 height 12
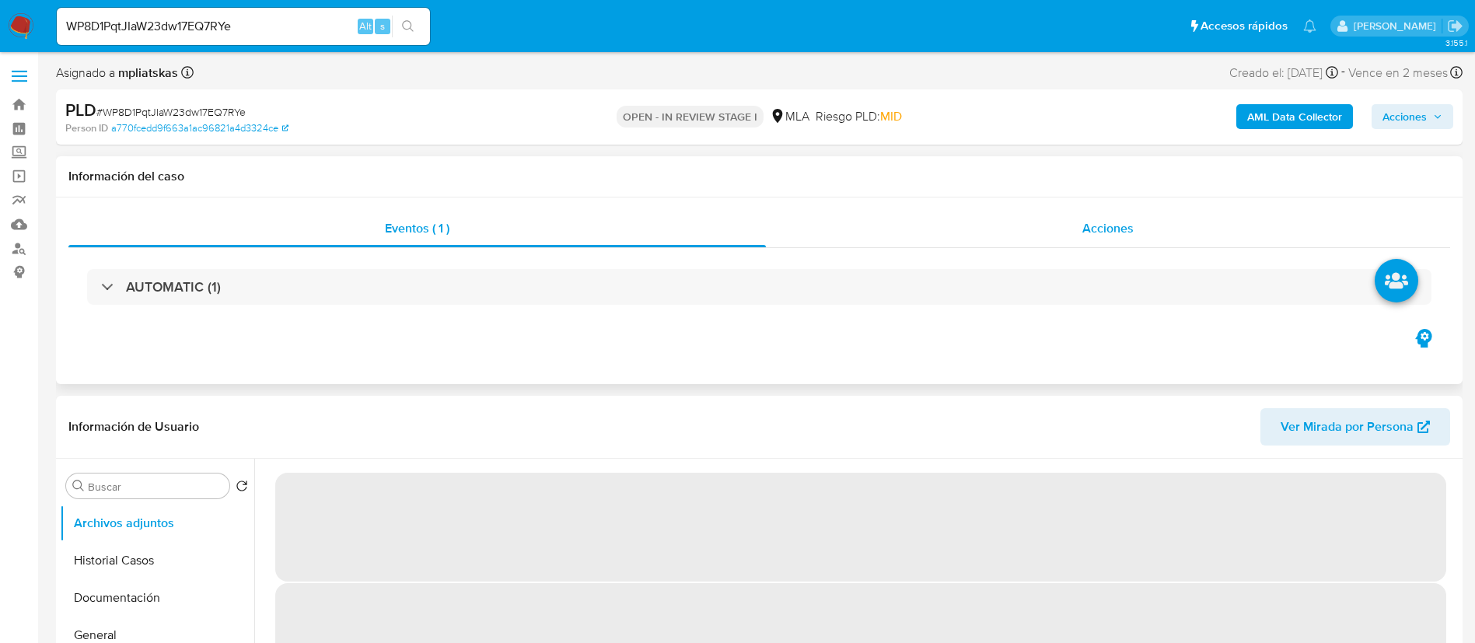
select select "10"
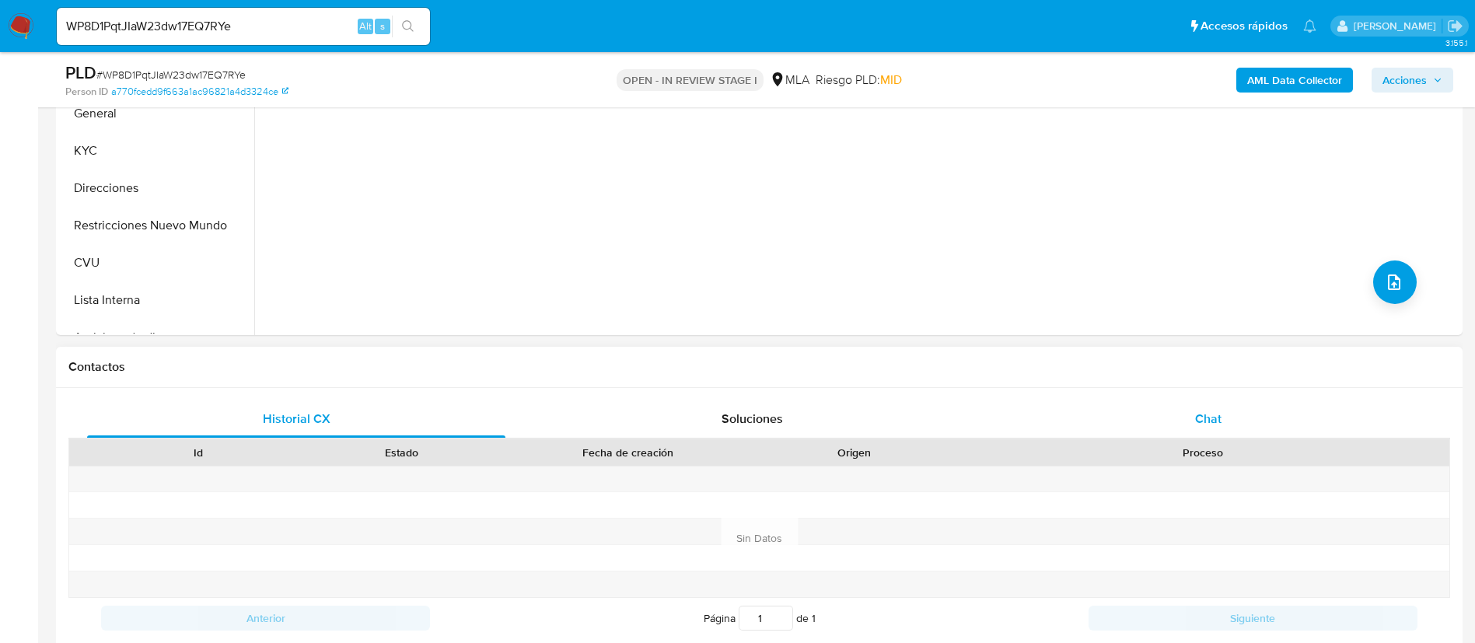
click at [1208, 410] on span "Chat" at bounding box center [1208, 419] width 26 height 18
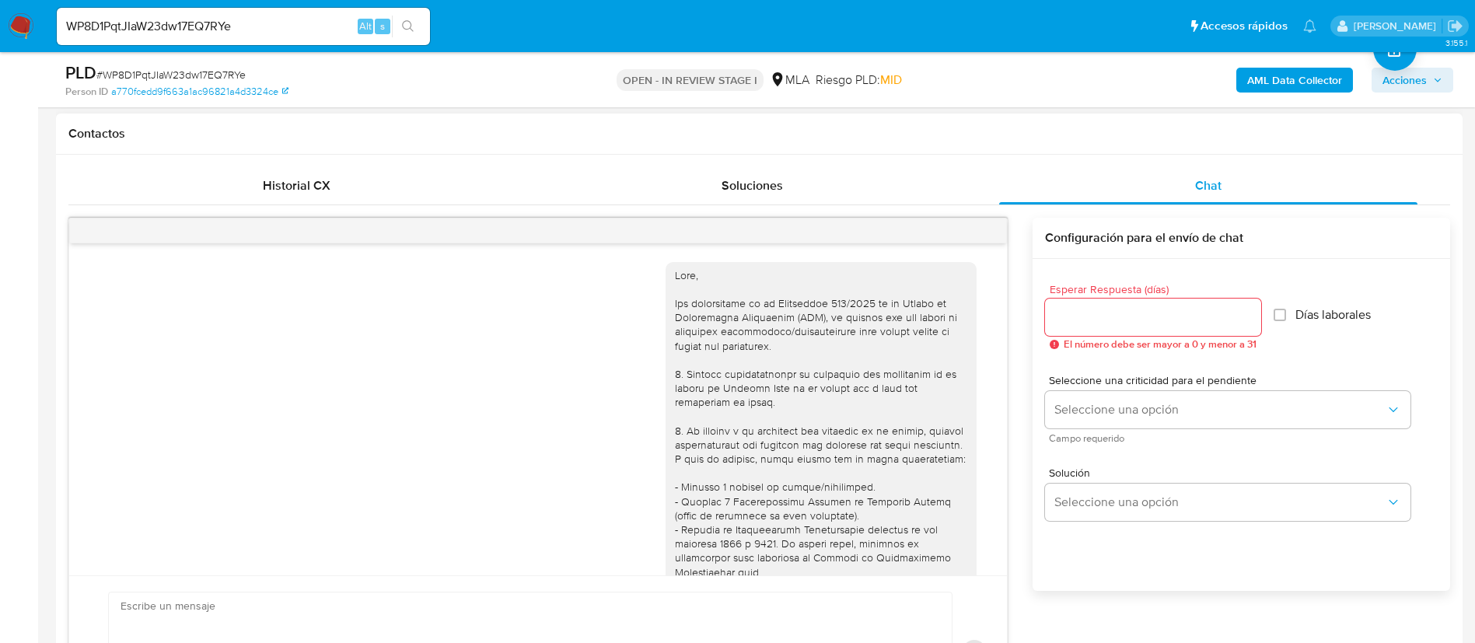
scroll to position [891, 0]
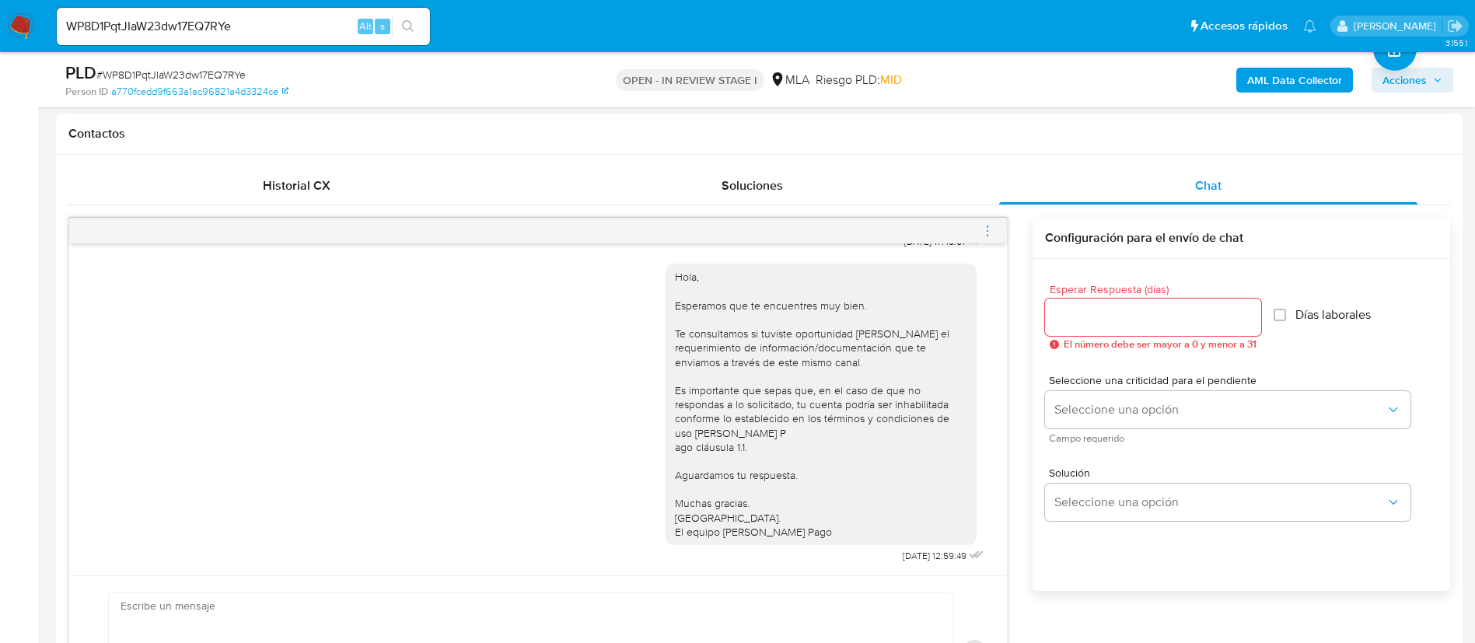
click at [980, 229] on div at bounding box center [538, 230] width 938 height 25
click at [991, 229] on icon "menu-action" at bounding box center [987, 231] width 14 height 14
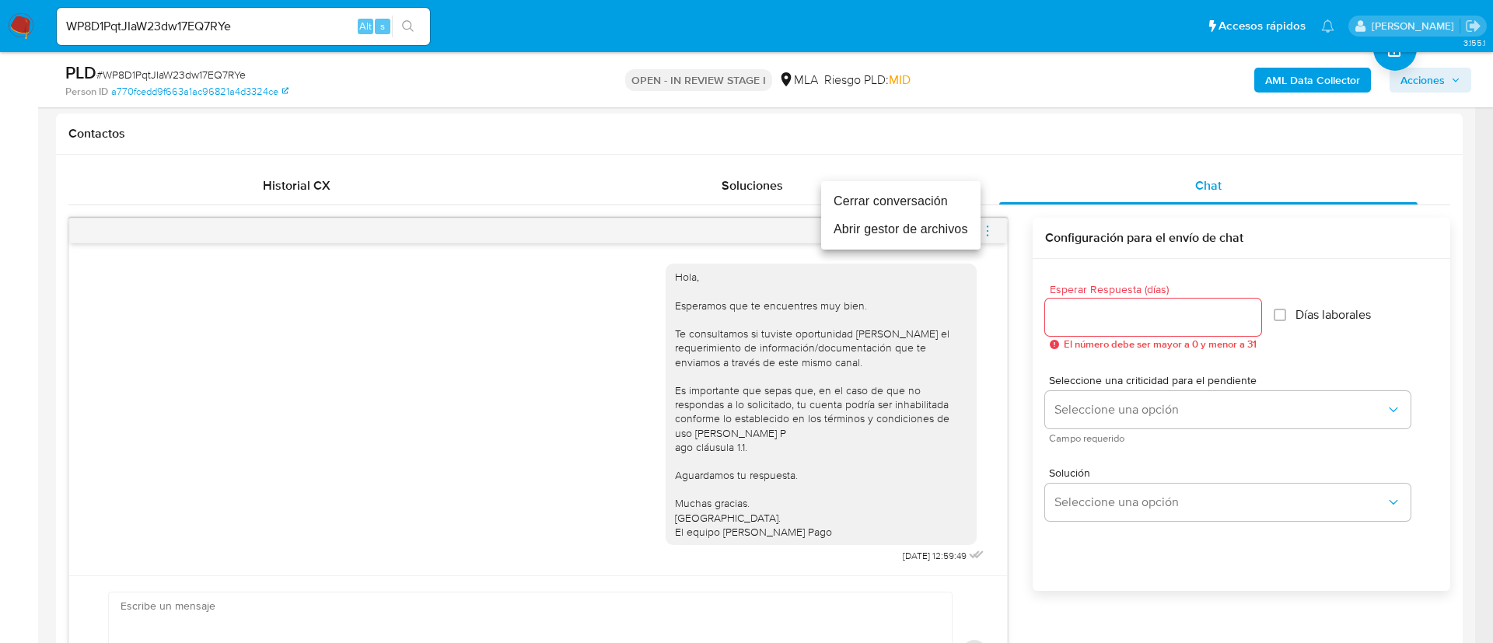
click at [893, 202] on li "Cerrar conversación" at bounding box center [900, 201] width 159 height 28
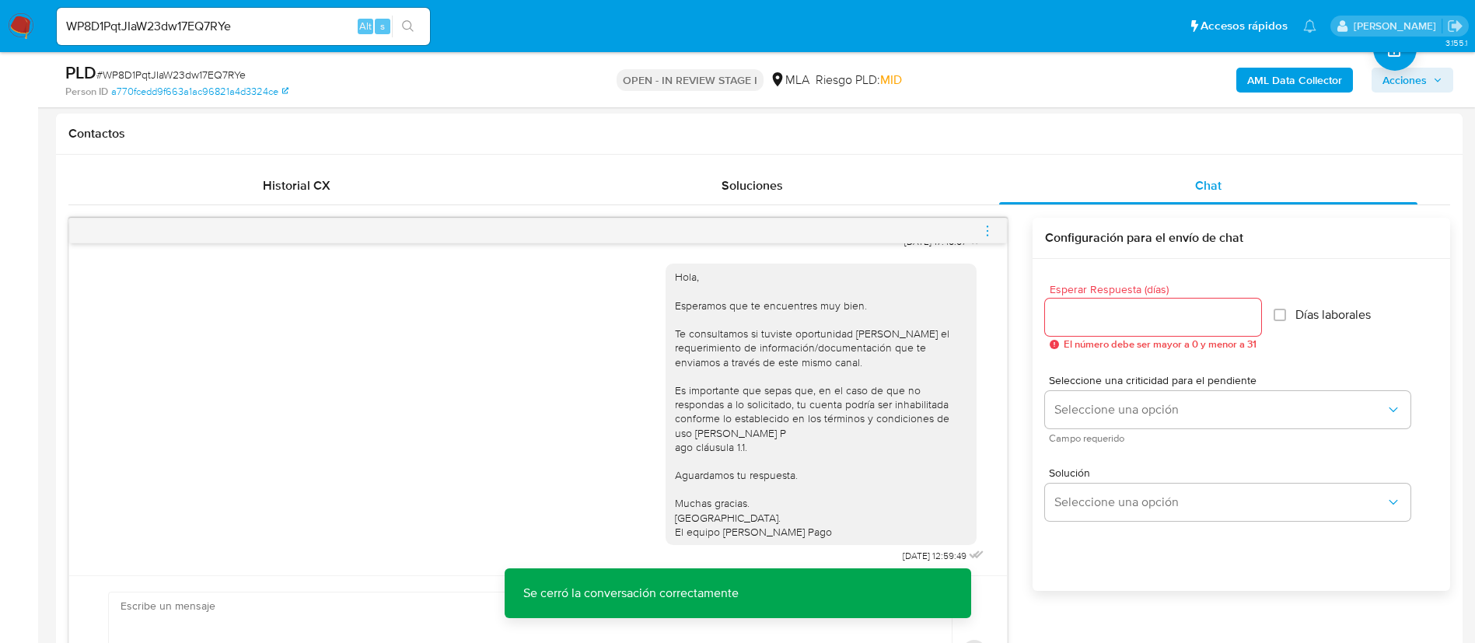
click at [1258, 79] on b "AML Data Collector" at bounding box center [1294, 80] width 95 height 25
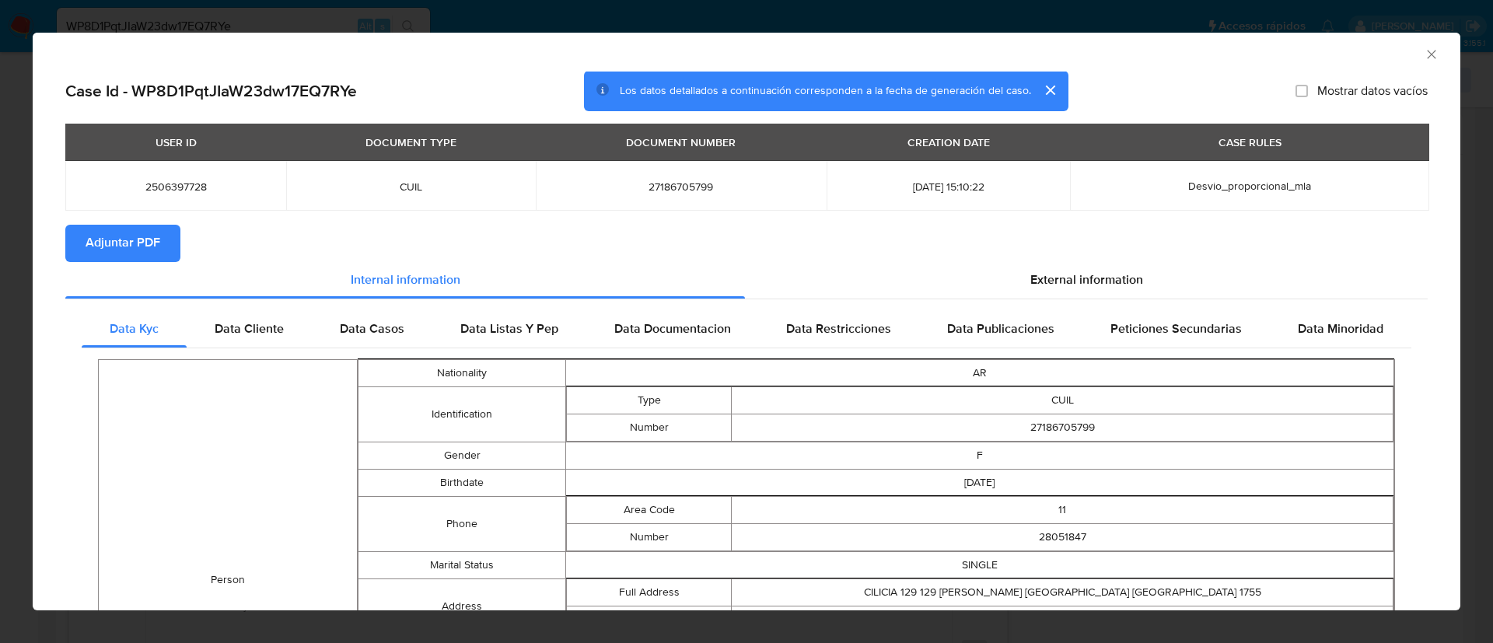
click at [138, 226] on span "Adjuntar PDF" at bounding box center [123, 243] width 75 height 34
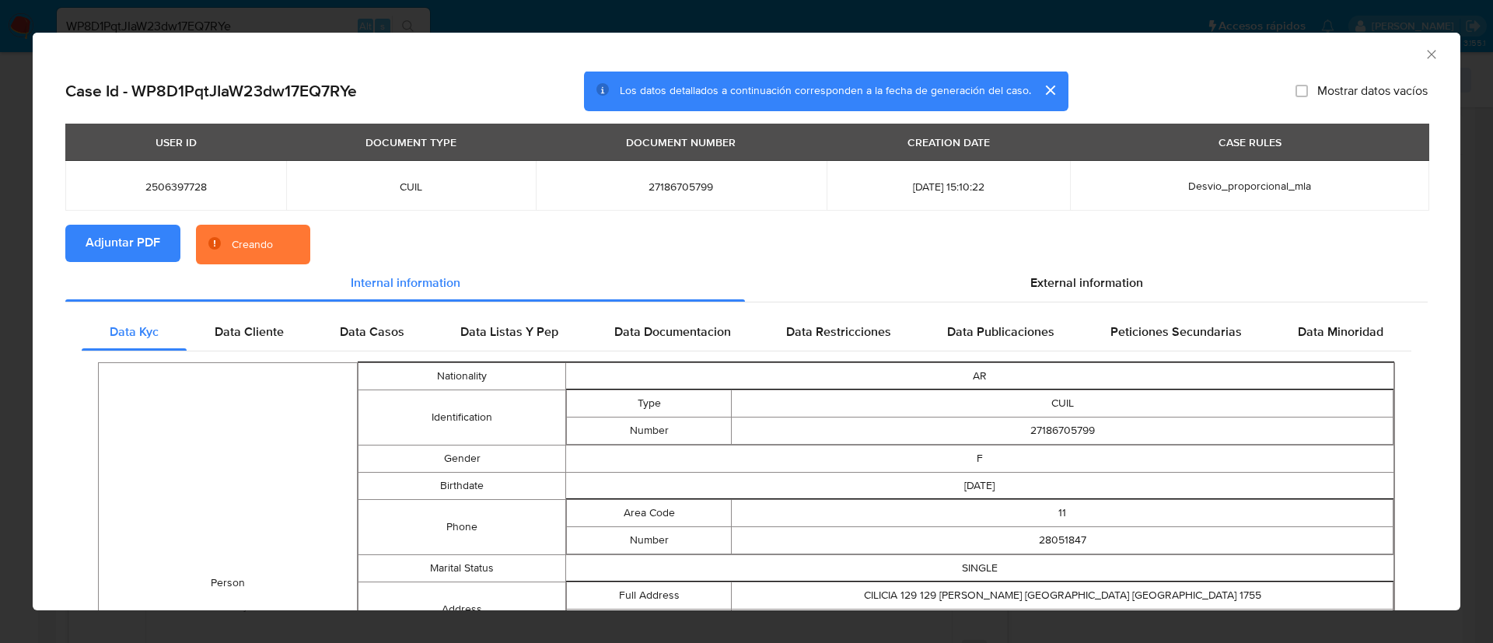
click at [155, 193] on span "2506397728" at bounding box center [175, 187] width 183 height 14
copy span "2506397728"
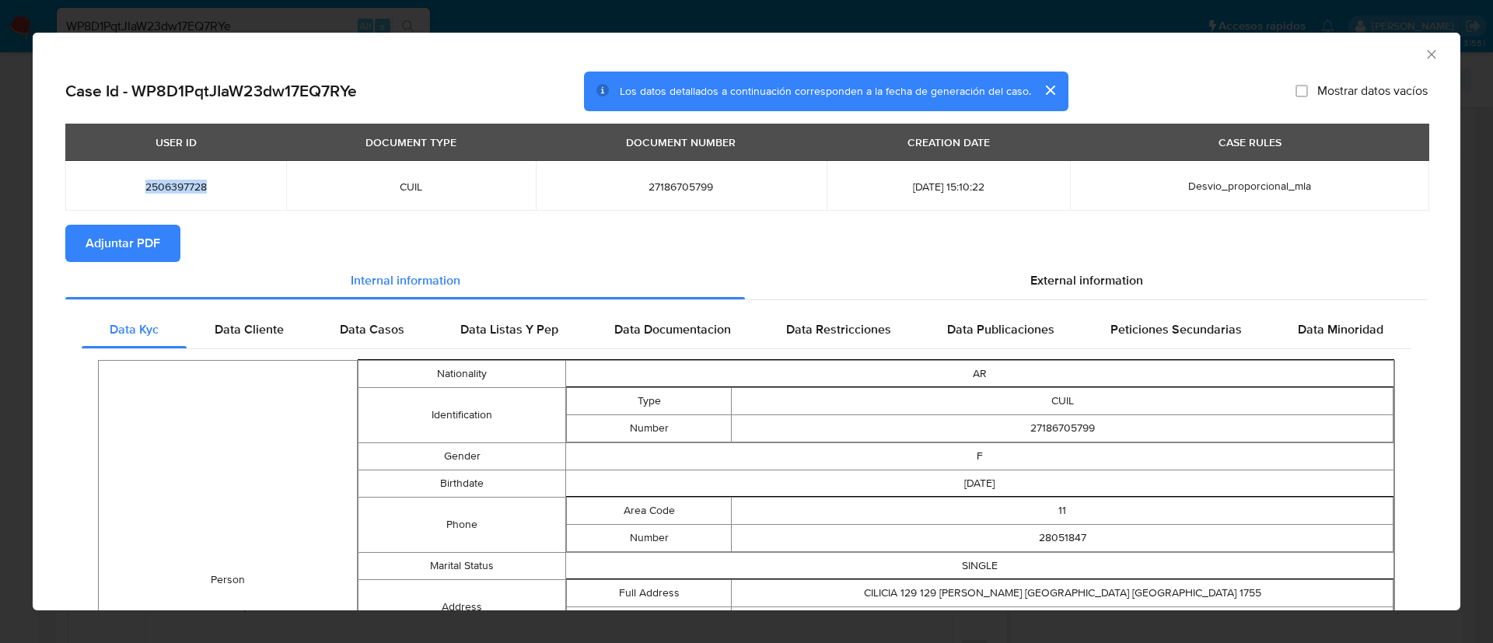
click at [1424, 48] on icon "Cerrar ventana" at bounding box center [1432, 55] width 16 height 16
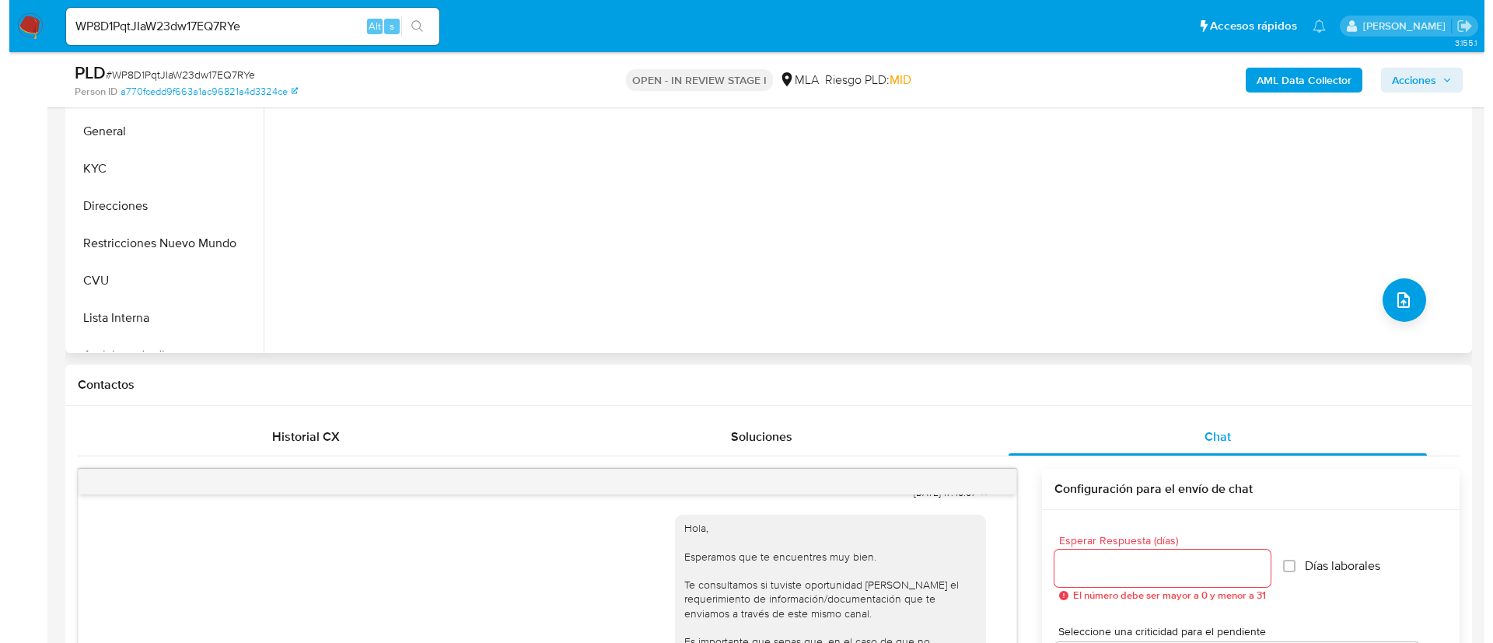
scroll to position [350, 0]
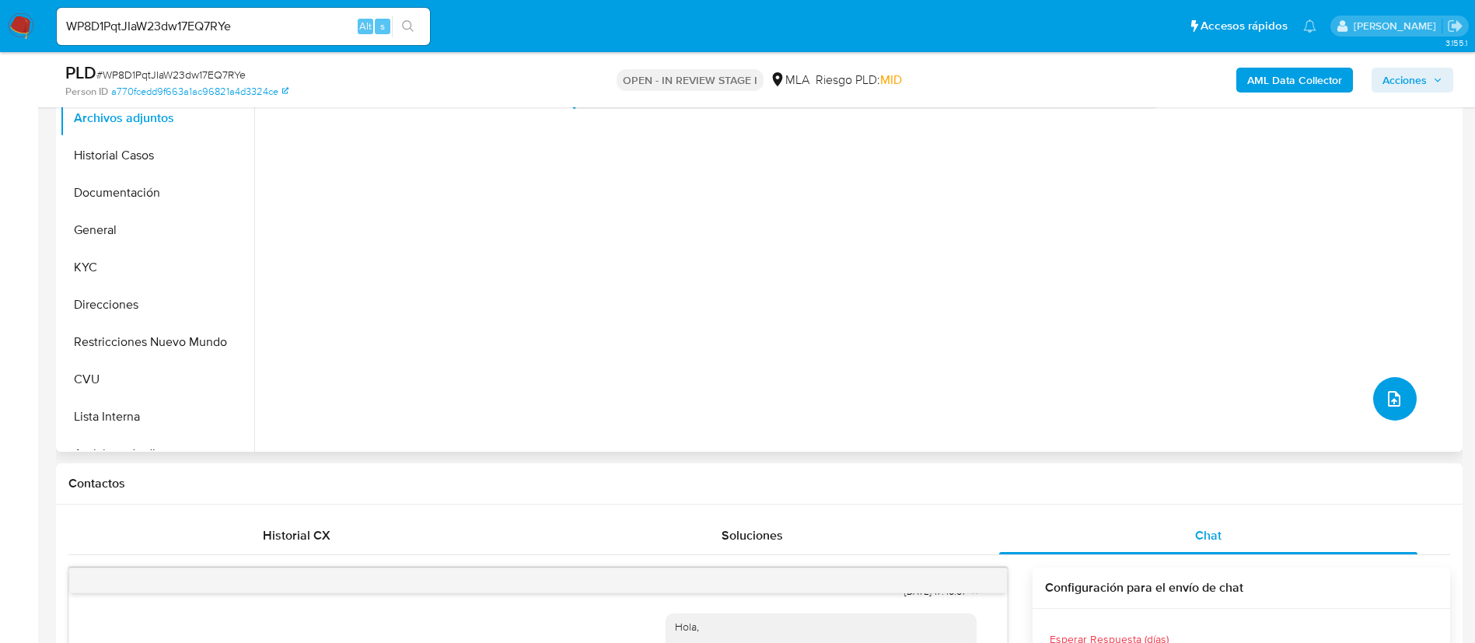
click at [1373, 396] on button "upload-file" at bounding box center [1395, 399] width 44 height 44
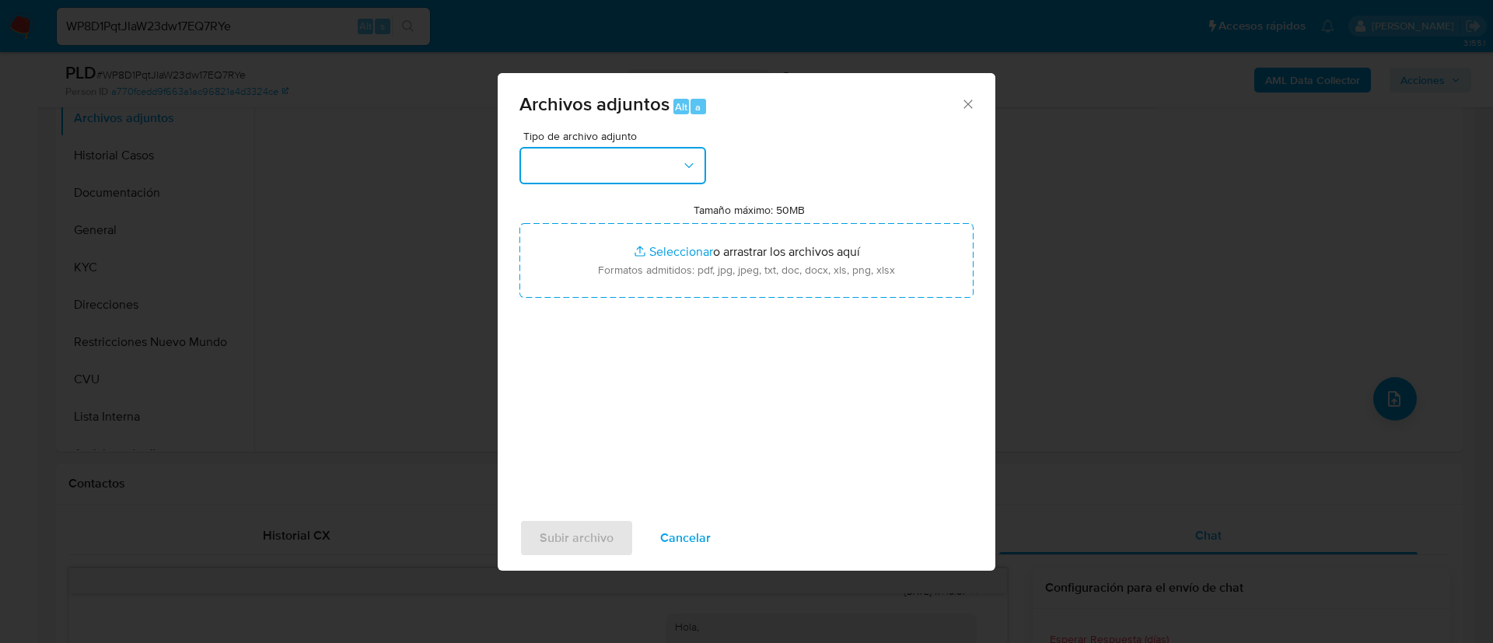
click at [663, 166] on button "button" at bounding box center [612, 165] width 187 height 37
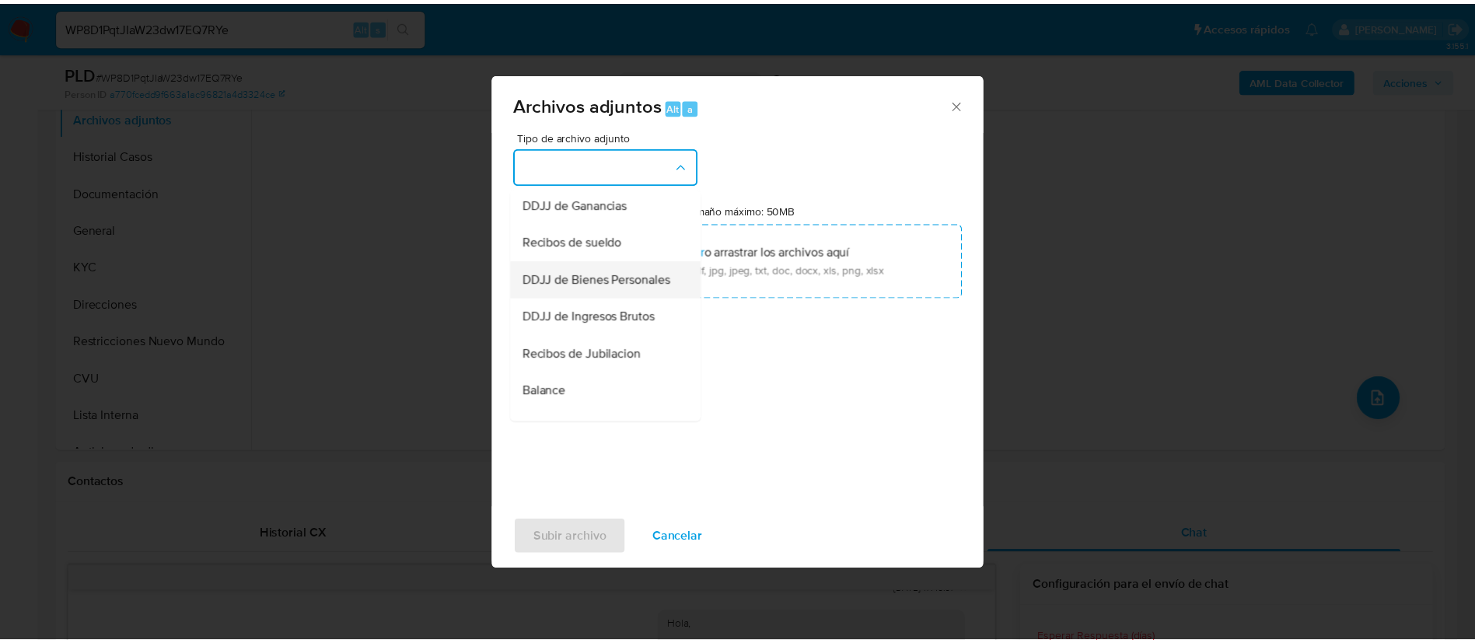
scroll to position [233, 0]
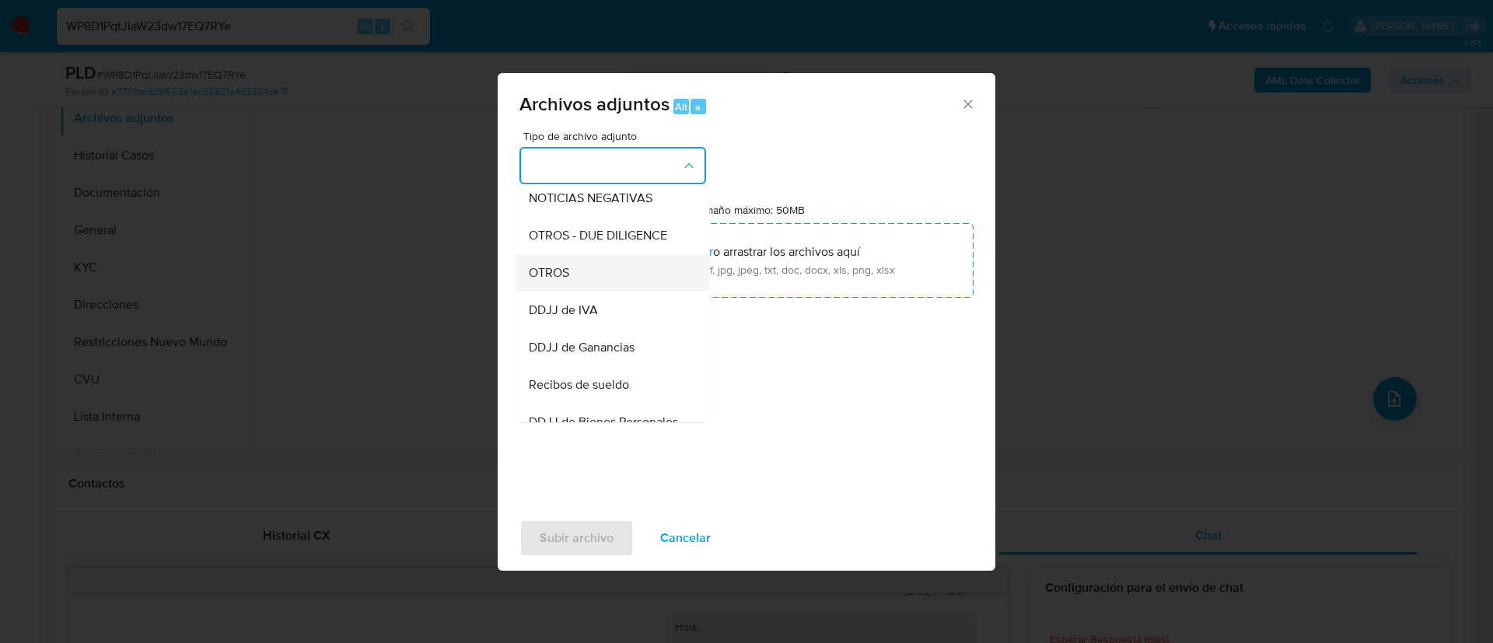
click at [607, 292] on div "OTROS" at bounding box center [608, 272] width 159 height 37
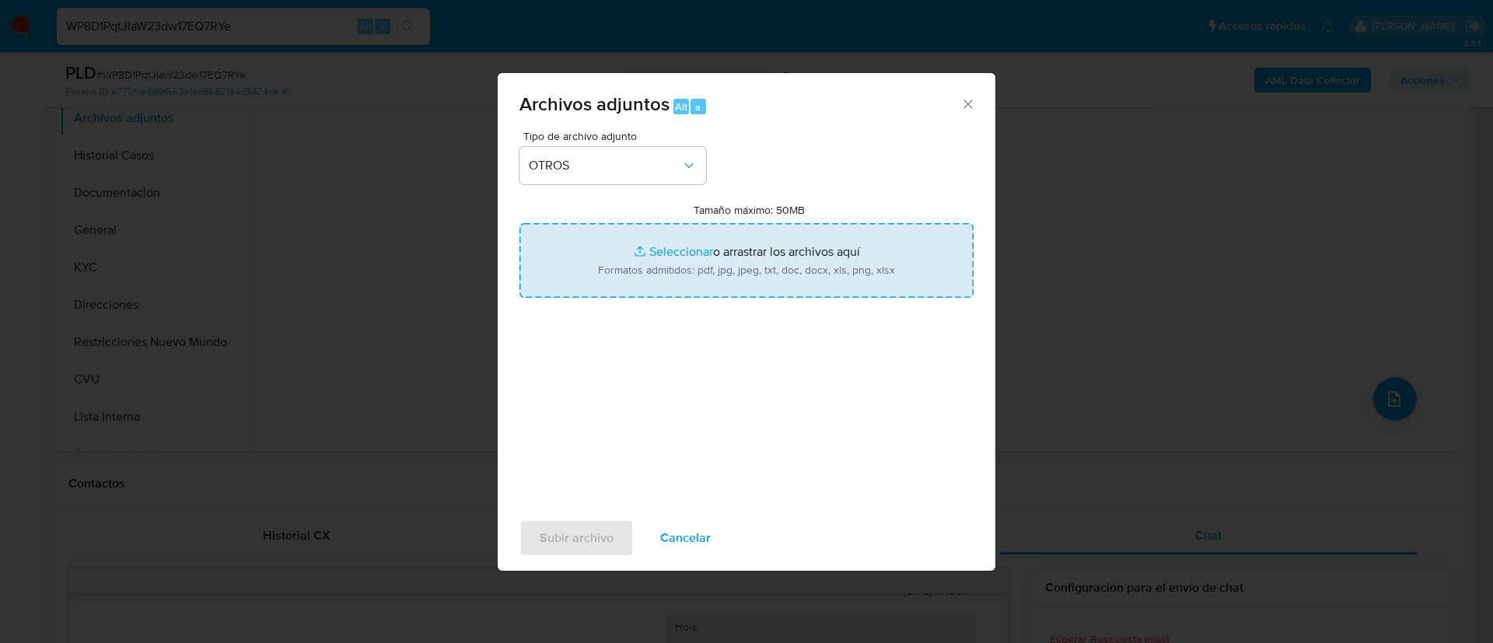
click at [609, 288] on input "Tamaño máximo: 50MB Seleccionar archivos" at bounding box center [746, 260] width 454 height 75
type input "C:\fakepath\2506397728 Movimientos.xlsx"
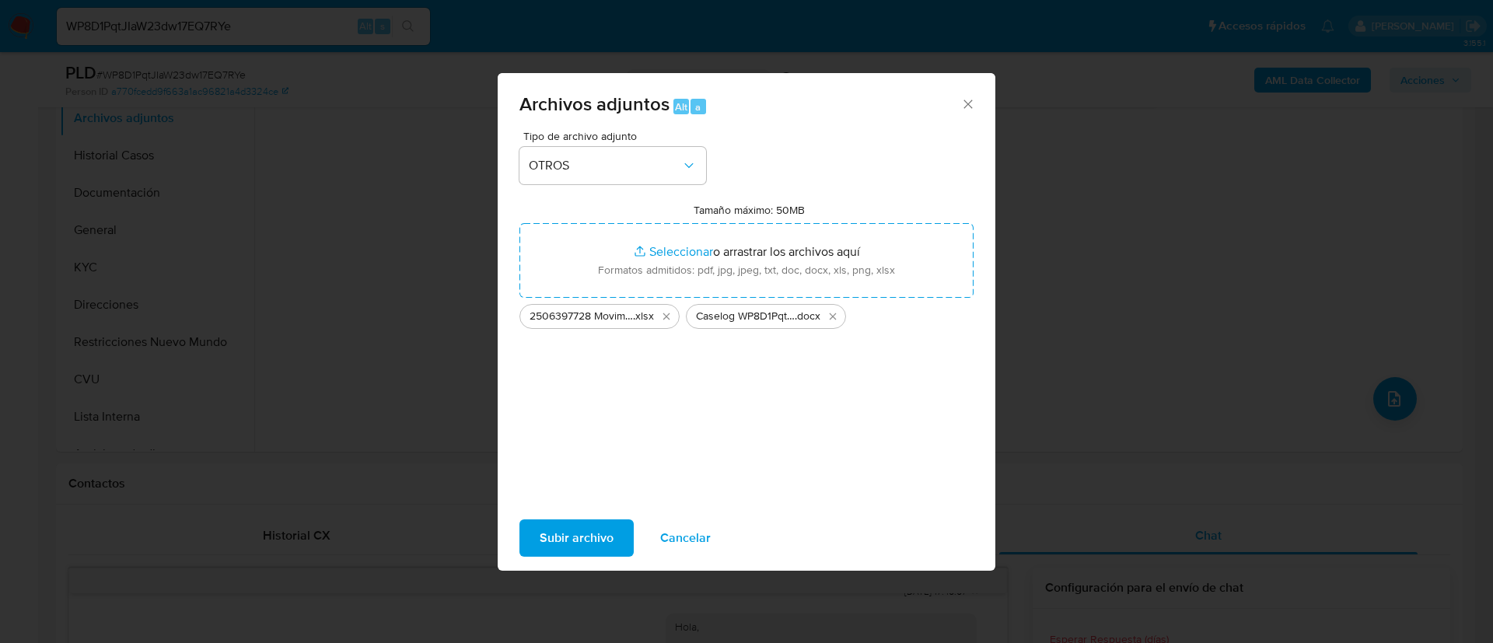
click at [585, 543] on span "Subir archivo" at bounding box center [577, 538] width 74 height 34
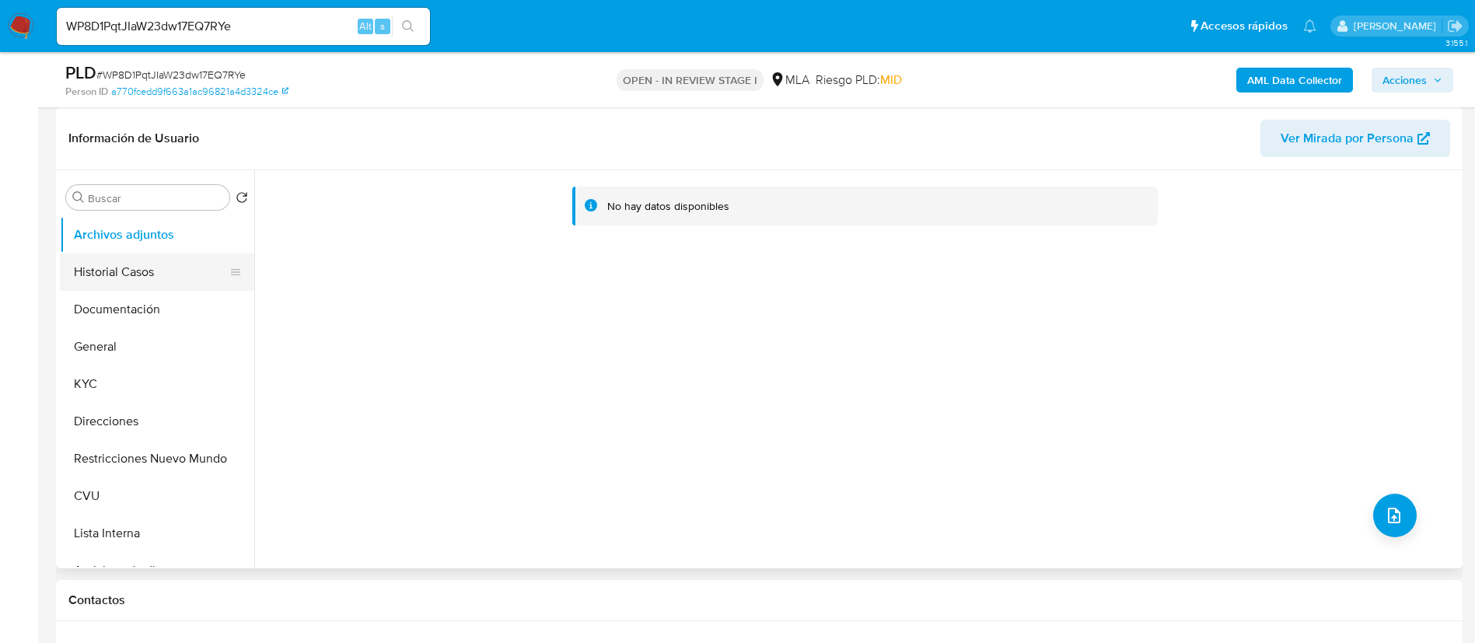
click at [127, 272] on button "Historial Casos" at bounding box center [151, 271] width 182 height 37
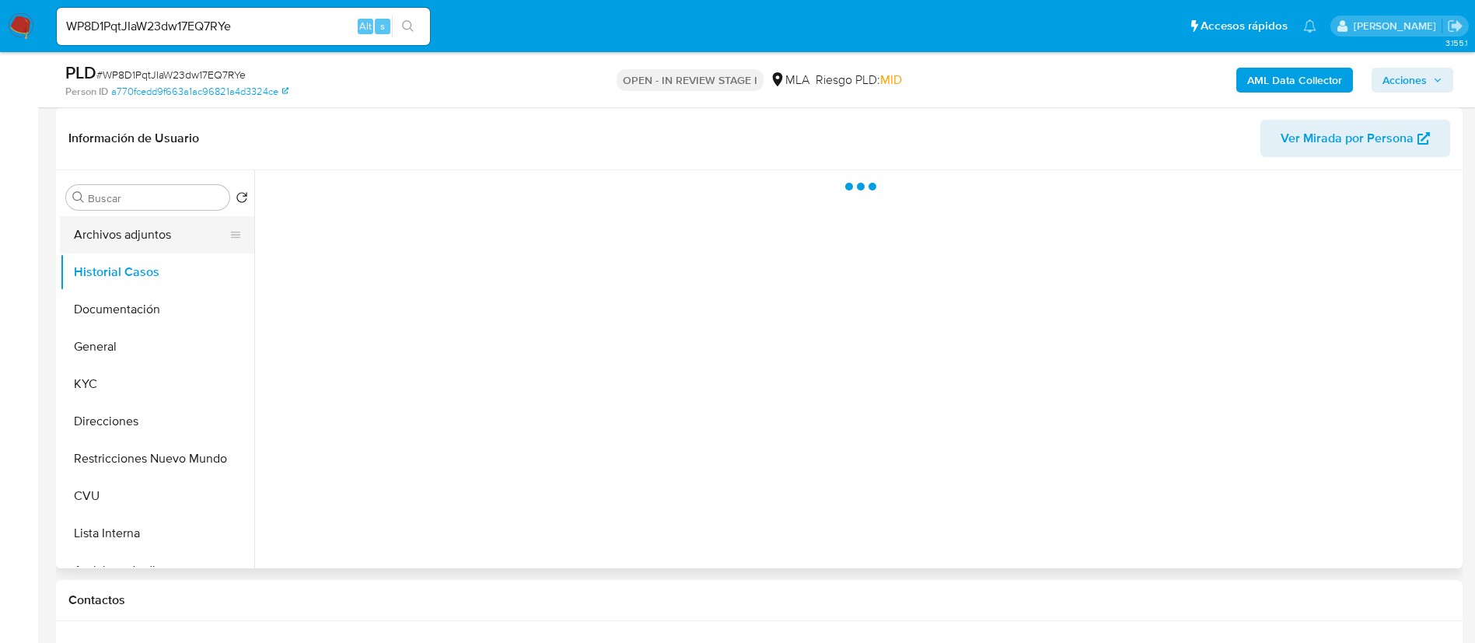
click at [131, 241] on button "Archivos adjuntos" at bounding box center [151, 234] width 182 height 37
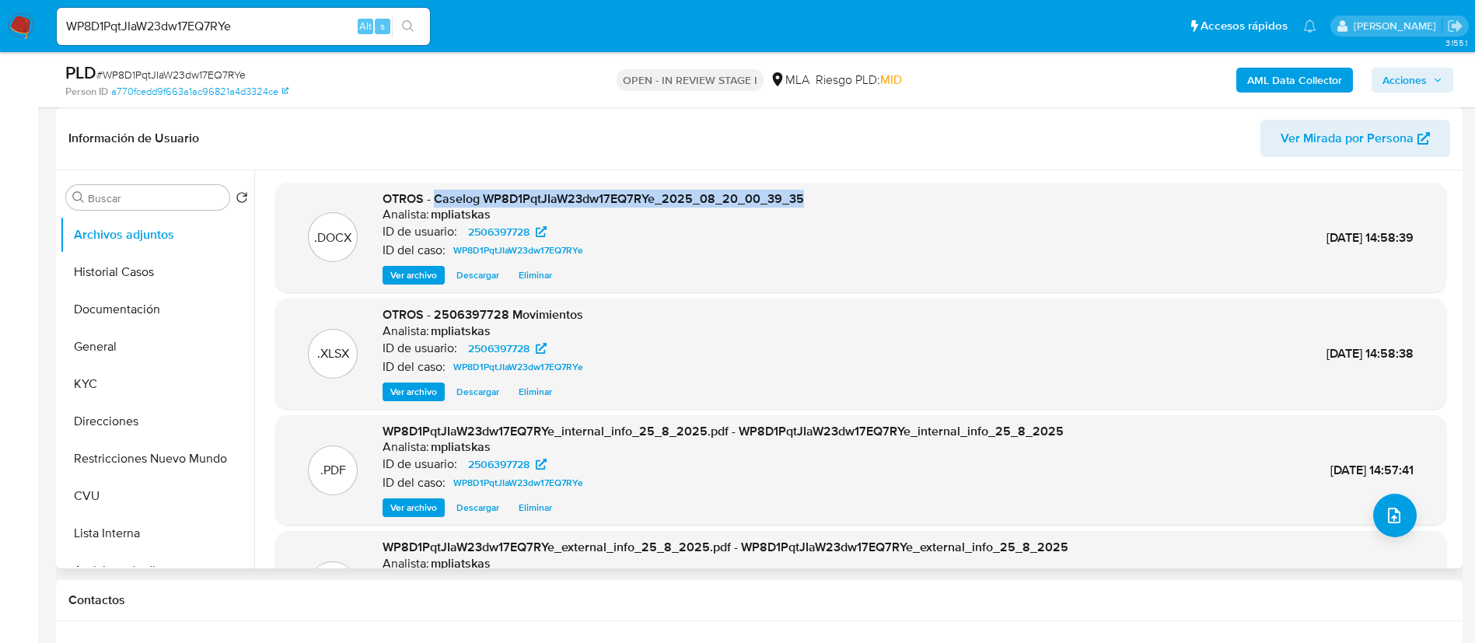
drag, startPoint x: 508, startPoint y: 187, endPoint x: 833, endPoint y: 194, distance: 324.3
click at [833, 194] on div ".DOCX OTROS - Caselog WP8D1PqtJIaW23dw17EQ7RYe_2025_08_20_00_39_35 Analista: mp…" at bounding box center [860, 237] width 1155 height 95
copy span "Caselog WP8D1PqtJIaW23dw17EQ7RYe_2025_08_20_00_39_35"
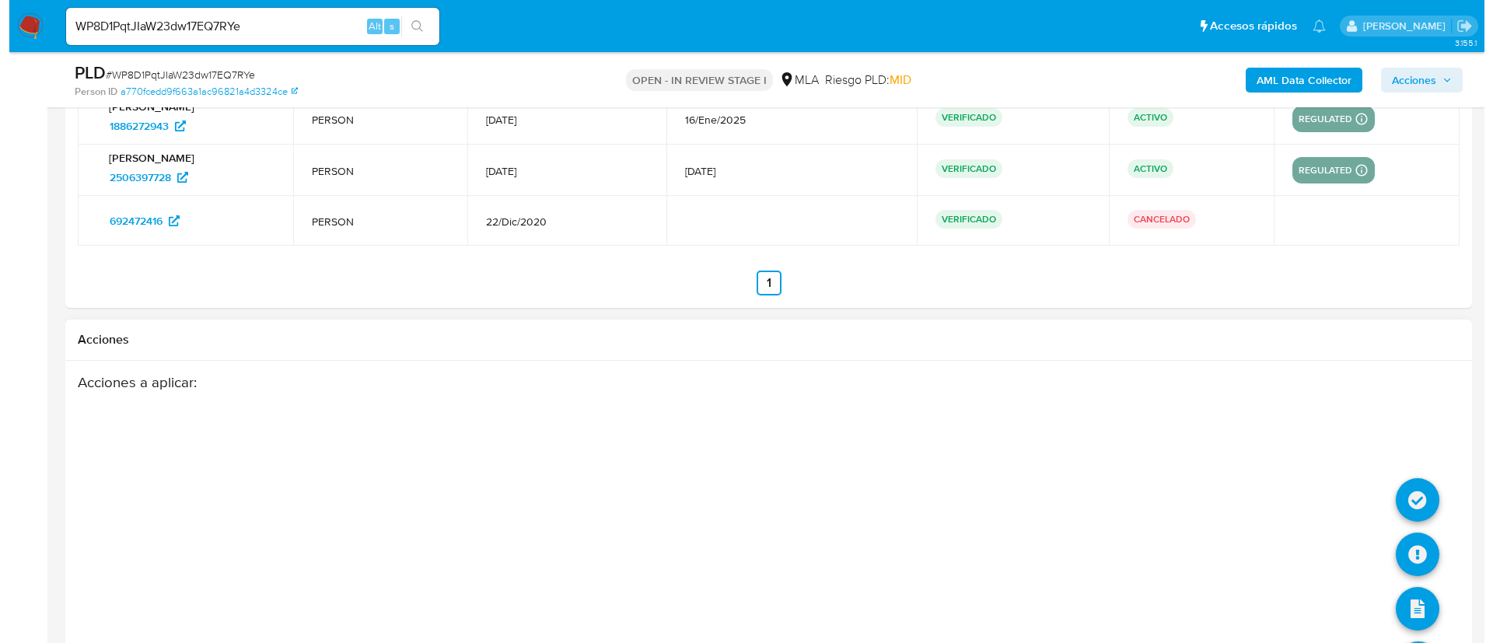
scroll to position [2938, 0]
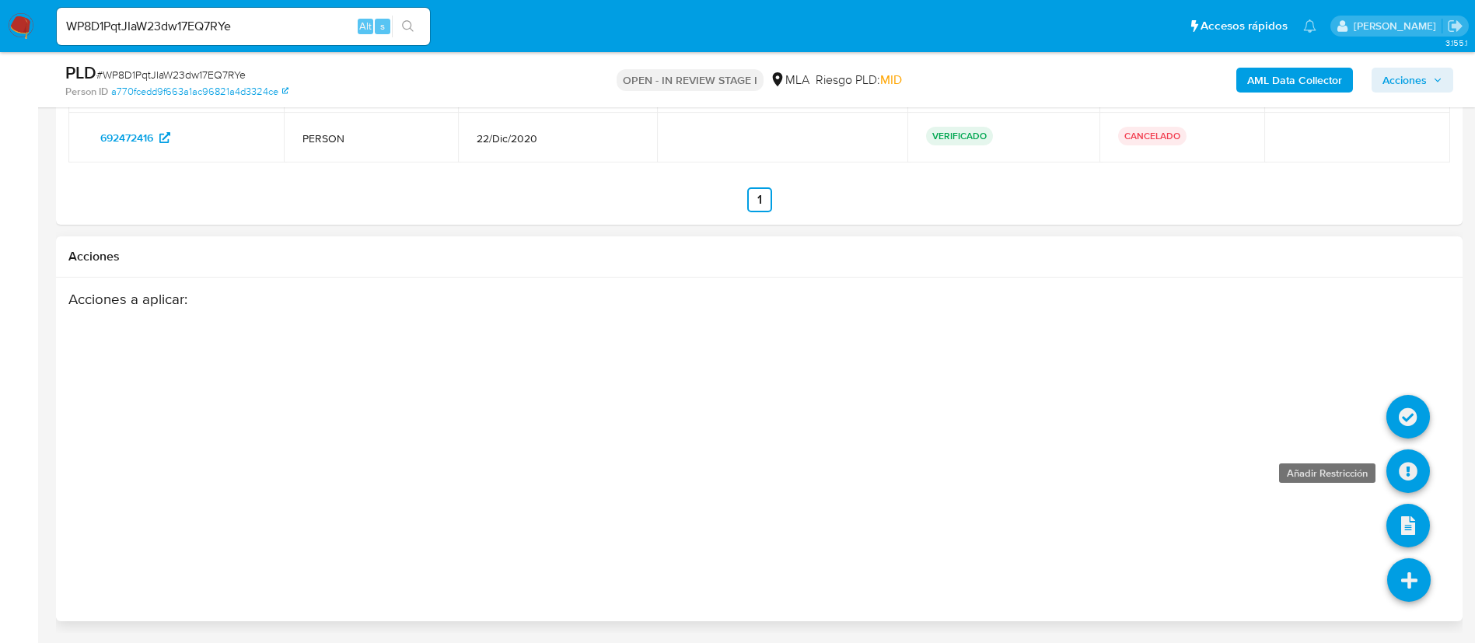
click at [1410, 485] on icon at bounding box center [1408, 471] width 44 height 44
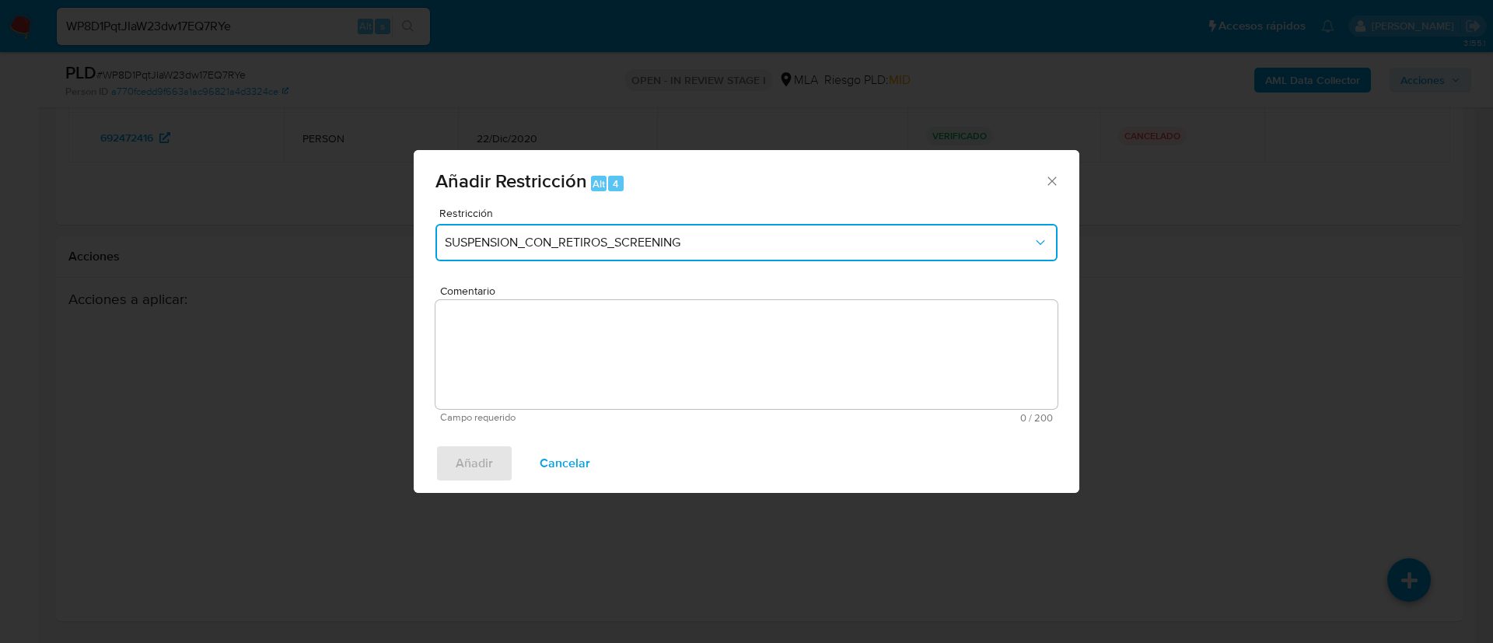
click at [628, 255] on button "SUSPENSION_CON_RETIROS_SCREENING" at bounding box center [746, 242] width 622 height 37
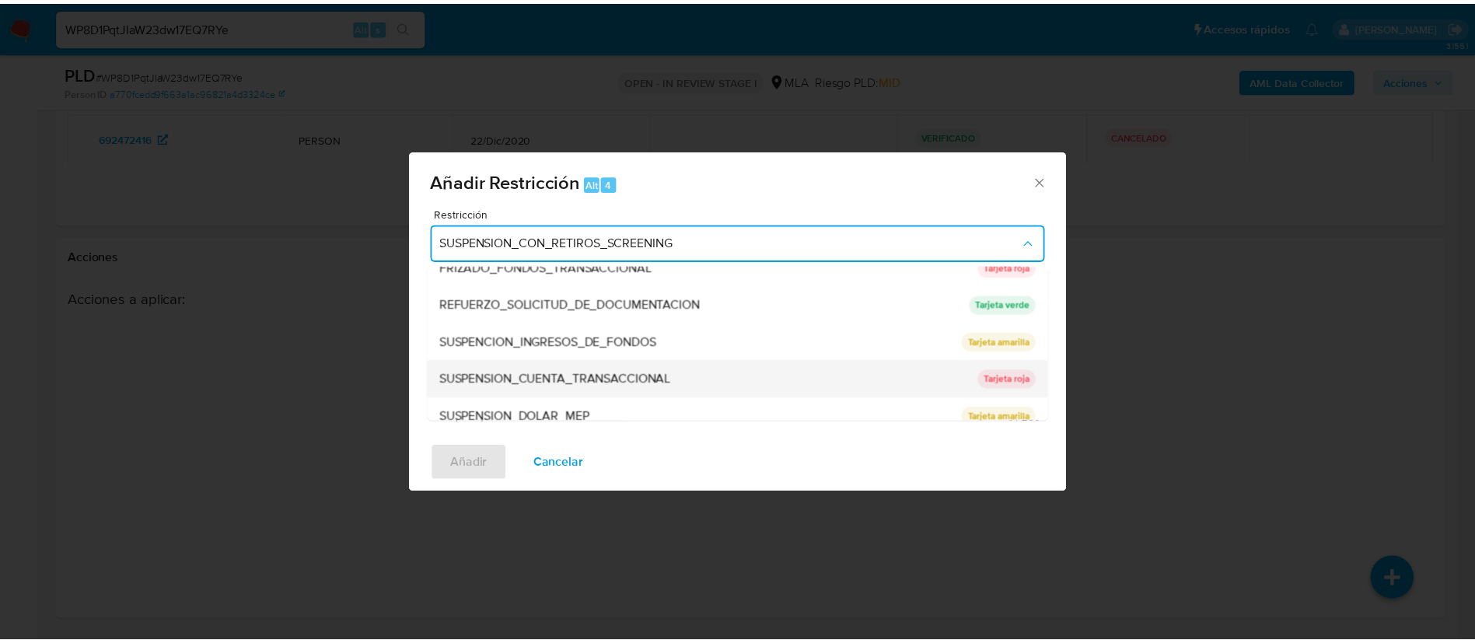
scroll to position [330, 0]
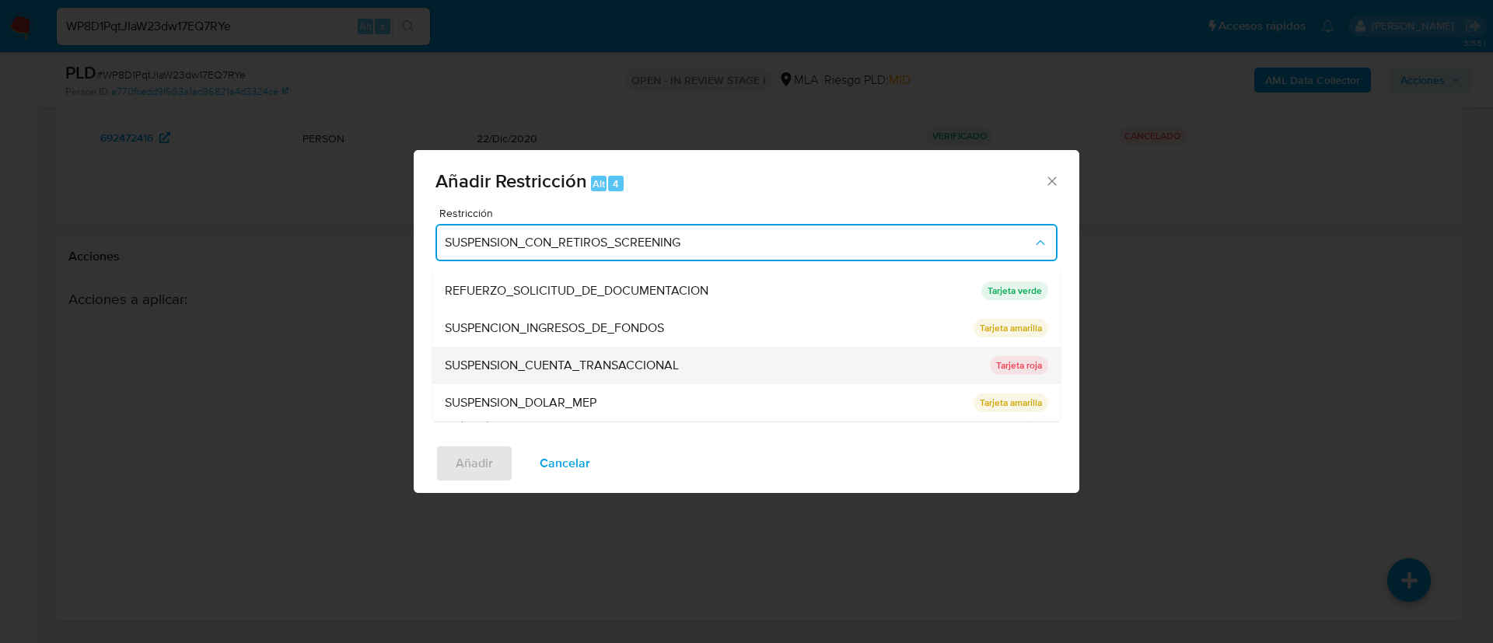
click at [644, 367] on span "SUSPENSION_CUENTA_TRANSACCIONAL" at bounding box center [562, 366] width 234 height 16
click at [644, 367] on textarea "Comentario" at bounding box center [746, 354] width 622 height 109
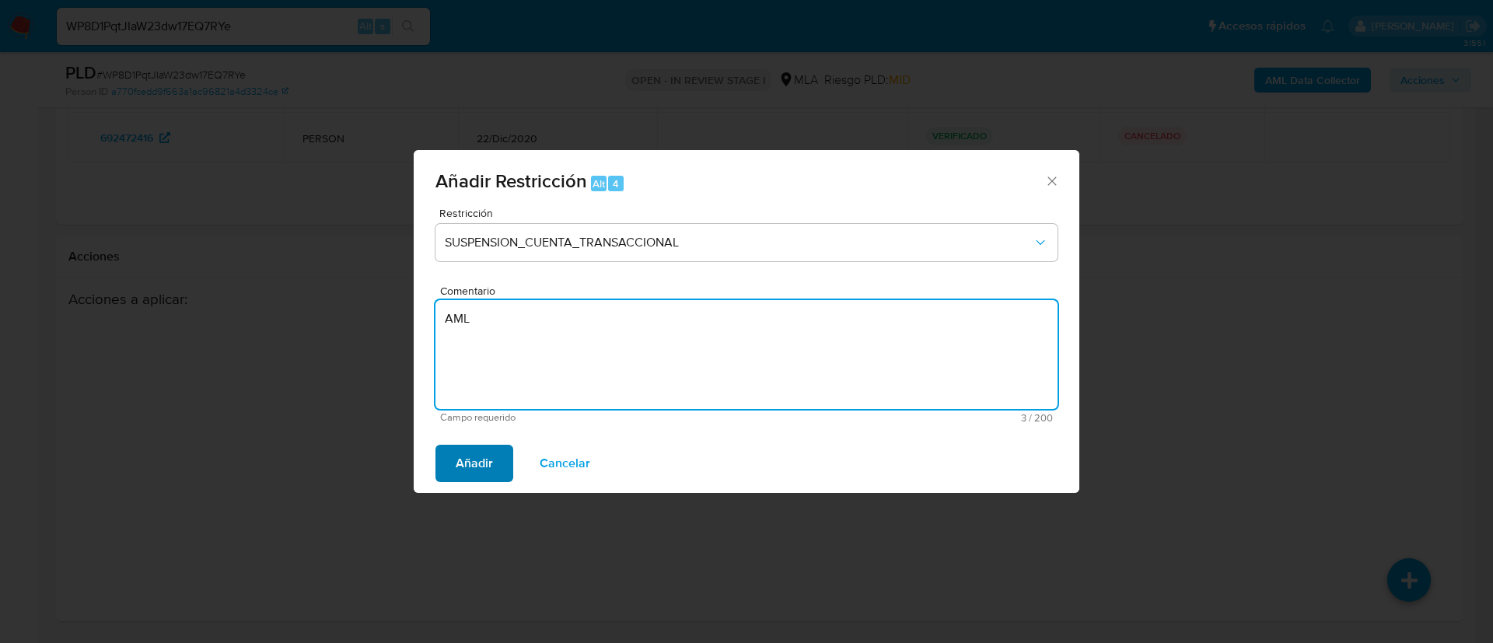
type textarea "AML"
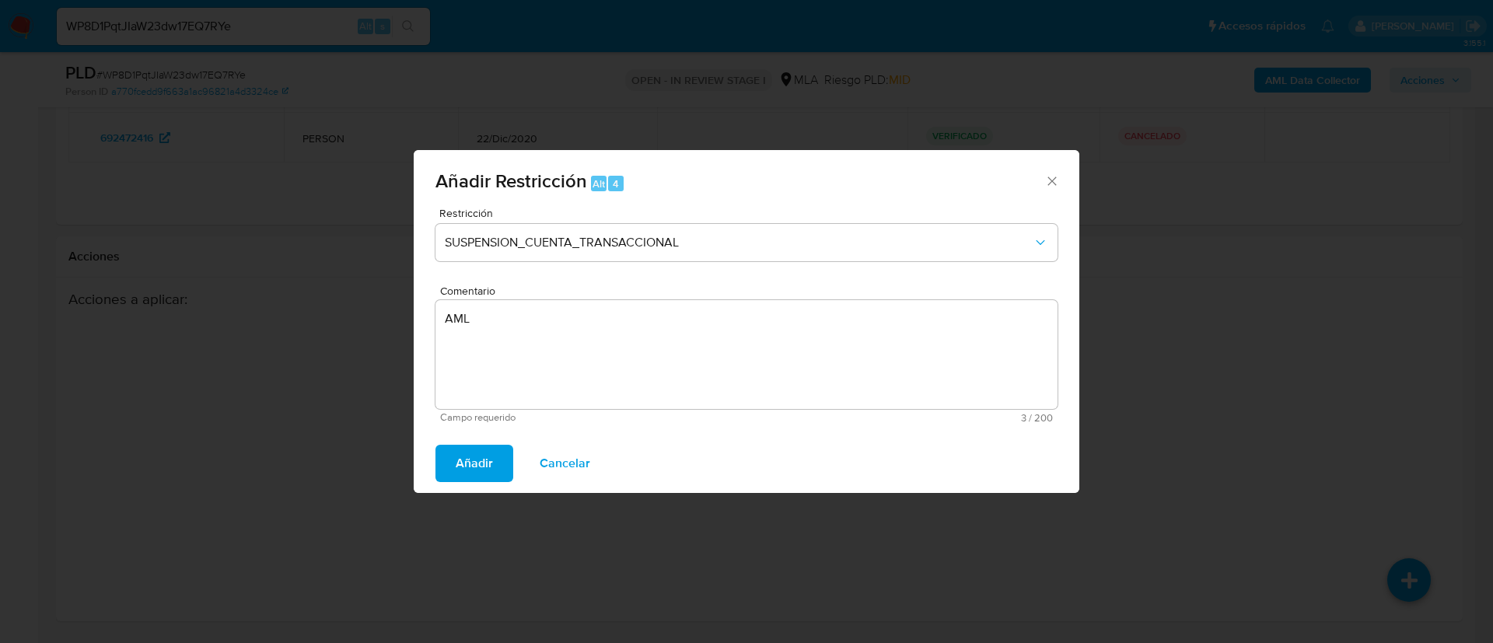
drag, startPoint x: 486, startPoint y: 464, endPoint x: 841, endPoint y: 487, distance: 356.0
click at [486, 465] on span "Añadir" at bounding box center [474, 463] width 37 height 34
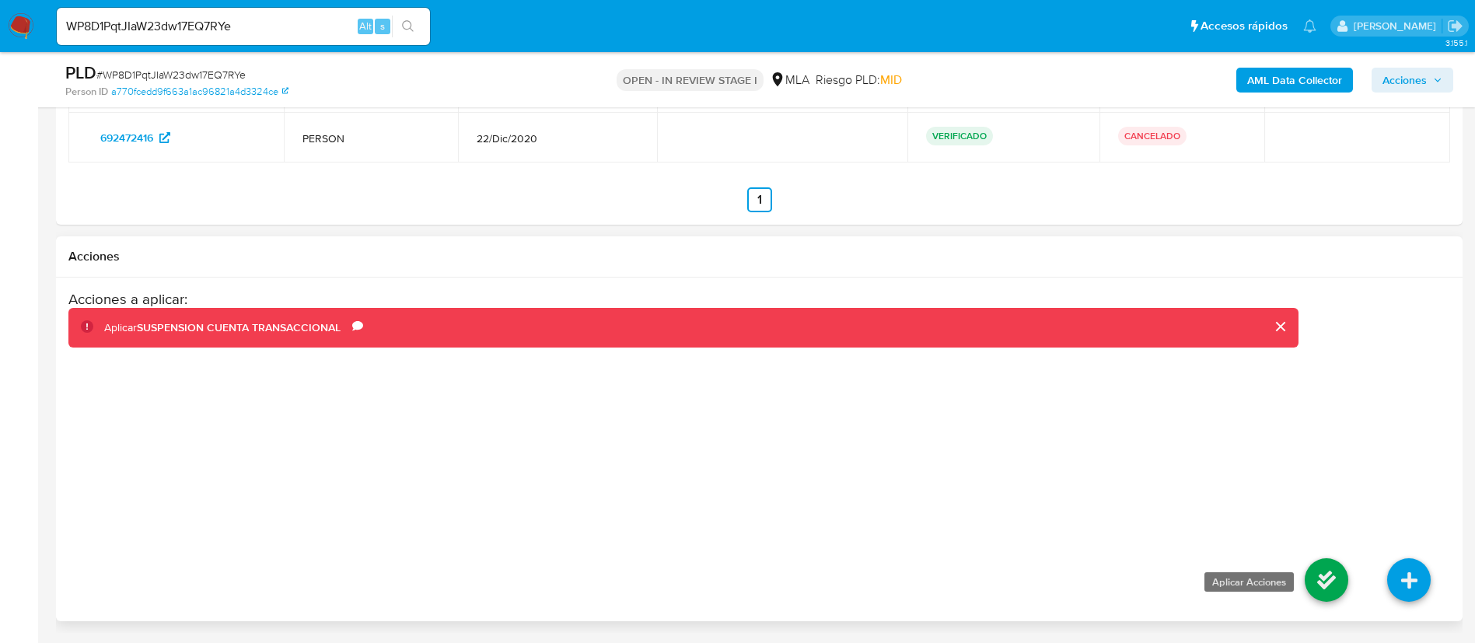
click at [1339, 571] on icon at bounding box center [1327, 580] width 44 height 44
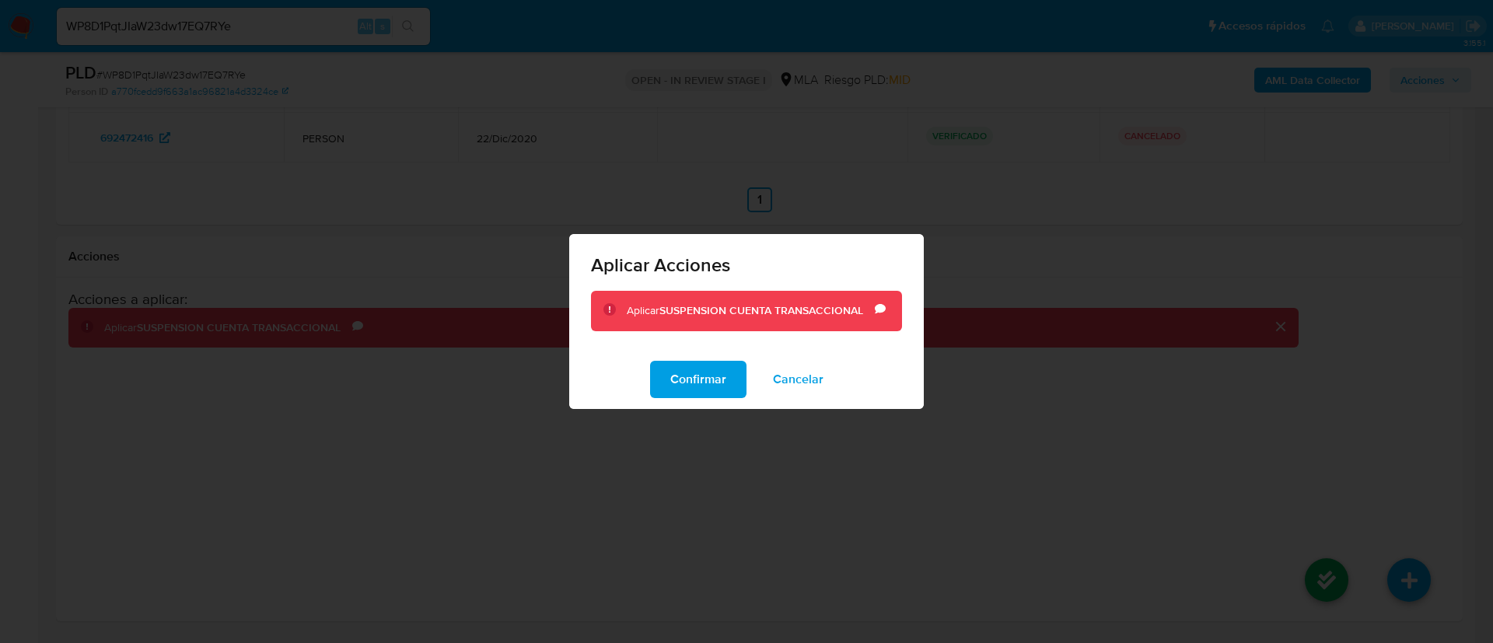
click at [708, 378] on span "Confirmar" at bounding box center [698, 379] width 56 height 34
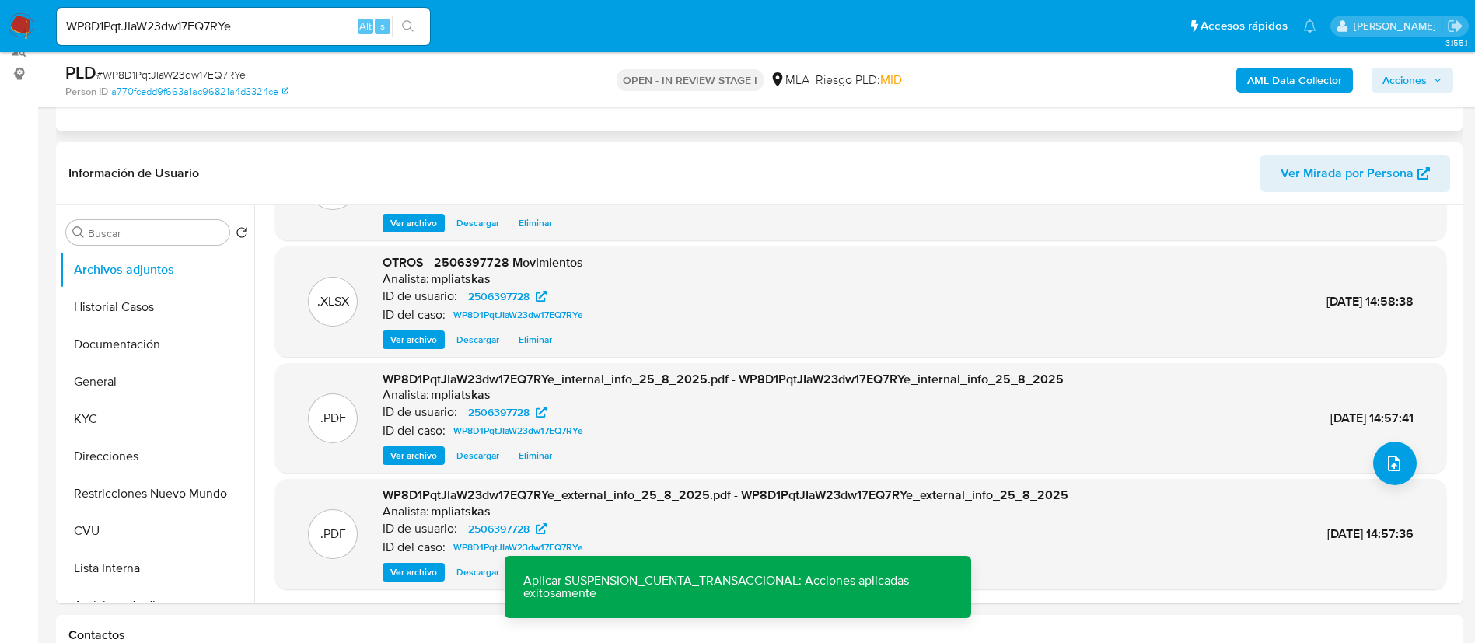
scroll to position [23, 0]
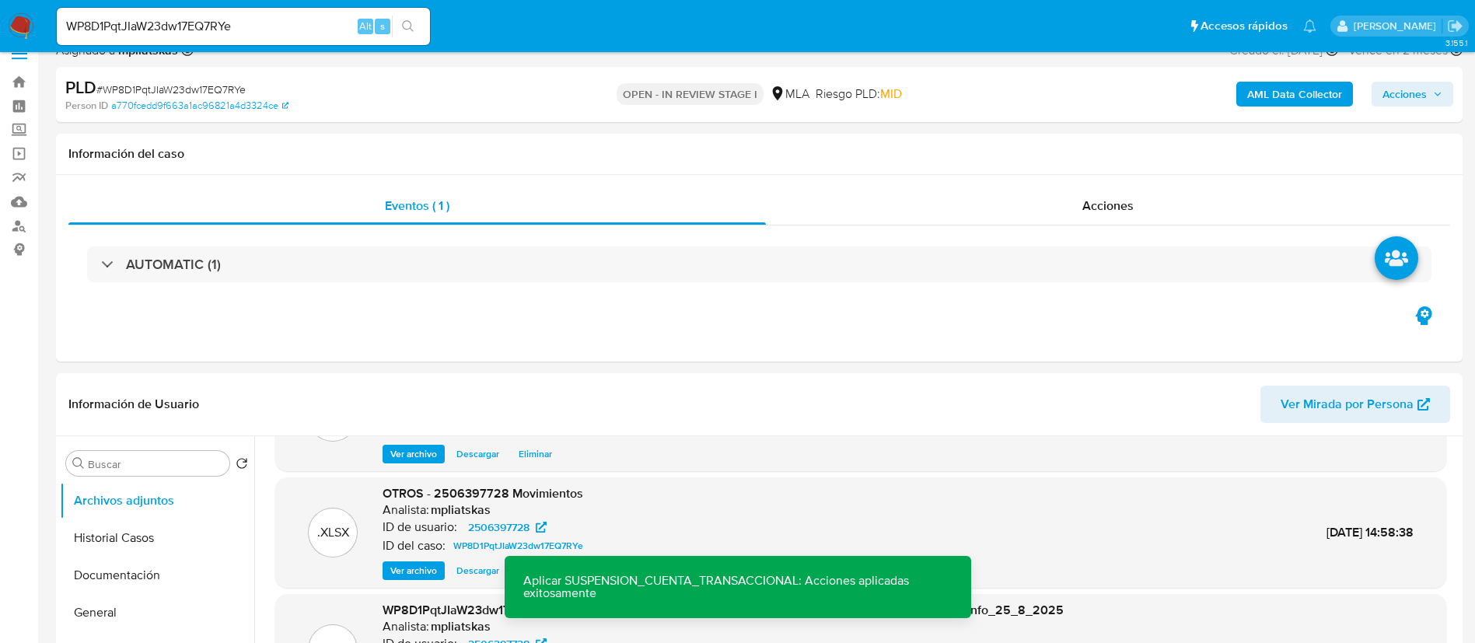
click at [1423, 97] on span "Acciones" at bounding box center [1404, 94] width 44 height 25
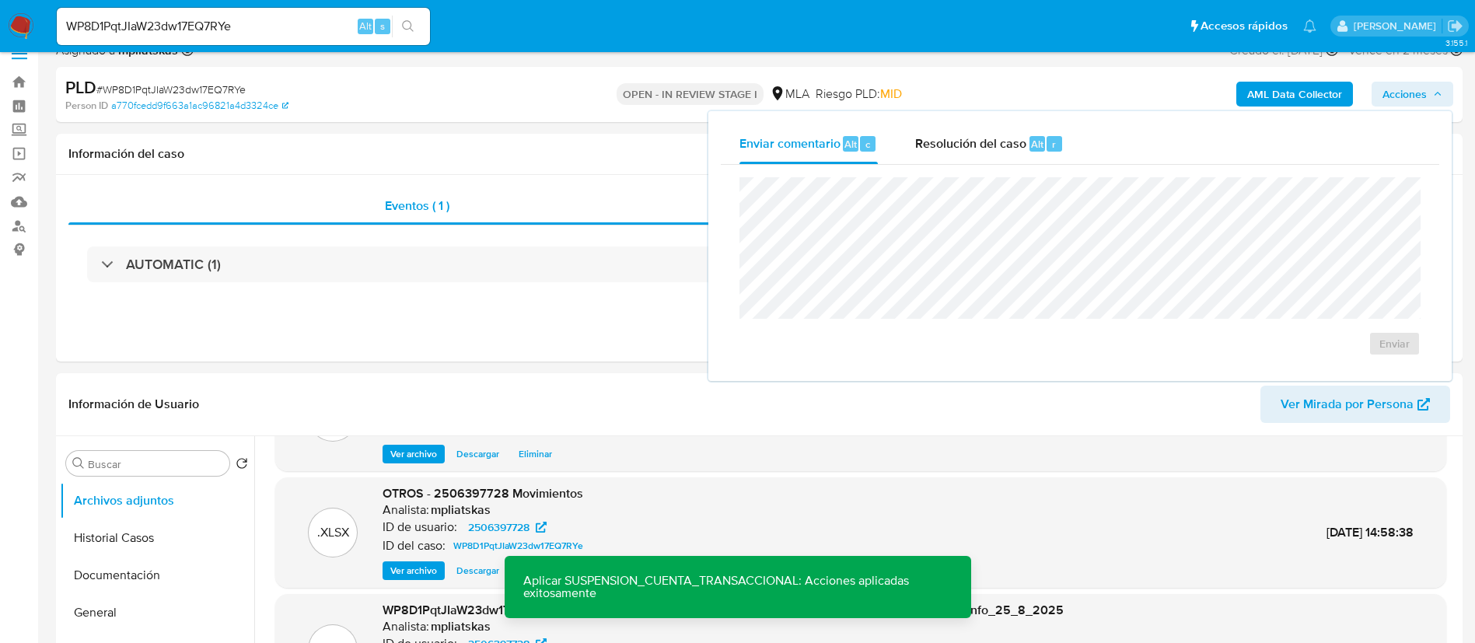
drag, startPoint x: 1423, startPoint y: 97, endPoint x: 1029, endPoint y: 320, distance: 452.6
click at [1031, 345] on div "Enviar" at bounding box center [1079, 266] width 681 height 179
click at [1004, 148] on span "Resolución del caso" at bounding box center [970, 144] width 111 height 18
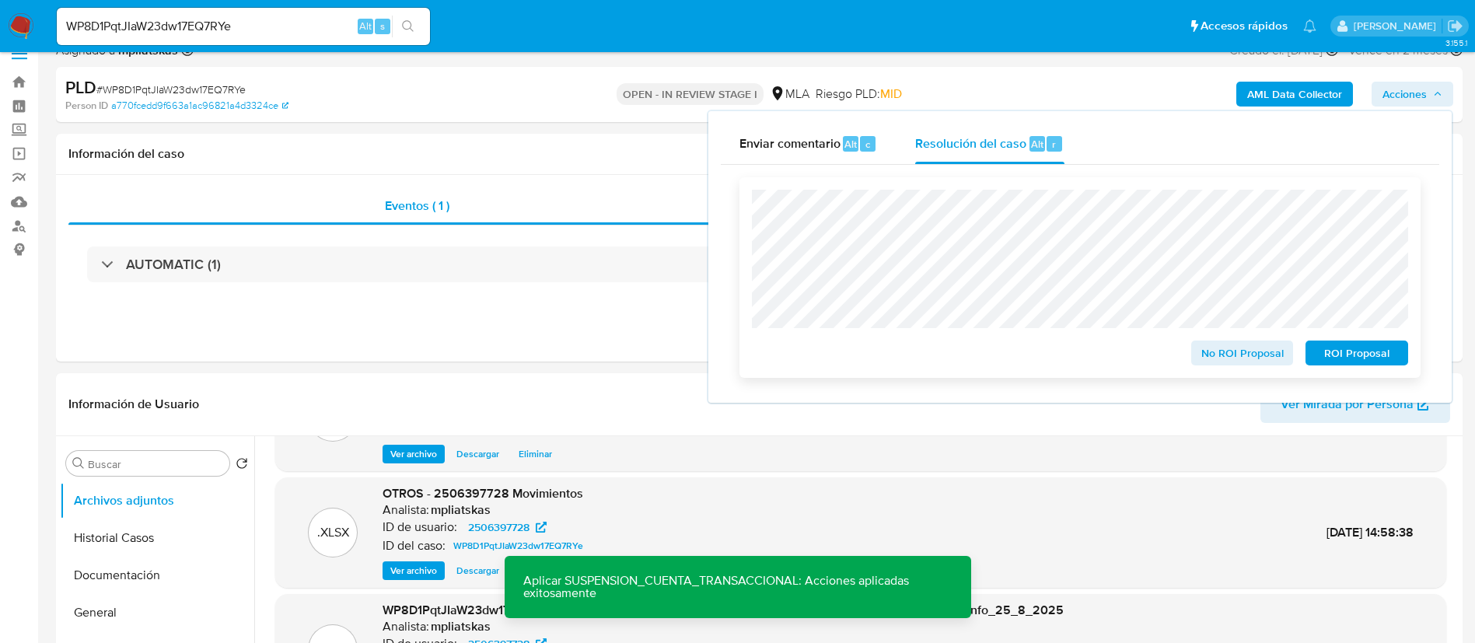
click at [1342, 362] on span "ROI Proposal" at bounding box center [1356, 353] width 81 height 22
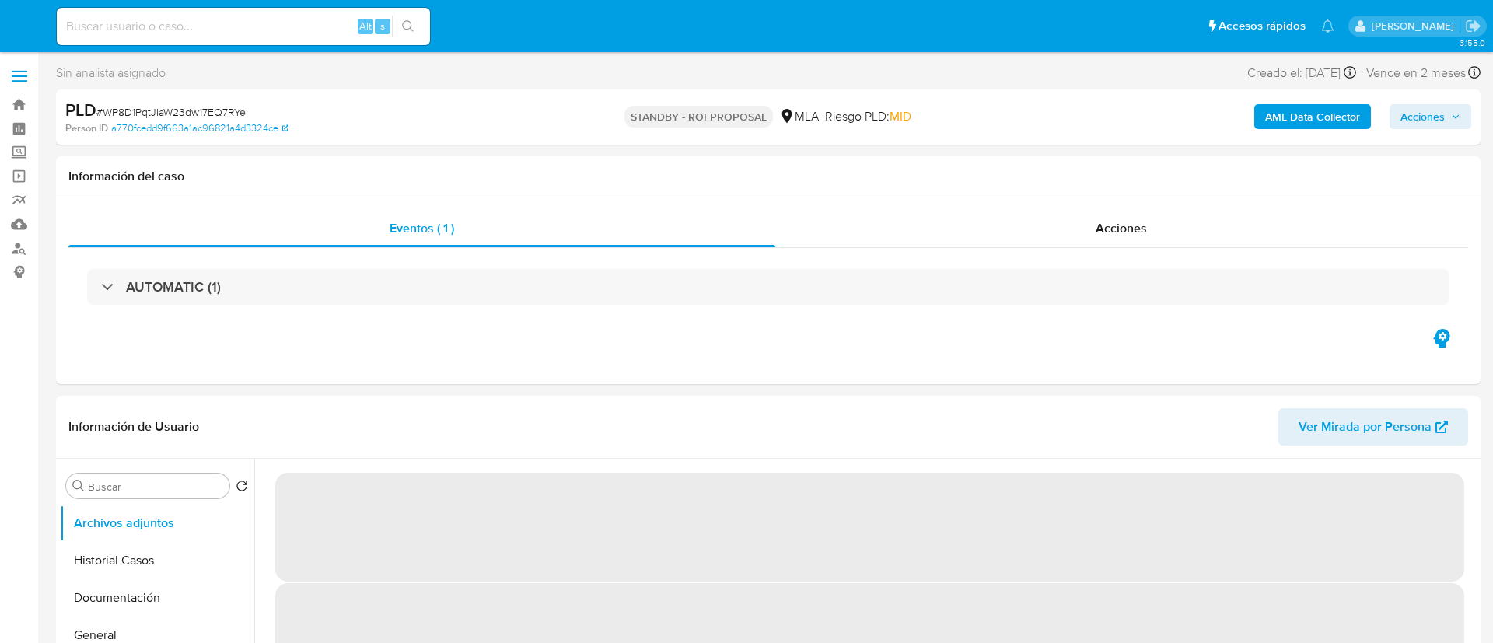
select select "10"
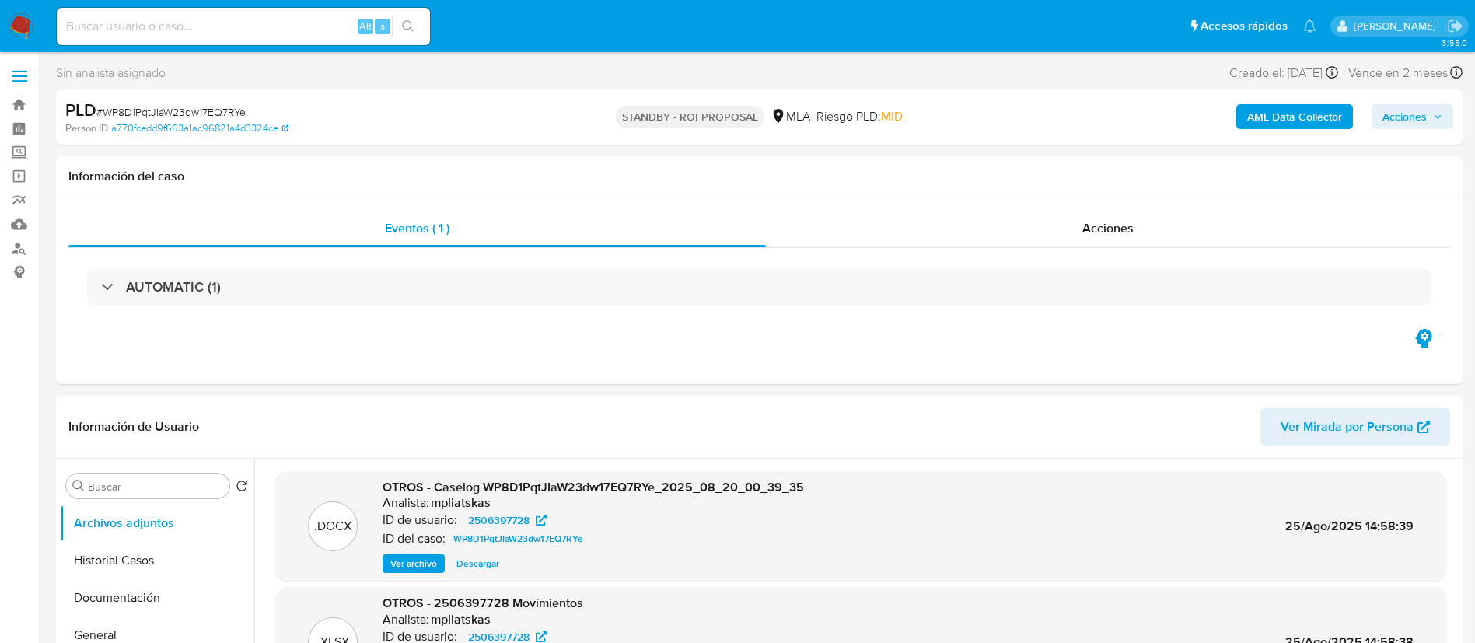
click at [334, 26] on input at bounding box center [243, 26] width 373 height 20
paste input "8C0iayEfmeoqCXZi1G0LDF7L"
type input "8C0iayEfmeoqCXZi1G0LDF7L"
click at [404, 19] on button "search-icon" at bounding box center [408, 27] width 32 height 22
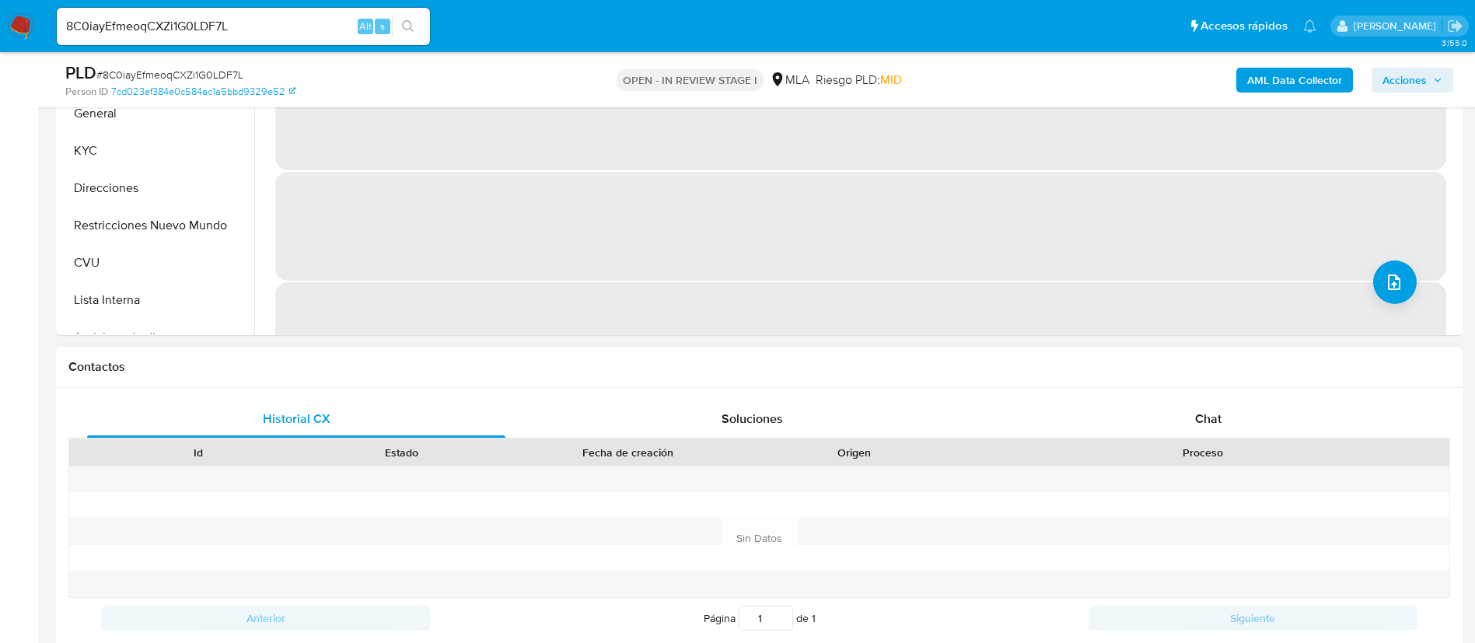
select select "10"
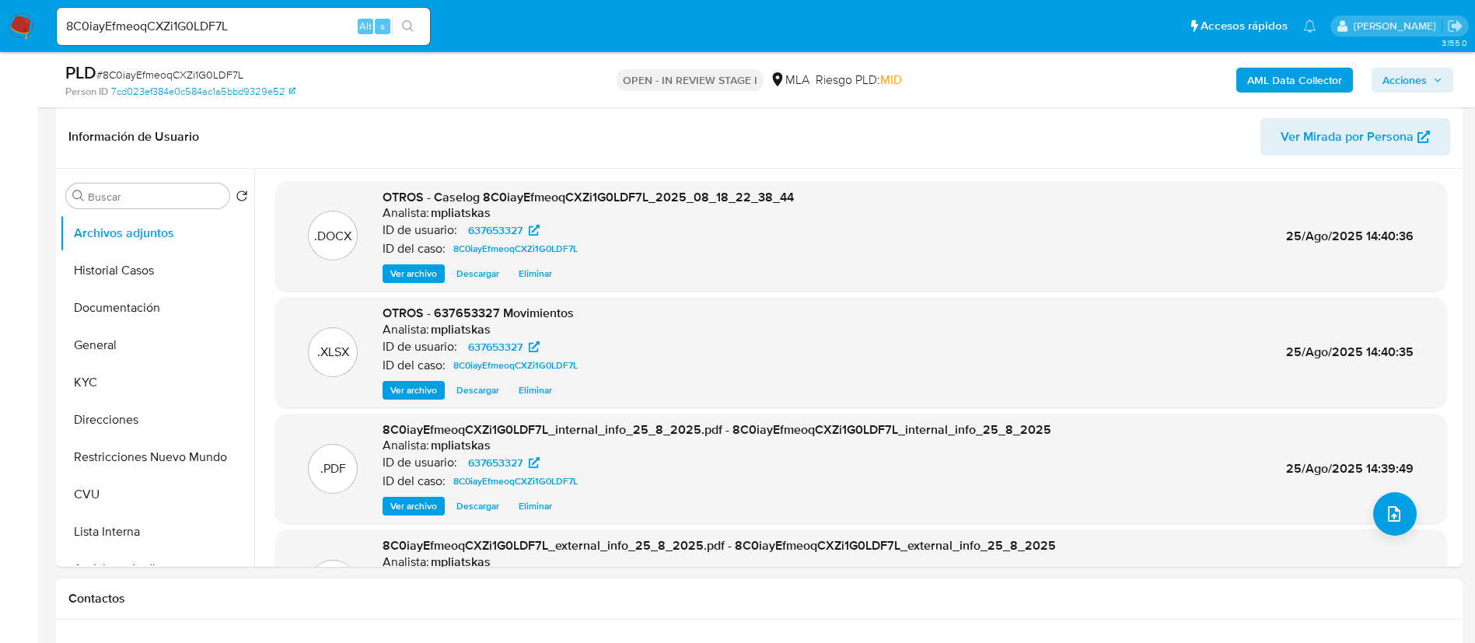
scroll to position [233, 0]
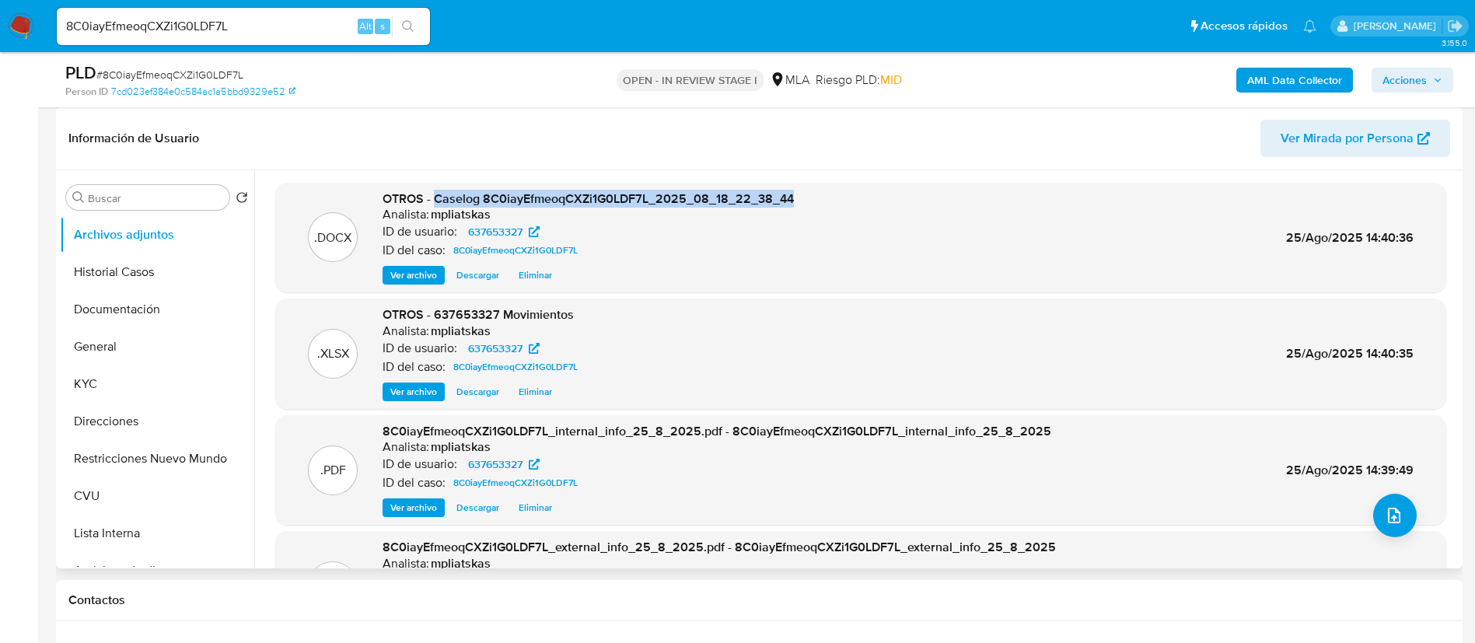
drag, startPoint x: 435, startPoint y: 198, endPoint x: 804, endPoint y: 196, distance: 369.3
click at [804, 196] on div ".DOCX OTROS - Caselog 8C0iayEfmeoqCXZi1G0LDF7L_2025_08_18_22_38_44 Analista: mp…" at bounding box center [860, 237] width 1155 height 95
copy span "Caselog 8C0iayEfmeoqCXZi1G0LDF7L_2025_08_18_22_38_44"
click at [1409, 68] on span "Acciones" at bounding box center [1404, 80] width 44 height 25
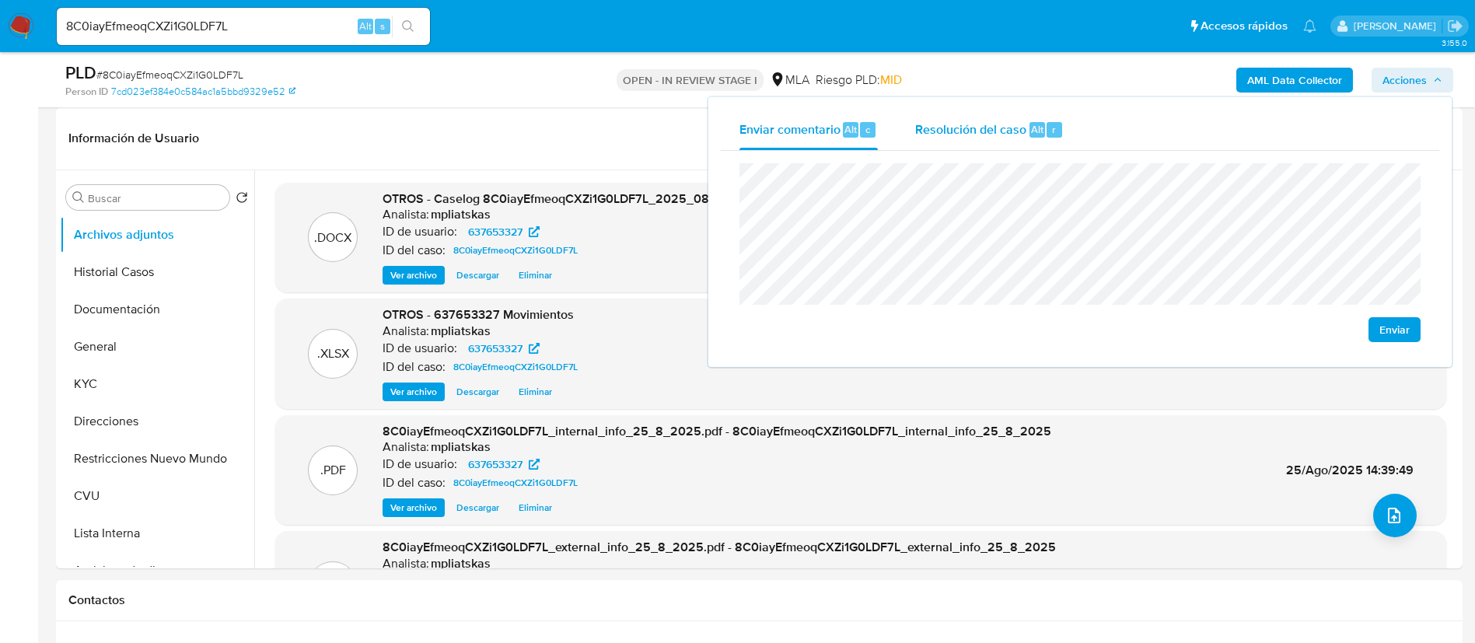
drag, startPoint x: 980, startPoint y: 158, endPoint x: 987, endPoint y: 137, distance: 21.9
click at [980, 156] on div "Enviar" at bounding box center [1080, 253] width 718 height 204
click at [989, 134] on span "Resolución del caso" at bounding box center [970, 129] width 111 height 18
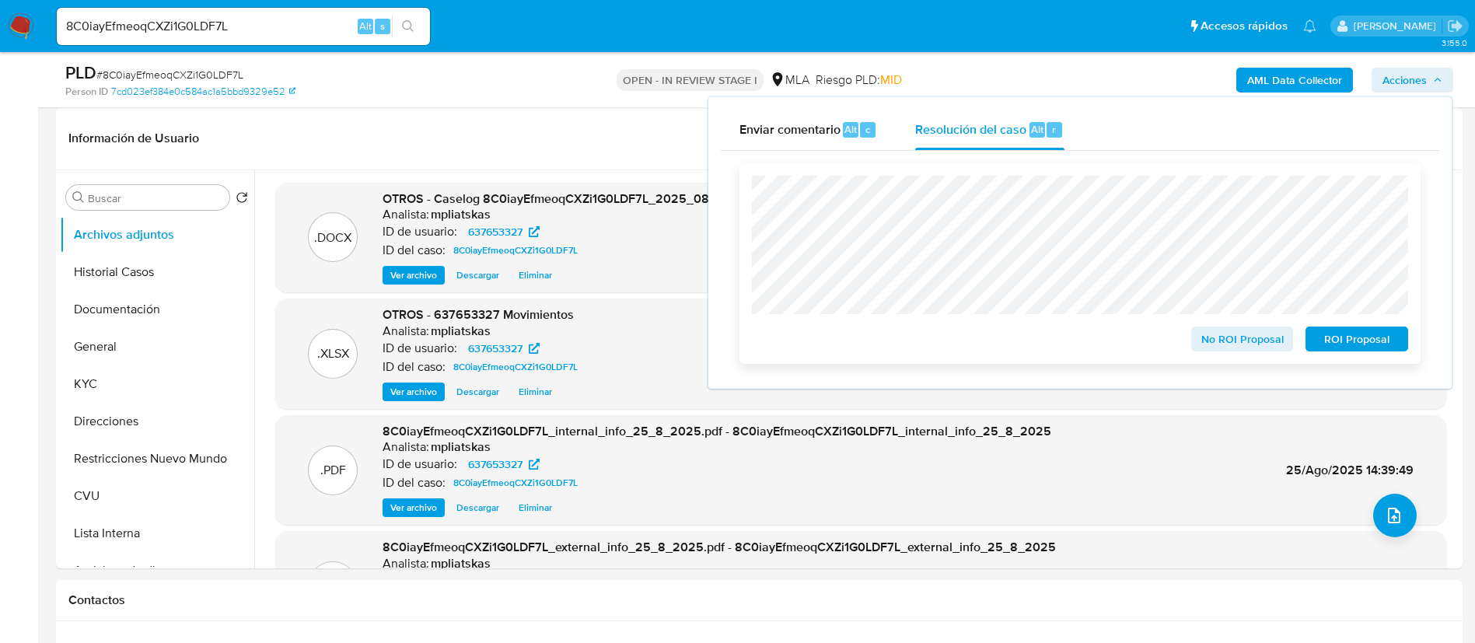
click at [1343, 343] on span "ROI Proposal" at bounding box center [1356, 339] width 81 height 22
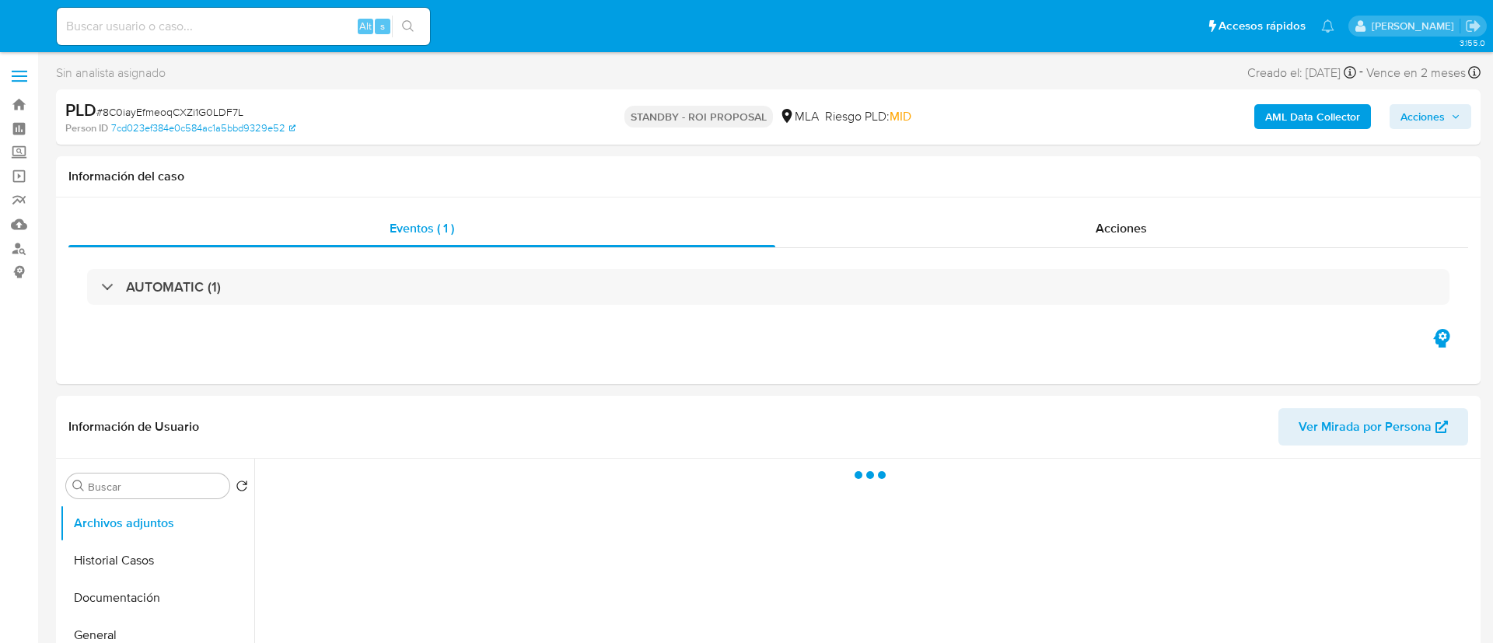
select select "10"
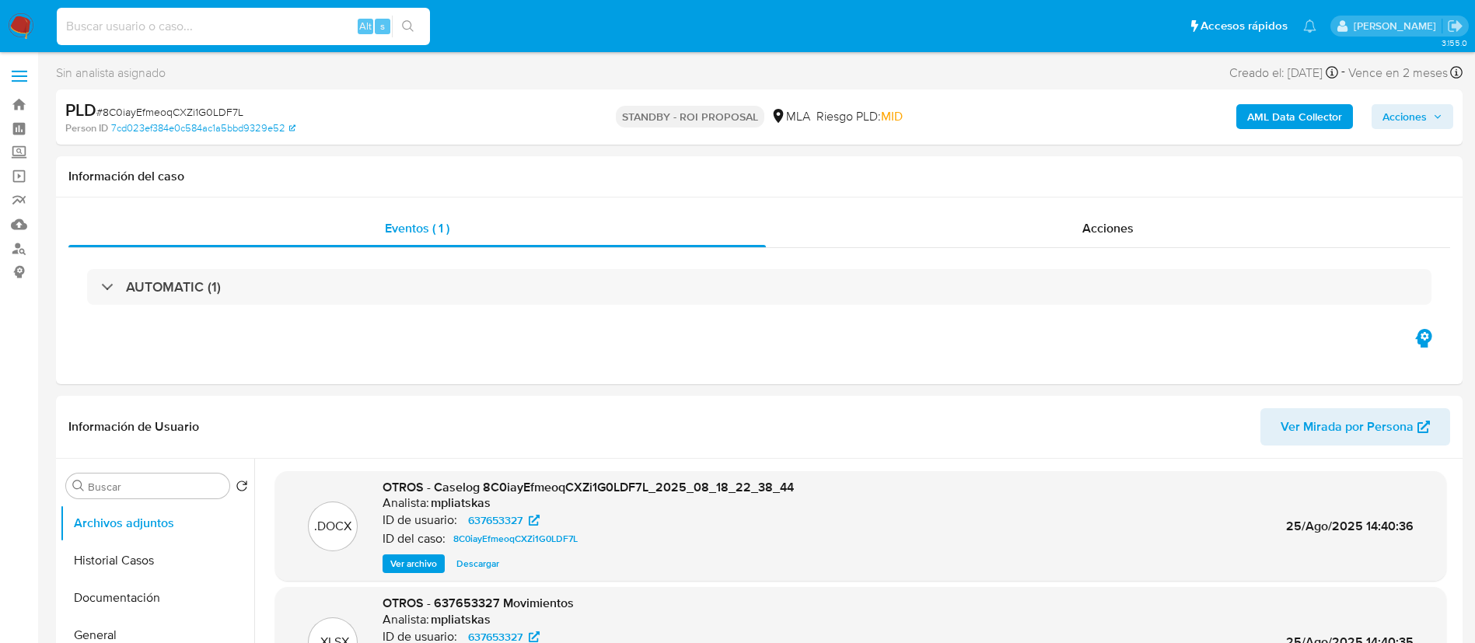
click at [297, 17] on input at bounding box center [243, 26] width 373 height 20
drag, startPoint x: 299, startPoint y: 44, endPoint x: 107, endPoint y: 55, distance: 192.4
click at [121, 41] on div "Alt s" at bounding box center [243, 26] width 373 height 37
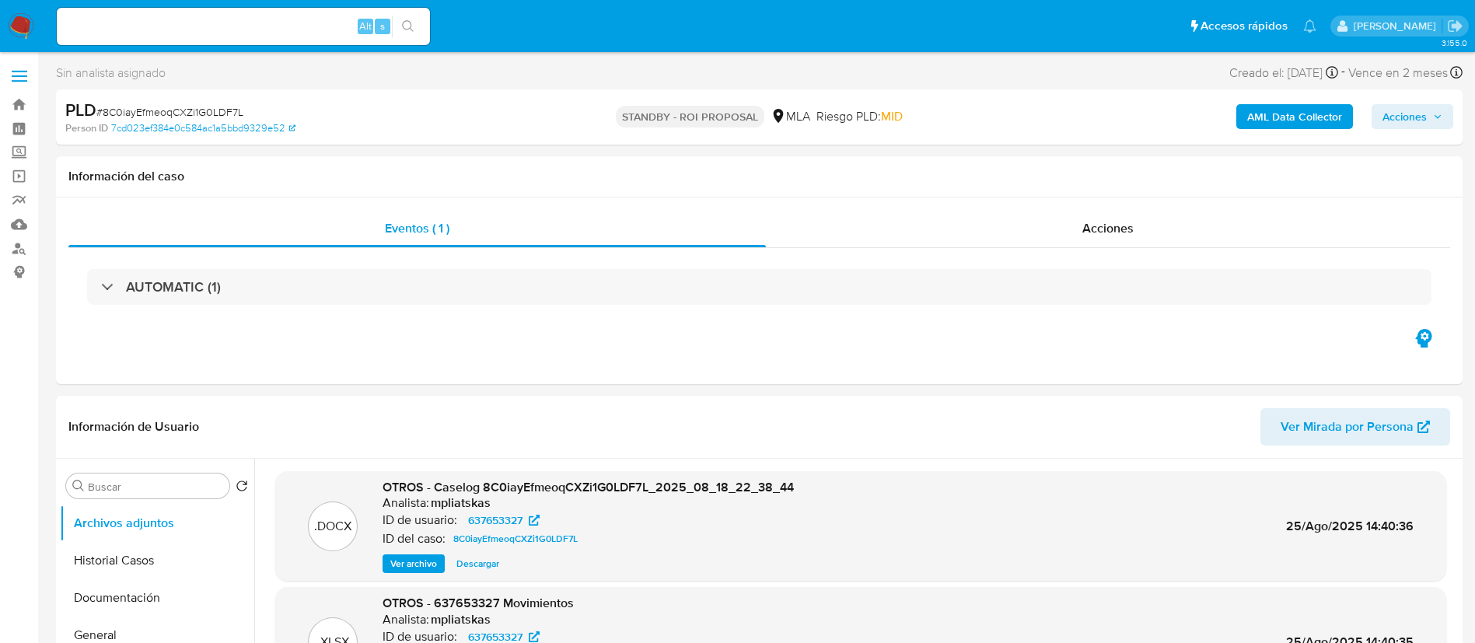
click at [115, 32] on input at bounding box center [243, 26] width 373 height 20
paste input "vXxVLPsCh92U681OtHpOW0bG"
type input "vXxVLPsCh92U681OtHpOW0bG"
click at [406, 20] on icon "search-icon" at bounding box center [408, 26] width 12 height 12
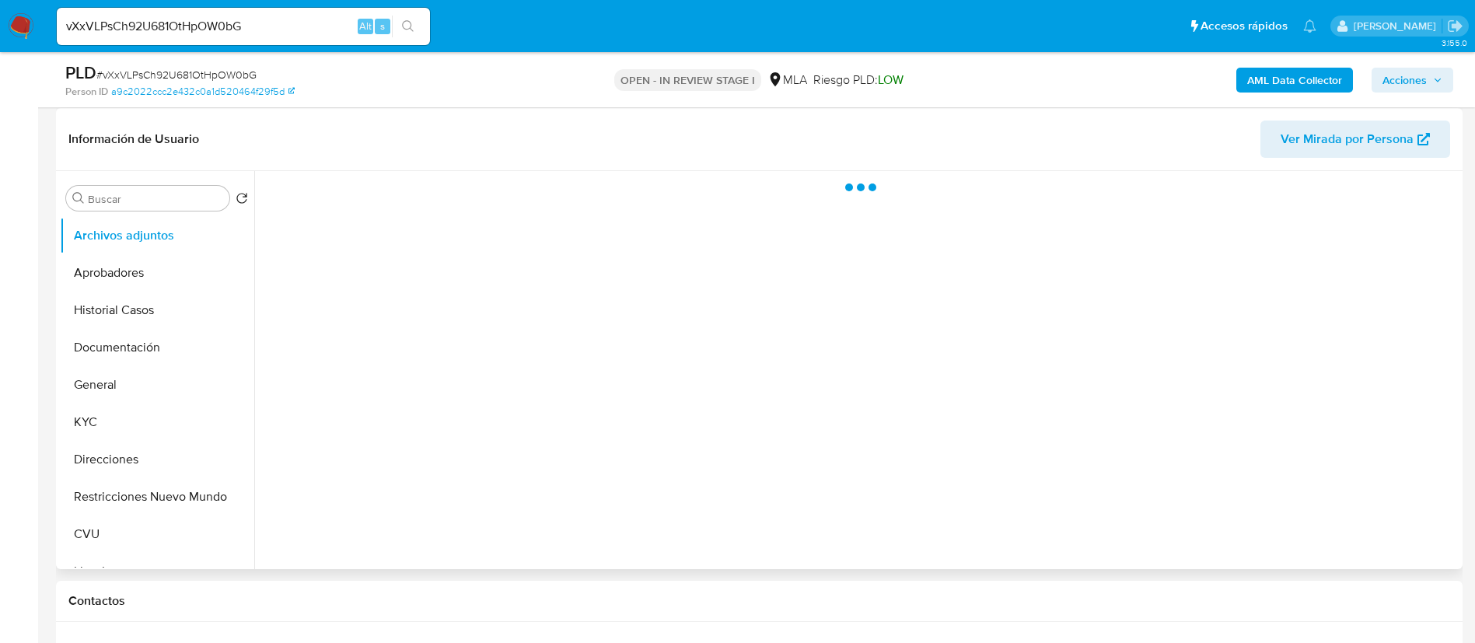
scroll to position [233, 0]
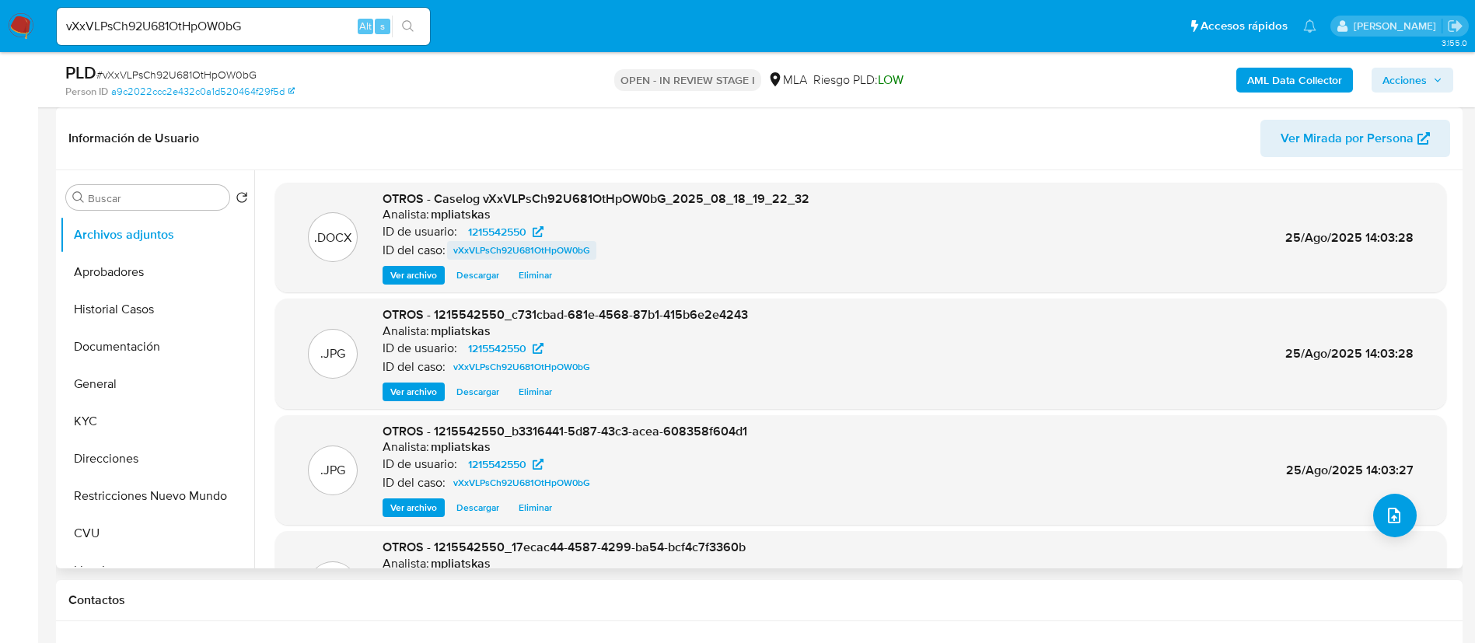
select select "10"
drag, startPoint x: 433, startPoint y: 201, endPoint x: 811, endPoint y: 188, distance: 378.1
click at [811, 188] on div ".DOCX OTROS - Caselog vXxVLPsCh92U681OtHpOW0bG_2025_08_18_19_22_32 Analista: mp…" at bounding box center [860, 238] width 1171 height 110
copy span "Caselog vXxVLPsCh92U681OtHpOW0bG_2025_08_18_19_22_32"
click at [1391, 70] on span "Acciones" at bounding box center [1404, 80] width 44 height 25
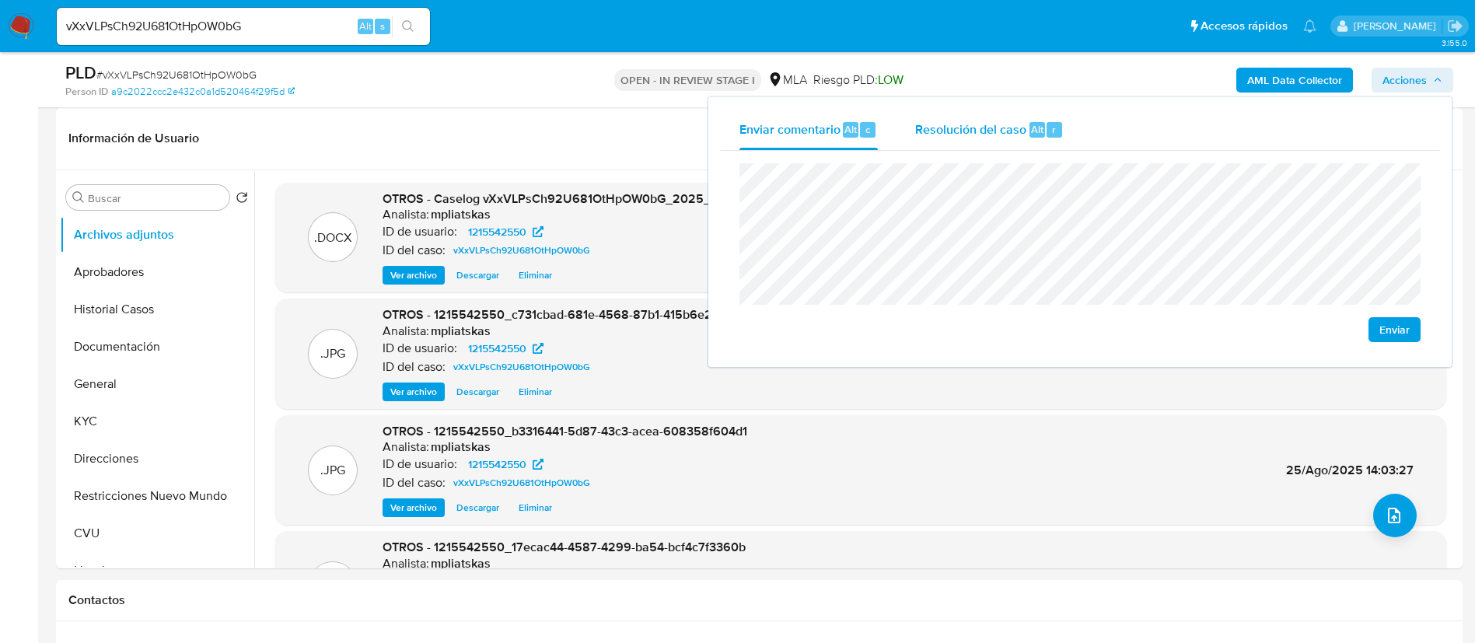
click at [991, 135] on span "Resolución del caso" at bounding box center [970, 129] width 111 height 18
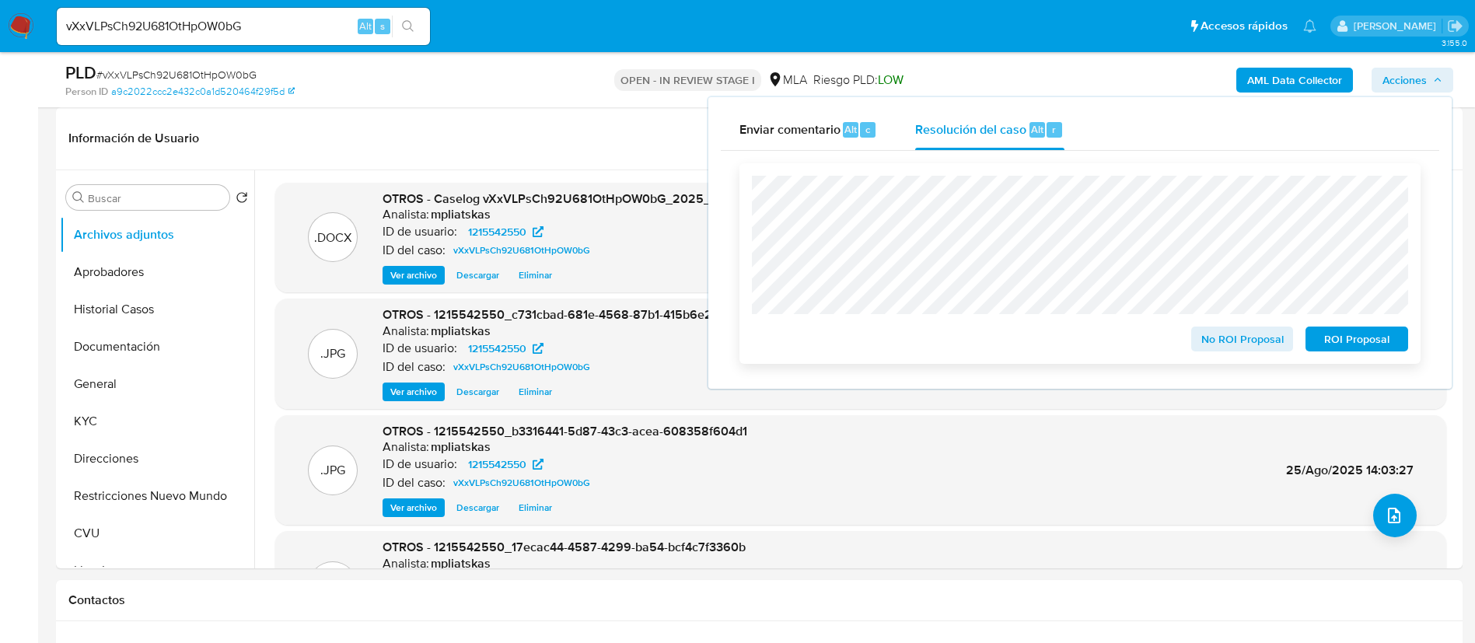
click at [1221, 343] on span "No ROI Proposal" at bounding box center [1242, 339] width 81 height 22
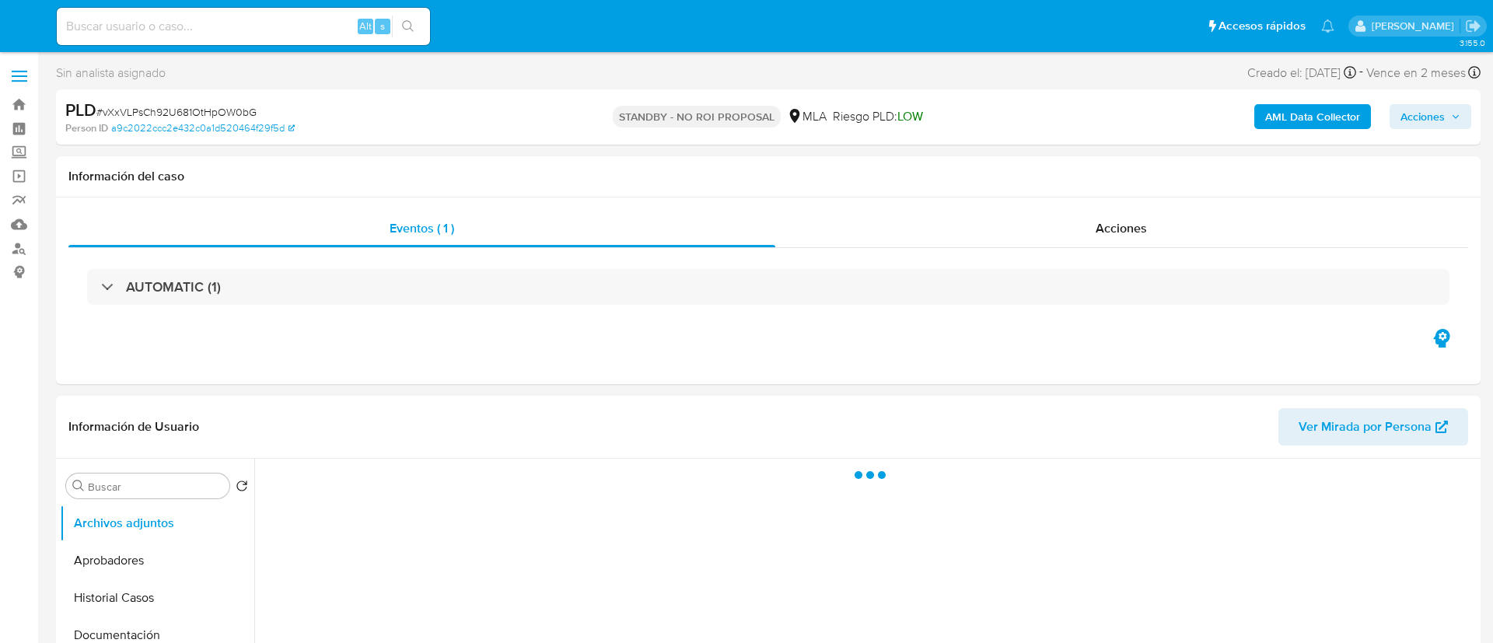
select select "10"
